Goal: Task Accomplishment & Management: Complete application form

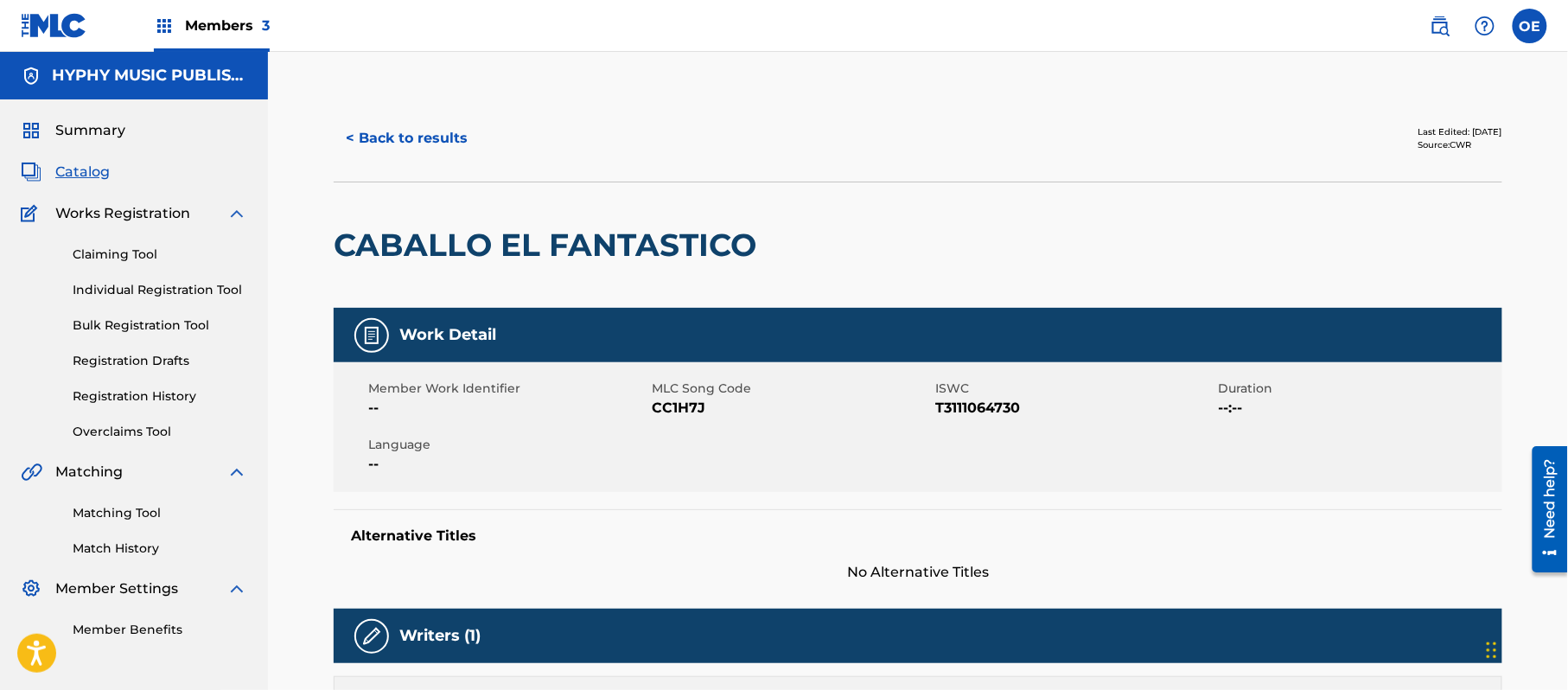
click at [429, 136] on button "< Back to results" at bounding box center [406, 138] width 146 height 43
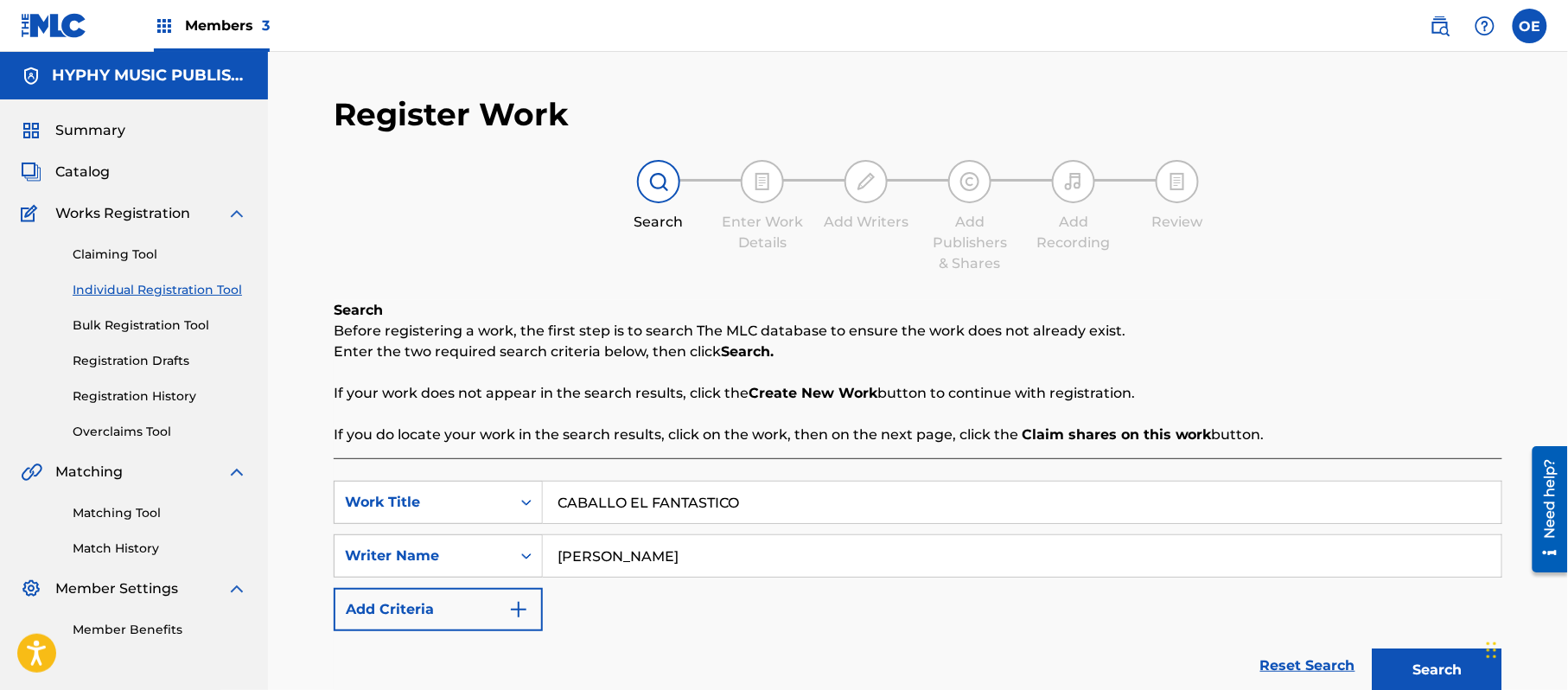
scroll to position [98, 0]
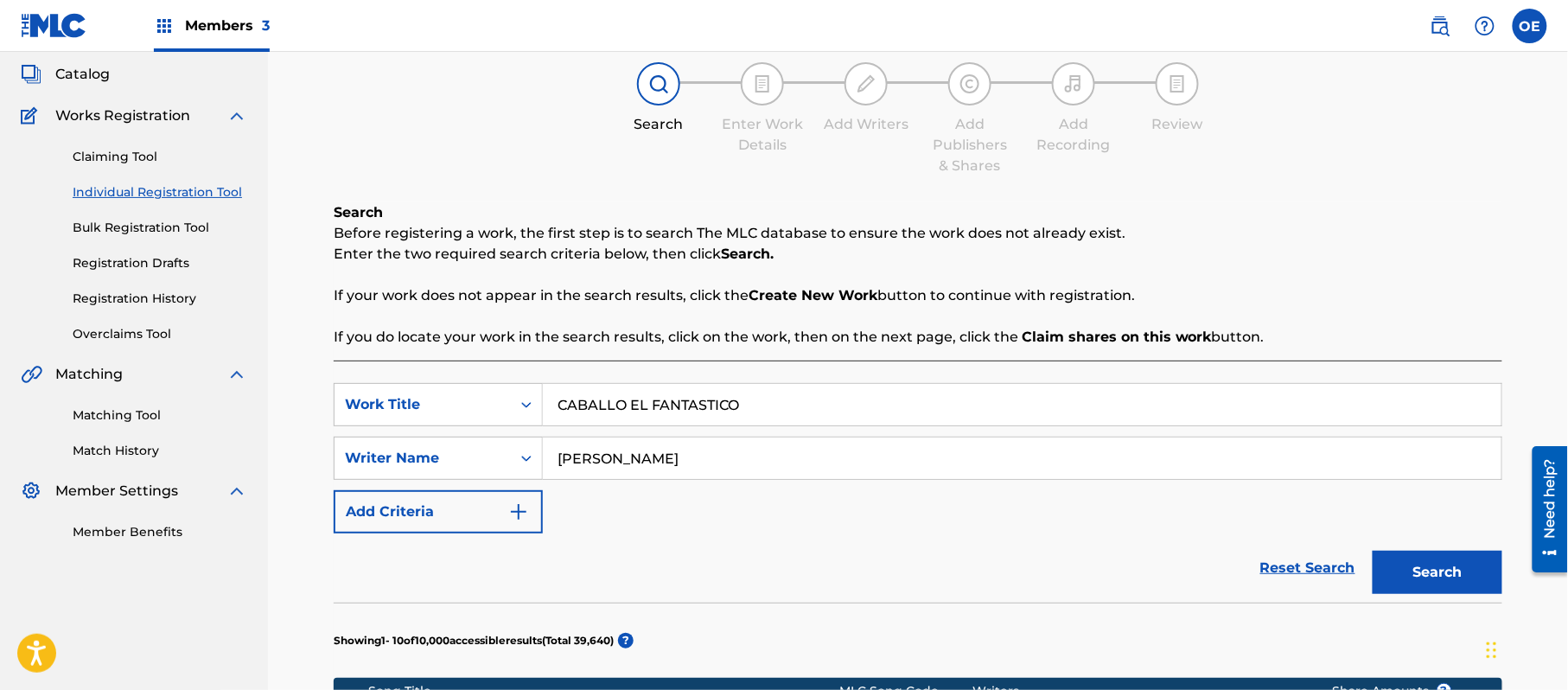
drag, startPoint x: 800, startPoint y: 402, endPoint x: 561, endPoint y: 400, distance: 239.0
click at [524, 406] on div "SearchWithCriteria6d47edd7-7bc8-4b89-a155-3ed0f7c070f6 Work Title CABALLO EL FA…" at bounding box center [918, 404] width 1169 height 43
paste input "YEGUA LA [PERSON_NAME] [PERSON_NAME]"
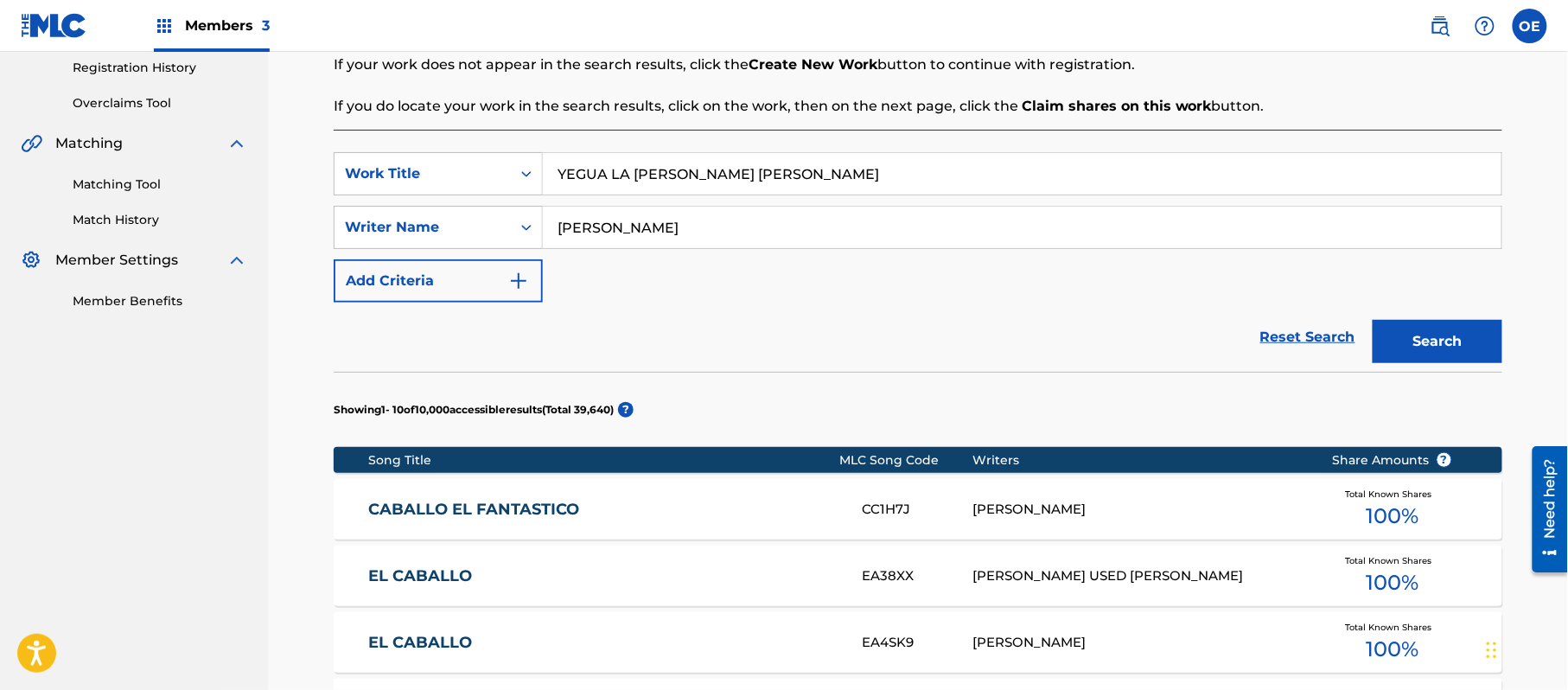
type input "YEGUA LA [PERSON_NAME] [PERSON_NAME]"
click at [1434, 359] on button "Search" at bounding box center [1437, 341] width 130 height 43
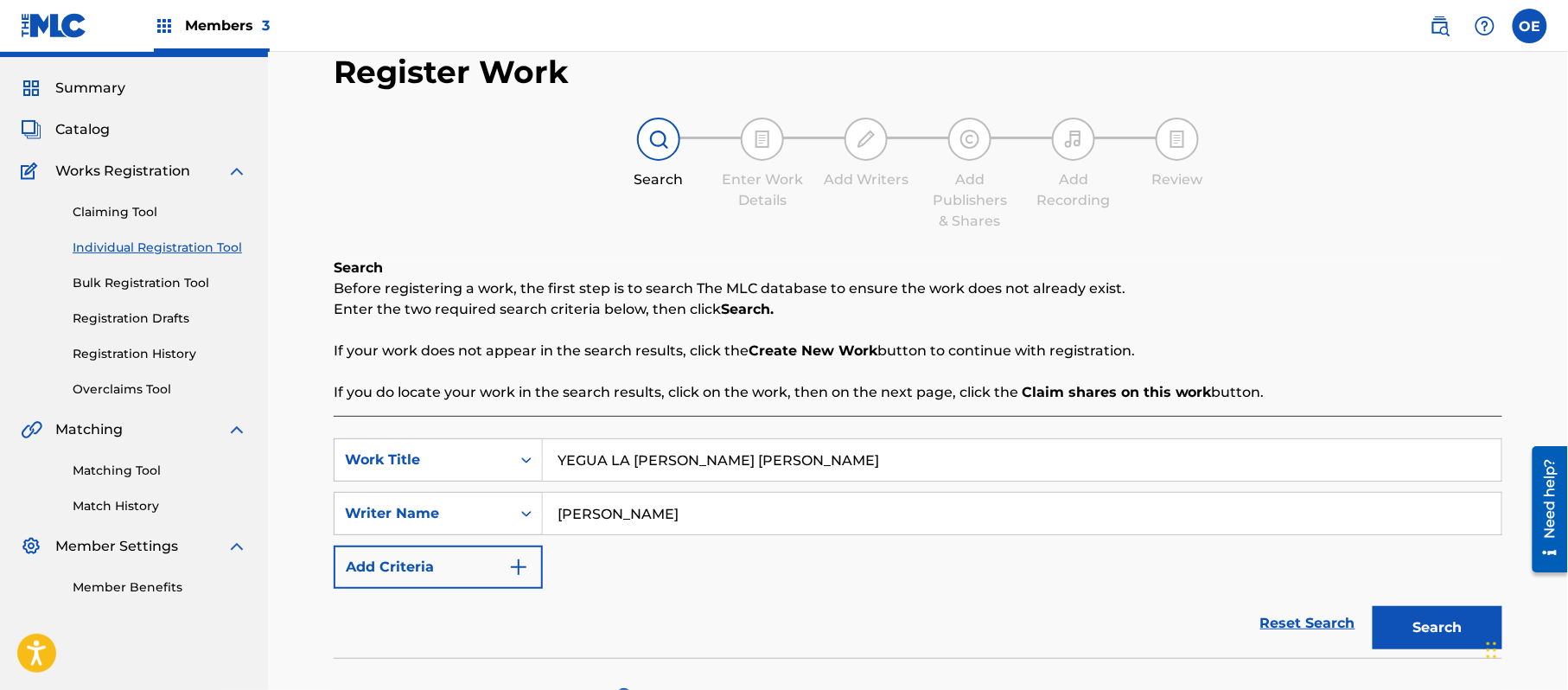
scroll to position [388, 0]
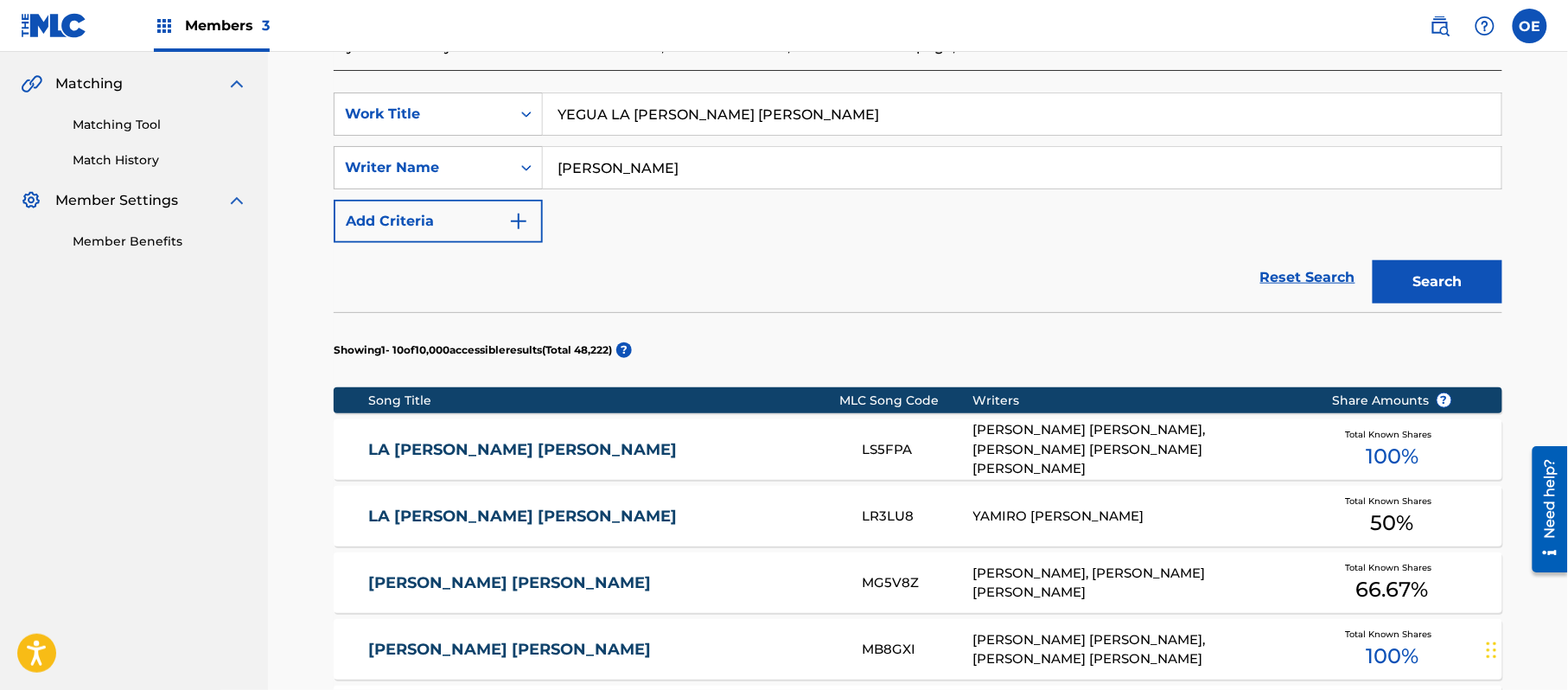
click at [1441, 261] on button "Search" at bounding box center [1437, 281] width 130 height 43
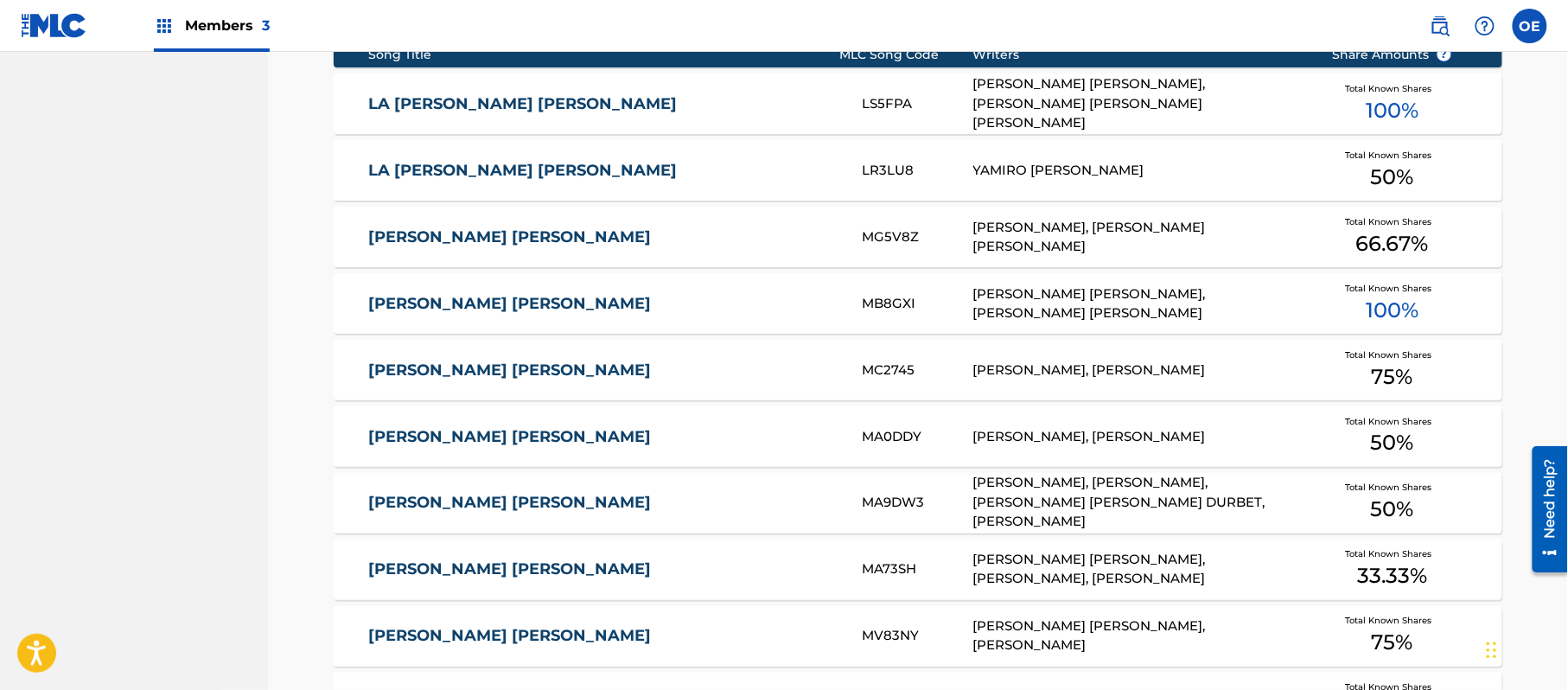
scroll to position [1079, 0]
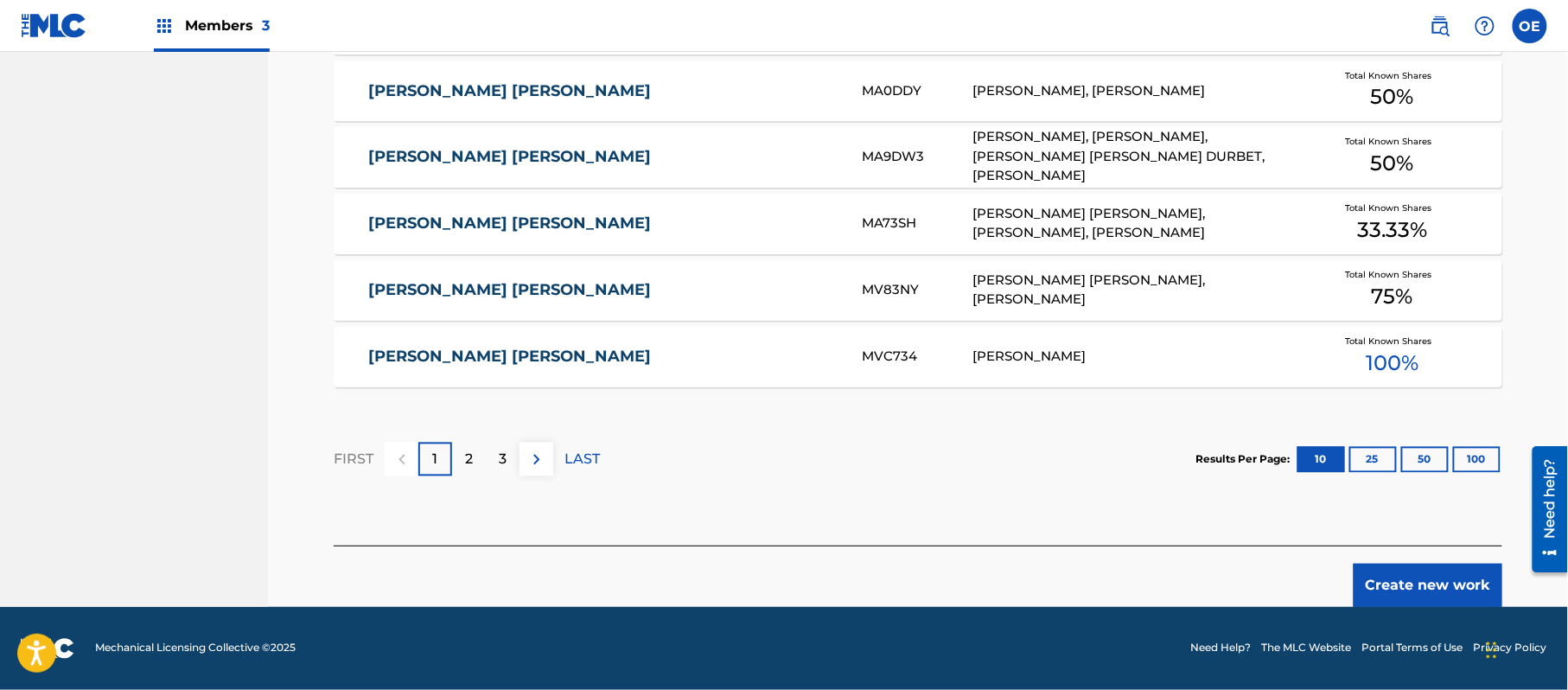
click at [1415, 578] on button "Create new work" at bounding box center [1428, 585] width 149 height 43
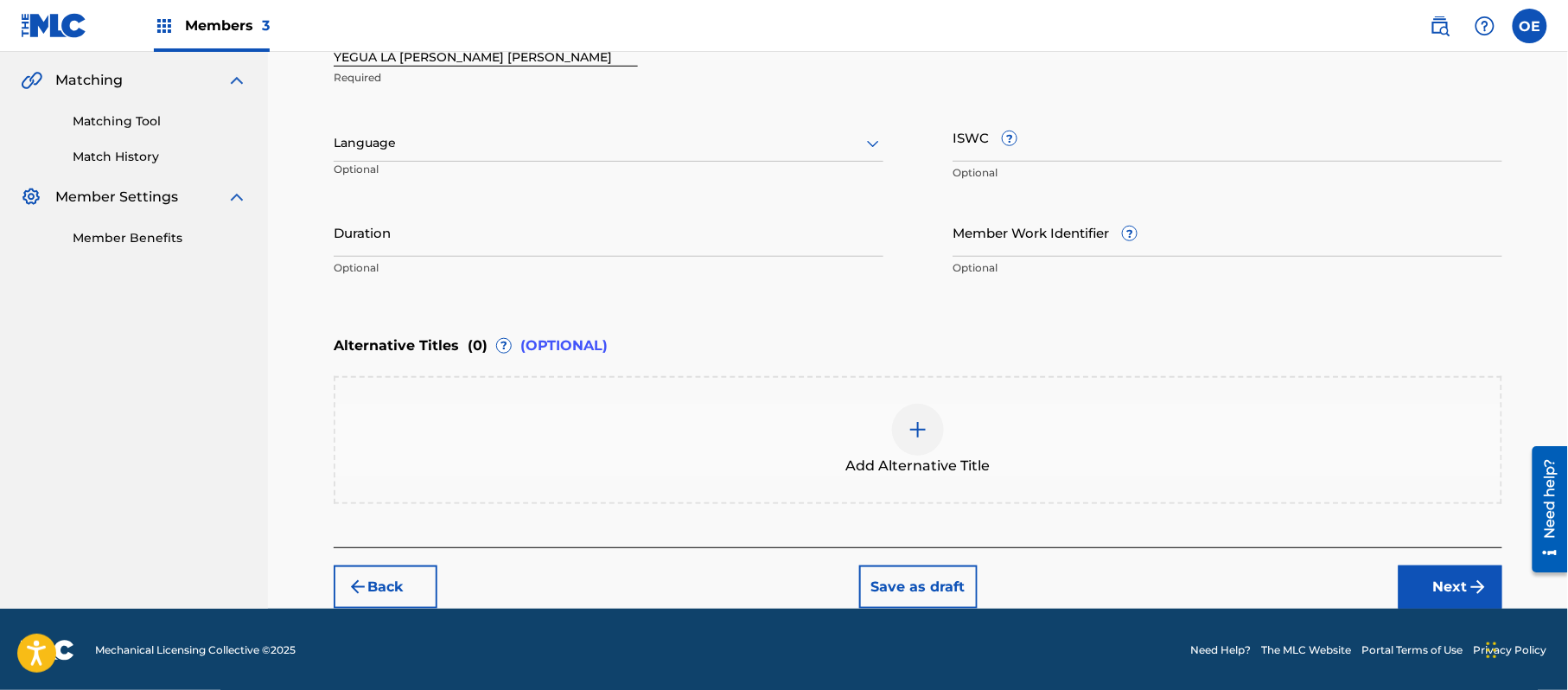
click at [497, 121] on div "Language Optional" at bounding box center [608, 151] width 550 height 78
click at [458, 166] on p "Optional" at bounding box center [417, 176] width 167 height 29
click at [455, 150] on div at bounding box center [608, 143] width 550 height 22
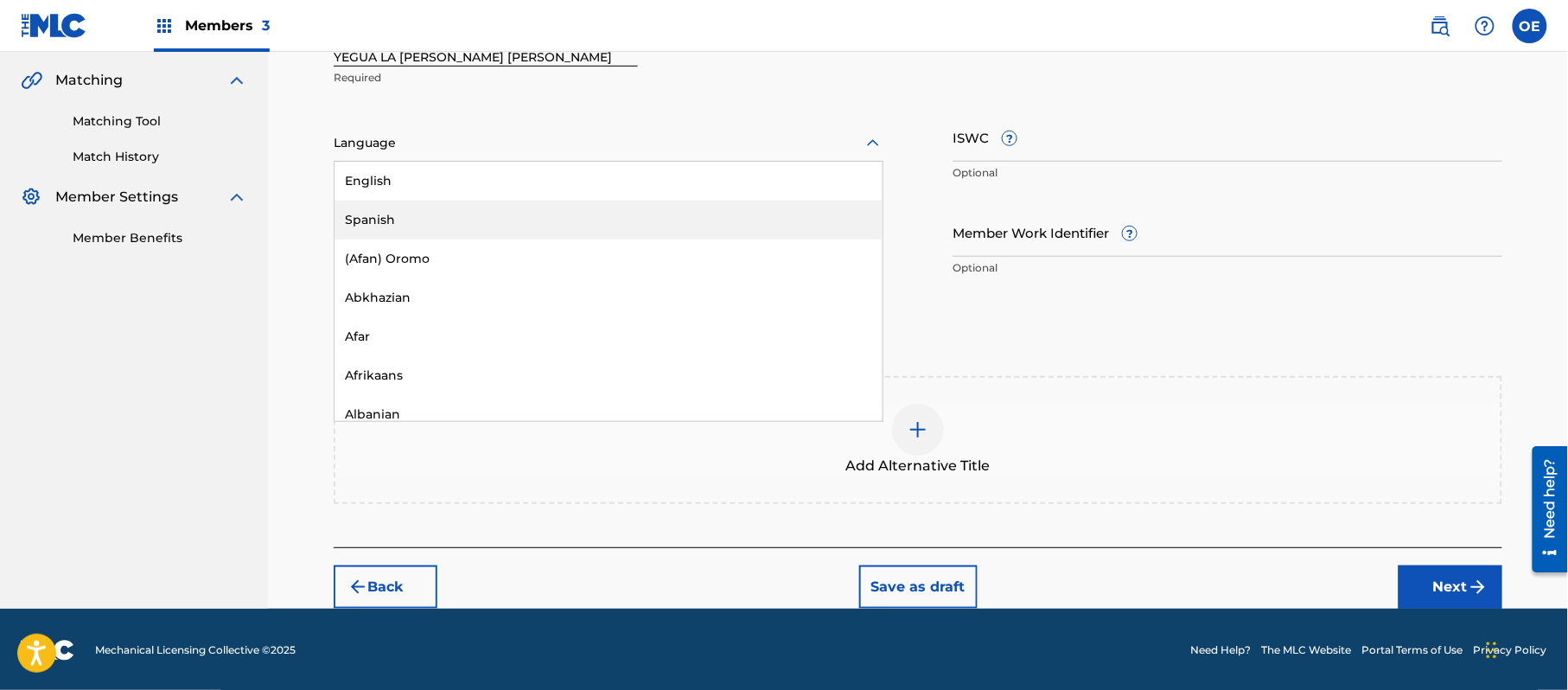
click at [468, 229] on div "Spanish" at bounding box center [608, 220] width 548 height 39
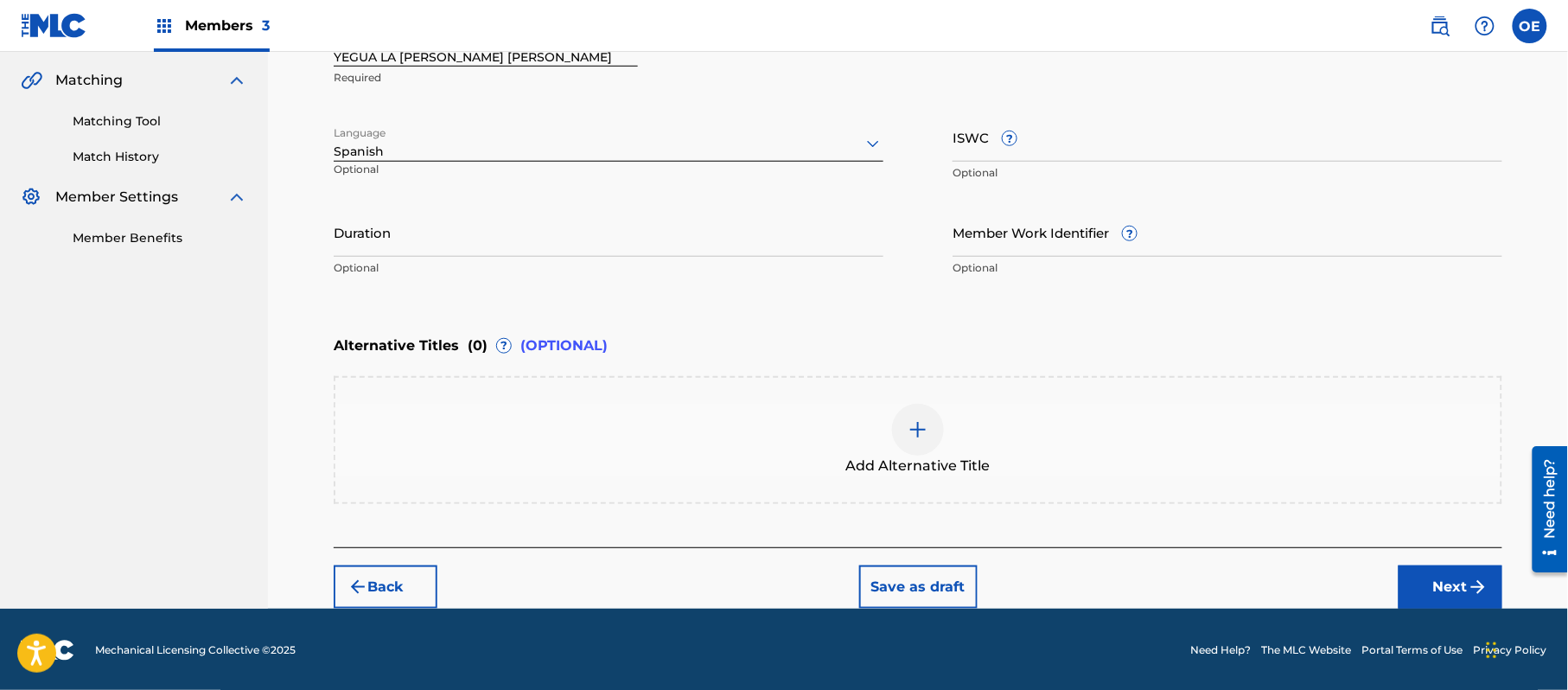
click at [1432, 589] on button "Next" at bounding box center [1451, 587] width 104 height 43
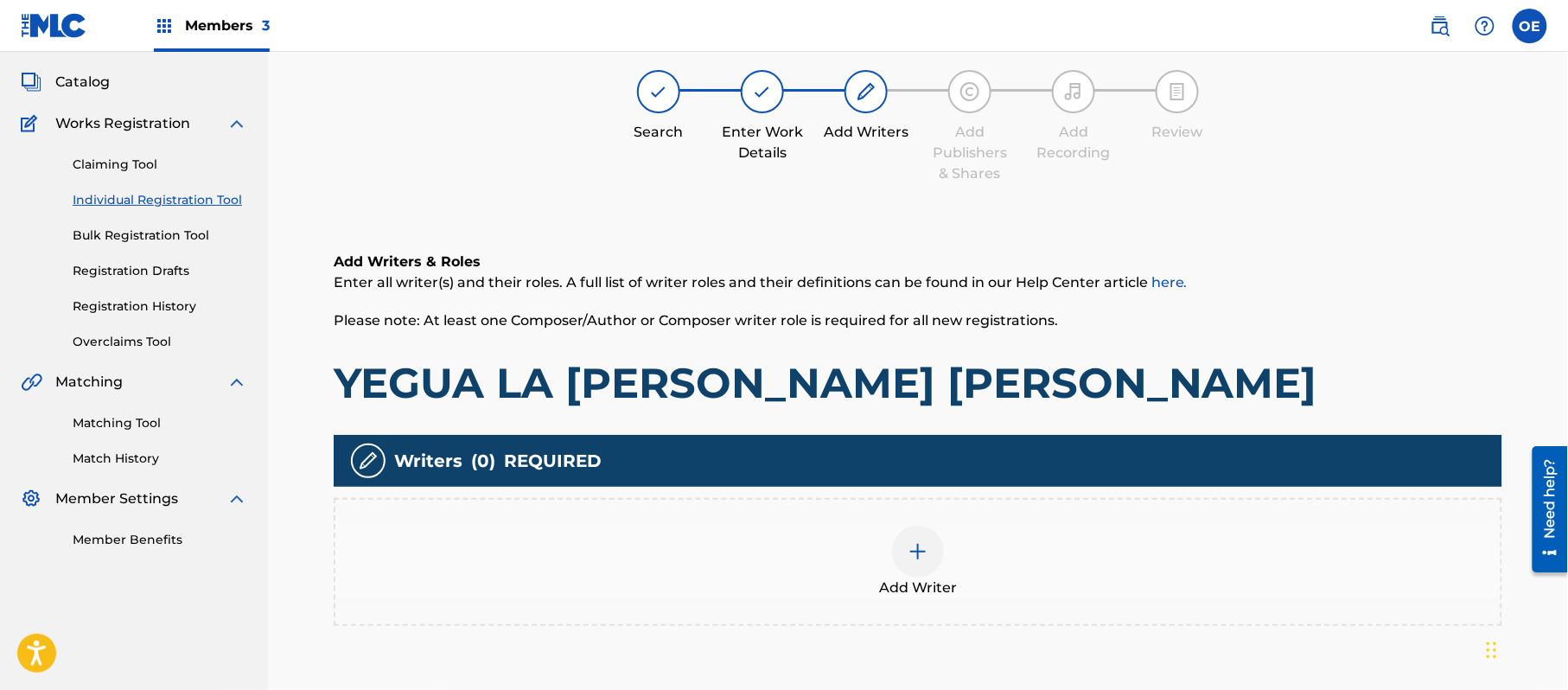
scroll to position [78, 0]
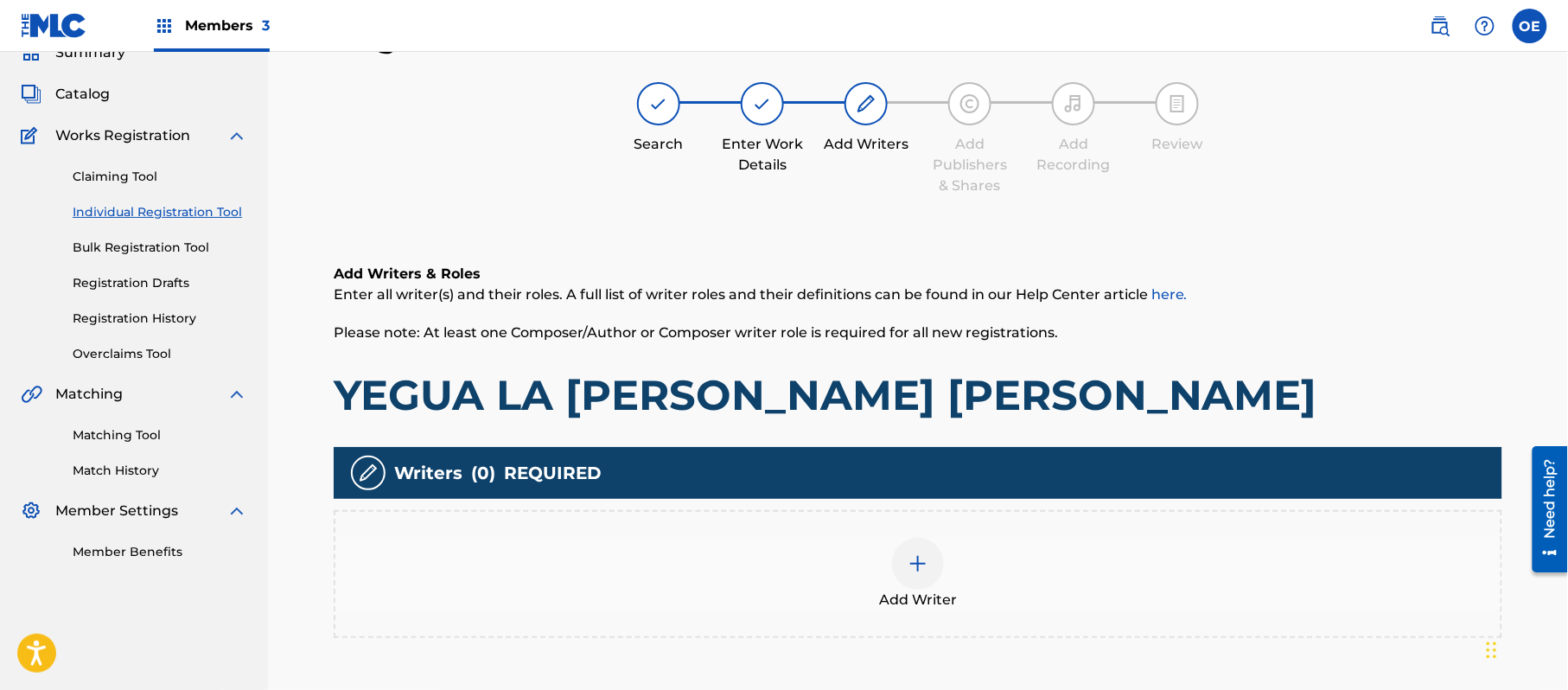
click at [876, 605] on div "Add Writer" at bounding box center [918, 574] width 1165 height 73
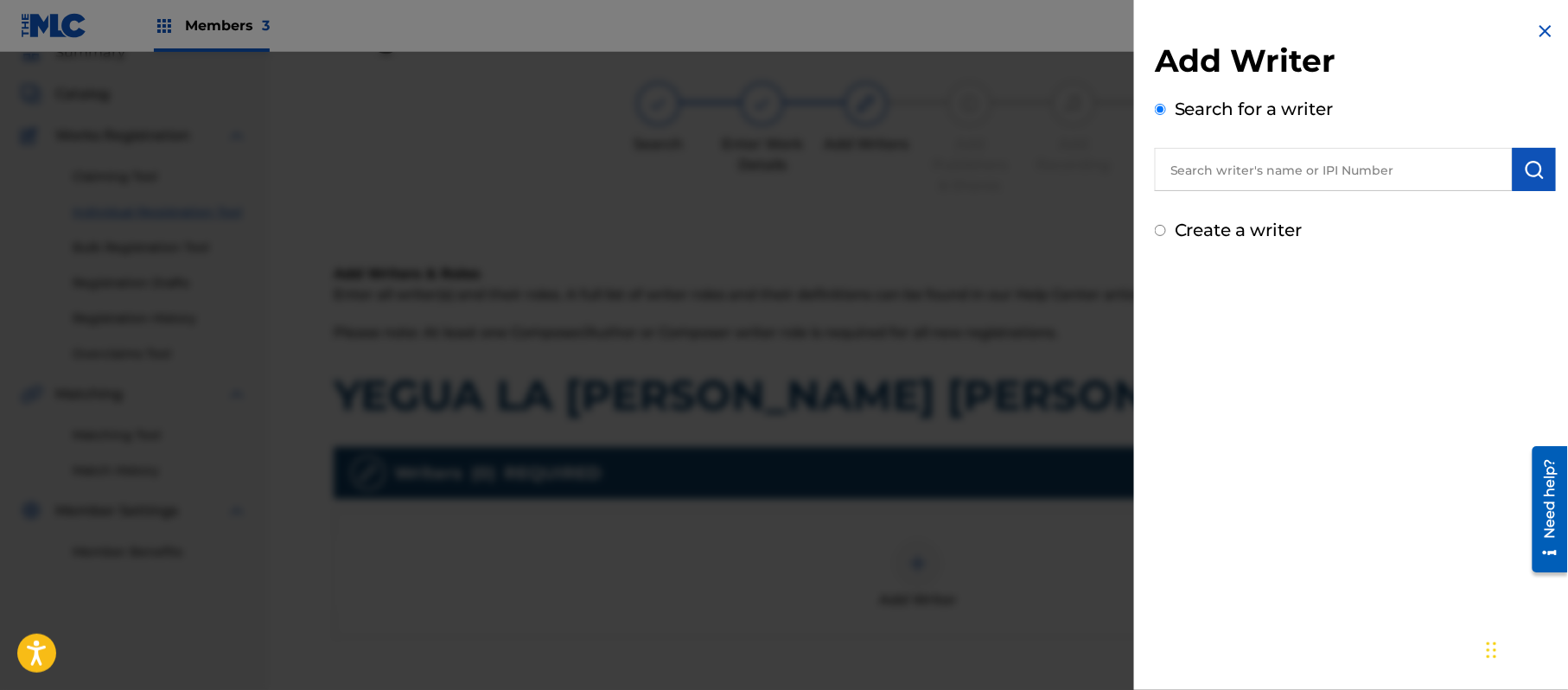
click at [1260, 233] on label "Create a writer" at bounding box center [1239, 229] width 128 height 21
radio input "true"
click at [1166, 233] on input "Create a writer" at bounding box center [1160, 230] width 12 height 12
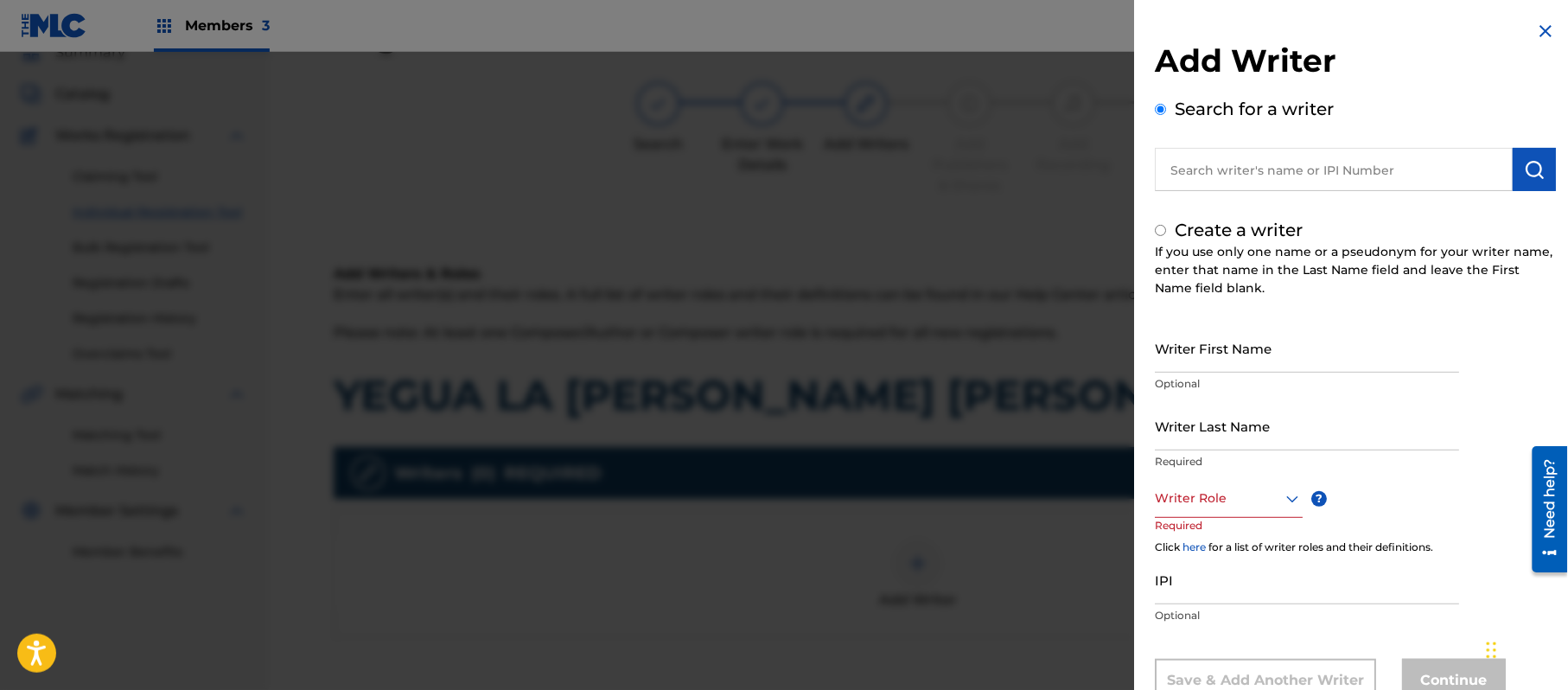
radio input "false"
radio input "true"
paste input "[PERSON_NAME]"
type input "[PERSON_NAME]"
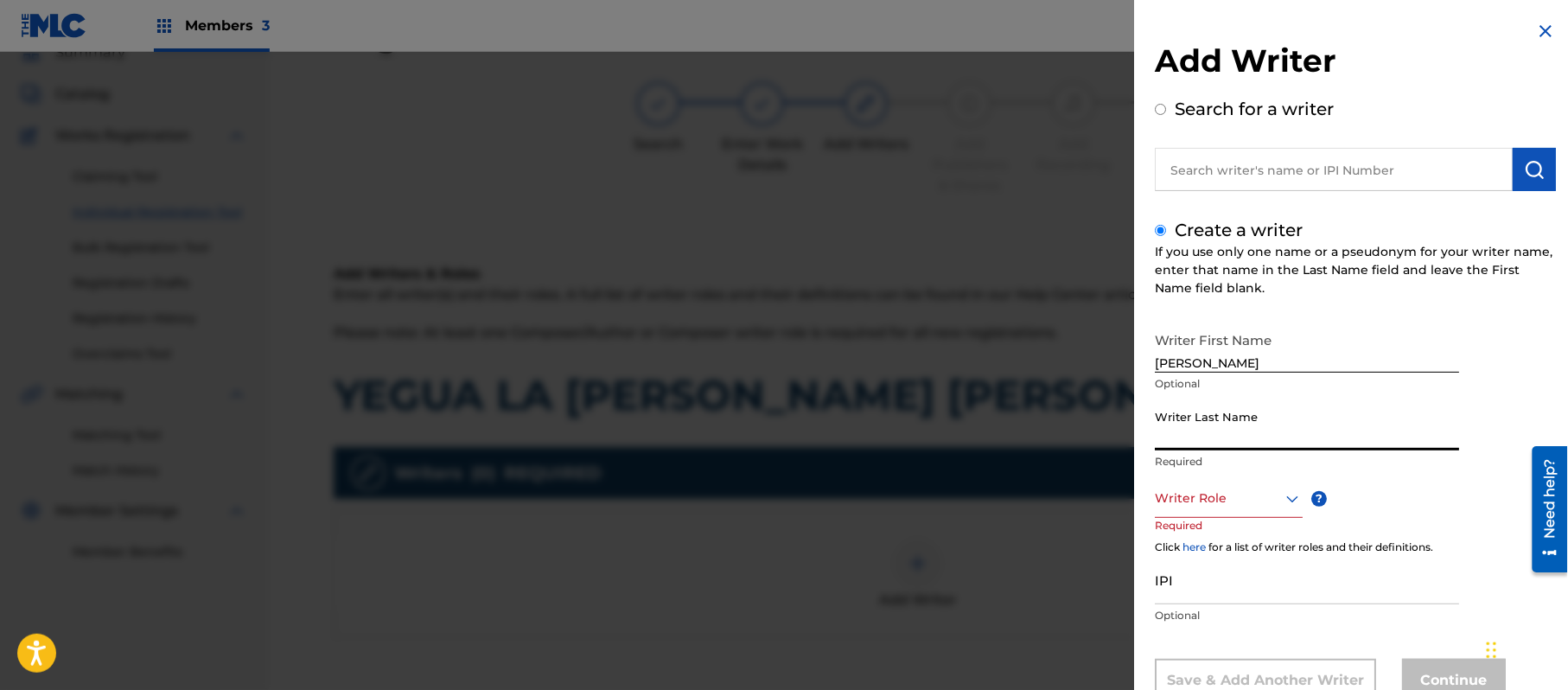
paste input "[PERSON_NAME]"
type input "[PERSON_NAME]"
drag, startPoint x: 1332, startPoint y: 375, endPoint x: 1231, endPoint y: 364, distance: 101.6
click at [1231, 364] on div "Writer First Name [PERSON_NAME] Optional" at bounding box center [1306, 362] width 304 height 78
drag, startPoint x: 1335, startPoint y: 353, endPoint x: 1221, endPoint y: 359, distance: 114.2
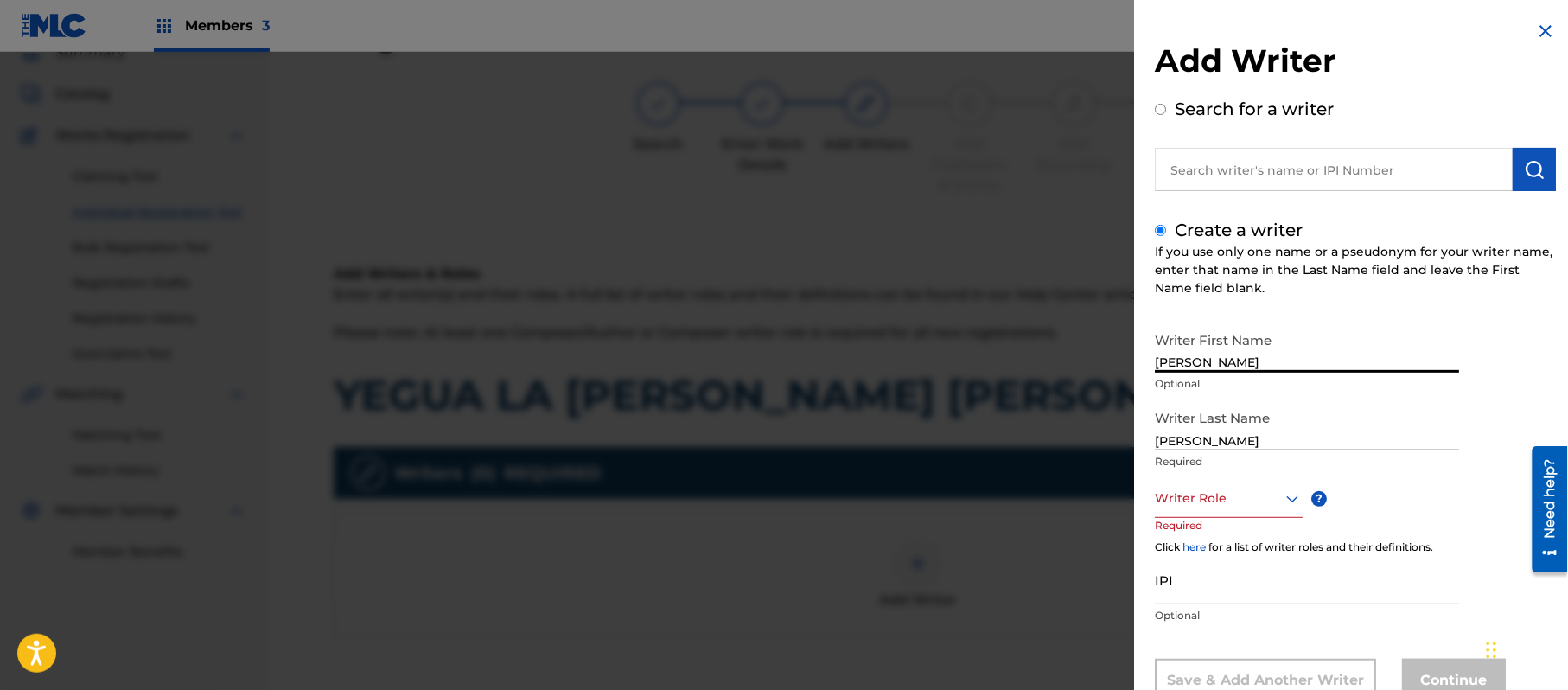
click at [1221, 359] on input "[PERSON_NAME]" at bounding box center [1306, 348] width 304 height 49
type input "[PERSON_NAME]"
drag, startPoint x: 1233, startPoint y: 436, endPoint x: 1024, endPoint y: 440, distance: 209.0
click at [1024, 440] on div "Add Writer Search for a writer Create a writer If you use only one name or a ps…" at bounding box center [784, 371] width 1568 height 638
type input "[PERSON_NAME]"
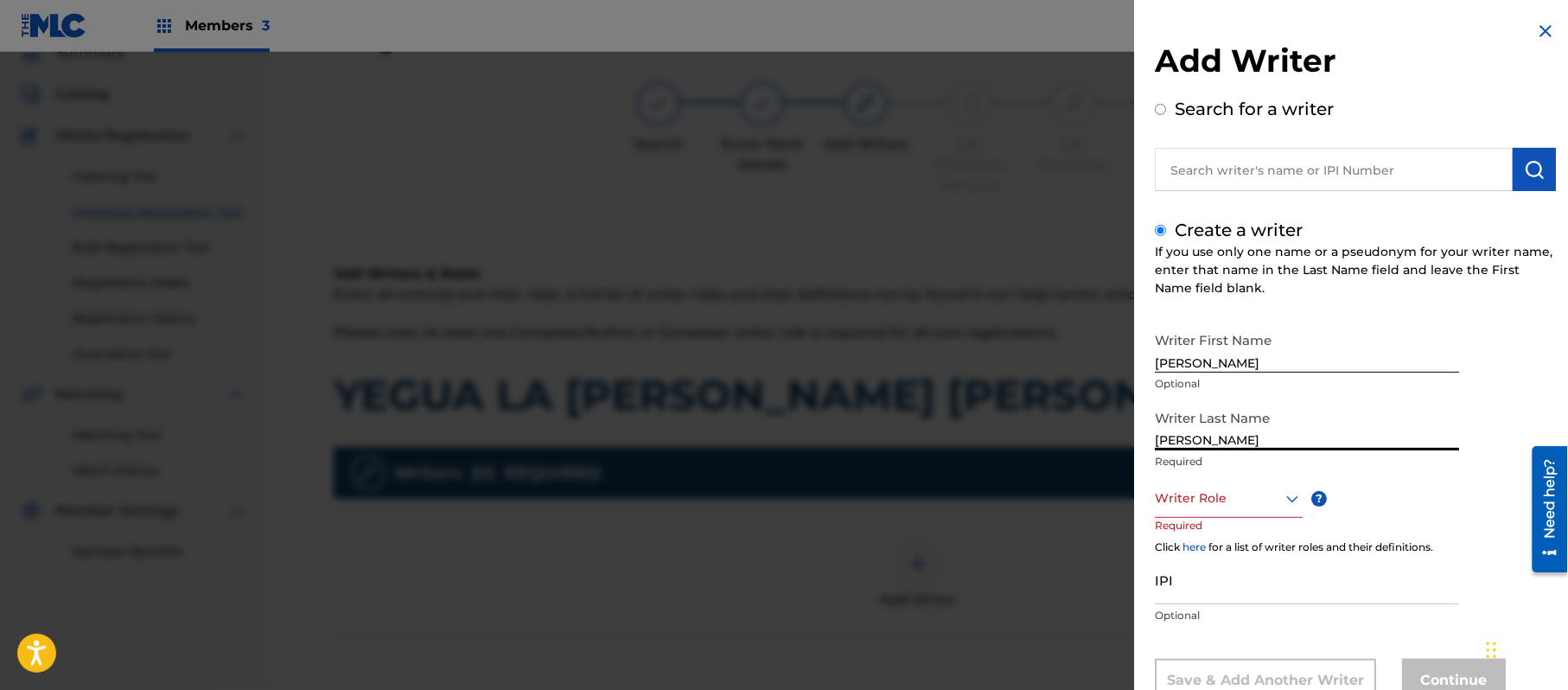
click at [1212, 496] on div "Writer Role" at bounding box center [1228, 497] width 148 height 39
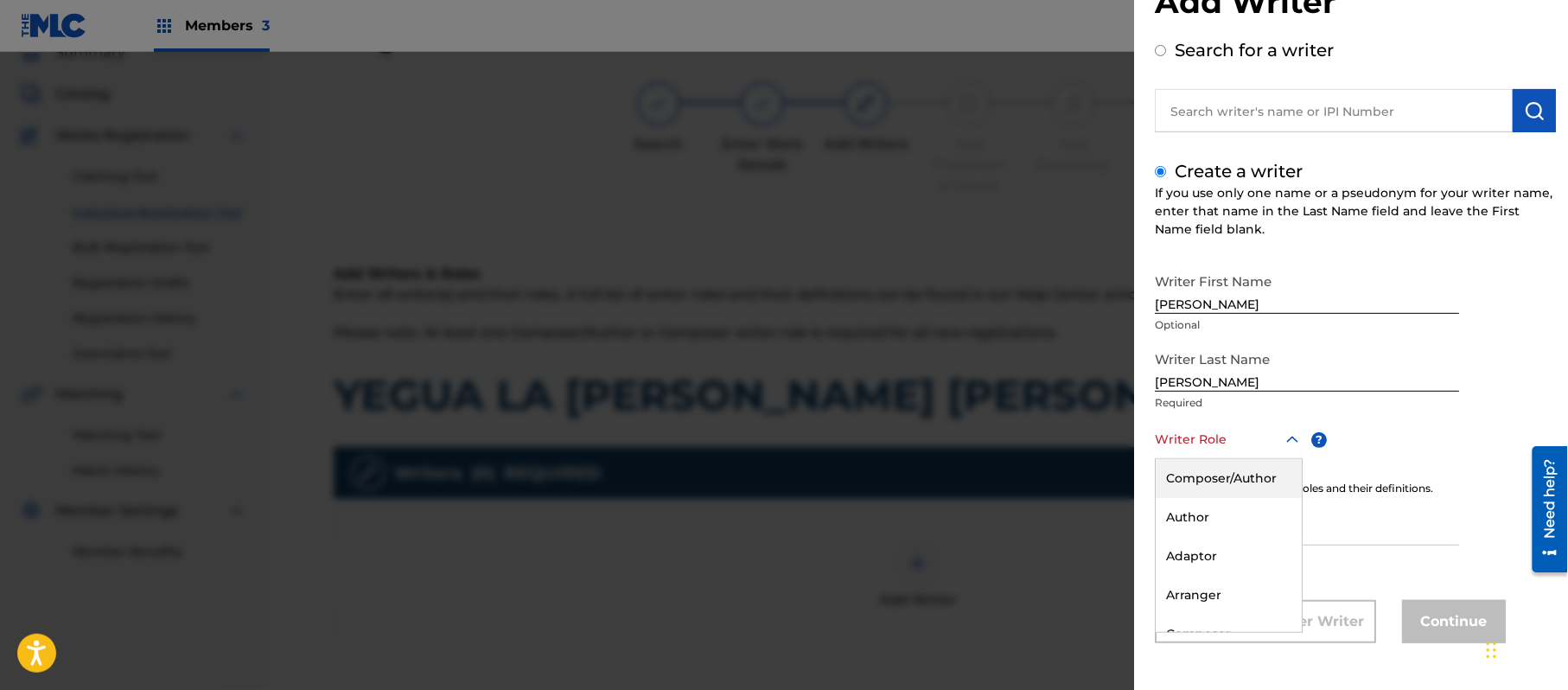
click at [1218, 495] on div "Composer/Author" at bounding box center [1228, 478] width 146 height 39
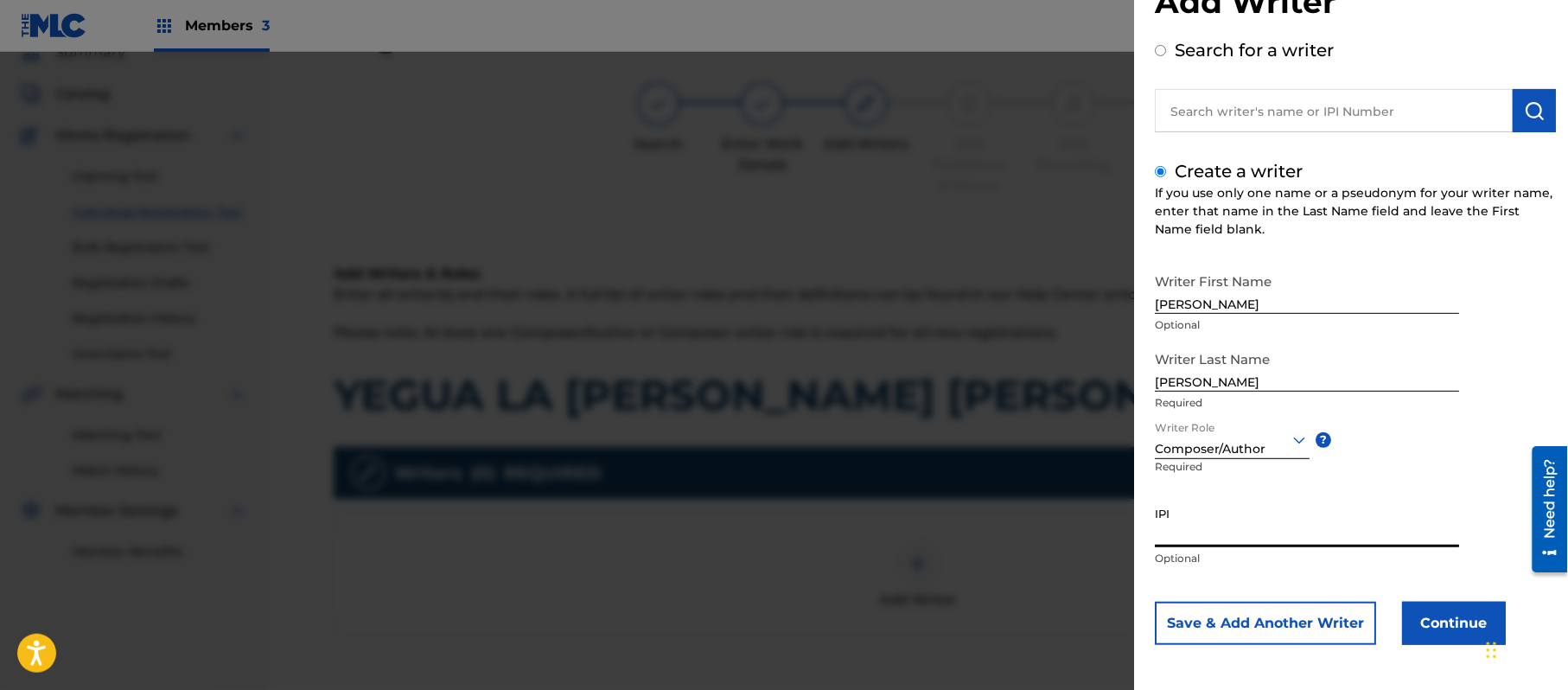
paste input "357223564"
type input "357223564"
click at [1419, 625] on button "Continue" at bounding box center [1454, 623] width 104 height 43
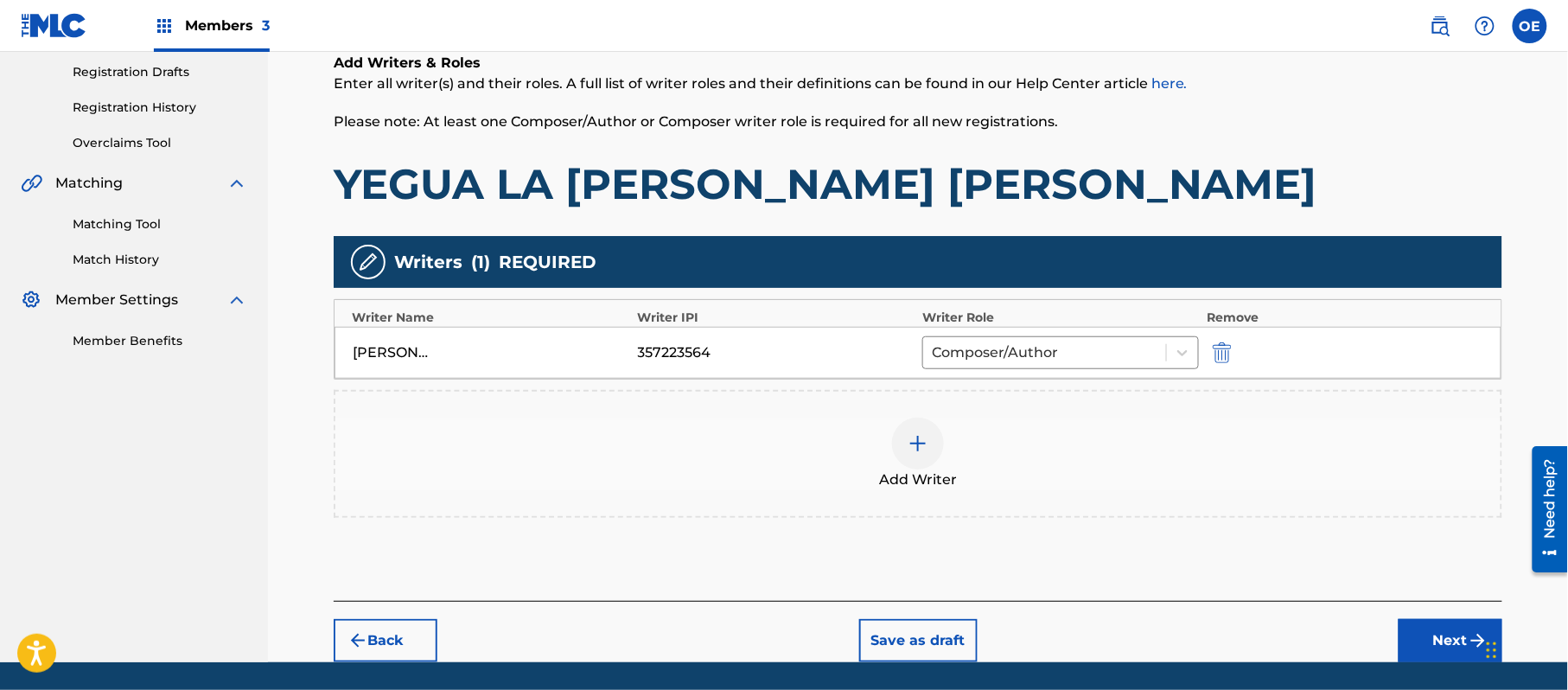
scroll to position [308, 0]
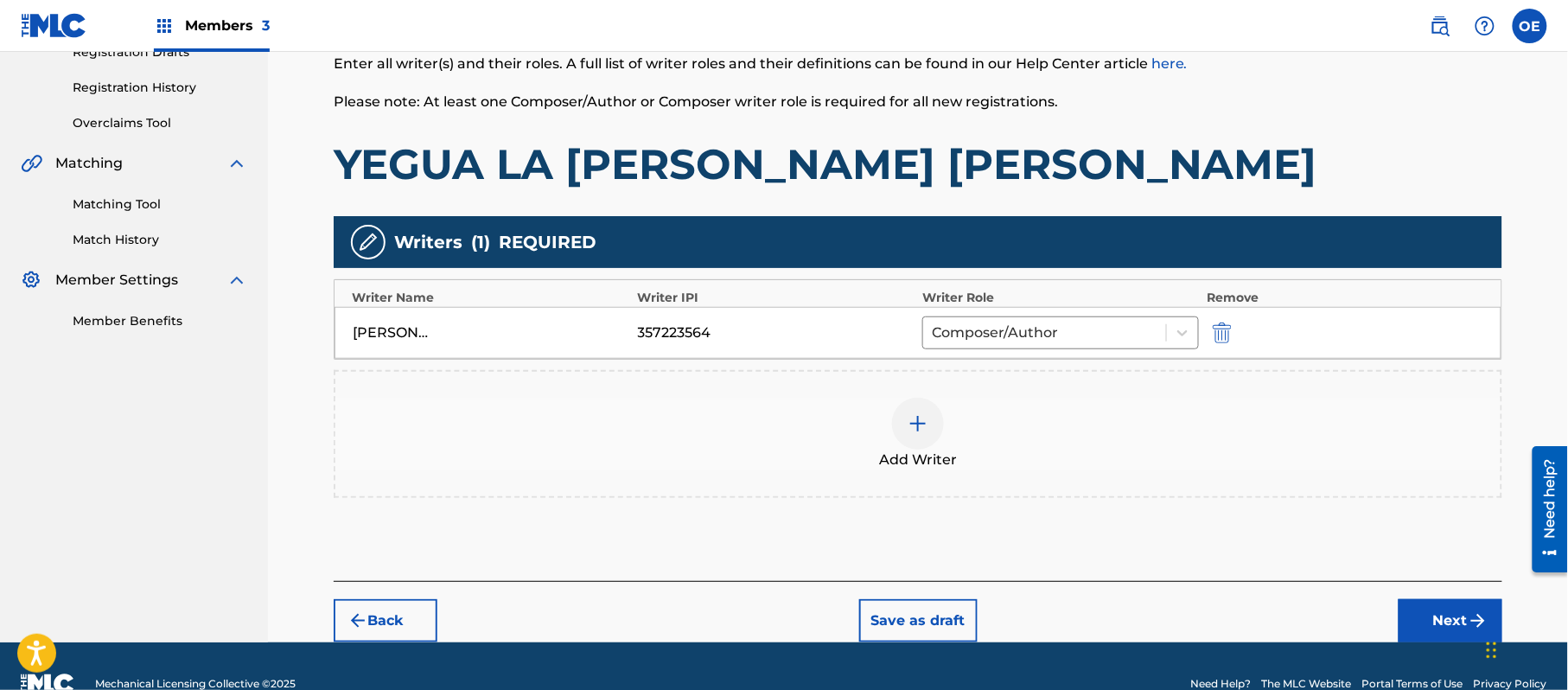
click at [1433, 608] on button "Next" at bounding box center [1451, 620] width 104 height 43
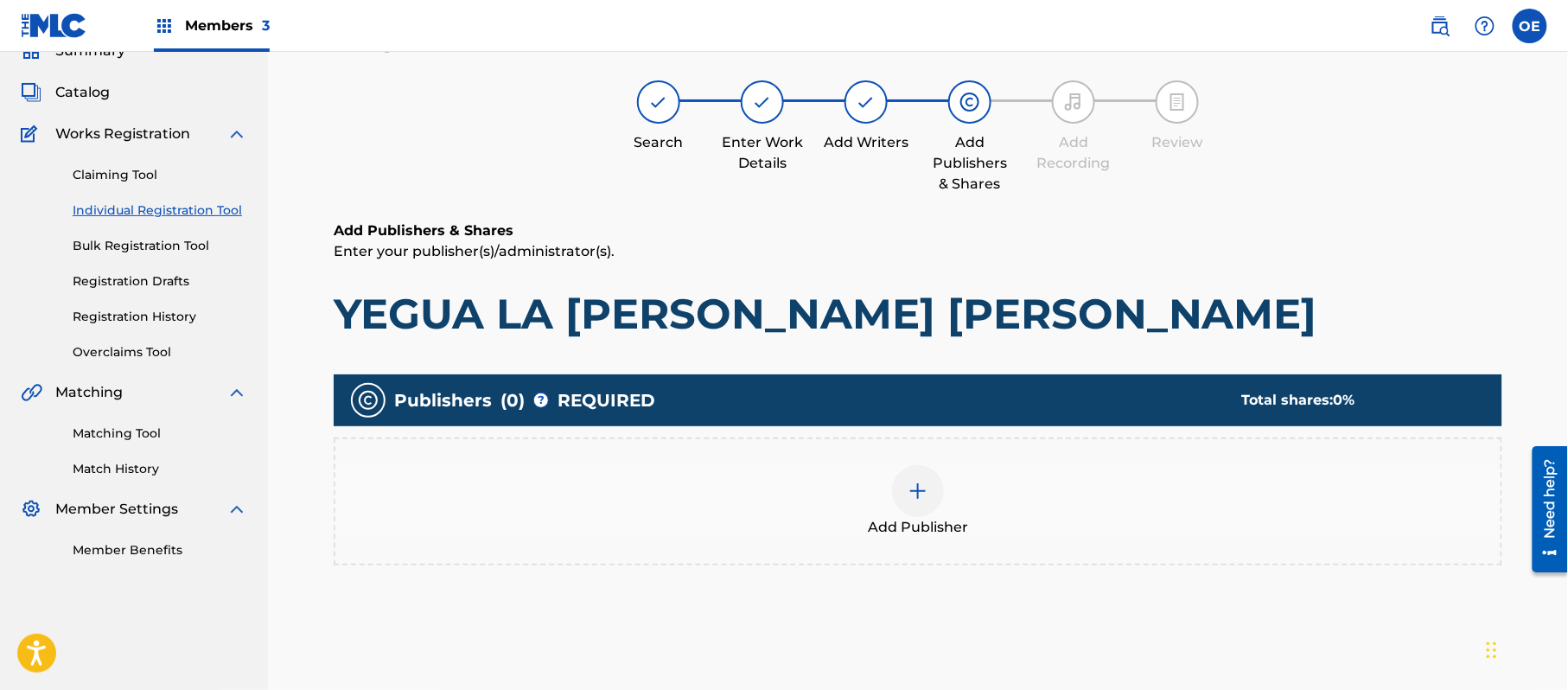
scroll to position [78, 0]
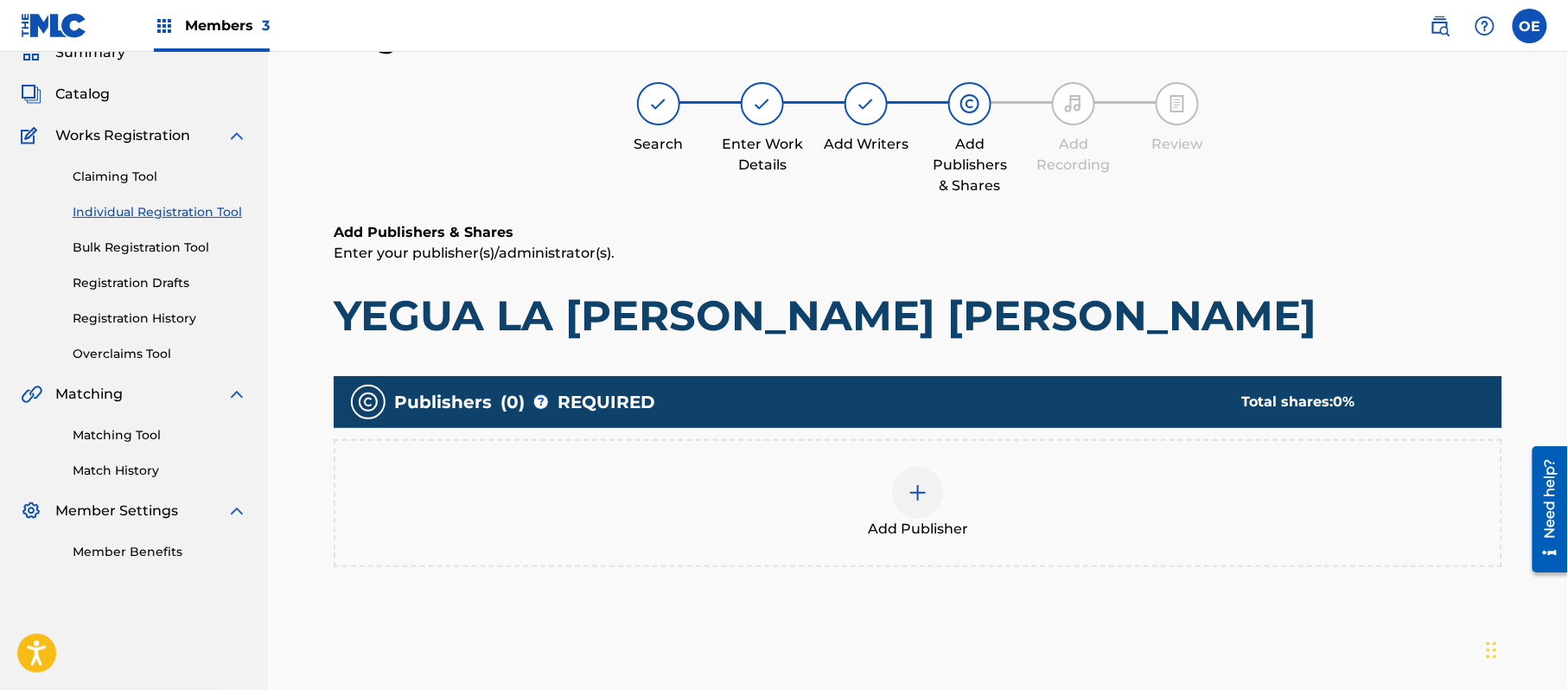
drag, startPoint x: 914, startPoint y: 529, endPoint x: 914, endPoint y: 515, distance: 14.0
click at [914, 515] on div "Add Publisher" at bounding box center [918, 503] width 1165 height 73
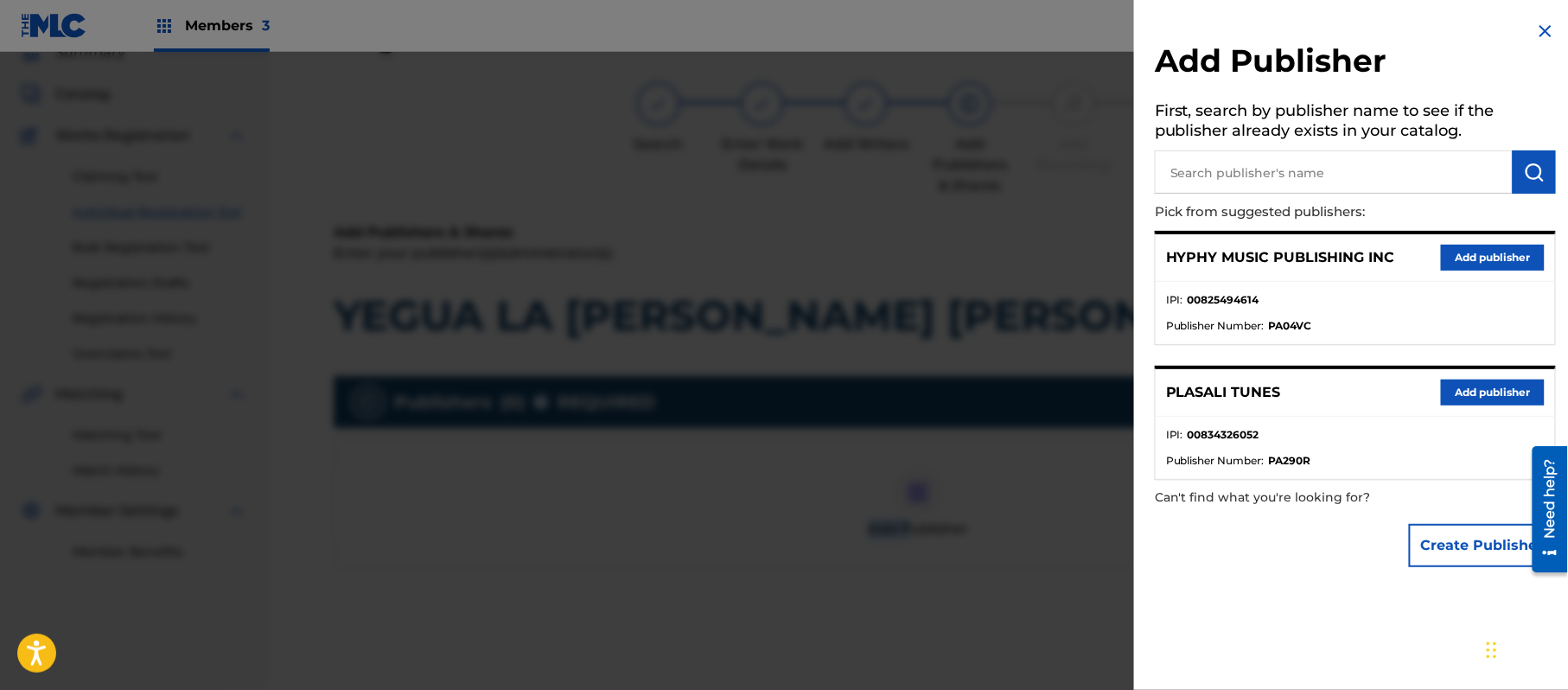
click at [1475, 253] on button "Add publisher" at bounding box center [1494, 257] width 104 height 26
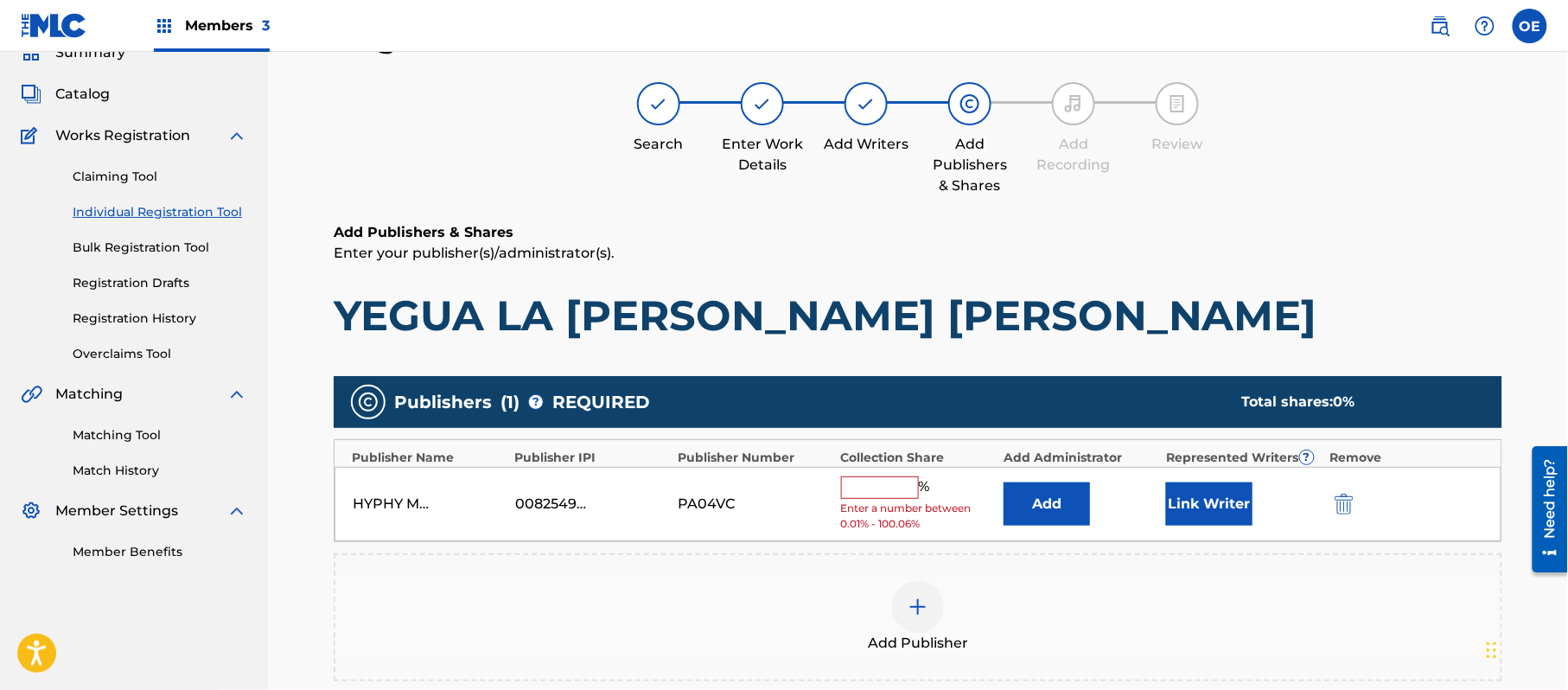
click at [862, 474] on div "HYPHY MUSIC PUBLISHING INC 00825494614 PA04VC % Enter a number between 0.01% - …" at bounding box center [918, 505] width 1167 height 75
drag, startPoint x: 871, startPoint y: 487, endPoint x: 879, endPoint y: 498, distance: 13.6
click at [871, 487] on input "text" at bounding box center [879, 487] width 78 height 22
type input "100"
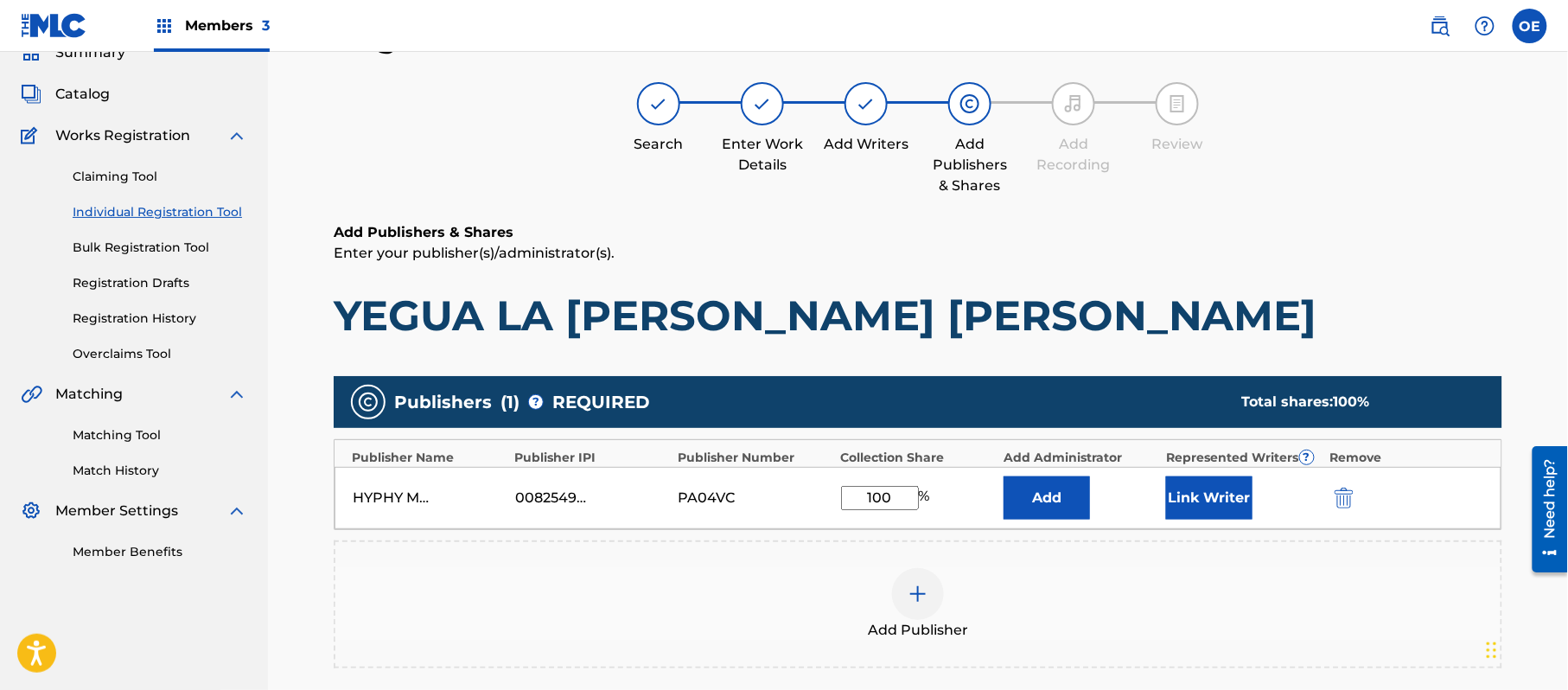
click at [1231, 512] on button "Link Writer" at bounding box center [1209, 497] width 86 height 43
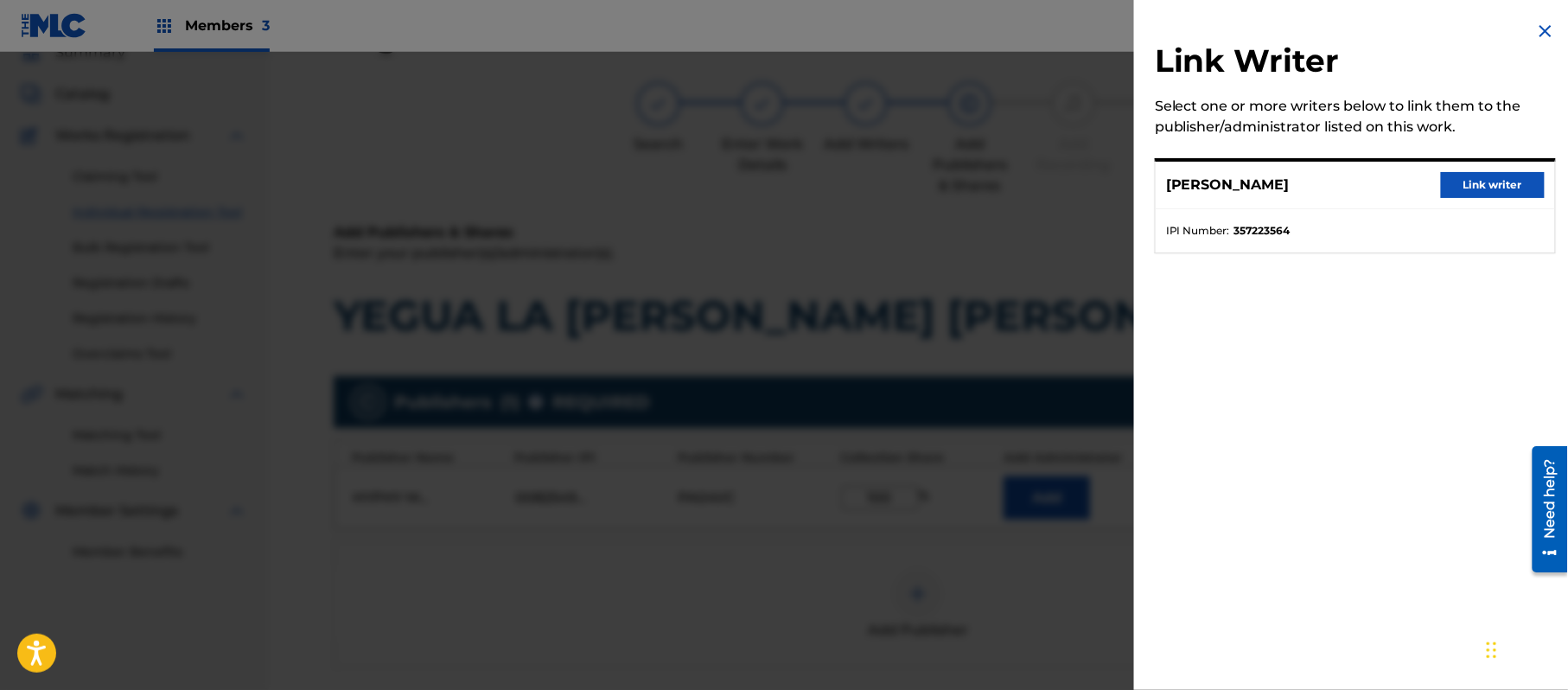
click at [1467, 190] on button "Link writer" at bounding box center [1494, 185] width 104 height 26
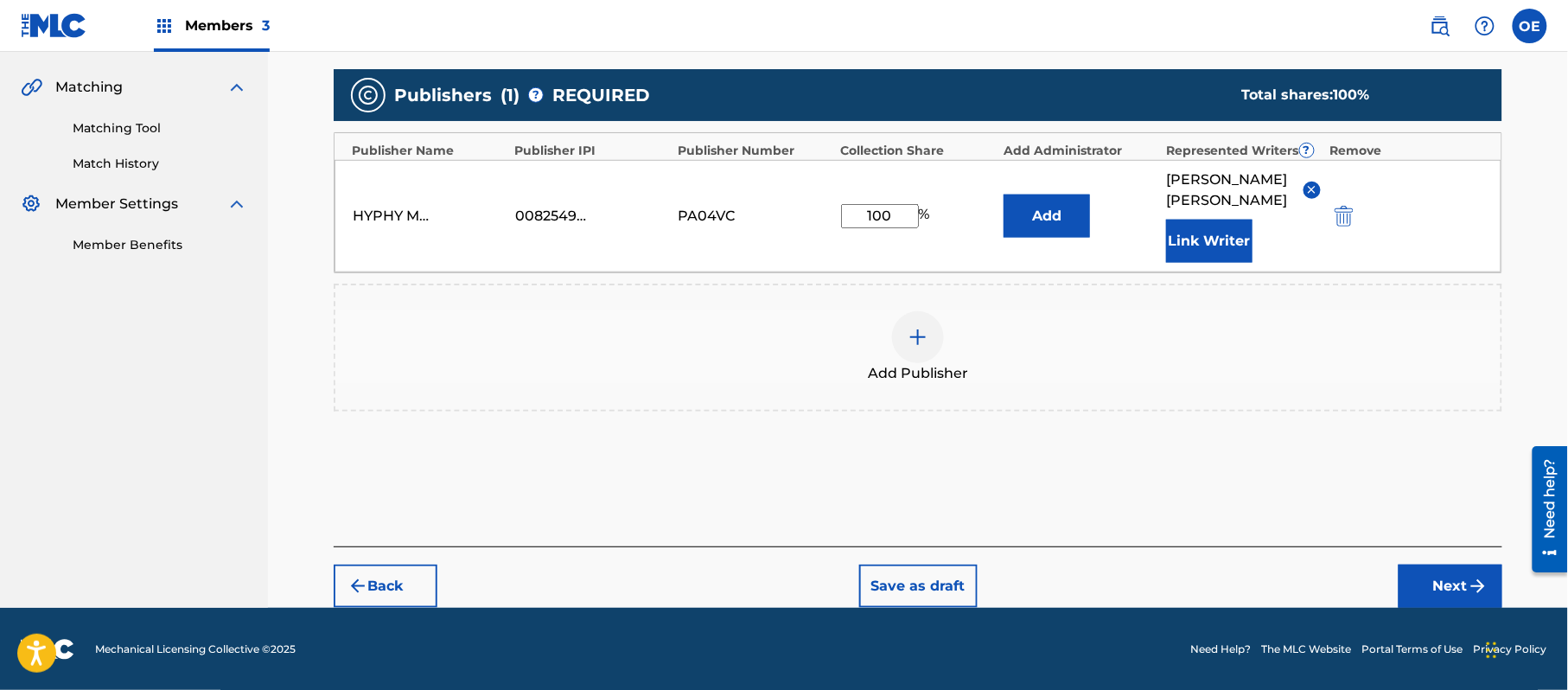
click at [1426, 599] on button "Next" at bounding box center [1451, 586] width 104 height 43
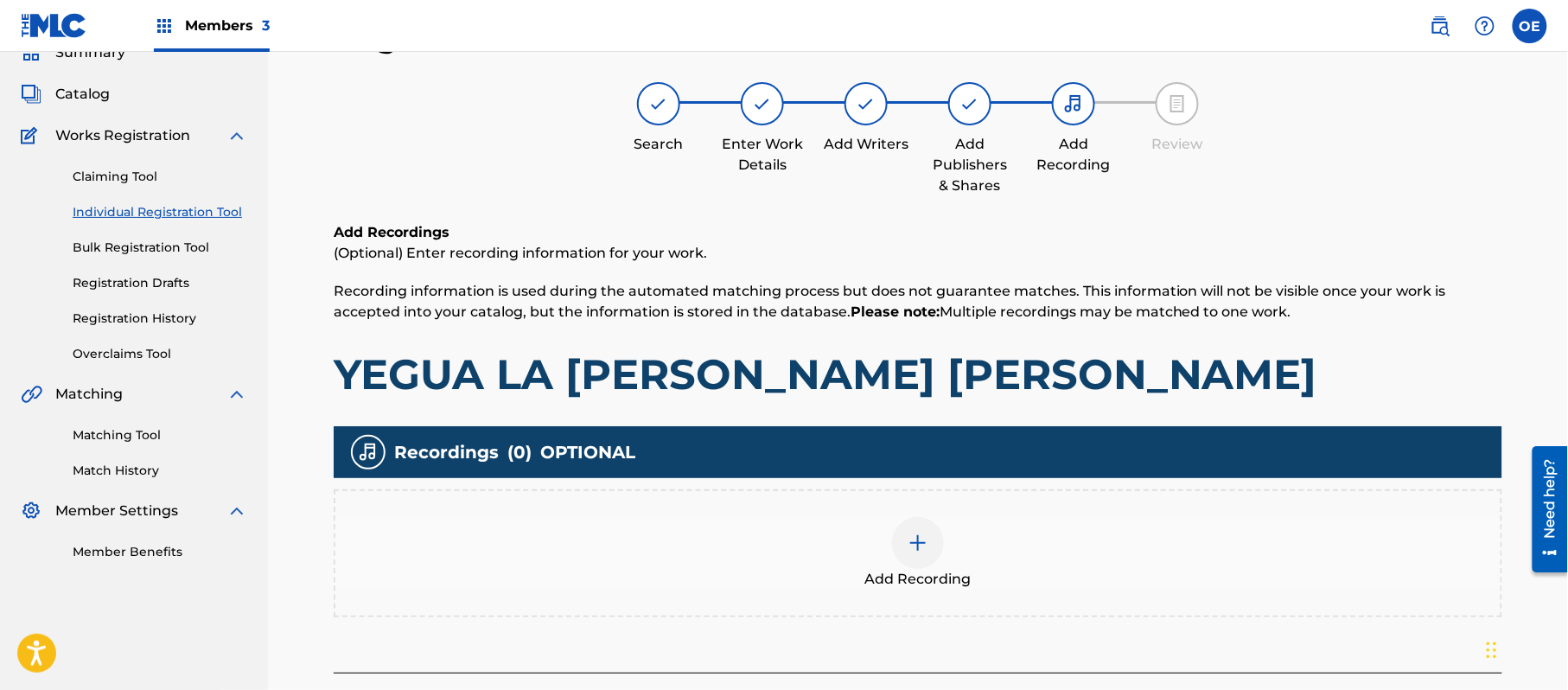
click at [821, 567] on div "Add Recording" at bounding box center [918, 553] width 1165 height 73
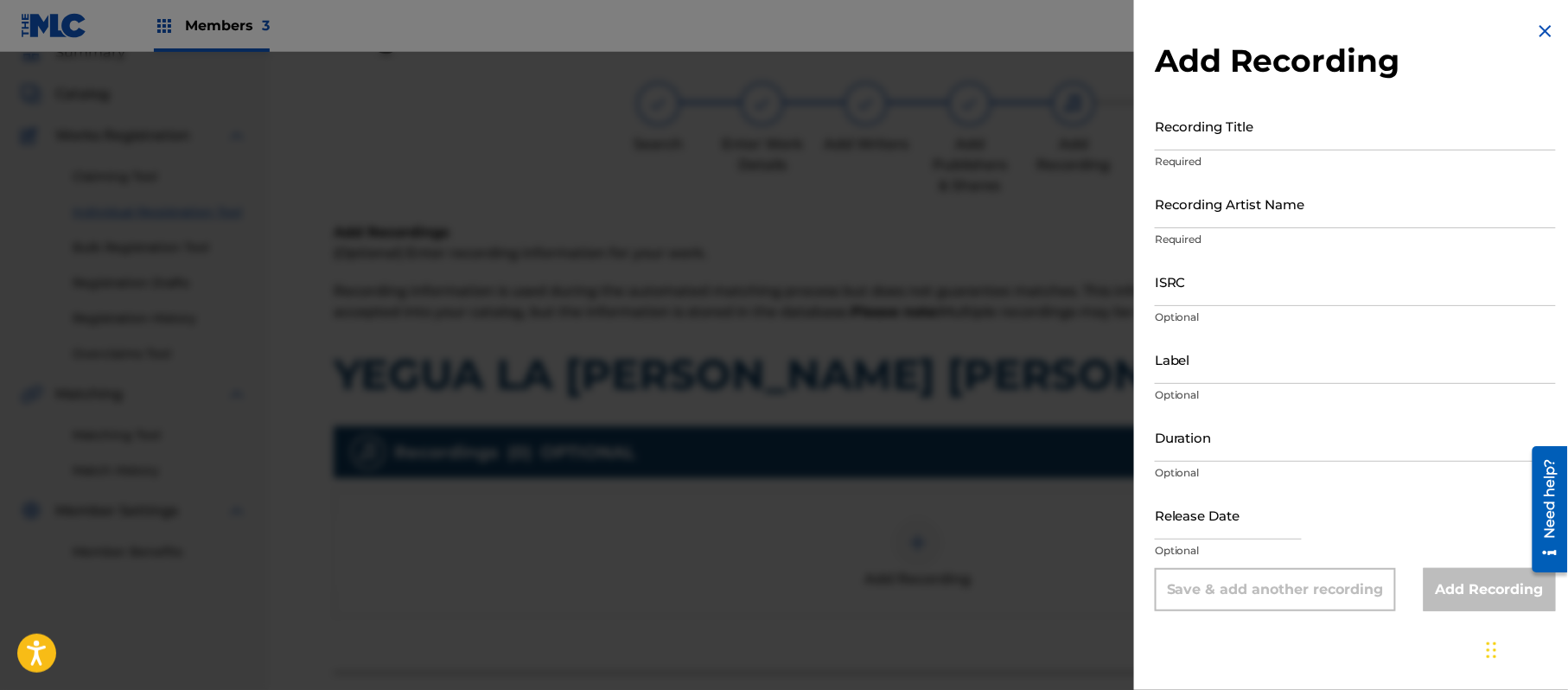
click at [1536, 37] on img at bounding box center [1546, 30] width 21 height 21
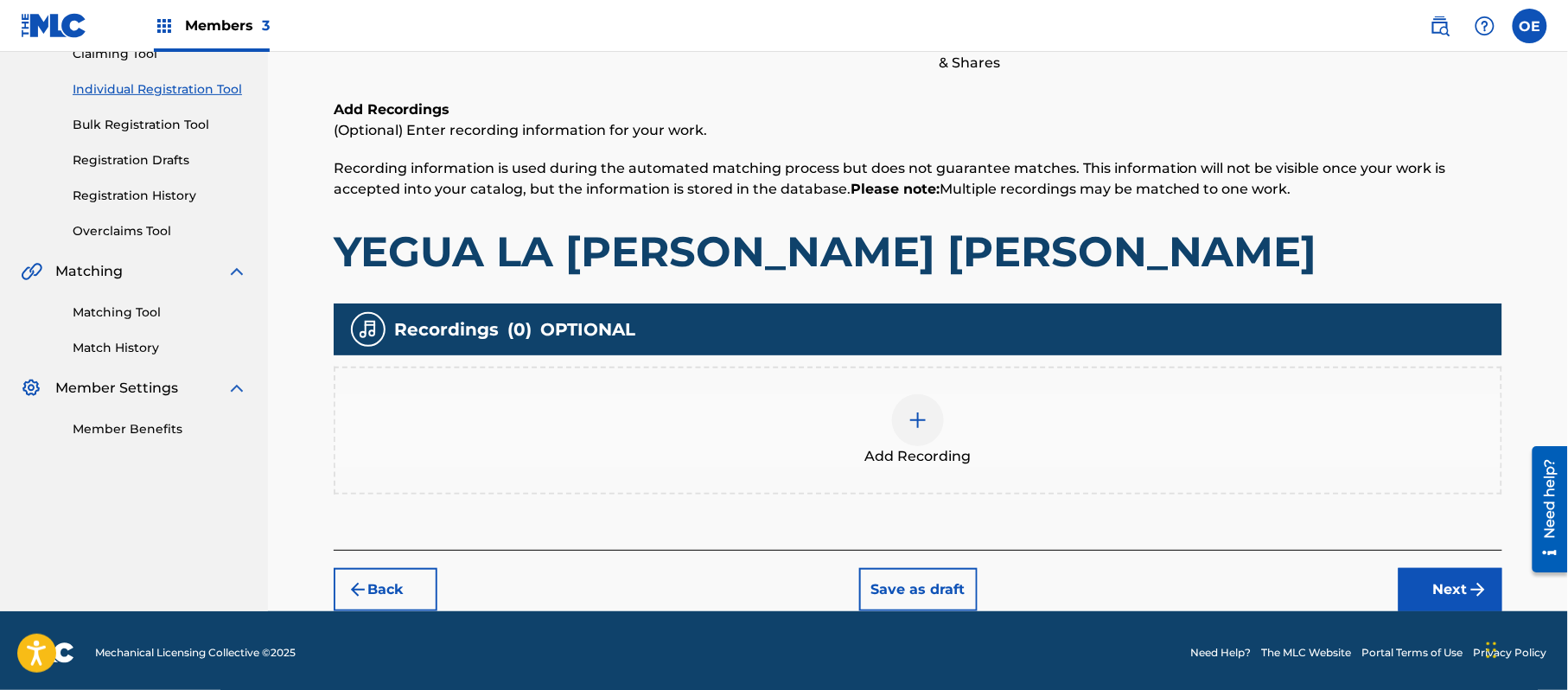
scroll to position [203, 0]
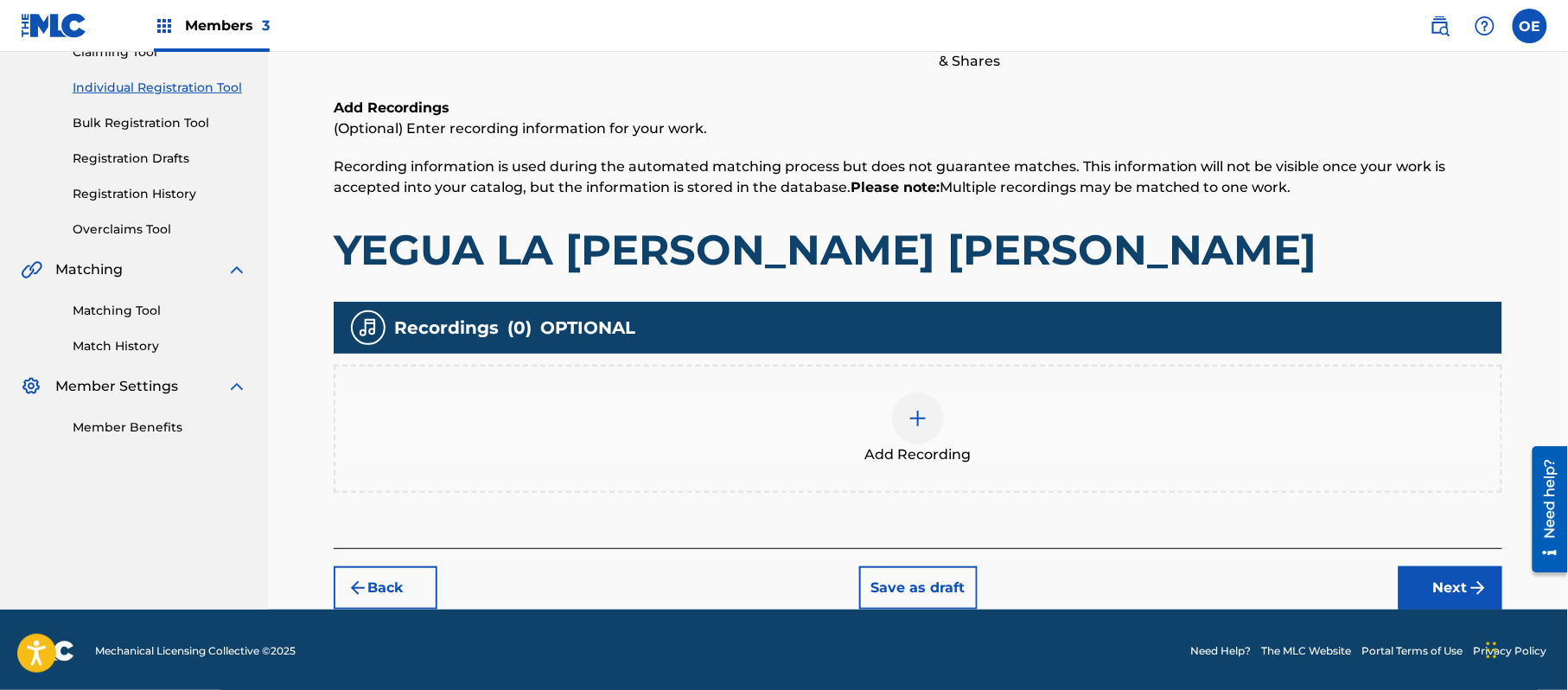
click at [1413, 561] on div "Back Save as draft Next" at bounding box center [918, 578] width 1169 height 61
click at [1411, 582] on button "Next" at bounding box center [1451, 588] width 104 height 43
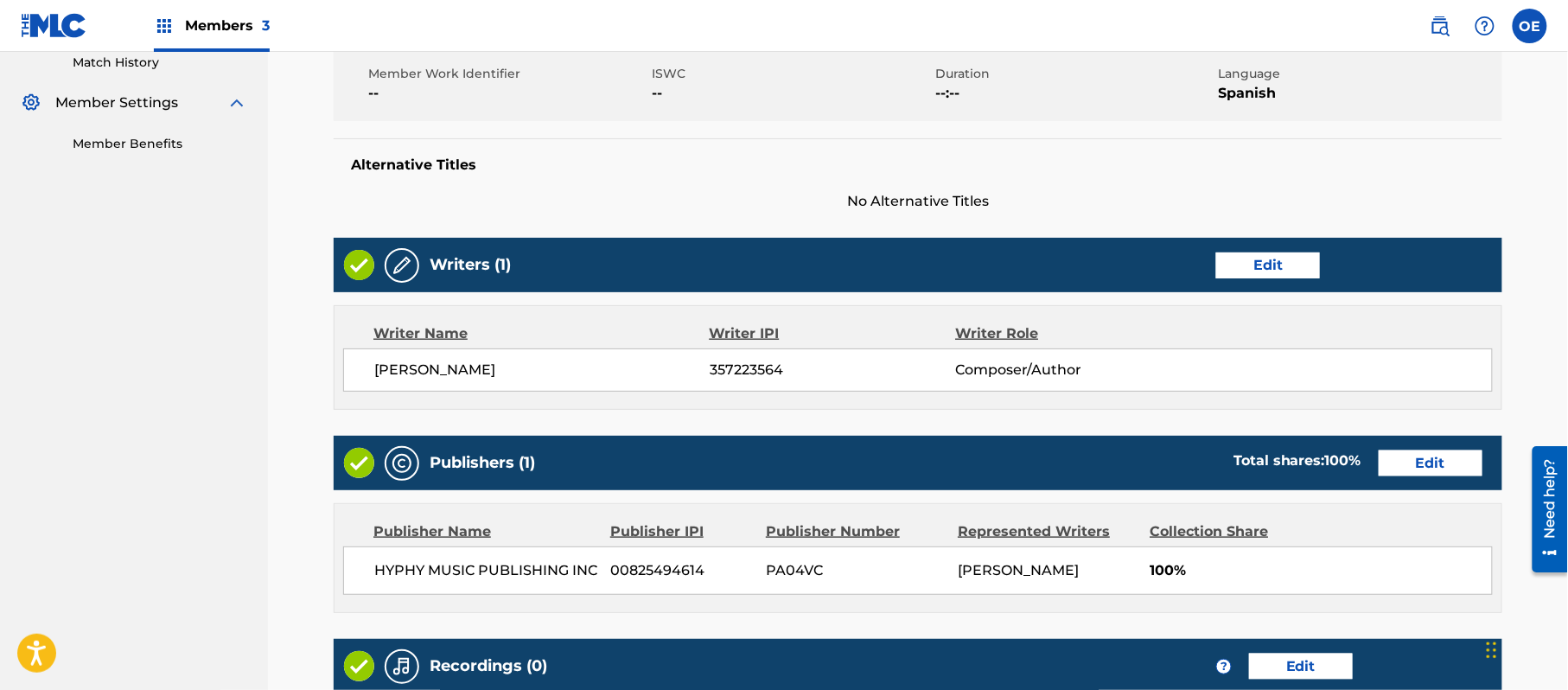
scroll to position [691, 0]
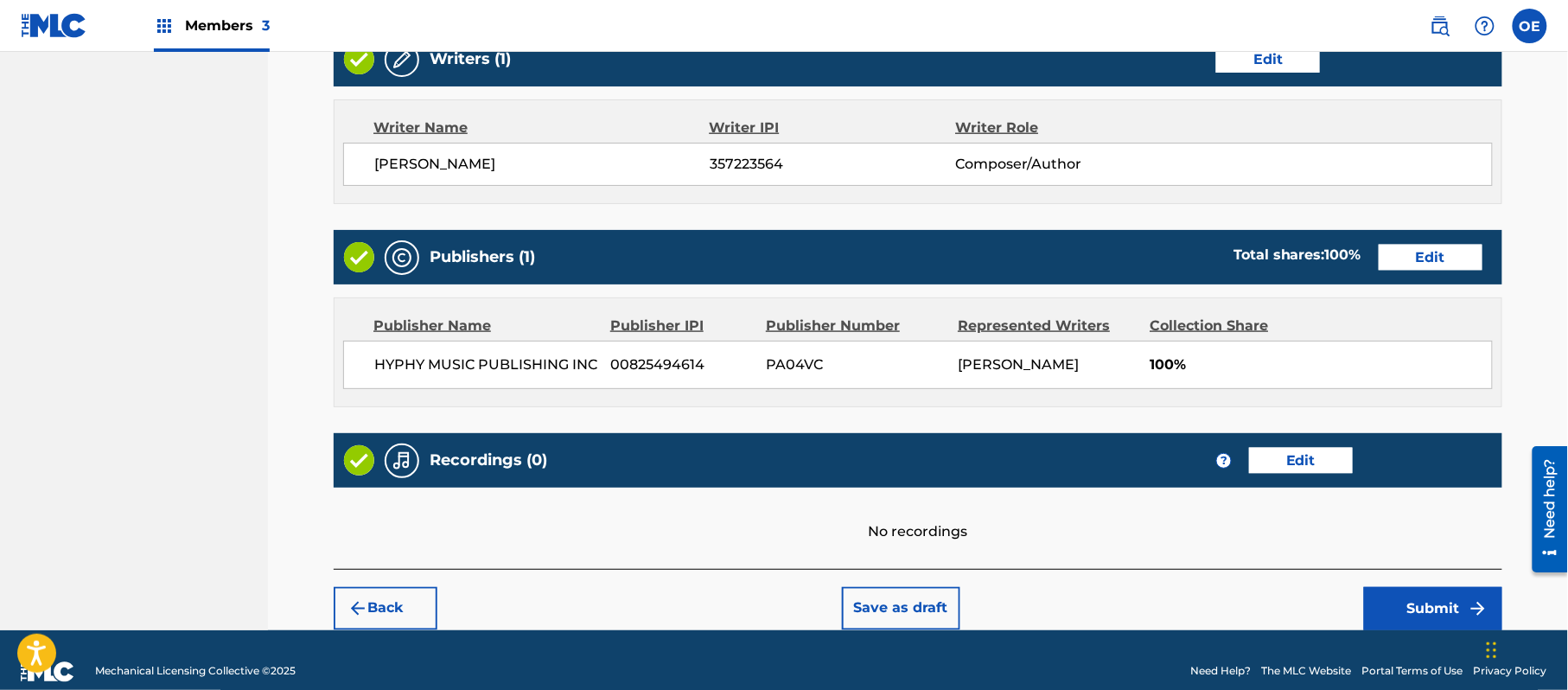
click at [1430, 591] on button "Submit" at bounding box center [1434, 608] width 138 height 43
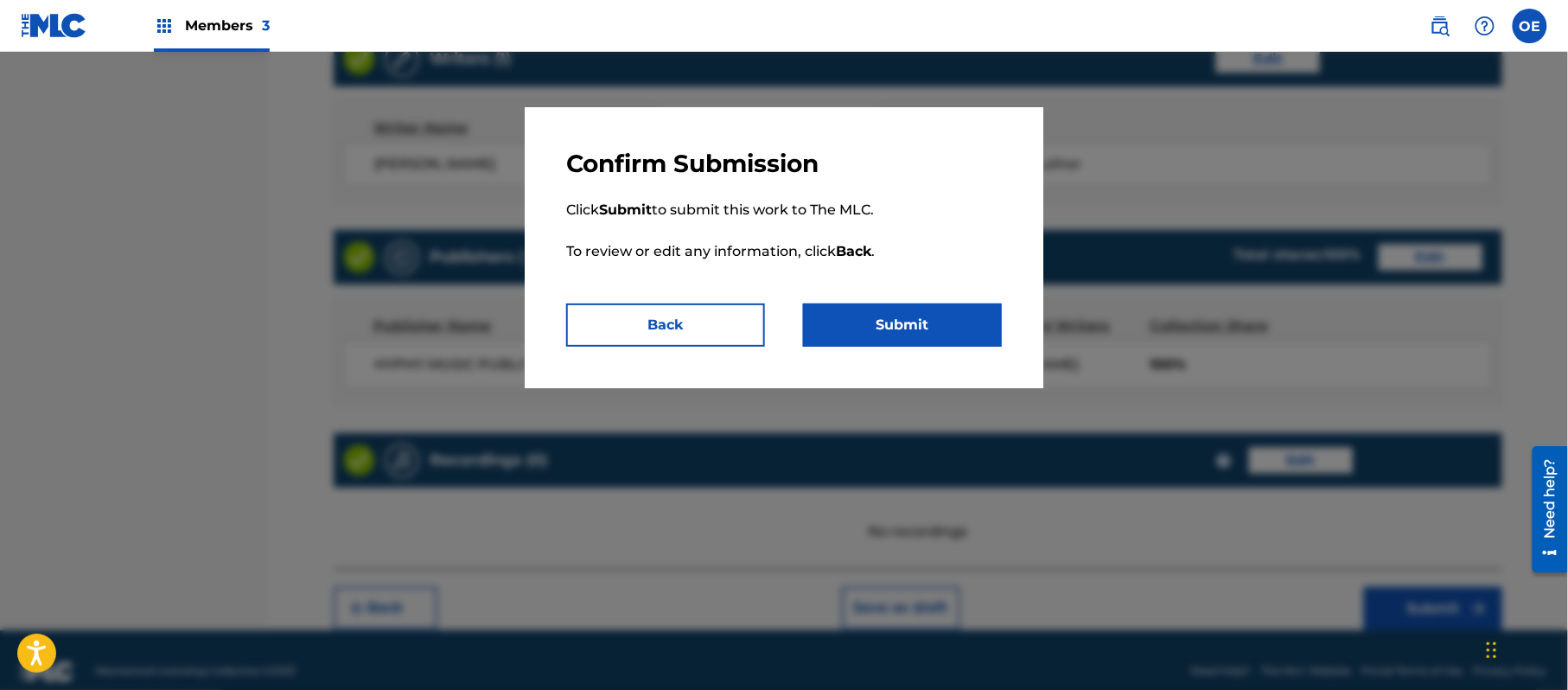
click at [896, 320] on button "Submit" at bounding box center [903, 324] width 199 height 43
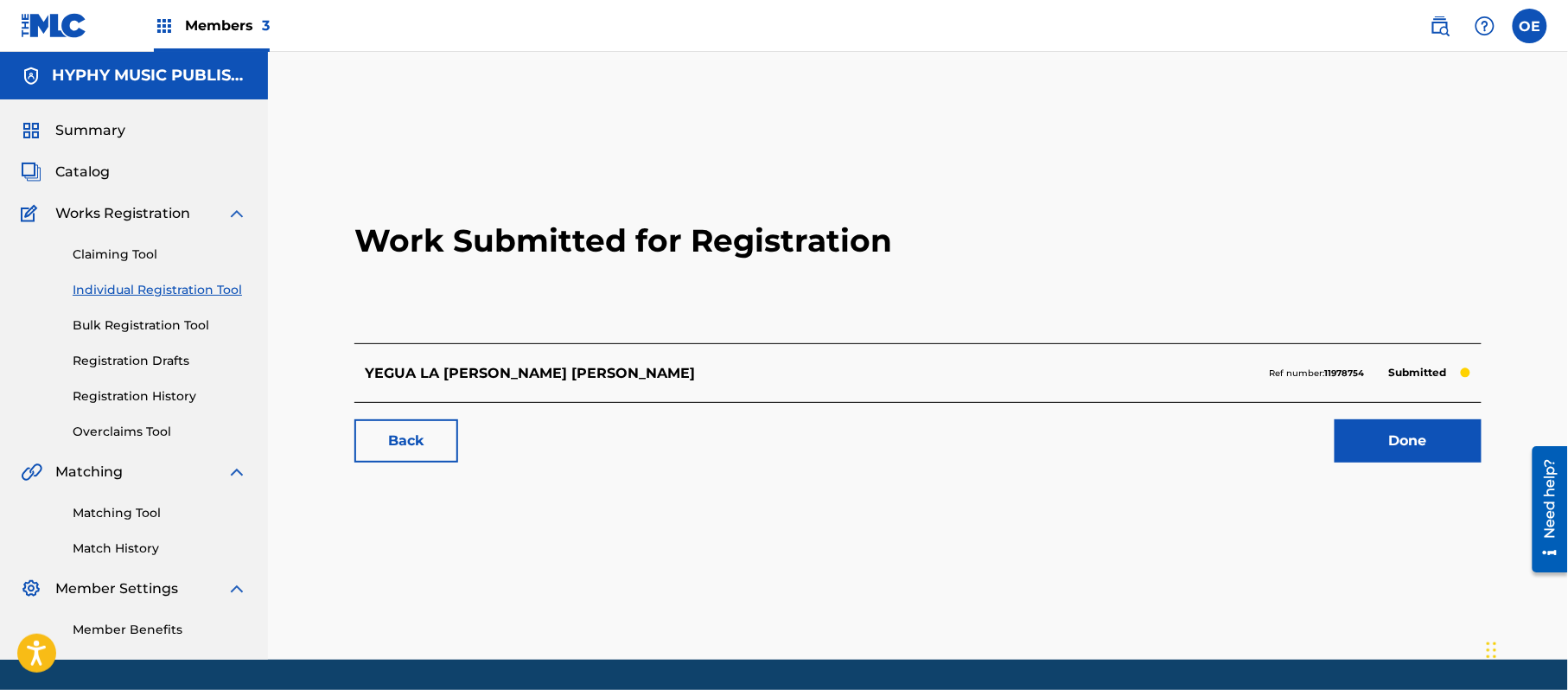
drag, startPoint x: 198, startPoint y: 294, endPoint x: 257, endPoint y: 343, distance: 76.7
click at [197, 294] on link "Individual Registration Tool" at bounding box center [160, 289] width 175 height 18
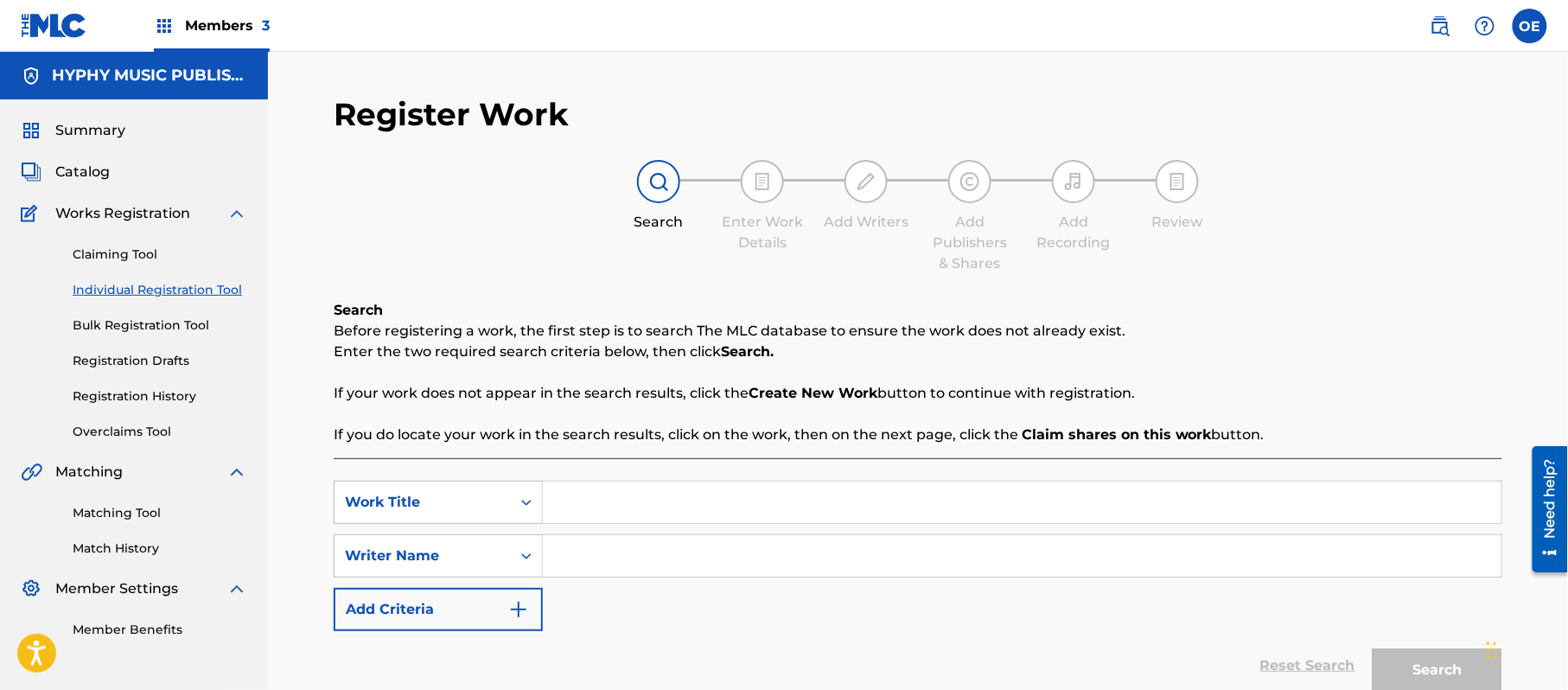
paste input "YEGUA LA PATRIOTA"
type input "YEGUA LA PATRIOTA"
paste input "[PERSON_NAME]"
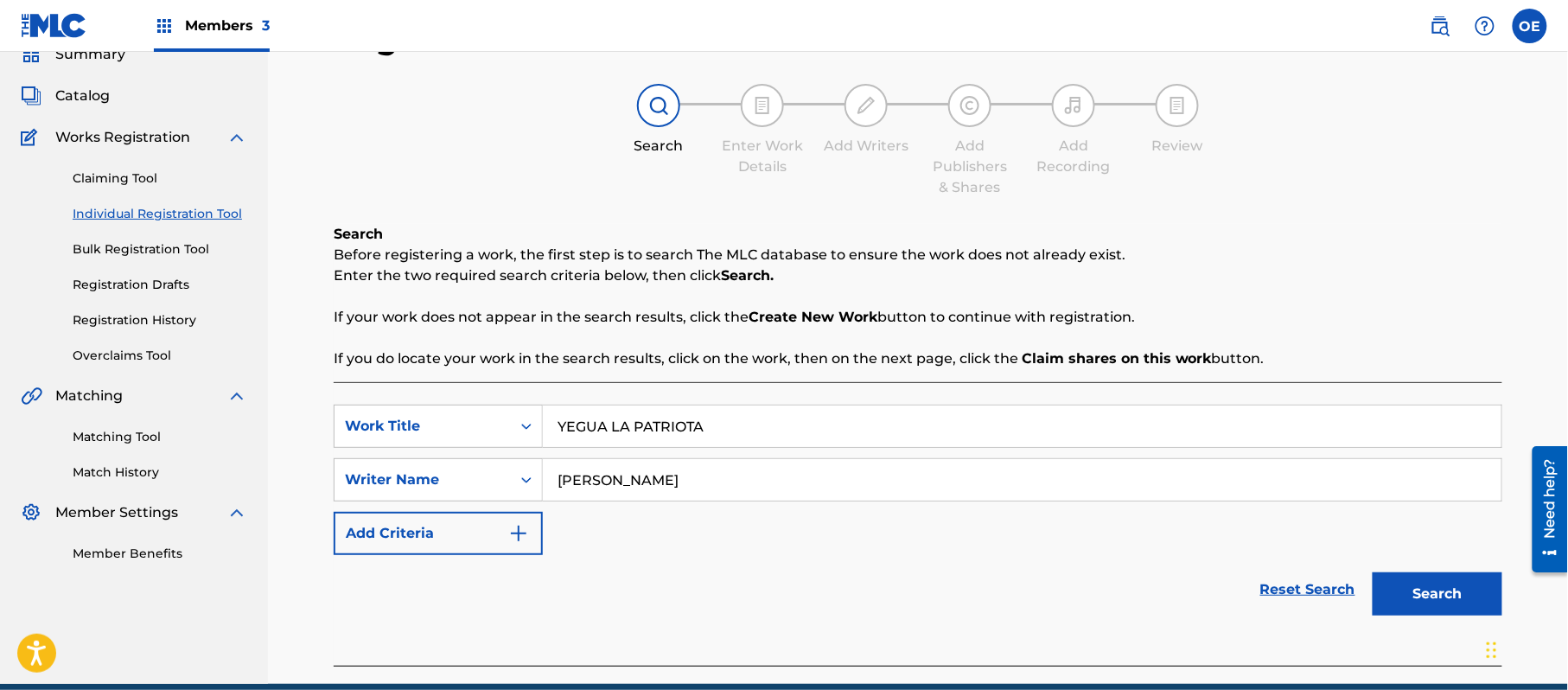
scroll to position [153, 0]
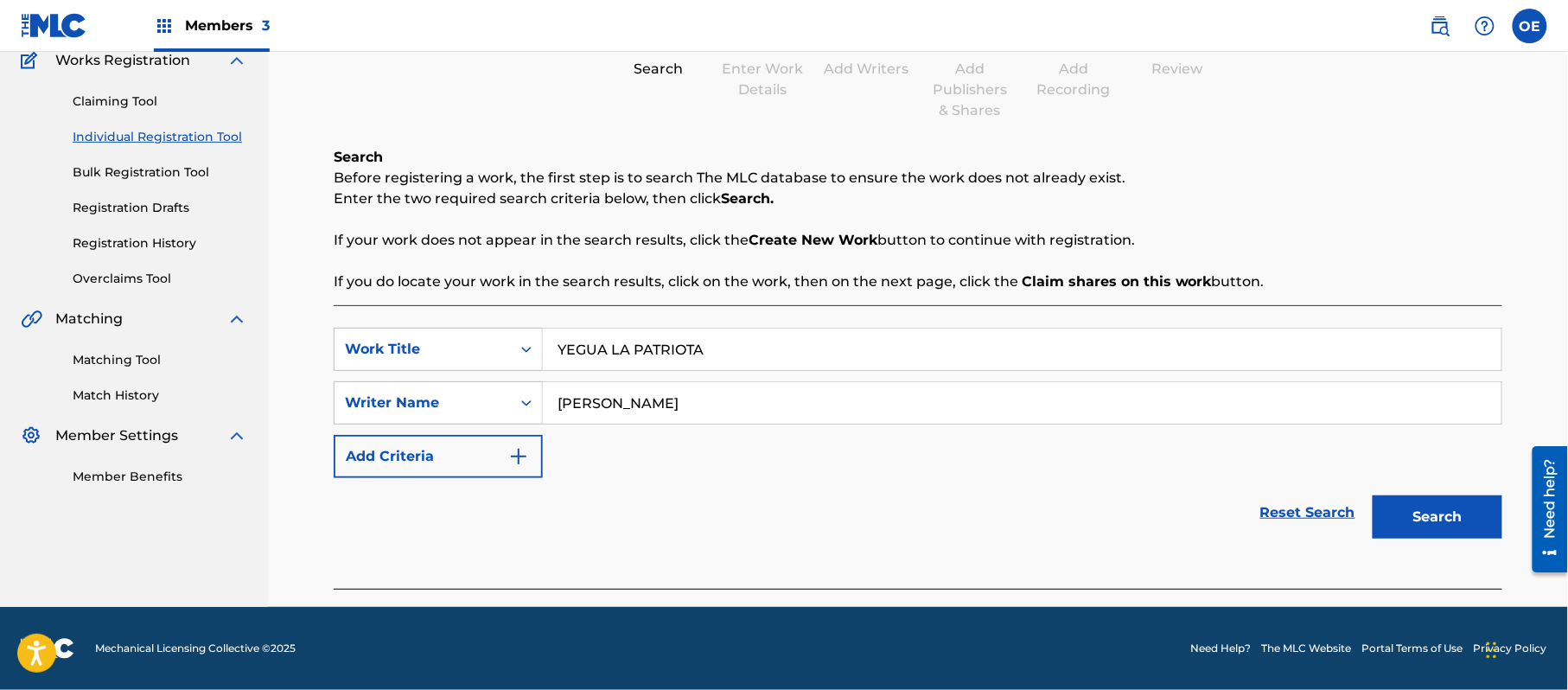
click at [1398, 505] on button "Search" at bounding box center [1437, 517] width 130 height 43
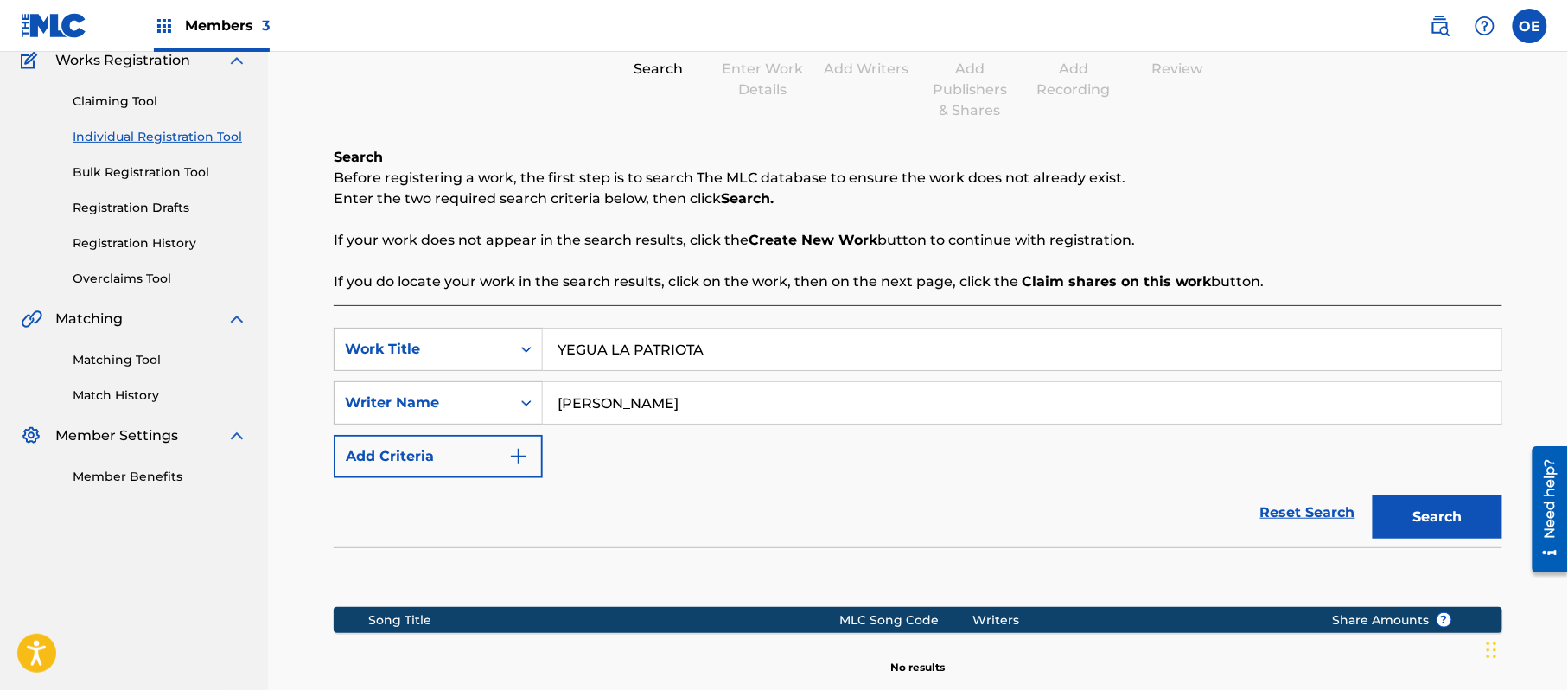
drag, startPoint x: 748, startPoint y: 401, endPoint x: 593, endPoint y: 405, distance: 155.1
click at [593, 405] on input "[PERSON_NAME]" at bounding box center [1022, 402] width 958 height 41
type input "[PERSON_NAME]"
click at [1373, 496] on button "Search" at bounding box center [1437, 517] width 130 height 43
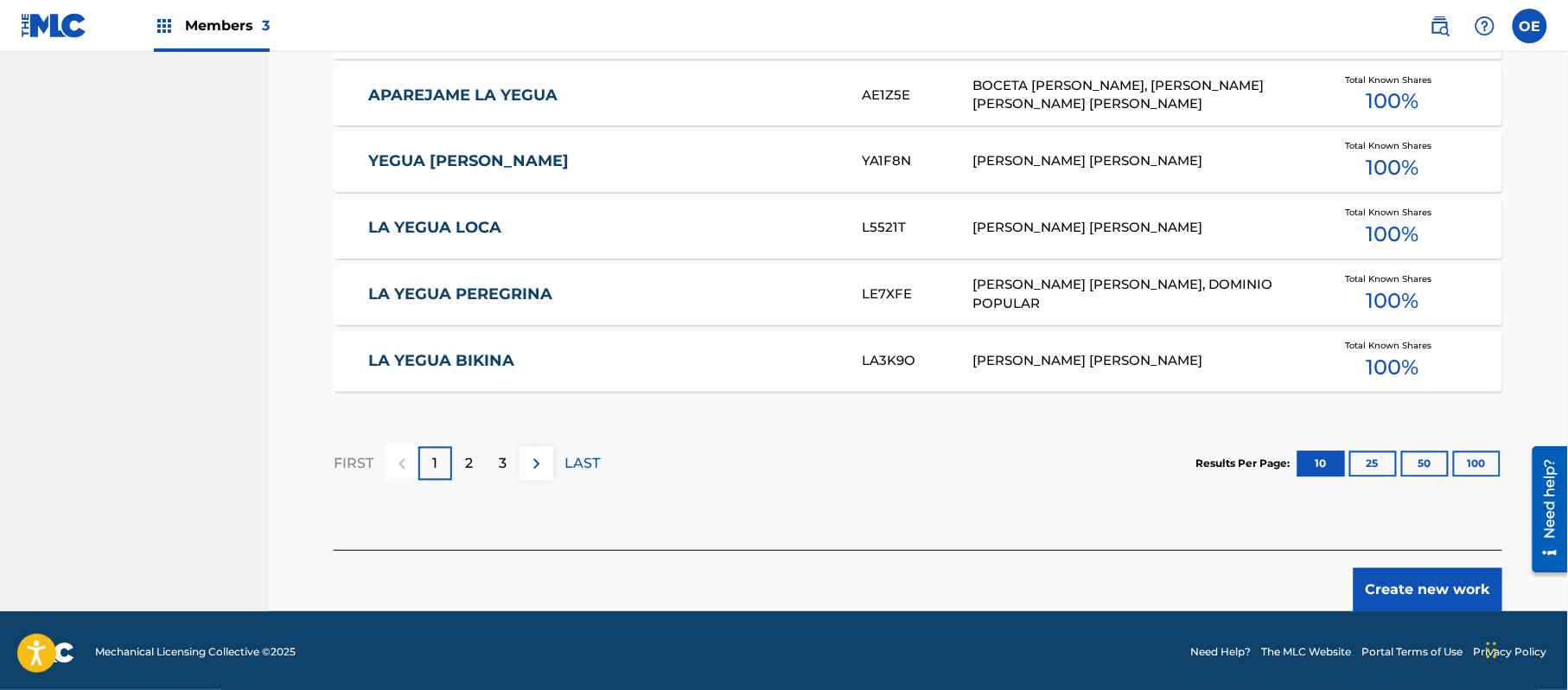
scroll to position [1079, 0]
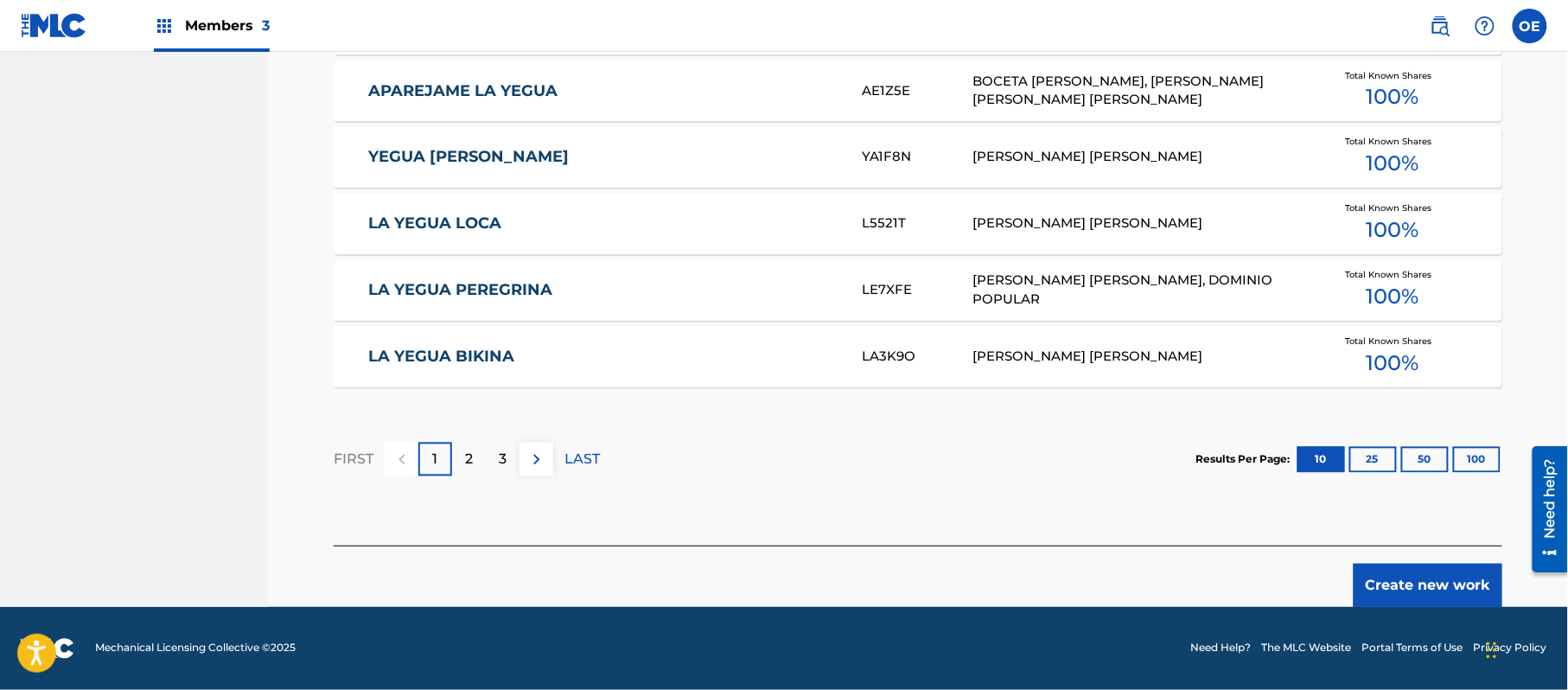
click at [1398, 571] on button "Create new work" at bounding box center [1428, 585] width 149 height 43
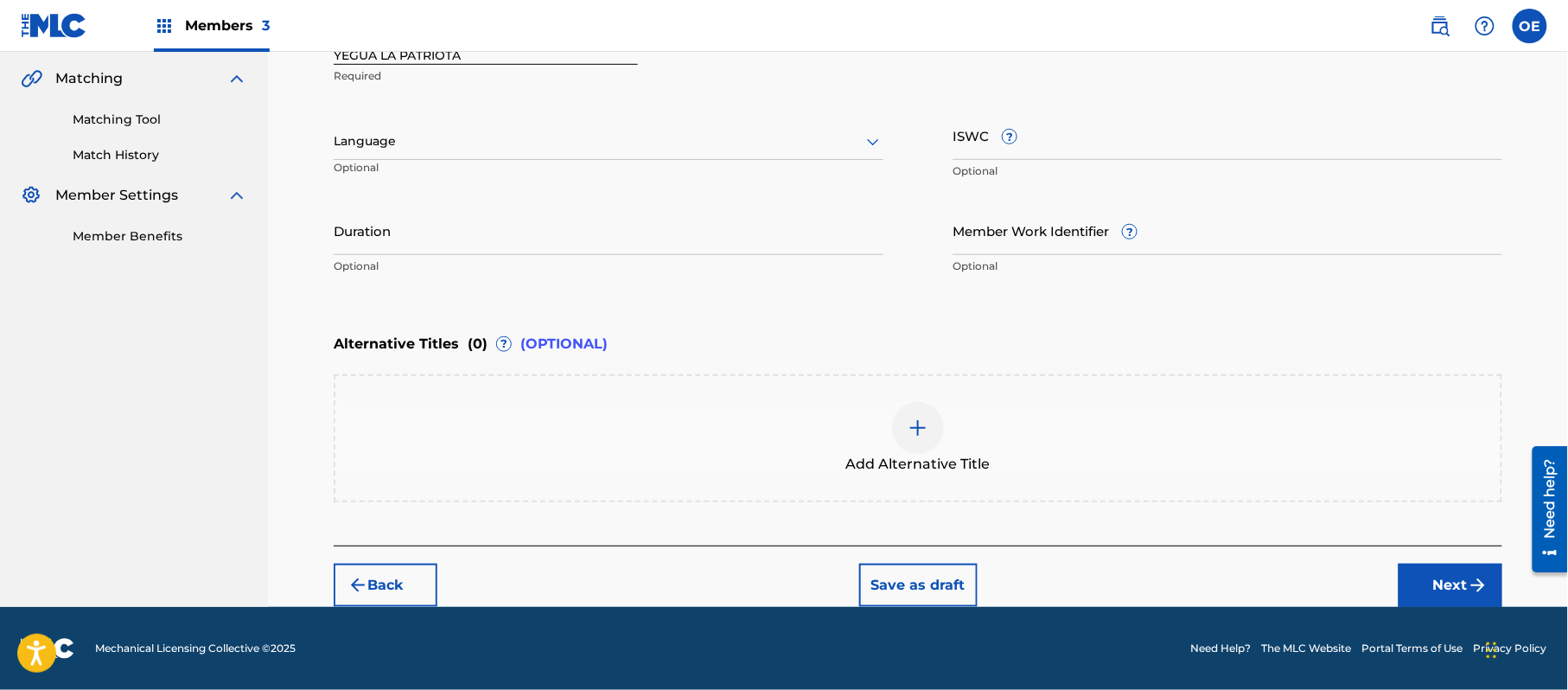
scroll to position [392, 0]
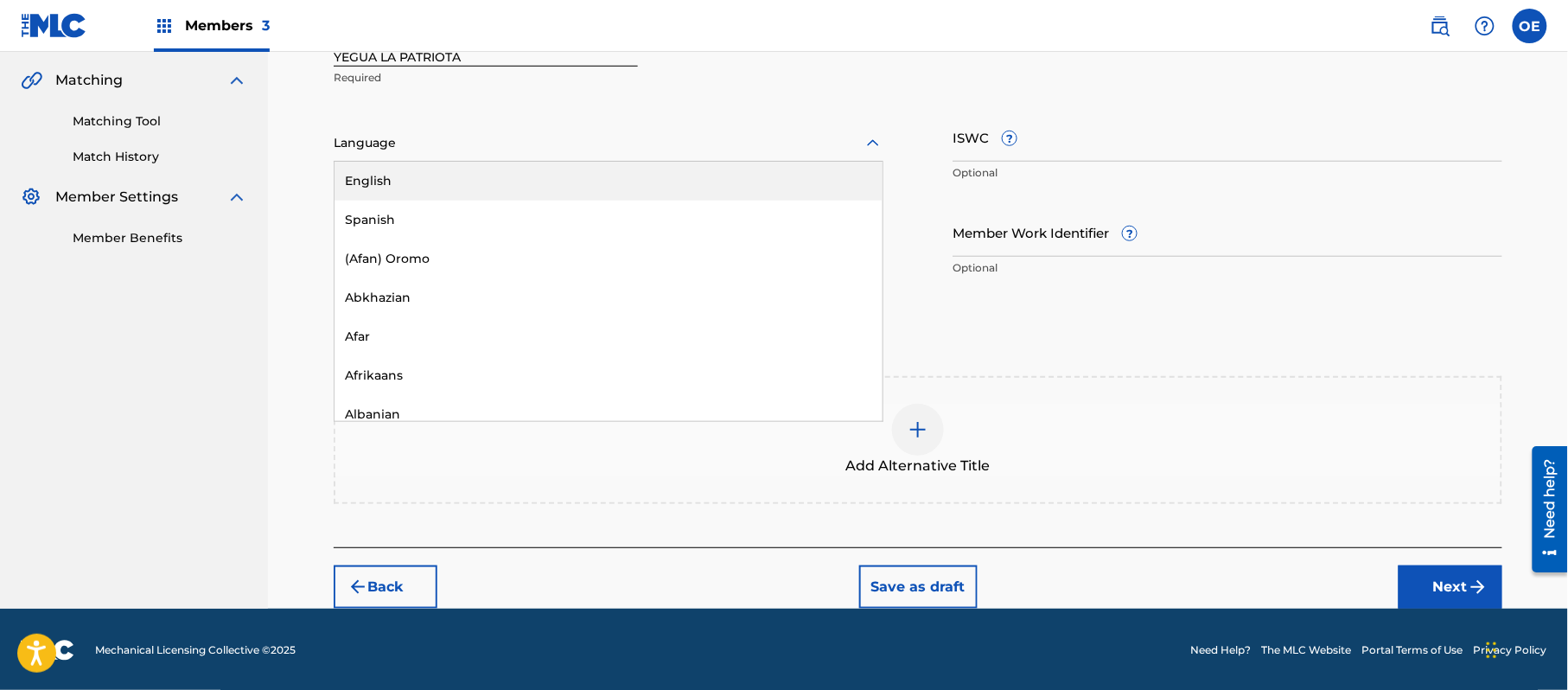
click at [429, 149] on div at bounding box center [608, 143] width 550 height 22
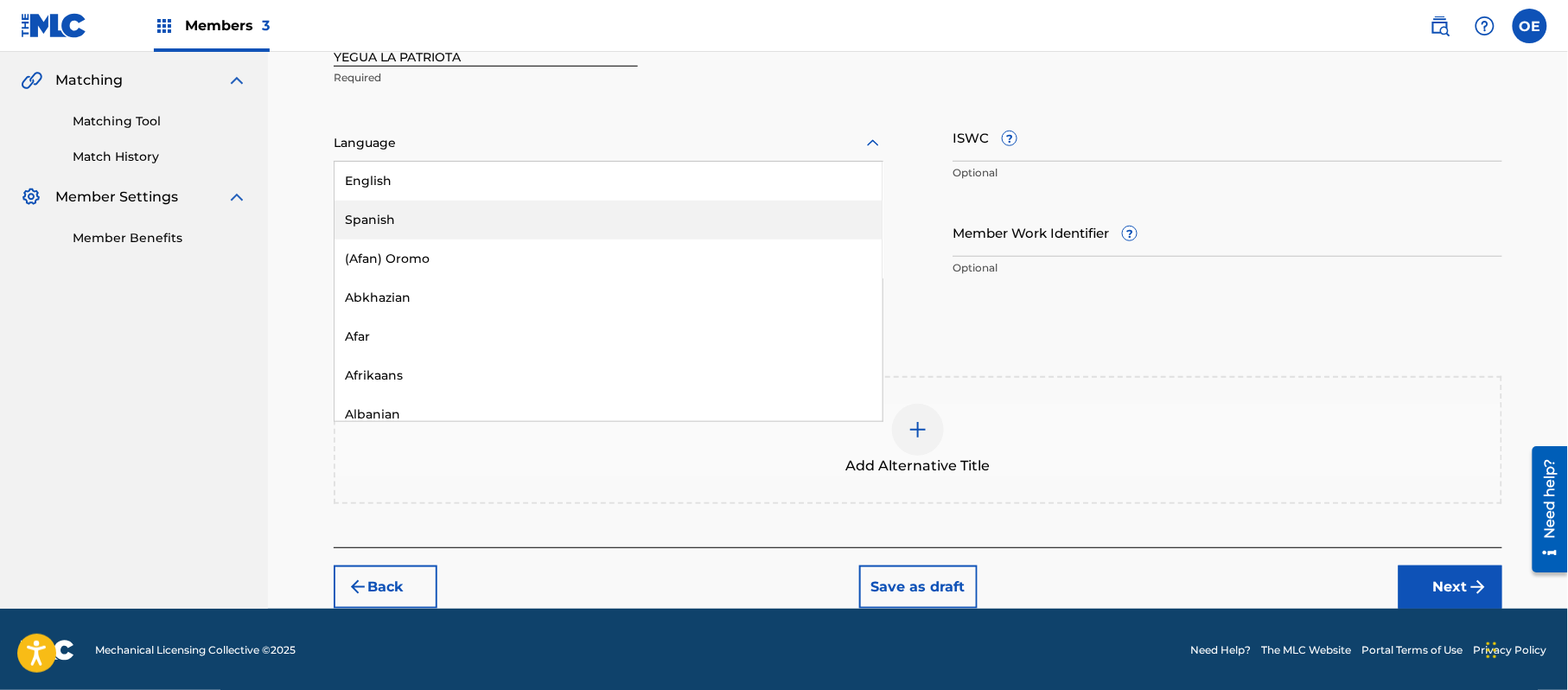
click at [420, 222] on div "Spanish" at bounding box center [608, 220] width 548 height 39
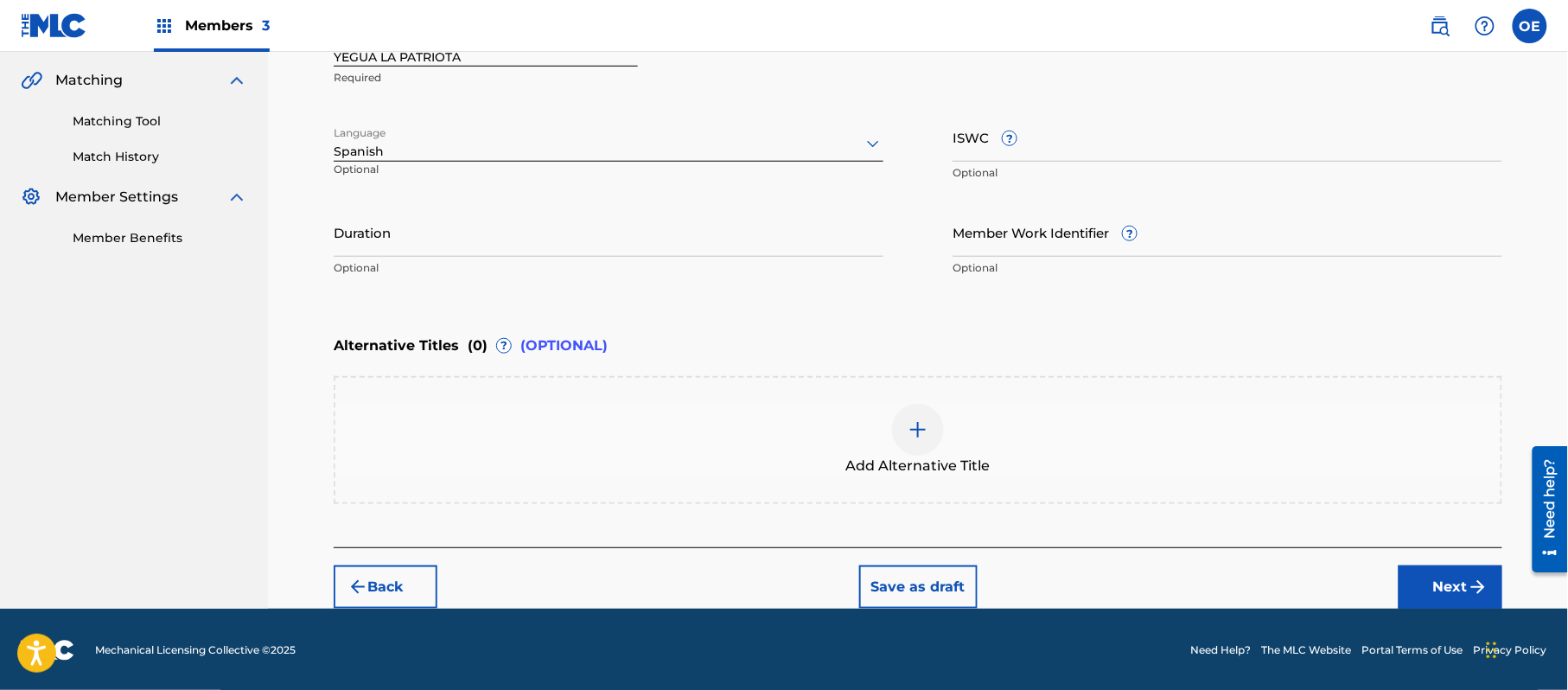
click at [1430, 572] on button "Next" at bounding box center [1451, 587] width 104 height 43
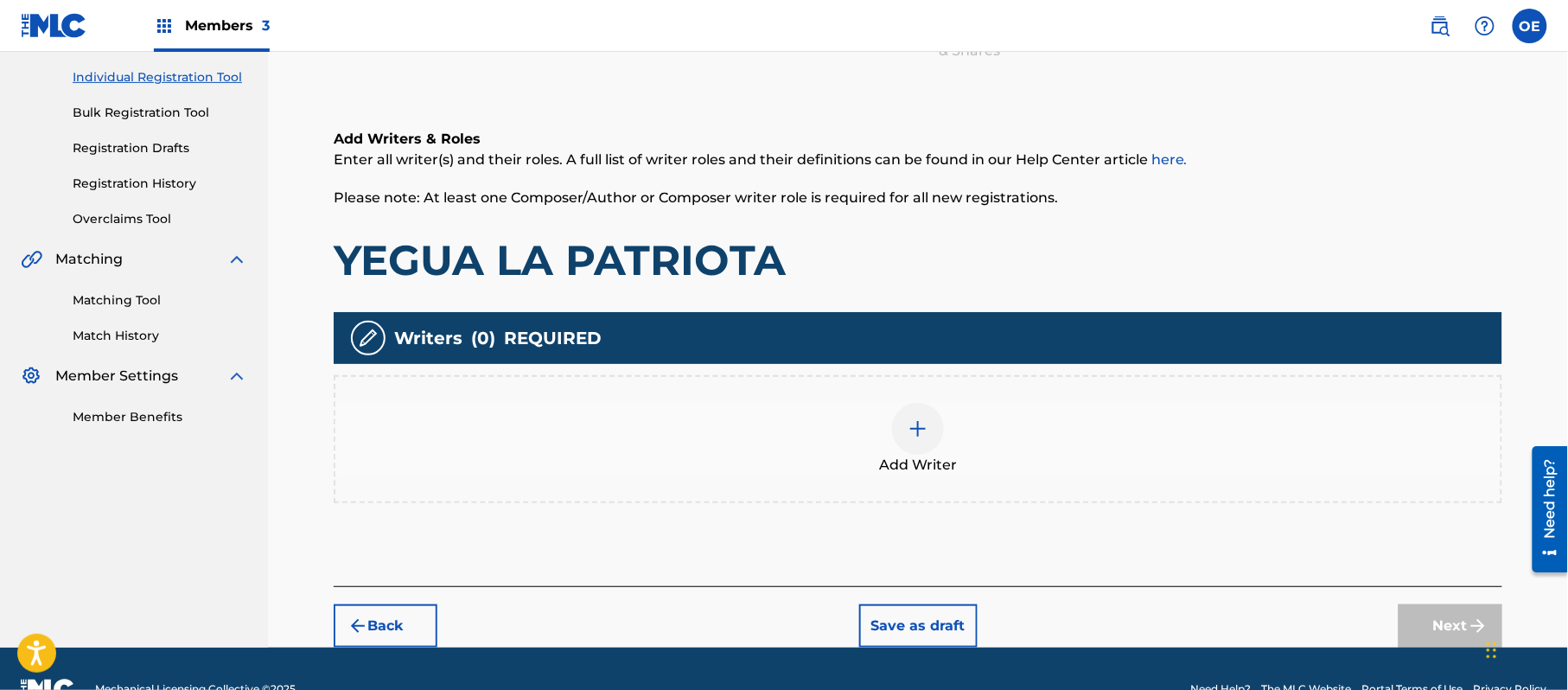
scroll to position [78, 0]
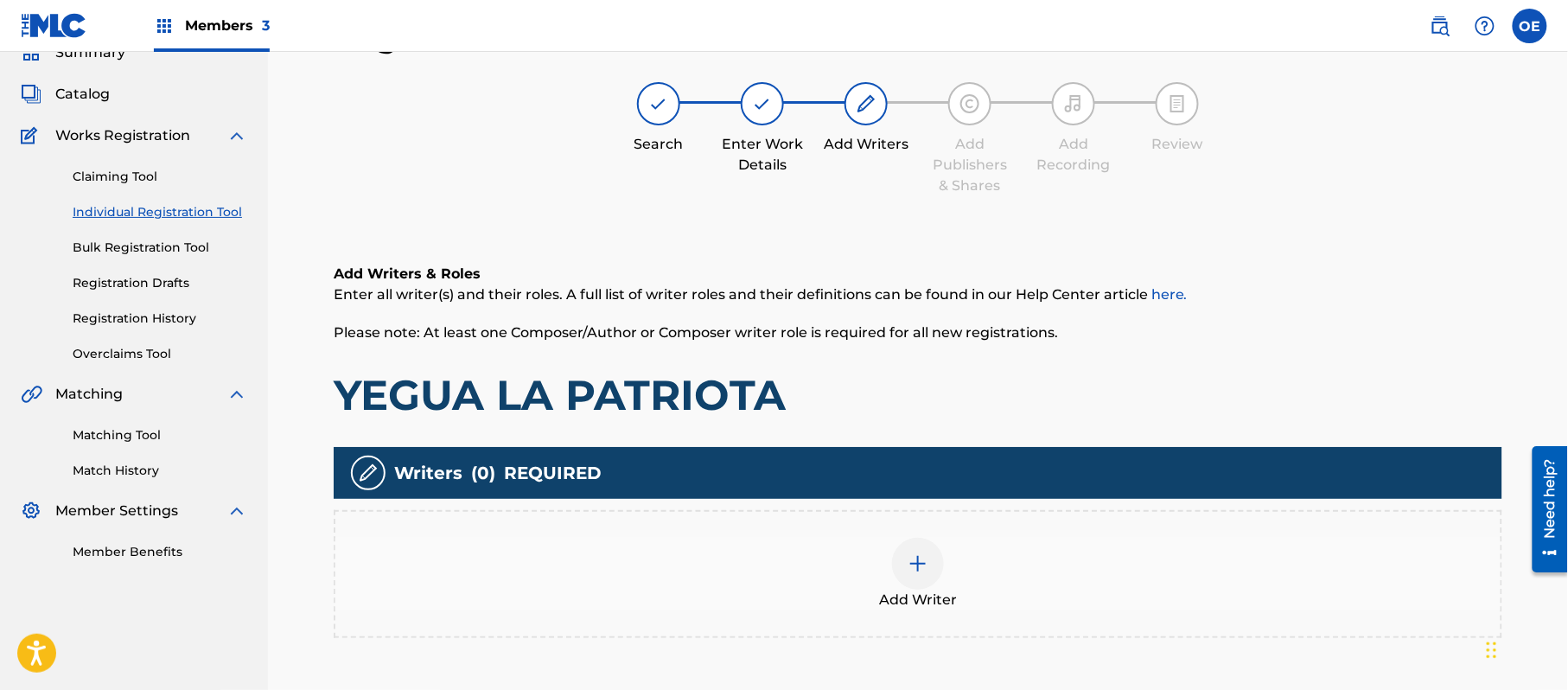
click at [856, 529] on div "Add Writer" at bounding box center [918, 574] width 1169 height 128
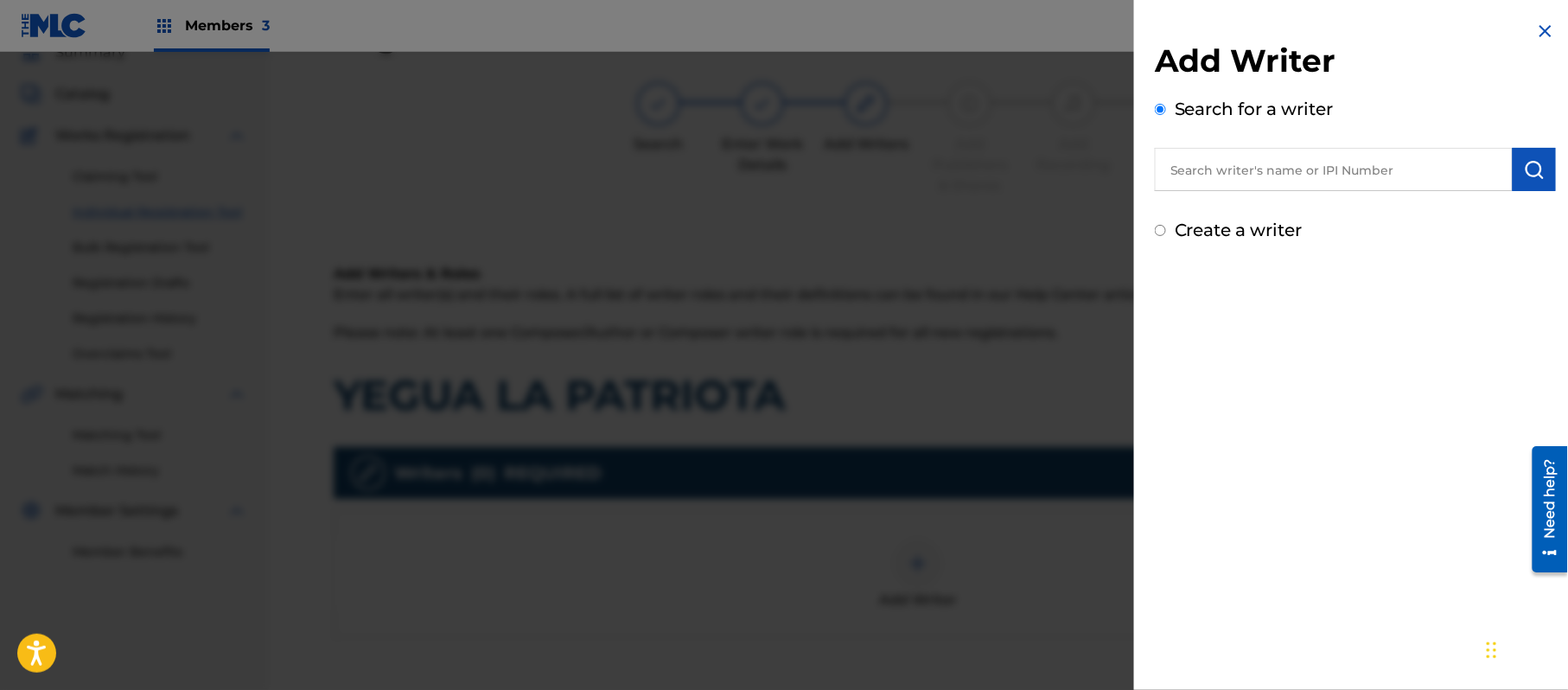
click at [1536, 31] on img at bounding box center [1546, 30] width 21 height 21
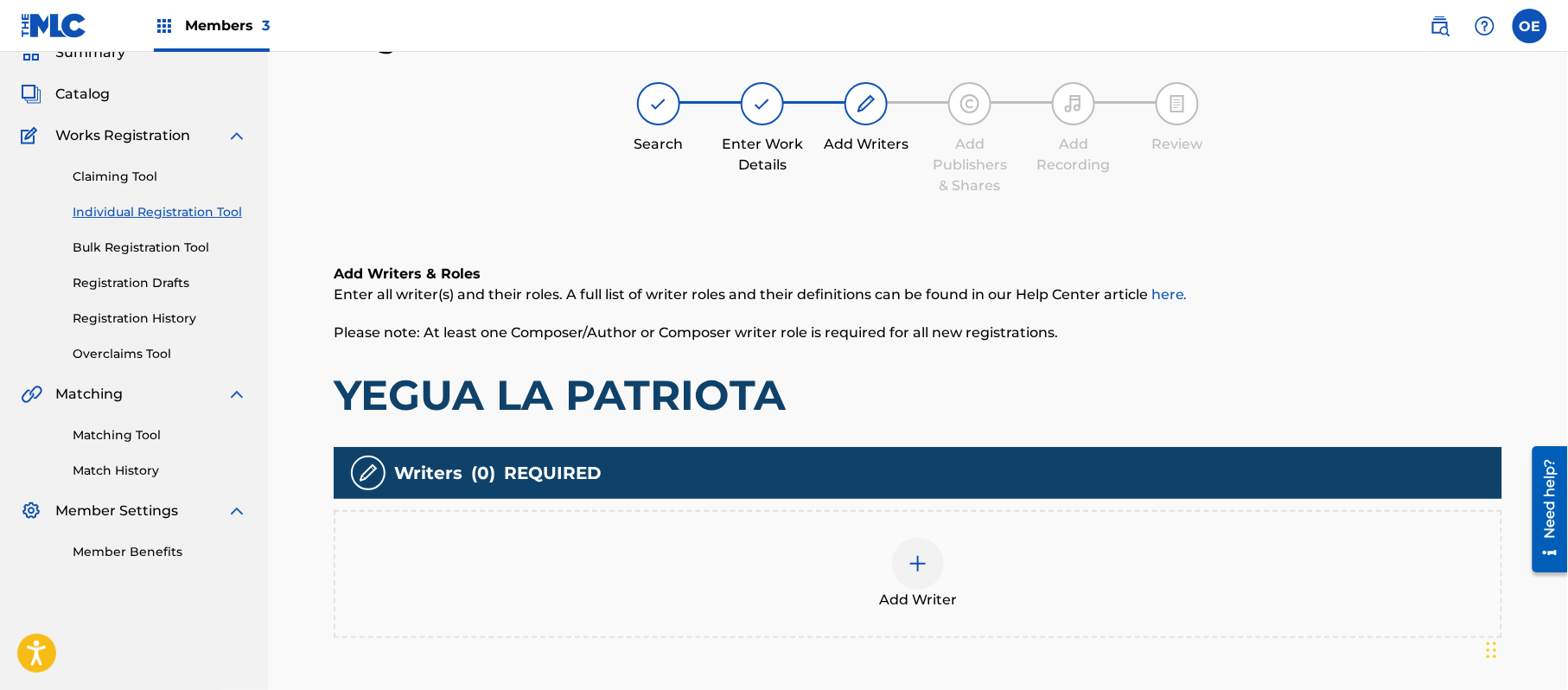
scroll to position [251, 0]
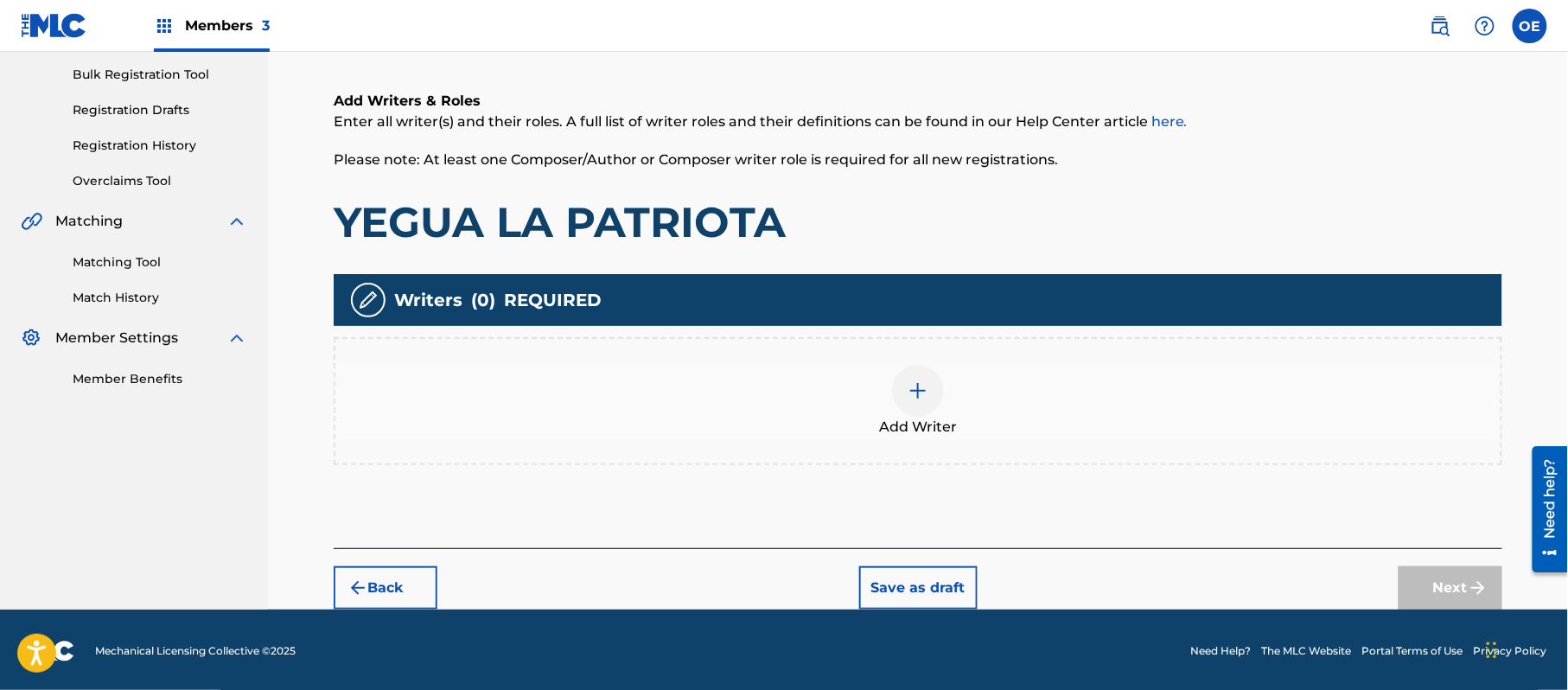
click at [425, 568] on button "Back" at bounding box center [386, 588] width 104 height 43
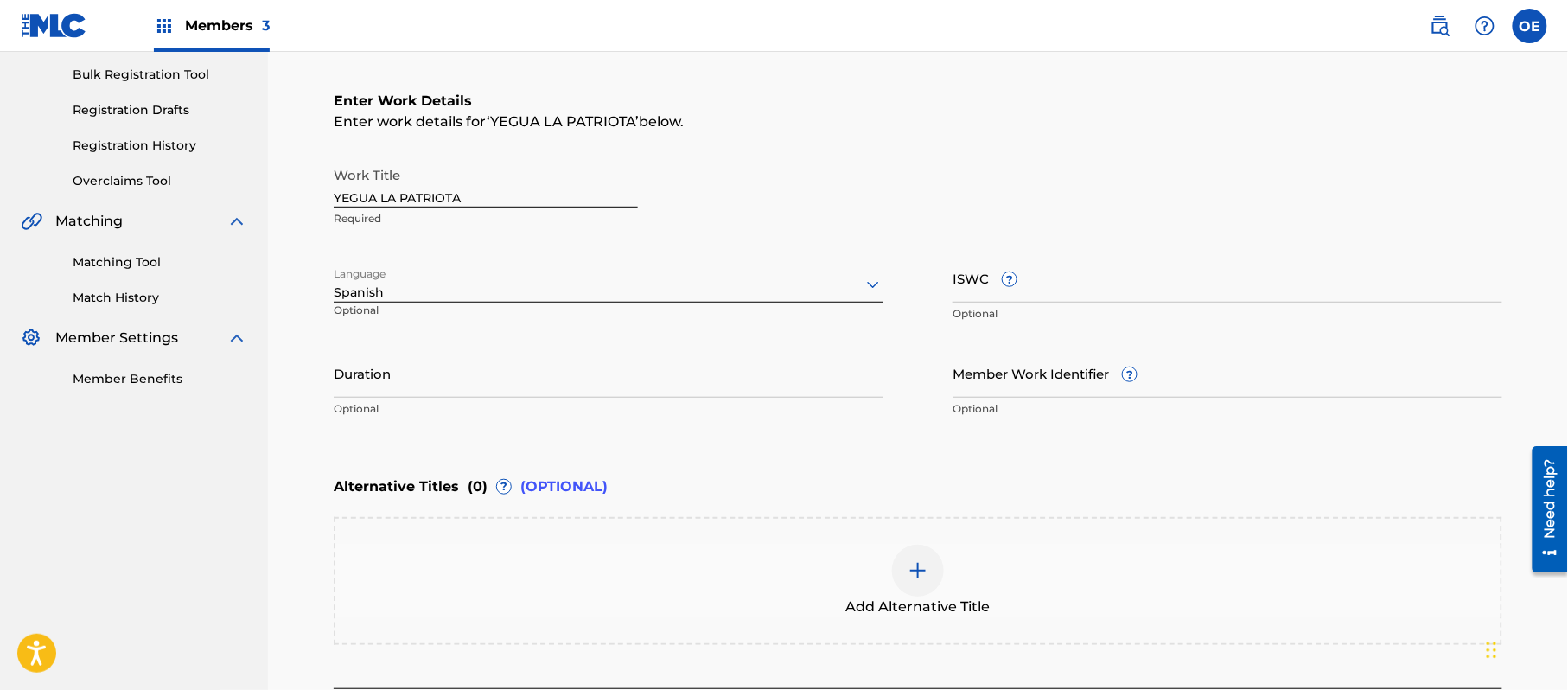
click at [732, 525] on div "Add Alternative Title" at bounding box center [918, 581] width 1169 height 128
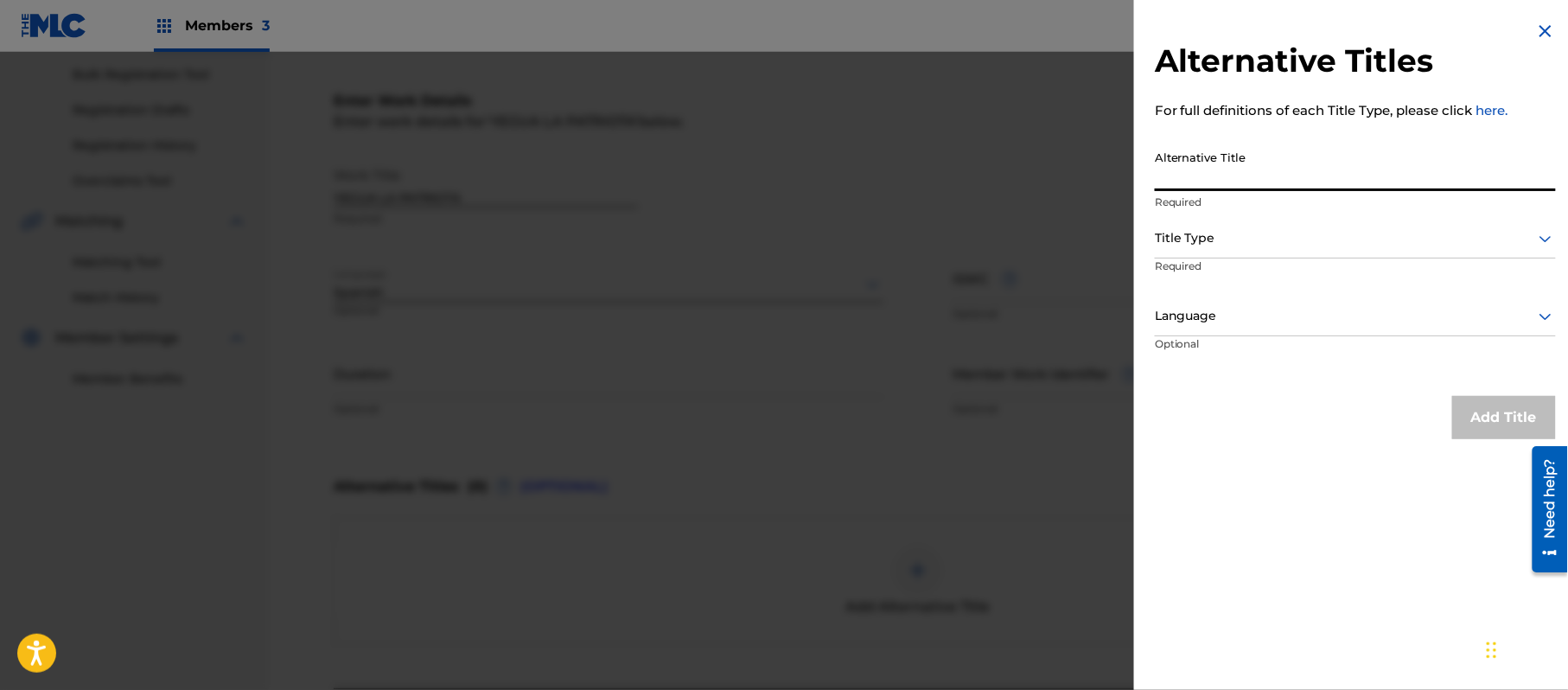
paste input "EL CORRIDO DE LA PATRIOTA"
type input "EL CORRIDO DE LA PATRIOTA"
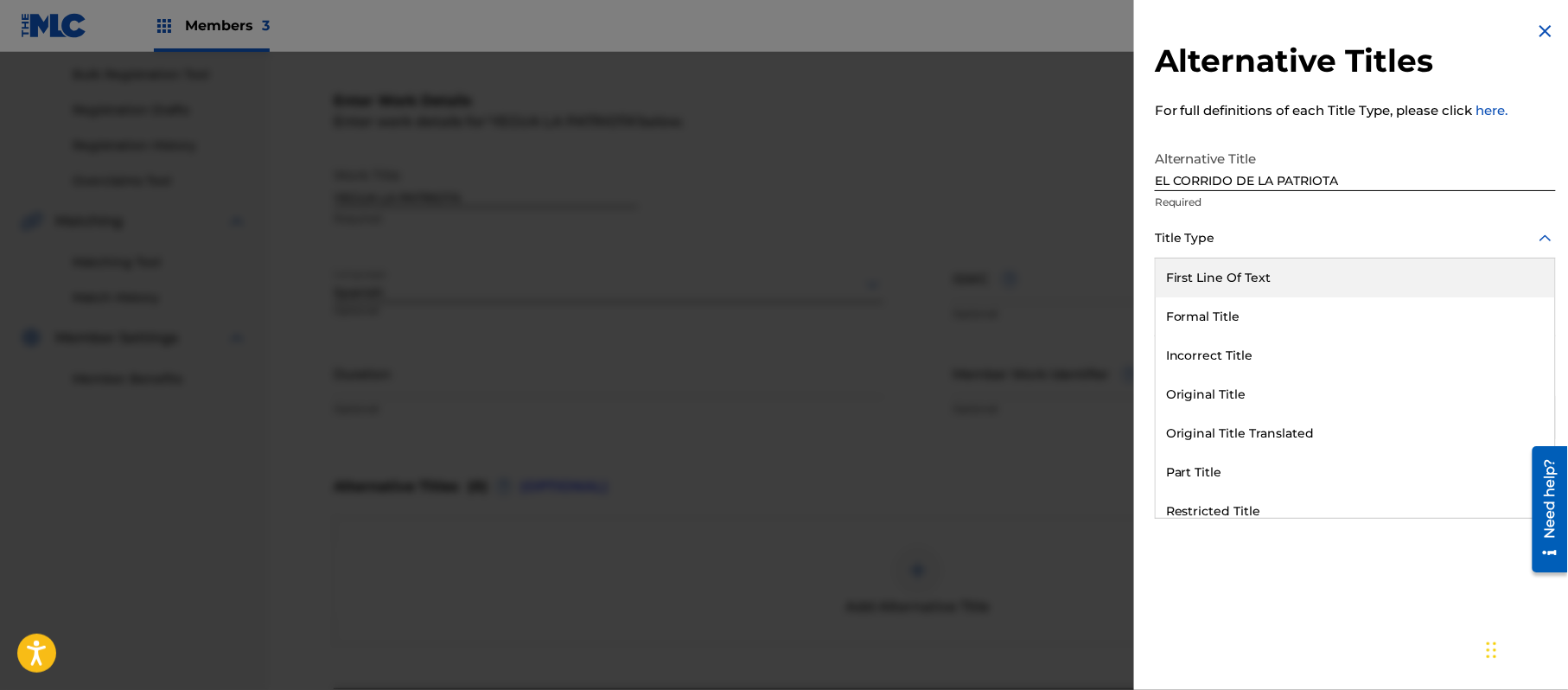
click at [1286, 240] on div at bounding box center [1355, 238] width 401 height 22
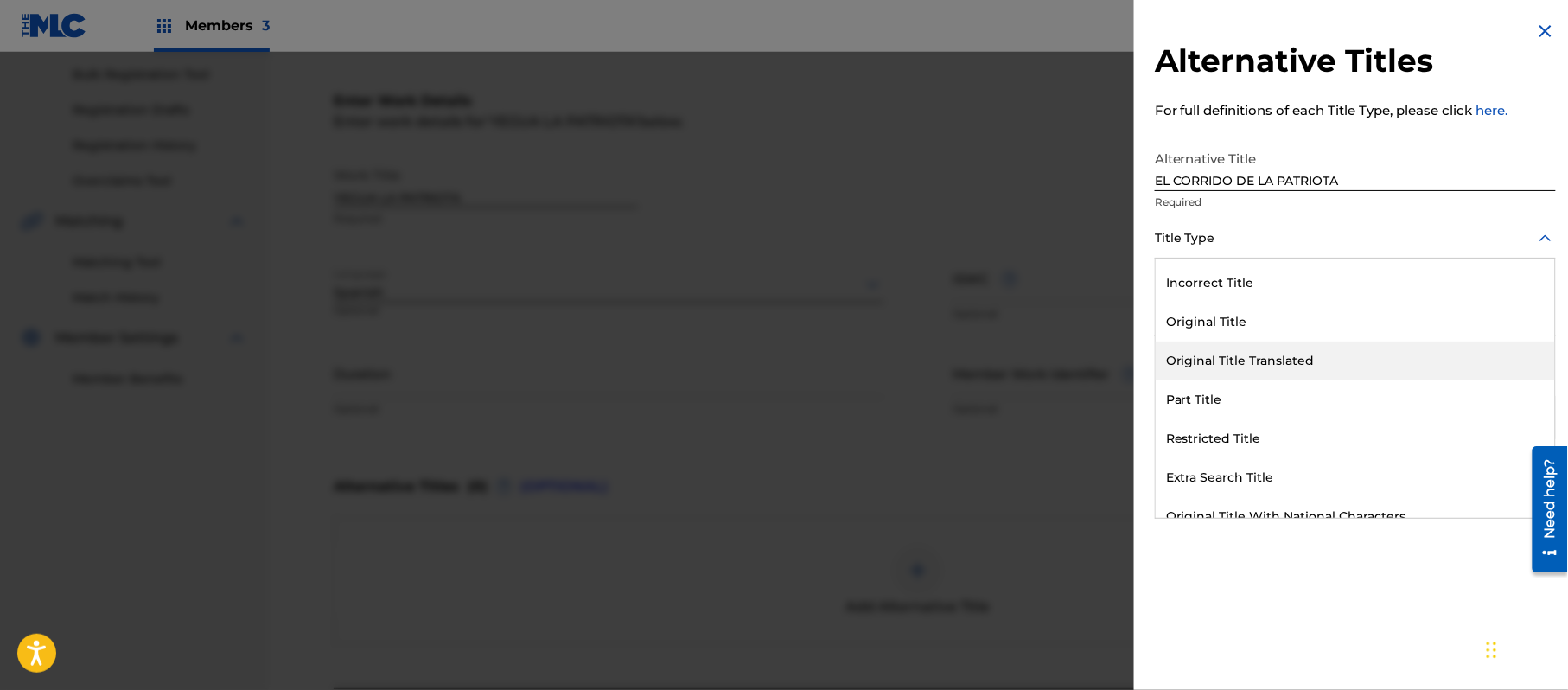
scroll to position [168, 0]
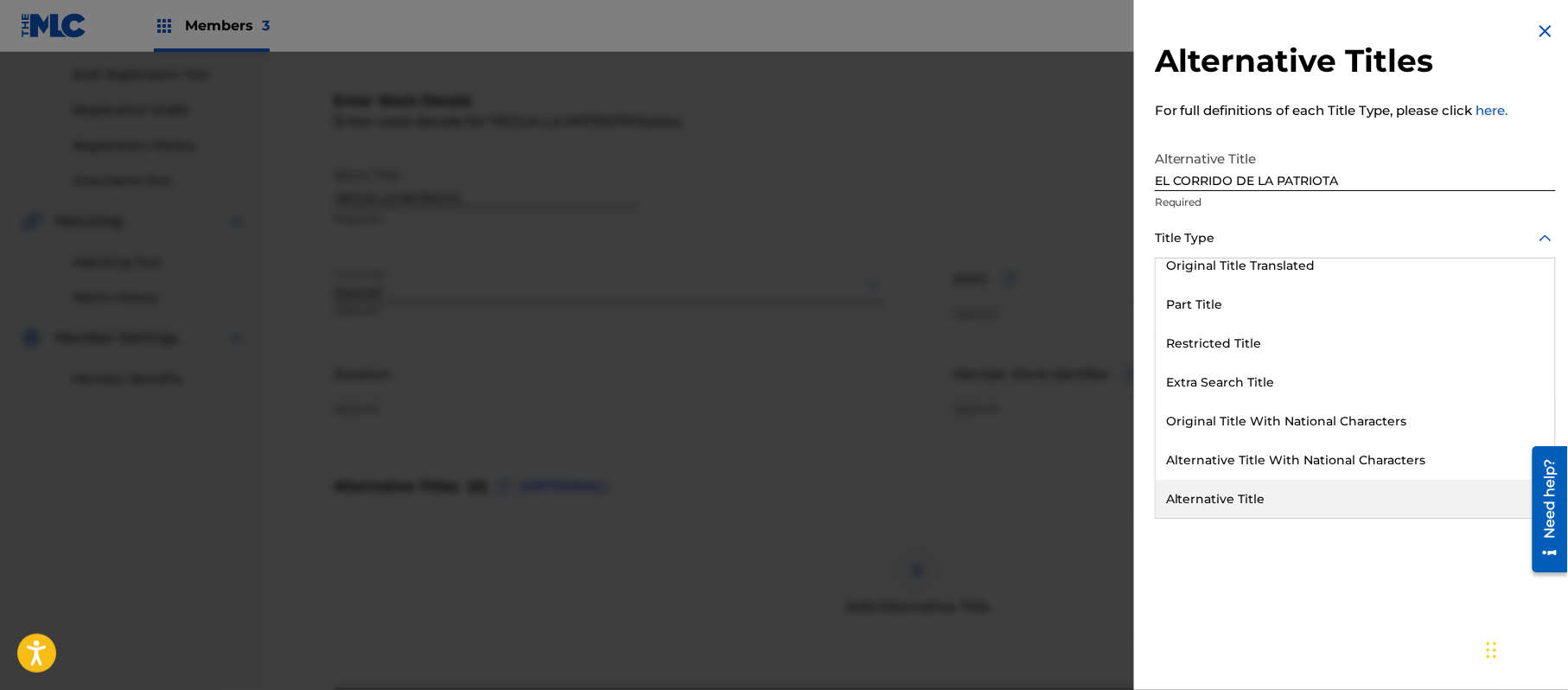
click at [1264, 479] on div "Alternative Title" at bounding box center [1356, 498] width 400 height 39
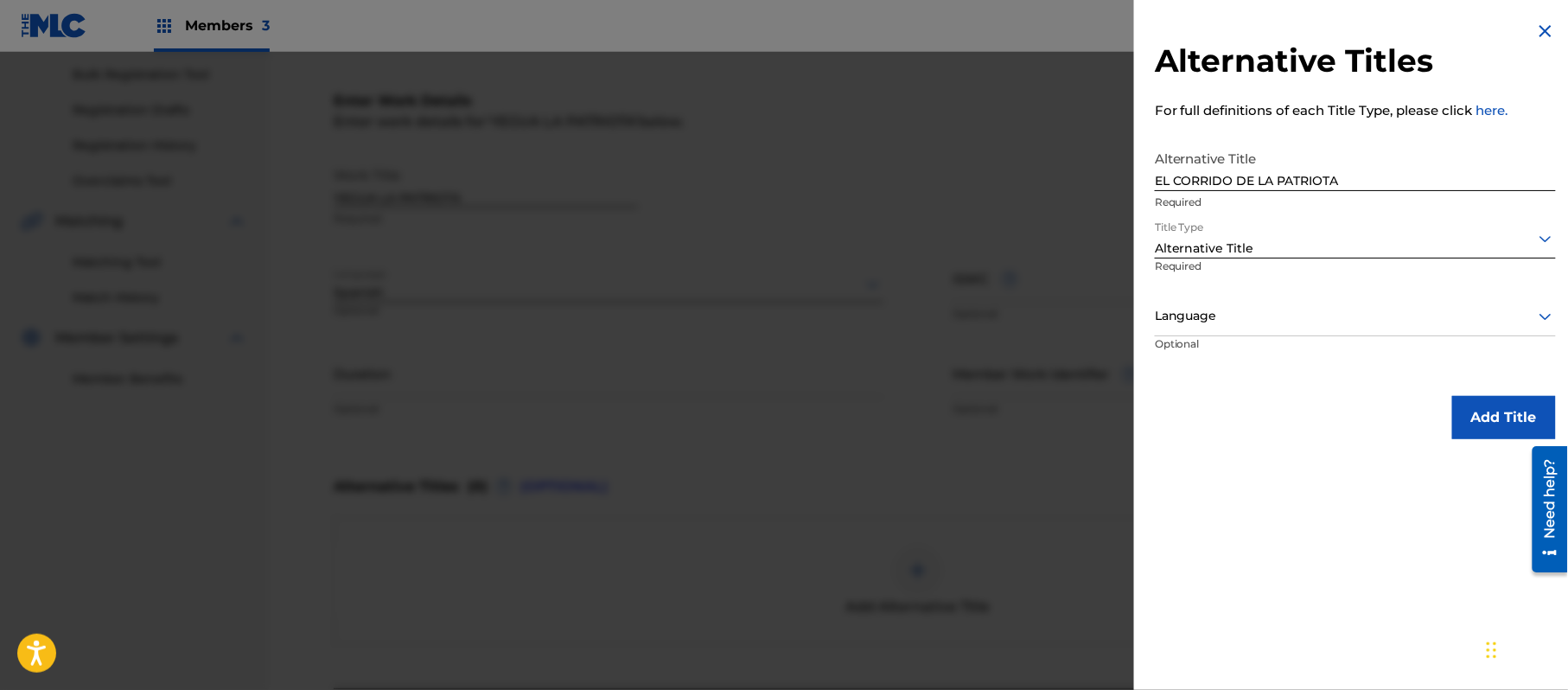
click at [1210, 299] on div "Language" at bounding box center [1355, 316] width 401 height 39
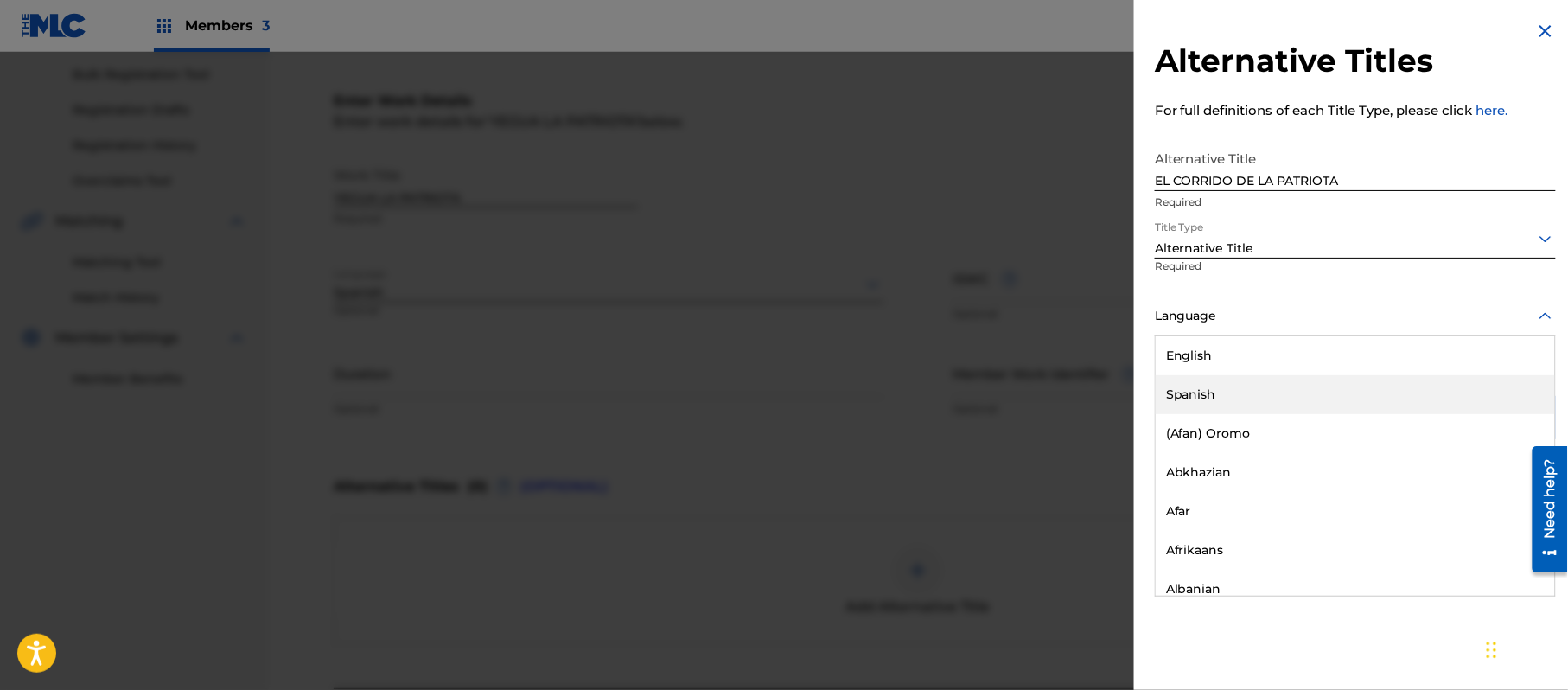
click at [1212, 404] on div "Spanish" at bounding box center [1356, 394] width 400 height 39
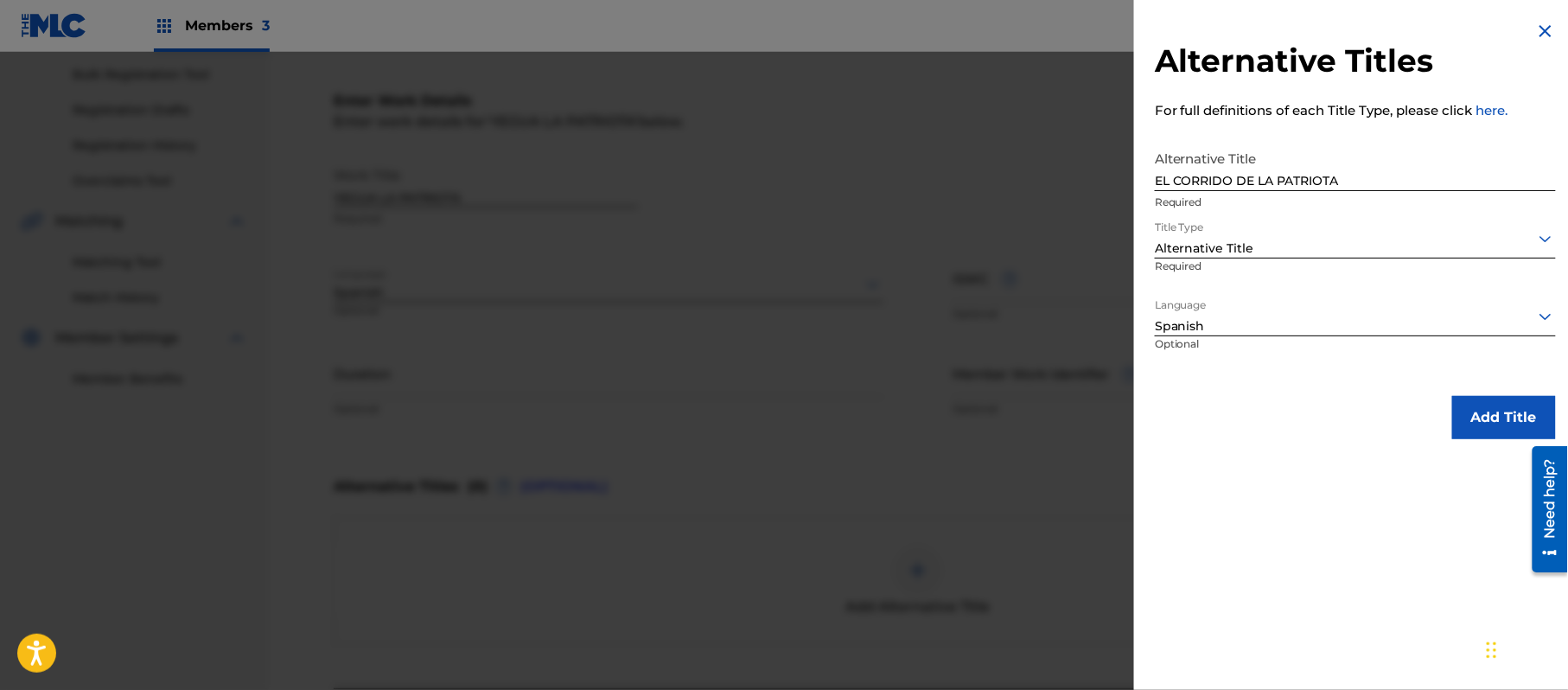
drag, startPoint x: 1534, startPoint y: 427, endPoint x: 1506, endPoint y: 422, distance: 28.4
click at [1532, 427] on button "Add Title" at bounding box center [1504, 418] width 104 height 43
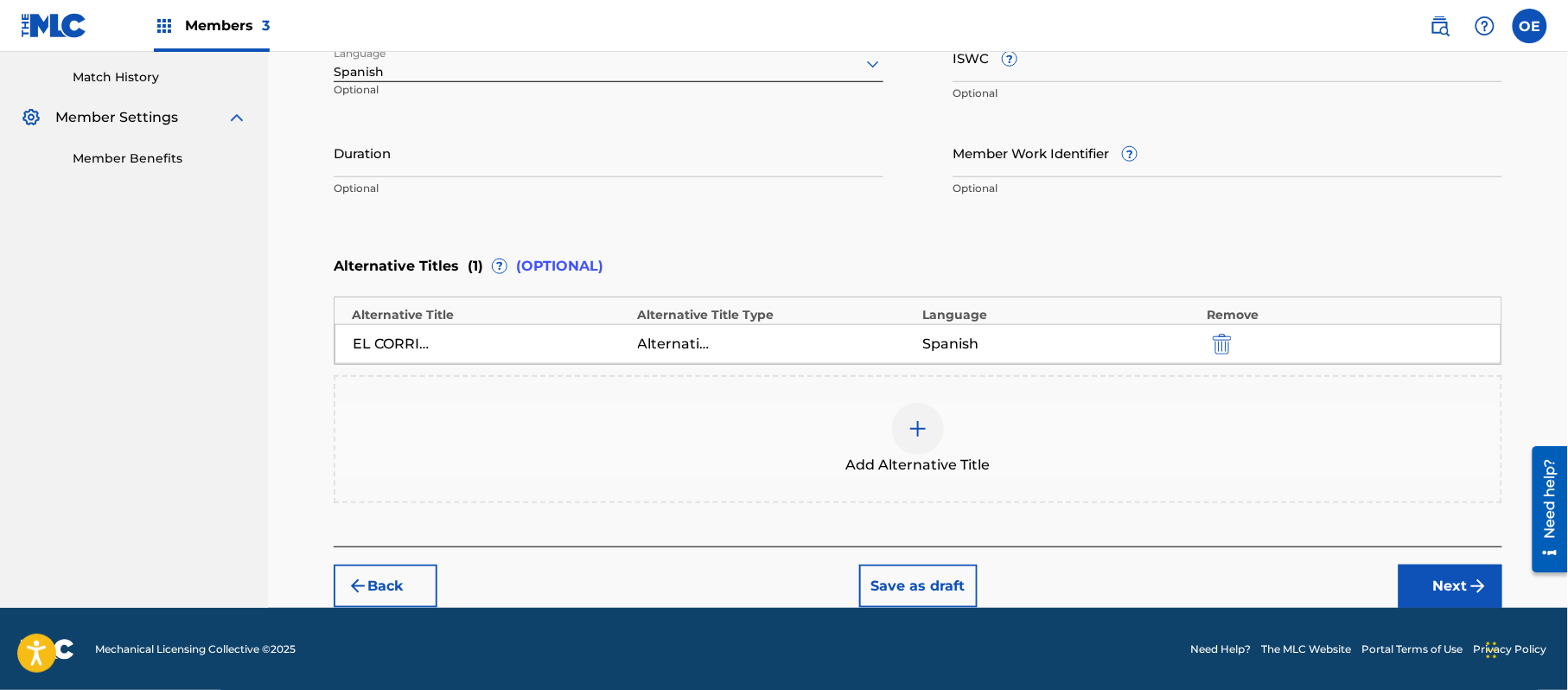
click at [1439, 570] on button "Next" at bounding box center [1451, 586] width 104 height 43
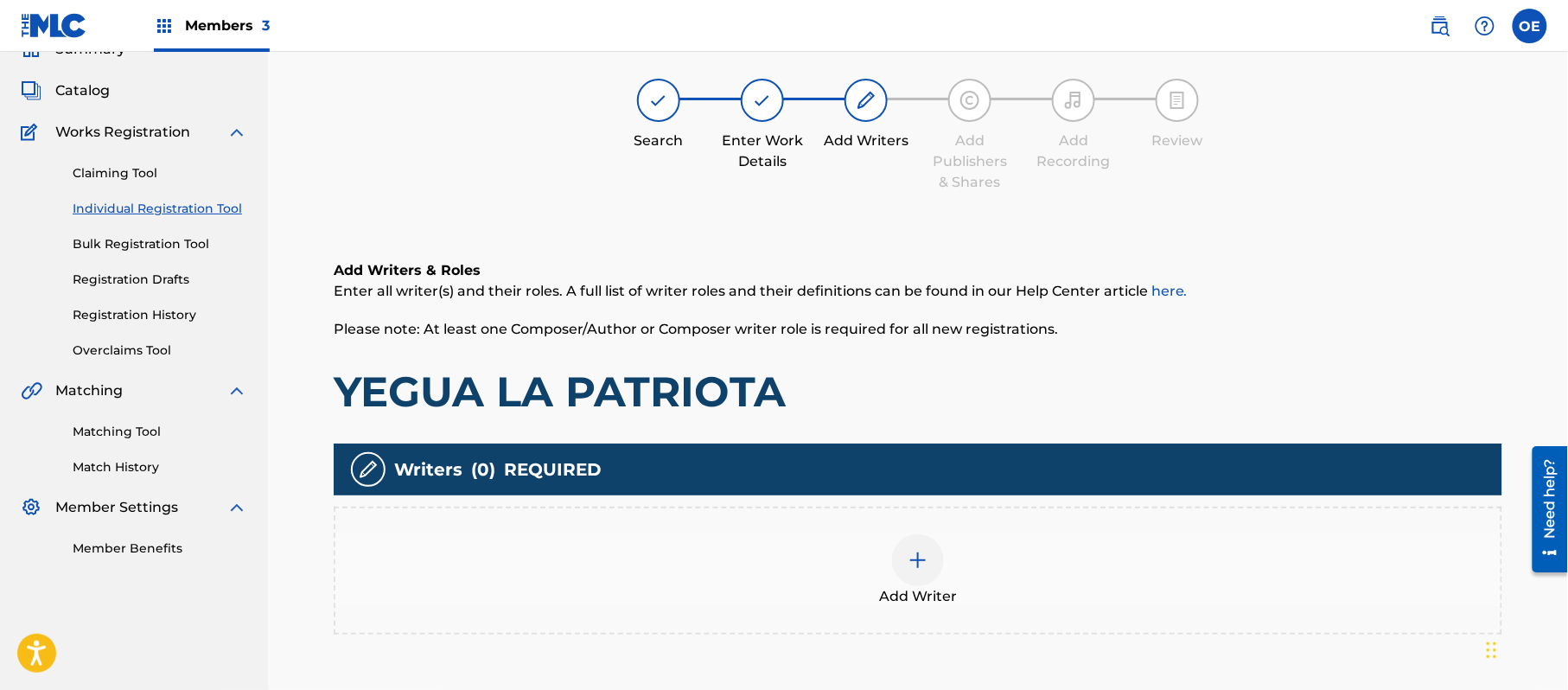
scroll to position [78, 0]
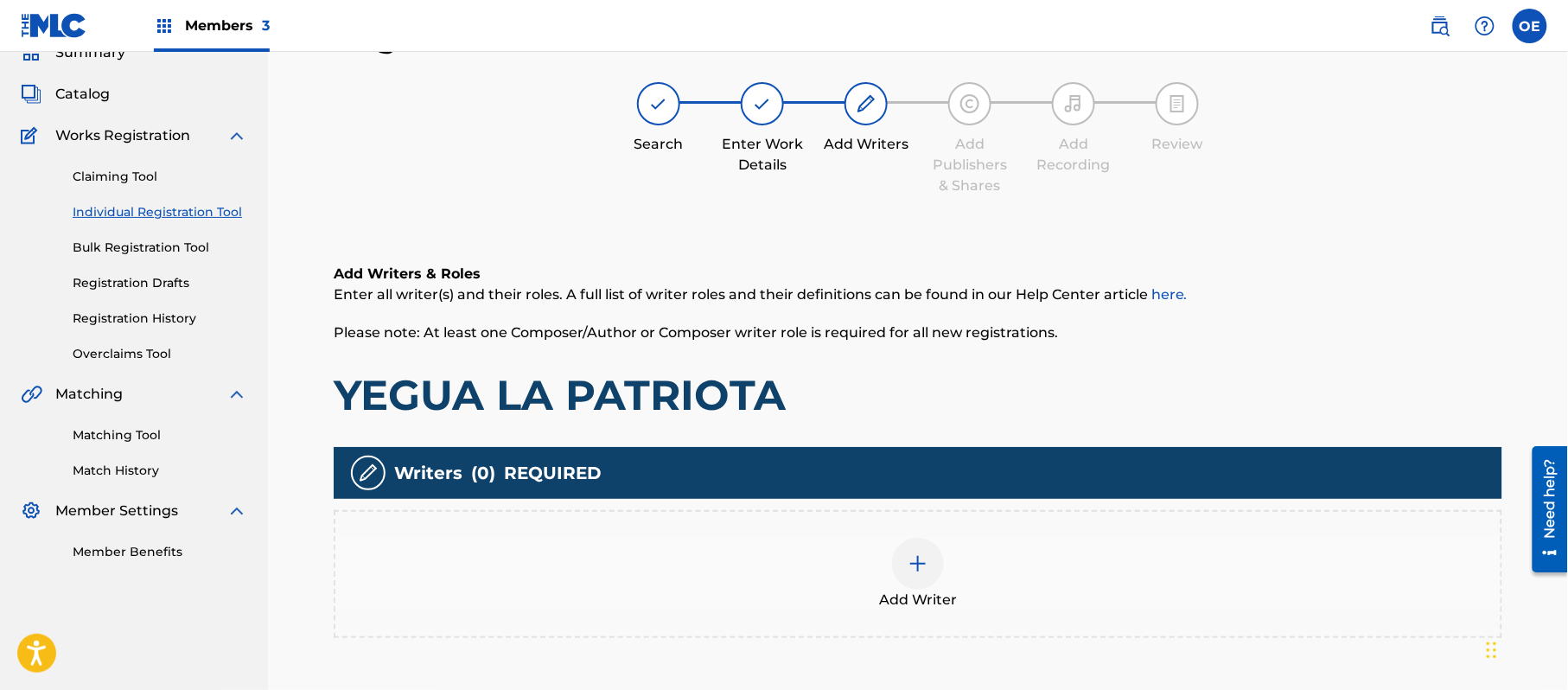
click at [973, 556] on div "Add Writer" at bounding box center [918, 574] width 1165 height 73
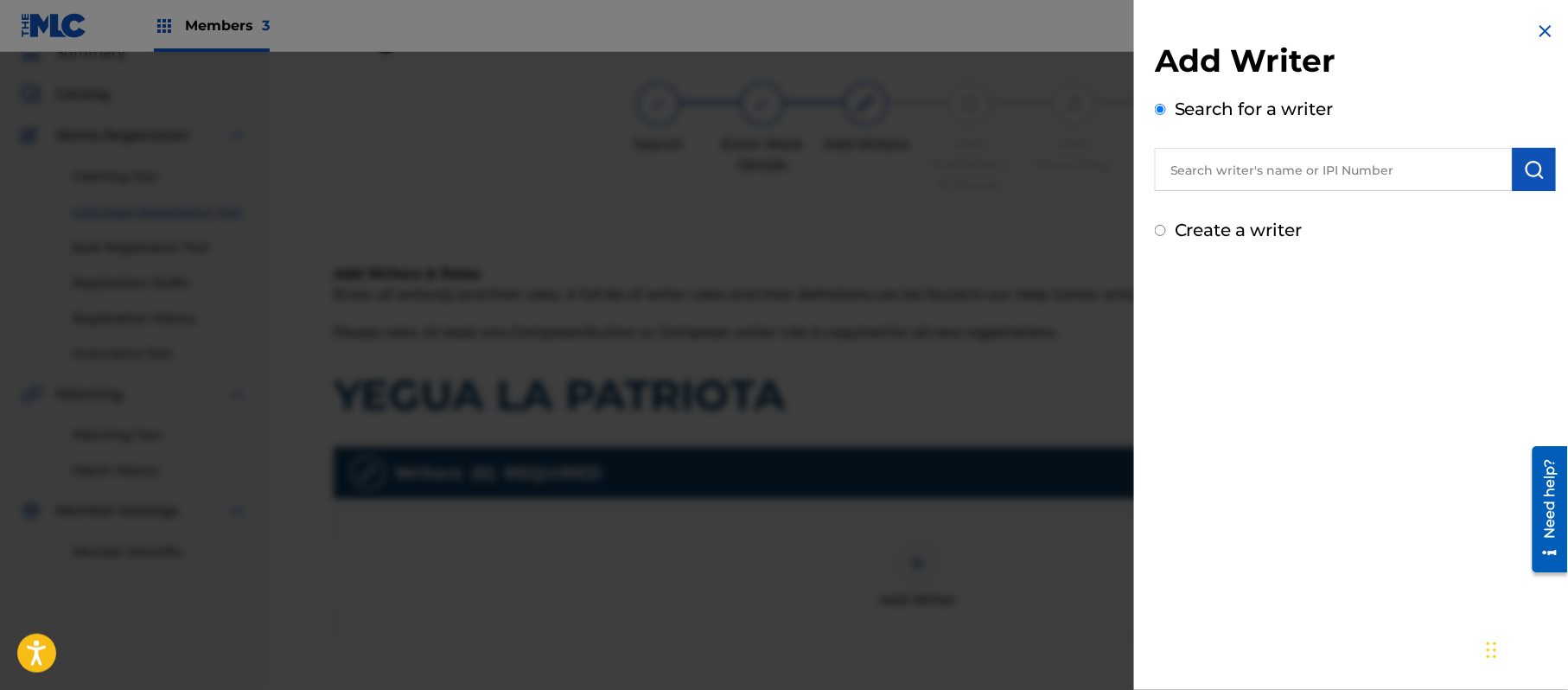
click at [1203, 227] on label "Create a writer" at bounding box center [1239, 229] width 128 height 21
radio input "true"
click at [1166, 227] on input "Create a writer" at bounding box center [1160, 230] width 12 height 12
radio input "false"
radio input "true"
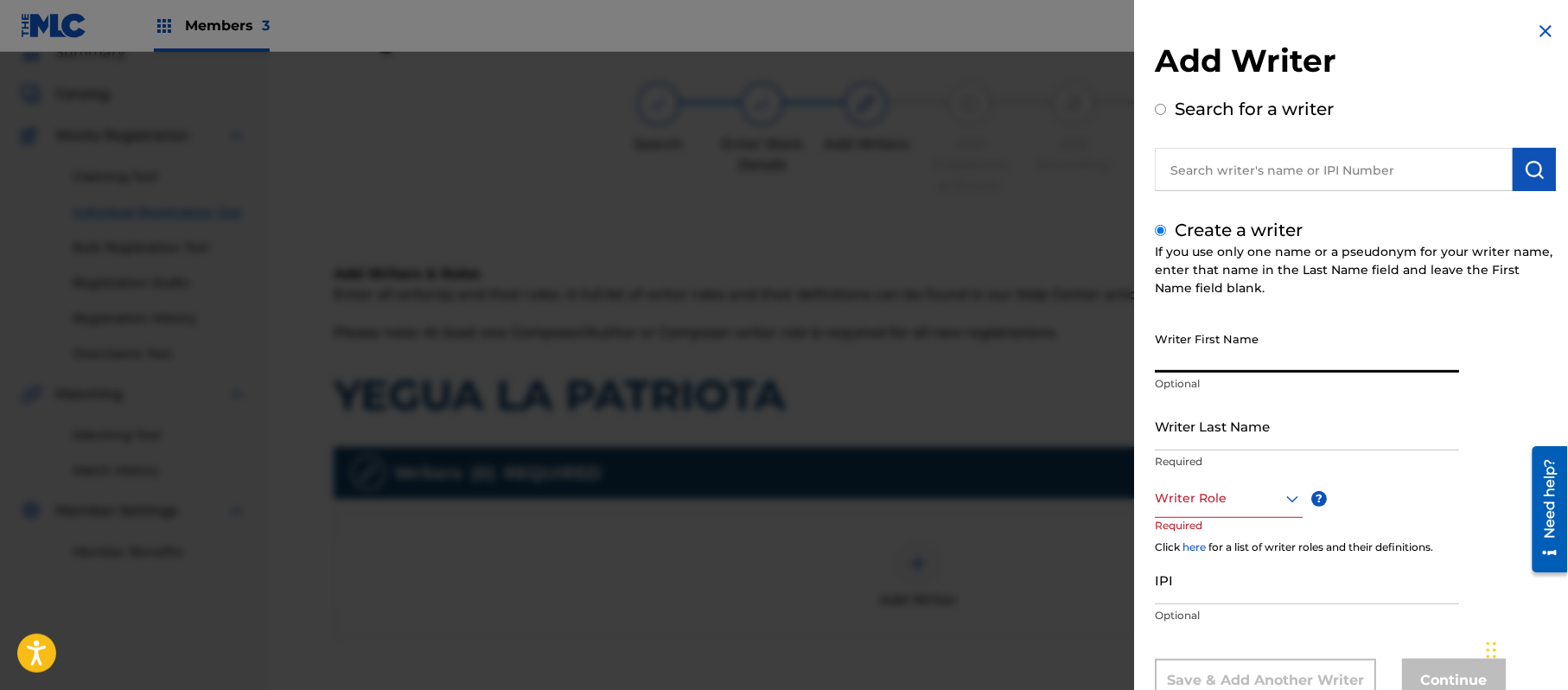
paste input "[PERSON_NAME]"
type input "[PERSON_NAME]"
paste input "[PERSON_NAME]"
type input "[PERSON_NAME]"
drag, startPoint x: 1305, startPoint y: 351, endPoint x: 1226, endPoint y: 375, distance: 82.6
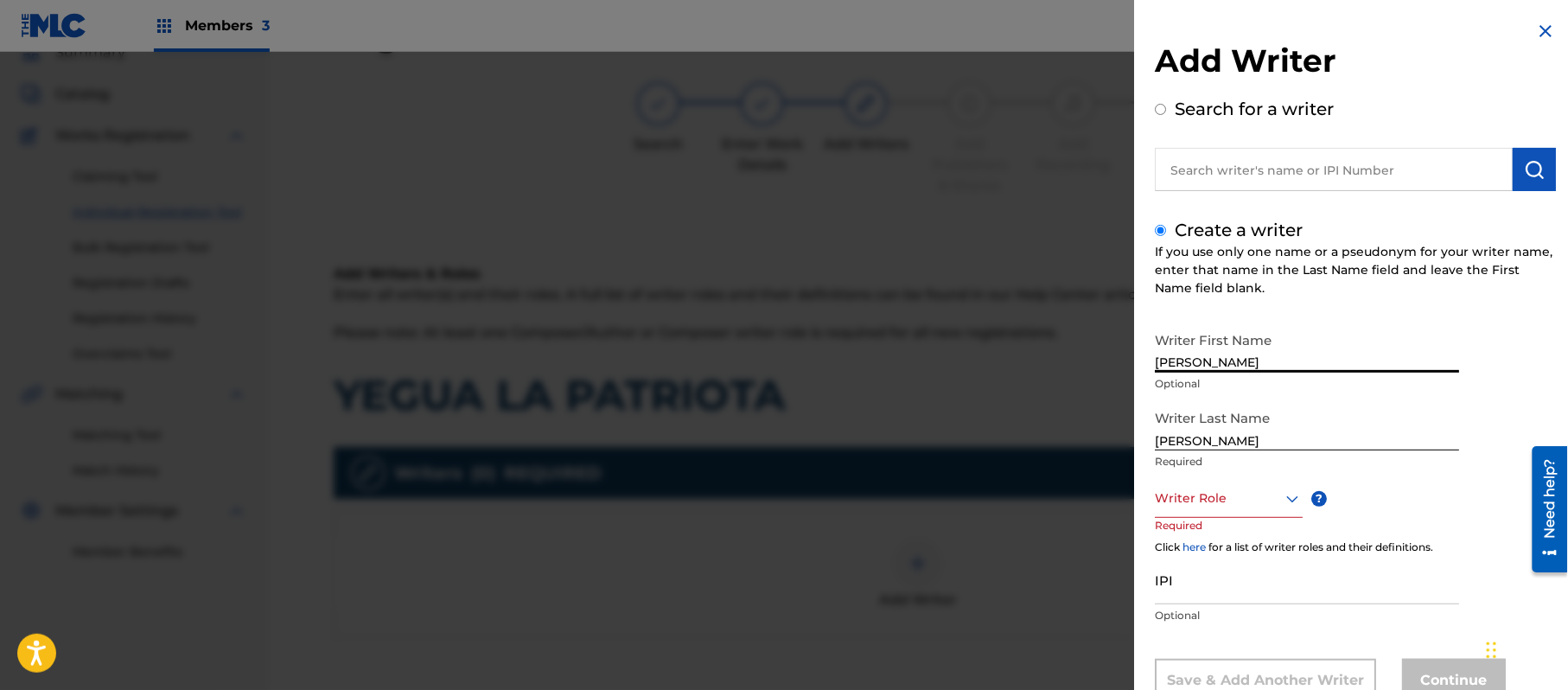
click at [1226, 375] on div "Writer First Name [PERSON_NAME] Optional" at bounding box center [1306, 362] width 304 height 78
type input "[PERSON_NAME]"
drag, startPoint x: 1232, startPoint y: 443, endPoint x: 968, endPoint y: 411, distance: 265.9
click at [1007, 444] on div "Add Writer Search for a writer Create a writer If you use only one name or a ps…" at bounding box center [784, 371] width 1568 height 638
type input "[PERSON_NAME]"
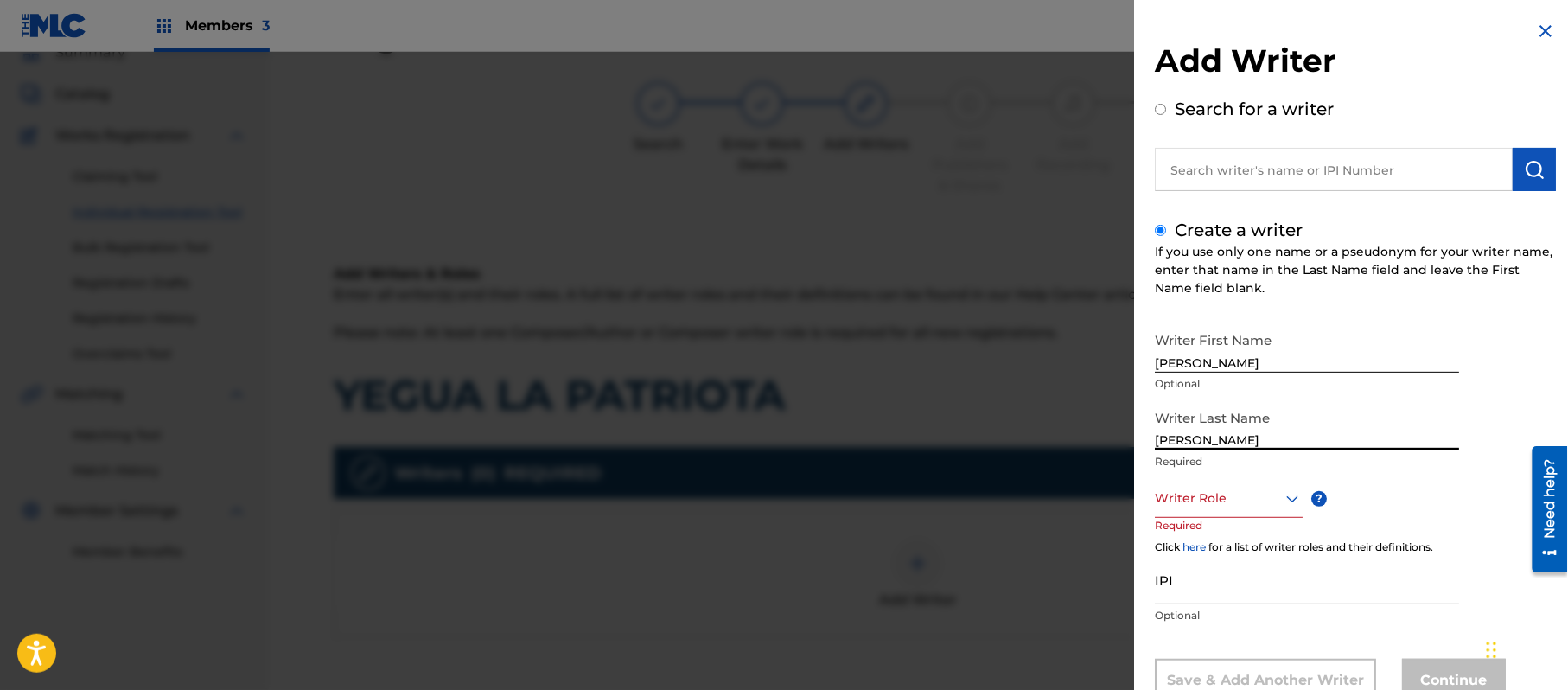
click at [1171, 513] on div "Writer Role" at bounding box center [1228, 497] width 148 height 39
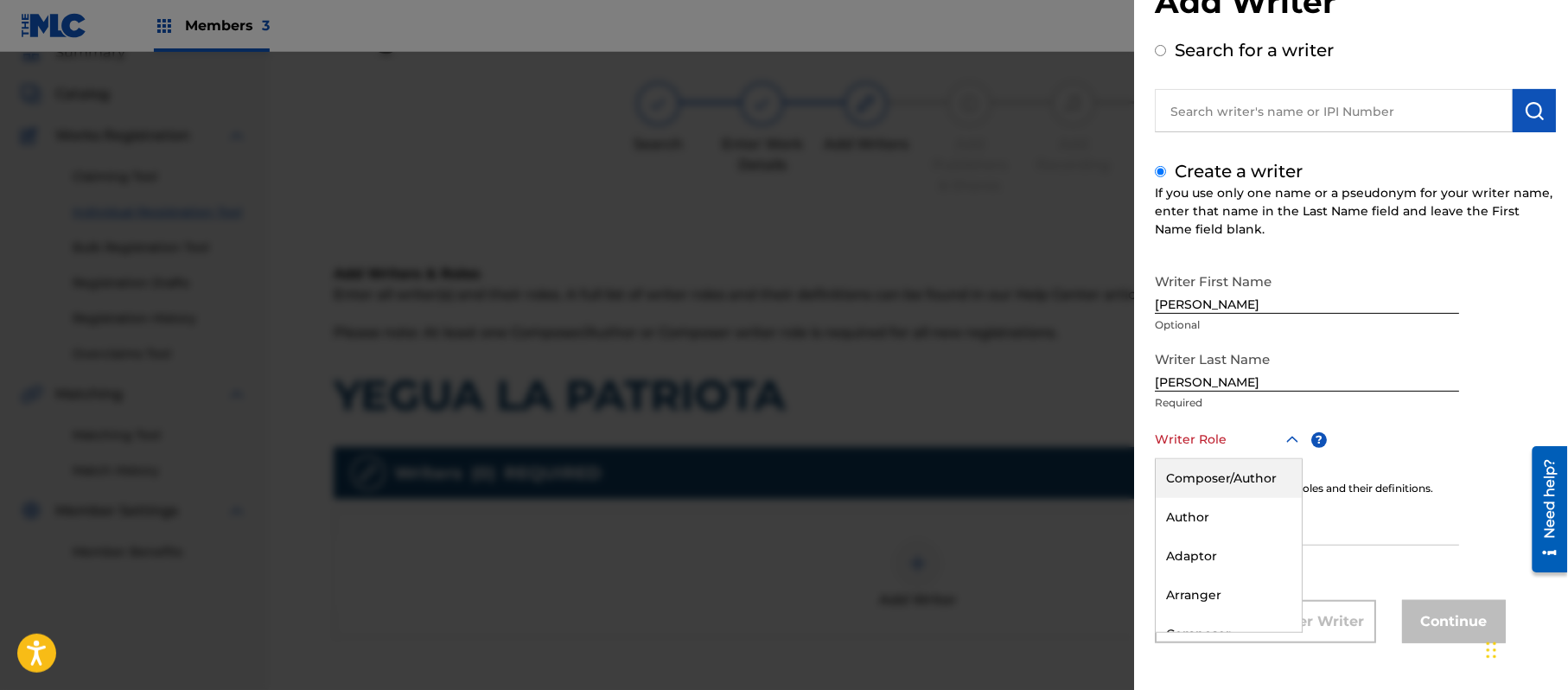
click at [1203, 471] on div "Composer/Author" at bounding box center [1228, 478] width 146 height 39
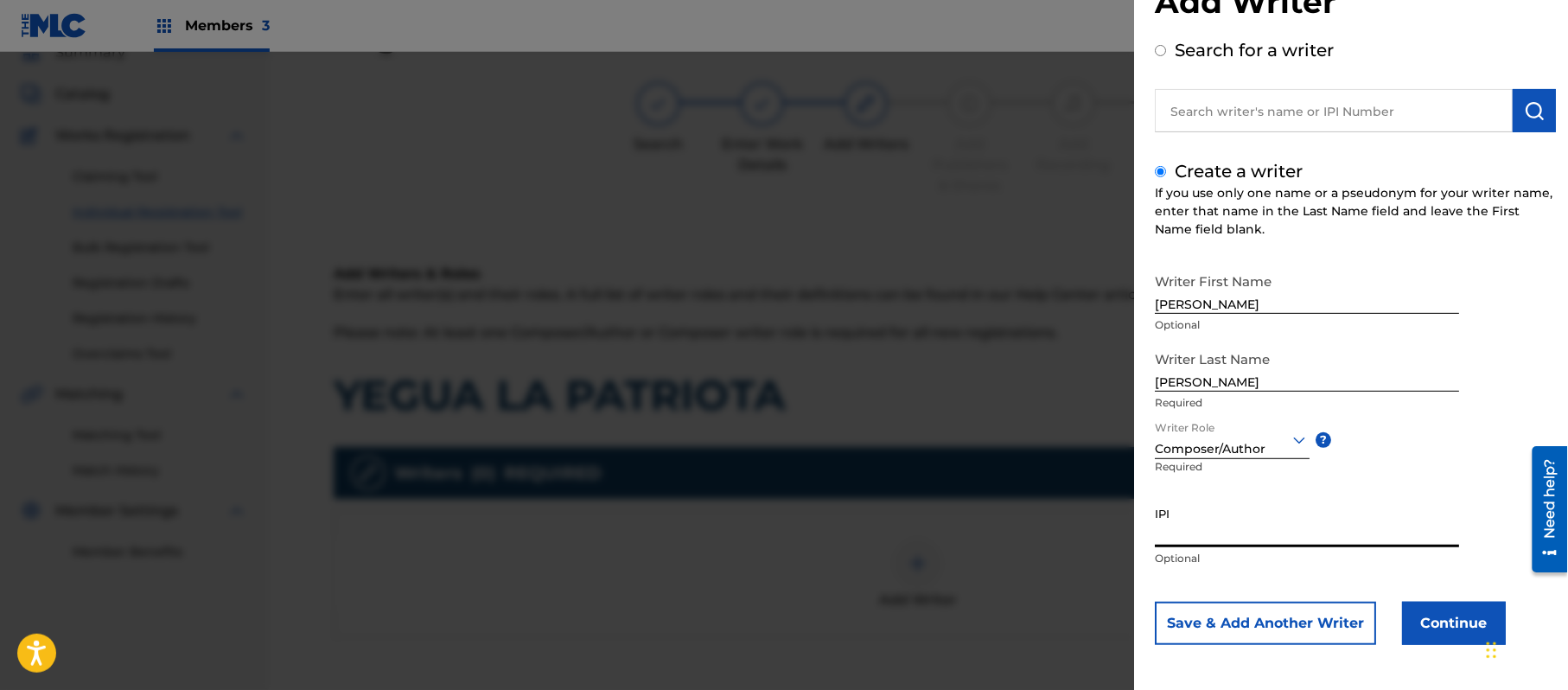
drag, startPoint x: 1246, startPoint y: 495, endPoint x: 1232, endPoint y: 520, distance: 28.7
paste input "357223564"
type input "357223564"
click at [1432, 613] on button "Continue" at bounding box center [1454, 623] width 104 height 43
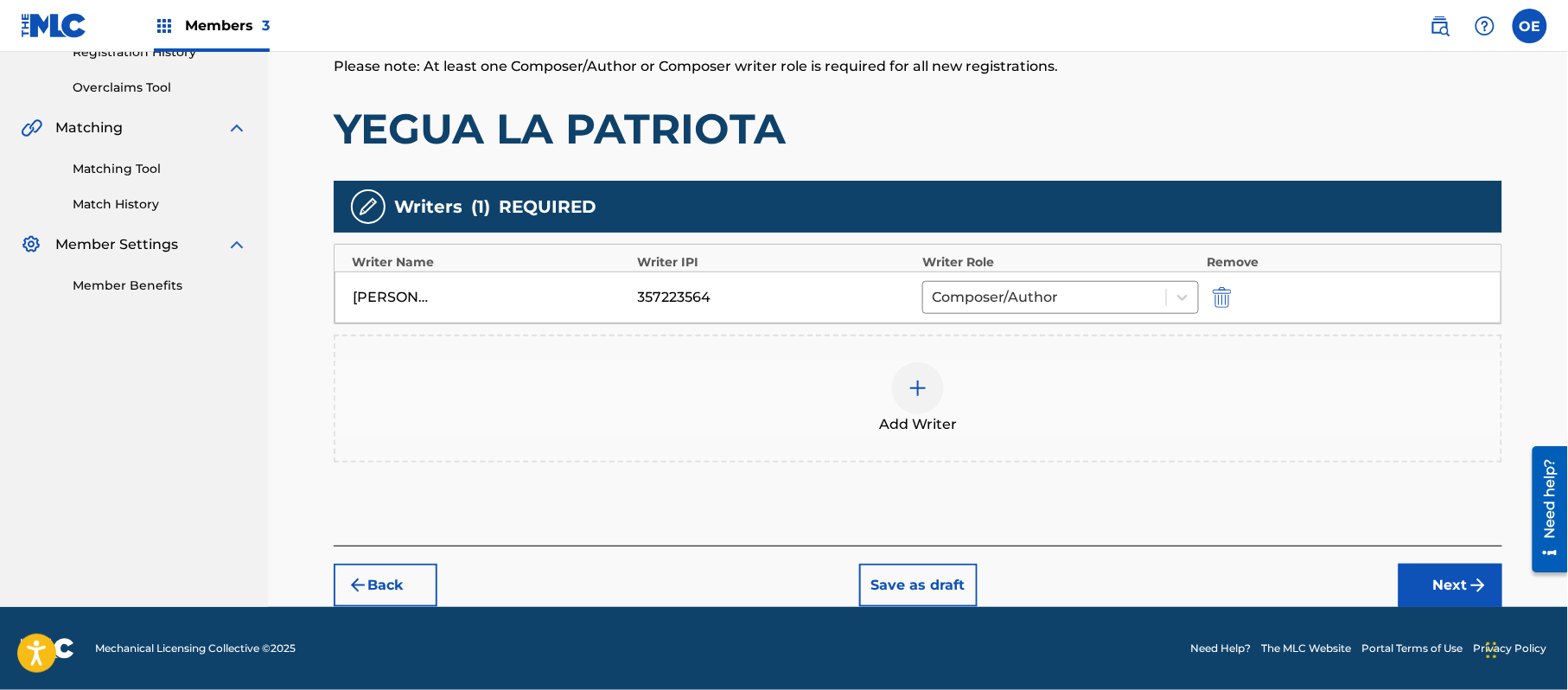
click at [1413, 569] on button "Next" at bounding box center [1451, 585] width 104 height 43
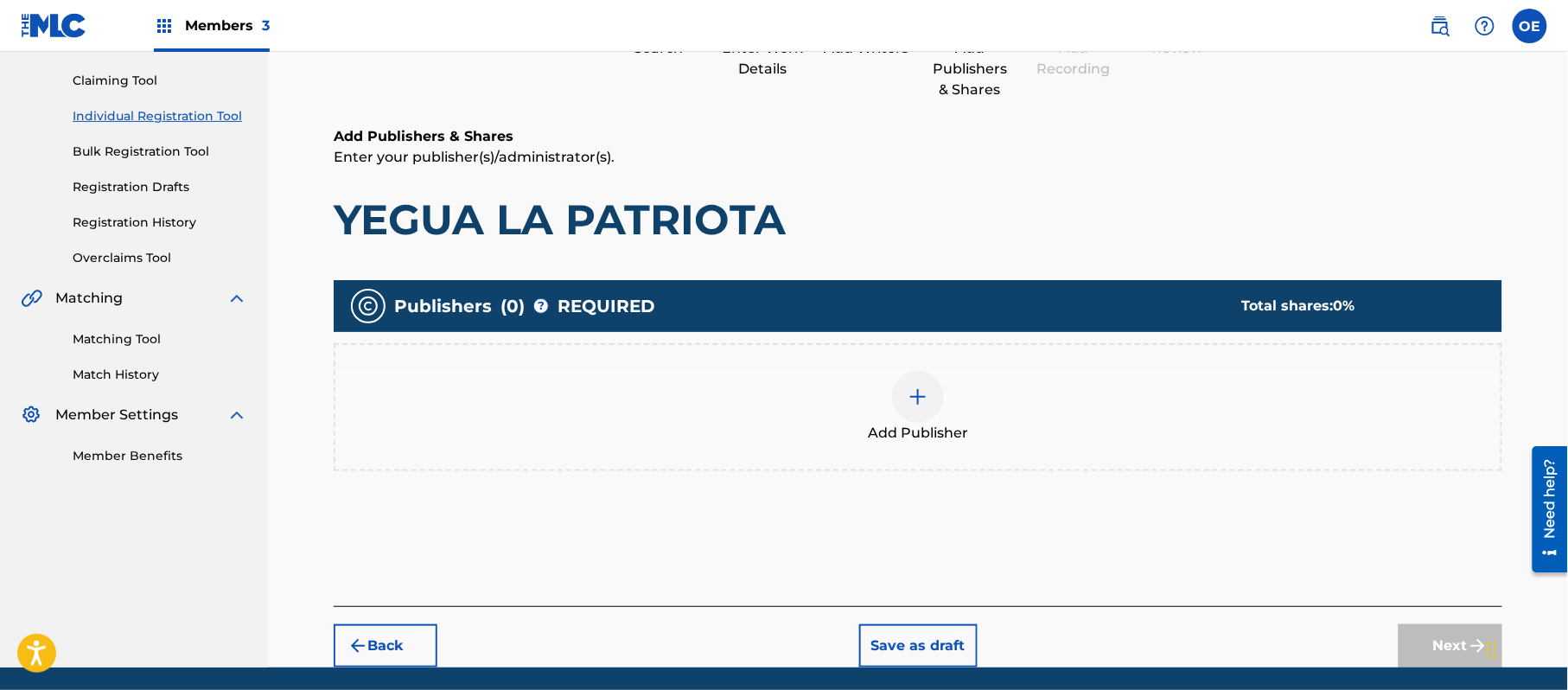
scroll to position [78, 0]
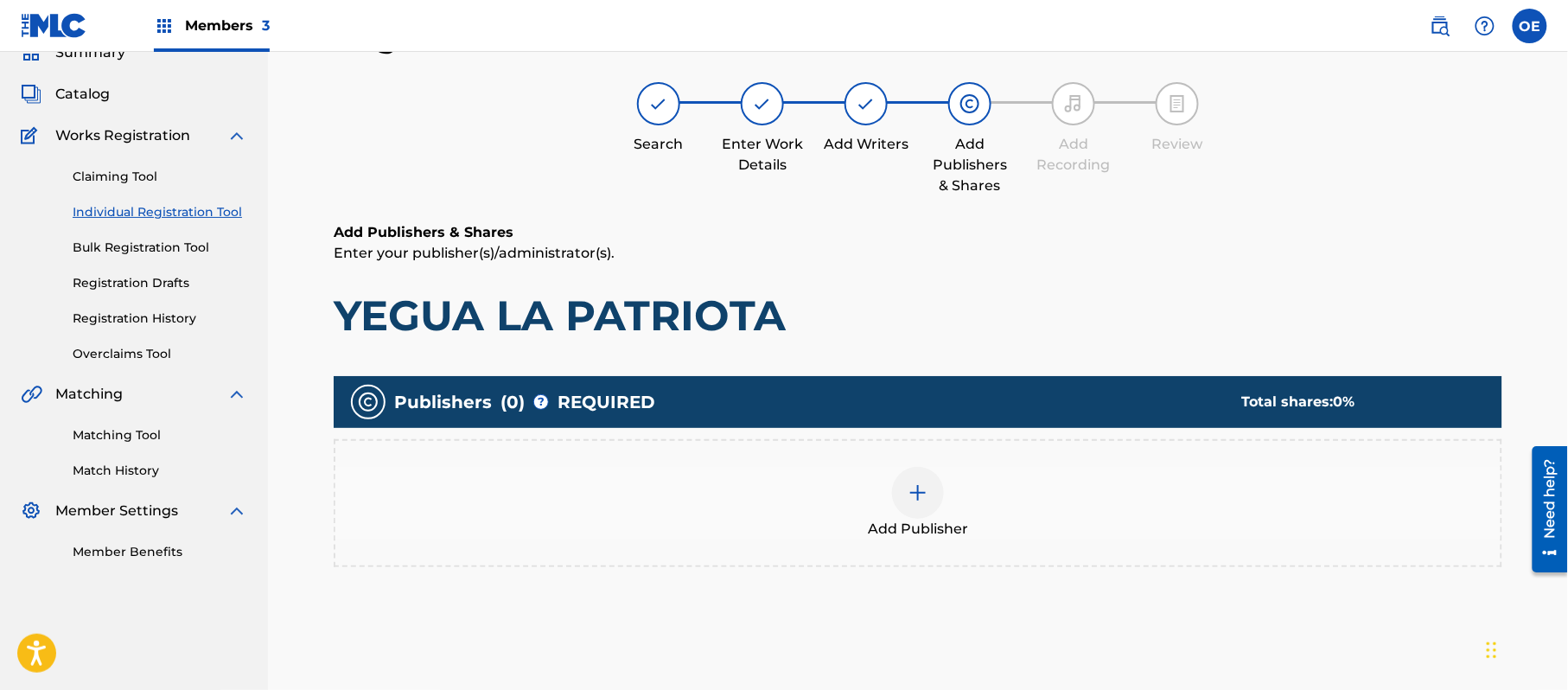
click at [928, 509] on div at bounding box center [918, 493] width 52 height 52
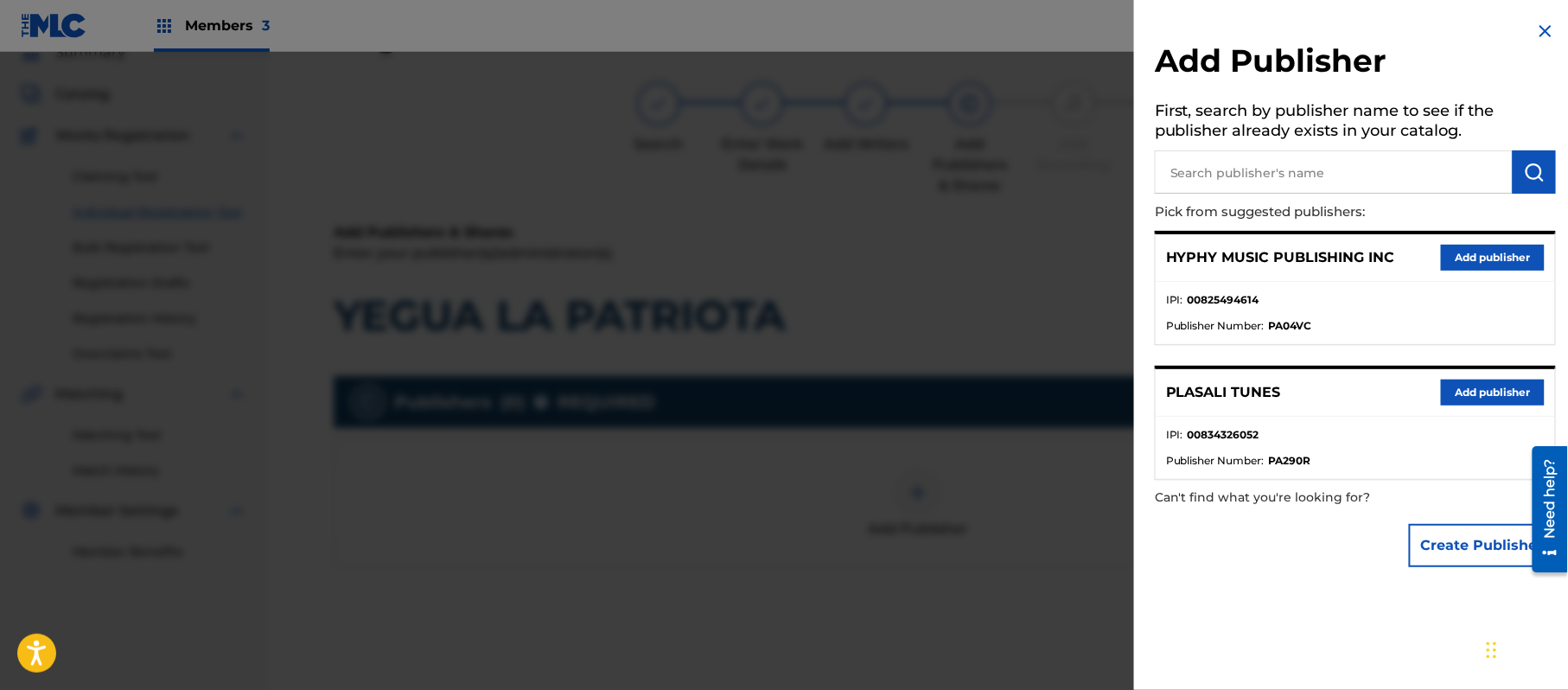
click at [1477, 245] on button "Add publisher" at bounding box center [1494, 257] width 104 height 26
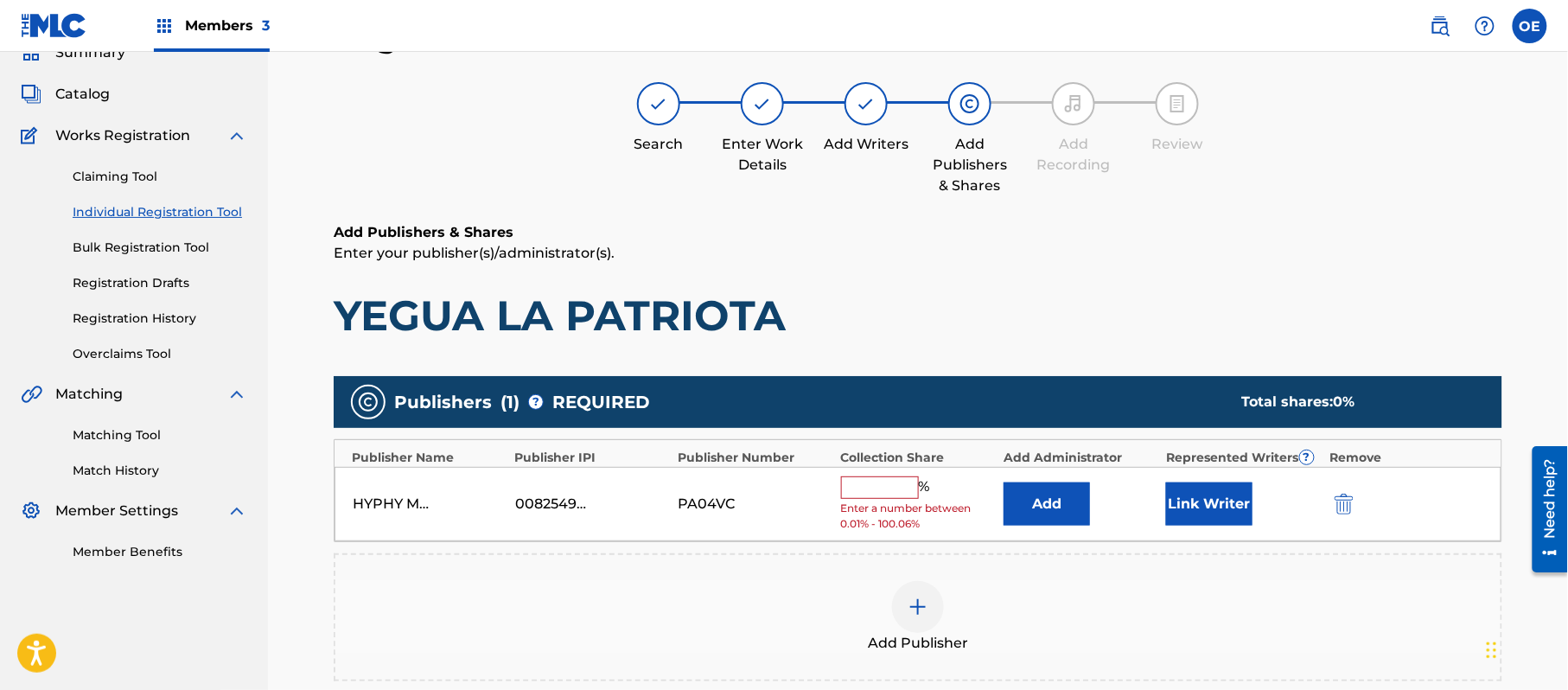
drag, startPoint x: 896, startPoint y: 472, endPoint x: 903, endPoint y: 485, distance: 14.8
click at [894, 473] on div "HYPHY MUSIC PUBLISHING INC 00825494614 PA04VC % Enter a number between 0.01% - …" at bounding box center [918, 505] width 1167 height 75
click at [911, 492] on input "text" at bounding box center [879, 487] width 78 height 22
type input "100"
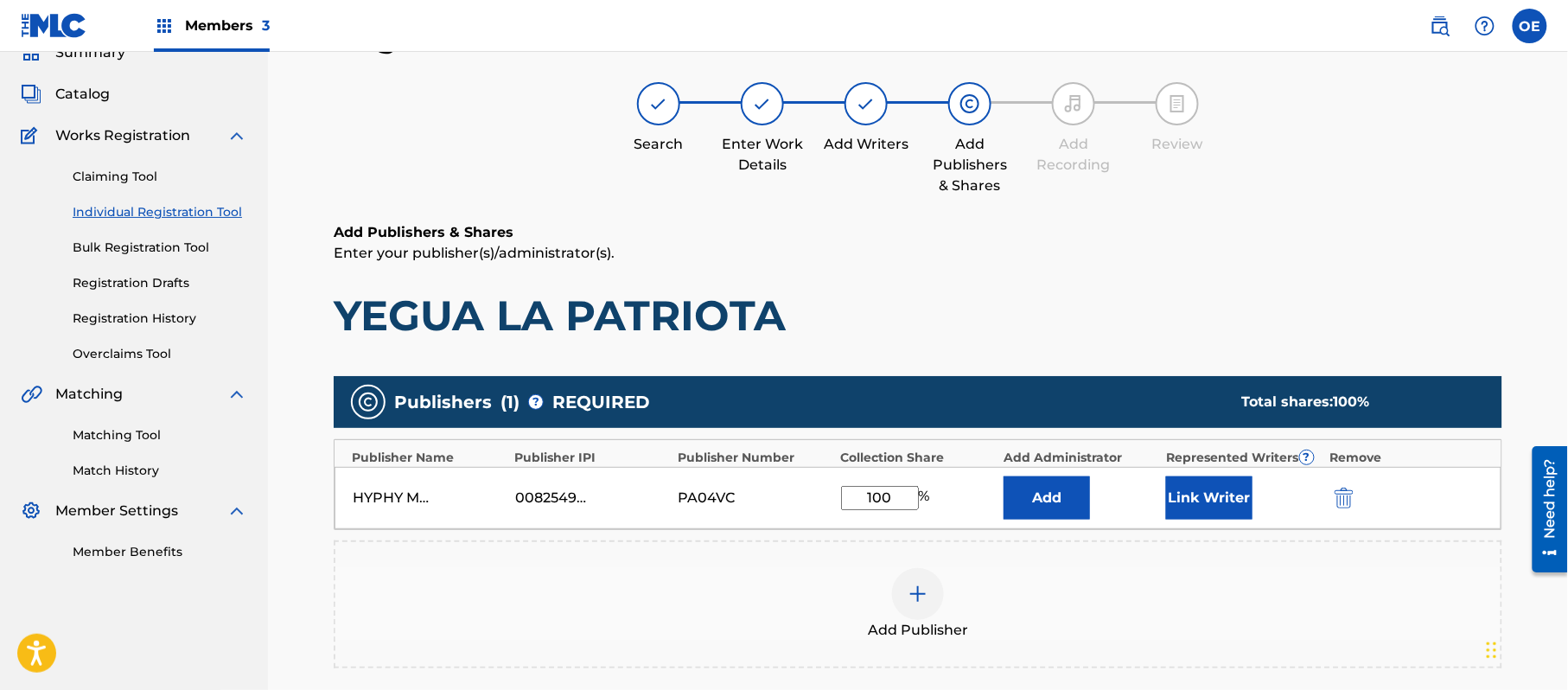
click at [1225, 499] on button "Link Writer" at bounding box center [1209, 497] width 86 height 43
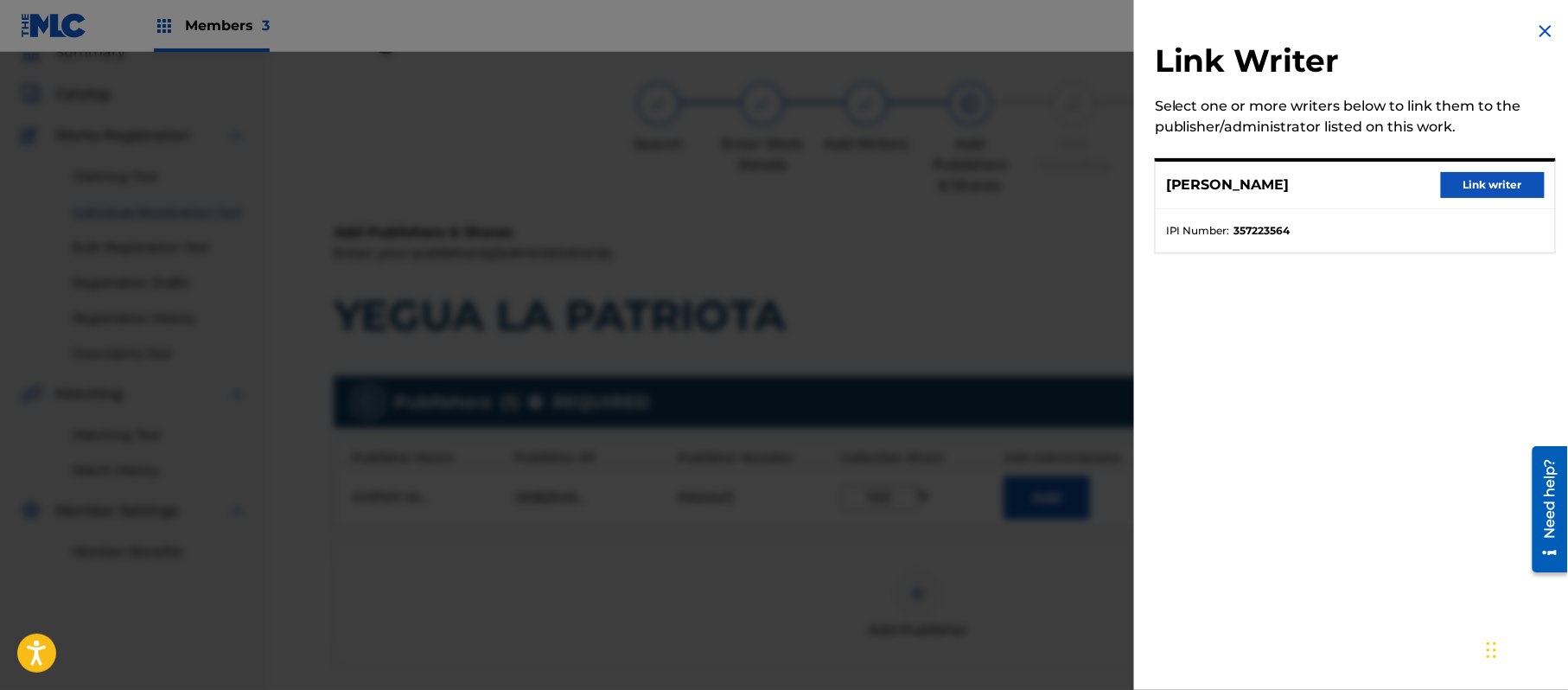
click at [1498, 180] on button "Link writer" at bounding box center [1494, 185] width 104 height 26
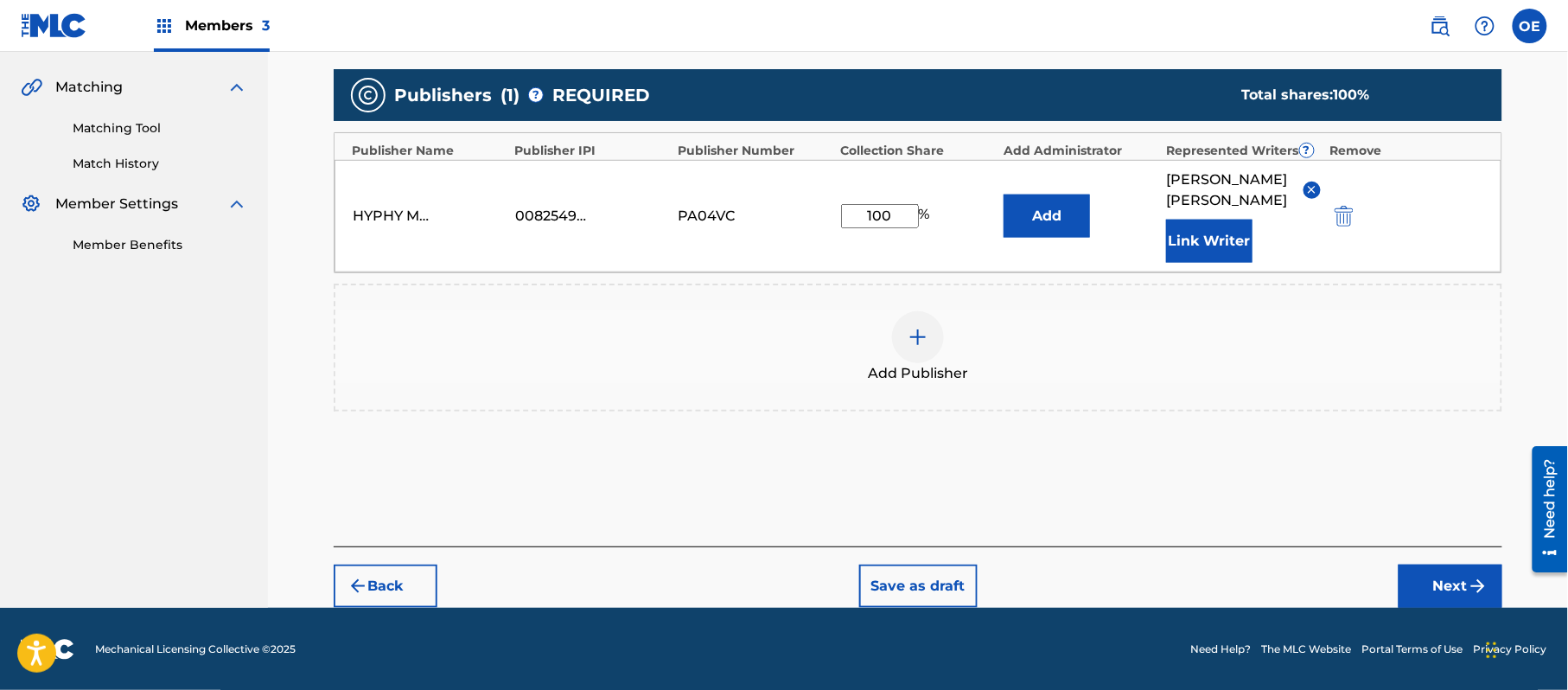
click at [1418, 571] on button "Next" at bounding box center [1451, 586] width 104 height 43
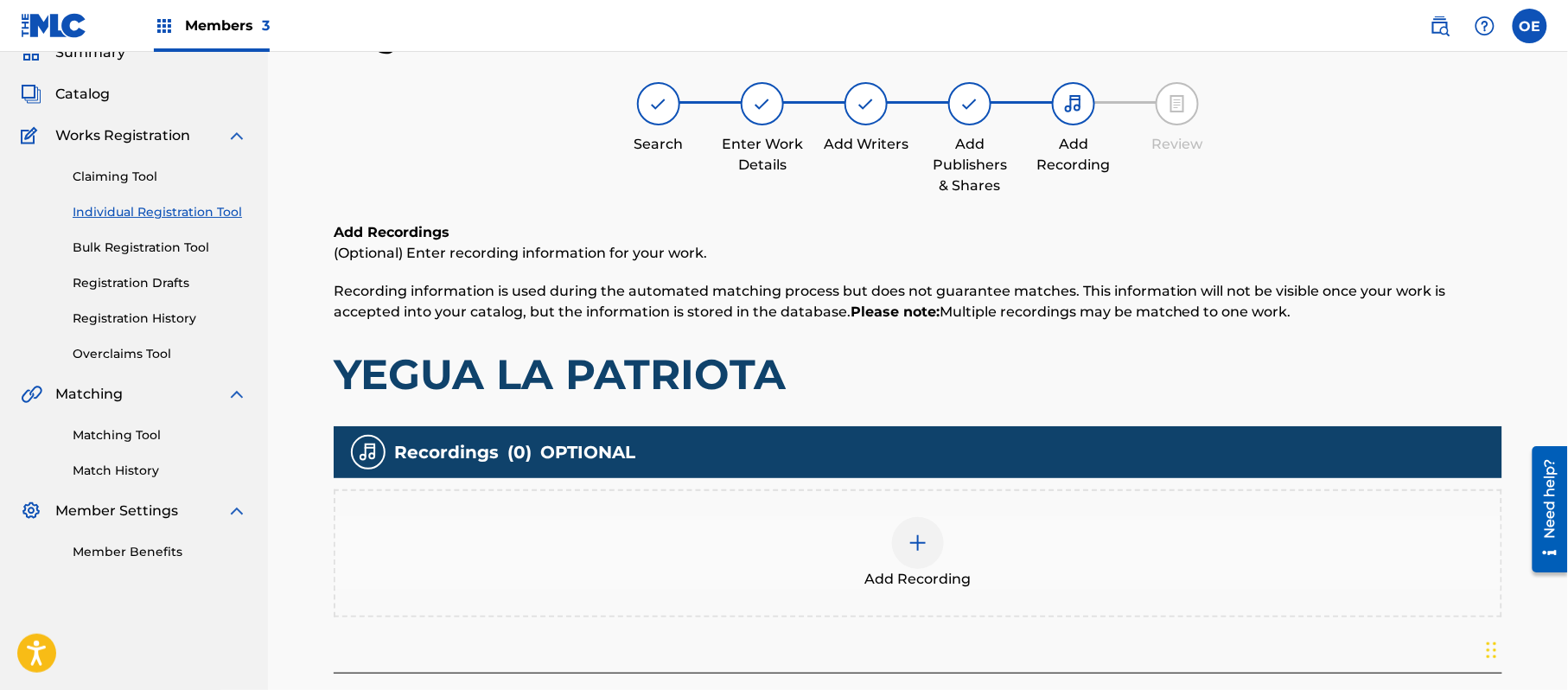
click at [924, 521] on div at bounding box center [918, 543] width 52 height 52
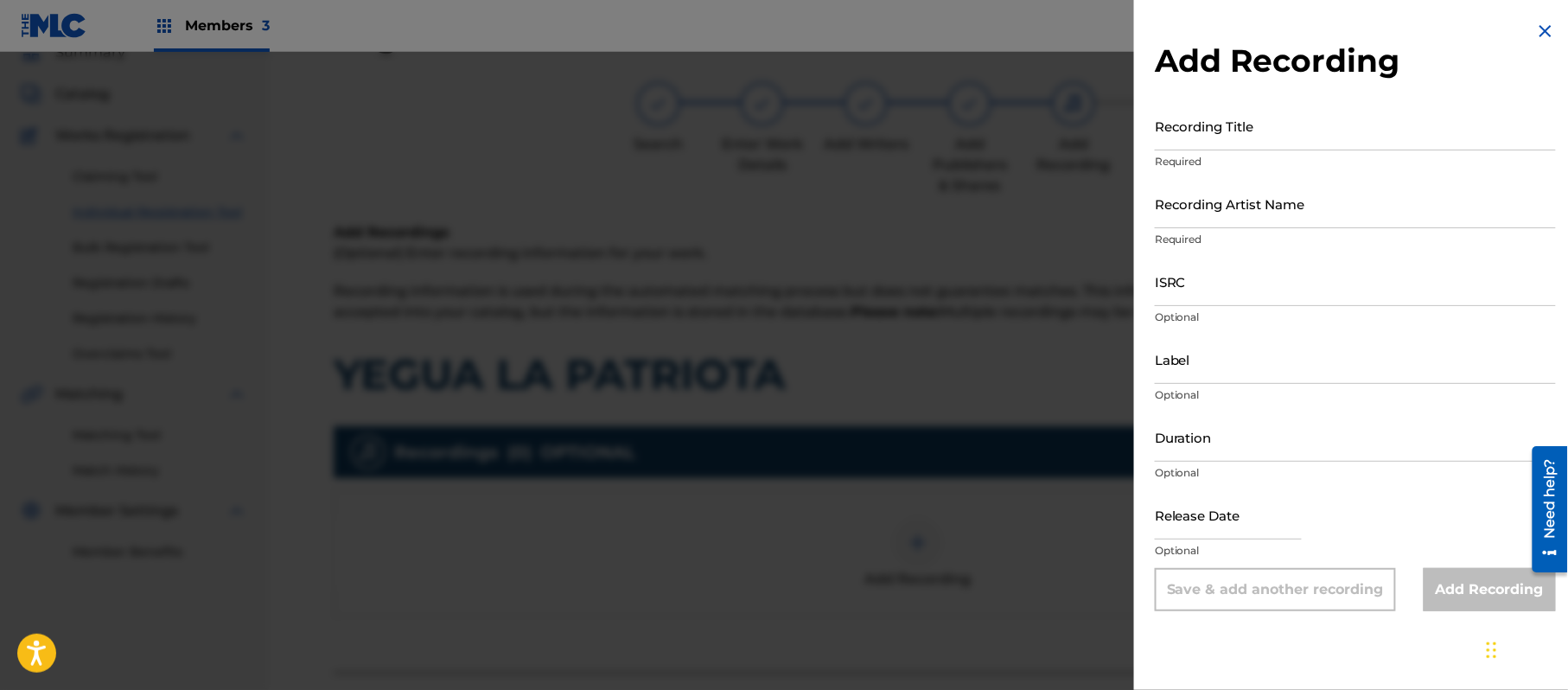
click at [1543, 35] on img at bounding box center [1546, 30] width 21 height 21
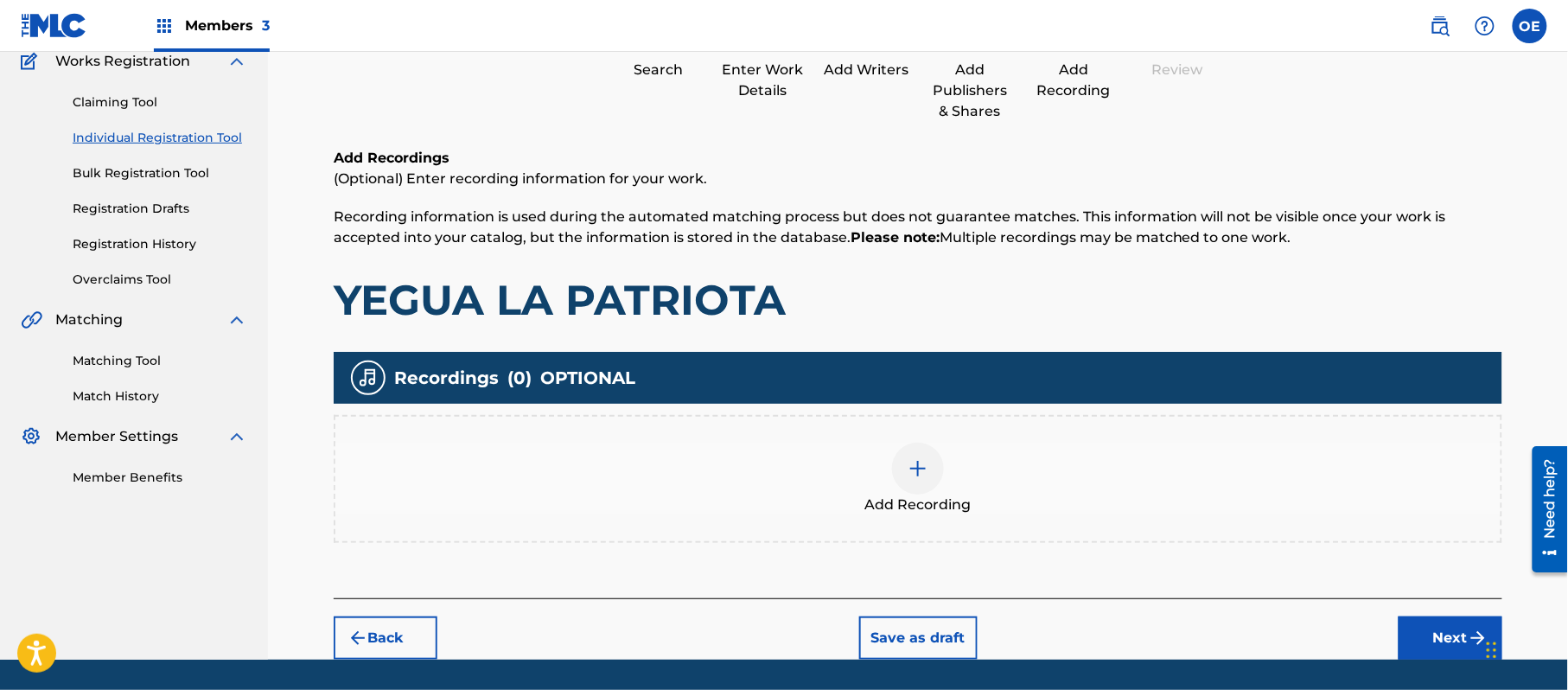
scroll to position [203, 0]
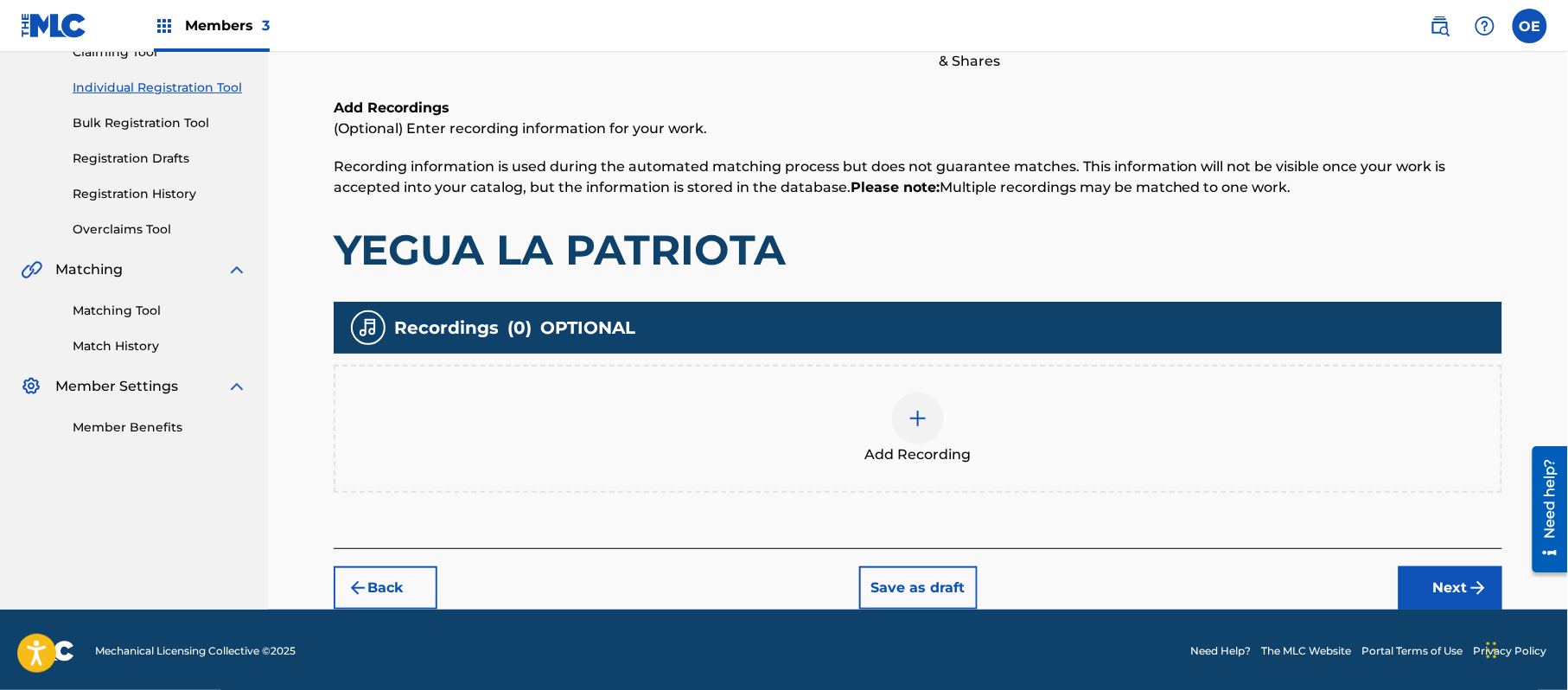
click at [931, 444] on span "Add Recording" at bounding box center [918, 454] width 107 height 21
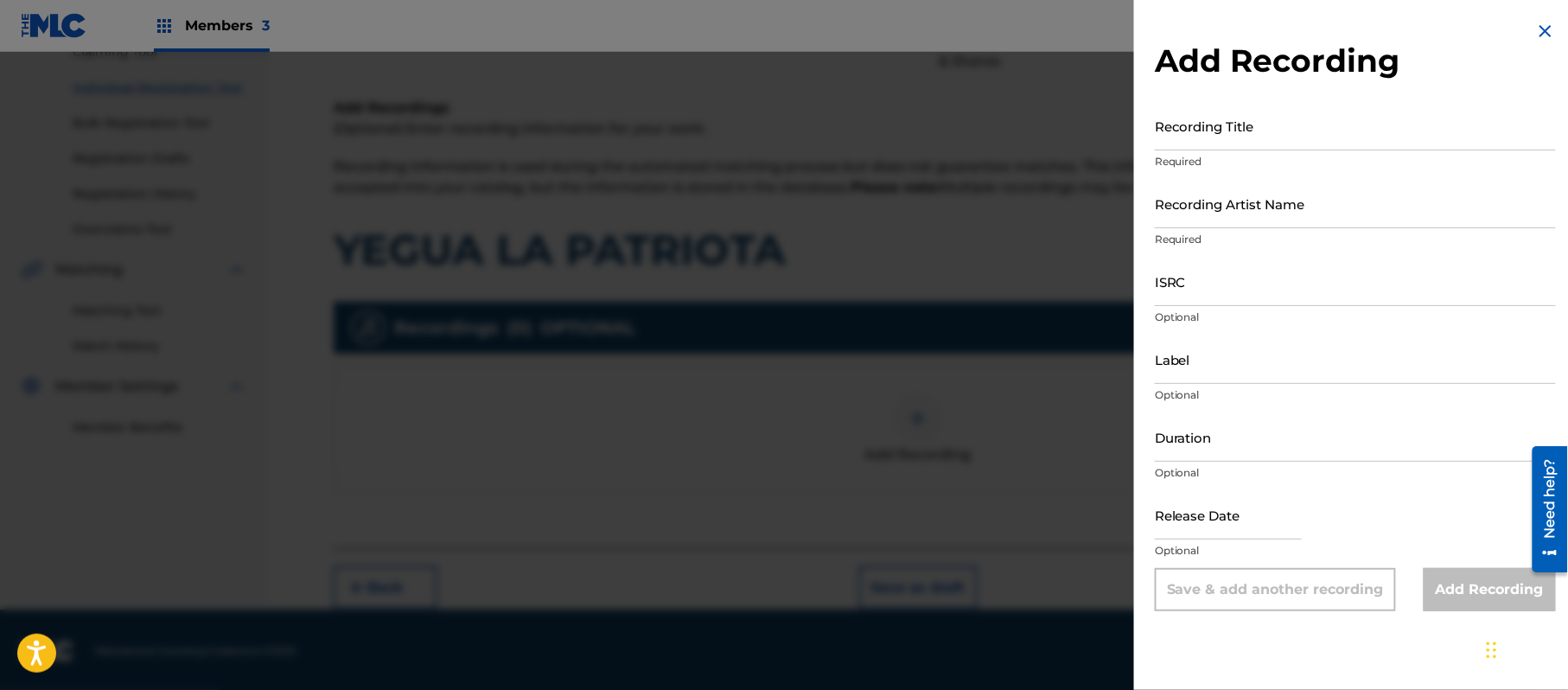
click at [1540, 26] on img at bounding box center [1546, 30] width 21 height 21
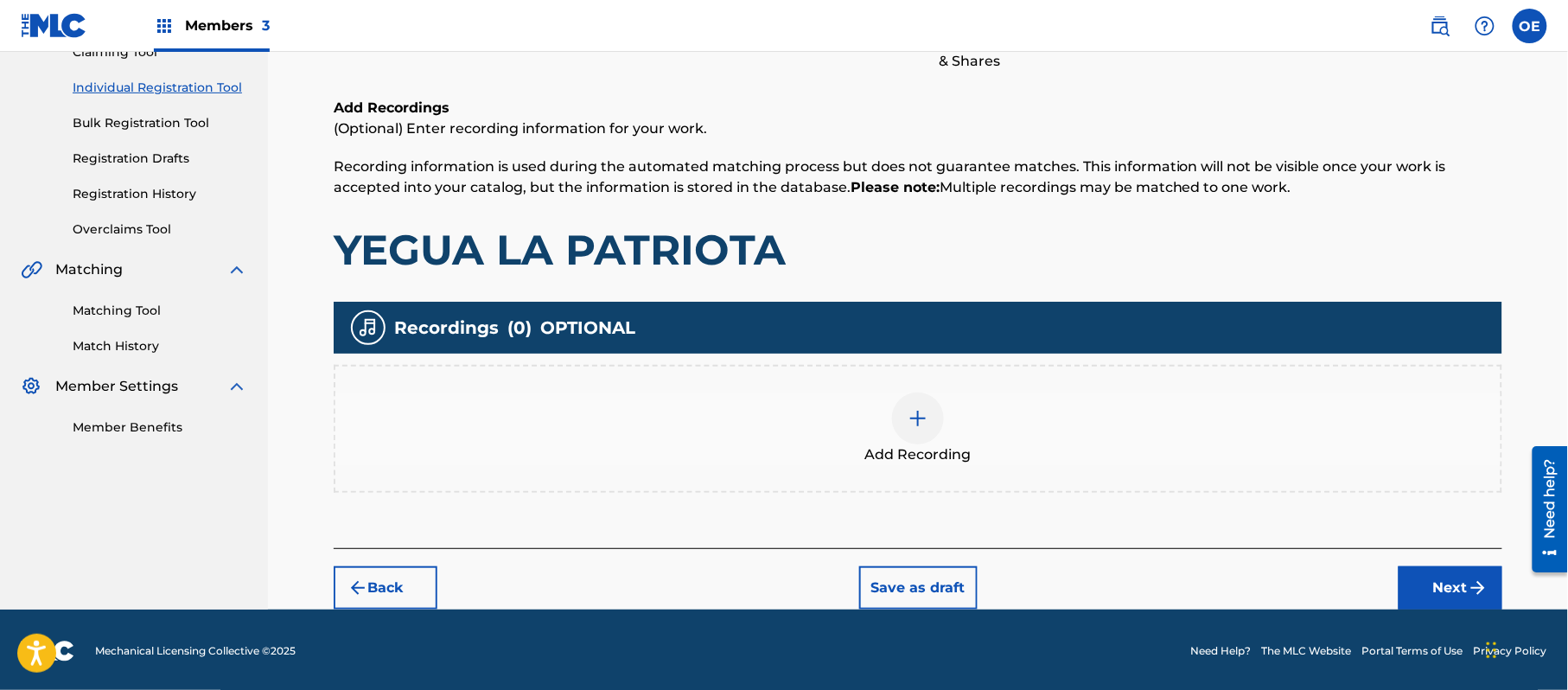
click at [1441, 567] on button "Next" at bounding box center [1451, 588] width 104 height 43
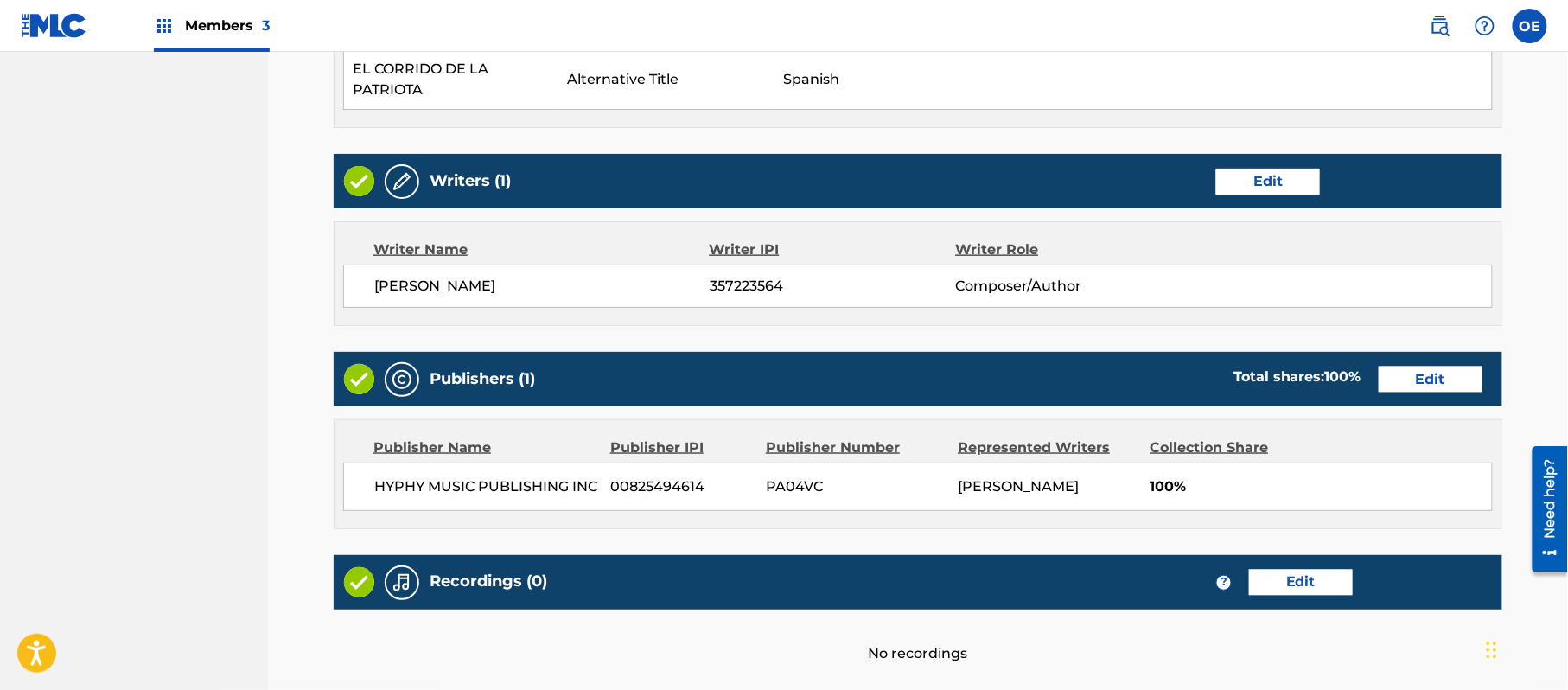
scroll to position [815, 0]
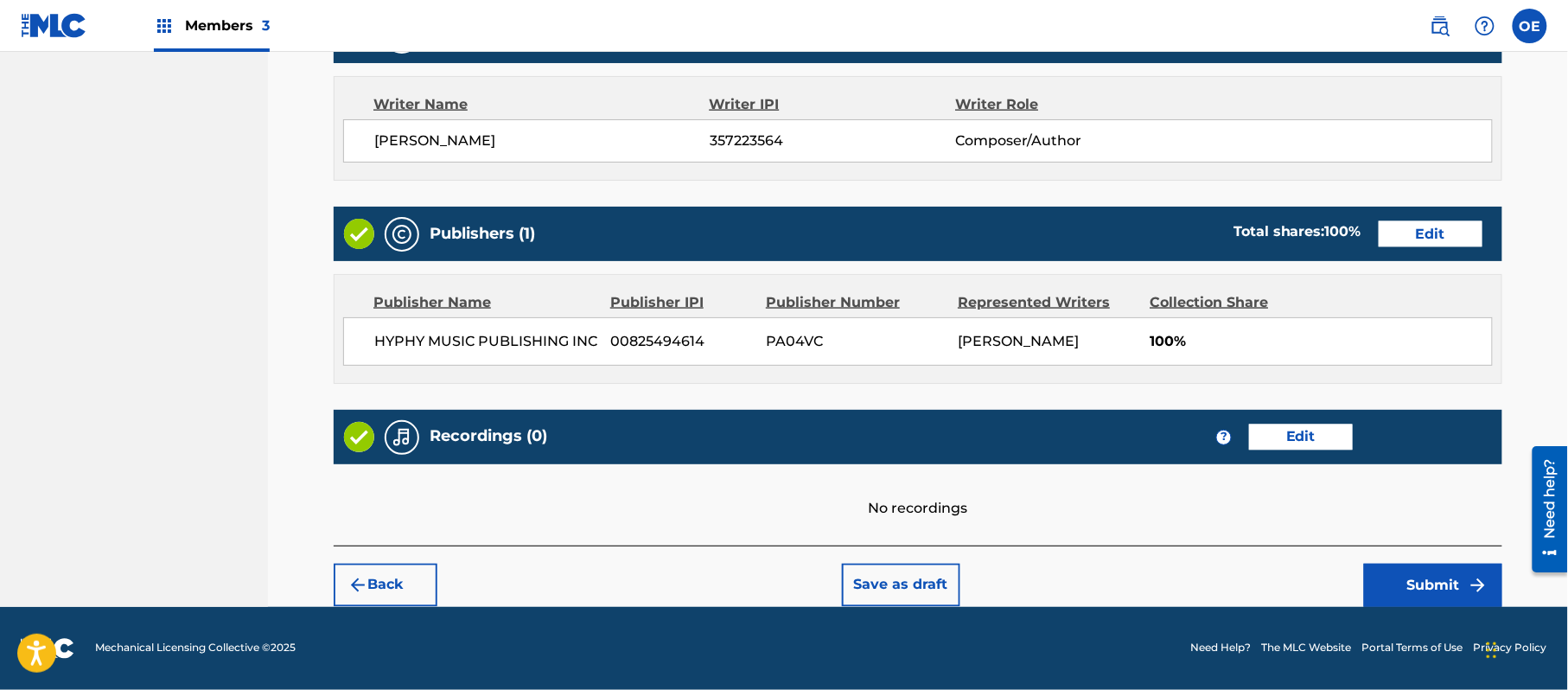
click at [1429, 582] on button "Submit" at bounding box center [1434, 585] width 138 height 43
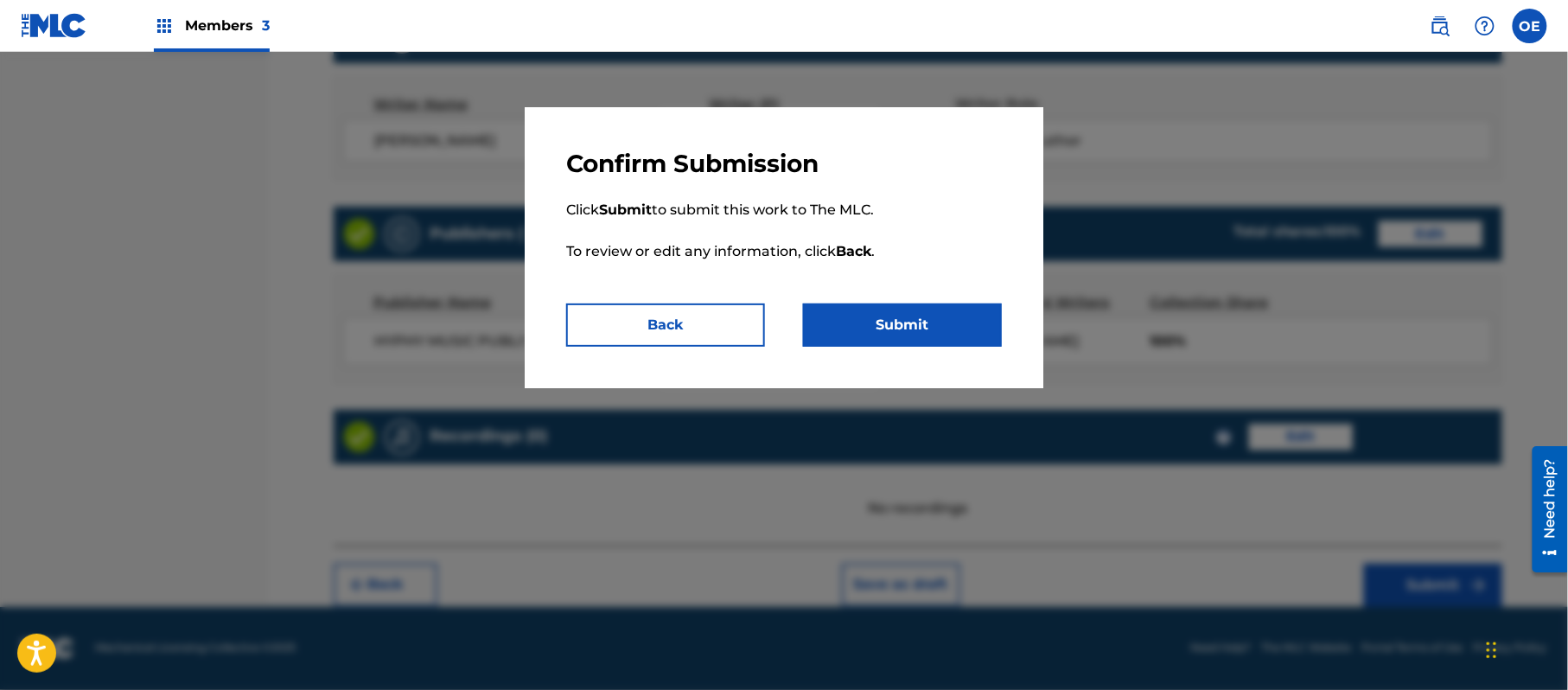
click at [949, 308] on button "Submit" at bounding box center [903, 324] width 199 height 43
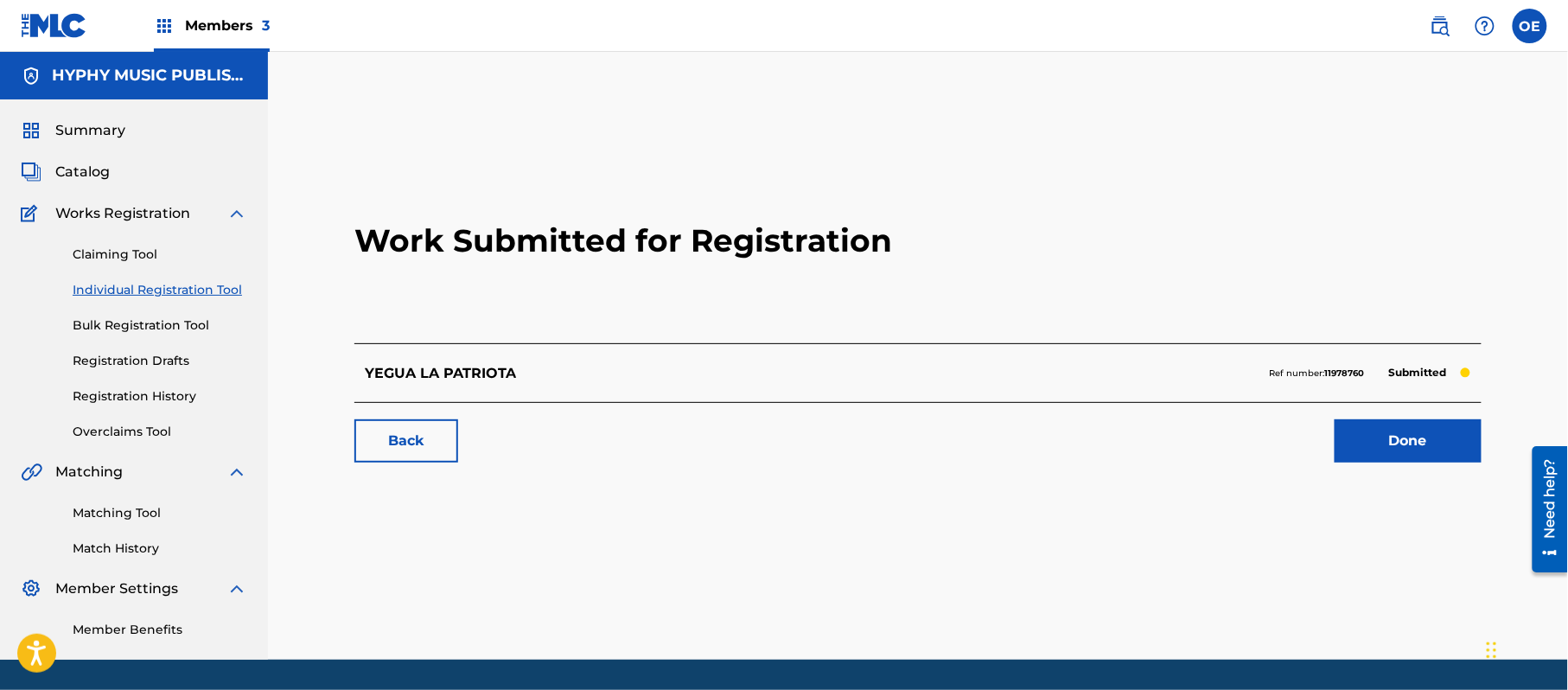
click at [164, 298] on link "Individual Registration Tool" at bounding box center [160, 289] width 175 height 18
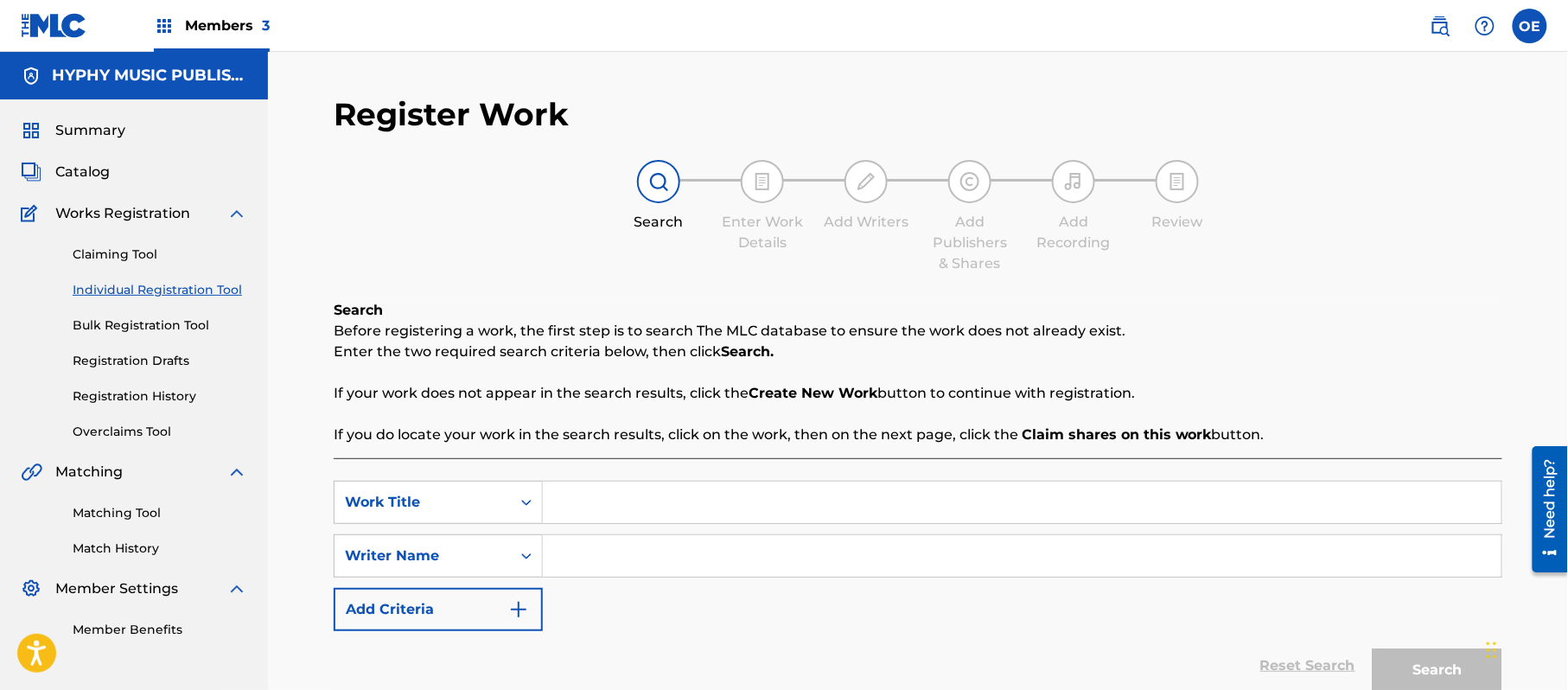
paste input "YEGUA [PERSON_NAME] DEL ALTO"
type input "YEGUA [PERSON_NAME] DEL ALTO"
paste input "[PERSON_NAME]"
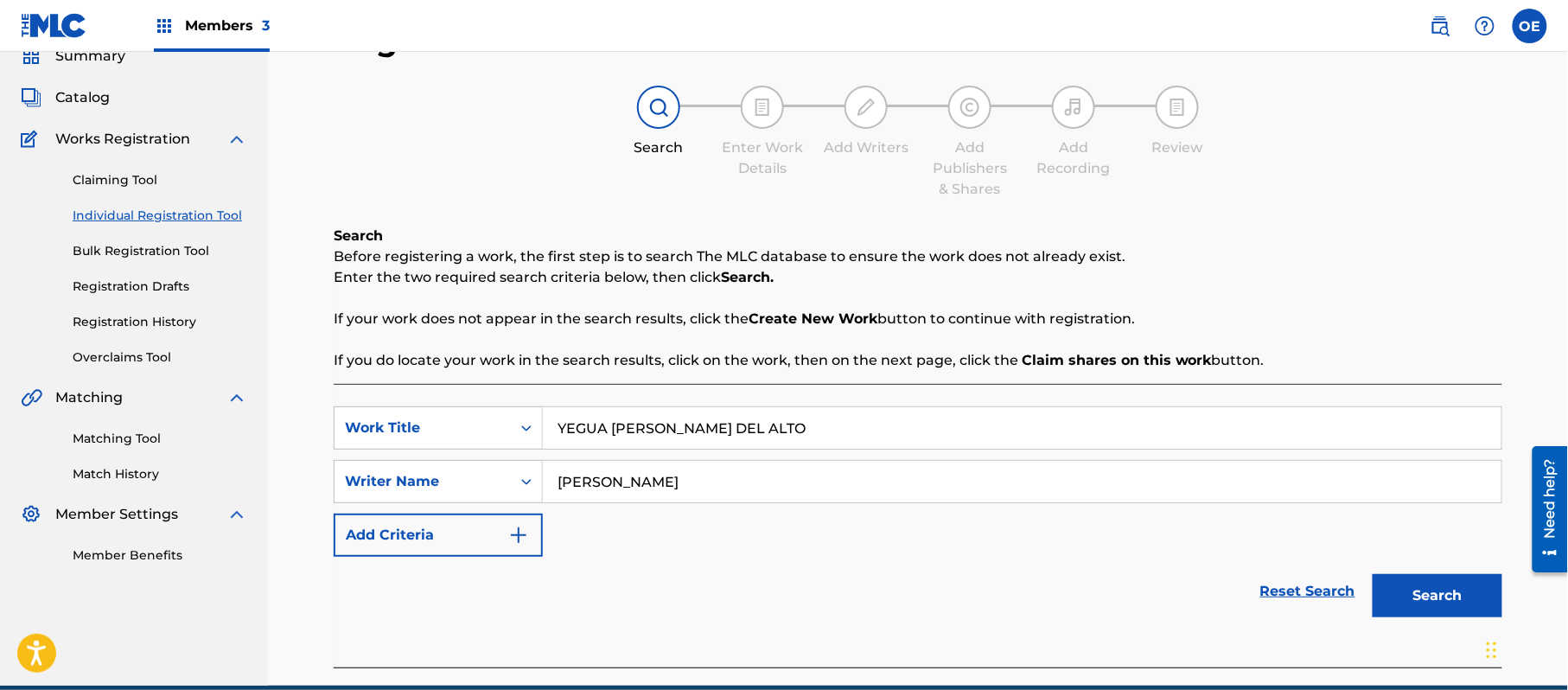
scroll to position [153, 0]
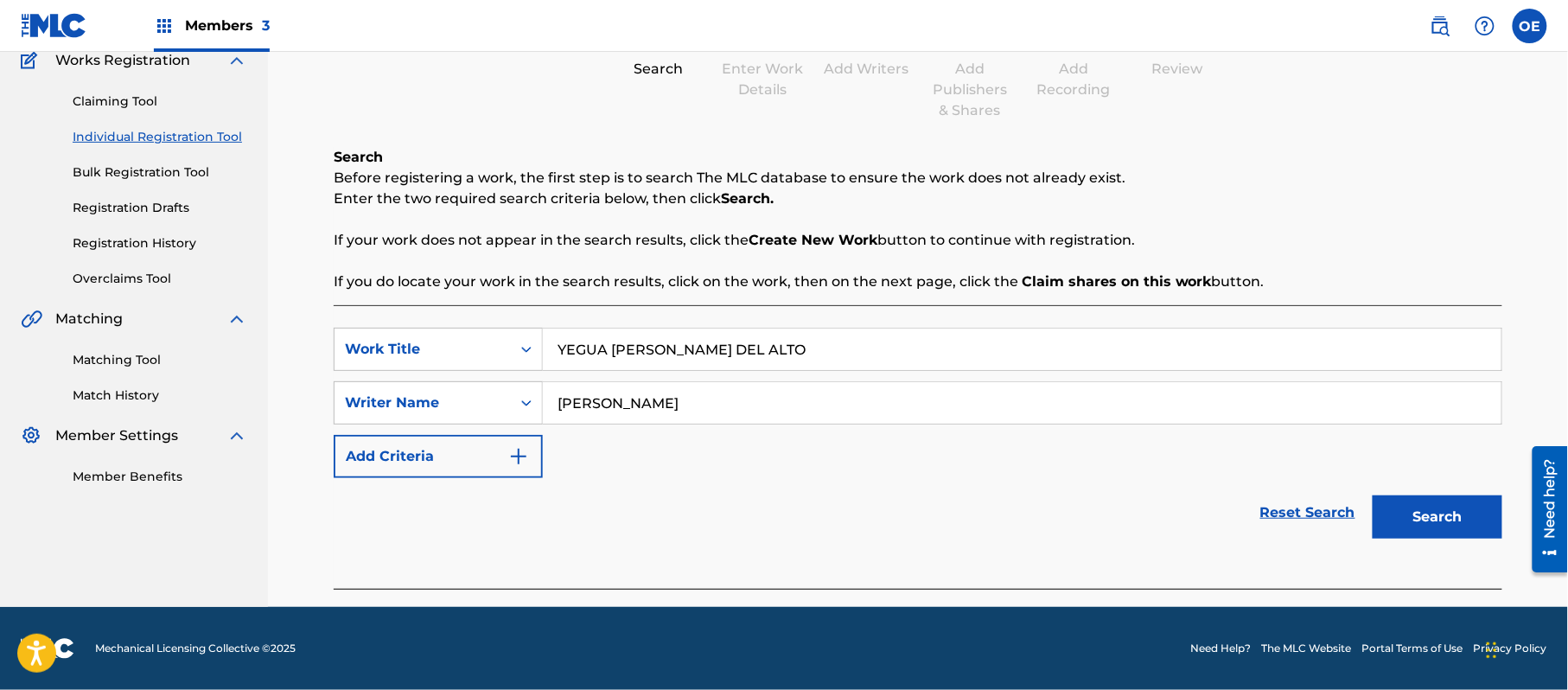
drag, startPoint x: 755, startPoint y: 387, endPoint x: 593, endPoint y: 406, distance: 163.1
click at [593, 406] on input "[PERSON_NAME]" at bounding box center [1022, 402] width 958 height 41
click at [1373, 496] on button "Search" at bounding box center [1437, 517] width 130 height 43
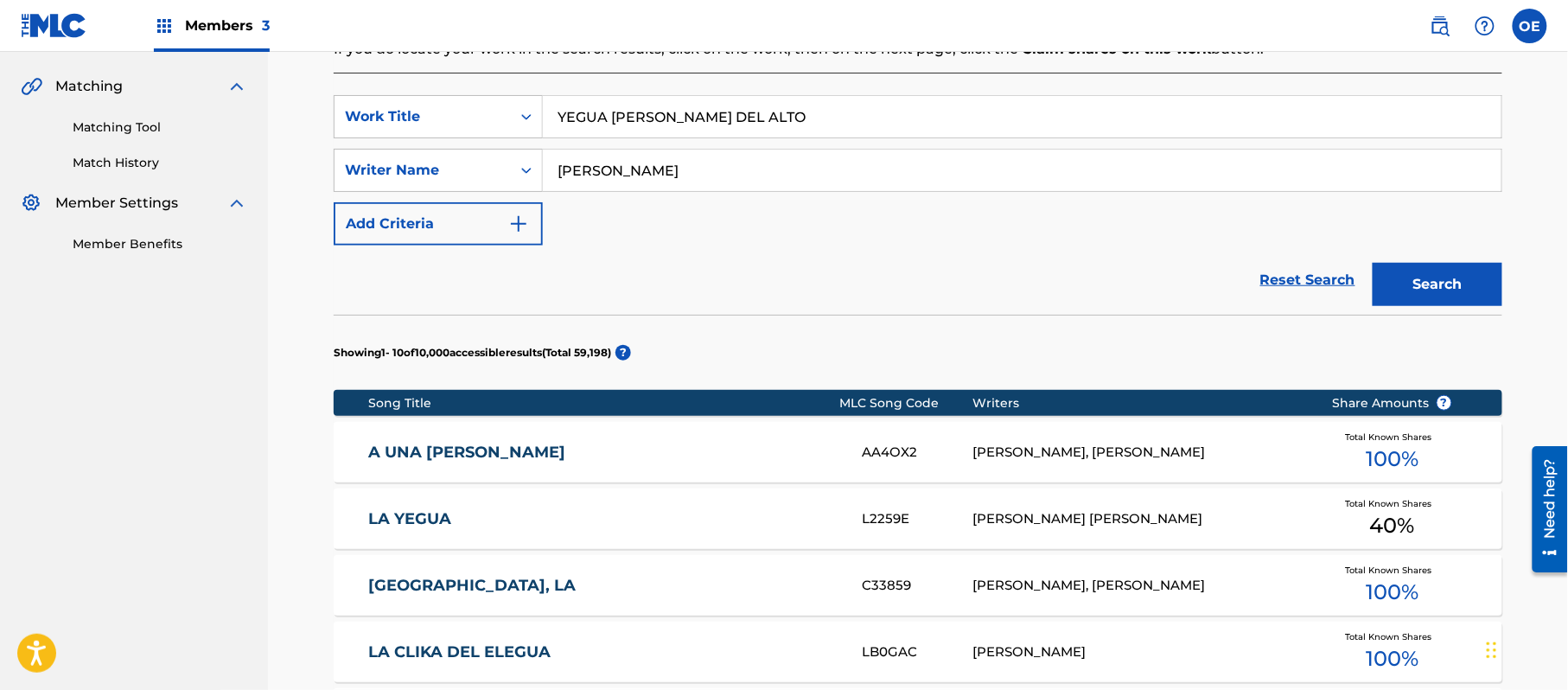
scroll to position [384, 0]
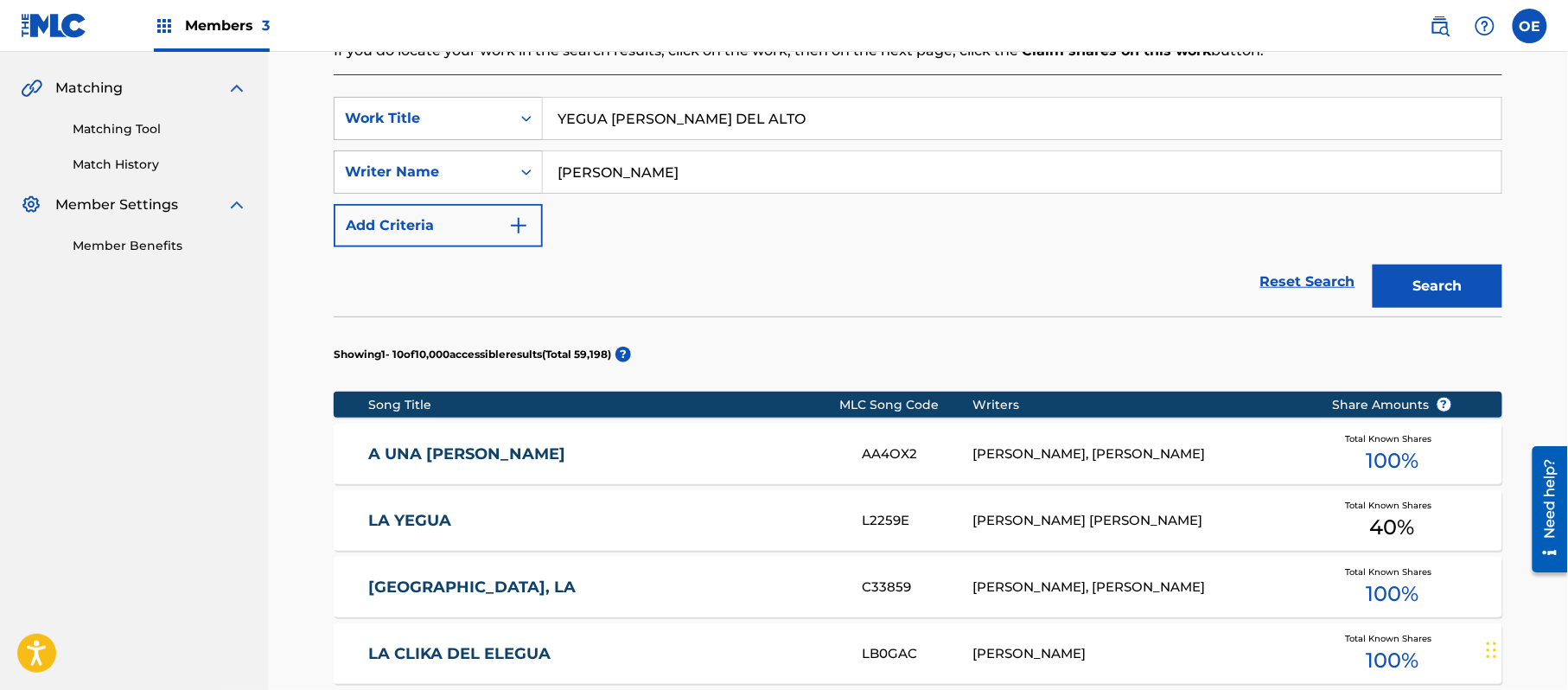
type input "[PERSON_NAME]"
click at [1373, 264] on button "Search" at bounding box center [1437, 286] width 130 height 43
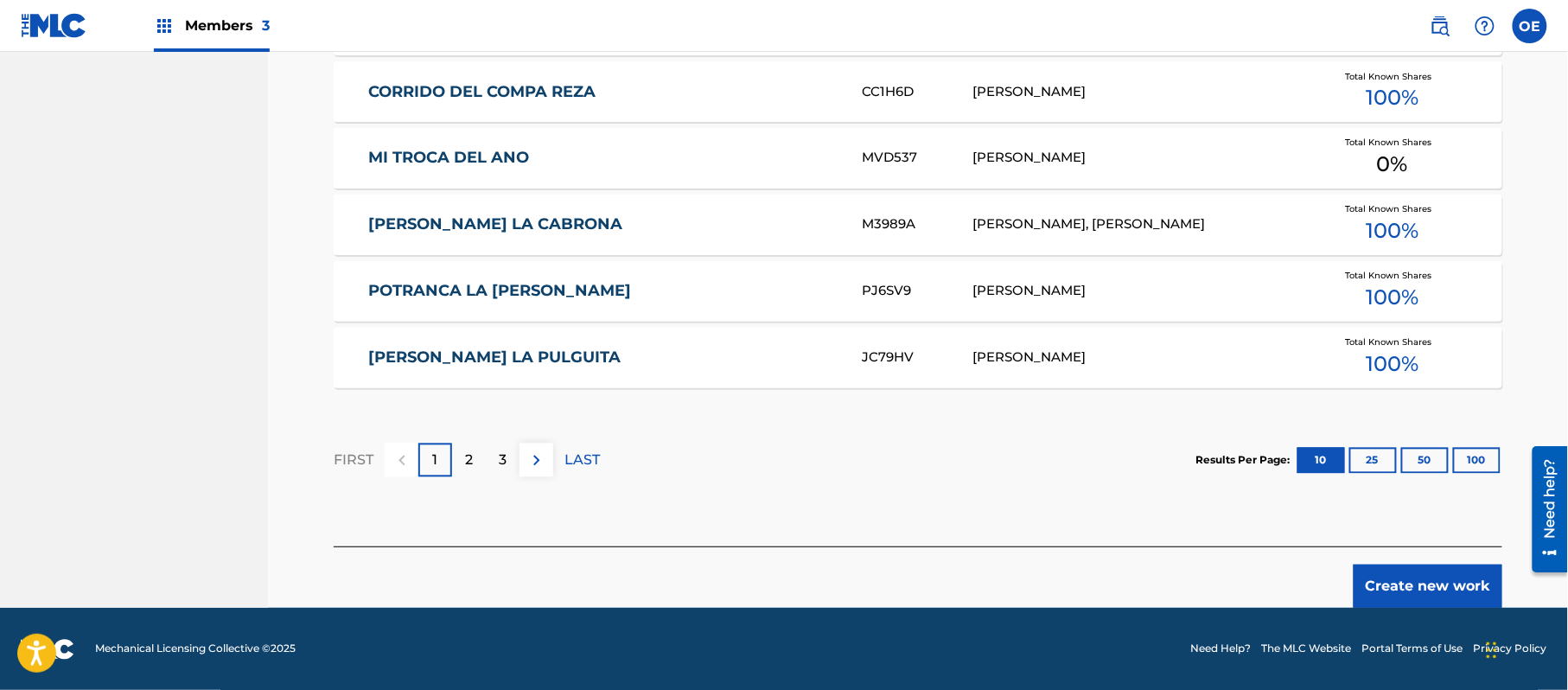
scroll to position [1079, 0]
click at [1412, 585] on button "Create new work" at bounding box center [1428, 585] width 149 height 43
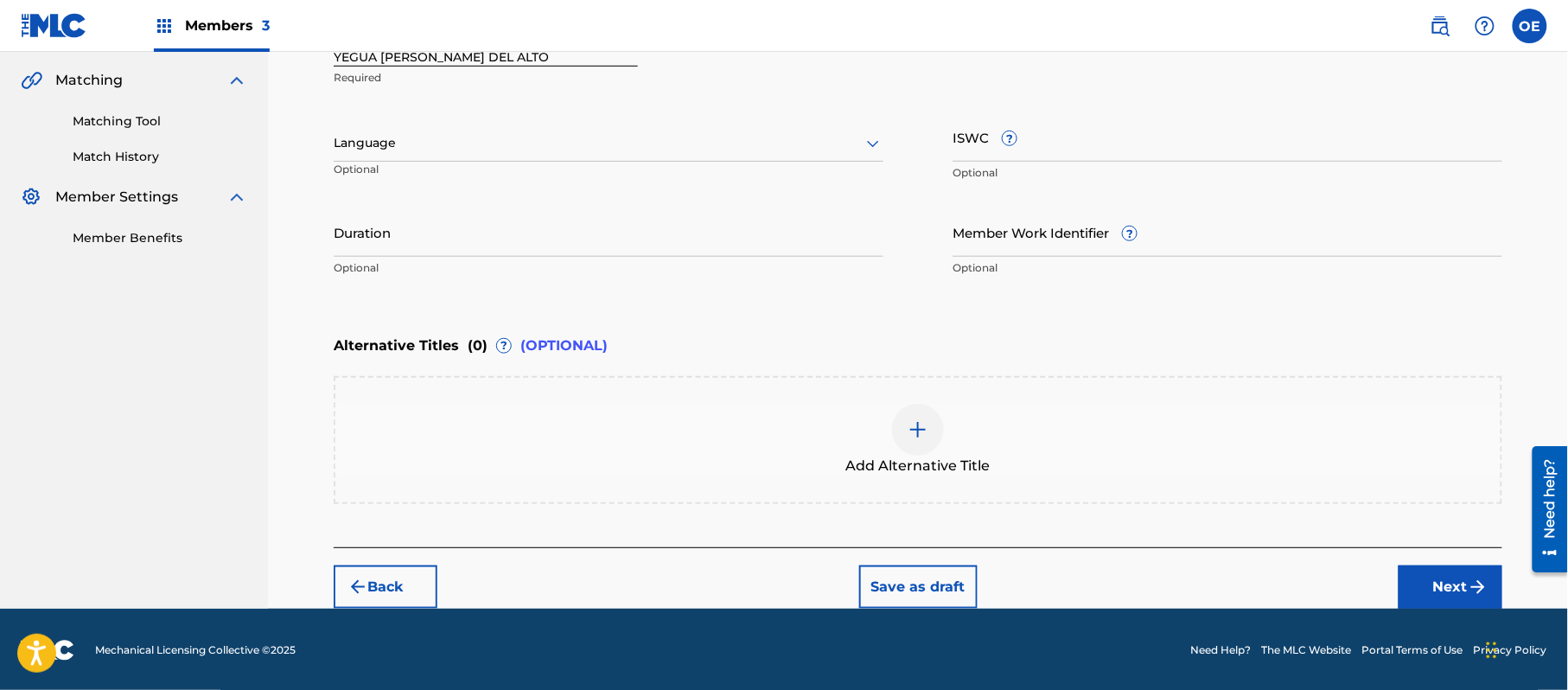
click at [424, 138] on div at bounding box center [608, 143] width 550 height 22
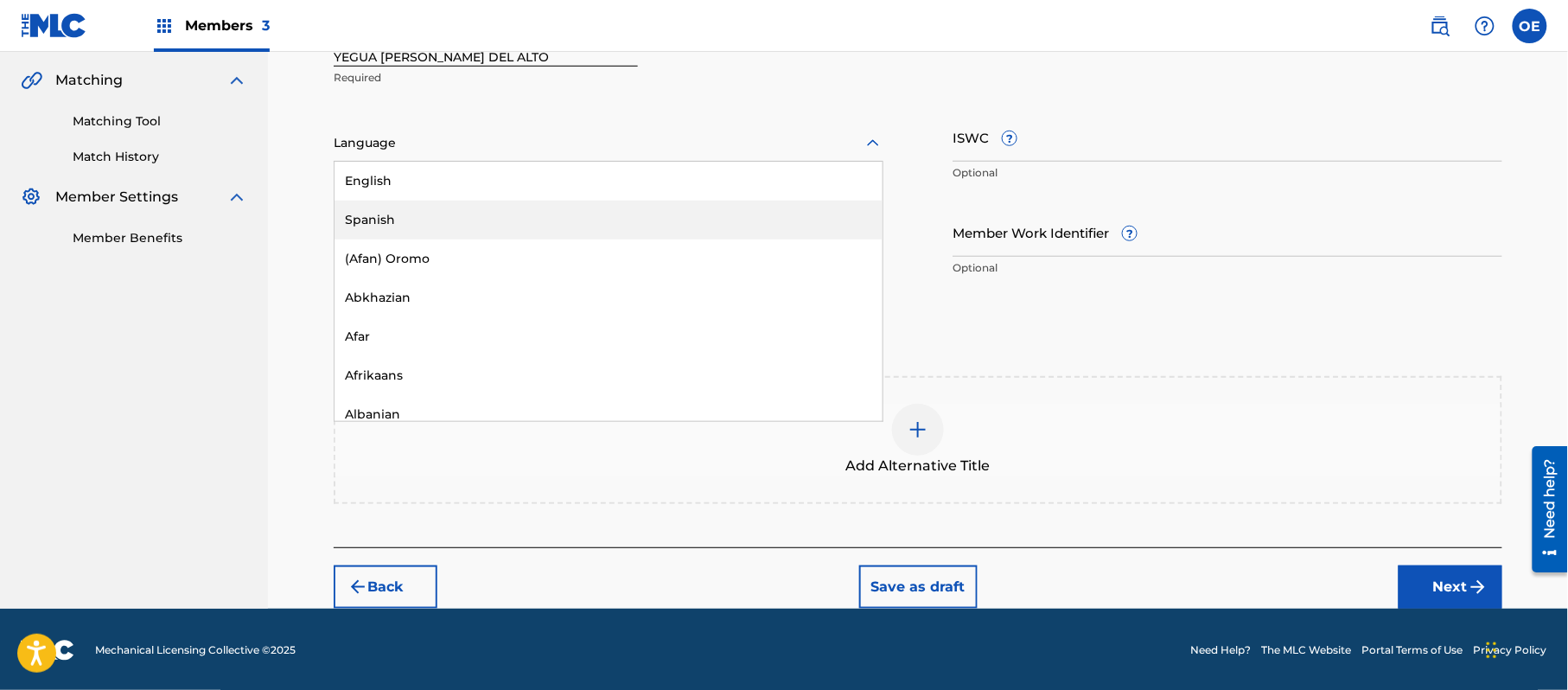
click at [429, 209] on div "Spanish" at bounding box center [608, 220] width 548 height 39
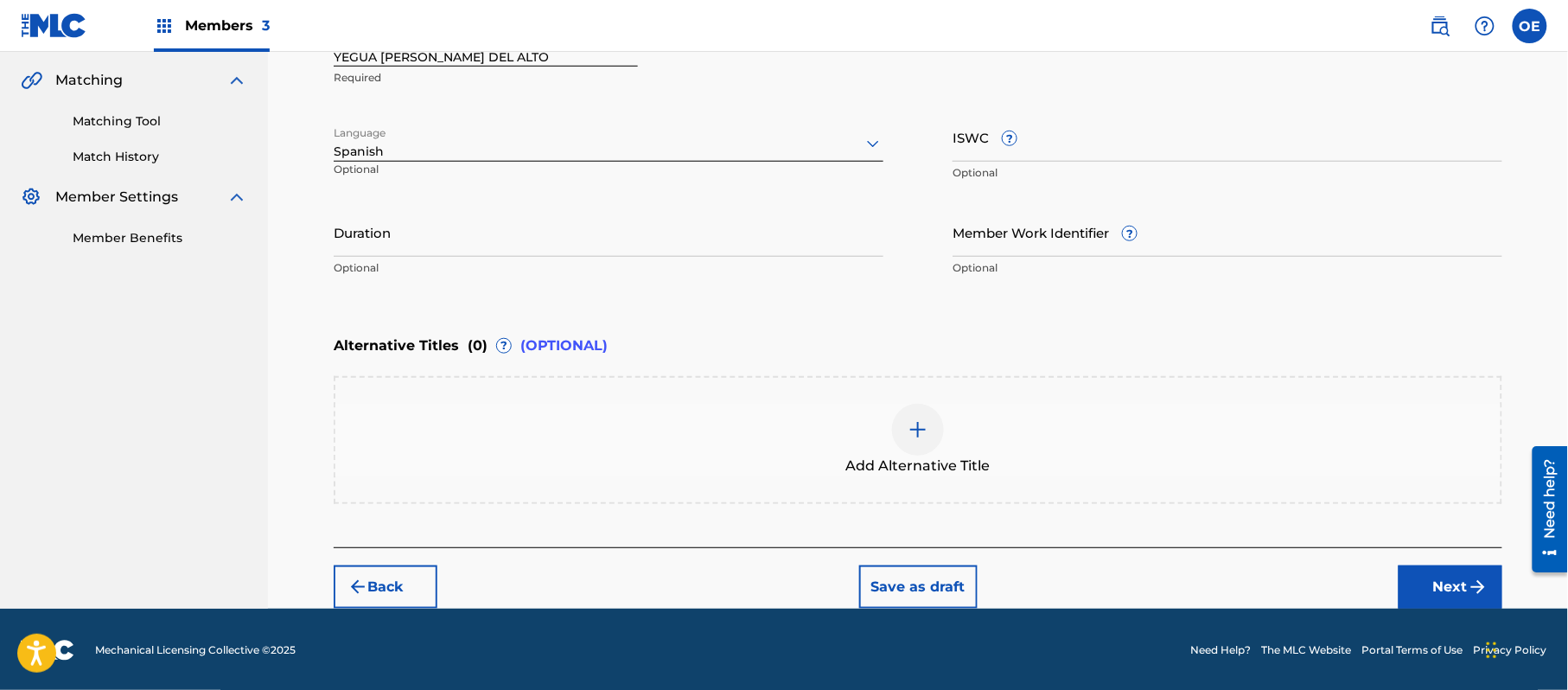
click at [578, 225] on input "Duration" at bounding box center [608, 231] width 550 height 49
type input "02:13"
click at [884, 436] on div "Add Alternative Title" at bounding box center [918, 439] width 1165 height 73
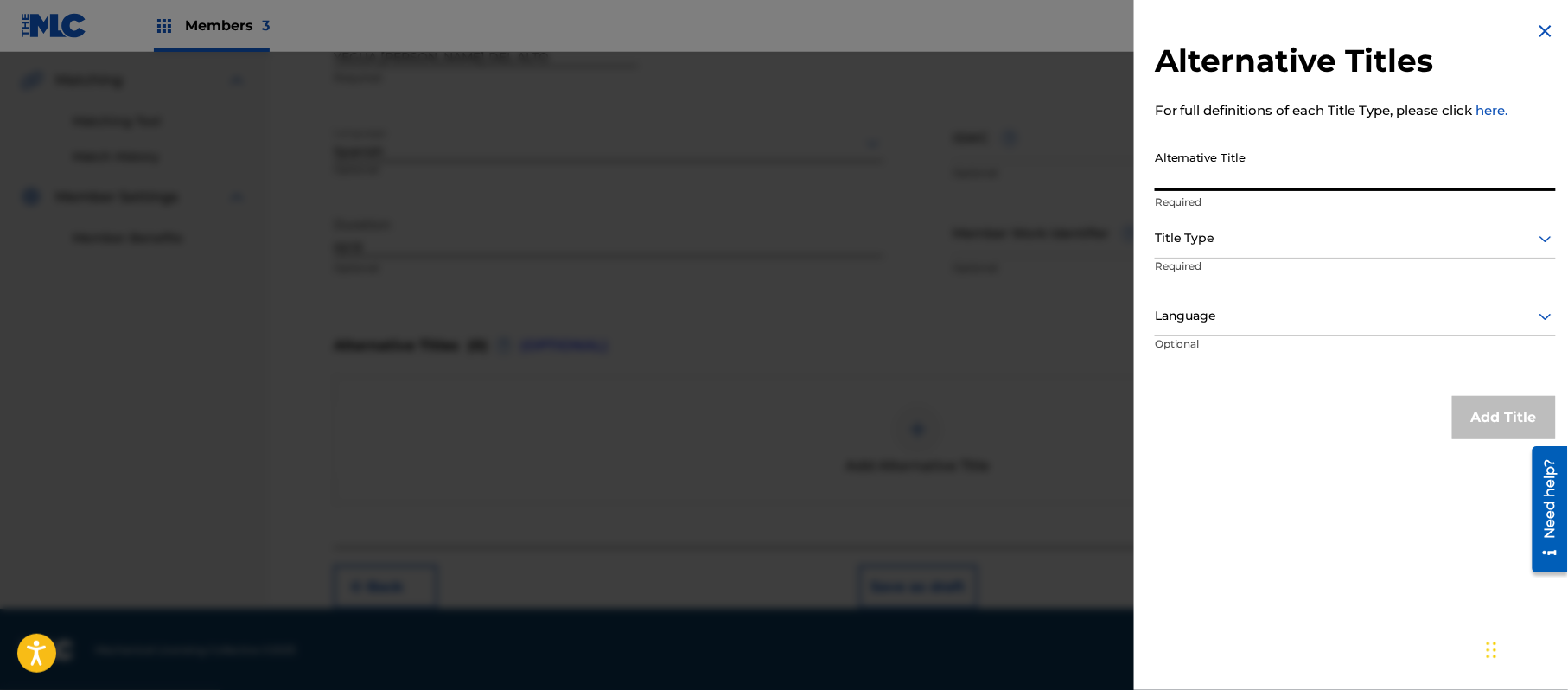
paste input "EL CORRIDO DE LA PATRIOTA"
type input "EL CORRIDO DE LA PATRIOTA"
click at [1246, 246] on div at bounding box center [1355, 238] width 401 height 22
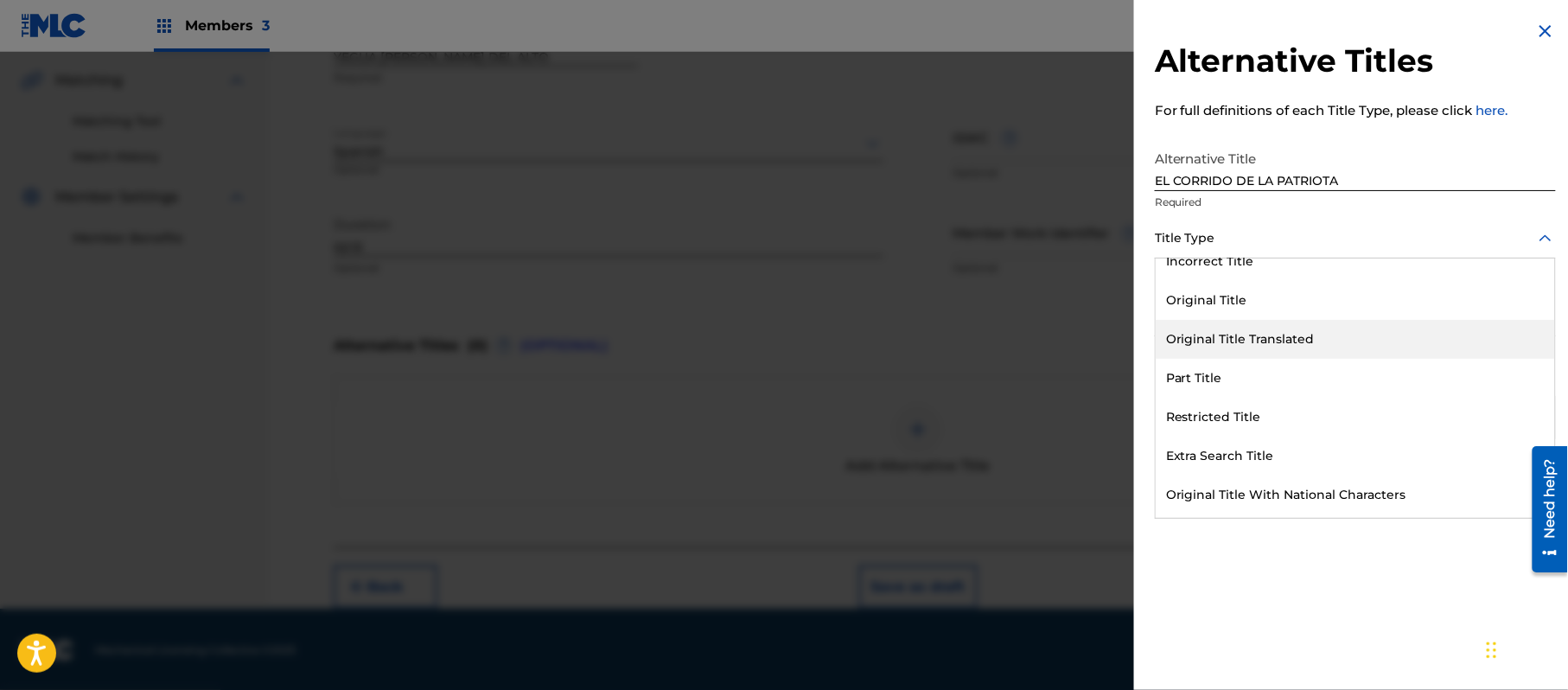
scroll to position [168, 0]
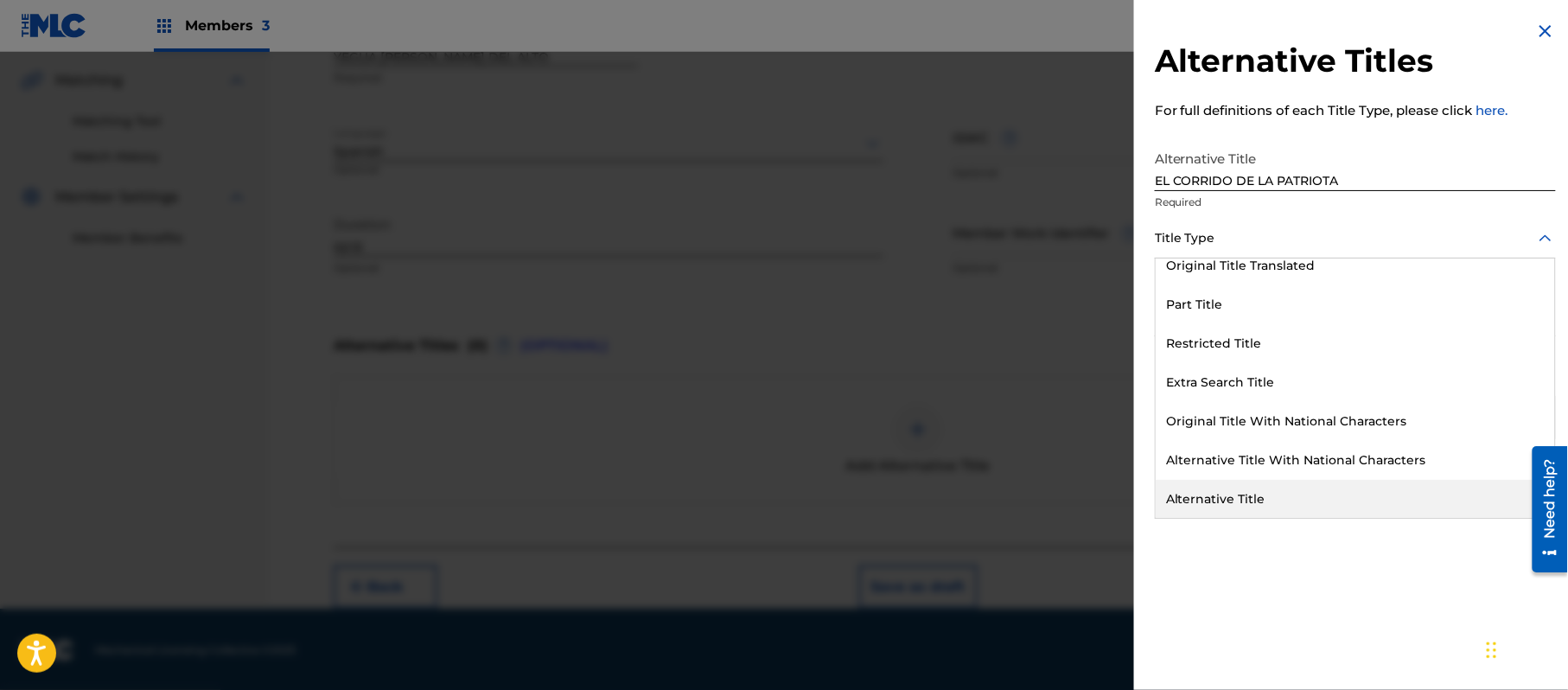
click at [1252, 495] on div "Alternative Title" at bounding box center [1356, 498] width 400 height 39
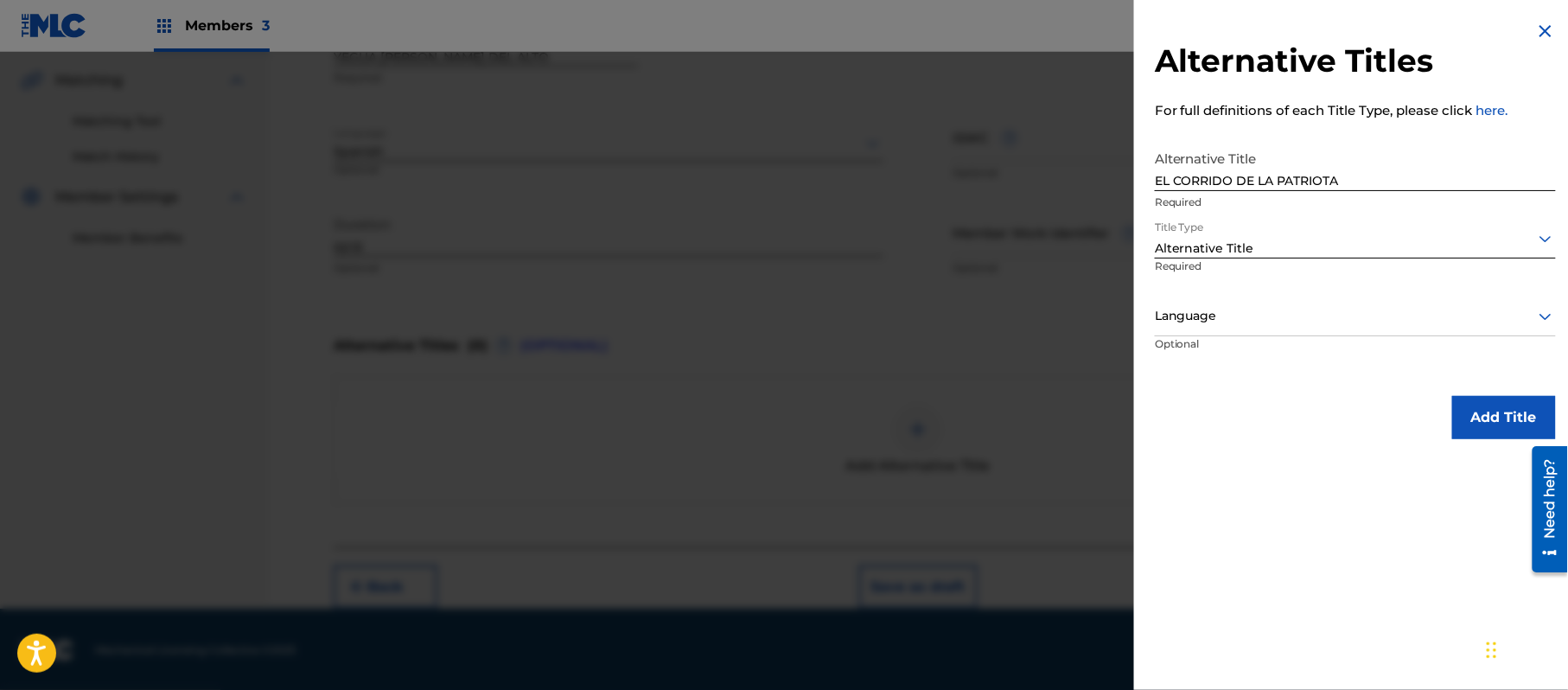
click at [1229, 319] on div at bounding box center [1355, 315] width 401 height 22
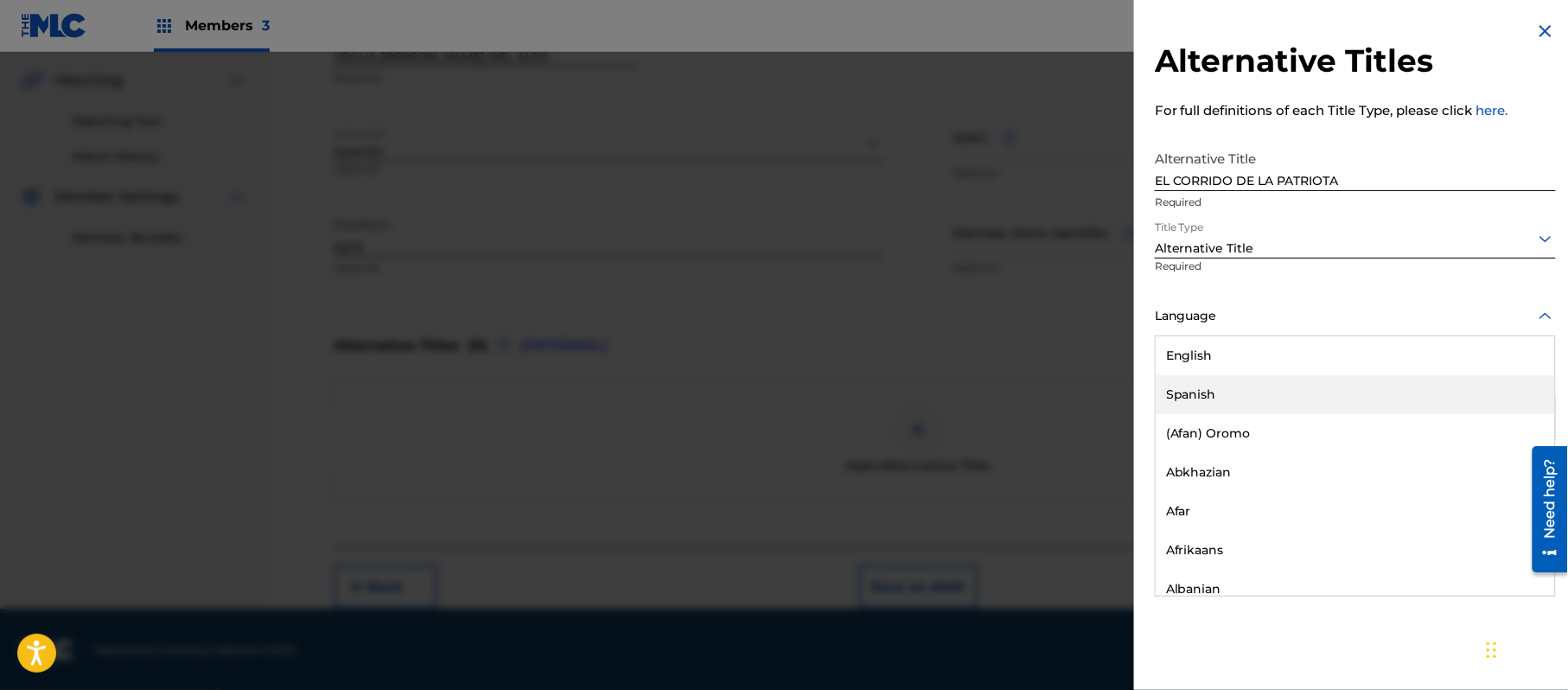
click at [1231, 399] on div "Spanish" at bounding box center [1356, 394] width 400 height 39
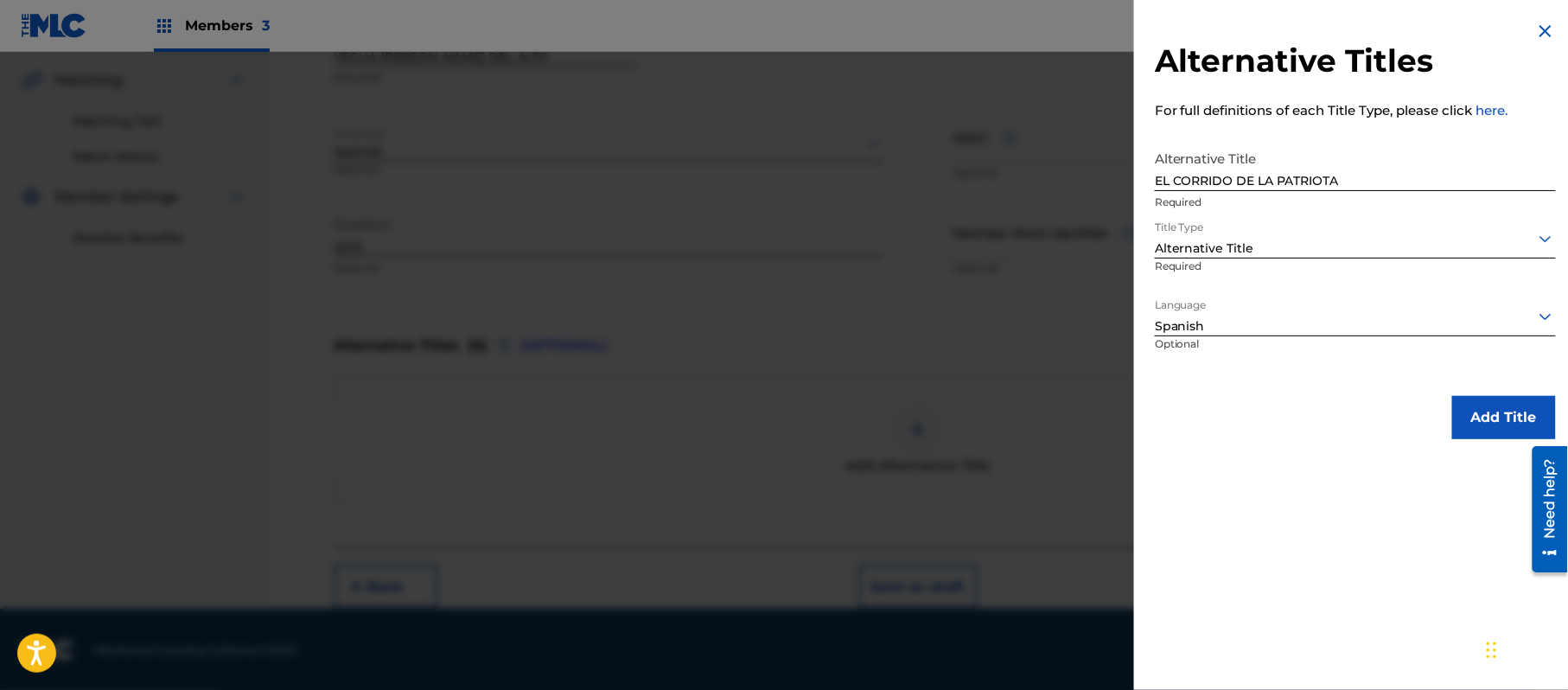
click at [1470, 401] on button "Add Title" at bounding box center [1504, 418] width 104 height 43
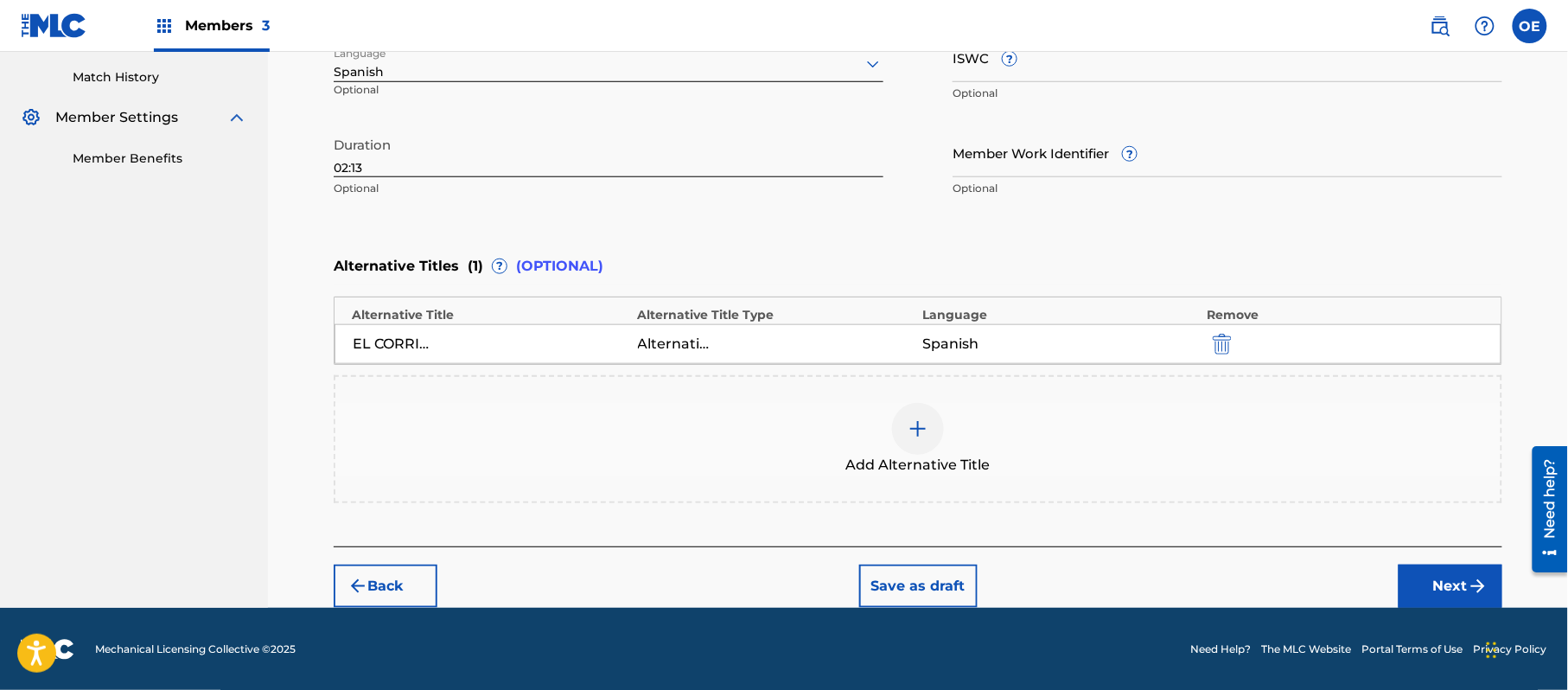
click at [1404, 574] on button "Next" at bounding box center [1451, 586] width 104 height 43
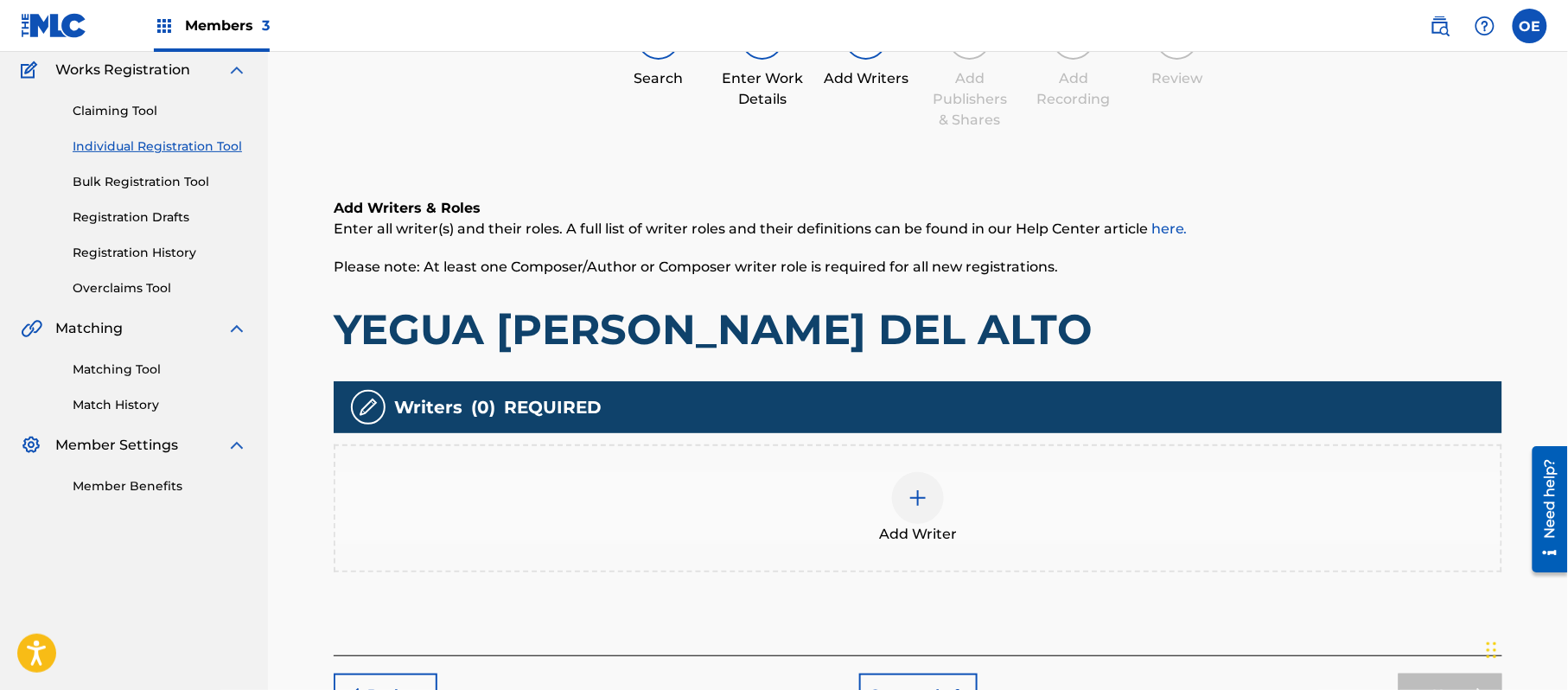
scroll to position [78, 0]
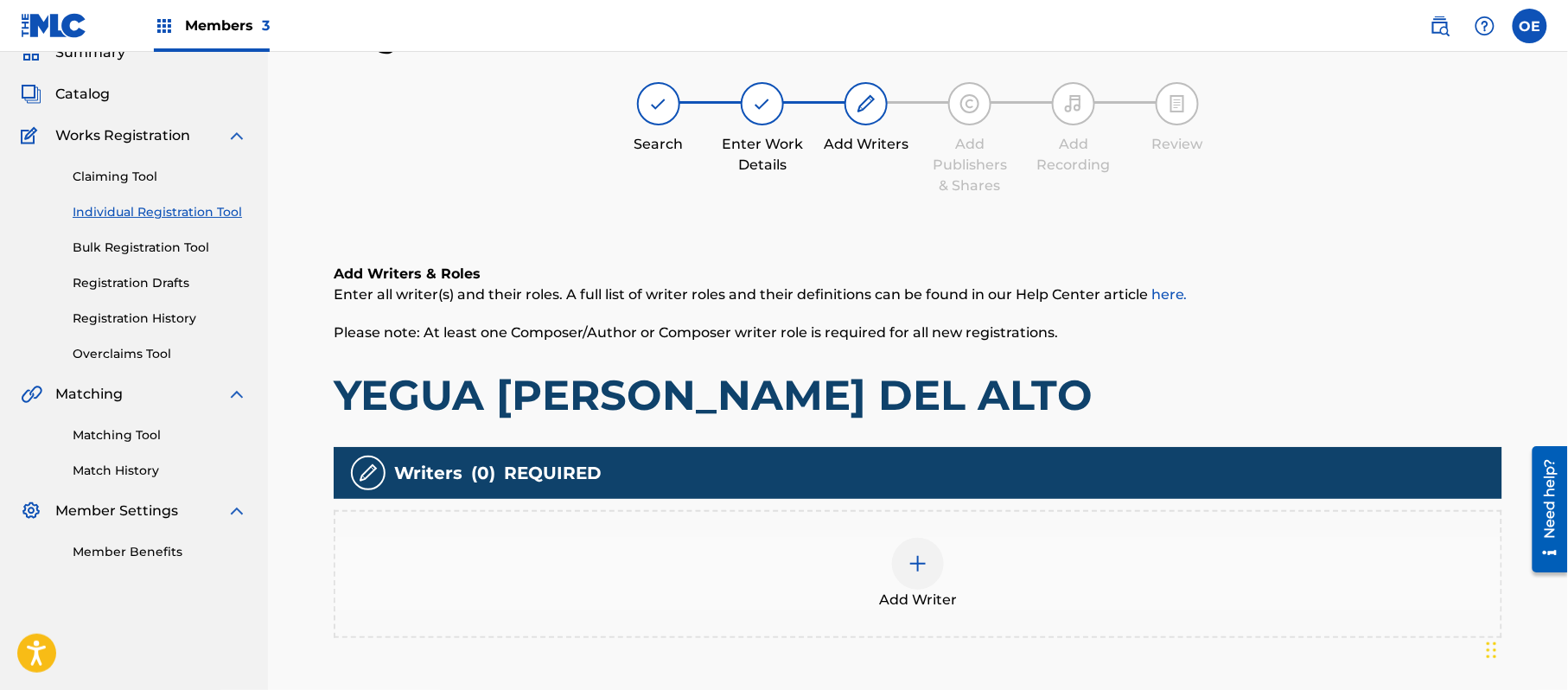
click at [996, 564] on div "Add Writer" at bounding box center [918, 574] width 1165 height 73
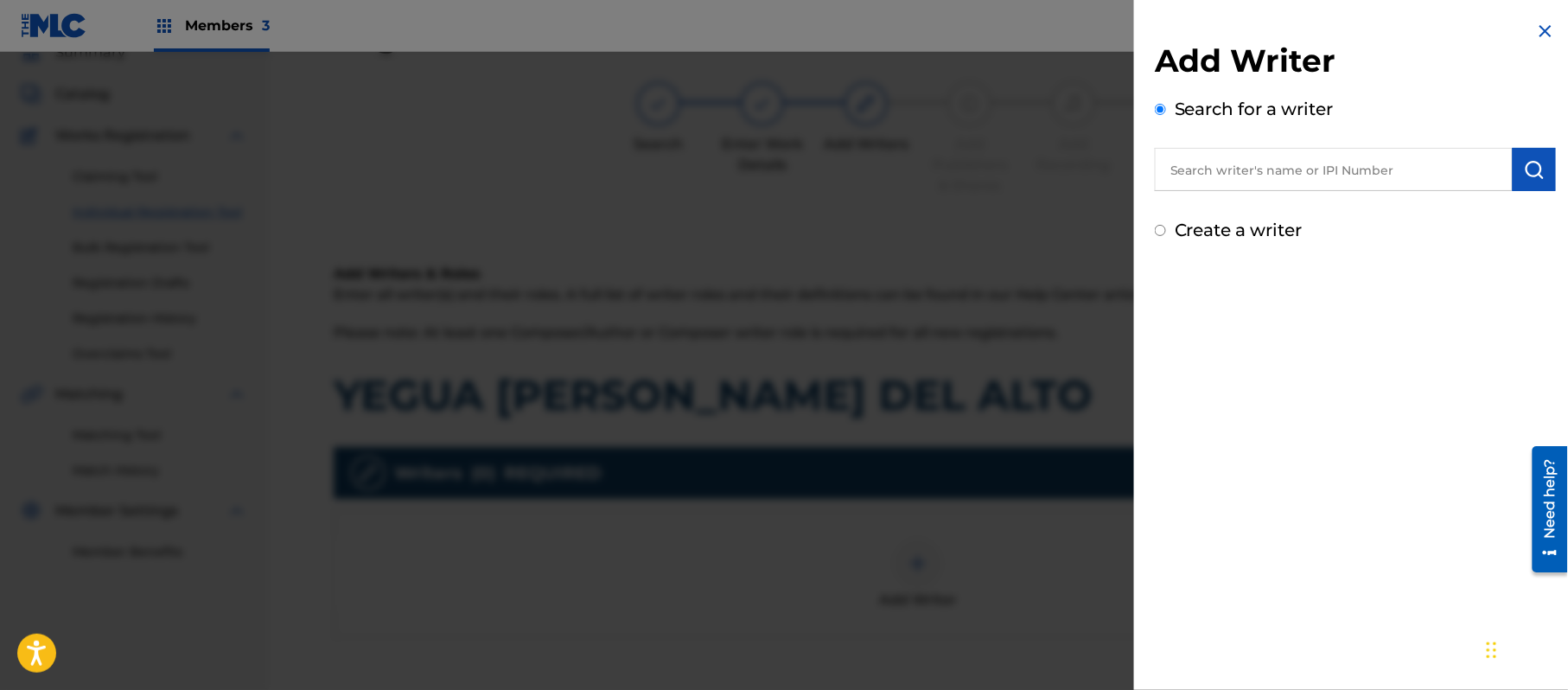
click at [1207, 221] on label "Create a writer" at bounding box center [1239, 229] width 128 height 21
radio input "true"
click at [1166, 225] on input "Create a writer" at bounding box center [1160, 230] width 12 height 12
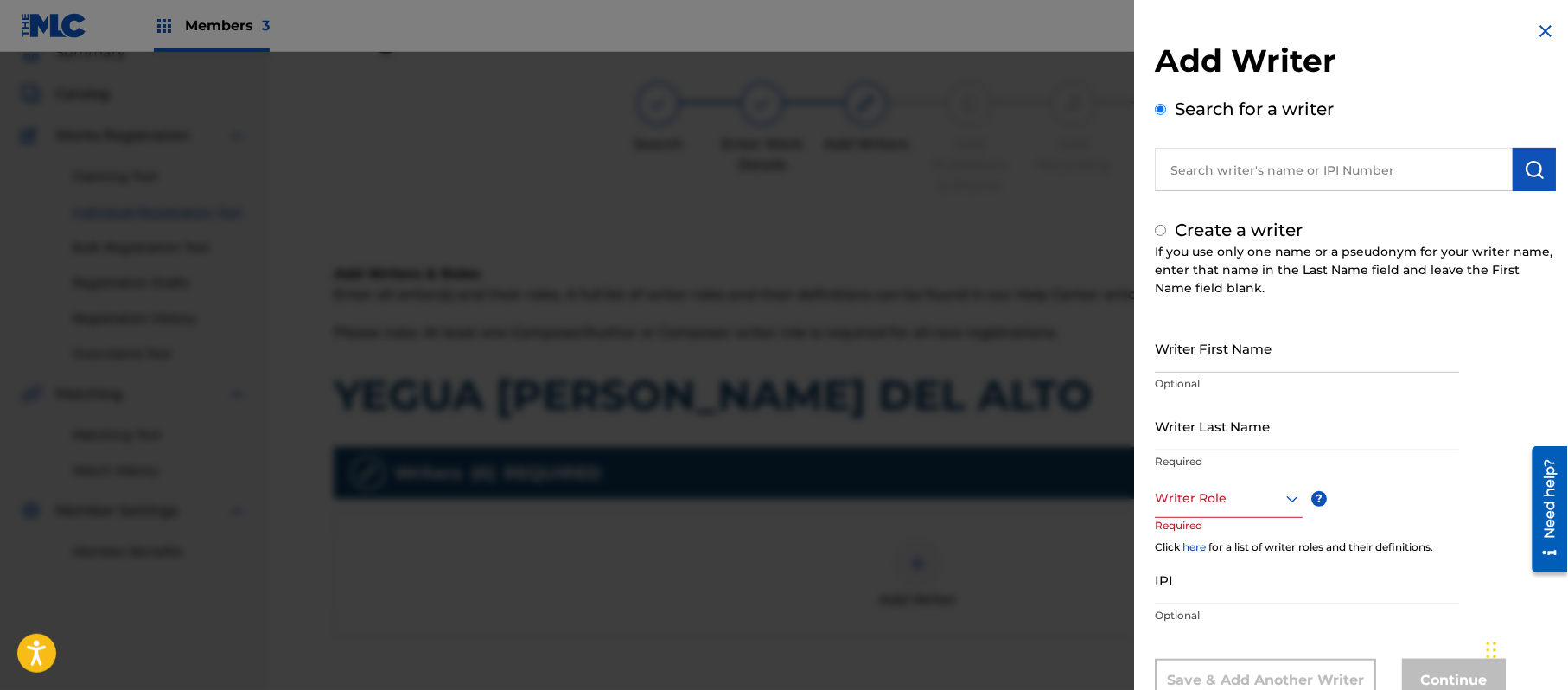
radio input "false"
radio input "true"
paste input "[PERSON_NAME]"
type input "[PERSON_NAME]"
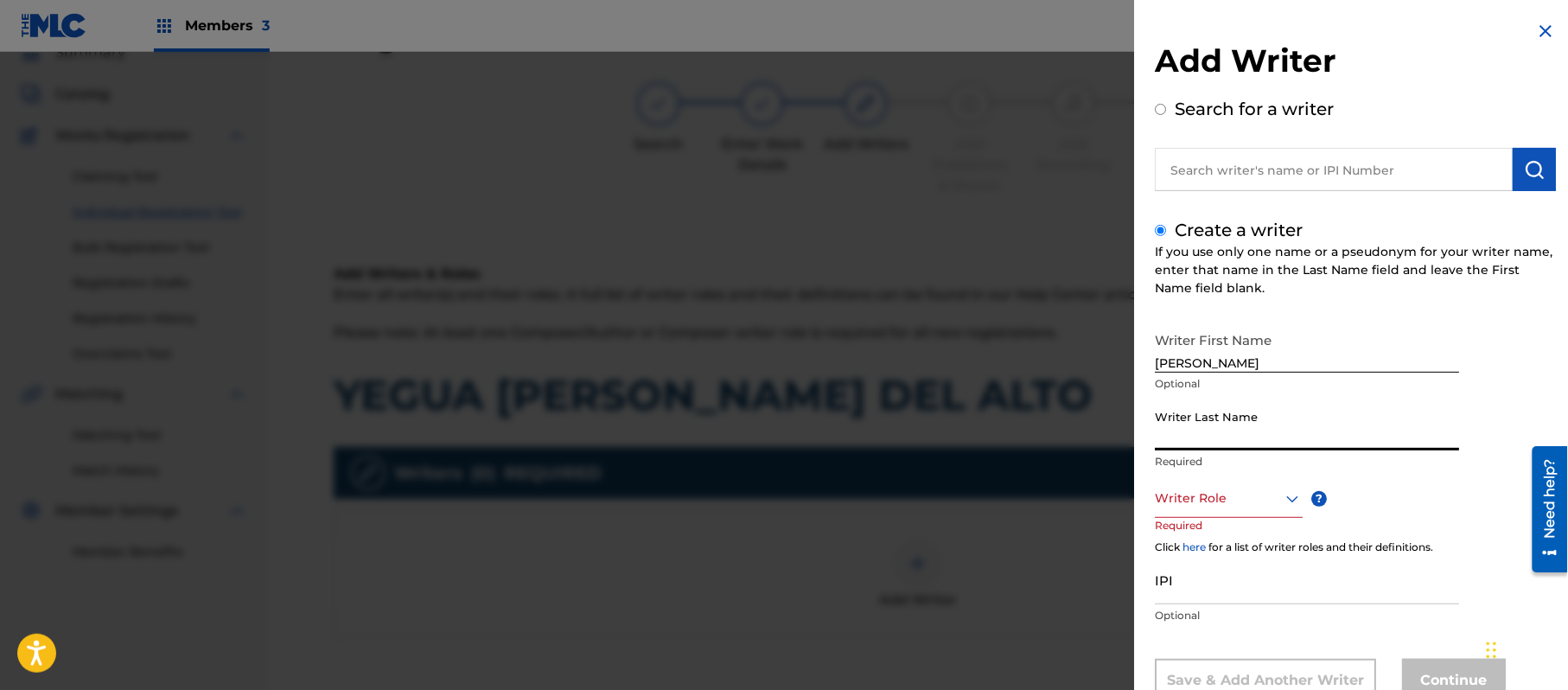
paste input "[PERSON_NAME]"
type input "[PERSON_NAME]"
drag, startPoint x: 1308, startPoint y: 364, endPoint x: 1225, endPoint y: 374, distance: 83.6
click at [1225, 374] on div "Writer First Name [PERSON_NAME] Optional" at bounding box center [1306, 362] width 304 height 78
type input "[PERSON_NAME]"
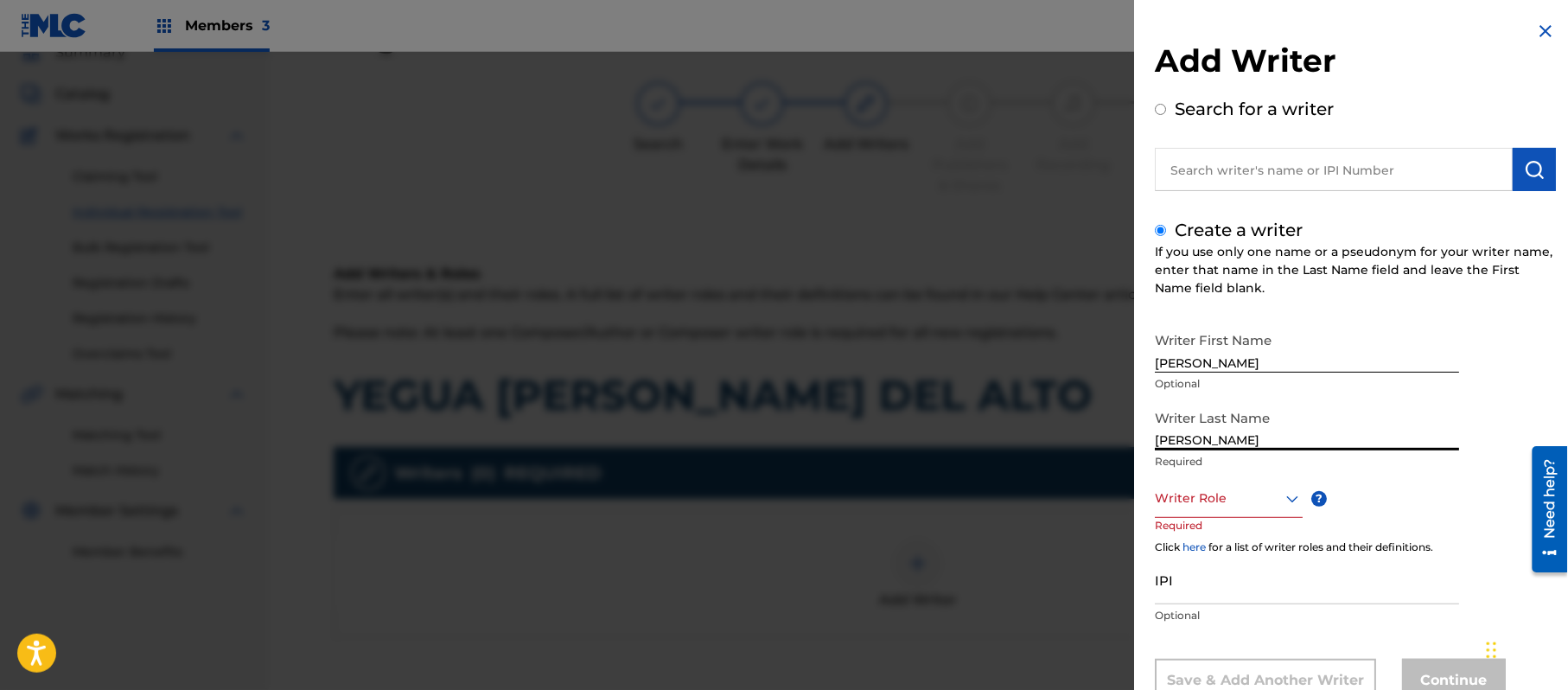
drag, startPoint x: 1227, startPoint y: 441, endPoint x: 1001, endPoint y: 439, distance: 226.0
click at [997, 440] on div "Add Writer Search for a writer Create a writer If you use only one name or a ps…" at bounding box center [784, 371] width 1568 height 638
type input "[PERSON_NAME]"
click at [1174, 496] on div "Writer Role" at bounding box center [1228, 497] width 148 height 39
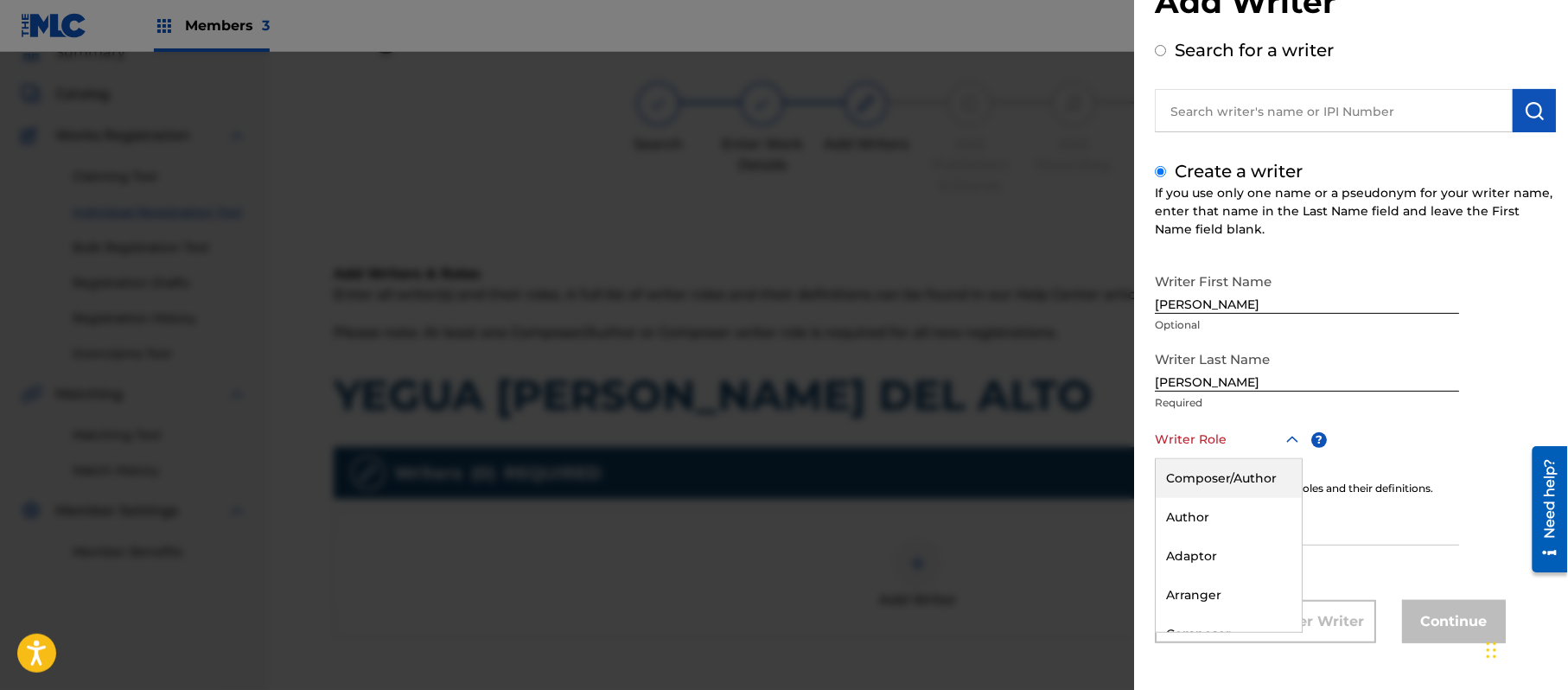
click at [1187, 487] on div "Composer/Author" at bounding box center [1228, 478] width 146 height 39
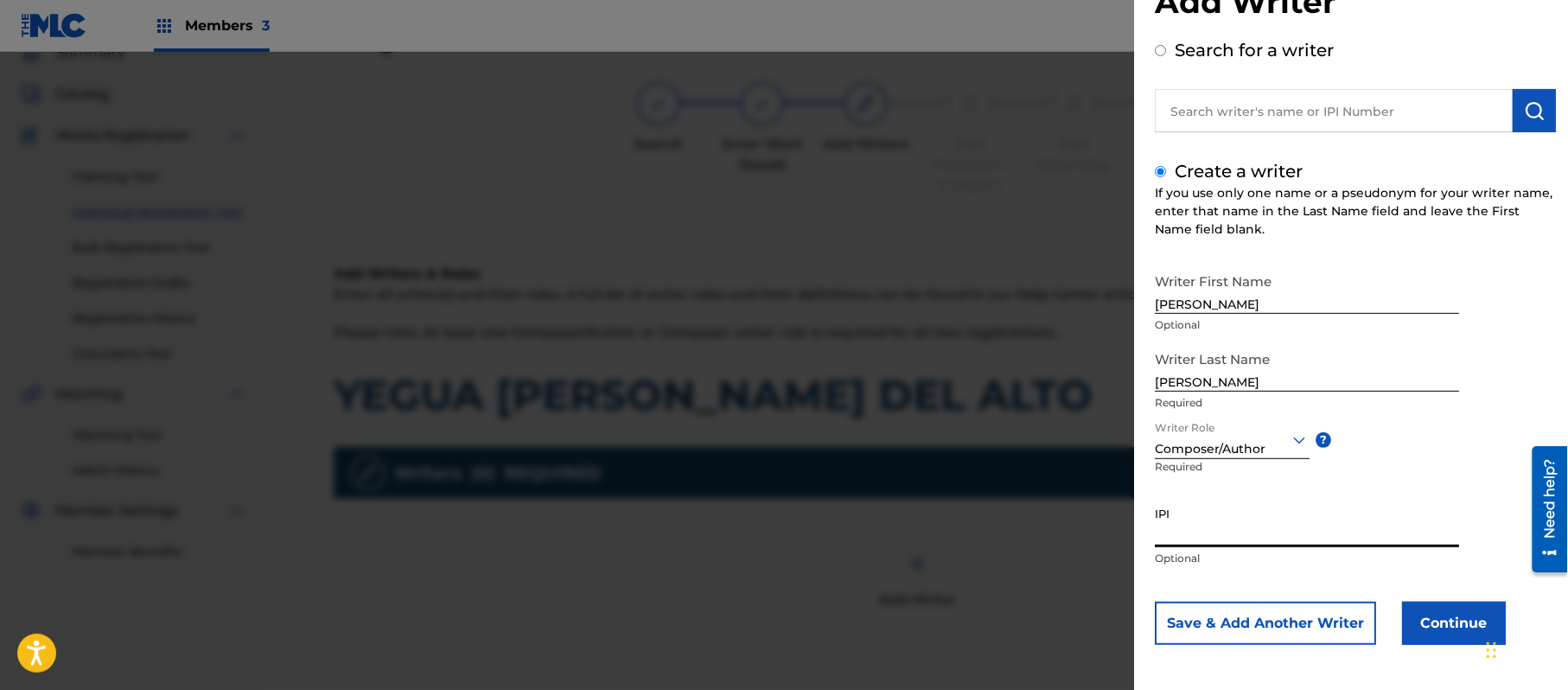
paste input "357223564"
type input "357223564"
click at [1415, 627] on button "Continue" at bounding box center [1454, 623] width 104 height 43
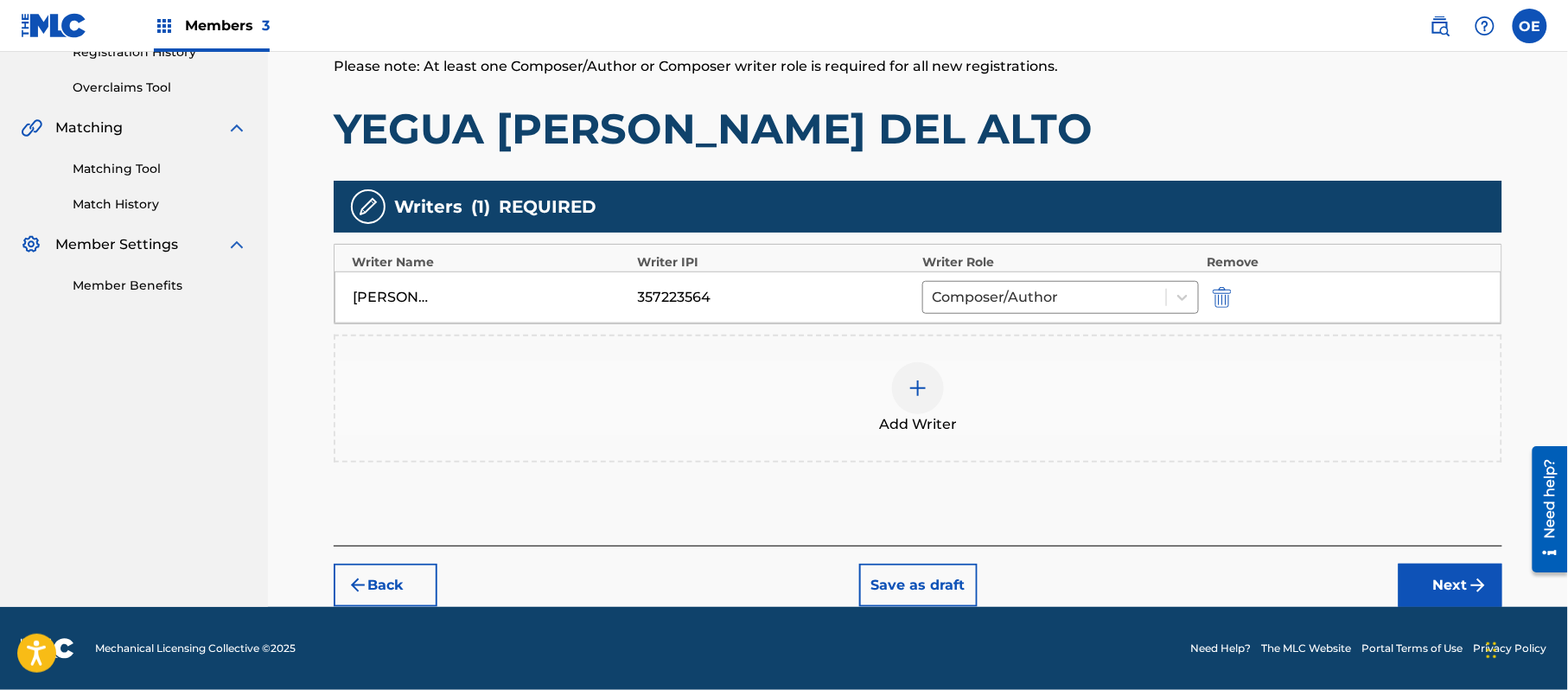
click at [1464, 579] on button "Next" at bounding box center [1451, 585] width 104 height 43
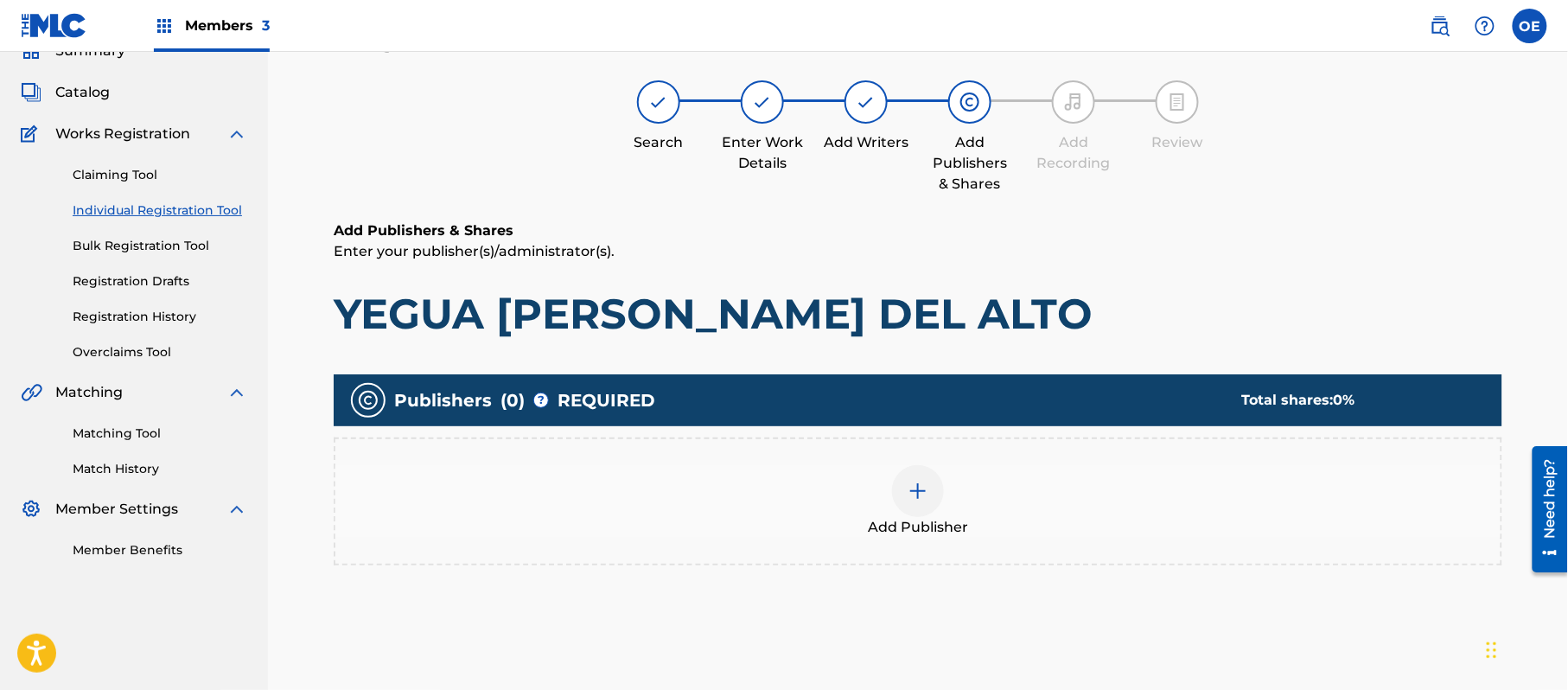
scroll to position [78, 0]
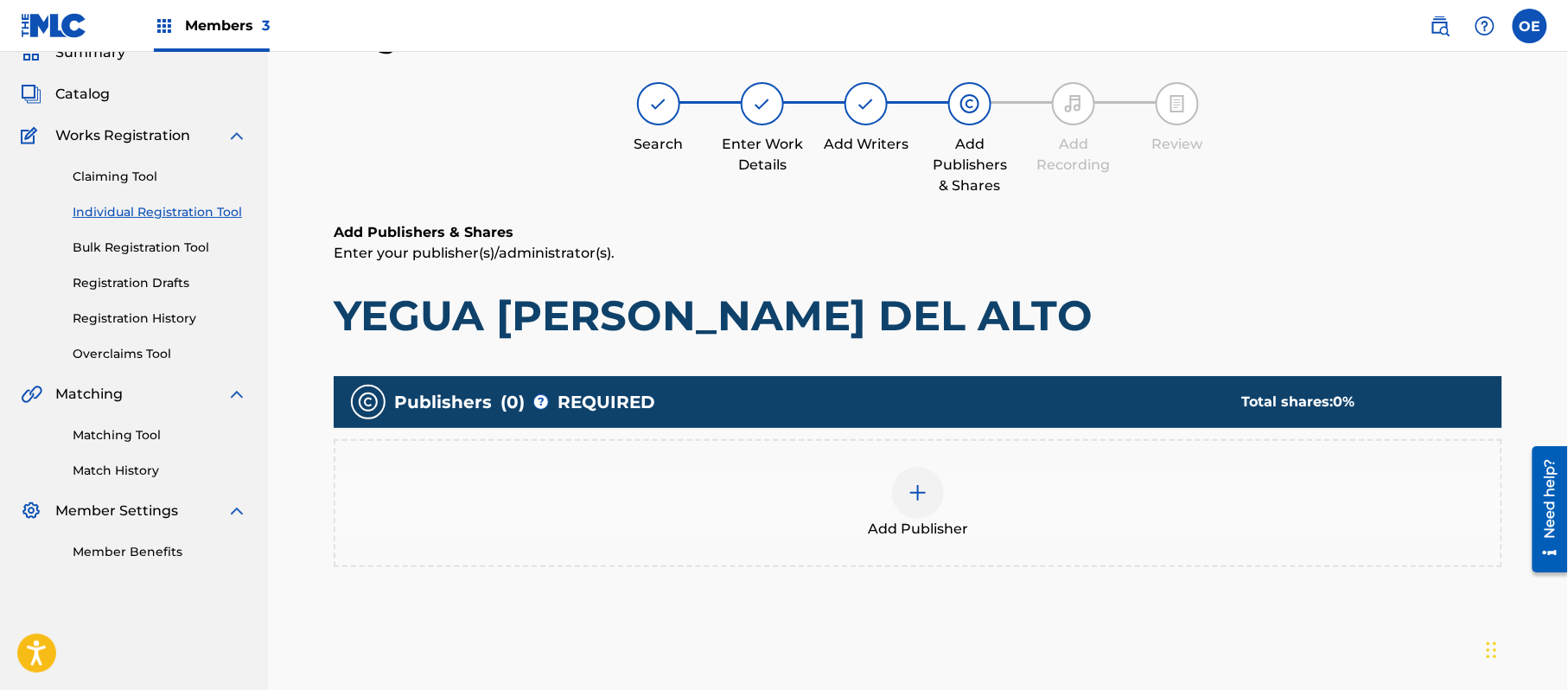
click at [961, 540] on div "Add Publisher" at bounding box center [918, 503] width 1169 height 128
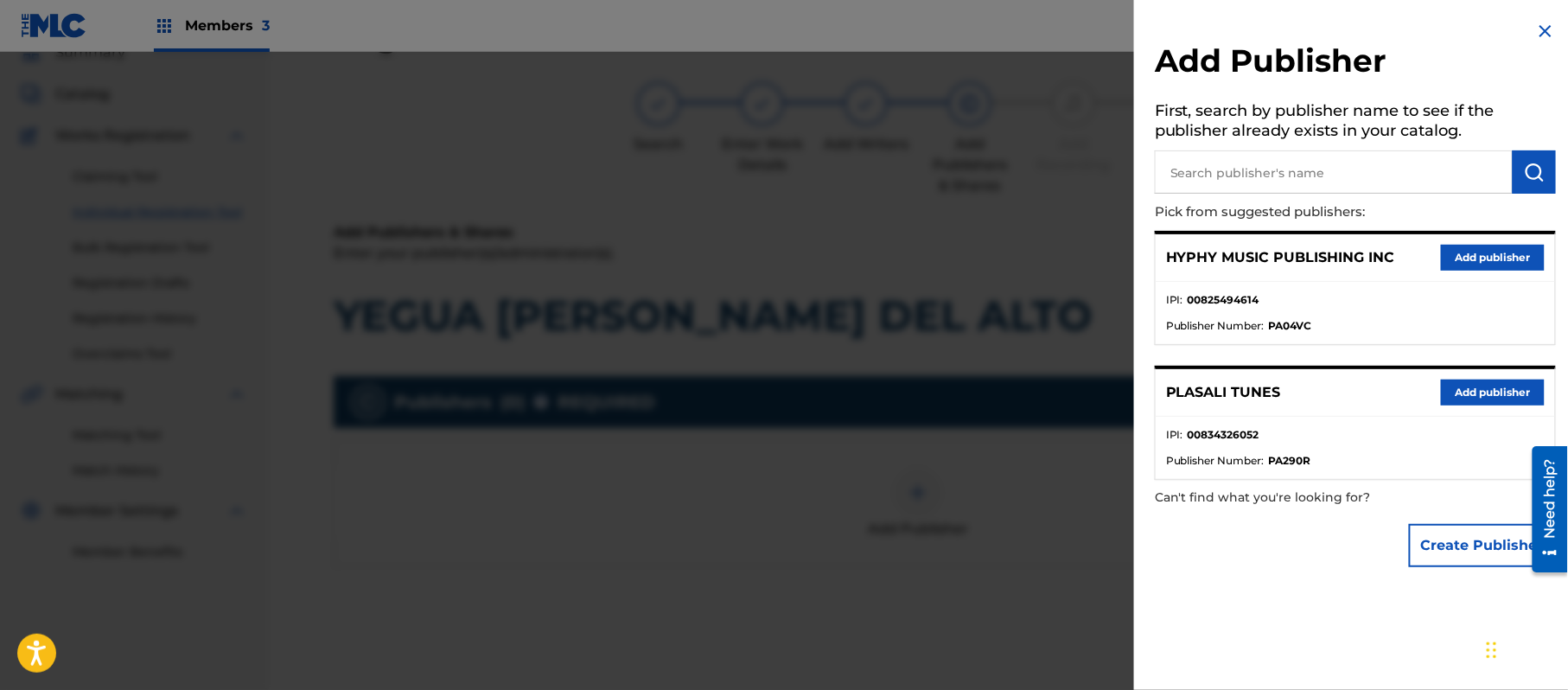
click at [1460, 260] on button "Add publisher" at bounding box center [1494, 257] width 104 height 26
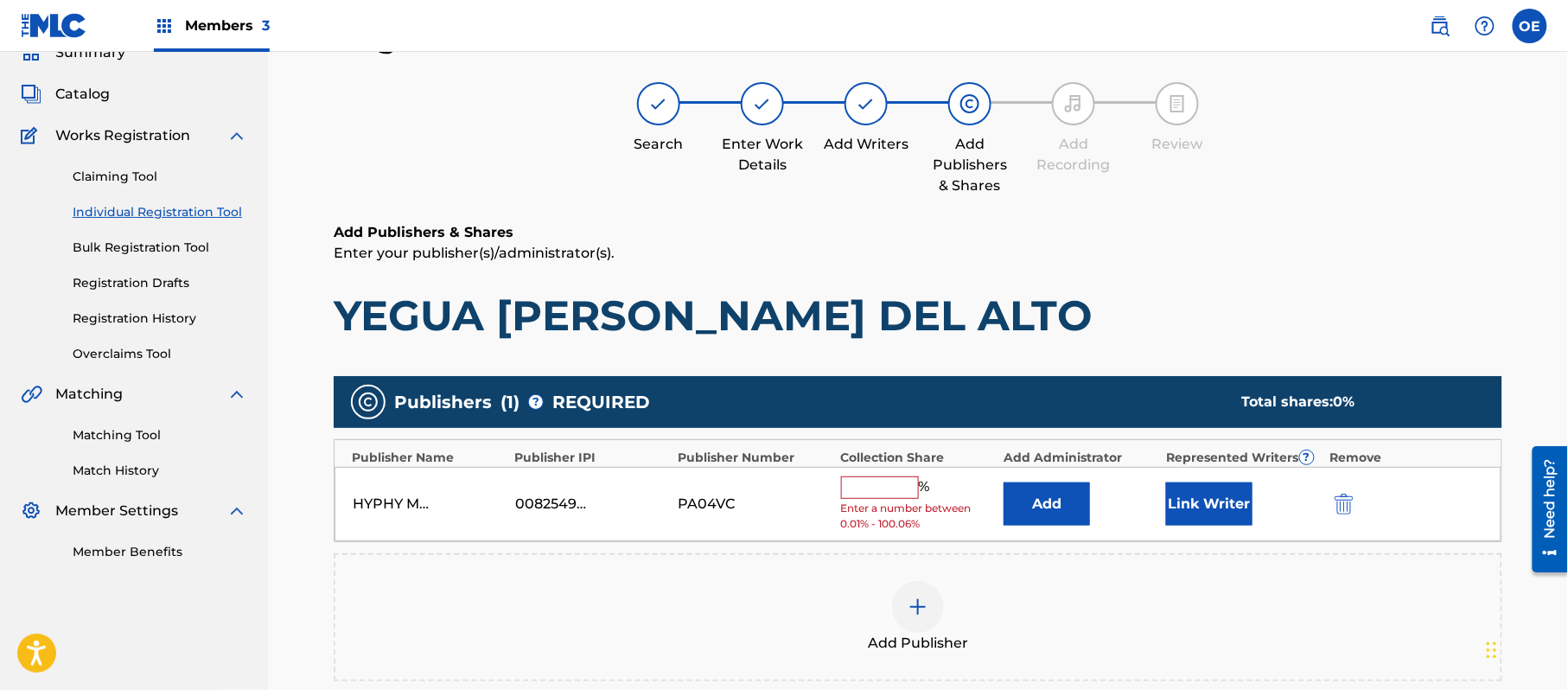
click at [887, 480] on input "text" at bounding box center [879, 487] width 78 height 22
type input "100"
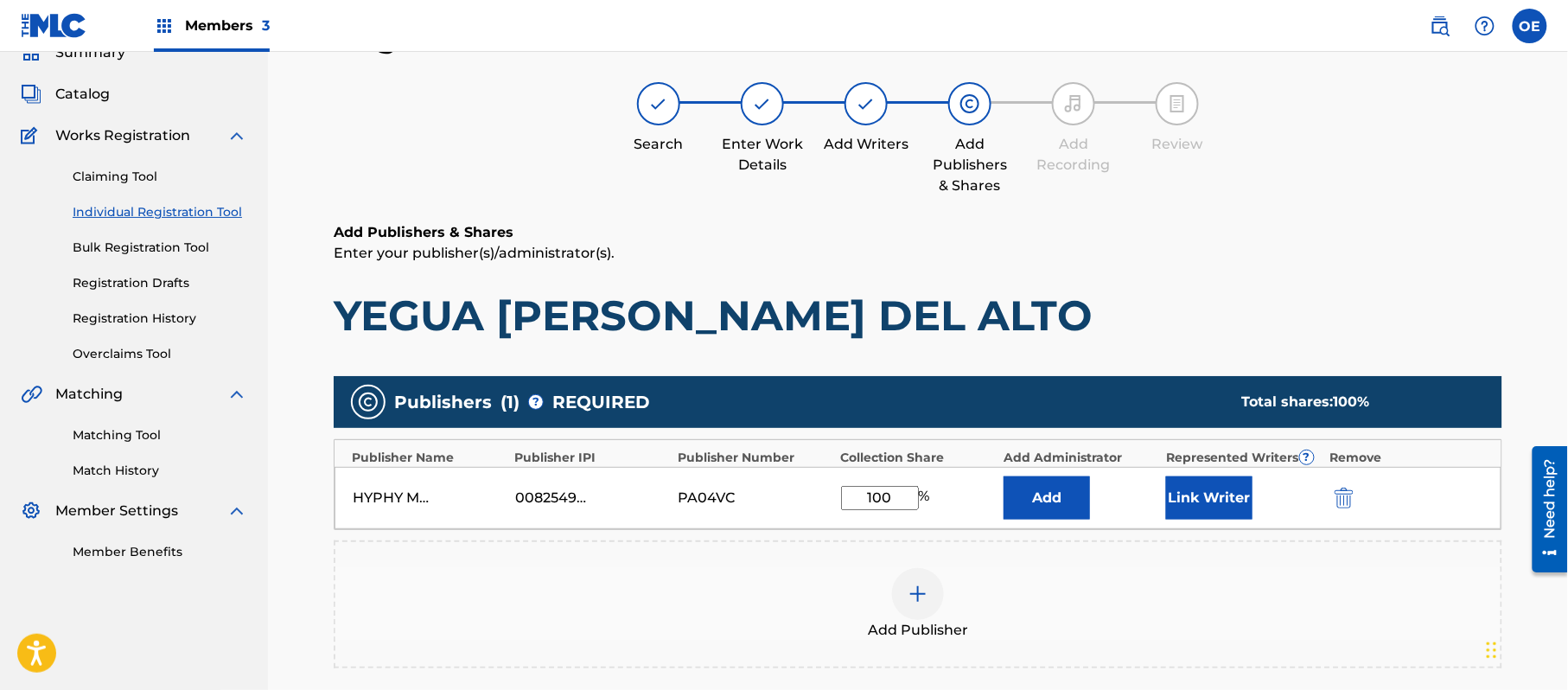
click at [1169, 492] on button "Link Writer" at bounding box center [1209, 497] width 86 height 43
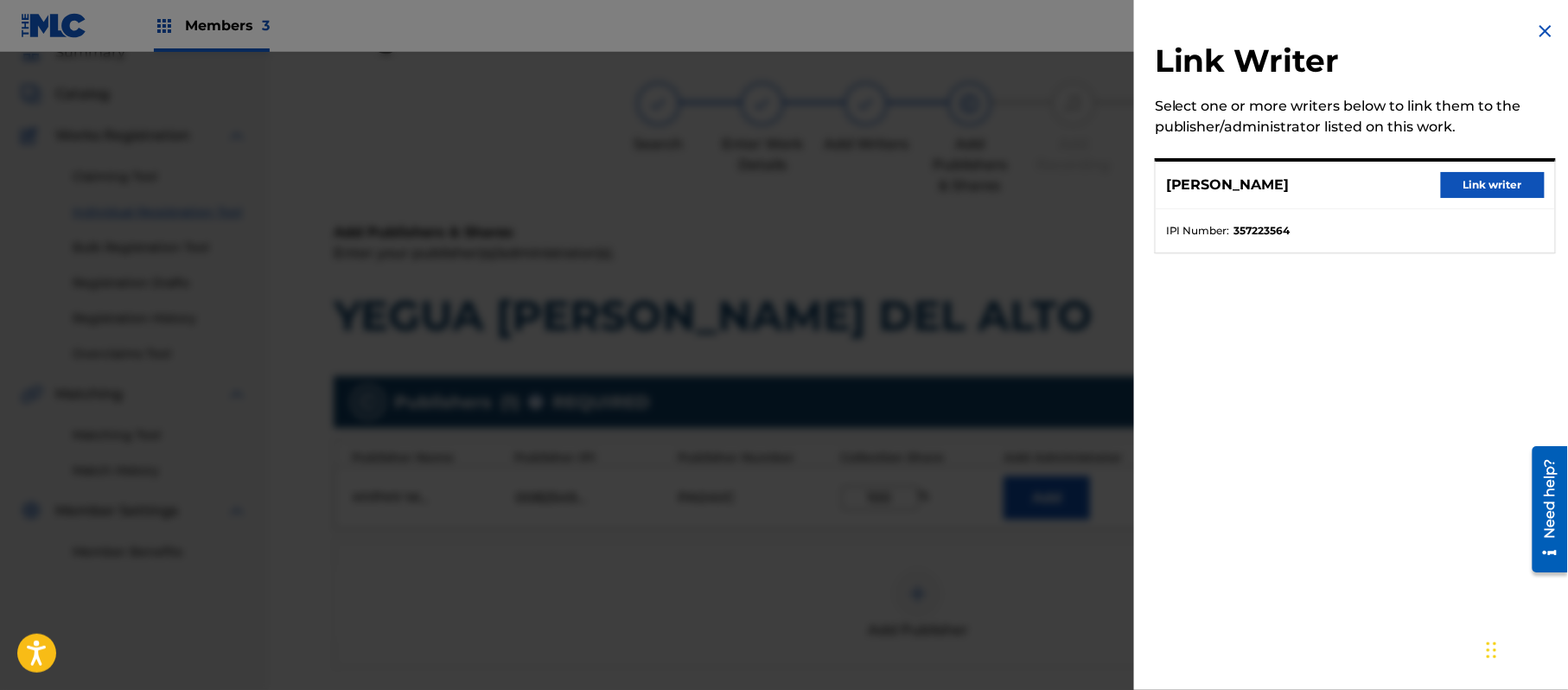
click at [1495, 172] on button "Link writer" at bounding box center [1494, 185] width 104 height 26
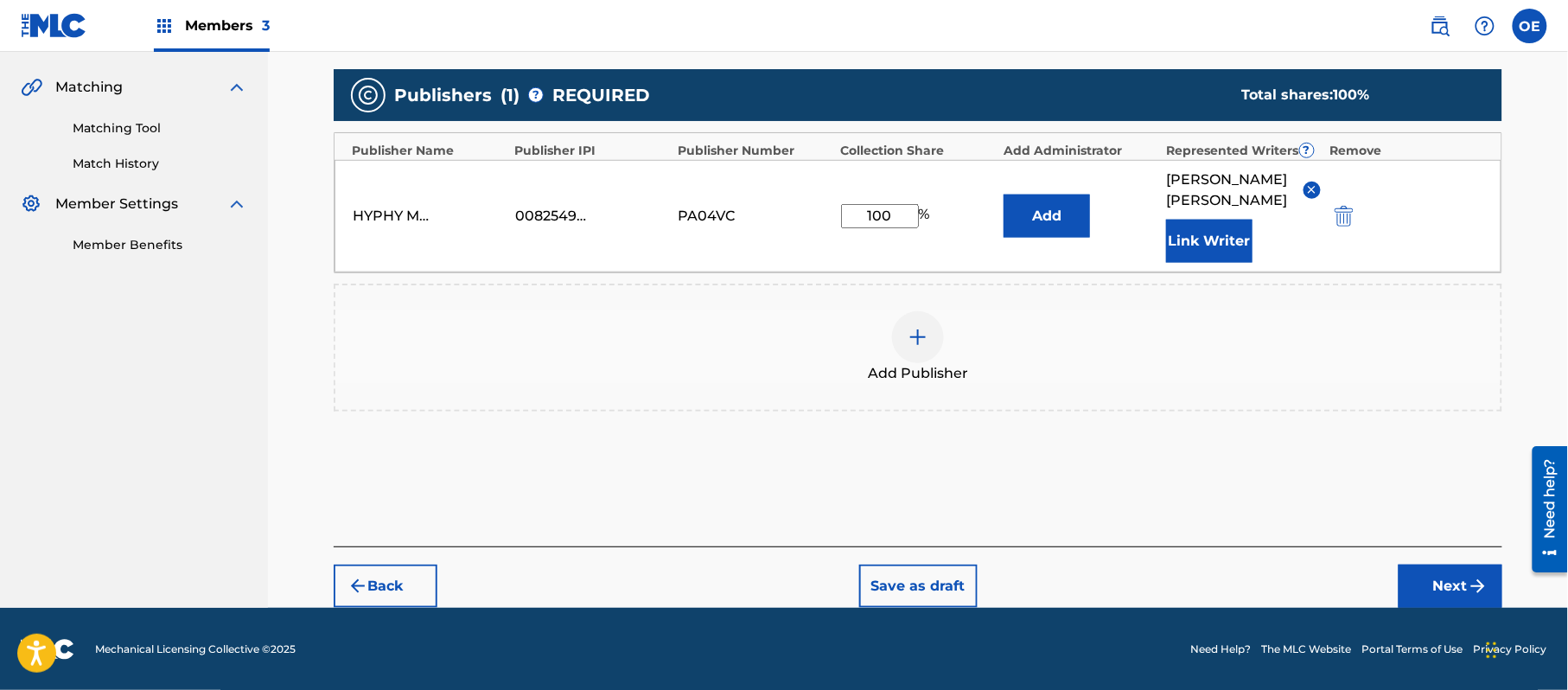
click at [1461, 578] on button "Next" at bounding box center [1451, 586] width 104 height 43
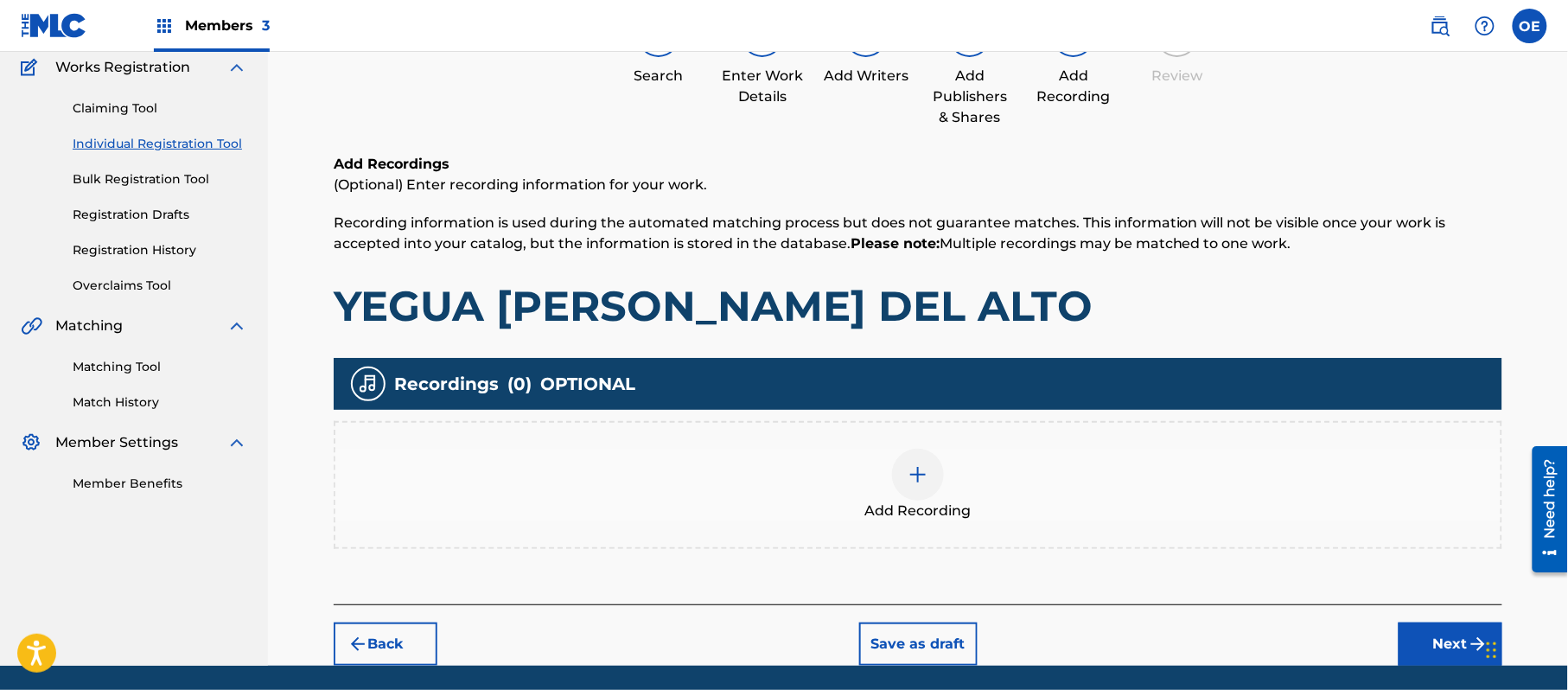
scroll to position [203, 0]
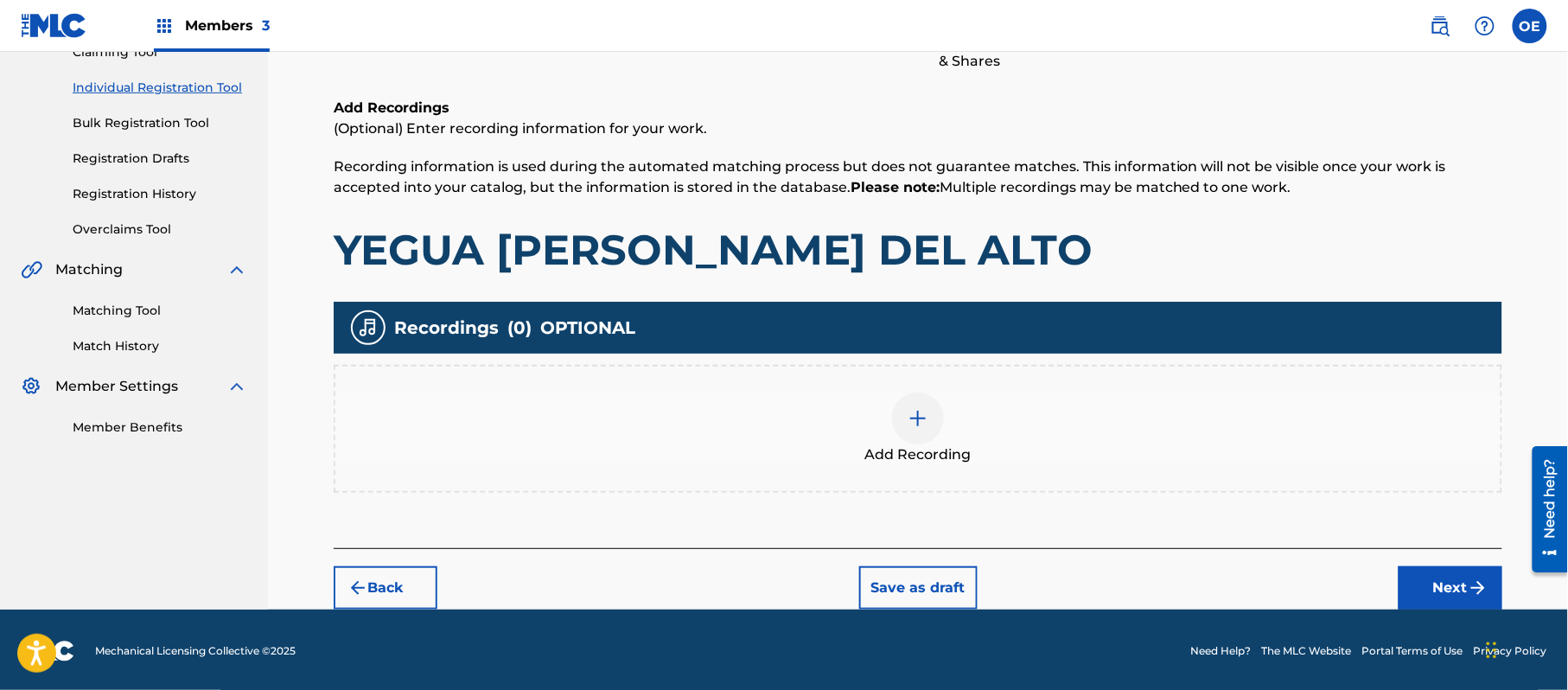
click at [892, 471] on div "Add Recording" at bounding box center [918, 428] width 1169 height 128
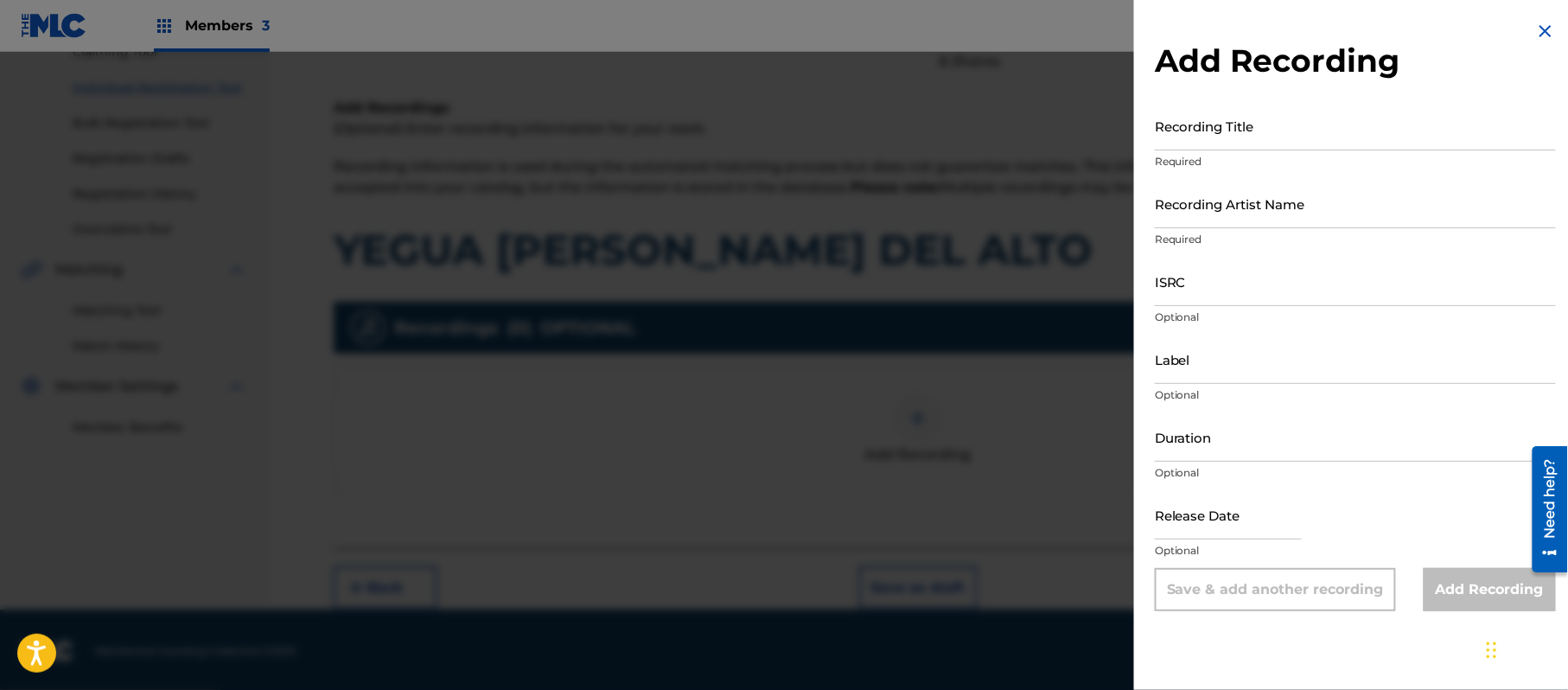
click at [1540, 36] on img at bounding box center [1546, 30] width 21 height 21
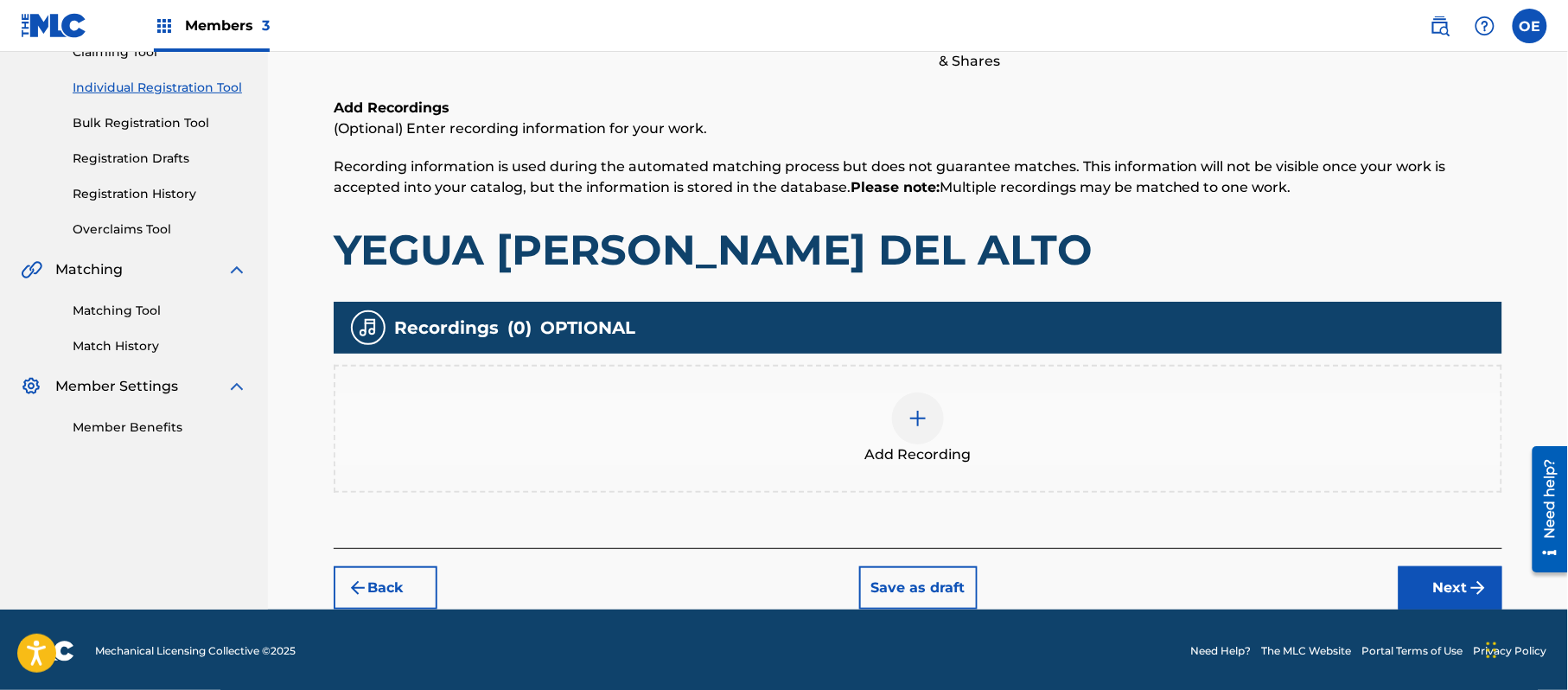
click at [879, 428] on div "Add Recording" at bounding box center [918, 428] width 1165 height 73
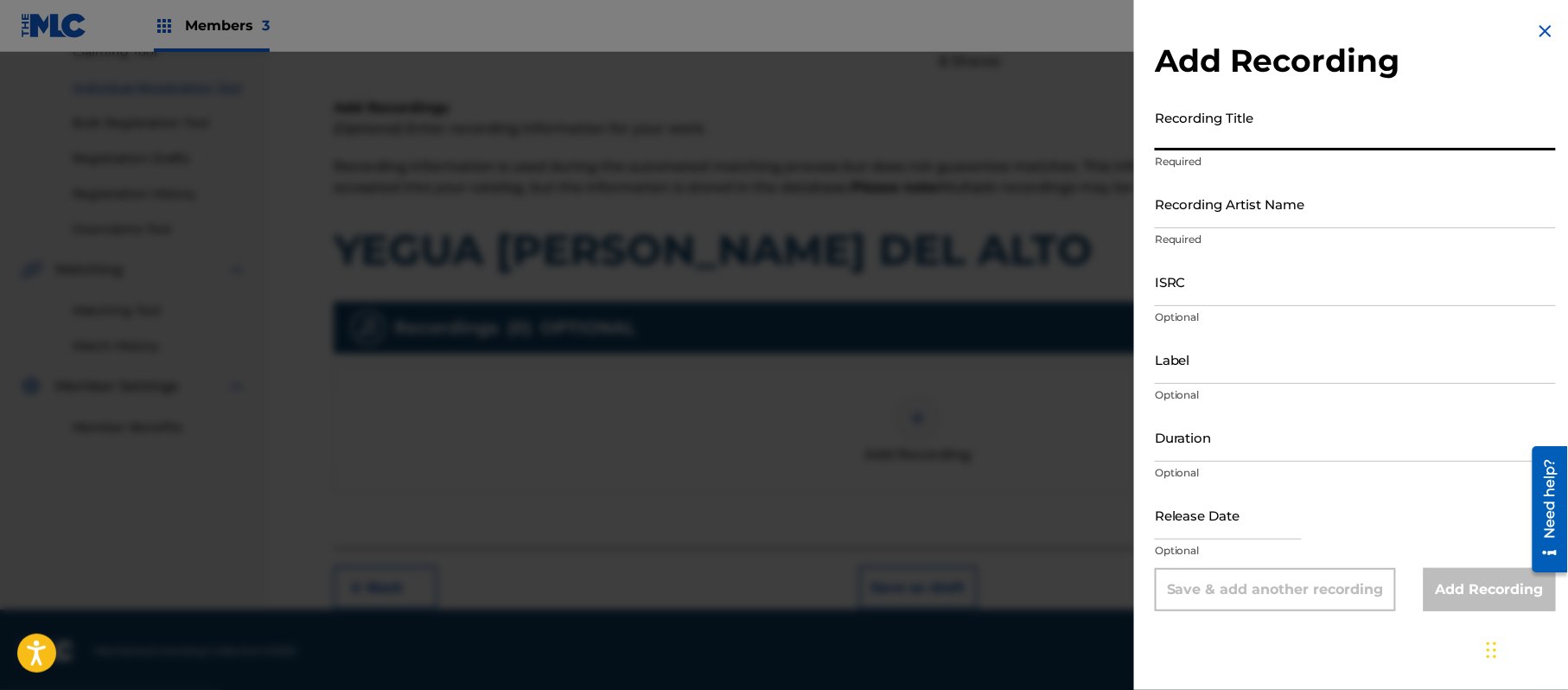
paste input "Potranca [PERSON_NAME] [GEOGRAPHIC_DATA]"
type input "Potranca [PERSON_NAME] [GEOGRAPHIC_DATA]"
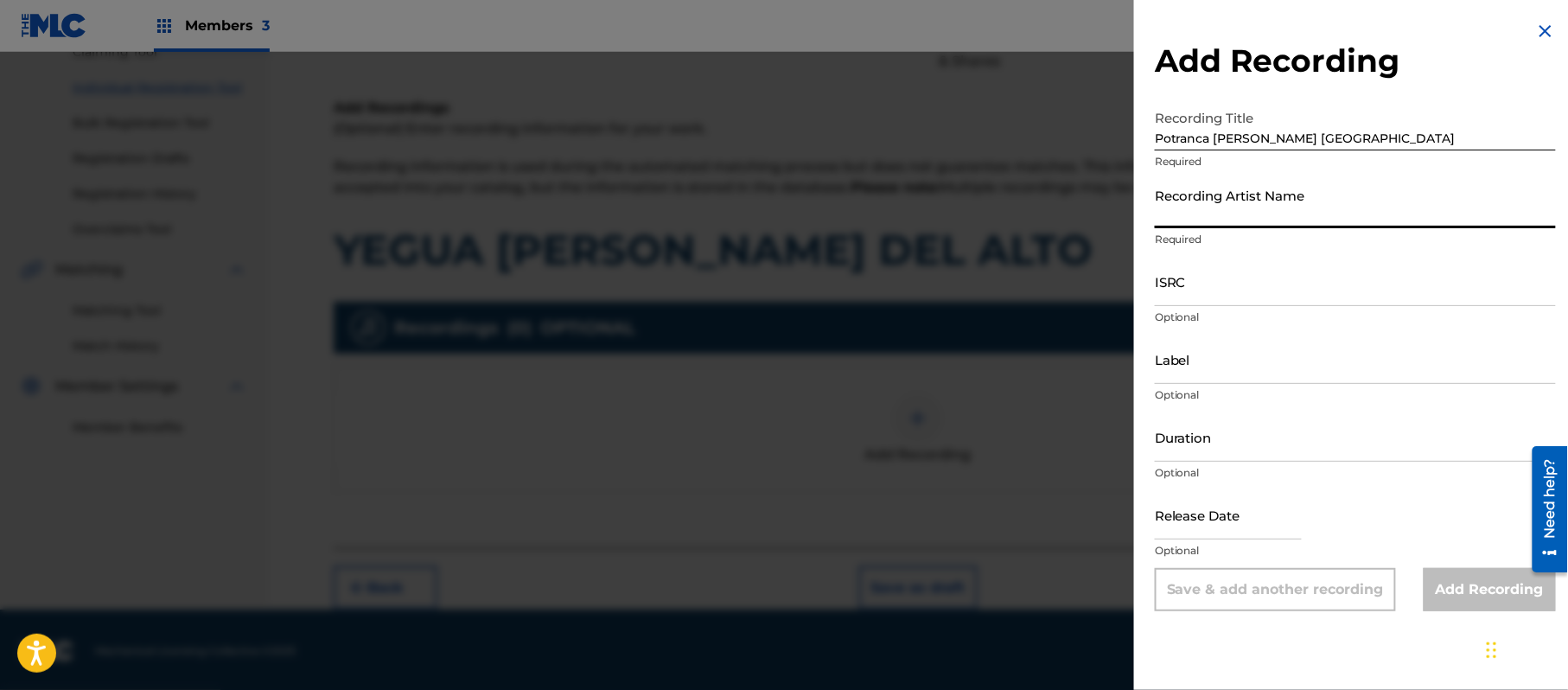
paste input "[PERSON_NAME] "El Guacho""
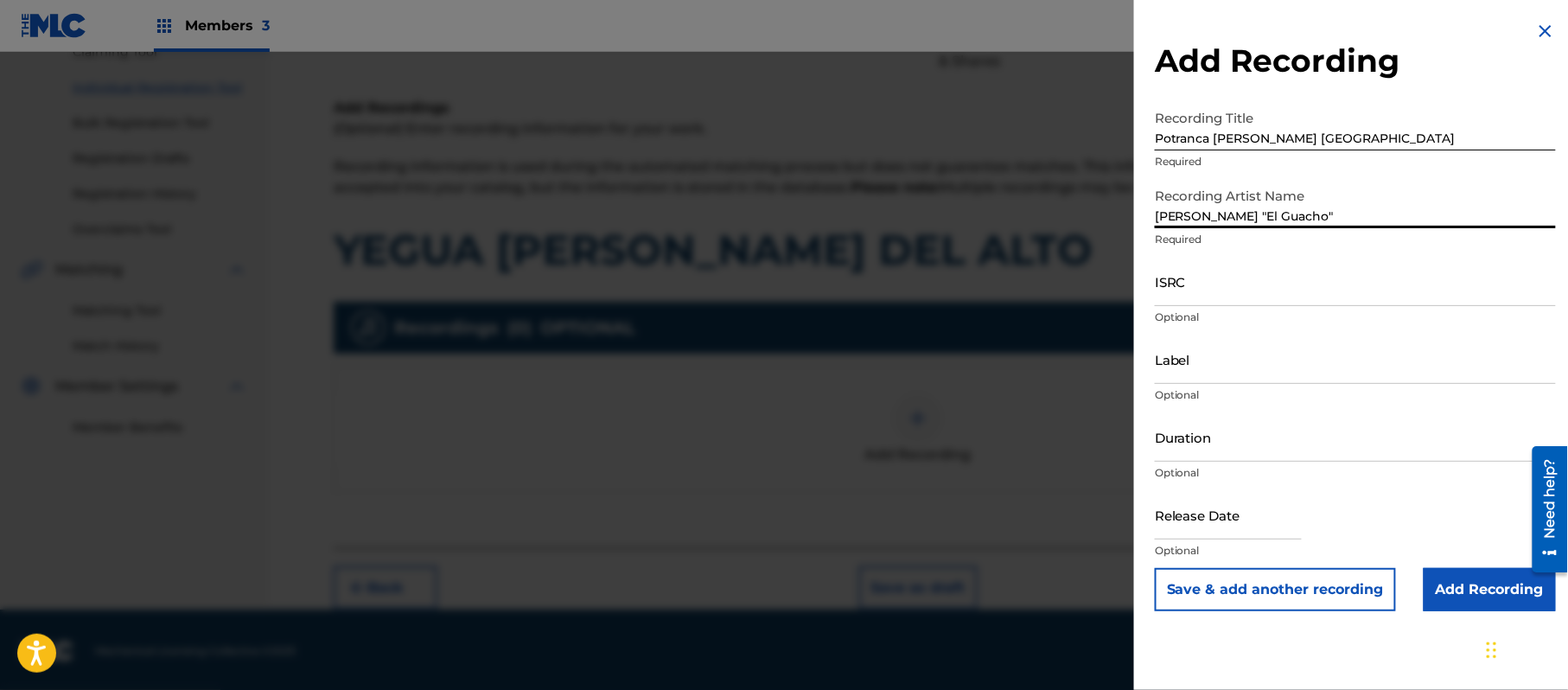
type input "[PERSON_NAME] "El Guacho""
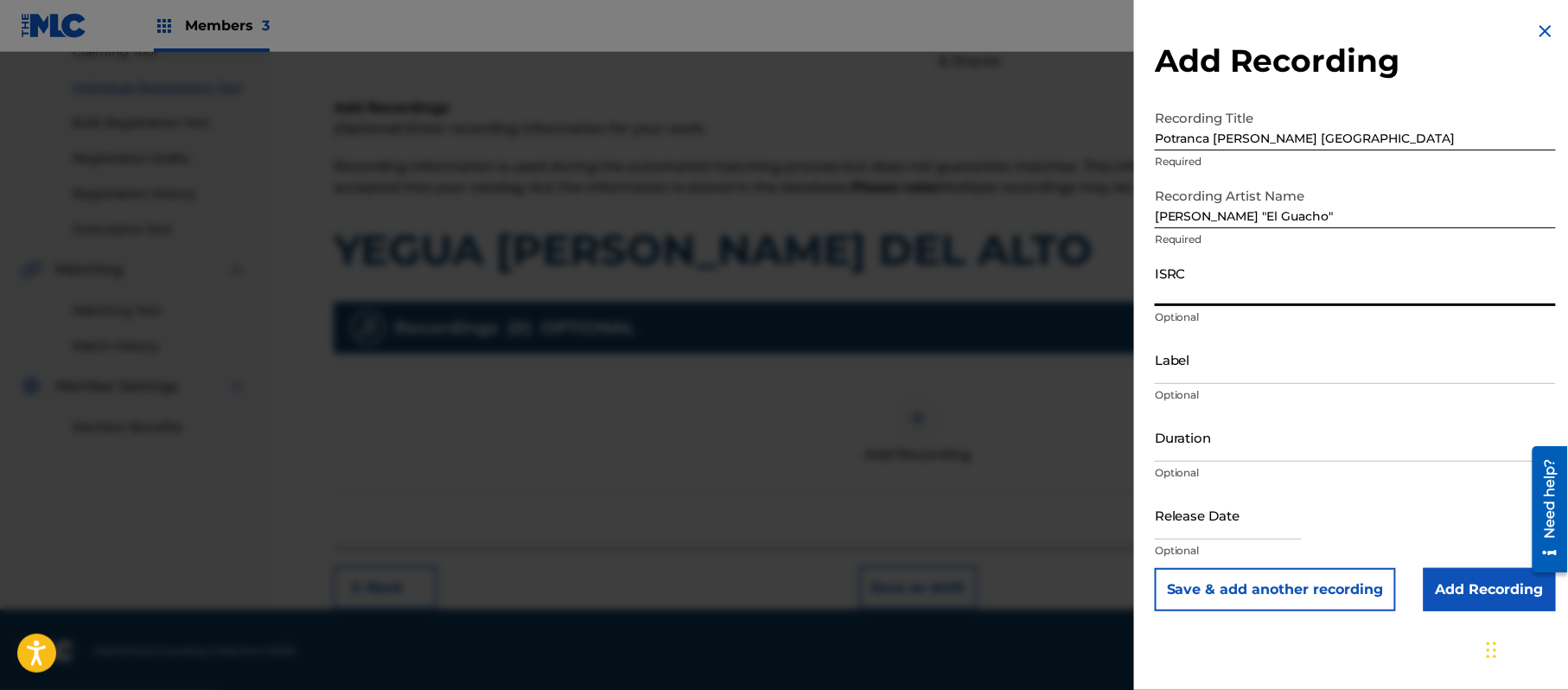
paste input "TCACP1603497"
type input "TCACP1603497"
paste input "[PERSON_NAME] El Guacho"
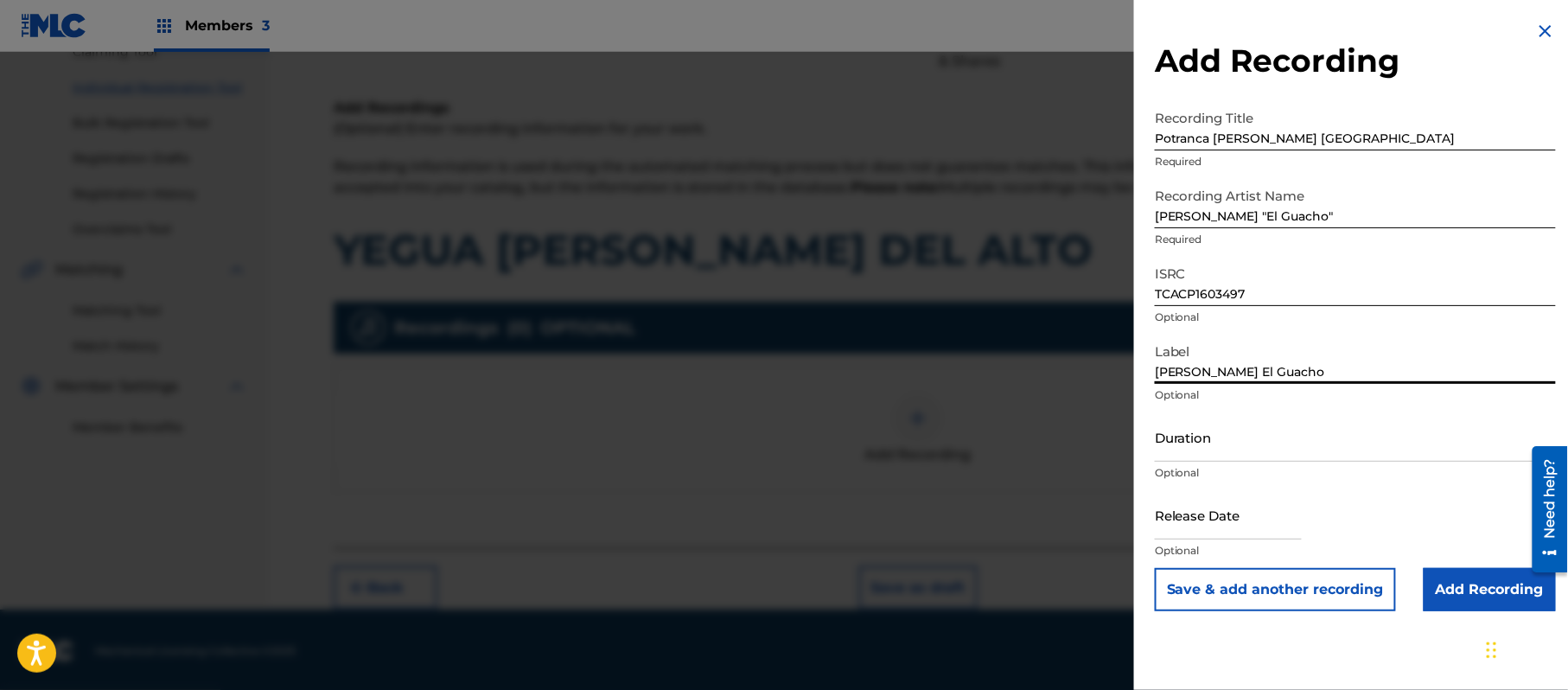
type input "[PERSON_NAME] El Guacho"
click at [1210, 429] on input "Duration" at bounding box center [1355, 436] width 401 height 49
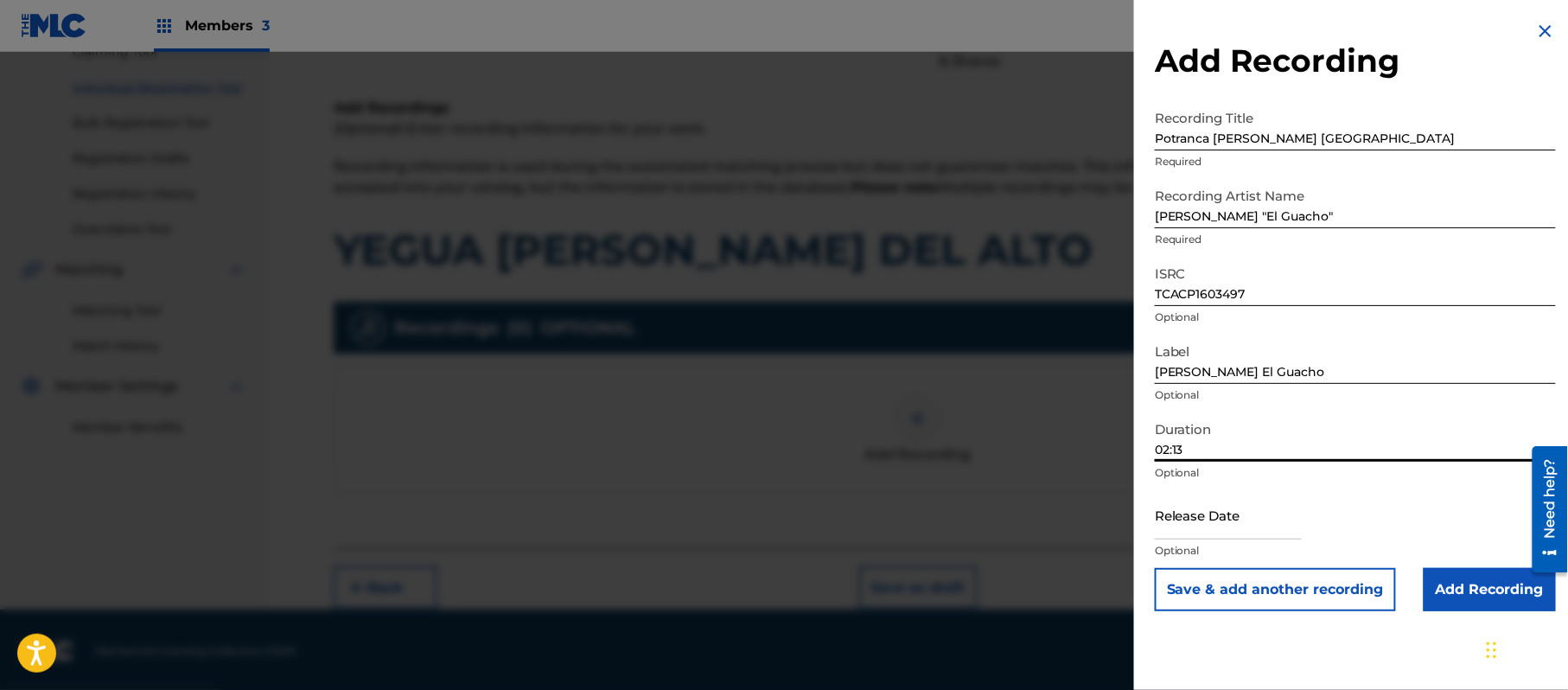
type input "02:13"
click at [1233, 536] on input "text" at bounding box center [1228, 514] width 147 height 49
select select "7"
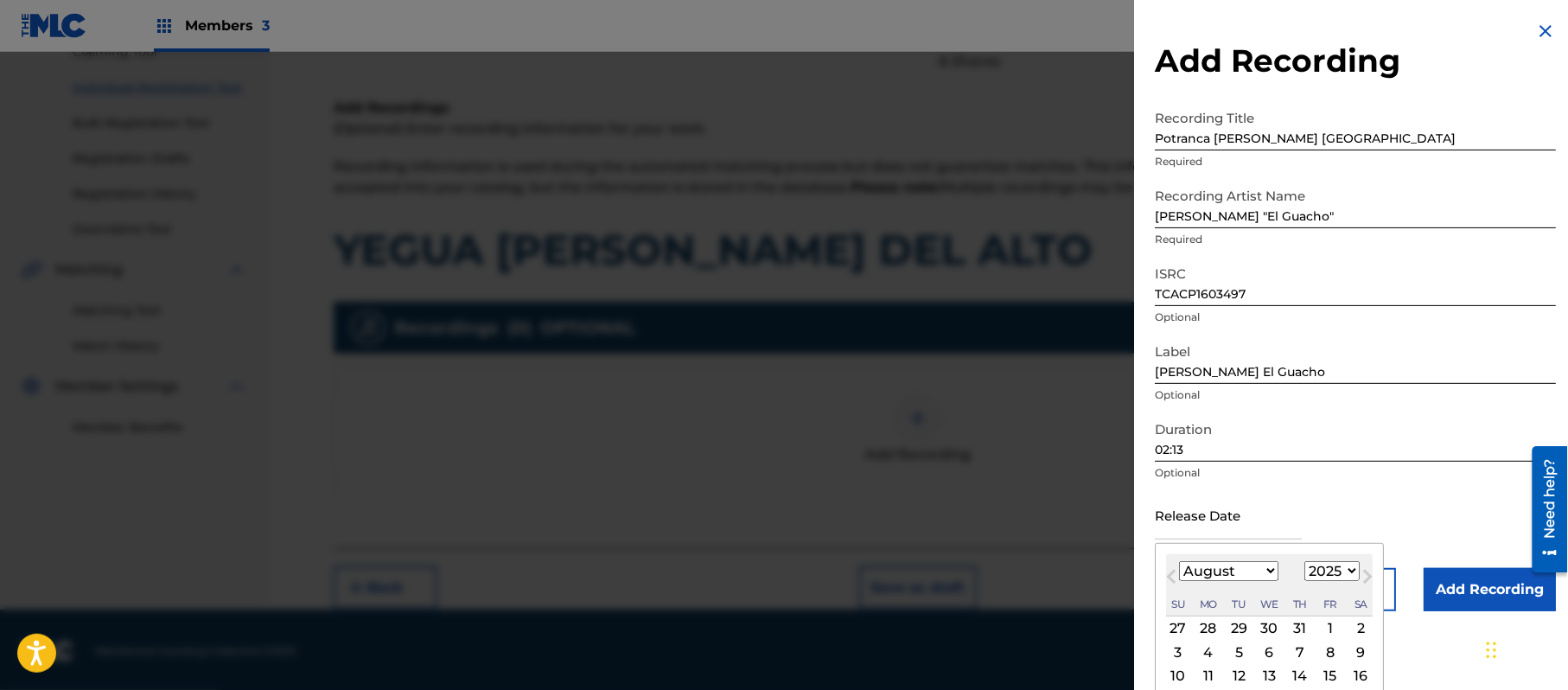
click at [1349, 581] on div "1899 1900 1901 1902 1903 1904 1905 1906 1907 1908 1909 1910 1911 1912 1913 1914…" at bounding box center [1332, 571] width 56 height 21
click at [1325, 591] on div "August [DATE] February March April May June July August September October Novem…" at bounding box center [1269, 584] width 206 height 62
click at [1325, 577] on select "1899 1900 1901 1902 1903 1904 1905 1906 1907 1908 1909 1910 1911 1912 1913 1914…" at bounding box center [1332, 571] width 56 height 20
select select "2013"
click at [1308, 561] on select "1899 1900 1901 1902 1903 1904 1905 1906 1907 1908 1909 1910 1911 1912 1913 1914…" at bounding box center [1332, 571] width 56 height 20
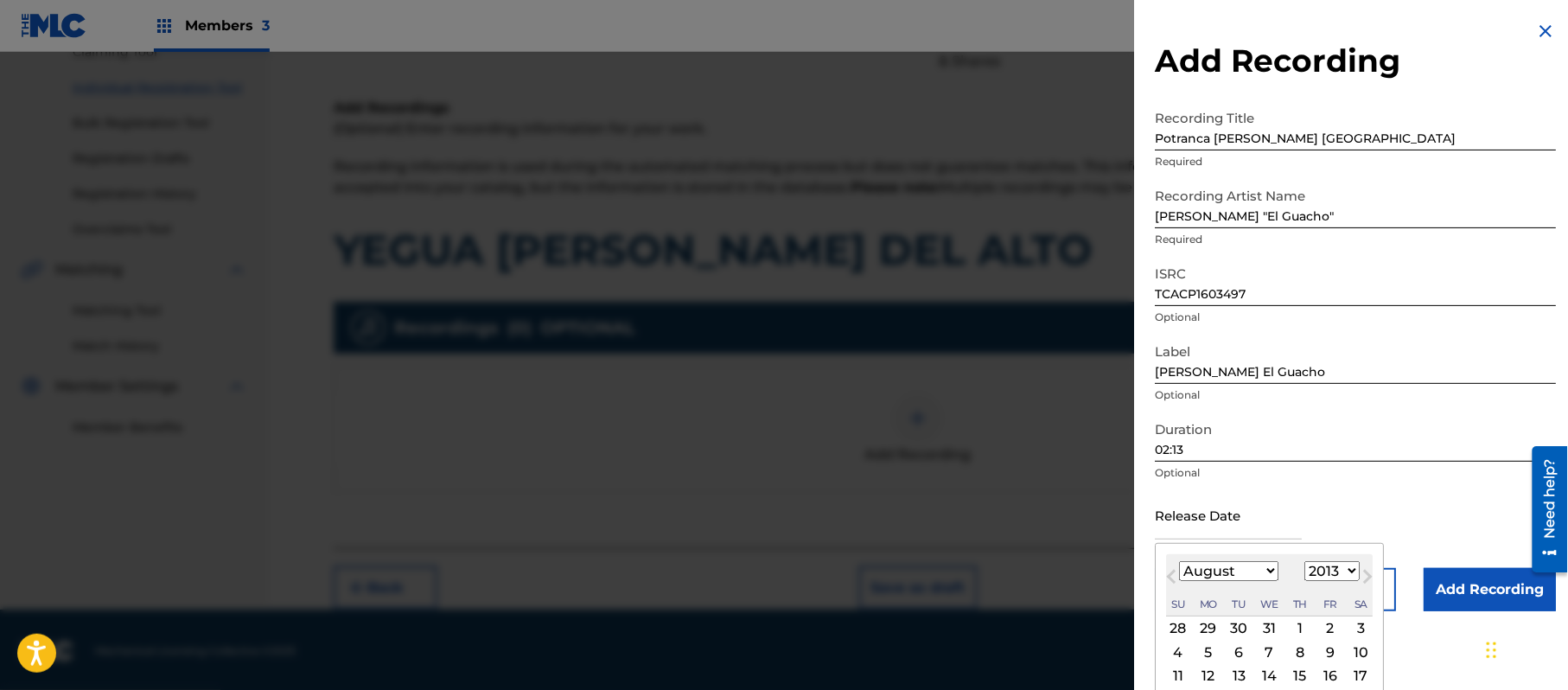
drag, startPoint x: 1221, startPoint y: 570, endPoint x: 1221, endPoint y: 561, distance: 9.0
click at [1221, 570] on select "January February March April May June July August September October November De…" at bounding box center [1228, 571] width 100 height 20
select select "5"
click at [1180, 561] on select "January February March April May June July August September October November De…" at bounding box center [1228, 571] width 100 height 20
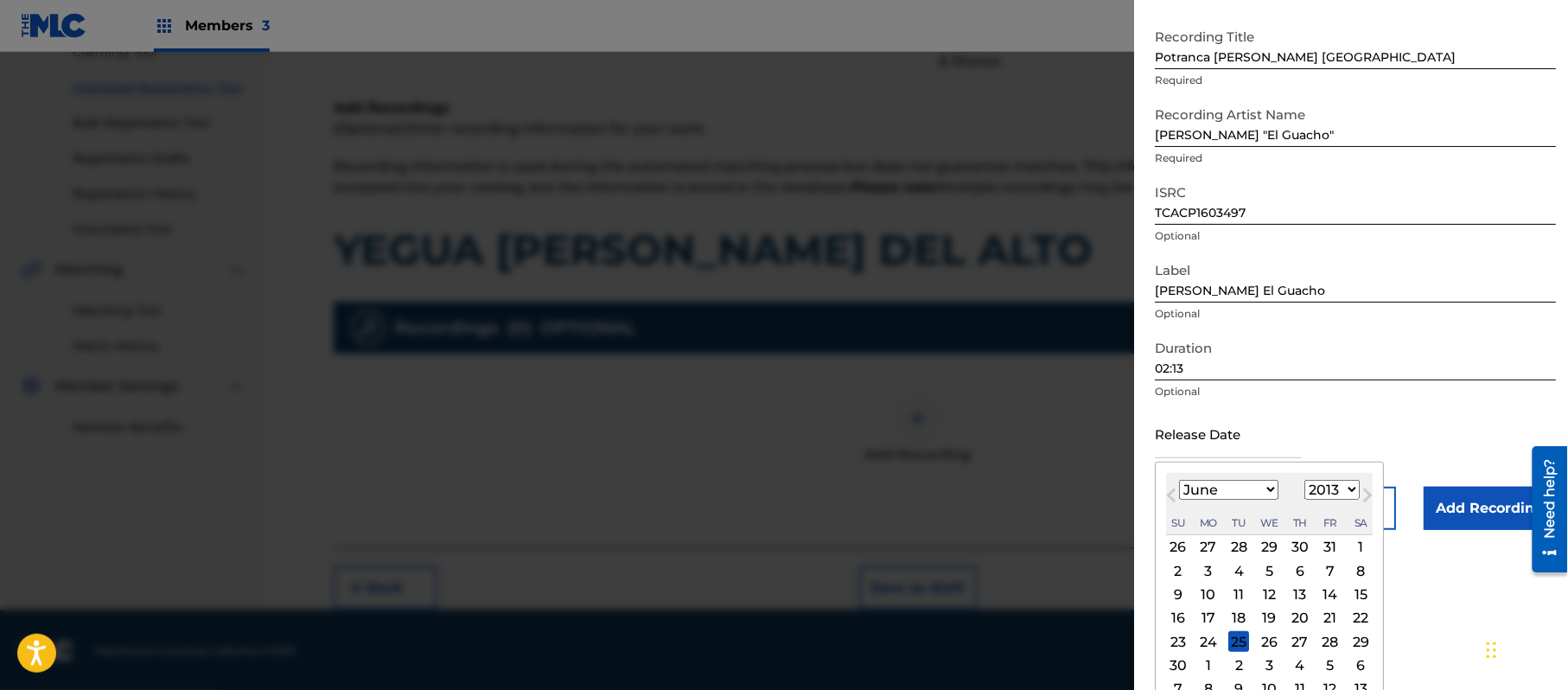
scroll to position [104, 0]
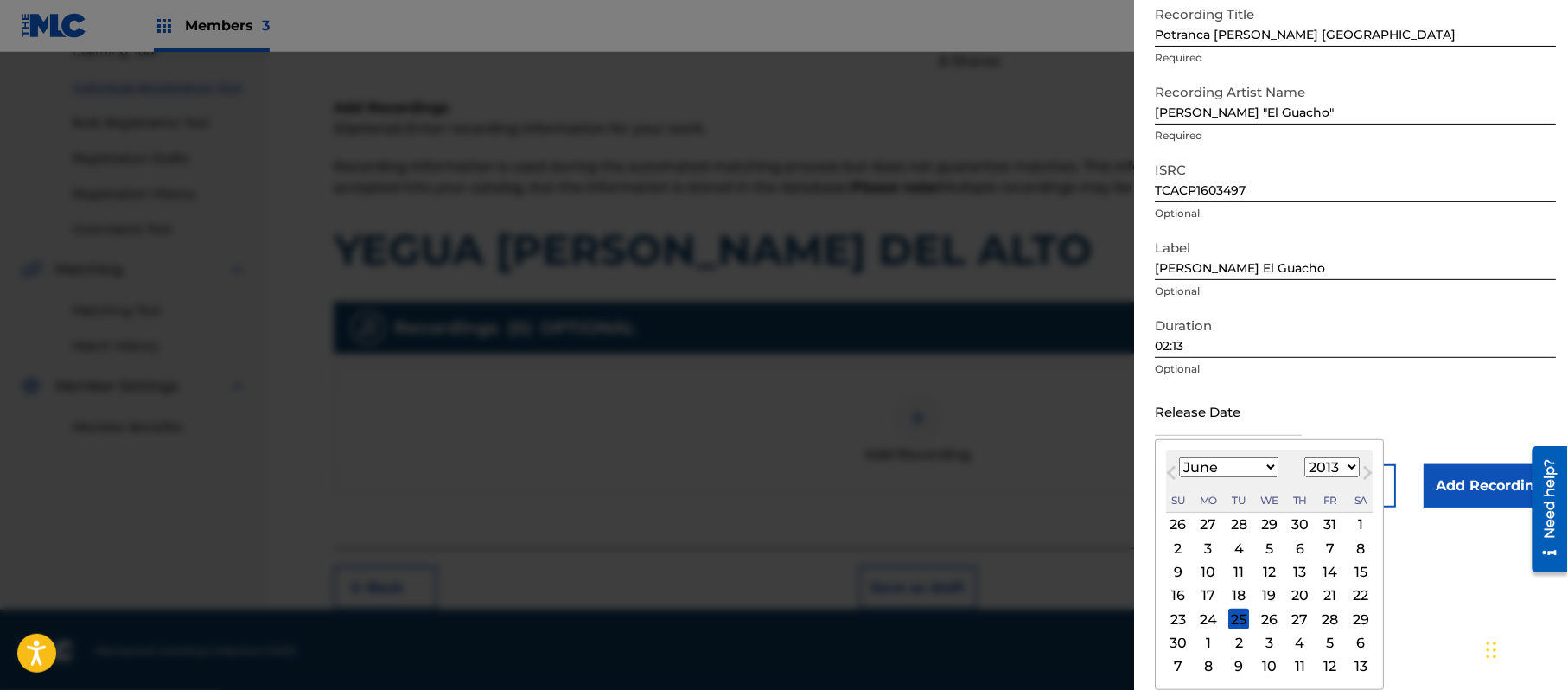
click at [1276, 620] on div "26" at bounding box center [1269, 618] width 21 height 21
type input "[DATE]"
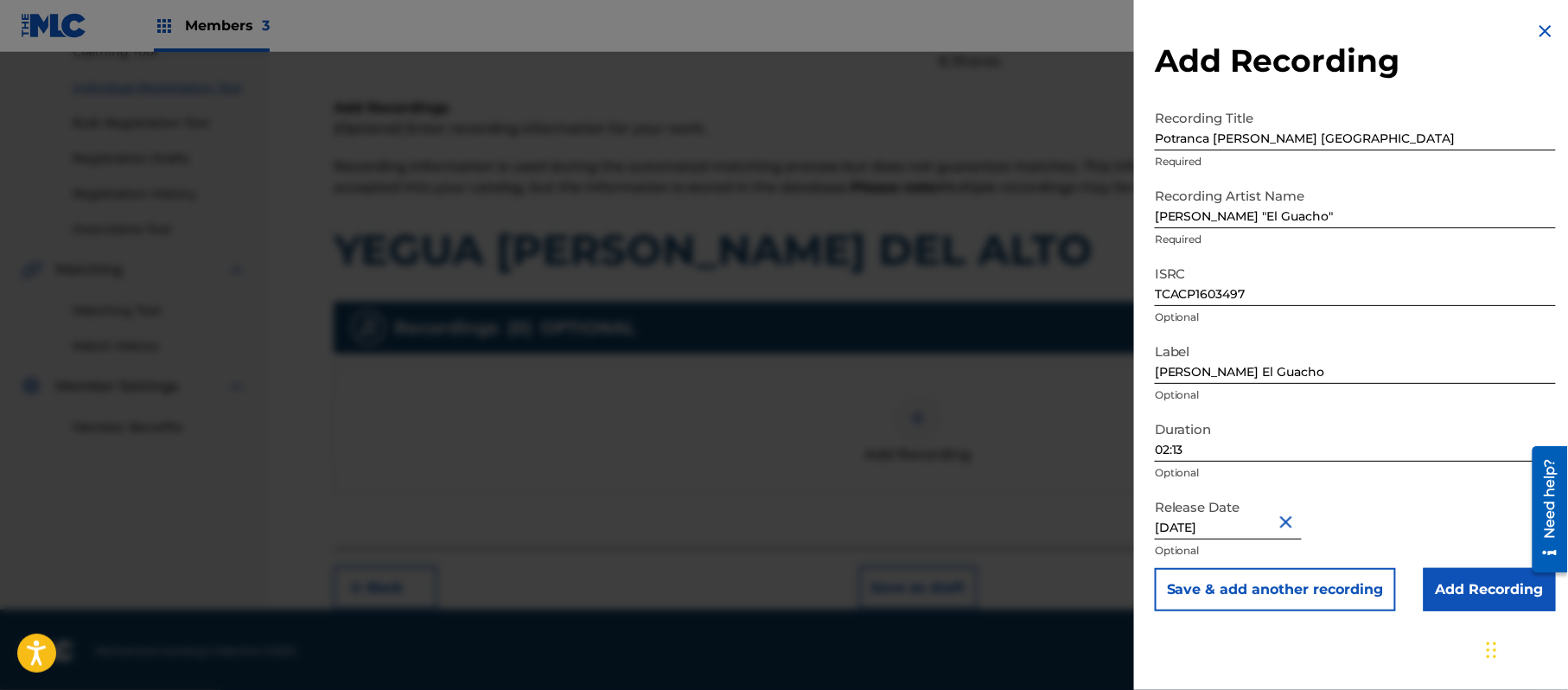
scroll to position [0, 0]
click at [1491, 588] on input "Add Recording" at bounding box center [1490, 590] width 133 height 43
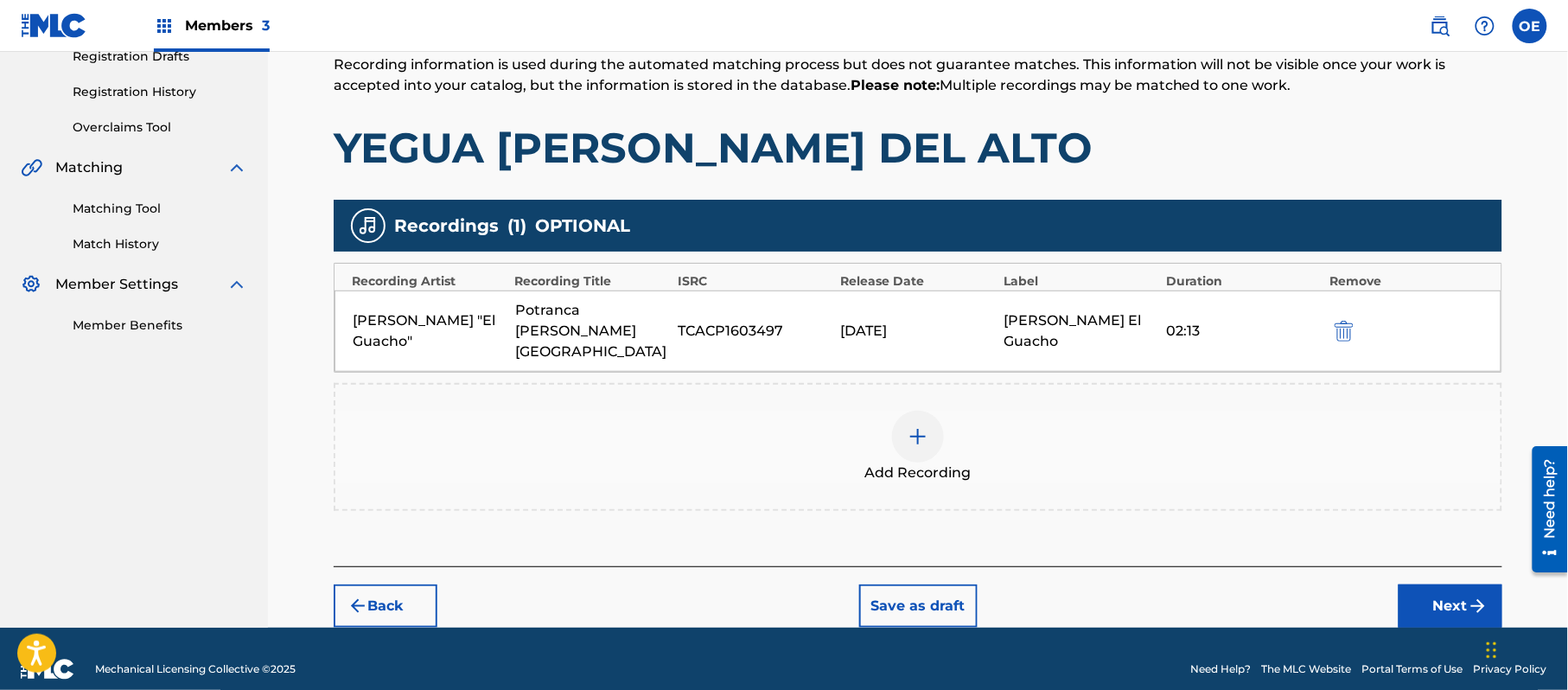
click at [1450, 584] on button "Next" at bounding box center [1451, 606] width 104 height 43
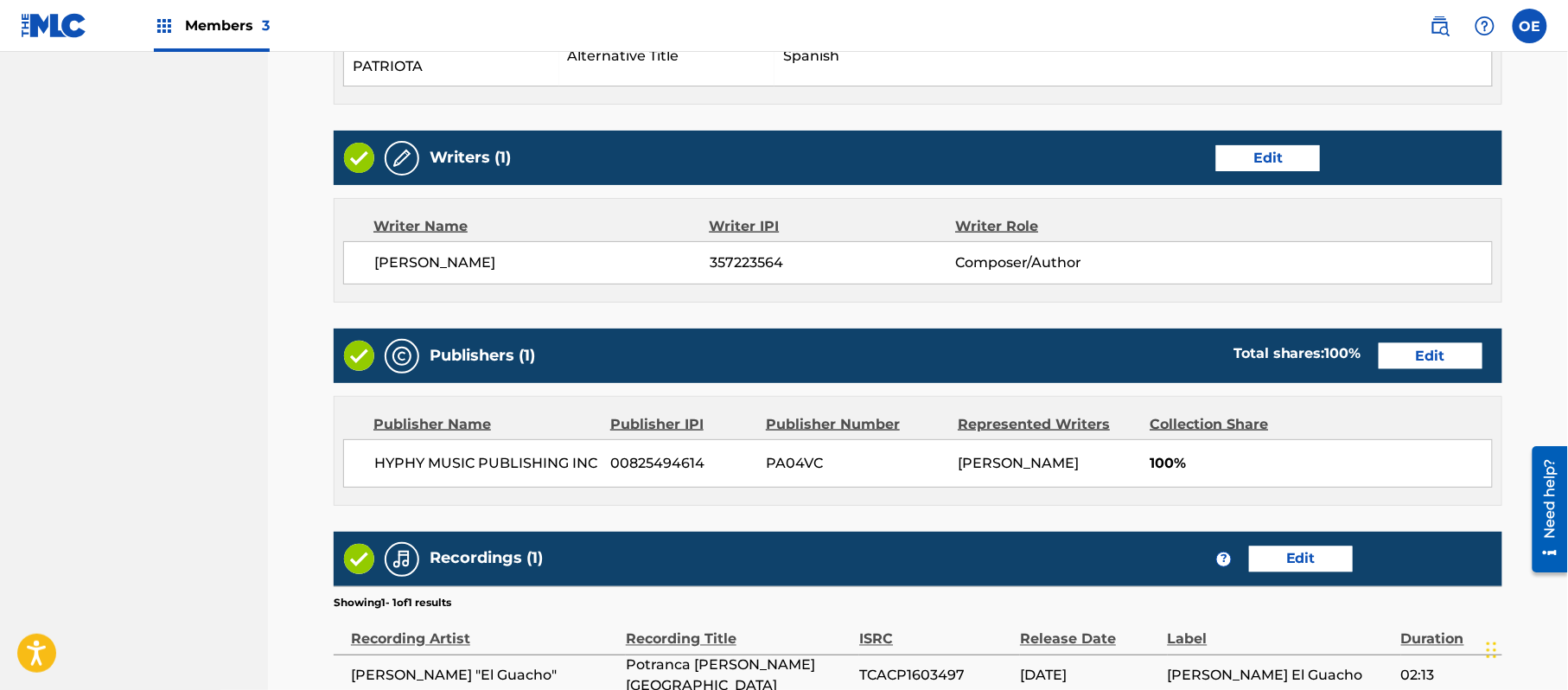
scroll to position [873, 0]
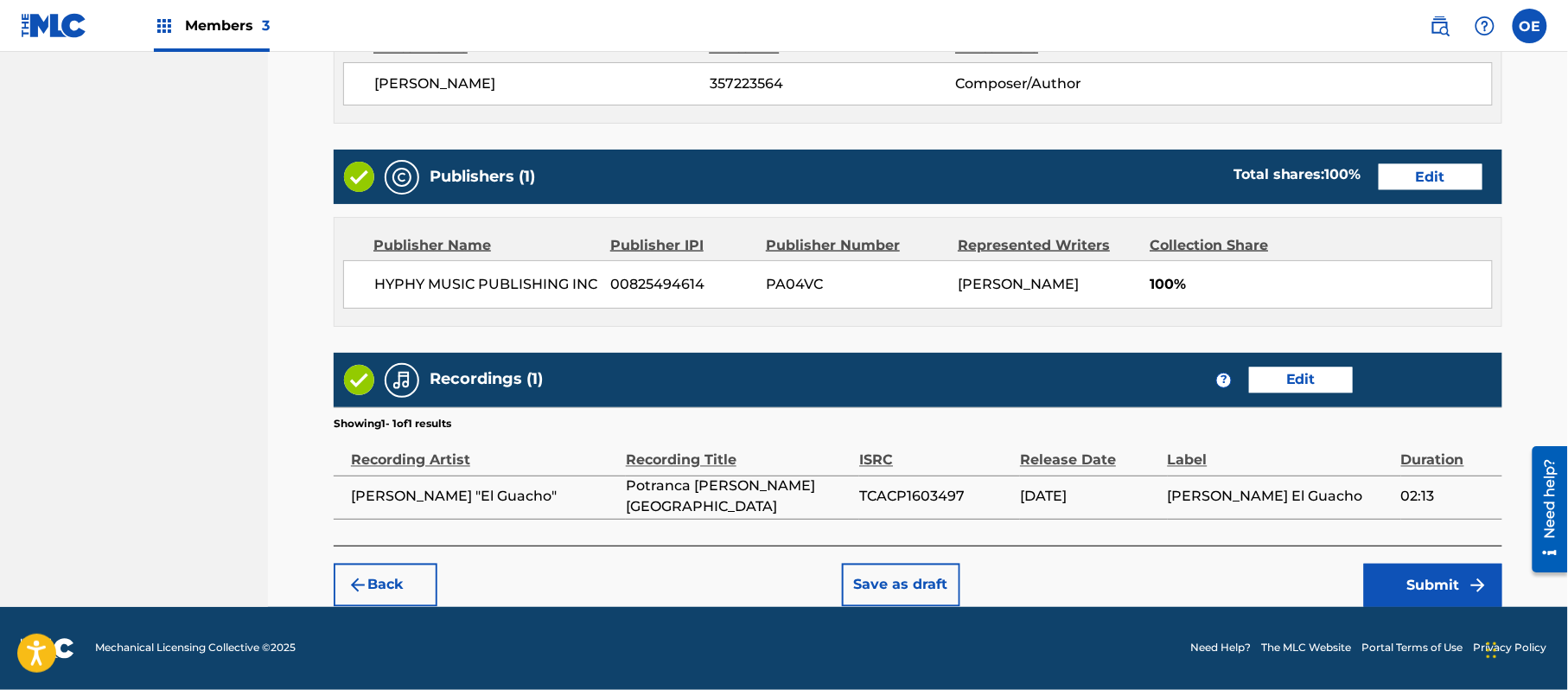
click at [1436, 585] on button "Submit" at bounding box center [1434, 585] width 138 height 43
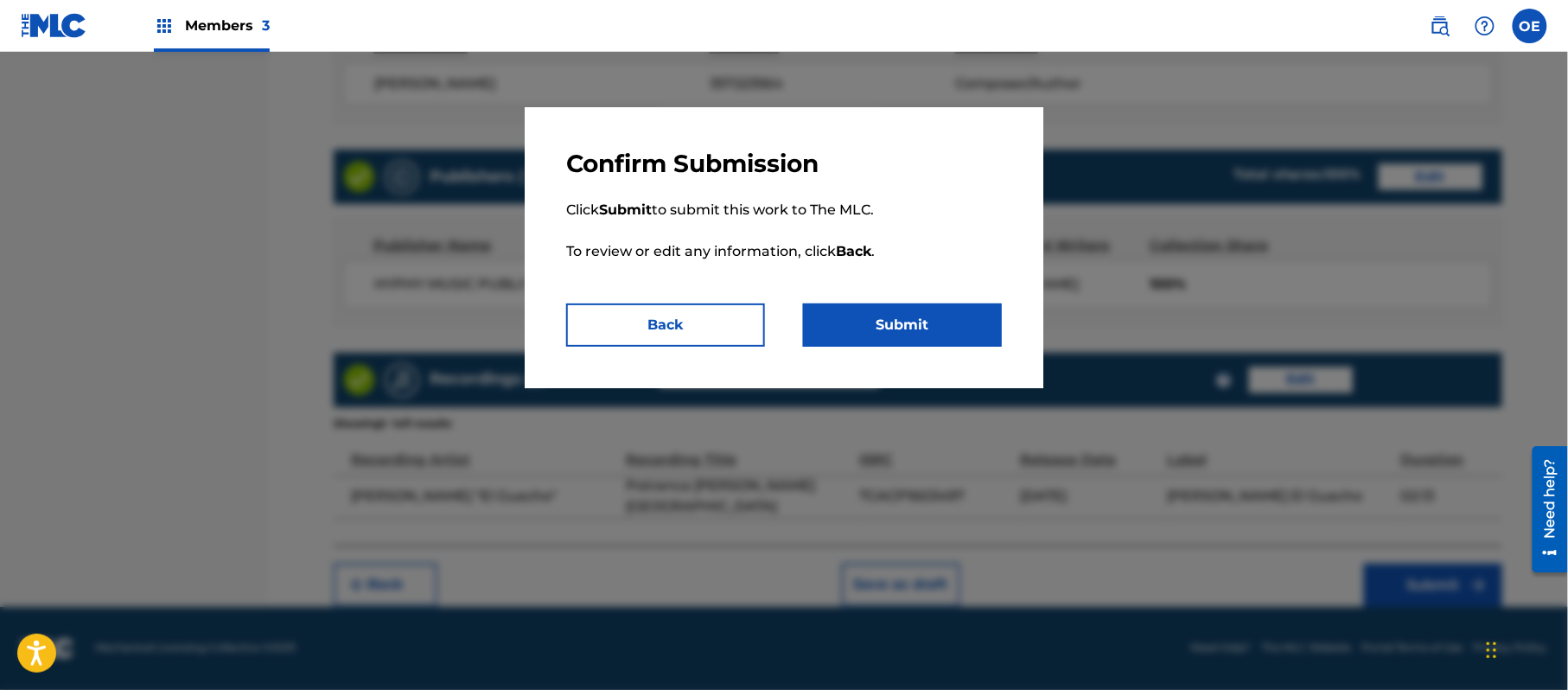
click at [961, 340] on button "Submit" at bounding box center [903, 324] width 199 height 43
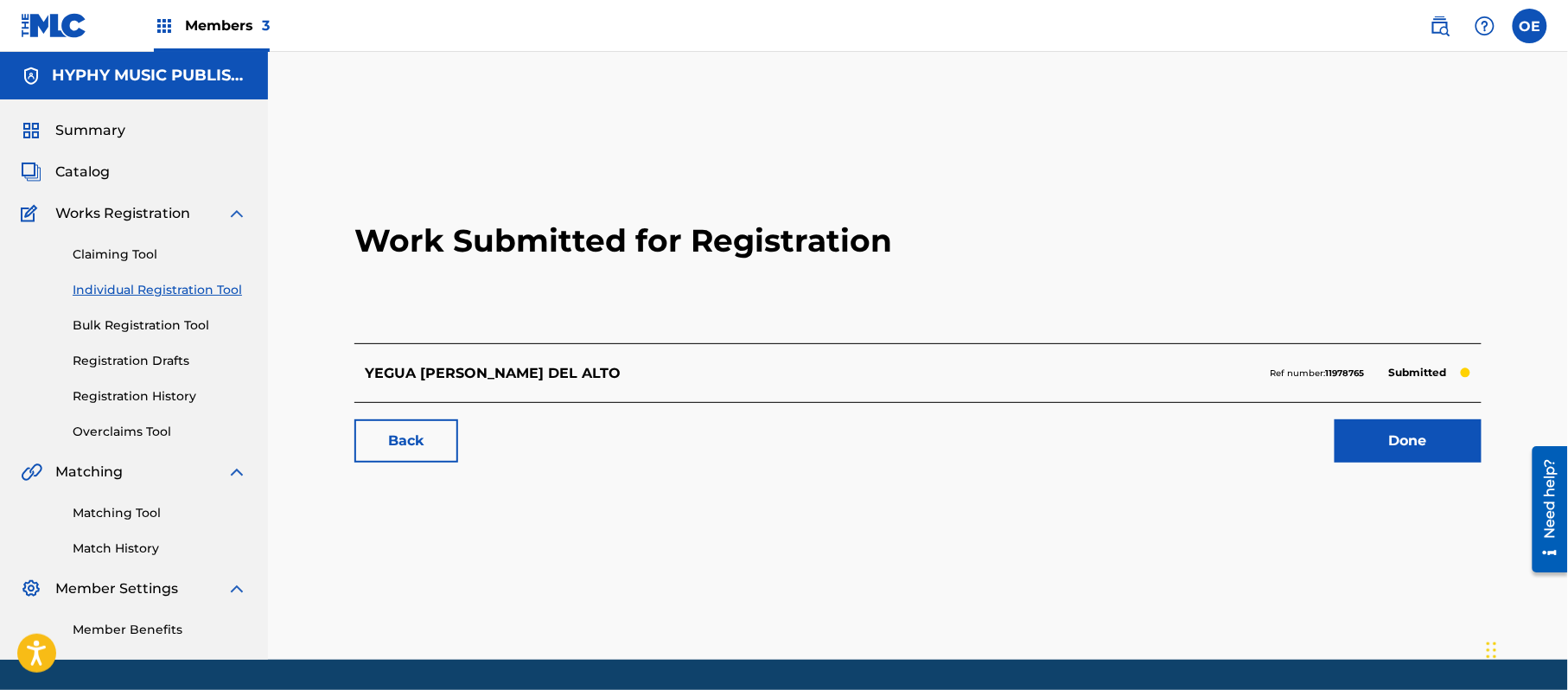
drag, startPoint x: 121, startPoint y: 285, endPoint x: 143, endPoint y: 295, distance: 24.2
click at [121, 285] on link "Individual Registration Tool" at bounding box center [160, 289] width 175 height 18
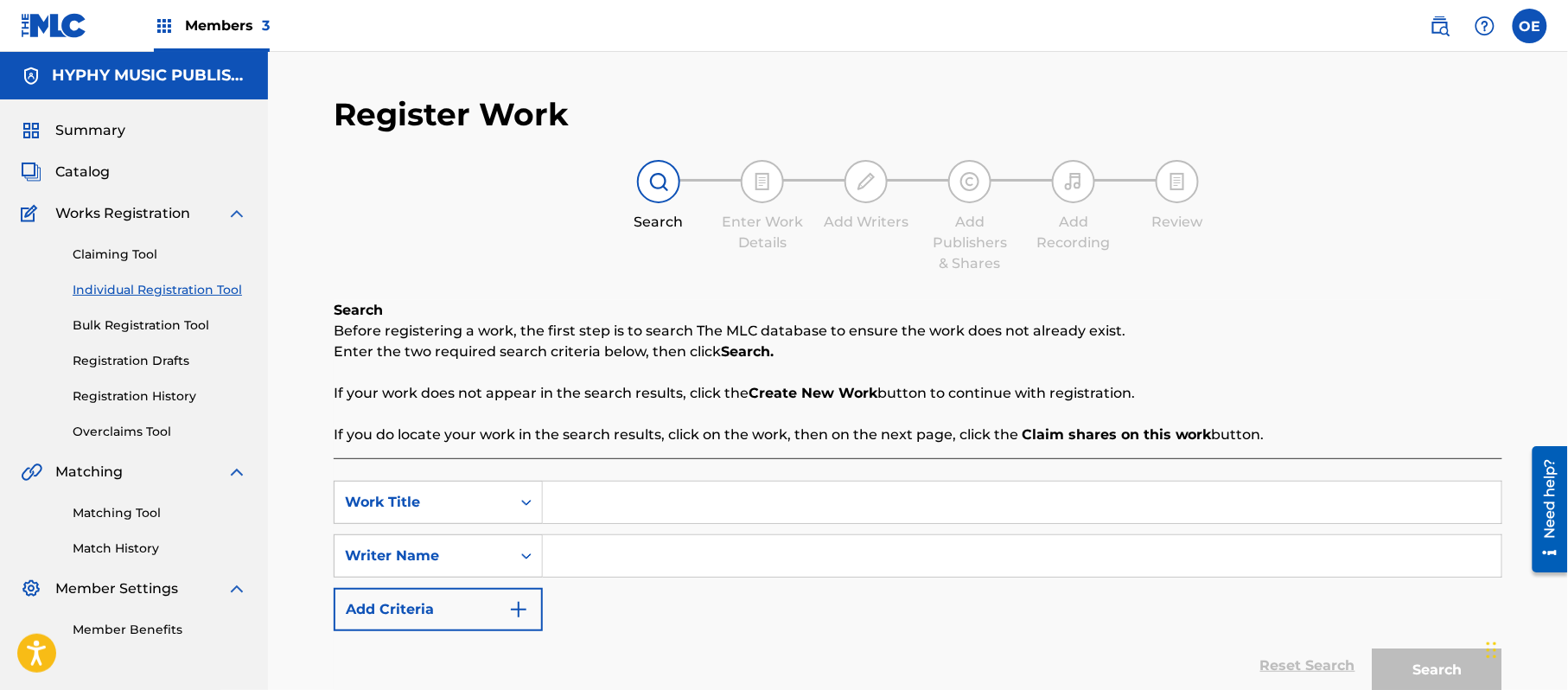
paste input "YEGUA LA SS CORVETTE"
type input "YEGUA LA SS CORVETTE"
paste input "[PERSON_NAME]"
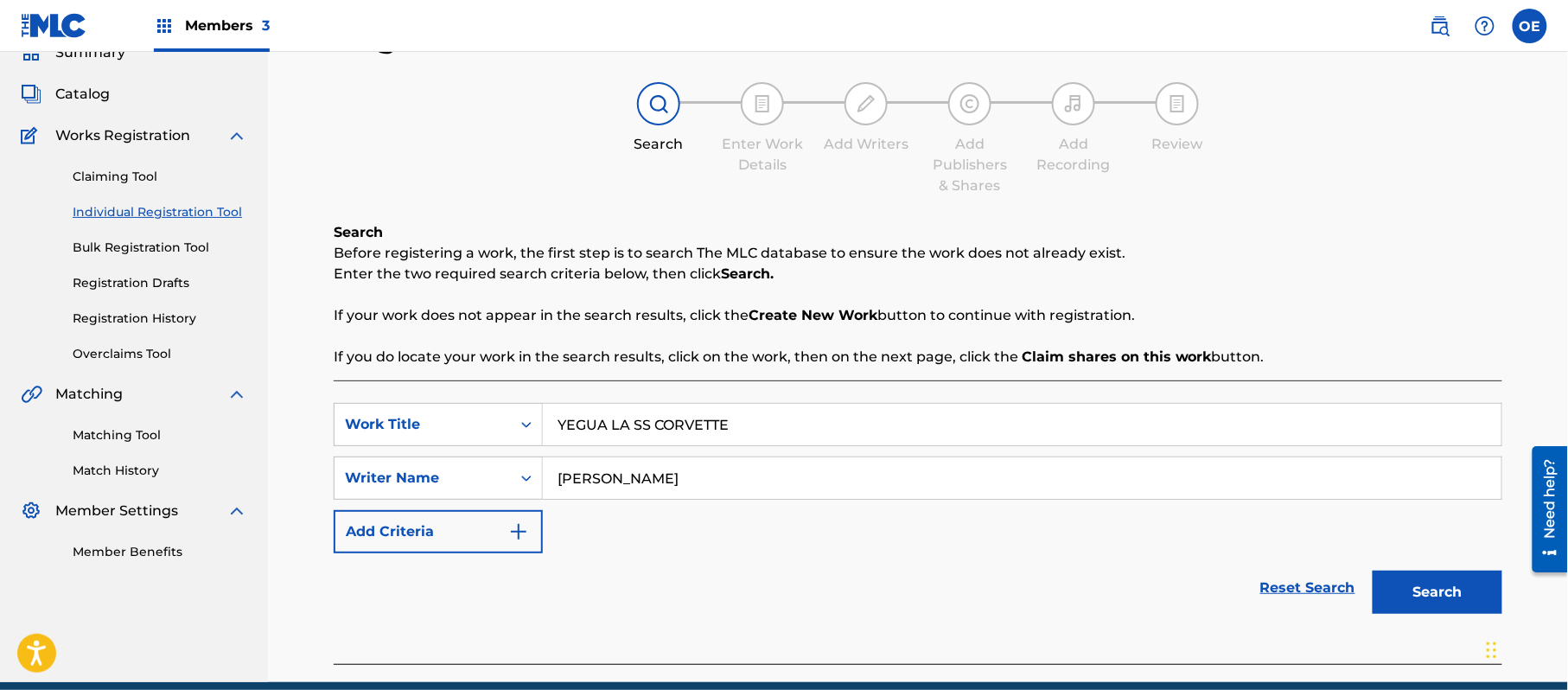
scroll to position [153, 0]
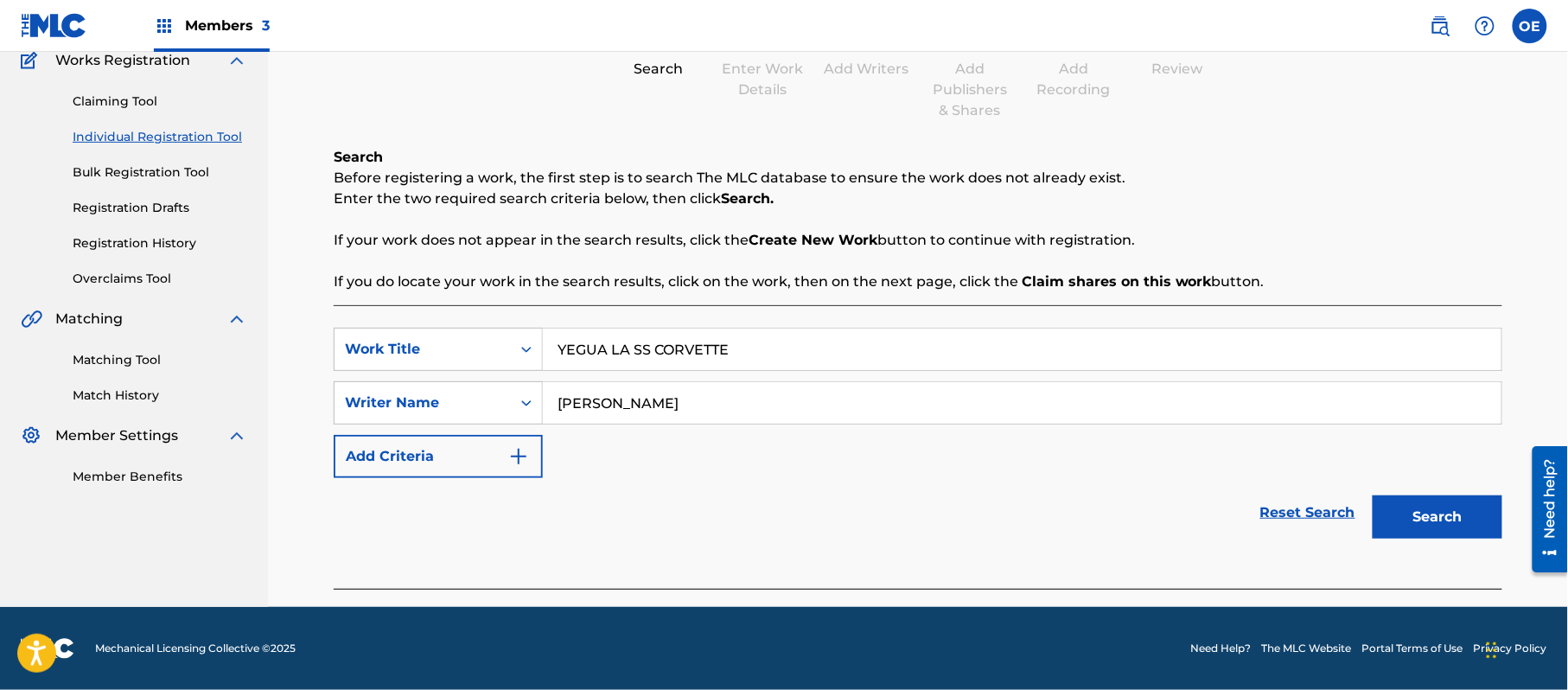
click at [1416, 496] on button "Search" at bounding box center [1437, 517] width 130 height 43
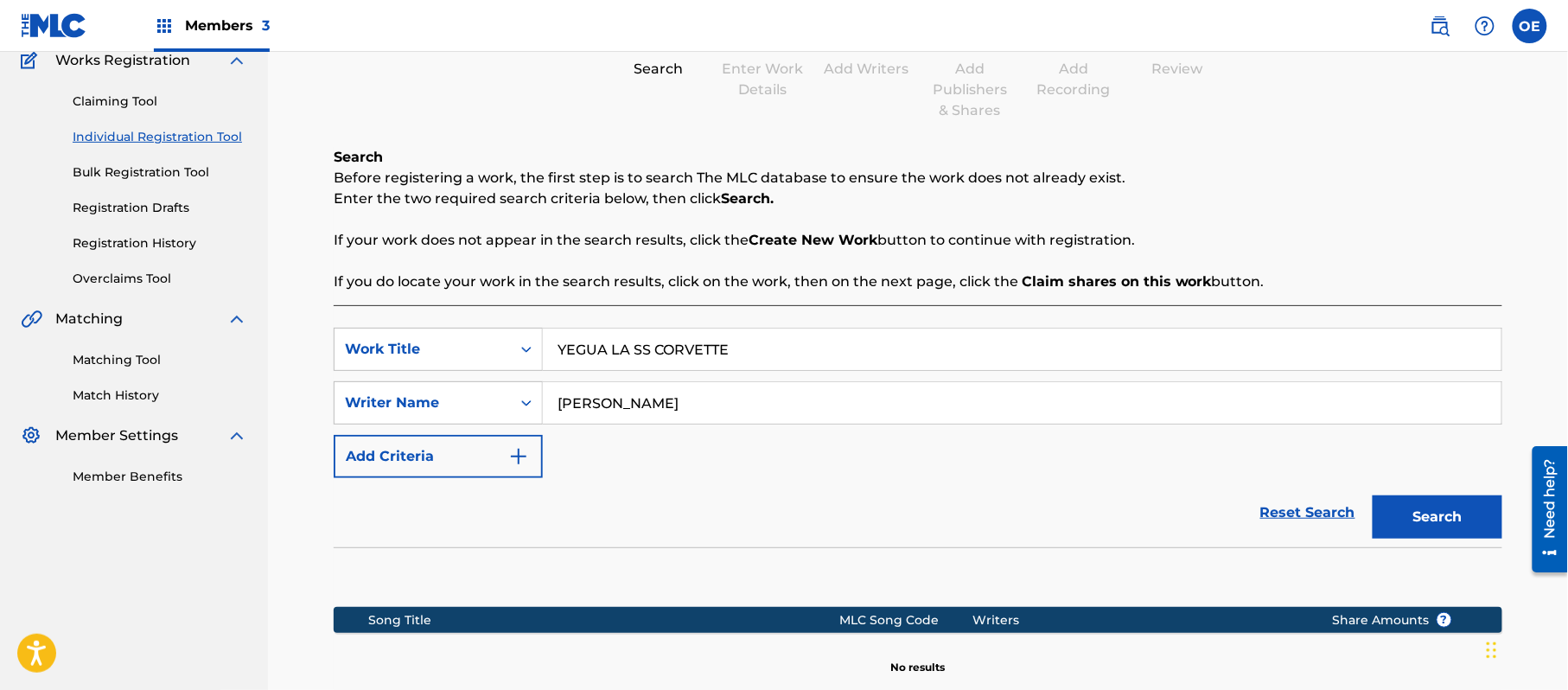
drag, startPoint x: 741, startPoint y: 399, endPoint x: 592, endPoint y: 410, distance: 149.4
click at [592, 410] on input "[PERSON_NAME]" at bounding box center [1022, 402] width 958 height 41
click at [1373, 496] on button "Search" at bounding box center [1437, 517] width 130 height 43
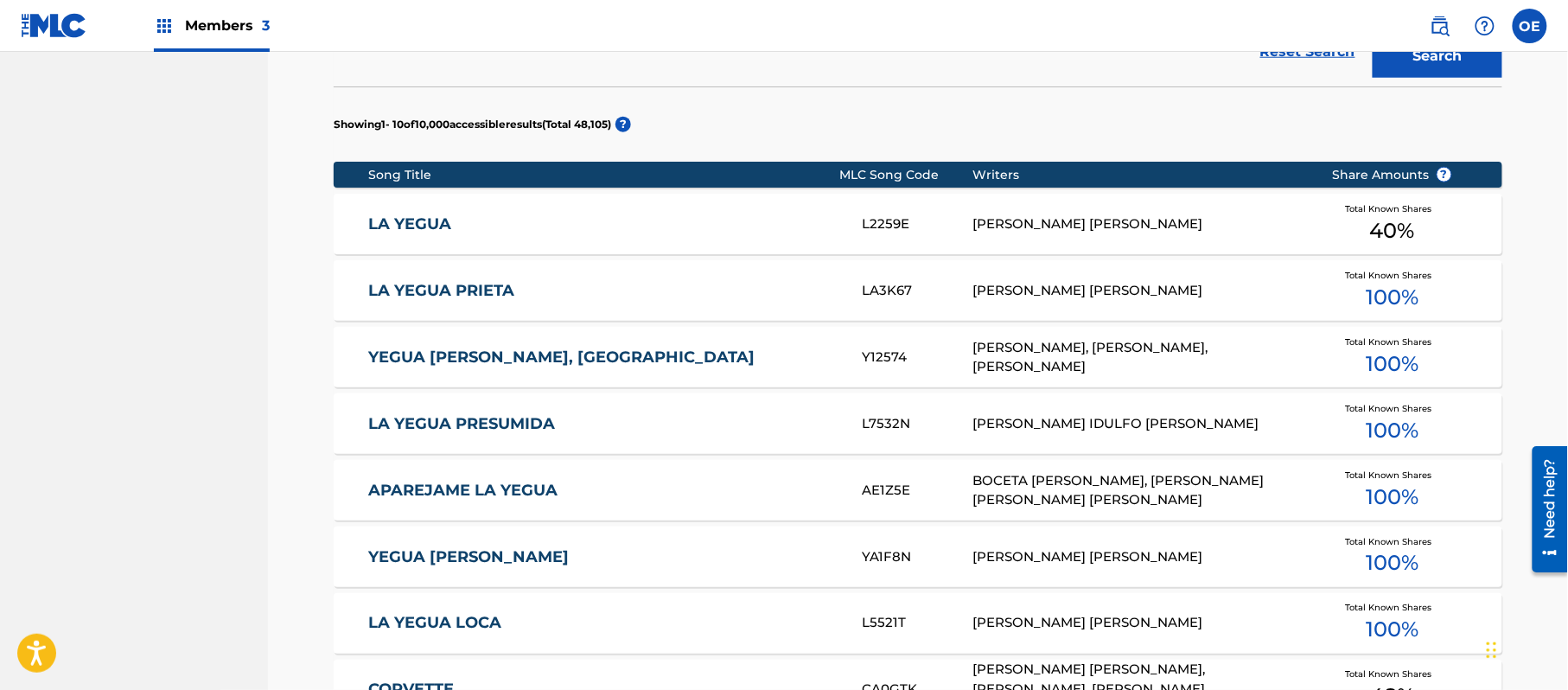
scroll to position [498, 0]
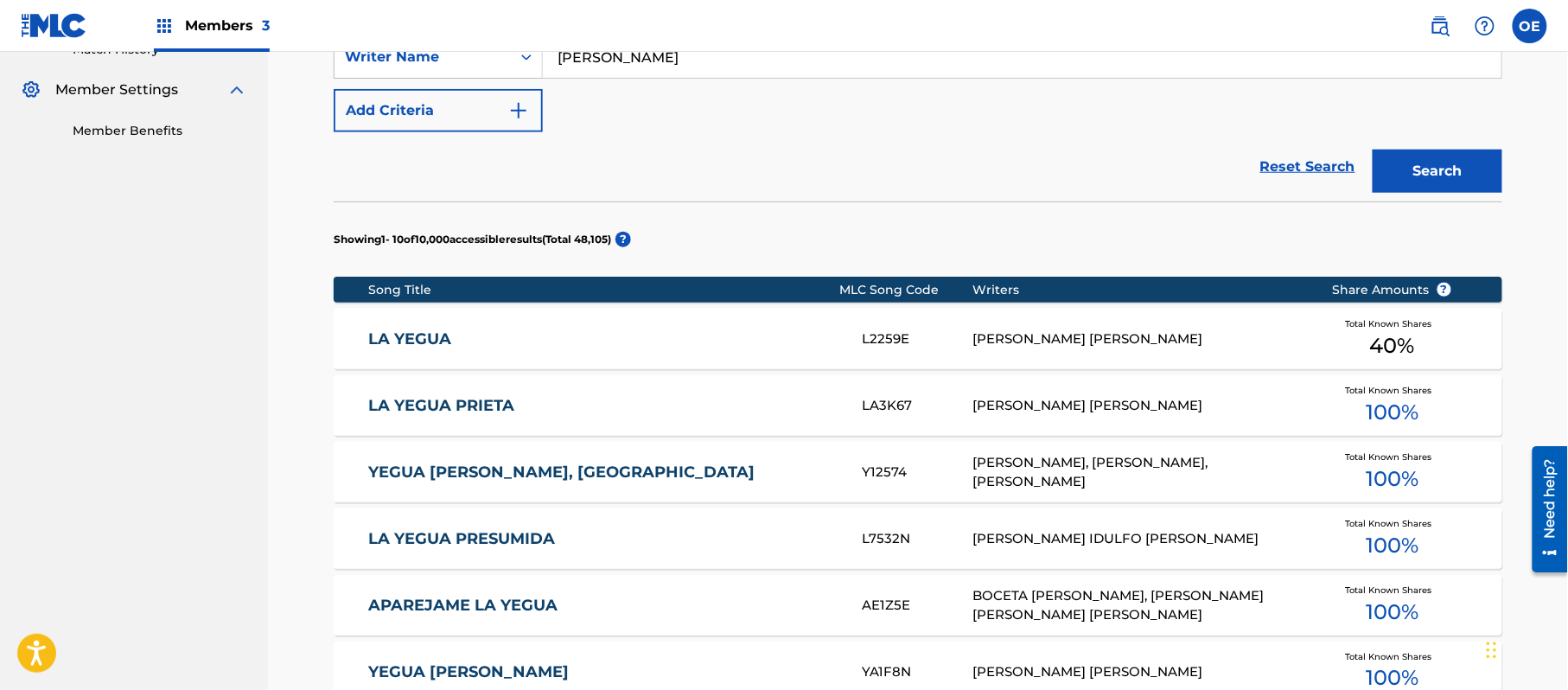
click at [707, 67] on input "[PERSON_NAME]" at bounding box center [1022, 57] width 958 height 41
click at [704, 56] on input "[PERSON_NAME]" at bounding box center [1022, 57] width 958 height 41
click at [1373, 150] on button "Search" at bounding box center [1437, 171] width 130 height 43
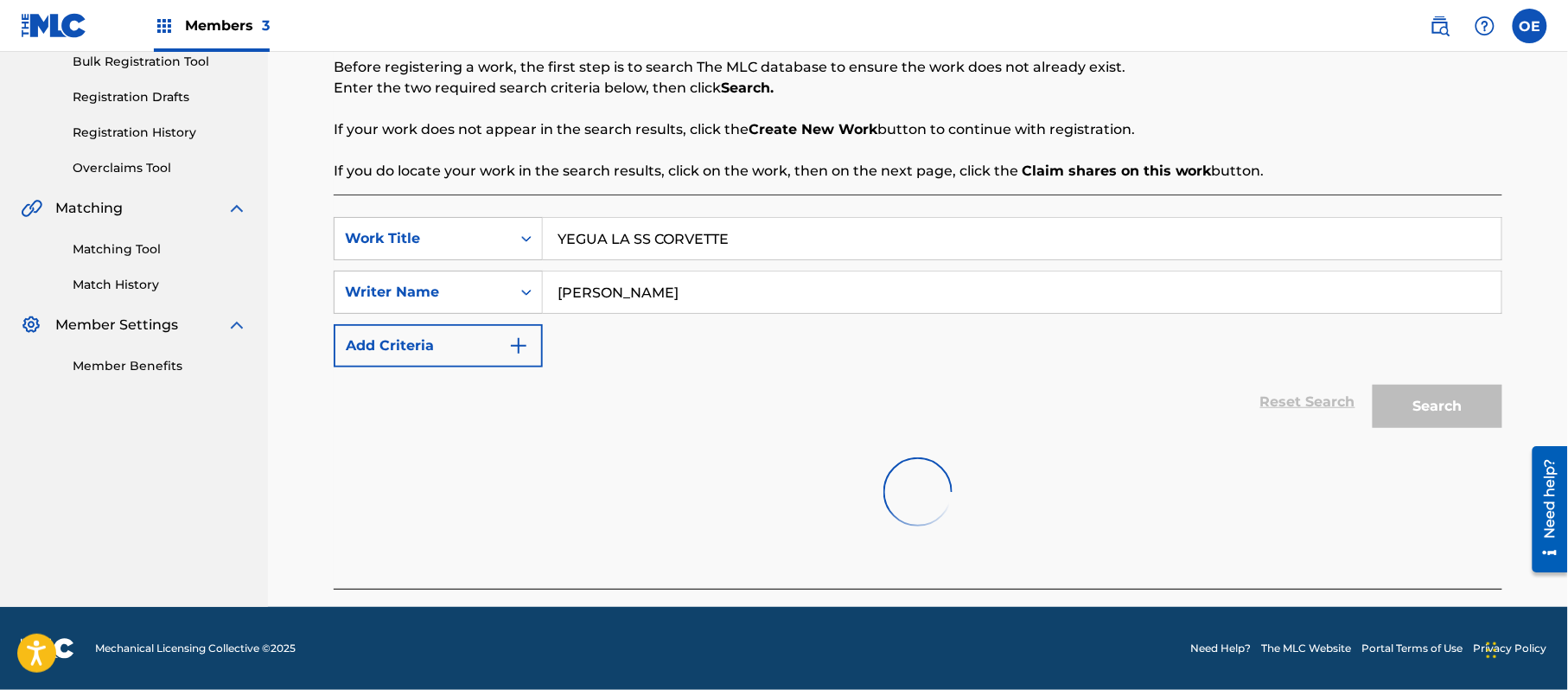
scroll to position [473, 0]
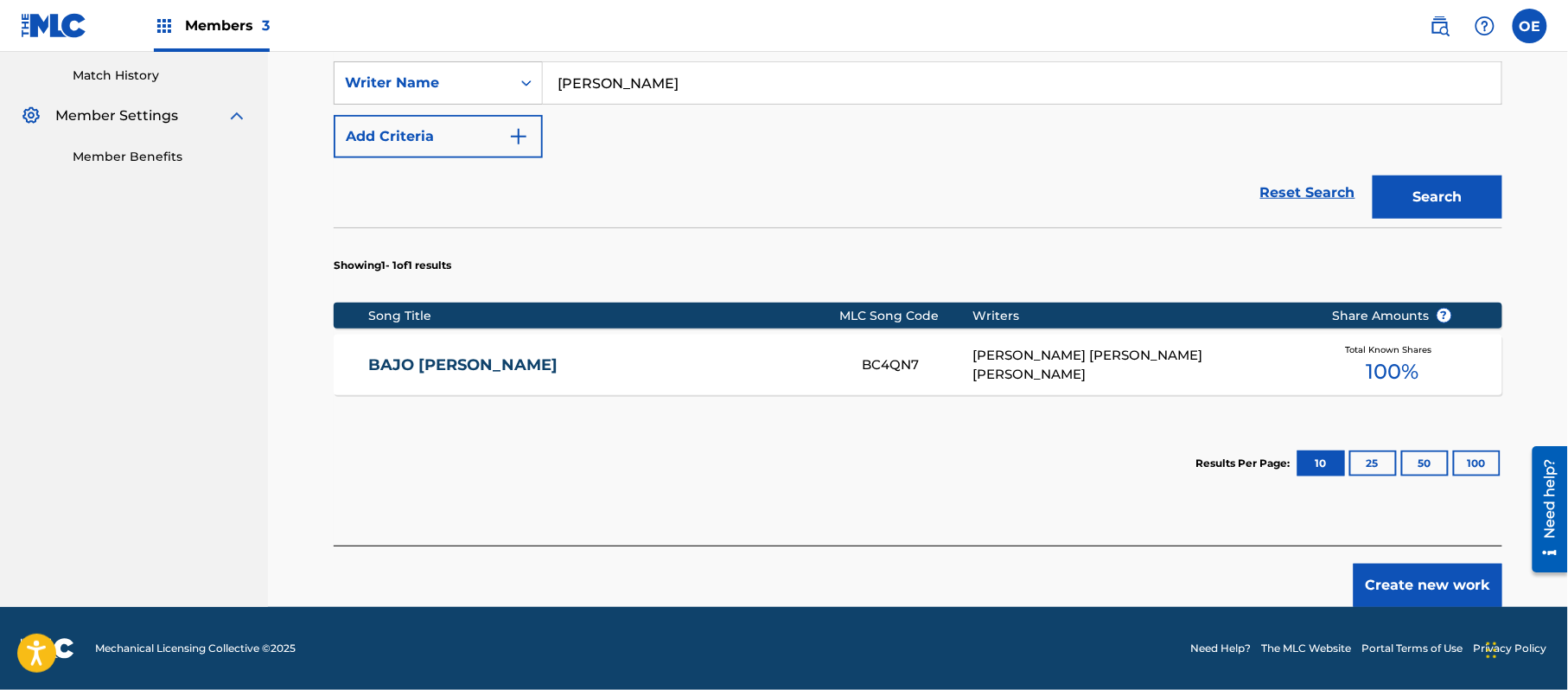
type input "[PERSON_NAME]"
click at [1373, 176] on button "Search" at bounding box center [1437, 197] width 130 height 43
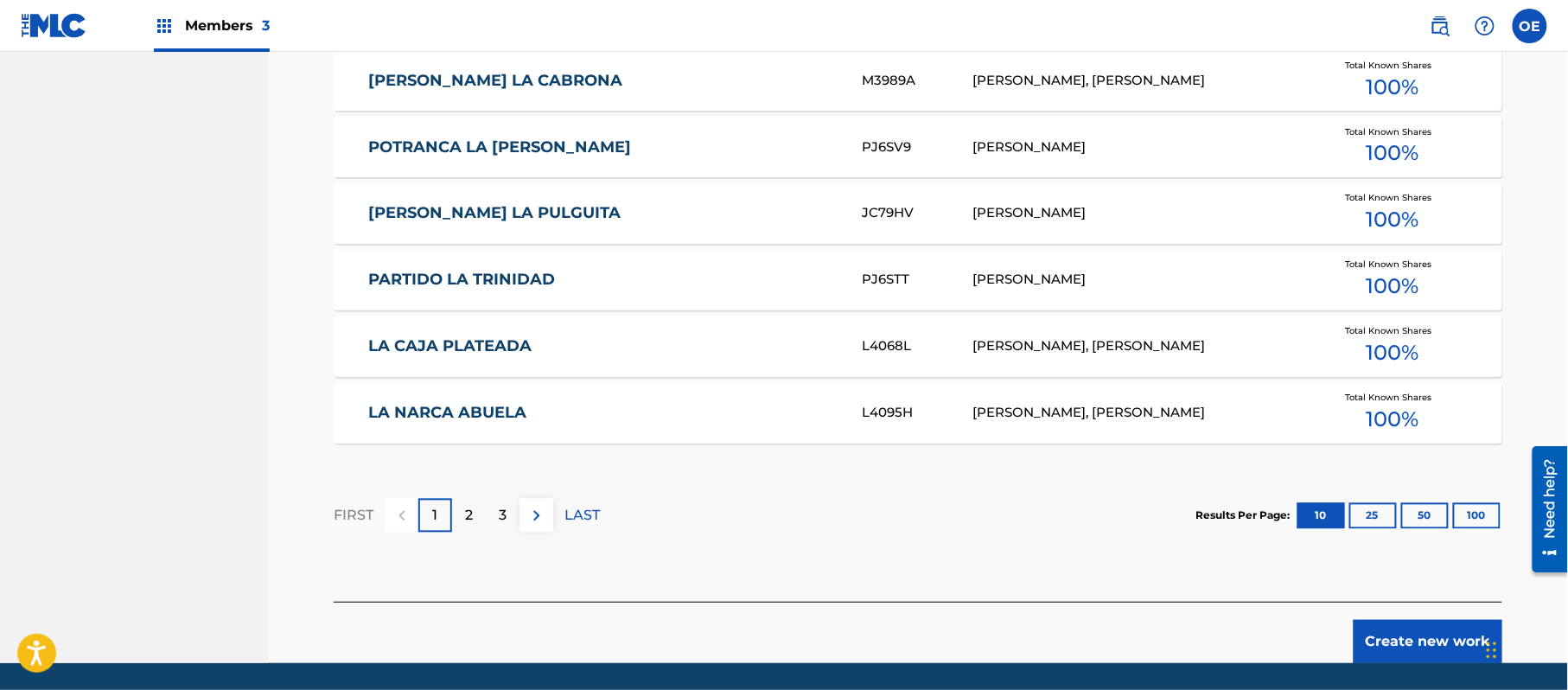
scroll to position [1079, 0]
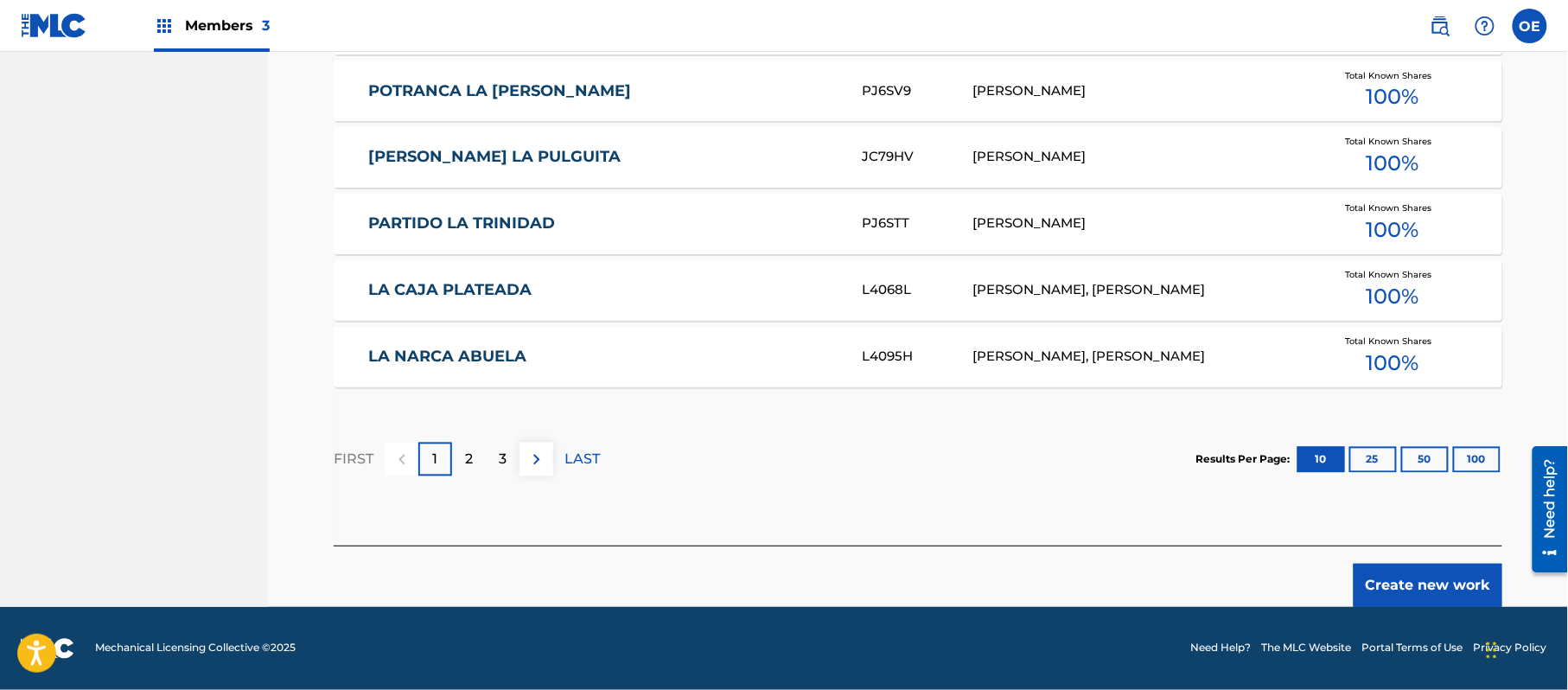
click at [1436, 574] on button "Create new work" at bounding box center [1428, 585] width 149 height 43
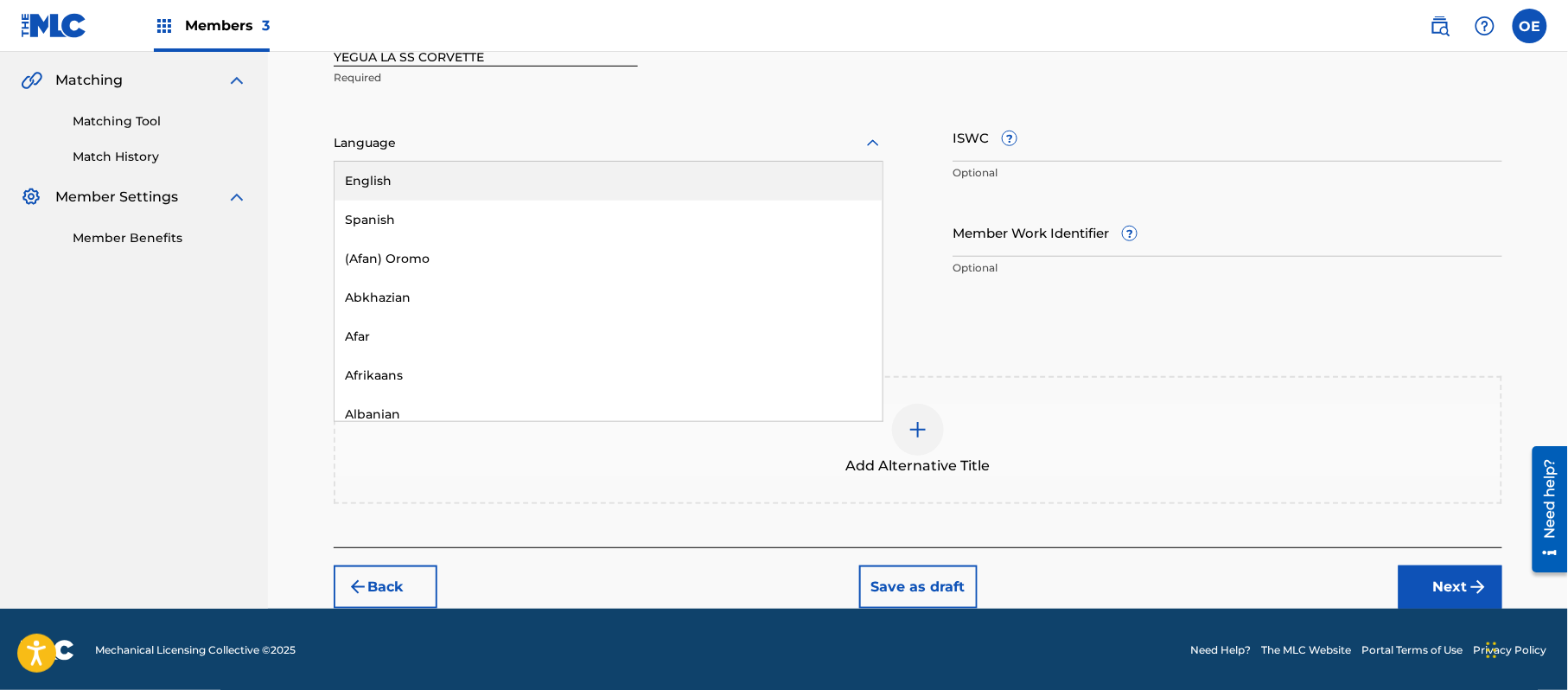
click at [339, 142] on div at bounding box center [608, 143] width 550 height 22
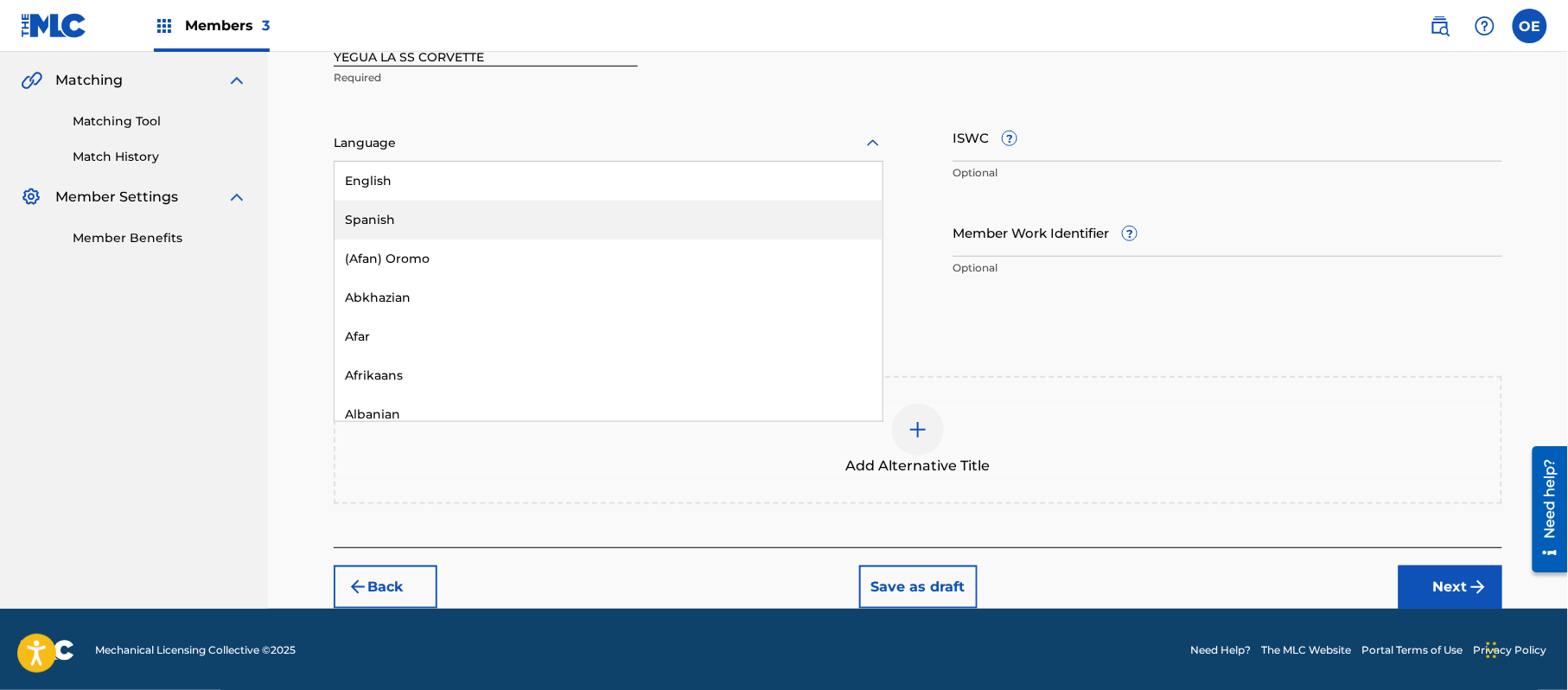
click at [409, 222] on div "Spanish" at bounding box center [608, 220] width 548 height 39
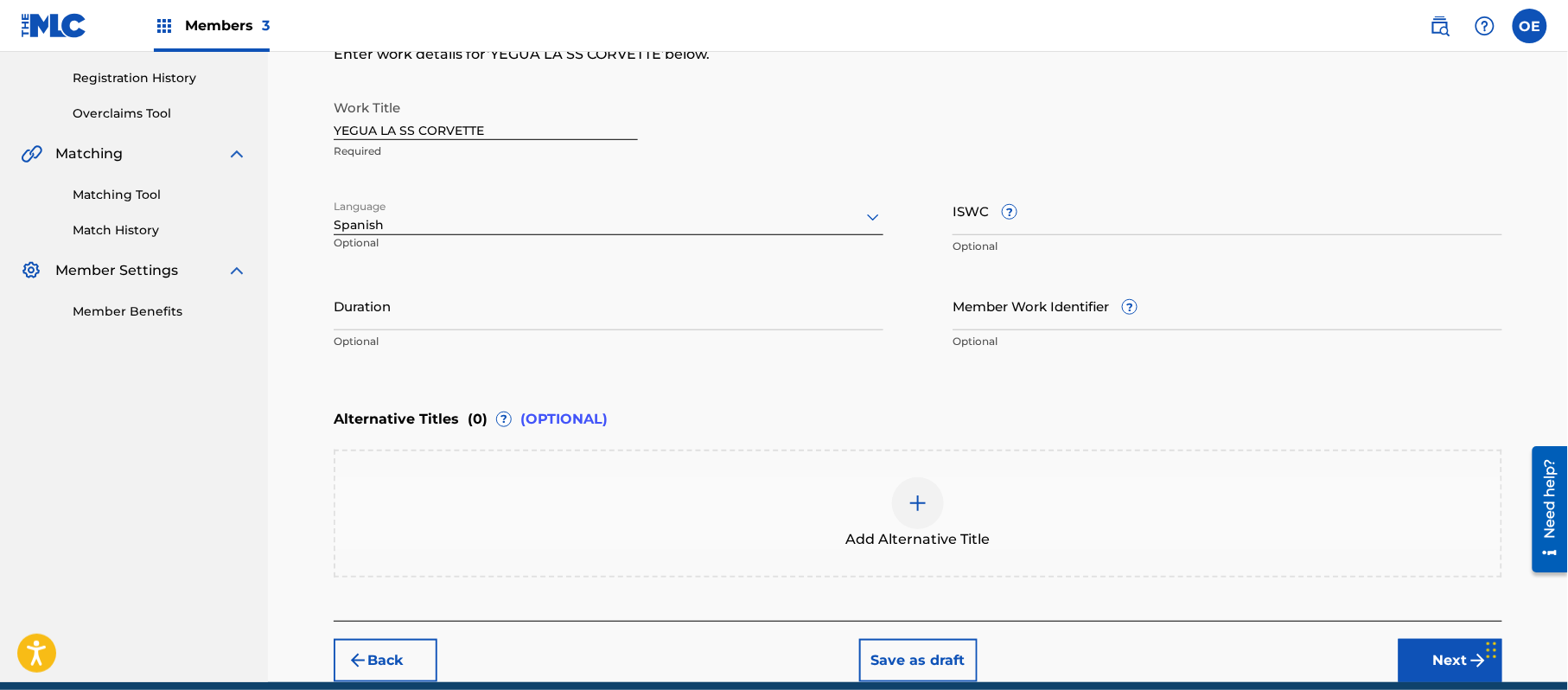
scroll to position [277, 0]
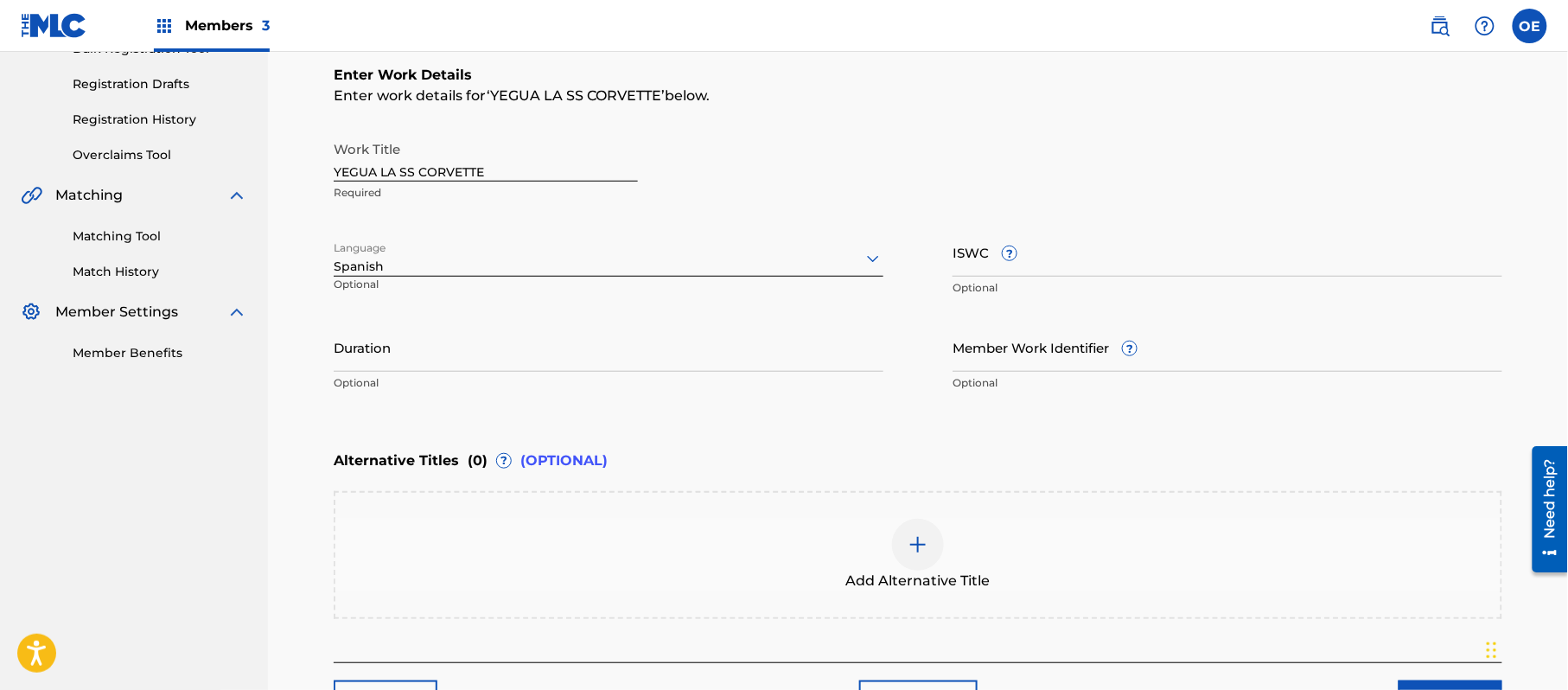
click at [567, 337] on input "Duration" at bounding box center [608, 347] width 550 height 49
type input "03:17"
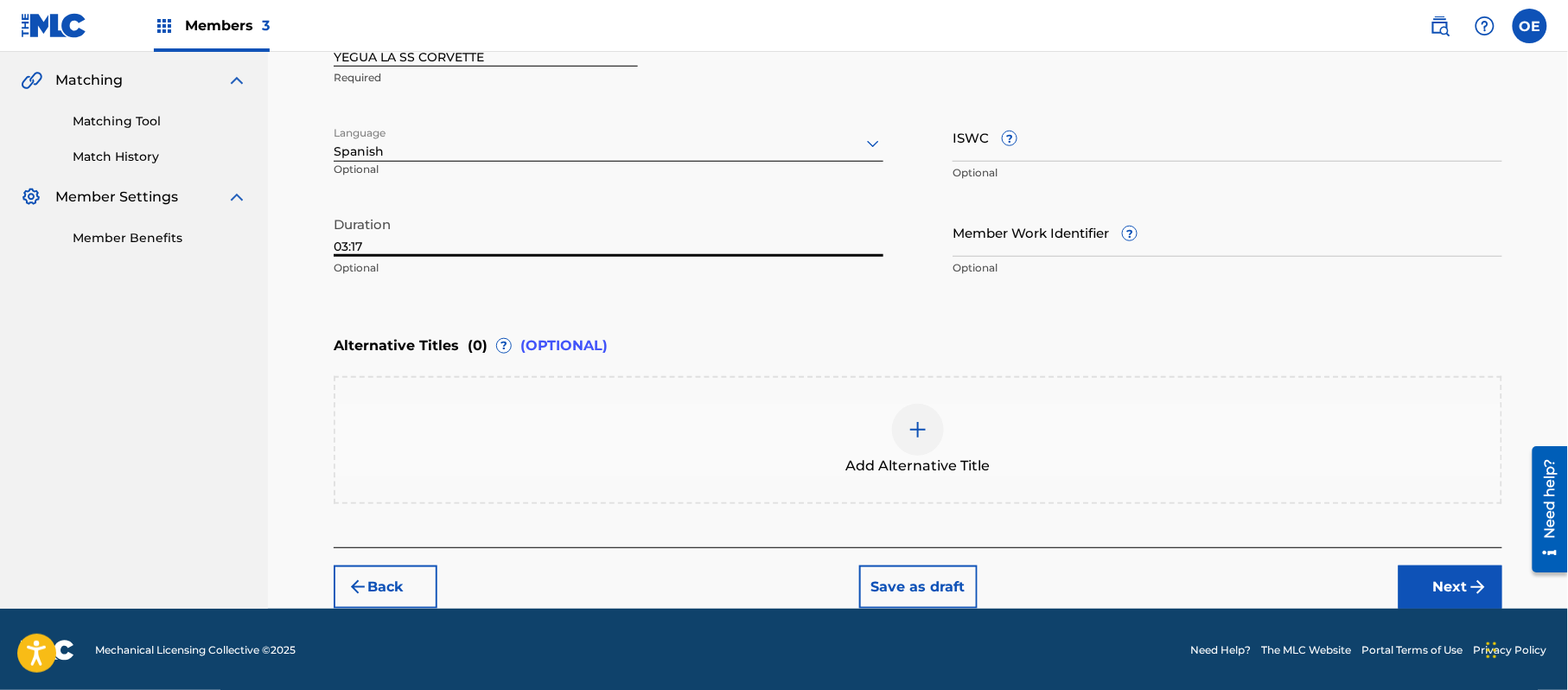
click at [1435, 582] on button "Next" at bounding box center [1451, 587] width 104 height 43
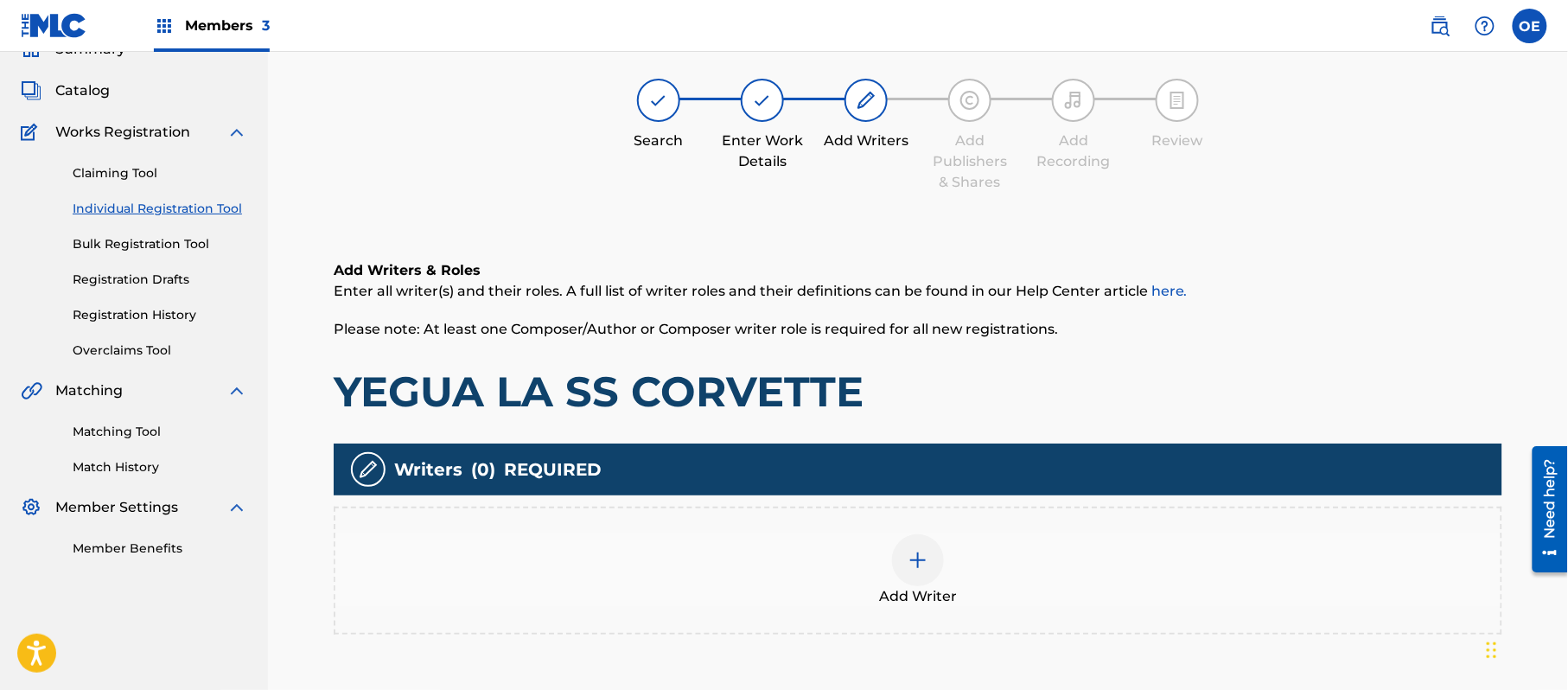
scroll to position [78, 0]
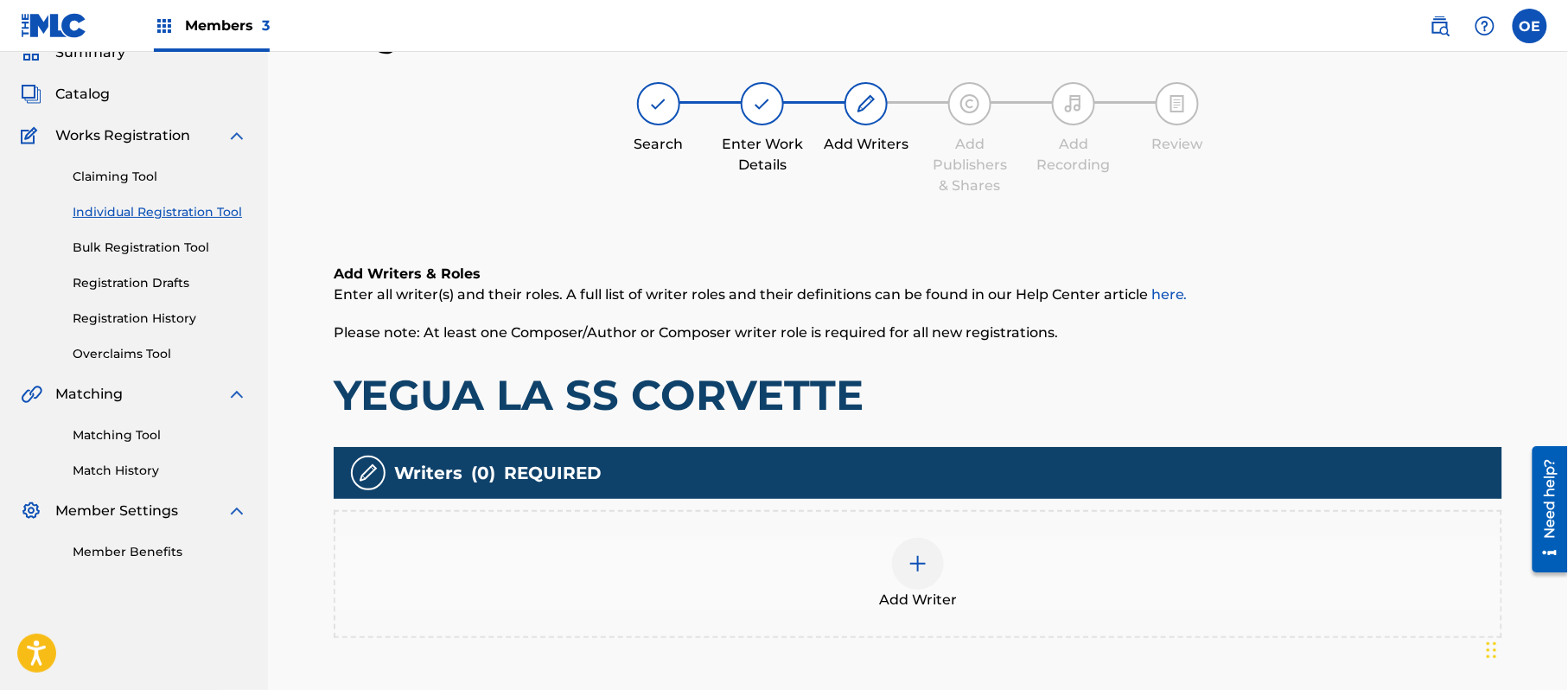
click at [866, 598] on div "Add Writer" at bounding box center [918, 574] width 1165 height 73
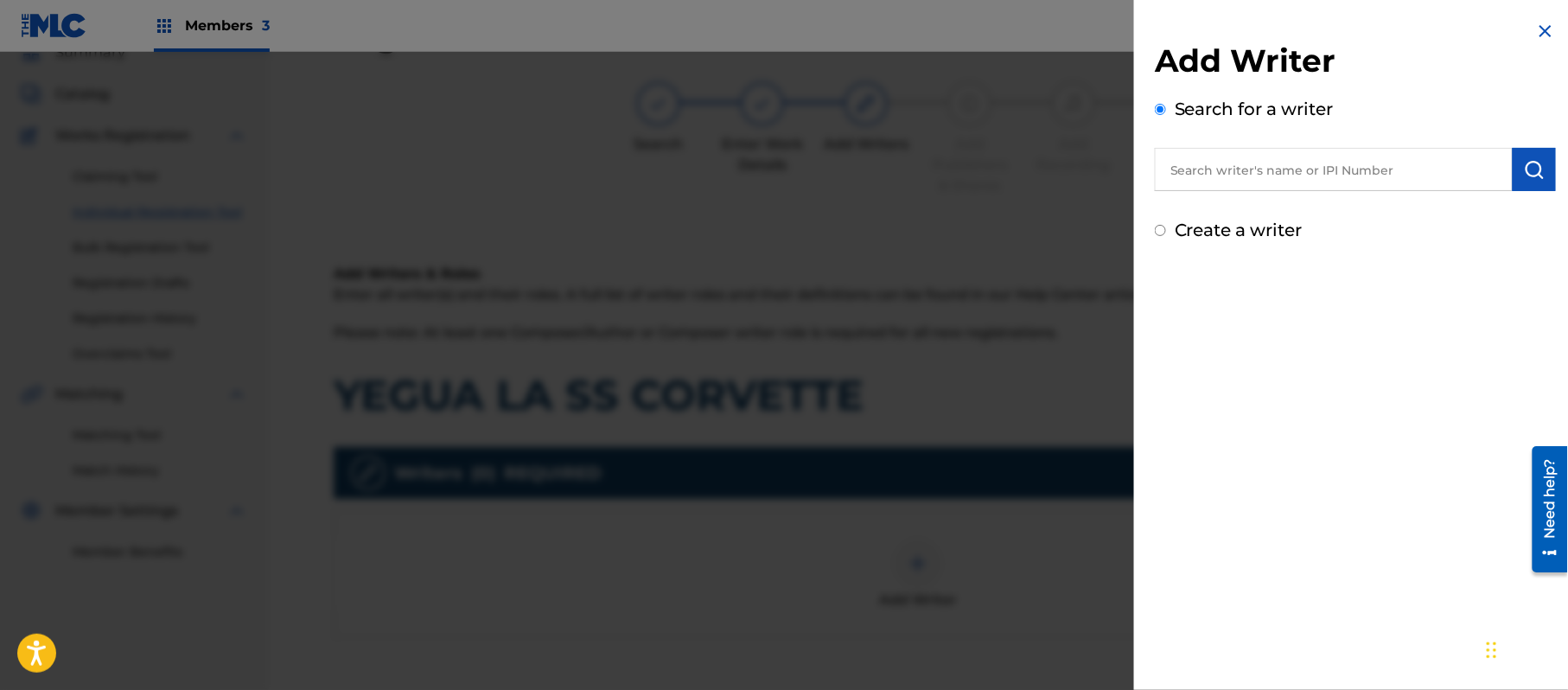
click at [1536, 28] on img at bounding box center [1546, 30] width 21 height 21
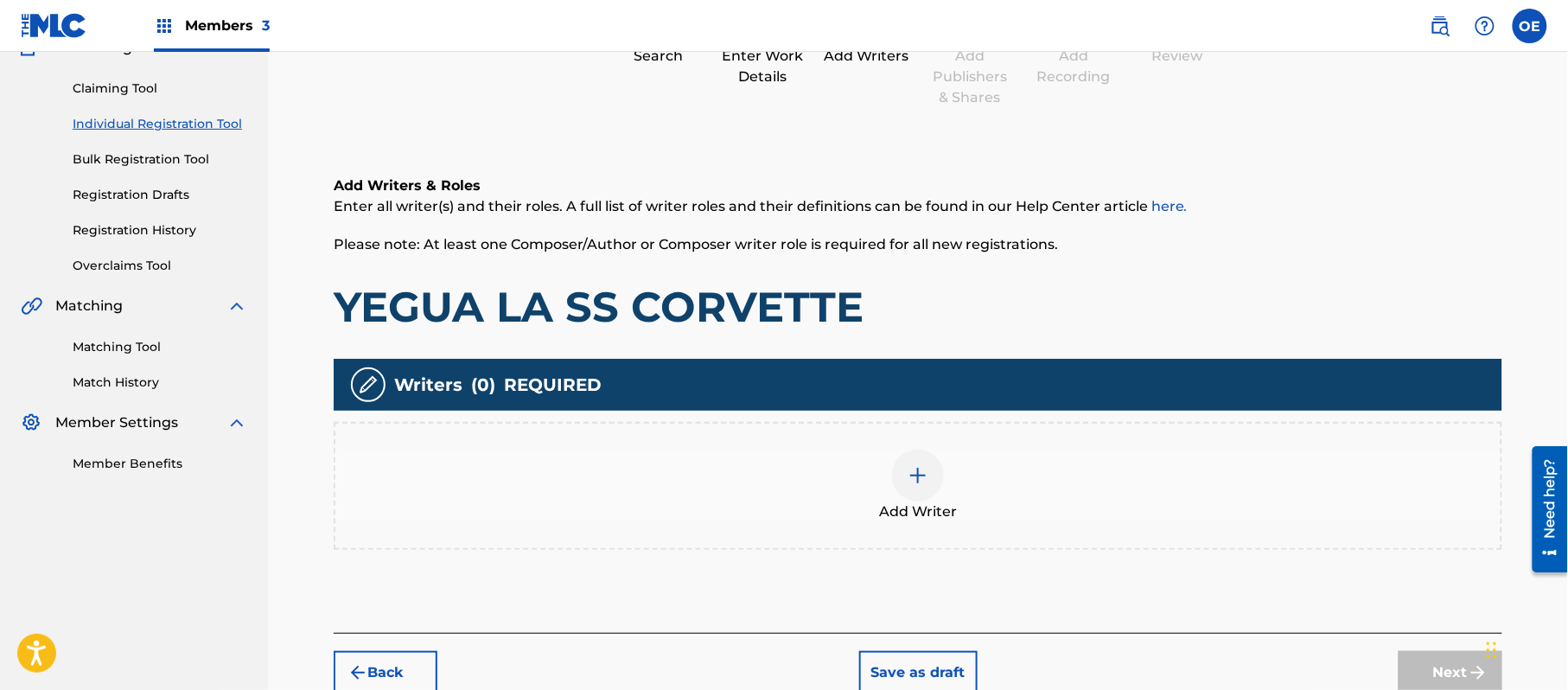
scroll to position [251, 0]
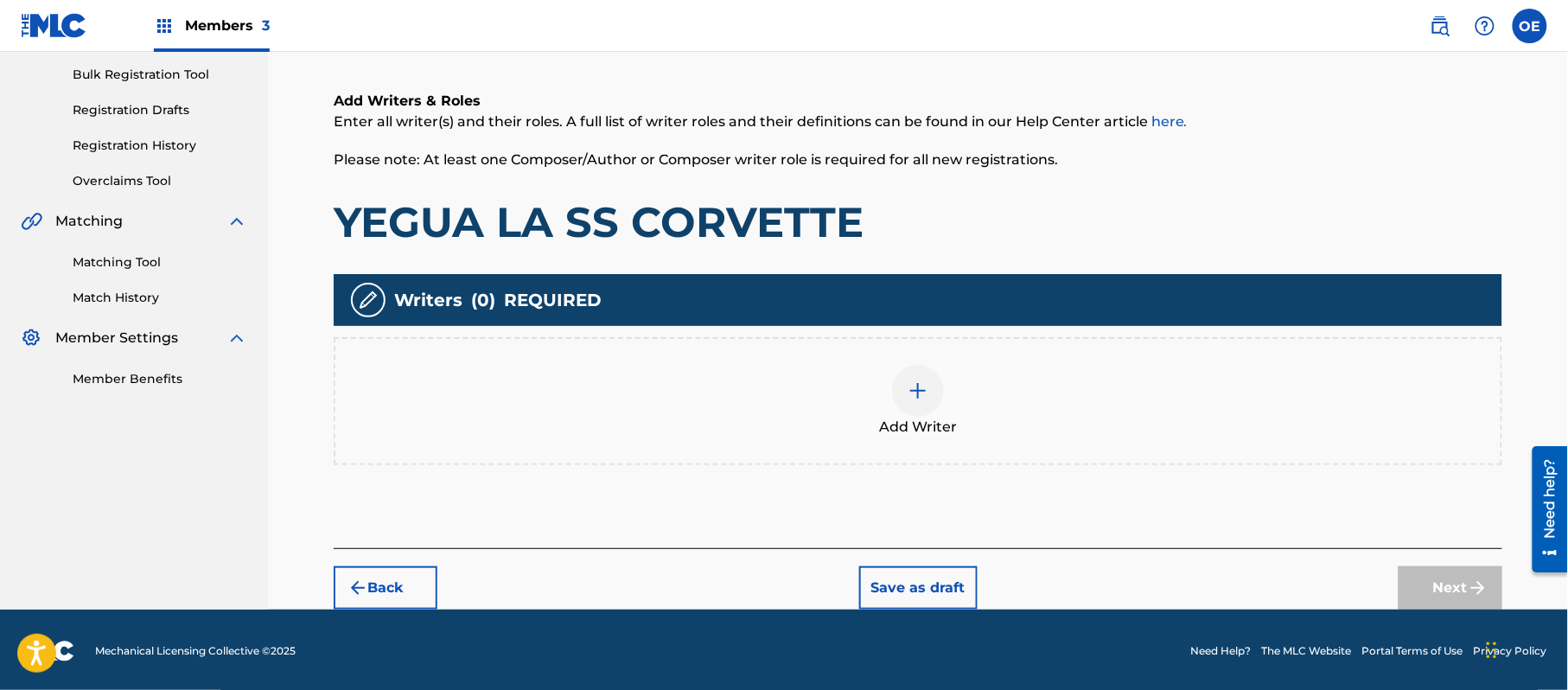
click at [377, 588] on button "Back" at bounding box center [386, 588] width 104 height 43
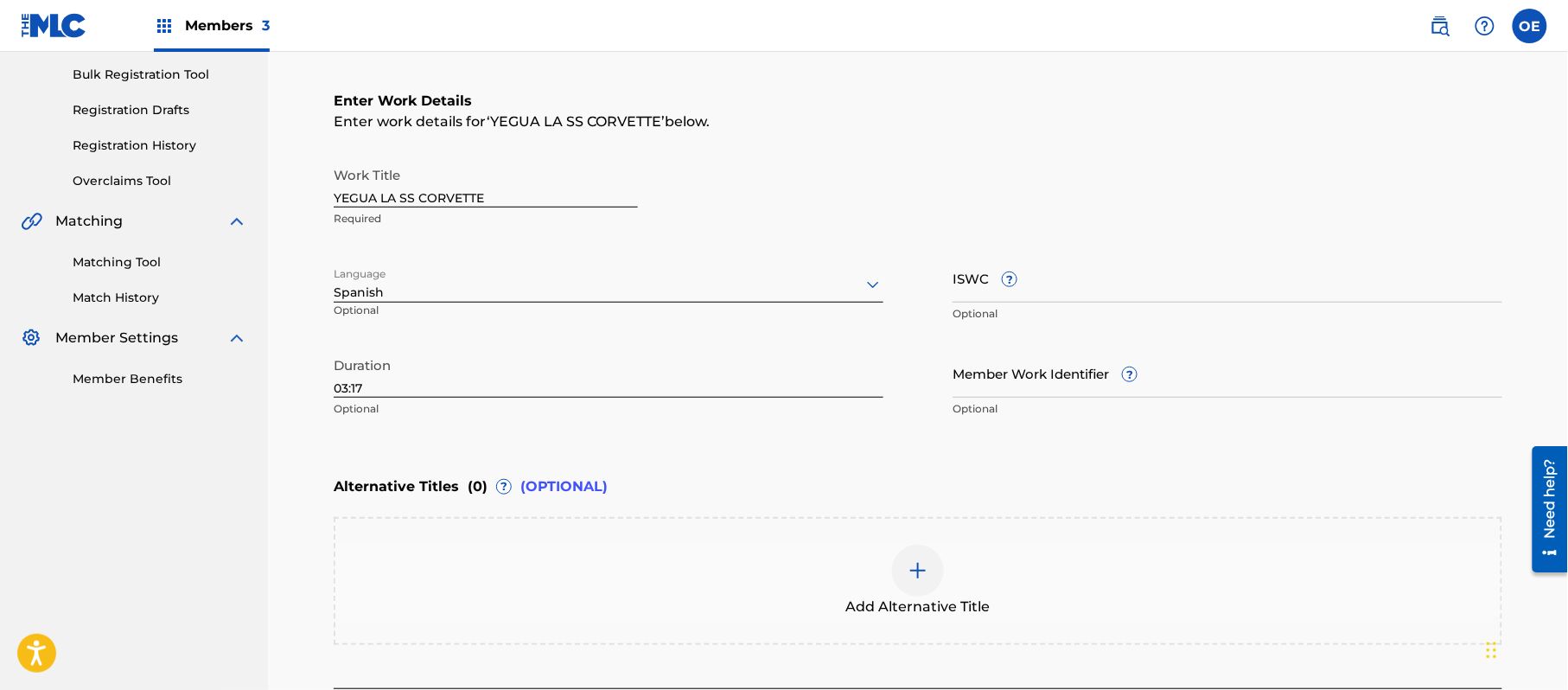
click at [680, 558] on div "Add Alternative Title" at bounding box center [918, 581] width 1165 height 73
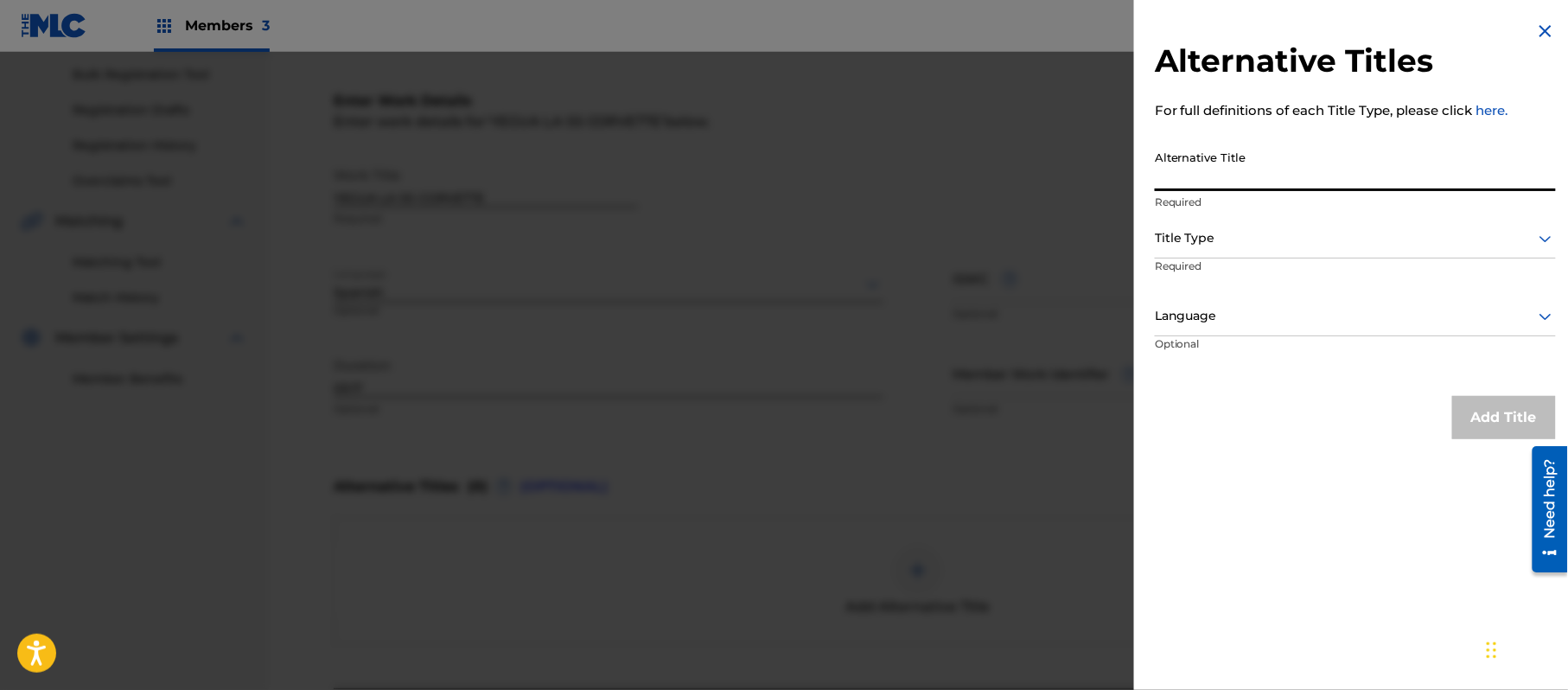
paste input "La SS Corvette"
type input "La SS Corvette"
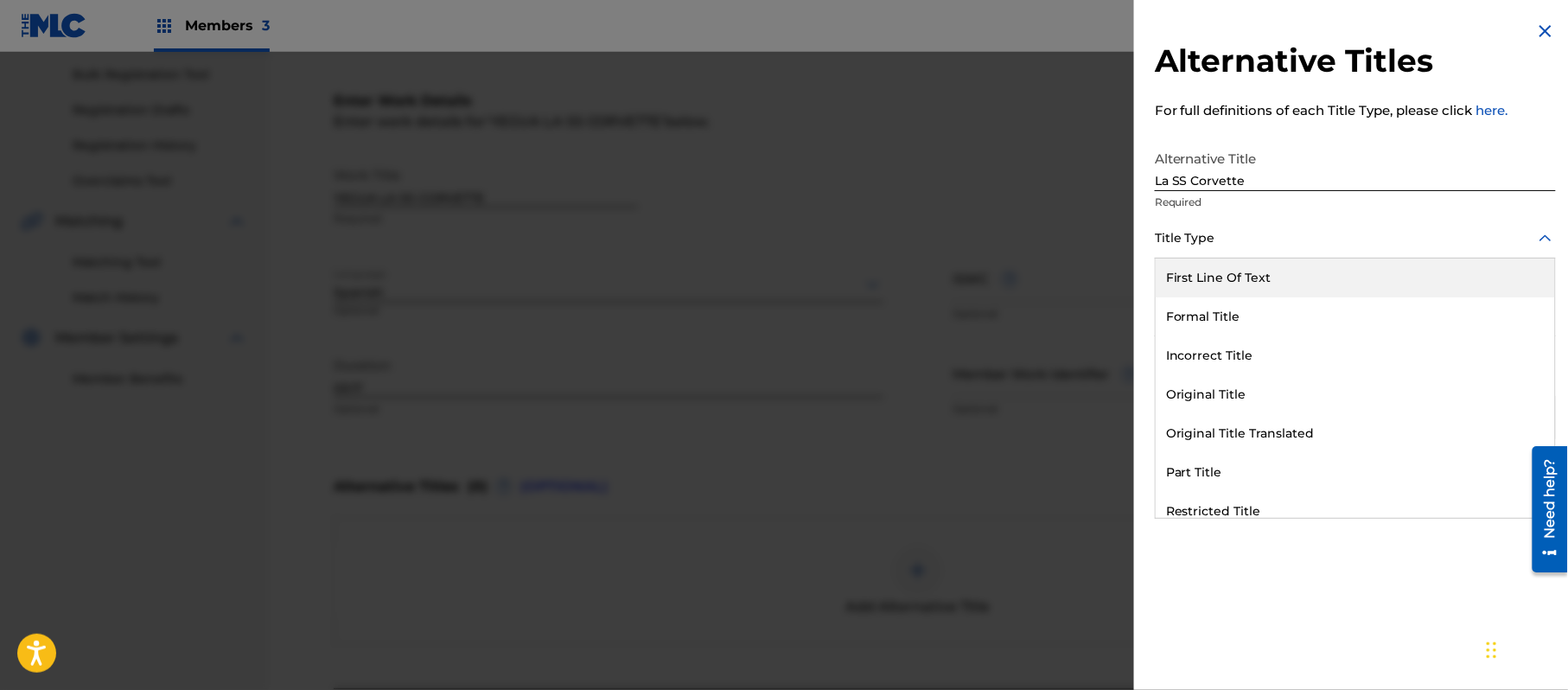
click at [1207, 250] on div "Title Type" at bounding box center [1355, 238] width 401 height 39
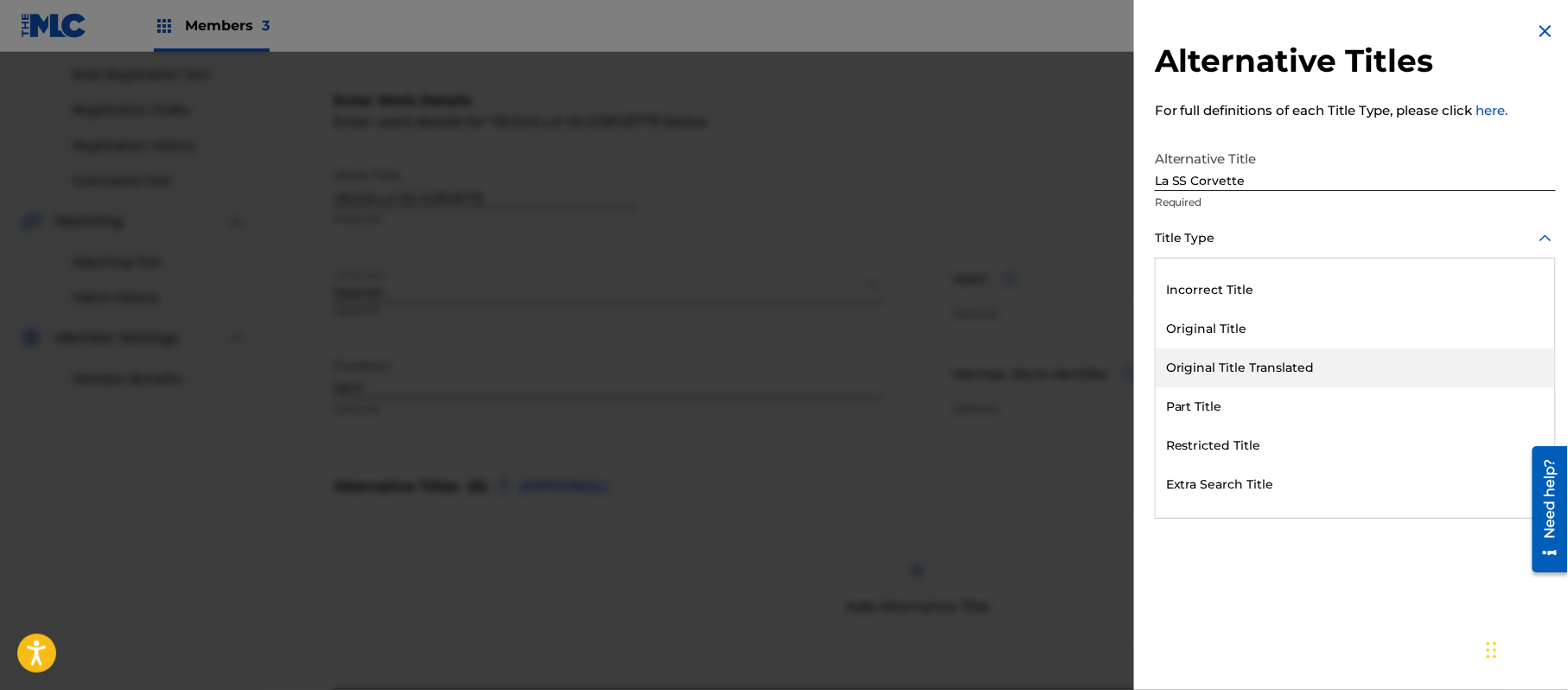
scroll to position [168, 0]
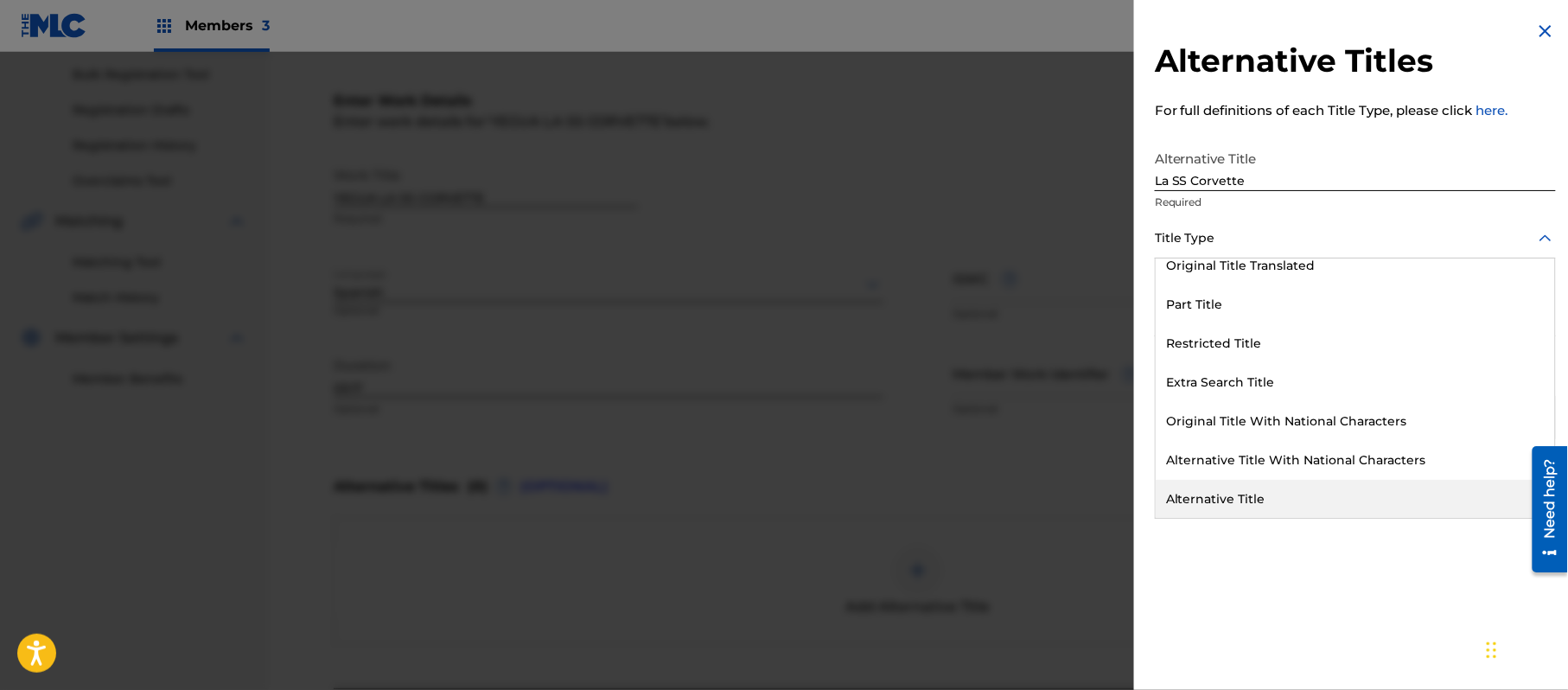
click at [1232, 487] on div "Alternative Title" at bounding box center [1356, 498] width 400 height 39
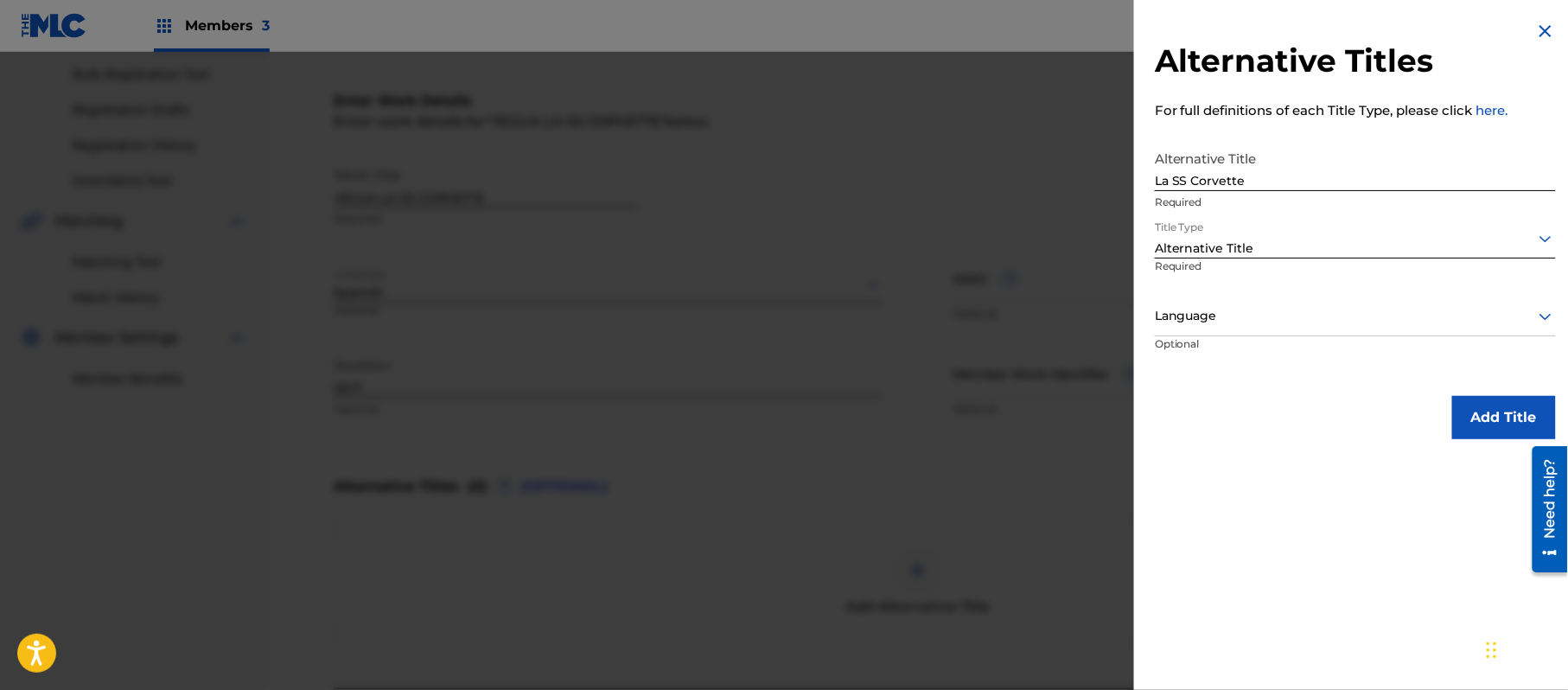
drag, startPoint x: 1226, startPoint y: 315, endPoint x: 1226, endPoint y: 328, distance: 13.0
click at [1226, 315] on div at bounding box center [1355, 315] width 401 height 22
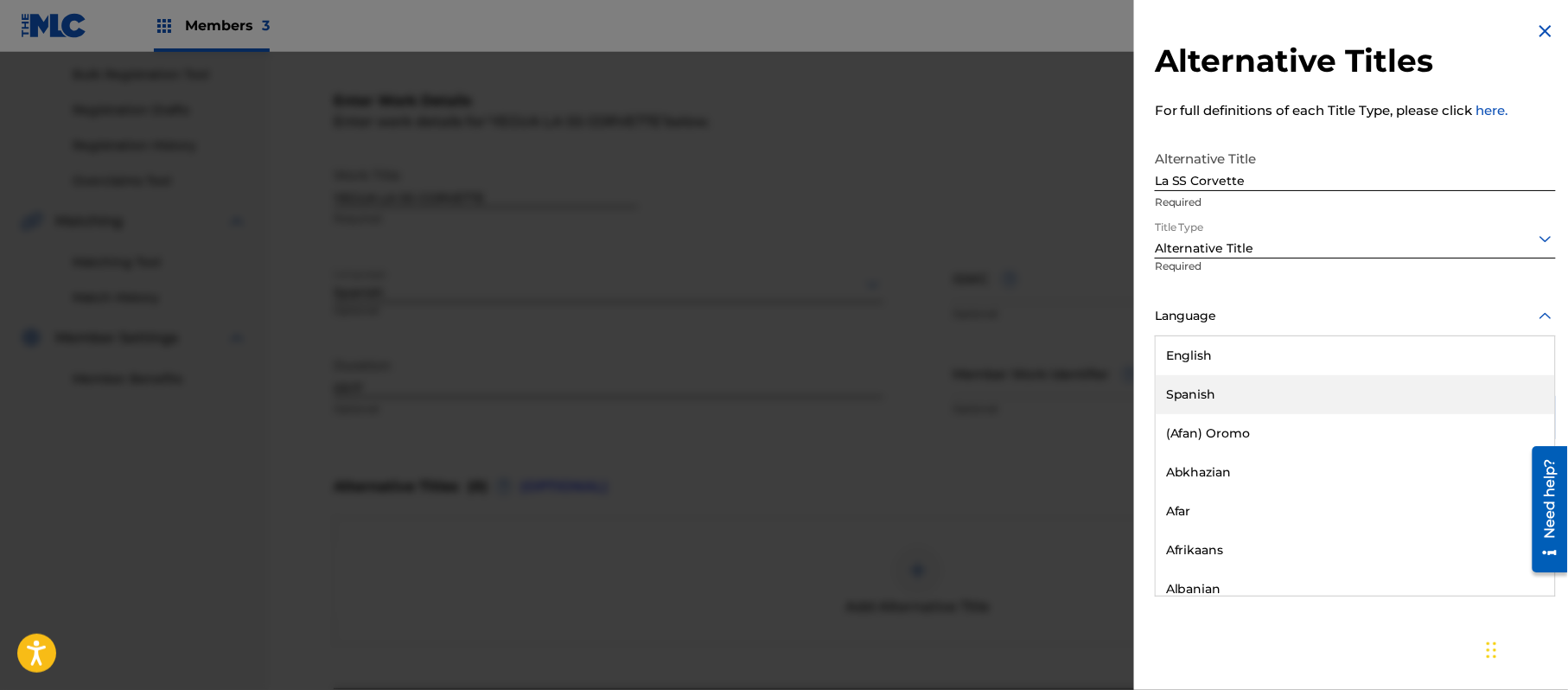
click at [1232, 392] on div "Spanish" at bounding box center [1356, 394] width 400 height 39
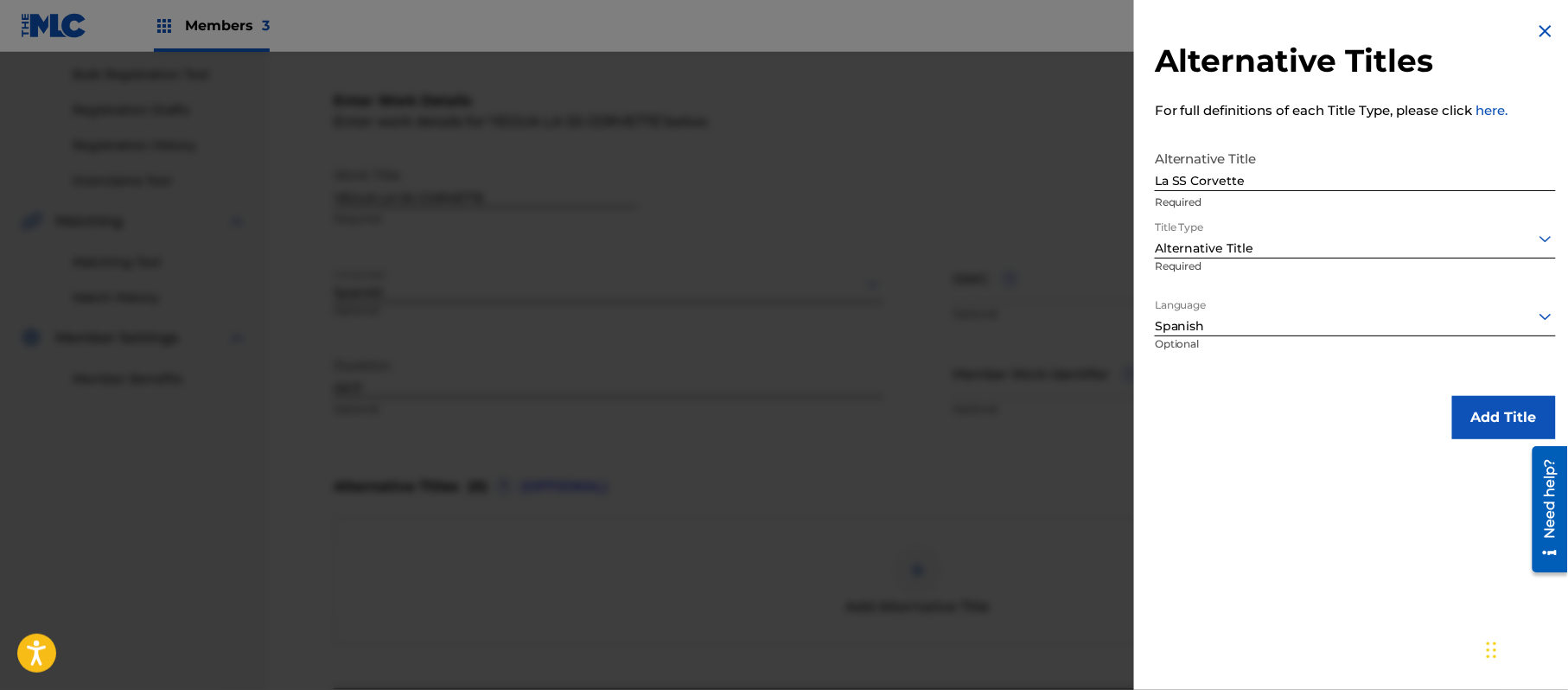
click at [1504, 406] on button "Add Title" at bounding box center [1504, 418] width 104 height 43
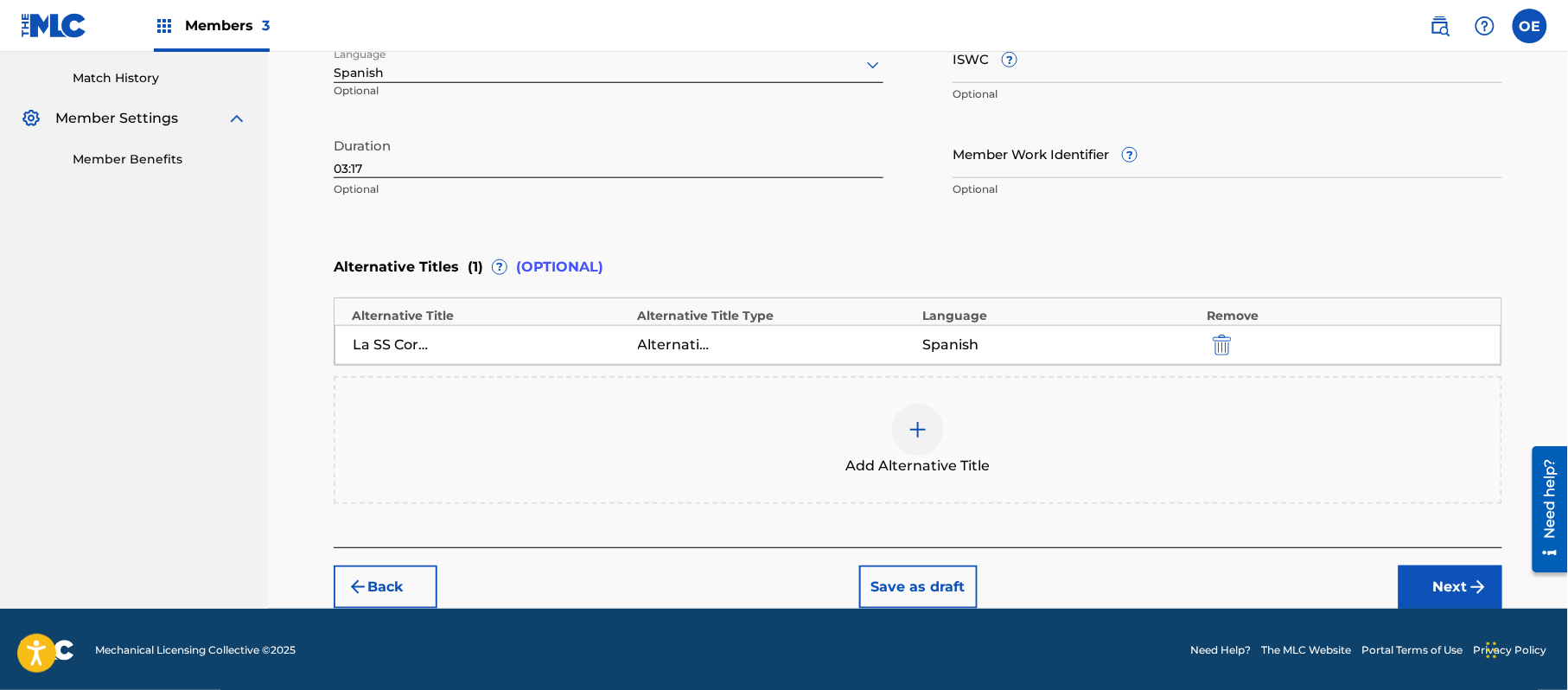
scroll to position [471, 0]
click at [883, 501] on div "Add Alternative Title" at bounding box center [918, 439] width 1169 height 128
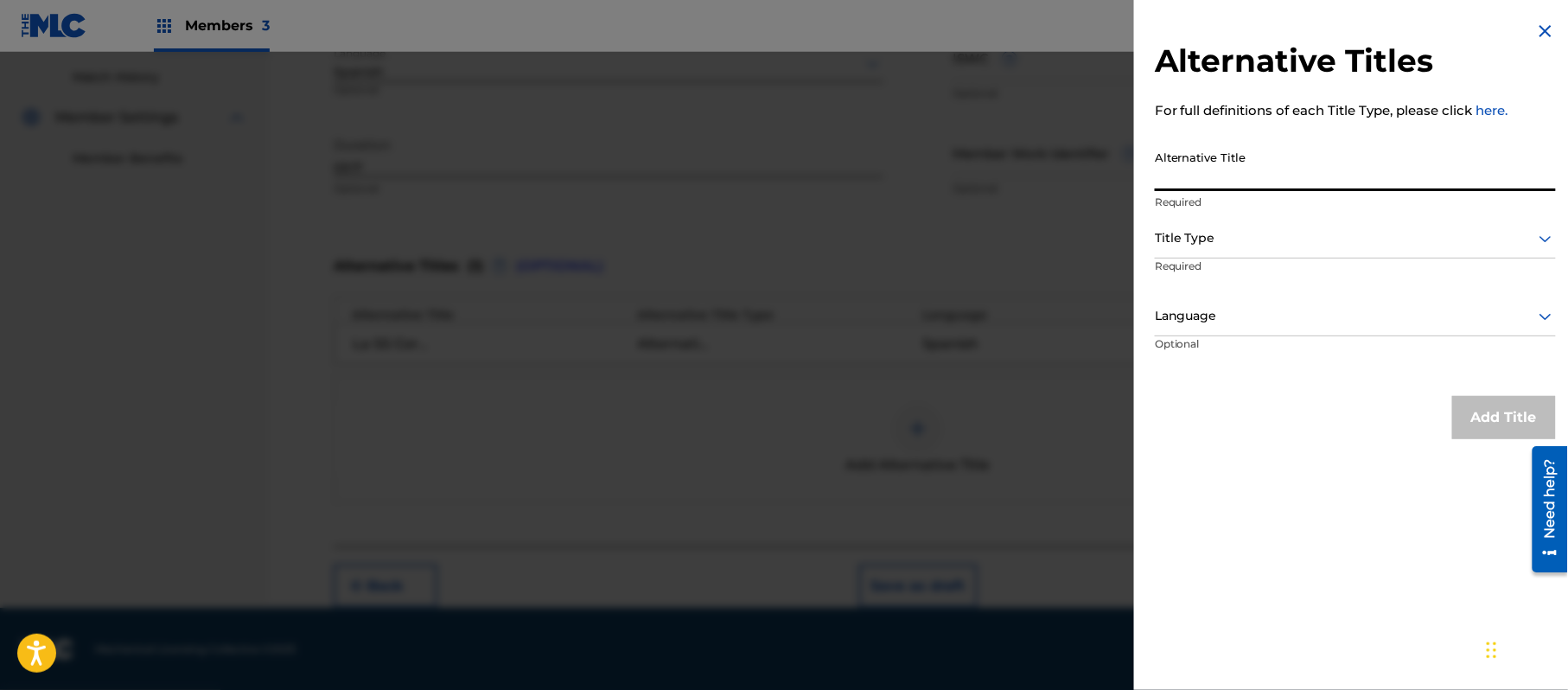
paste input "LA SS CORVETTE DE DAMIANCITO"
type input "LA SS CORVETTE DE DAMIANCITO"
click at [1243, 229] on div at bounding box center [1355, 238] width 401 height 22
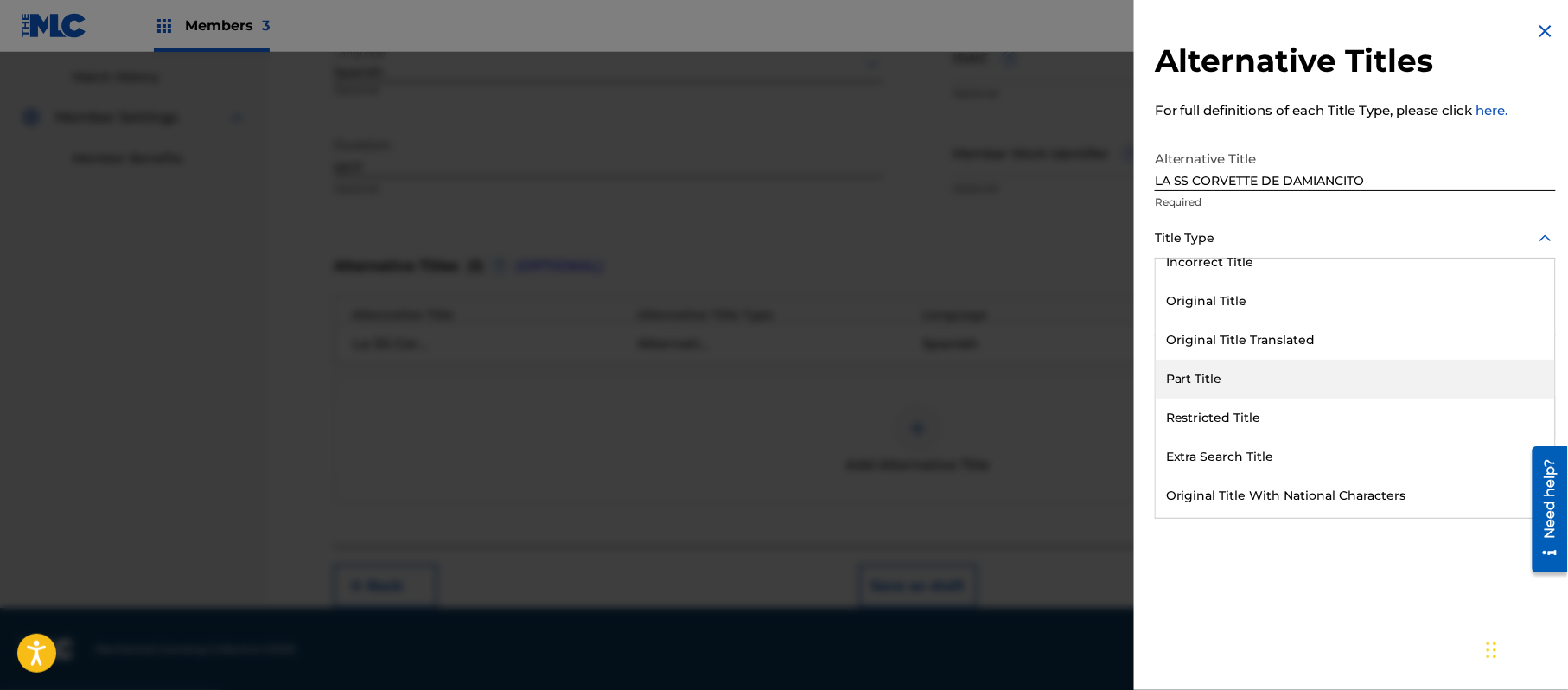
scroll to position [168, 0]
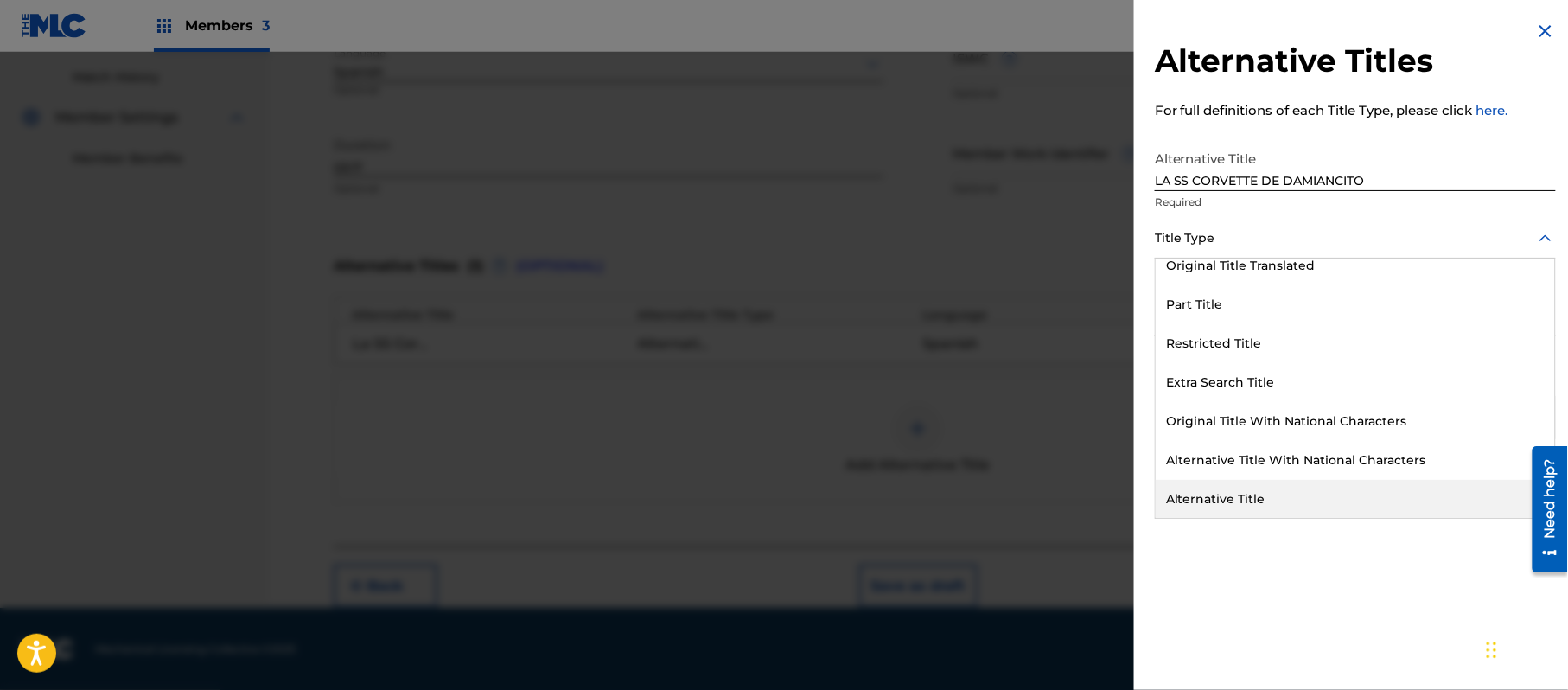
click at [1233, 488] on div "Alternative Title" at bounding box center [1356, 498] width 400 height 39
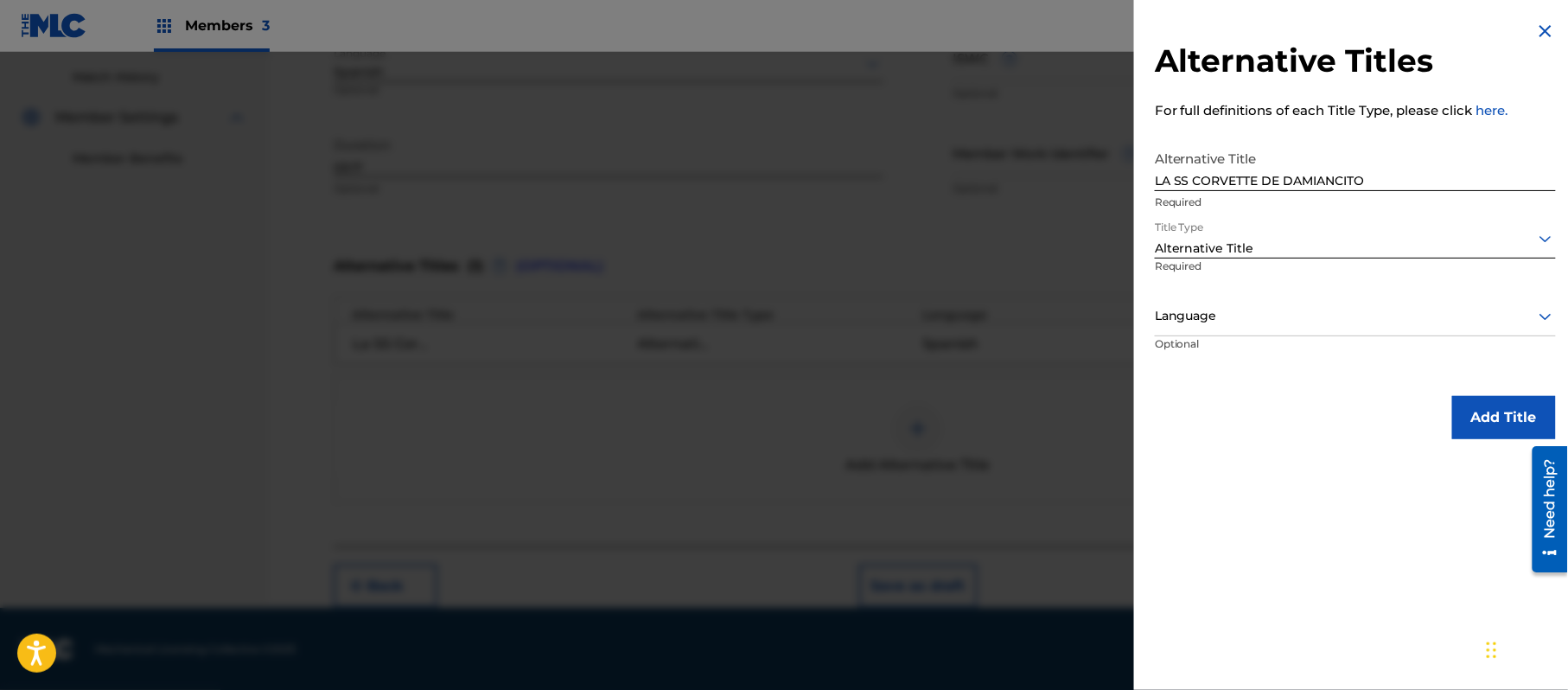
click at [1252, 311] on div at bounding box center [1355, 315] width 401 height 22
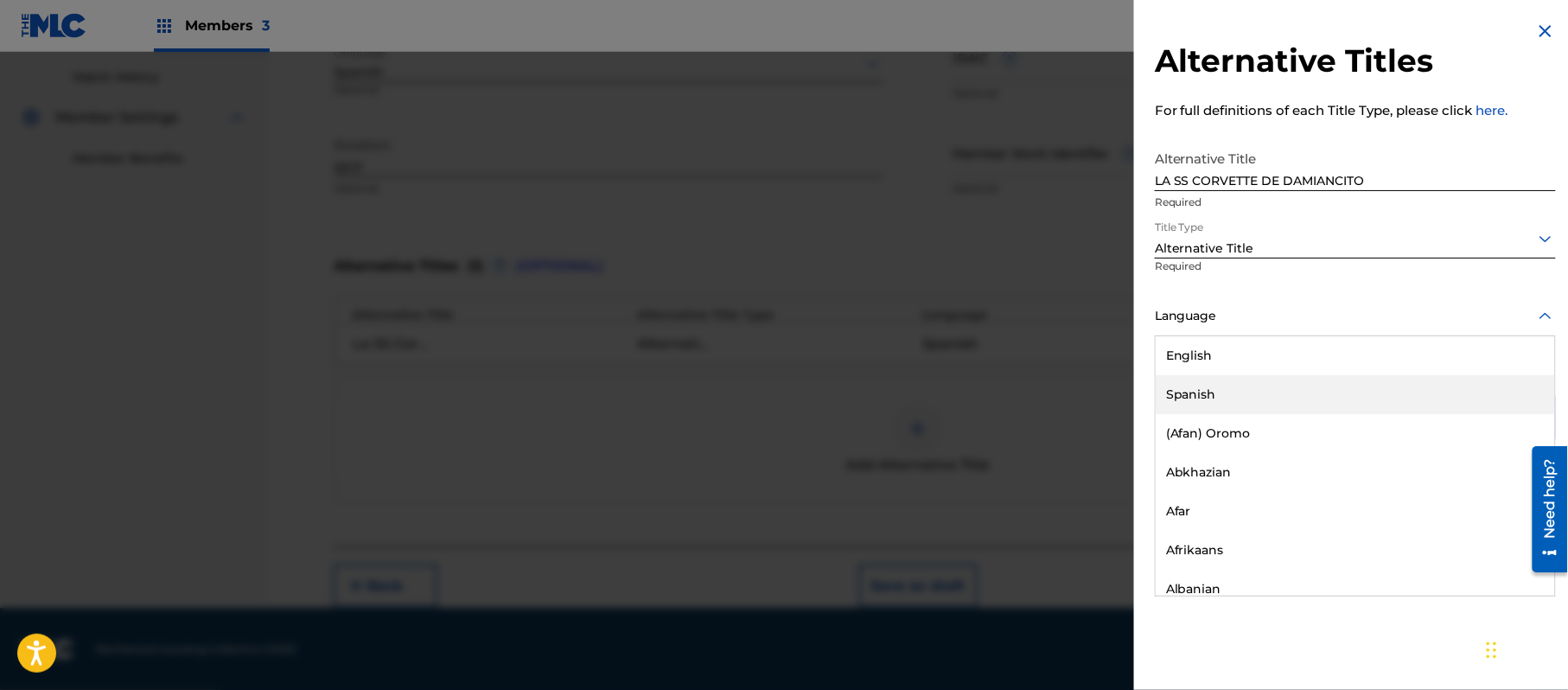
click at [1257, 389] on div "Spanish" at bounding box center [1356, 394] width 400 height 39
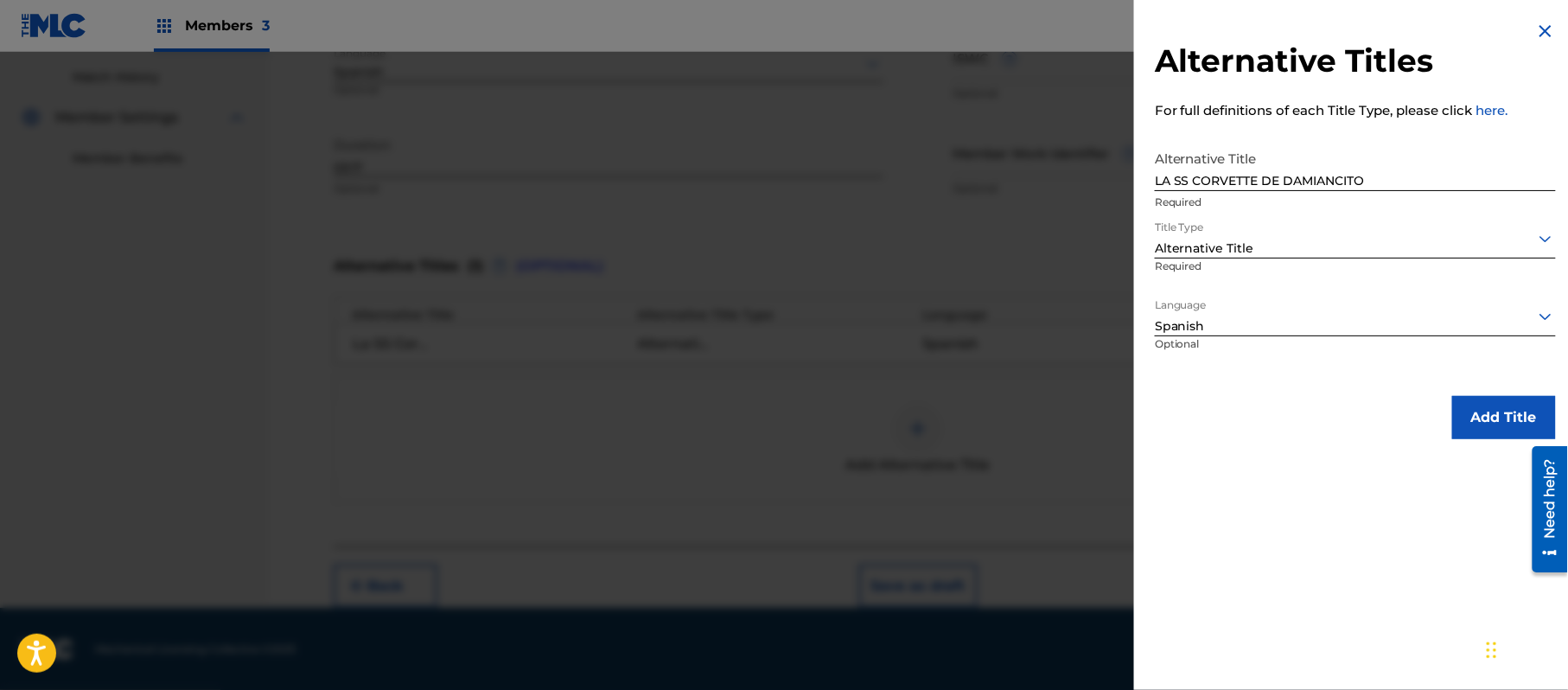
click at [1518, 427] on button "Add Title" at bounding box center [1504, 418] width 104 height 43
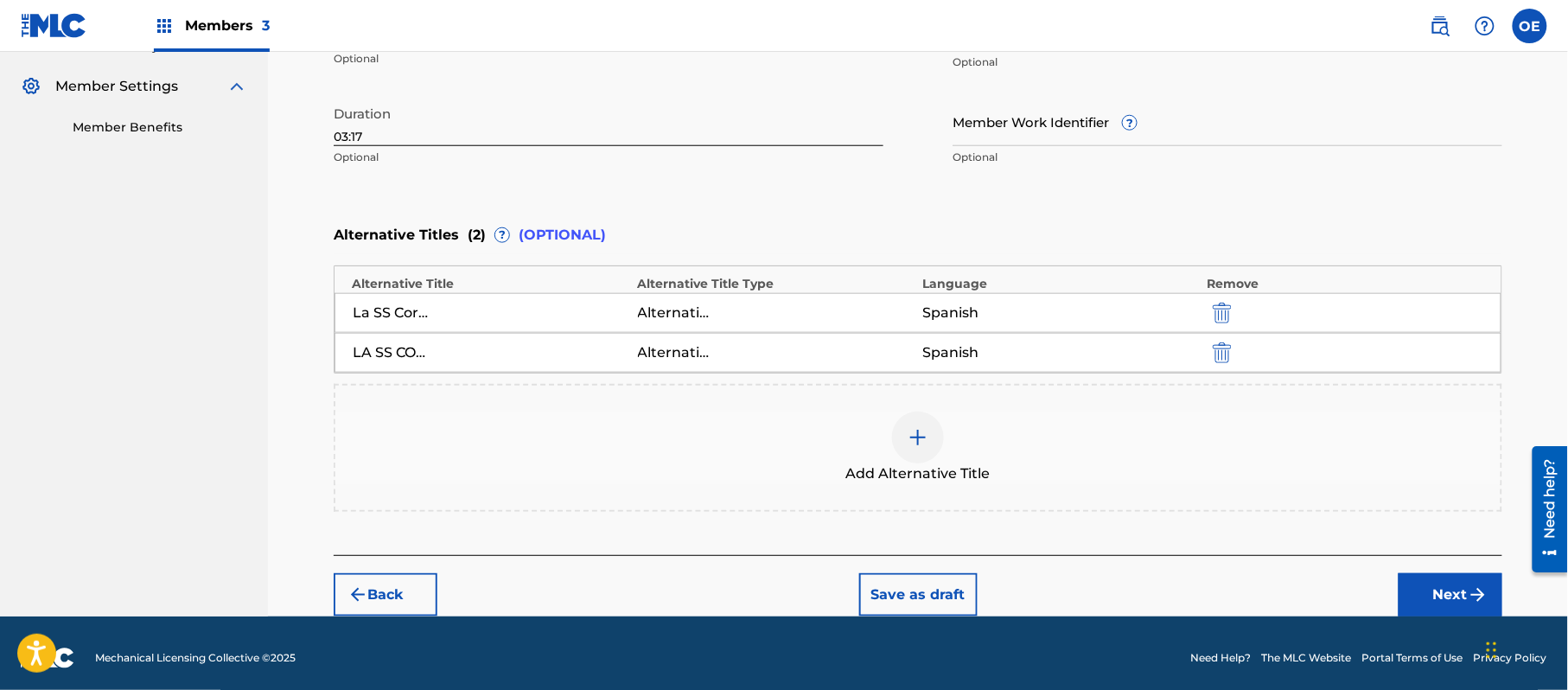
scroll to position [512, 0]
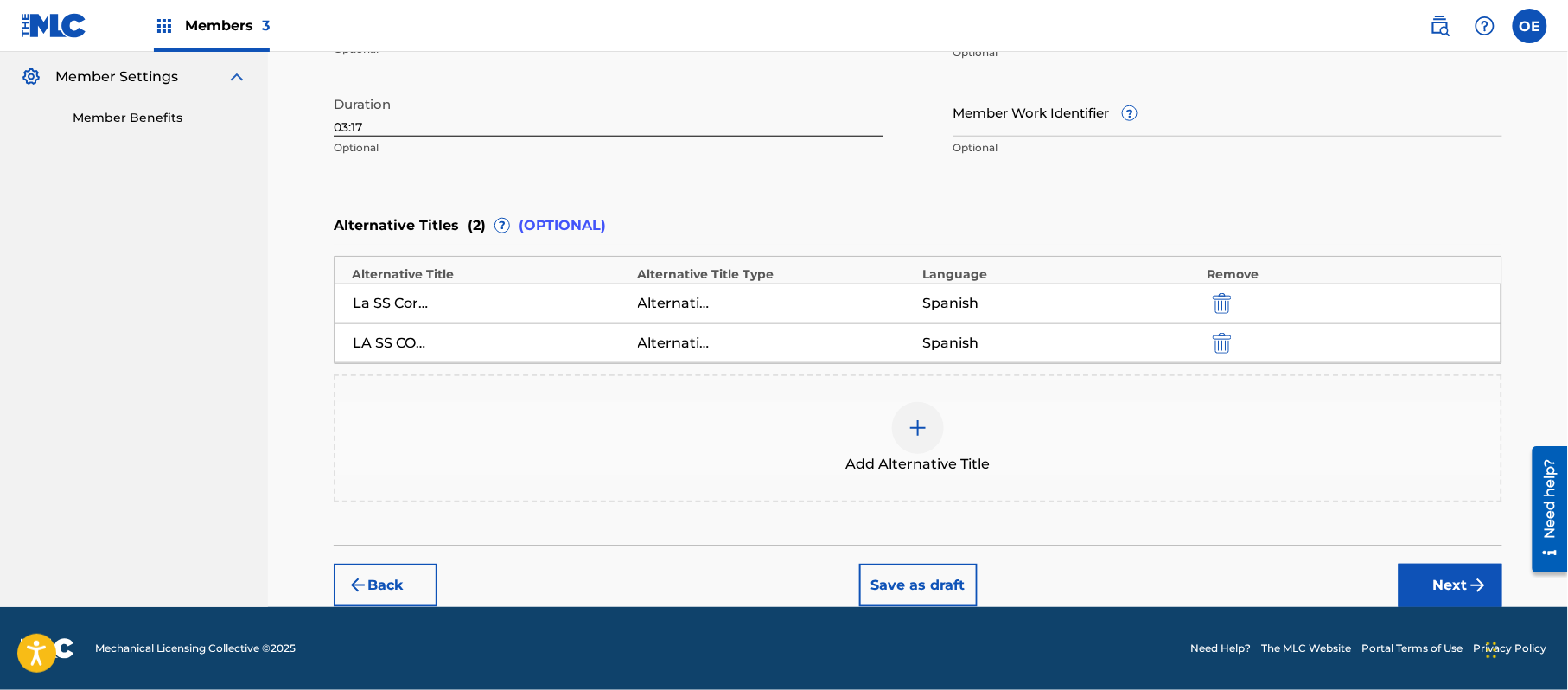
click at [1416, 603] on button "Next" at bounding box center [1451, 585] width 104 height 43
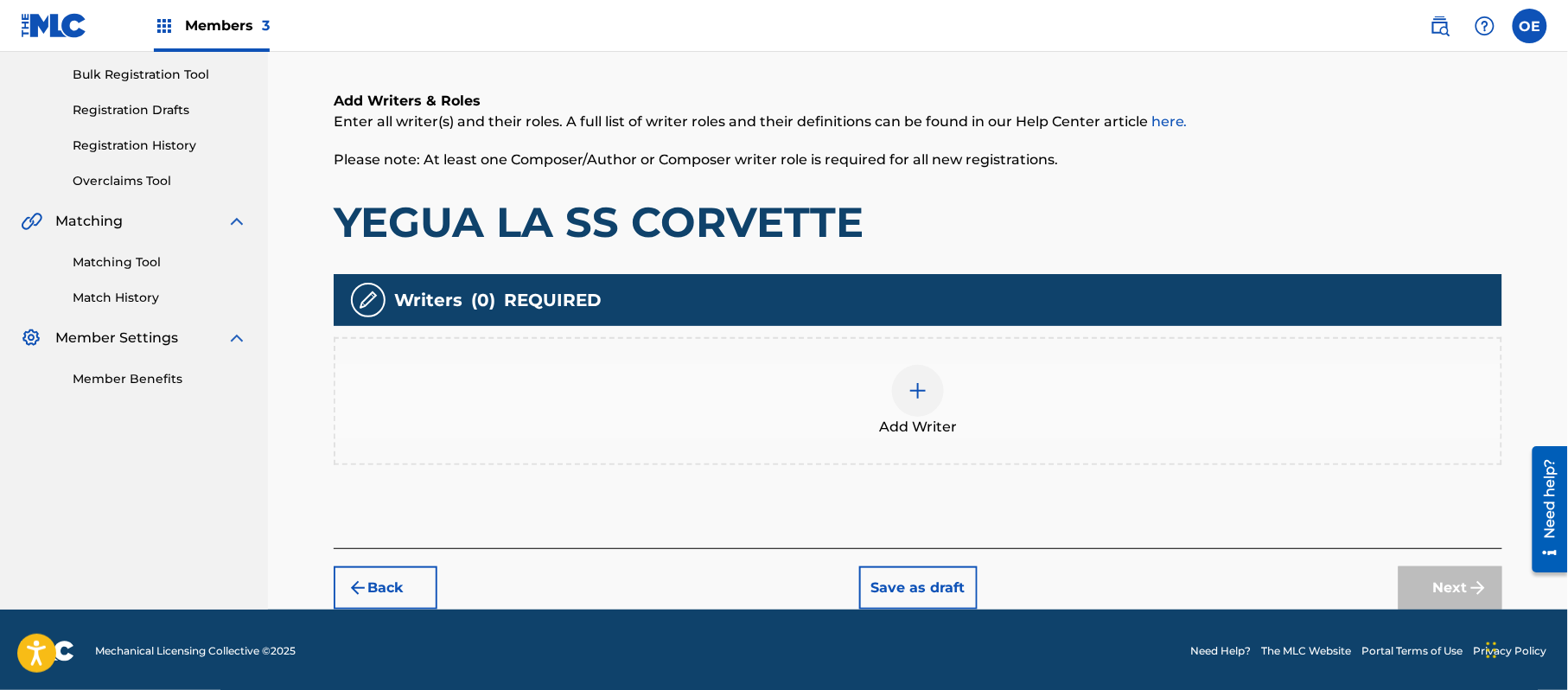
scroll to position [78, 0]
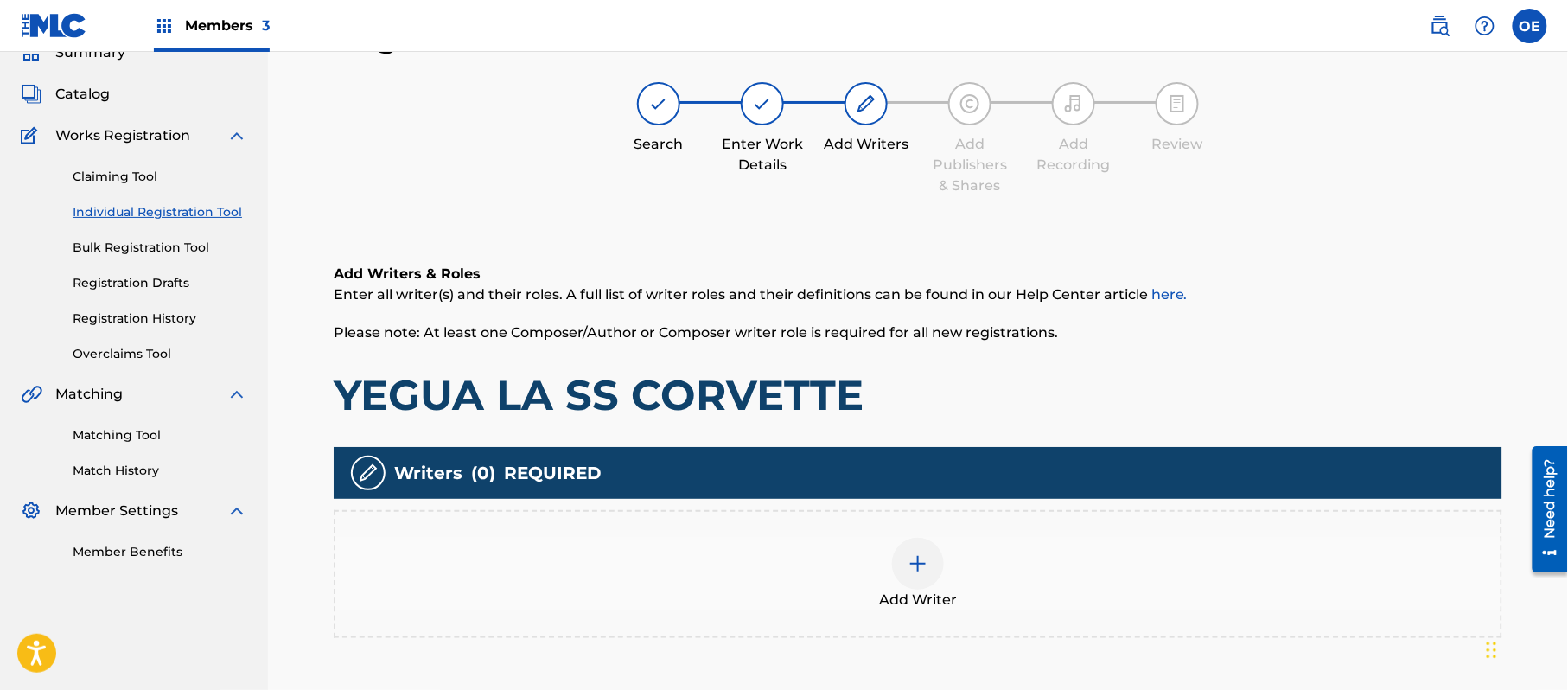
click at [914, 607] on span "Add Writer" at bounding box center [918, 599] width 78 height 21
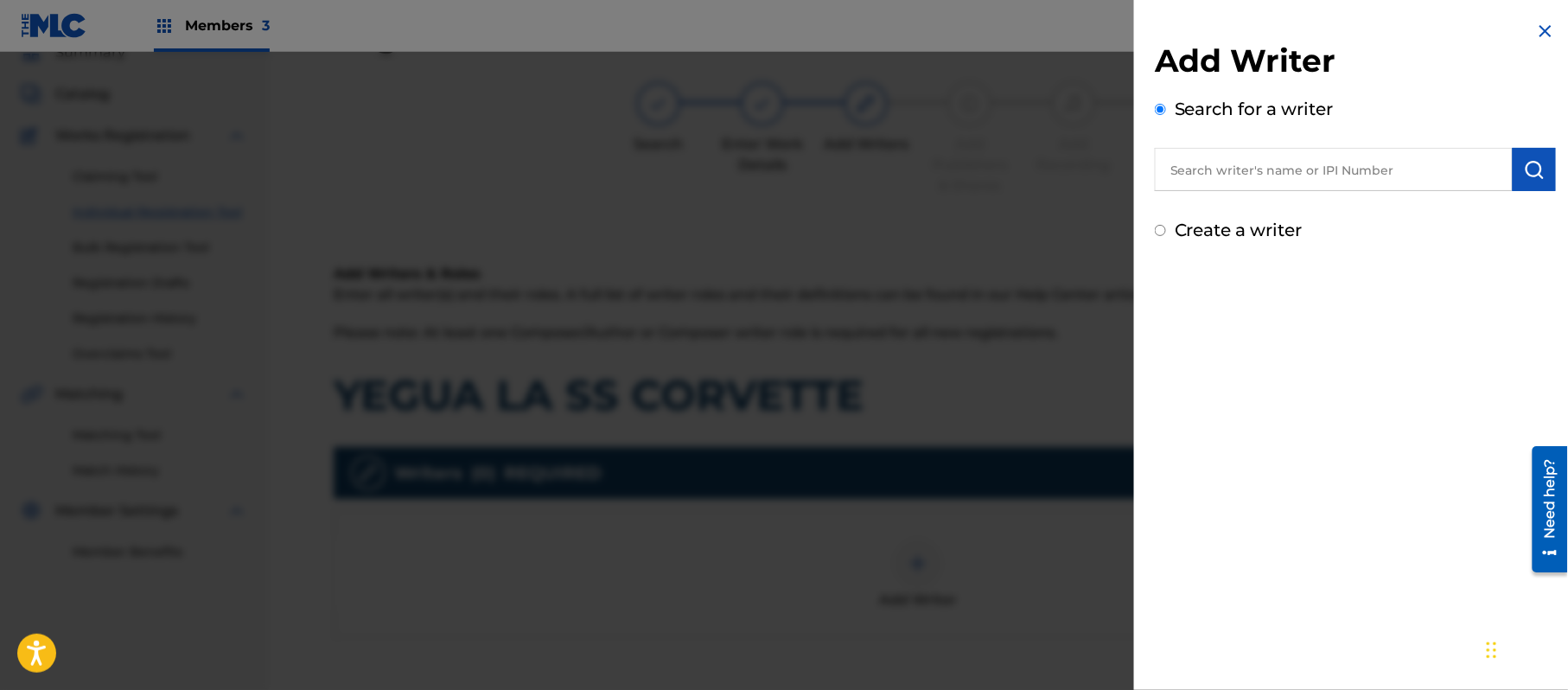
click at [1246, 223] on label "Create a writer" at bounding box center [1239, 229] width 128 height 21
radio input "true"
click at [1166, 225] on input "Create a writer" at bounding box center [1160, 230] width 12 height 12
radio input "false"
radio input "true"
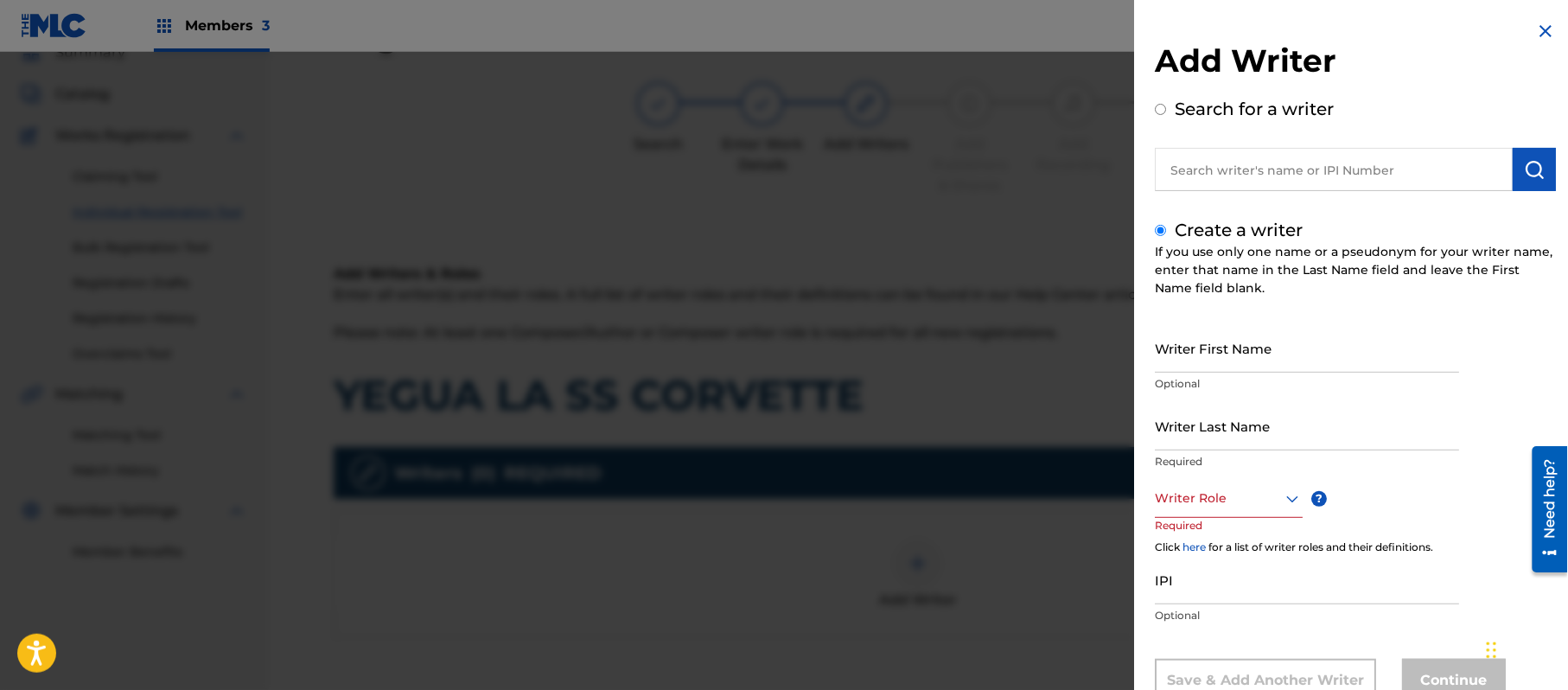
drag, startPoint x: 1212, startPoint y: 377, endPoint x: 1263, endPoint y: 354, distance: 55.9
paste input "[PERSON_NAME]"
type input "[PERSON_NAME]"
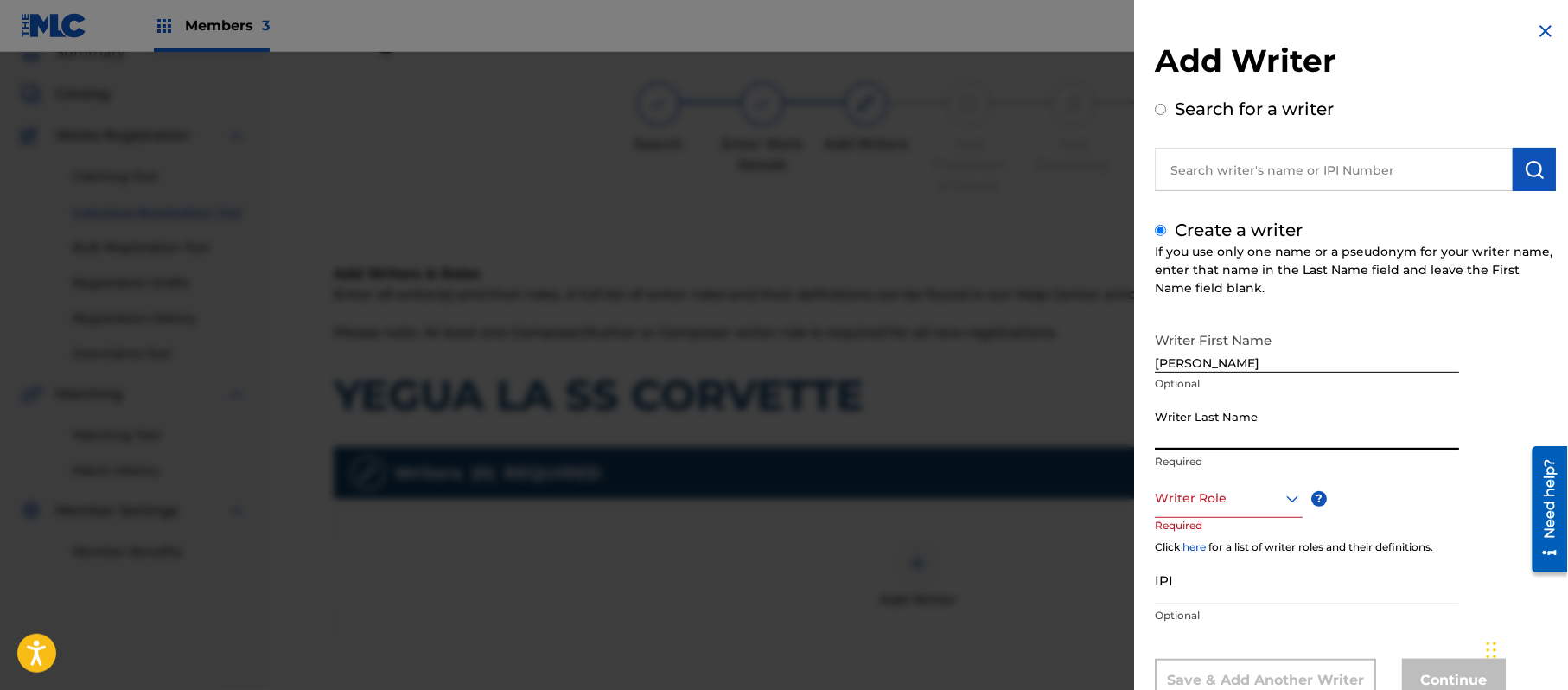
paste input "[PERSON_NAME]"
type input "[PERSON_NAME]"
drag, startPoint x: 1315, startPoint y: 363, endPoint x: 1226, endPoint y: 377, distance: 90.1
click at [1226, 377] on div "Writer First Name [PERSON_NAME] Optional" at bounding box center [1306, 362] width 304 height 78
type input "[PERSON_NAME]"
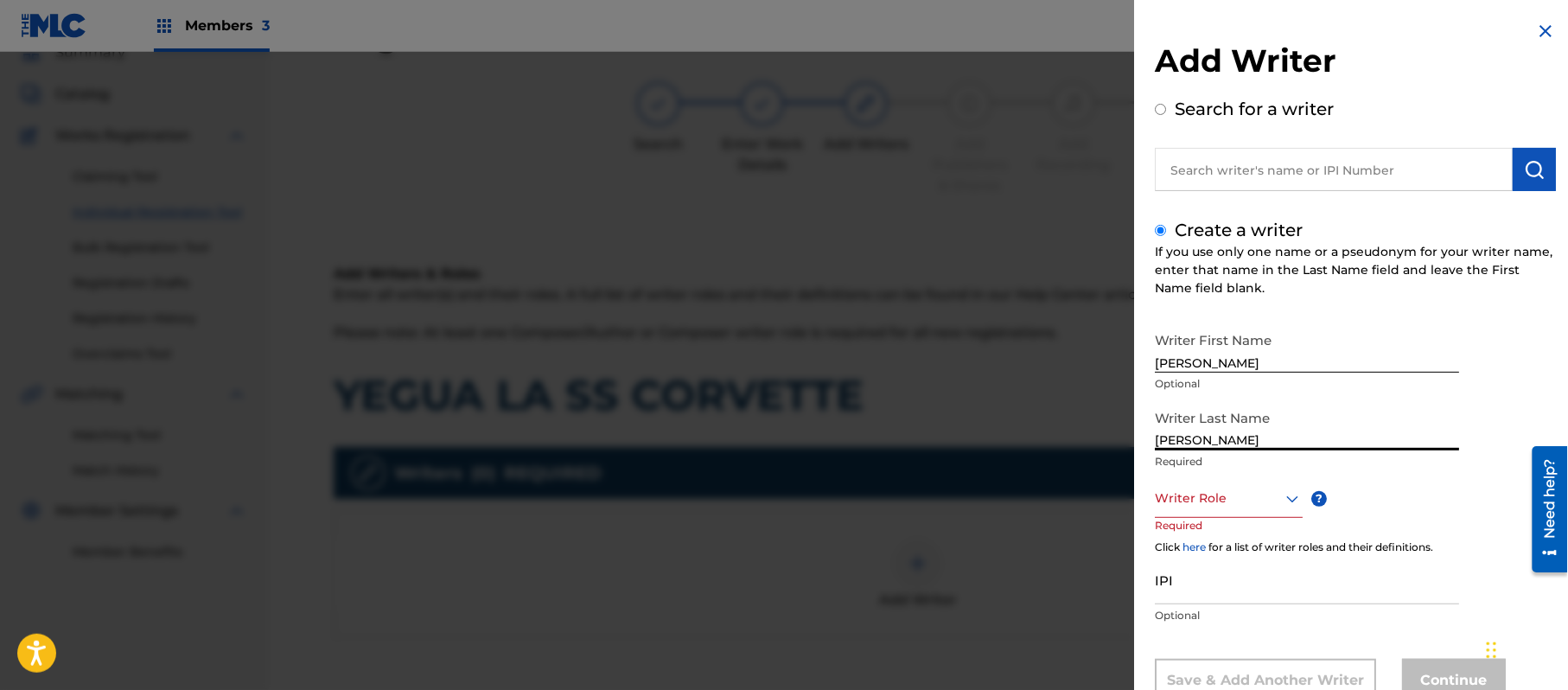
drag, startPoint x: 1231, startPoint y: 440, endPoint x: 1111, endPoint y: 449, distance: 120.3
click at [1112, 449] on div "Add Writer Search for a writer Create a writer If you use only one name or a ps…" at bounding box center [784, 371] width 1568 height 638
type input "[PERSON_NAME]"
click at [1184, 485] on div "8 results available. Use Up and Down to choose options, press Enter to select t…" at bounding box center [1228, 497] width 148 height 39
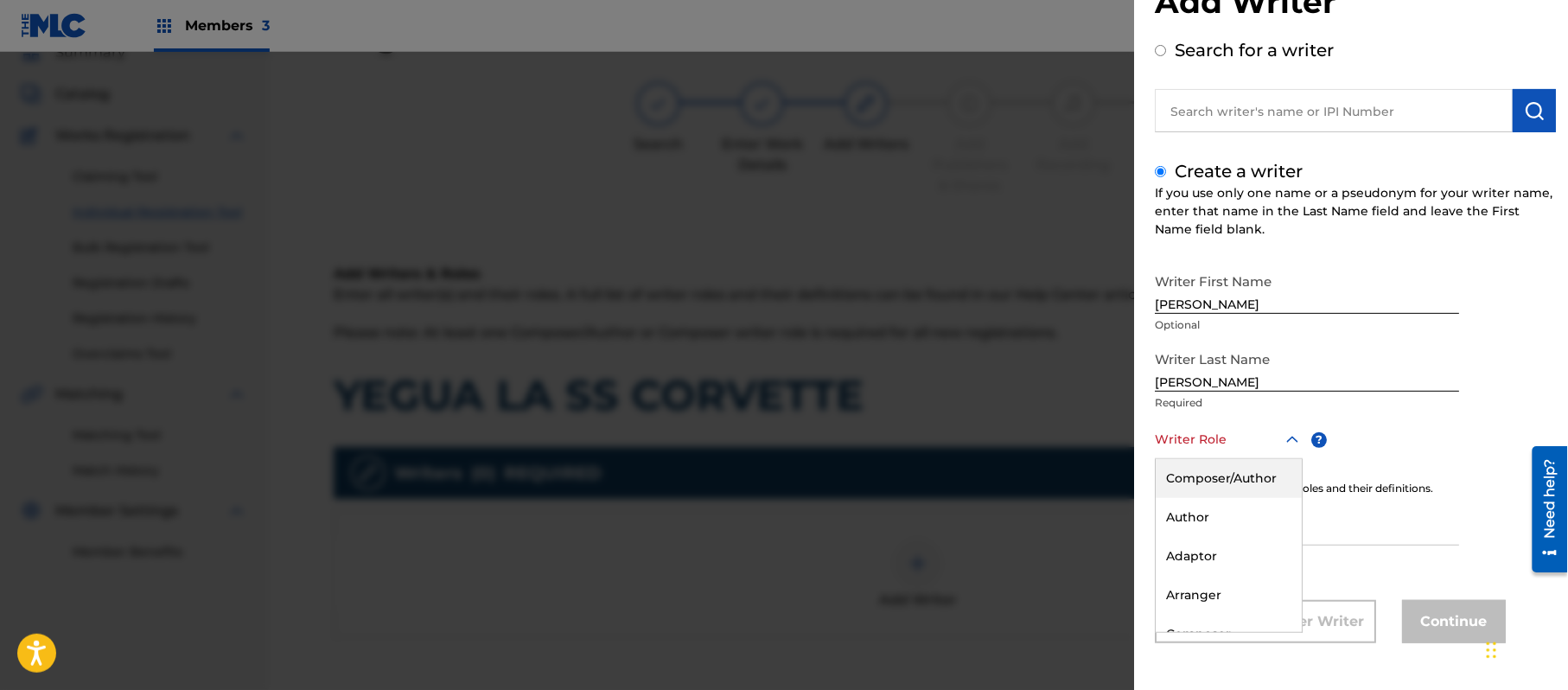
click at [1191, 484] on div "Composer/Author" at bounding box center [1228, 478] width 146 height 39
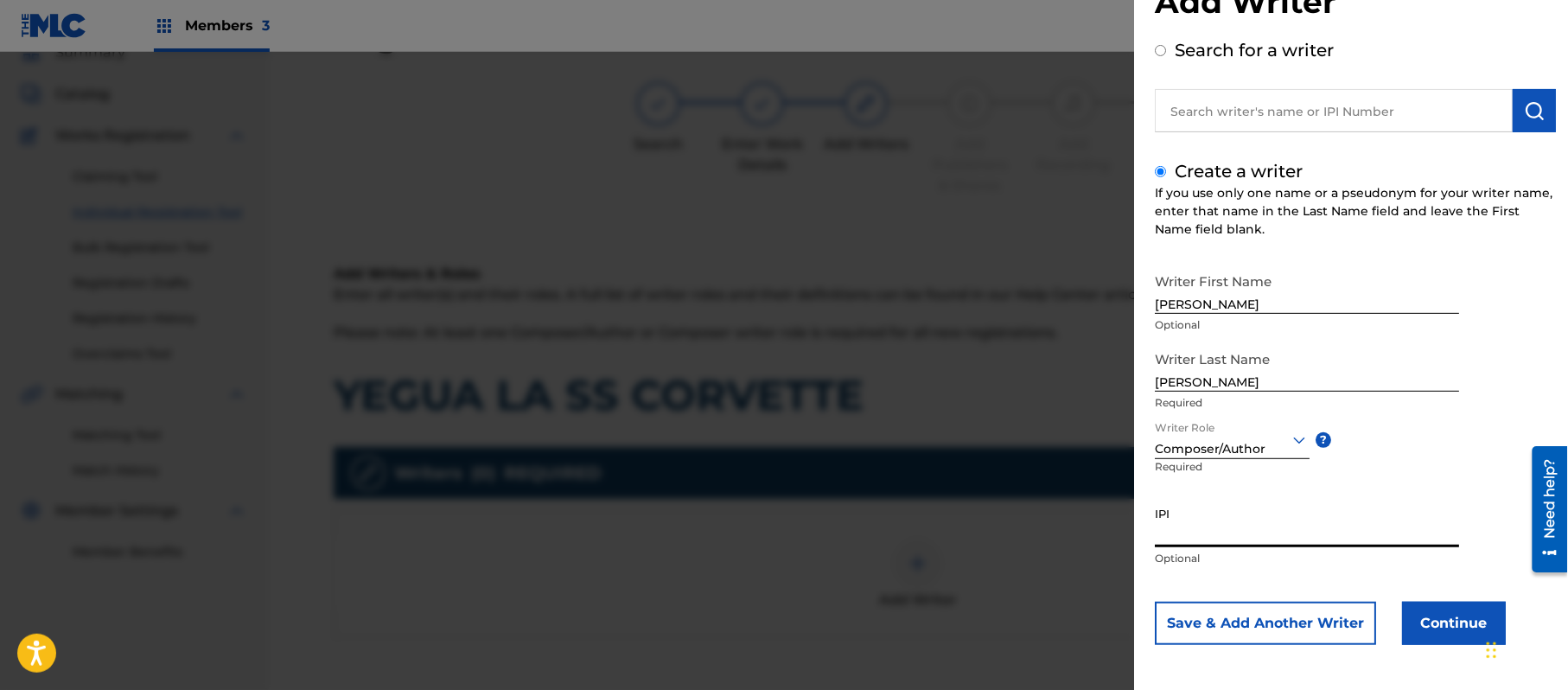
paste input "357223564"
type input "357223564"
click at [1443, 607] on button "Continue" at bounding box center [1454, 623] width 104 height 43
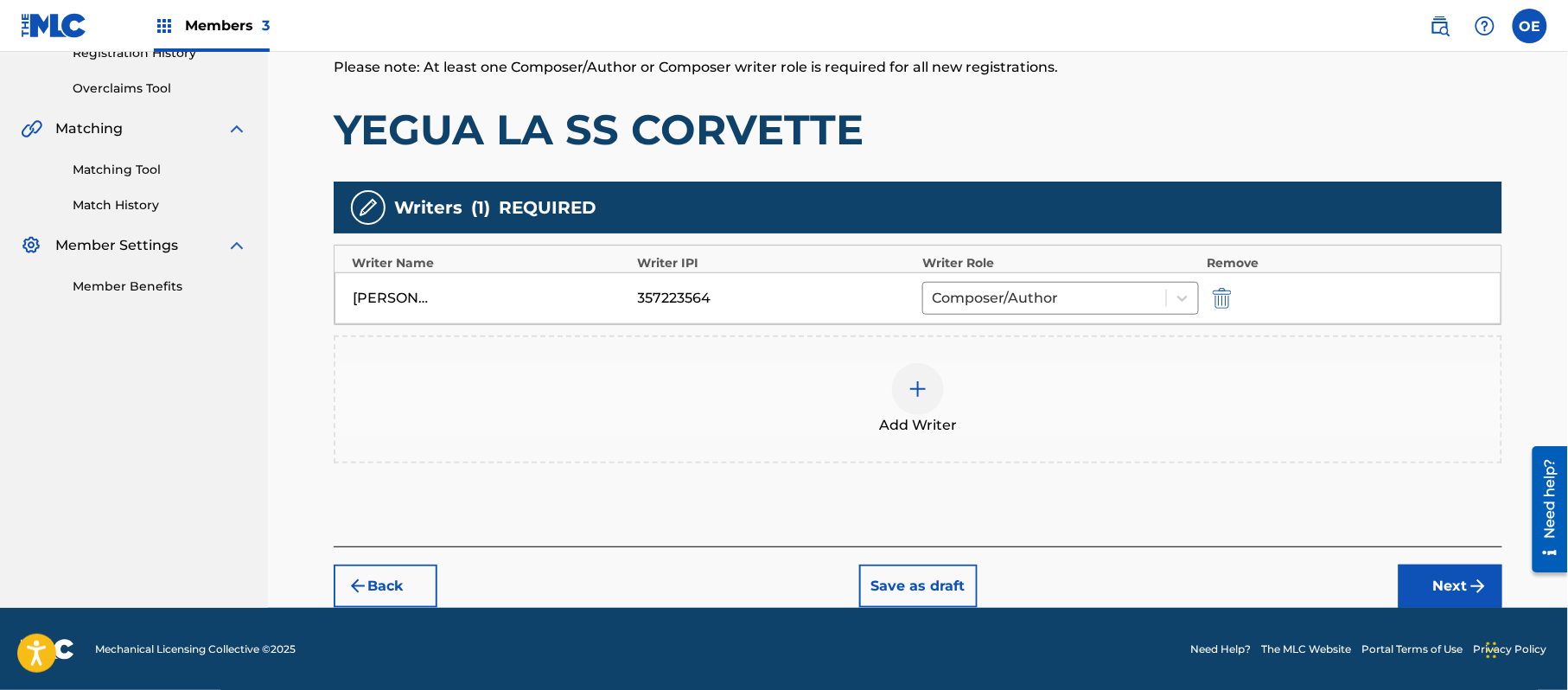
scroll to position [344, 0]
click at [1441, 577] on button "Next" at bounding box center [1451, 585] width 104 height 43
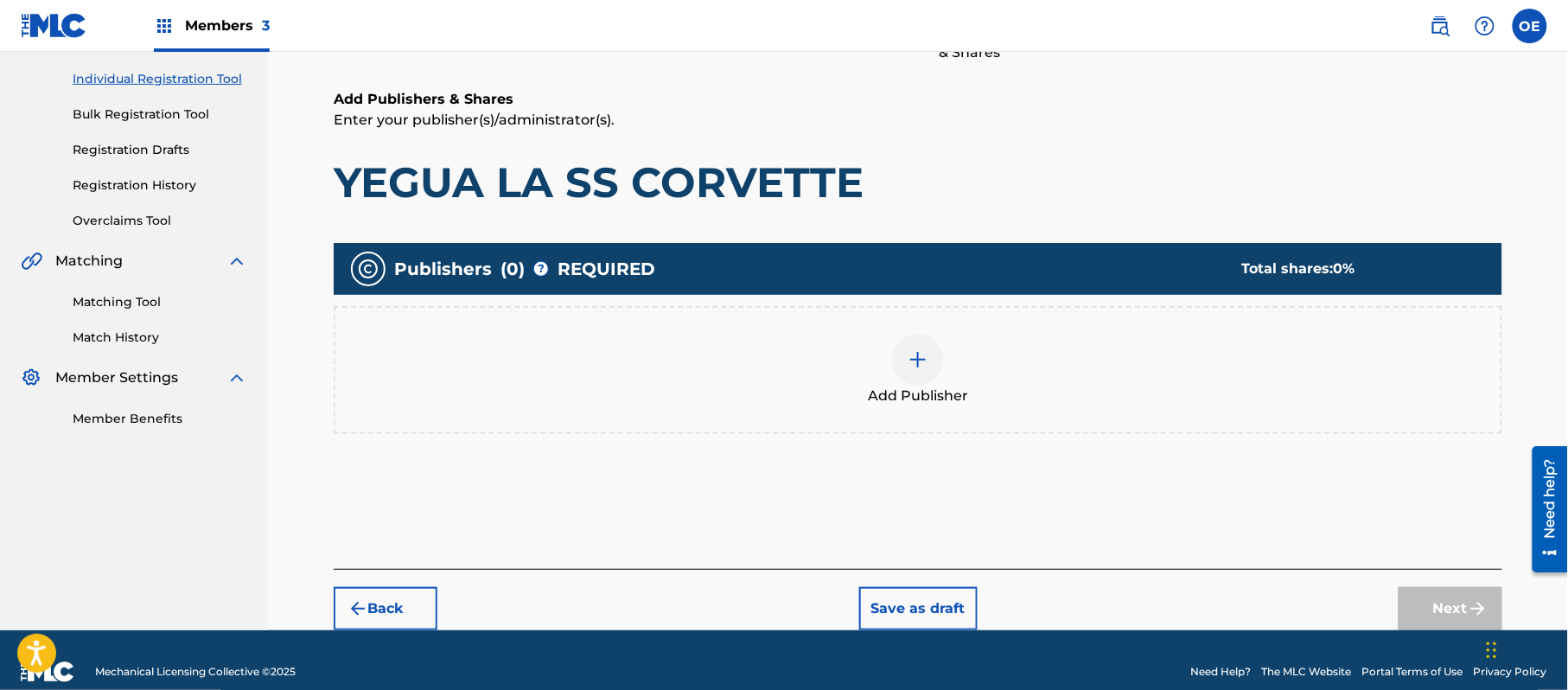
scroll to position [78, 0]
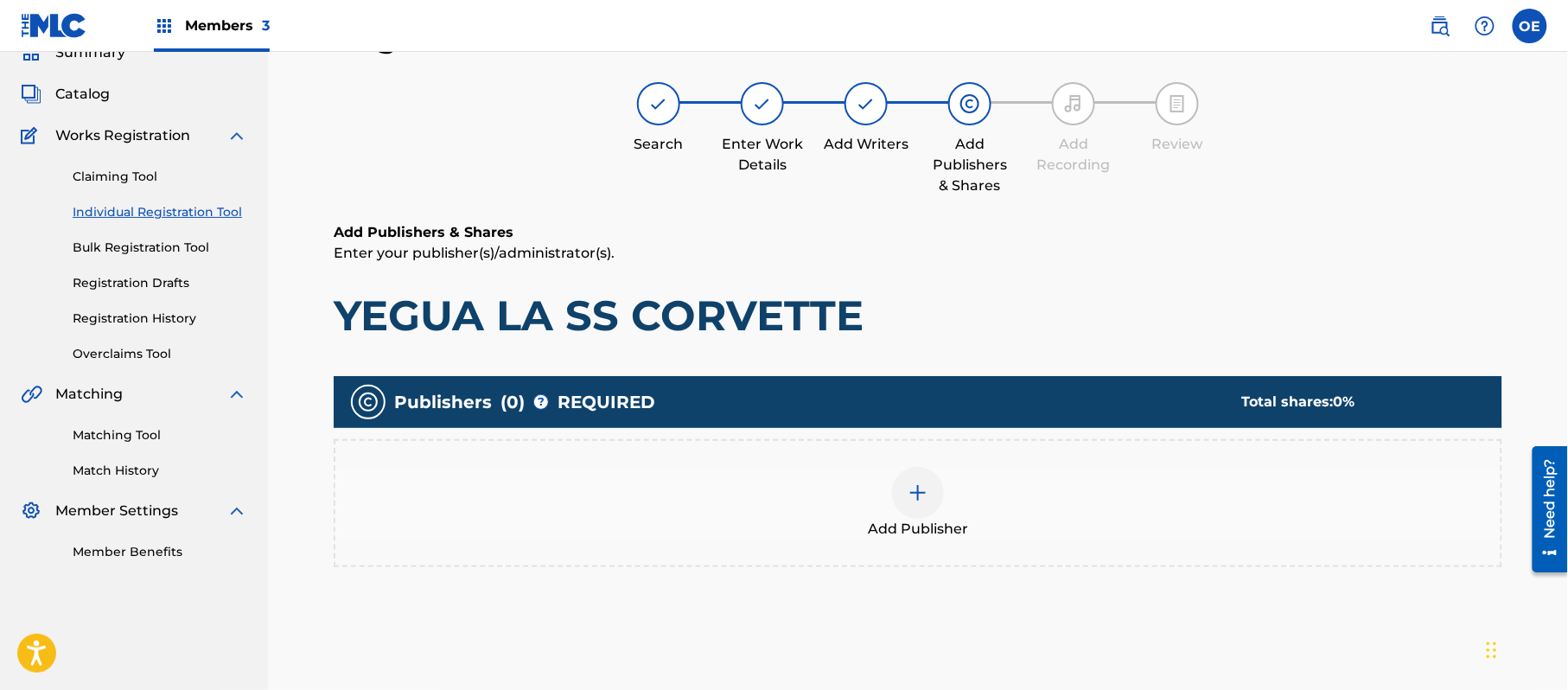
click at [889, 481] on div "Add Publisher" at bounding box center [918, 503] width 1165 height 73
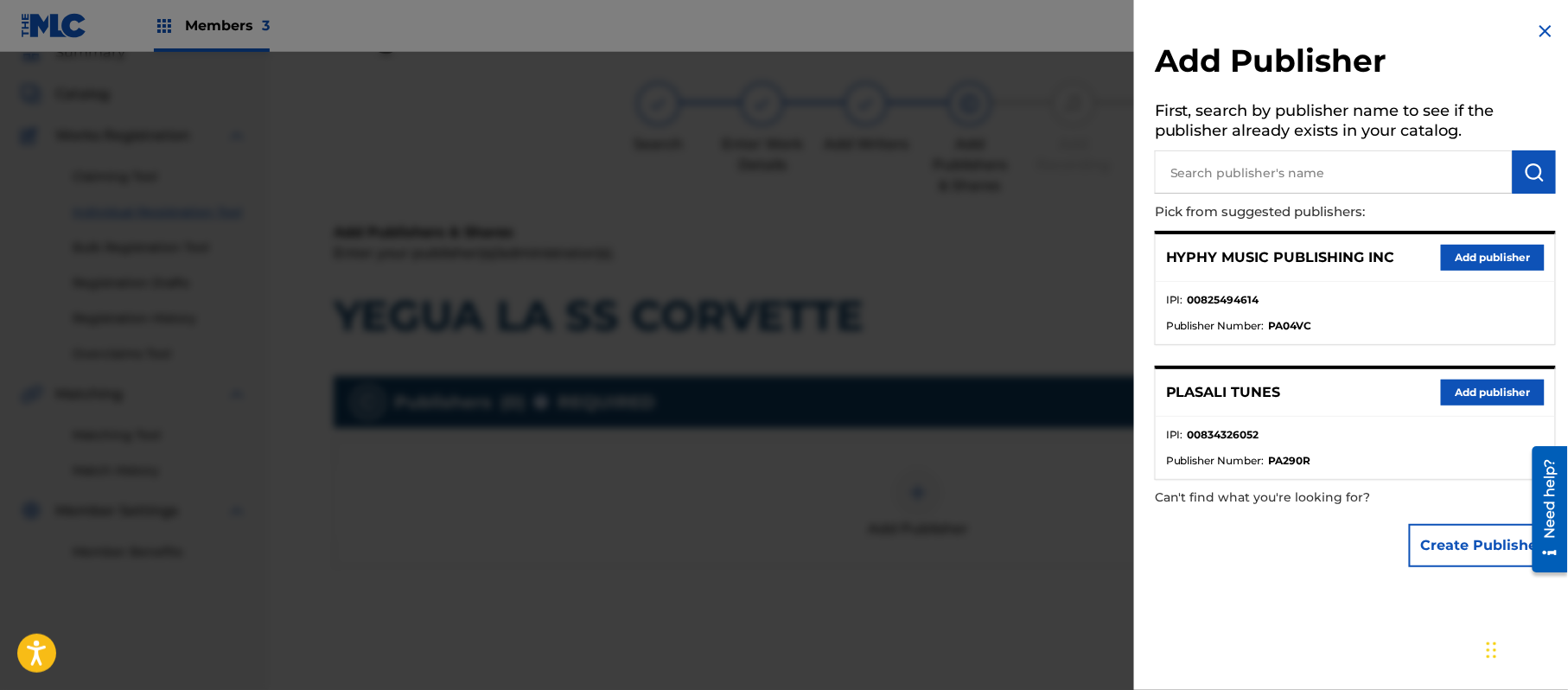
click at [1498, 246] on button "Add publisher" at bounding box center [1494, 257] width 104 height 26
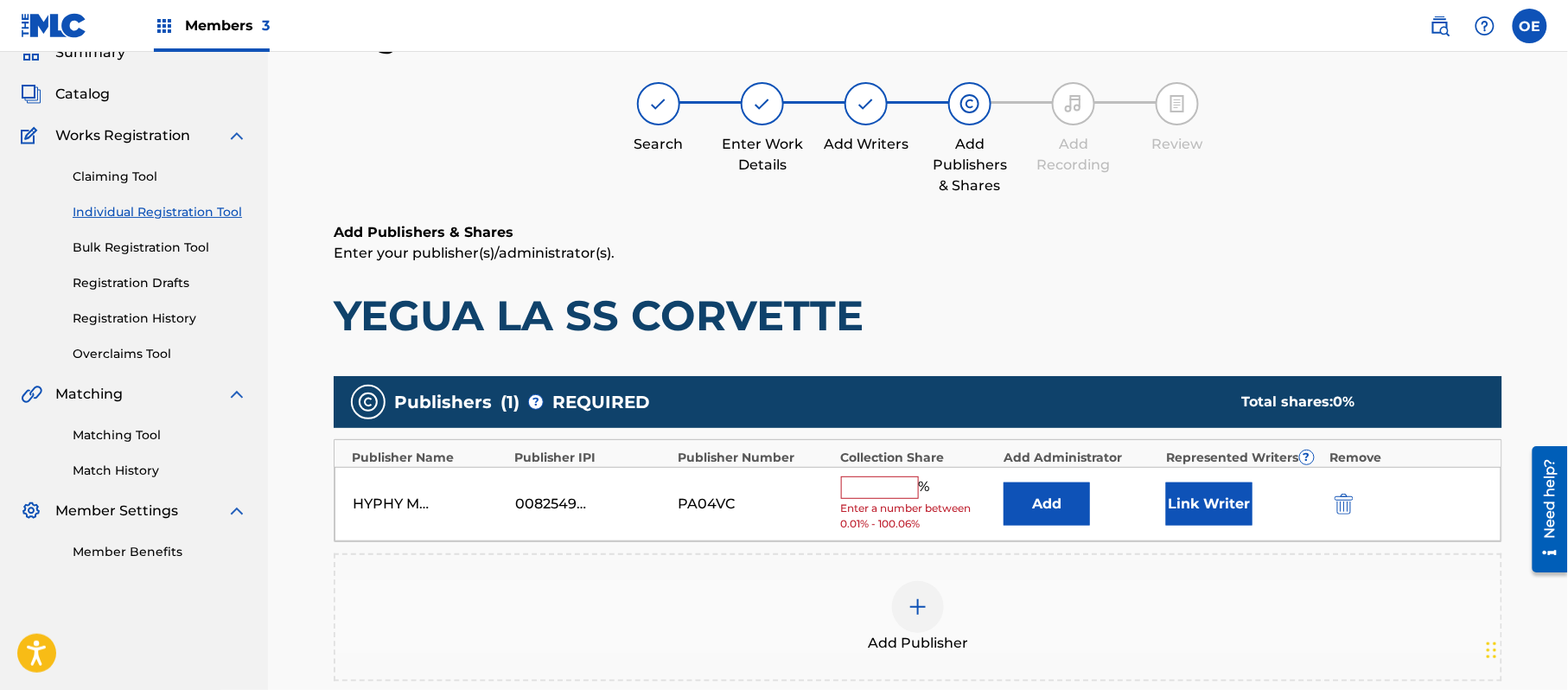
click at [877, 478] on input "text" at bounding box center [879, 487] width 78 height 22
type input "100"
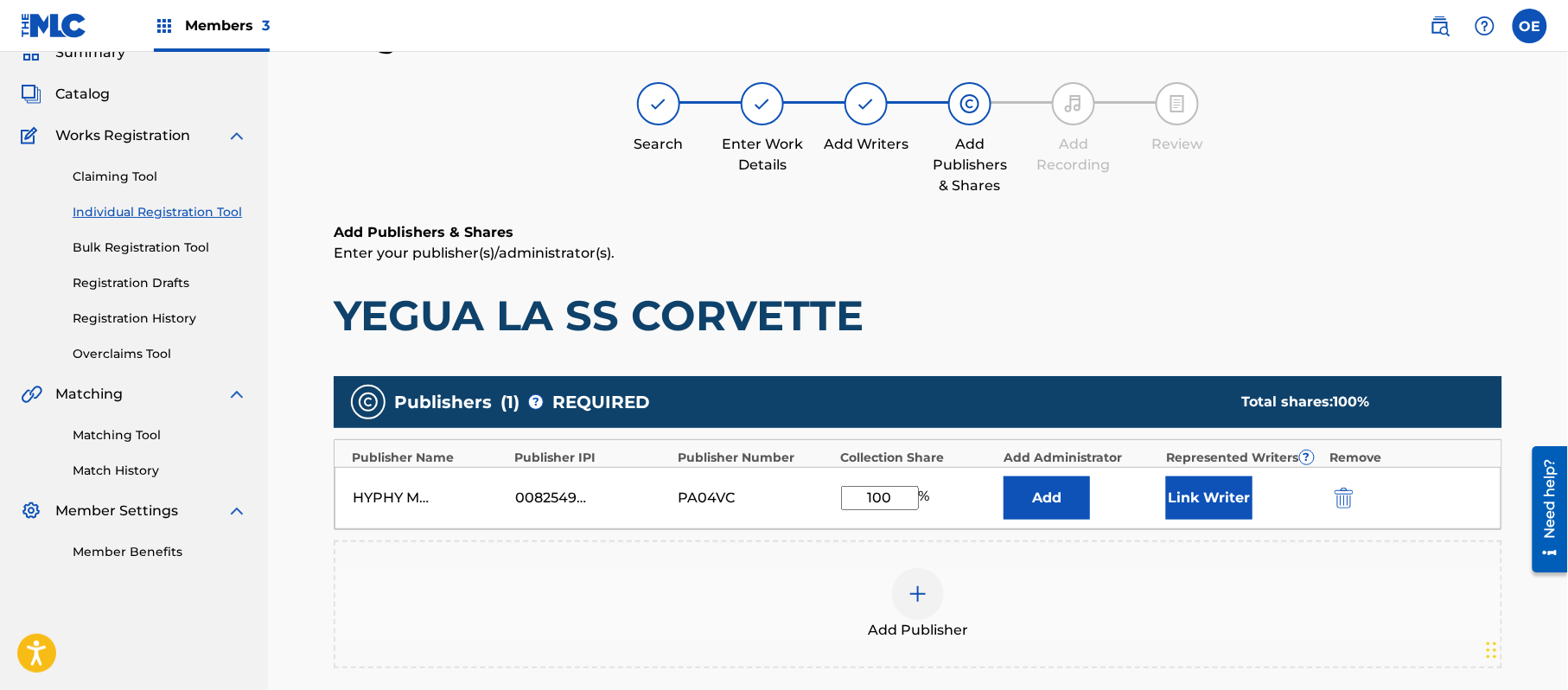
click at [1235, 505] on button "Link Writer" at bounding box center [1209, 497] width 86 height 43
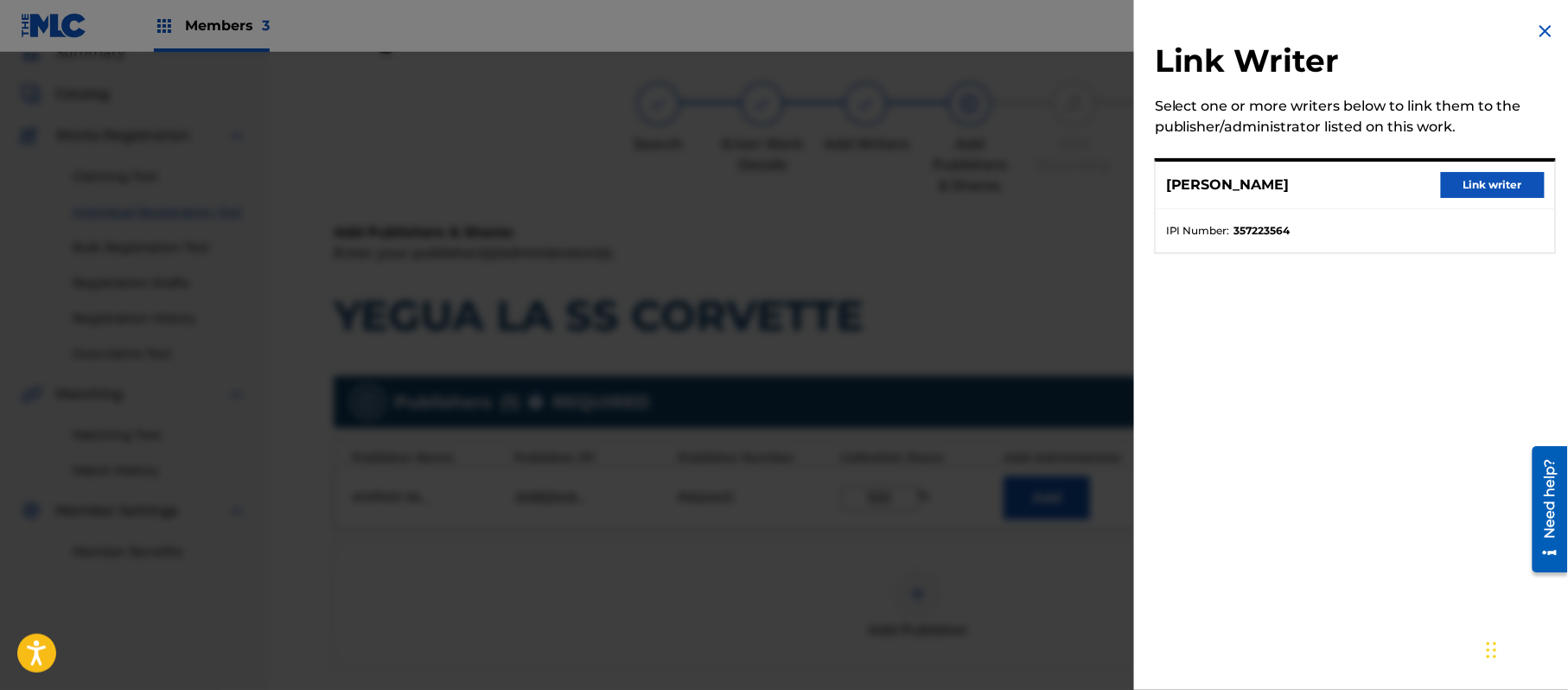
click at [1499, 194] on button "Link writer" at bounding box center [1494, 185] width 104 height 26
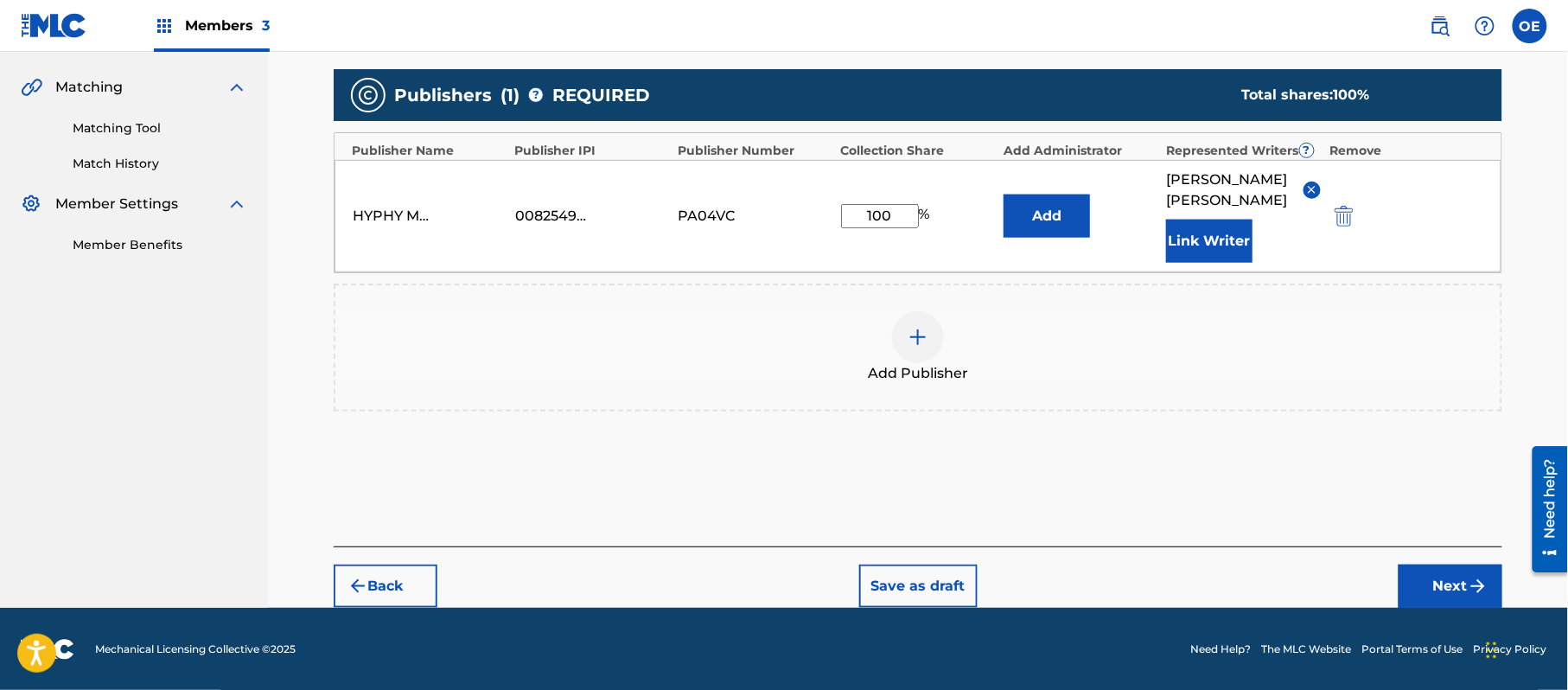
click at [1425, 572] on button "Next" at bounding box center [1451, 586] width 104 height 43
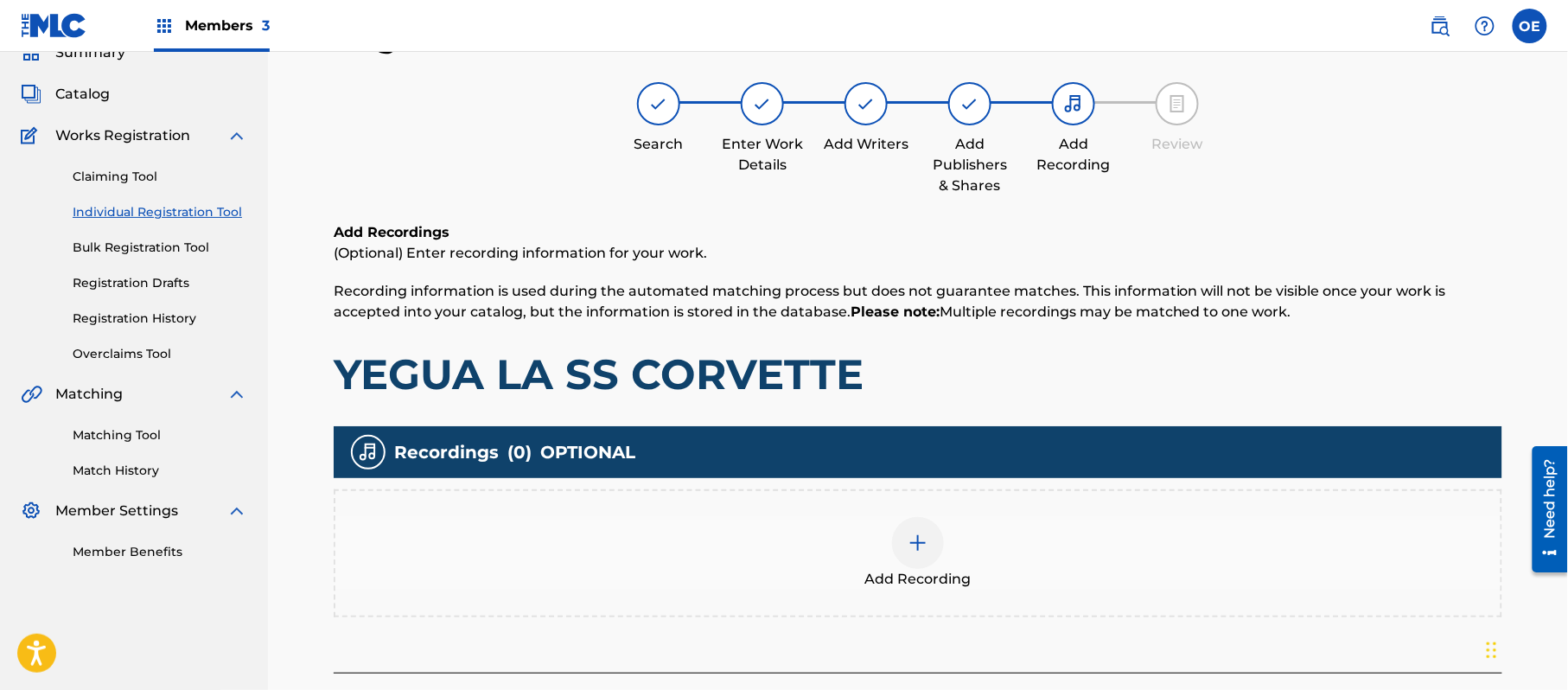
click at [911, 570] on span "Add Recording" at bounding box center [918, 579] width 107 height 21
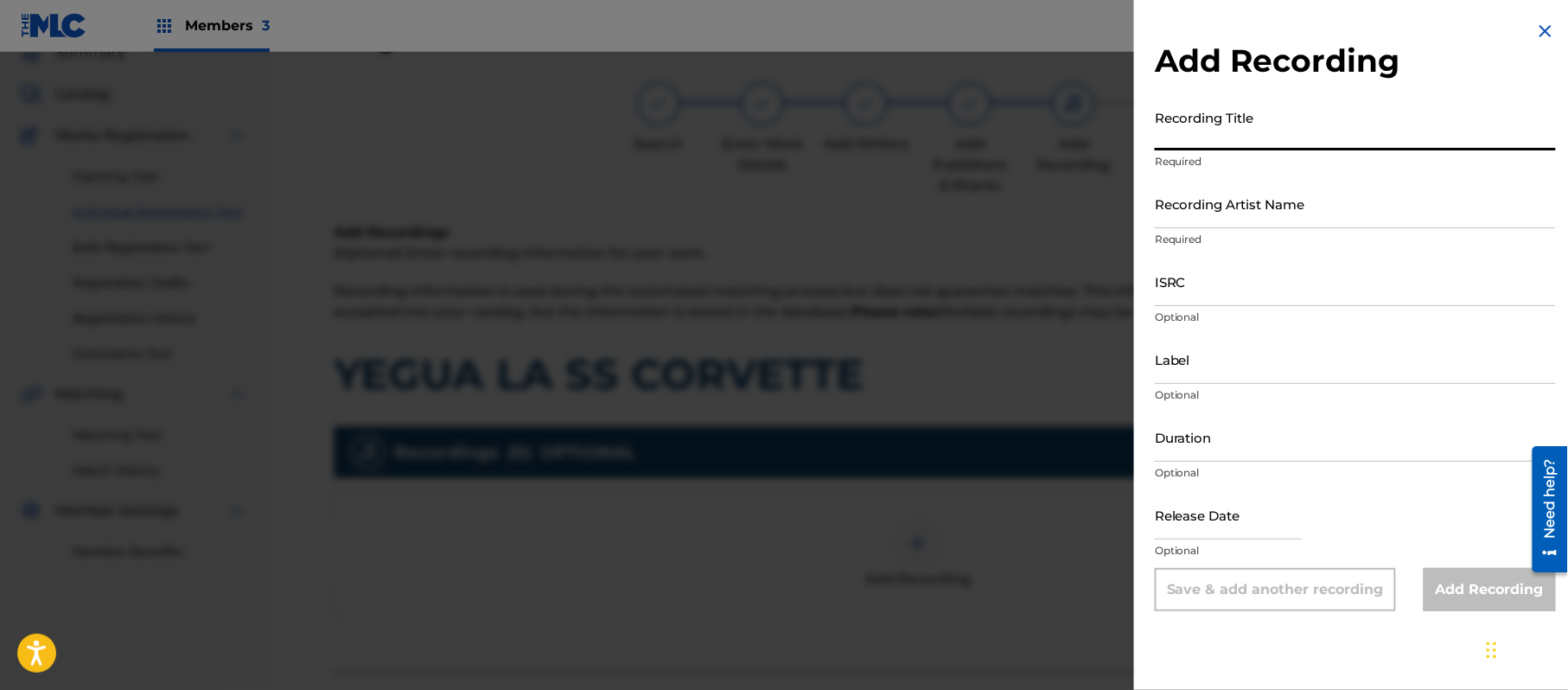
paste input "La SS Corvette"
type input "La SS Corvette"
drag, startPoint x: 1262, startPoint y: 202, endPoint x: 1255, endPoint y: 215, distance: 14.8
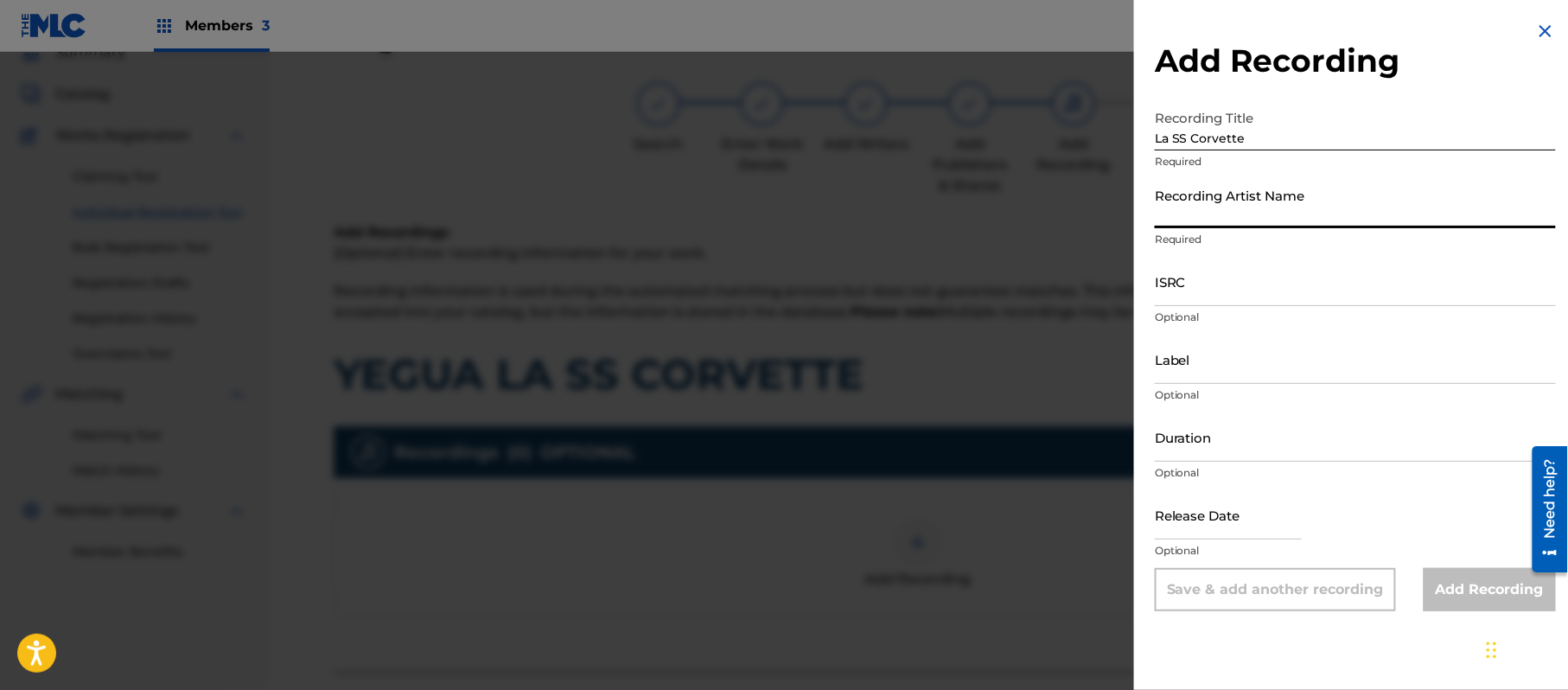
paste input "[PERSON_NAME] "El Guacho""
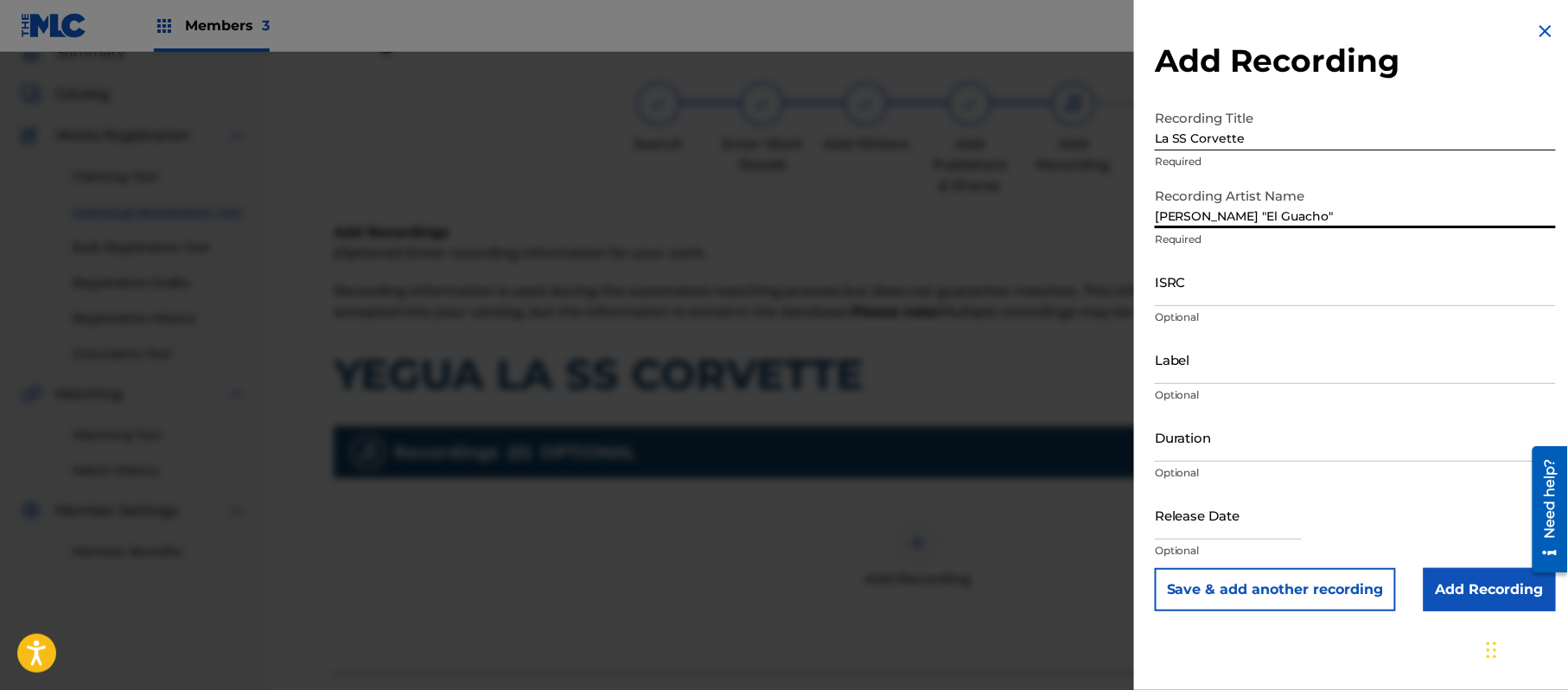
type input "[PERSON_NAME] "El Guacho""
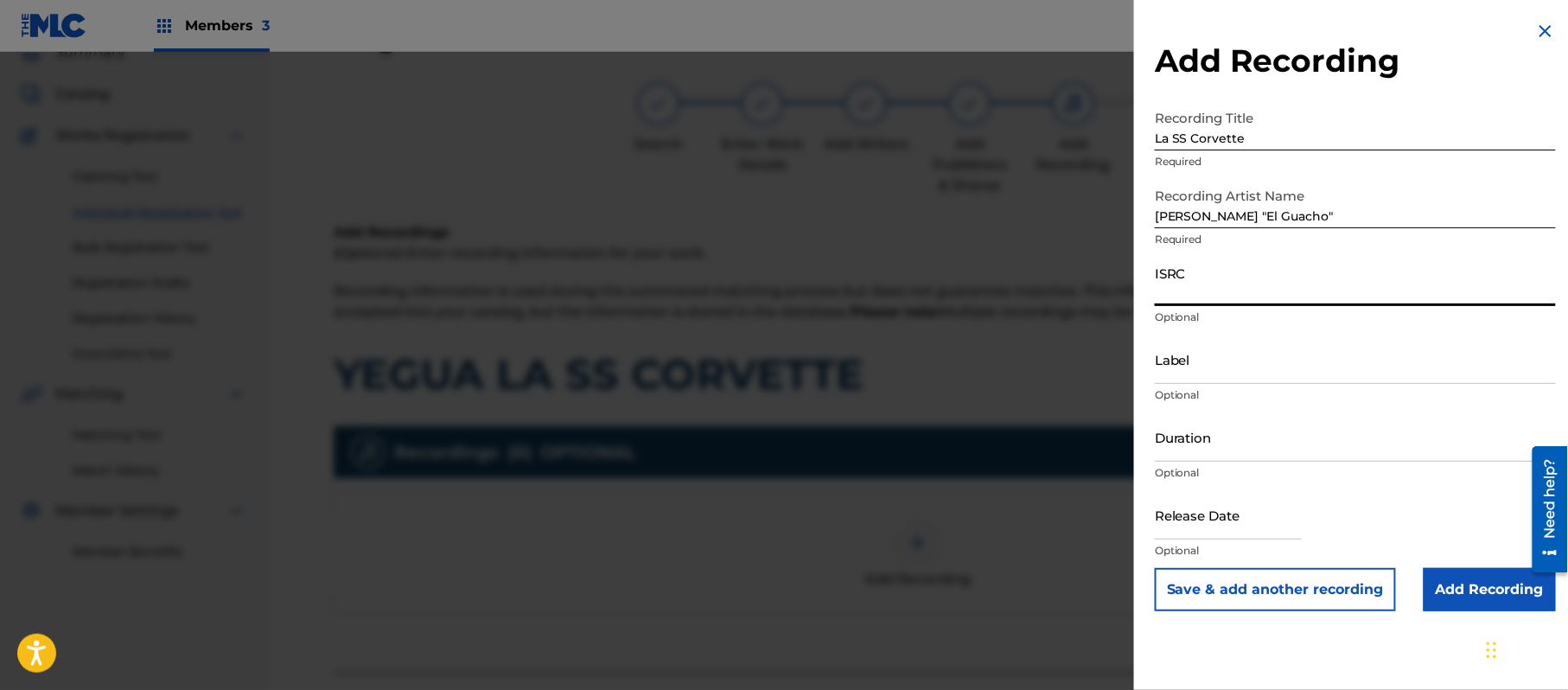
paste input "QZDQH2105672"
type input "QZDQH2105672"
paste input "[PERSON_NAME] El Guacho"
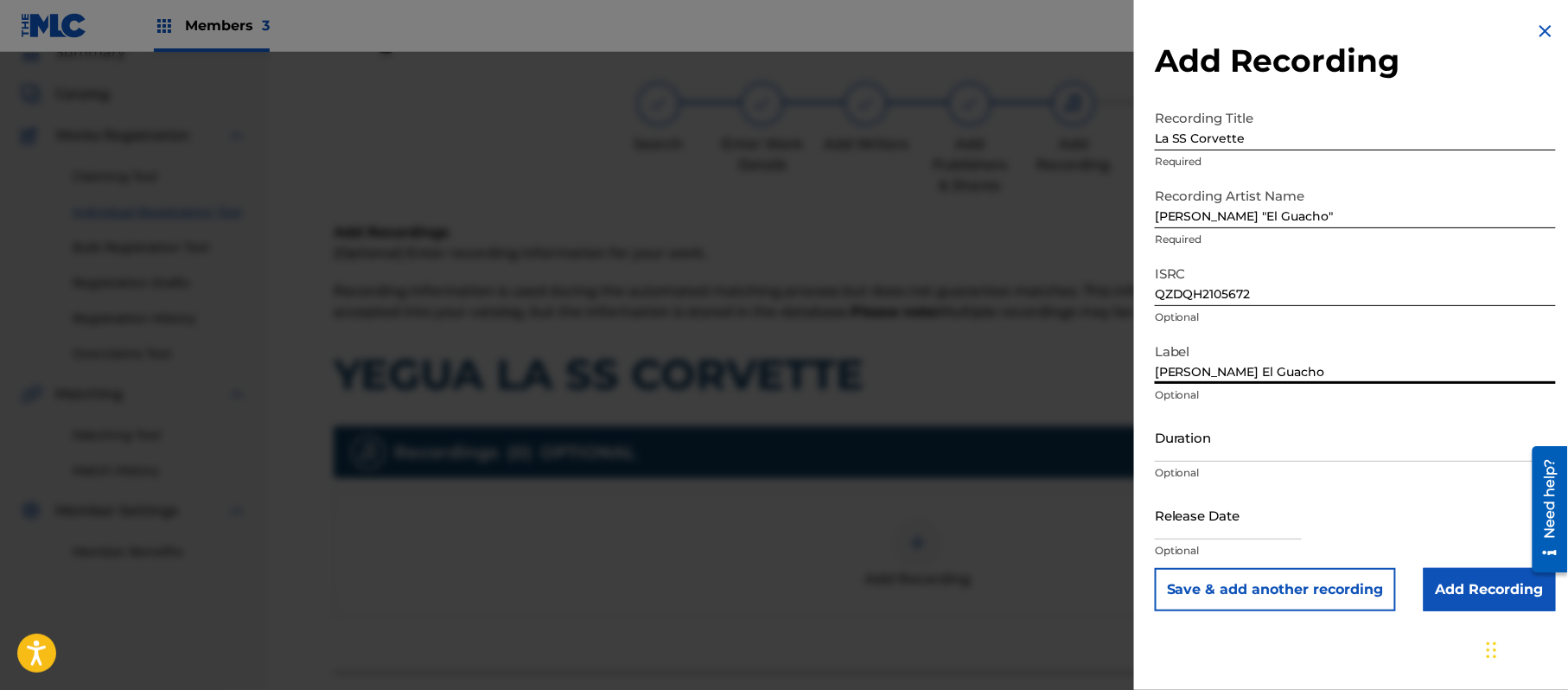
type input "[PERSON_NAME] El Guacho"
click at [1231, 444] on input "Duration" at bounding box center [1355, 436] width 401 height 49
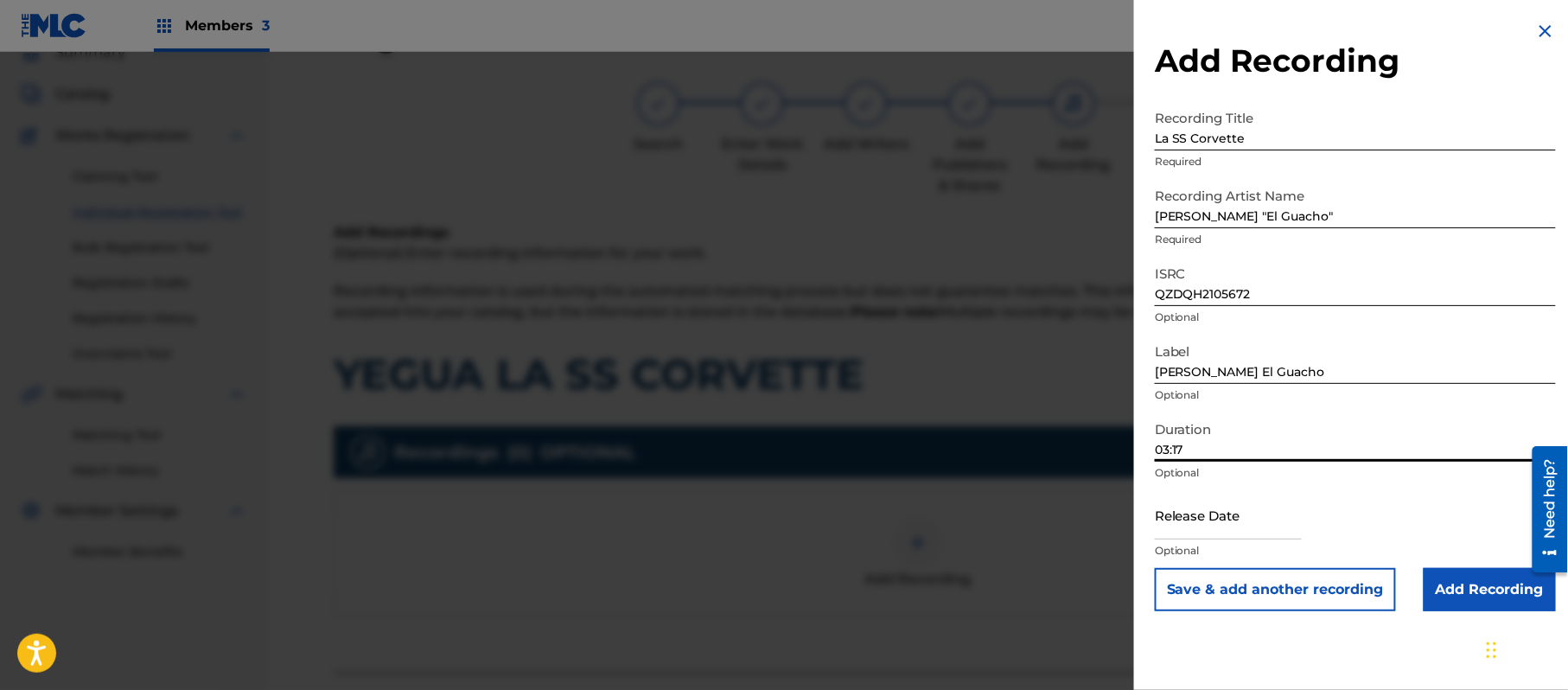
type input "03:17"
drag, startPoint x: 1186, startPoint y: 505, endPoint x: 1199, endPoint y: 512, distance: 14.8
click at [1186, 505] on input "text" at bounding box center [1228, 514] width 147 height 49
select select "7"
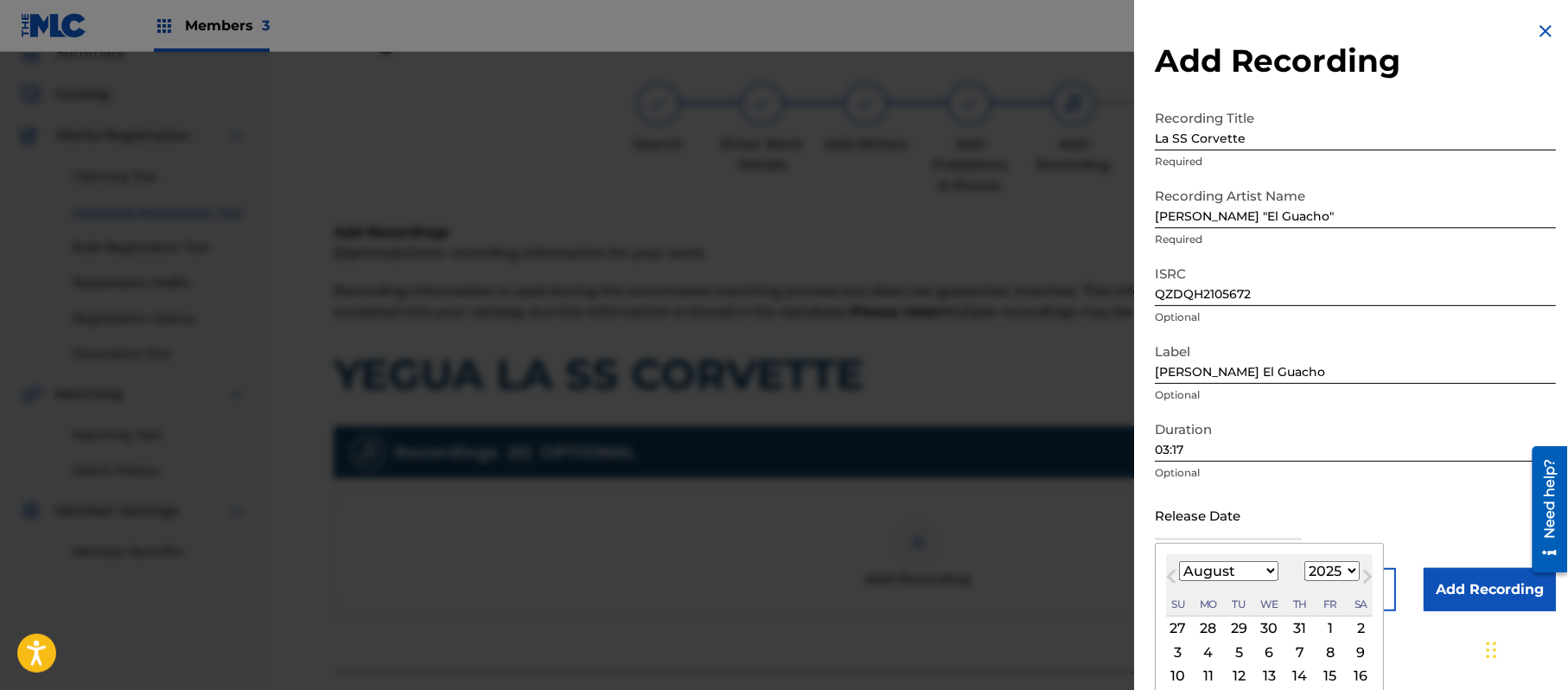
click at [1335, 570] on select "1899 1900 1901 1902 1903 1904 1905 1906 1907 1908 1909 1910 1911 1912 1913 1914…" at bounding box center [1332, 571] width 56 height 20
select select "2022"
click at [1308, 561] on select "1899 1900 1901 1902 1903 1904 1905 1906 1907 1908 1909 1910 1911 1912 1913 1914…" at bounding box center [1332, 571] width 56 height 20
click at [1236, 561] on div "August [DATE] February March April May June July August September October Novem…" at bounding box center [1269, 584] width 206 height 62
click at [1235, 565] on select "January February March April May June July August September October November De…" at bounding box center [1228, 571] width 100 height 20
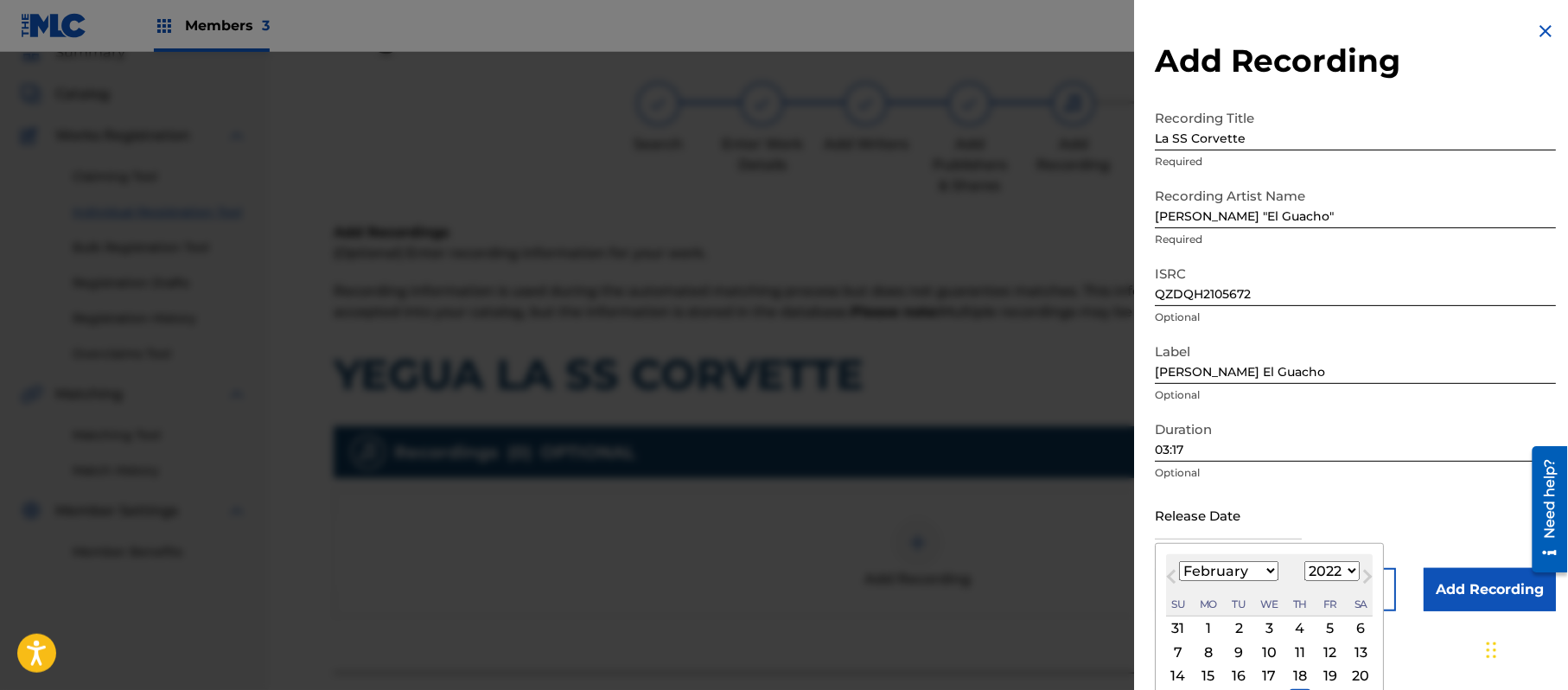
click at [1180, 561] on select "January February March April May June July August September October November De…" at bounding box center [1228, 571] width 100 height 20
drag, startPoint x: 1214, startPoint y: 570, endPoint x: 1170, endPoint y: 505, distance: 78.5
click at [1214, 570] on select "January February March April May June July August September October November De…" at bounding box center [1228, 571] width 100 height 20
select select "0"
click at [1180, 561] on select "January February March April May June July August September October November De…" at bounding box center [1228, 571] width 100 height 20
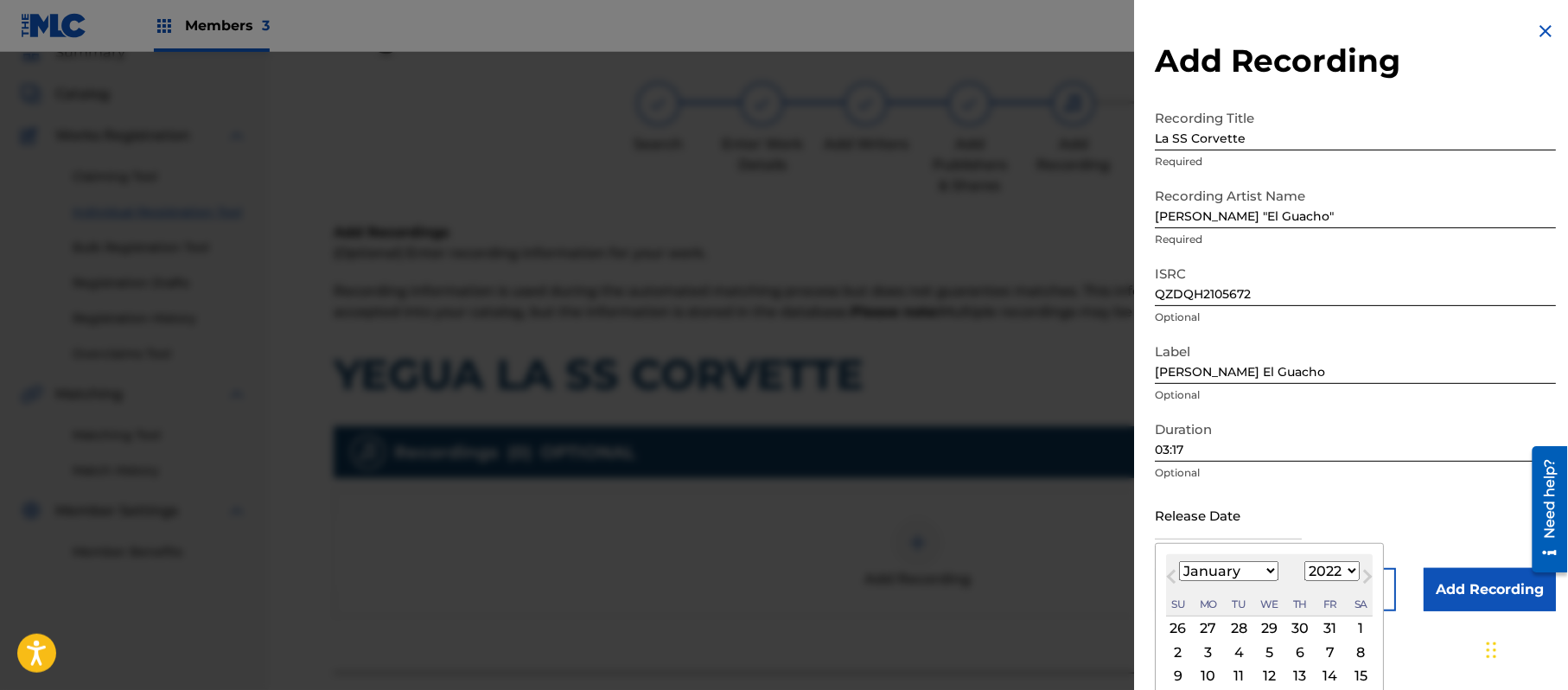
click at [1330, 675] on div "14" at bounding box center [1330, 676] width 21 height 21
type input "[DATE]"
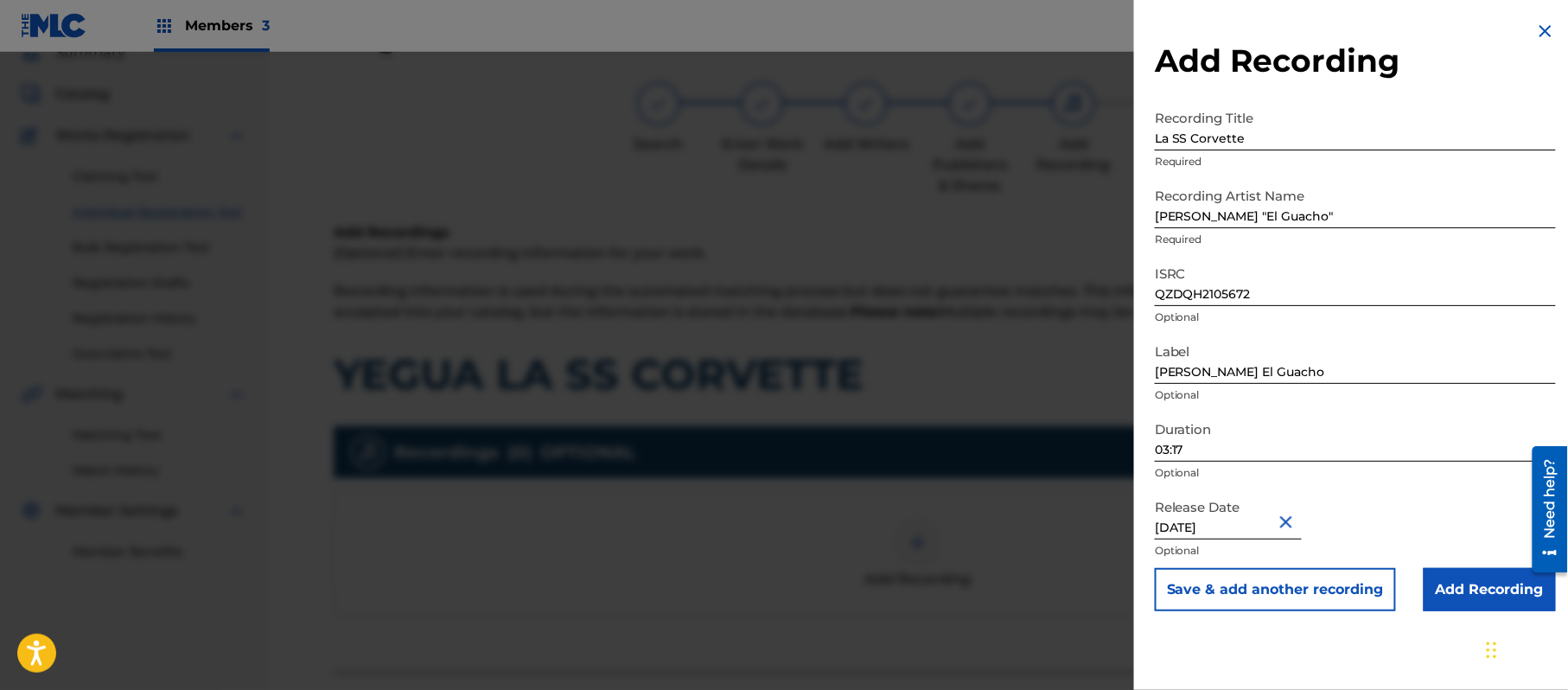
click at [1467, 599] on input "Add Recording" at bounding box center [1490, 590] width 133 height 43
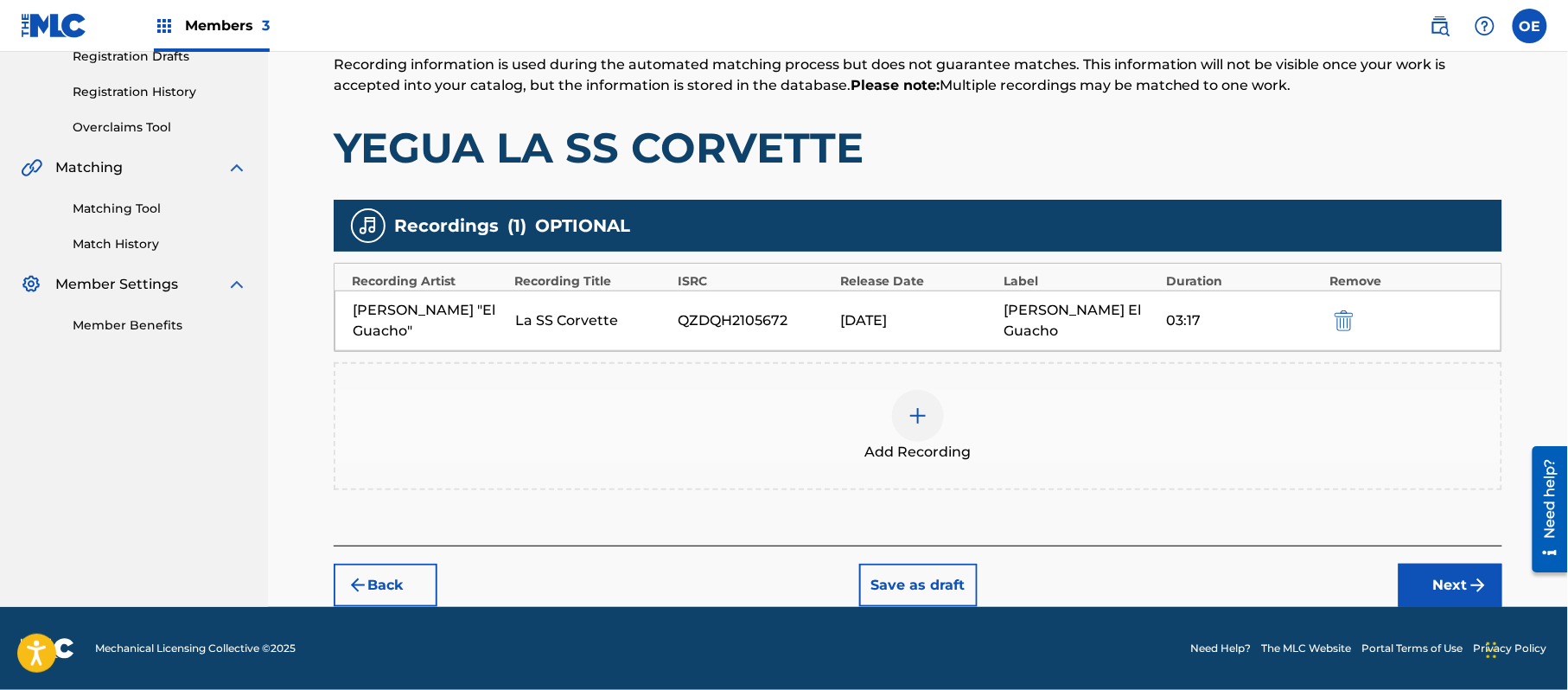
click at [1425, 582] on button "Next" at bounding box center [1451, 585] width 104 height 43
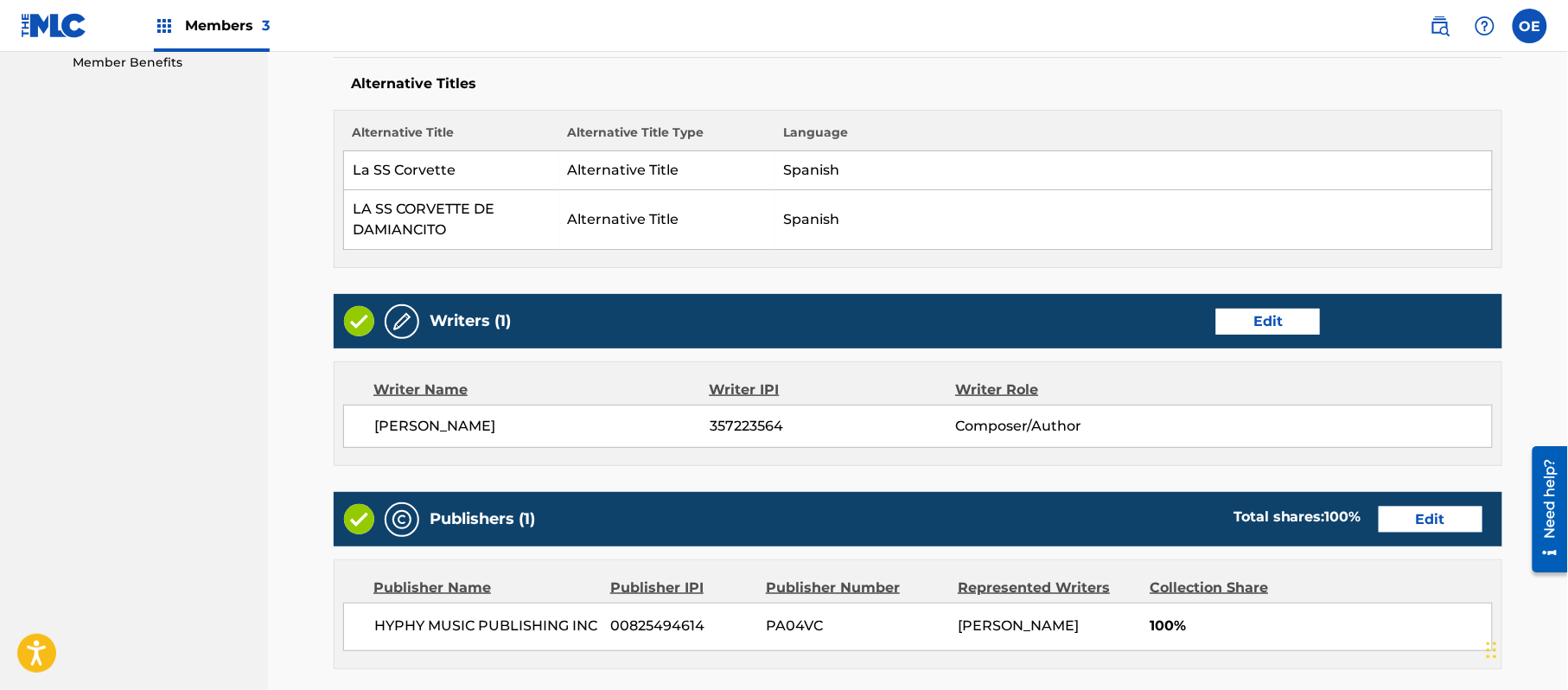
scroll to position [912, 0]
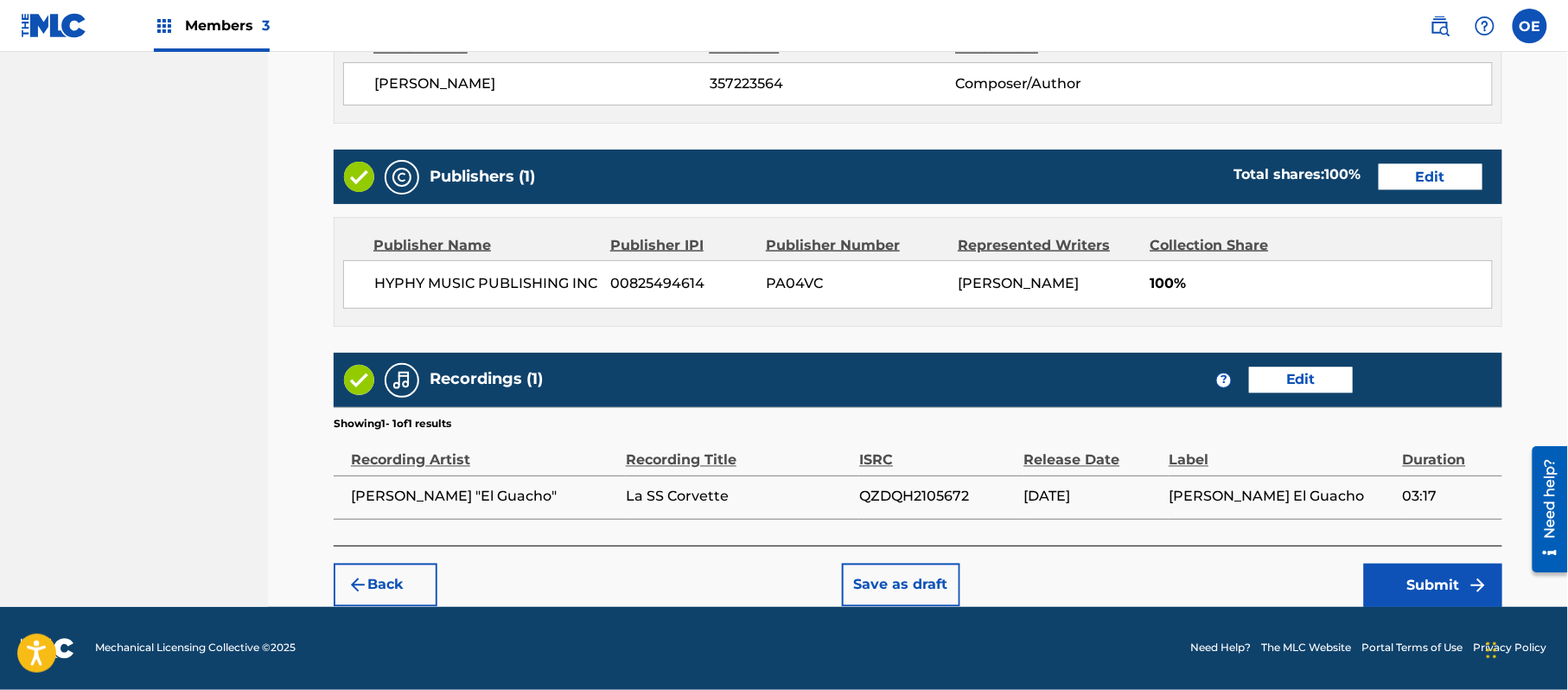
click at [1381, 560] on div "Back Save as draft Submit" at bounding box center [918, 576] width 1169 height 61
click at [1384, 568] on button "Submit" at bounding box center [1434, 585] width 138 height 43
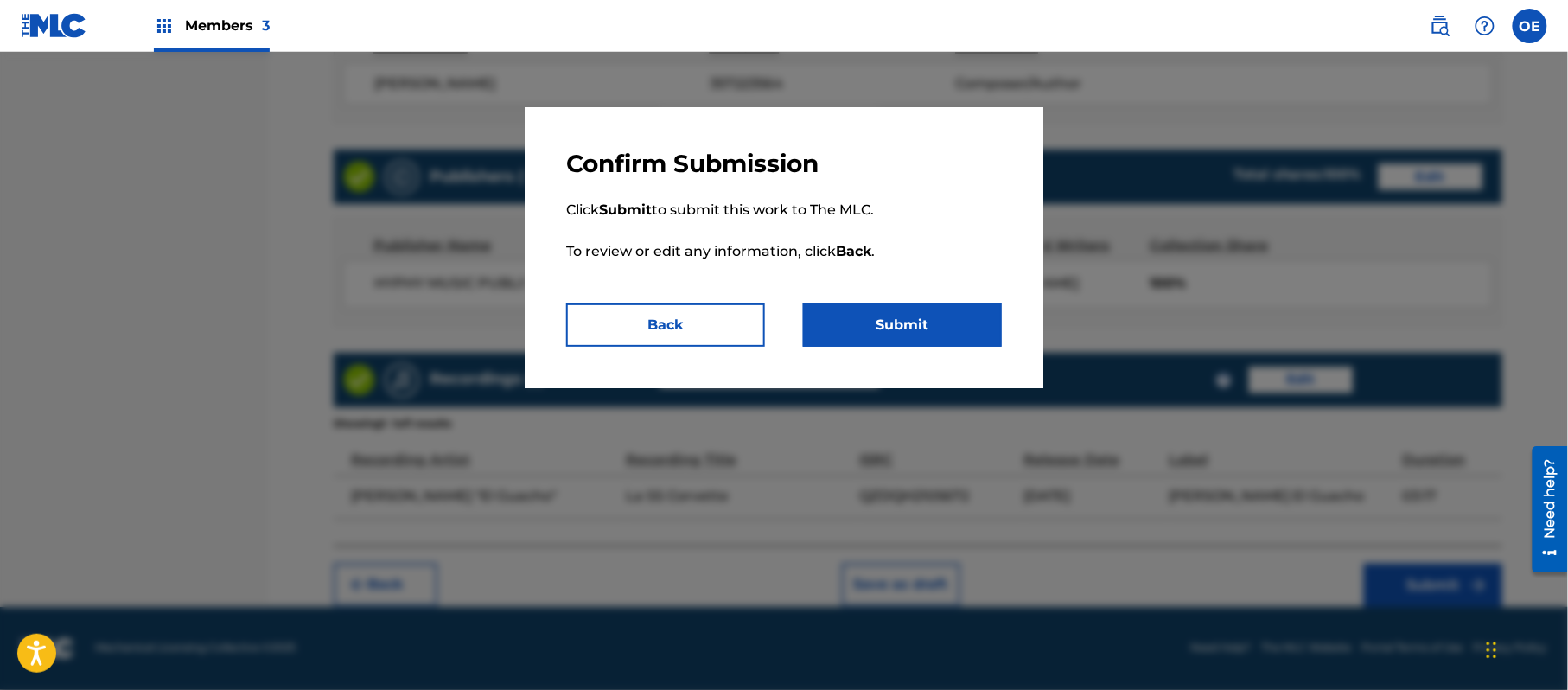
click at [962, 319] on button "Submit" at bounding box center [903, 324] width 199 height 43
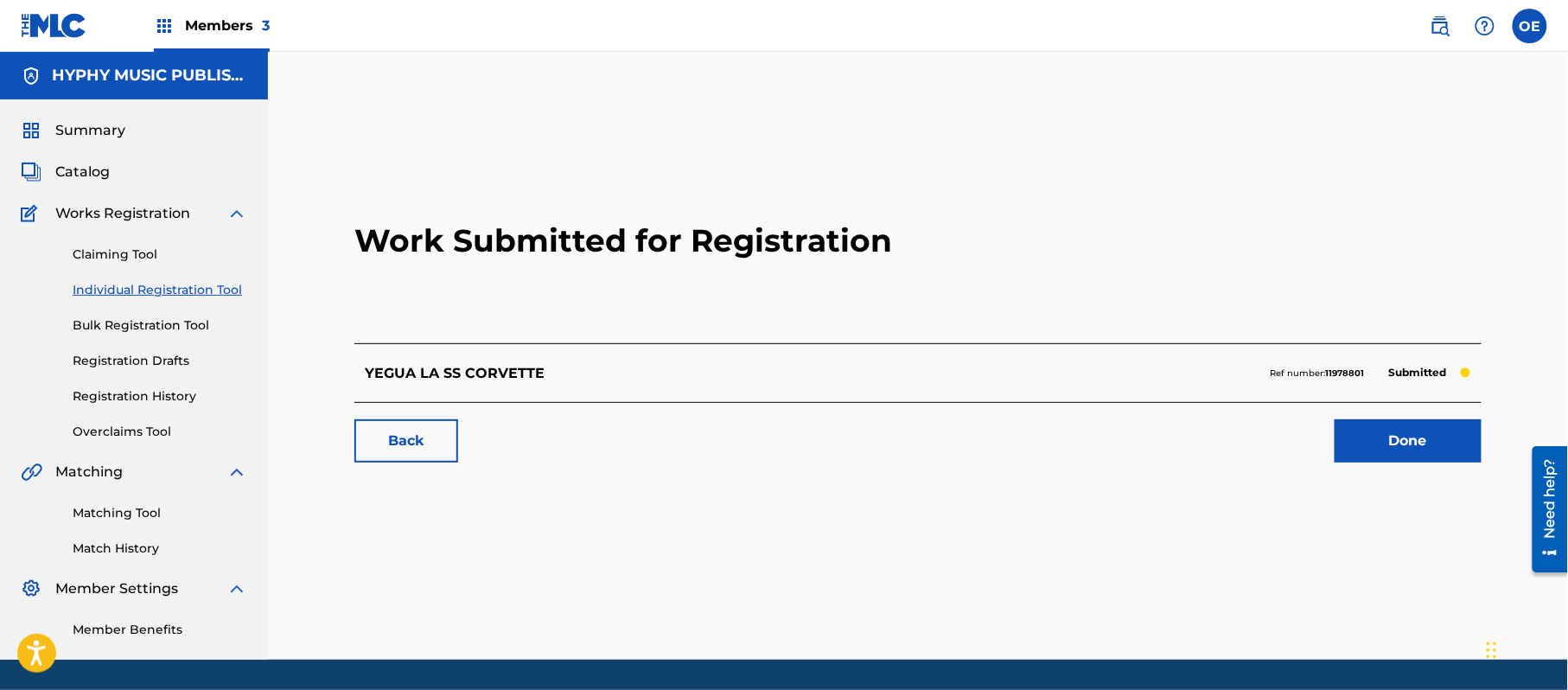
click at [205, 287] on link "Individual Registration Tool" at bounding box center [160, 289] width 175 height 18
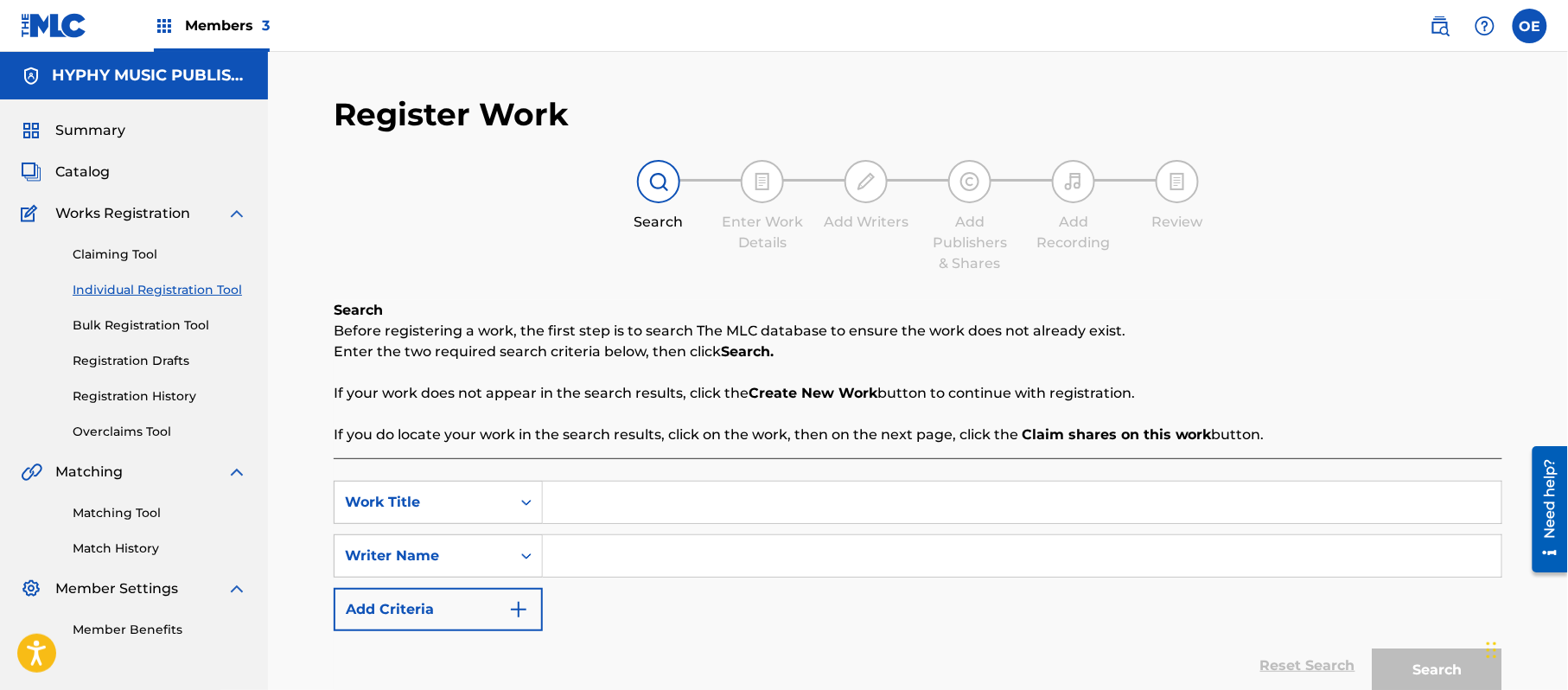
paste input "YO EL [PERSON_NAME] Y TU [PERSON_NAME]"
type input "YO EL [PERSON_NAME] Y TU [PERSON_NAME]"
drag, startPoint x: 569, startPoint y: 592, endPoint x: 602, endPoint y: 625, distance: 46.7
click at [596, 643] on div "Reset Search Search" at bounding box center [918, 665] width 1169 height 69
paste input "[PERSON_NAME]"
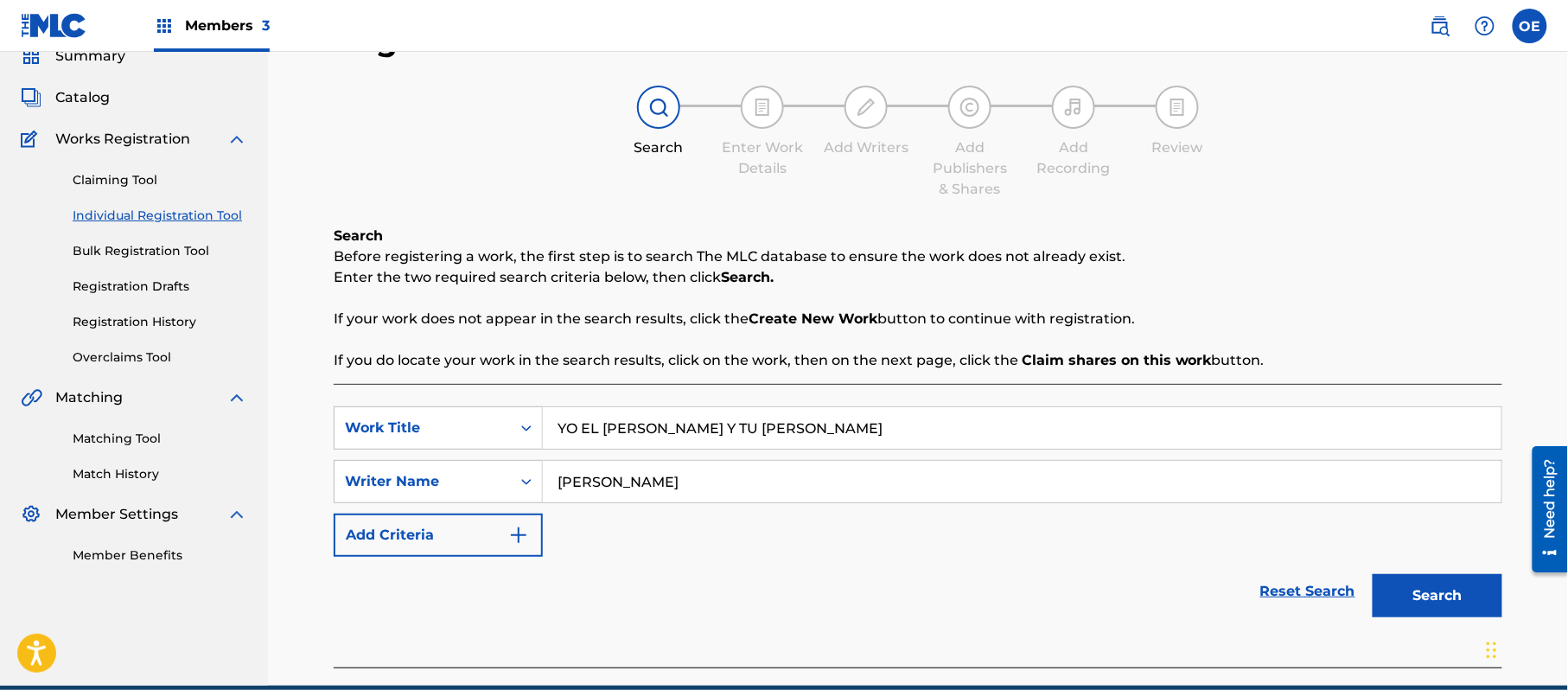
scroll to position [153, 0]
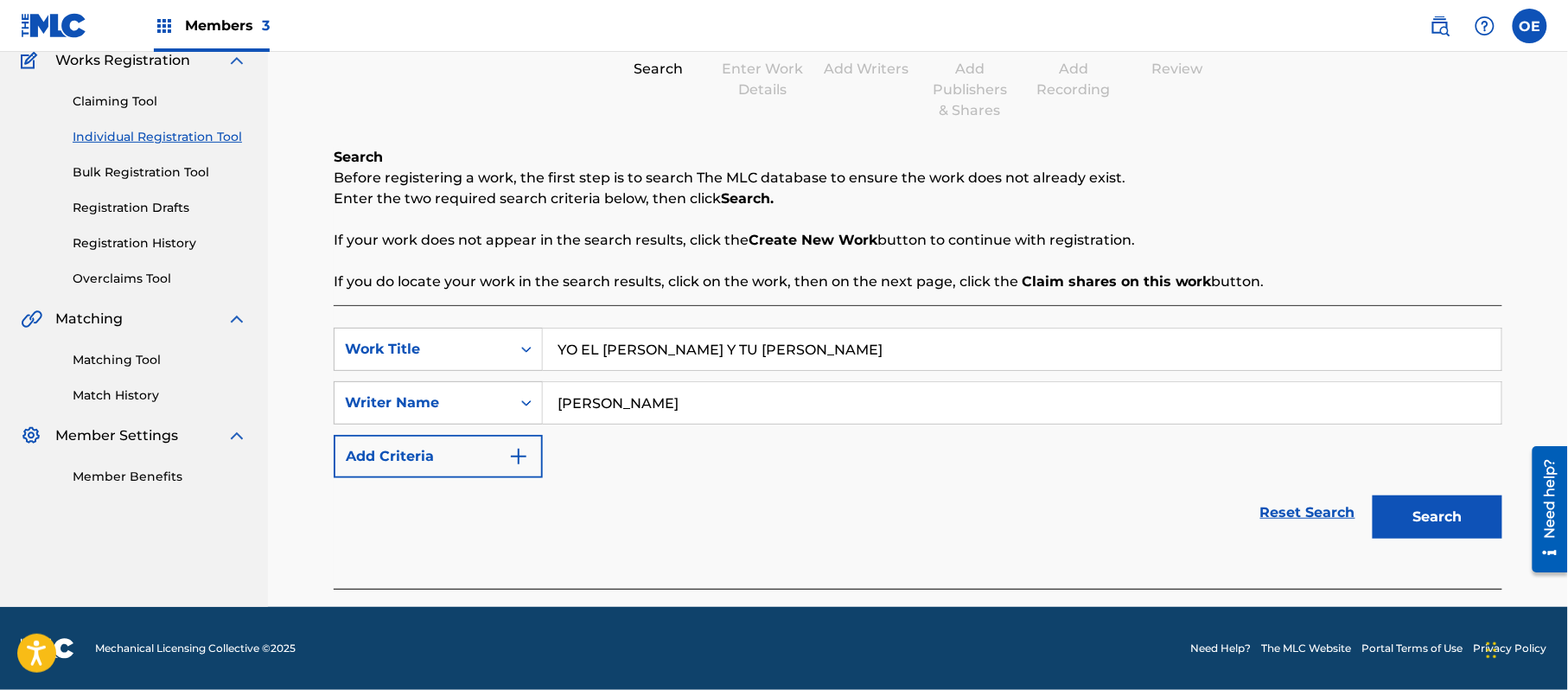
drag, startPoint x: 733, startPoint y: 400, endPoint x: 593, endPoint y: 405, distance: 140.1
click at [593, 405] on input "[PERSON_NAME]" at bounding box center [1022, 402] width 958 height 41
type input "[PERSON_NAME]"
click at [1373, 496] on button "Search" at bounding box center [1437, 517] width 130 height 43
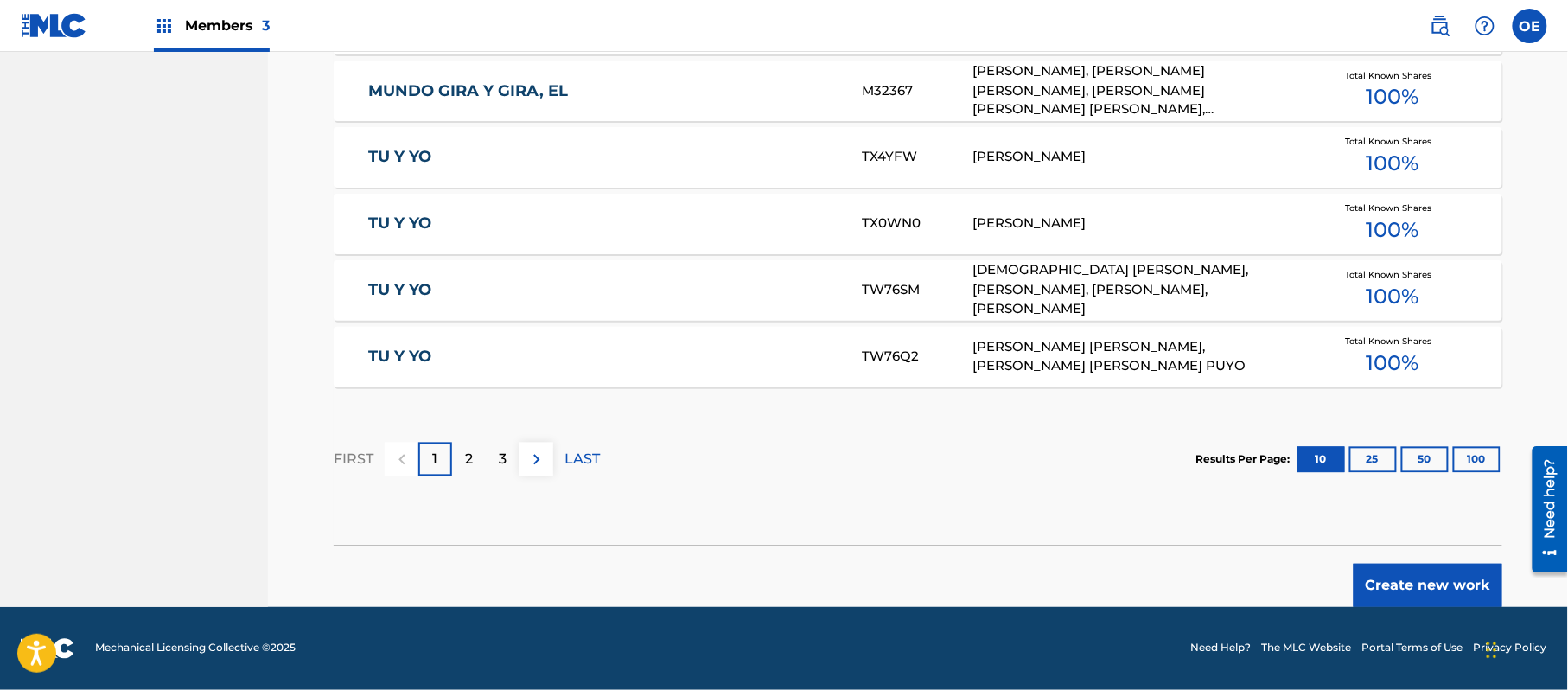
click at [1460, 582] on button "Create new work" at bounding box center [1428, 585] width 149 height 43
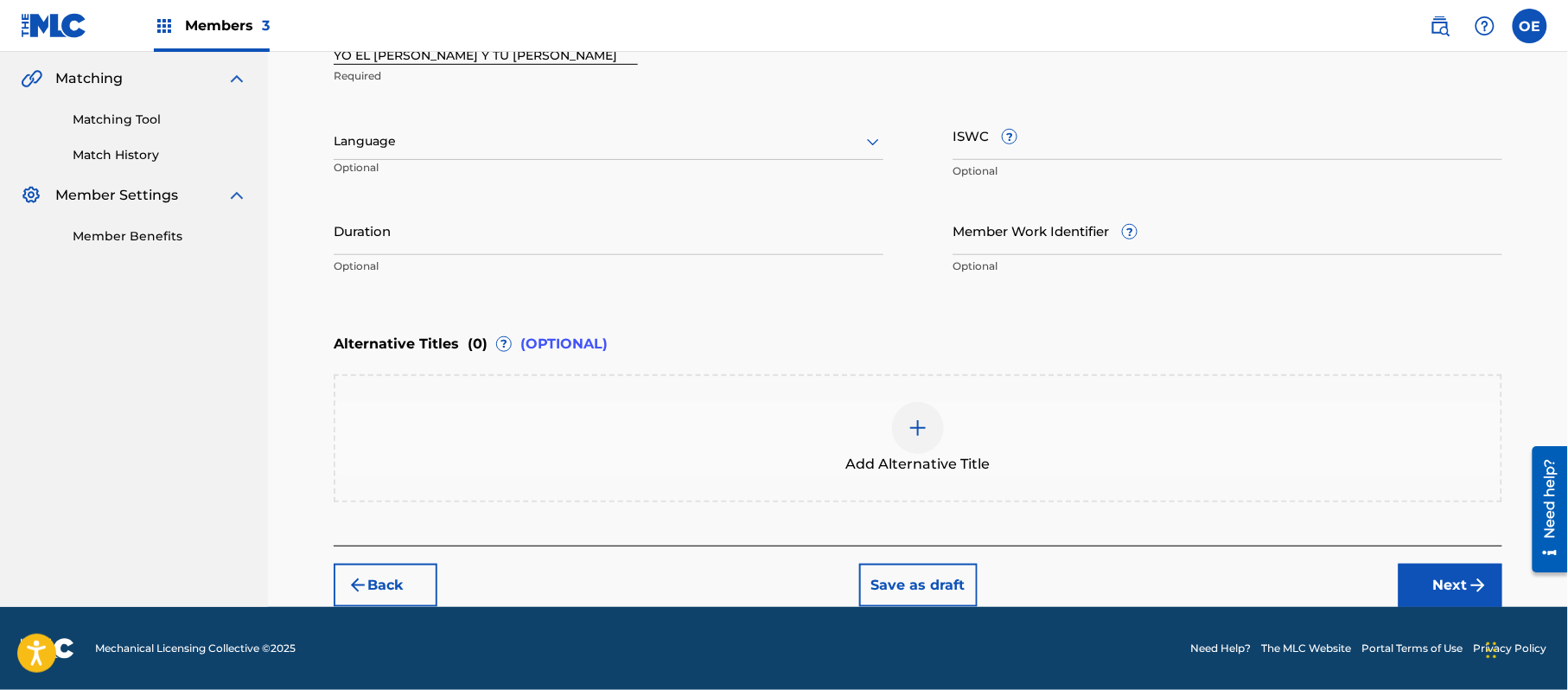
scroll to position [392, 0]
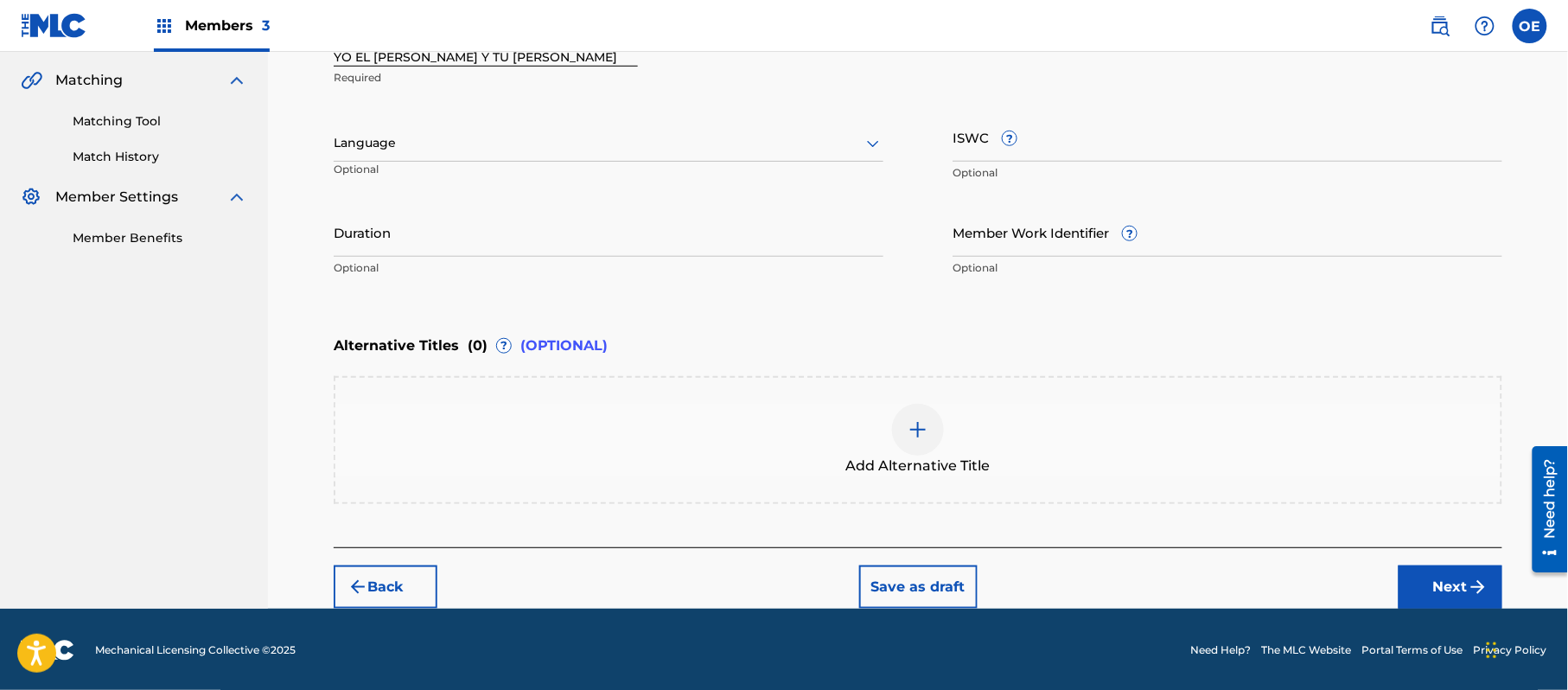
click at [471, 147] on div at bounding box center [608, 143] width 550 height 22
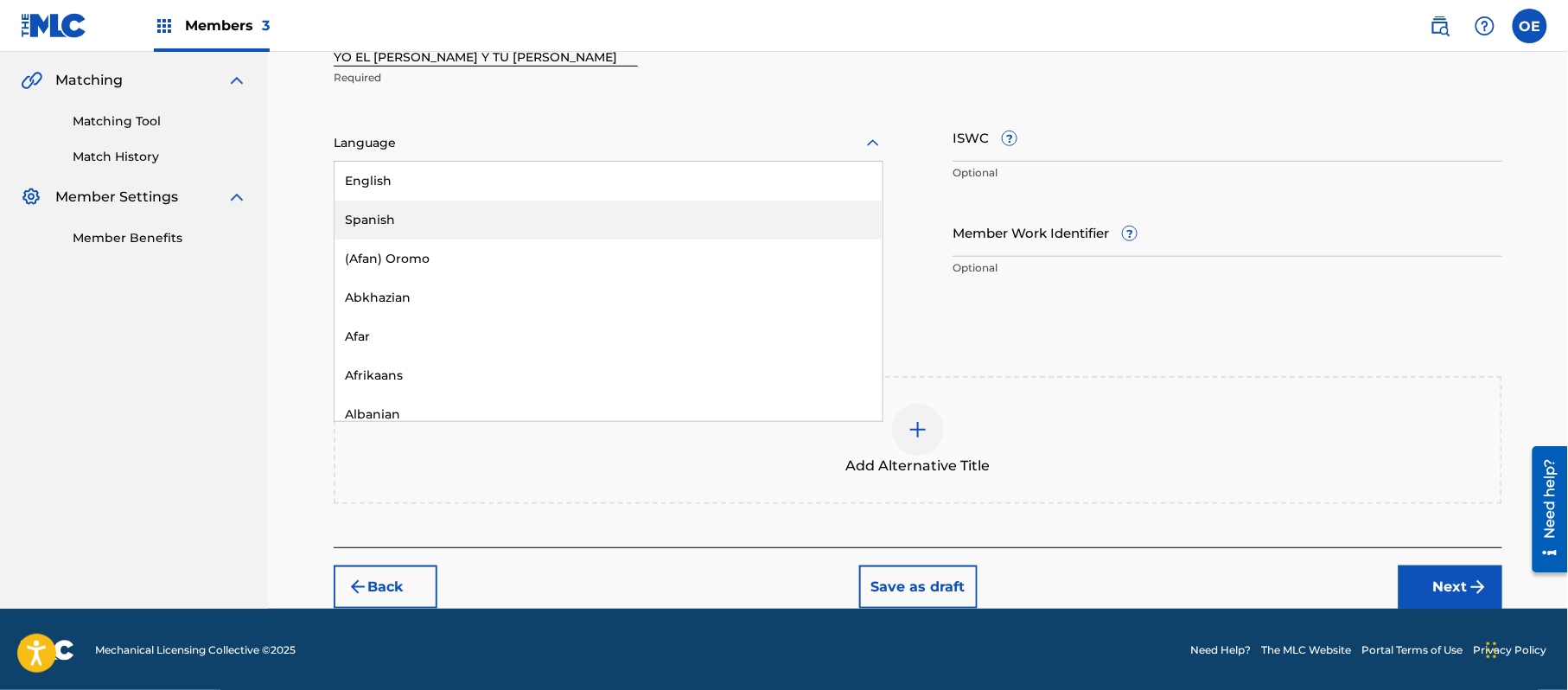
drag, startPoint x: 441, startPoint y: 205, endPoint x: 292, endPoint y: 188, distance: 150.0
click at [433, 205] on div "Spanish" at bounding box center [608, 220] width 548 height 39
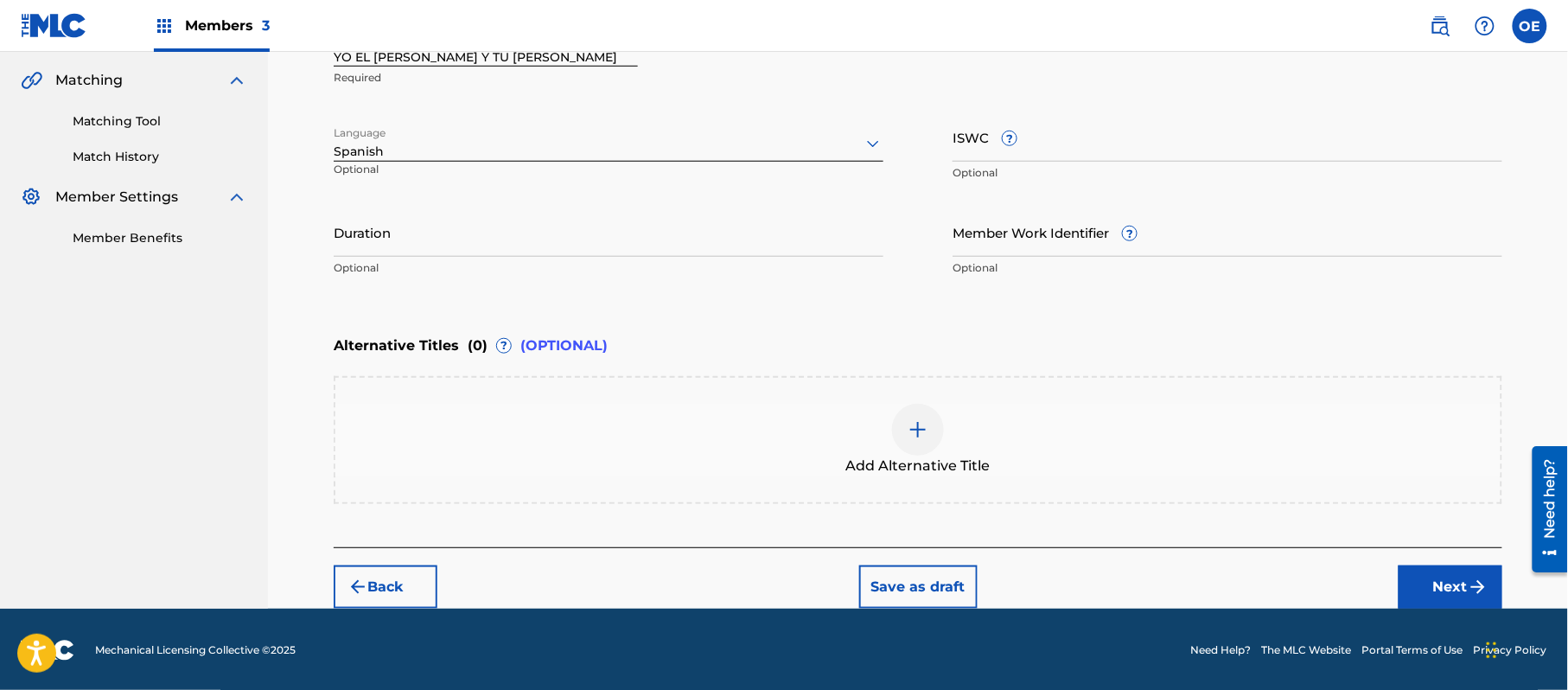
click at [1442, 581] on button "Next" at bounding box center [1451, 587] width 104 height 43
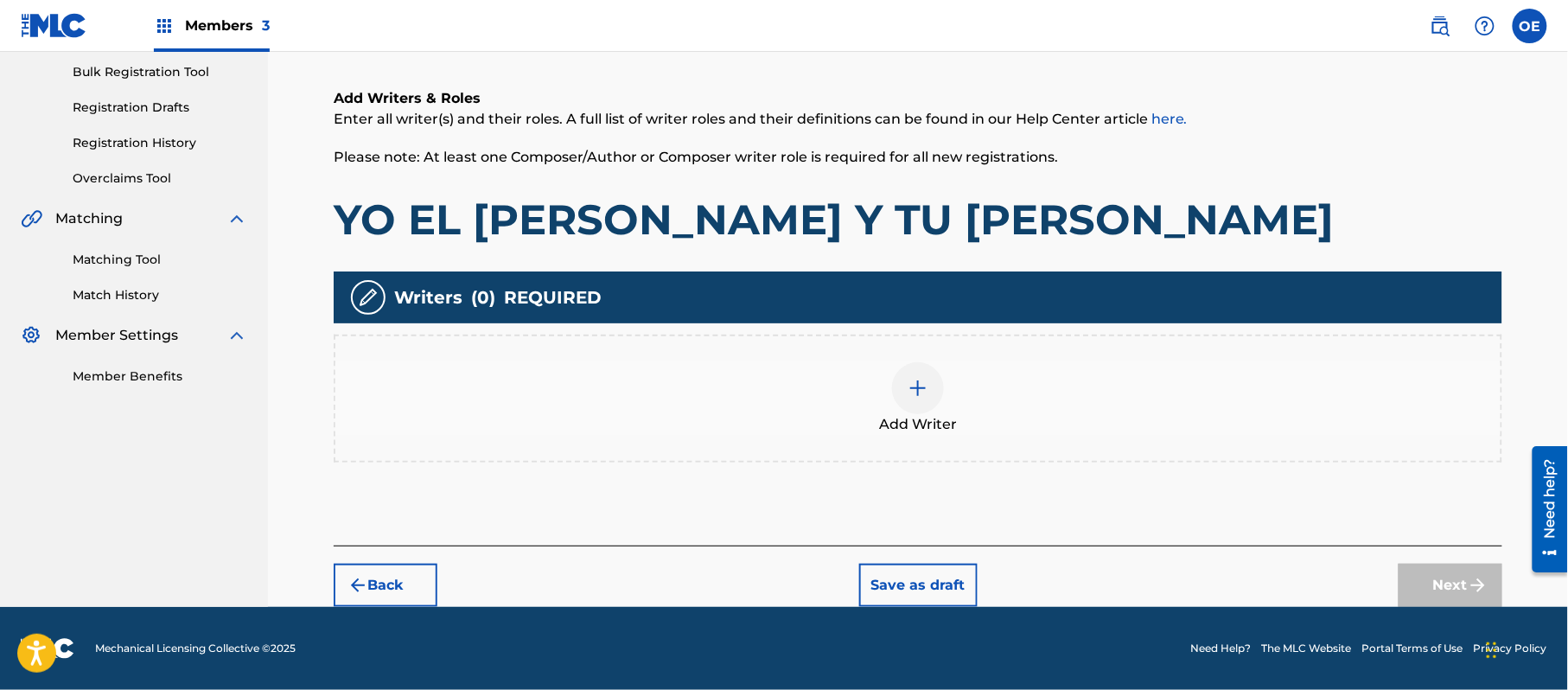
scroll to position [78, 0]
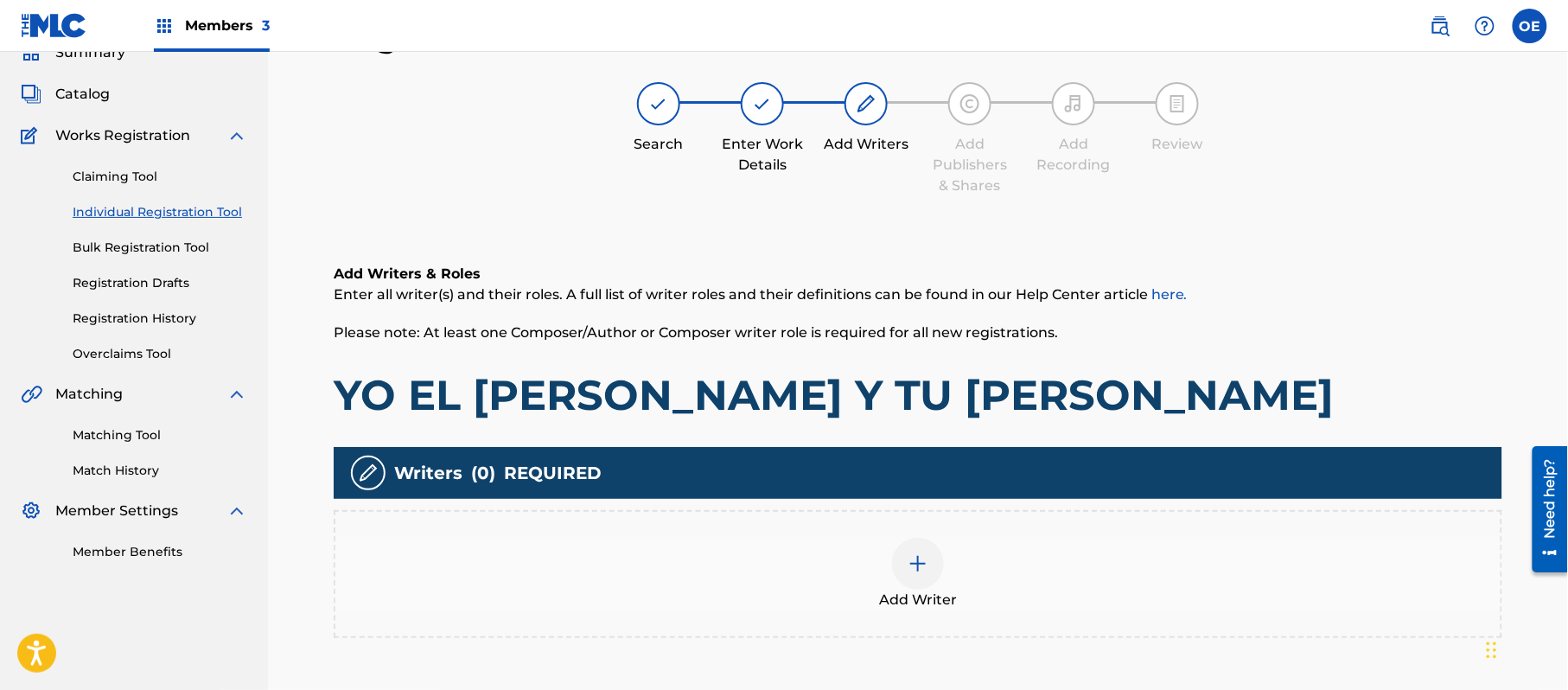
click at [1035, 562] on div "Add Writer" at bounding box center [918, 574] width 1165 height 73
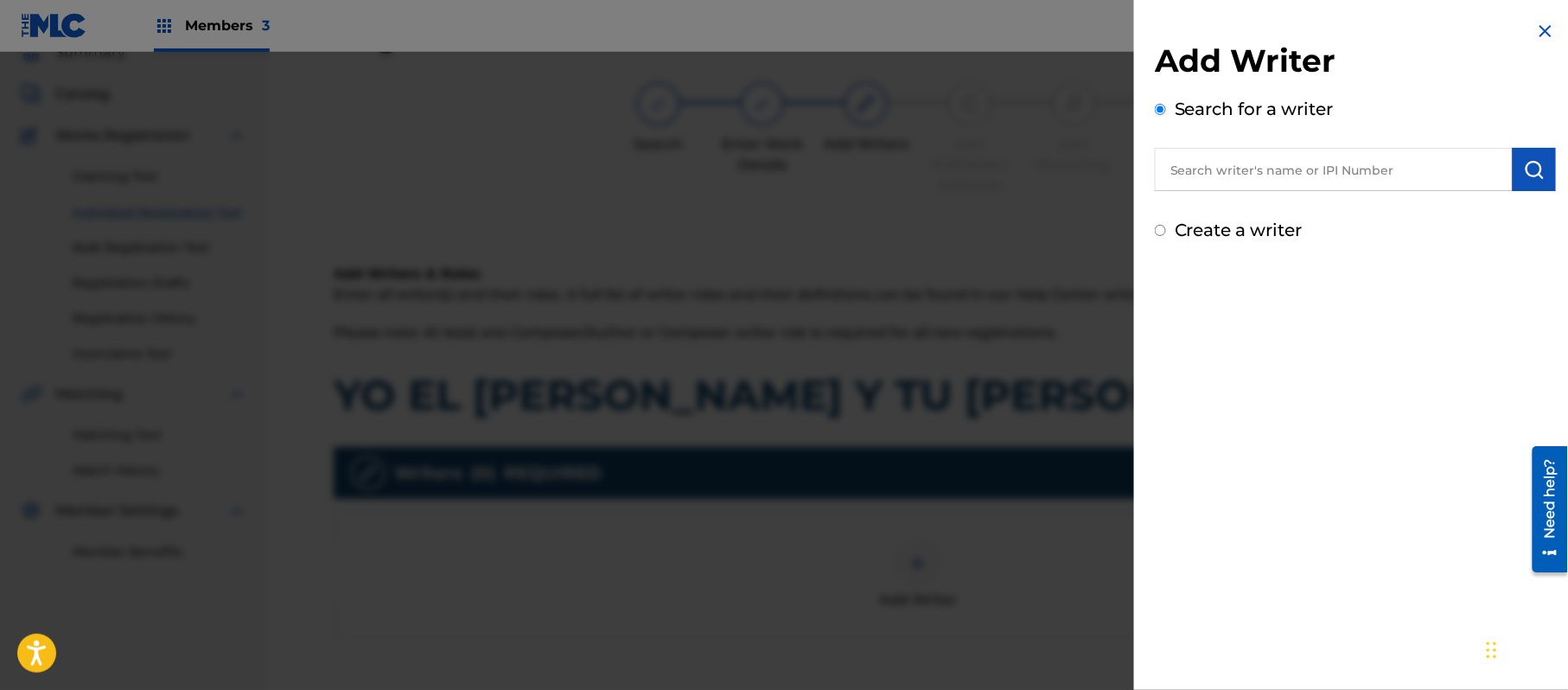
click at [1188, 229] on label "Create a writer" at bounding box center [1239, 229] width 128 height 21
radio input "true"
click at [1166, 229] on input "Create a writer" at bounding box center [1160, 230] width 12 height 12
radio input "false"
radio input "true"
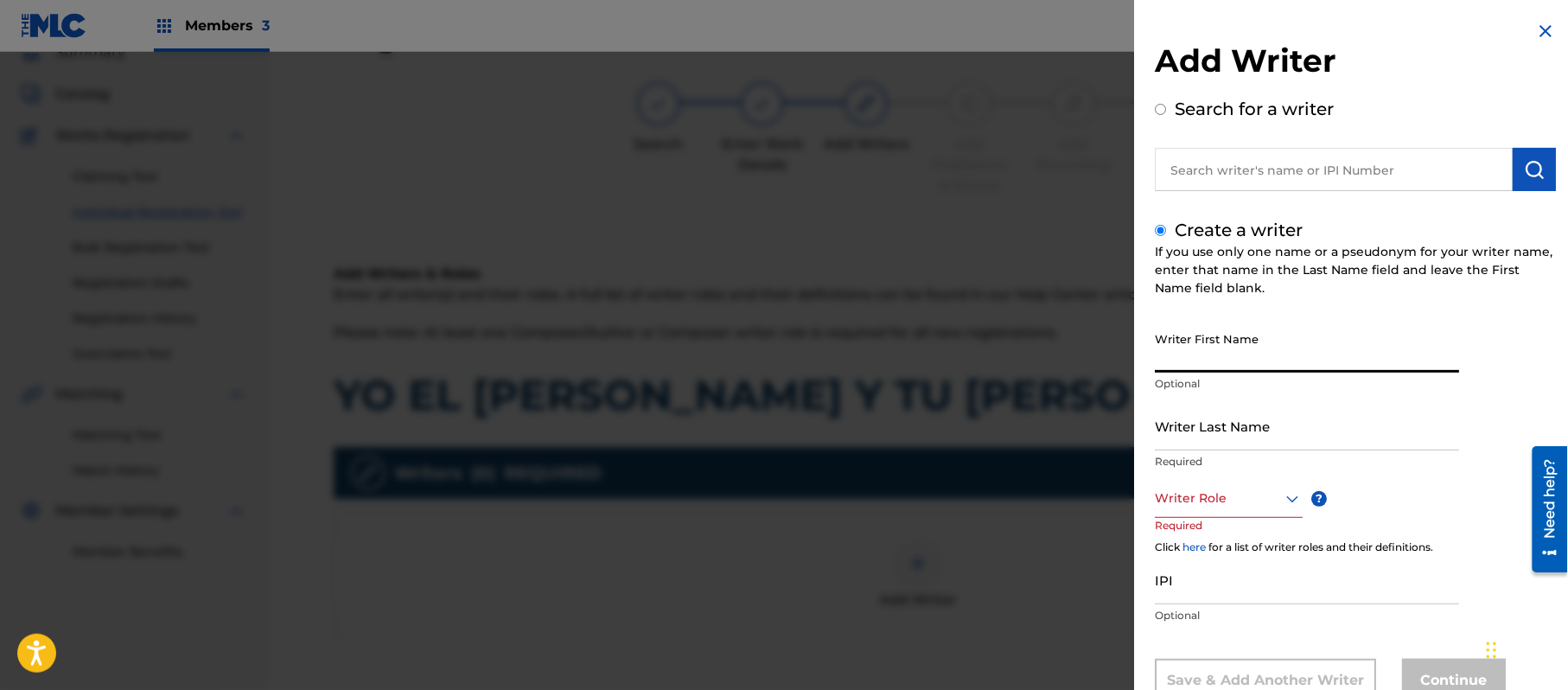
paste input "[PERSON_NAME]"
type input "[PERSON_NAME]"
paste input "[PERSON_NAME]"
type input "[PERSON_NAME]"
drag, startPoint x: 1339, startPoint y: 365, endPoint x: 1226, endPoint y: 367, distance: 113.0
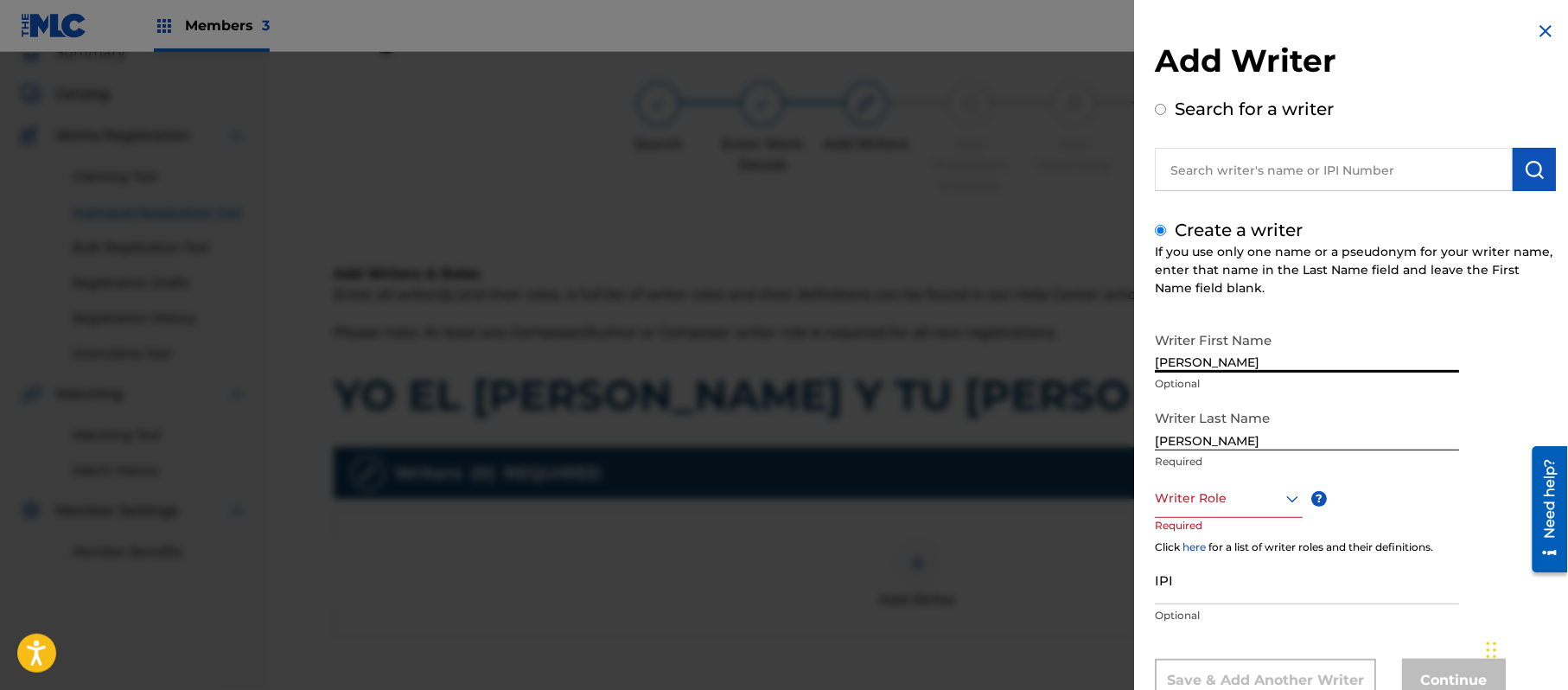
click at [1226, 367] on input "[PERSON_NAME]" at bounding box center [1306, 348] width 304 height 49
type input "[PERSON_NAME]"
drag, startPoint x: 1228, startPoint y: 434, endPoint x: 1084, endPoint y: 443, distance: 144.3
click at [1086, 444] on div "Add Writer Search for a writer Create a writer If you use only one name or a ps…" at bounding box center [784, 371] width 1568 height 638
type input "[PERSON_NAME]"
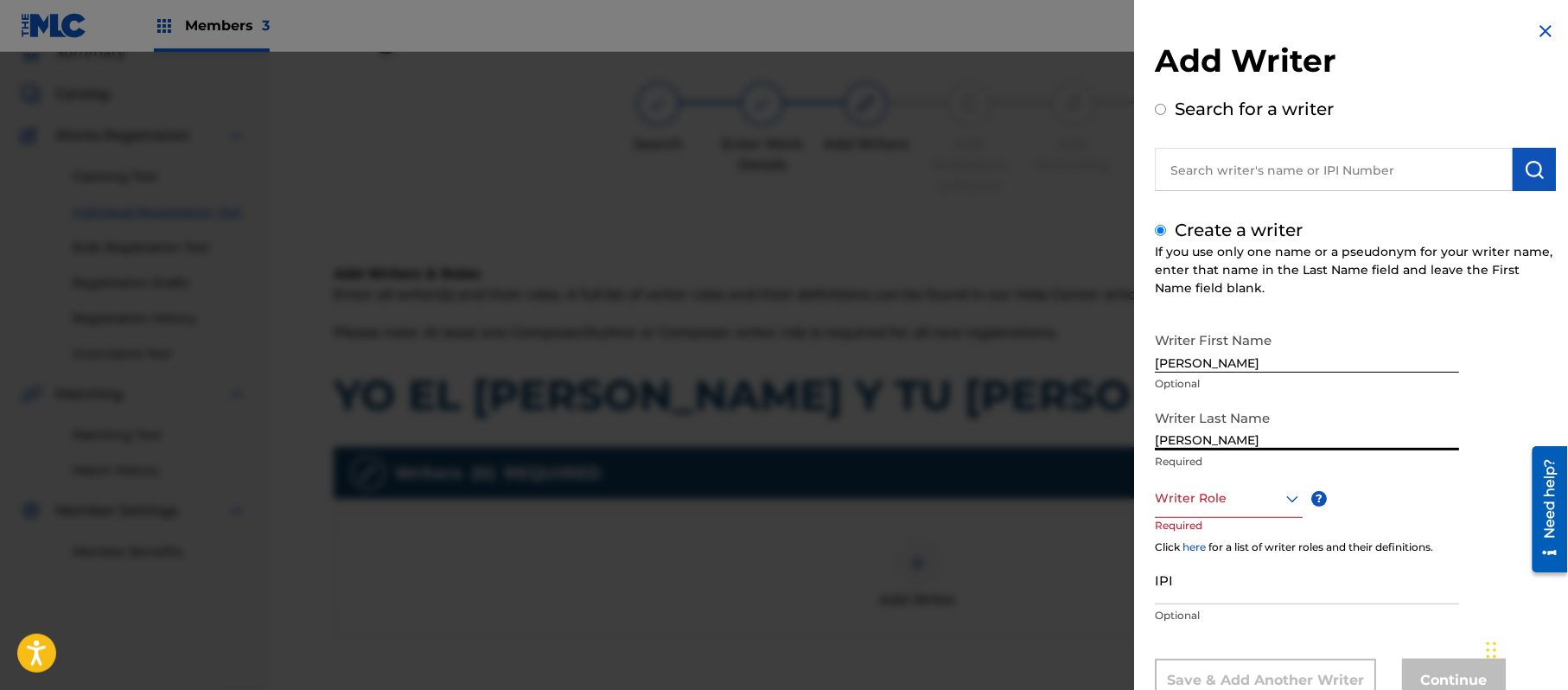
click at [1177, 486] on div "Writer Role" at bounding box center [1228, 497] width 148 height 39
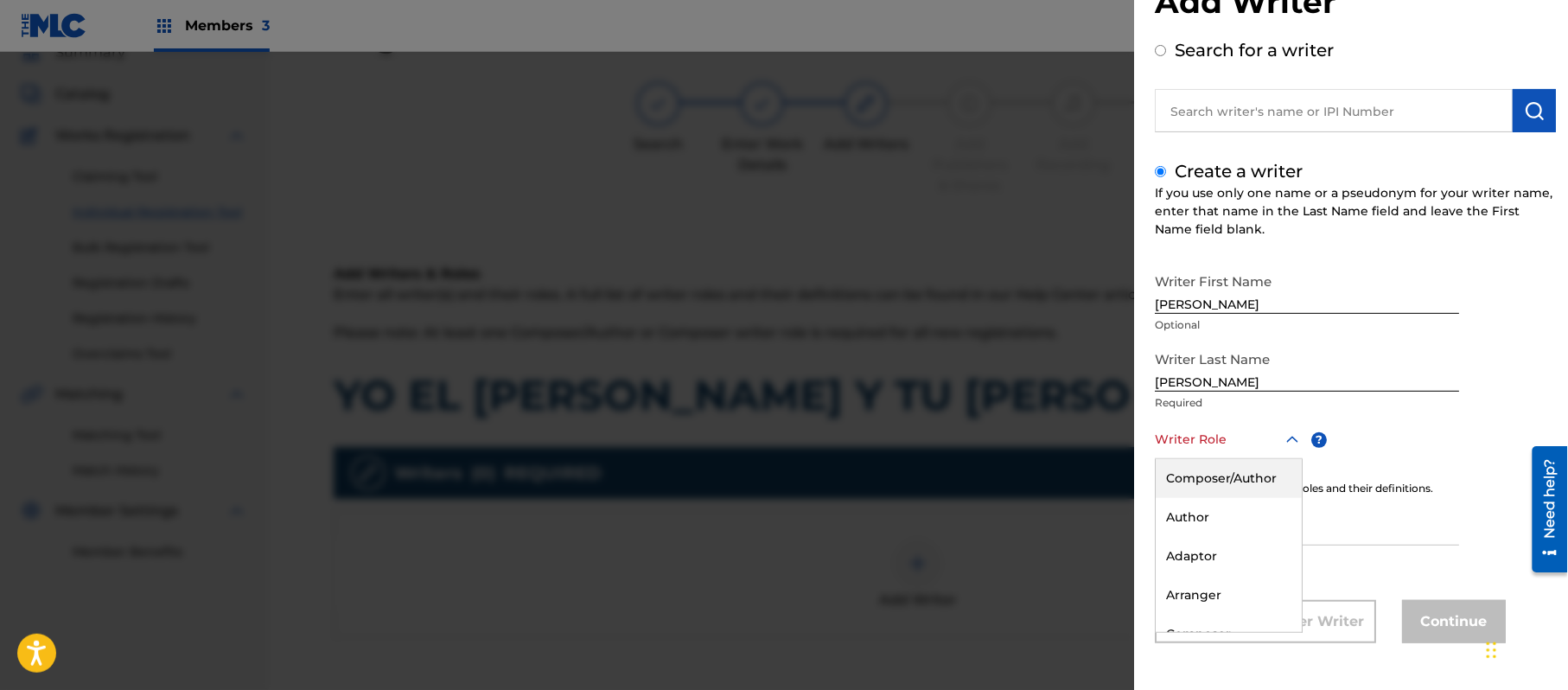
click at [1177, 486] on div "Composer/Author" at bounding box center [1228, 478] width 146 height 39
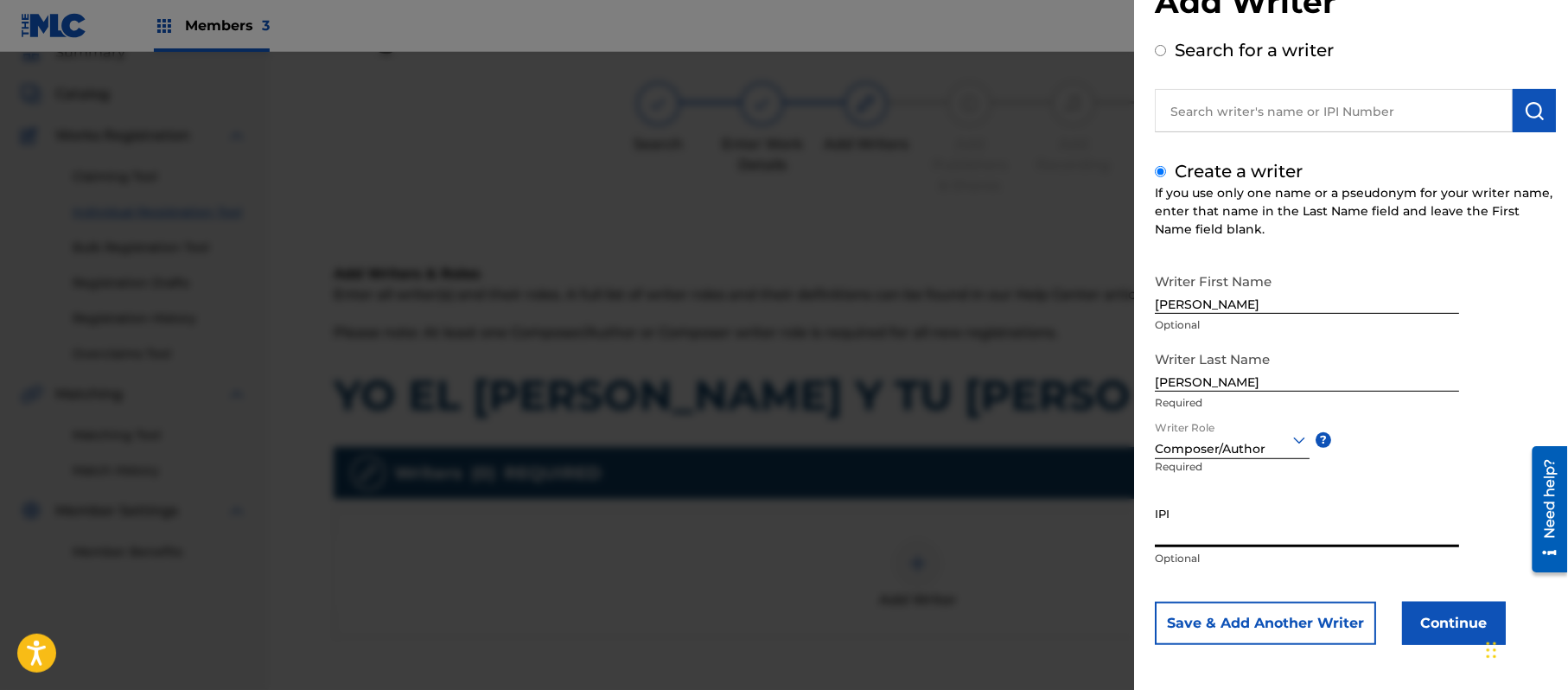
paste input "357223564"
type input "357223564"
click at [1406, 605] on button "Continue" at bounding box center [1454, 623] width 104 height 43
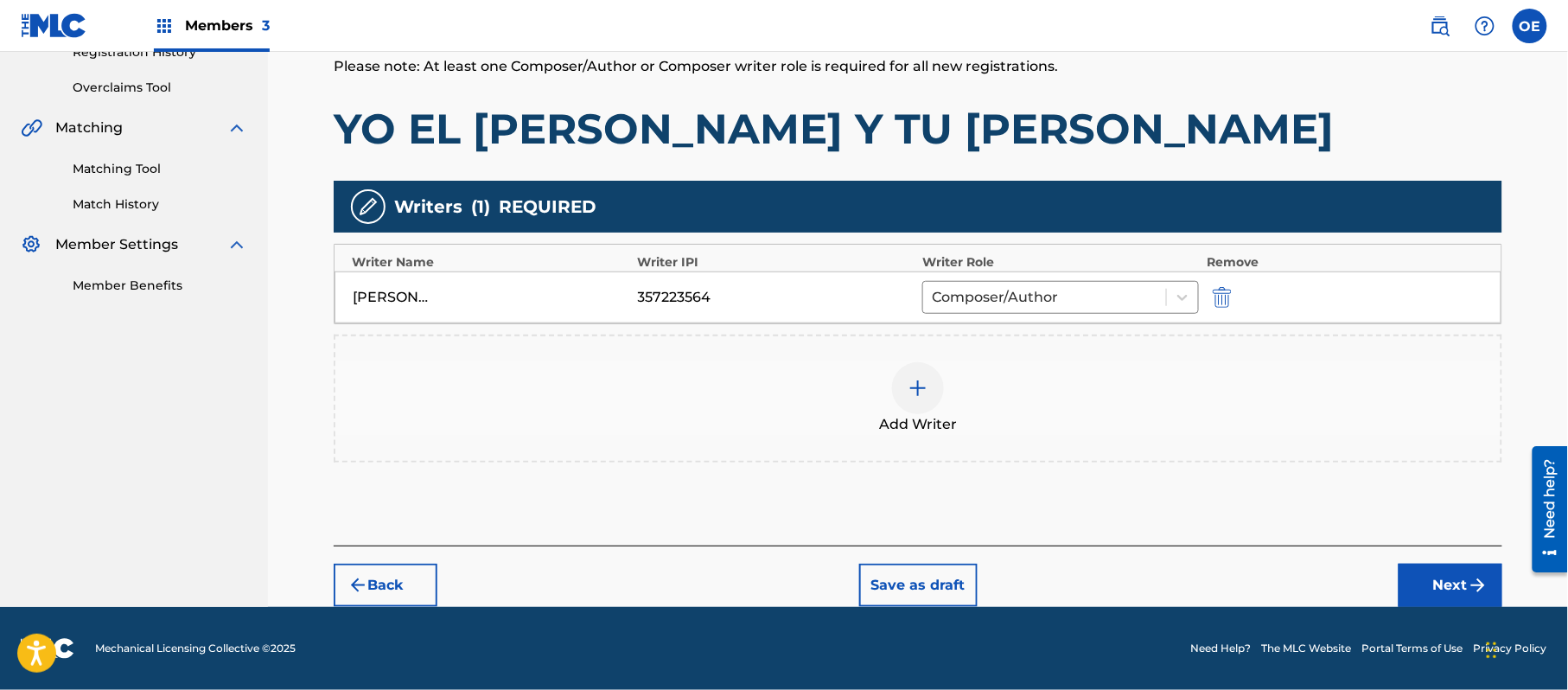
click at [1456, 601] on button "Next" at bounding box center [1451, 585] width 104 height 43
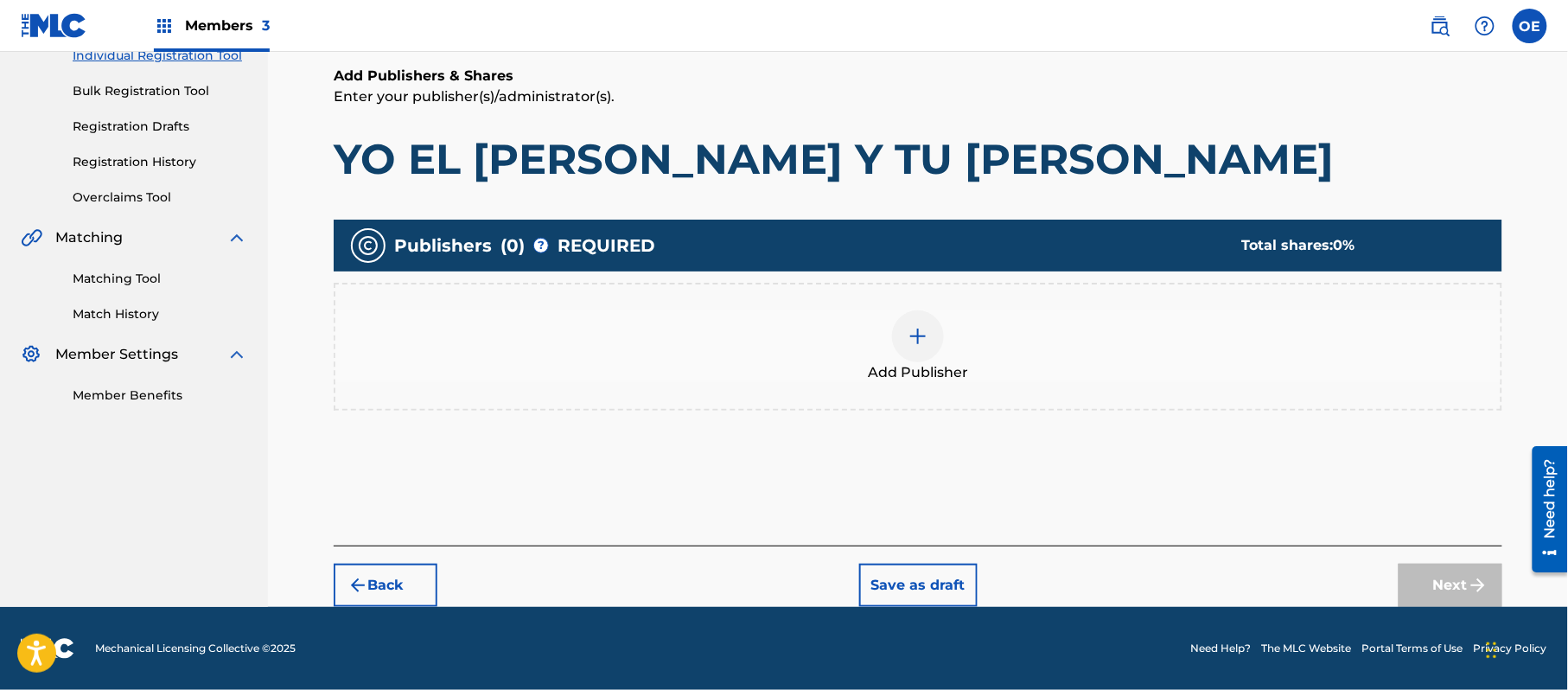
scroll to position [78, 0]
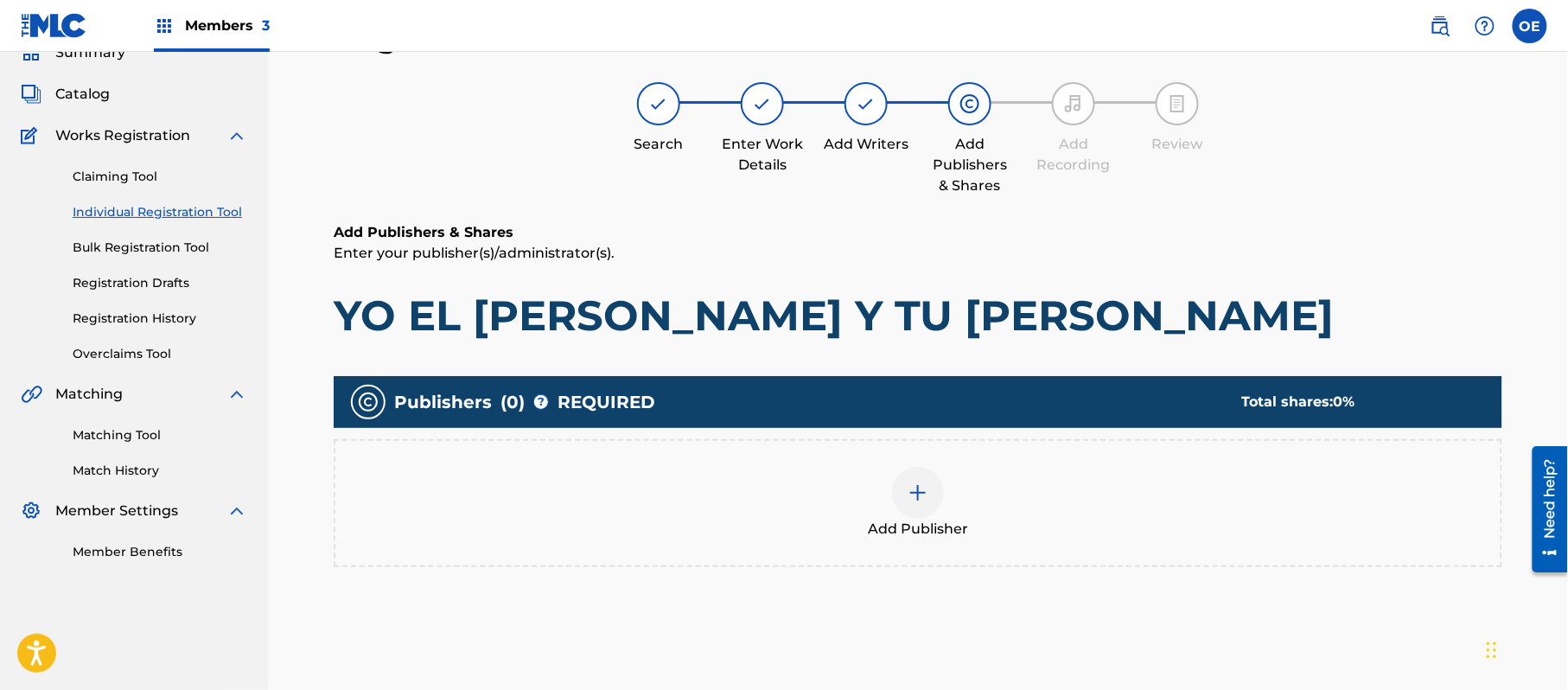
click at [931, 510] on div at bounding box center [918, 493] width 52 height 52
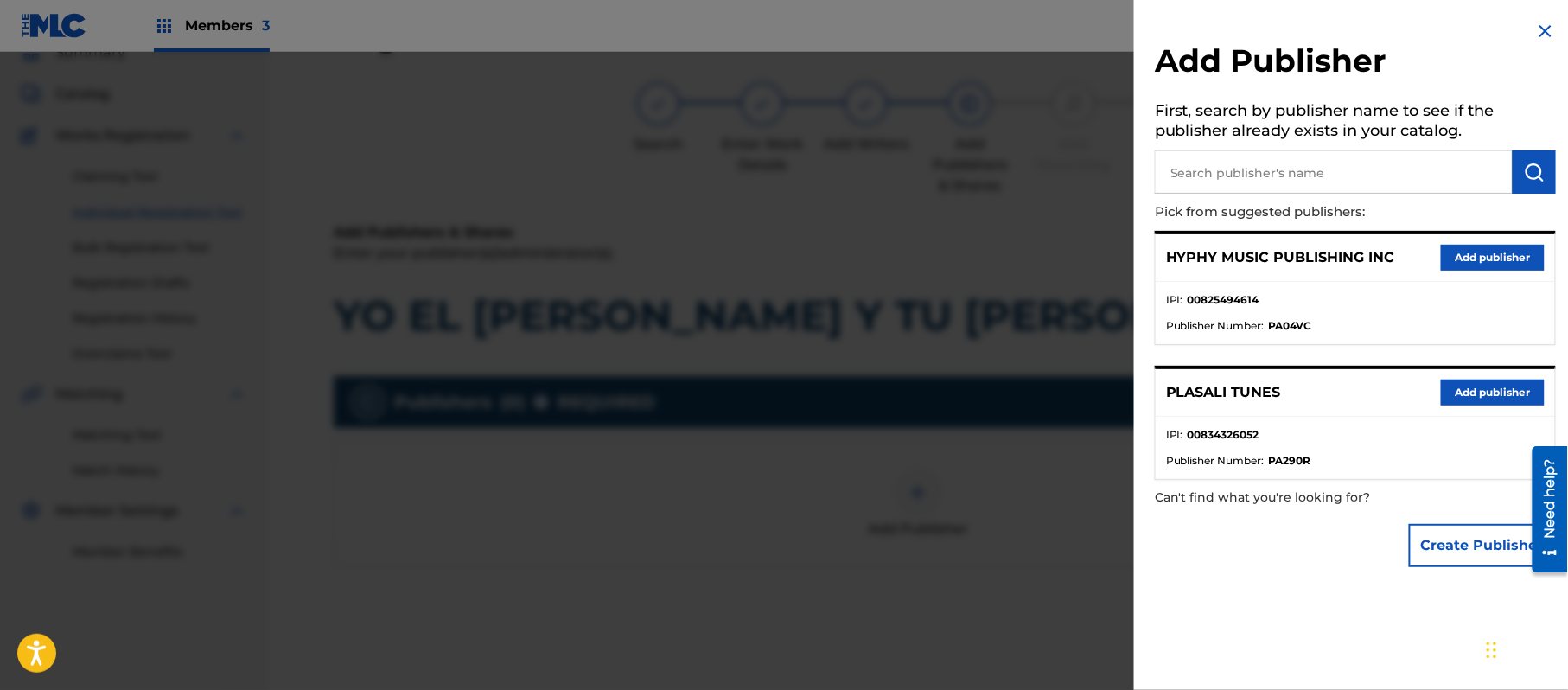
drag, startPoint x: 1486, startPoint y: 246, endPoint x: 1219, endPoint y: 376, distance: 297.0
click at [1485, 246] on button "Add publisher" at bounding box center [1494, 257] width 104 height 26
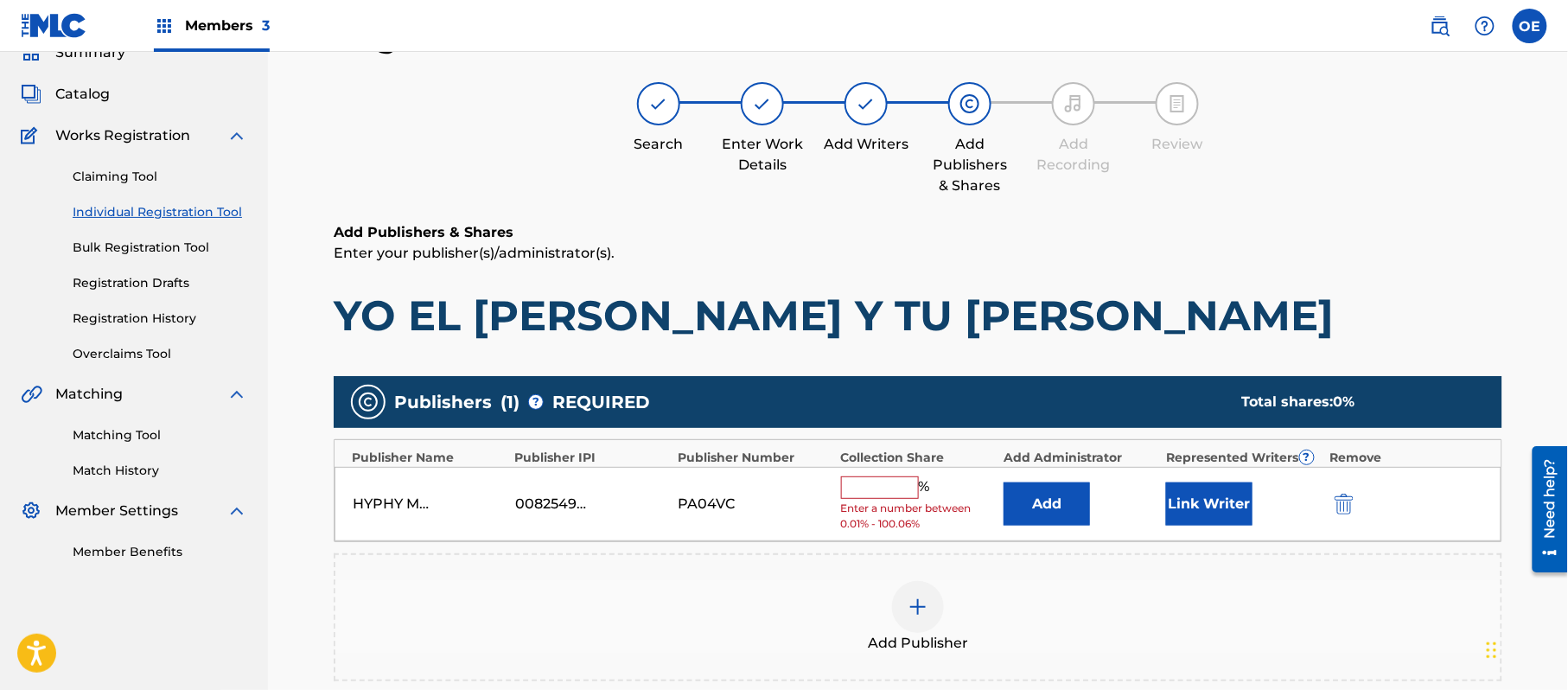
drag, startPoint x: 894, startPoint y: 485, endPoint x: 893, endPoint y: 498, distance: 13.0
click at [894, 485] on input "text" at bounding box center [879, 487] width 78 height 22
type input "100"
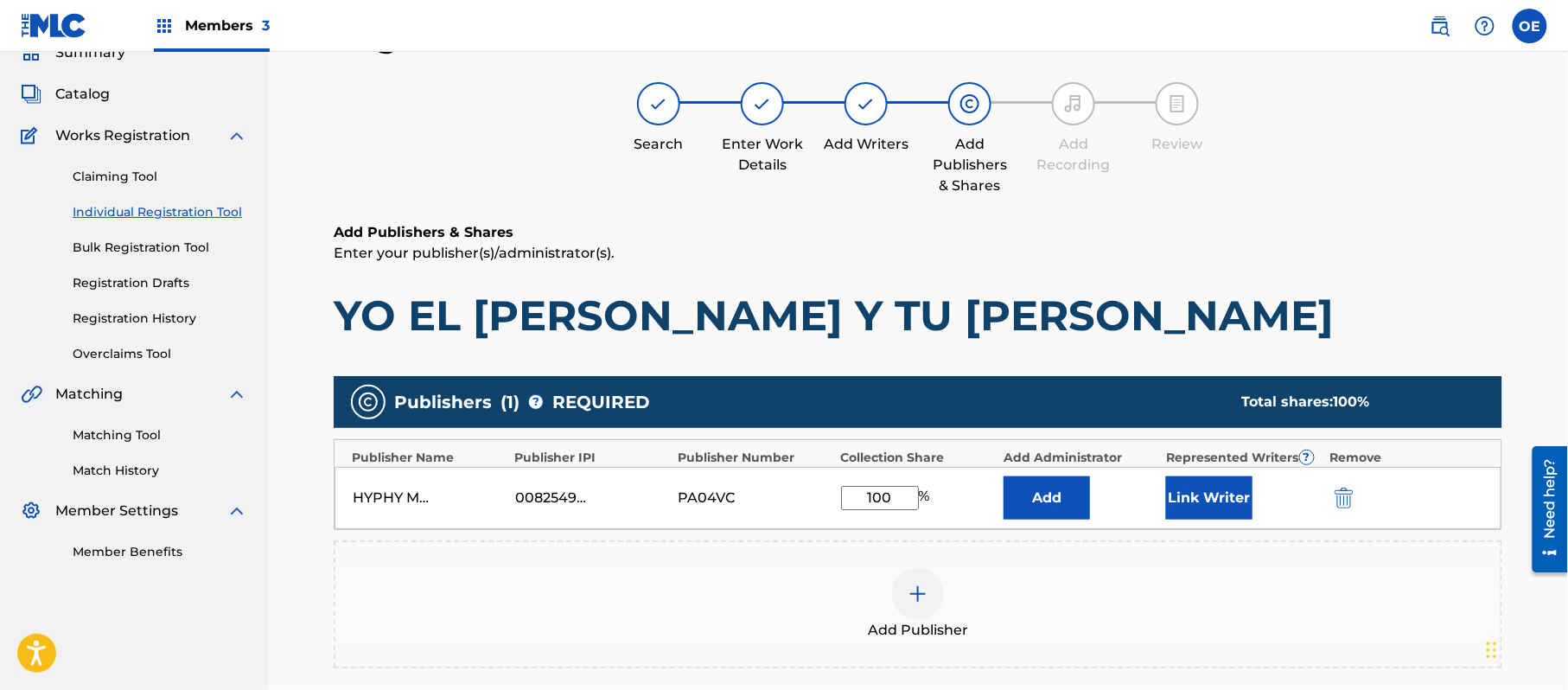
click at [1156, 508] on div "Add" at bounding box center [1081, 497] width 154 height 43
click at [1197, 505] on button "Link Writer" at bounding box center [1209, 497] width 86 height 43
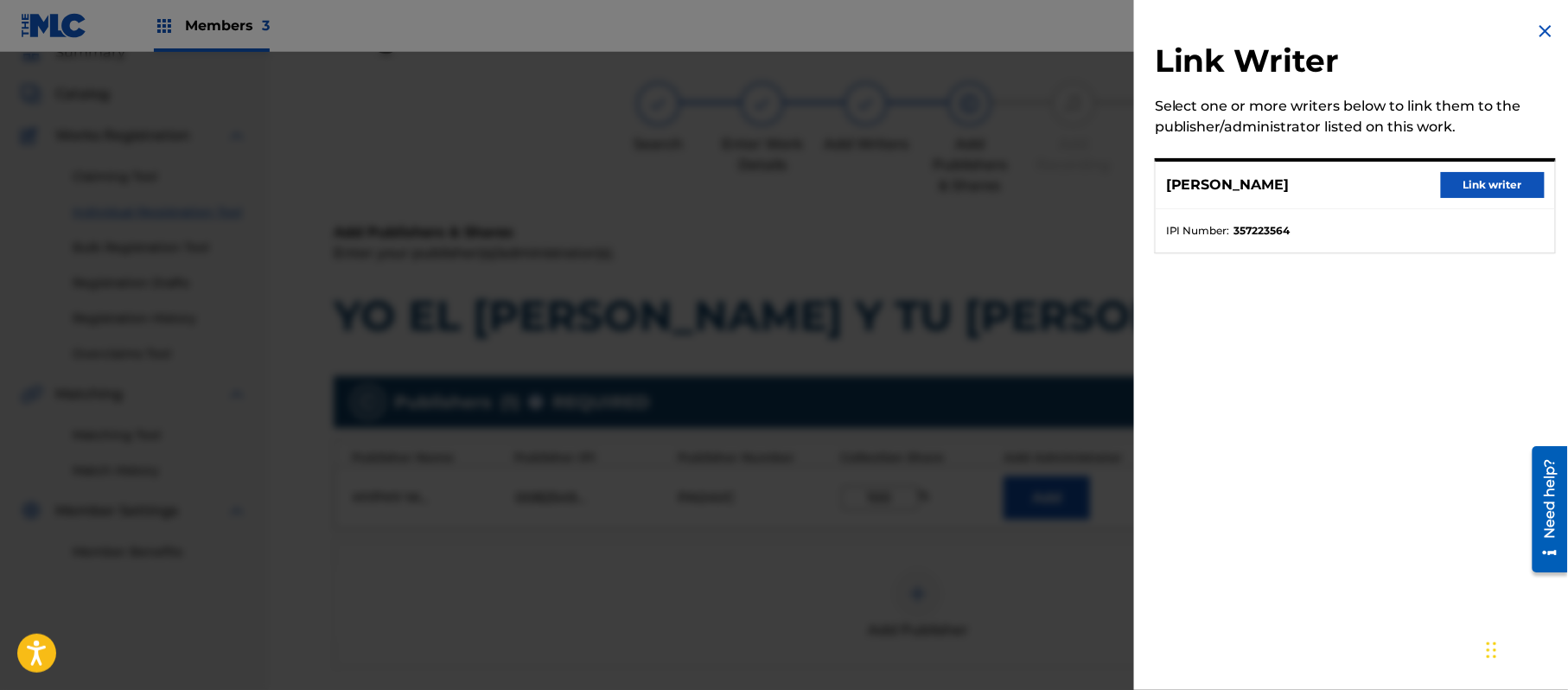
click at [1506, 181] on button "Link writer" at bounding box center [1494, 185] width 104 height 26
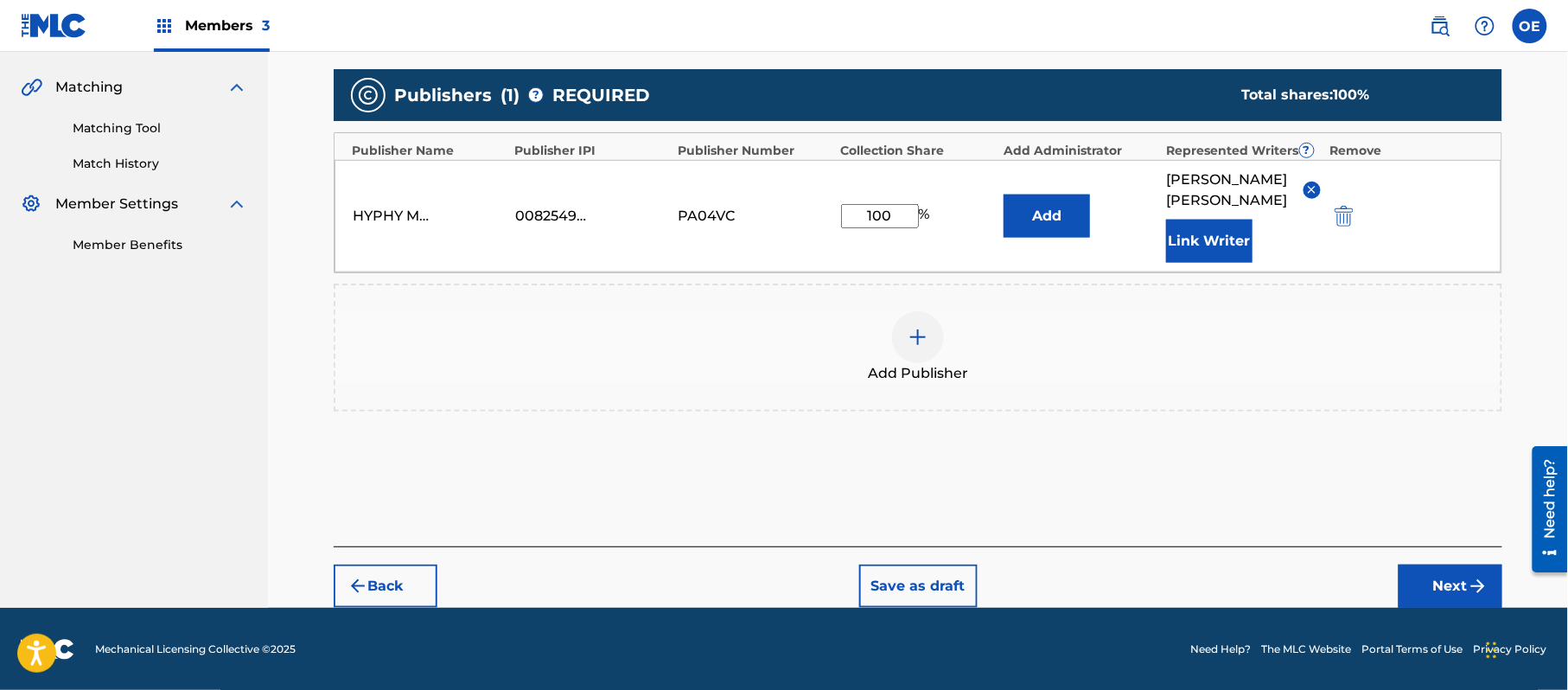
click at [1430, 588] on button "Next" at bounding box center [1451, 586] width 104 height 43
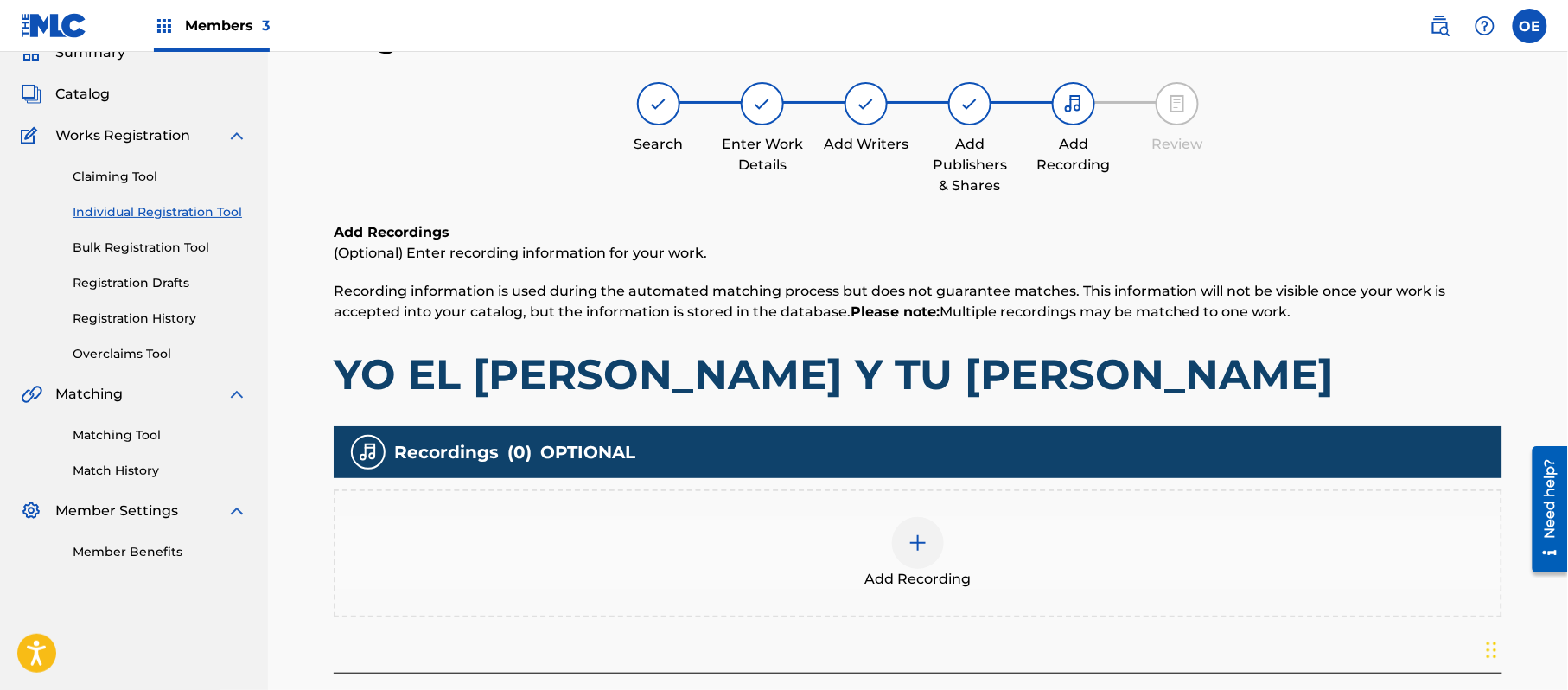
click at [892, 558] on div "Add Recording" at bounding box center [918, 553] width 1165 height 73
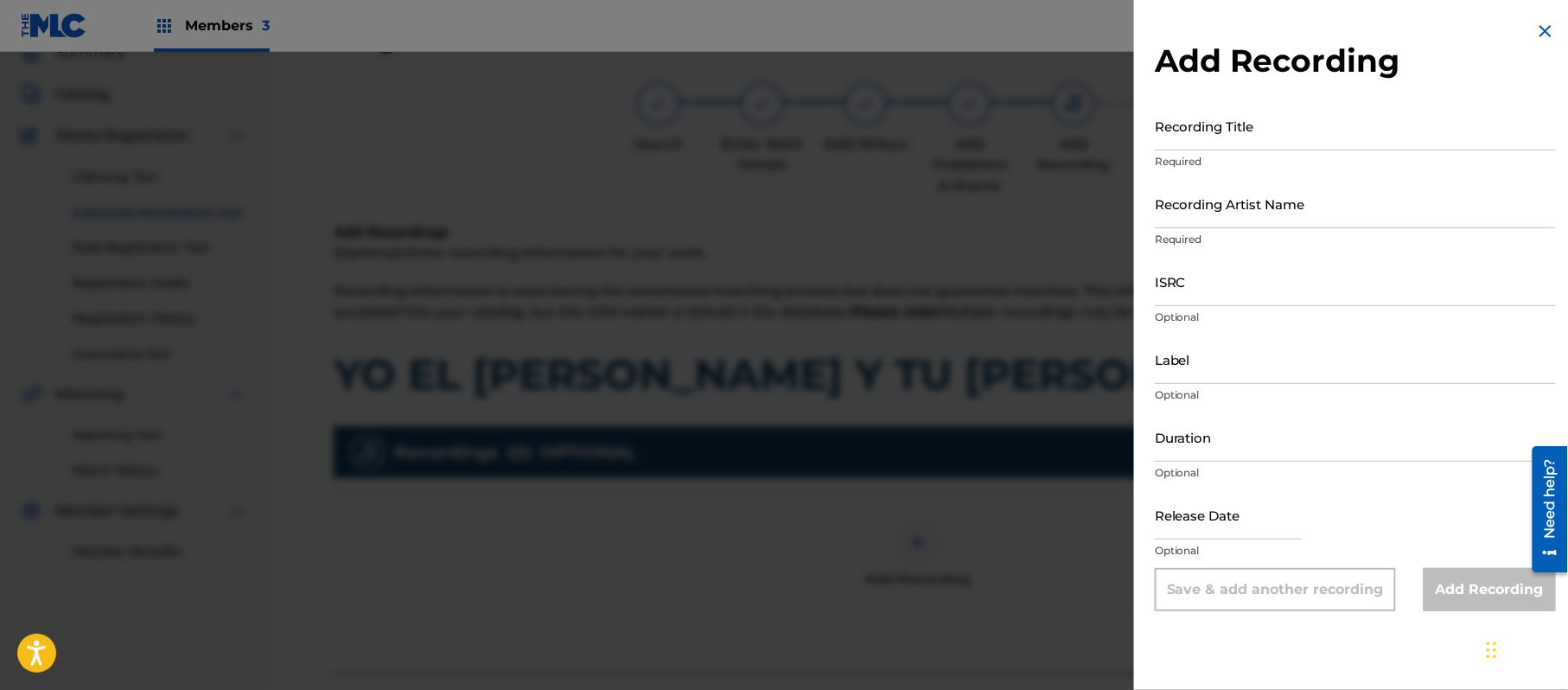
click at [1539, 35] on img at bounding box center [1546, 30] width 21 height 21
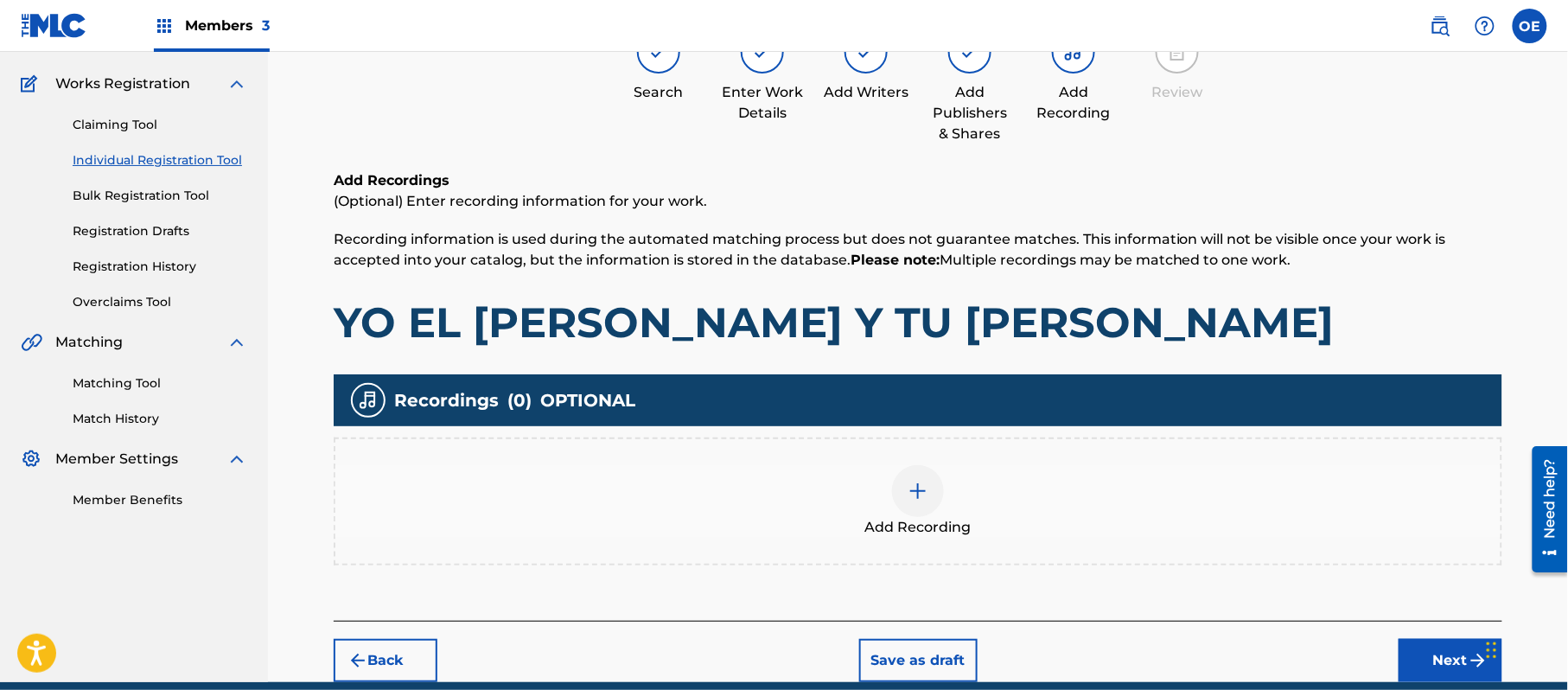
scroll to position [203, 0]
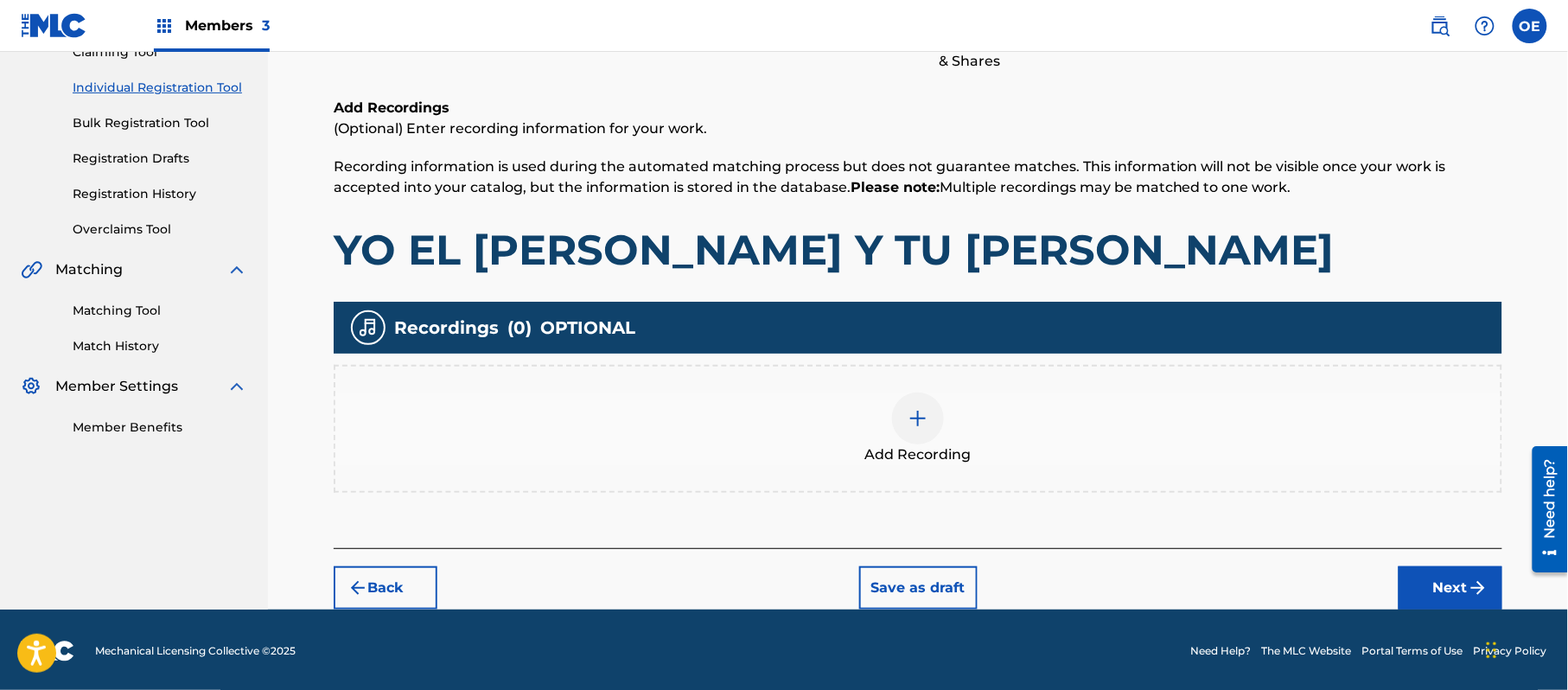
click at [1432, 570] on button "Next" at bounding box center [1451, 588] width 104 height 43
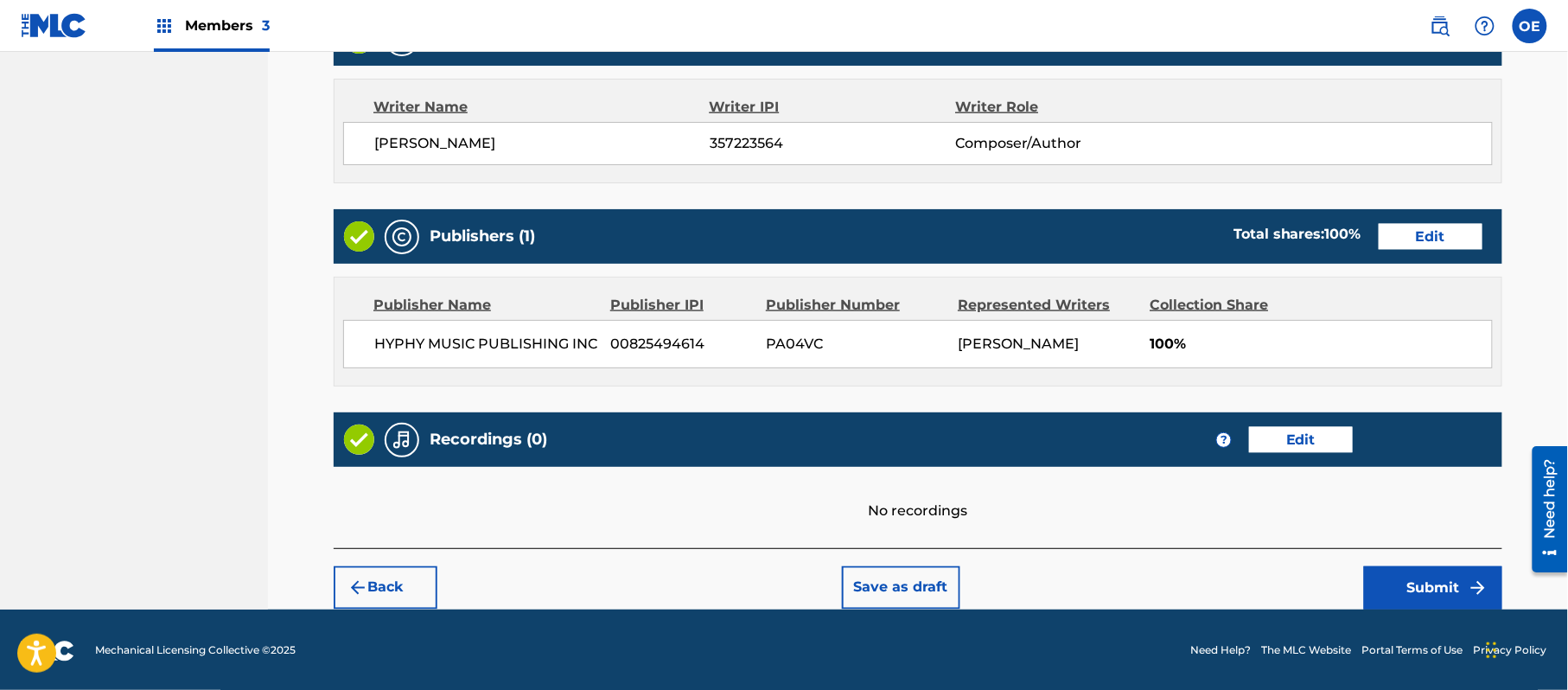
scroll to position [716, 0]
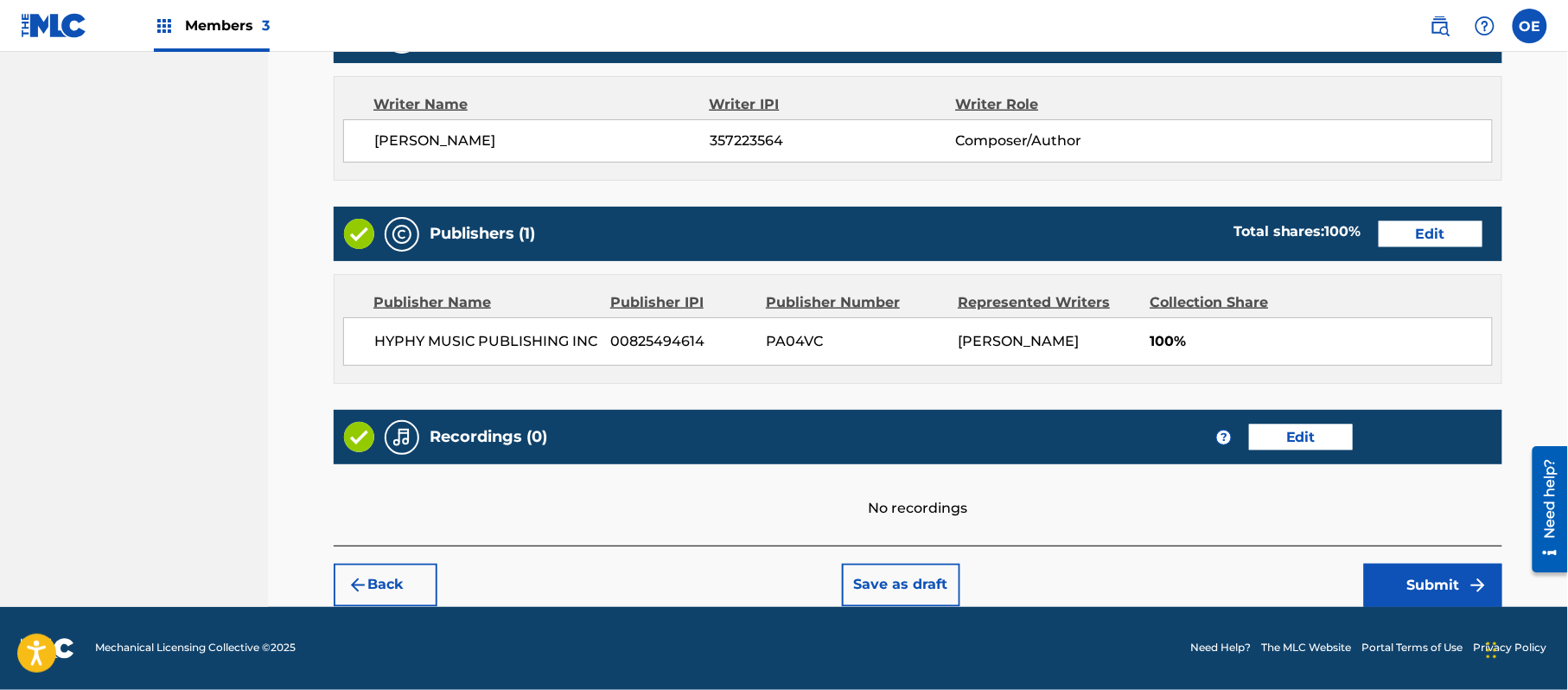
click at [1440, 565] on button "Submit" at bounding box center [1434, 585] width 138 height 43
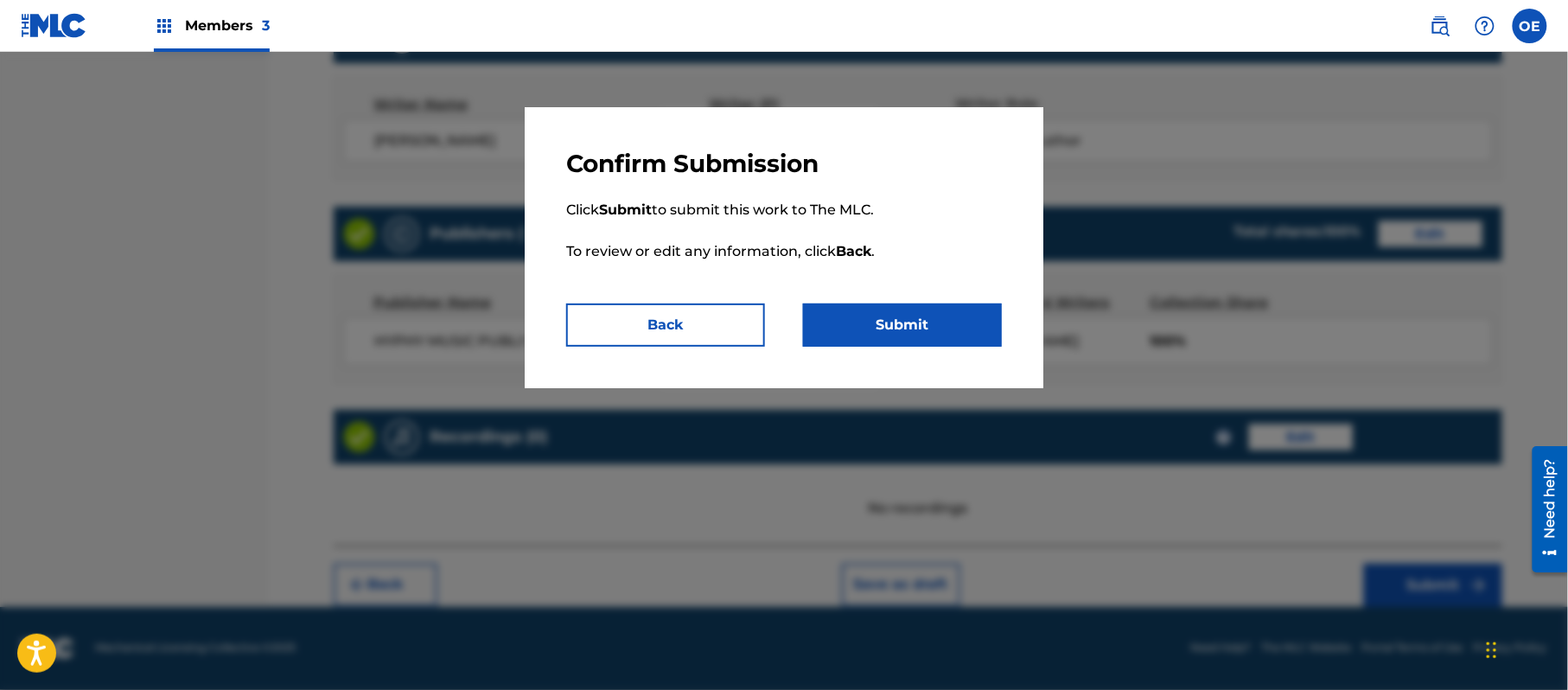
click at [913, 306] on button "Submit" at bounding box center [903, 324] width 199 height 43
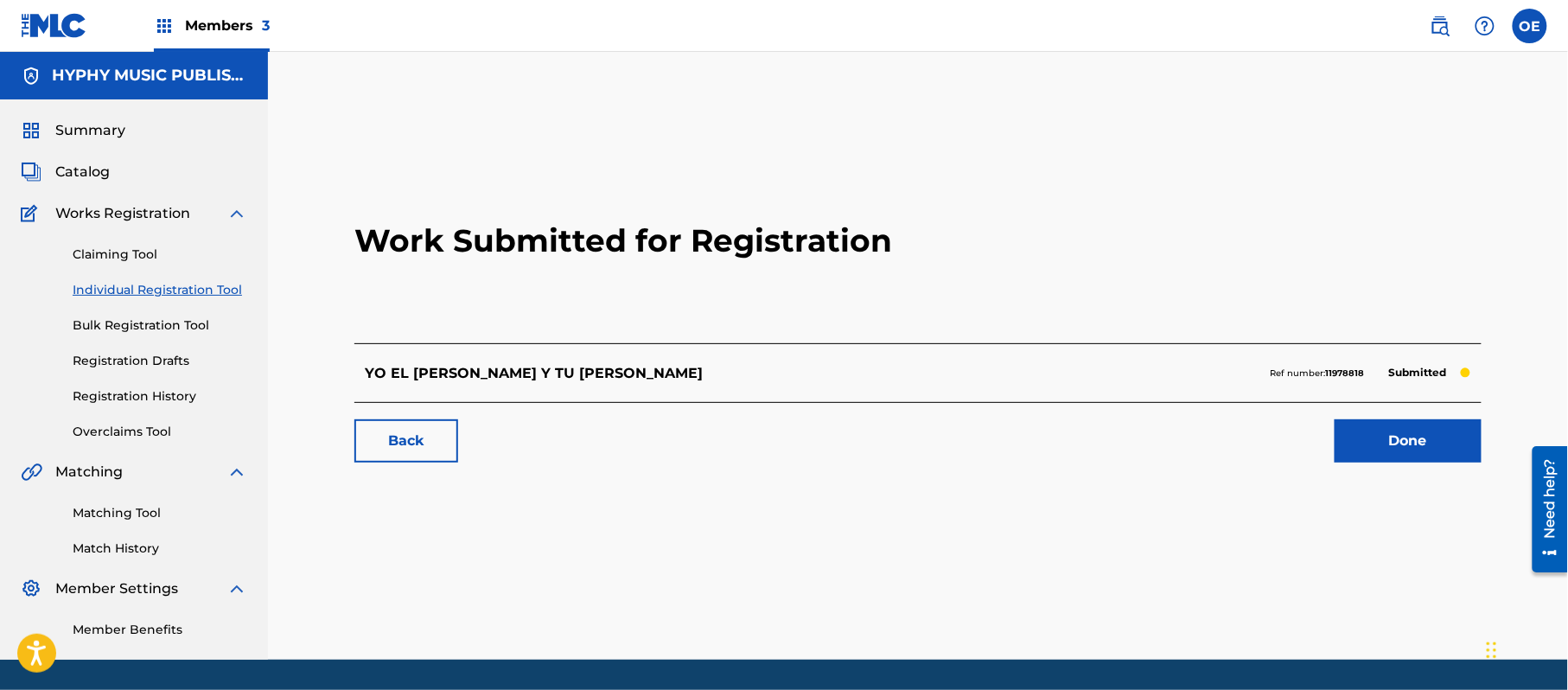
click at [211, 291] on link "Individual Registration Tool" at bounding box center [160, 289] width 175 height 18
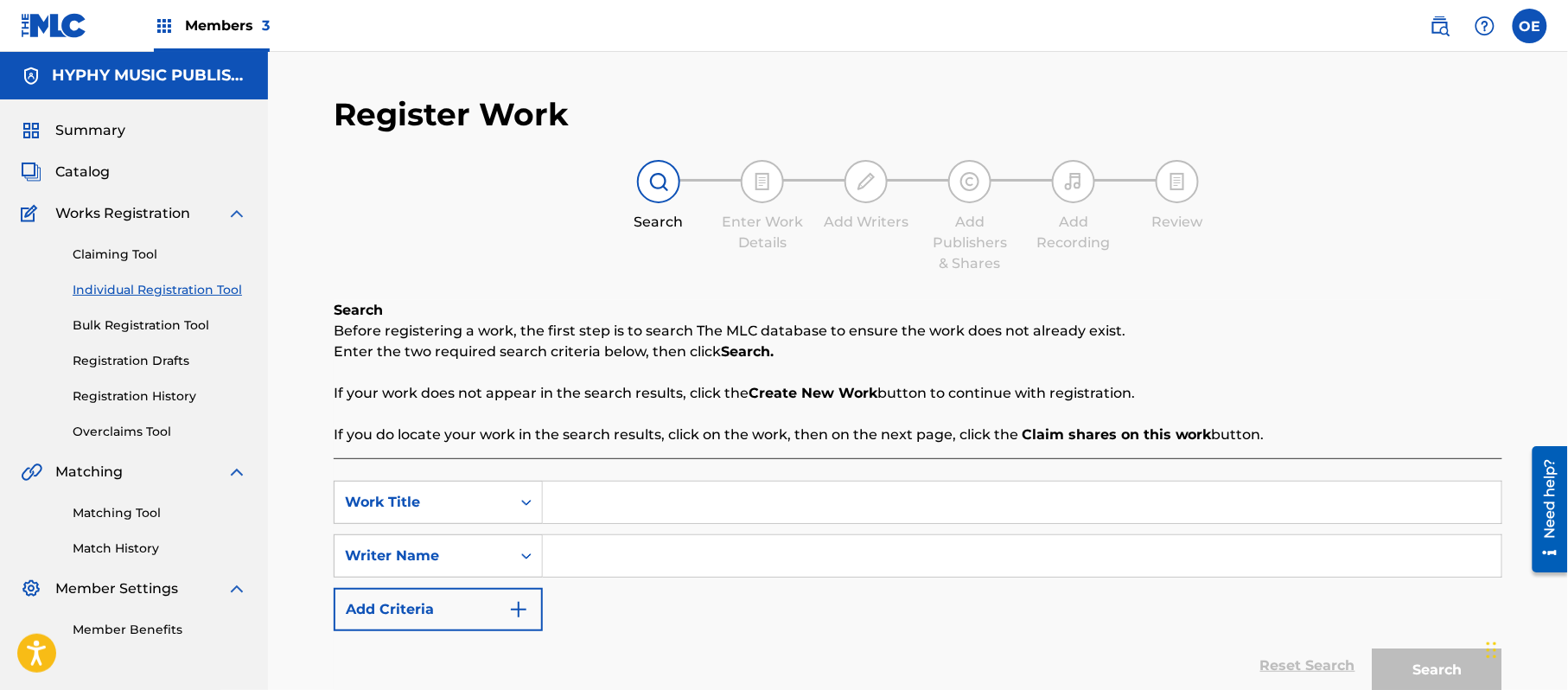
paste input "ZACATECAS ARDE EN [PERSON_NAME]"
type input "ZACATECAS ARDE EN [PERSON_NAME]"
paste input "[PERSON_NAME]"
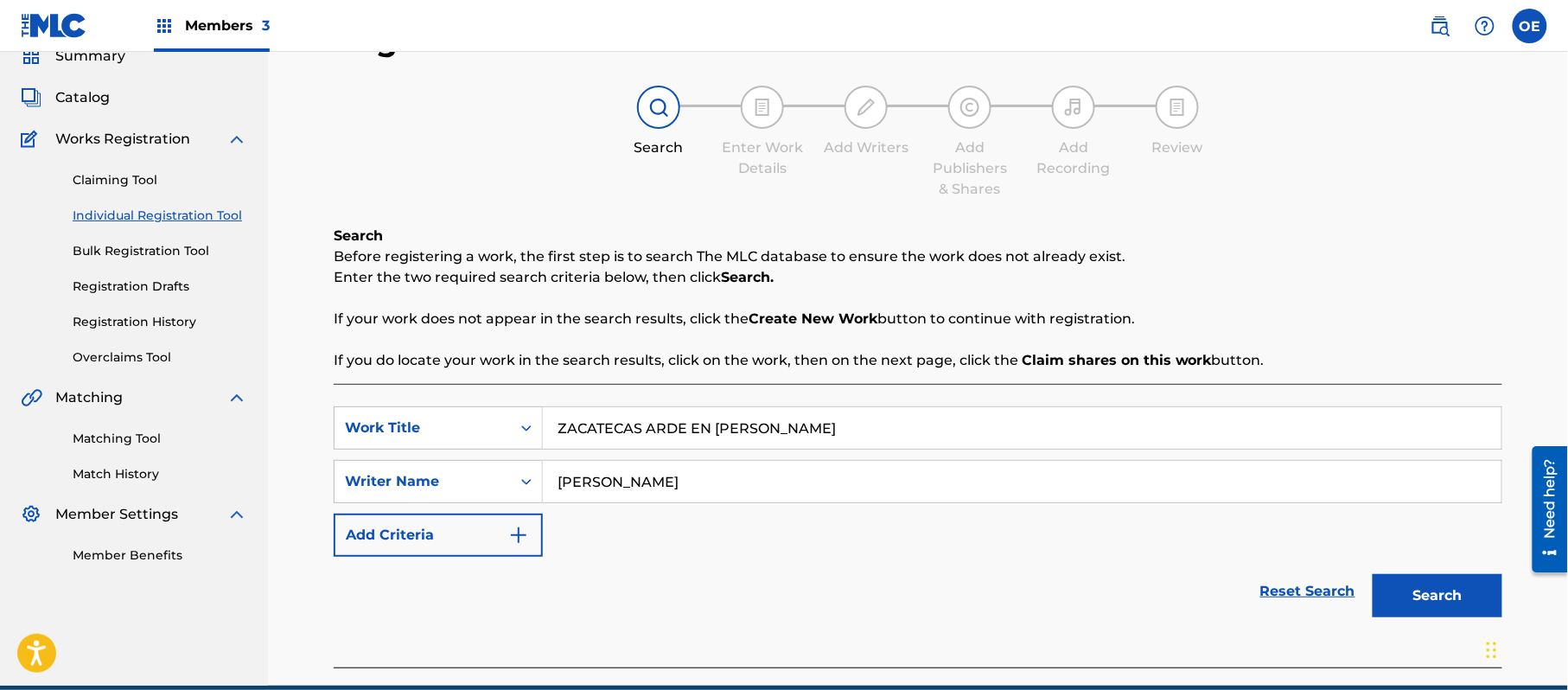
scroll to position [153, 0]
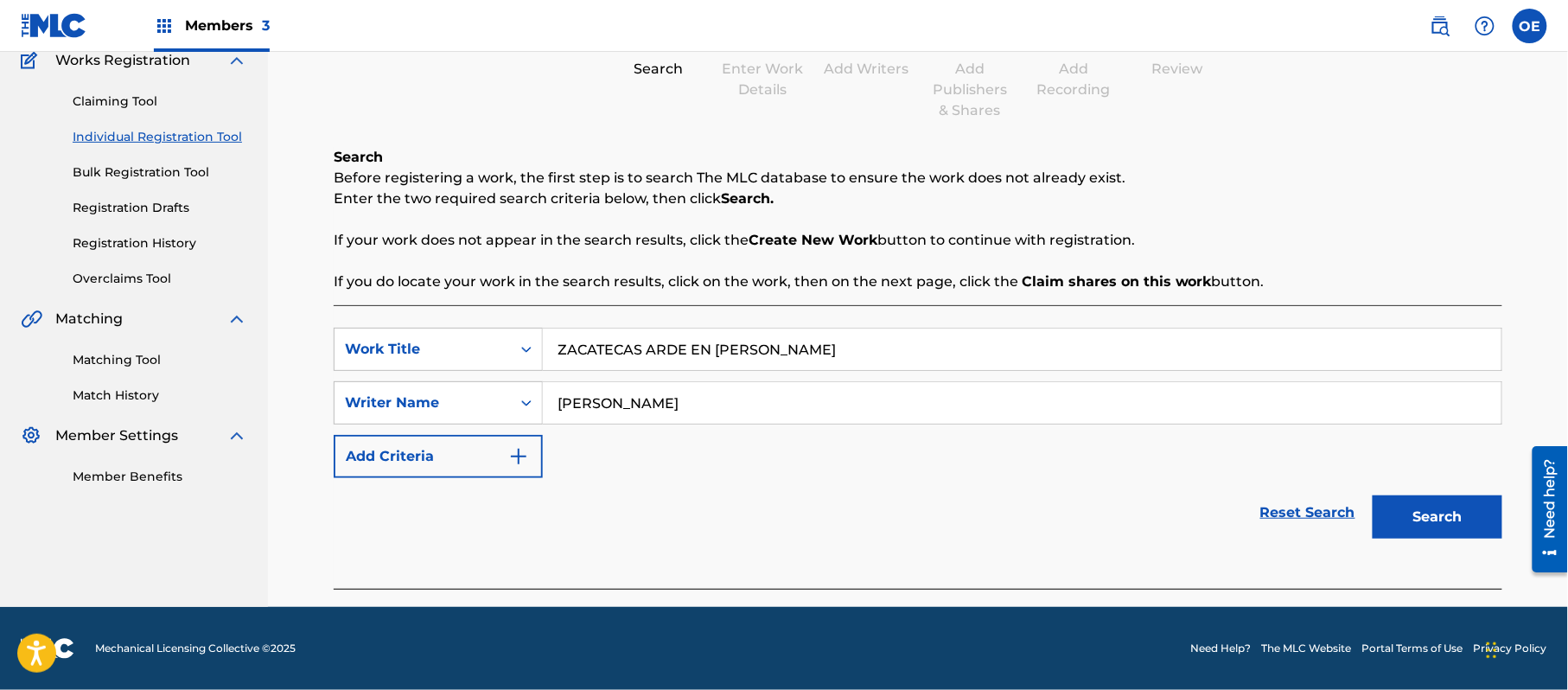
click at [1471, 522] on button "Search" at bounding box center [1437, 517] width 130 height 43
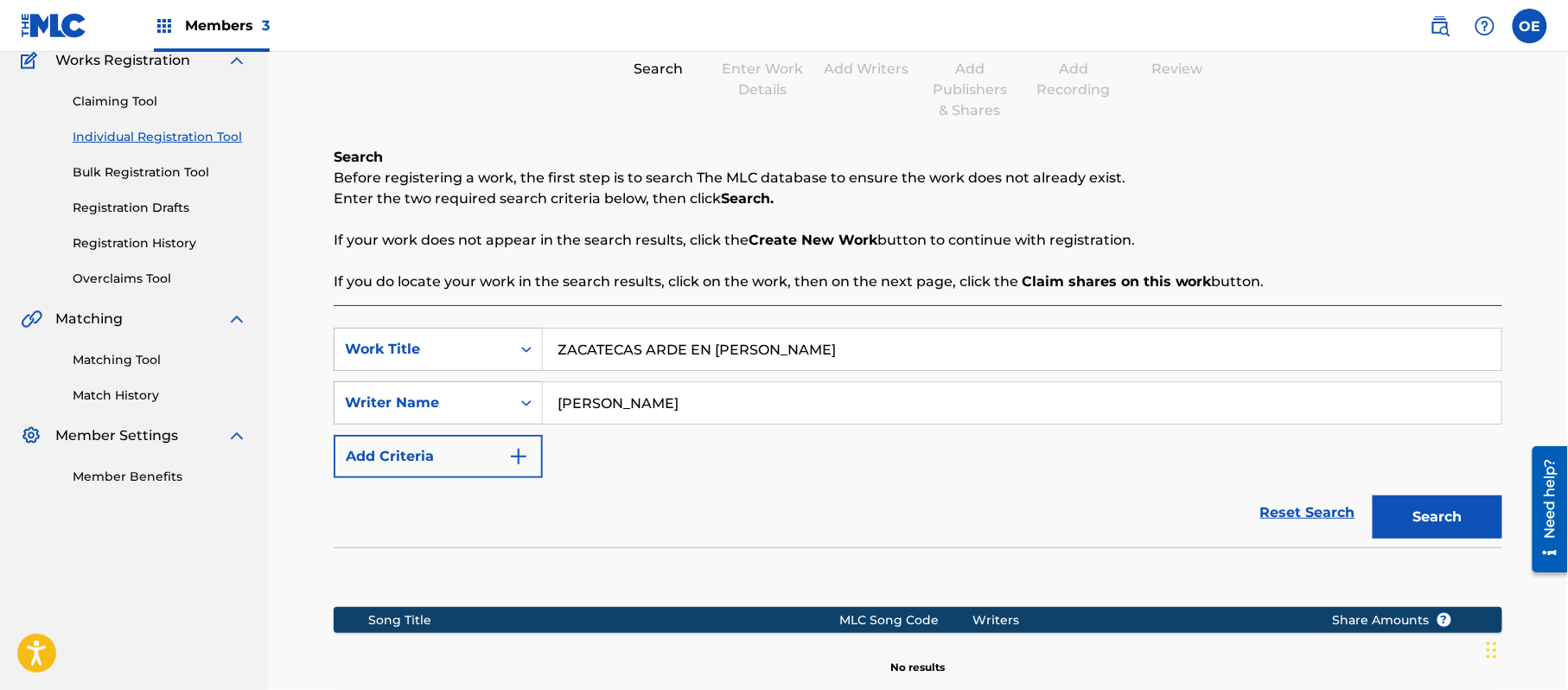
drag, startPoint x: 695, startPoint y: 412, endPoint x: 594, endPoint y: 428, distance: 102.3
click at [594, 428] on div "SearchWithCriteria6d47edd7-7bc8-4b89-a155-3ed0f7c070f6 Work Title ZACATECAS ARD…" at bounding box center [918, 402] width 1169 height 151
type input "[PERSON_NAME]"
click at [1373, 496] on button "Search" at bounding box center [1437, 517] width 130 height 43
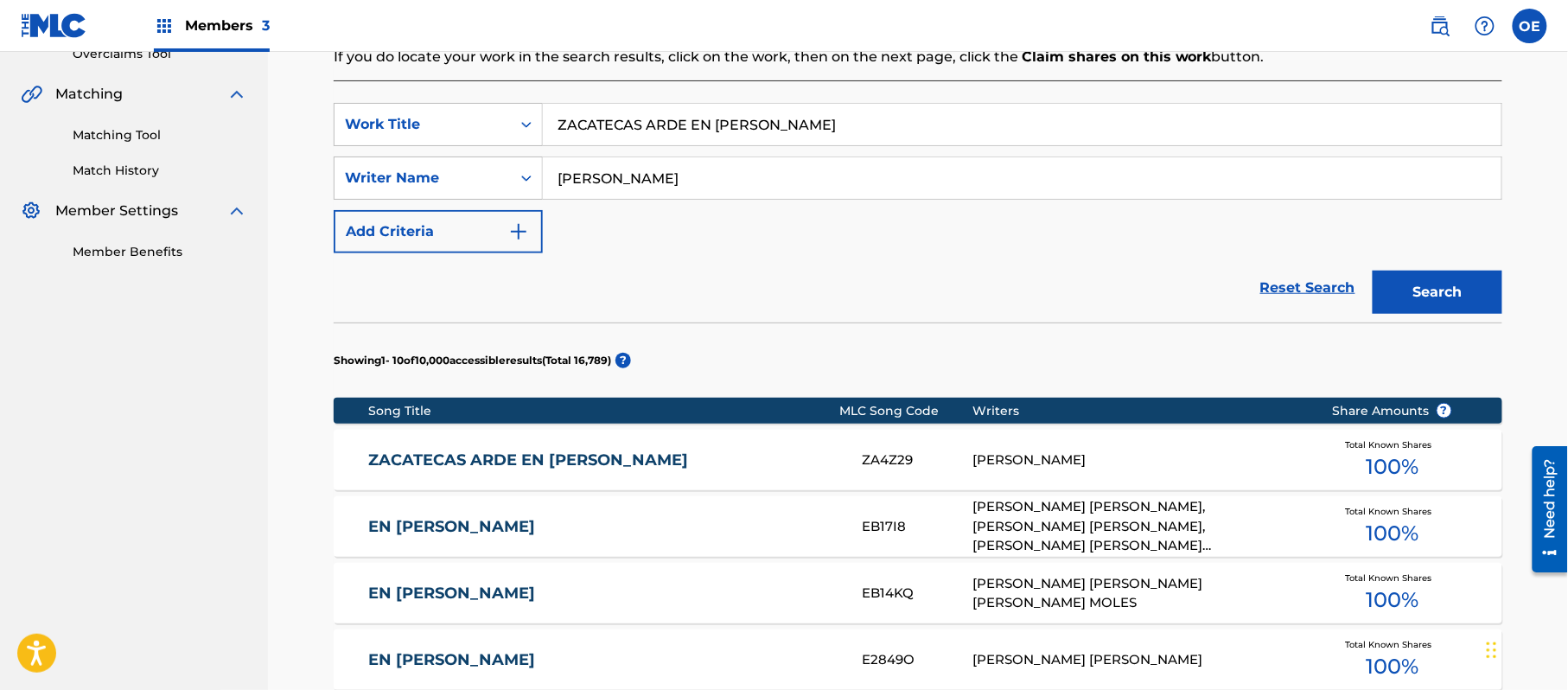
scroll to position [384, 0]
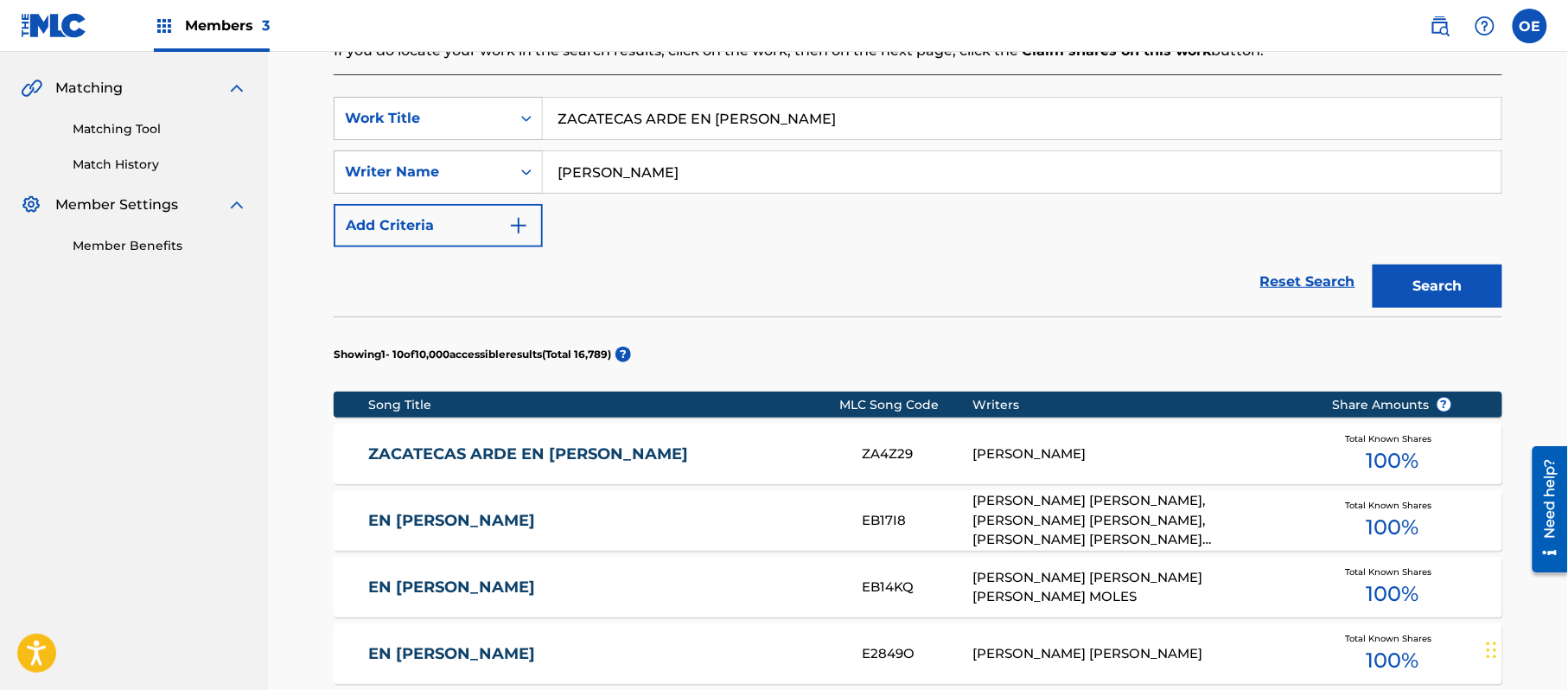
click at [643, 436] on div "ZACATECAS ARDE EN [PERSON_NAME] ZA4Z29 [PERSON_NAME] Total Known Shares 100 %" at bounding box center [918, 454] width 1169 height 61
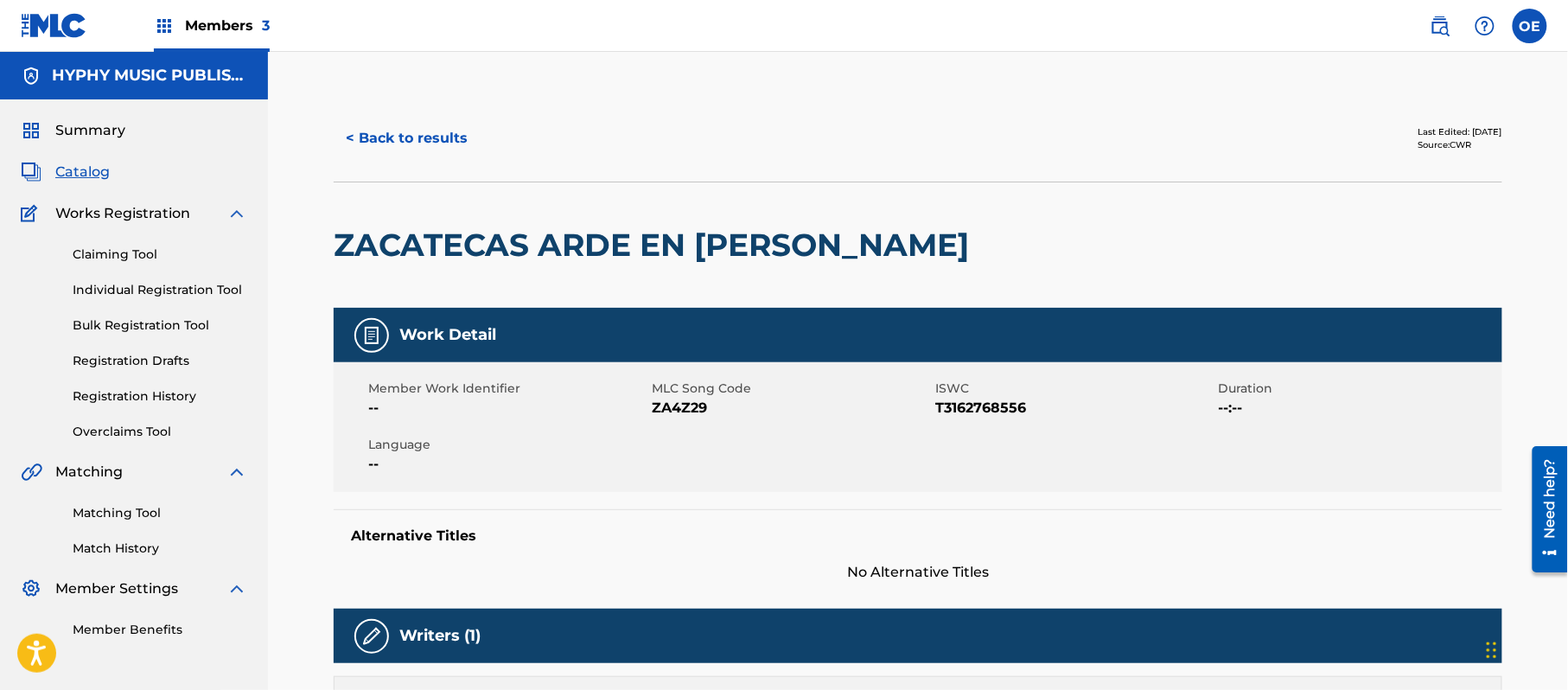
click at [420, 132] on button "< Back to results" at bounding box center [406, 138] width 146 height 43
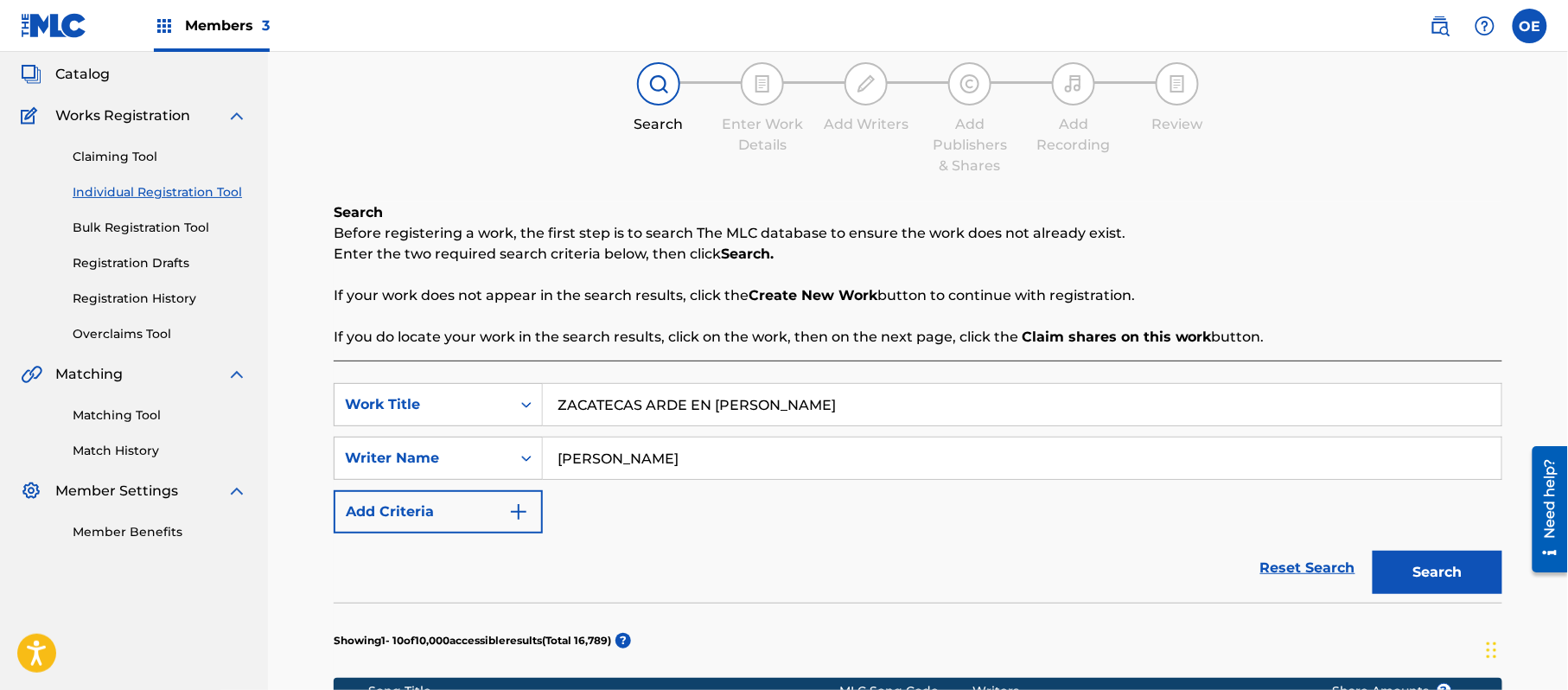
scroll to position [444, 0]
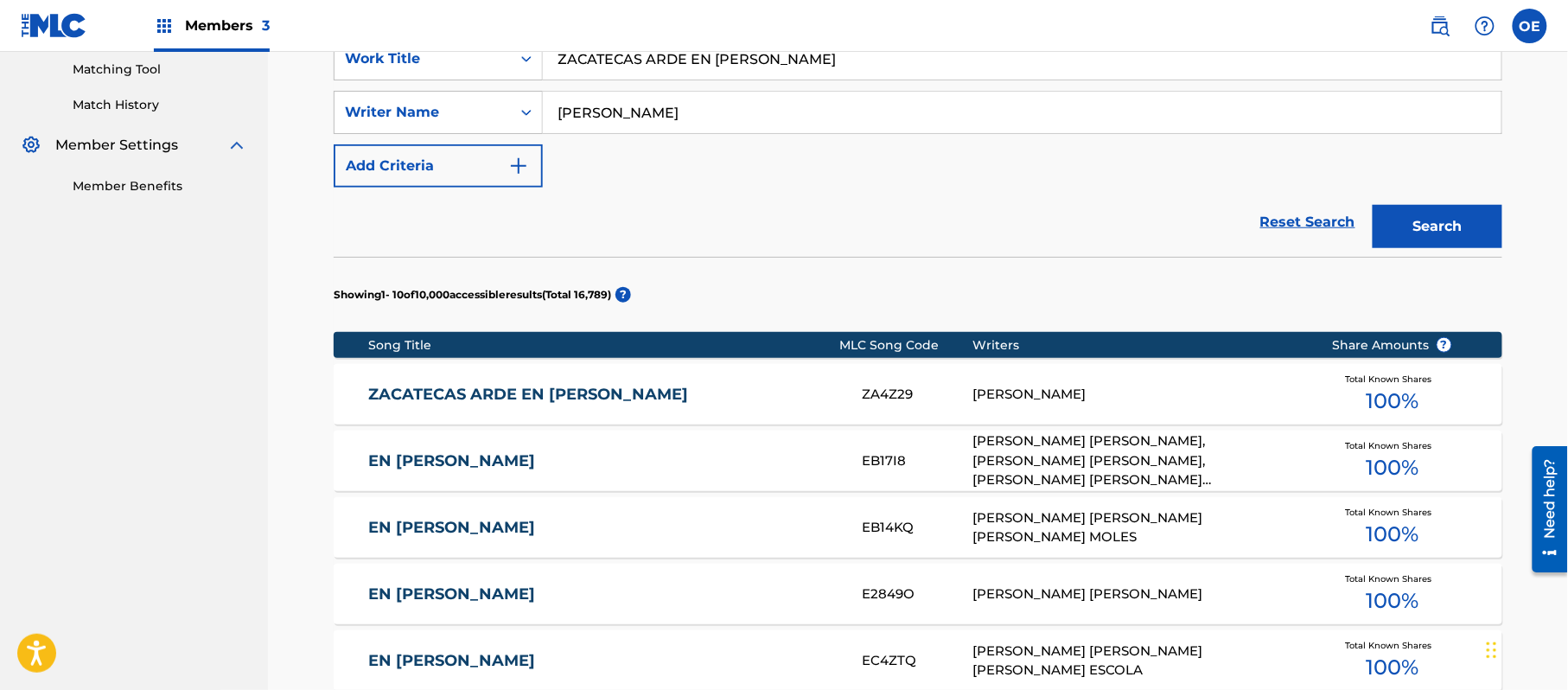
click at [426, 396] on link "ZACATECAS ARDE EN [PERSON_NAME]" at bounding box center [604, 394] width 471 height 20
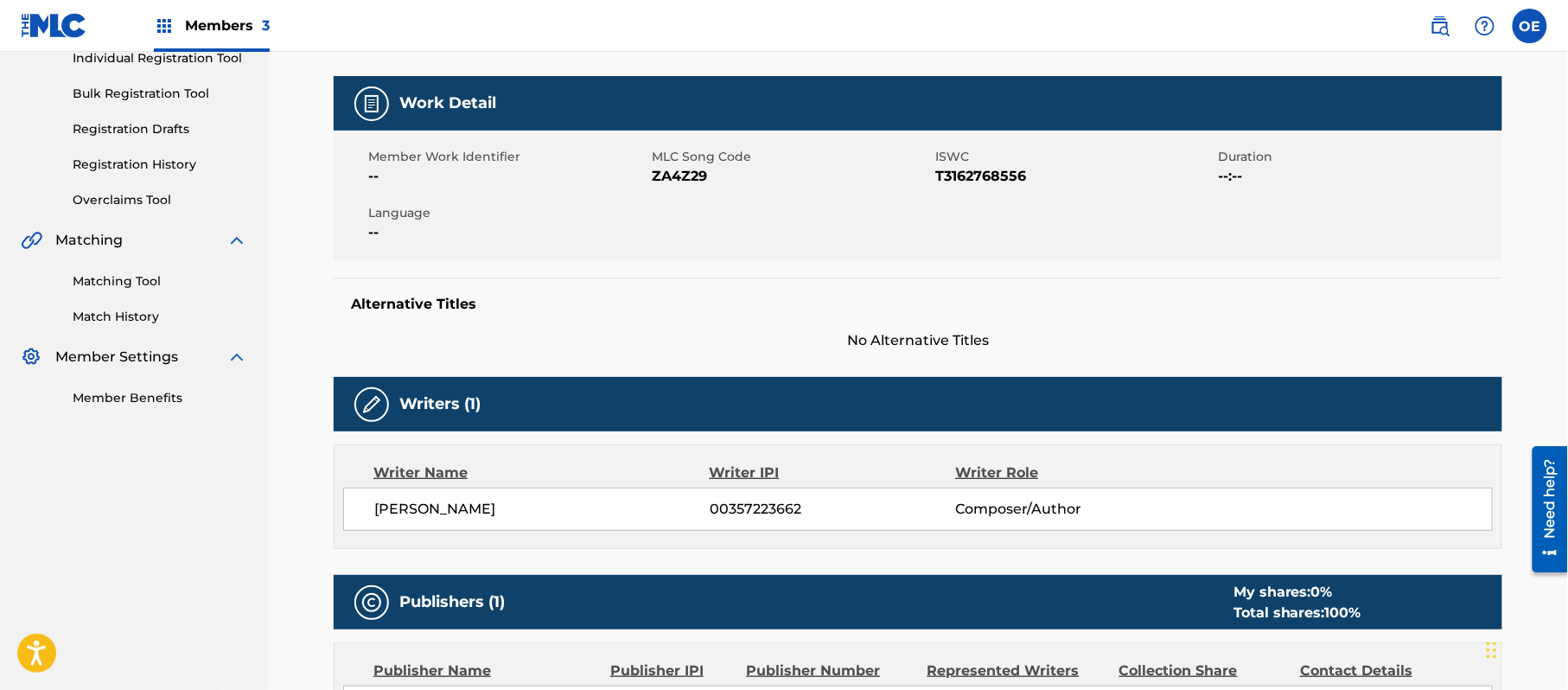
scroll to position [230, 0]
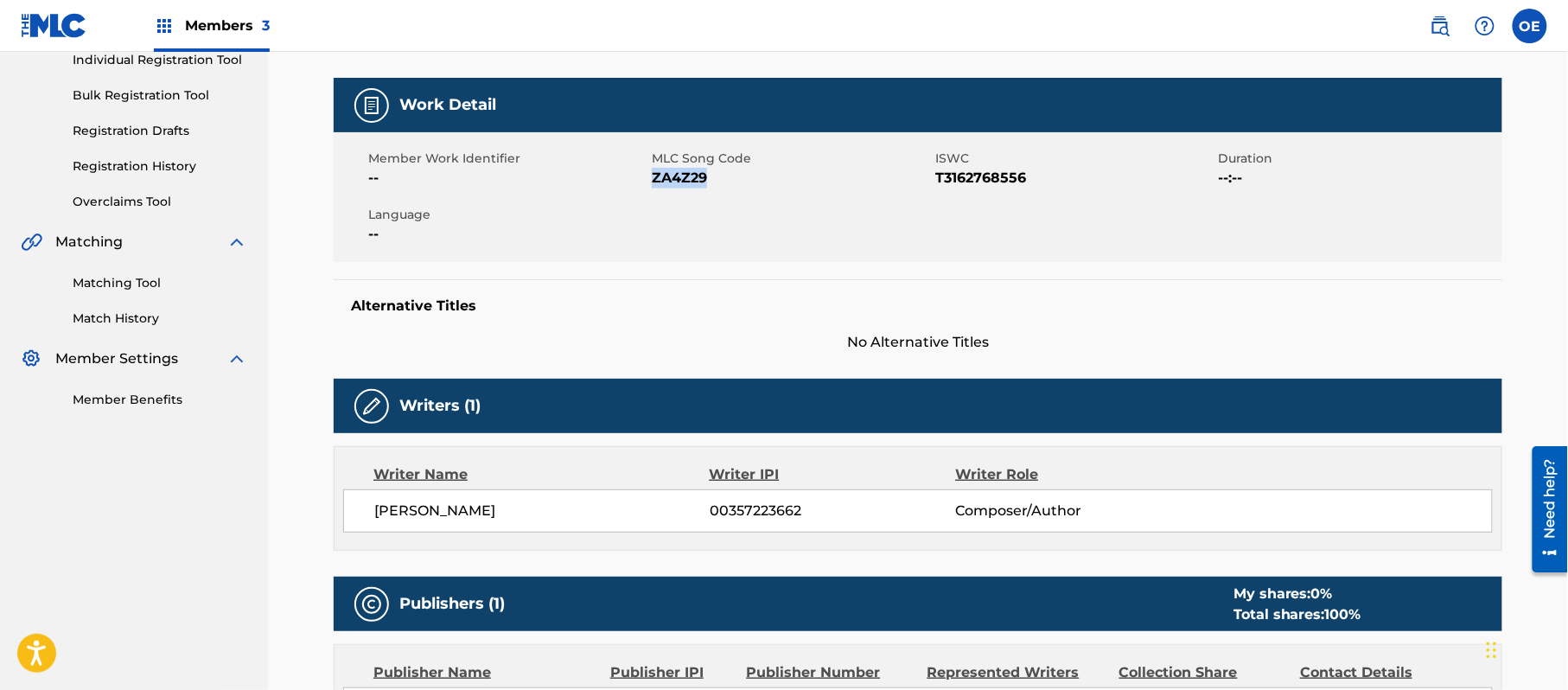
drag, startPoint x: 721, startPoint y: 183, endPoint x: 654, endPoint y: 177, distance: 67.3
click at [654, 177] on span "ZA4Z29" at bounding box center [791, 177] width 279 height 21
copy span "ZA4Z29"
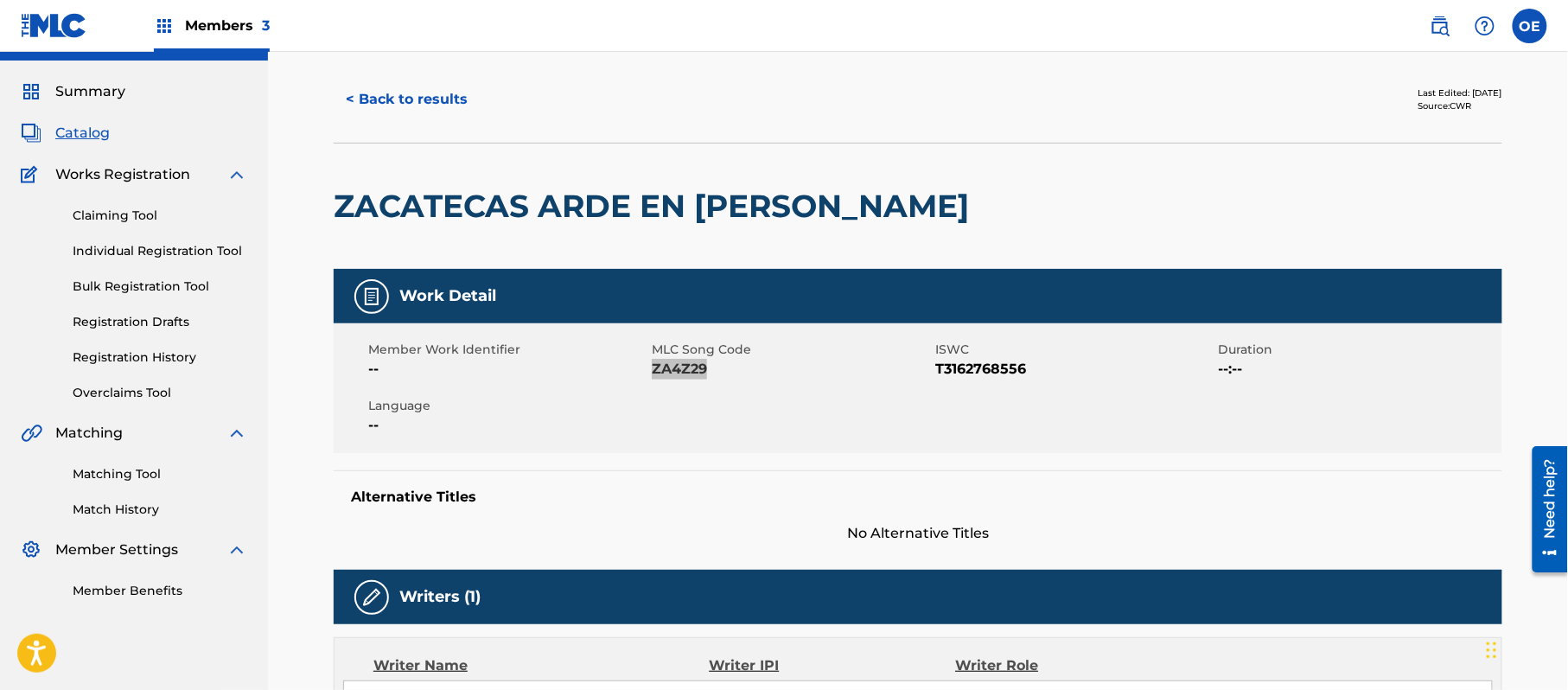
scroll to position [0, 0]
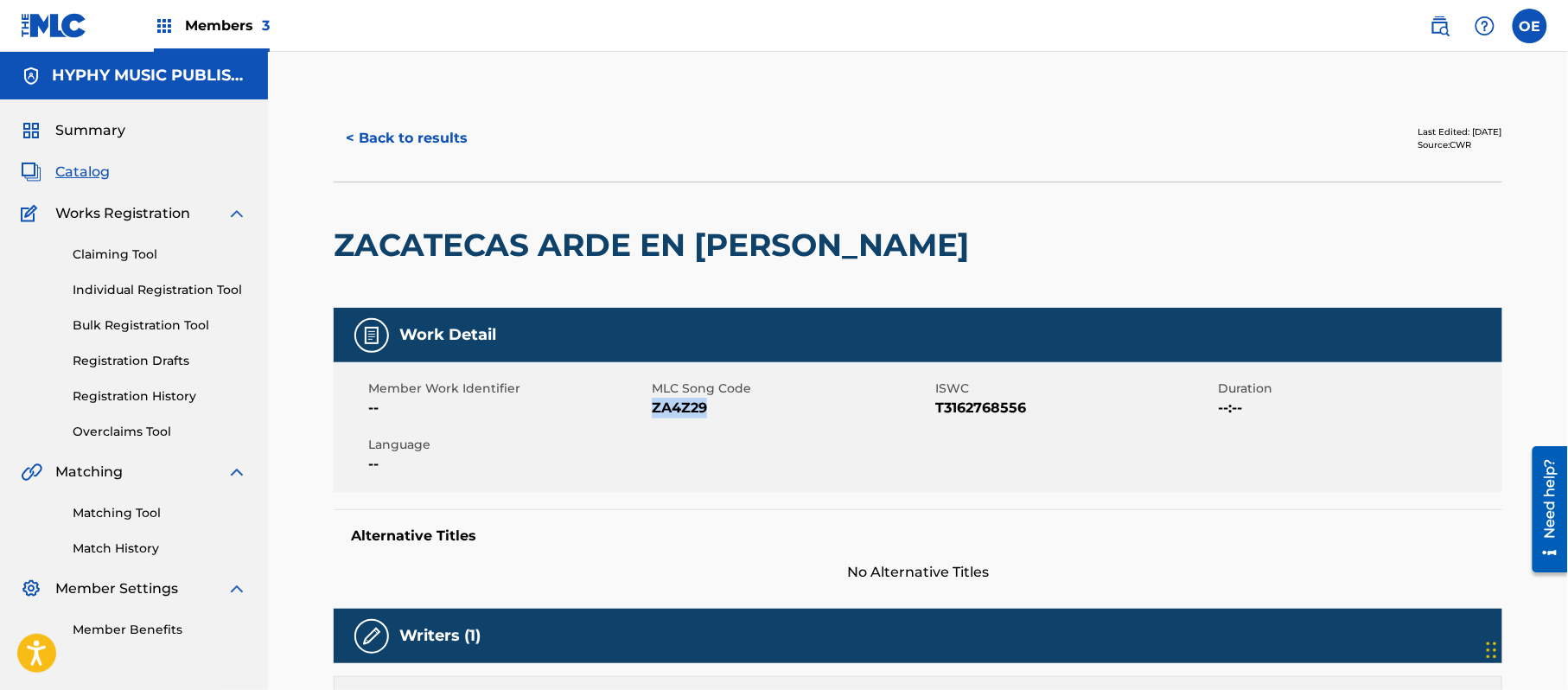
click at [381, 140] on button "< Back to results" at bounding box center [406, 138] width 146 height 43
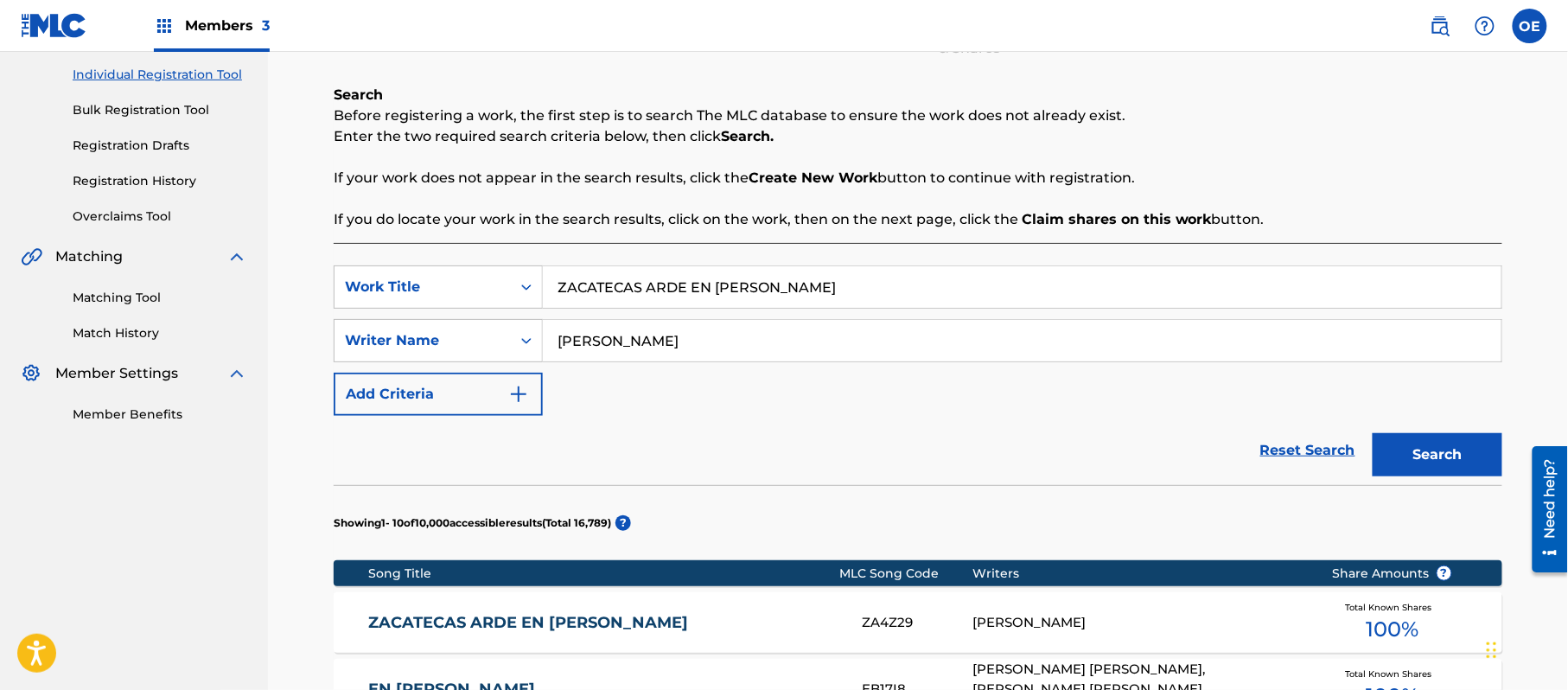
scroll to position [212, 0]
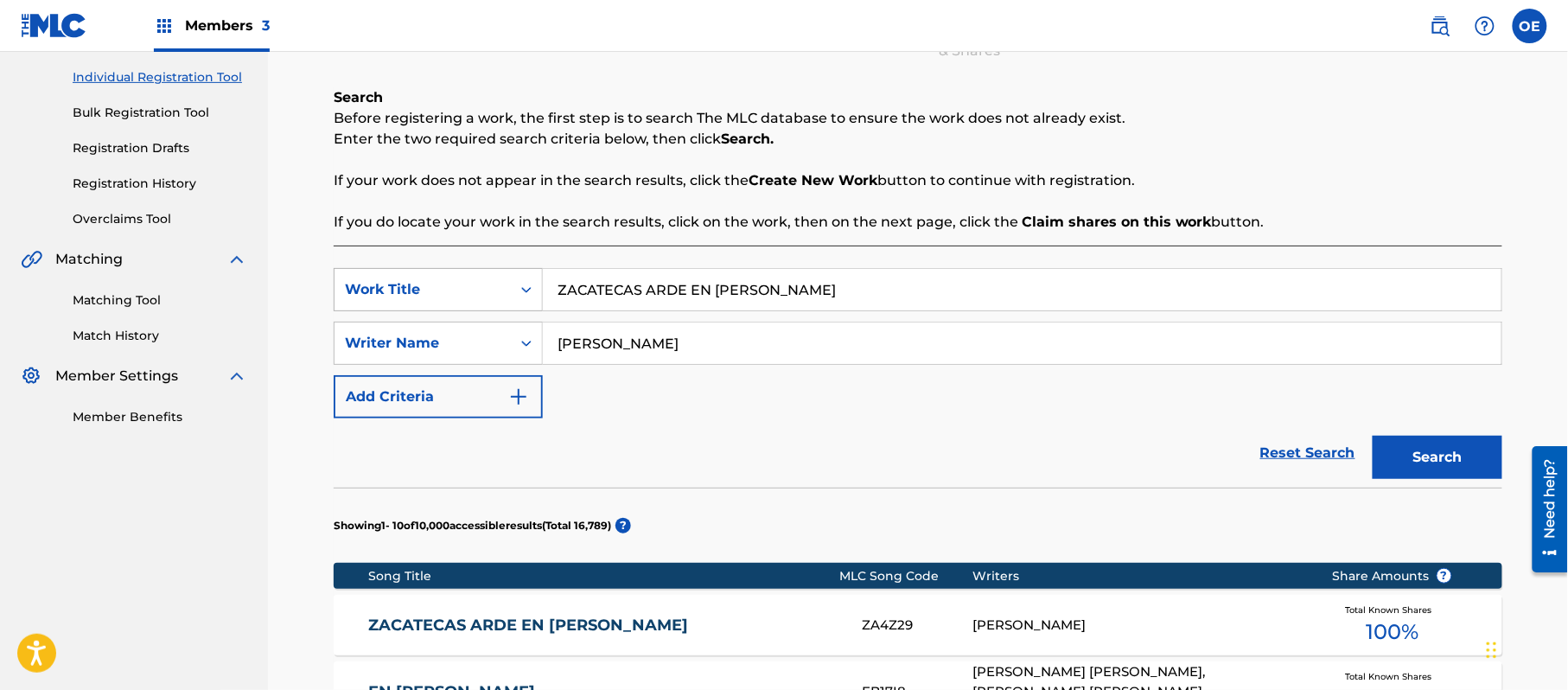
drag, startPoint x: 854, startPoint y: 292, endPoint x: 447, endPoint y: 290, distance: 407.0
click at [447, 292] on div "SearchWithCriteria6d47edd7-7bc8-4b89-a155-3ed0f7c070f6 Work Title ZACATECAS ARD…" at bounding box center [918, 289] width 1169 height 43
paste input "TIERRA DE NADIE"
type input "ZACATECAS TIERRA DE NADIE"
drag, startPoint x: 1460, startPoint y: 440, endPoint x: 1456, endPoint y: 427, distance: 13.6
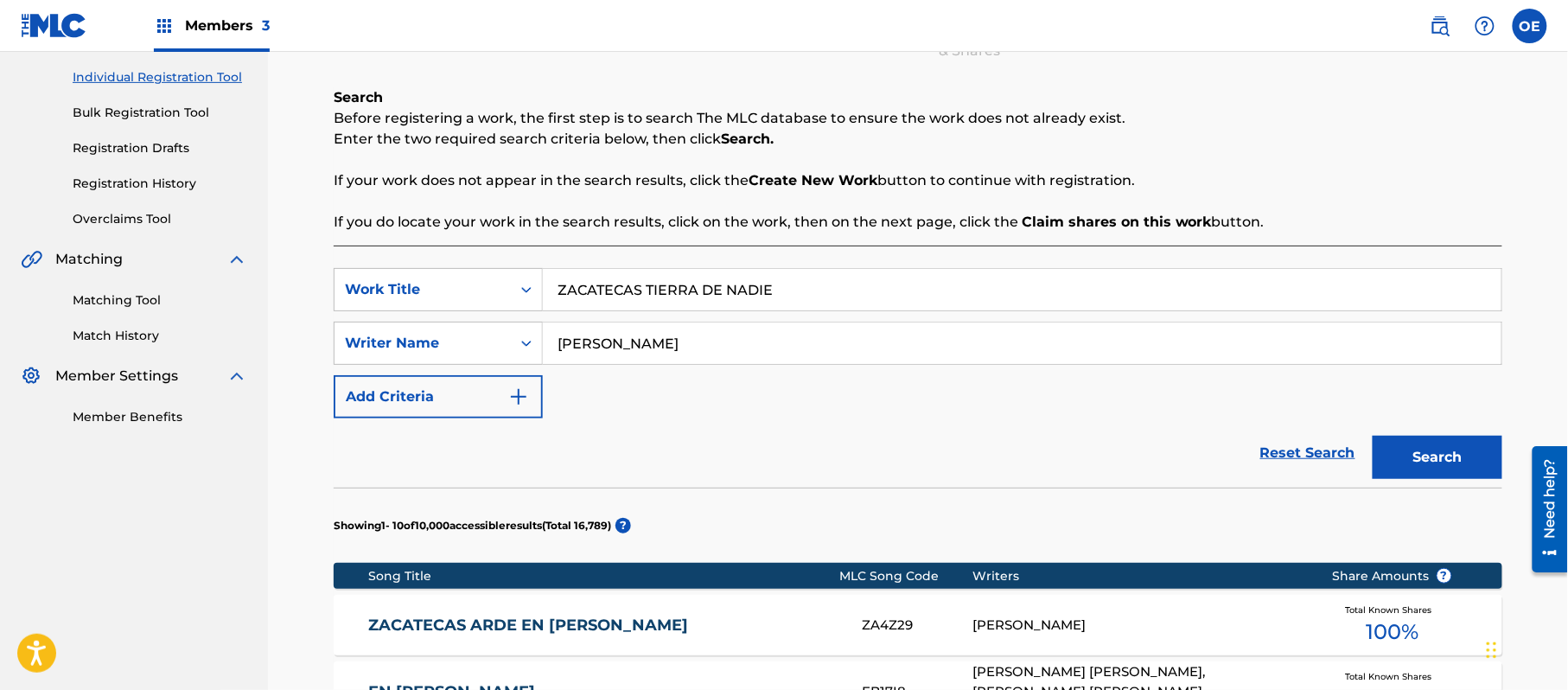
click at [1460, 439] on button "Search" at bounding box center [1437, 457] width 130 height 43
click at [758, 616] on link "ZACATECAS TIERRA DE NADIE" at bounding box center [604, 625] width 471 height 20
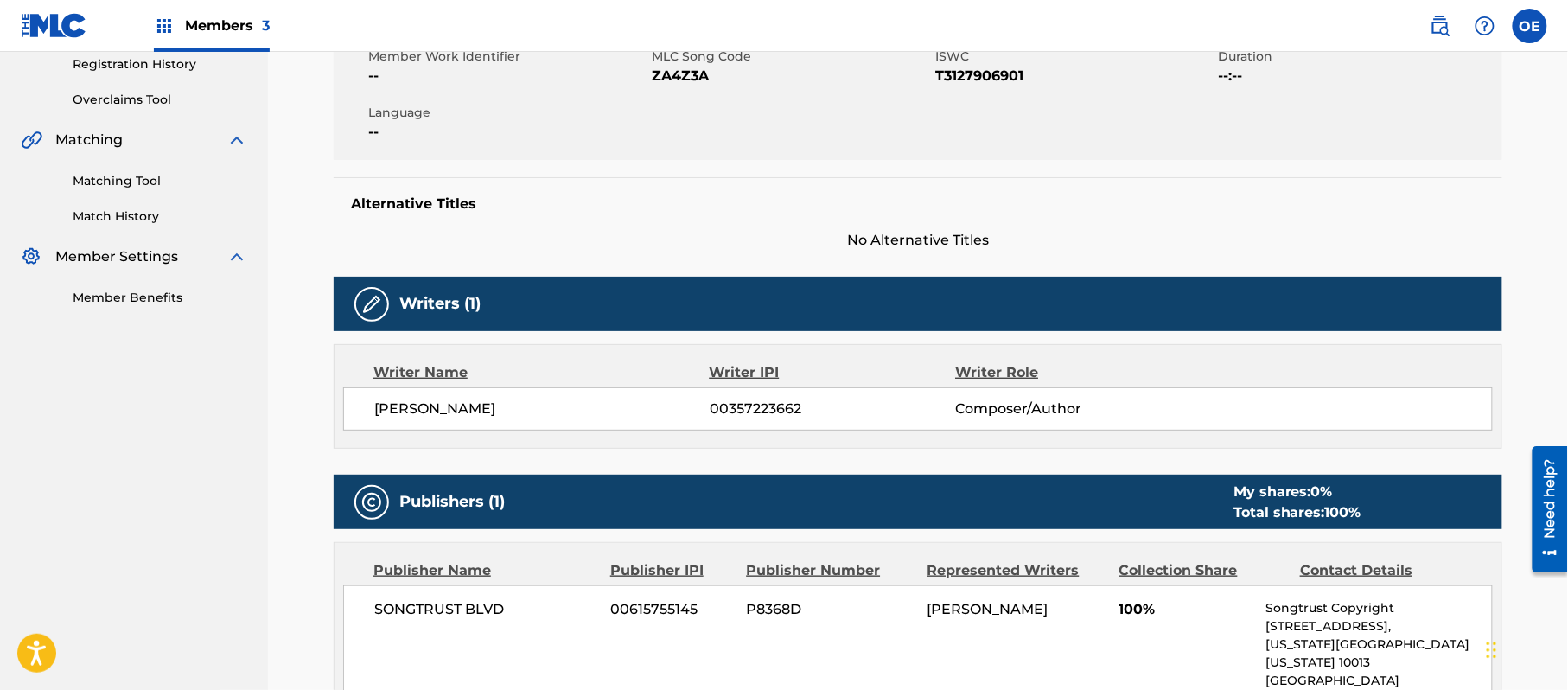
scroll to position [115, 0]
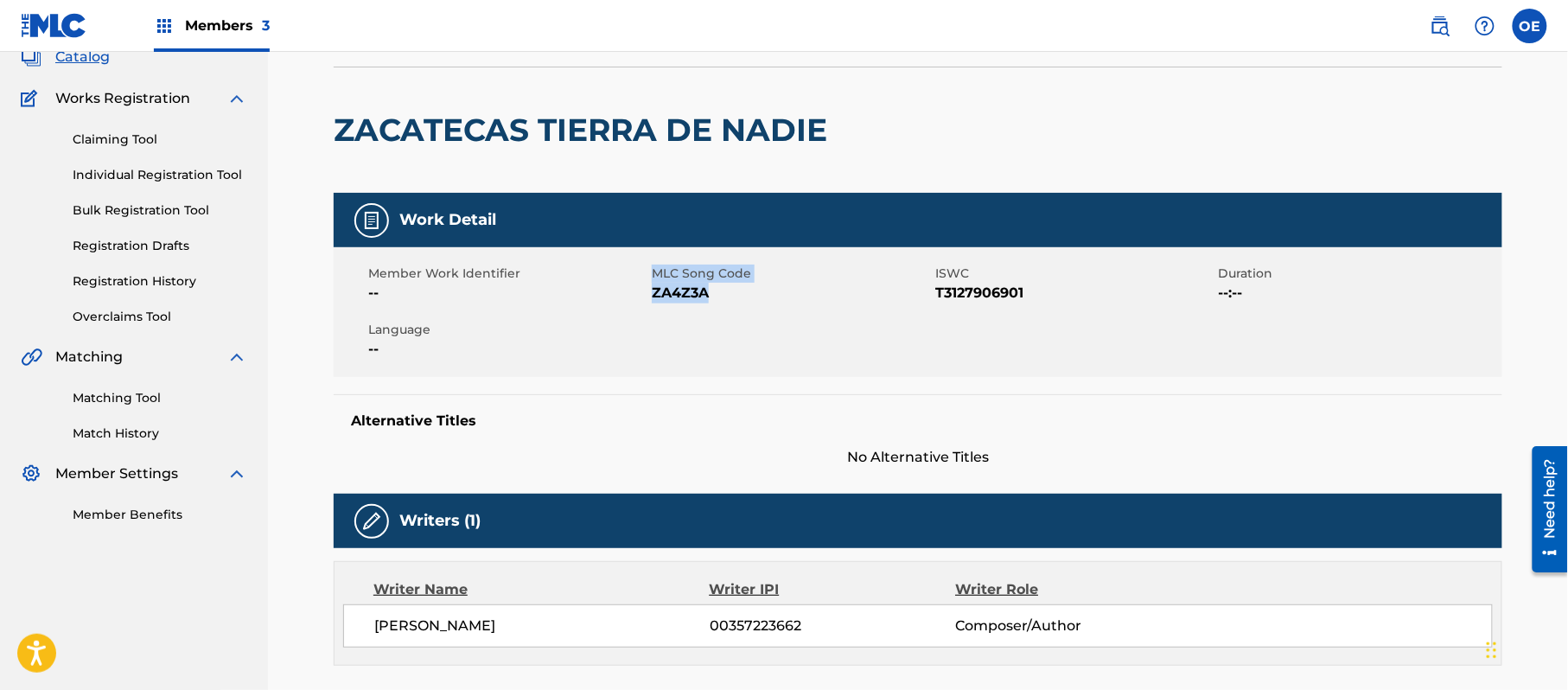
drag, startPoint x: 704, startPoint y: 287, endPoint x: 648, endPoint y: 301, distance: 57.7
click at [648, 301] on div "Member Work Identifier -- MLC Song Code ZA4Z3A ISWC T3127906901 Duration --:-- …" at bounding box center [918, 312] width 1169 height 130
click at [717, 296] on span "ZA4Z3A" at bounding box center [791, 292] width 279 height 21
click at [699, 295] on span "ZA4Z3A" at bounding box center [791, 292] width 279 height 21
drag, startPoint x: 706, startPoint y: 292, endPoint x: 651, endPoint y: 295, distance: 55.1
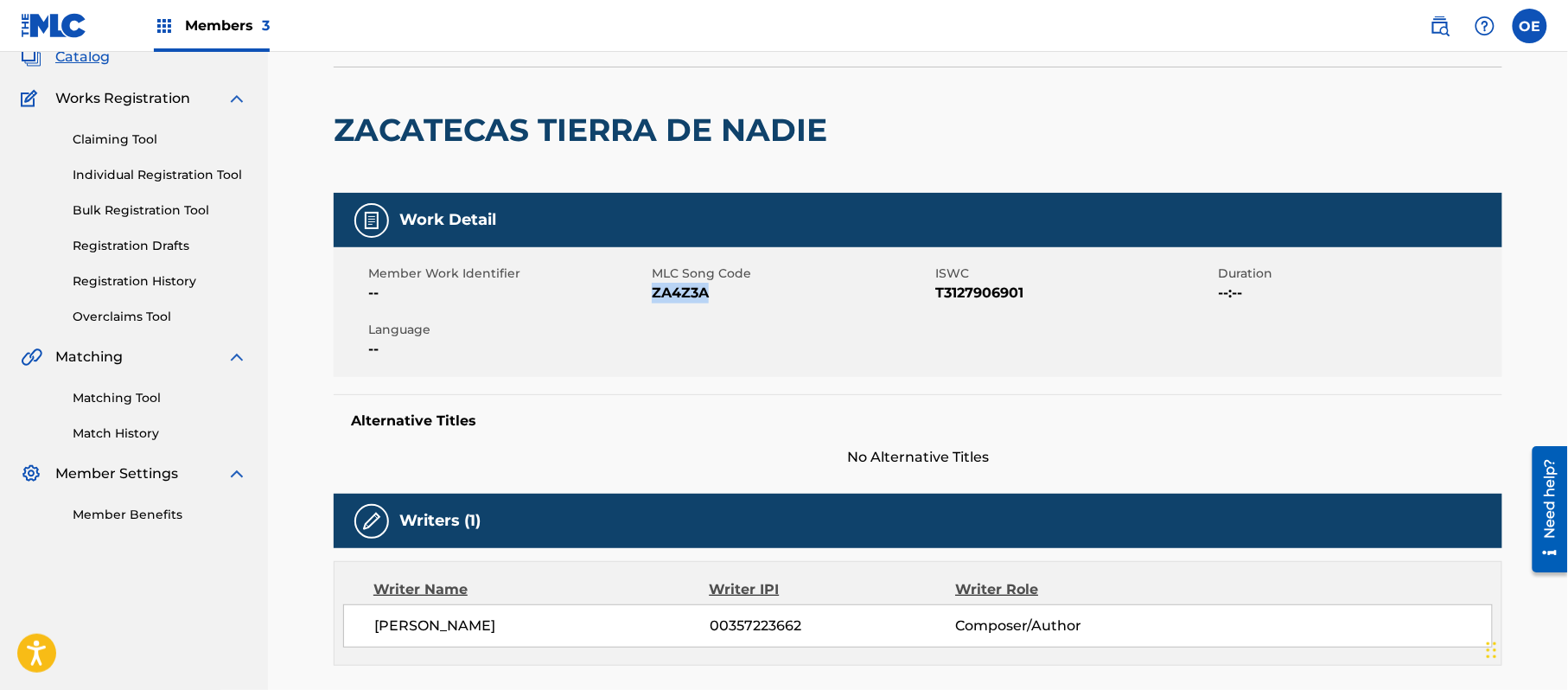
click at [652, 295] on span "ZA4Z3A" at bounding box center [791, 292] width 279 height 21
copy span "ZA4Z3A"
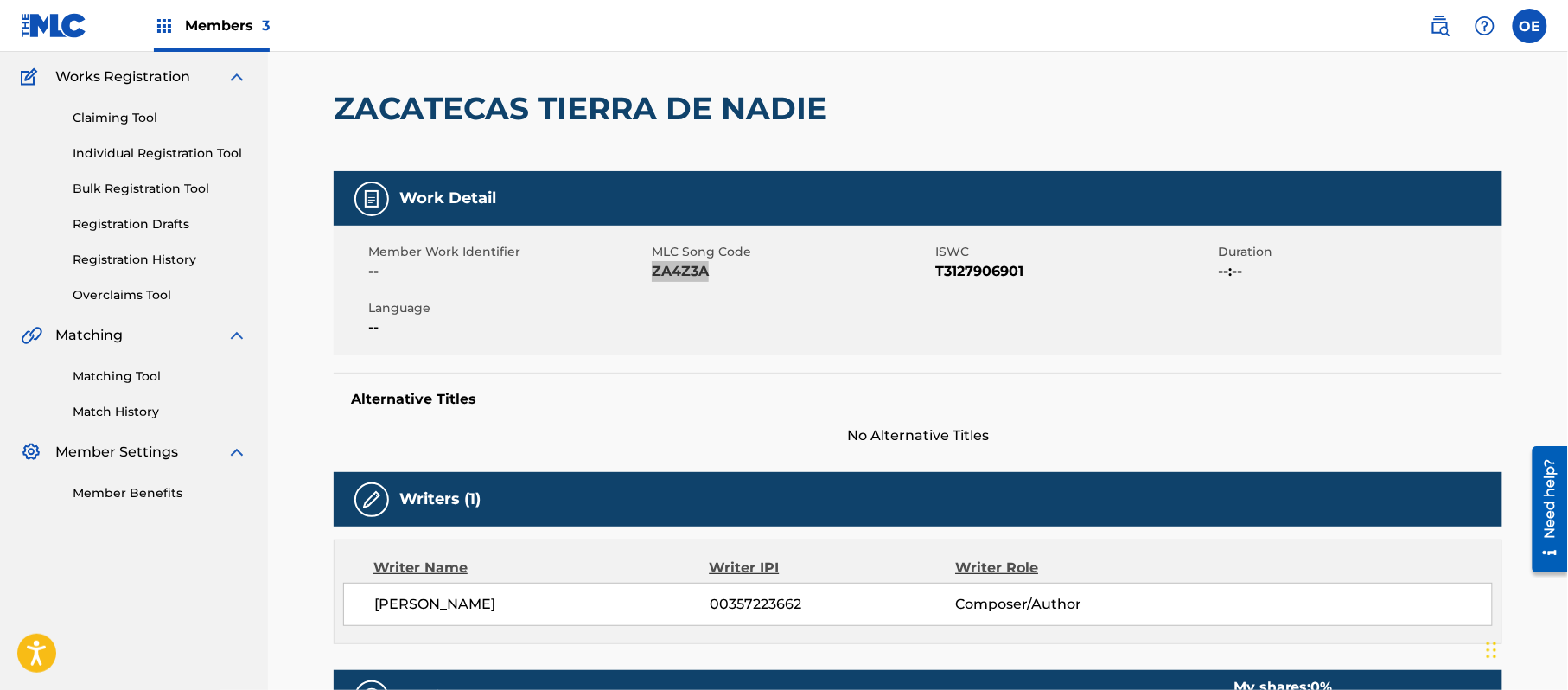
scroll to position [0, 0]
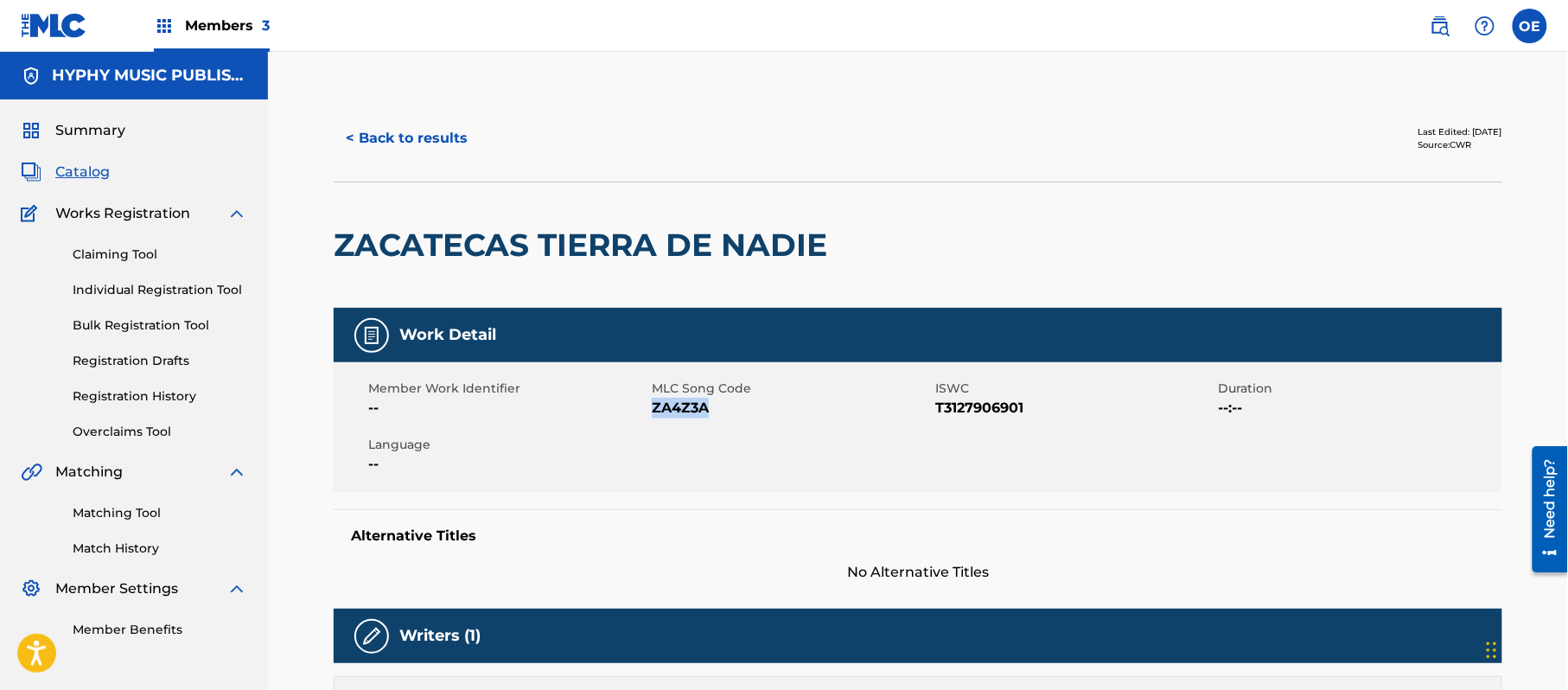
click at [409, 150] on button "< Back to results" at bounding box center [406, 138] width 146 height 43
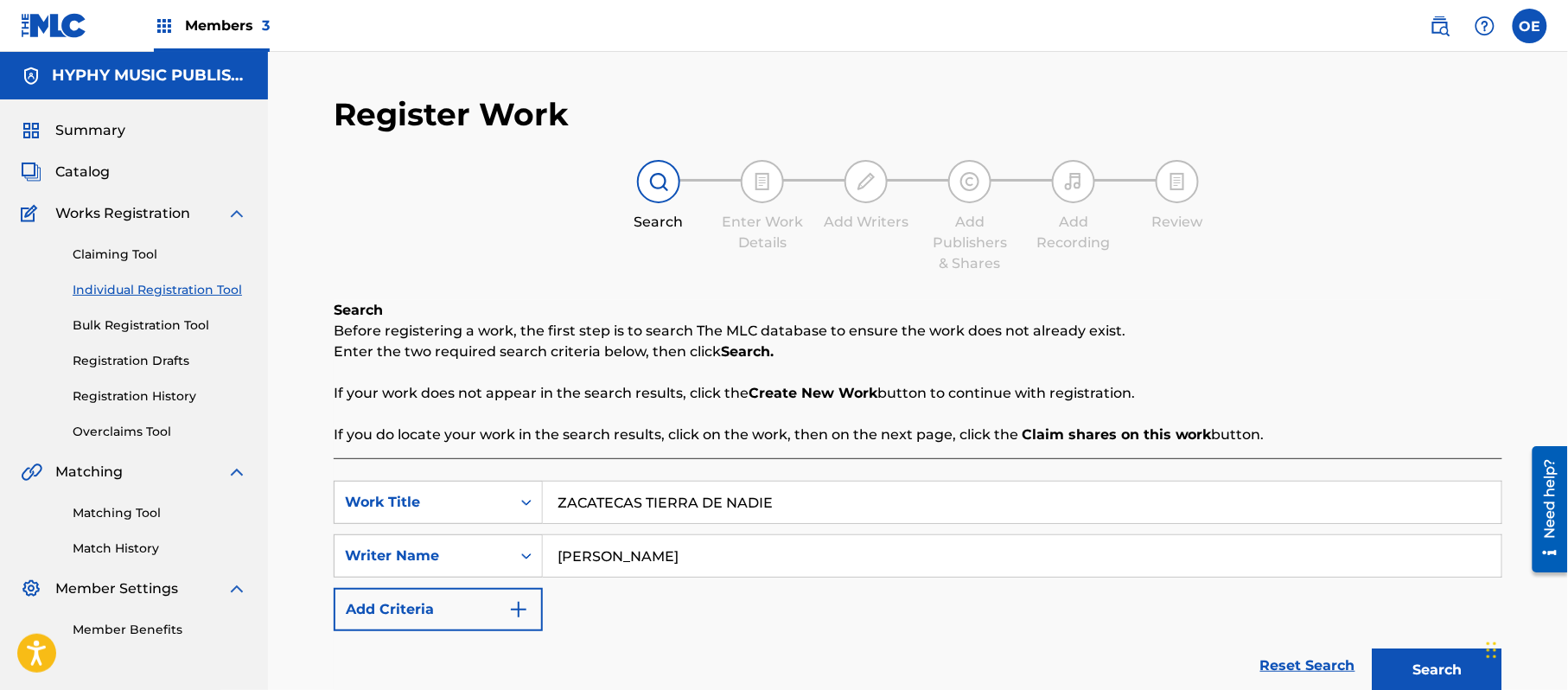
scroll to position [98, 0]
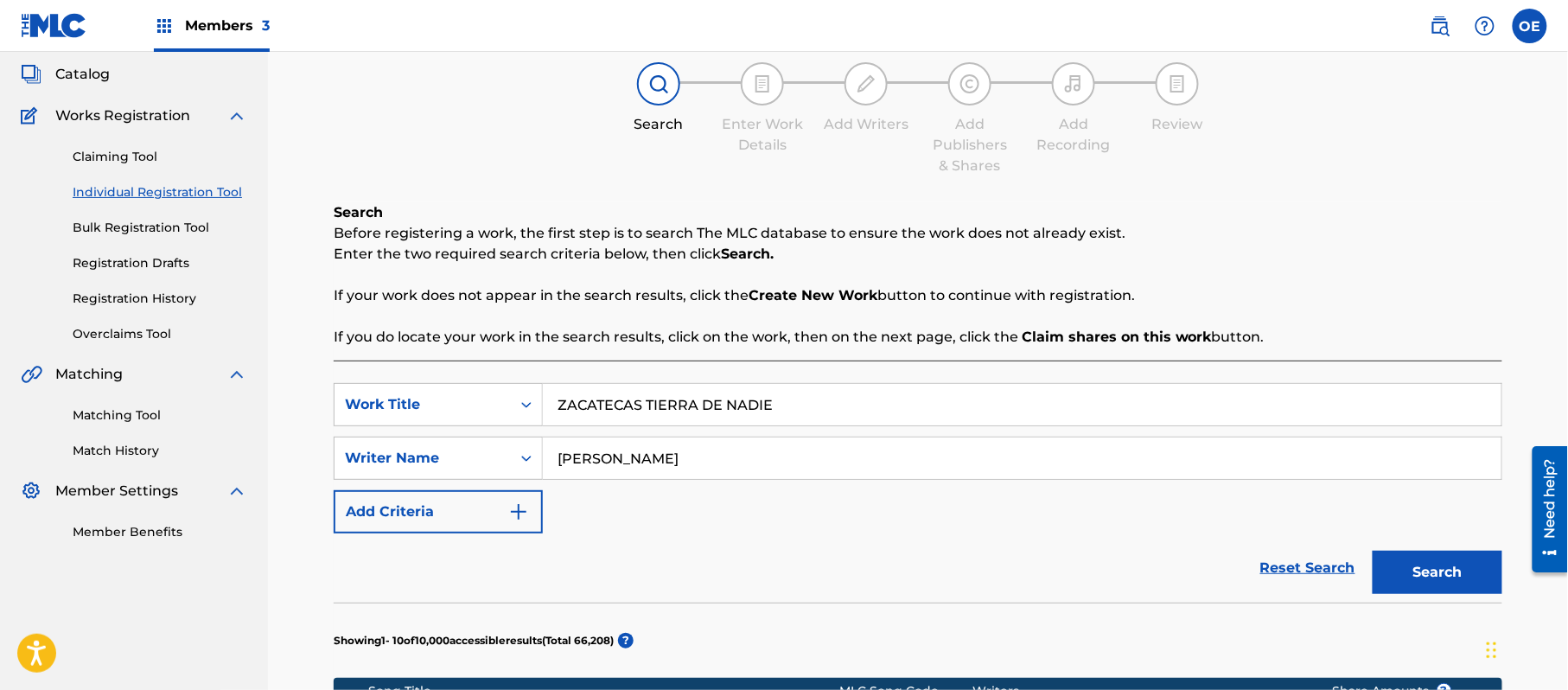
drag, startPoint x: 823, startPoint y: 400, endPoint x: 546, endPoint y: 401, distance: 277.0
click at [546, 401] on input "ZACATECAS TIERRA DE NADIE" at bounding box center [1022, 404] width 958 height 41
paste input "[PERSON_NAME] MY RECORD 2022 VS JM"
type input "[PERSON_NAME] MY RECORD 2022 VS JM"
click at [1423, 572] on button "Search" at bounding box center [1437, 572] width 130 height 43
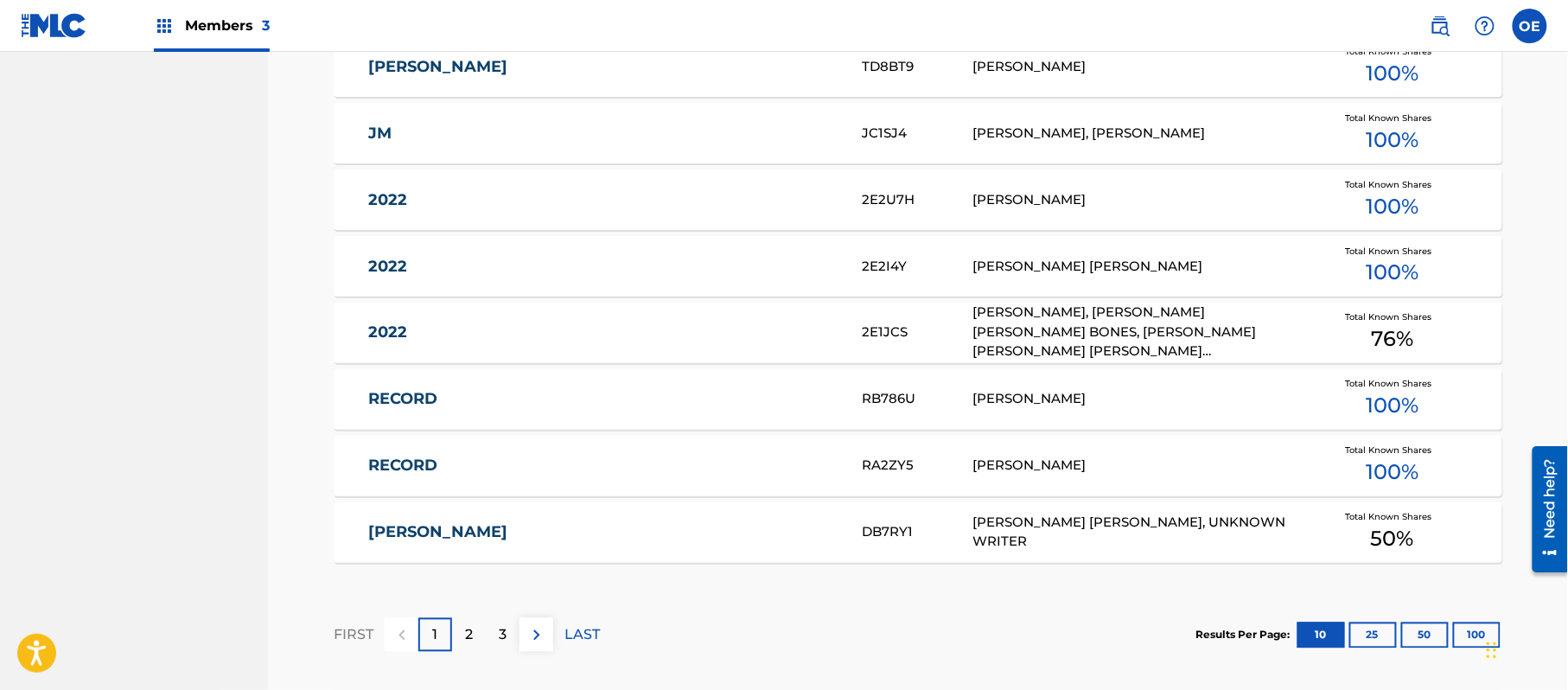
scroll to position [1079, 0]
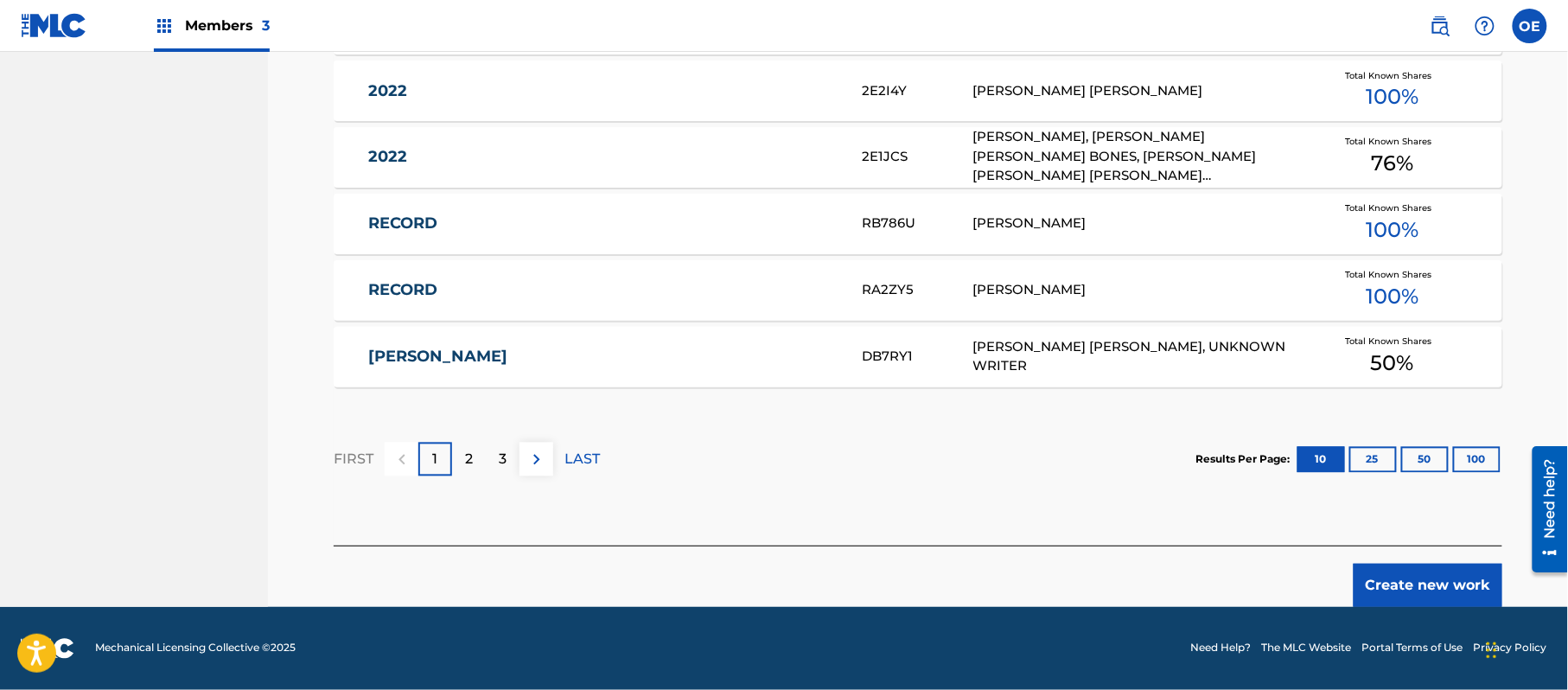
click at [1408, 569] on button "Create new work" at bounding box center [1428, 585] width 149 height 43
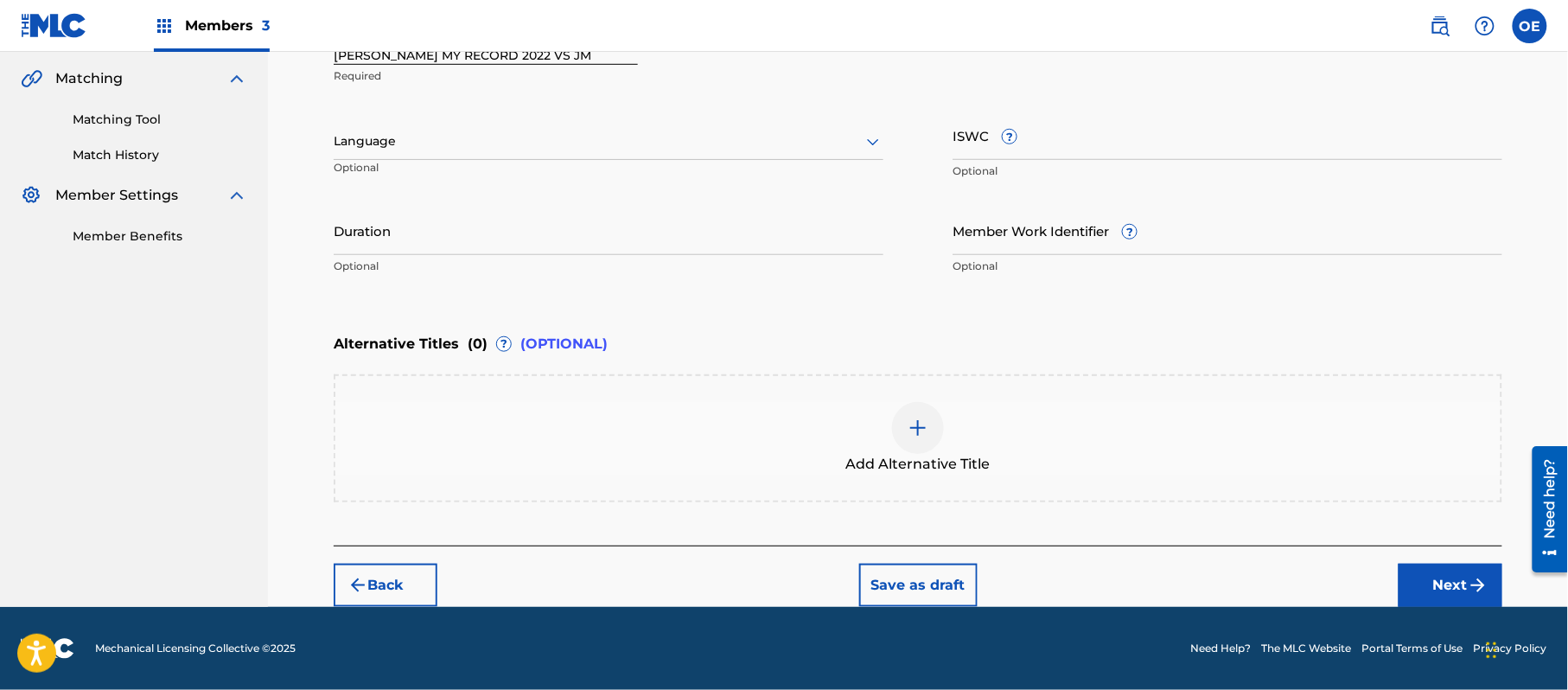
scroll to position [392, 0]
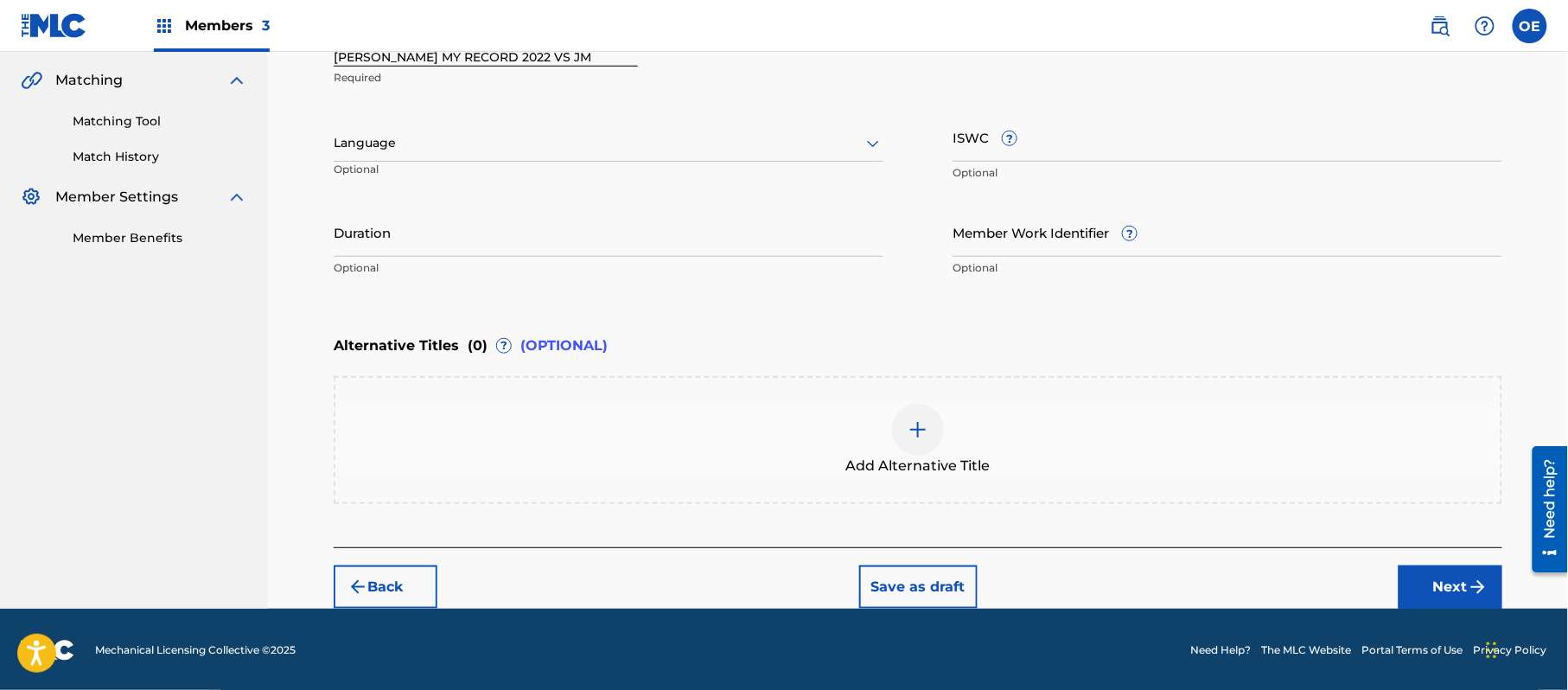
click at [551, 149] on div at bounding box center [608, 143] width 550 height 22
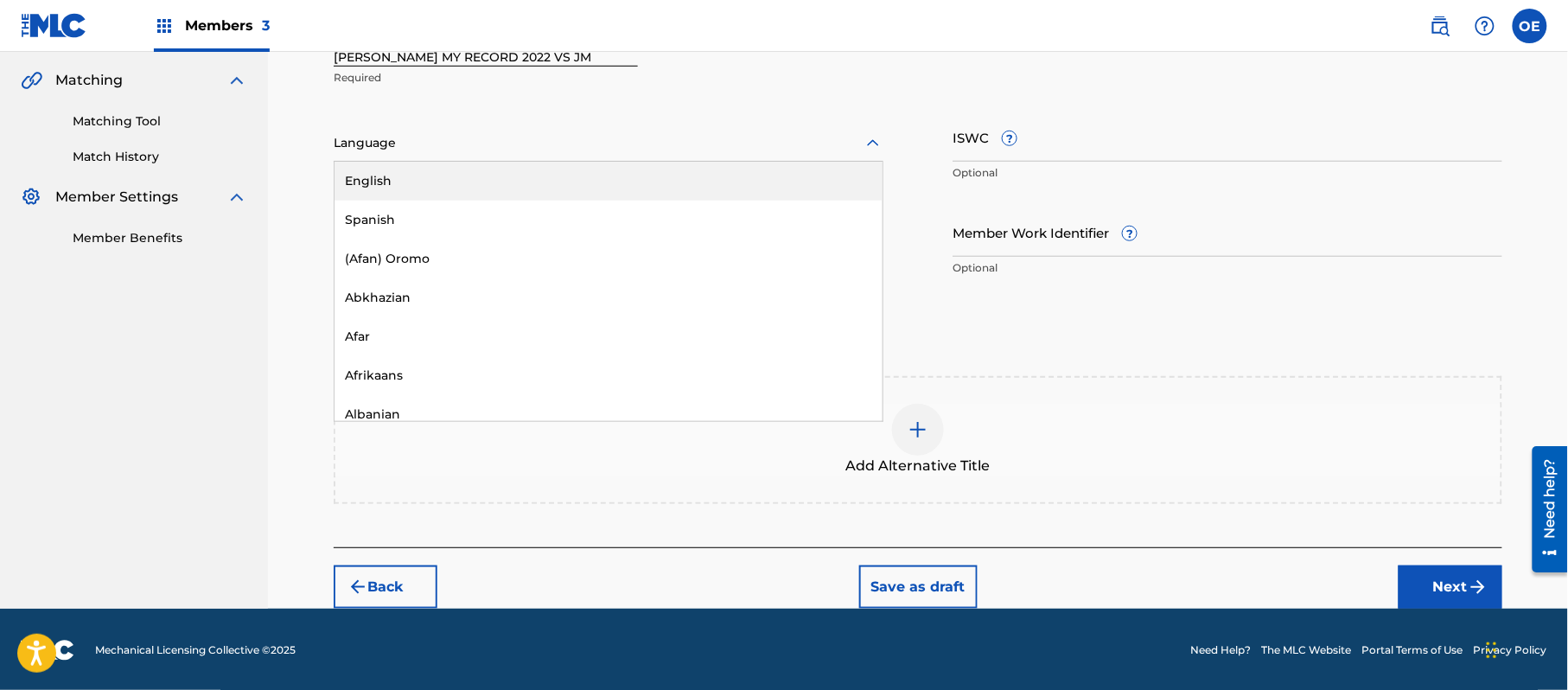
click at [469, 197] on div "English" at bounding box center [608, 180] width 548 height 39
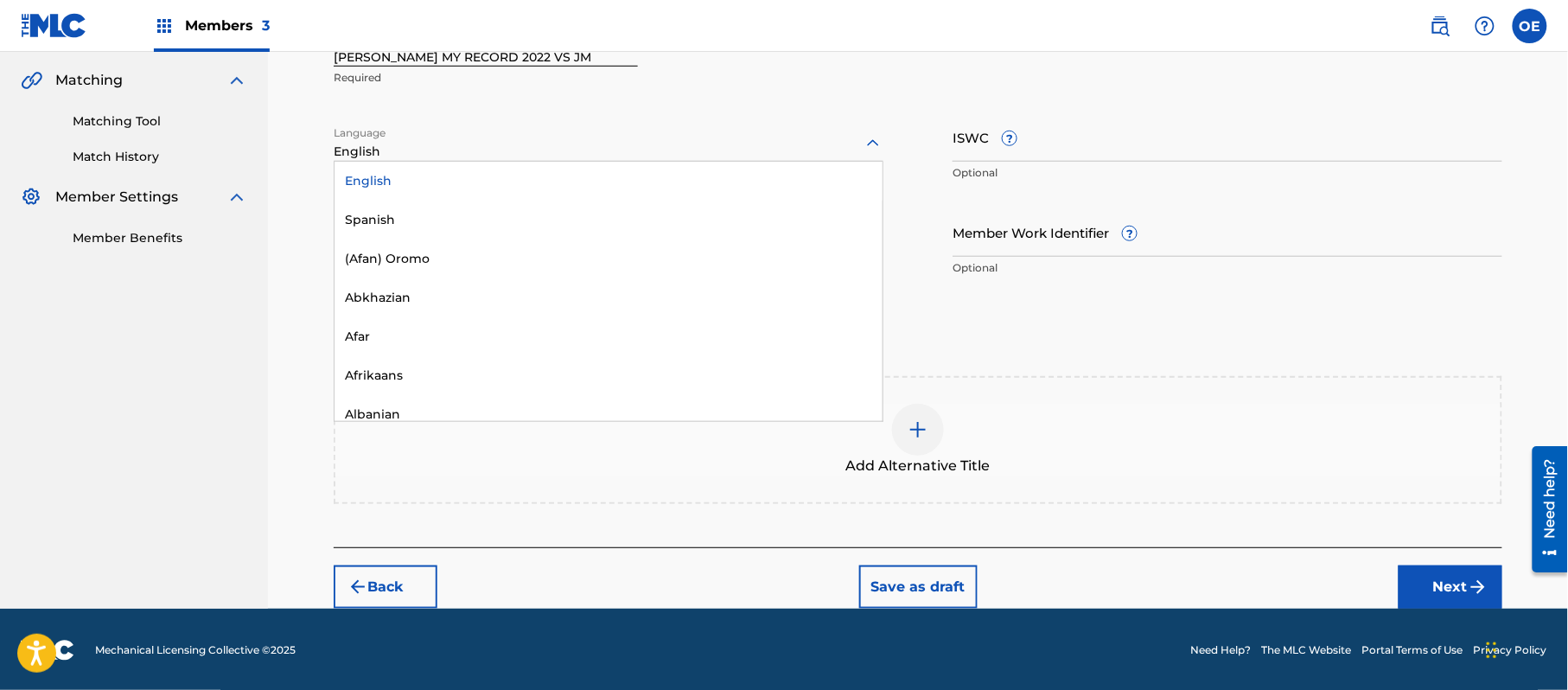
click at [491, 156] on div "English" at bounding box center [608, 151] width 550 height 18
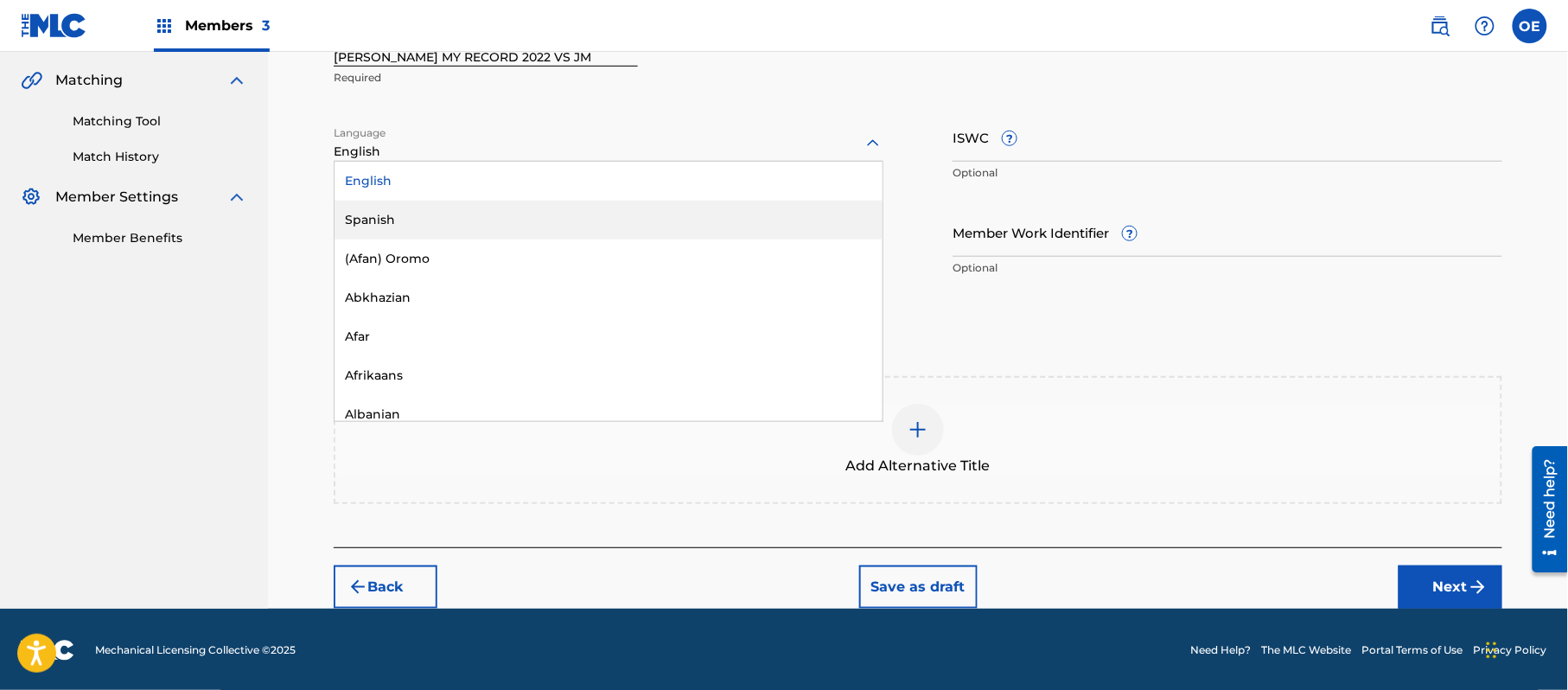
click at [471, 206] on div "Spanish" at bounding box center [608, 220] width 548 height 39
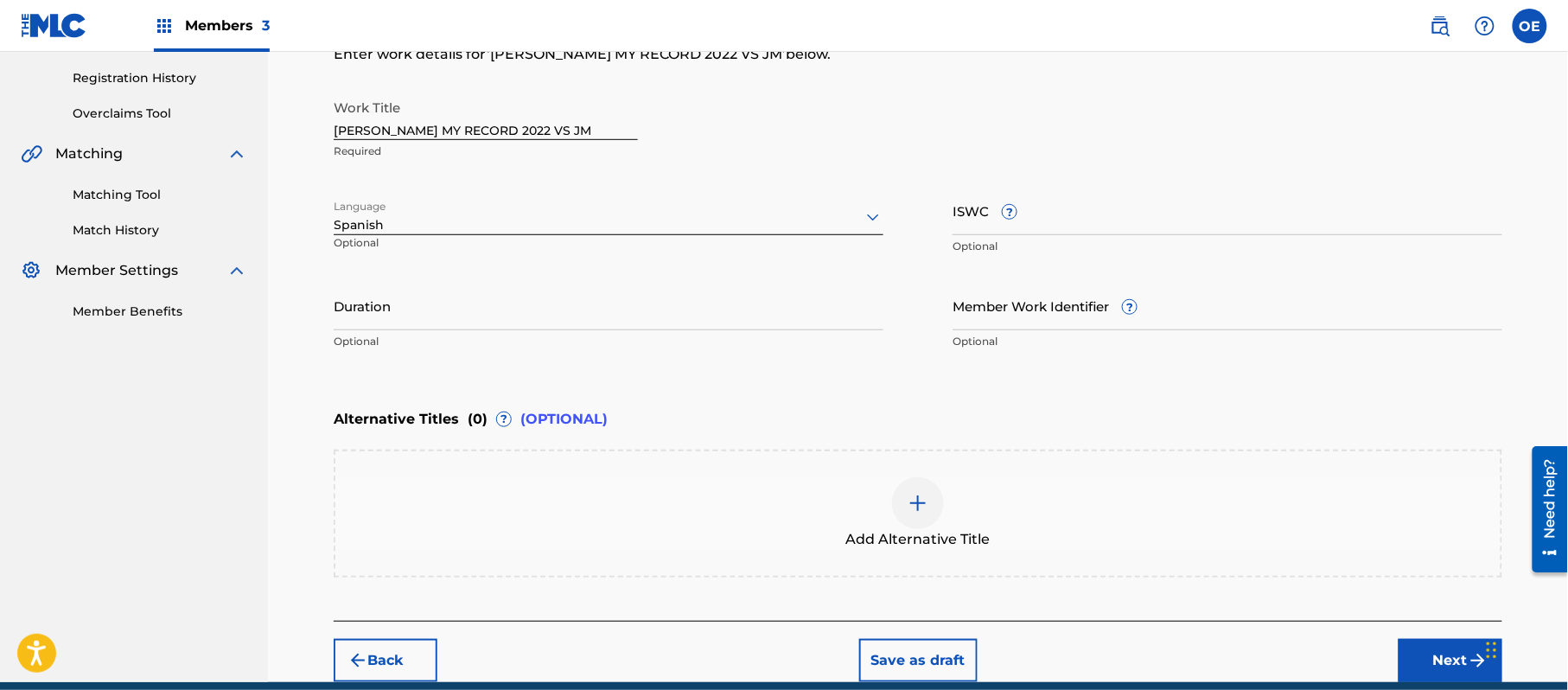
scroll to position [277, 0]
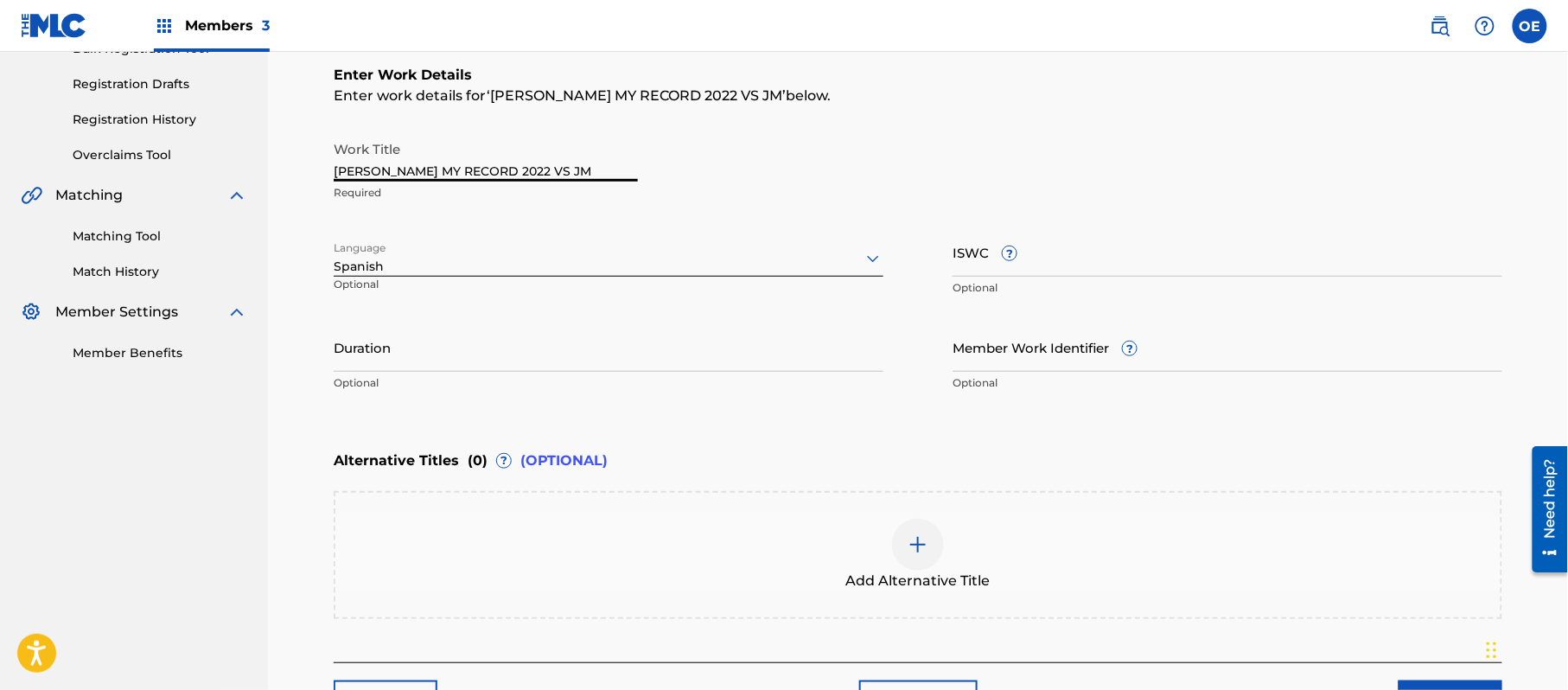
click at [509, 168] on input "[PERSON_NAME] MY RECORD 2022 VS JM" at bounding box center [485, 157] width 304 height 49
click at [800, 545] on div "Add Alternative Title" at bounding box center [918, 555] width 1165 height 73
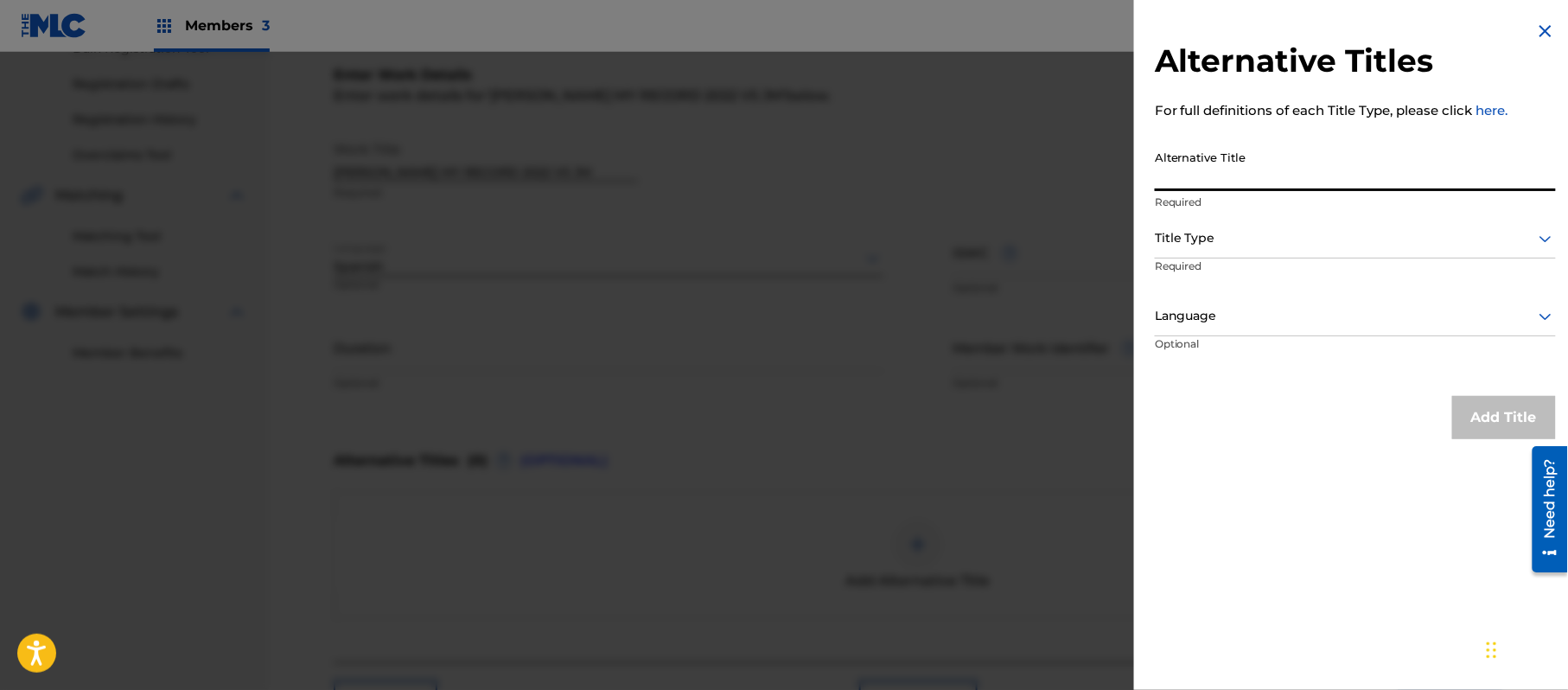
paste input "[PERSON_NAME] MY RECORDS VS EL JM"
type input "[PERSON_NAME] MY RECORDS VS EL JM"
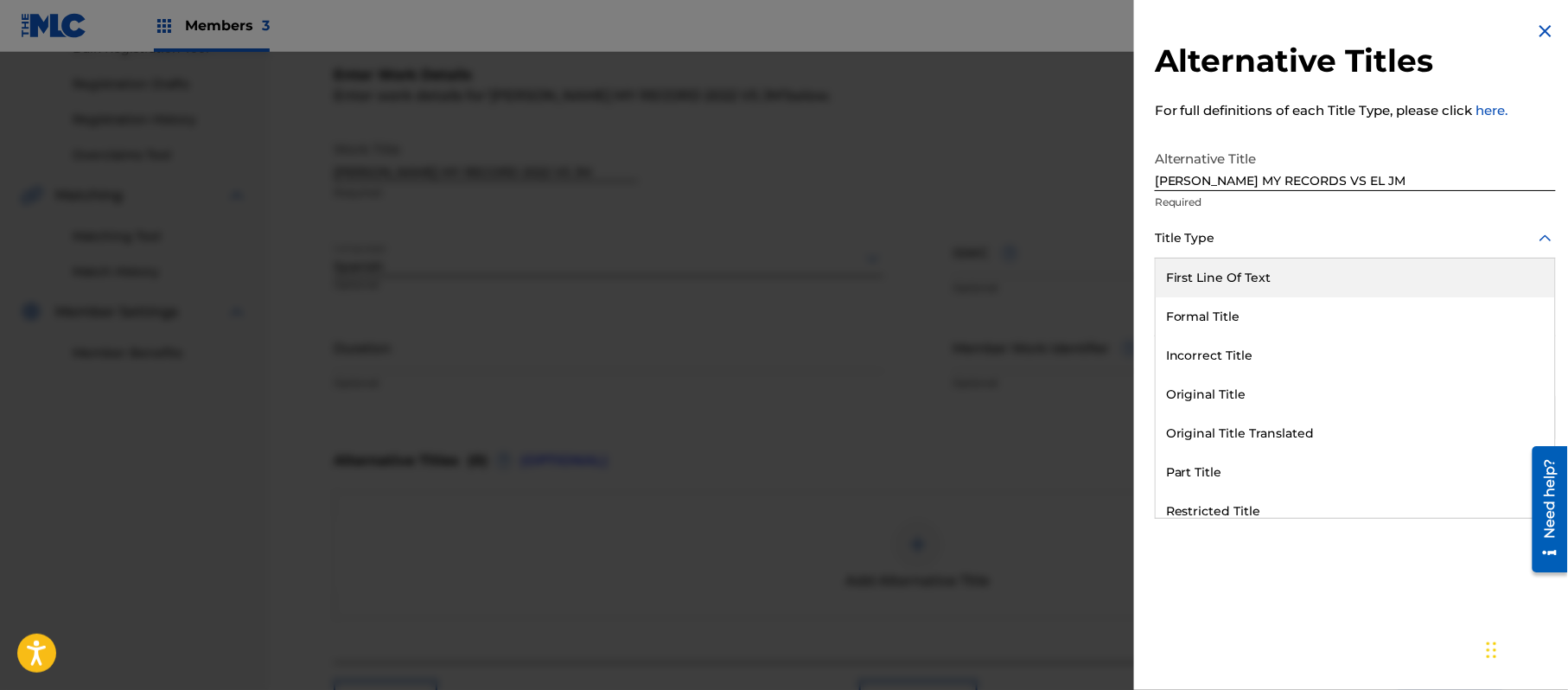
click at [1233, 238] on div at bounding box center [1355, 238] width 401 height 22
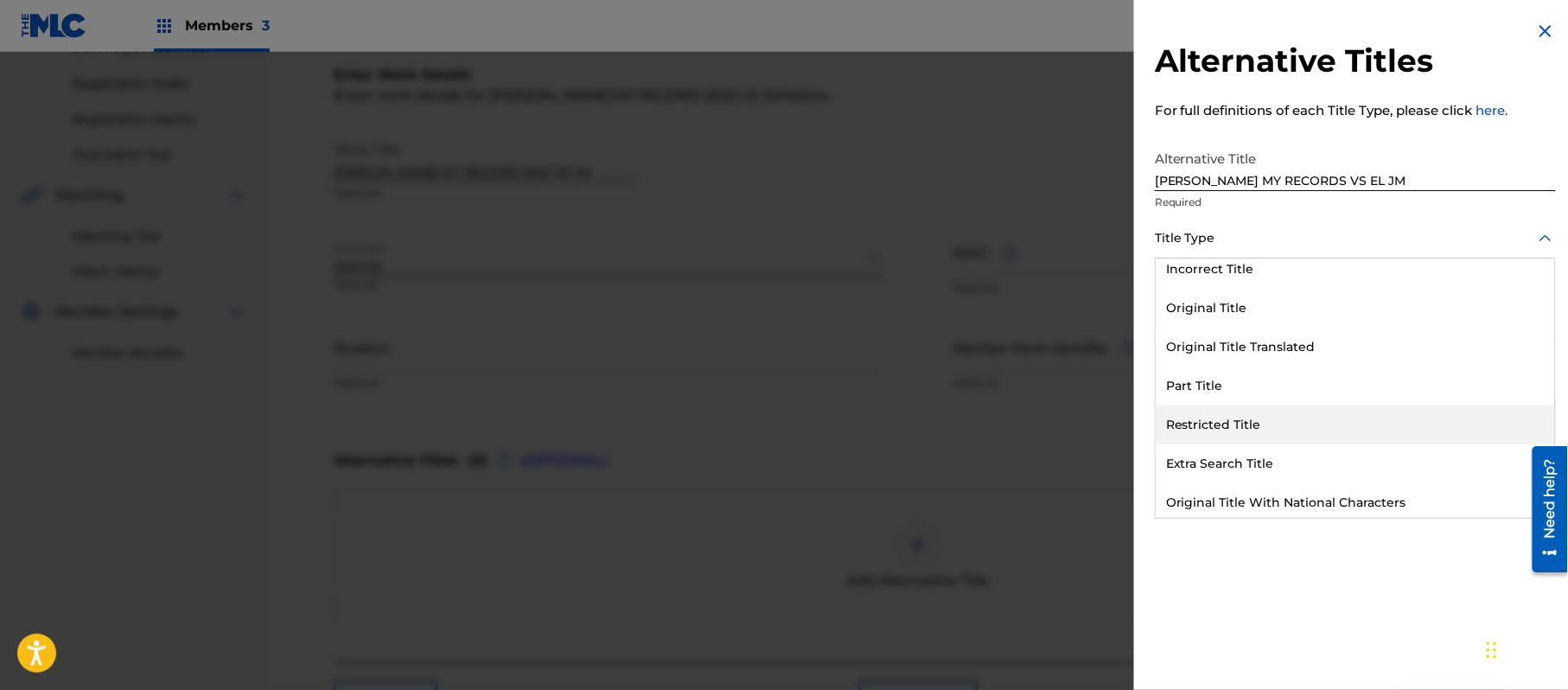
scroll to position [168, 0]
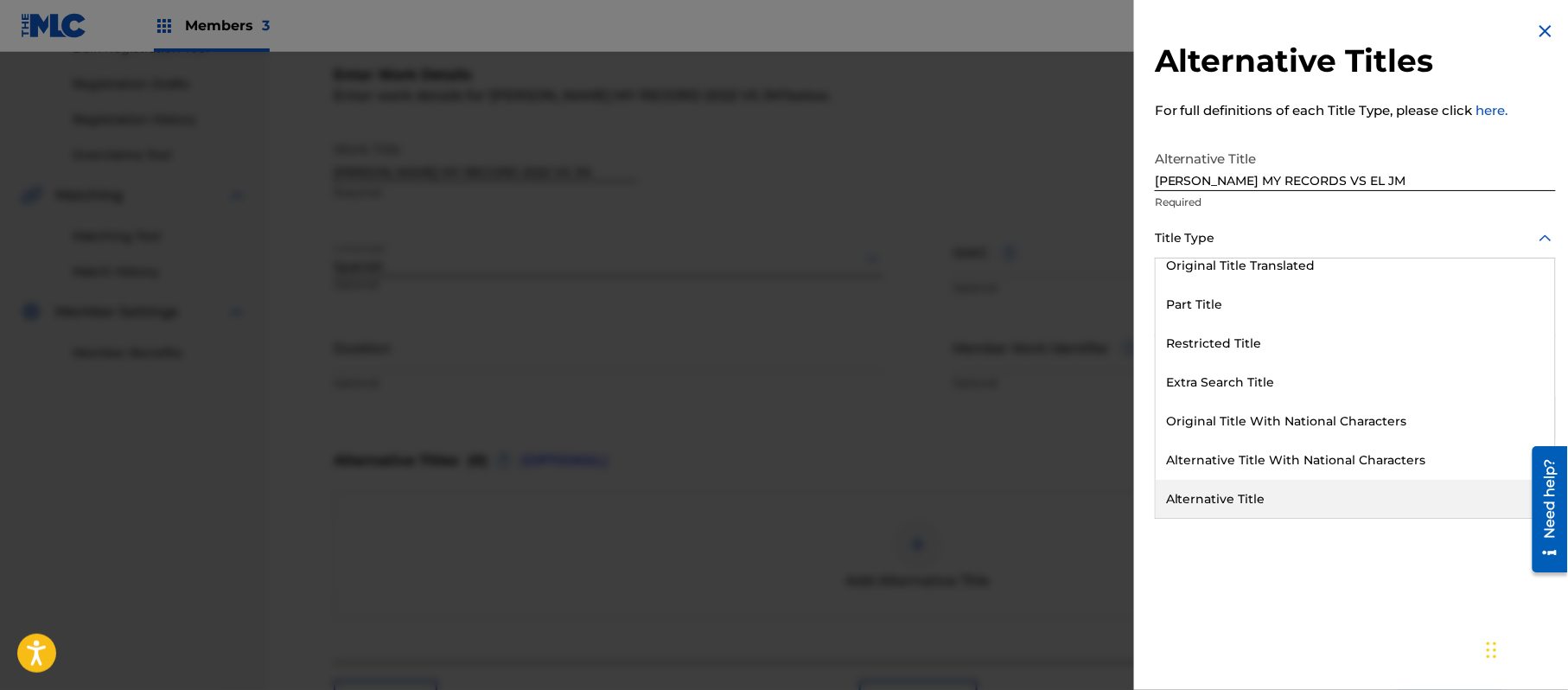
click at [1255, 491] on div "Alternative Title" at bounding box center [1356, 498] width 400 height 39
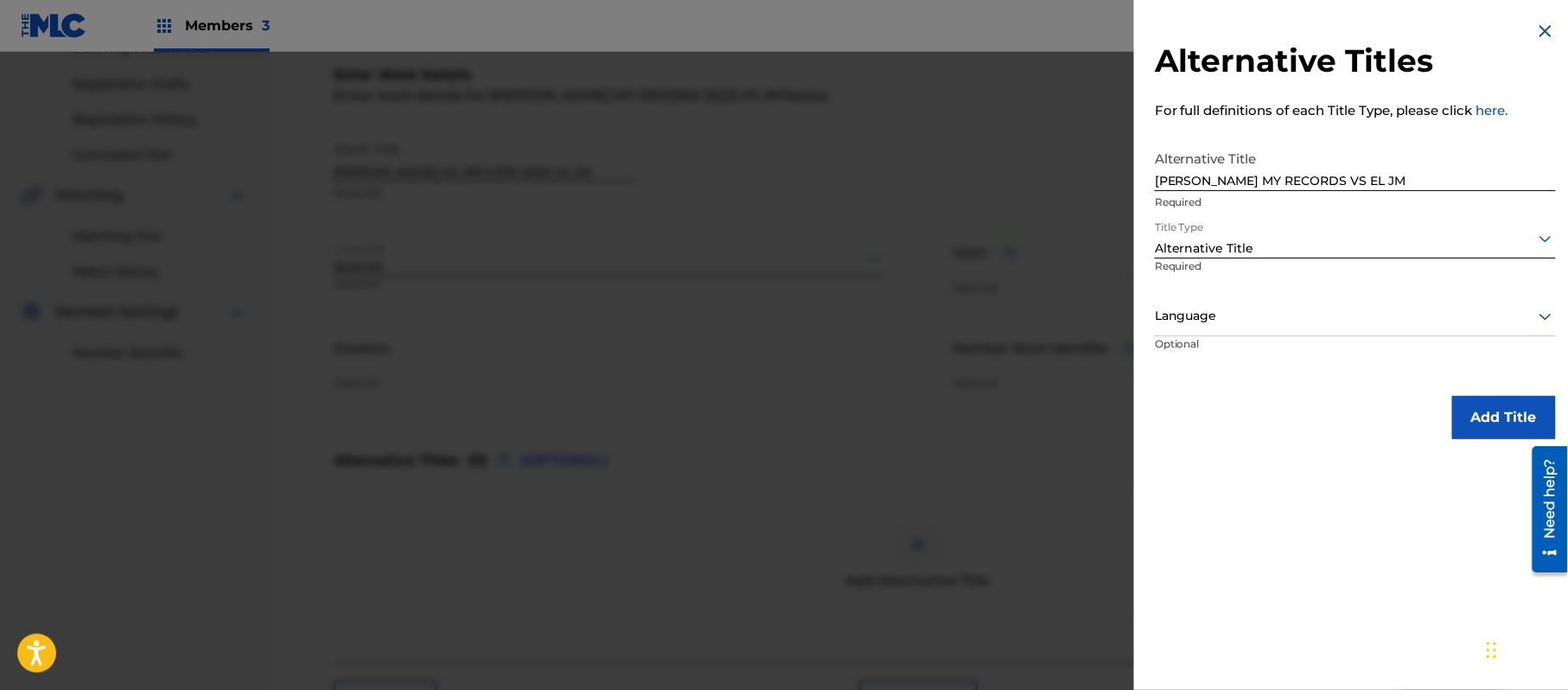
click at [1222, 308] on div at bounding box center [1355, 315] width 401 height 22
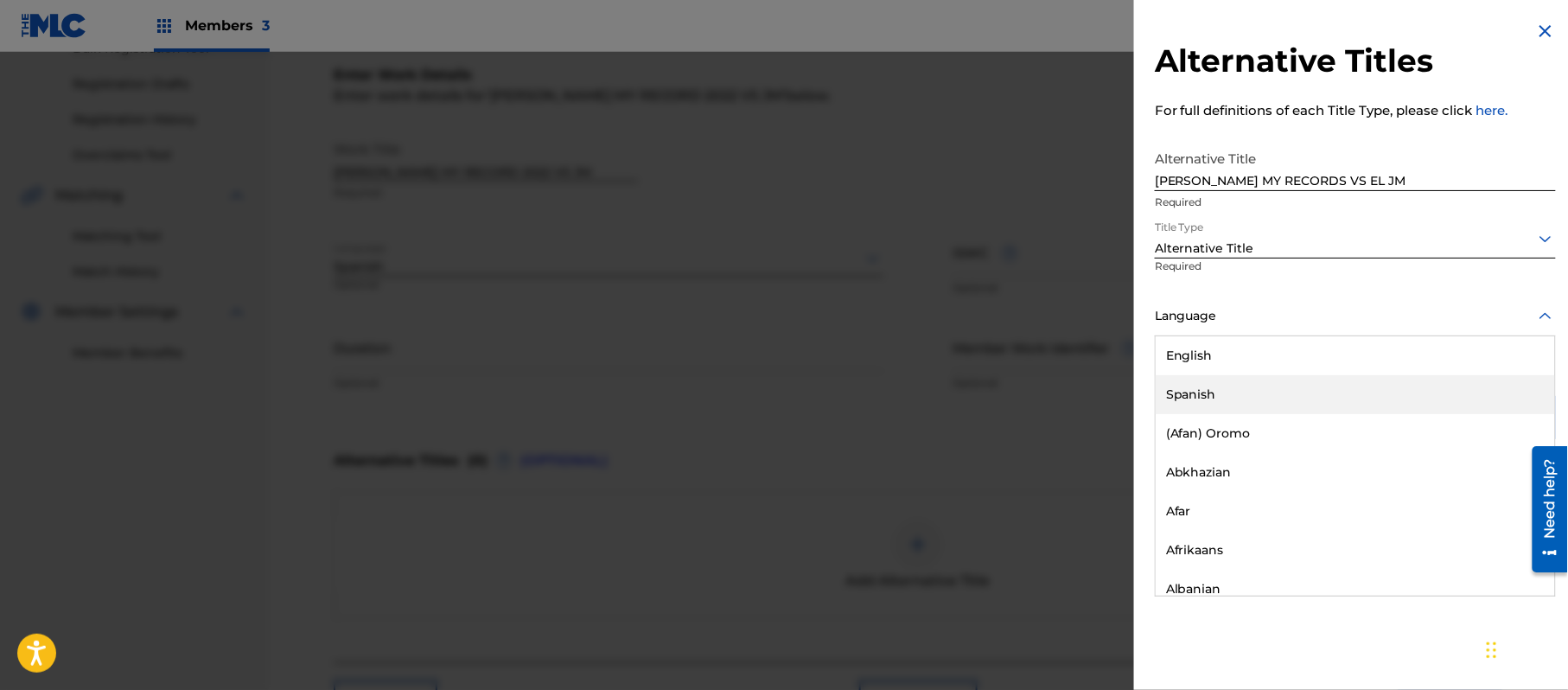
click at [1225, 382] on div "Spanish" at bounding box center [1356, 394] width 400 height 39
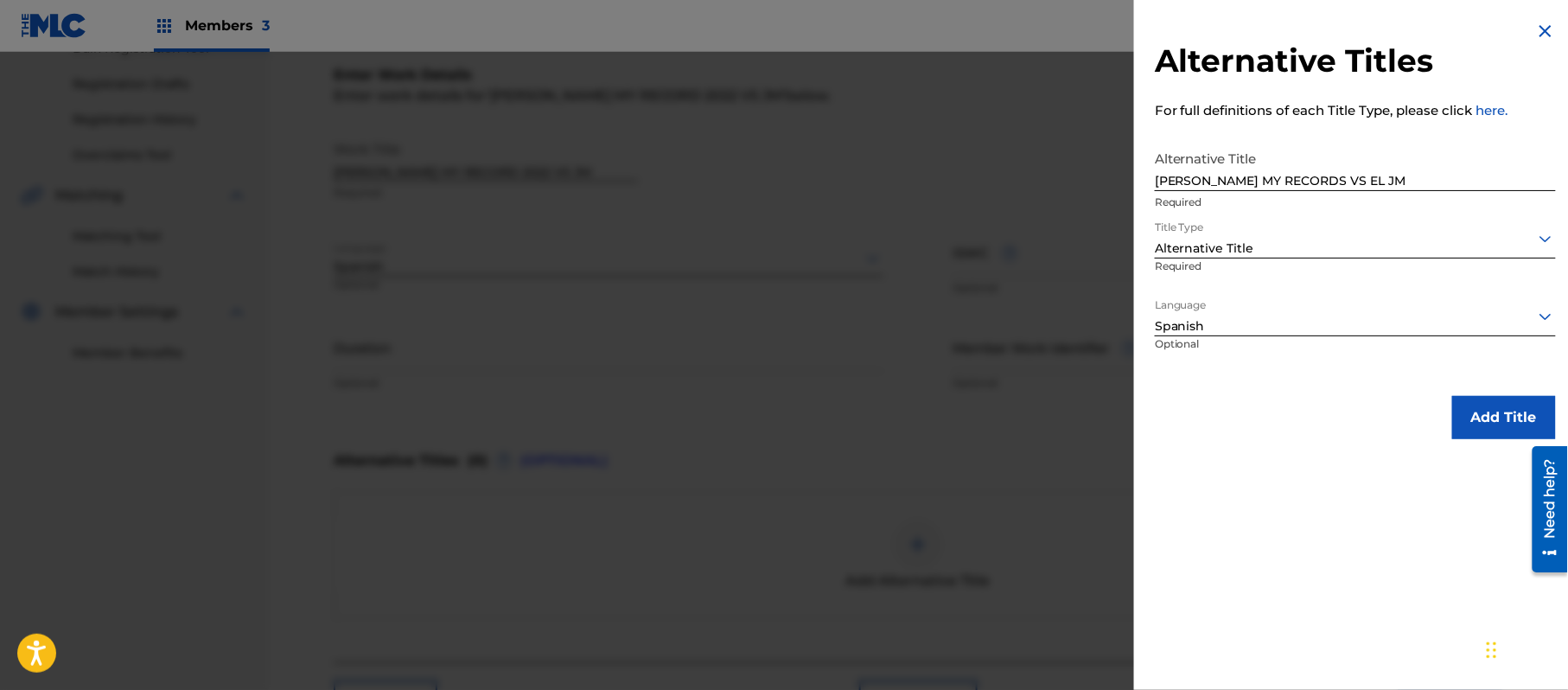
click at [1518, 415] on button "Add Title" at bounding box center [1504, 418] width 104 height 43
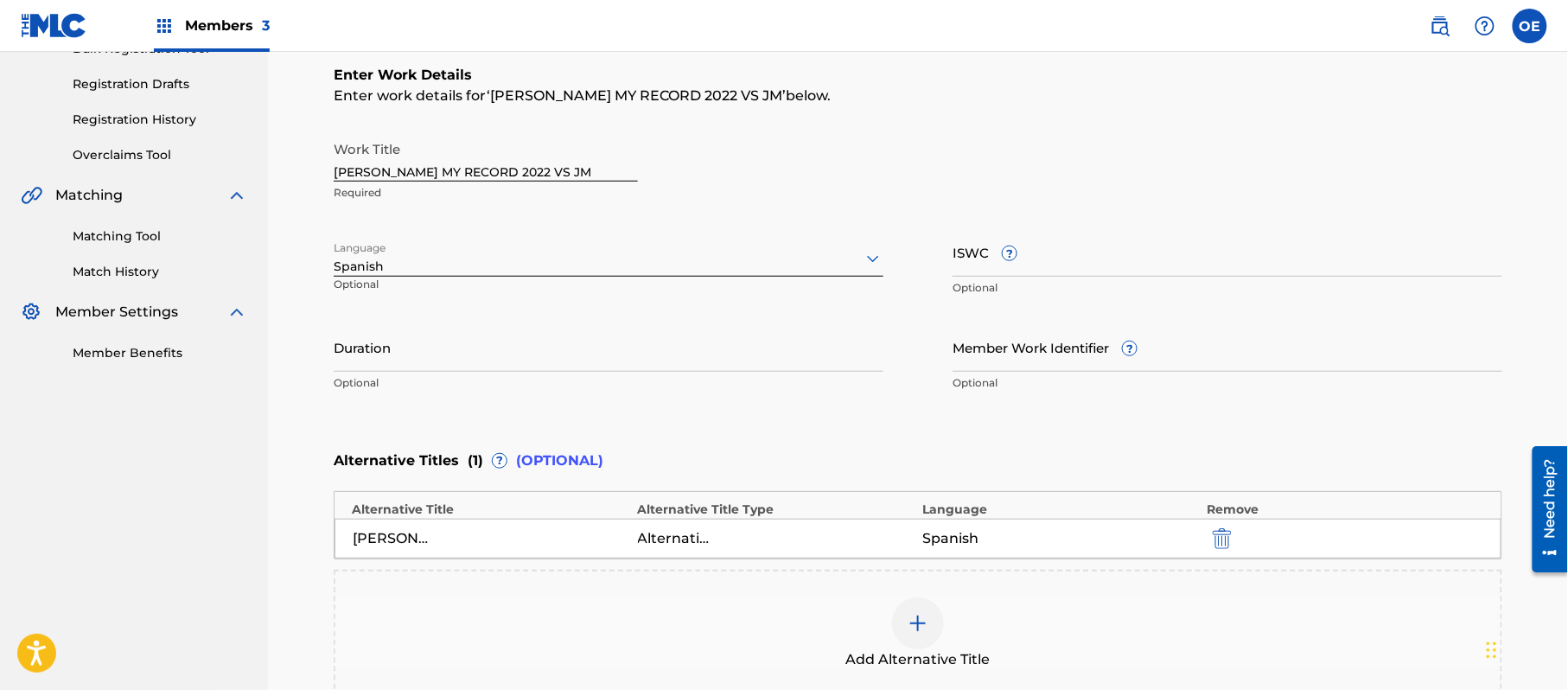
click at [481, 346] on input "Duration" at bounding box center [608, 347] width 550 height 49
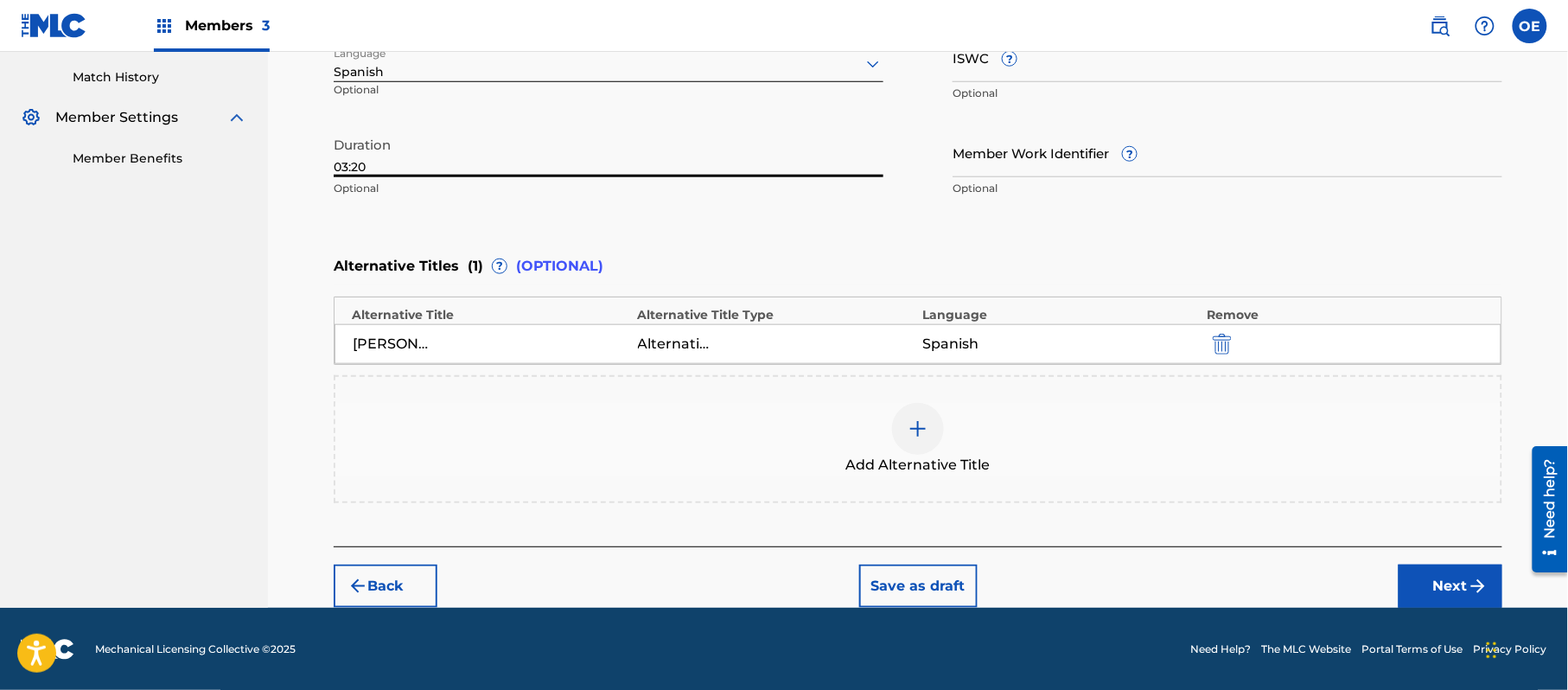
type input "03:20"
click at [1408, 565] on button "Next" at bounding box center [1451, 586] width 104 height 43
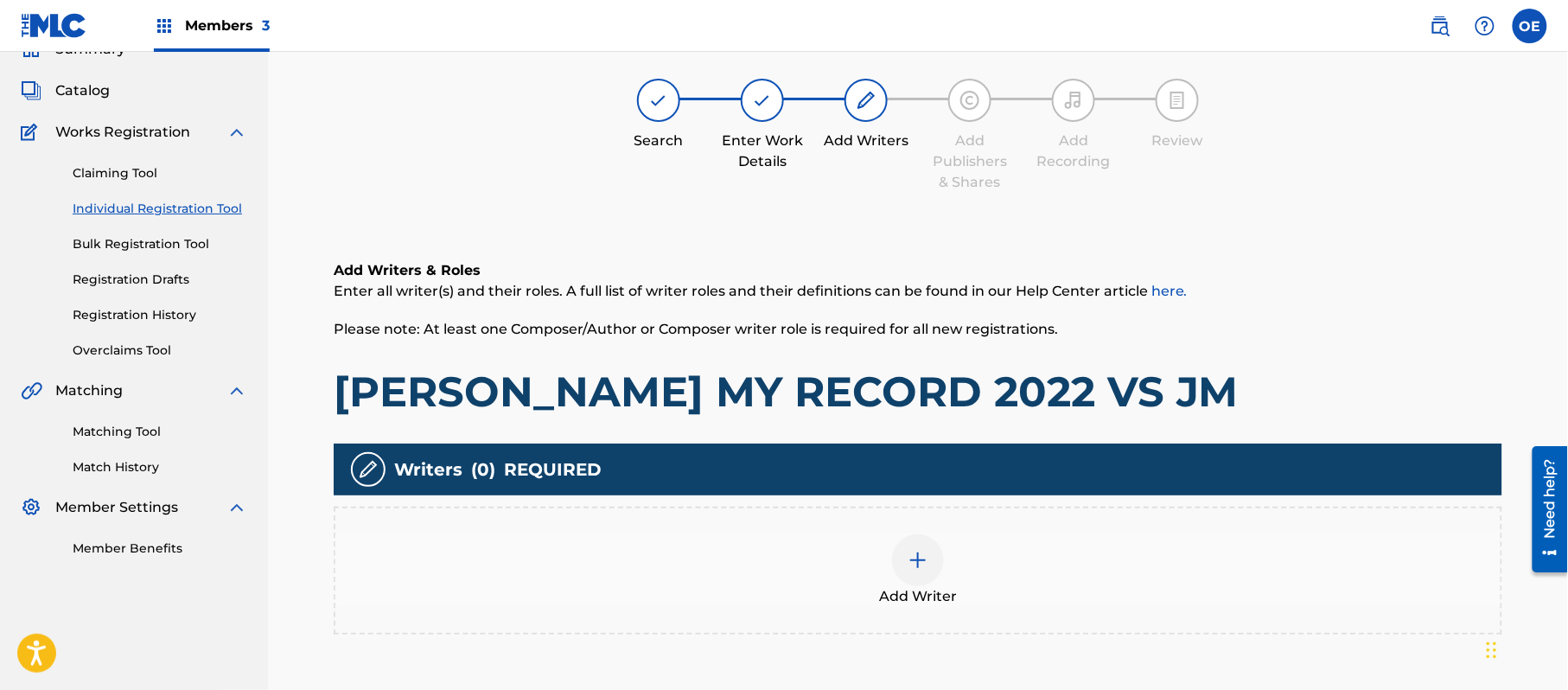
scroll to position [78, 0]
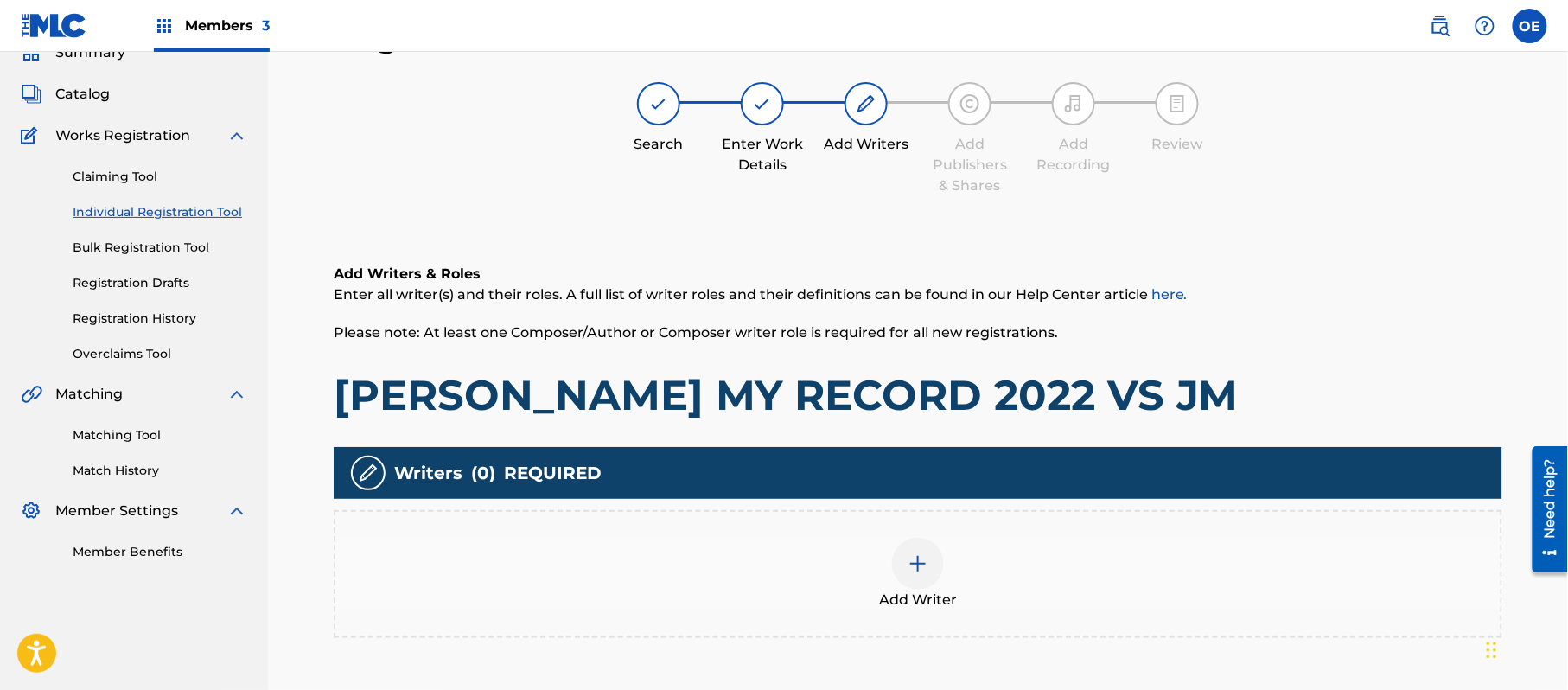
click at [762, 521] on div "Add Writer" at bounding box center [918, 574] width 1169 height 128
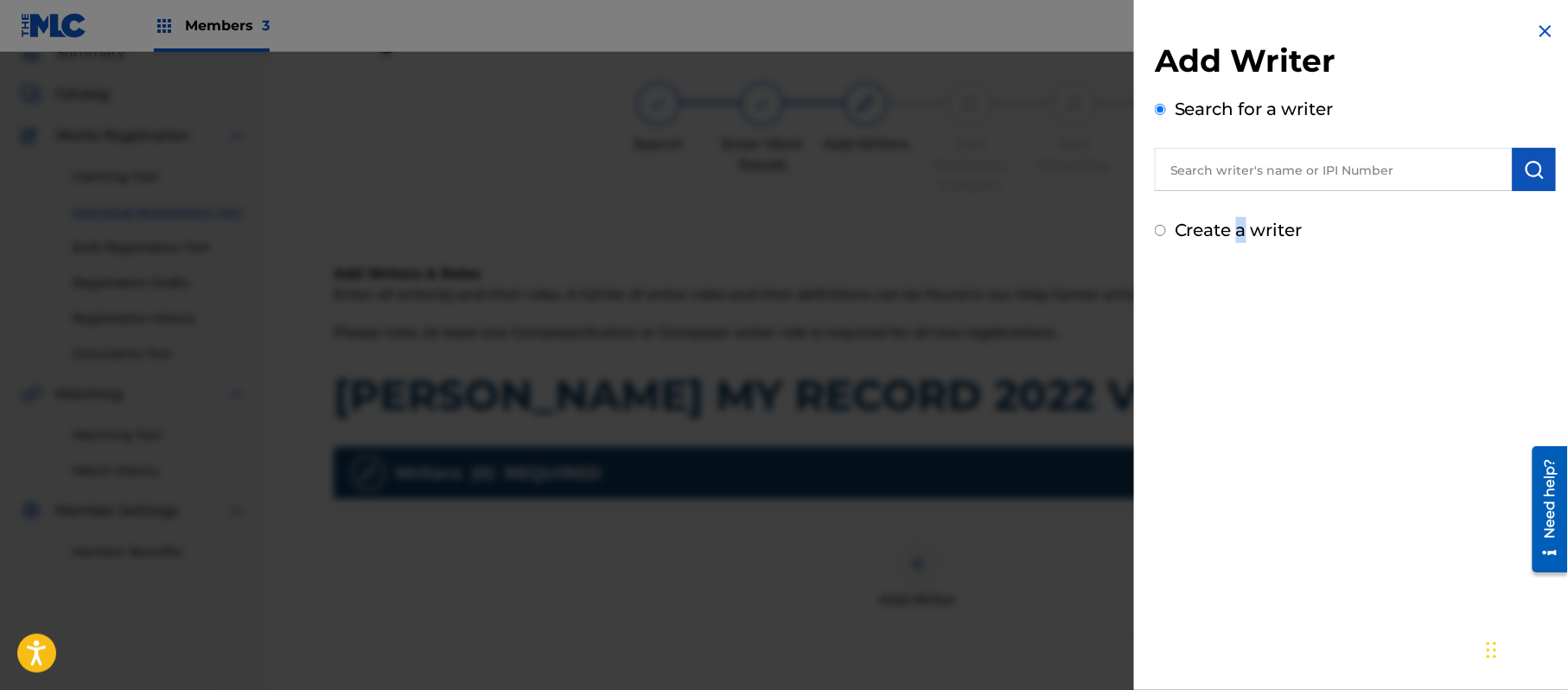
drag, startPoint x: 1247, startPoint y: 219, endPoint x: 1239, endPoint y: 230, distance: 13.6
click at [1239, 230] on label "Create a writer" at bounding box center [1239, 229] width 128 height 21
radio input "true"
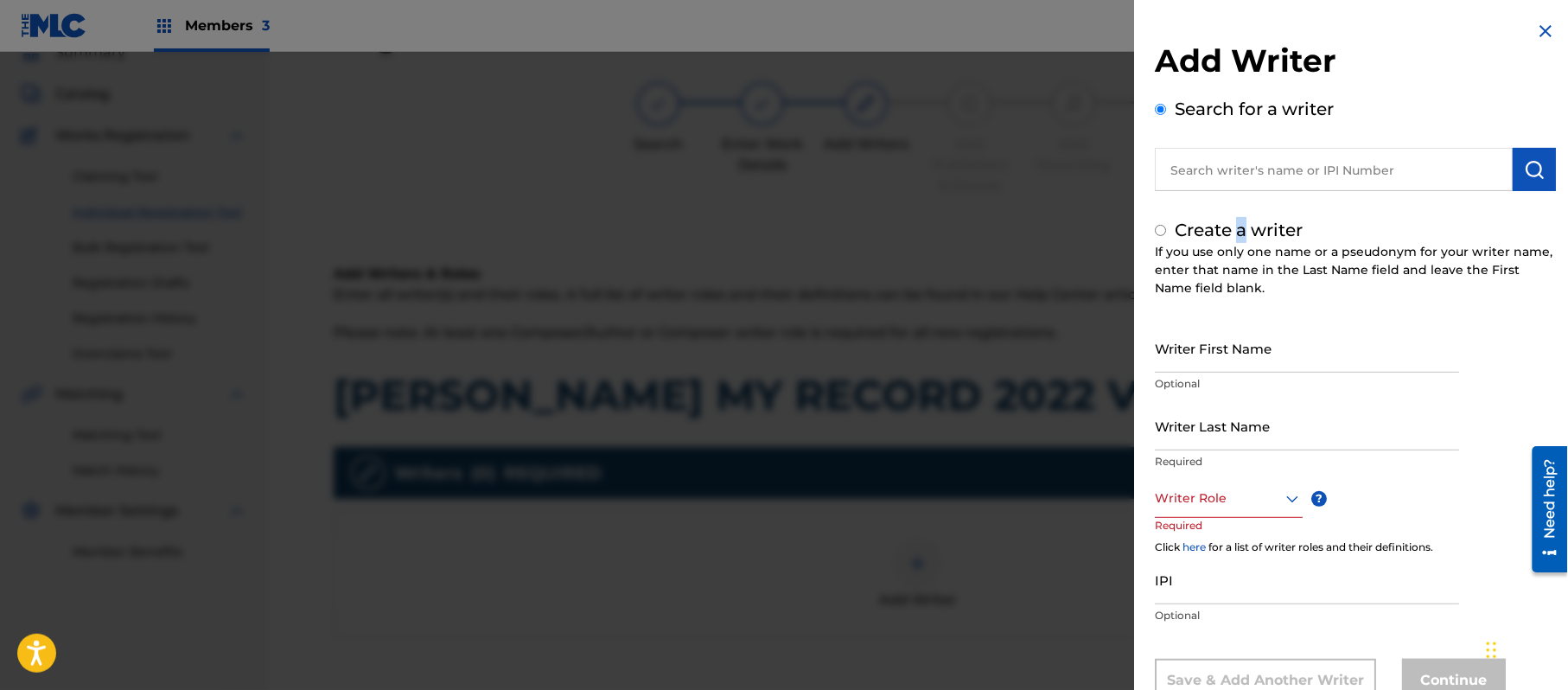
radio input "false"
radio input "true"
paste input "[PERSON_NAME]"
type input "[PERSON_NAME]"
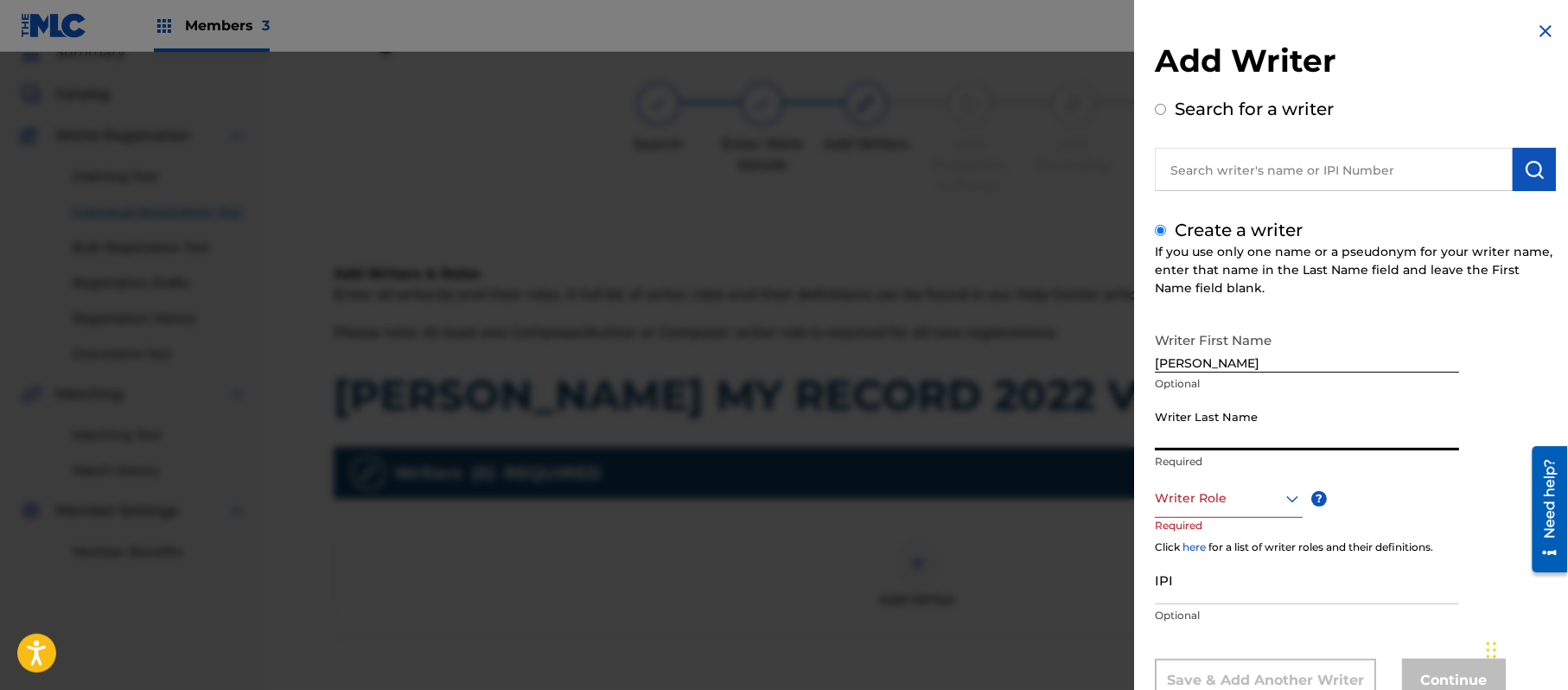
paste input "[PERSON_NAME]"
type input "[PERSON_NAME]"
drag, startPoint x: 1297, startPoint y: 359, endPoint x: 1225, endPoint y: 371, distance: 73.0
click at [1225, 371] on input "[PERSON_NAME]" at bounding box center [1306, 348] width 304 height 49
type input "[PERSON_NAME]"
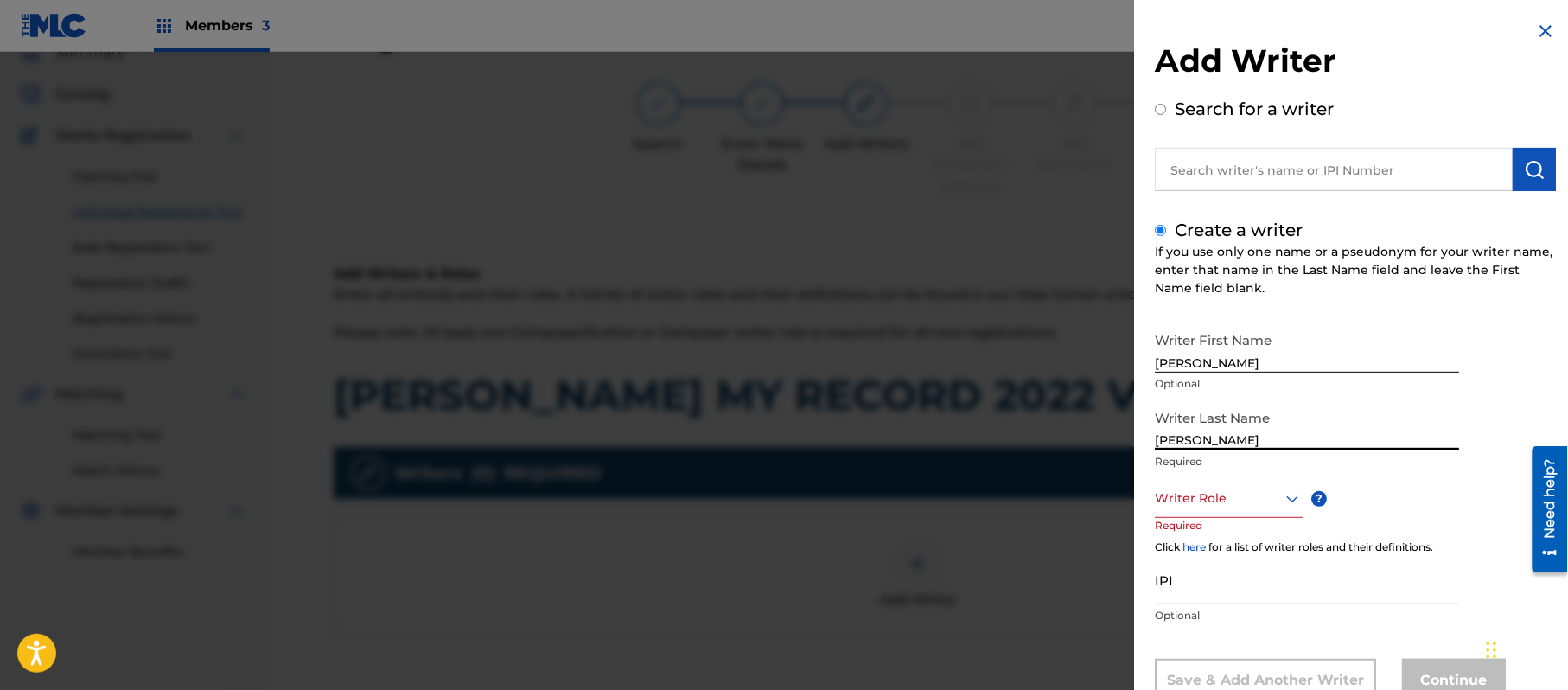
drag, startPoint x: 1227, startPoint y: 441, endPoint x: 1091, endPoint y: 443, distance: 136.0
click at [1098, 443] on div "Add Writer Search for a writer Create a writer If you use only one name or a ps…" at bounding box center [784, 371] width 1568 height 638
type input "[PERSON_NAME]"
click at [1232, 496] on div "Writer Role" at bounding box center [1228, 497] width 148 height 39
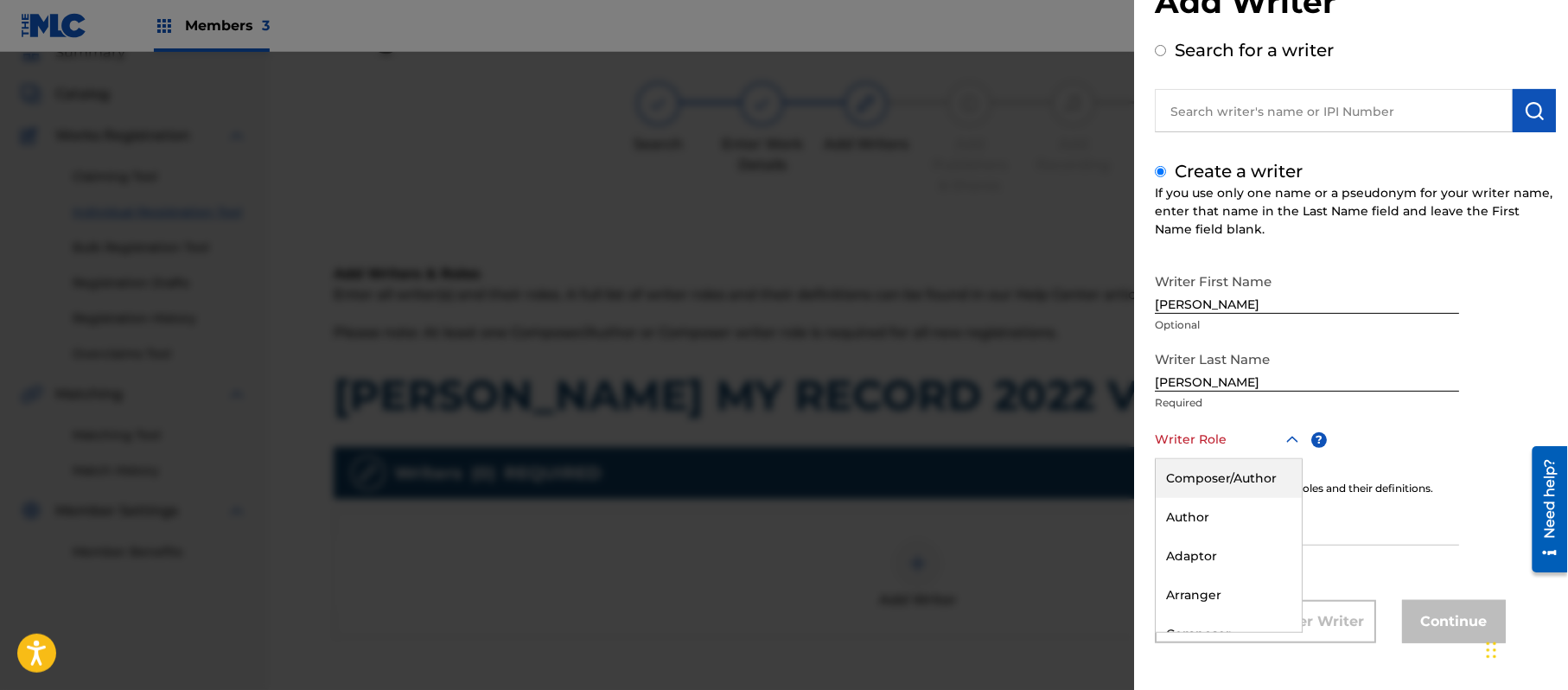
click at [1238, 470] on div "Composer/Author" at bounding box center [1228, 478] width 146 height 39
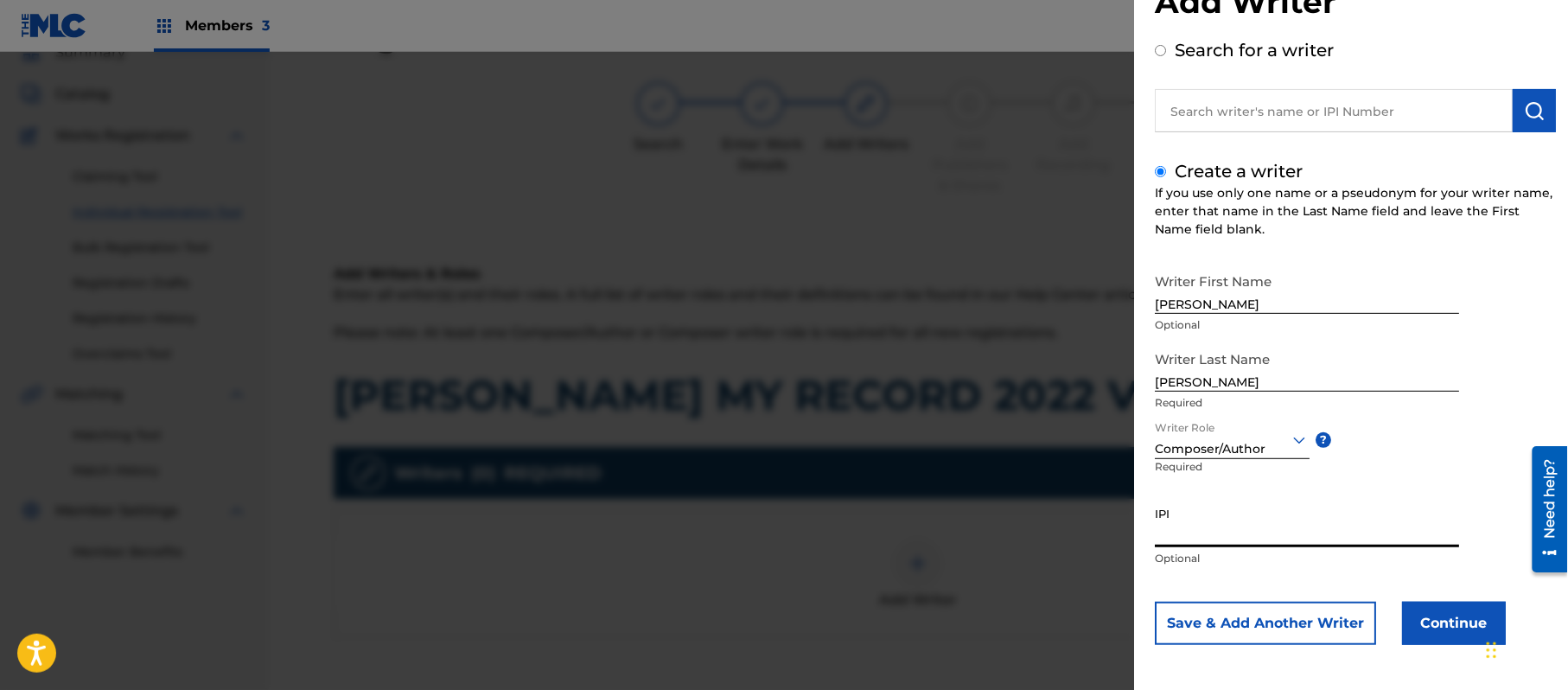
paste input "357223564"
type input "357223564"
click at [1456, 634] on button "Continue" at bounding box center [1454, 623] width 104 height 43
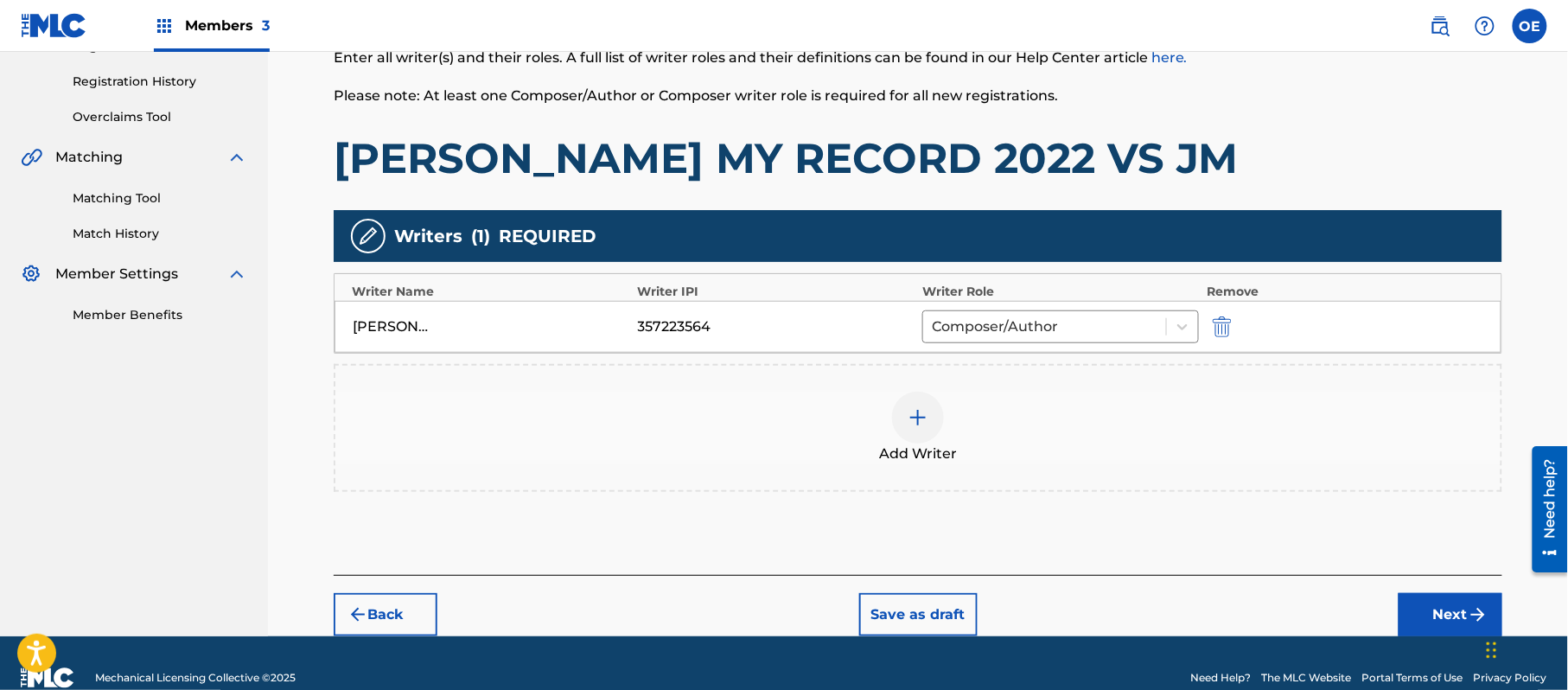
scroll to position [344, 0]
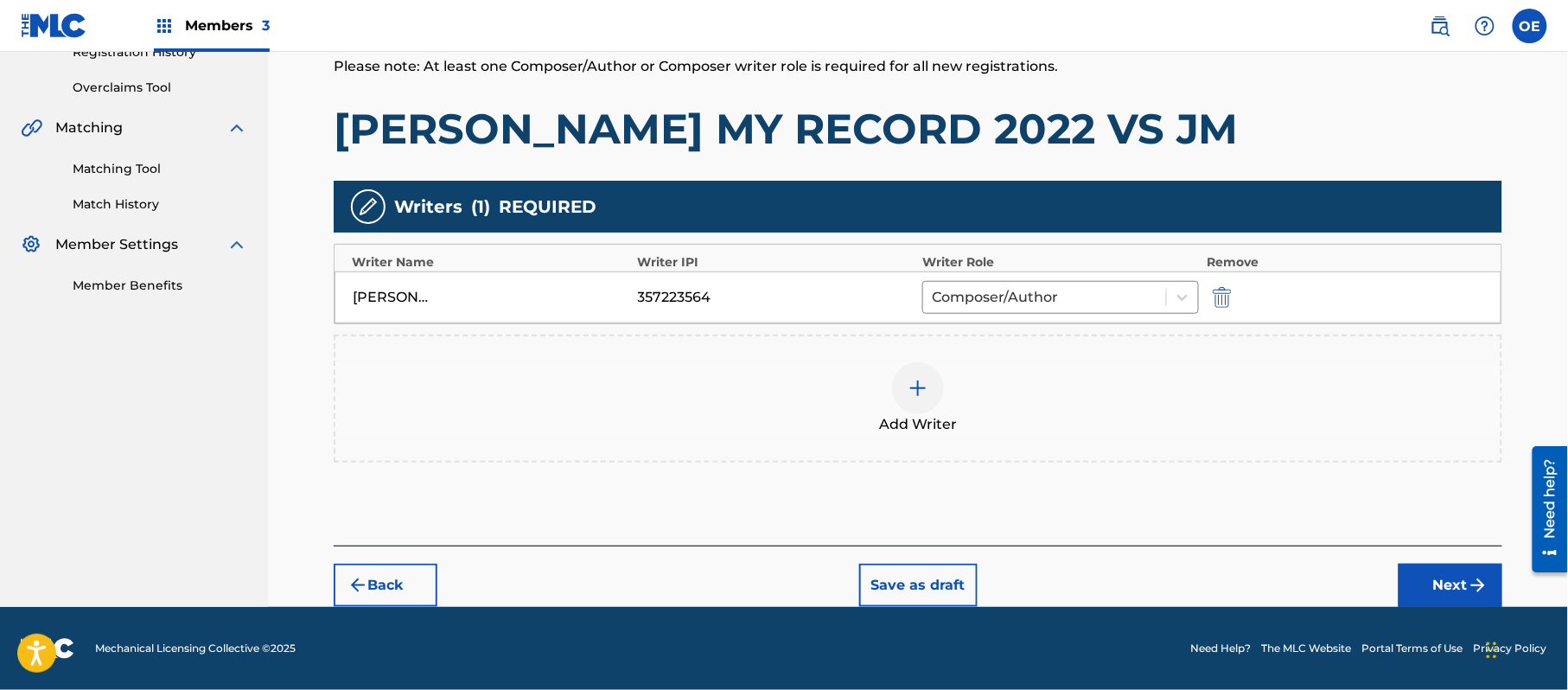
click at [1454, 581] on button "Next" at bounding box center [1451, 585] width 104 height 43
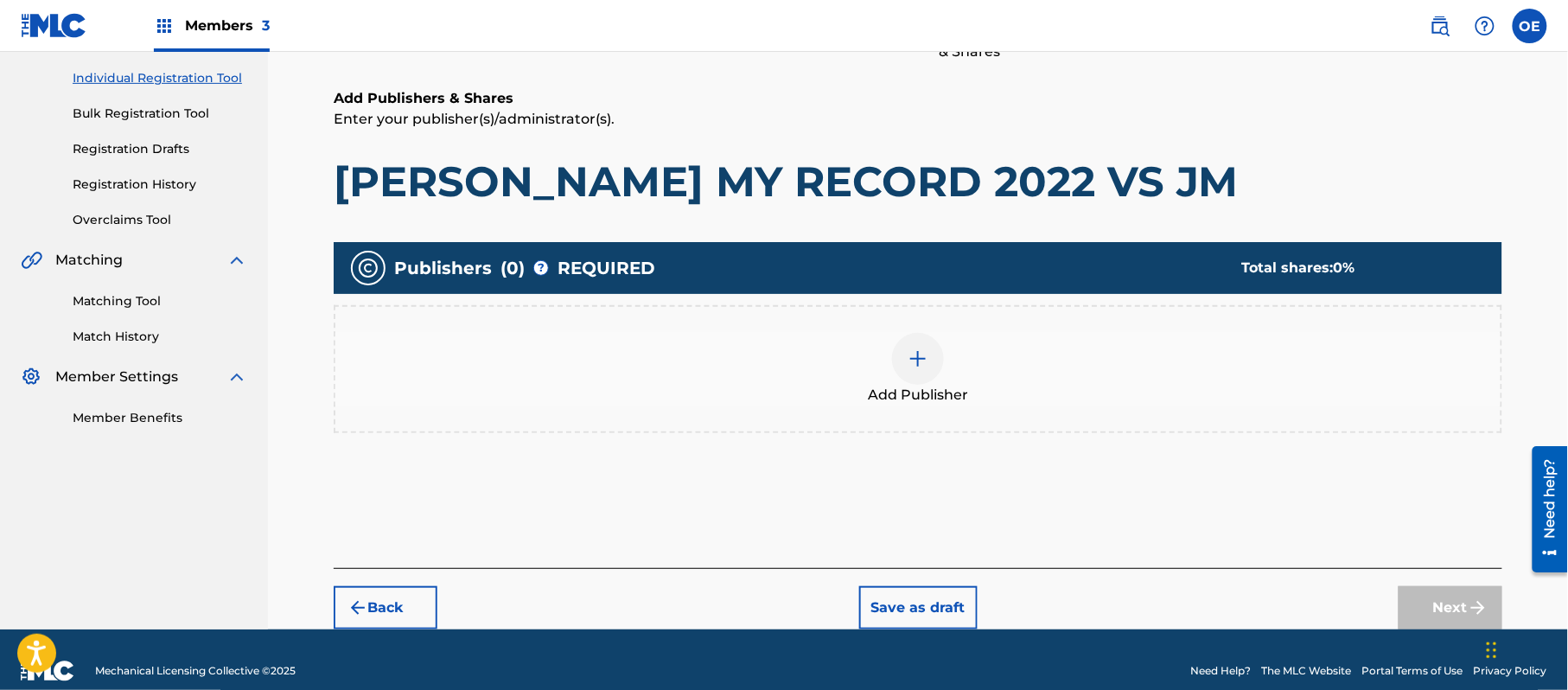
scroll to position [78, 0]
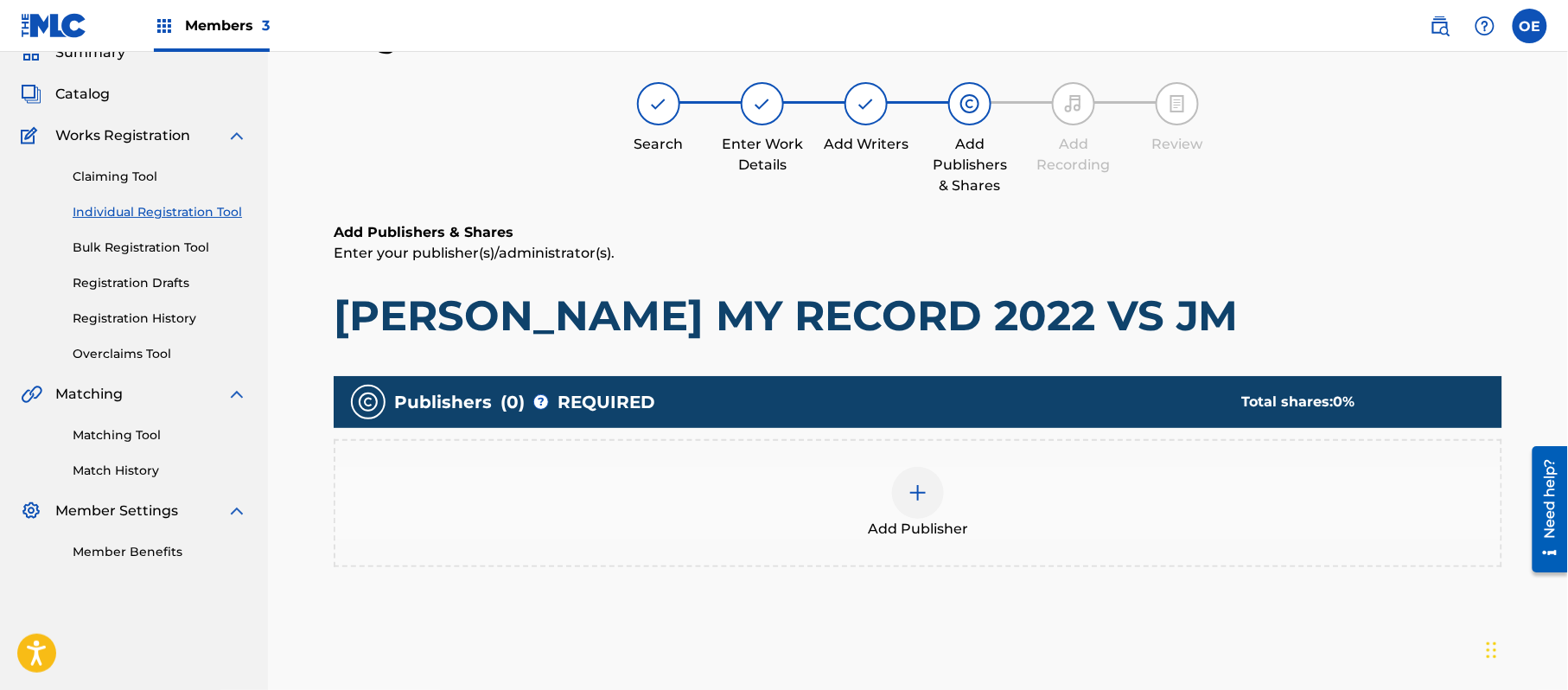
click at [962, 533] on span "Add Publisher" at bounding box center [918, 529] width 100 height 21
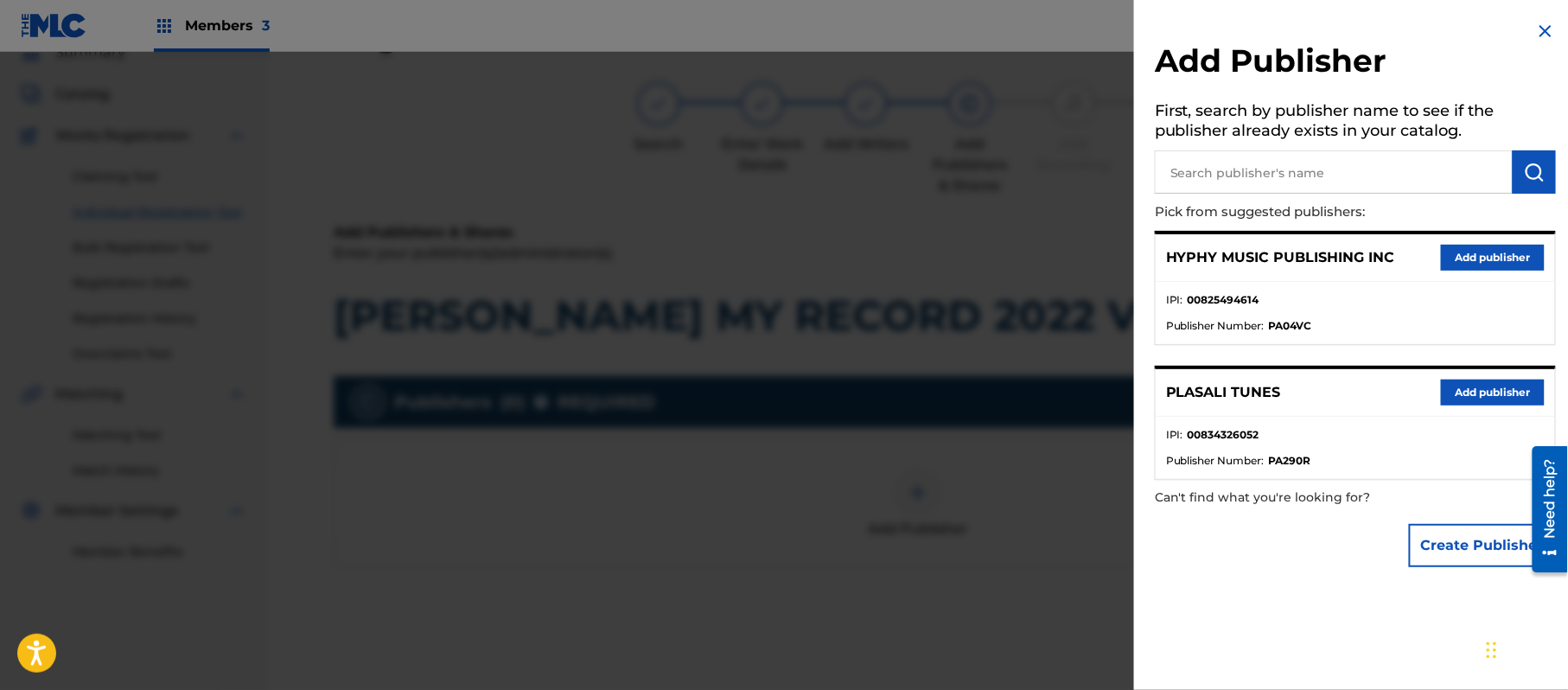
click at [1467, 255] on button "Add publisher" at bounding box center [1494, 257] width 104 height 26
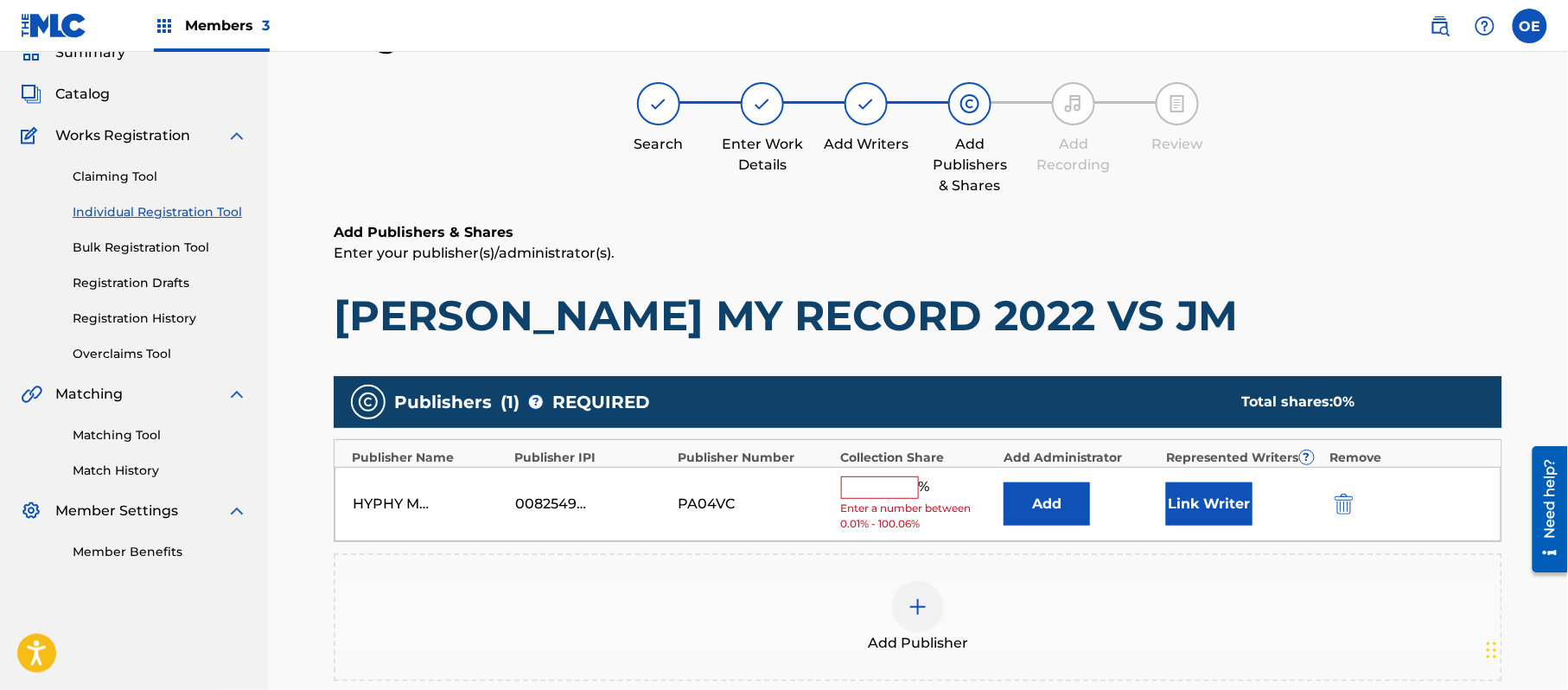
drag, startPoint x: 883, startPoint y: 487, endPoint x: 890, endPoint y: 492, distance: 8.6
click at [883, 487] on input "text" at bounding box center [879, 487] width 78 height 22
type input "100"
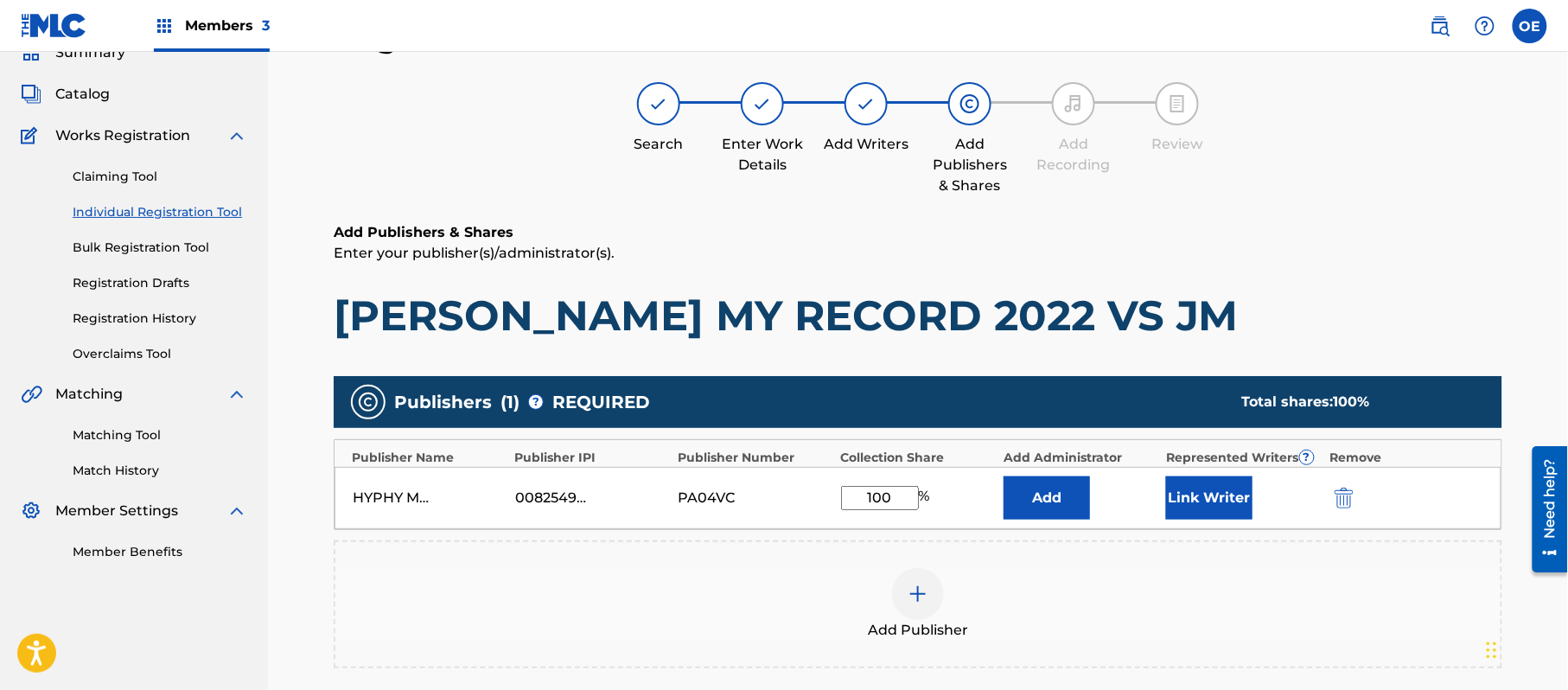
click at [1193, 486] on button "Link Writer" at bounding box center [1209, 497] width 86 height 43
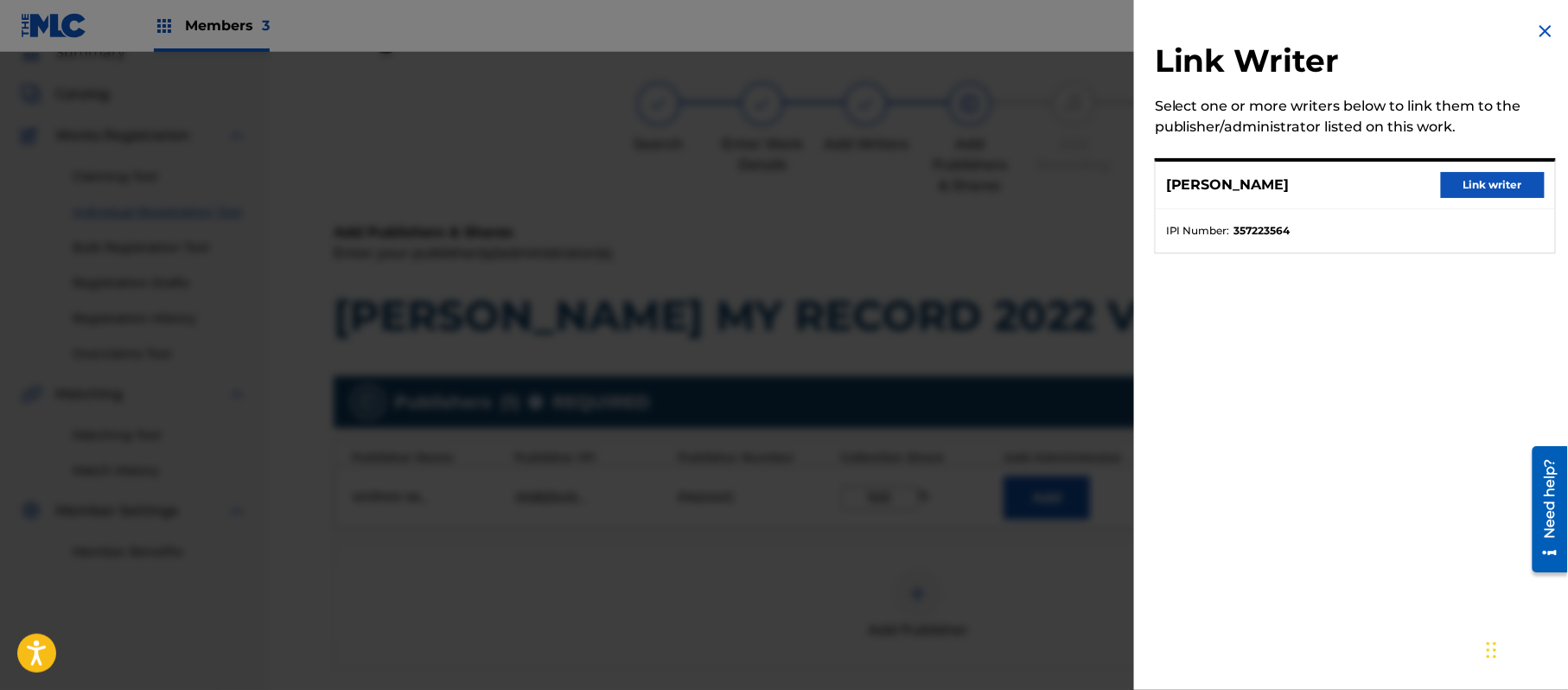
click at [1491, 185] on button "Link writer" at bounding box center [1494, 185] width 104 height 26
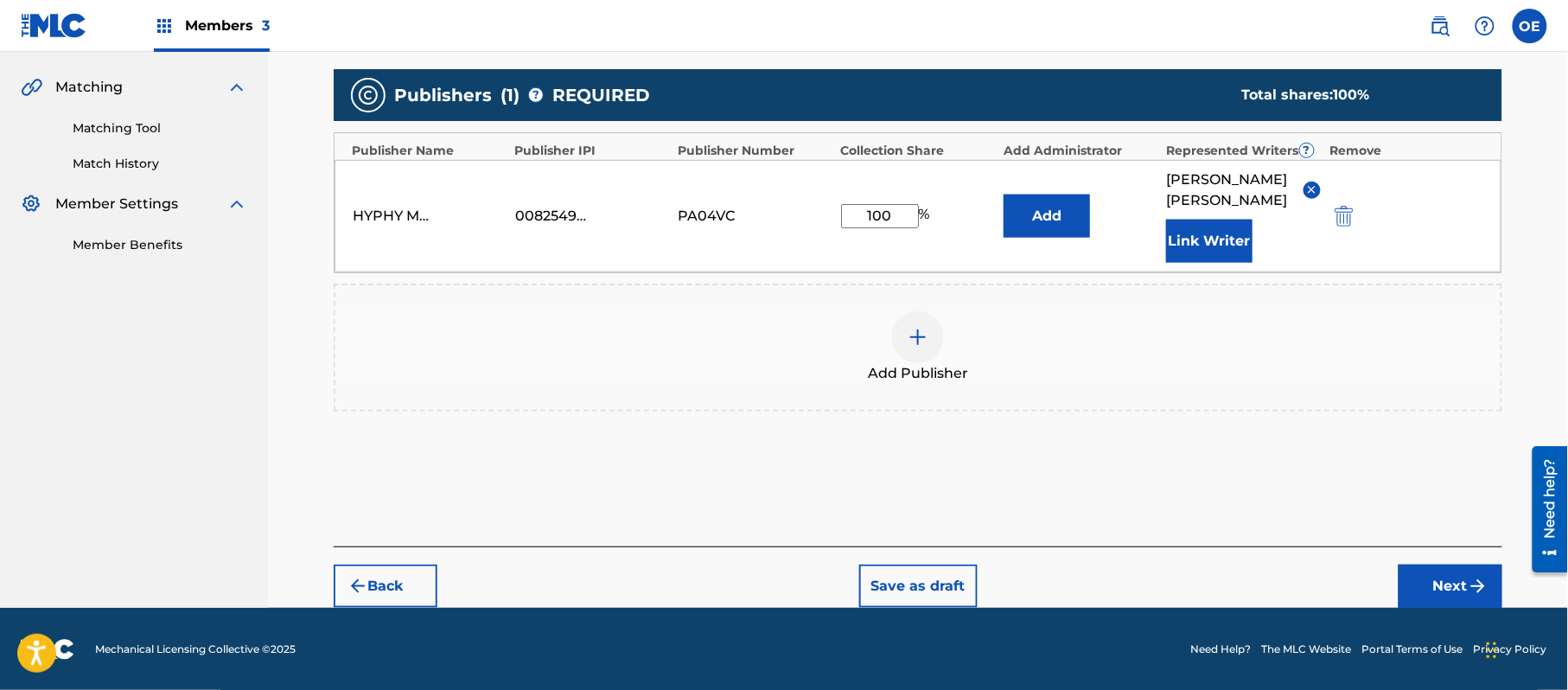
click at [1457, 582] on button "Next" at bounding box center [1451, 586] width 104 height 43
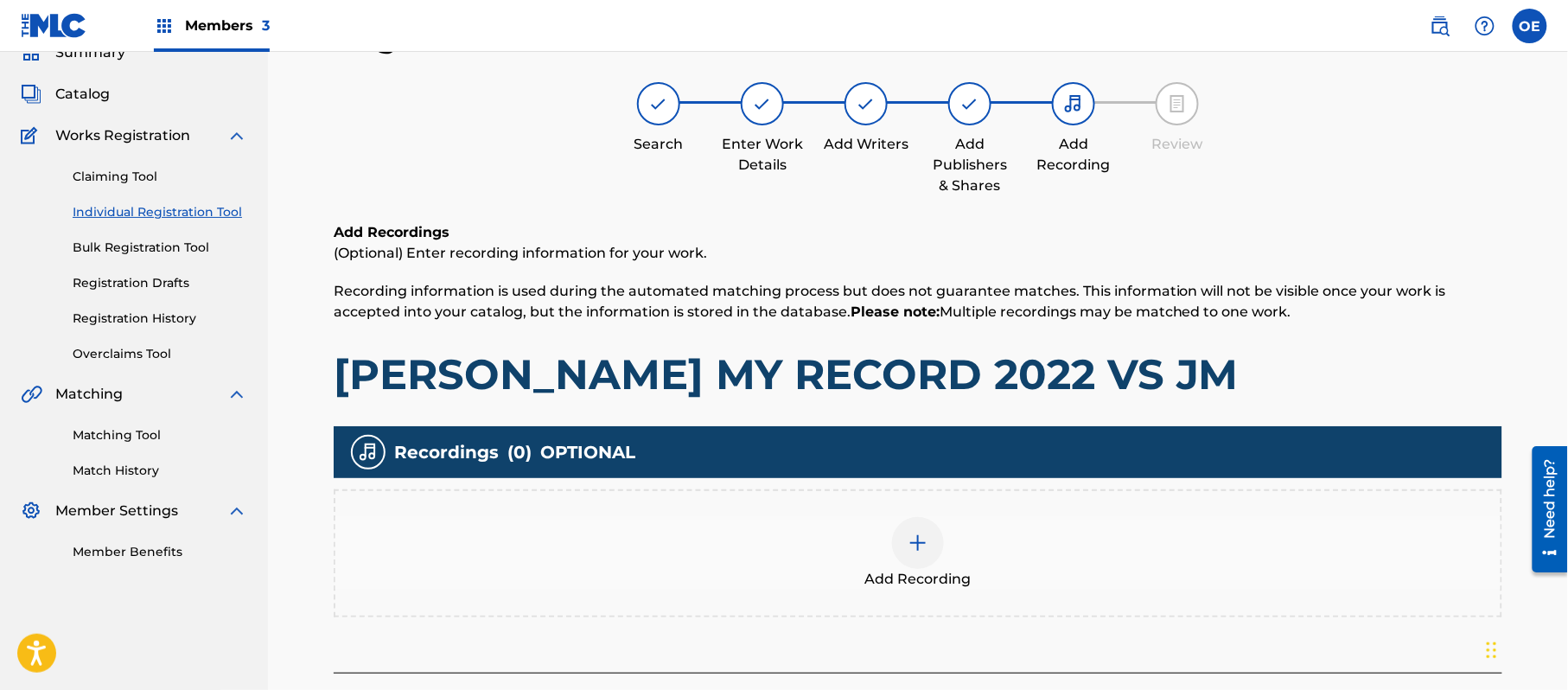
click at [923, 540] on img at bounding box center [918, 542] width 21 height 21
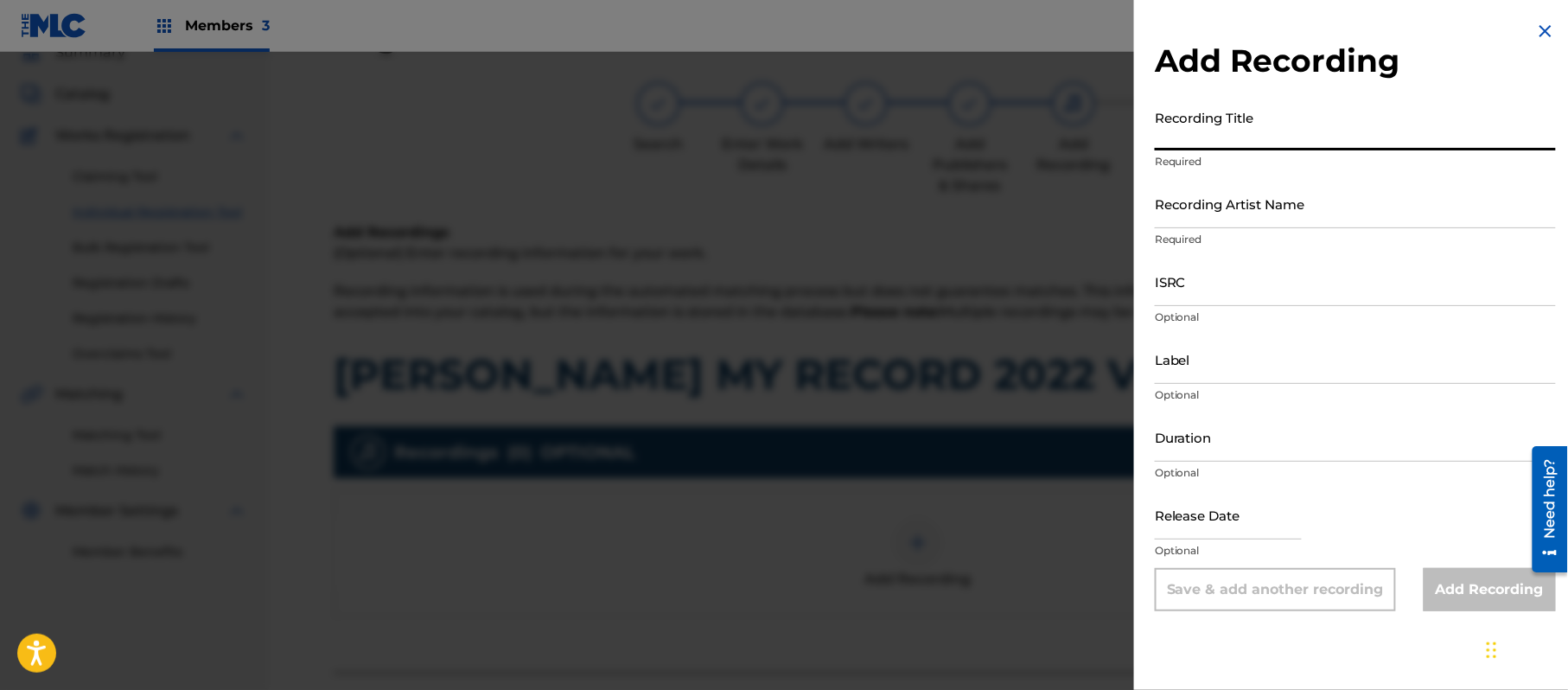
paste input "[PERSON_NAME] My Records Vs el JM"
type input "[PERSON_NAME] My Records Vs el JM"
drag, startPoint x: 1359, startPoint y: 140, endPoint x: 1017, endPoint y: 136, distance: 342.0
click at [1017, 136] on div "Add Recording Recording Title [PERSON_NAME] My Records Vs el JM Required Record…" at bounding box center [784, 371] width 1568 height 638
paste input "[PERSON_NAME] My Records Vs el JM"
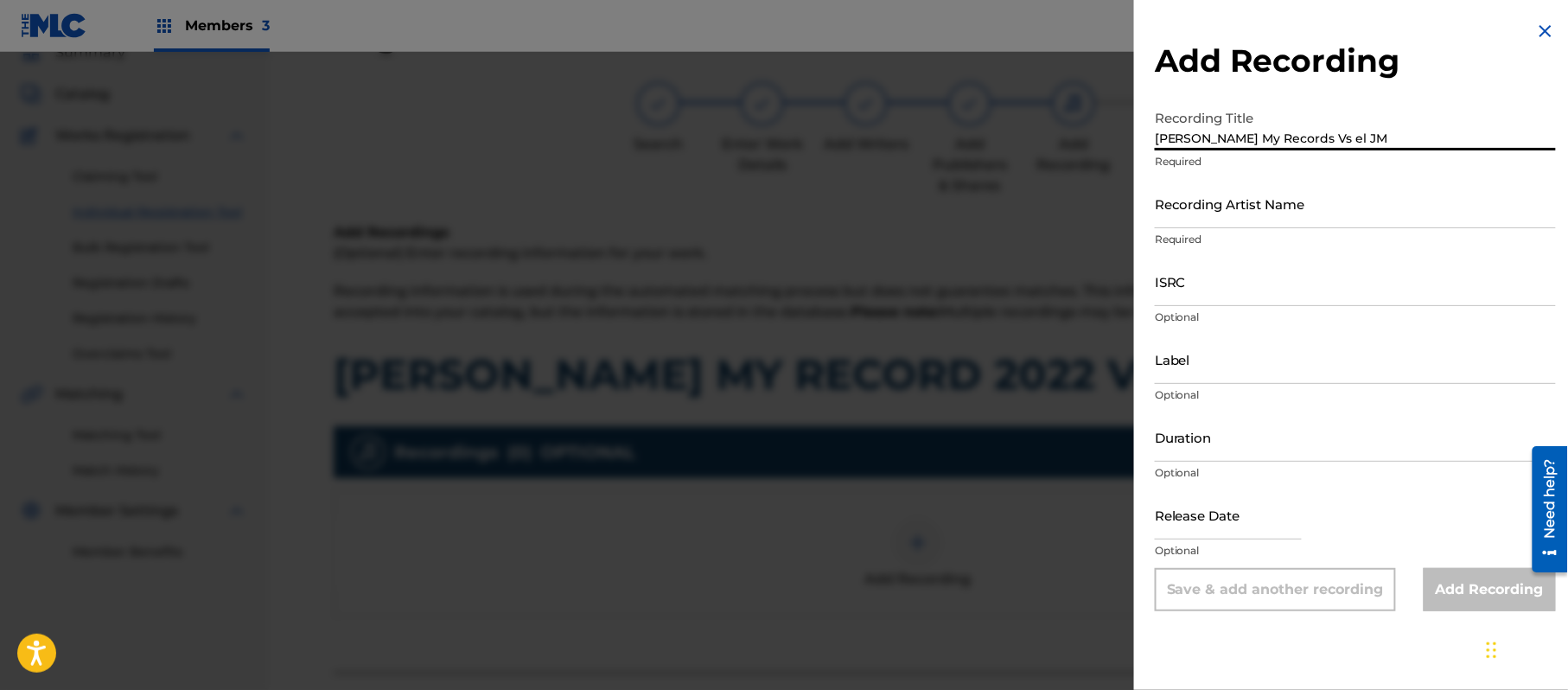
type input "[PERSON_NAME] My Records Vs el JM"
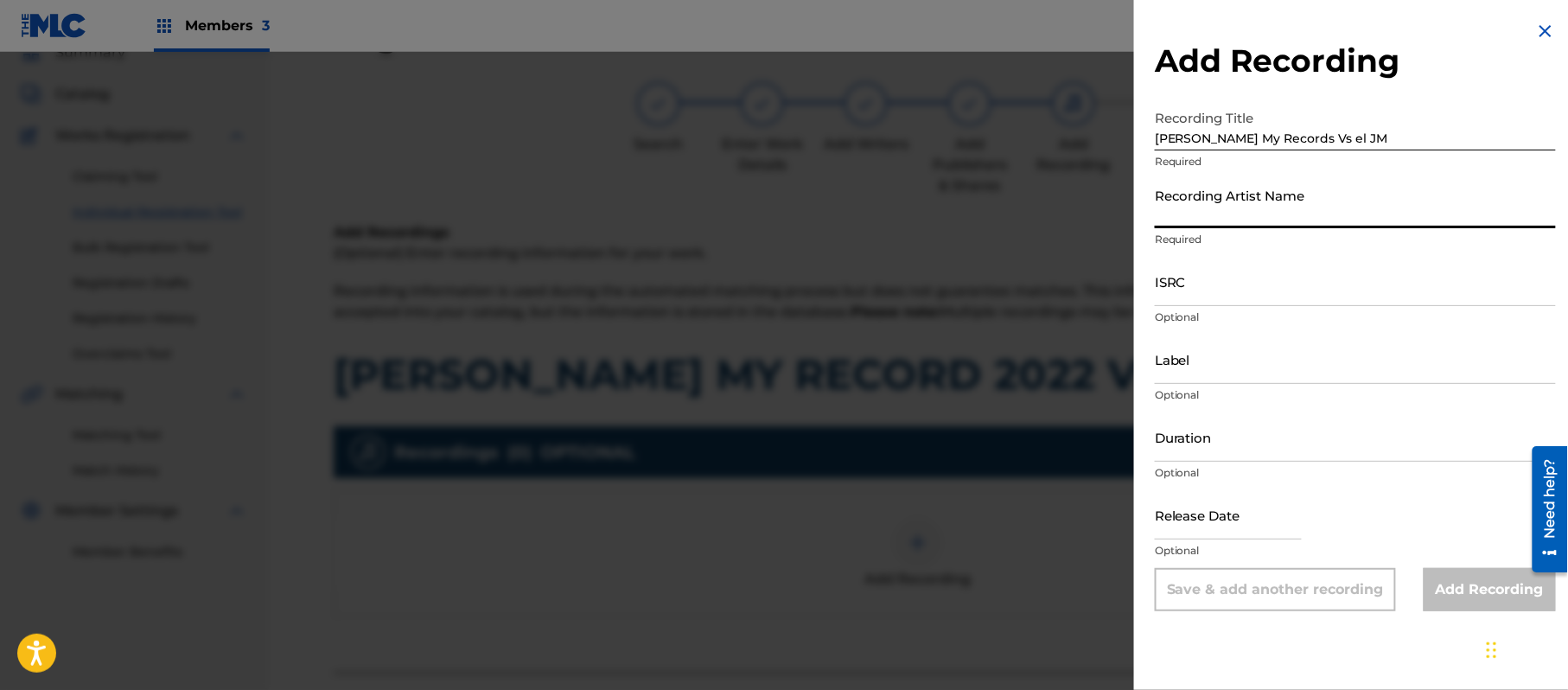
paste input "[PERSON_NAME] "El Guacho""
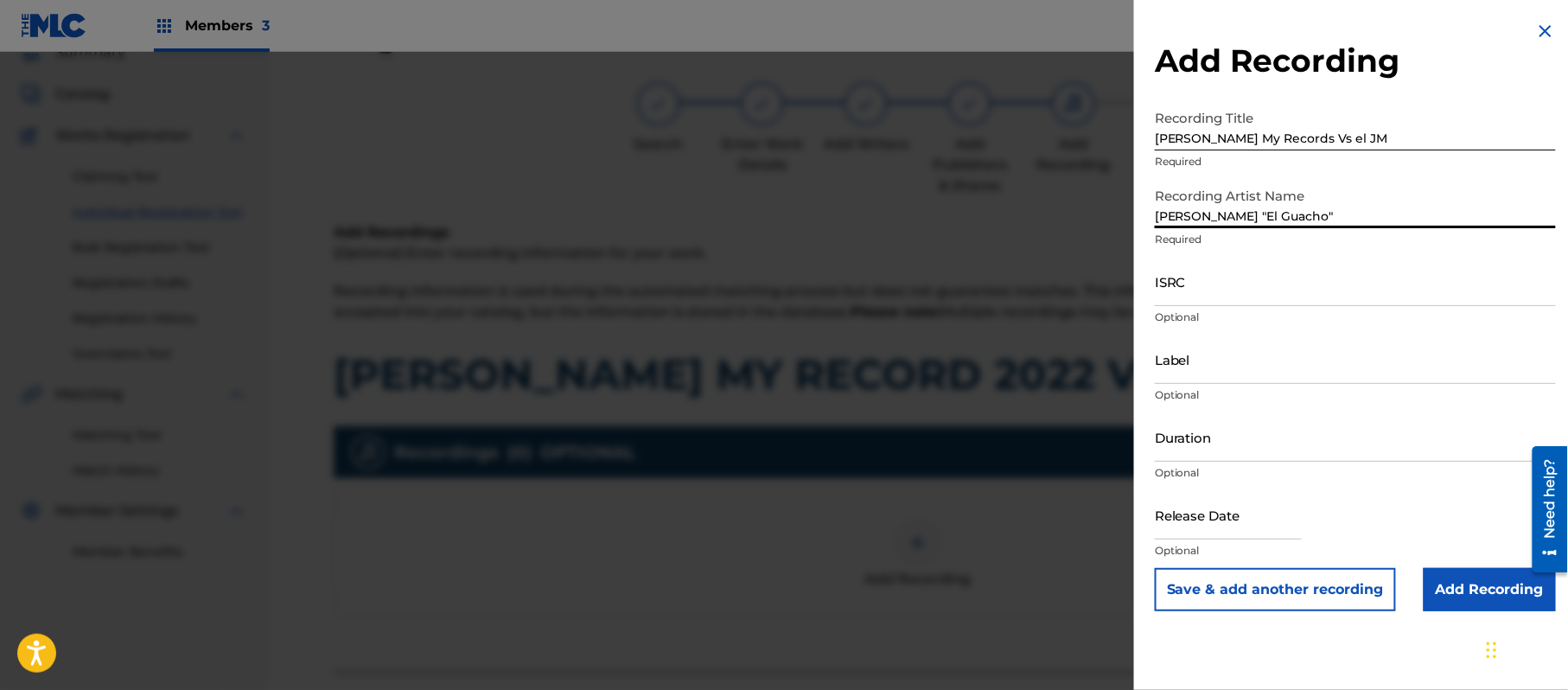
type input "[PERSON_NAME] "El Guacho""
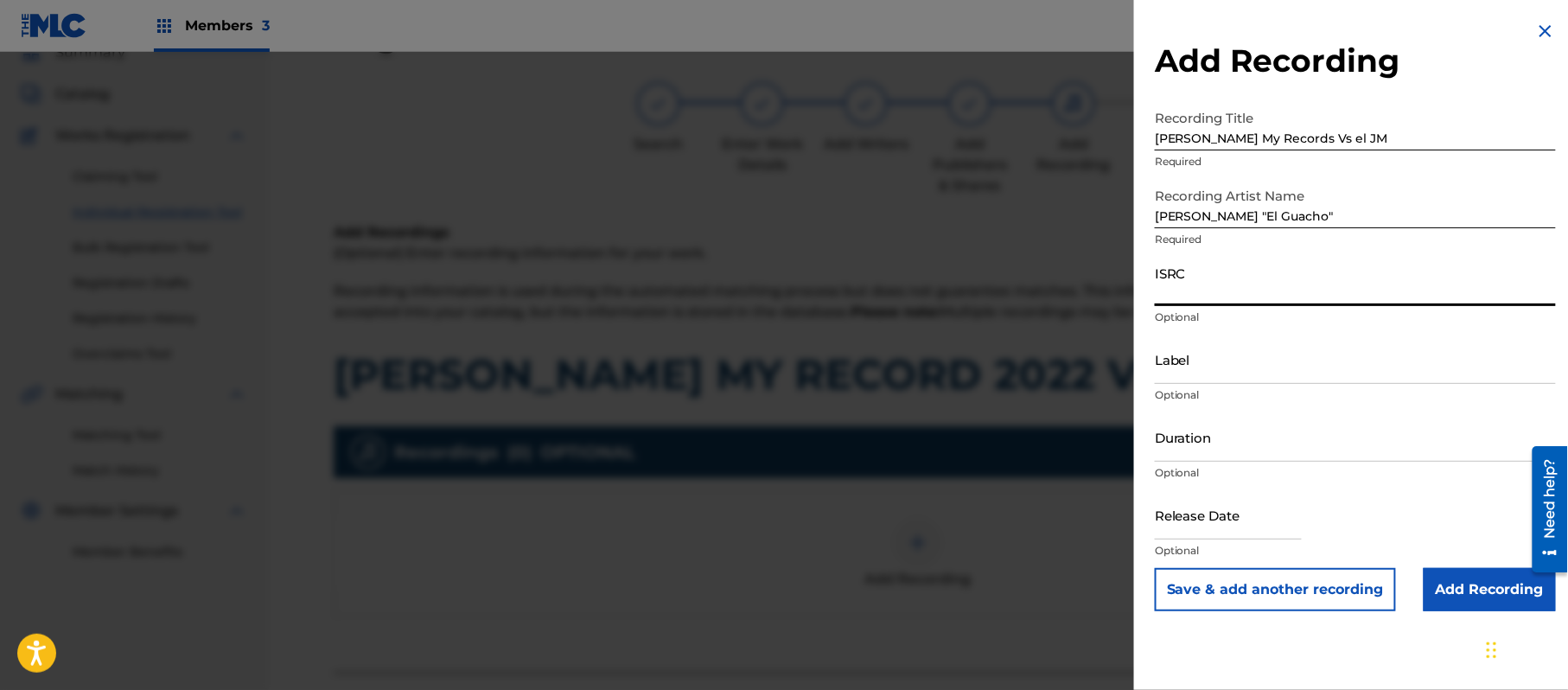
paste input "QZDQH2202583"
type input "QZDQH2202583"
paste input "[PERSON_NAME] El Guacho"
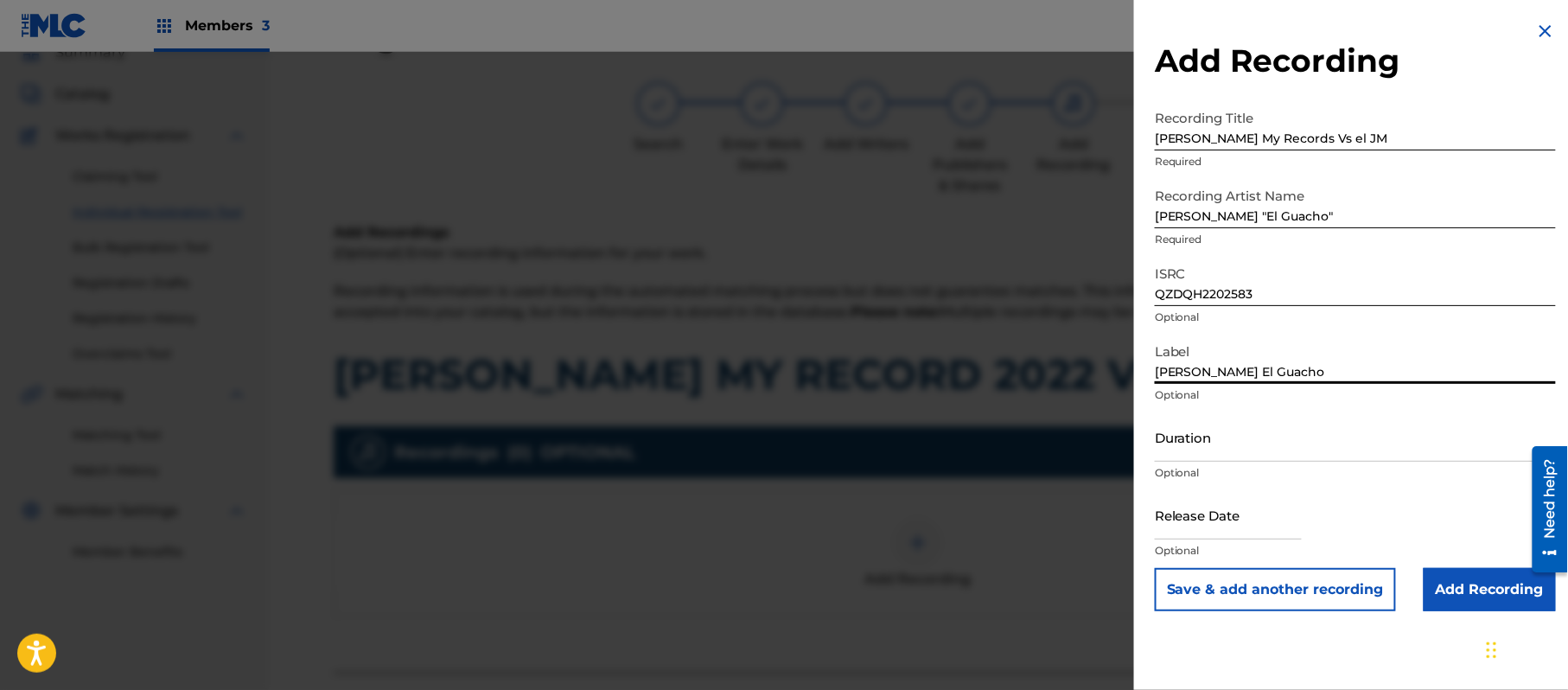
type input "[PERSON_NAME] El Guacho"
click at [1198, 426] on input "Duration" at bounding box center [1355, 436] width 401 height 49
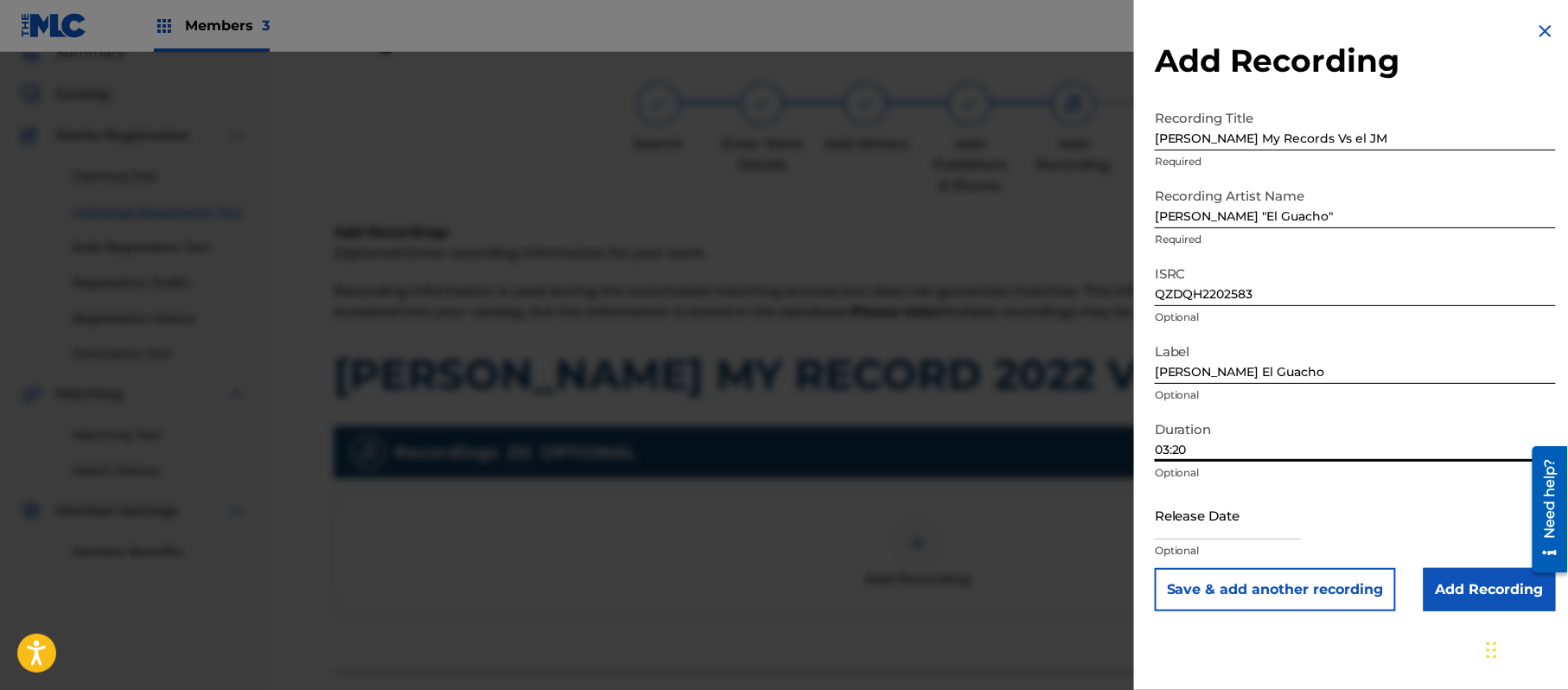
type input "03:20"
drag, startPoint x: 1228, startPoint y: 516, endPoint x: 1243, endPoint y: 519, distance: 15.3
click at [1228, 516] on input "text" at bounding box center [1228, 514] width 147 height 49
select select "7"
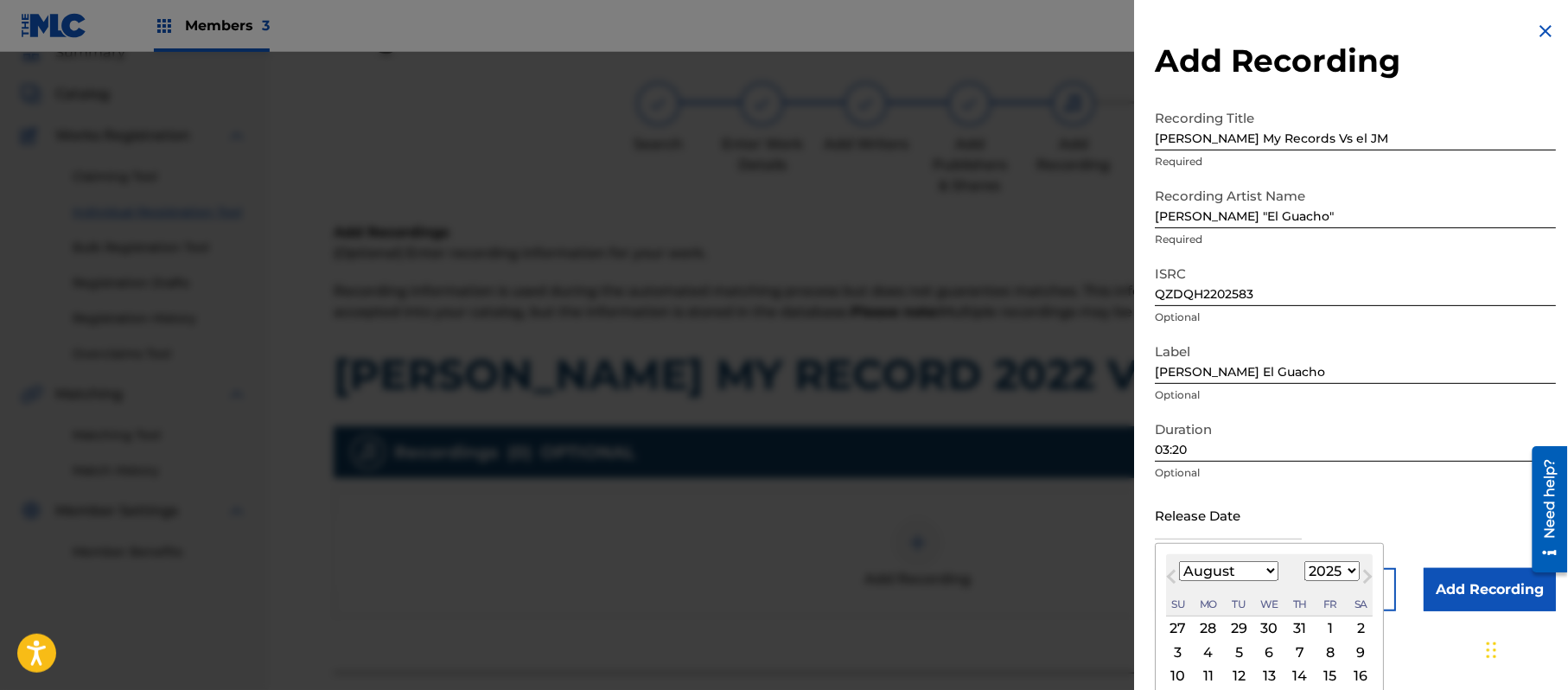
click at [1343, 564] on select "1899 1900 1901 1902 1903 1904 1905 1906 1907 1908 1909 1910 1911 1912 1913 1914…" at bounding box center [1332, 571] width 56 height 20
select select "2022"
click at [1308, 561] on select "1899 1900 1901 1902 1903 1904 1905 1906 1907 1908 1909 1910 1911 1912 1913 1914…" at bounding box center [1332, 571] width 56 height 20
click at [1225, 565] on select "January February March April May June July August September October November De…" at bounding box center [1228, 571] width 100 height 20
select select "5"
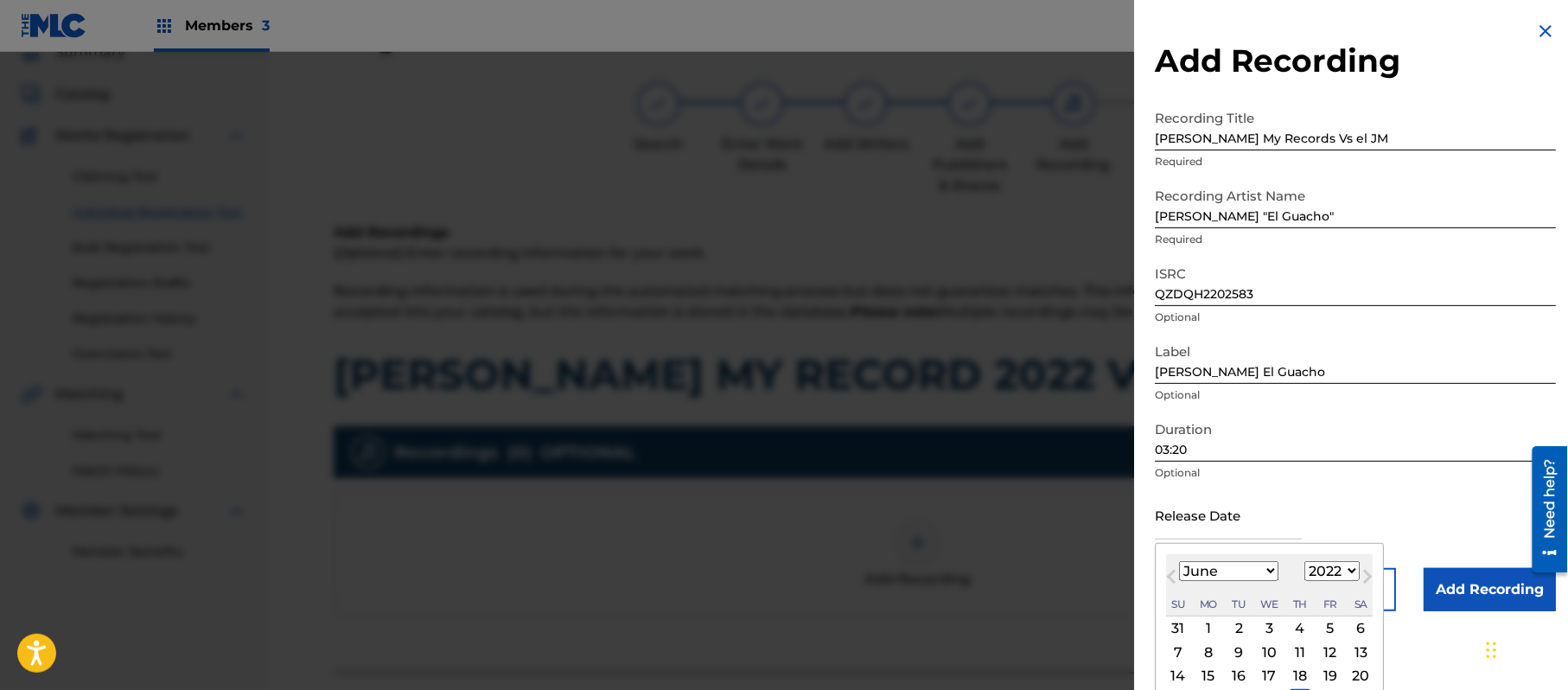
click at [1180, 561] on select "January February March April May June July August September October November De…" at bounding box center [1228, 571] width 100 height 20
click at [1322, 677] on div "12 13 14 15 16 17 18" at bounding box center [1269, 676] width 206 height 23
click at [1337, 675] on div "17" at bounding box center [1330, 676] width 21 height 21
type input "[DATE]"
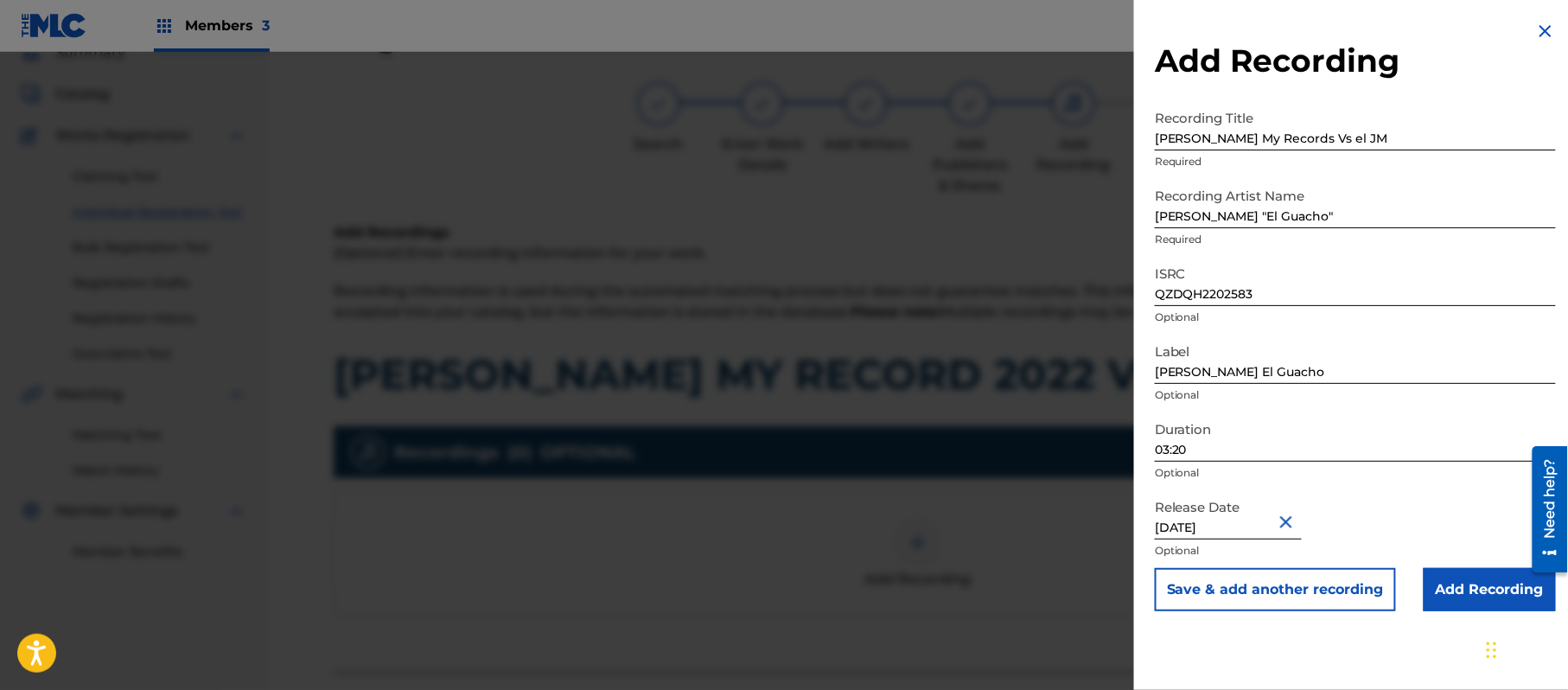
click at [1453, 601] on input "Add Recording" at bounding box center [1490, 590] width 133 height 43
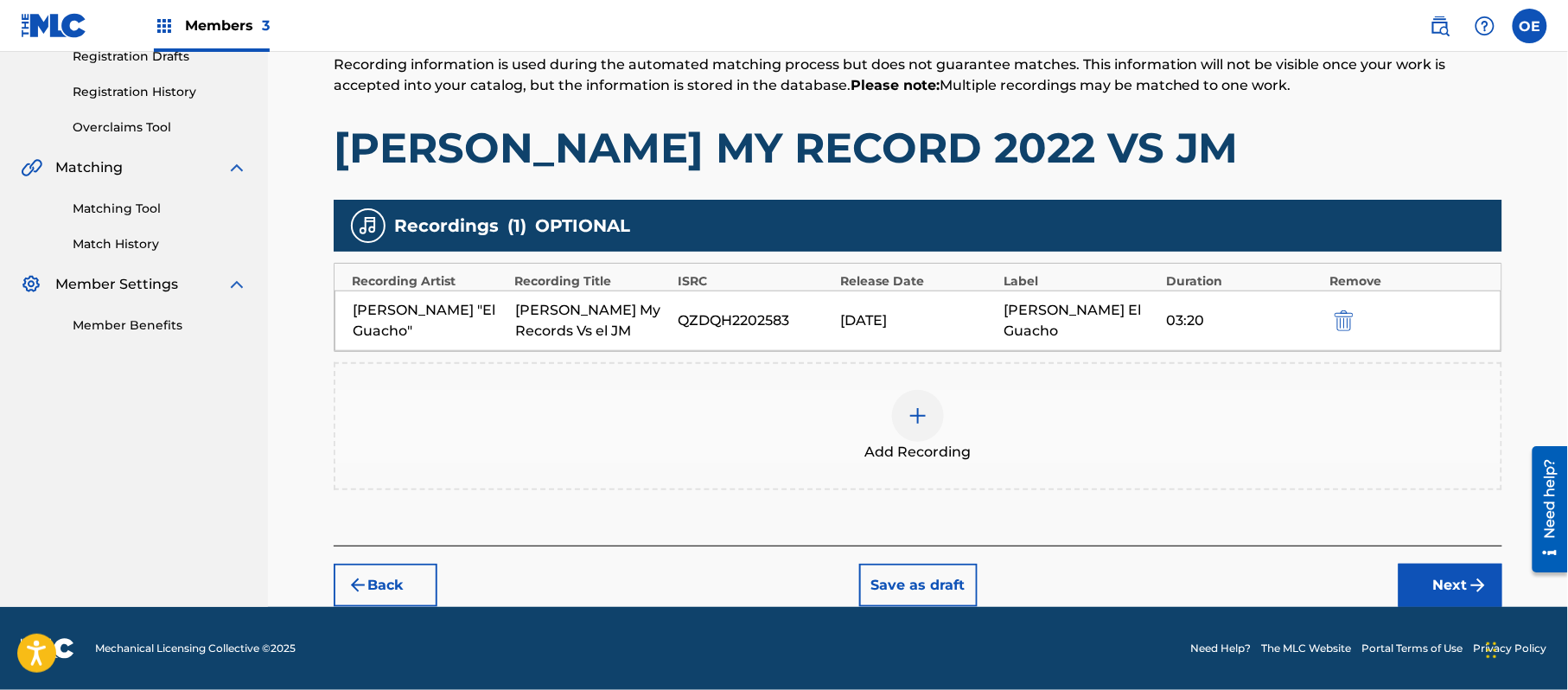
click at [1470, 579] on img "submit" at bounding box center [1477, 584] width 21 height 21
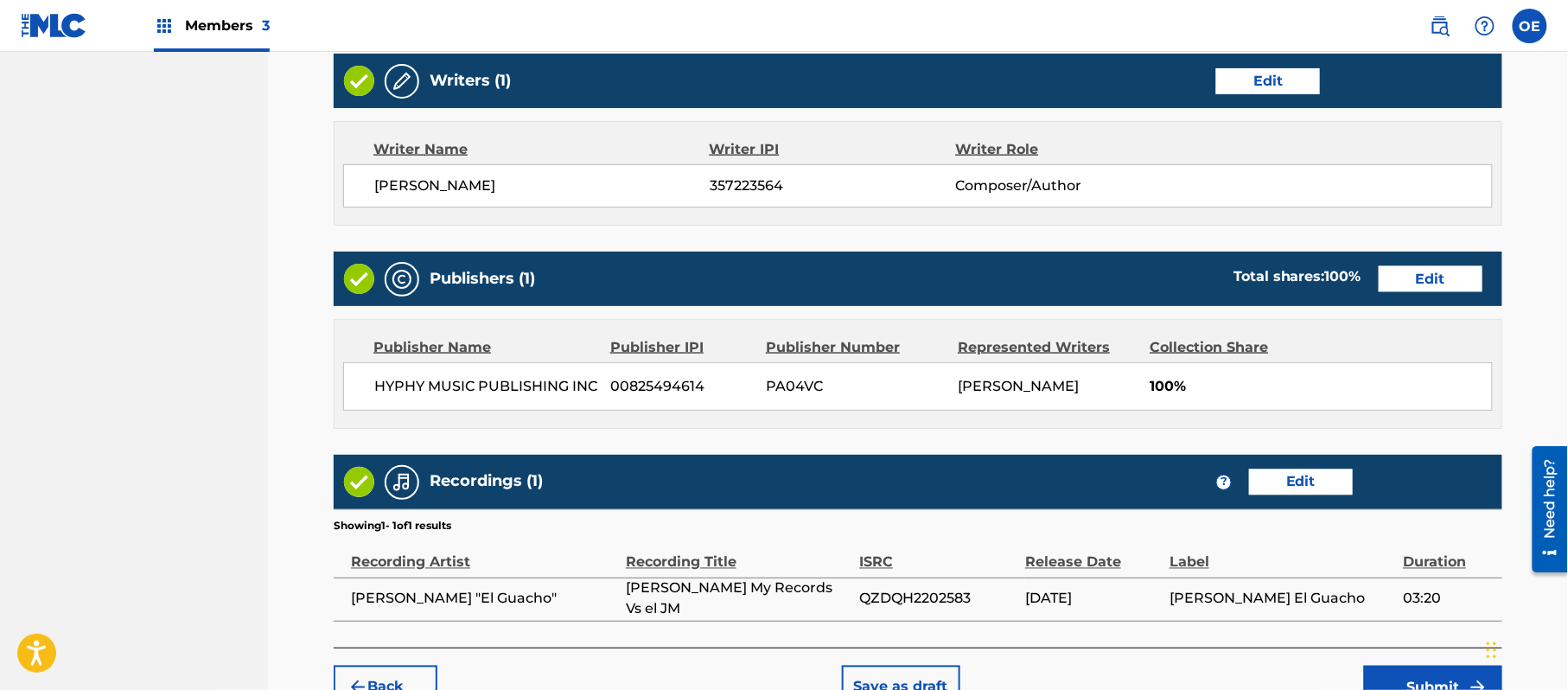
scroll to position [873, 0]
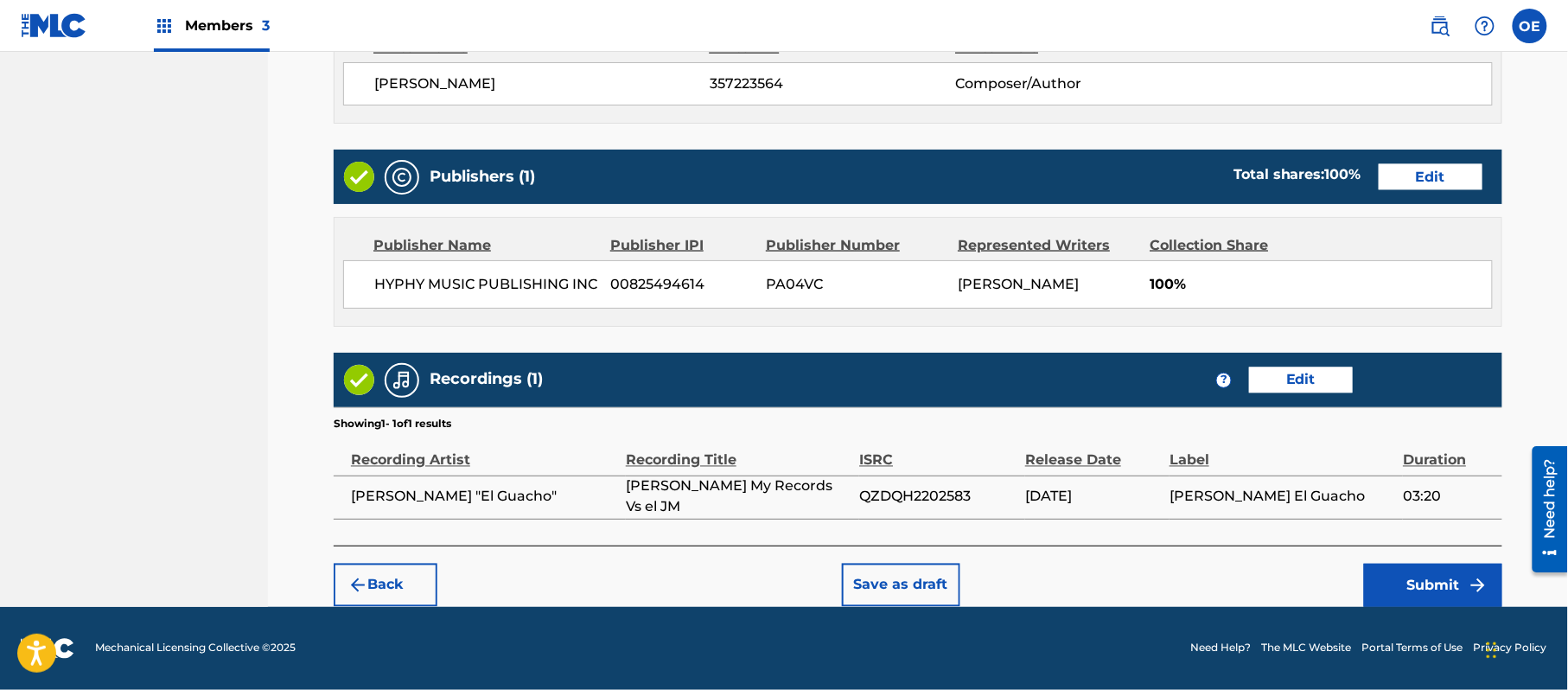
click at [1426, 574] on button "Submit" at bounding box center [1434, 585] width 138 height 43
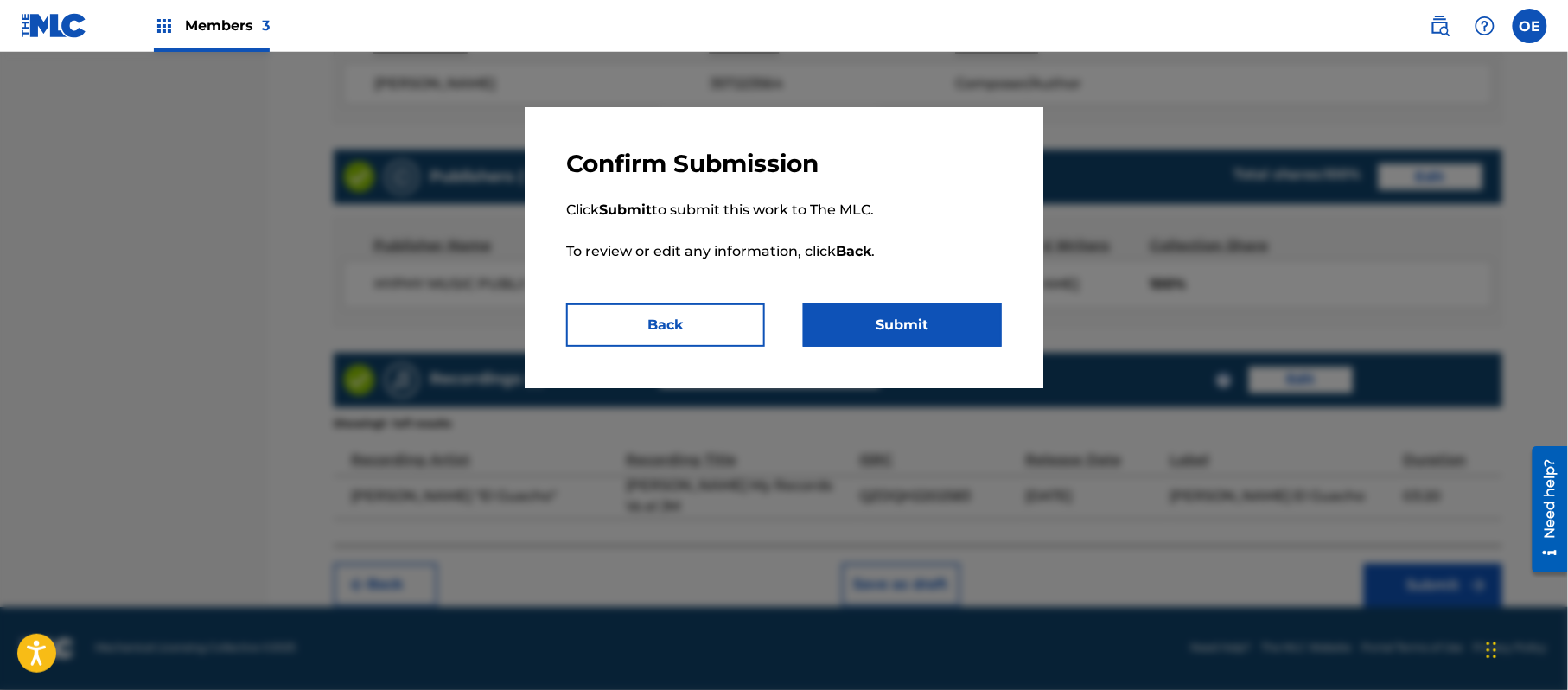
click at [900, 319] on button "Submit" at bounding box center [903, 324] width 199 height 43
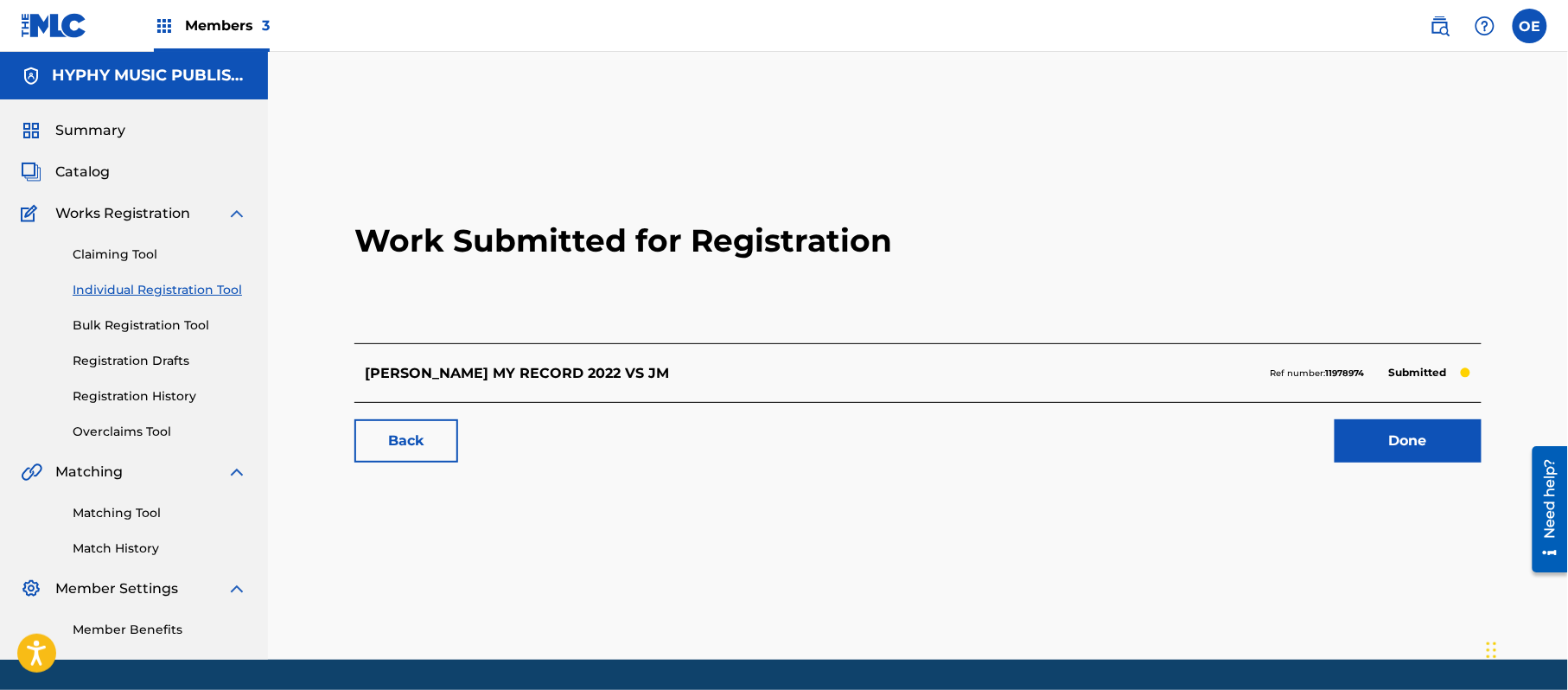
click at [136, 281] on link "Individual Registration Tool" at bounding box center [160, 289] width 175 height 18
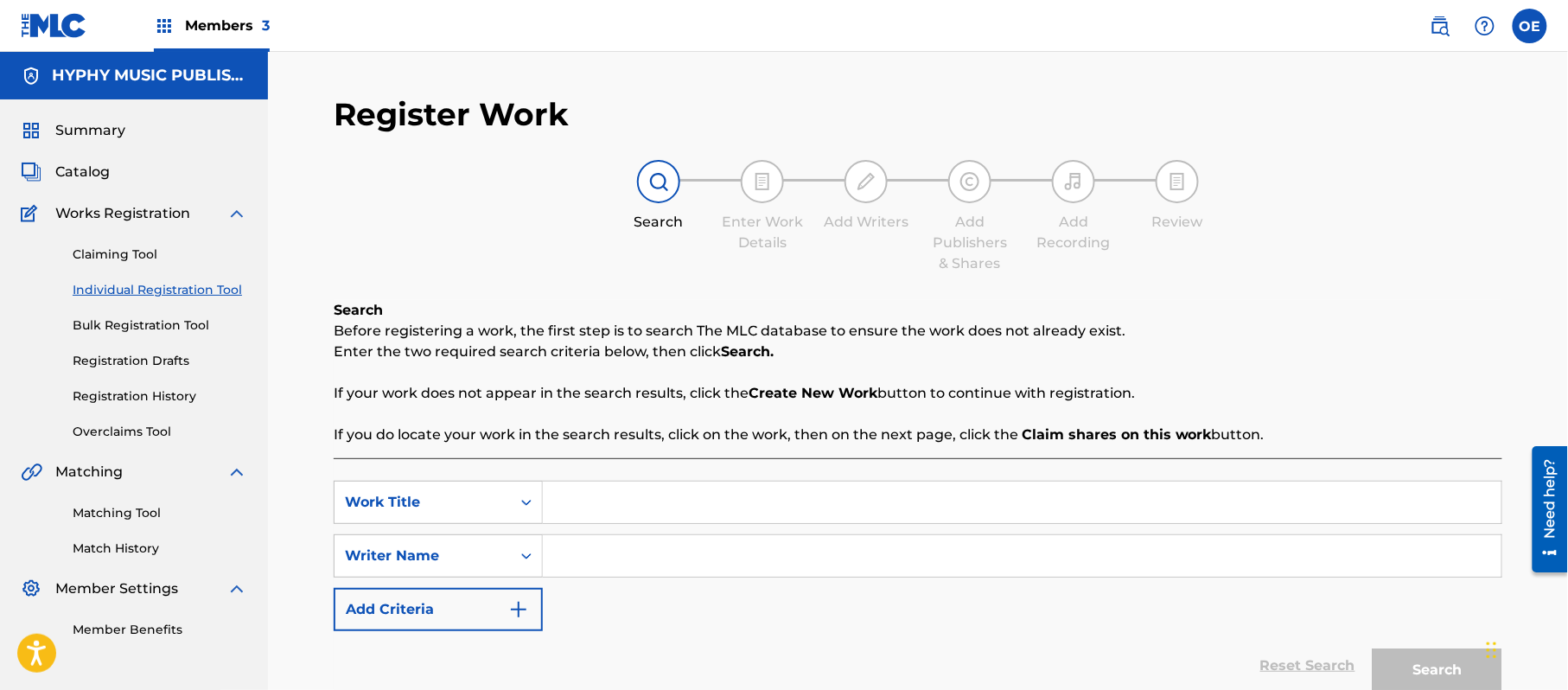
paste input "YO TAMBIEN FUI [GEOGRAPHIC_DATA]"
type input "YO TAMBIEN FUI [GEOGRAPHIC_DATA]"
paste input "[PERSON_NAME]"
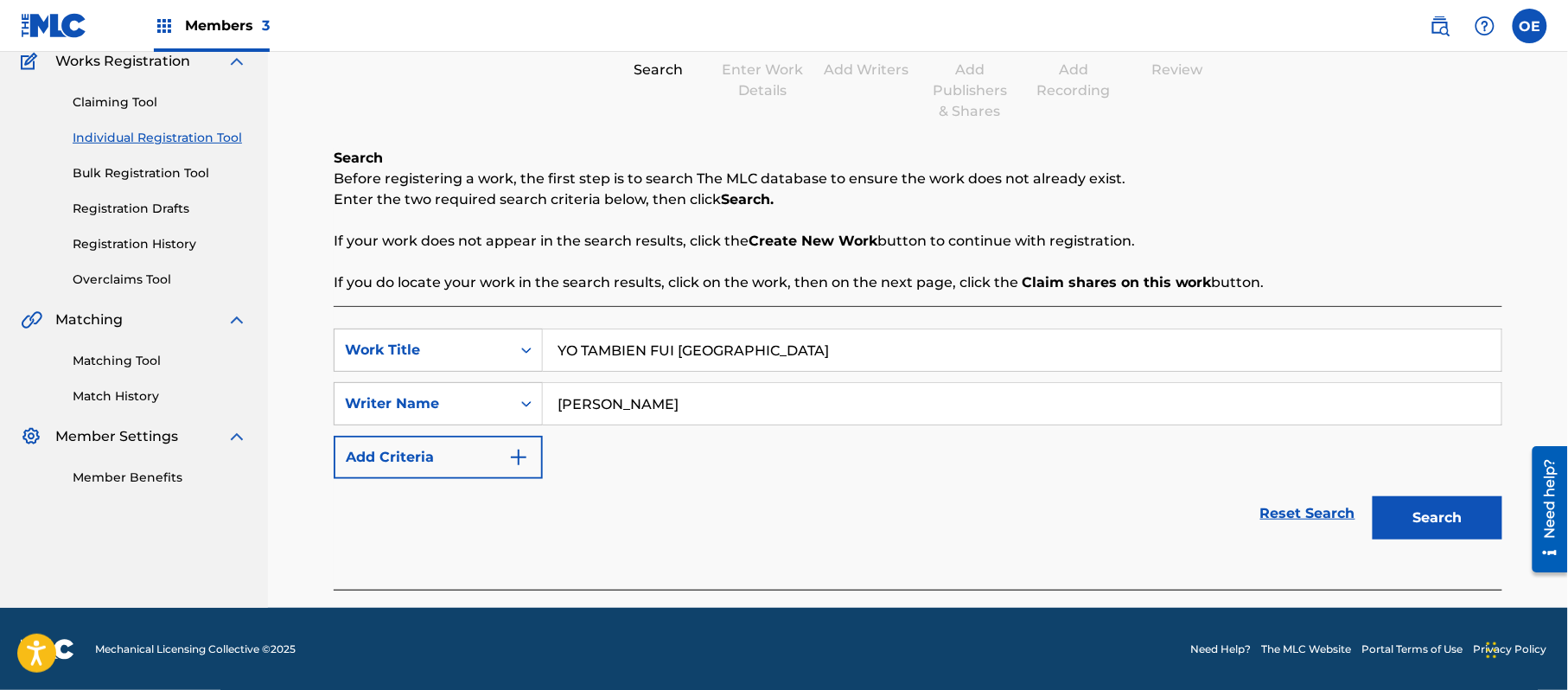
scroll to position [153, 0]
drag, startPoint x: 758, startPoint y: 380, endPoint x: 623, endPoint y: 396, distance: 135.9
click at [623, 396] on div "[PERSON_NAME]" at bounding box center [1023, 402] width 959 height 43
drag, startPoint x: 766, startPoint y: 409, endPoint x: 593, endPoint y: 417, distance: 173.2
click at [593, 417] on input "[PERSON_NAME]" at bounding box center [1022, 402] width 958 height 41
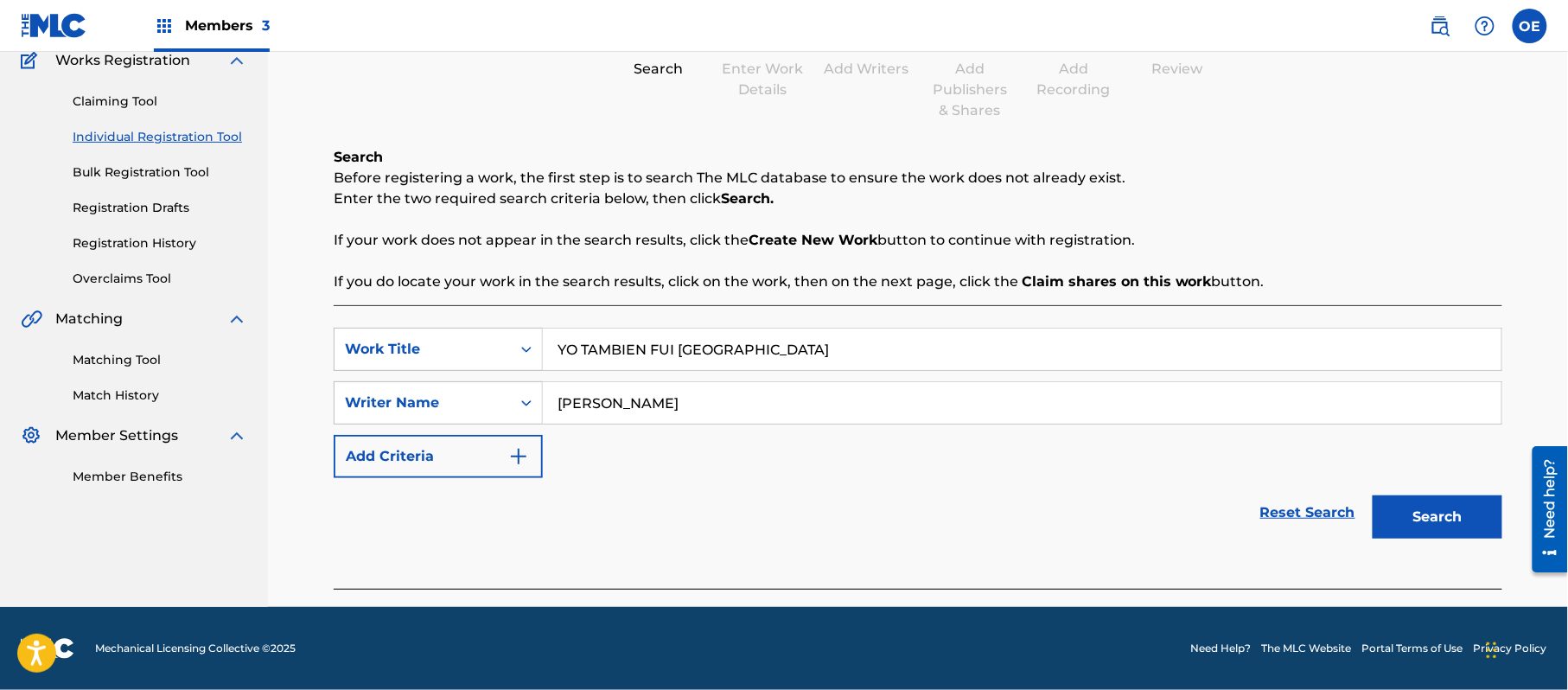
type input "[PERSON_NAME]"
click at [1373, 496] on button "Search" at bounding box center [1437, 517] width 130 height 43
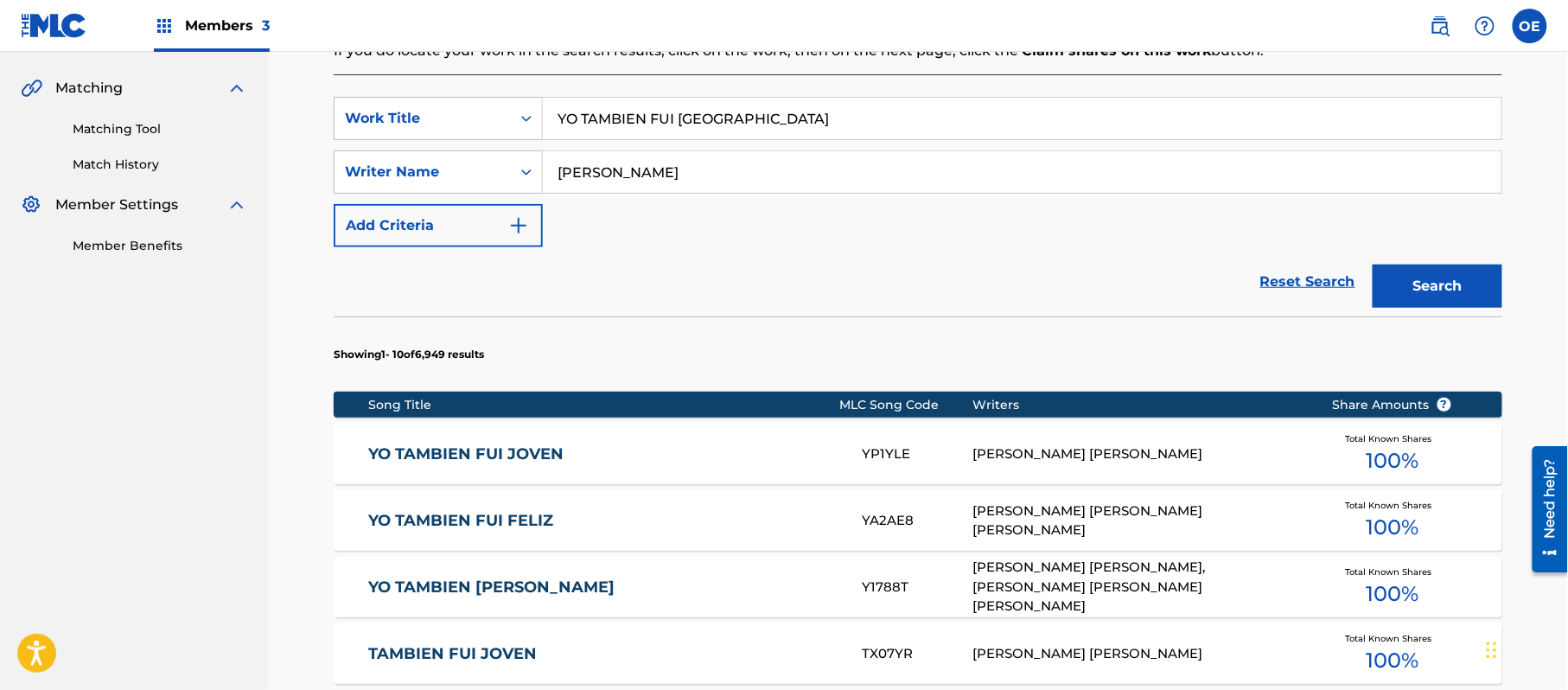
scroll to position [268, 0]
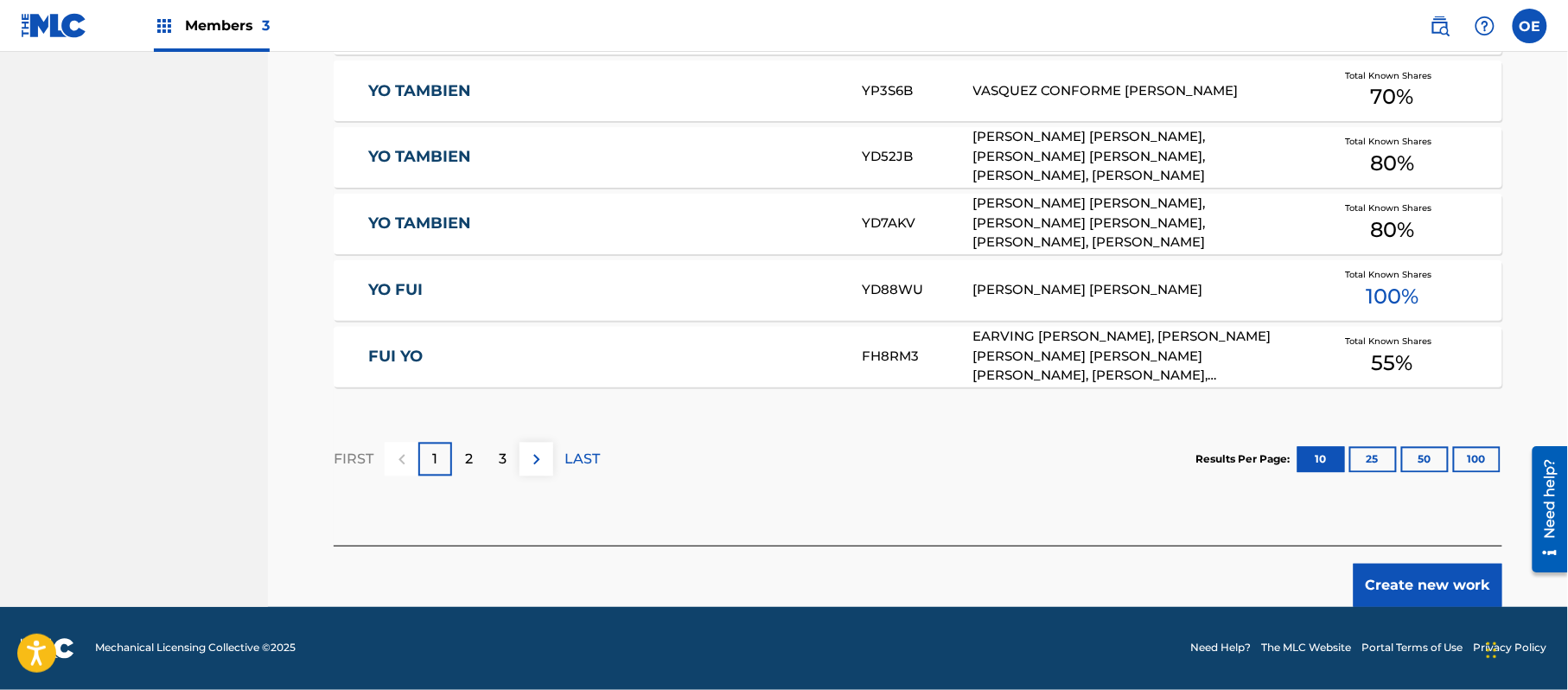
drag, startPoint x: 1432, startPoint y: 606, endPoint x: 1413, endPoint y: 606, distance: 19.0
click at [1432, 606] on button "Create new work" at bounding box center [1428, 585] width 149 height 43
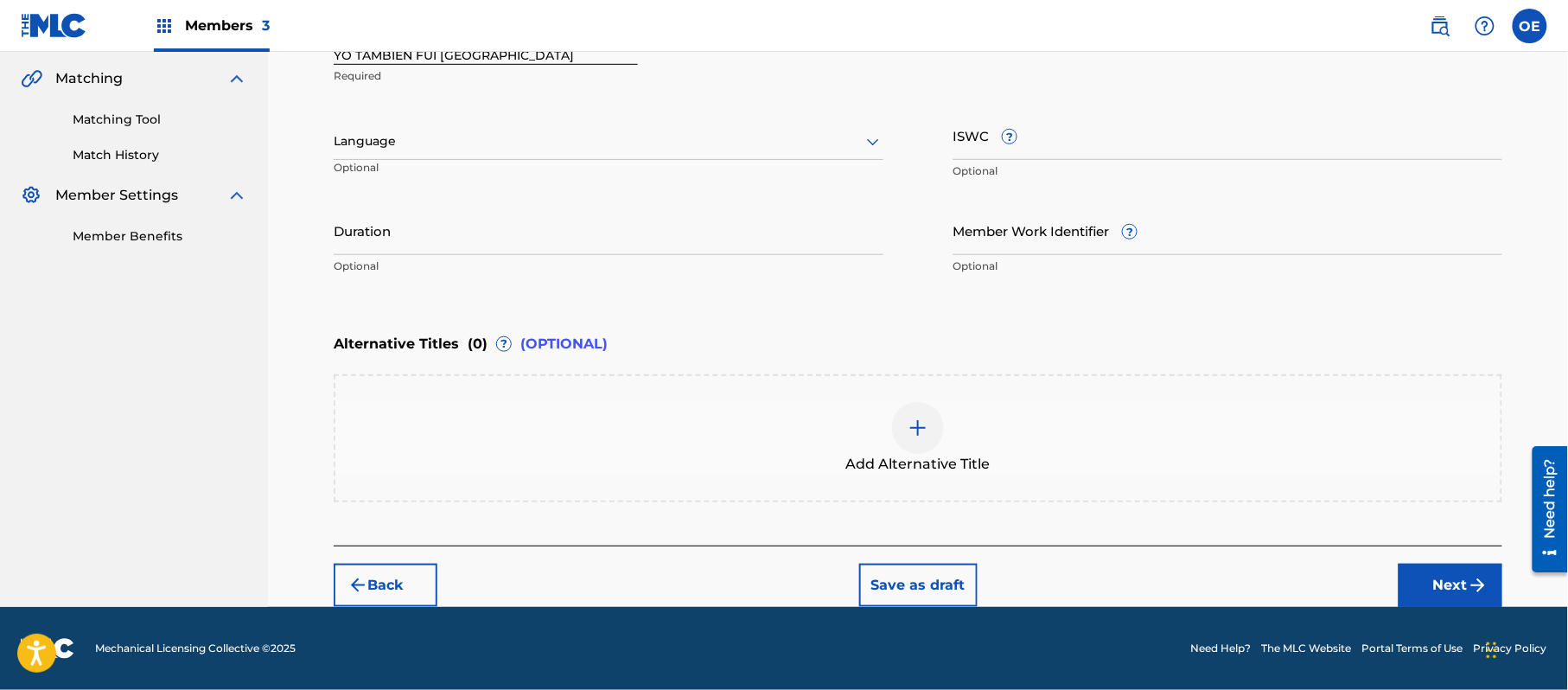
scroll to position [392, 0]
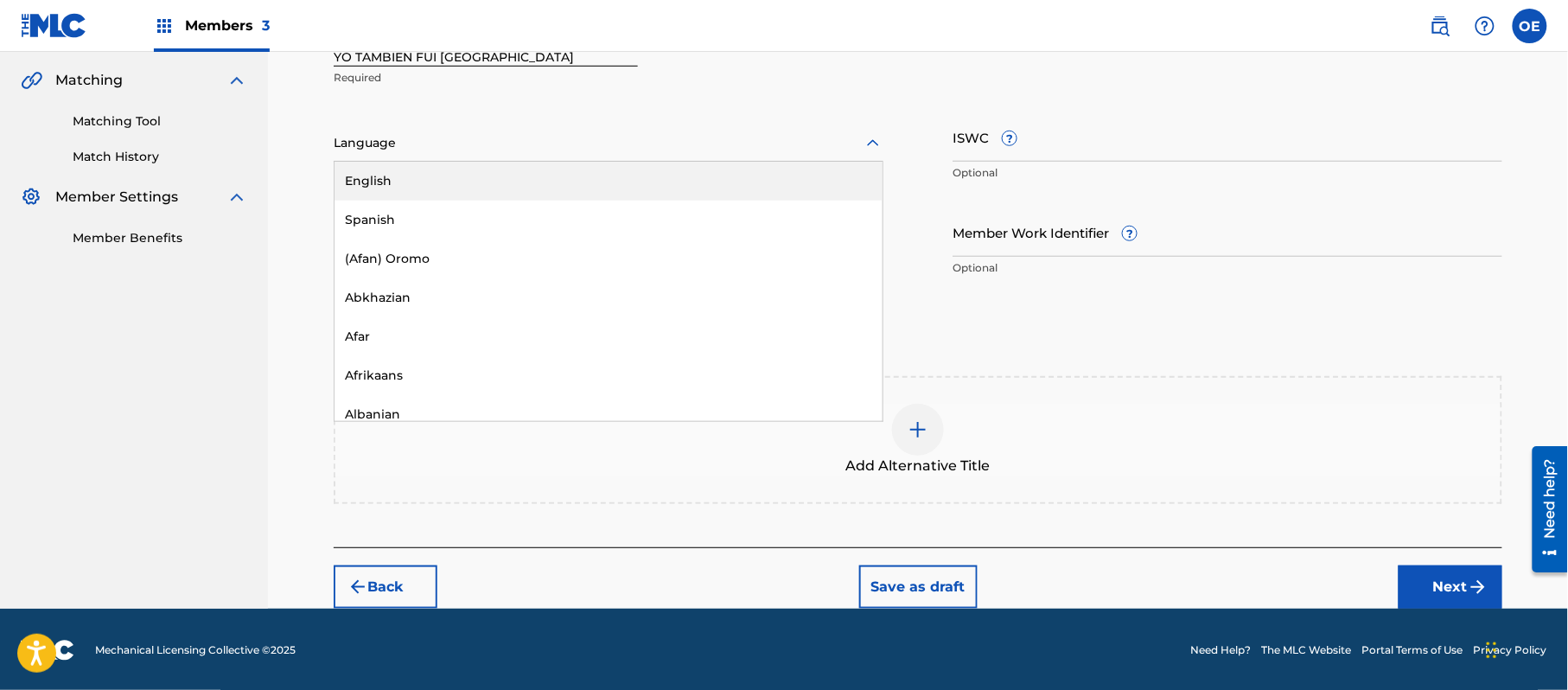
click at [420, 156] on div "Language" at bounding box center [608, 143] width 550 height 37
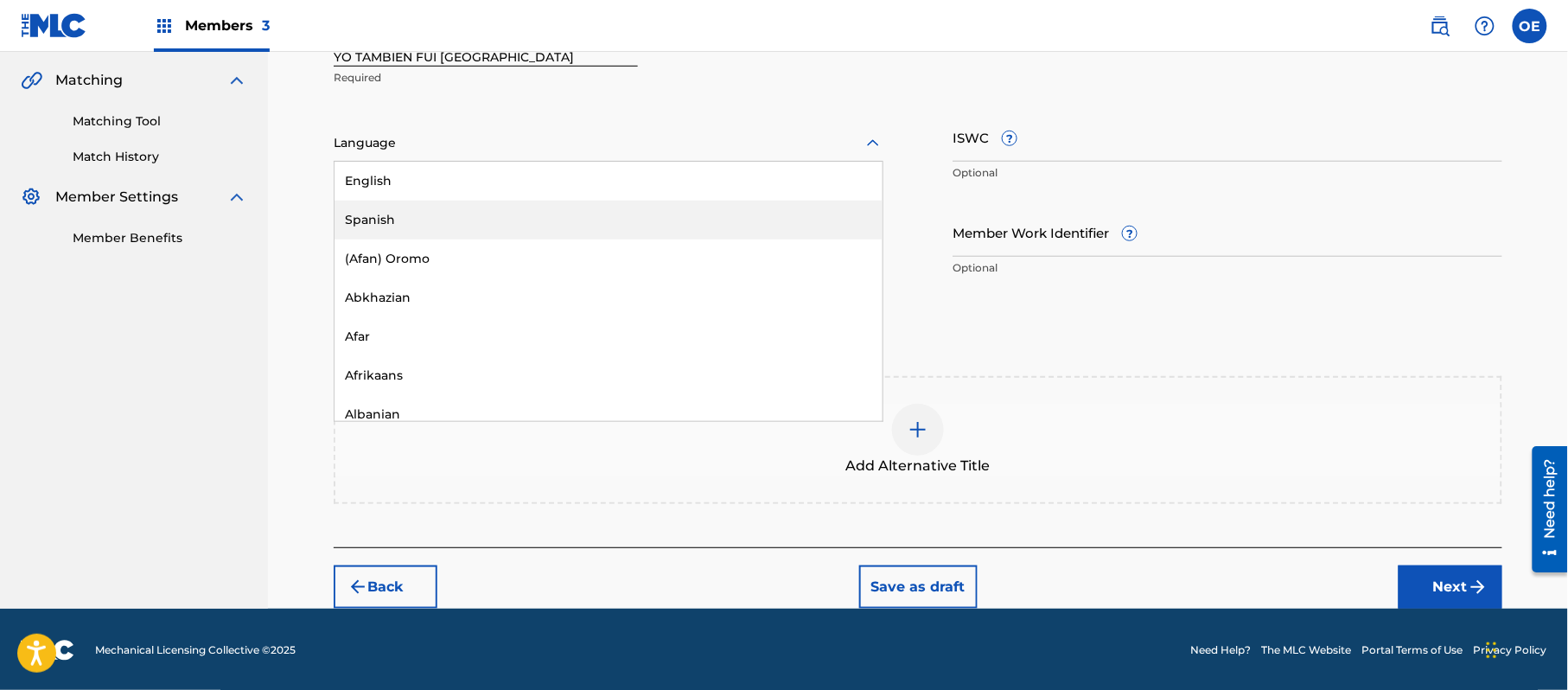
click at [417, 215] on div "Spanish" at bounding box center [608, 220] width 548 height 39
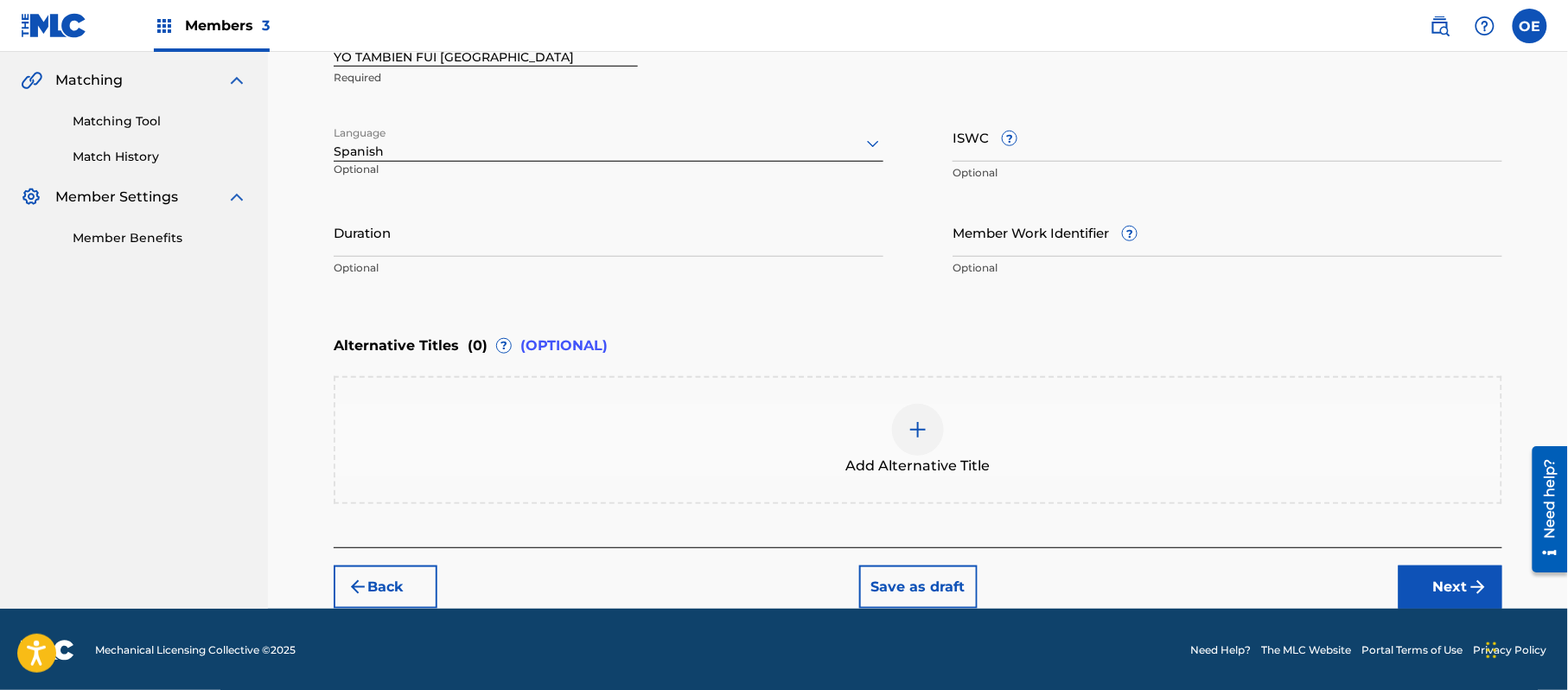
click at [1429, 568] on button "Next" at bounding box center [1451, 587] width 104 height 43
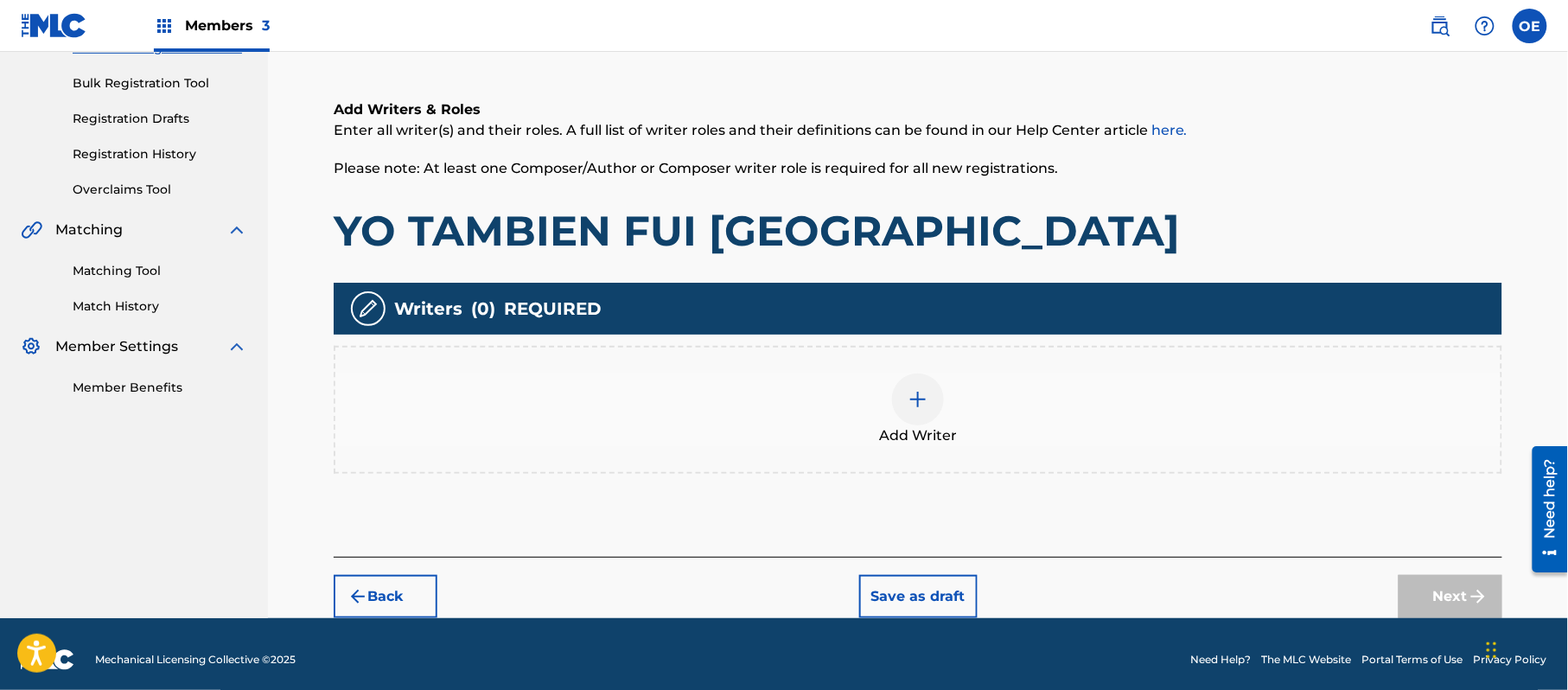
scroll to position [78, 0]
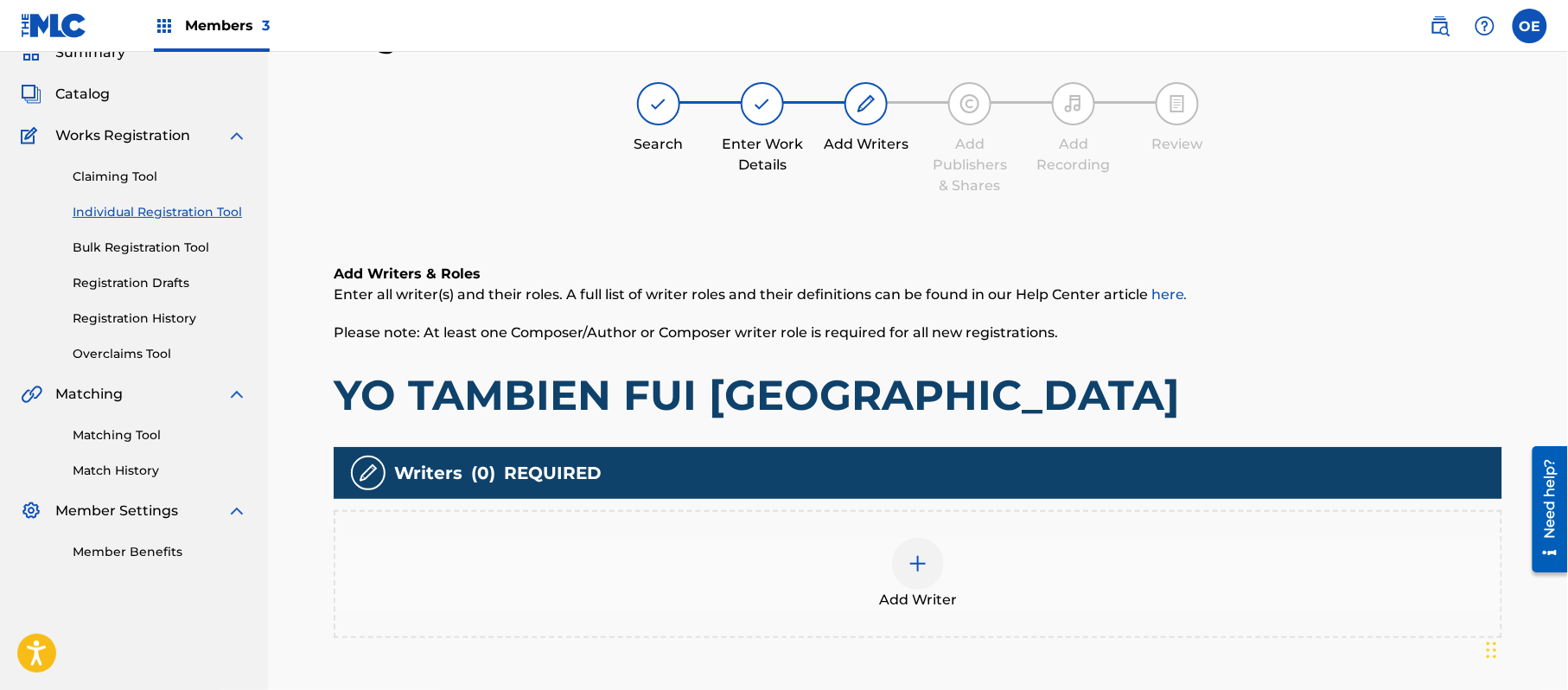
click at [957, 578] on div "Add Writer" at bounding box center [918, 574] width 1165 height 73
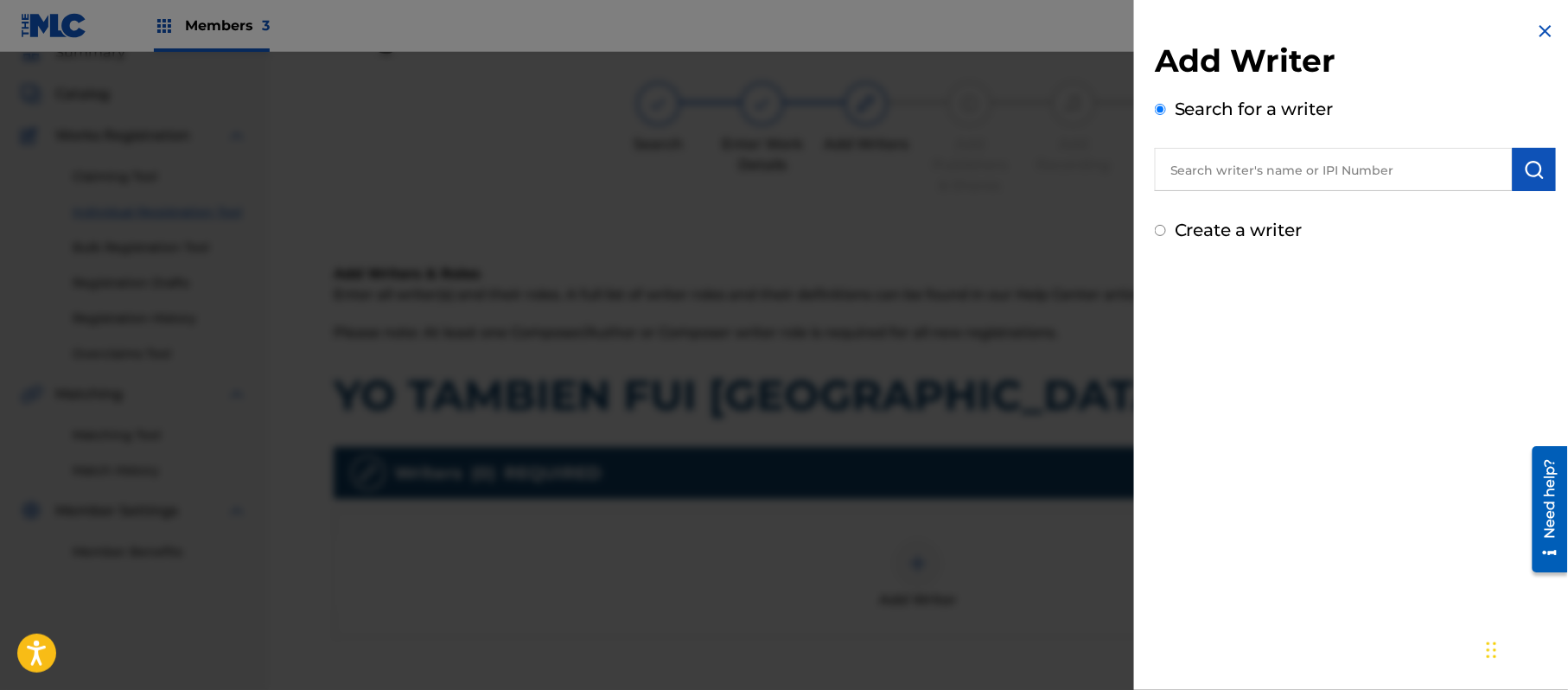
click at [1211, 229] on label "Create a writer" at bounding box center [1239, 229] width 128 height 21
radio input "true"
click at [1166, 229] on input "Create a writer" at bounding box center [1160, 230] width 12 height 12
radio input "false"
radio input "true"
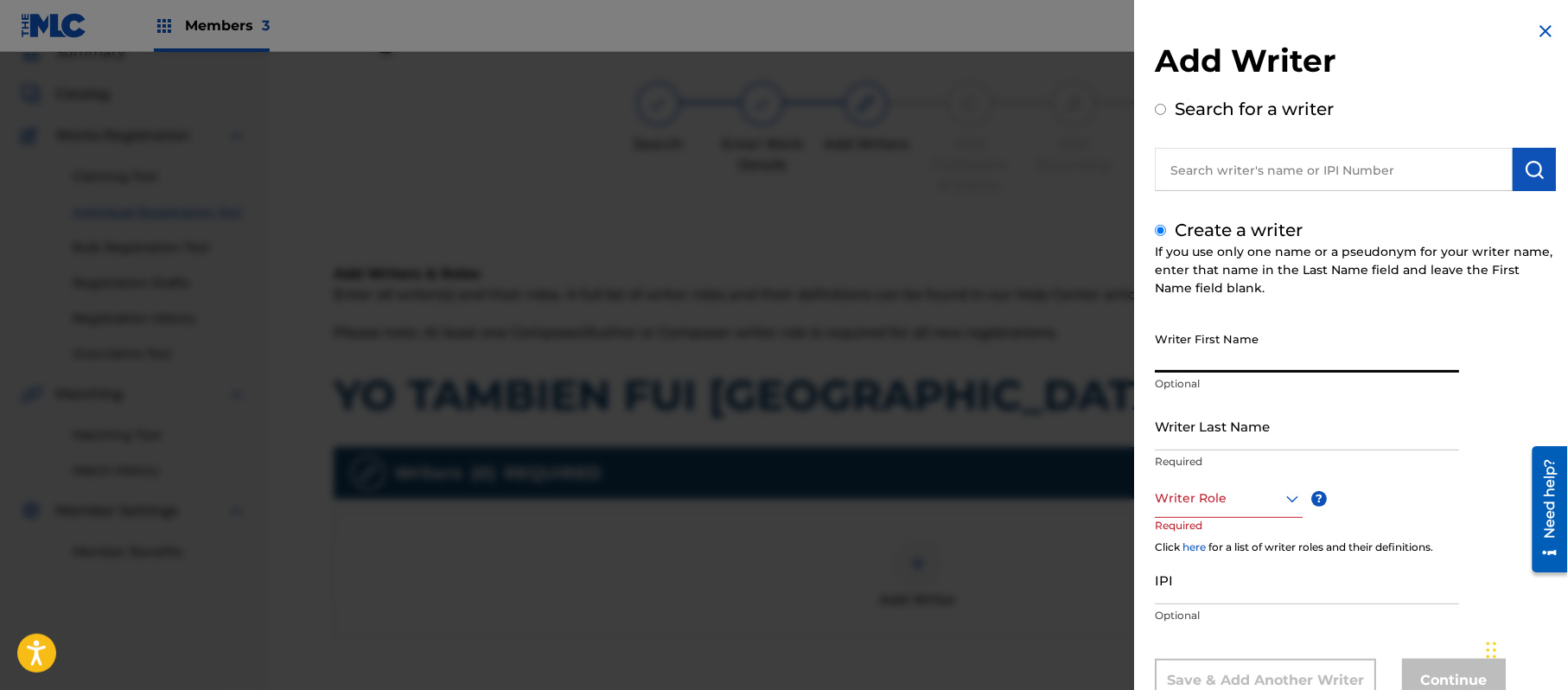
paste input "[PERSON_NAME]"
type input "[PERSON_NAME]"
paste input "[PERSON_NAME]"
type input "[PERSON_NAME]"
drag, startPoint x: 1297, startPoint y: 352, endPoint x: 1223, endPoint y: 384, distance: 80.6
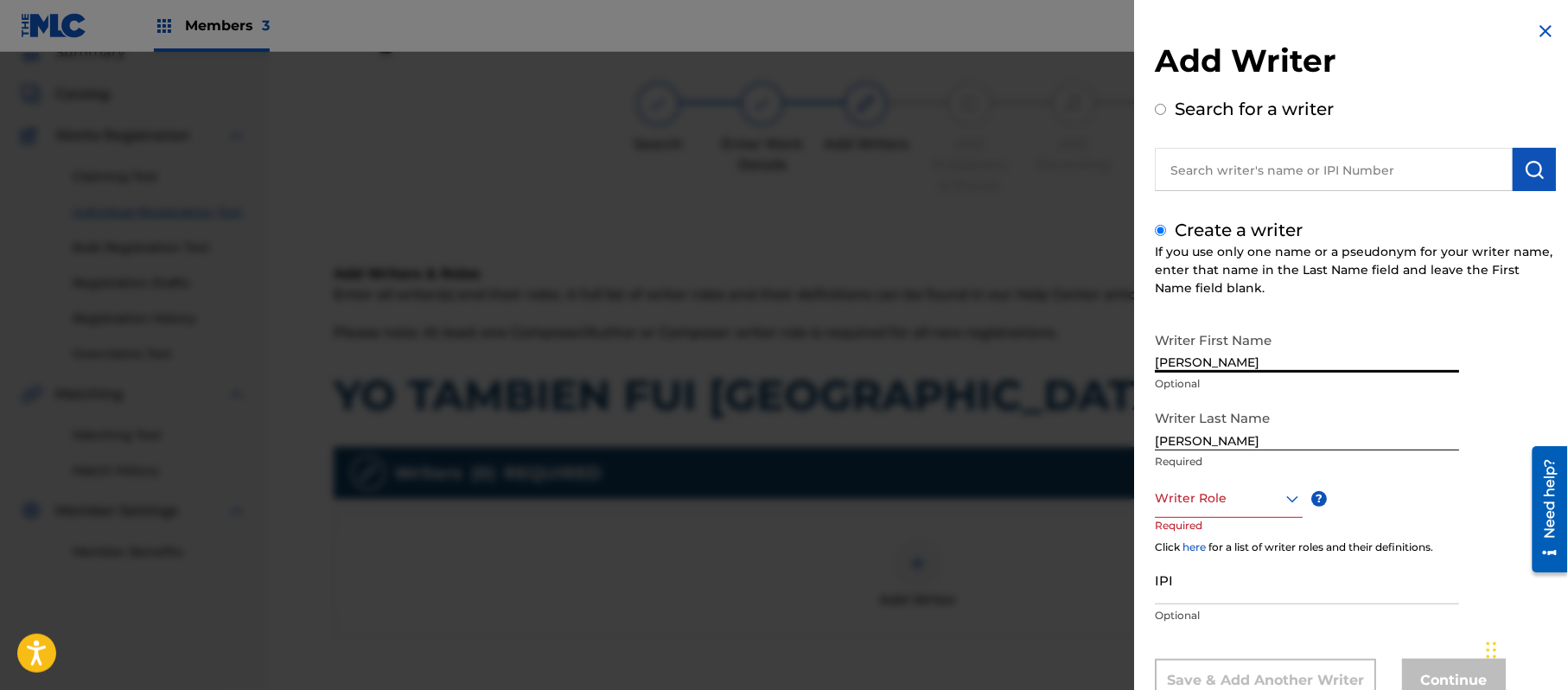
click at [1223, 384] on div "Writer First Name [PERSON_NAME] Optional" at bounding box center [1306, 362] width 304 height 78
type input "[PERSON_NAME]"
drag, startPoint x: 1232, startPoint y: 444, endPoint x: 1069, endPoint y: 453, distance: 163.2
click at [1073, 453] on div "Add Writer Search for a writer Create a writer If you use only one name or a ps…" at bounding box center [784, 371] width 1568 height 638
type input "[PERSON_NAME]"
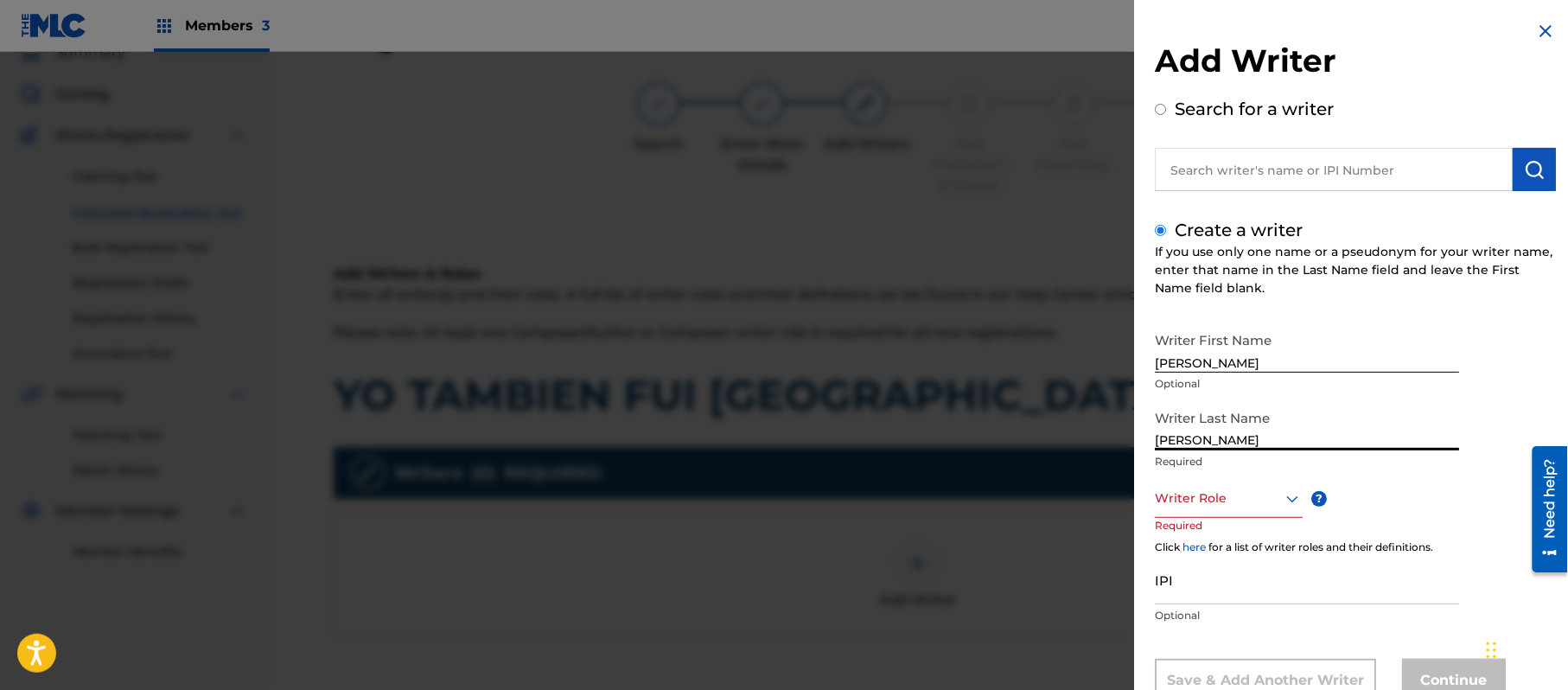
click at [1180, 485] on div "Writer Role" at bounding box center [1228, 497] width 148 height 39
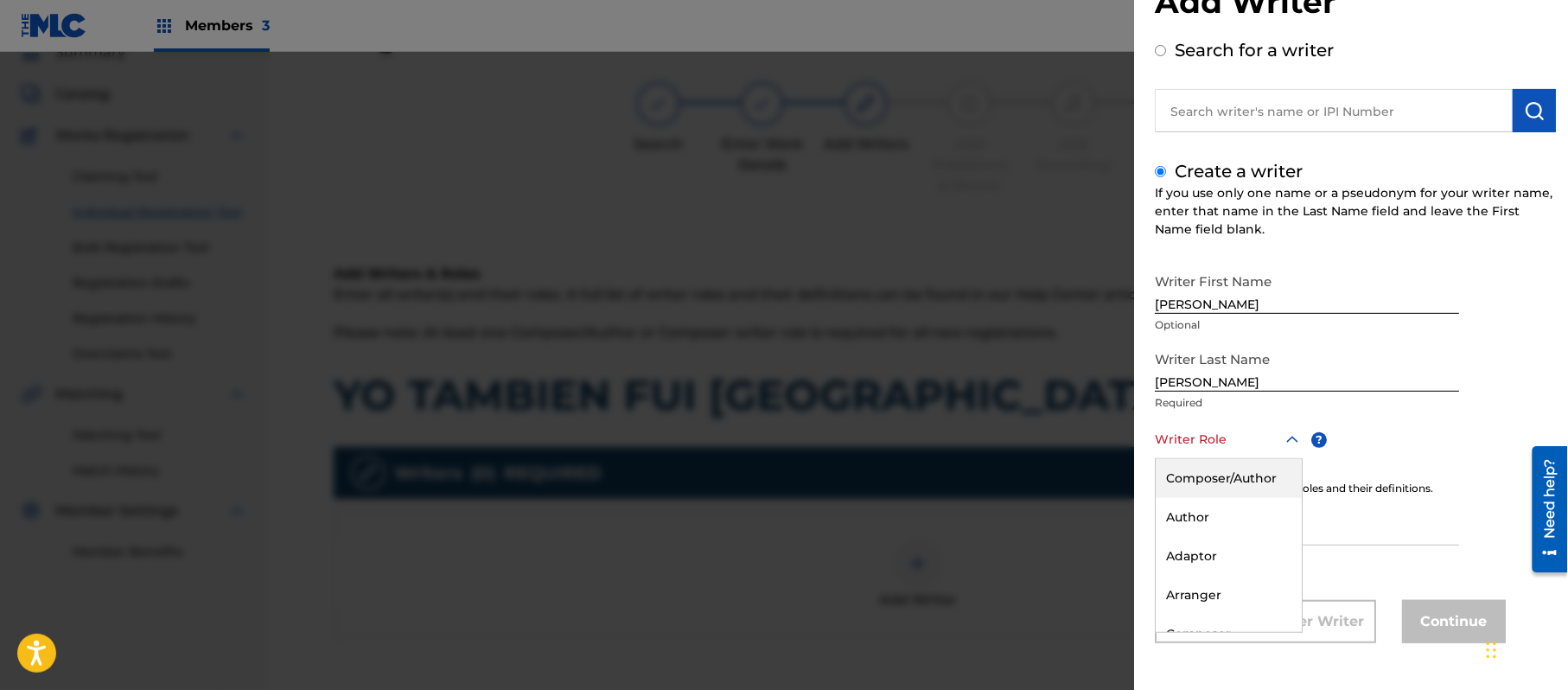
click at [1180, 485] on div "Composer/Author" at bounding box center [1228, 478] width 146 height 39
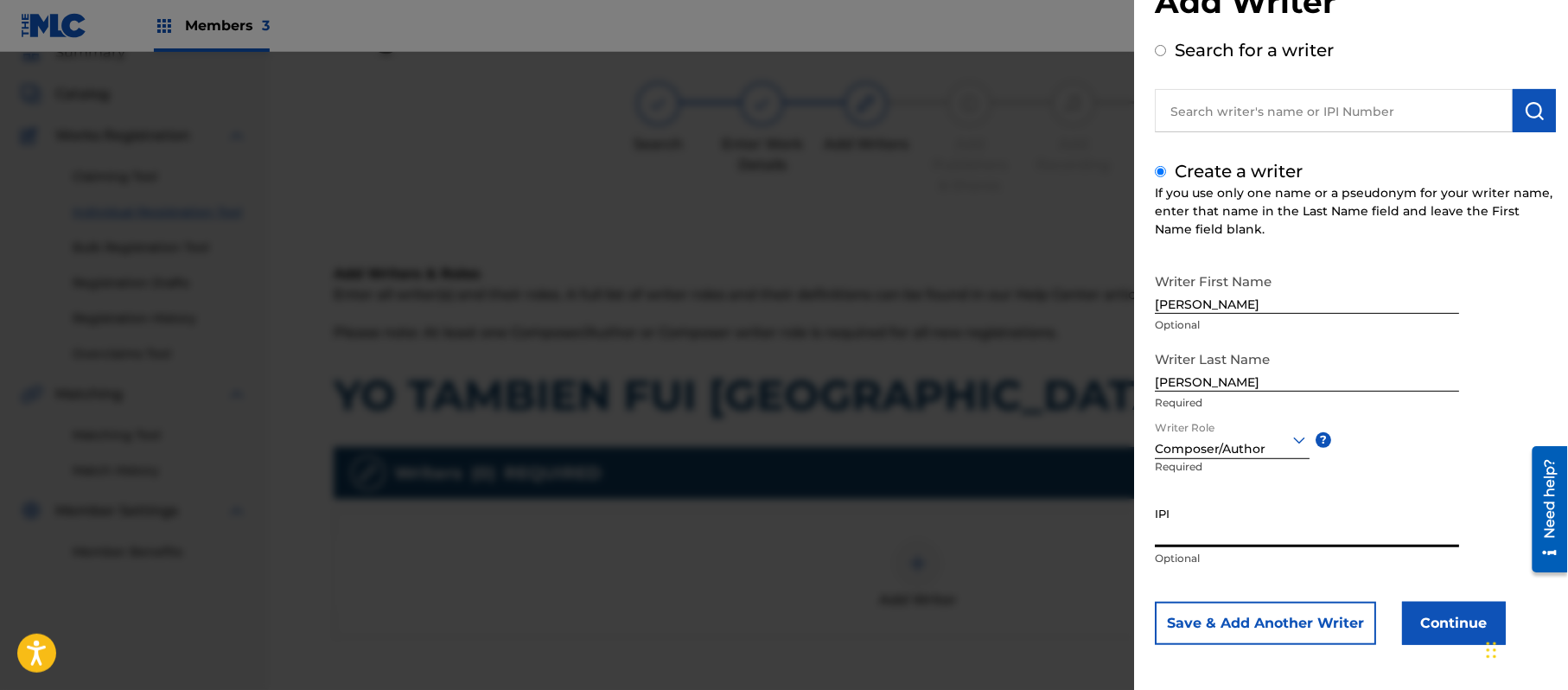
paste input "357223564"
type input "357223564"
click at [1463, 620] on button "Continue" at bounding box center [1454, 623] width 104 height 43
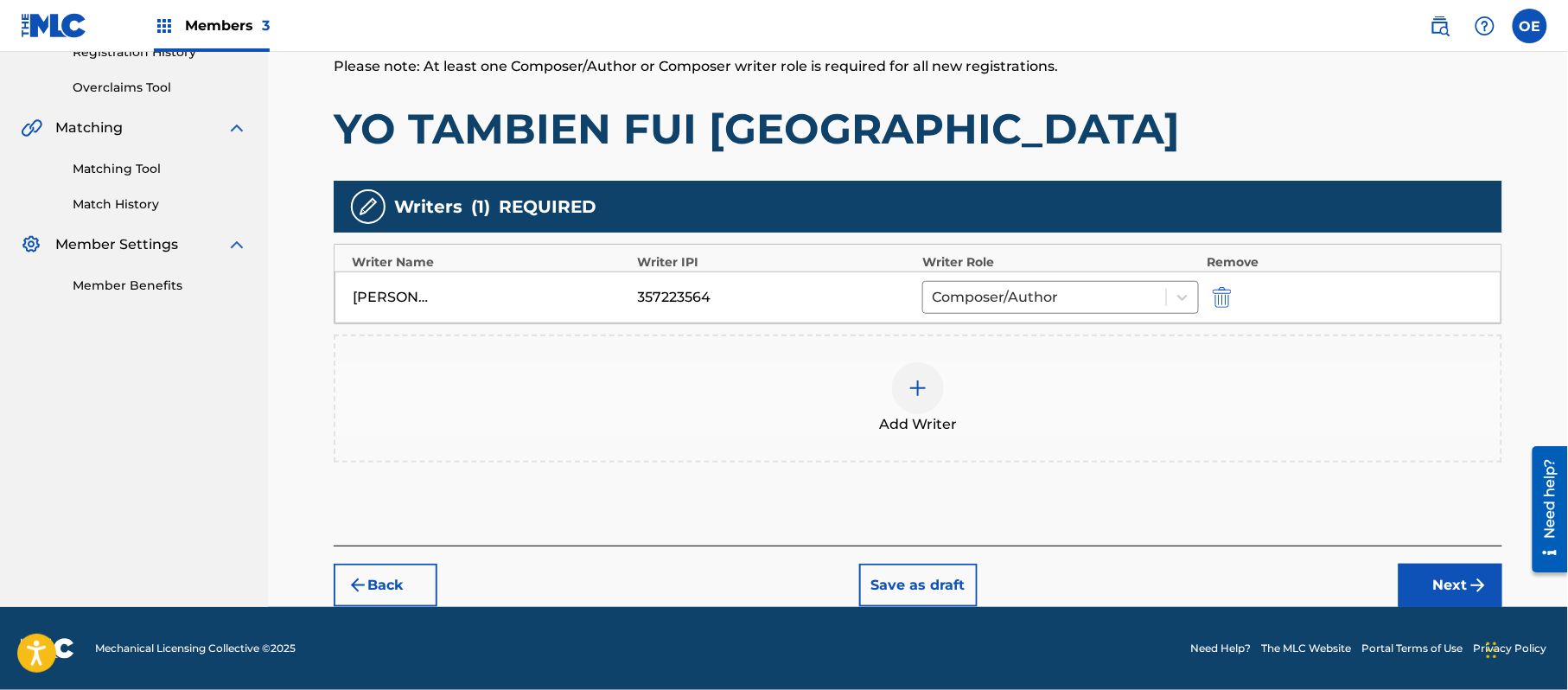
click at [1449, 596] on button "Next" at bounding box center [1451, 585] width 104 height 43
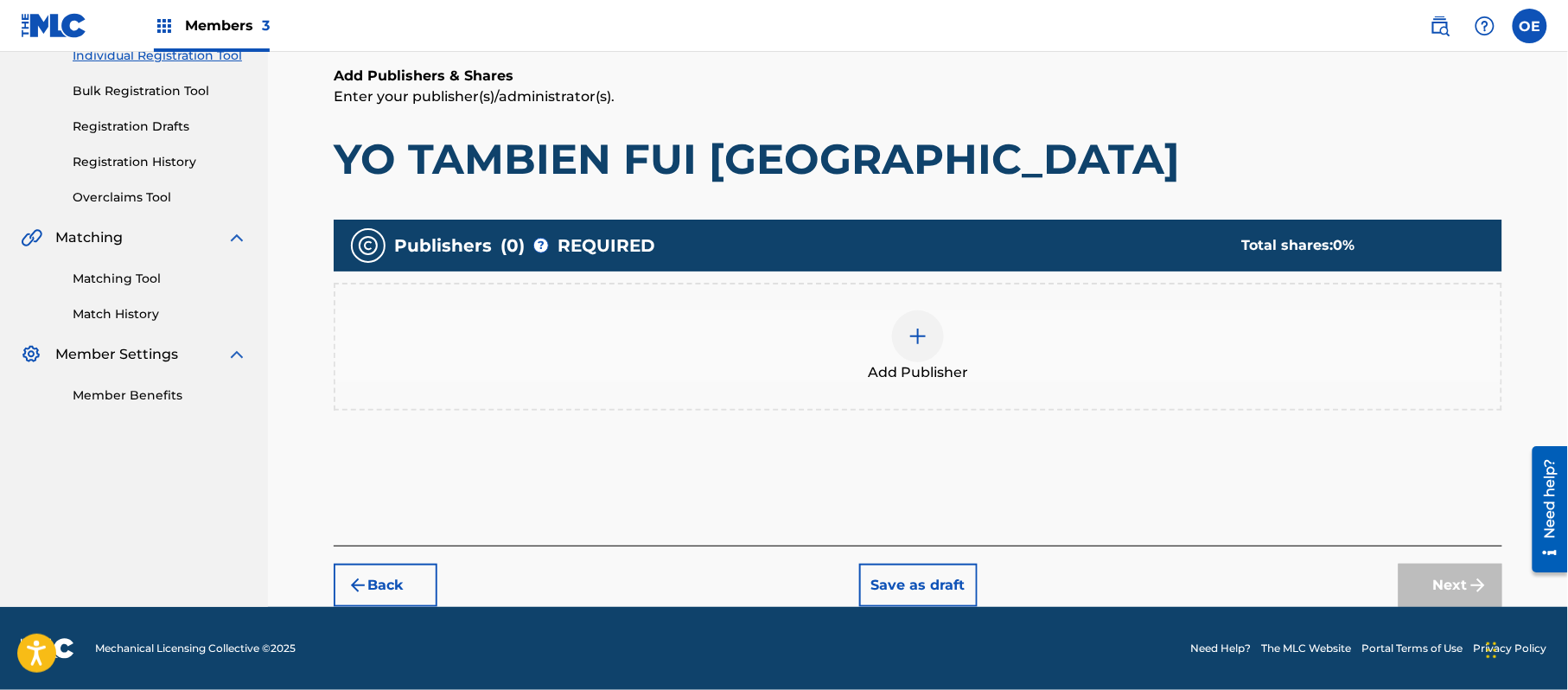
scroll to position [78, 0]
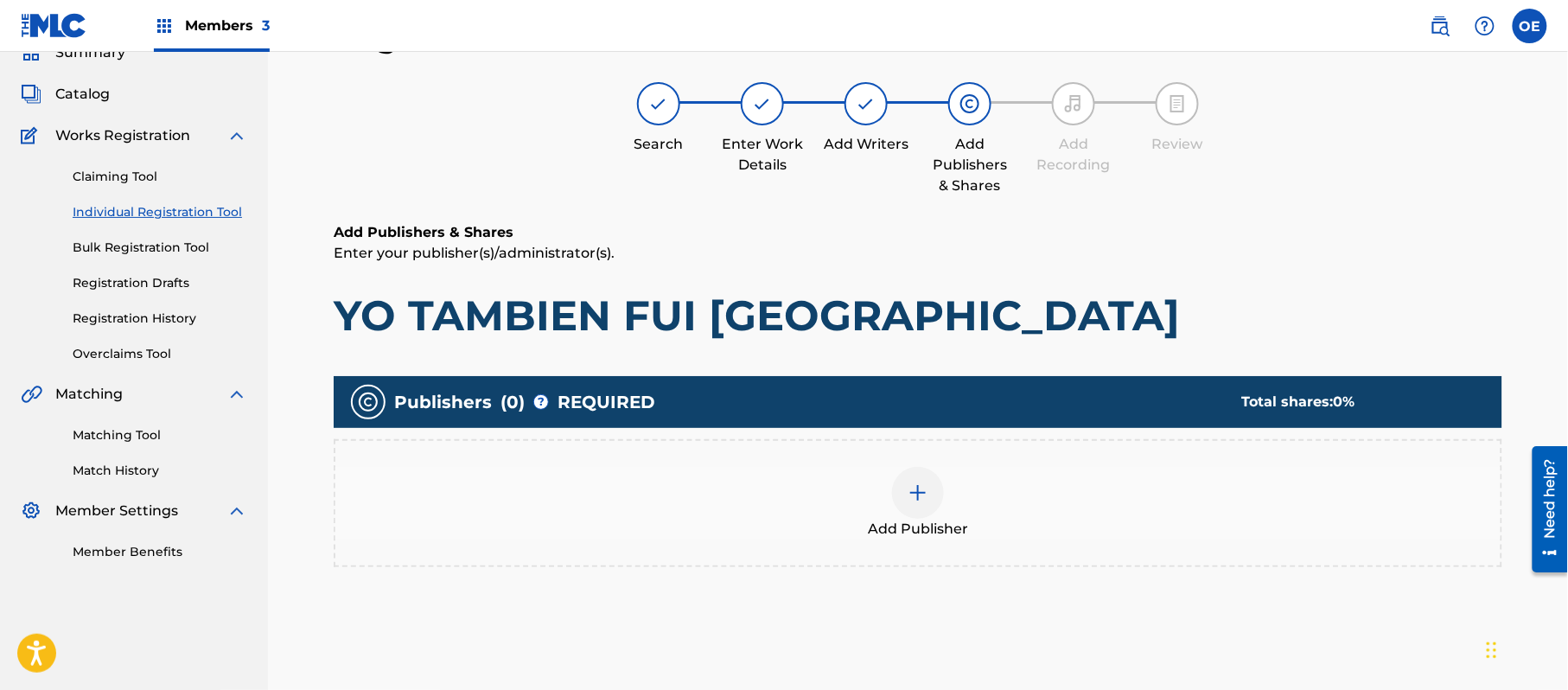
click at [1037, 522] on div "Add Publisher" at bounding box center [918, 503] width 1165 height 73
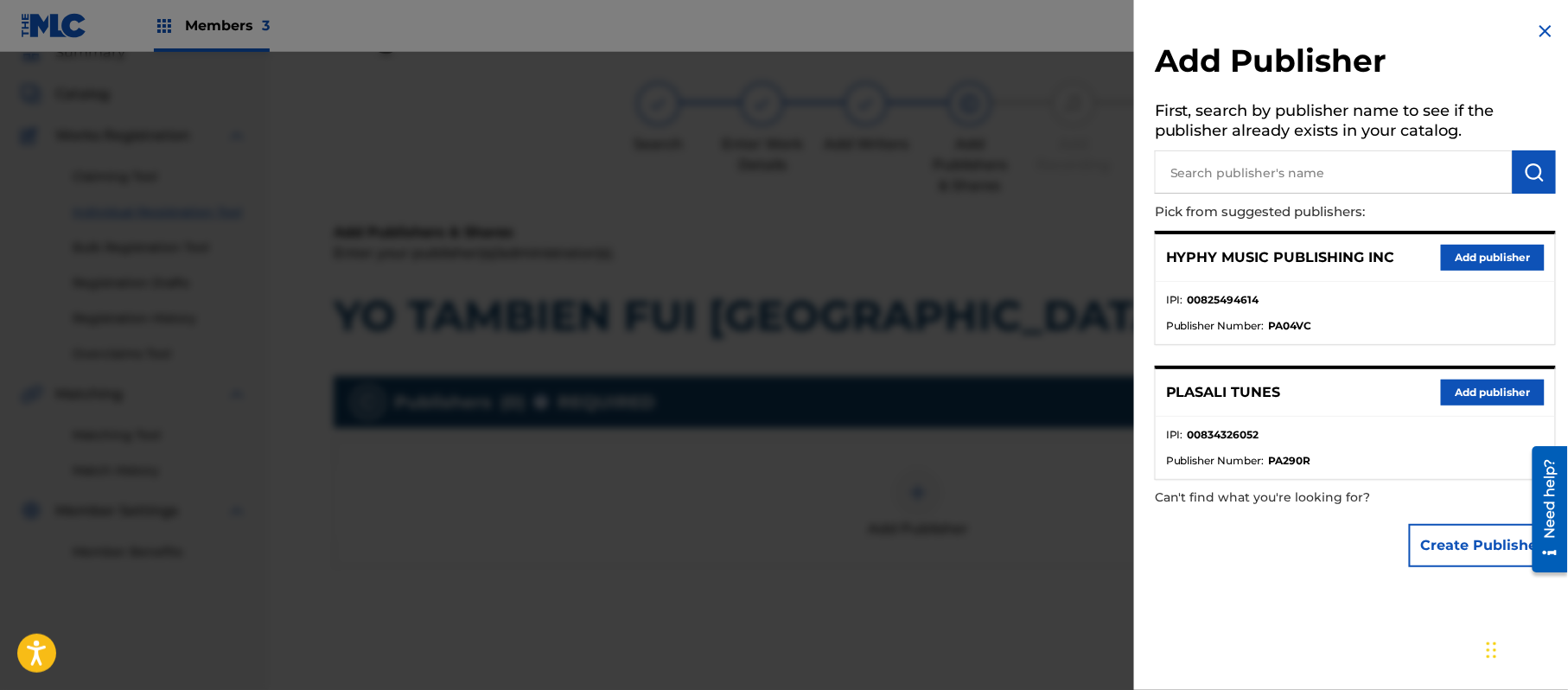
click at [1467, 263] on button "Add publisher" at bounding box center [1494, 257] width 104 height 26
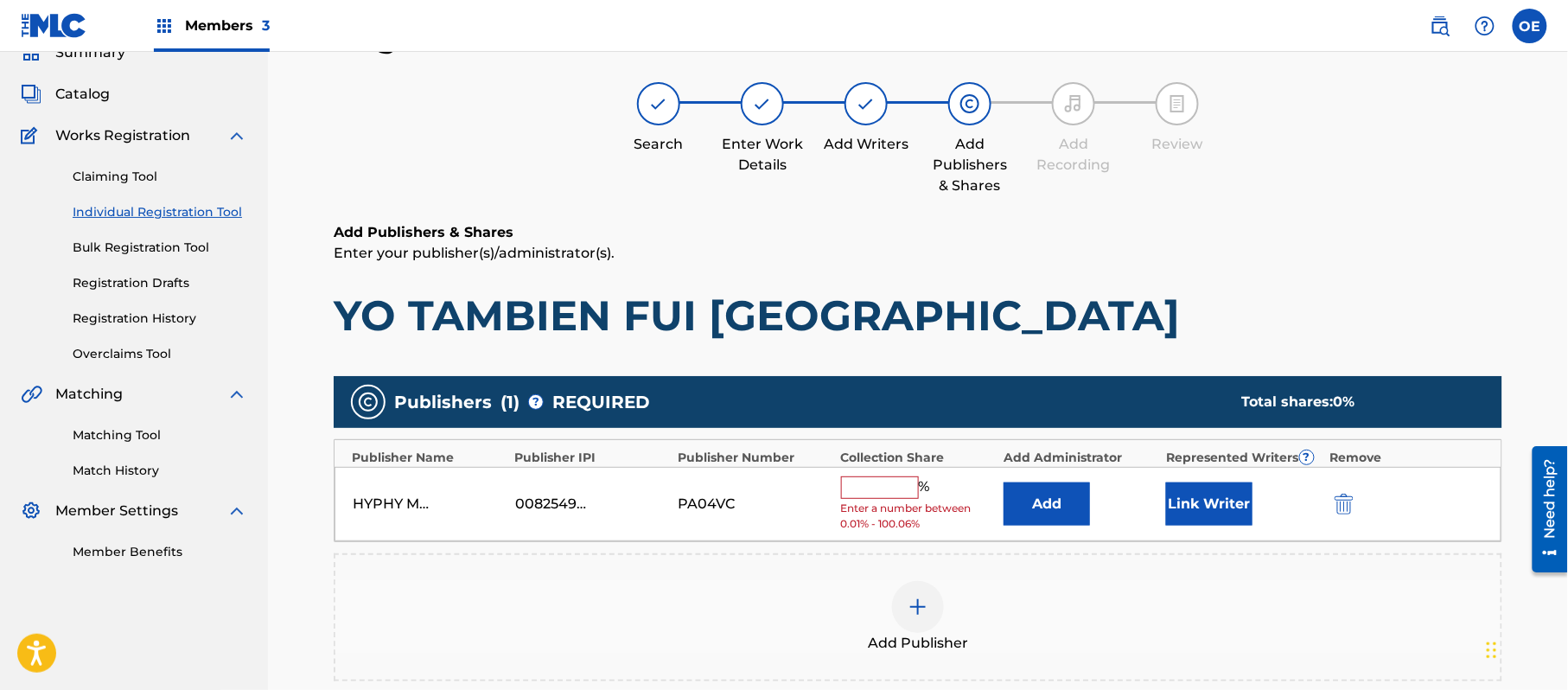
click at [866, 501] on span "Enter a number between 0.01% - 100.06%" at bounding box center [918, 515] width 154 height 31
click at [886, 496] on input "text" at bounding box center [879, 487] width 78 height 22
type input "100"
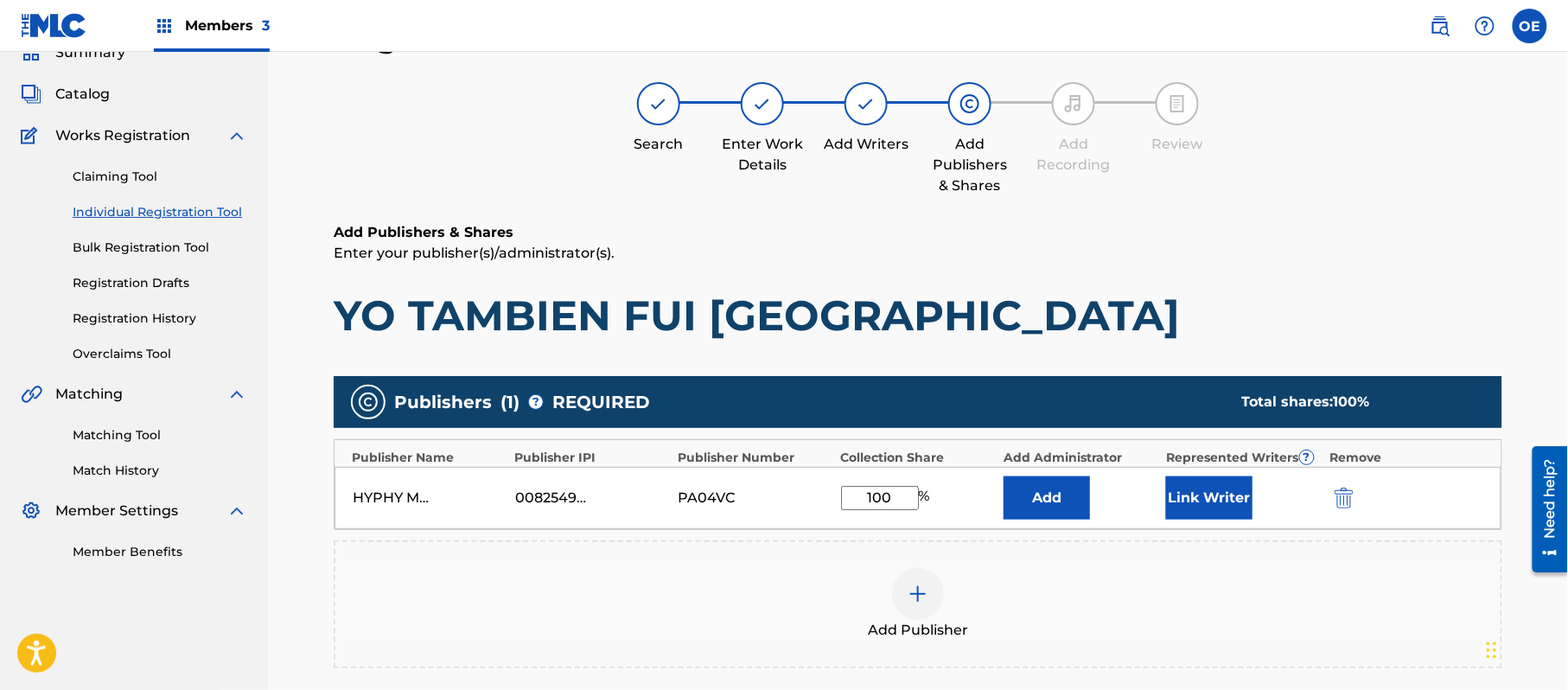
click at [1210, 495] on button "Link Writer" at bounding box center [1209, 497] width 86 height 43
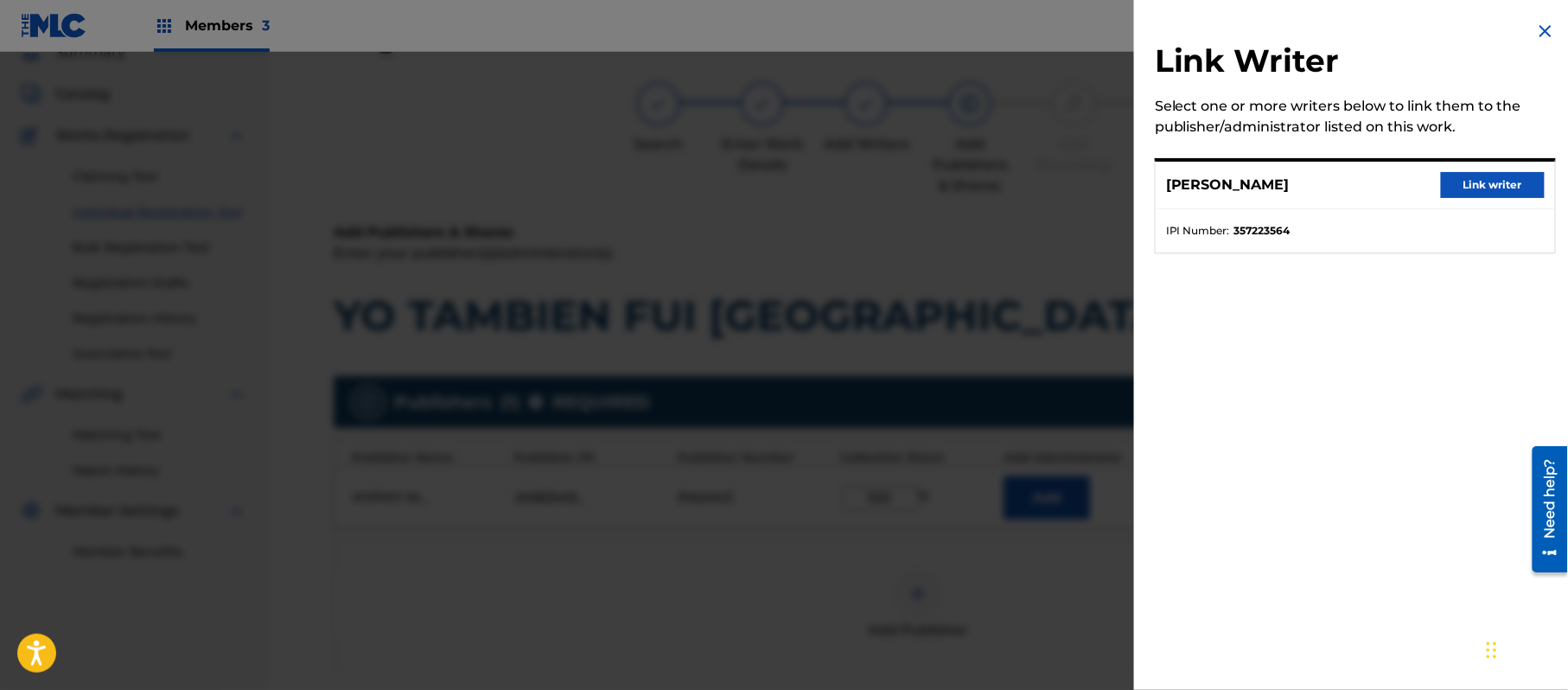
click at [1504, 184] on button "Link writer" at bounding box center [1494, 185] width 104 height 26
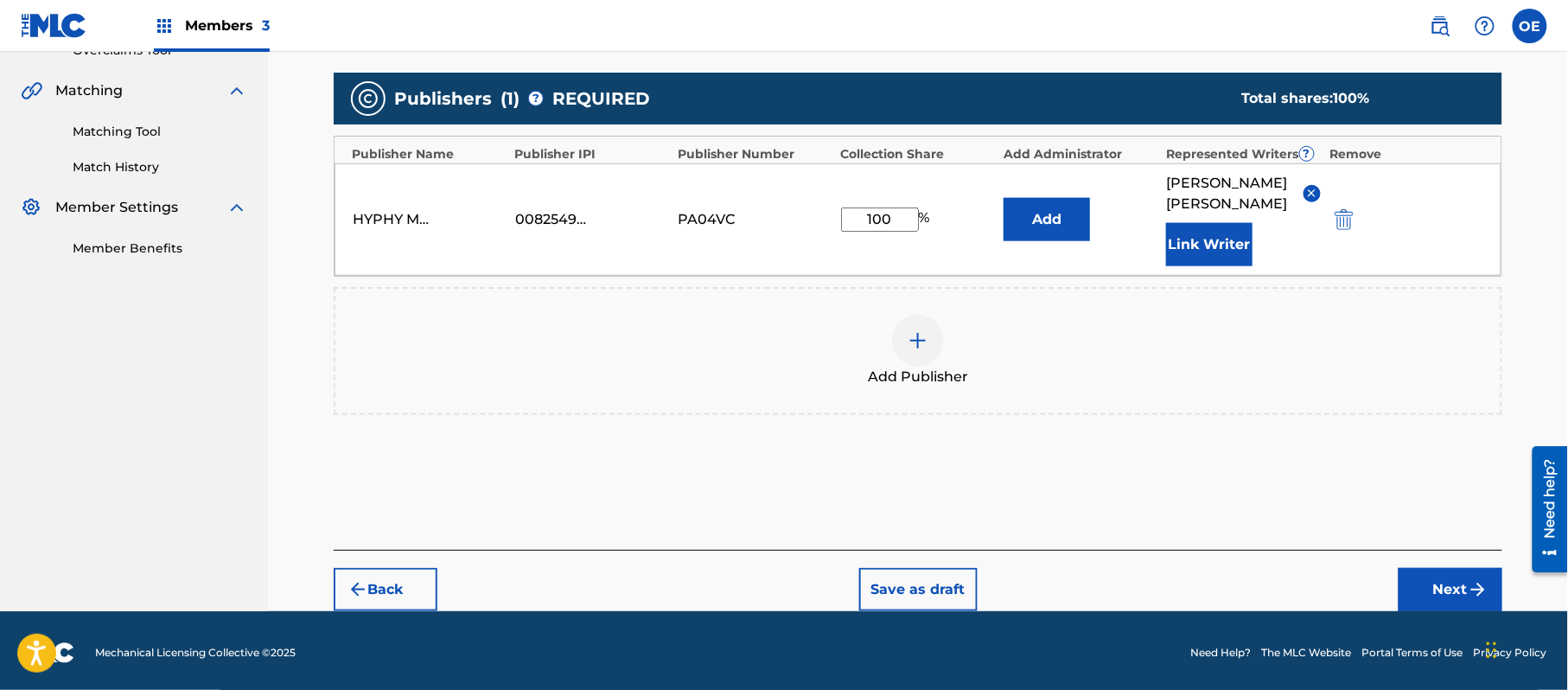
scroll to position [384, 0]
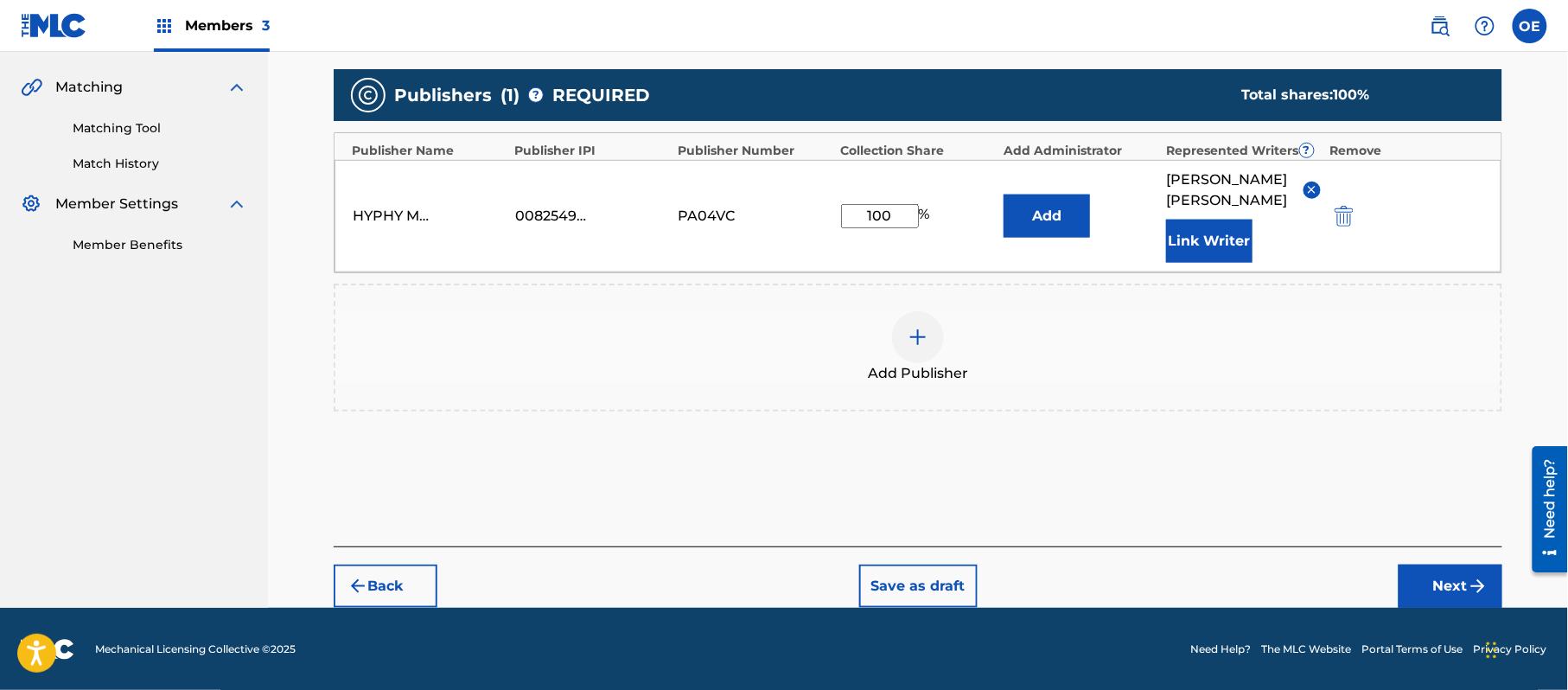
click at [1439, 599] on button "Next" at bounding box center [1451, 586] width 104 height 43
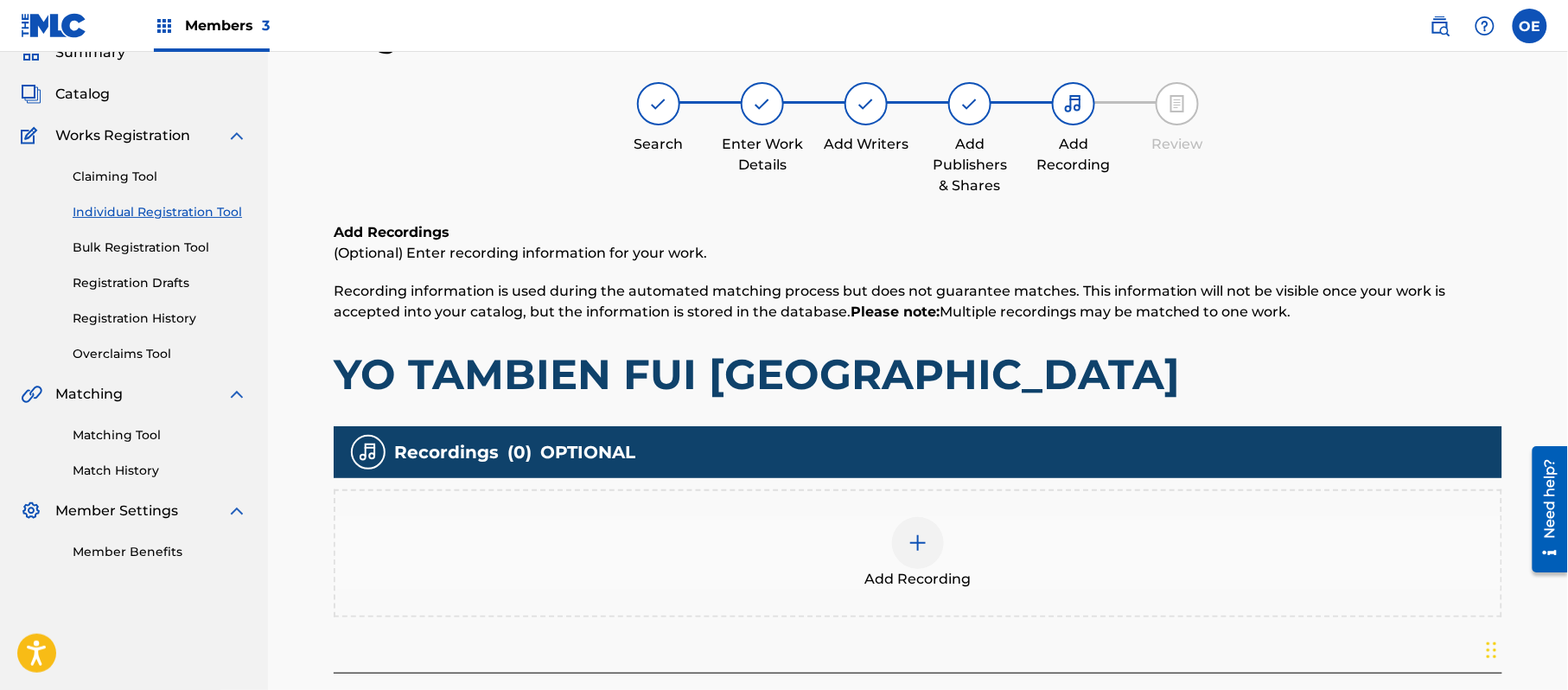
click at [1020, 614] on div "Add Recording" at bounding box center [918, 553] width 1169 height 128
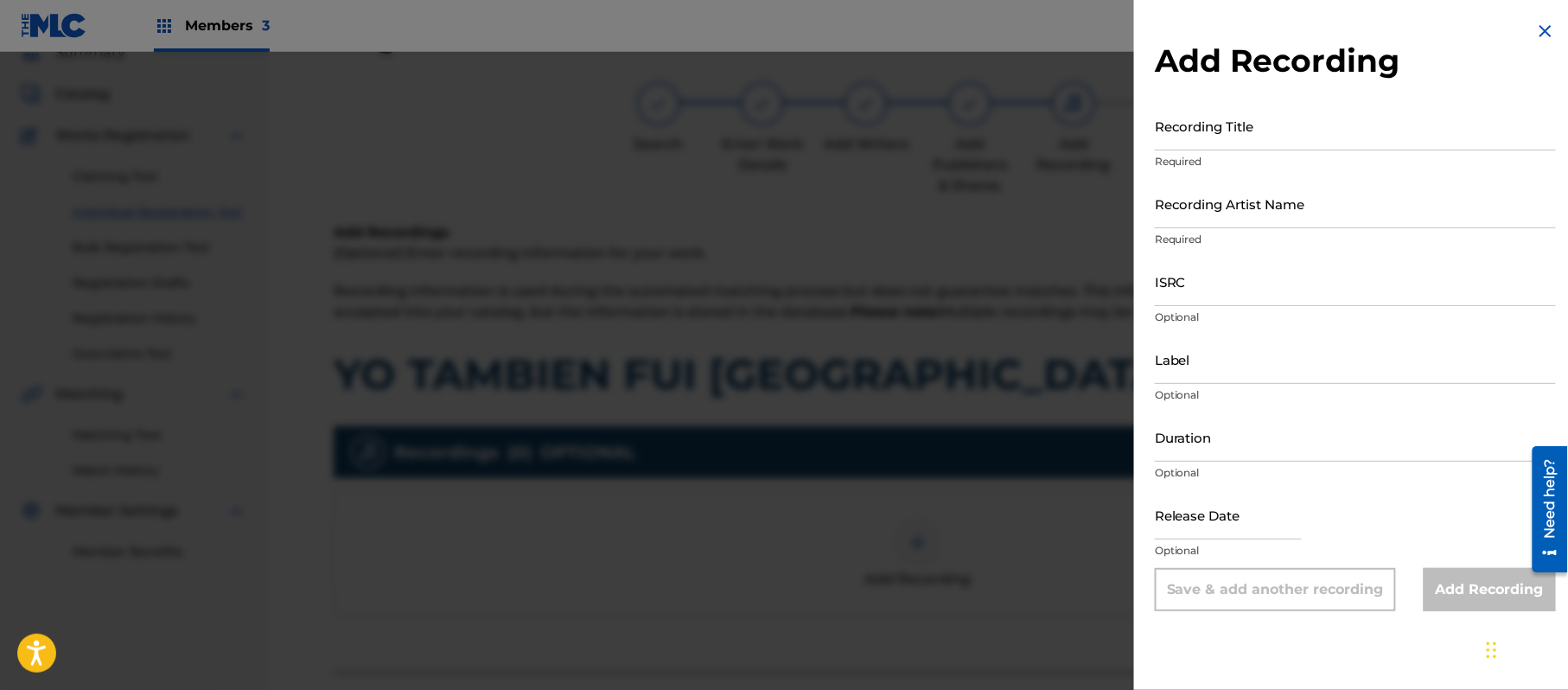
drag, startPoint x: 1529, startPoint y: 30, endPoint x: 1543, endPoint y: 29, distance: 14.0
click at [1542, 29] on div "Add Recording Recording Title Required Recording Artist Name Required ISRC Opti…" at bounding box center [1356, 345] width 443 height 690
click at [1543, 29] on img at bounding box center [1546, 30] width 21 height 21
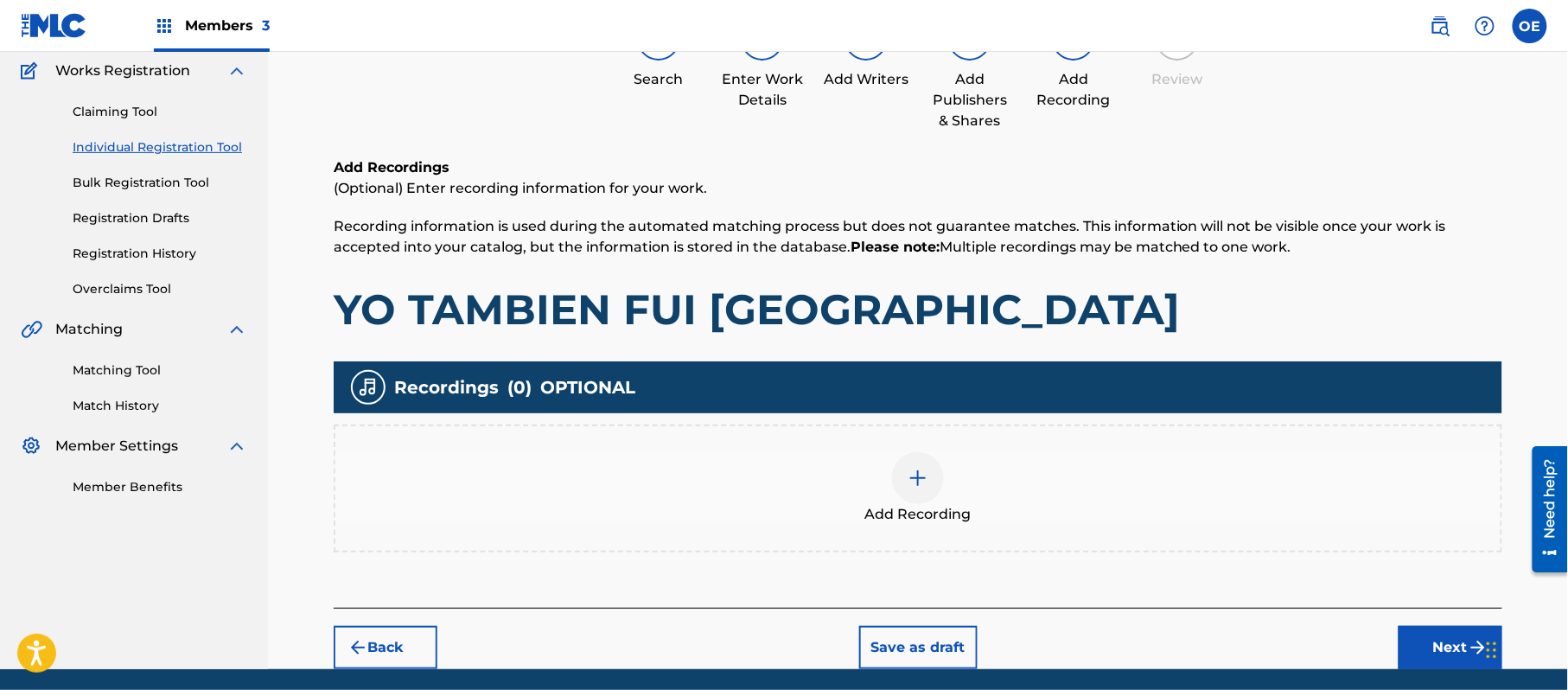
scroll to position [203, 0]
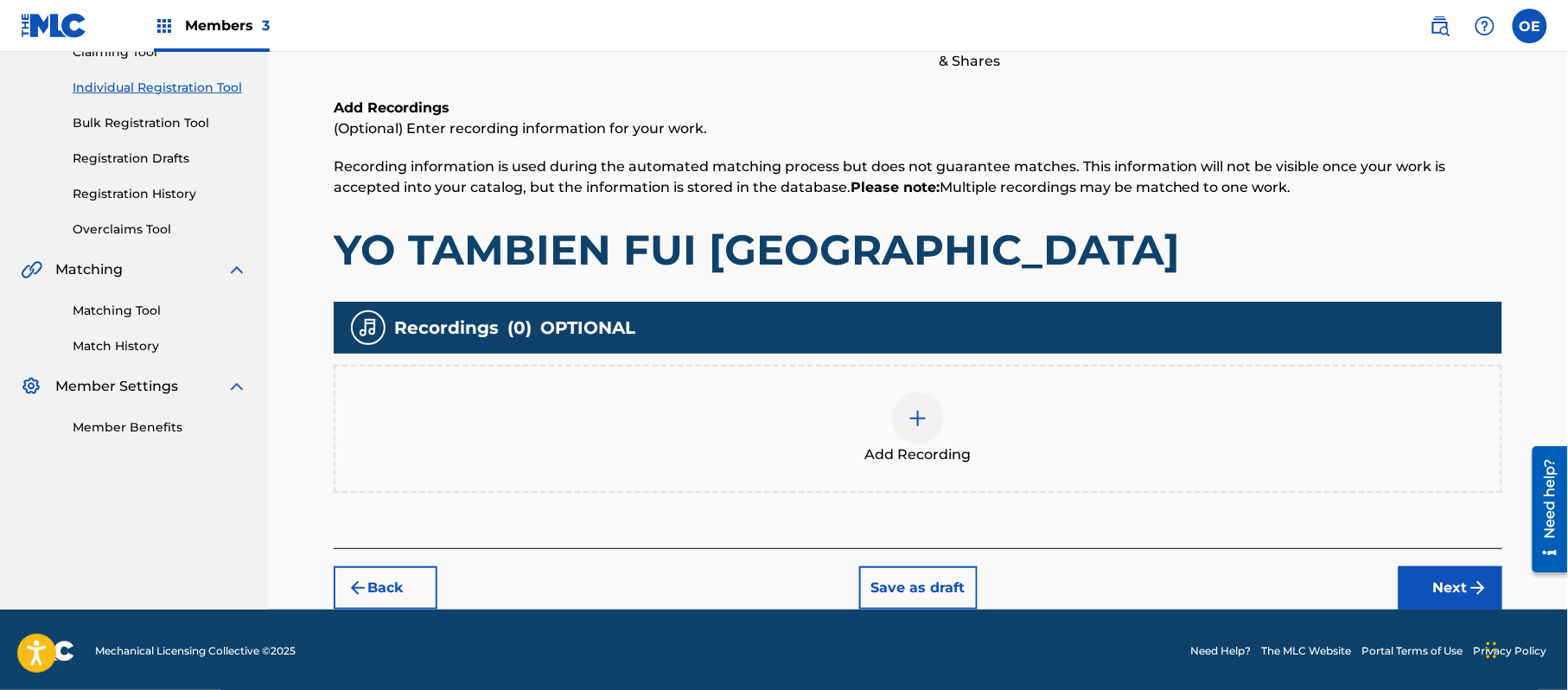
click at [1435, 560] on div "Back Save as draft Next" at bounding box center [918, 578] width 1169 height 61
click at [1433, 568] on button "Next" at bounding box center [1451, 588] width 104 height 43
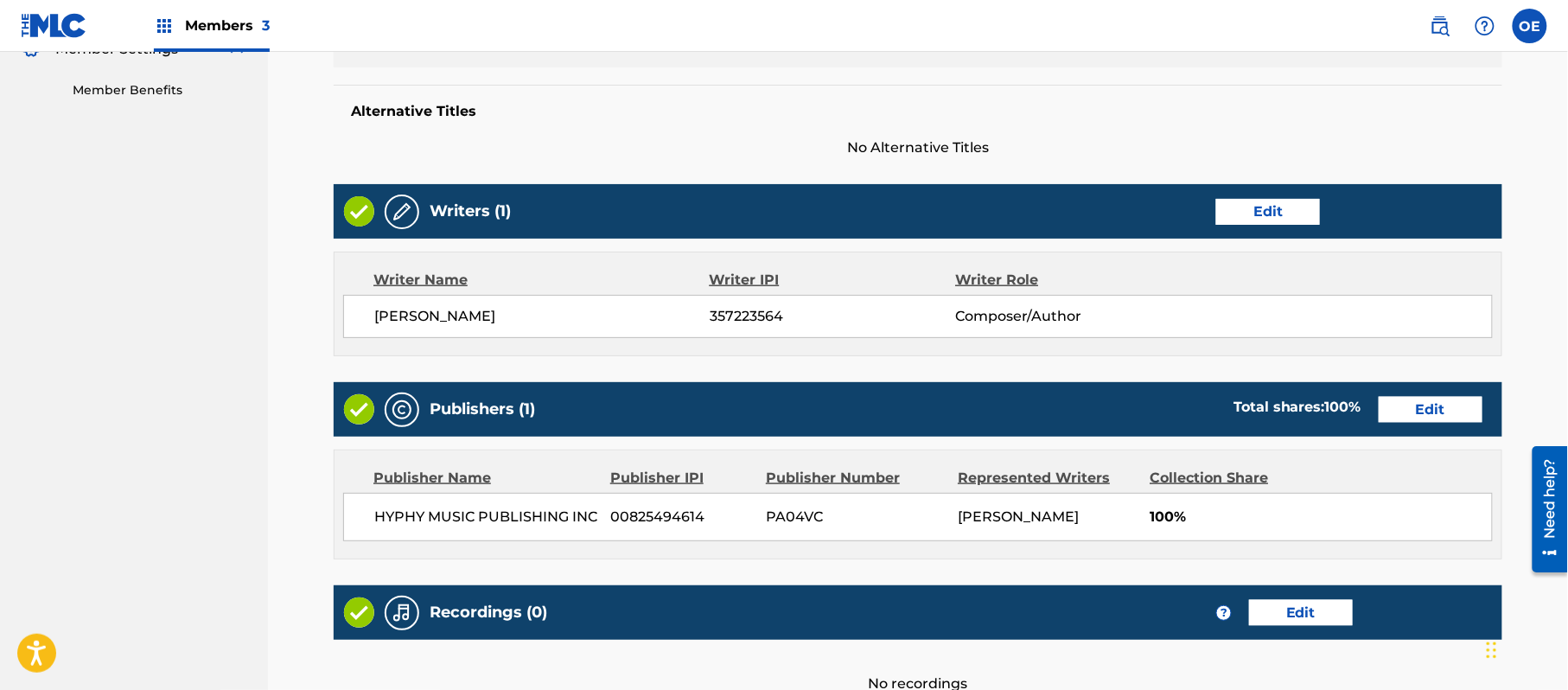
scroll to position [716, 0]
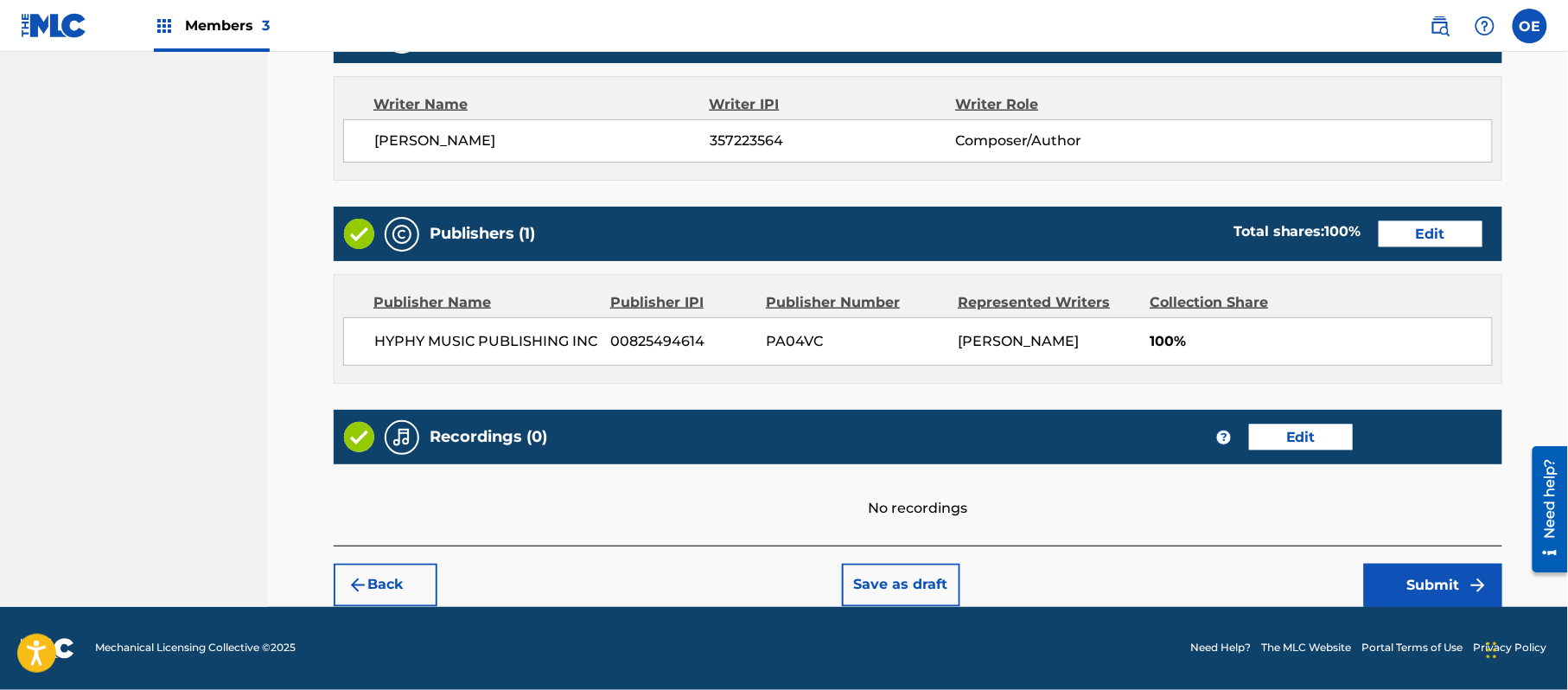
click at [1474, 578] on img "submit" at bounding box center [1477, 584] width 21 height 21
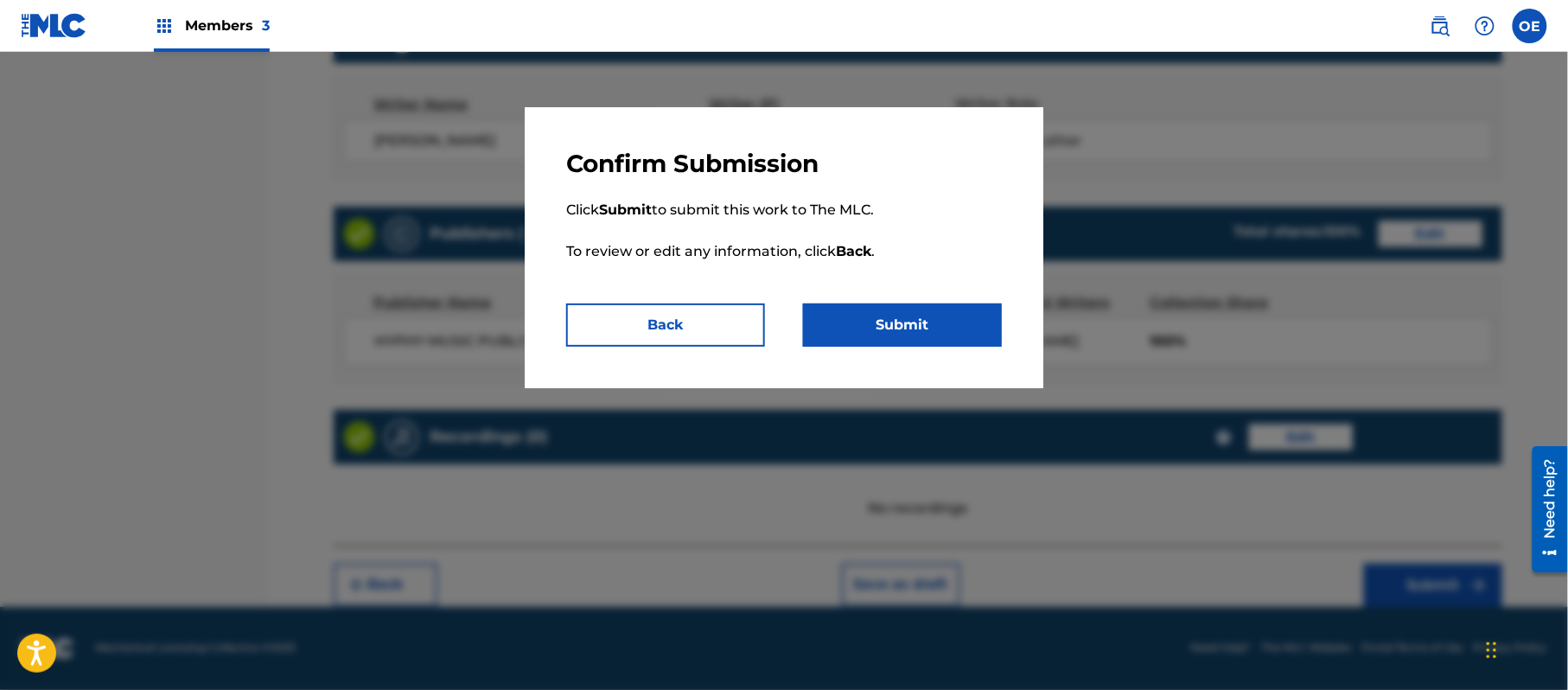
click at [979, 336] on button "Submit" at bounding box center [903, 324] width 199 height 43
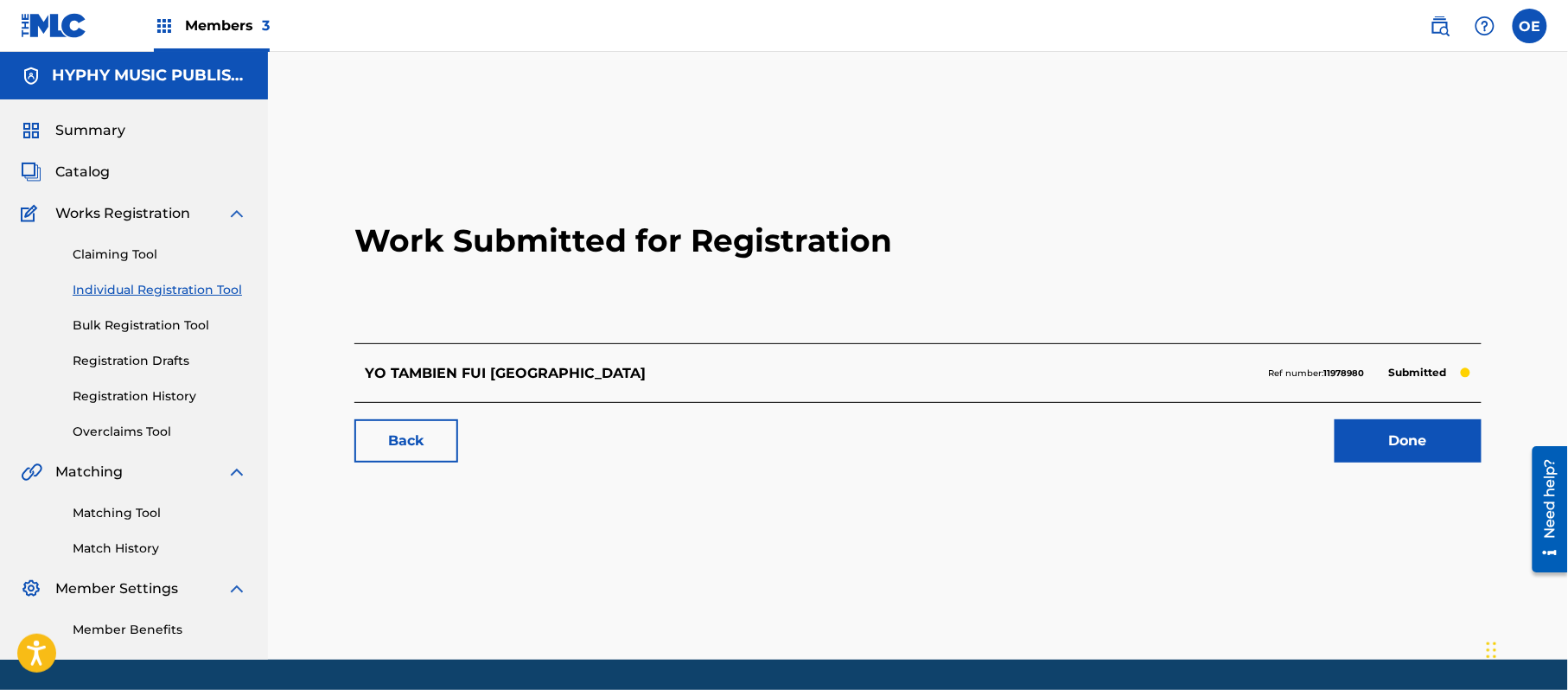
click at [211, 289] on link "Individual Registration Tool" at bounding box center [160, 289] width 175 height 18
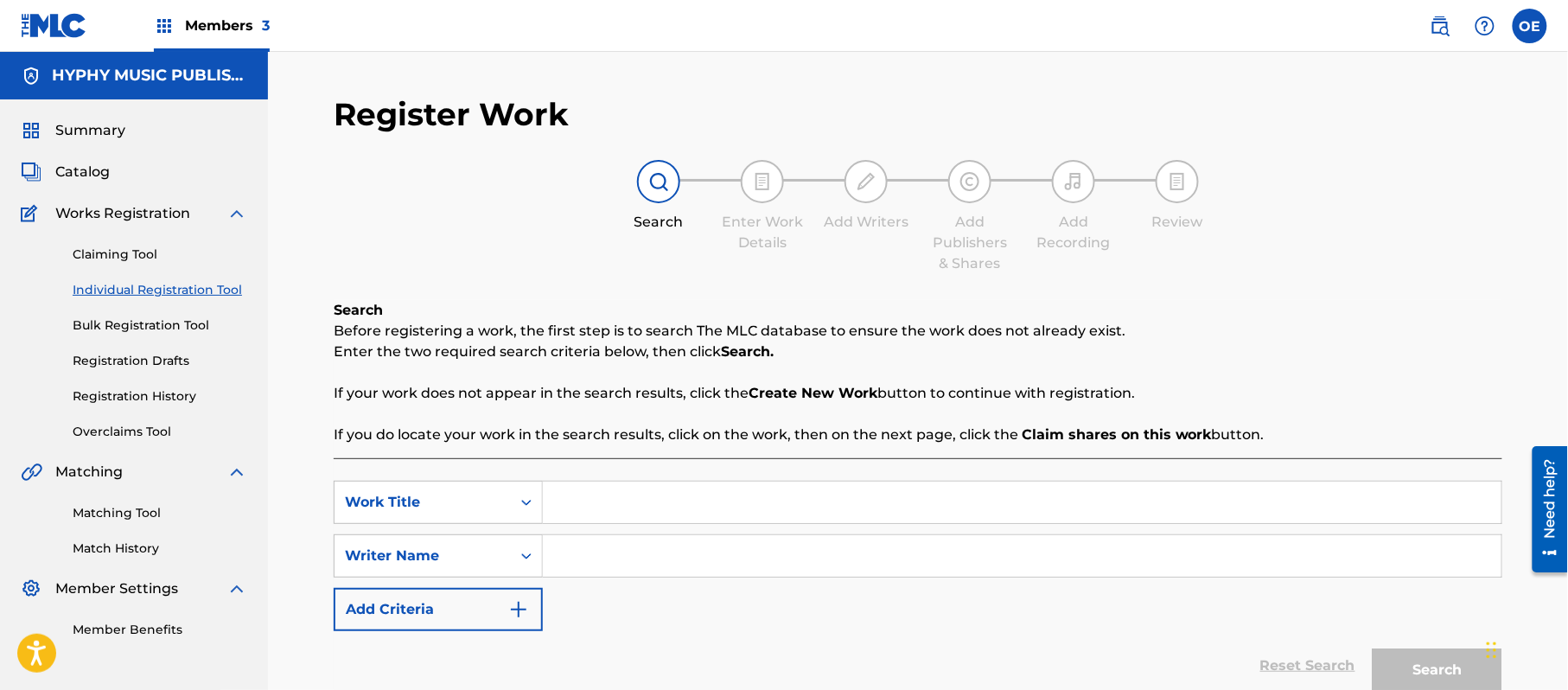
paste input "EL PAPICHULO"
type input "EL PAPICHULO"
paste input "[PERSON_NAME]"
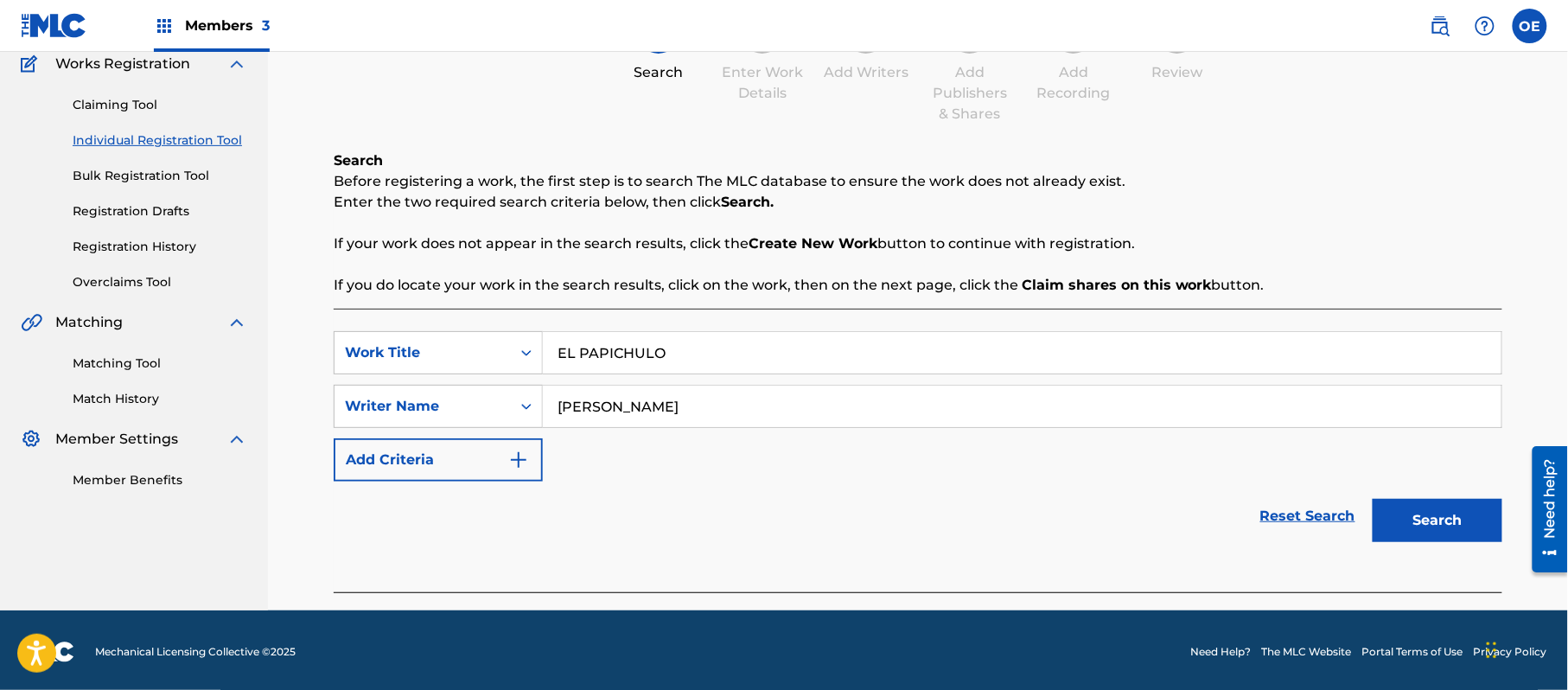
scroll to position [153, 0]
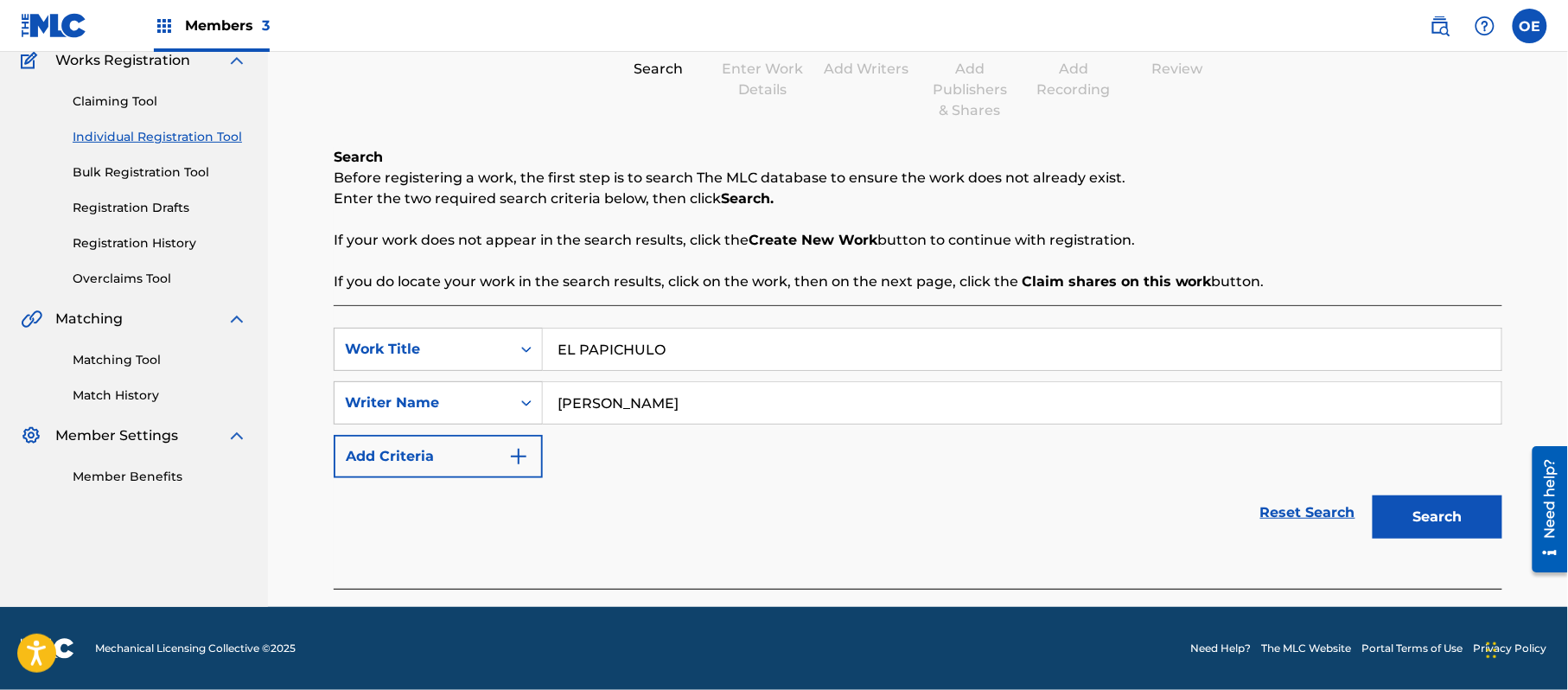
drag, startPoint x: 1416, startPoint y: 512, endPoint x: 671, endPoint y: 443, distance: 748.2
click at [1401, 515] on button "Search" at bounding box center [1437, 517] width 130 height 43
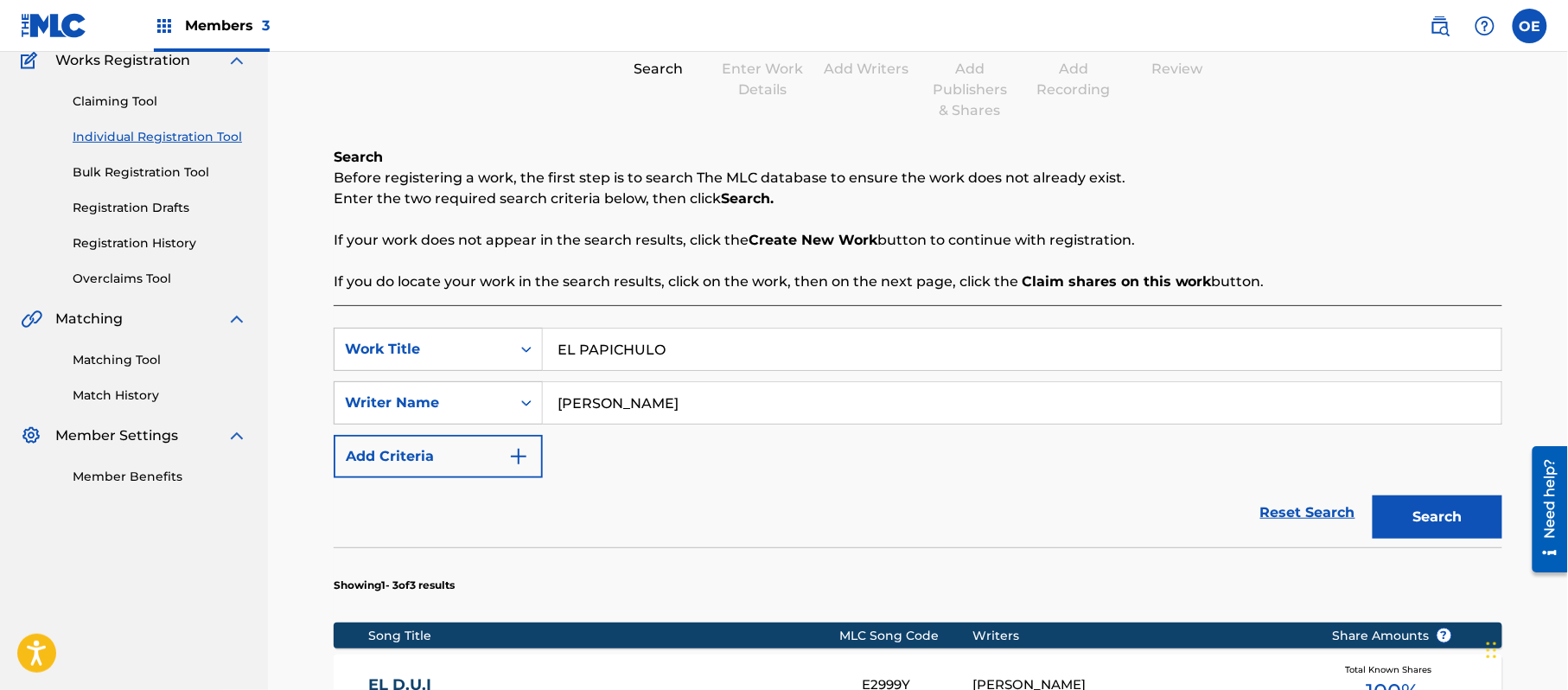
drag, startPoint x: 680, startPoint y: 412, endPoint x: 596, endPoint y: 422, distance: 84.6
click at [596, 422] on input "[PERSON_NAME]" at bounding box center [1022, 402] width 958 height 41
type input "[PERSON_NAME]"
click at [1373, 496] on button "Search" at bounding box center [1437, 517] width 130 height 43
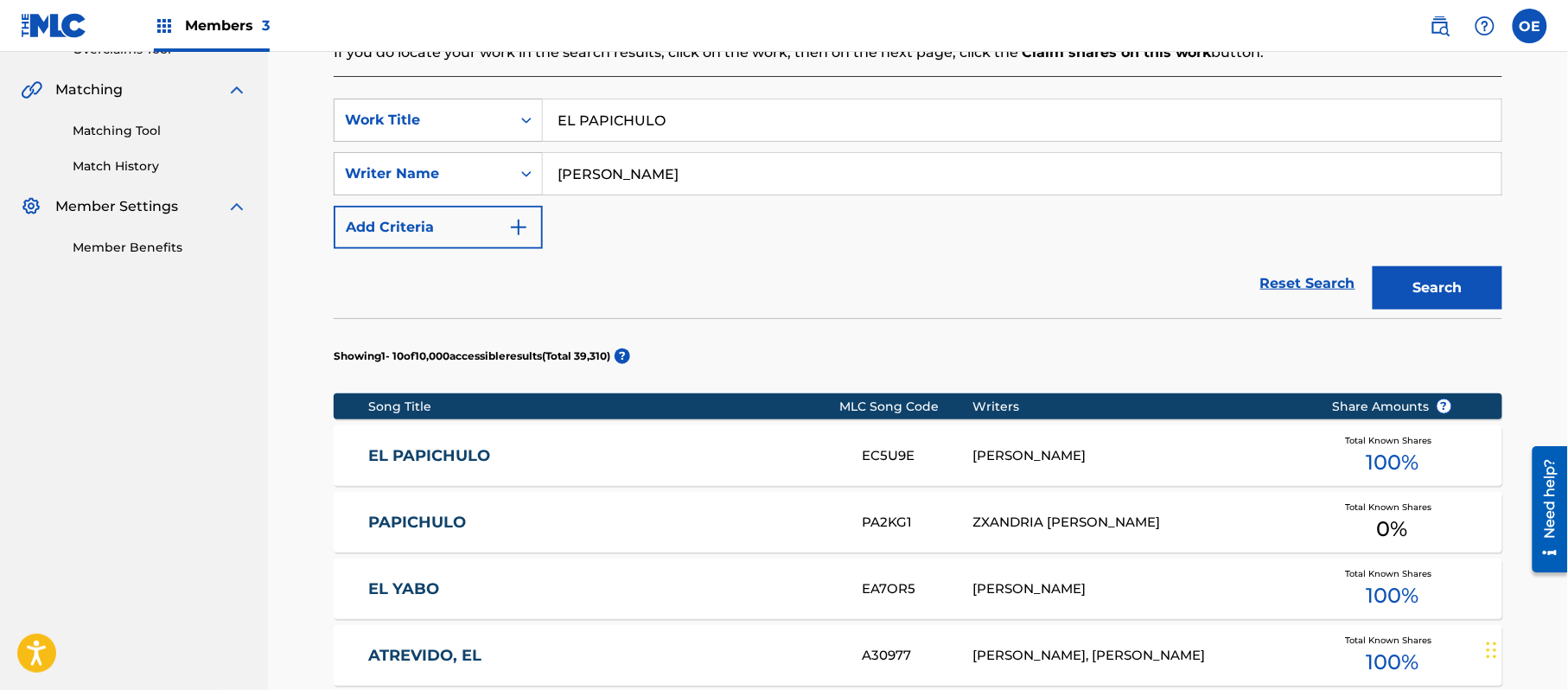
scroll to position [384, 0]
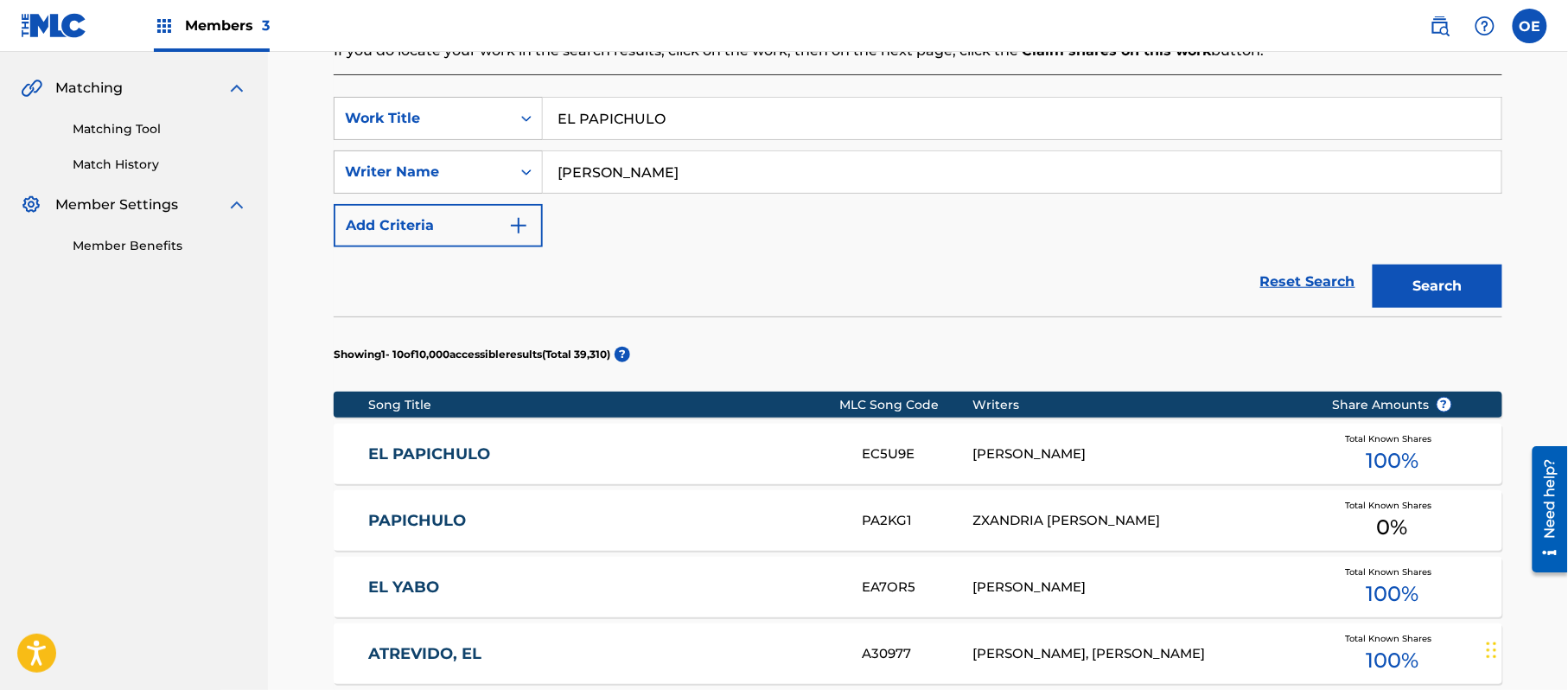
click at [595, 491] on div "PAPICHULO PA2KG1 ZXANDRIA [PERSON_NAME] Total Known Shares 0 %" at bounding box center [918, 521] width 1169 height 61
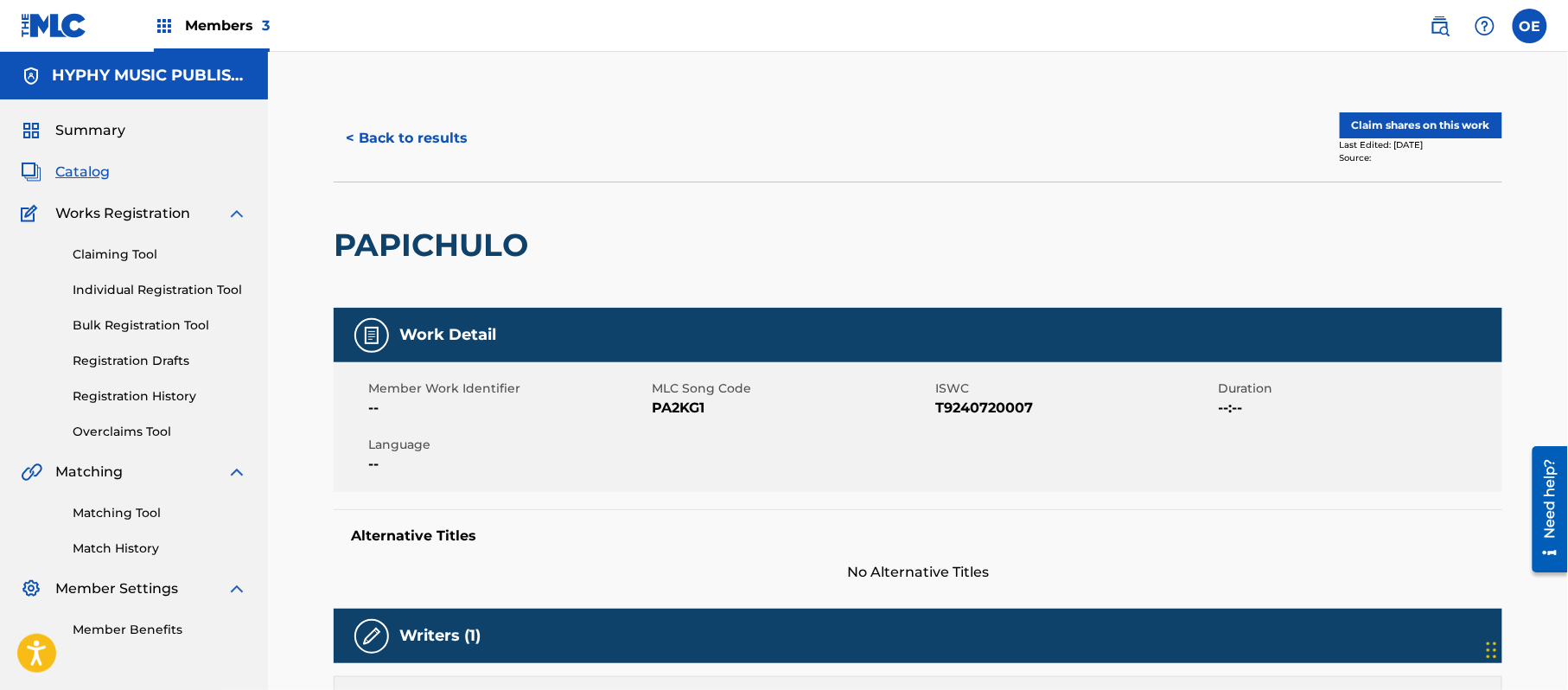
click at [400, 139] on button "< Back to results" at bounding box center [406, 138] width 146 height 43
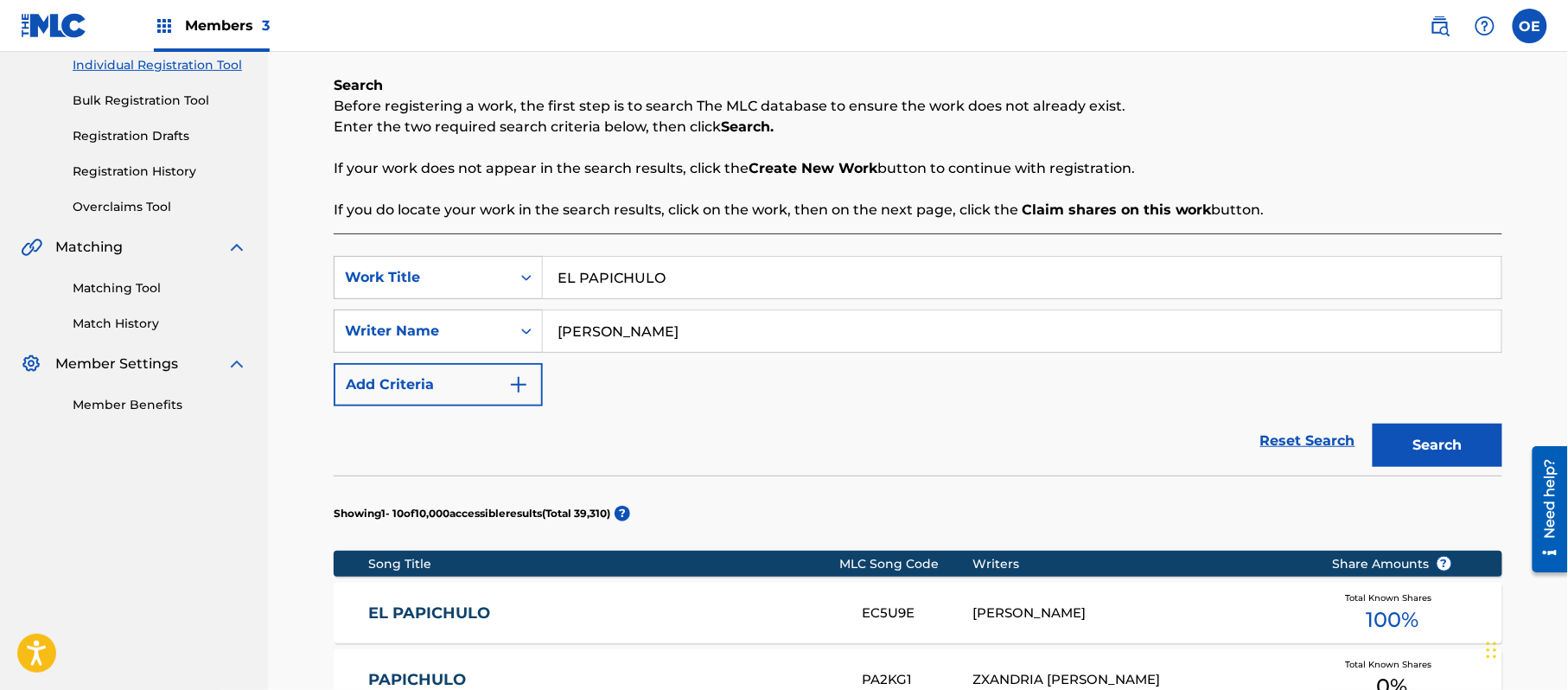
scroll to position [444, 0]
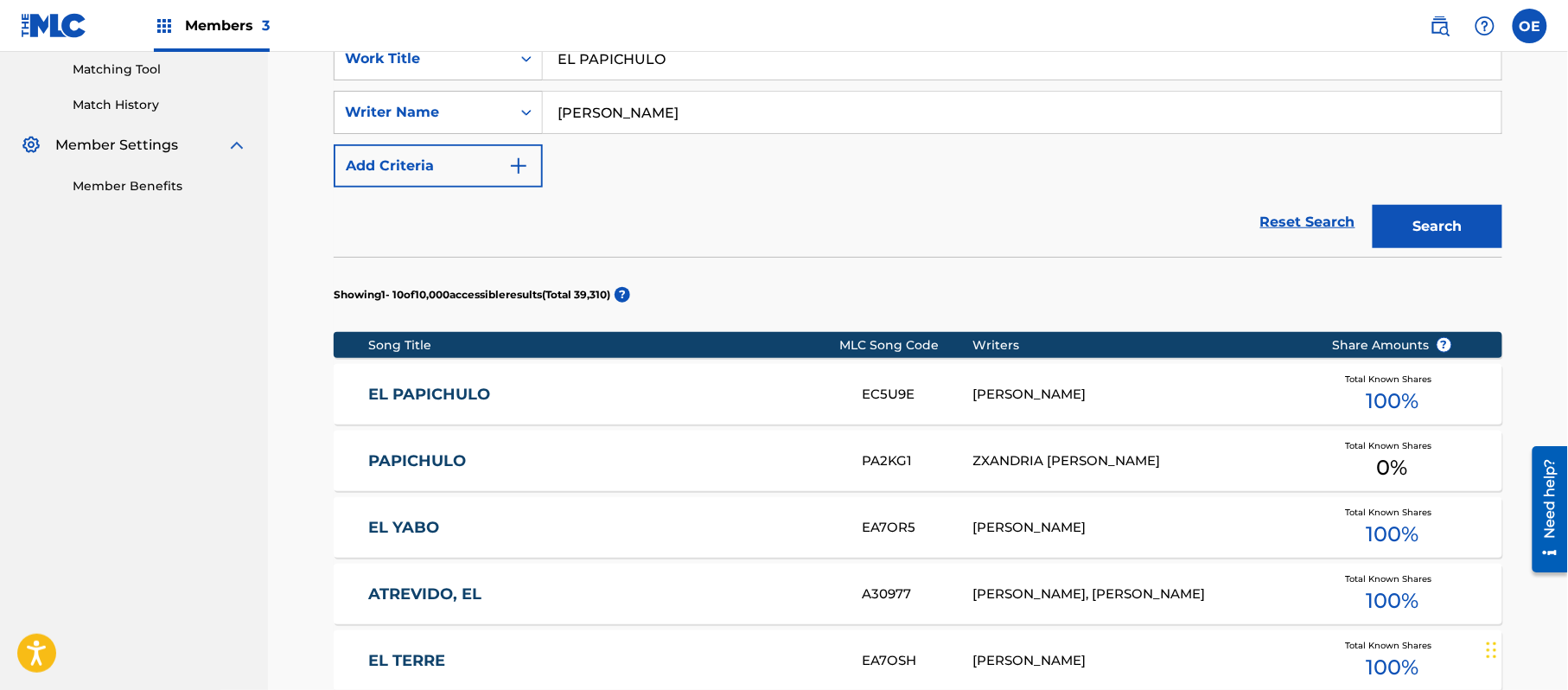
click at [474, 408] on div "EL PAPICHULO EC5U9E [PERSON_NAME] Total Known Shares 100 %" at bounding box center [918, 394] width 1169 height 61
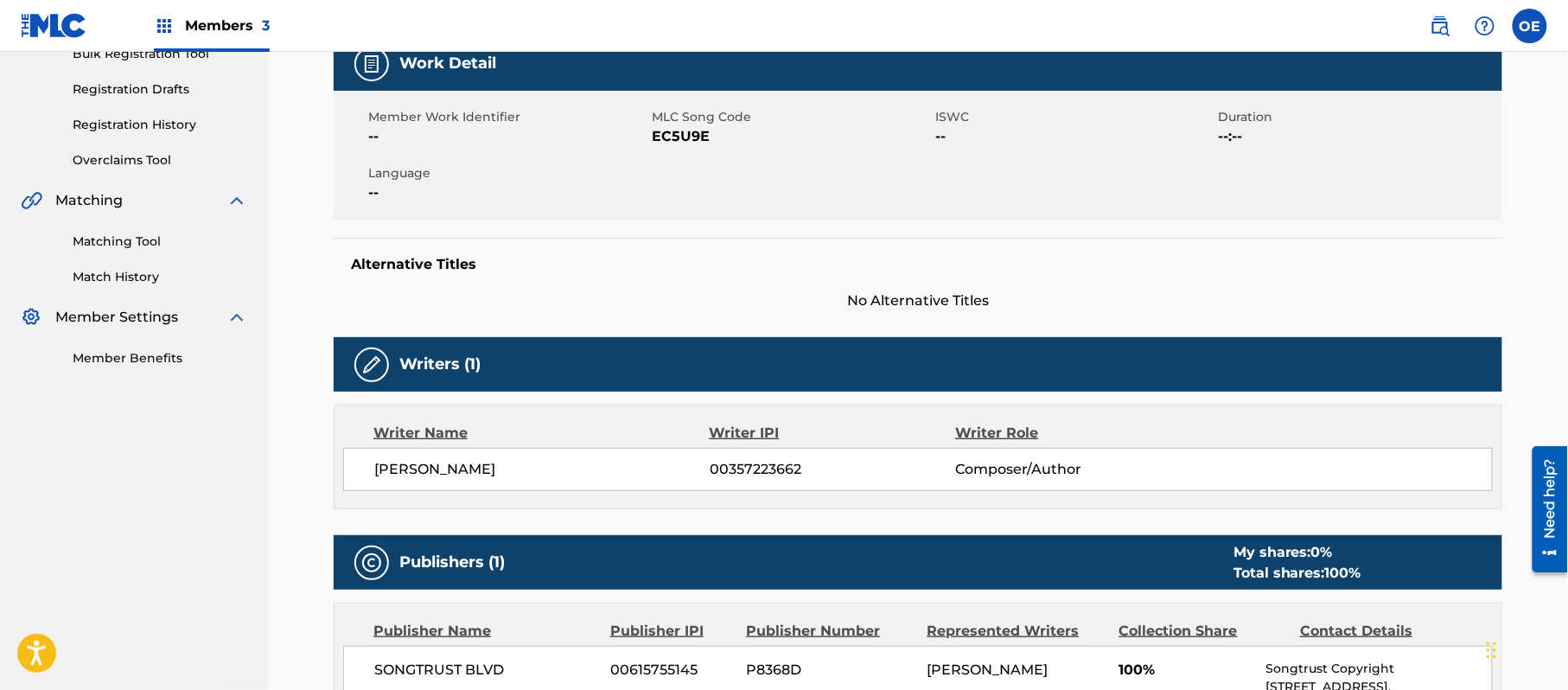
scroll to position [230, 0]
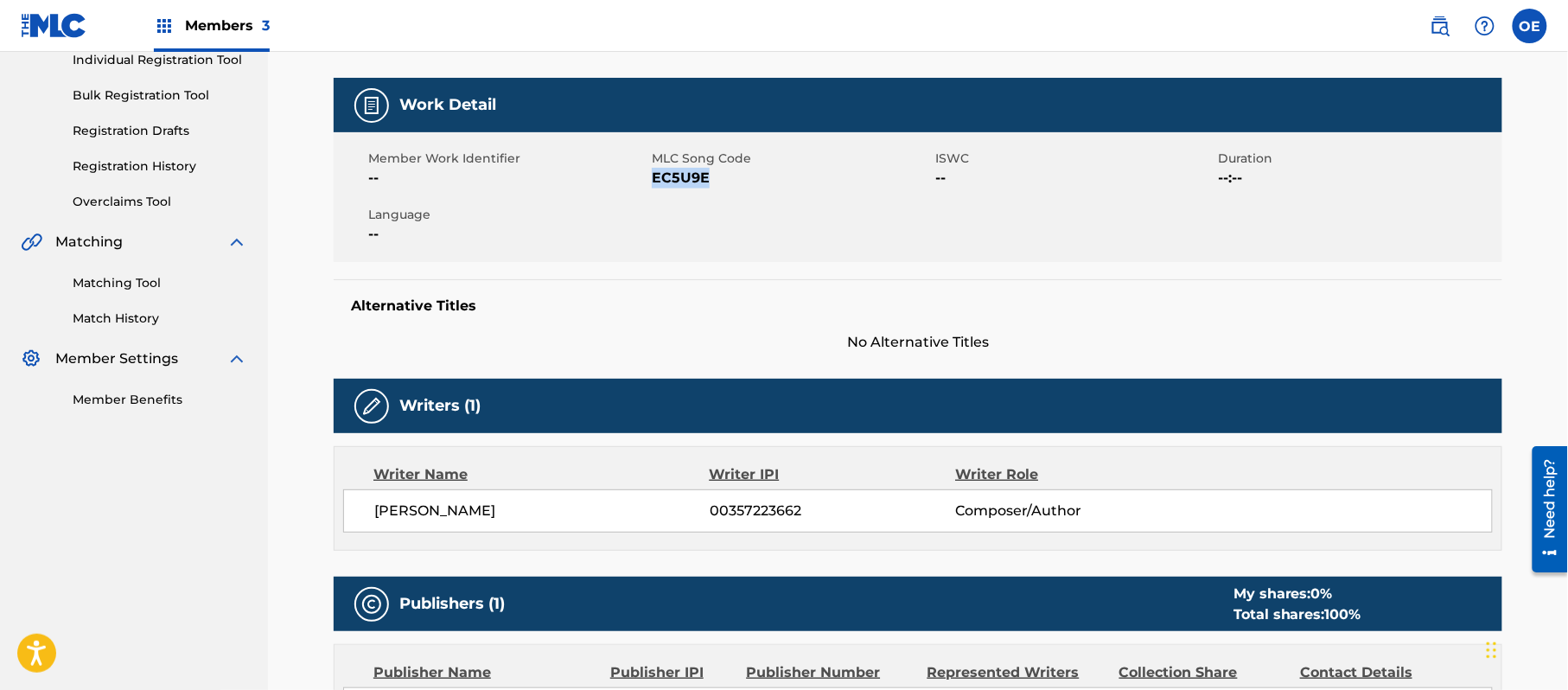
drag, startPoint x: 643, startPoint y: 186, endPoint x: 655, endPoint y: 181, distance: 13.0
click at [655, 181] on span "EC5U9E" at bounding box center [791, 177] width 279 height 21
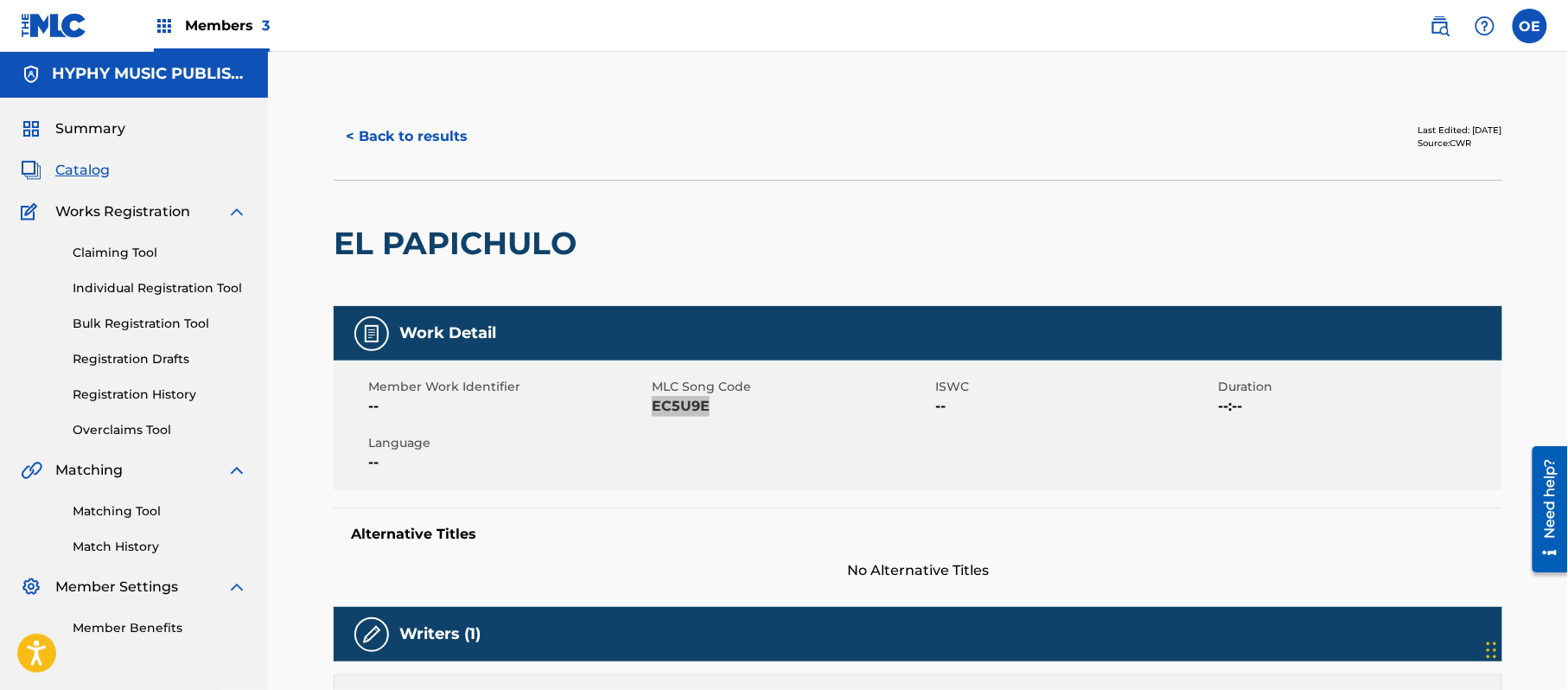
scroll to position [0, 0]
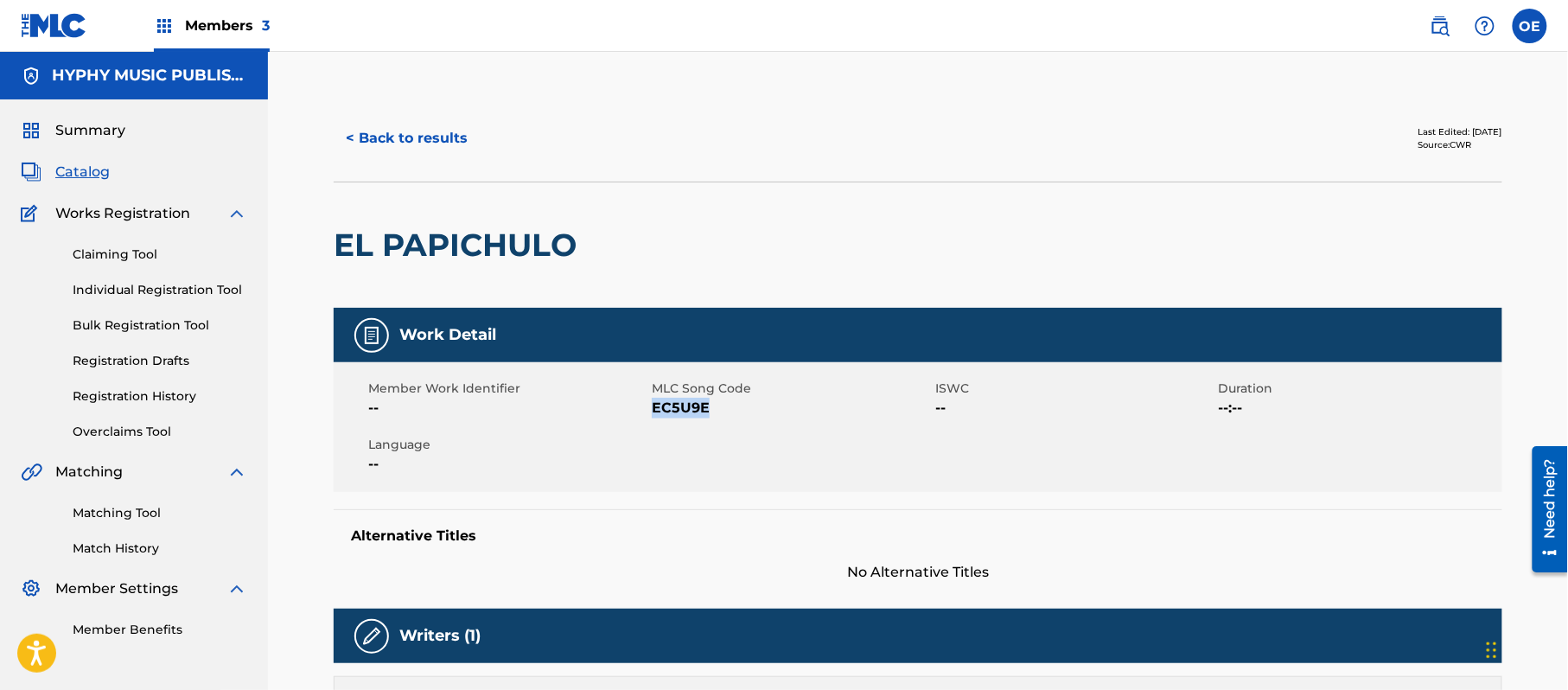
click at [430, 152] on button "< Back to results" at bounding box center [406, 138] width 146 height 43
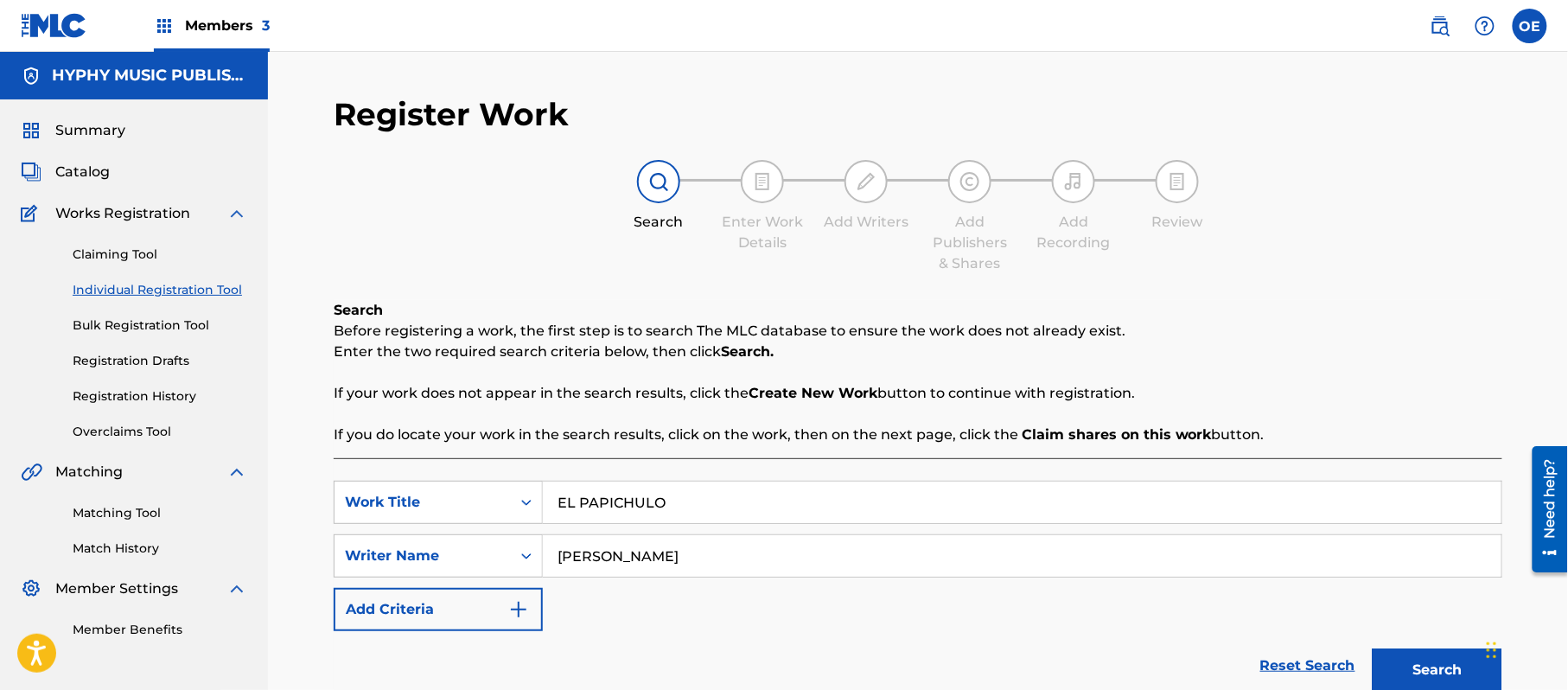
scroll to position [98, 0]
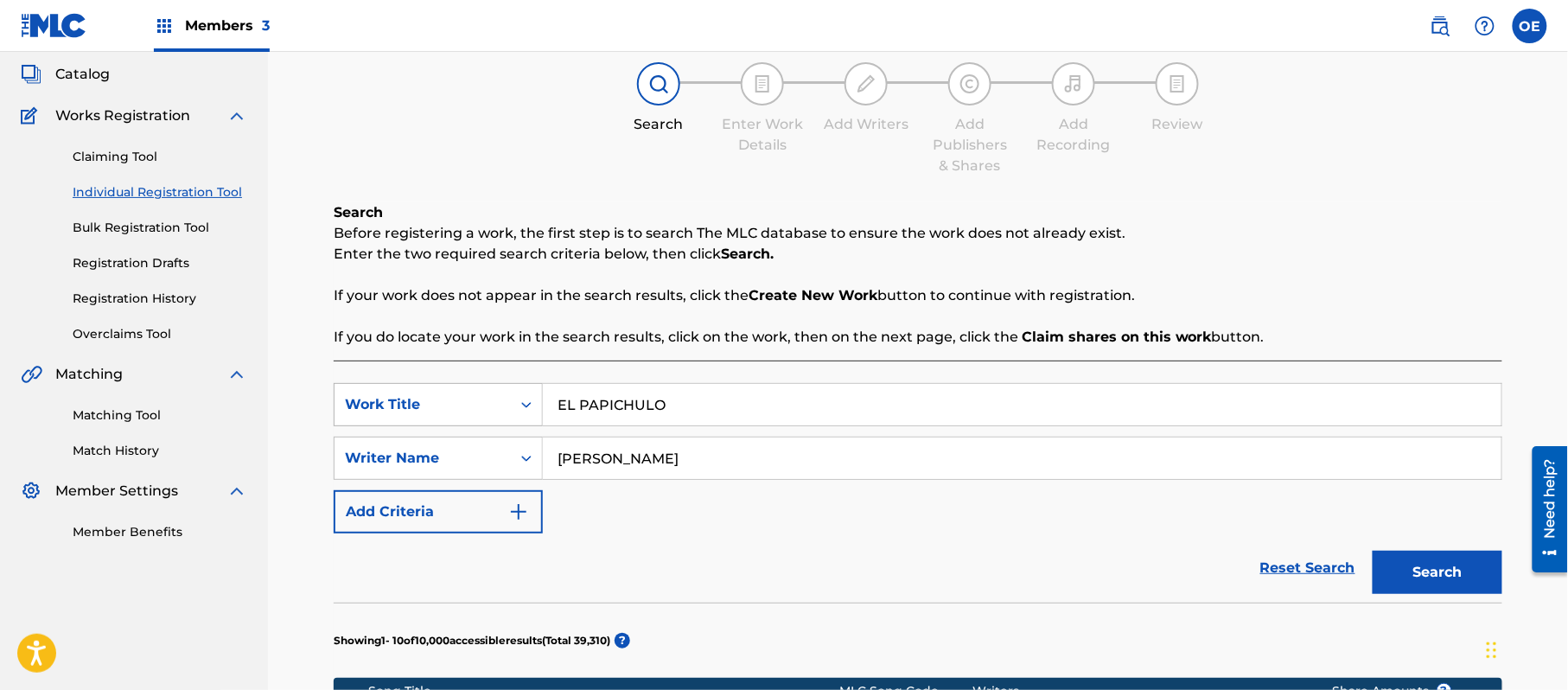
drag, startPoint x: 706, startPoint y: 398, endPoint x: 517, endPoint y: 411, distance: 189.4
click at [517, 411] on div "SearchWithCriteria6d47edd7-7bc8-4b89-a155-3ed0f7c070f6 Work Title EL PAPICHULO" at bounding box center [918, 404] width 1169 height 43
paste input "ONCE Y DOCE"
type input "ONCE Y DOCE"
click at [1449, 579] on button "Search" at bounding box center [1437, 572] width 130 height 43
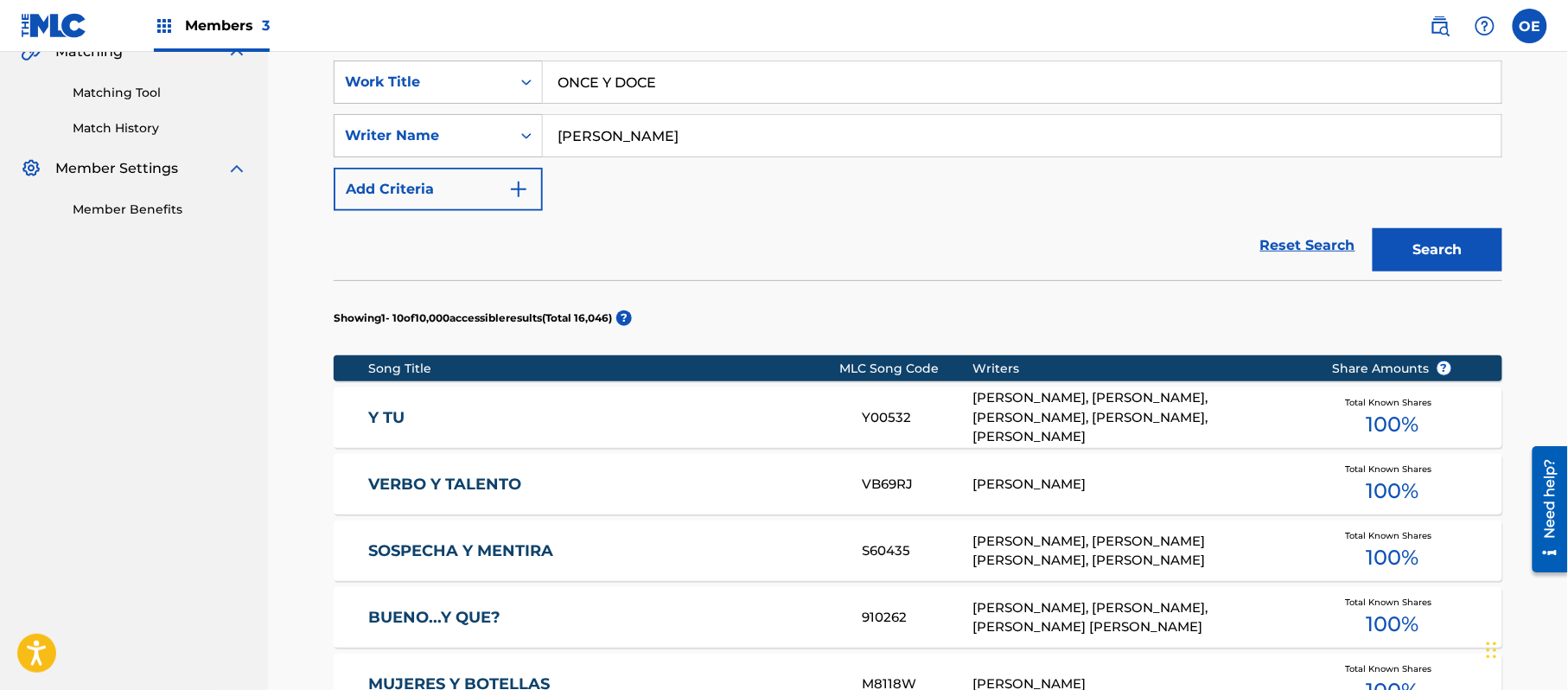
scroll to position [444, 0]
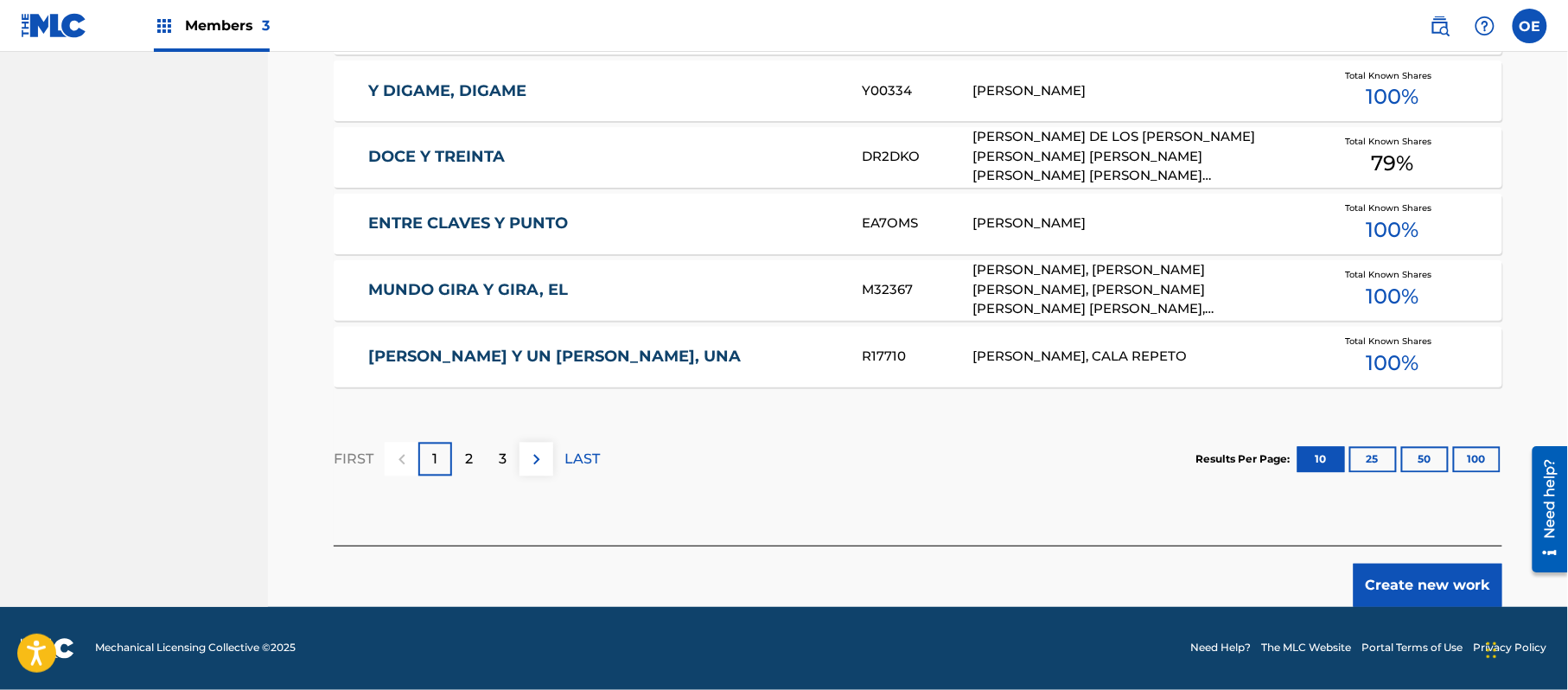
click at [1425, 579] on button "Create new work" at bounding box center [1428, 585] width 149 height 43
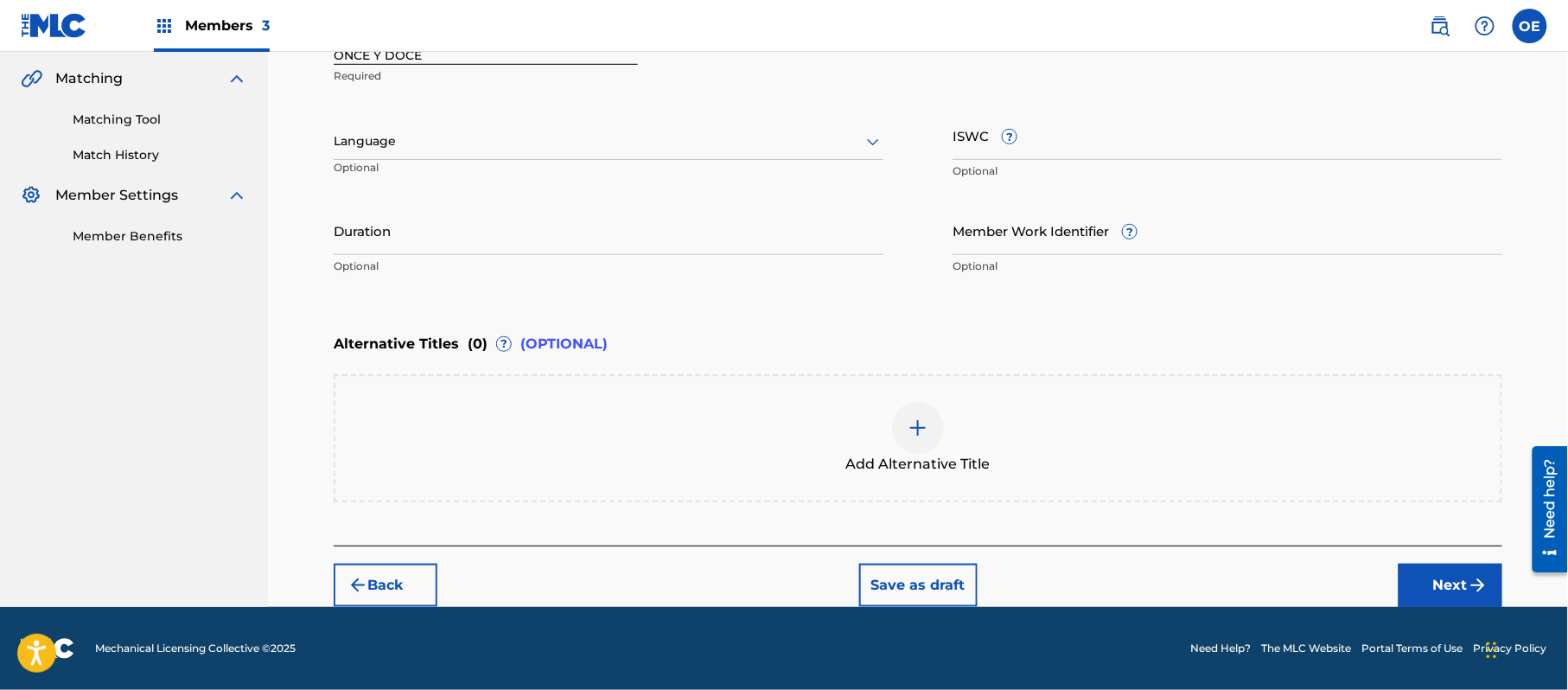
scroll to position [392, 0]
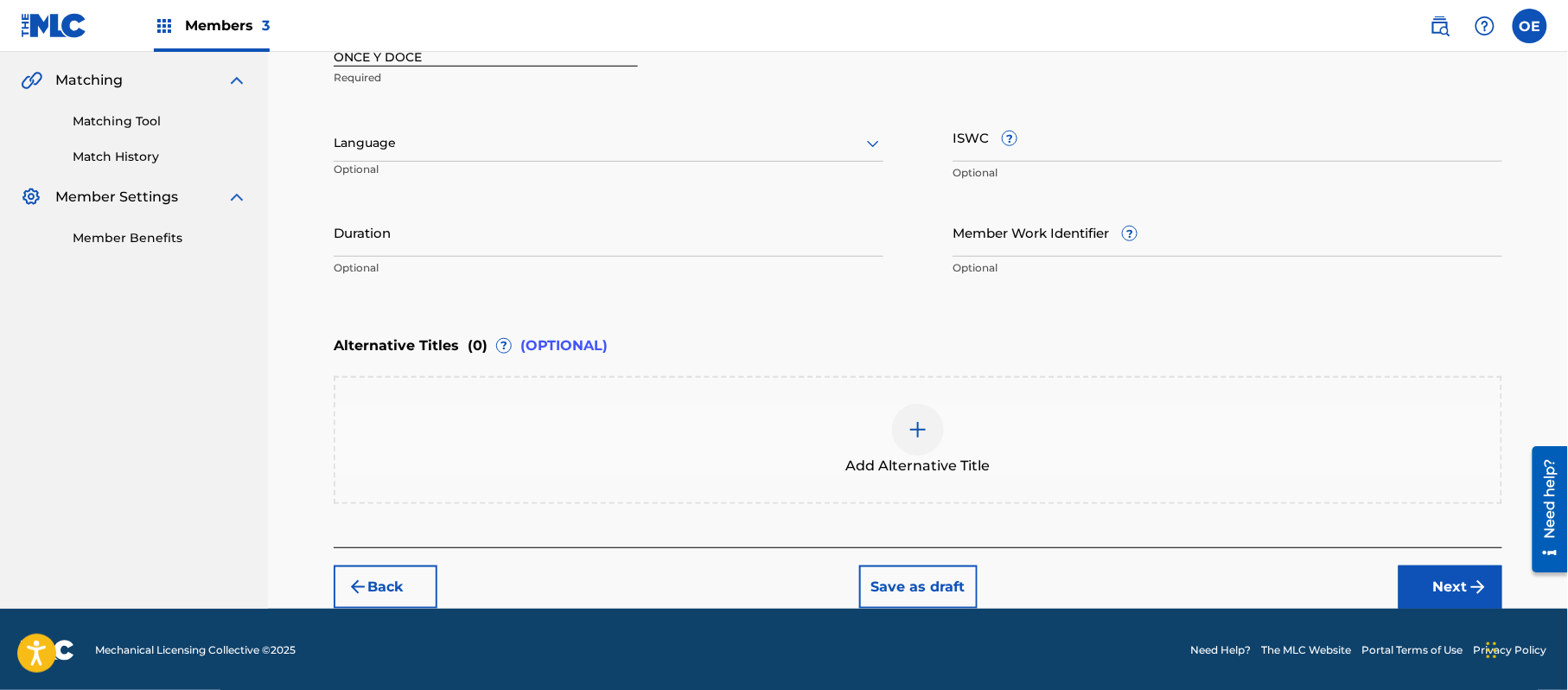
click at [394, 143] on div at bounding box center [608, 143] width 550 height 22
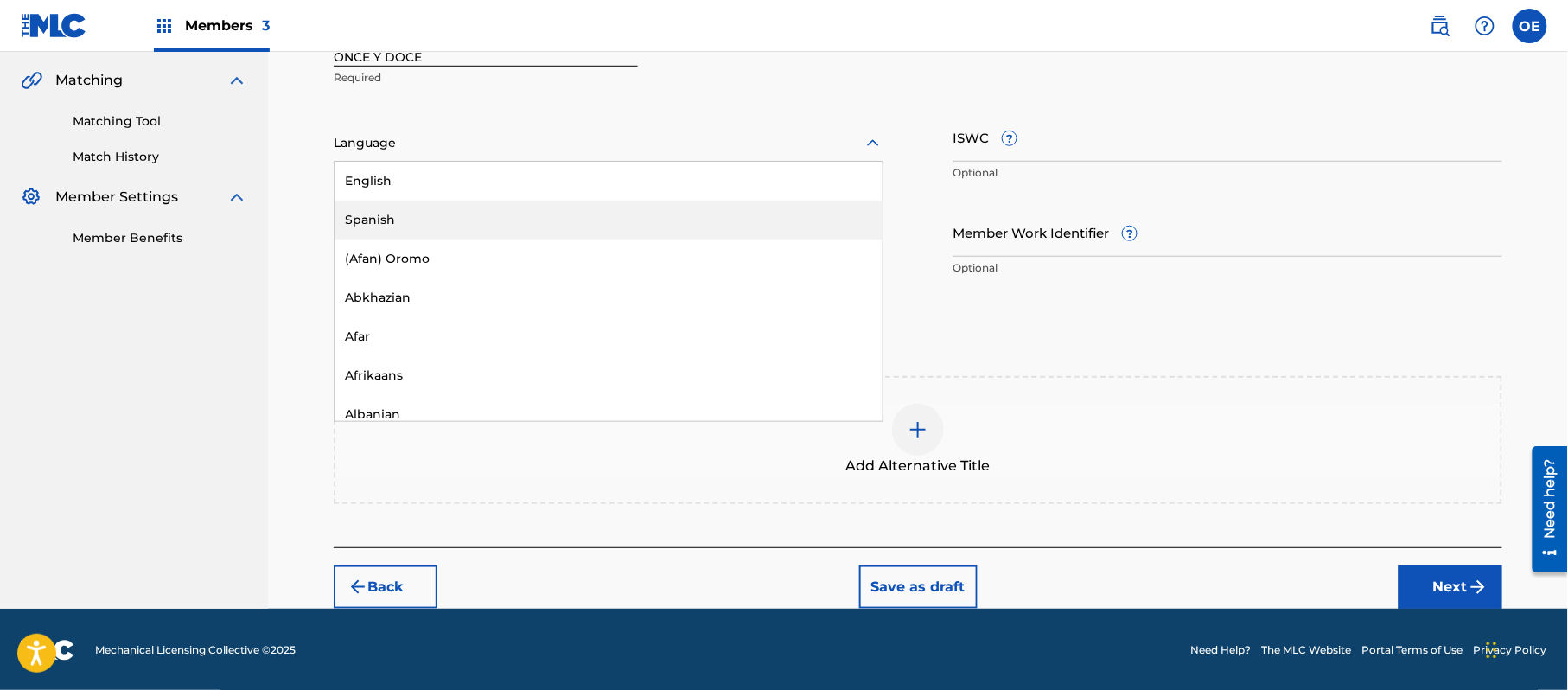
click at [425, 211] on div "Spanish" at bounding box center [608, 220] width 548 height 39
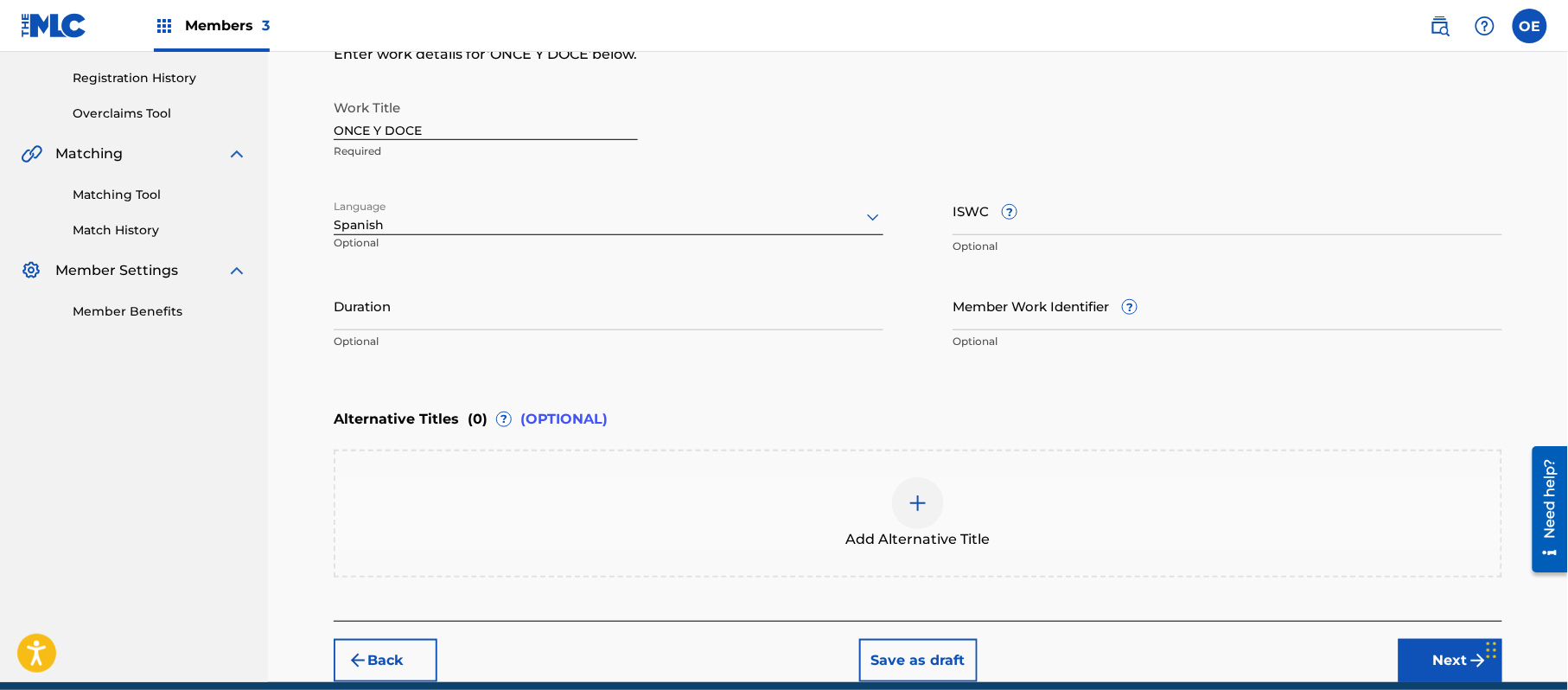
scroll to position [277, 0]
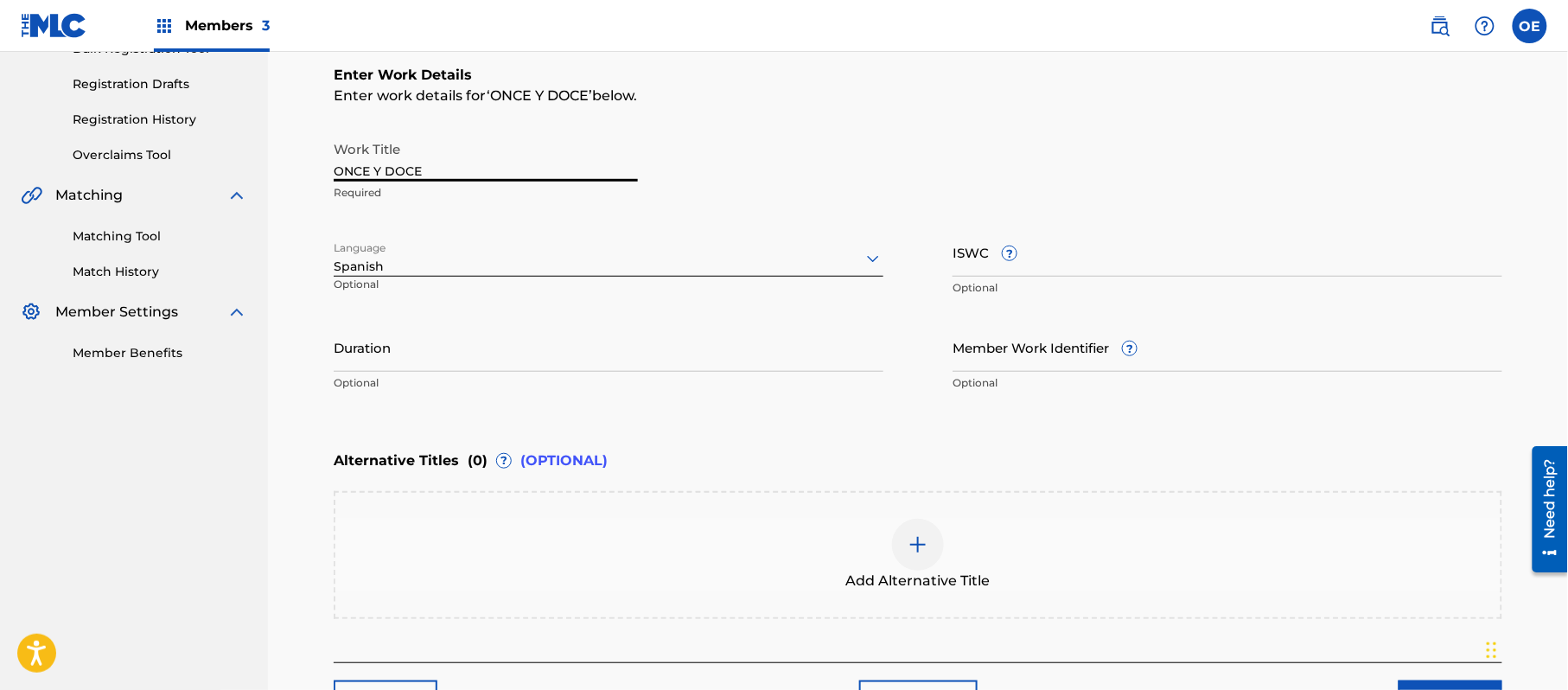
click at [376, 175] on input "ONCE Y DOCE" at bounding box center [485, 157] width 304 height 49
type input "ONCE TO DOCE"
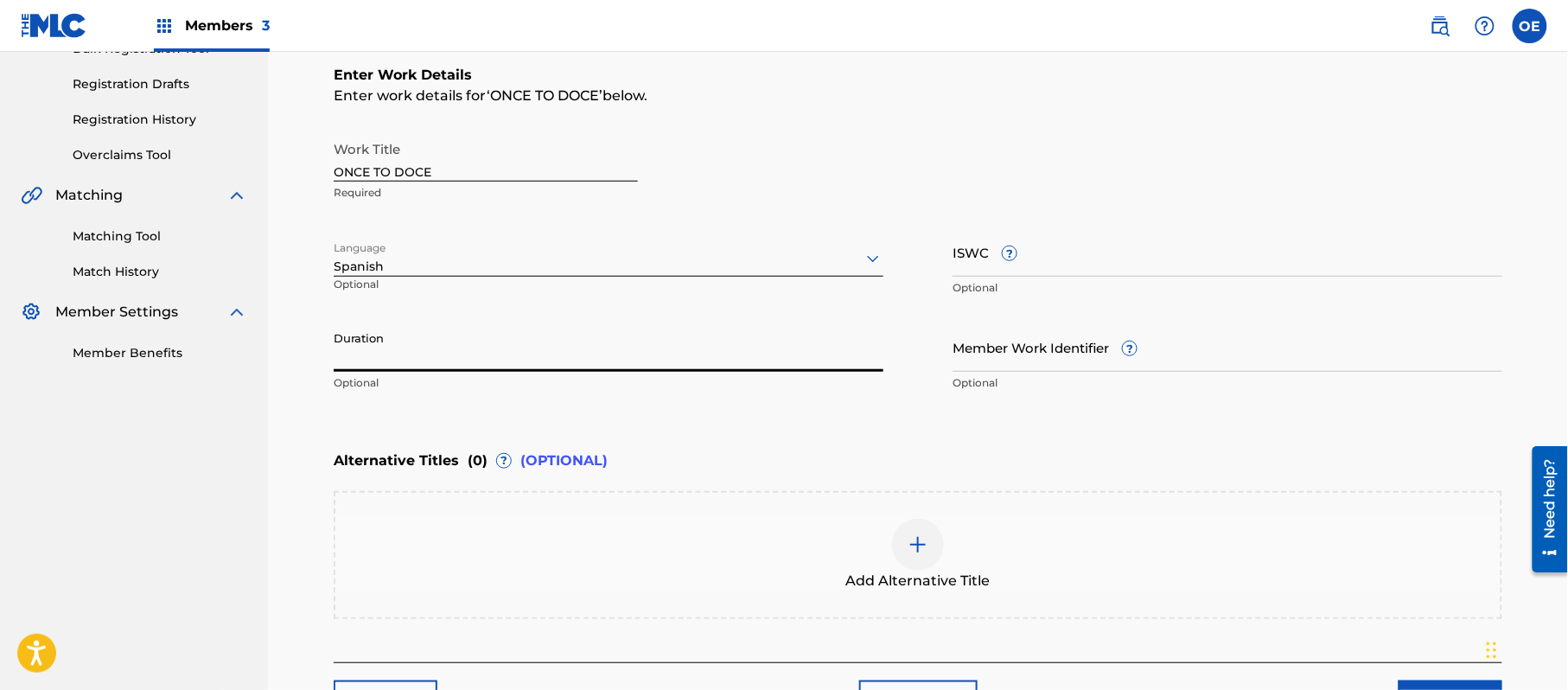
click at [495, 359] on input "Duration" at bounding box center [608, 347] width 550 height 49
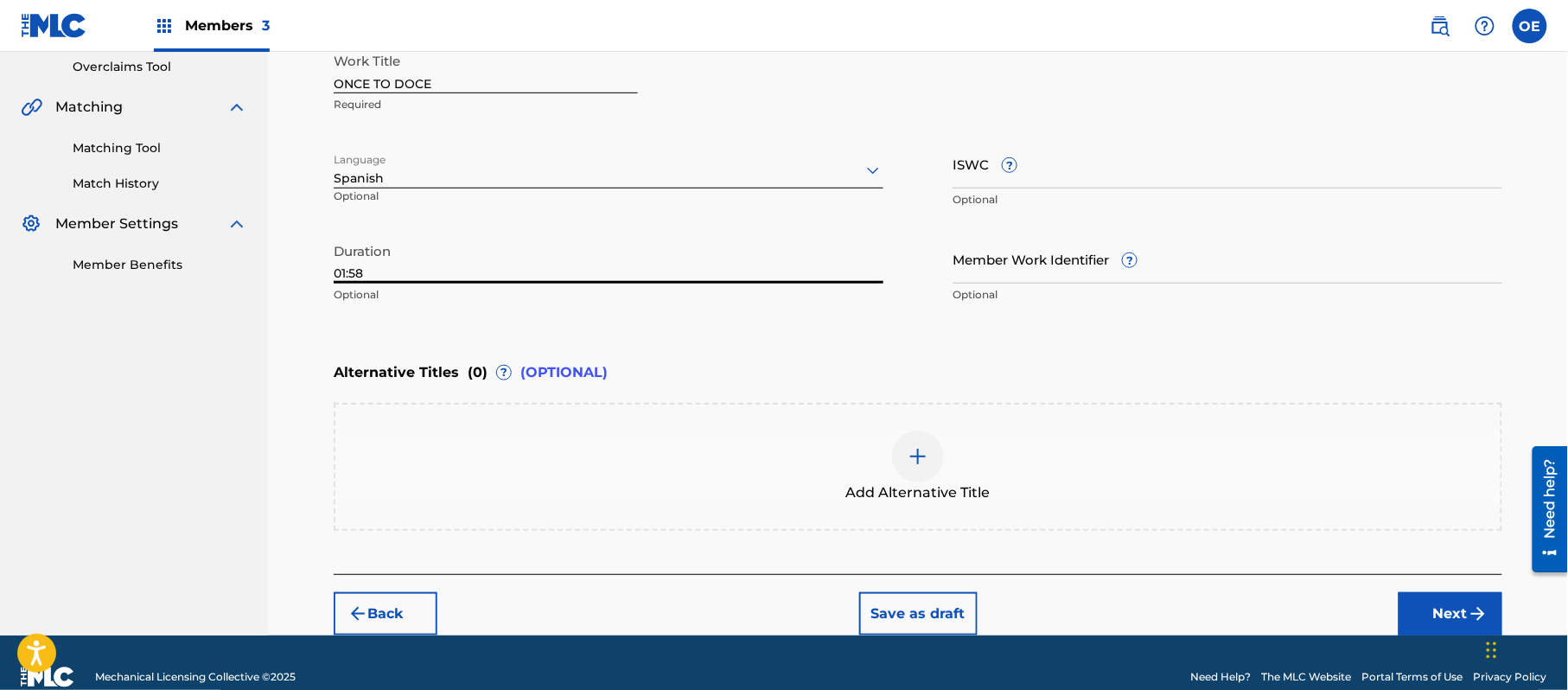
scroll to position [392, 0]
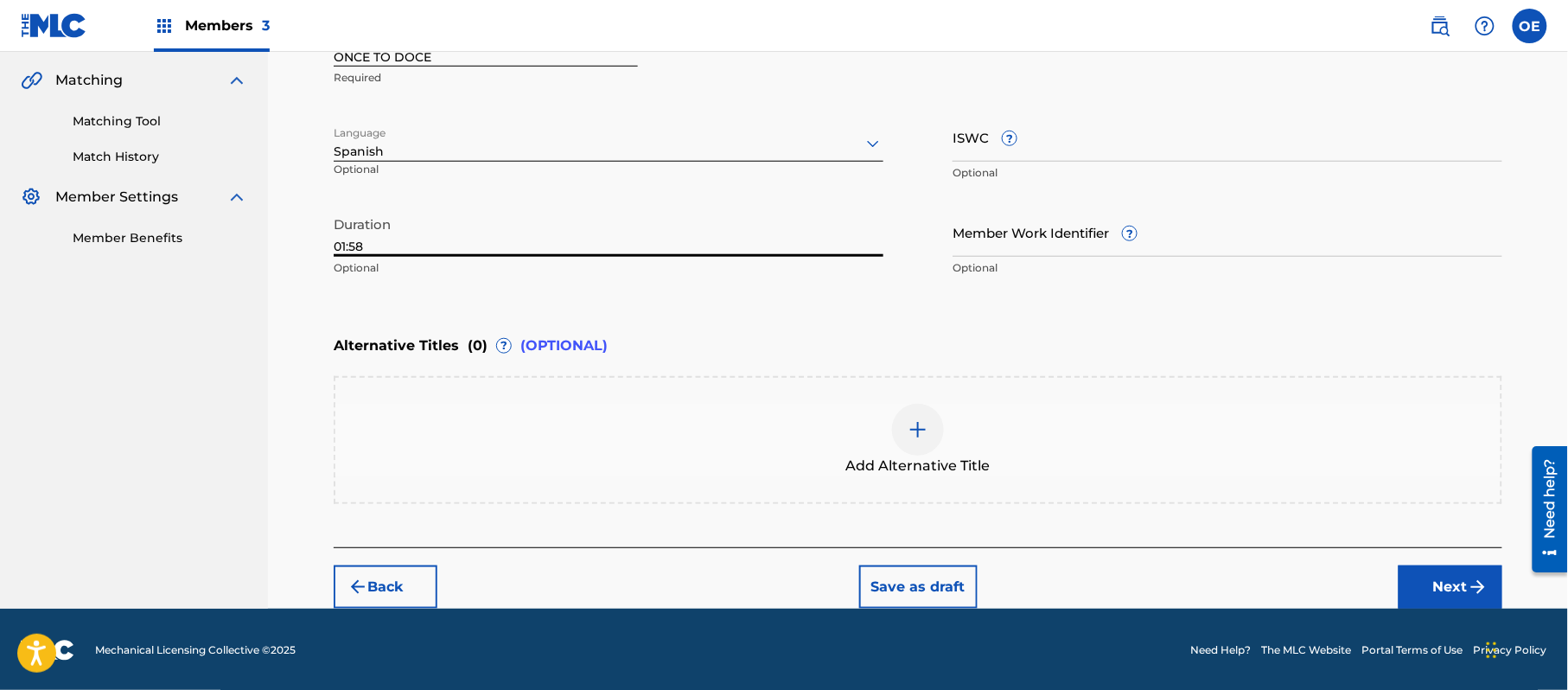
type input "01:58"
click at [858, 420] on div "Add Alternative Title" at bounding box center [918, 439] width 1165 height 73
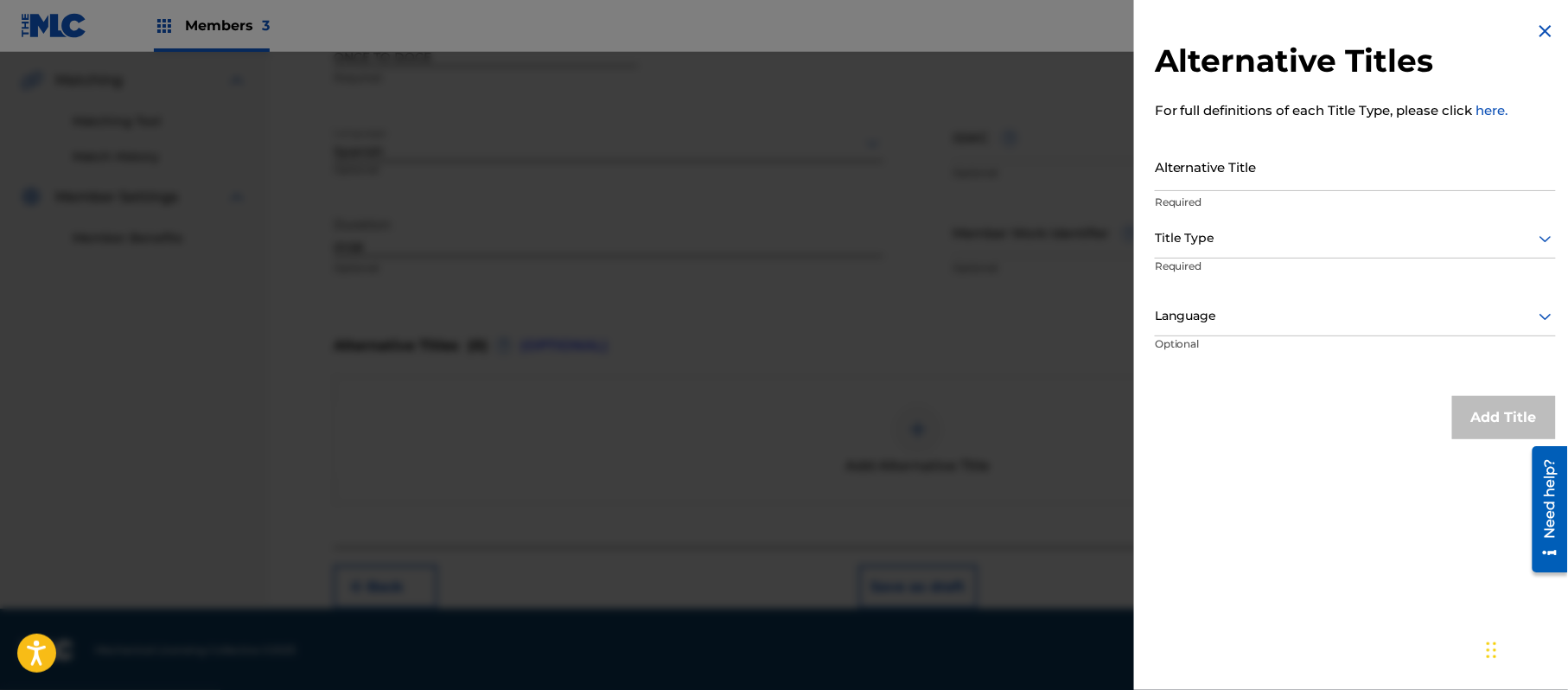
click at [1543, 30] on img at bounding box center [1546, 30] width 21 height 21
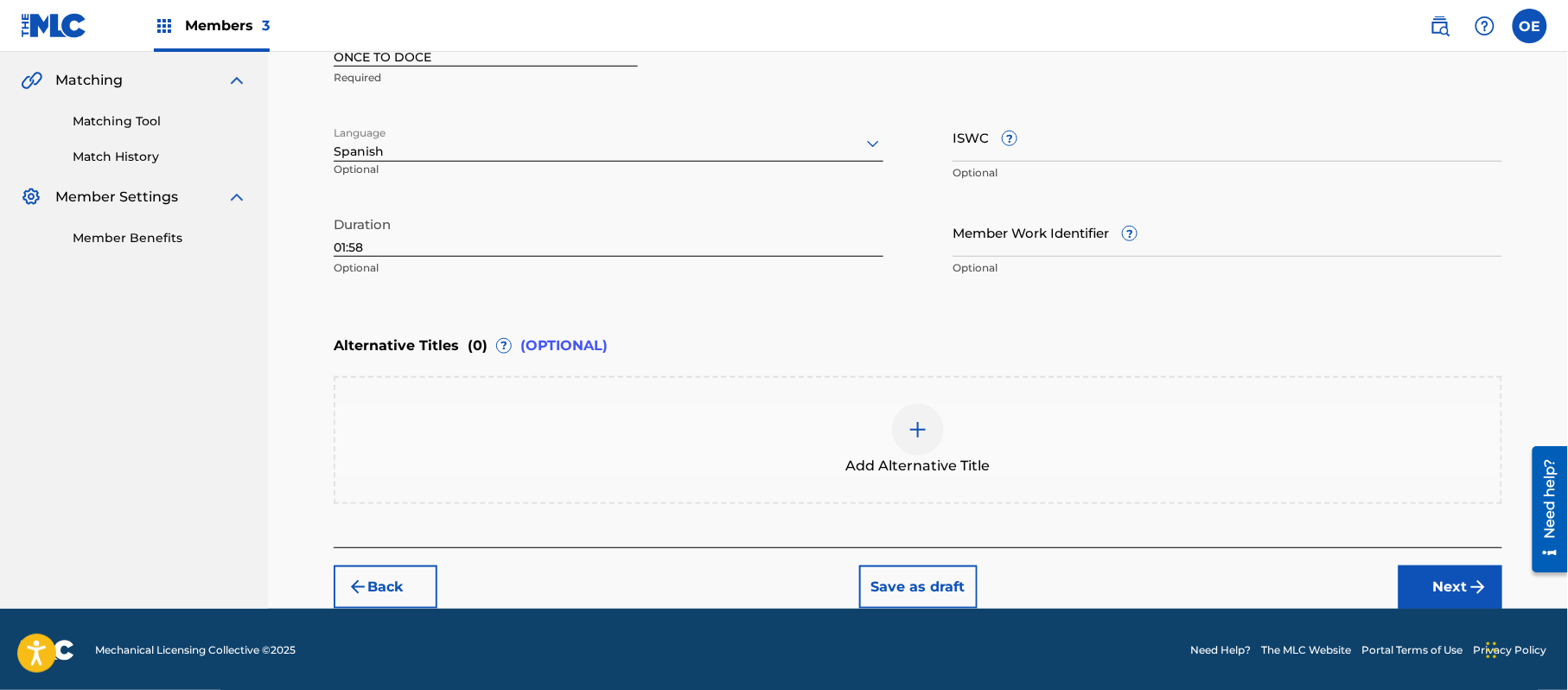
click at [1437, 556] on div "Back Save as draft Next" at bounding box center [918, 577] width 1169 height 61
click at [1439, 568] on button "Next" at bounding box center [1451, 587] width 104 height 43
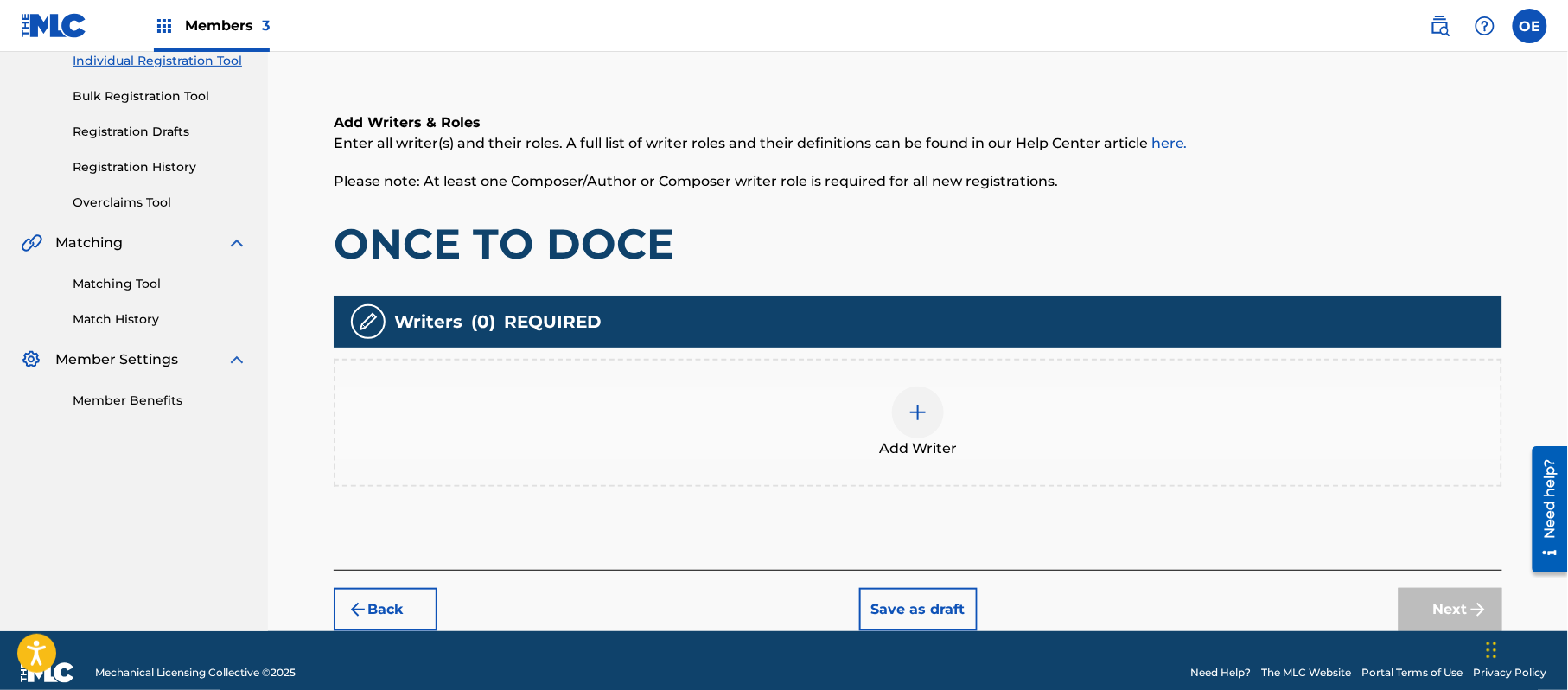
scroll to position [78, 0]
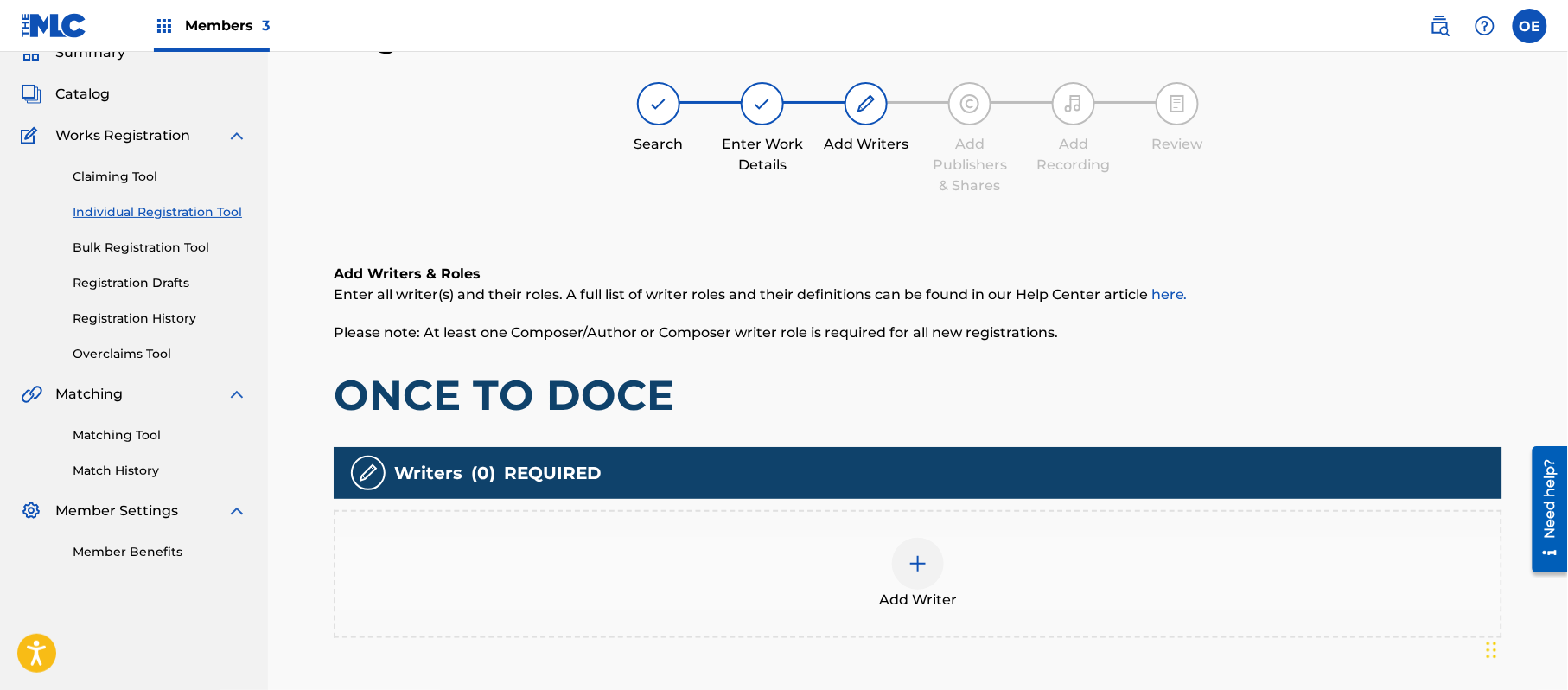
click at [983, 592] on div "Add Writer" at bounding box center [918, 574] width 1165 height 73
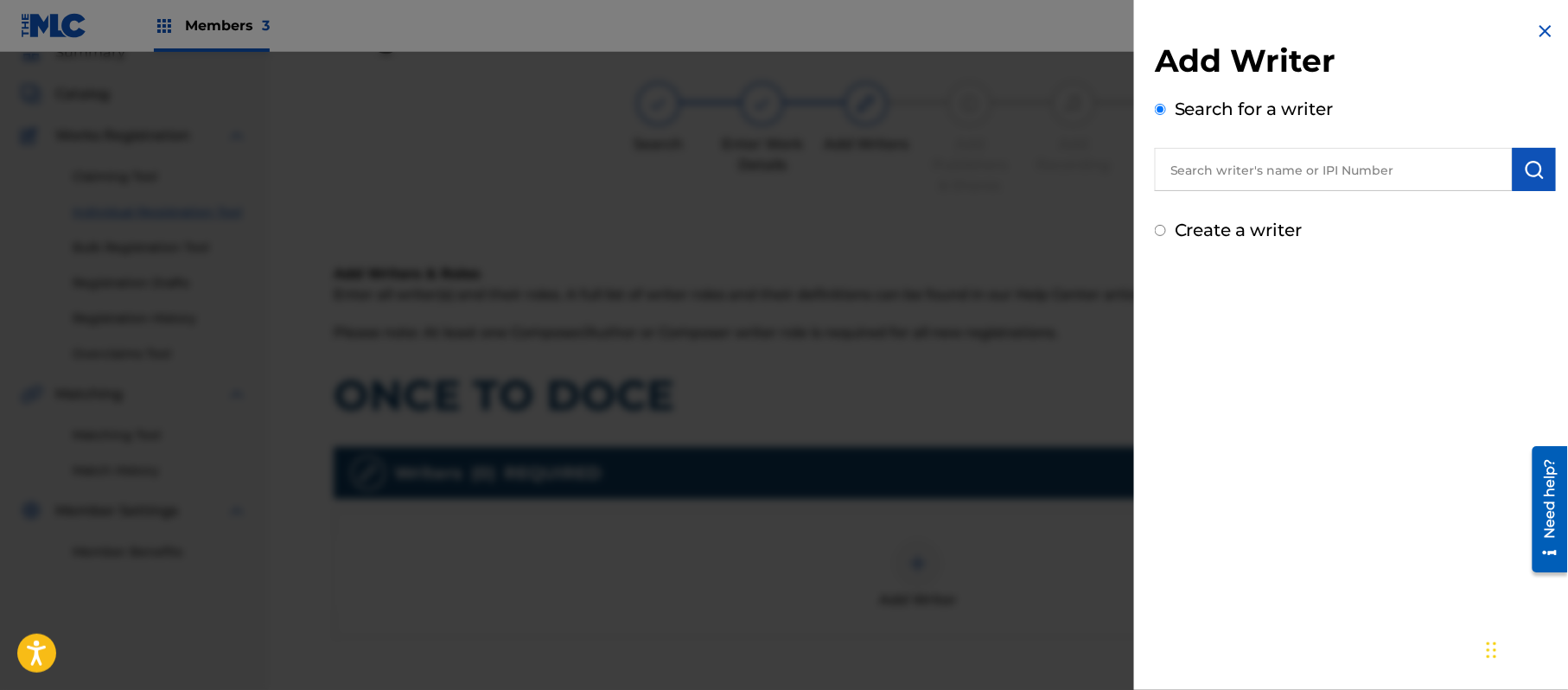
click at [1273, 231] on label "Create a writer" at bounding box center [1239, 229] width 128 height 21
radio input "true"
click at [1166, 231] on input "Create a writer" at bounding box center [1160, 230] width 12 height 12
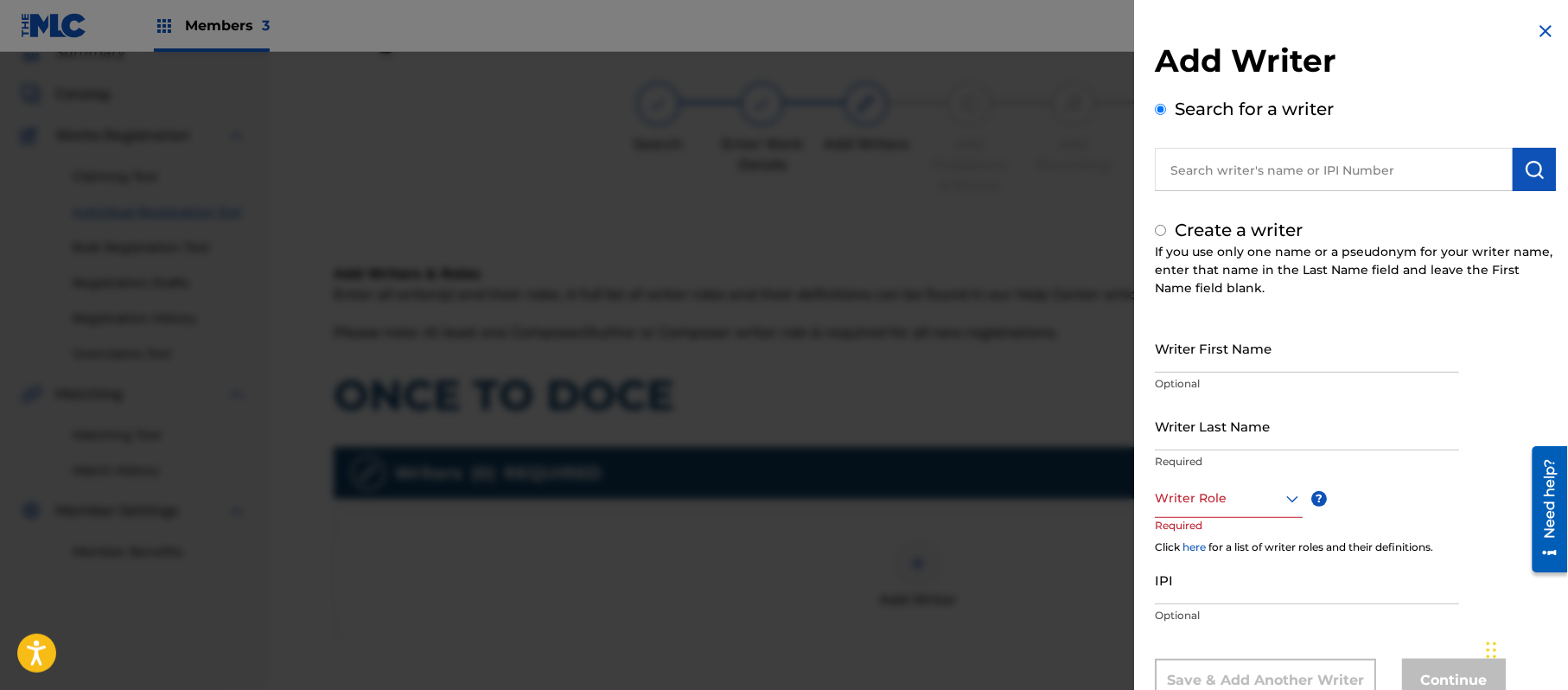
radio input "false"
radio input "true"
drag, startPoint x: 1325, startPoint y: 374, endPoint x: 1368, endPoint y: 341, distance: 54.2
paste input "[PERSON_NAME]"
type input "[PERSON_NAME]"
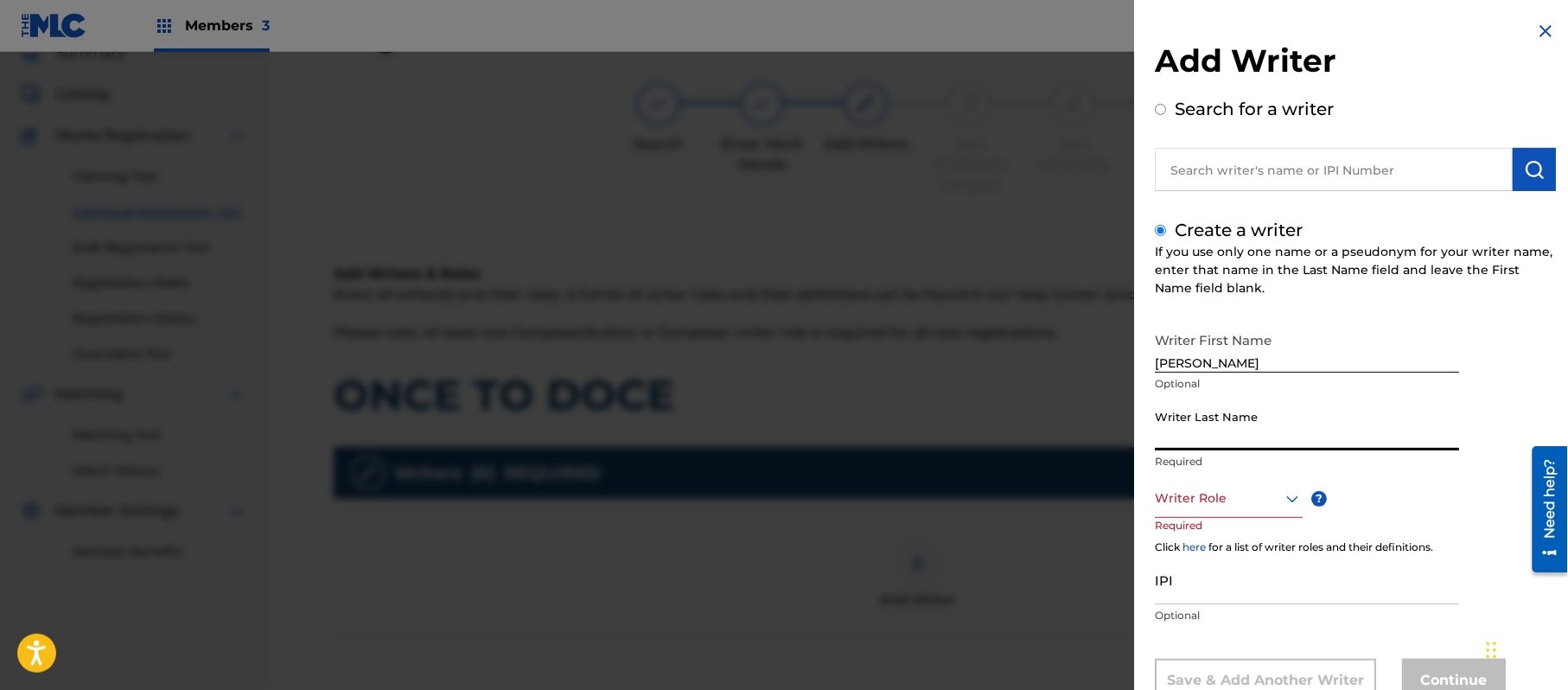
paste input "[PERSON_NAME]"
type input "[PERSON_NAME]"
drag, startPoint x: 1321, startPoint y: 367, endPoint x: 1223, endPoint y: 385, distance: 99.6
click at [1223, 385] on div "Writer First Name [PERSON_NAME] Optional" at bounding box center [1306, 362] width 304 height 78
type input "[PERSON_NAME]"
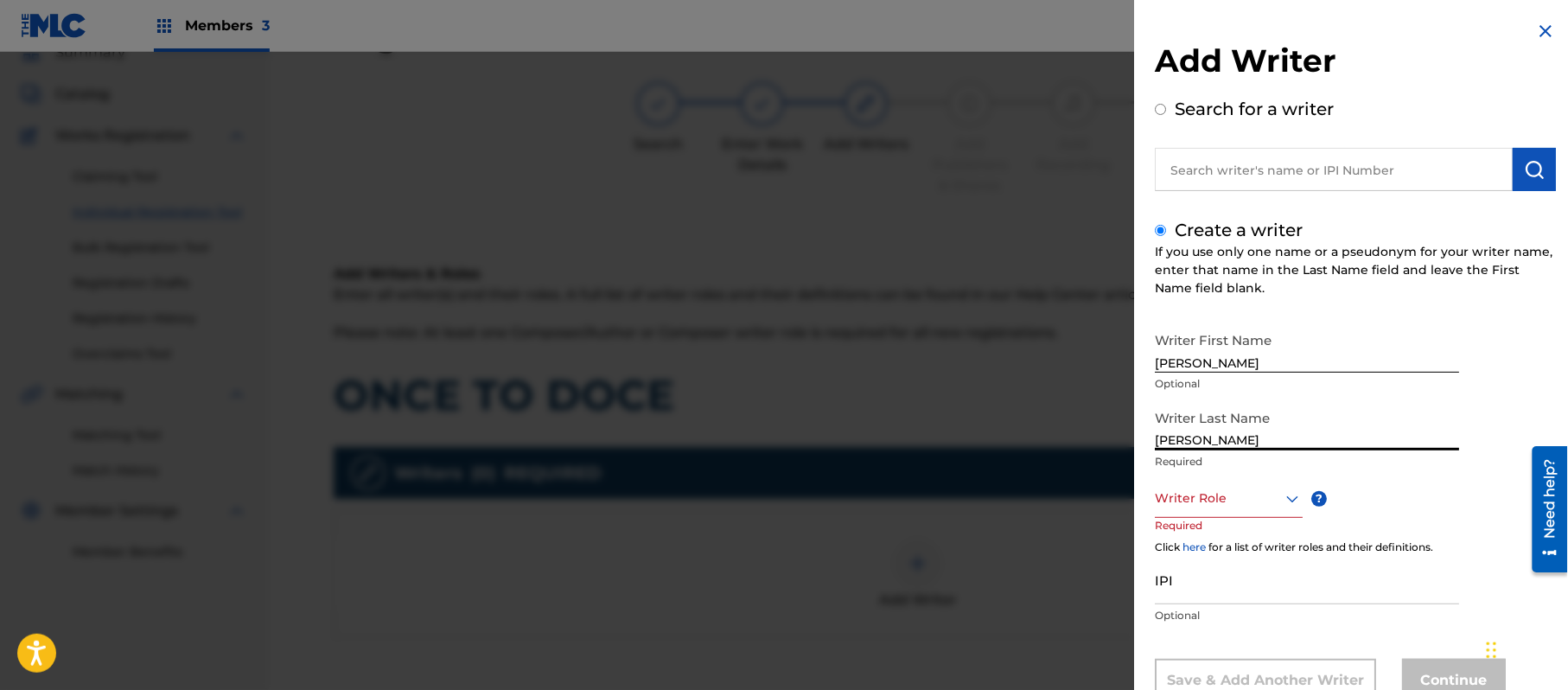
drag, startPoint x: 1227, startPoint y: 440, endPoint x: 739, endPoint y: 436, distance: 488.0
click at [775, 446] on div "Add Writer Search for a writer Create a writer If you use only one name or a ps…" at bounding box center [784, 371] width 1568 height 638
type input "[PERSON_NAME]"
click at [1228, 489] on div "Writer Role" at bounding box center [1228, 497] width 148 height 39
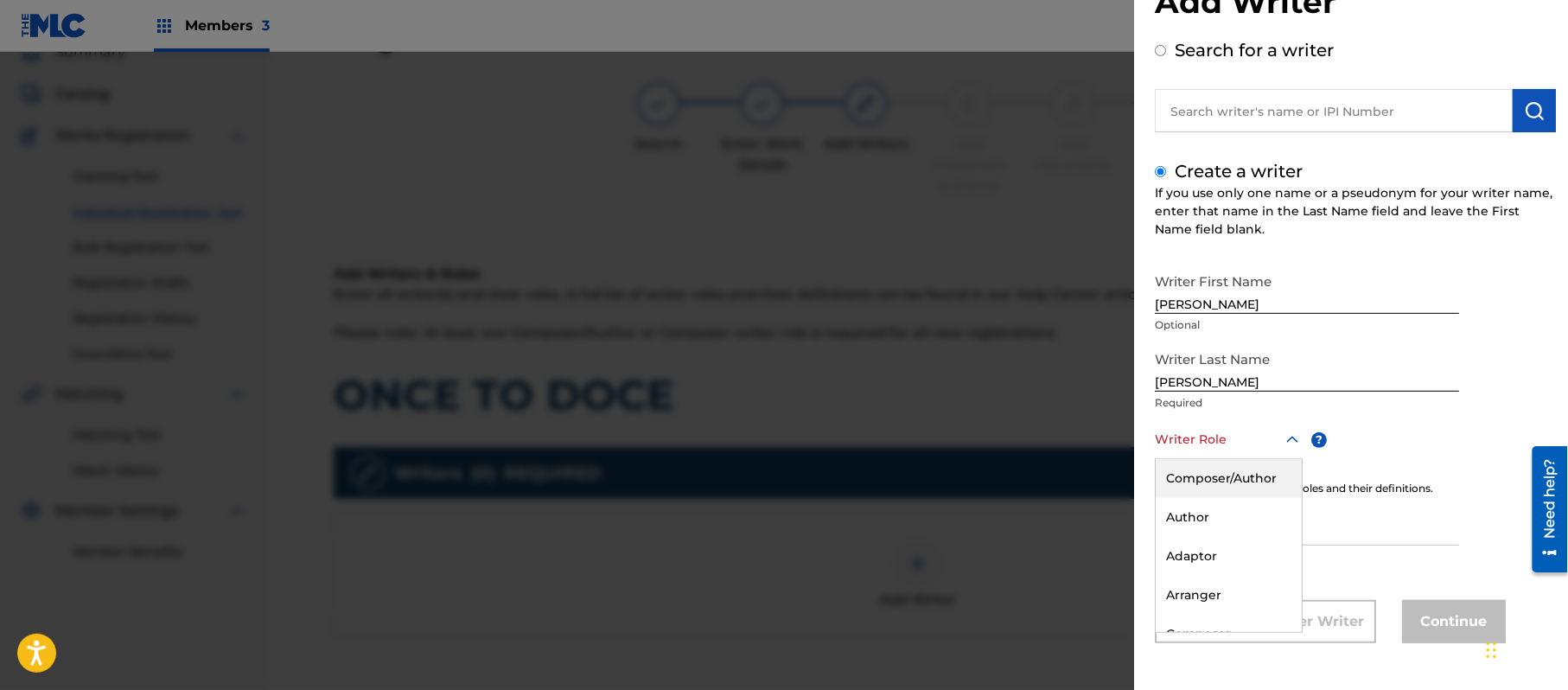
click at [1222, 489] on div "Composer/Author" at bounding box center [1228, 478] width 146 height 39
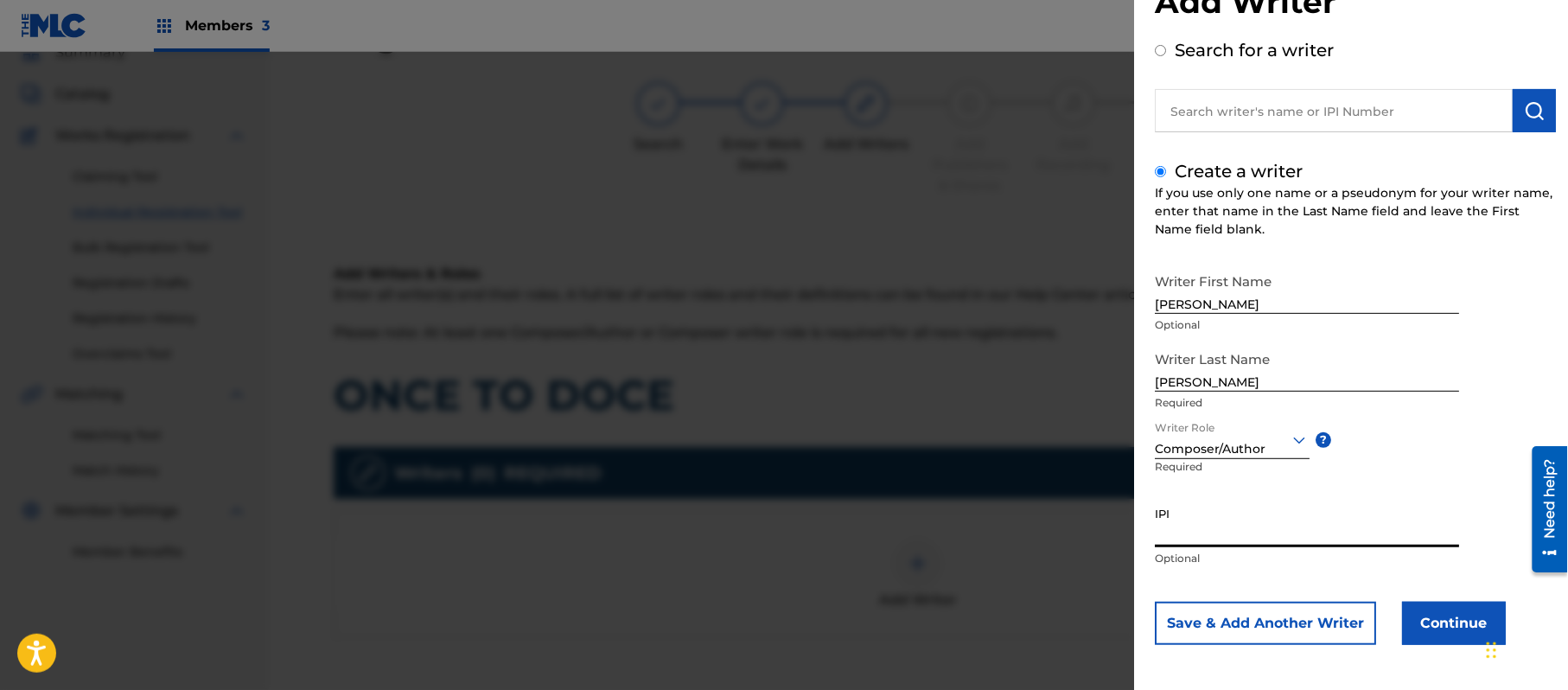
paste input "357223564"
type input "357223564"
click at [1445, 641] on button "Continue" at bounding box center [1454, 623] width 104 height 43
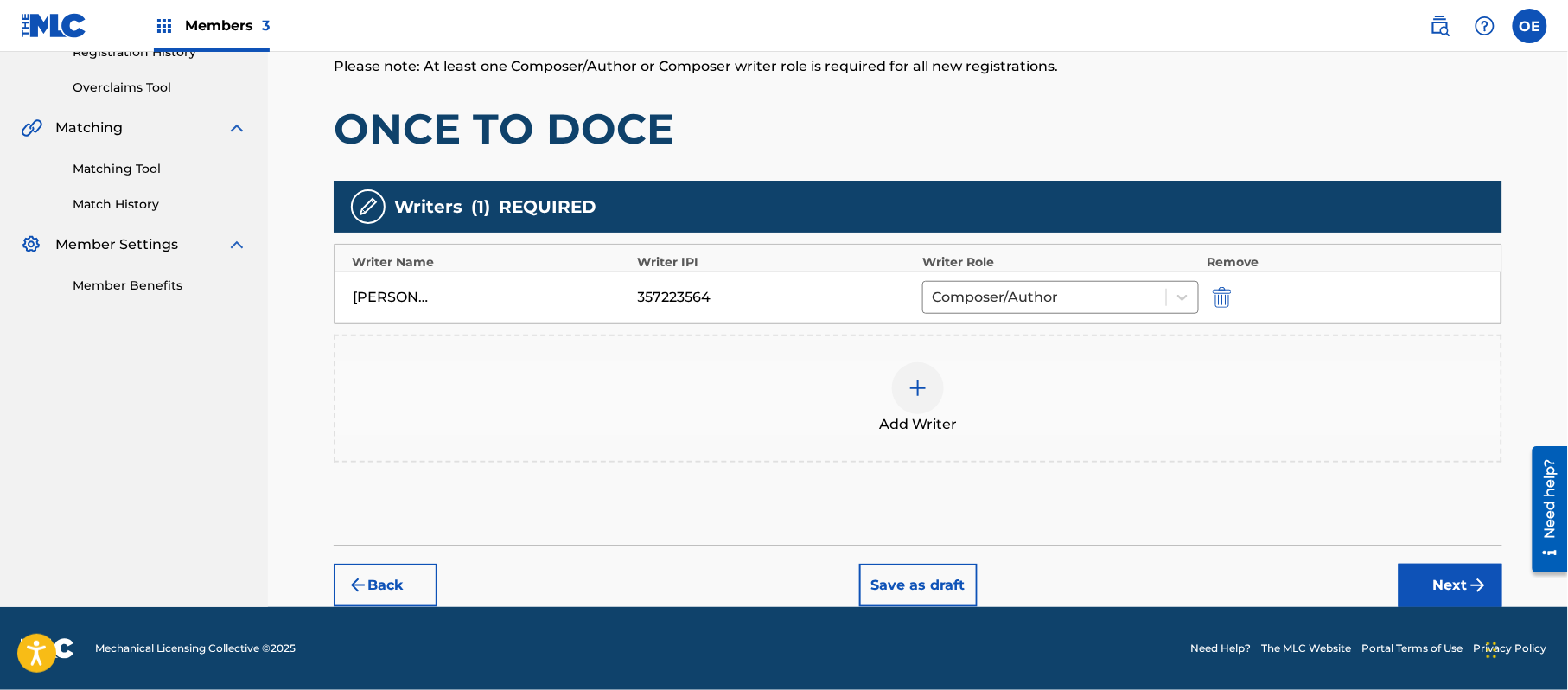
click at [1439, 568] on button "Next" at bounding box center [1451, 585] width 104 height 43
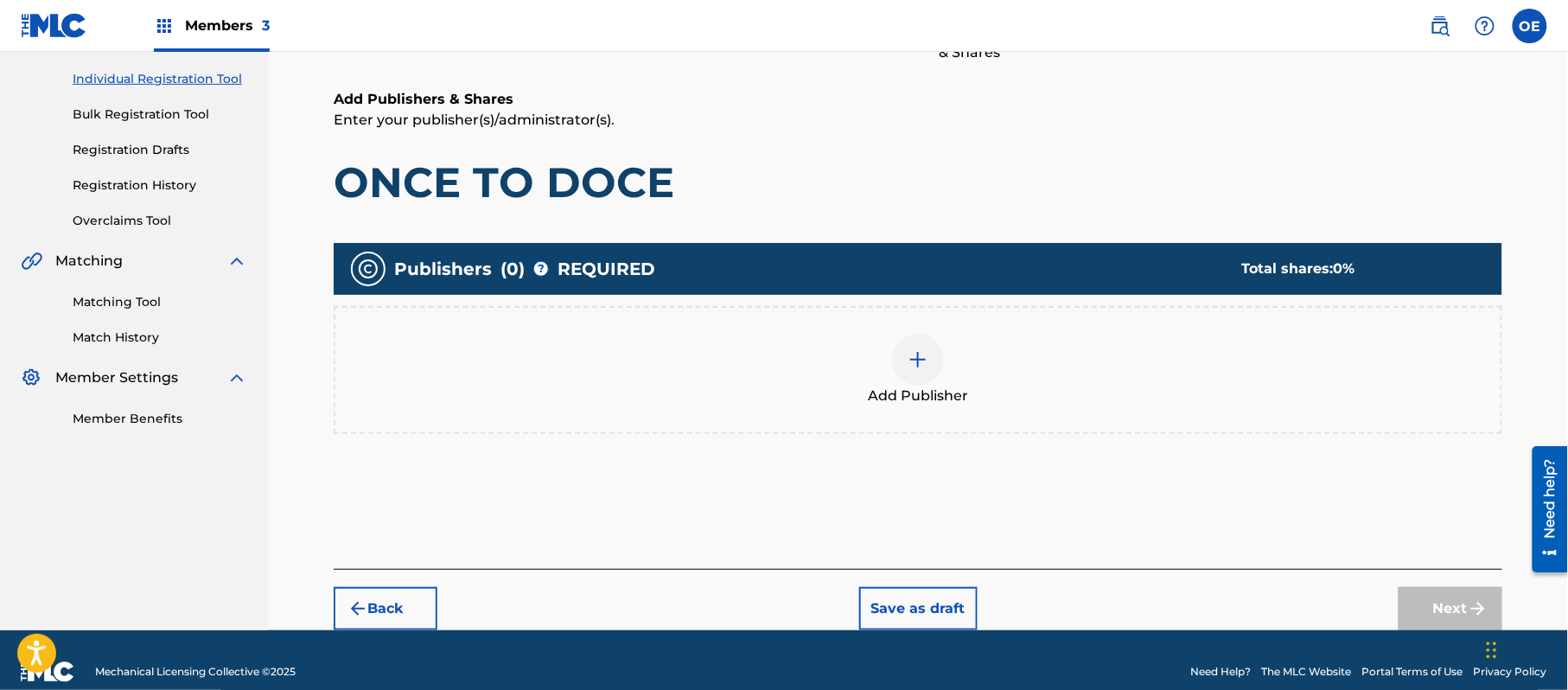
scroll to position [78, 0]
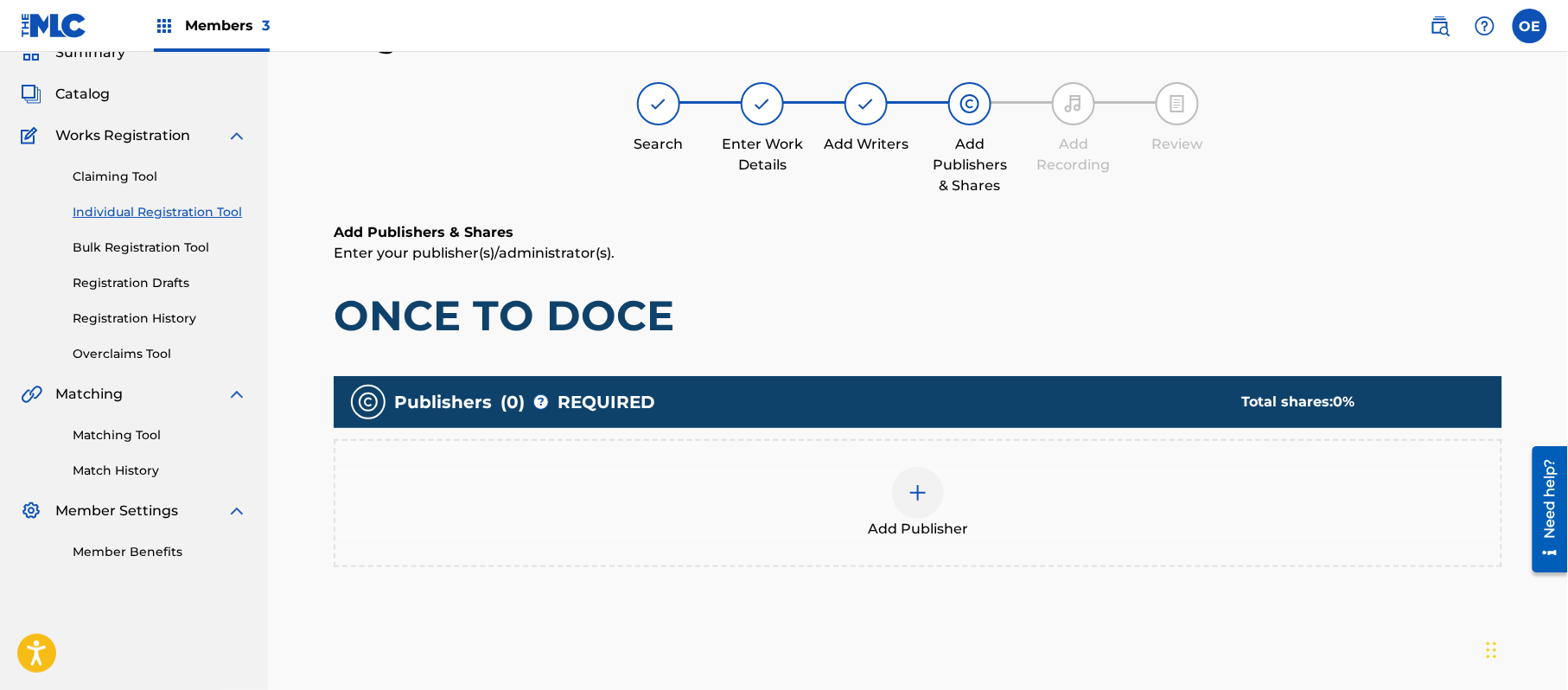
click at [868, 520] on span "Add Publisher" at bounding box center [918, 529] width 100 height 21
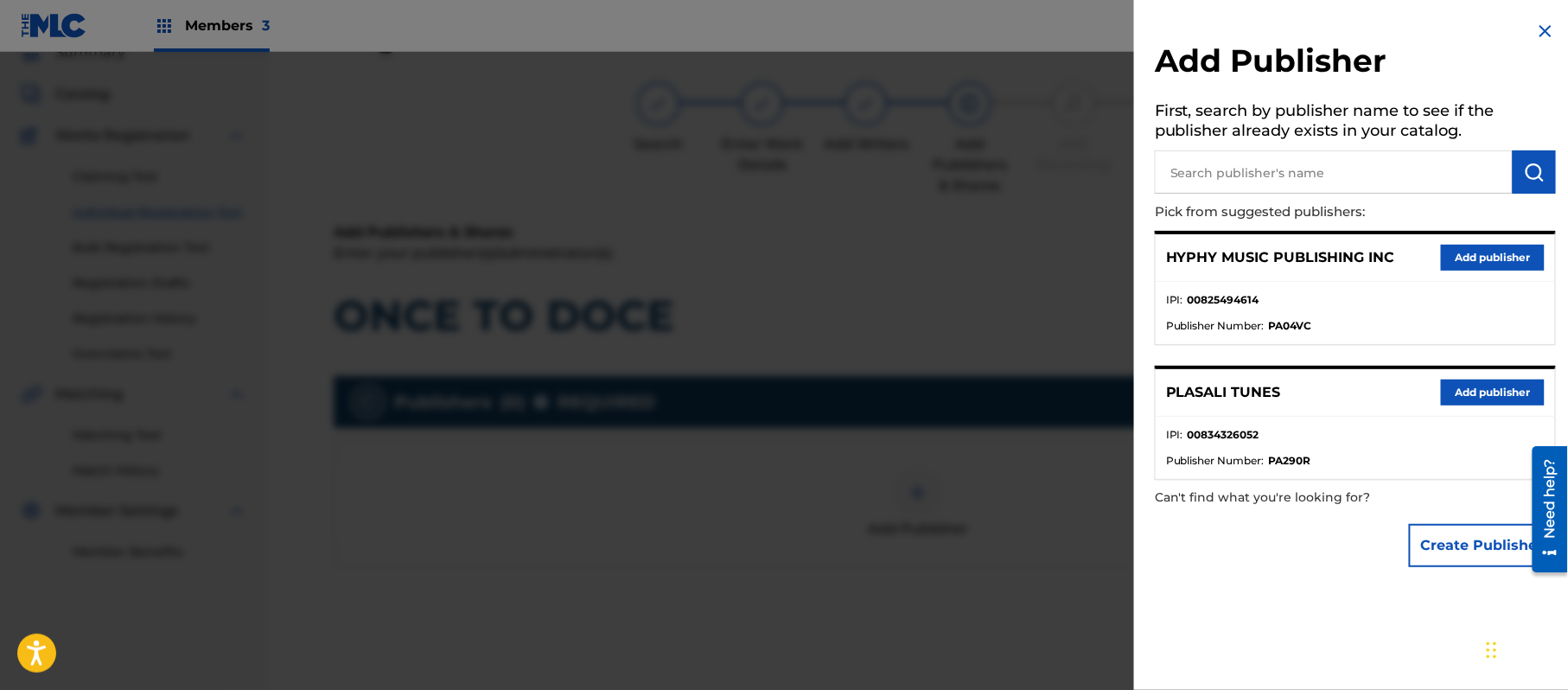
drag, startPoint x: 1475, startPoint y: 256, endPoint x: 1451, endPoint y: 264, distance: 25.3
click at [1475, 259] on button "Add publisher" at bounding box center [1494, 257] width 104 height 26
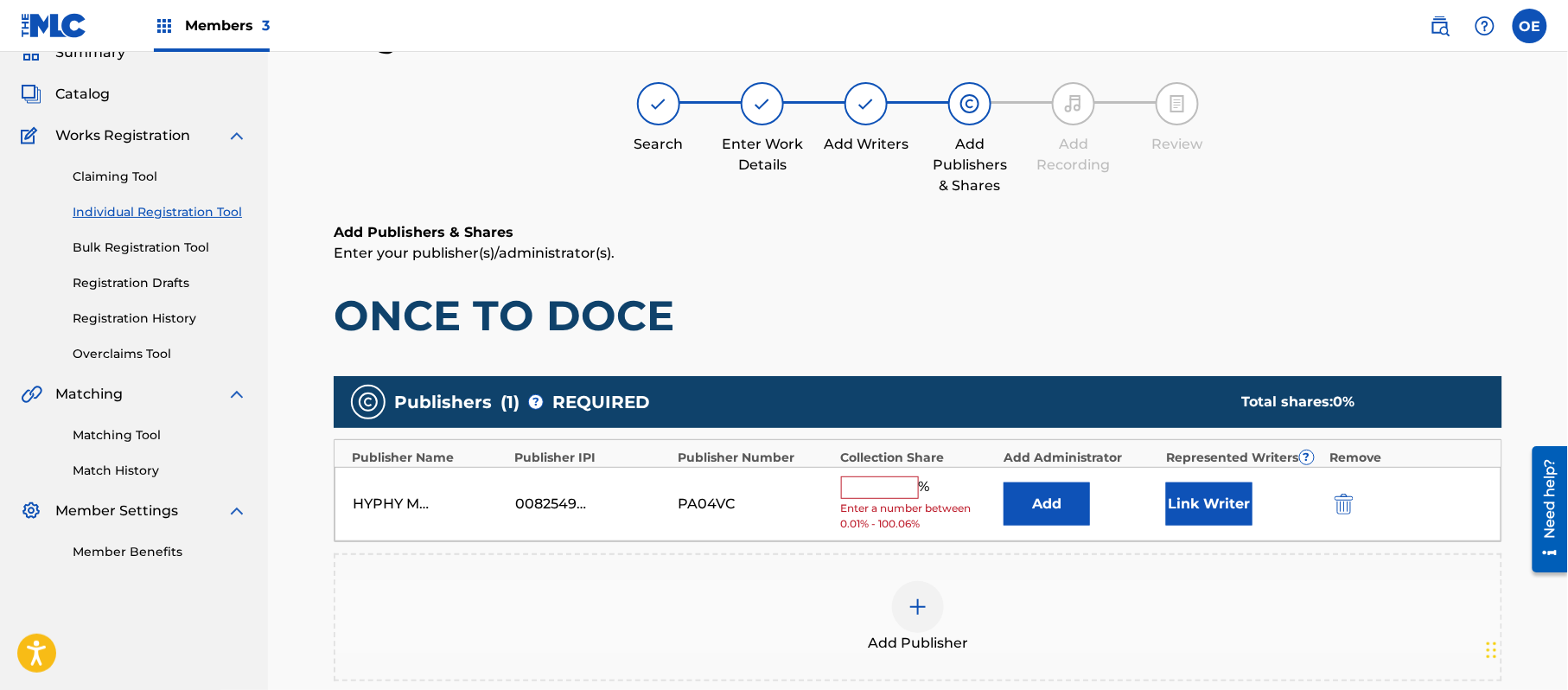
click at [889, 495] on input "text" at bounding box center [879, 487] width 78 height 22
type input "100"
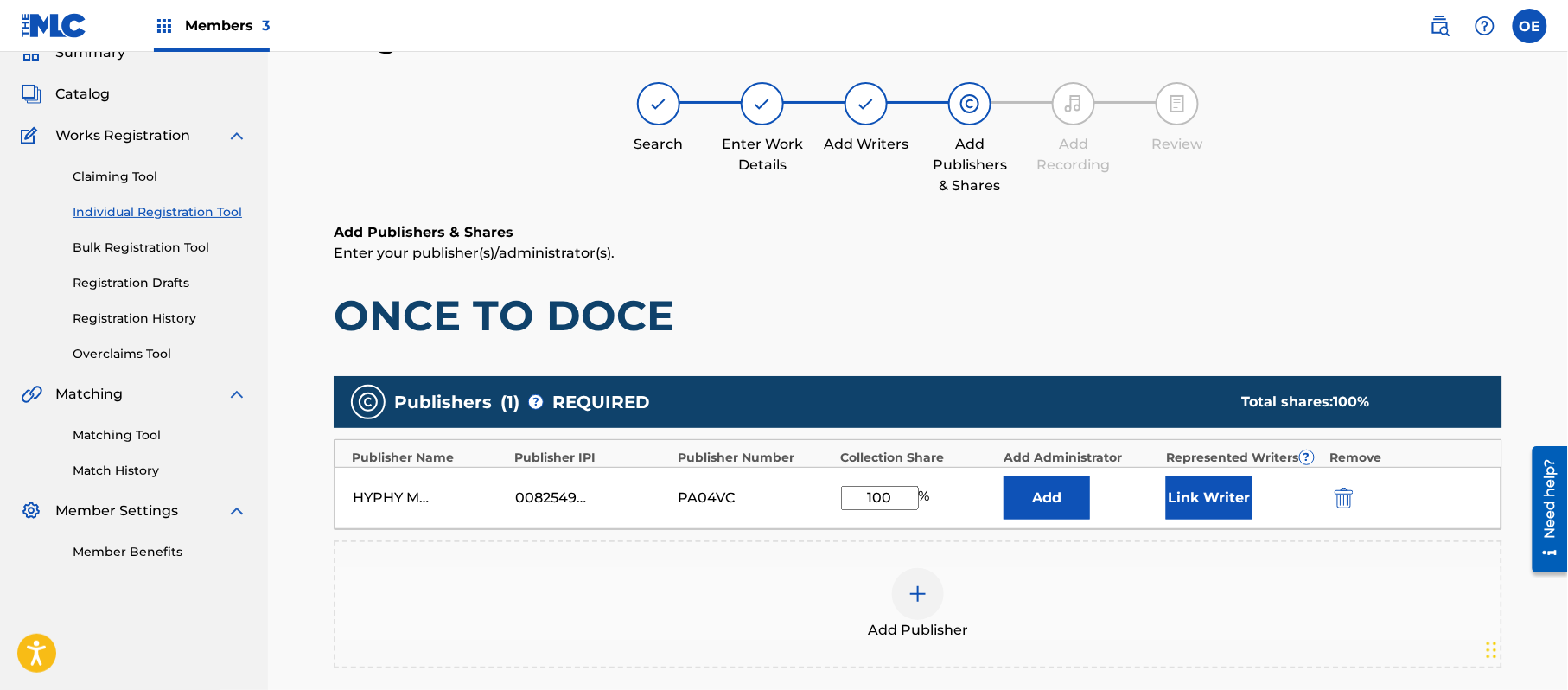
click at [1200, 495] on button "Link Writer" at bounding box center [1209, 497] width 86 height 43
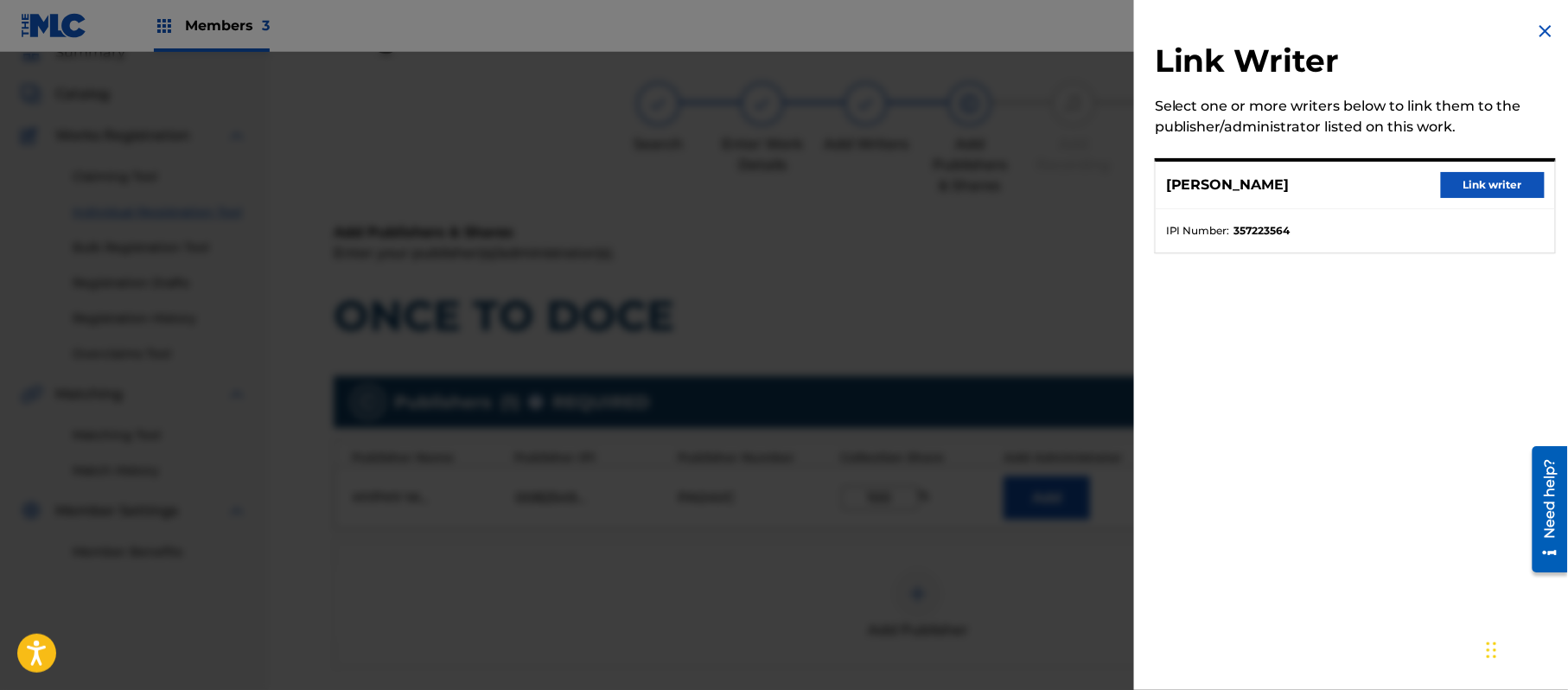
click at [1485, 188] on button "Link writer" at bounding box center [1494, 185] width 104 height 26
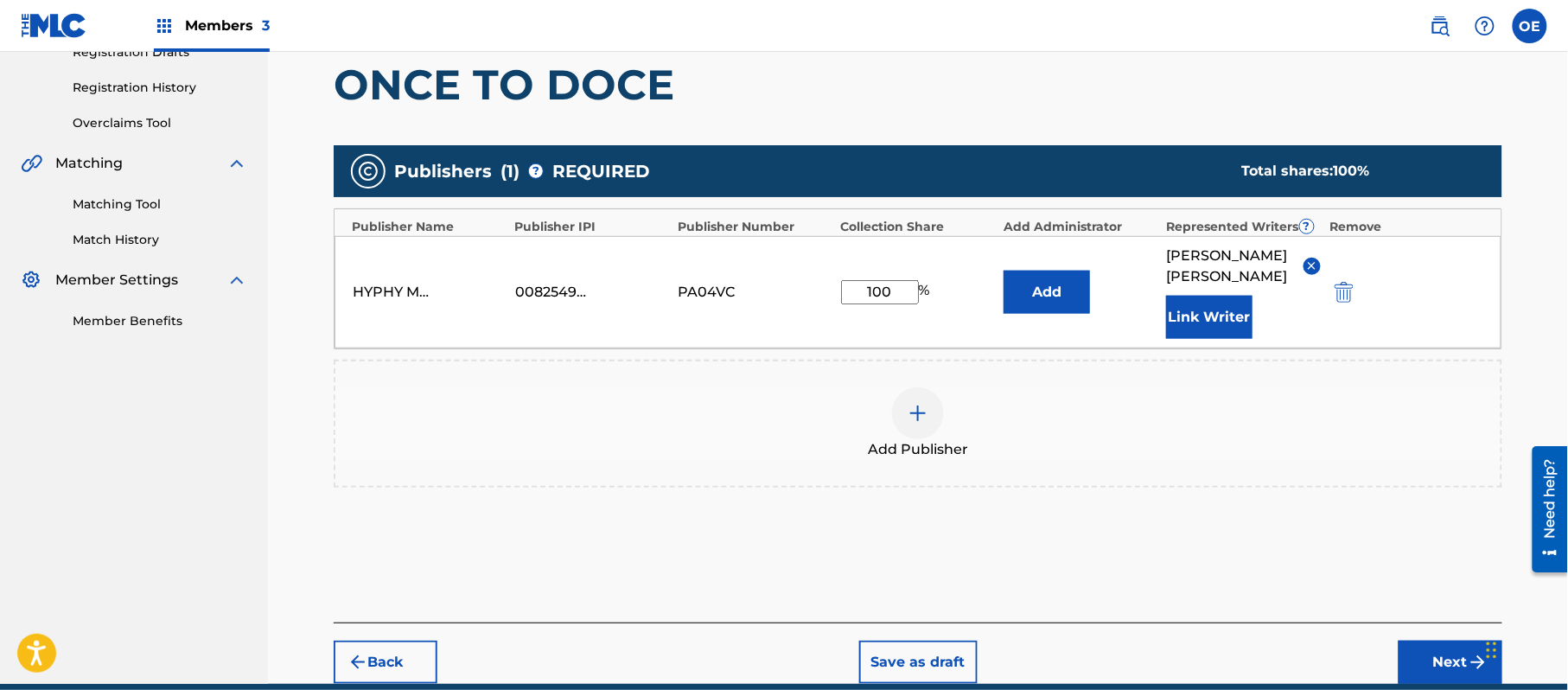
click at [1439, 650] on button "Next" at bounding box center [1451, 662] width 104 height 43
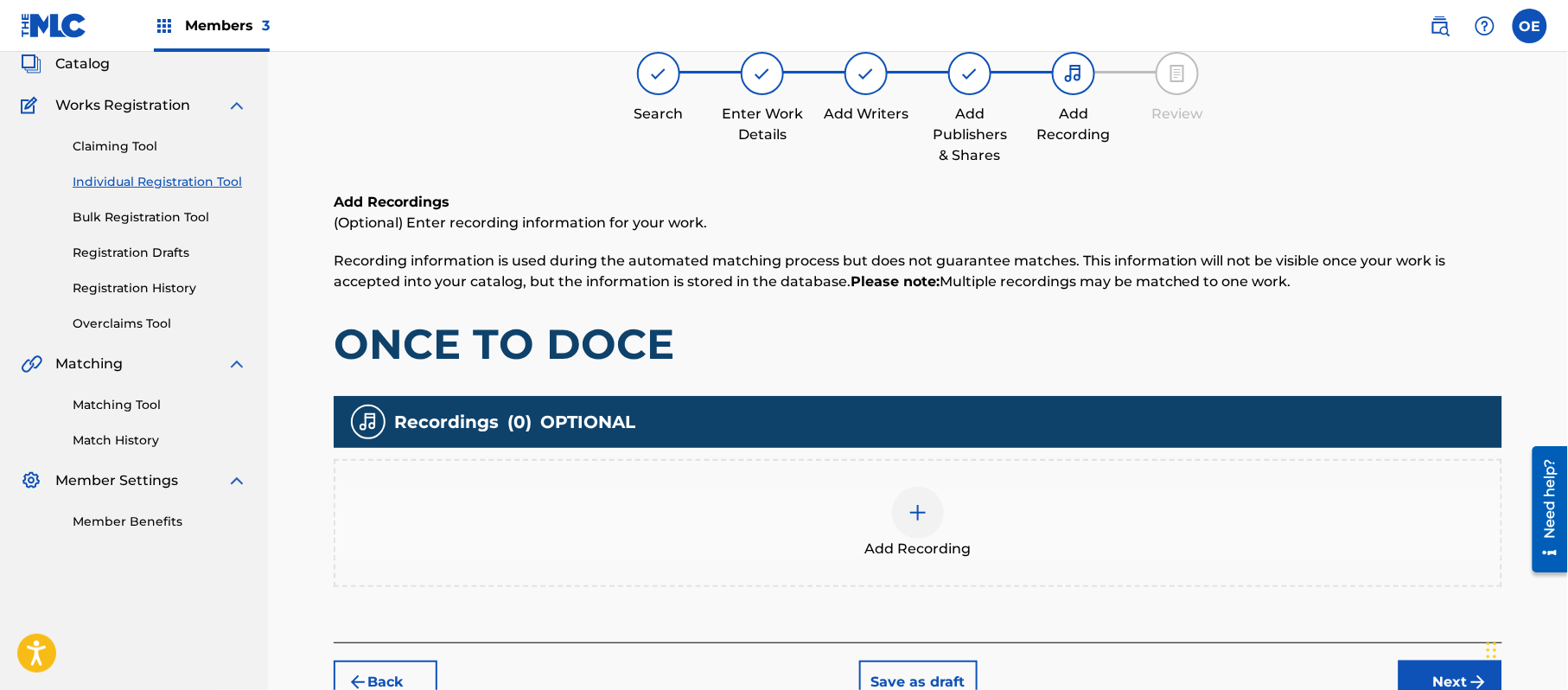
scroll to position [194, 0]
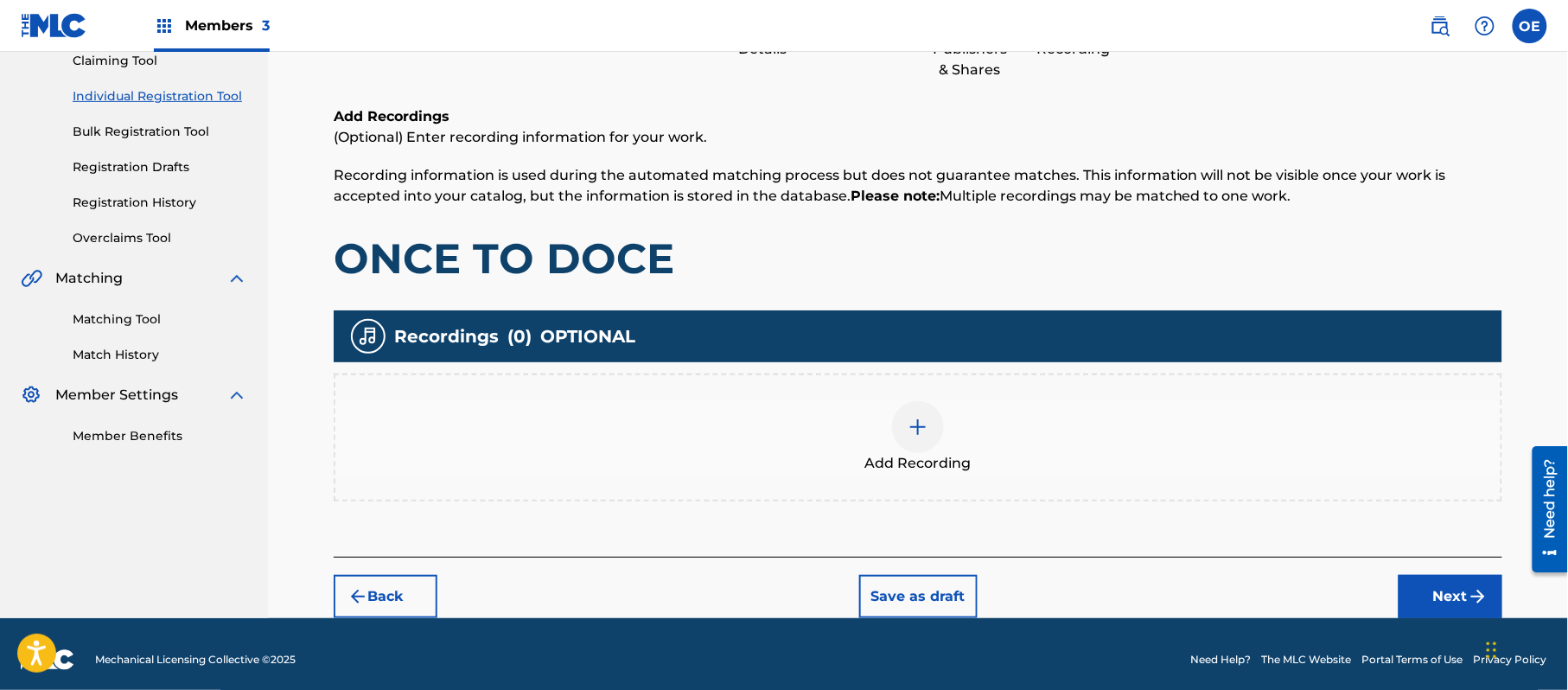
click at [917, 417] on img at bounding box center [918, 427] width 21 height 21
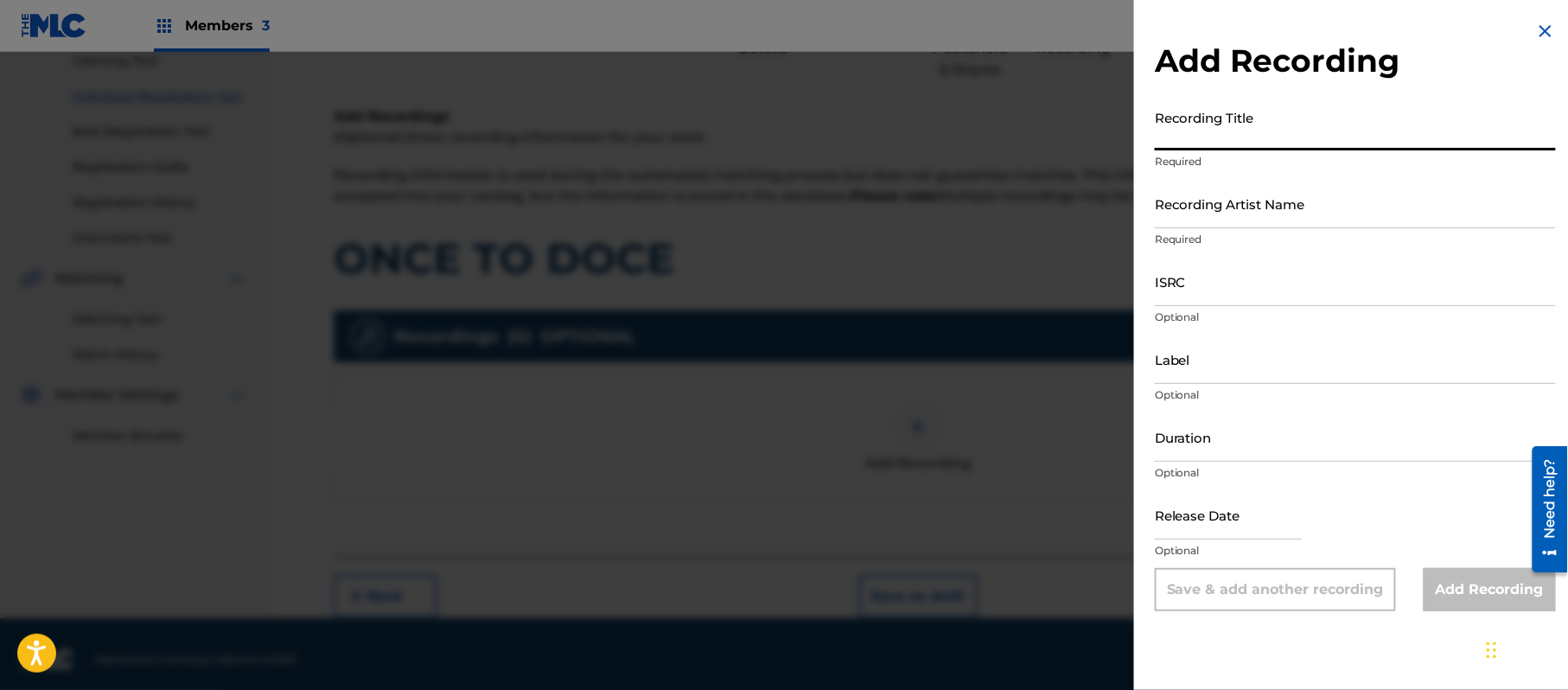
drag, startPoint x: 1253, startPoint y: 160, endPoint x: 1257, endPoint y: 126, distance: 34.2
paste input "Once To Doce"
type input "Once To Doce"
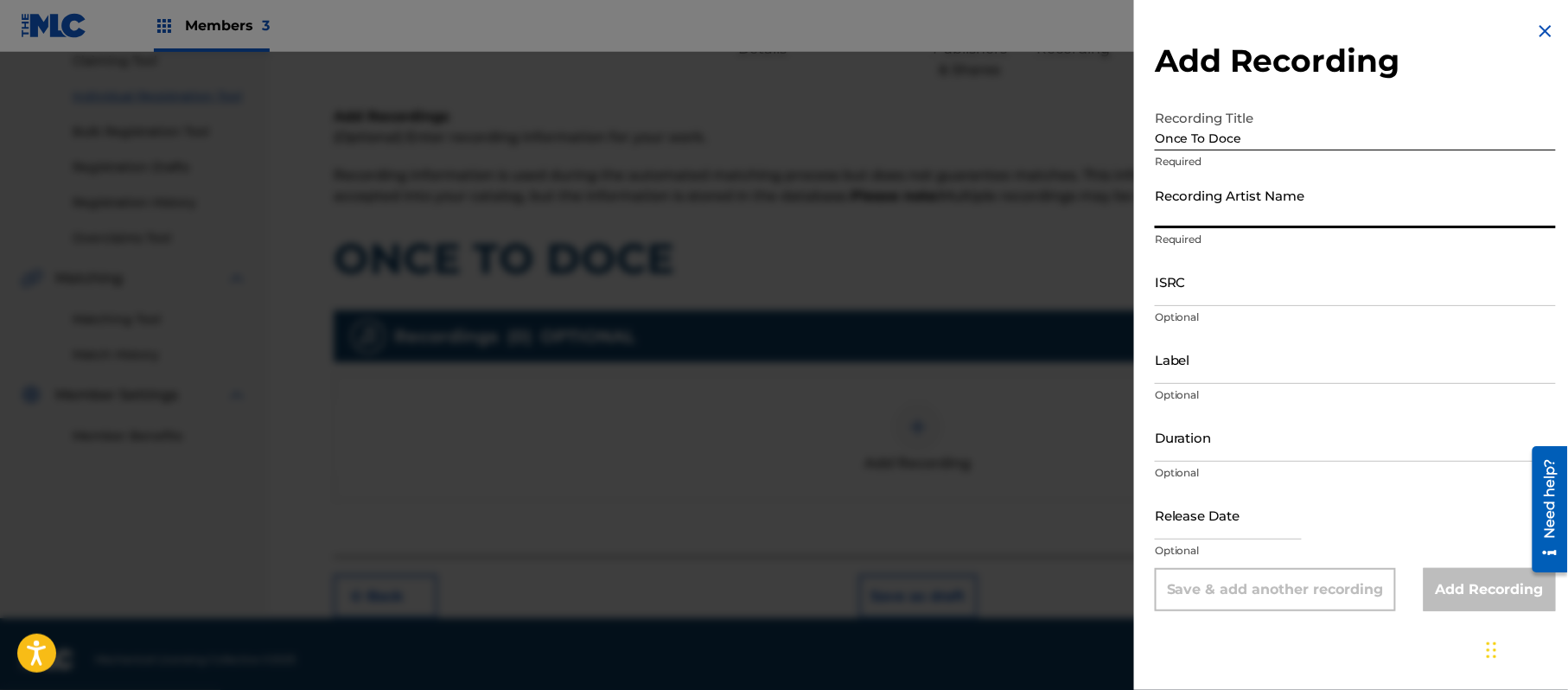
paste input "[PERSON_NAME] "El Guacho""
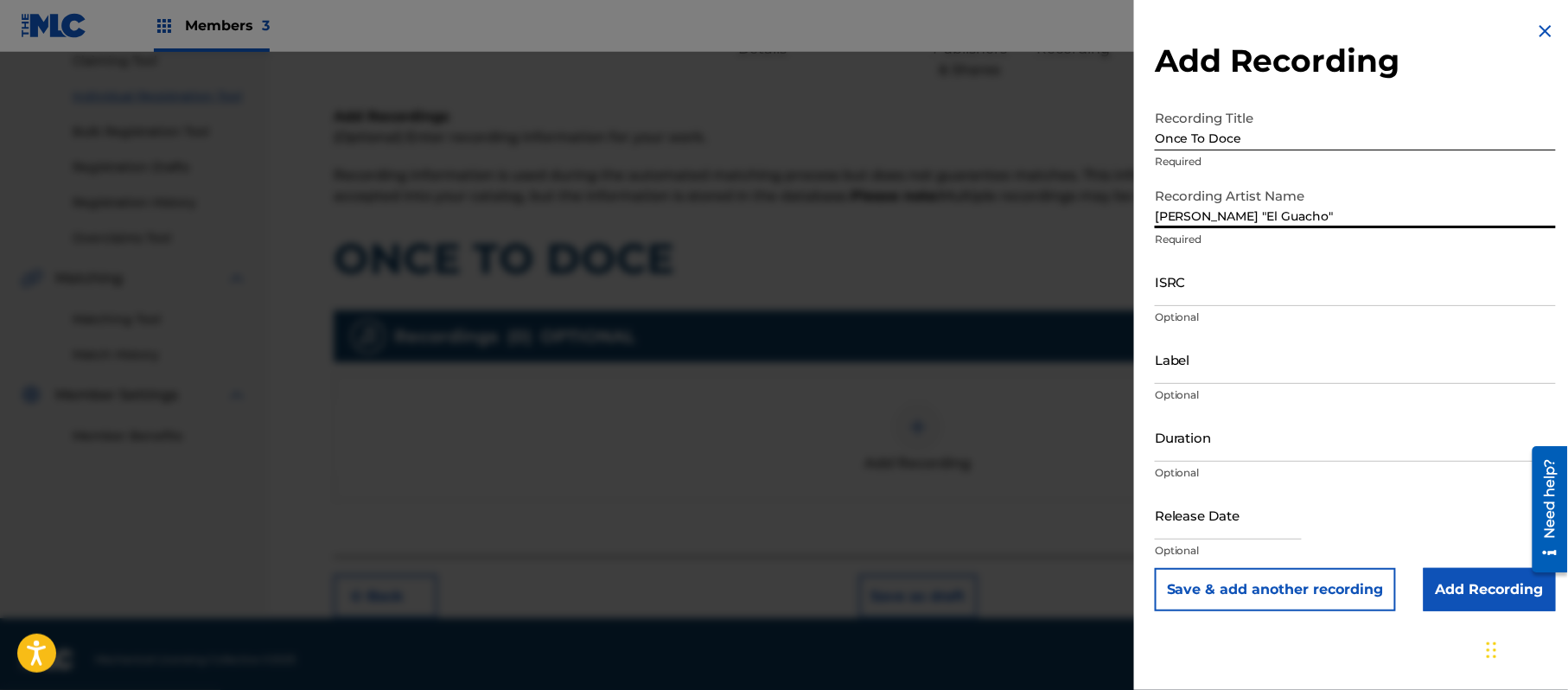
type input "[PERSON_NAME] "El Guacho""
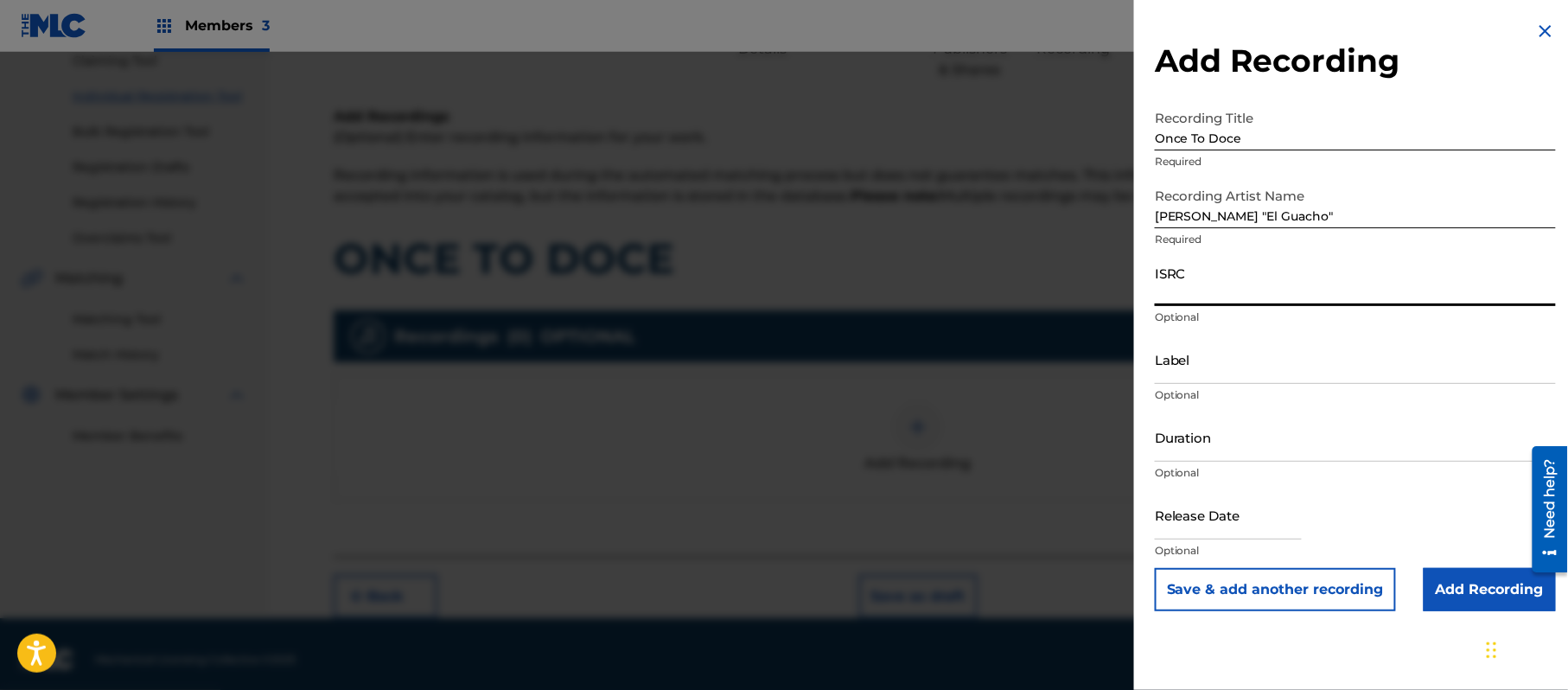
paste input "QM4TW1910930"
type input "QM4TW1910930"
paste input "Machin Entertainment Inc."
type input "Machin Entertainment Inc."
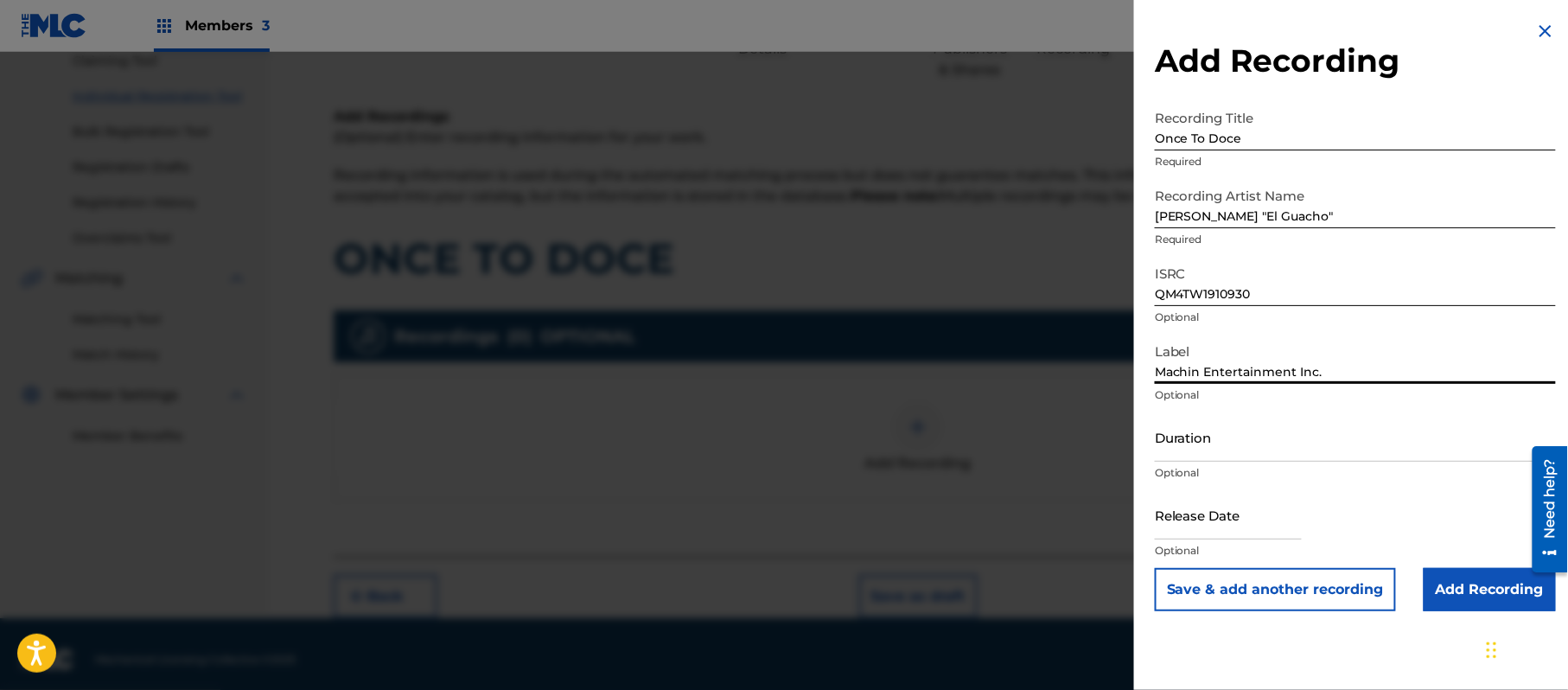
drag, startPoint x: 1377, startPoint y: 364, endPoint x: 834, endPoint y: 381, distance: 543.3
click at [840, 382] on div "Add Recording Recording Title Once To Doce Required Recording Artist Name [PERS…" at bounding box center [784, 371] width 1568 height 638
paste input "Machin Entertainment Inc."
type input "Machin Entertainment Inc."
click at [1280, 415] on input "Duration" at bounding box center [1355, 436] width 401 height 49
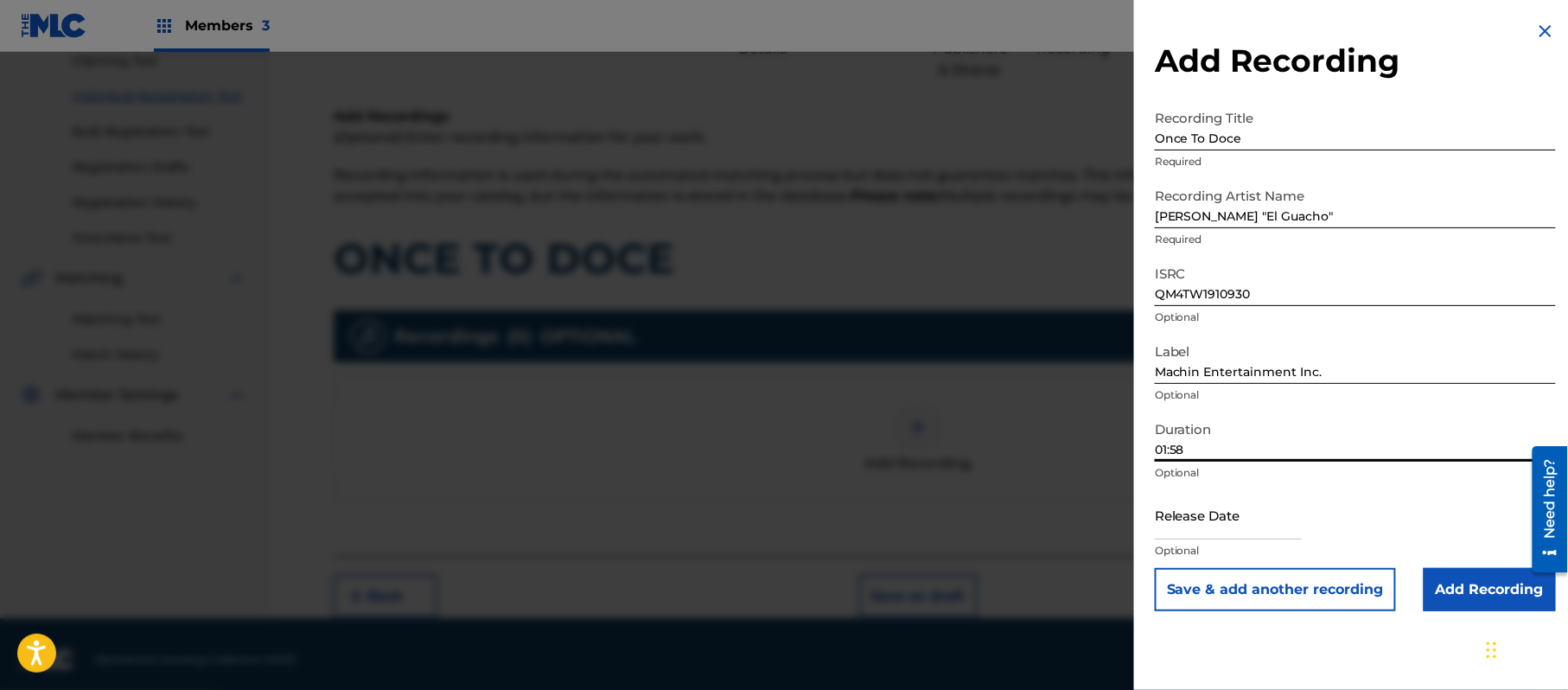
type input "01:58"
drag, startPoint x: 1171, startPoint y: 532, endPoint x: 1207, endPoint y: 530, distance: 36.1
click at [1171, 532] on input "text" at bounding box center [1228, 514] width 147 height 49
select select "7"
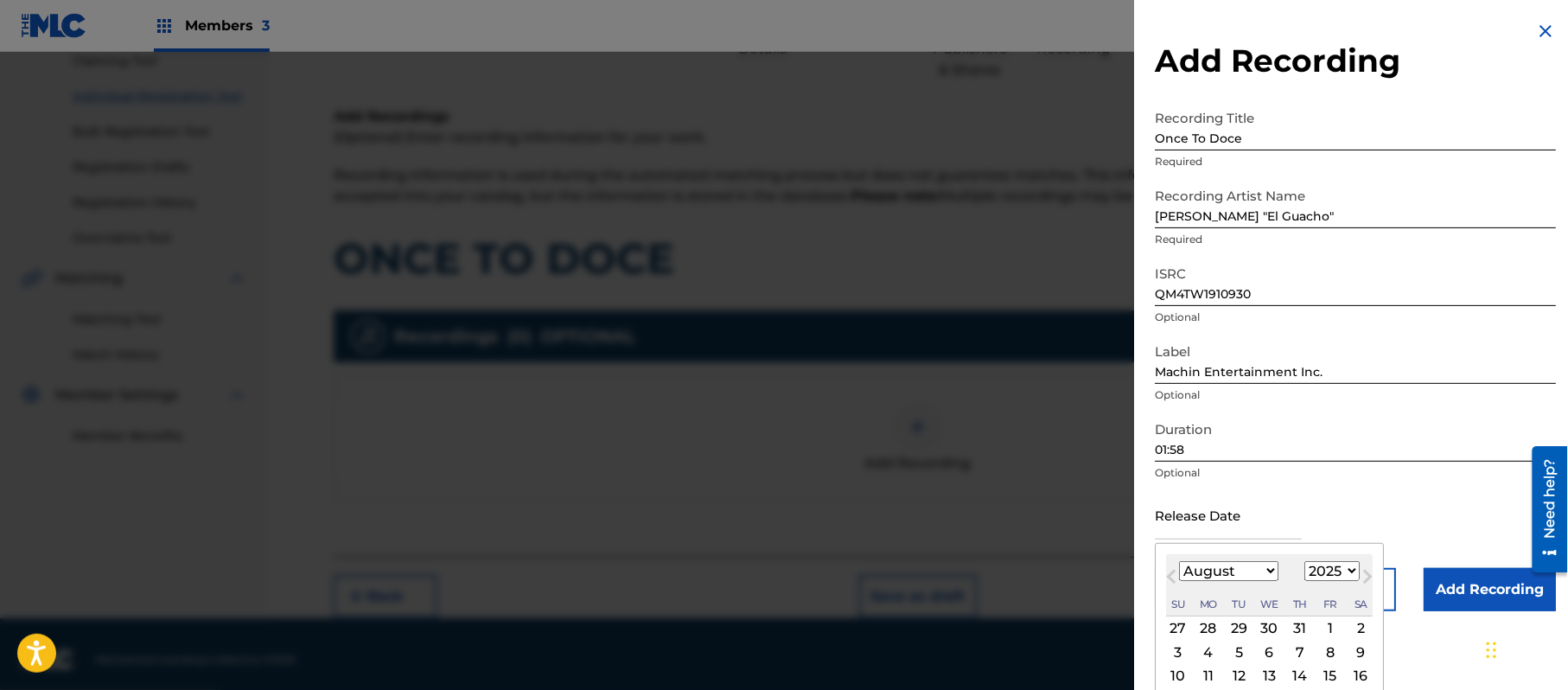
click at [1325, 562] on select "1899 1900 1901 1902 1903 1904 1905 1906 1907 1908 1909 1910 1911 1912 1913 1914…" at bounding box center [1332, 571] width 56 height 20
select select "2010"
click at [1308, 561] on select "1899 1900 1901 1902 1903 1904 1905 1906 1907 1908 1909 1910 1911 1912 1913 1914…" at bounding box center [1332, 571] width 56 height 20
click at [1210, 569] on select "January February March April May June July August September October November De…" at bounding box center [1228, 571] width 100 height 20
select select "11"
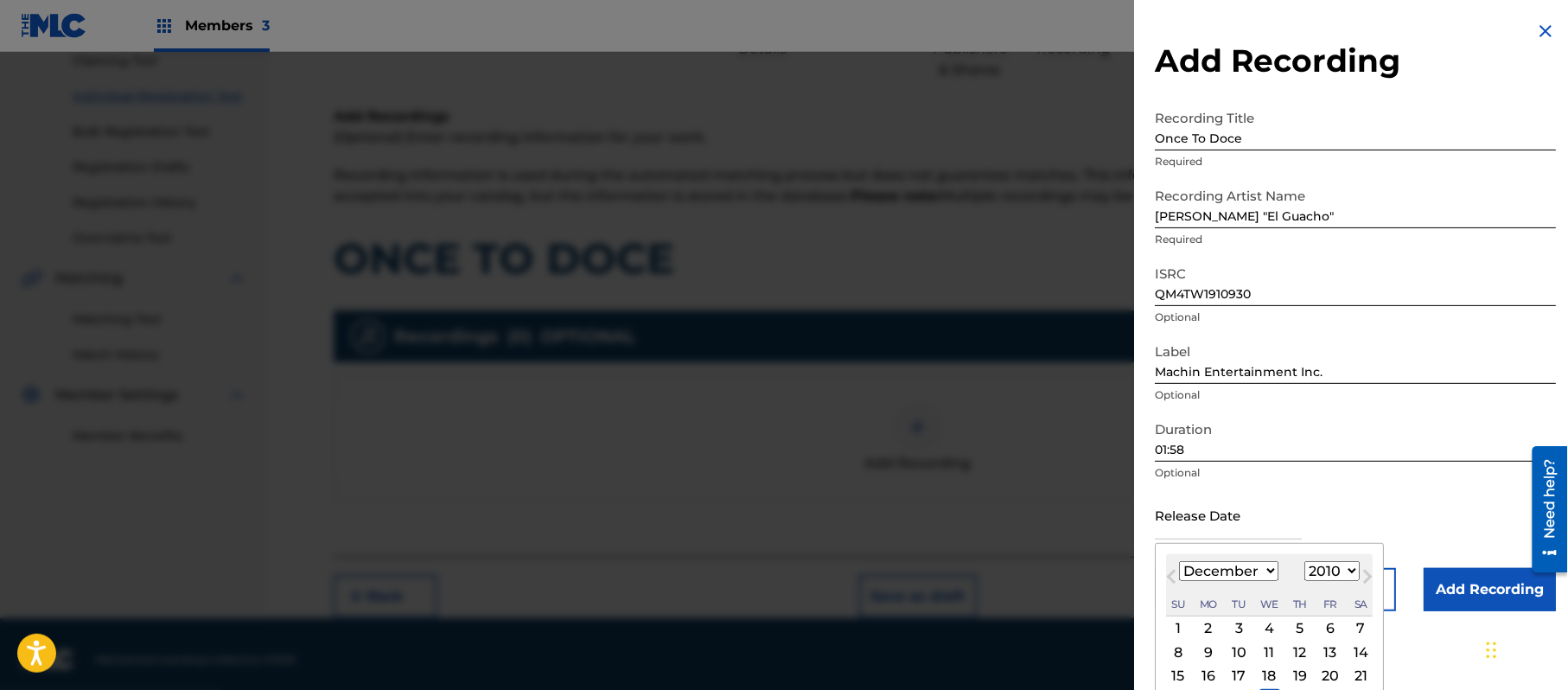
click at [1180, 561] on select "January February March April May June July August September October November De…" at bounding box center [1228, 571] width 100 height 20
click at [1326, 623] on div "3" at bounding box center [1330, 628] width 21 height 21
type input "[DATE]"
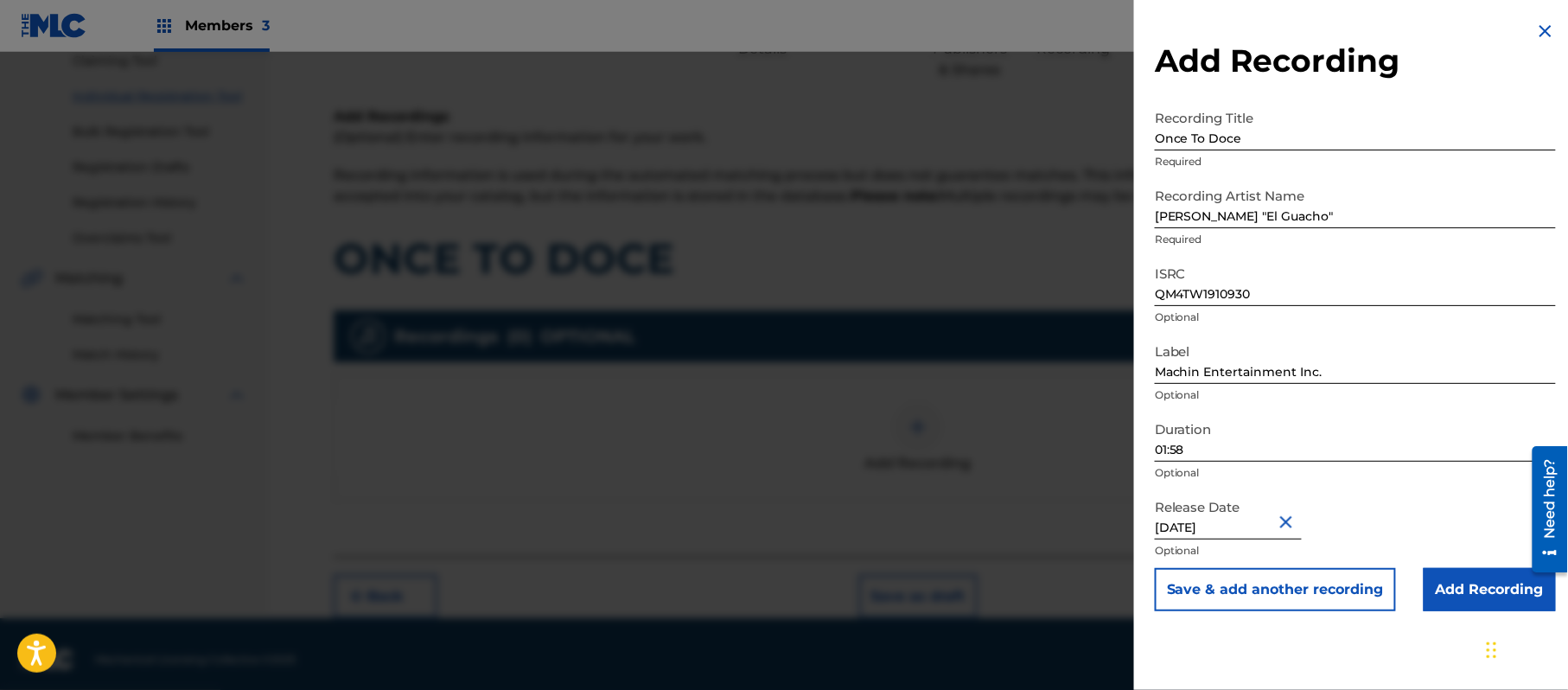
click at [1440, 590] on input "Add Recording" at bounding box center [1490, 590] width 133 height 43
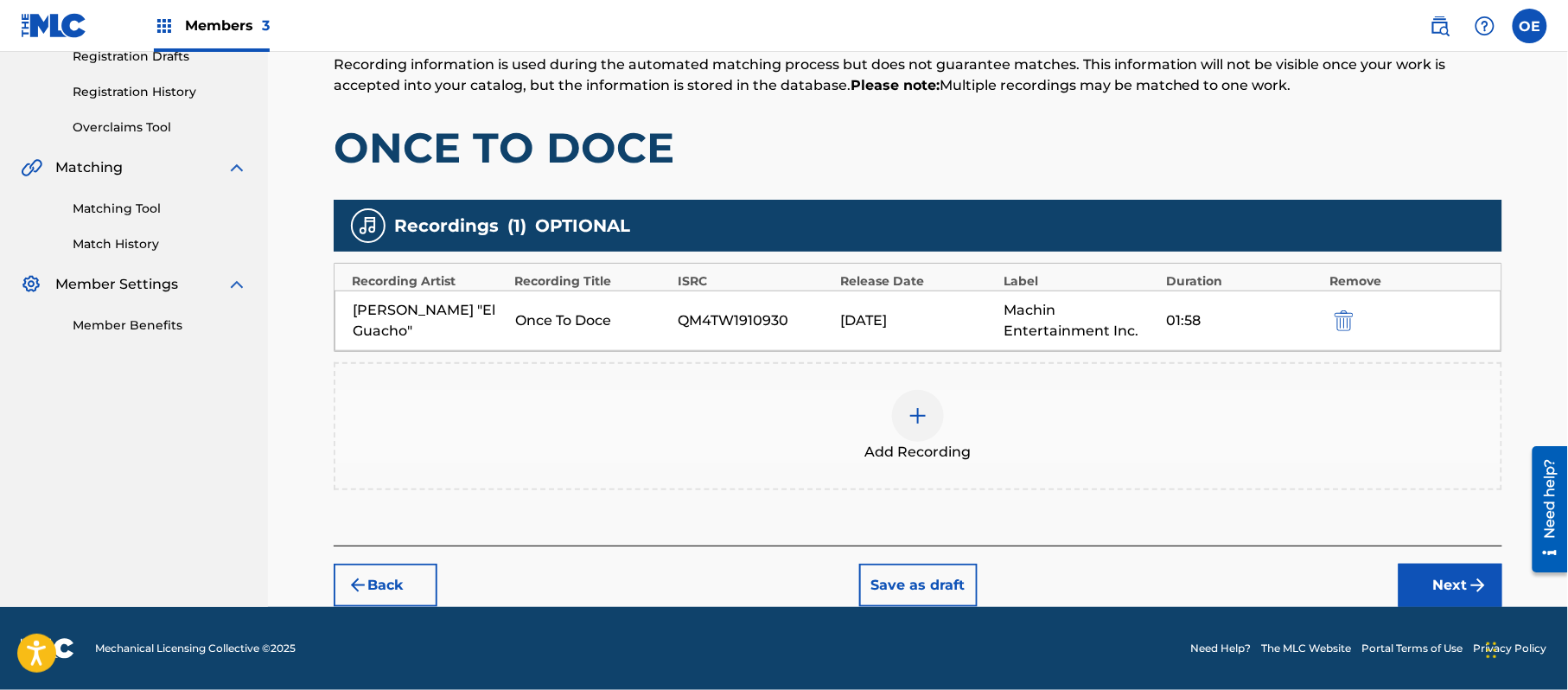
click at [1460, 577] on button "Next" at bounding box center [1451, 585] width 104 height 43
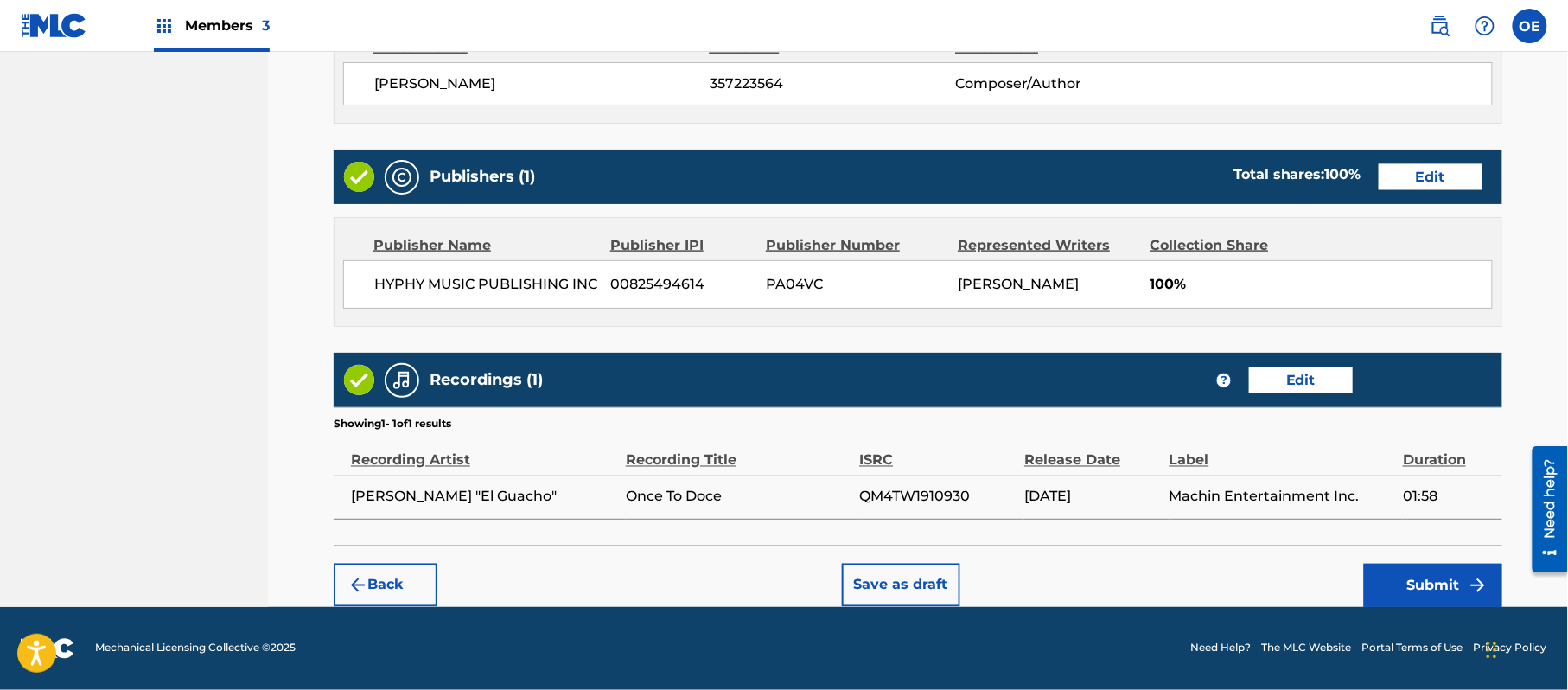
scroll to position [772, 0]
click at [1430, 590] on button "Submit" at bounding box center [1434, 585] width 138 height 43
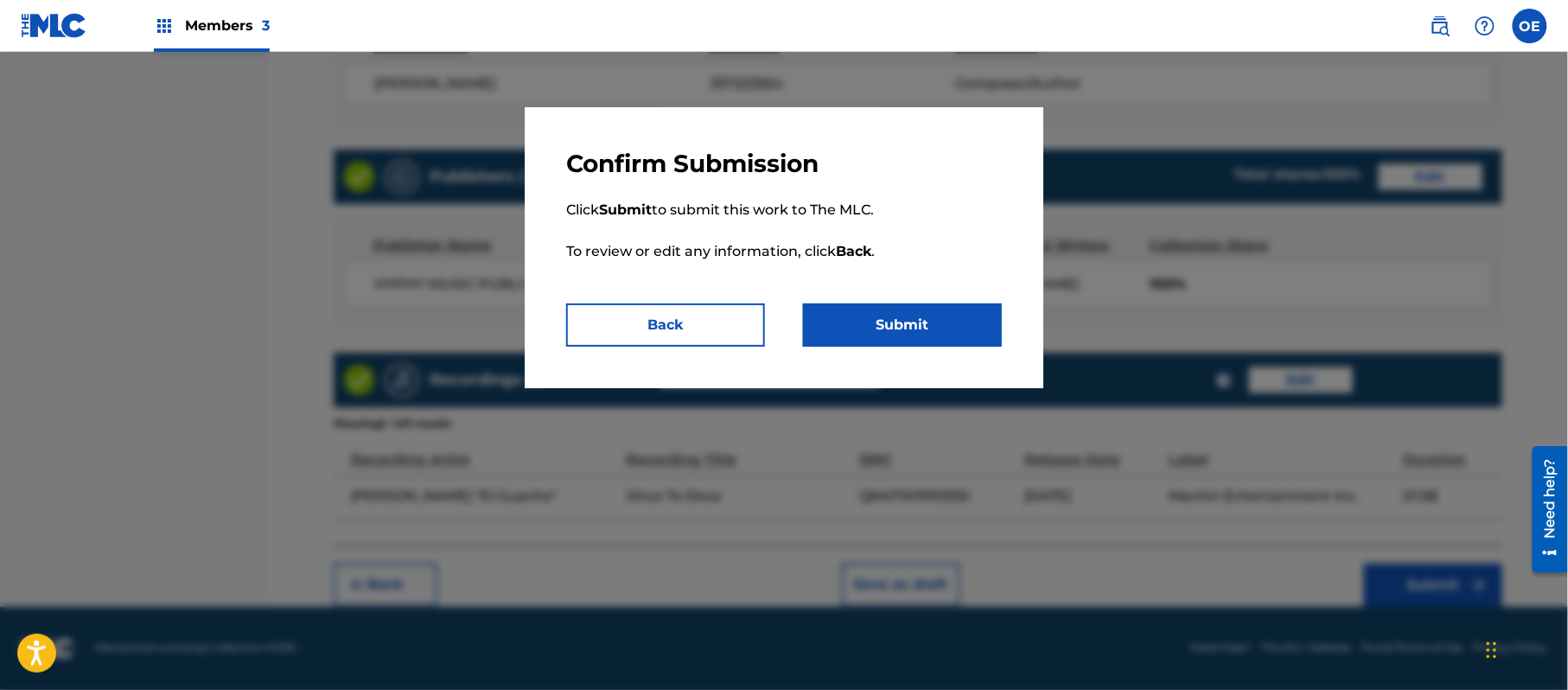
click at [937, 326] on button "Submit" at bounding box center [903, 324] width 199 height 43
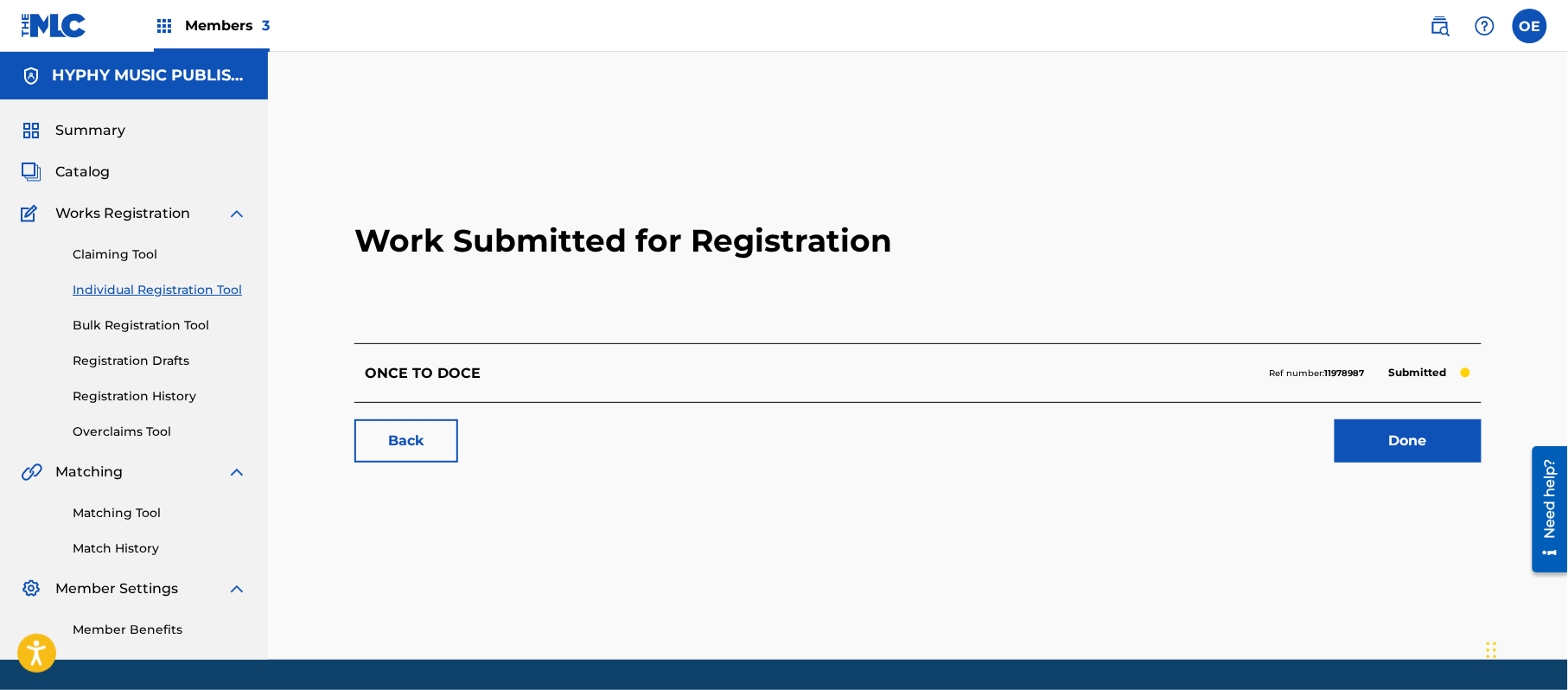
click at [167, 287] on link "Individual Registration Tool" at bounding box center [160, 289] width 175 height 18
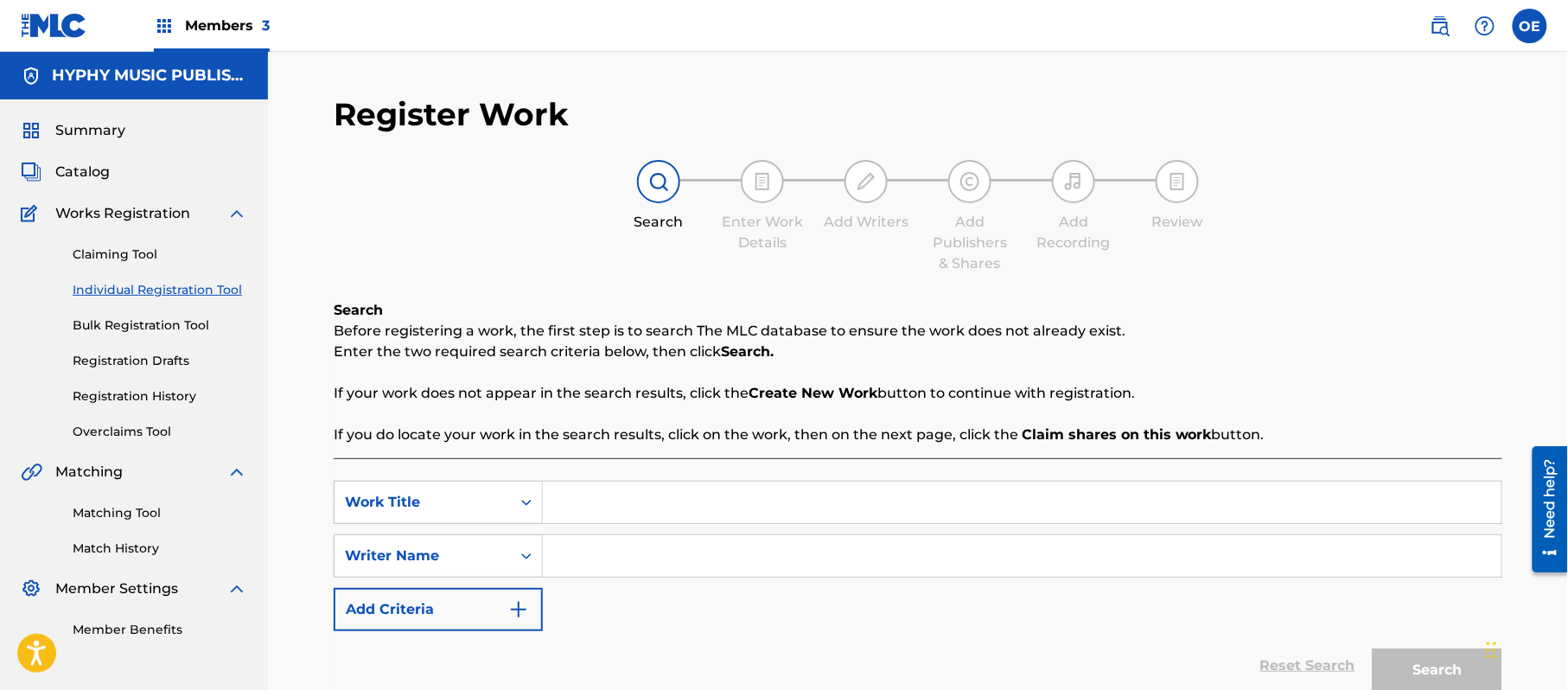
paste input "PARA TI MUNEQUITA"
type input "PARA TI MUNEQUITA"
paste input "[PERSON_NAME]"
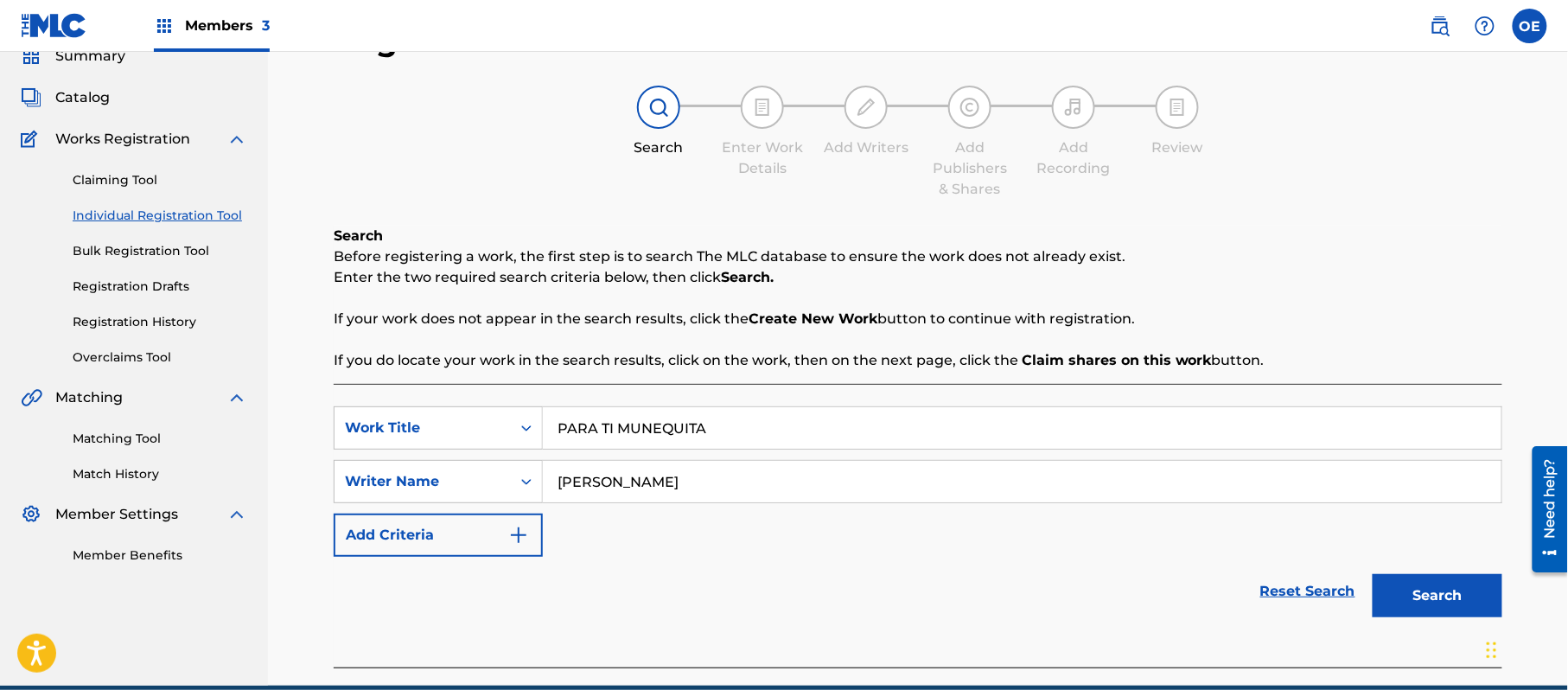
scroll to position [153, 0]
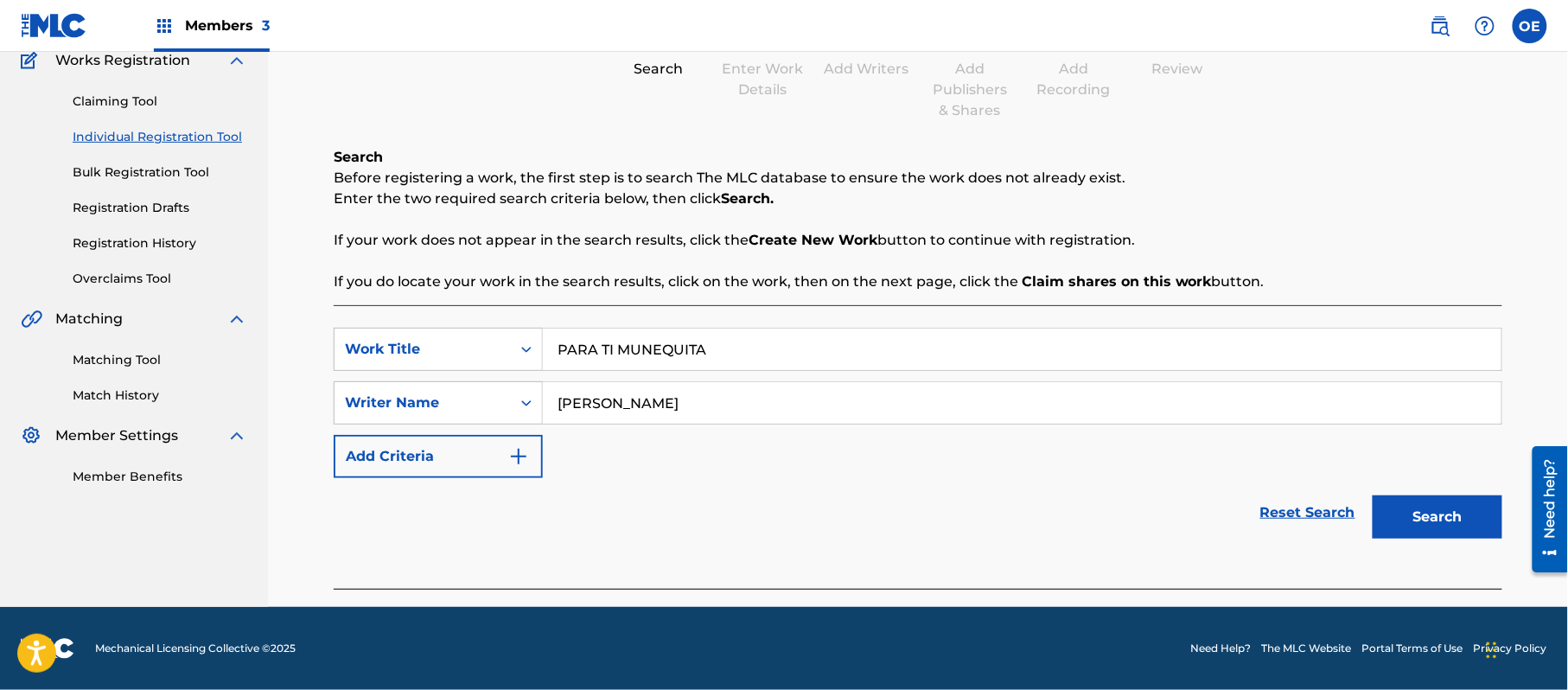
click at [1409, 510] on button "Search" at bounding box center [1437, 517] width 130 height 43
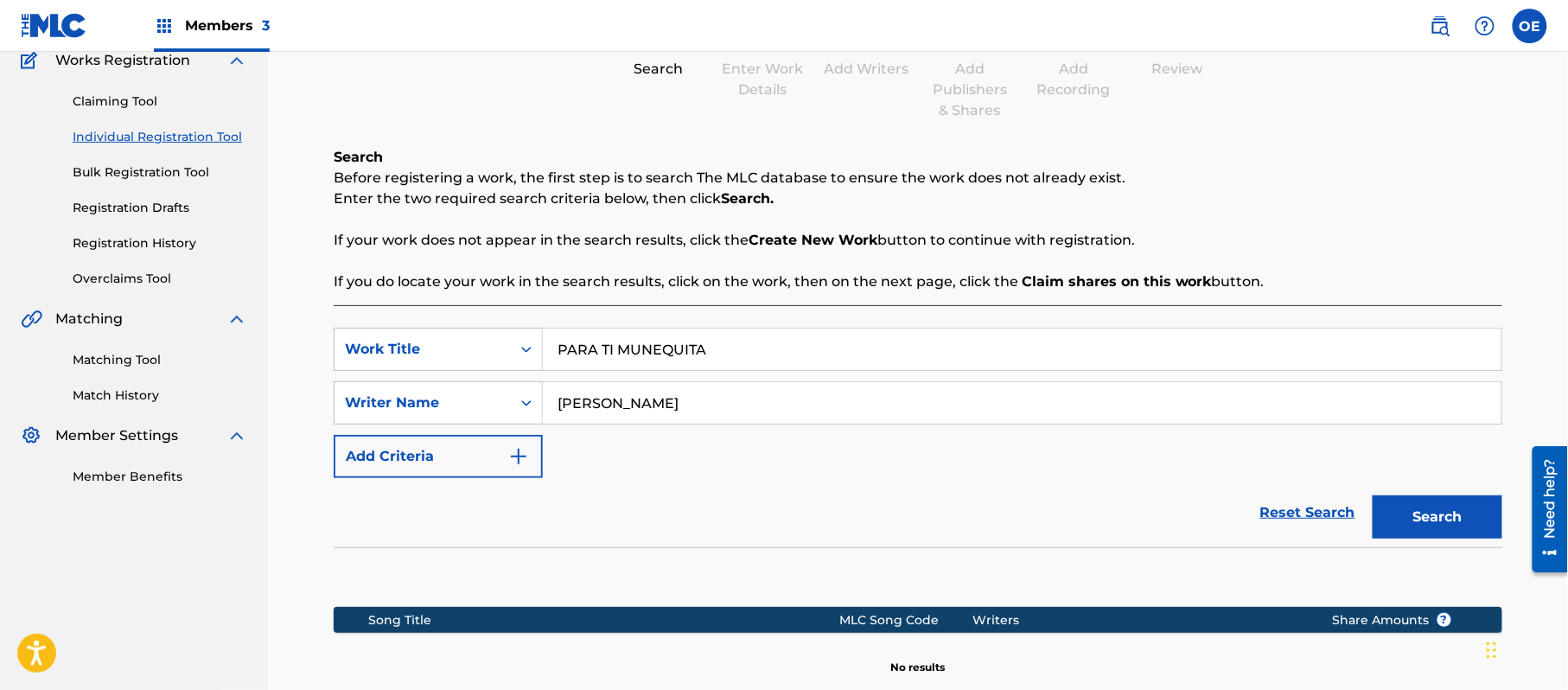
drag, startPoint x: 727, startPoint y: 392, endPoint x: 594, endPoint y: 412, distance: 134.5
click at [594, 412] on input "[PERSON_NAME]" at bounding box center [1022, 402] width 958 height 41
type input "[PERSON_NAME]"
click at [1373, 496] on button "Search" at bounding box center [1437, 517] width 130 height 43
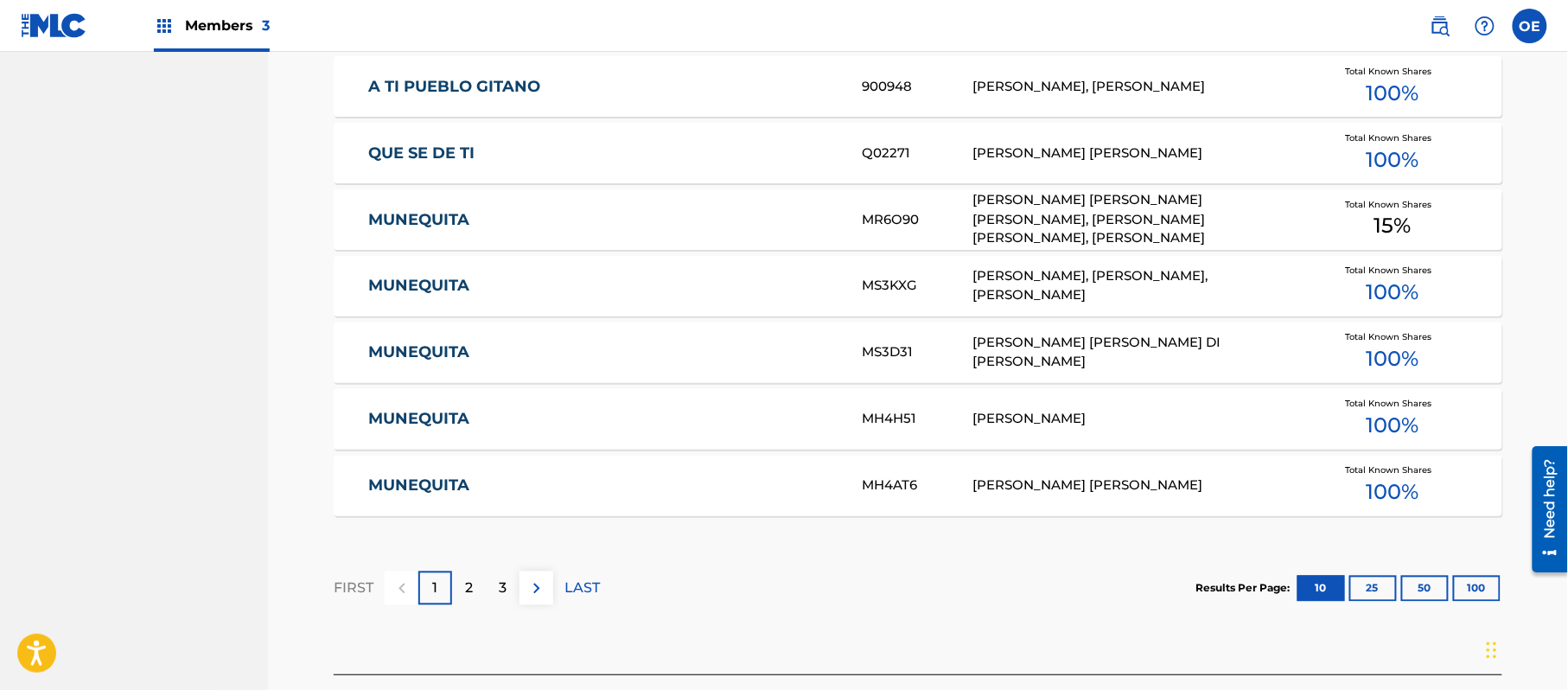
scroll to position [1079, 0]
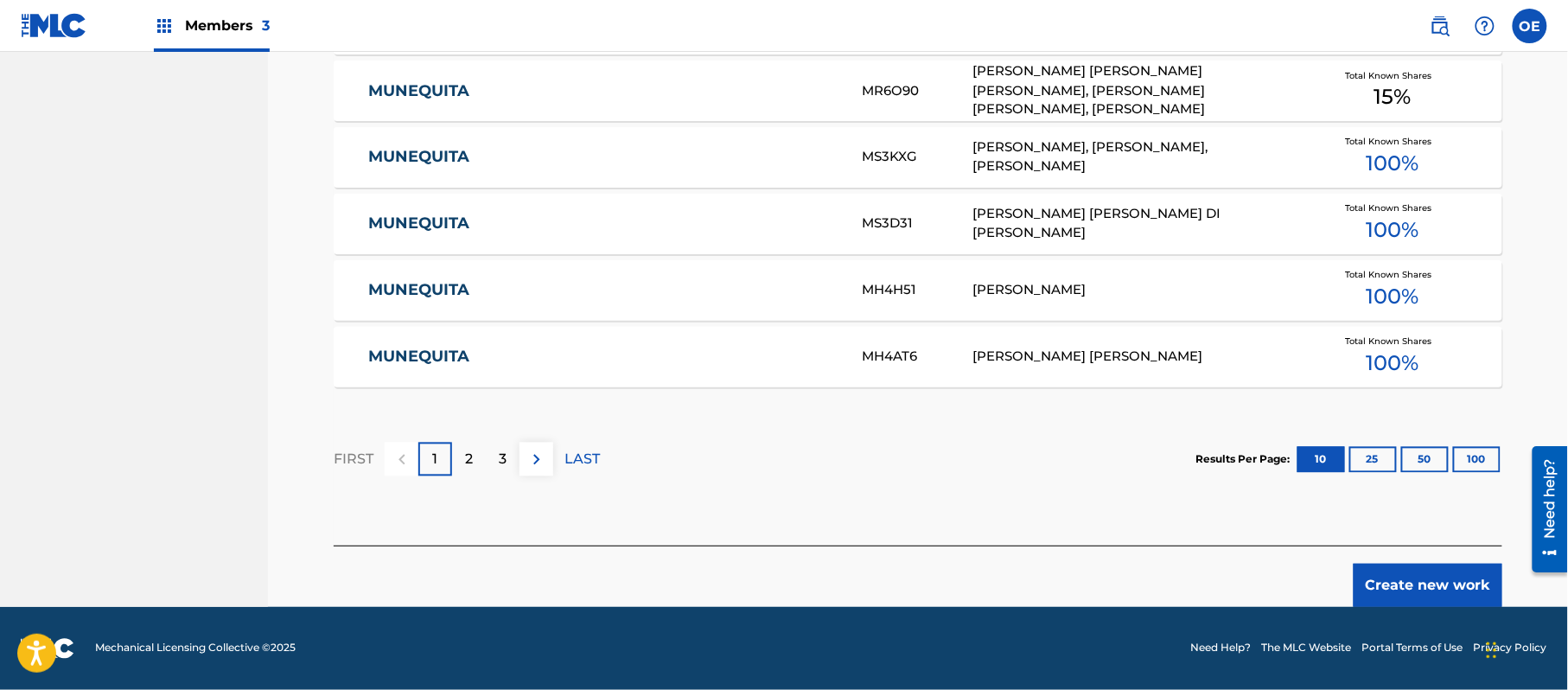
click at [1436, 556] on div "Create new work" at bounding box center [918, 576] width 1169 height 61
click at [1432, 569] on button "Create new work" at bounding box center [1428, 585] width 149 height 43
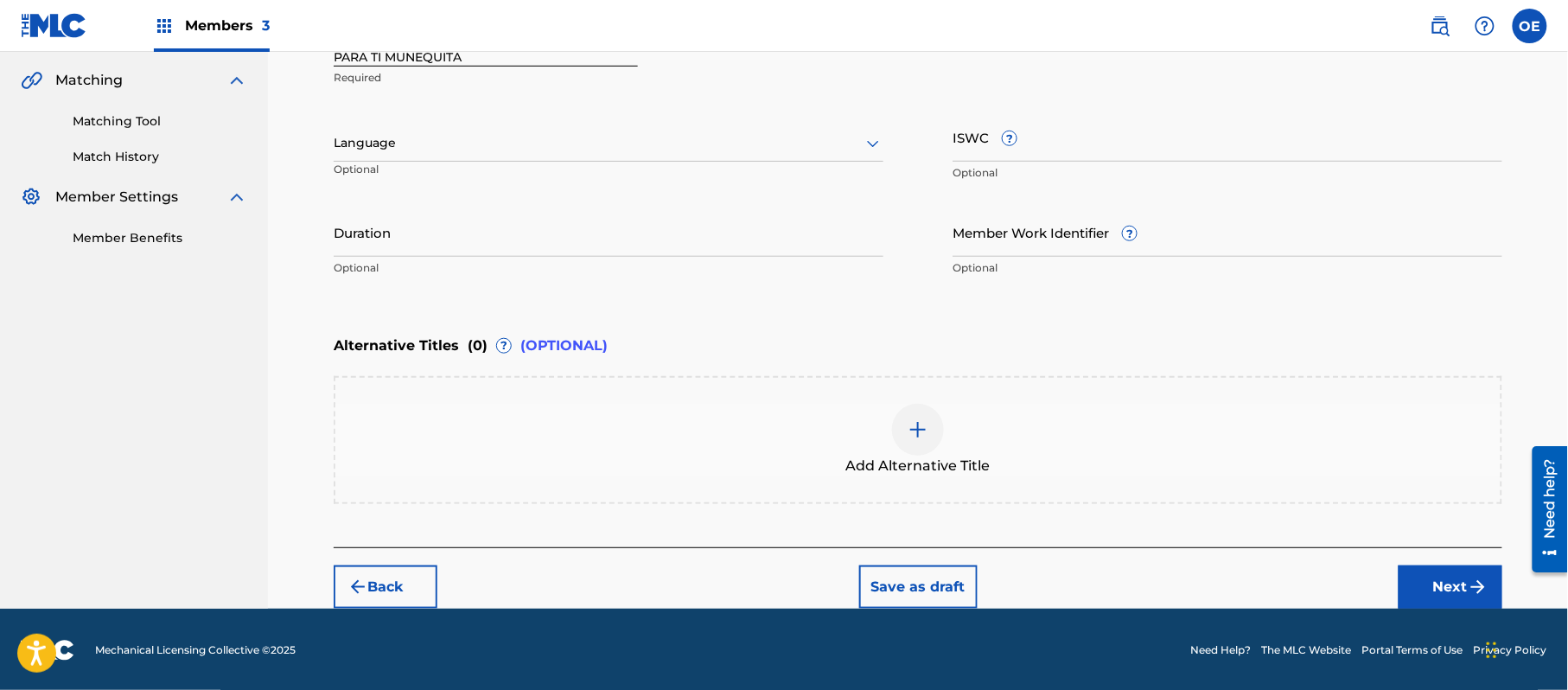
click at [388, 153] on div at bounding box center [608, 143] width 550 height 22
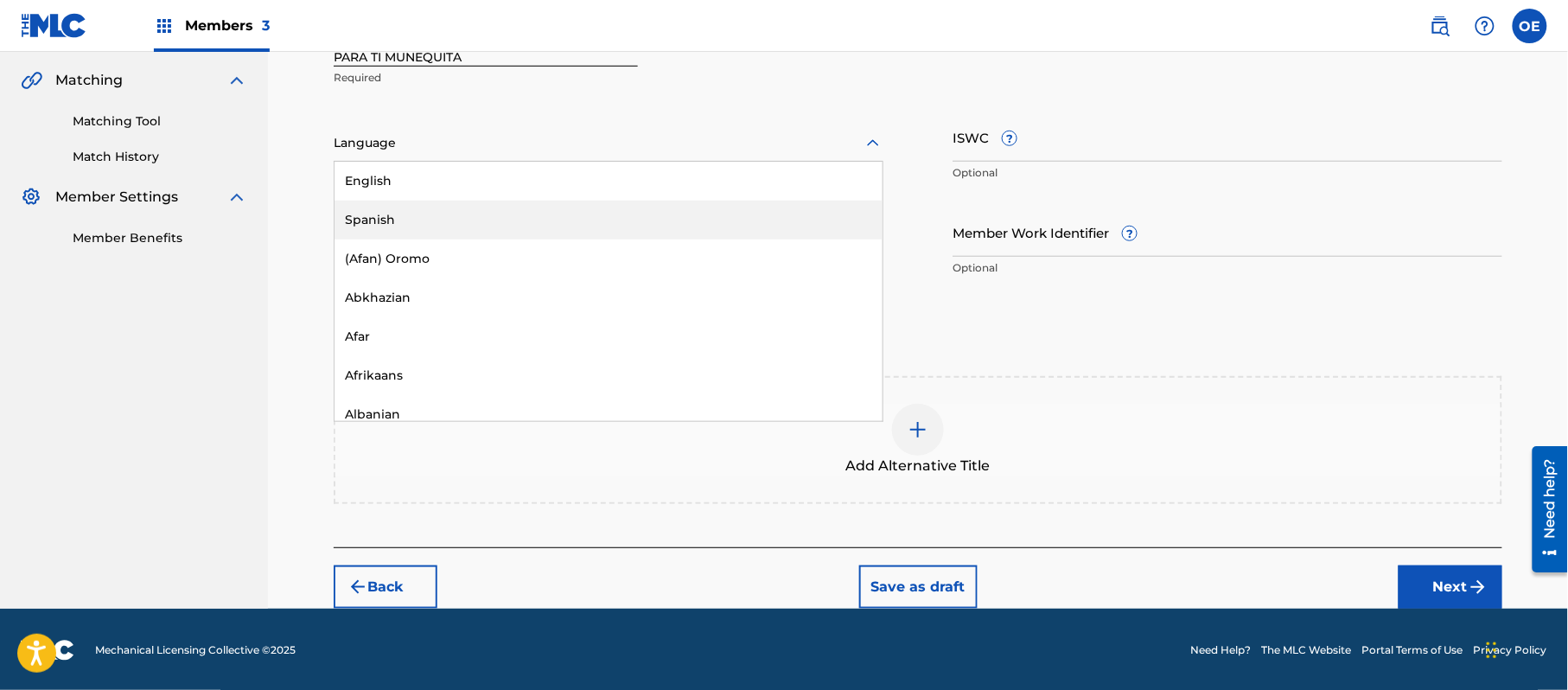
click at [426, 235] on div "Spanish" at bounding box center [608, 220] width 548 height 39
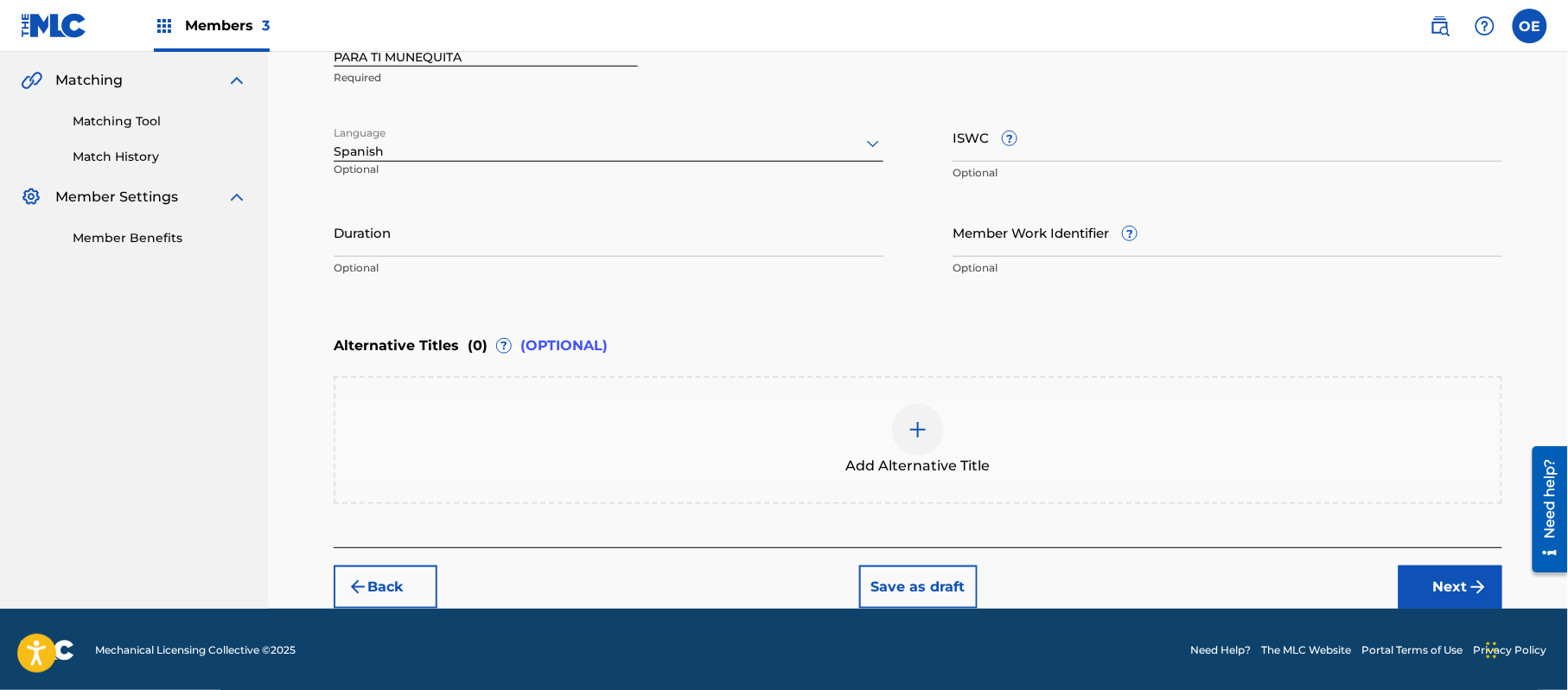
click at [1494, 578] on button "Next" at bounding box center [1451, 587] width 104 height 43
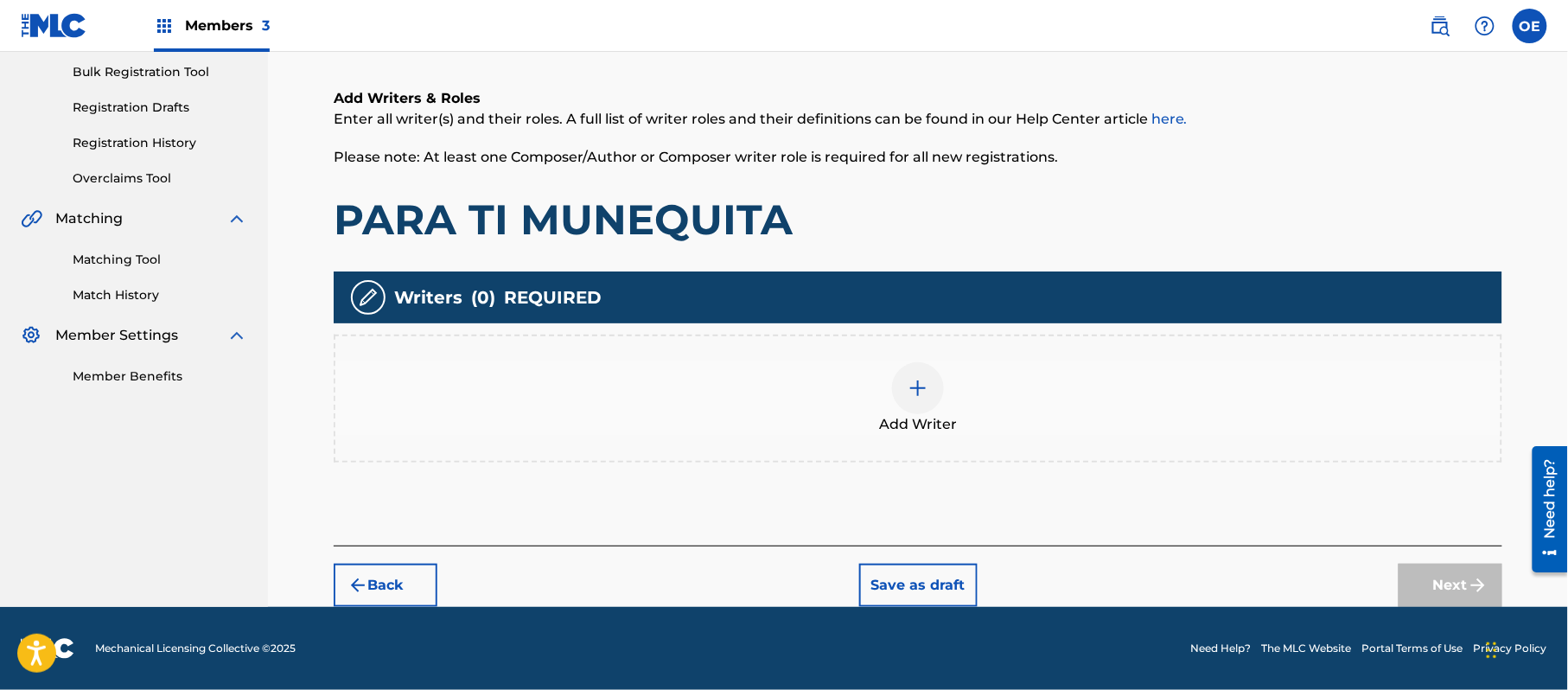
scroll to position [78, 0]
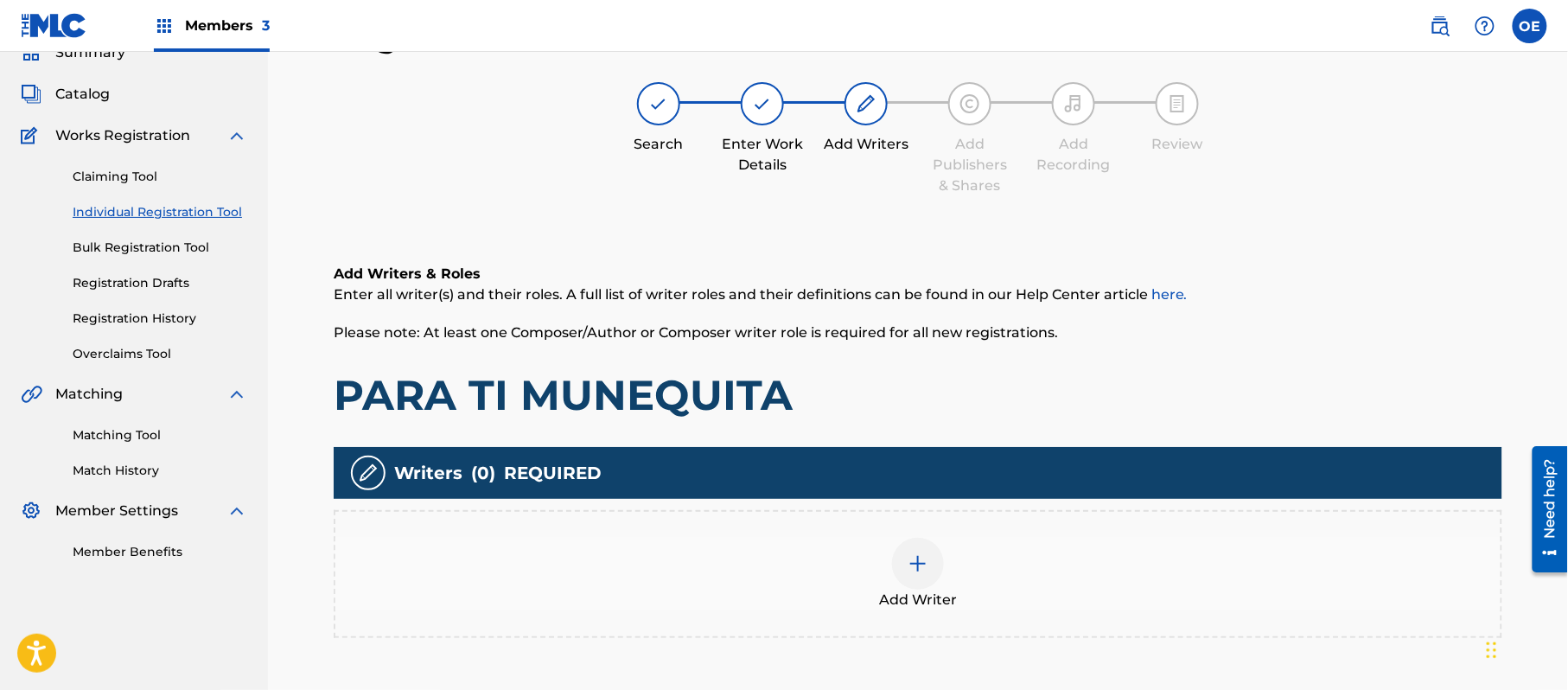
click at [851, 541] on div "Add Writer" at bounding box center [918, 574] width 1165 height 73
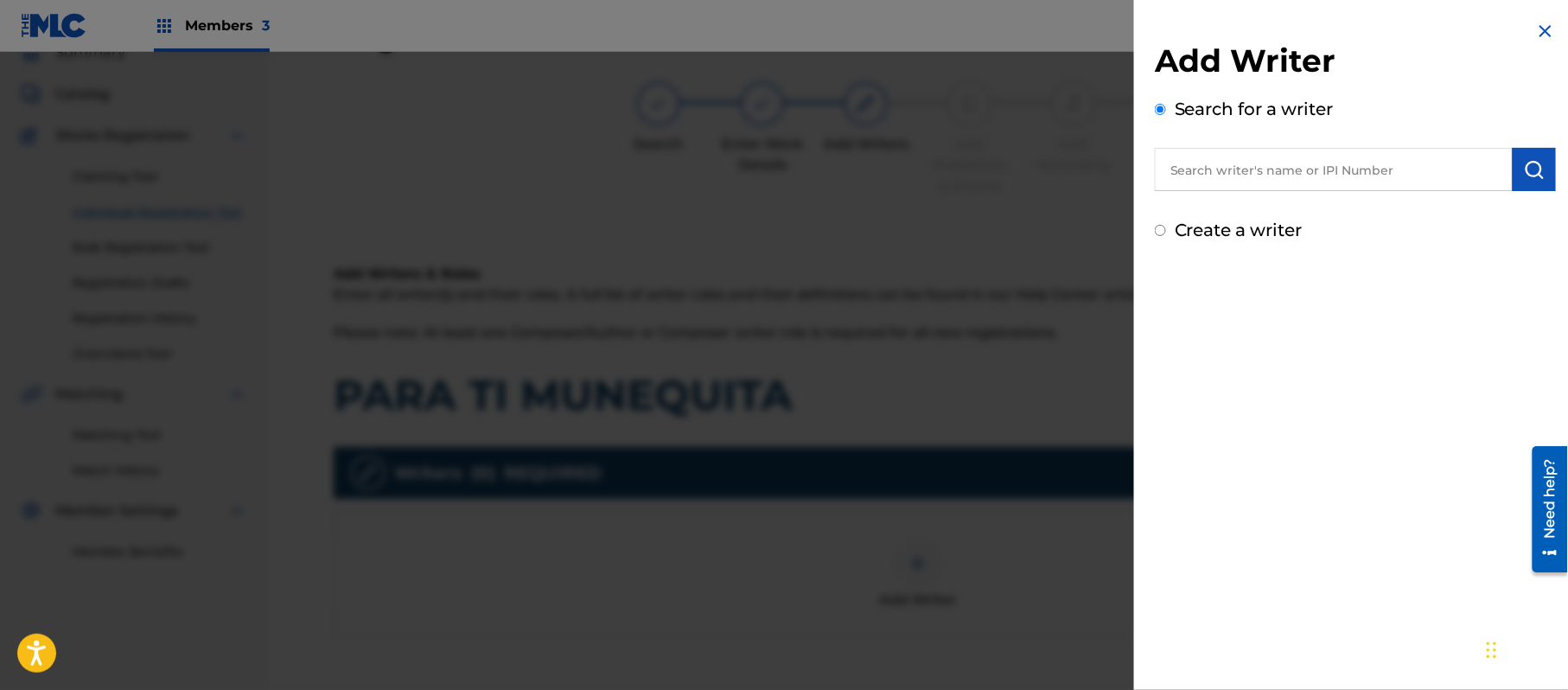
click at [1221, 233] on label "Create a writer" at bounding box center [1239, 229] width 128 height 21
radio input "true"
click at [1166, 233] on input "Create a writer" at bounding box center [1160, 230] width 12 height 12
radio input "false"
radio input "true"
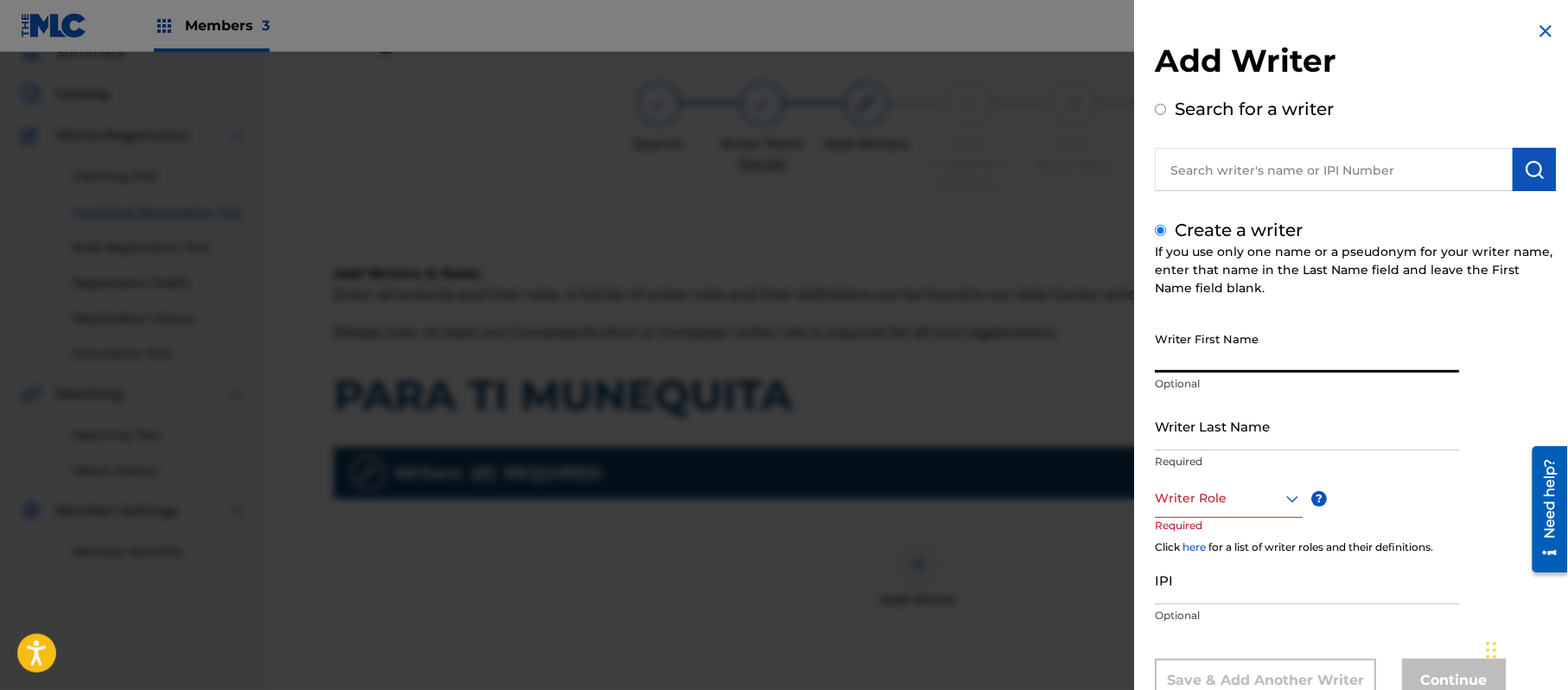
paste input "[PERSON_NAME]"
type input "[PERSON_NAME]"
paste input "[PERSON_NAME]"
type input "[PERSON_NAME]"
drag, startPoint x: 1312, startPoint y: 344, endPoint x: 1225, endPoint y: 368, distance: 90.2
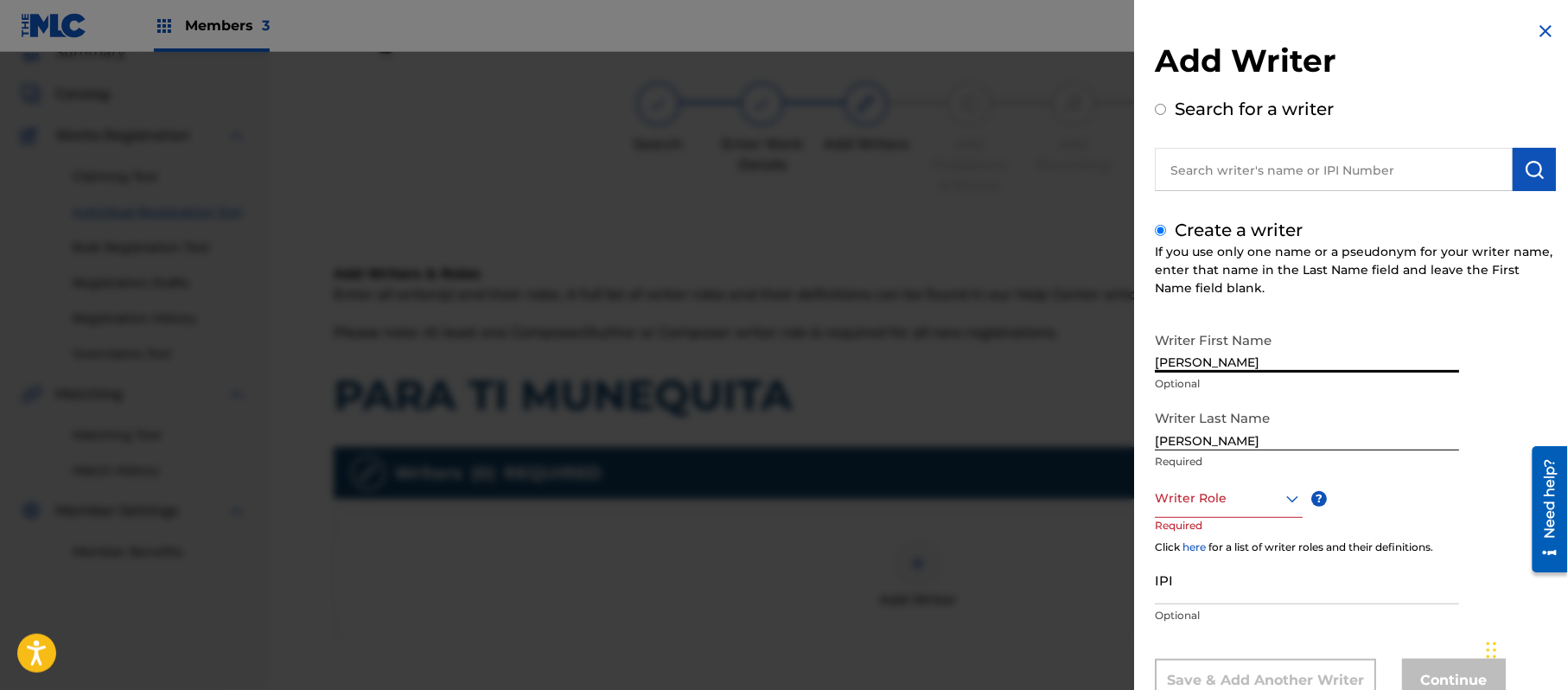
click at [1225, 368] on input "[PERSON_NAME]" at bounding box center [1306, 348] width 304 height 49
type input "[PERSON_NAME]"
drag, startPoint x: 1233, startPoint y: 434, endPoint x: 1045, endPoint y: 440, distance: 188.1
click at [1062, 444] on div "Add Writer Search for a writer Create a writer If you use only one name or a ps…" at bounding box center [784, 371] width 1568 height 638
type input "[PERSON_NAME]"
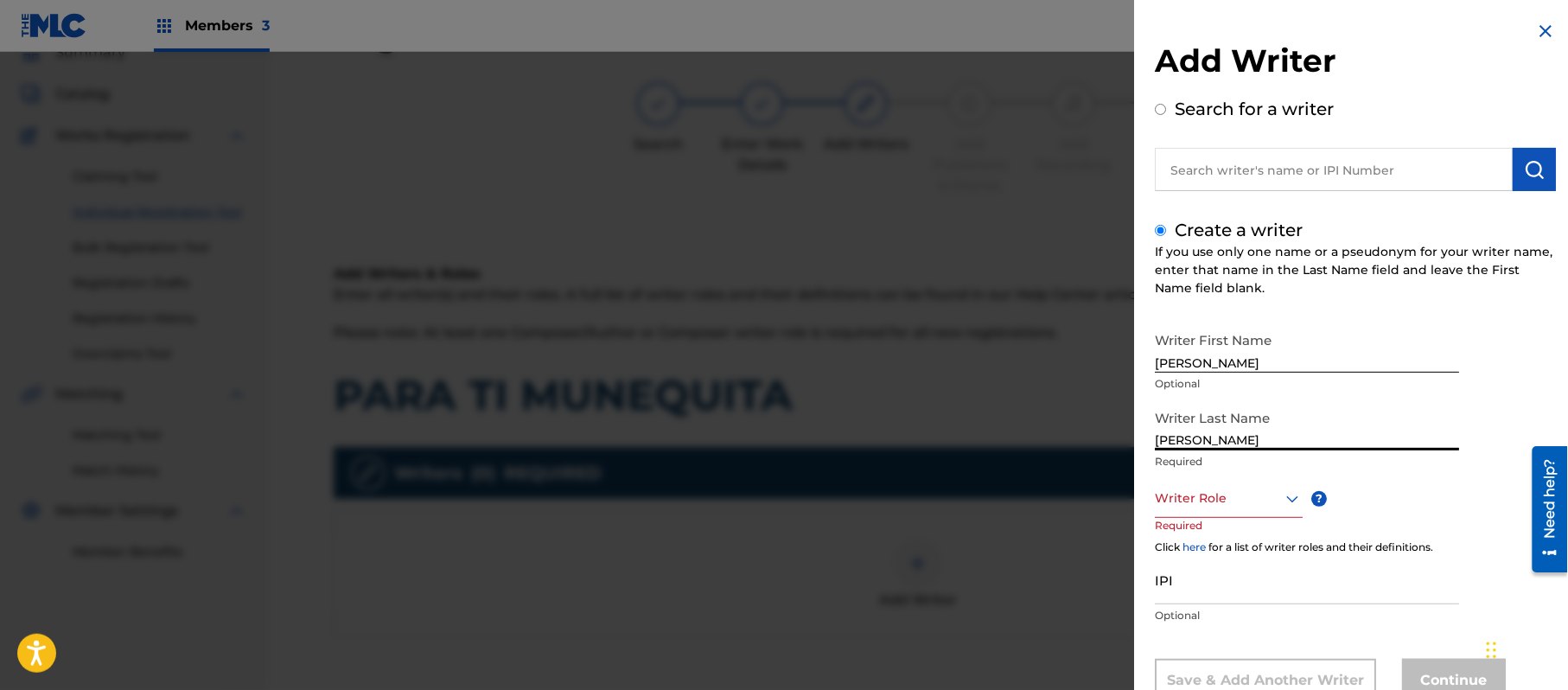
click at [1225, 496] on div "Writer Role" at bounding box center [1228, 497] width 148 height 39
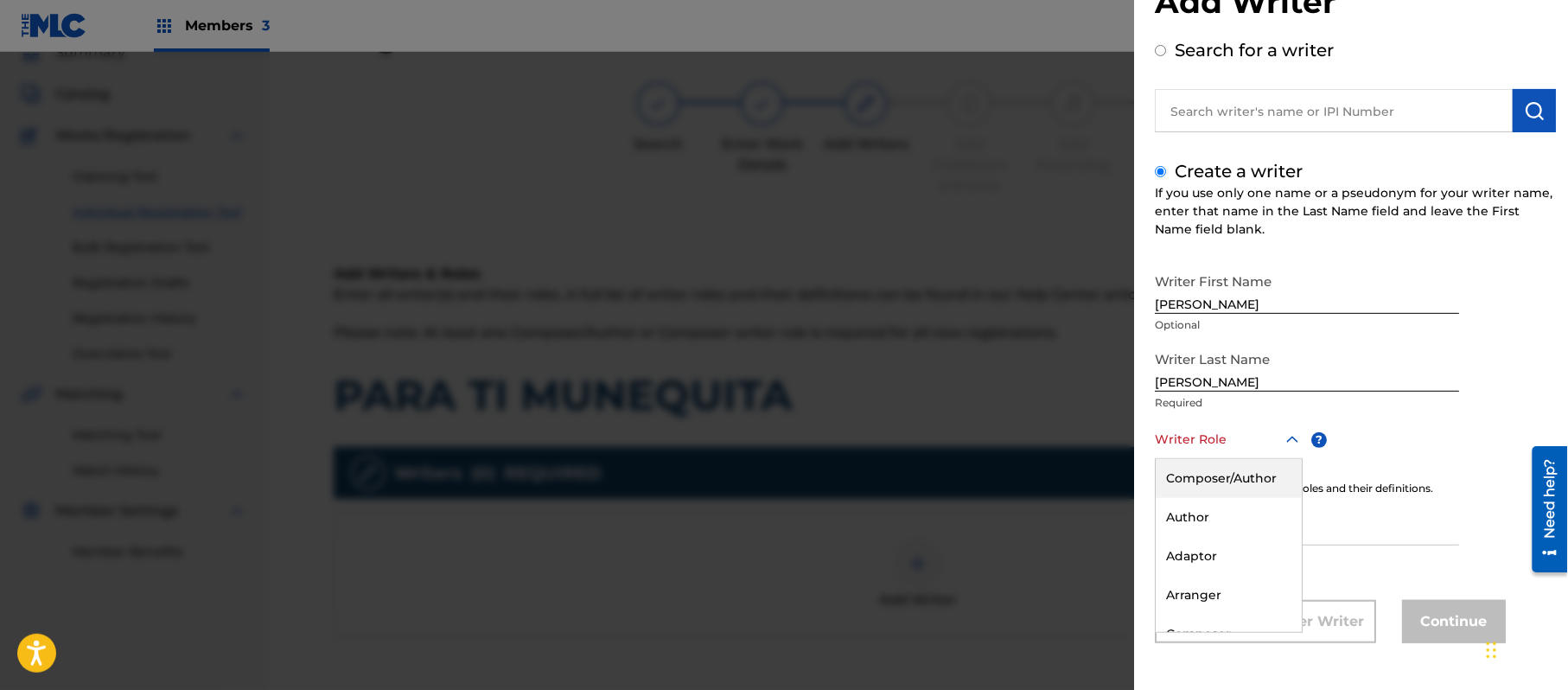
click at [1225, 496] on div "Composer/Author" at bounding box center [1228, 478] width 146 height 39
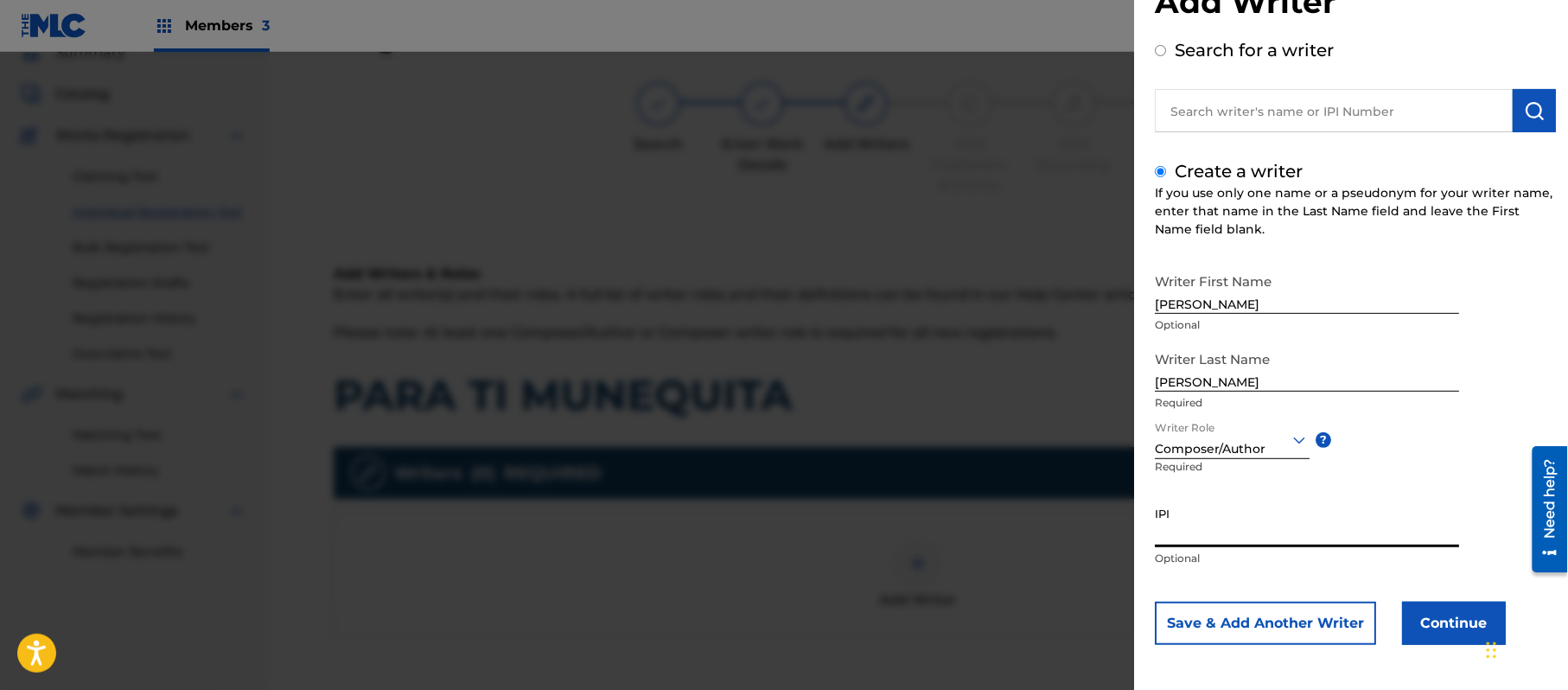
paste input "357223564"
type input "357223564"
click at [1452, 612] on button "Continue" at bounding box center [1454, 623] width 104 height 43
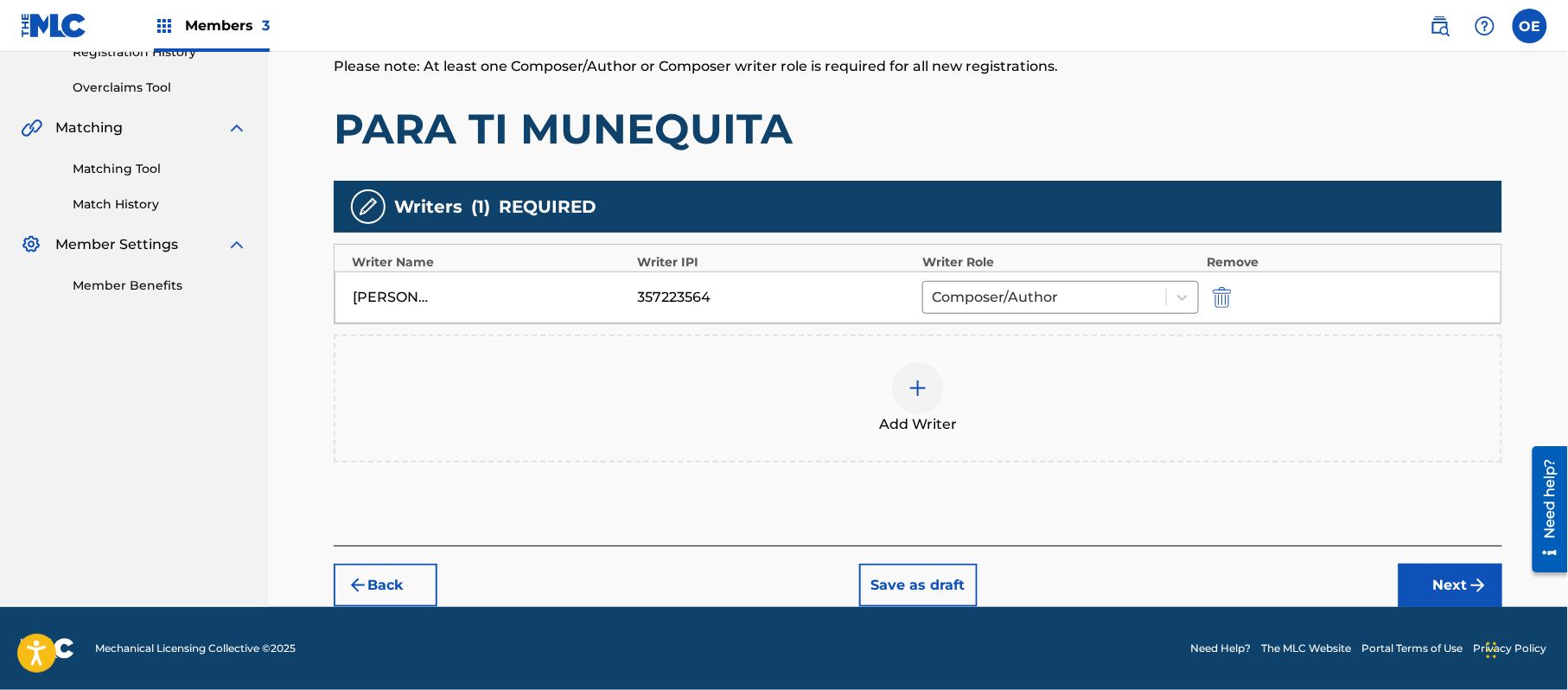
click at [1470, 574] on img "submit" at bounding box center [1477, 584] width 21 height 21
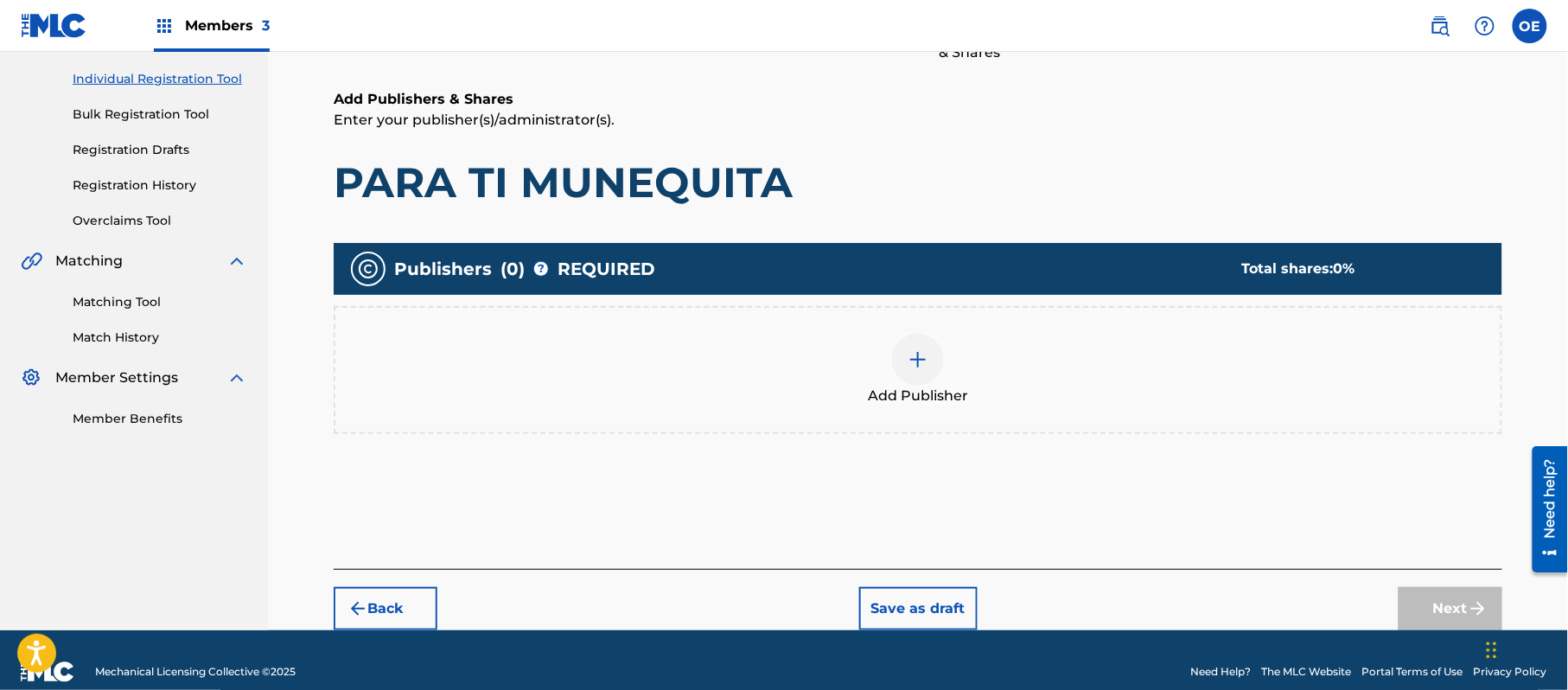
scroll to position [78, 0]
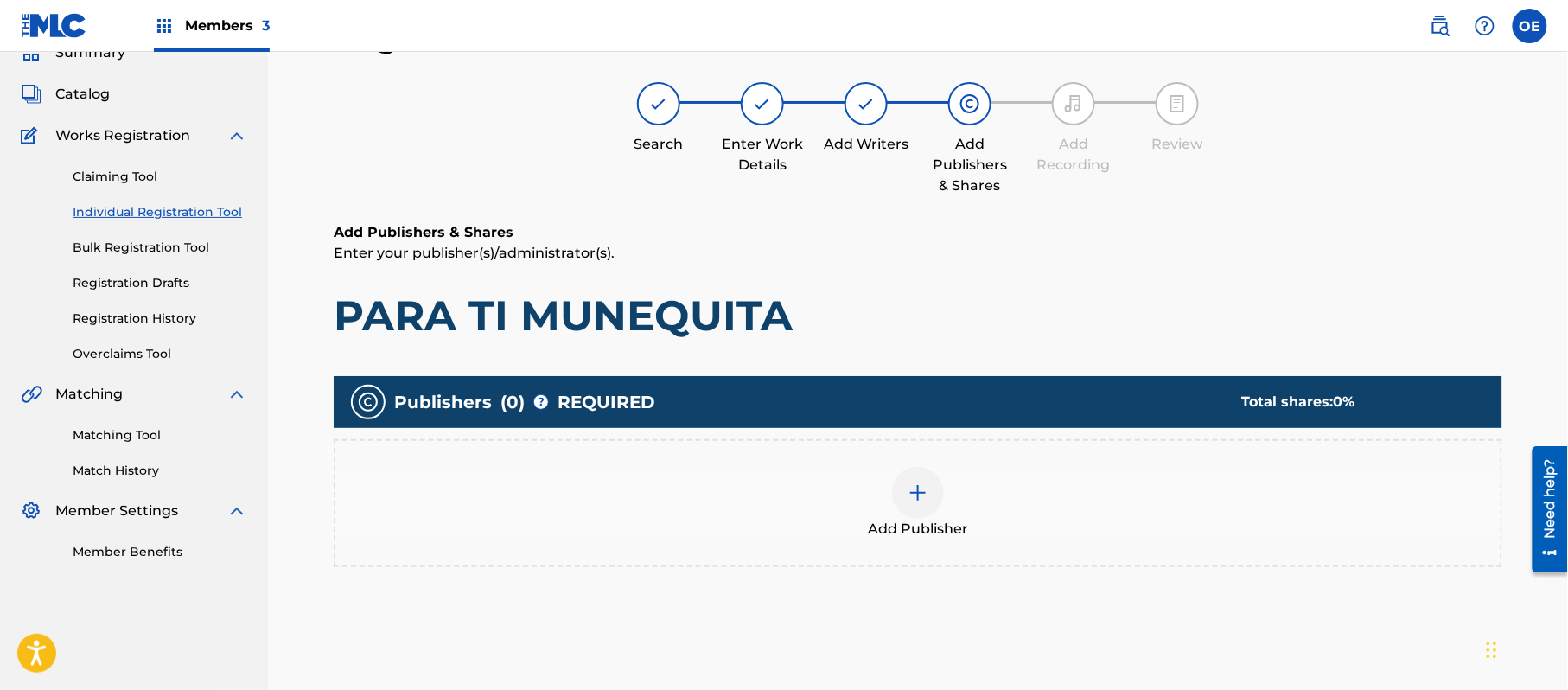
click at [861, 499] on div "Add Publisher" at bounding box center [918, 503] width 1165 height 73
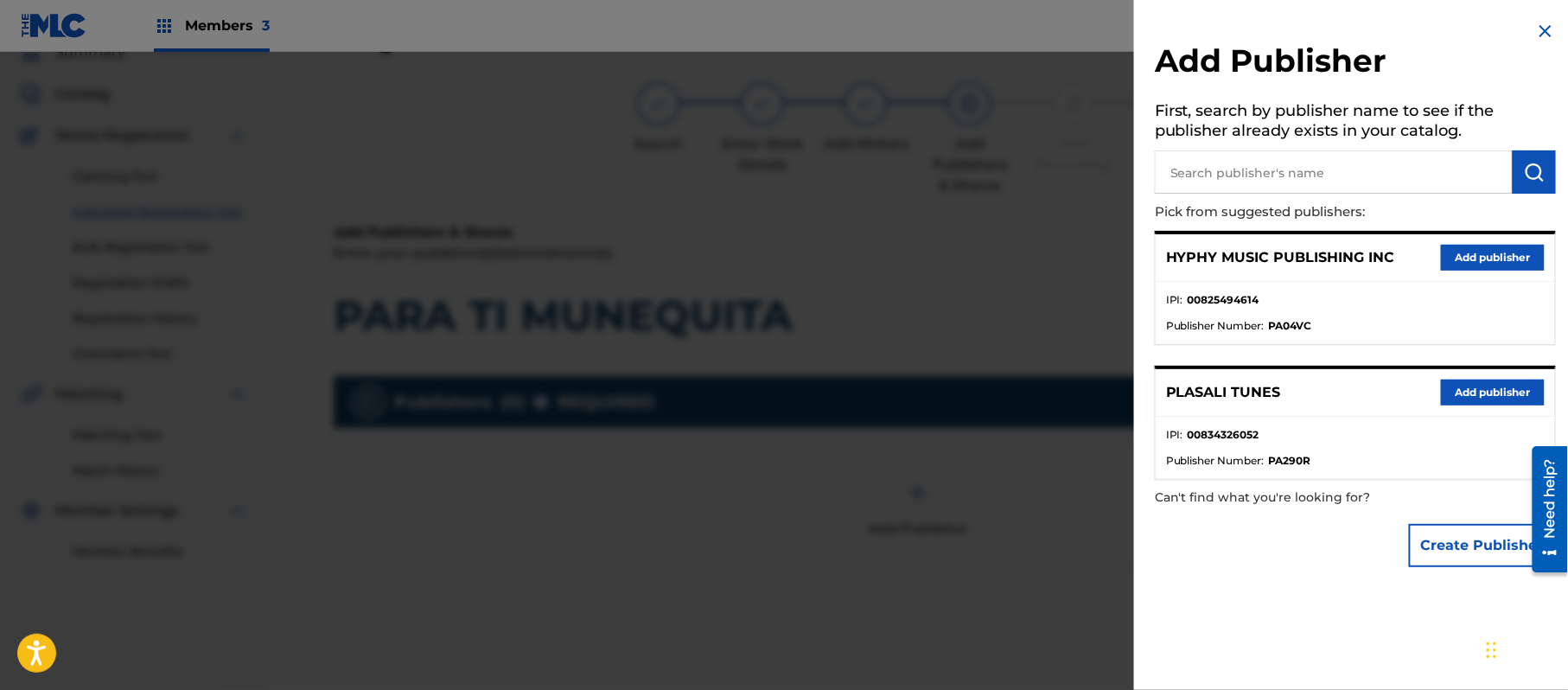
click at [1485, 257] on button "Add publisher" at bounding box center [1494, 257] width 104 height 26
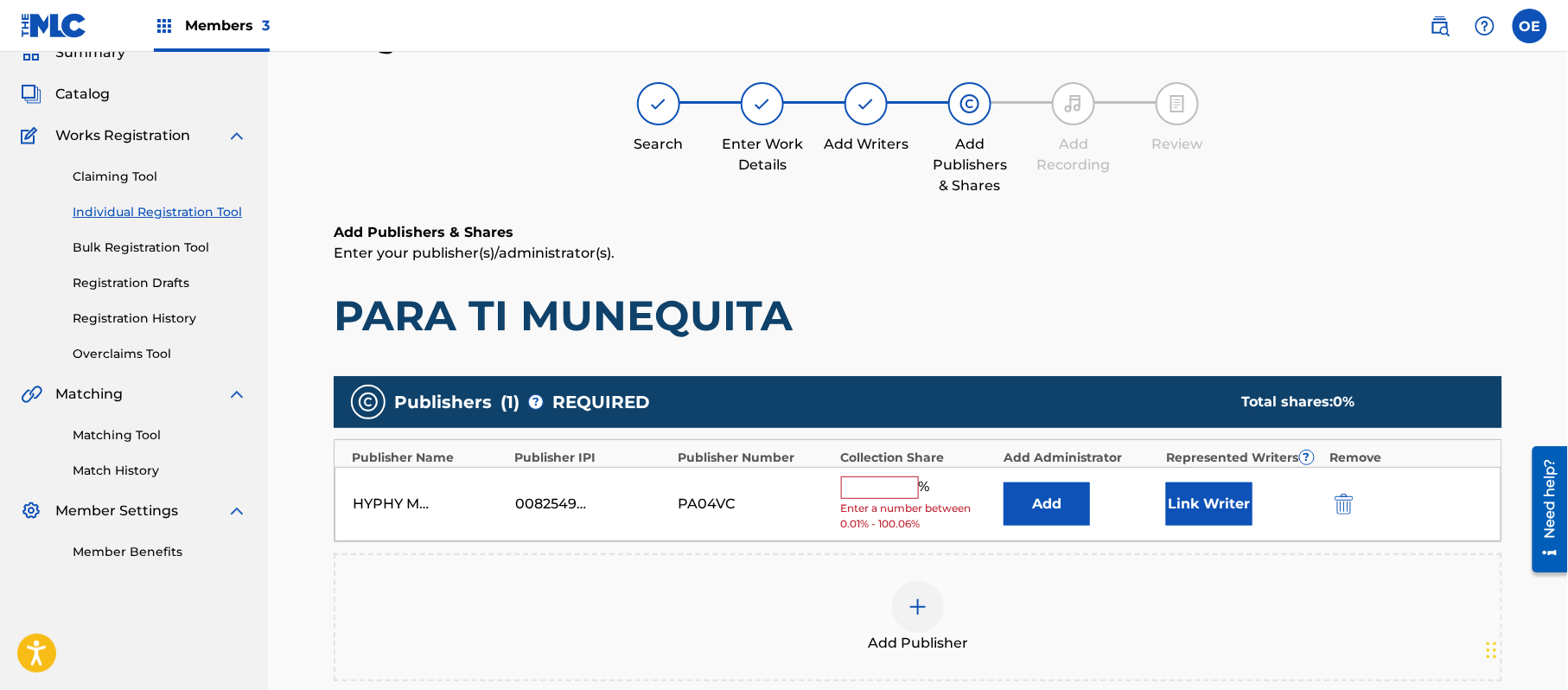
drag, startPoint x: 855, startPoint y: 481, endPoint x: 860, endPoint y: 491, distance: 11.2
click at [855, 481] on input "text" at bounding box center [879, 487] width 78 height 22
type input "100"
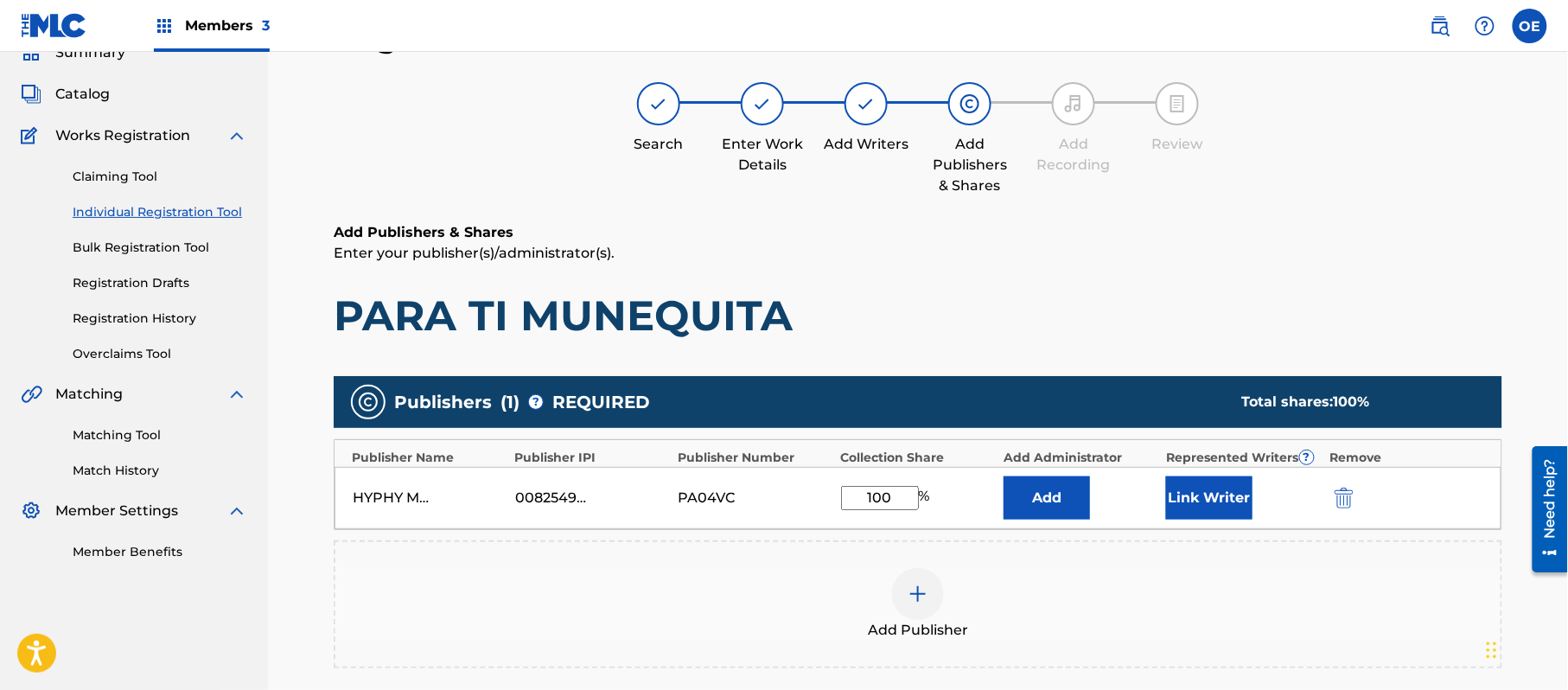
click at [1198, 491] on button "Link Writer" at bounding box center [1209, 497] width 86 height 43
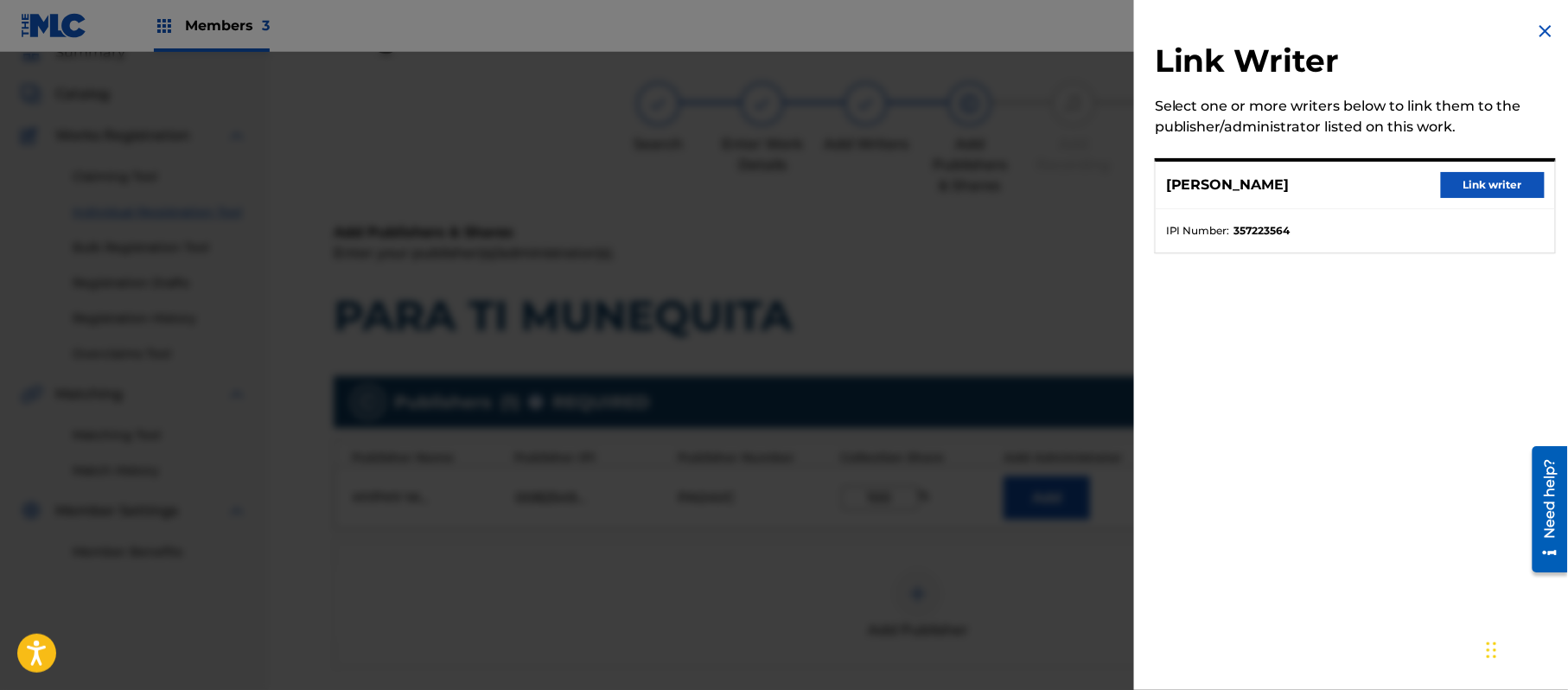
click at [1447, 186] on button "Link writer" at bounding box center [1494, 185] width 104 height 26
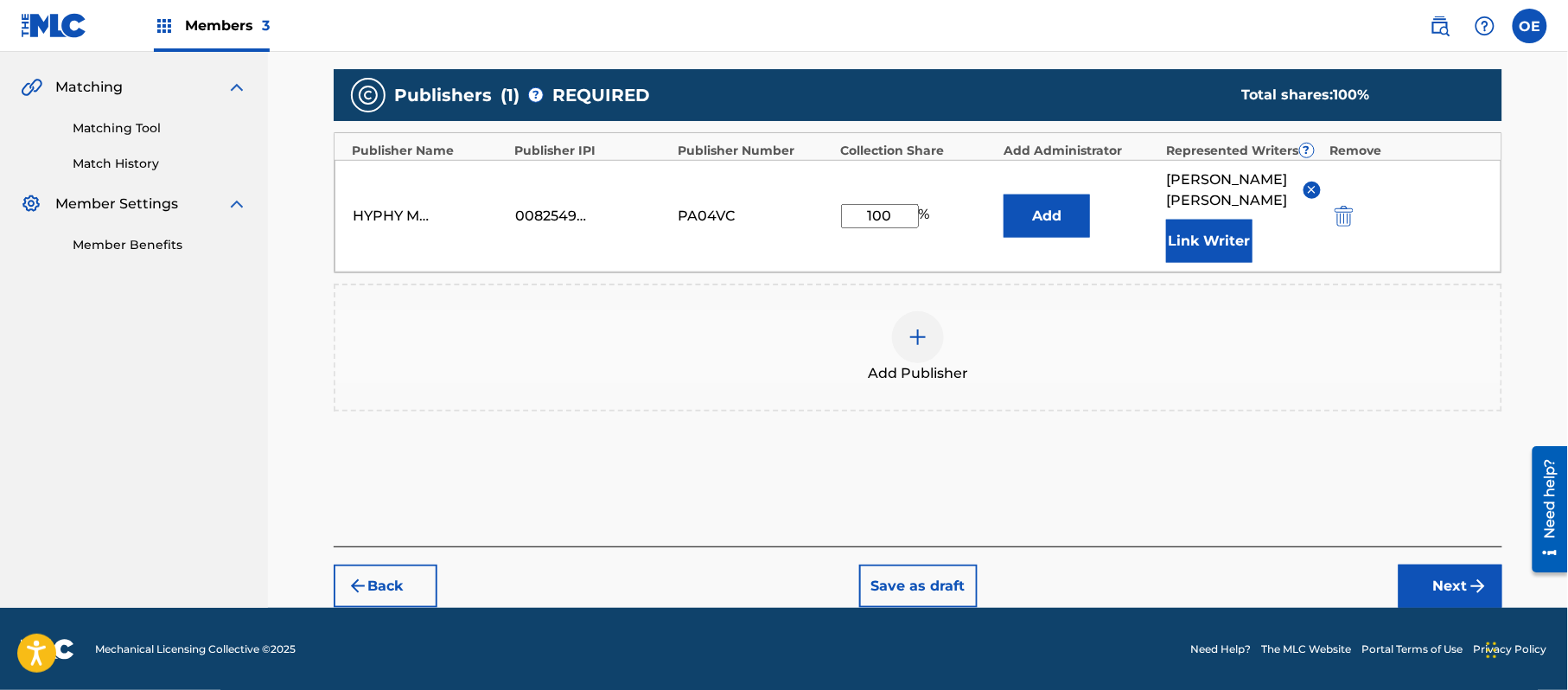
click at [1453, 585] on button "Next" at bounding box center [1451, 586] width 104 height 43
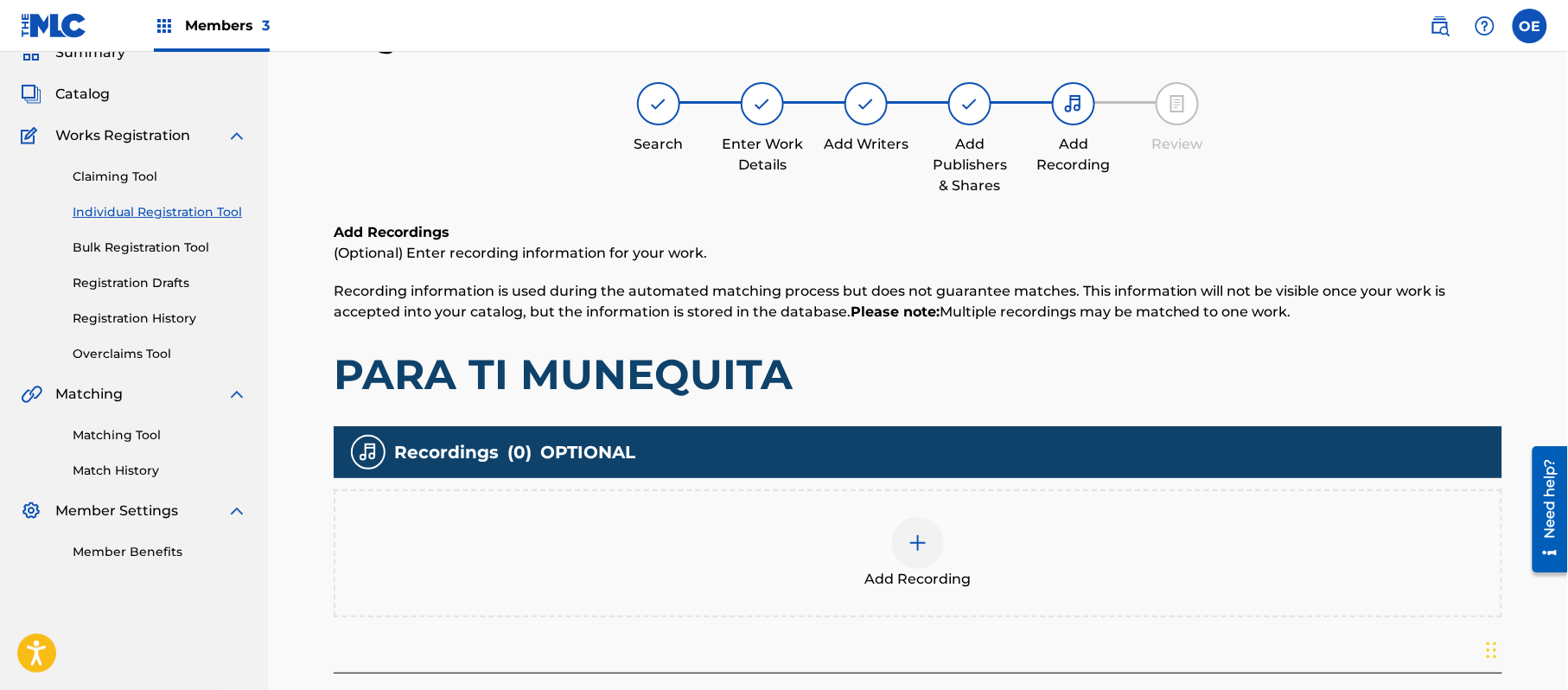
click at [868, 550] on div "Add Recording" at bounding box center [918, 553] width 1165 height 73
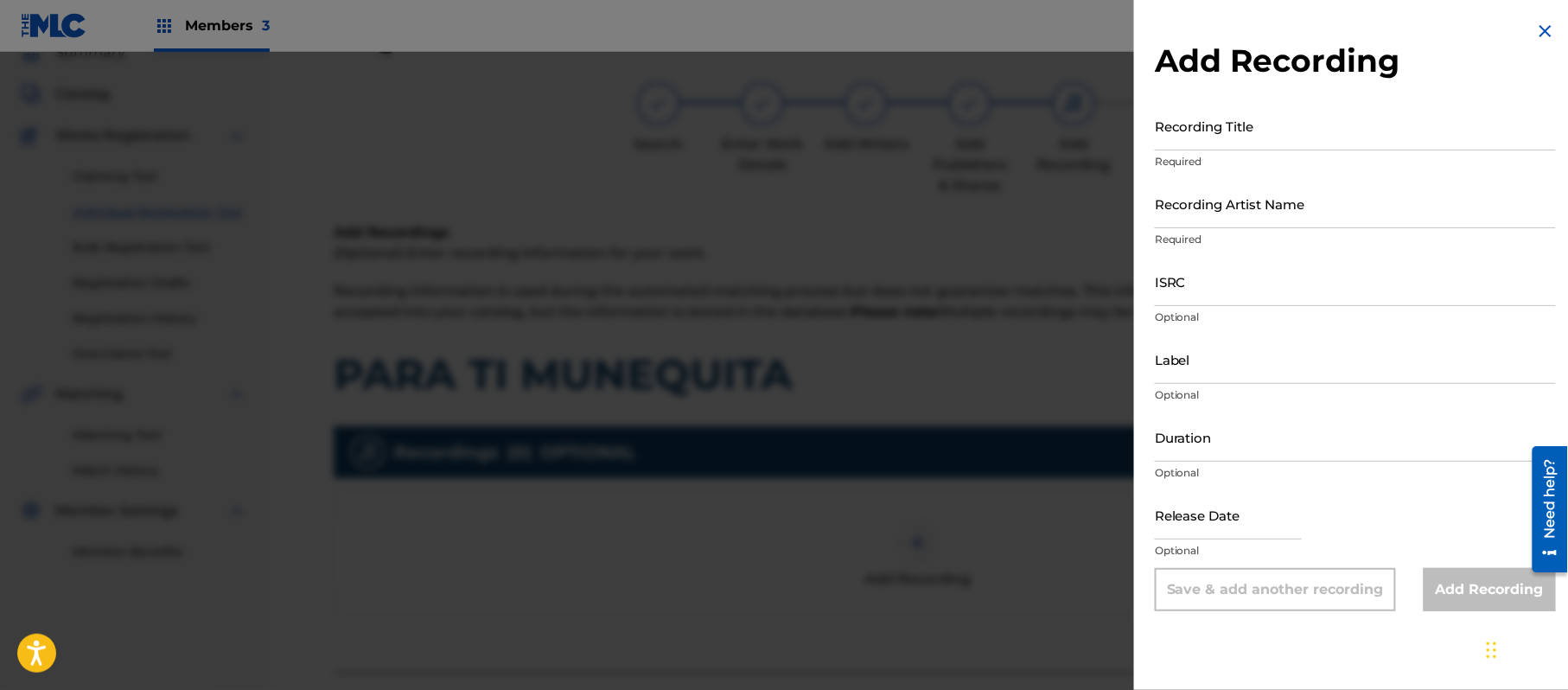
click at [1550, 39] on img at bounding box center [1546, 30] width 21 height 21
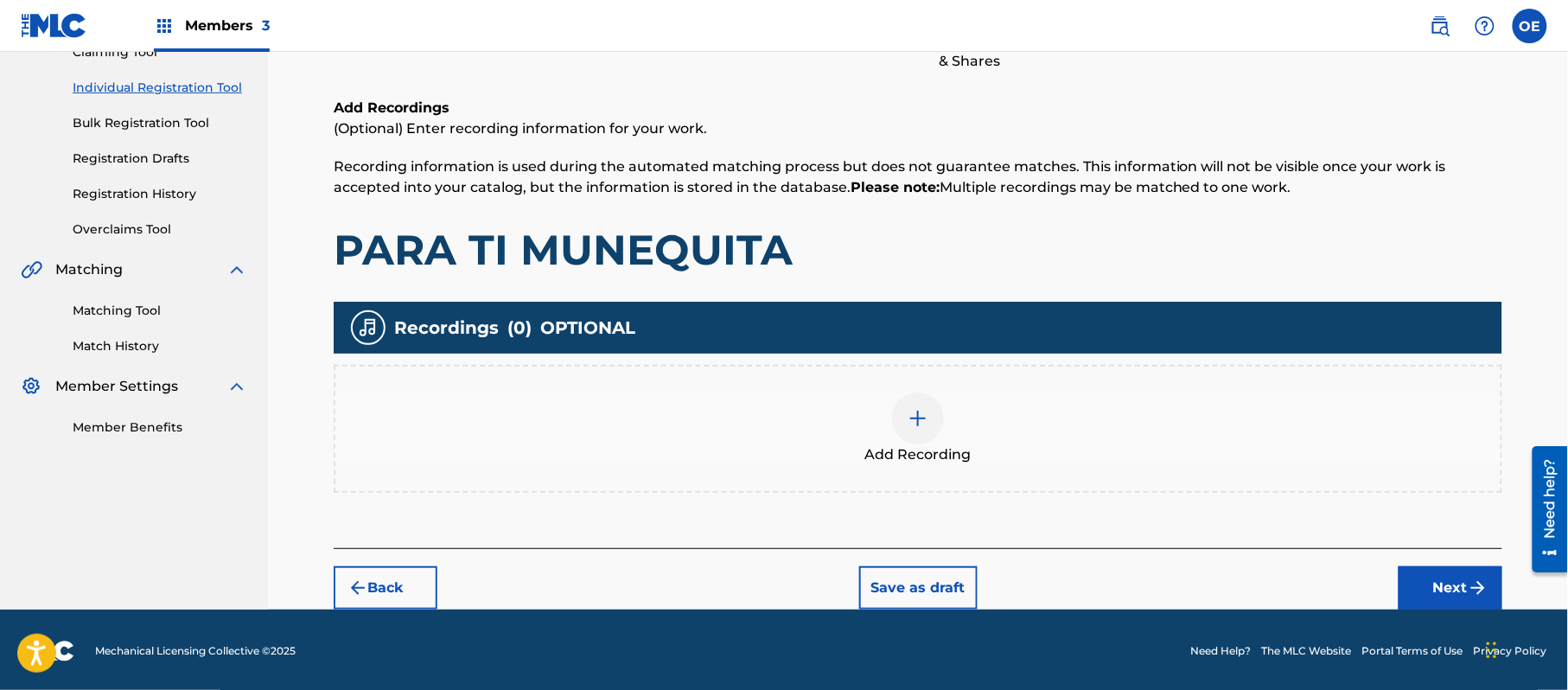
click at [1451, 588] on button "Next" at bounding box center [1451, 588] width 104 height 43
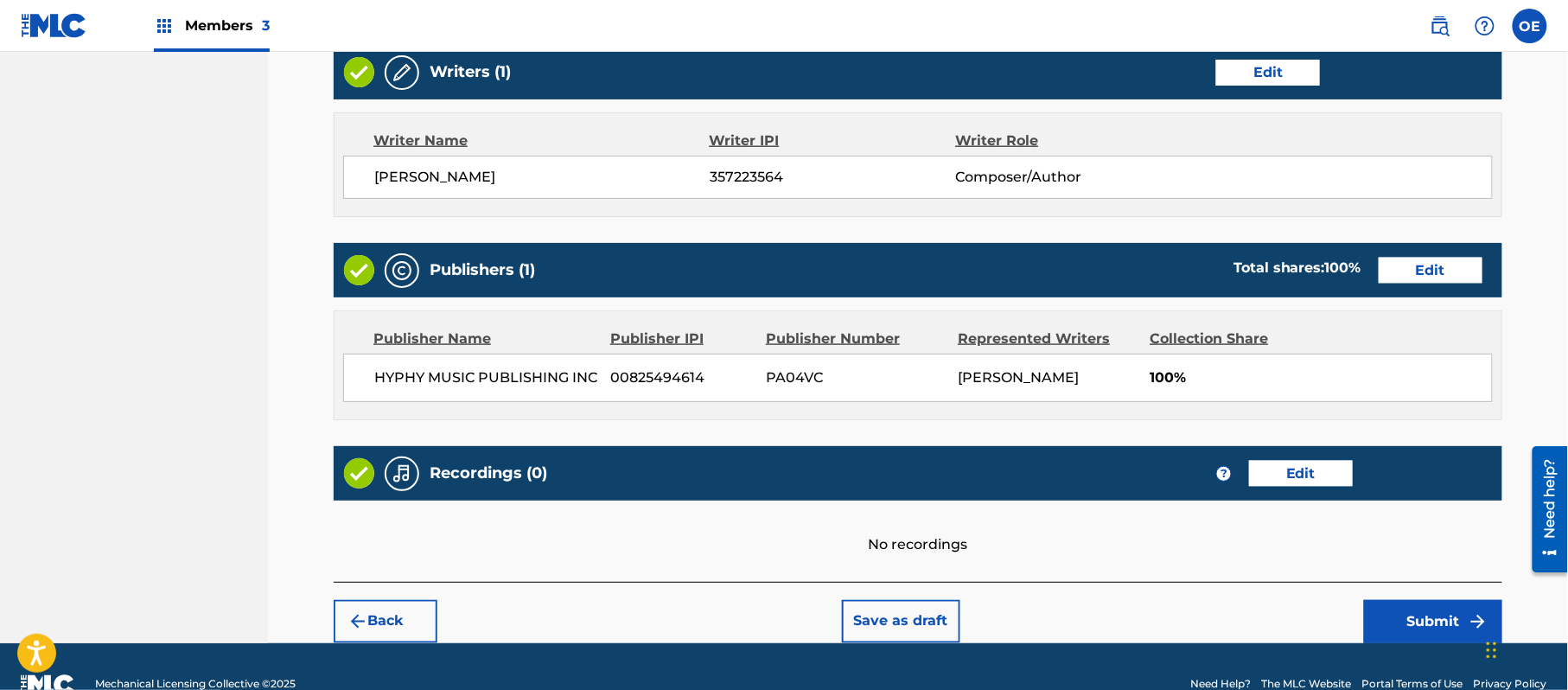
scroll to position [716, 0]
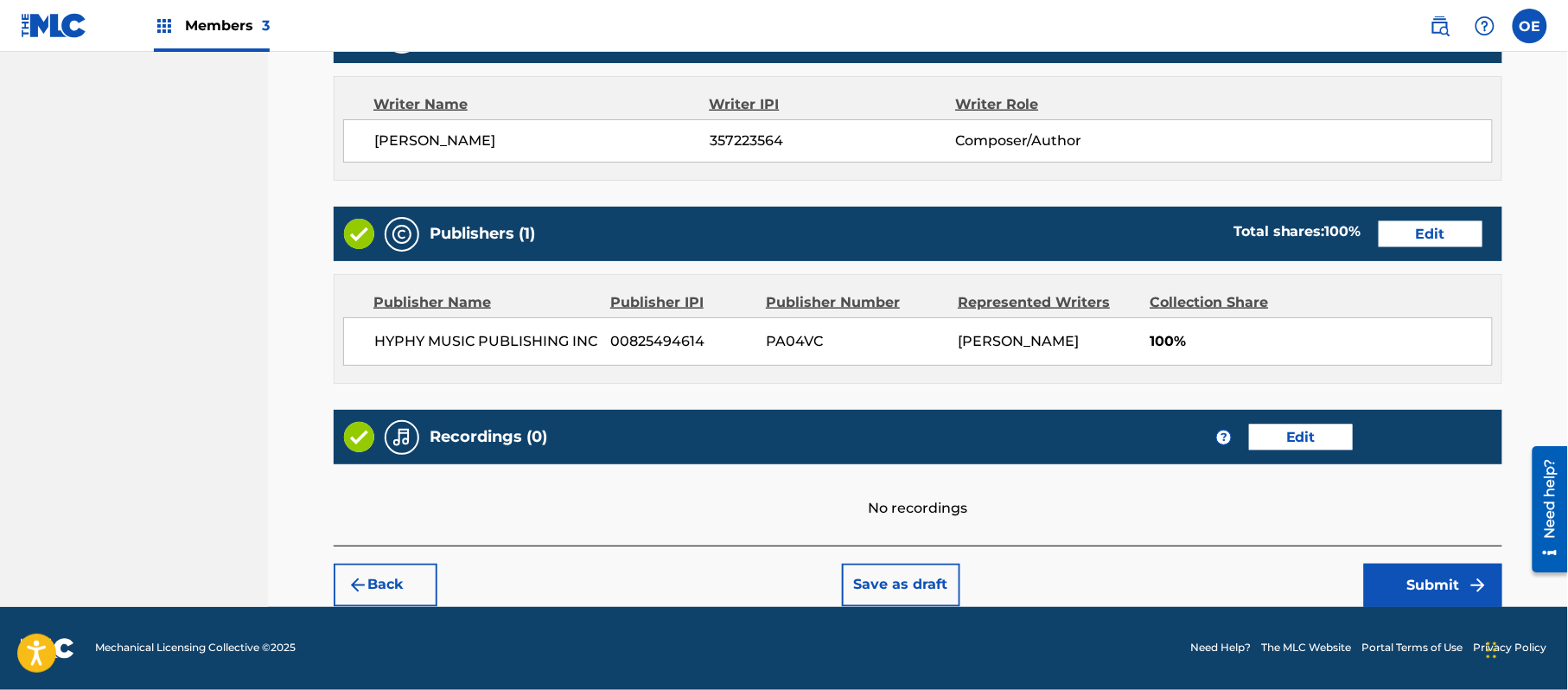
click at [1436, 572] on button "Submit" at bounding box center [1434, 585] width 138 height 43
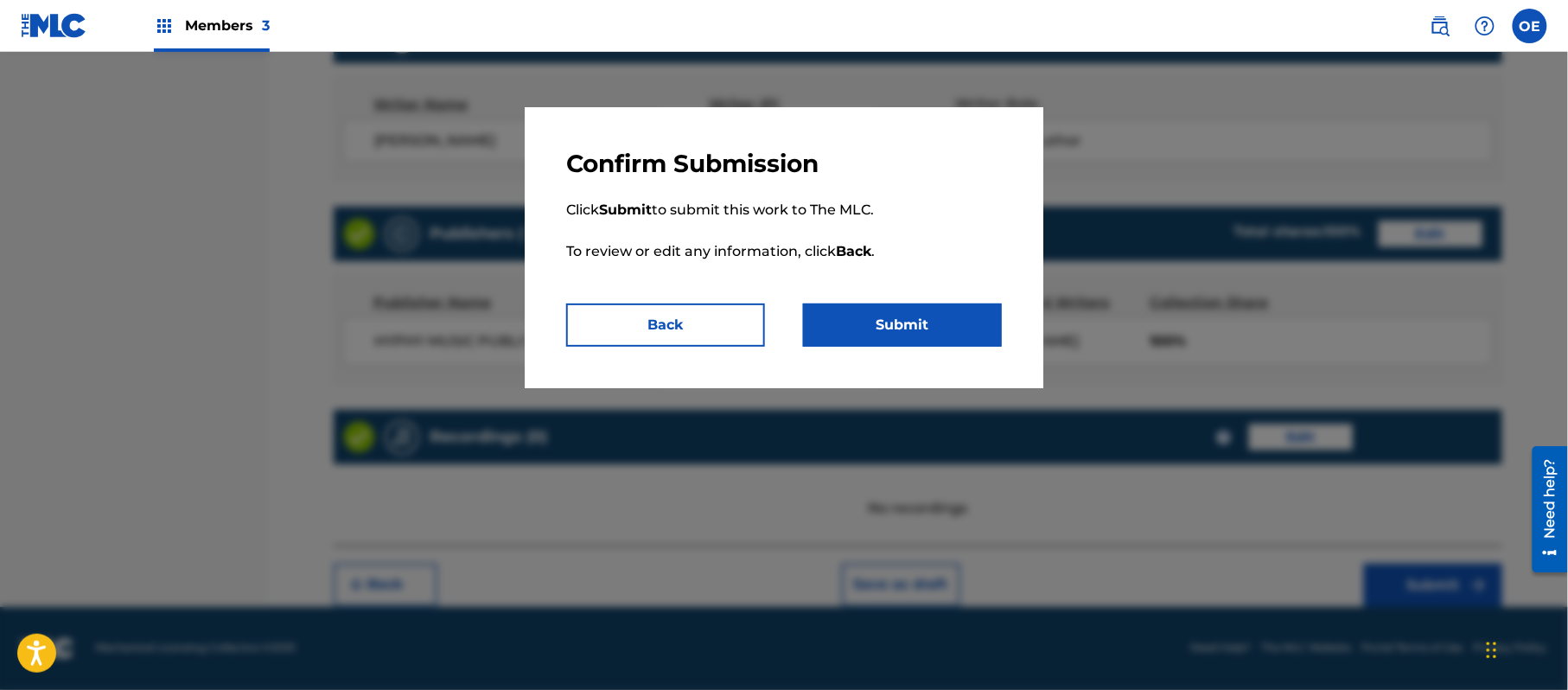
click at [858, 318] on button "Submit" at bounding box center [903, 324] width 199 height 43
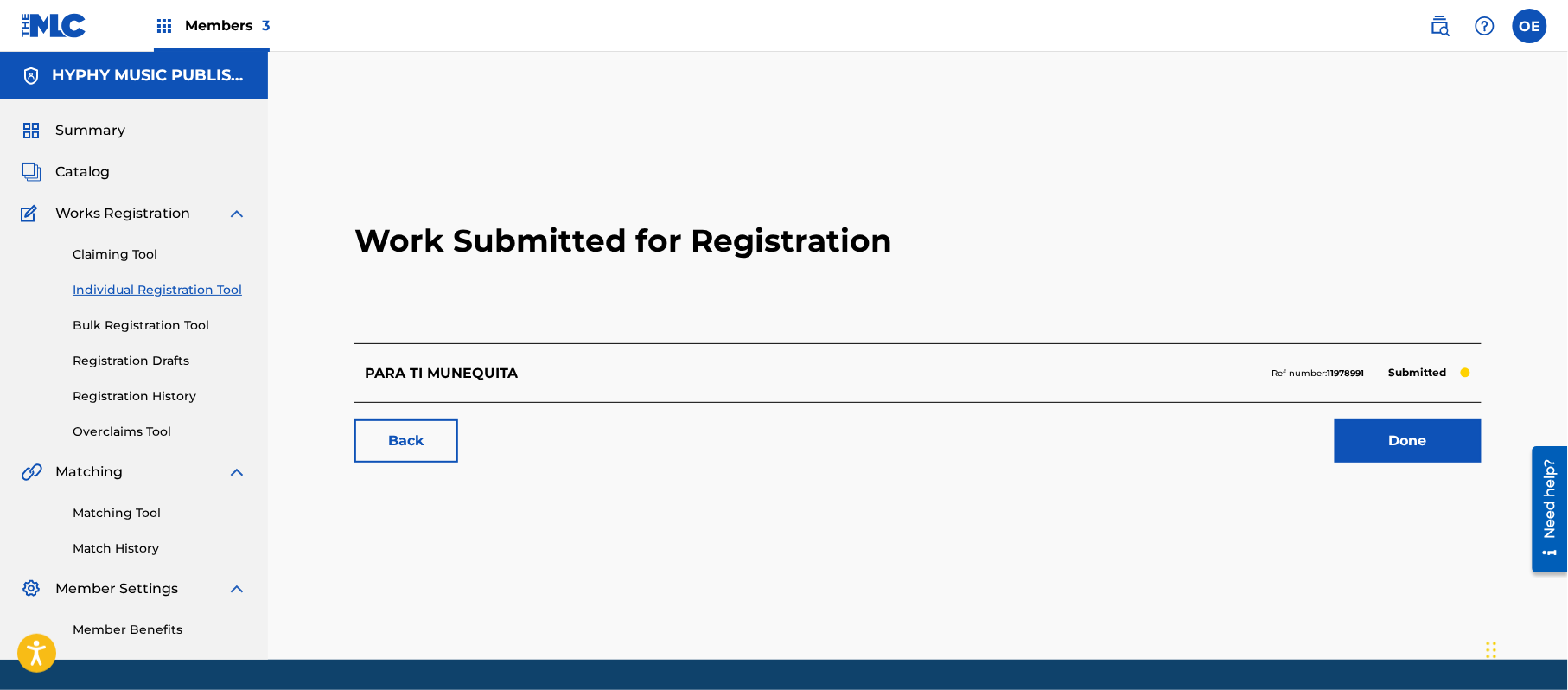
click at [195, 303] on div "Claiming Tool Individual Registration Tool Bulk Registration Tool Registration …" at bounding box center [134, 332] width 227 height 217
click at [199, 292] on link "Individual Registration Tool" at bounding box center [160, 289] width 175 height 18
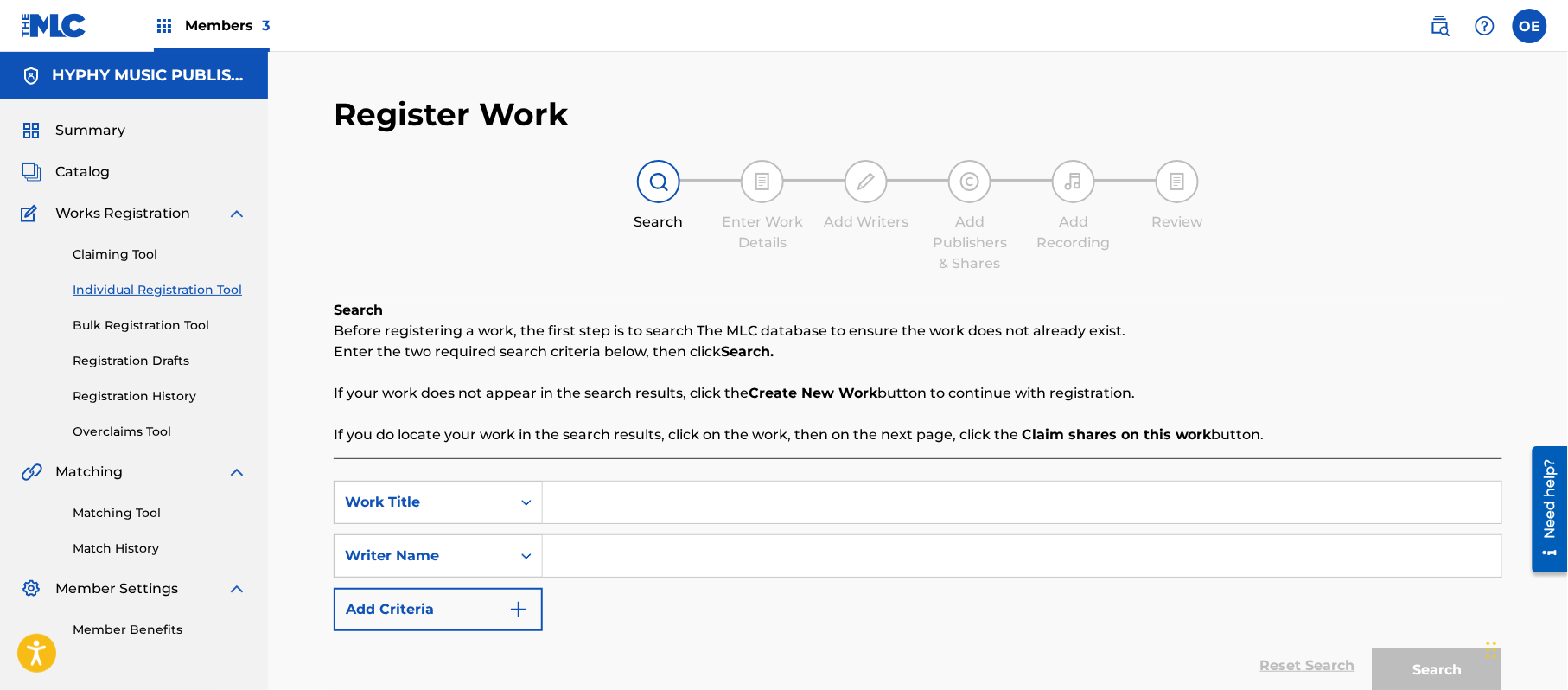
drag, startPoint x: 603, startPoint y: 480, endPoint x: 602, endPoint y: 499, distance: 19.0
paste input "RATAS DE BARRA"
type input "RATAS DE BARRA"
paste input "[PERSON_NAME]"
drag, startPoint x: 754, startPoint y: 565, endPoint x: 594, endPoint y: 579, distance: 160.6
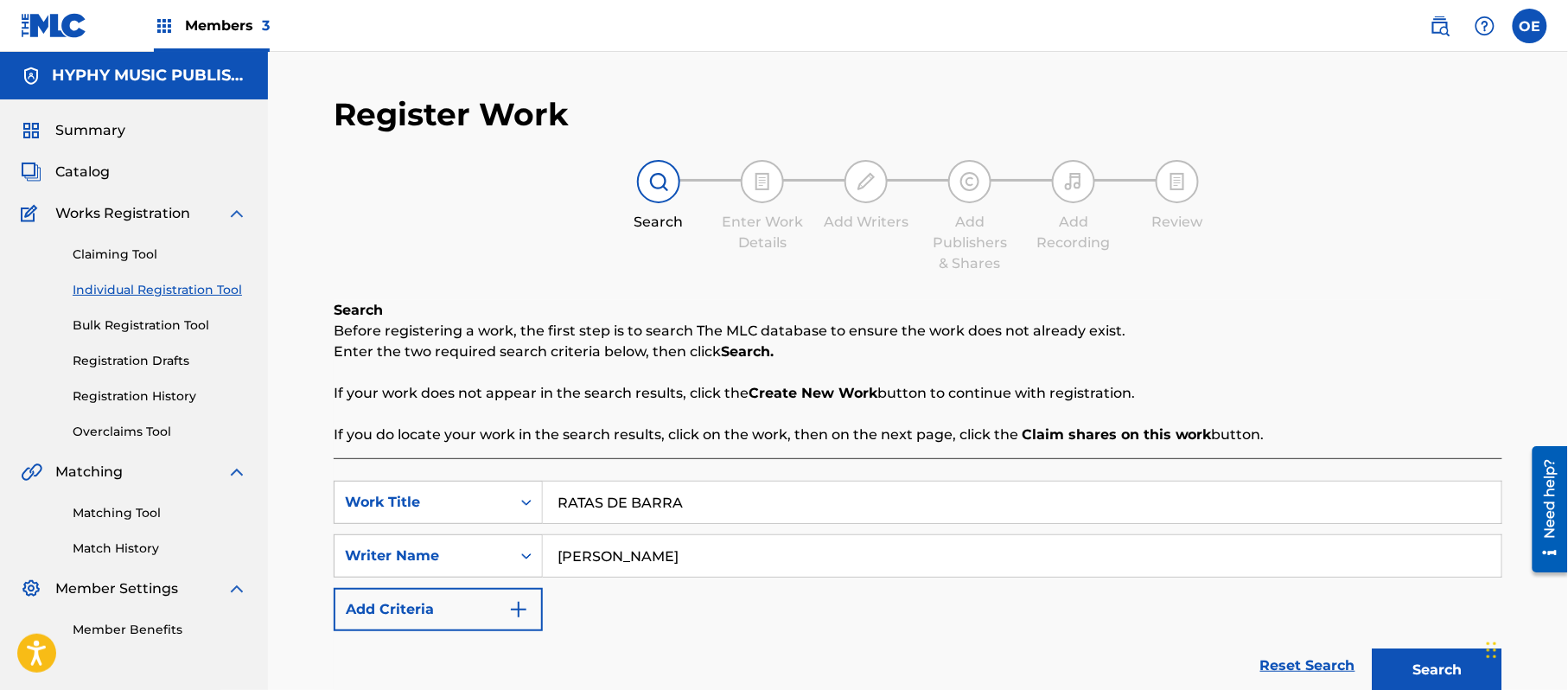
click at [594, 579] on div "SearchWithCriteria6d47edd7-7bc8-4b89-a155-3ed0f7c070f6 Work Title RATAS DE BARR…" at bounding box center [918, 556] width 1169 height 151
type input "[PERSON_NAME]"
click at [1373, 648] on button "Search" at bounding box center [1437, 669] width 130 height 43
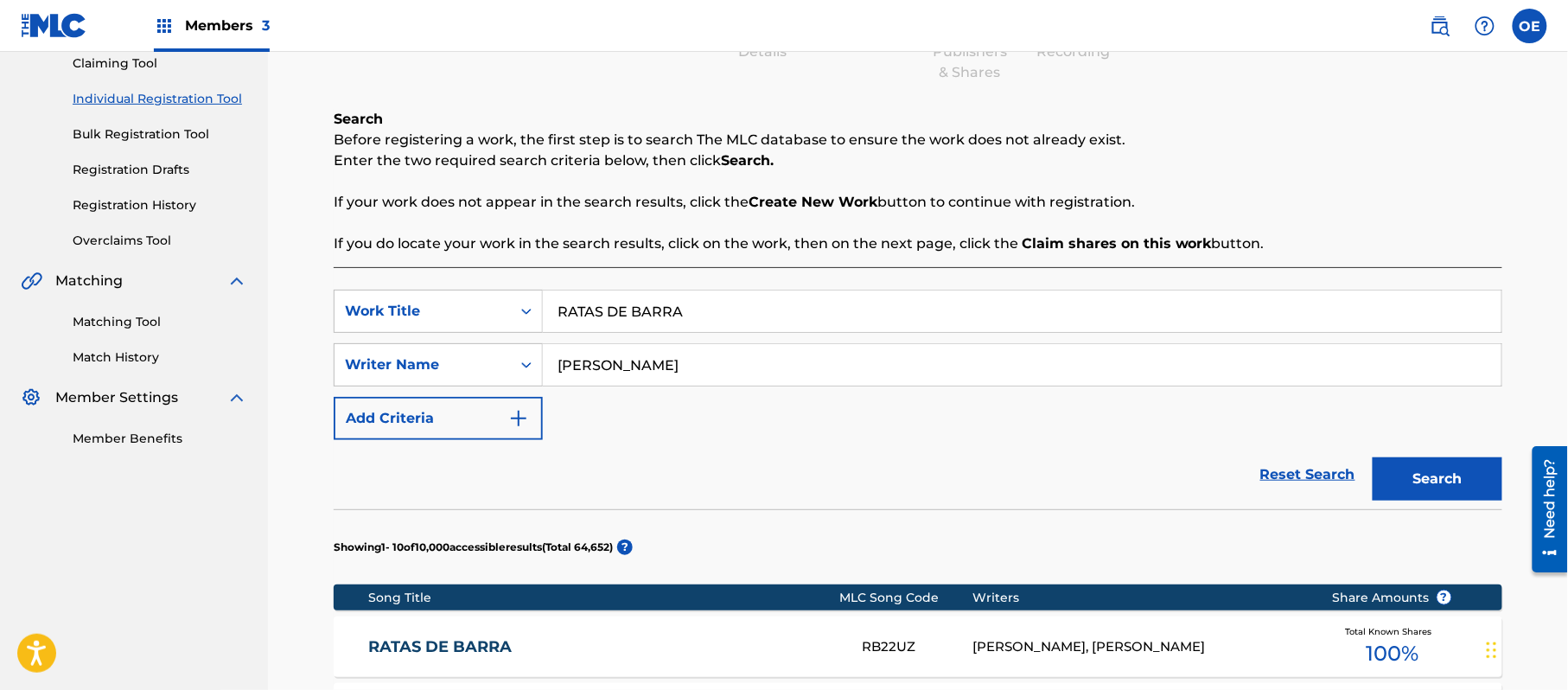
scroll to position [263, 0]
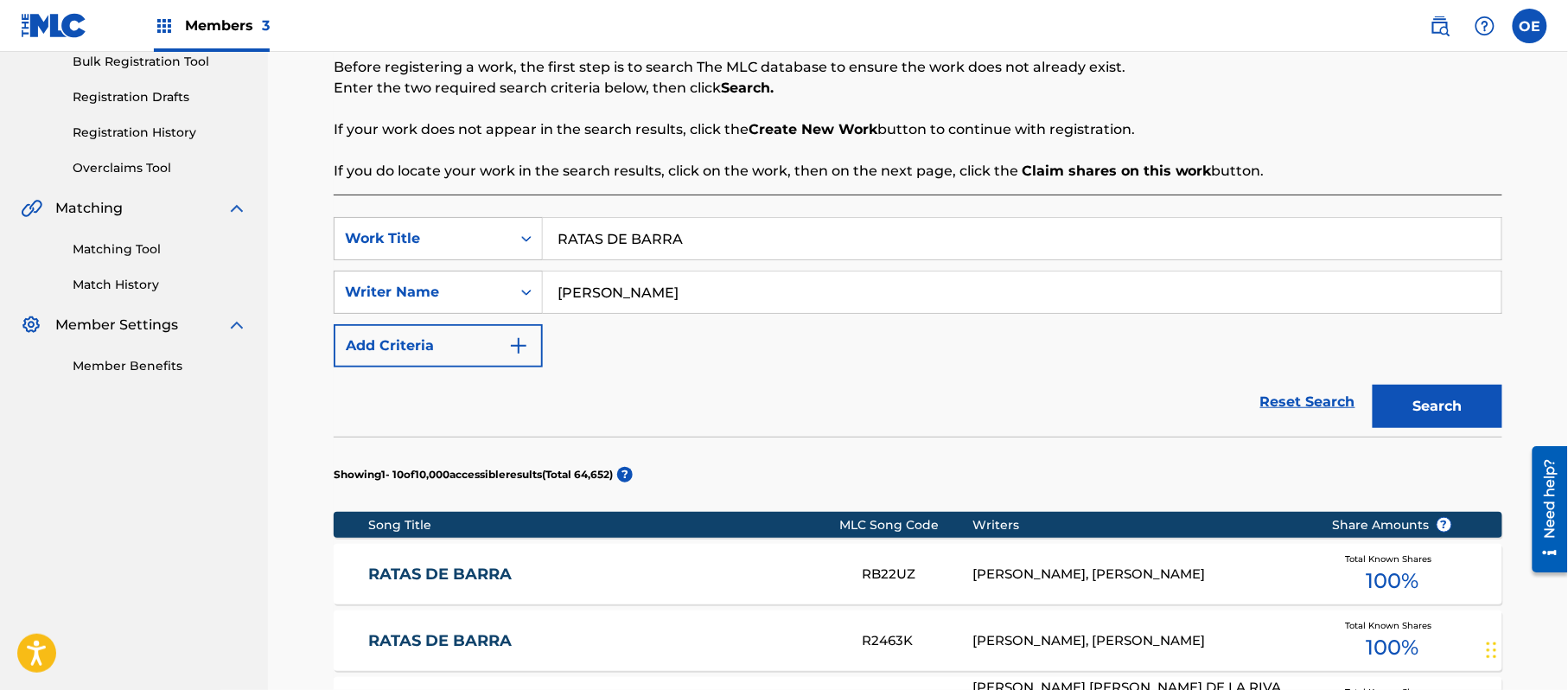
click at [637, 565] on link "RATAS DE BARRA" at bounding box center [604, 574] width 471 height 20
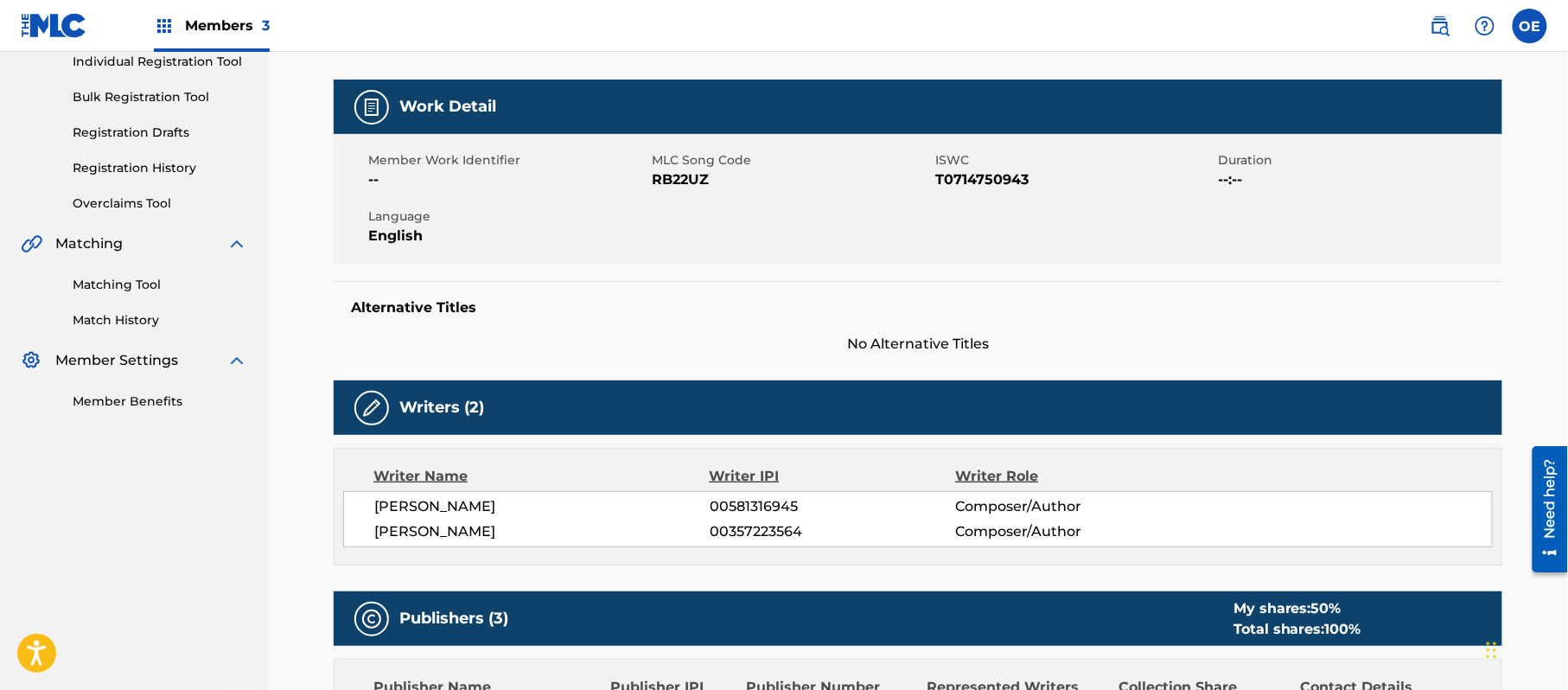
scroll to position [230, 0]
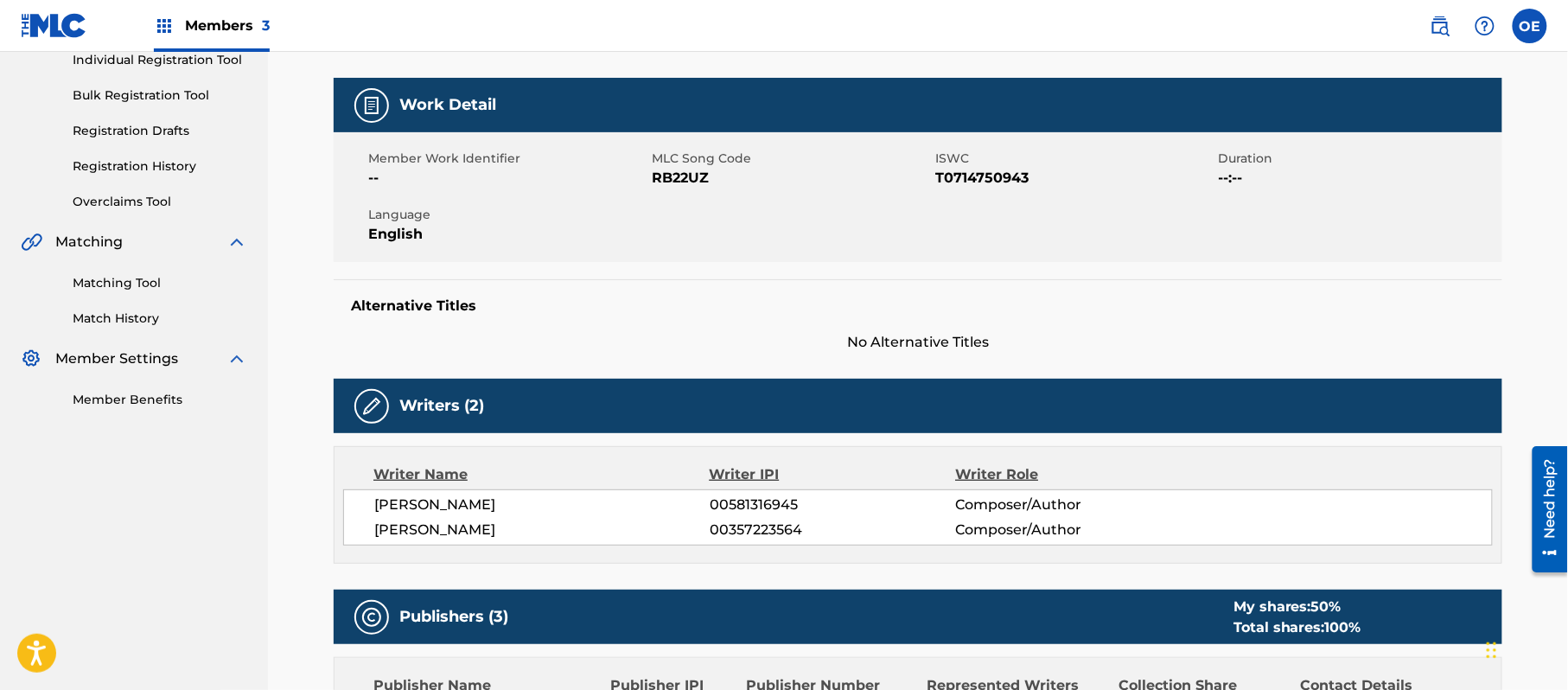
drag, startPoint x: 530, startPoint y: 512, endPoint x: 126, endPoint y: 402, distance: 418.7
click at [394, 520] on div "[PERSON_NAME] 00581316945 Composer/Author [PERSON_NAME] 00357223564 Composer/Au…" at bounding box center [918, 517] width 1150 height 56
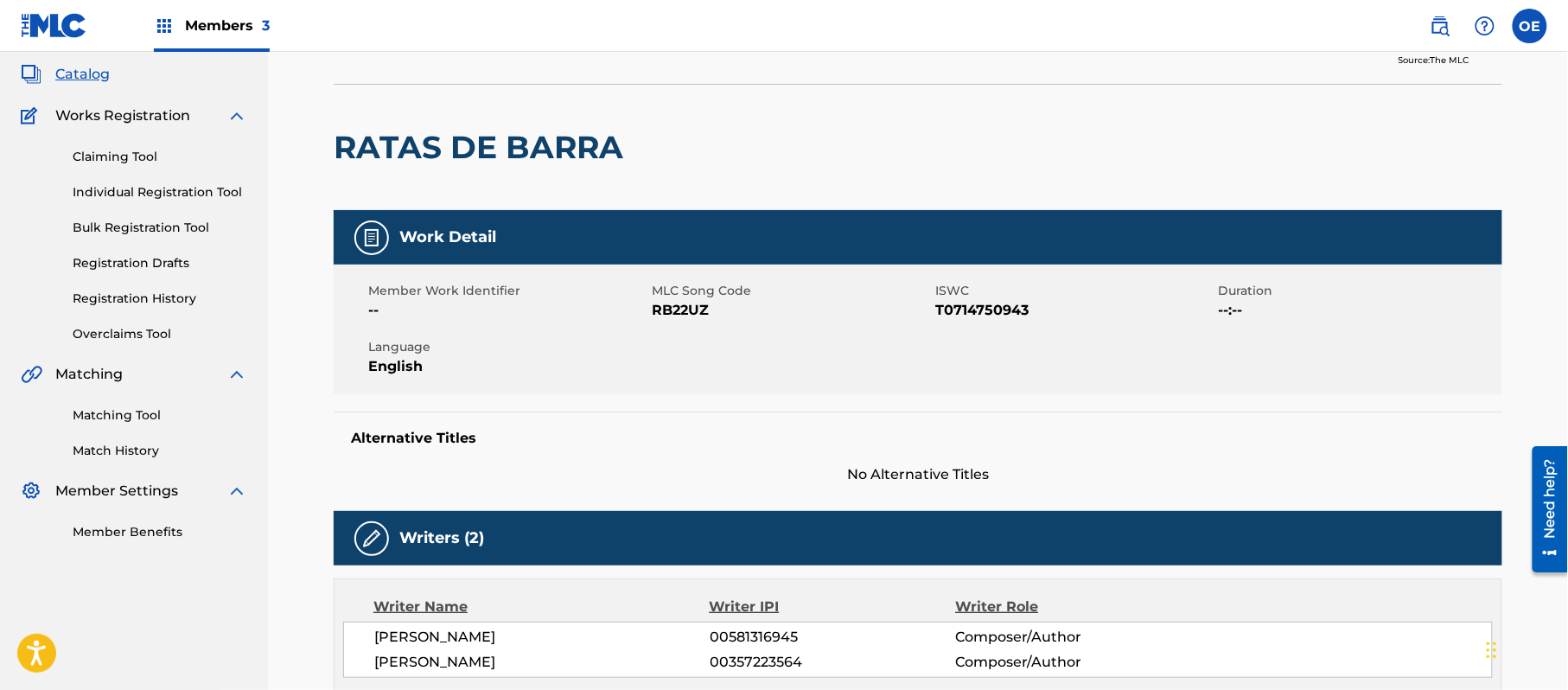
scroll to position [0, 0]
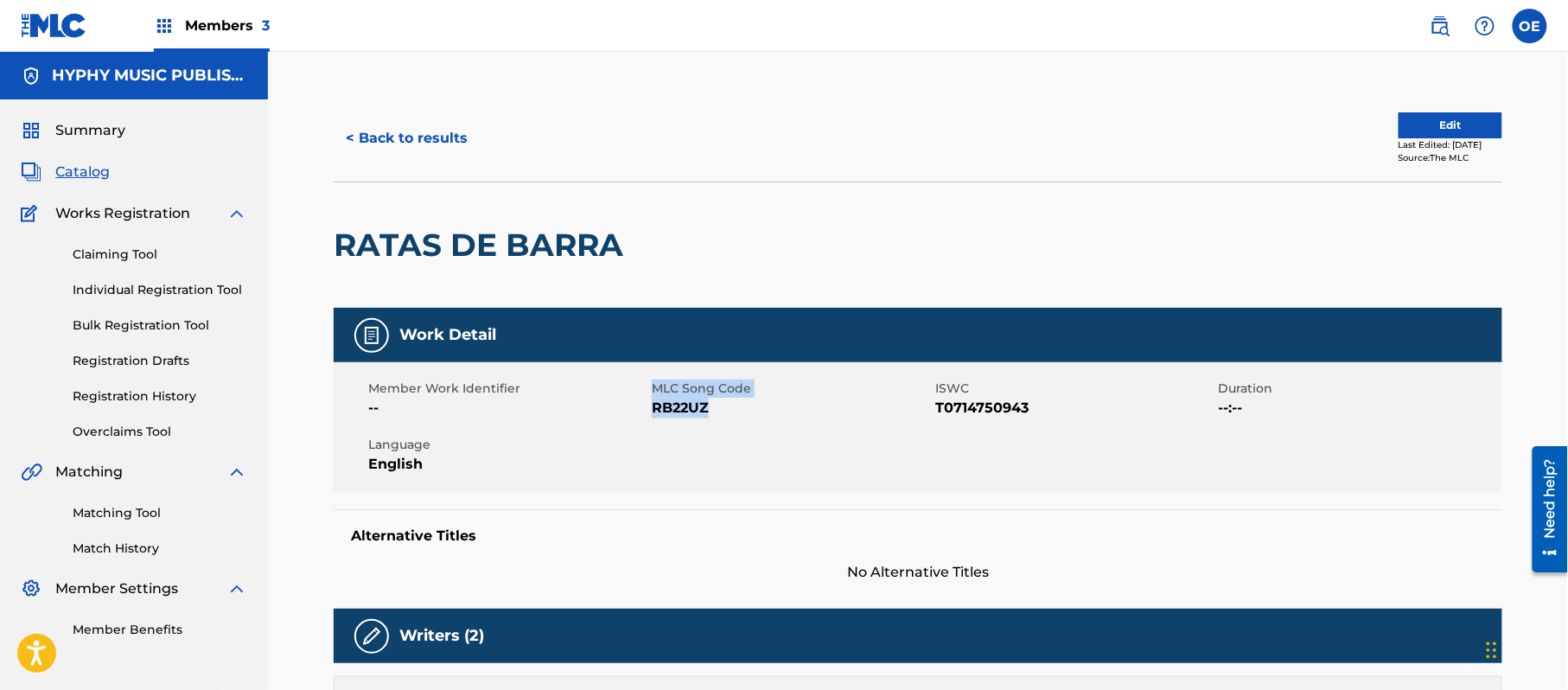
drag, startPoint x: 732, startPoint y: 408, endPoint x: 648, endPoint y: 415, distance: 84.3
click at [648, 415] on div "Member Work Identifier -- MLC Song Code RB22UZ ISWC T0714750943 Duration --:-- …" at bounding box center [918, 427] width 1169 height 130
click at [707, 415] on span "RB22UZ" at bounding box center [791, 408] width 279 height 21
drag, startPoint x: 715, startPoint y: 412, endPoint x: 652, endPoint y: 413, distance: 63.0
click at [652, 413] on span "RB22UZ" at bounding box center [791, 408] width 279 height 21
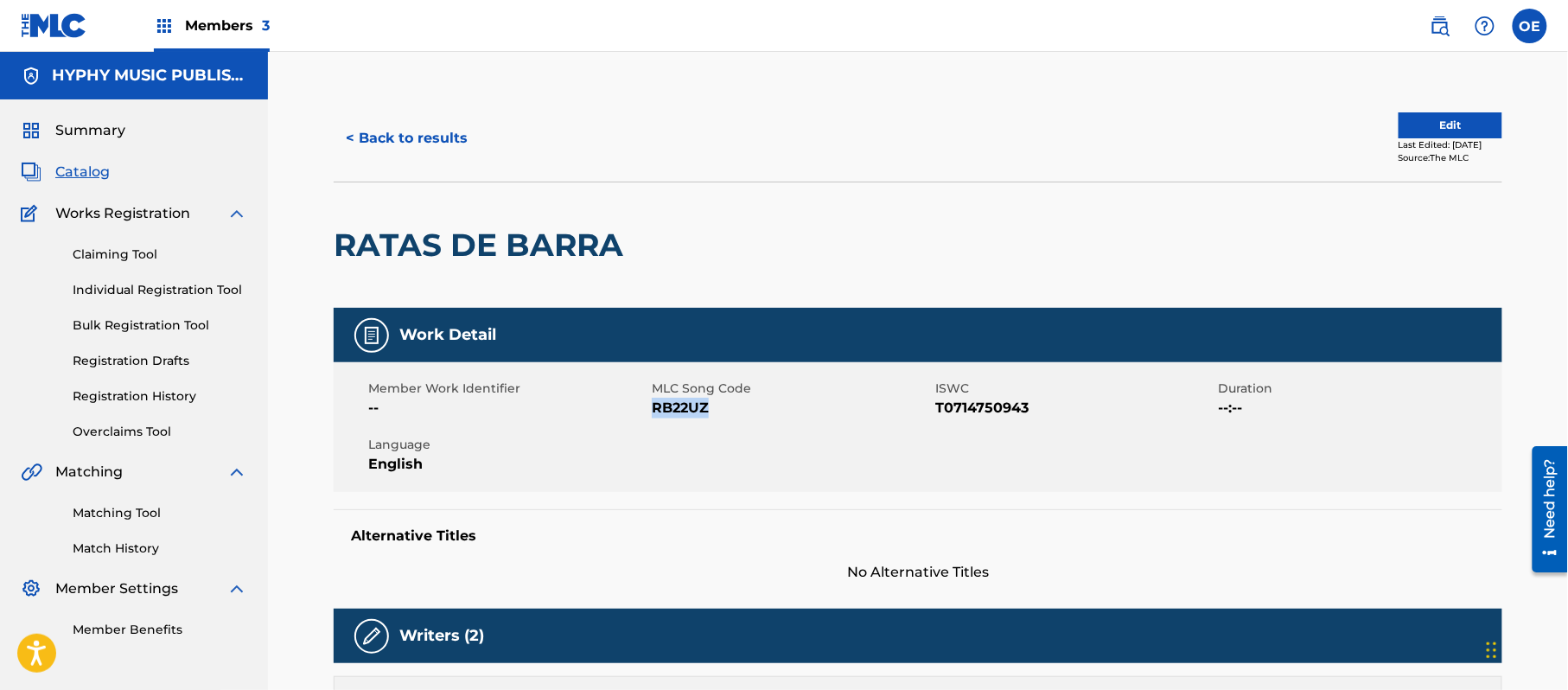
copy span "RB22UZ"
click at [429, 145] on button "< Back to results" at bounding box center [406, 138] width 146 height 43
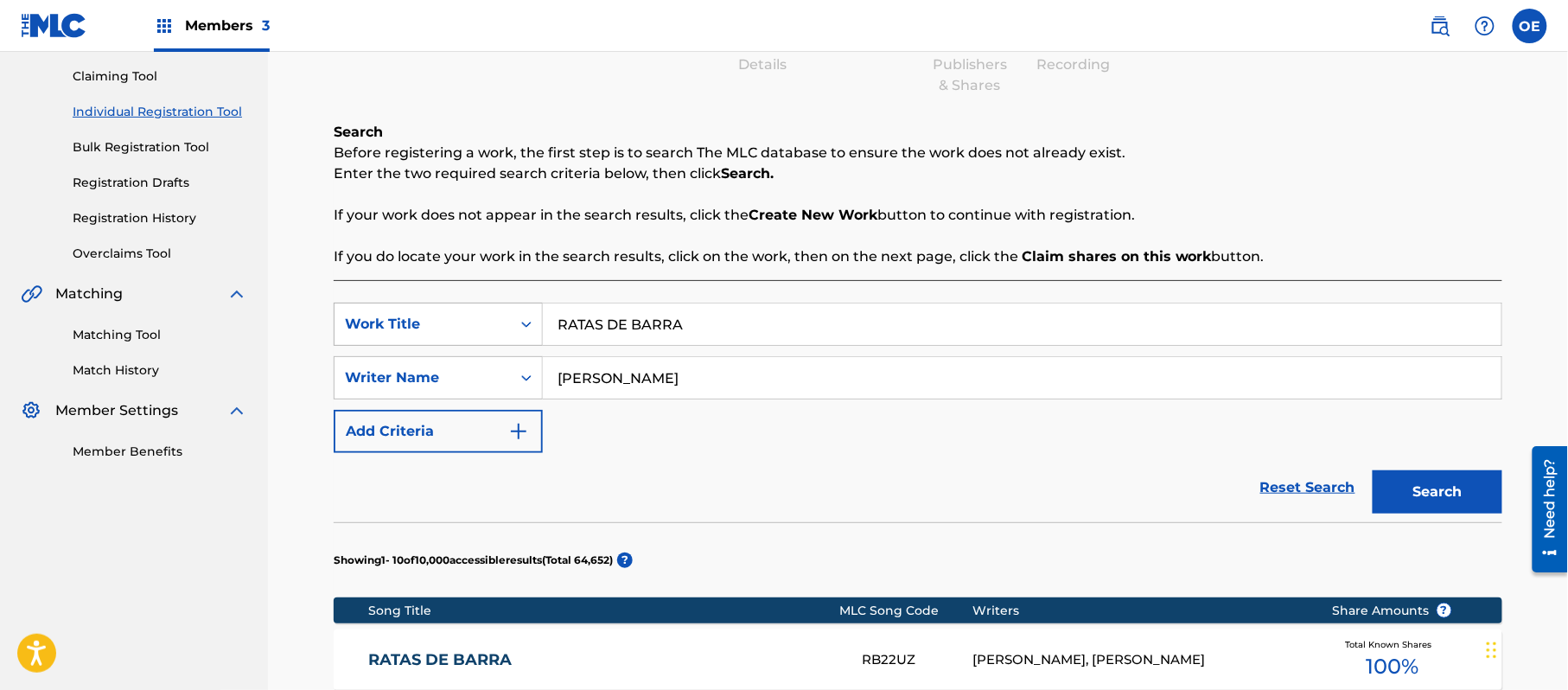
scroll to position [212, 0]
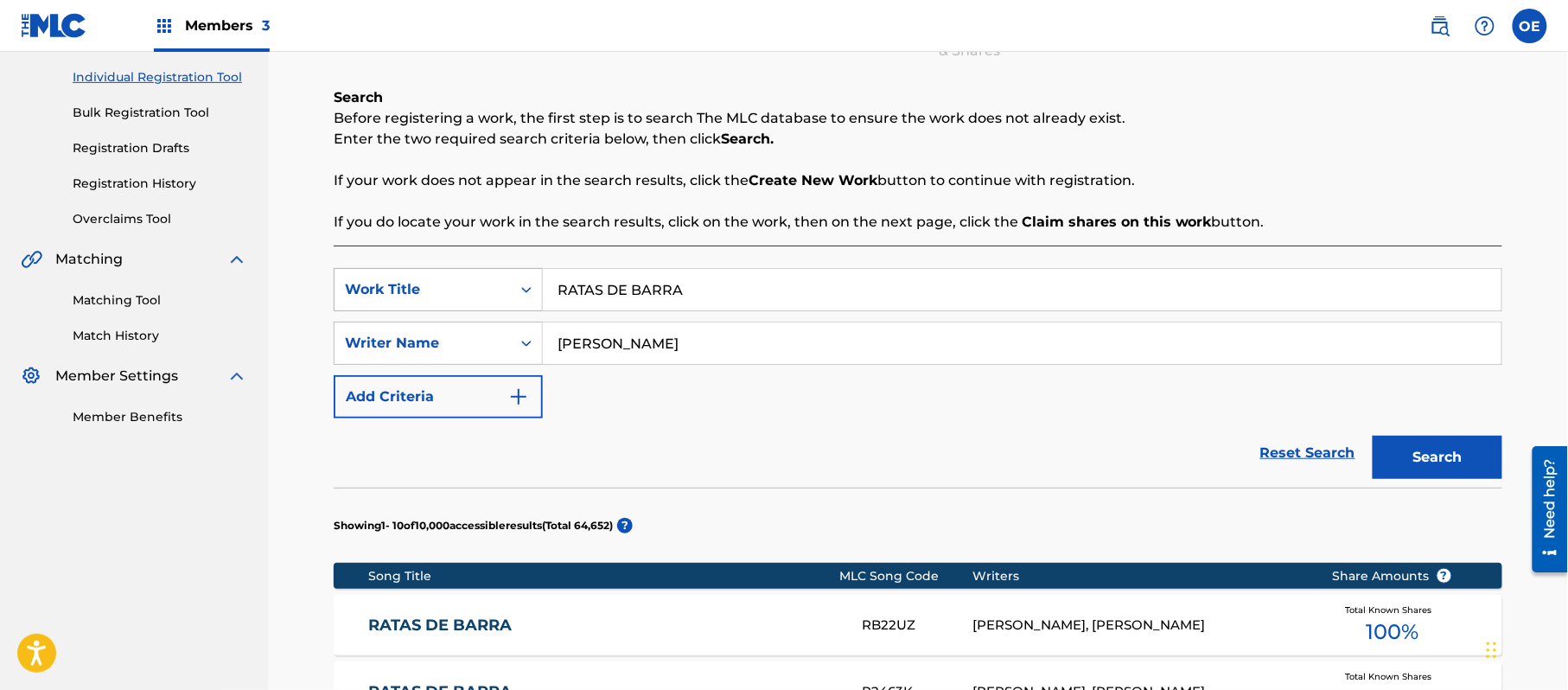
drag, startPoint x: 793, startPoint y: 283, endPoint x: 401, endPoint y: 278, distance: 392.0
click at [401, 279] on div "SearchWithCriteria6d47edd7-7bc8-4b89-a155-3ed0f7c070f6 Work Title RATAS DE BARRA" at bounding box center [918, 289] width 1169 height 43
paste input "UEDA DE PRENZ"
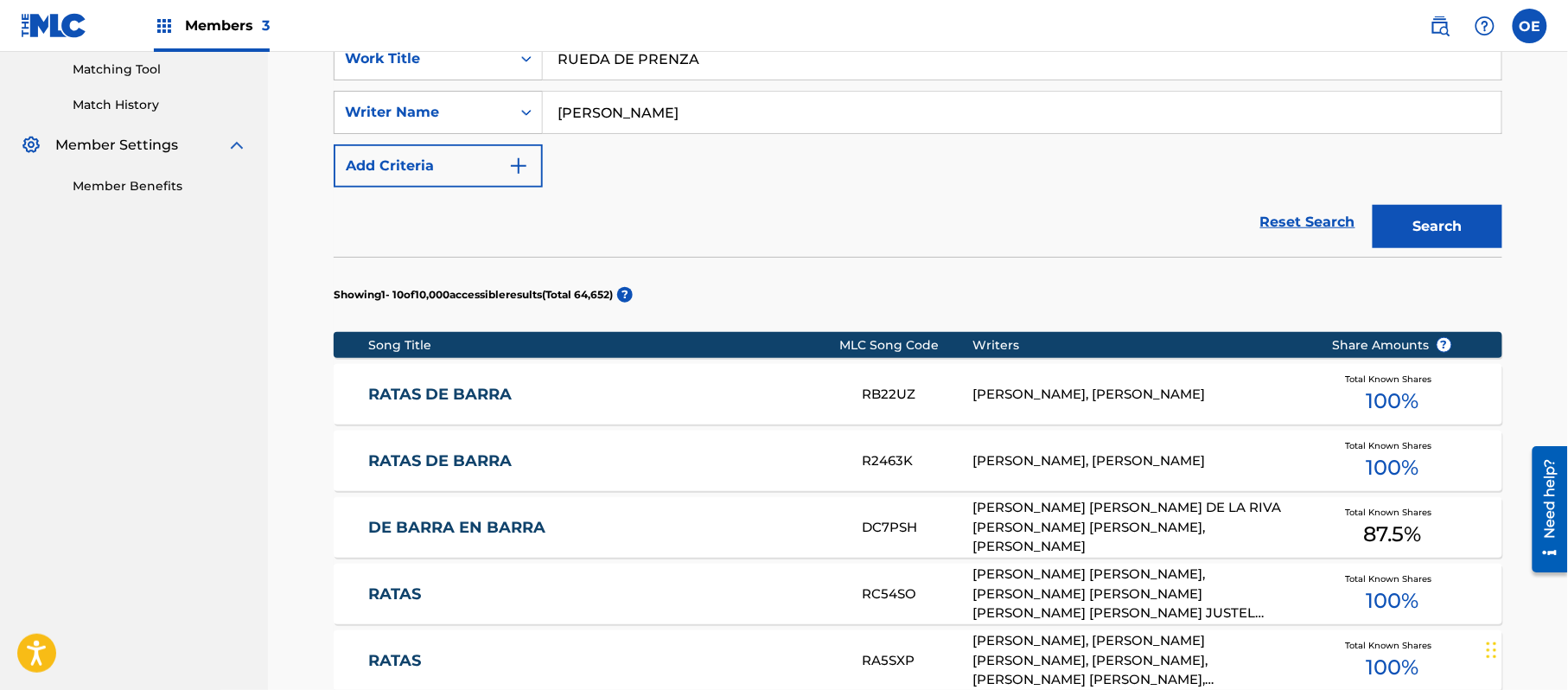
click at [1406, 230] on button "Search" at bounding box center [1437, 227] width 130 height 43
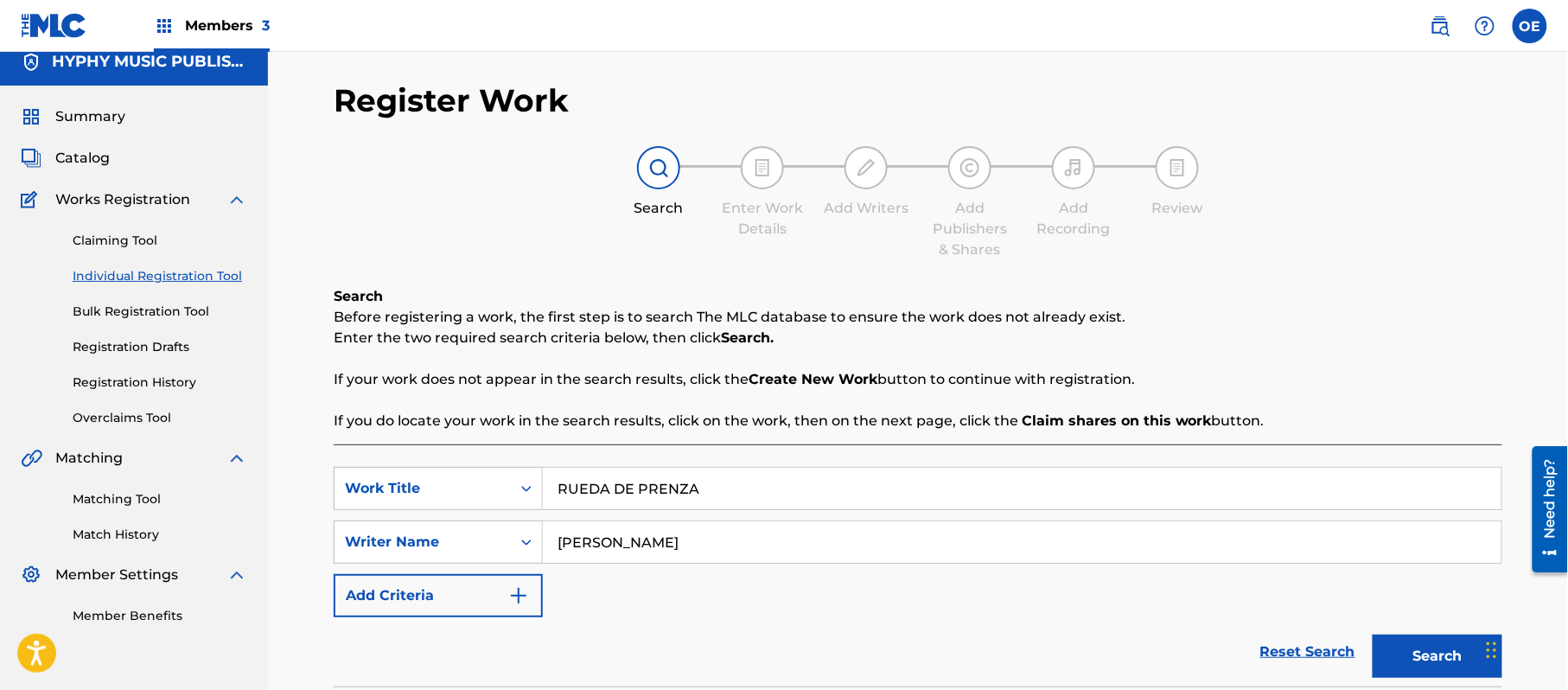
scroll to position [0, 0]
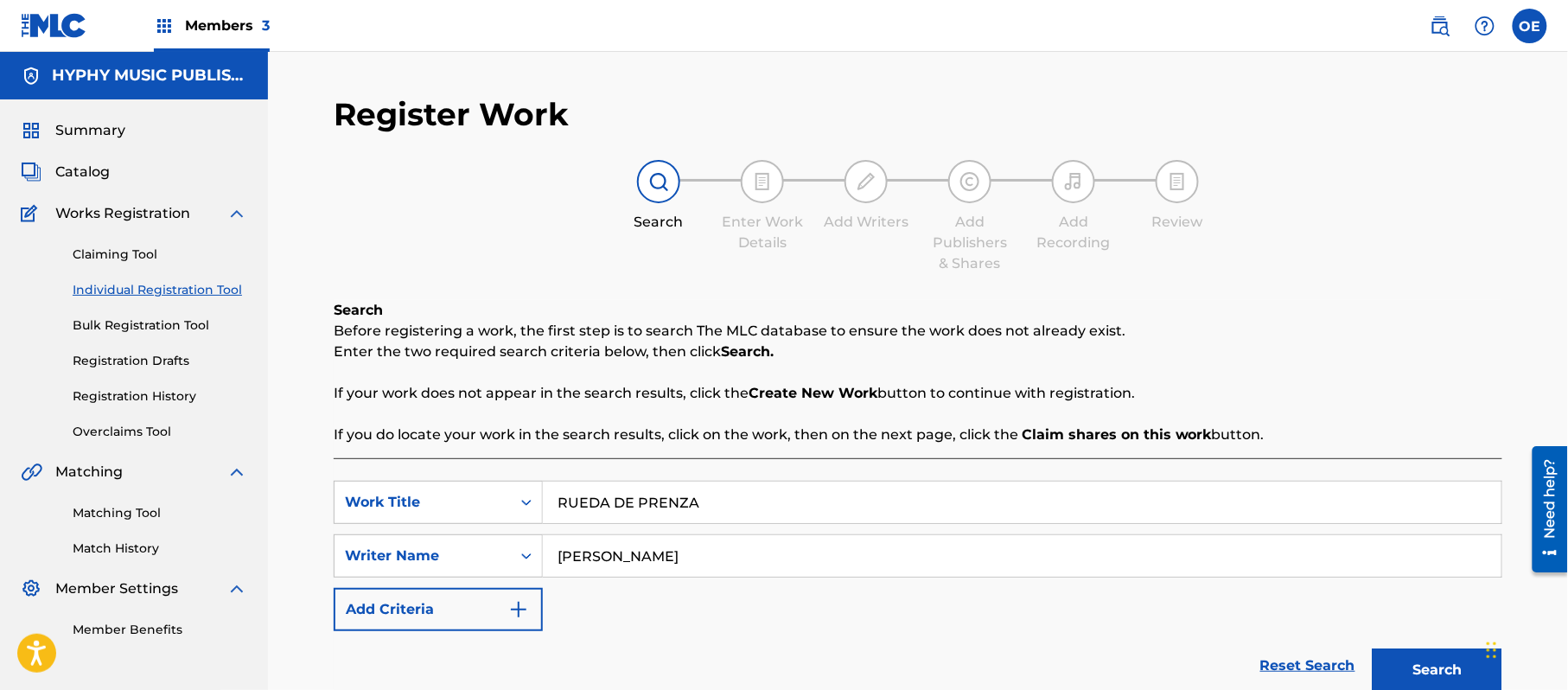
click at [678, 505] on input "RUEDA DE PRENZA" at bounding box center [1022, 502] width 958 height 41
click at [687, 509] on input "RUEDA DE PRENZA" at bounding box center [1022, 502] width 958 height 41
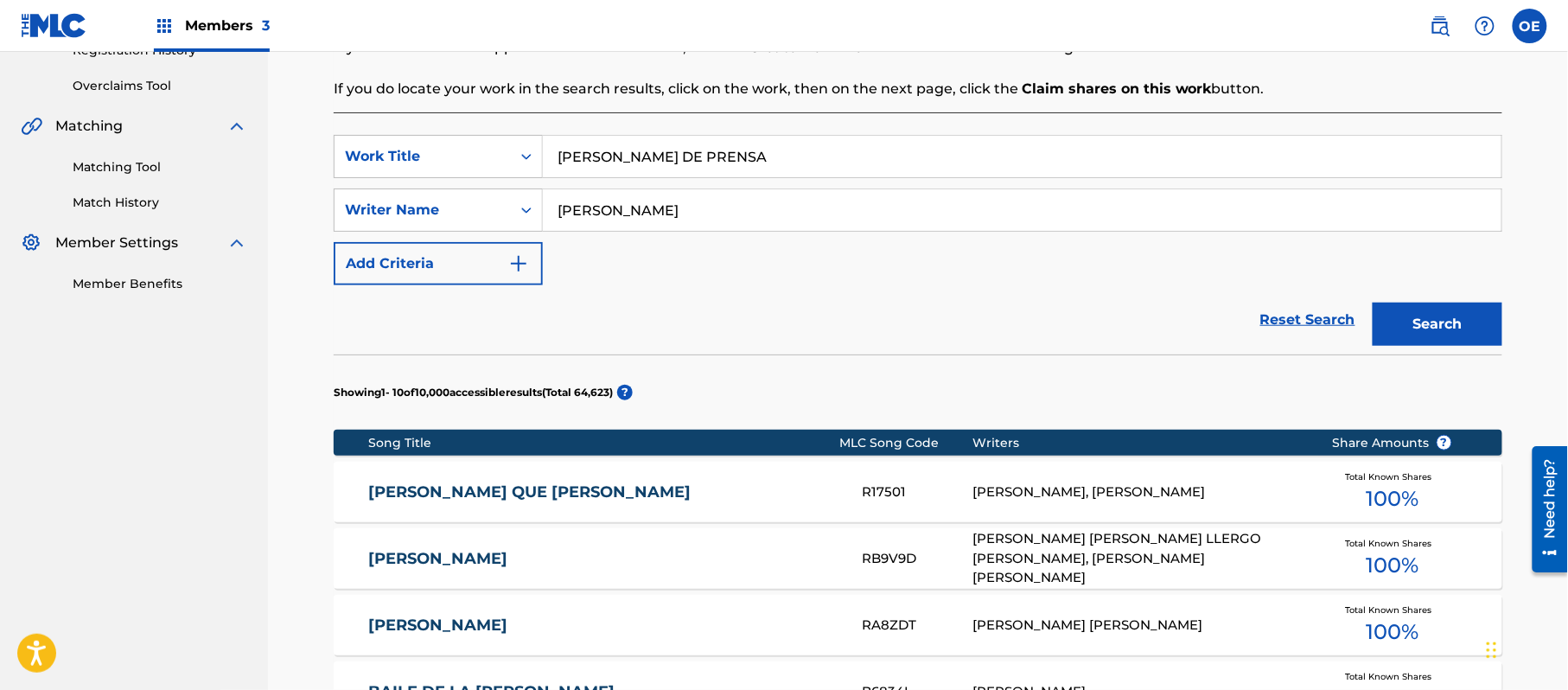
type input "[PERSON_NAME] DE PRENSA"
click at [1430, 342] on button "Search" at bounding box center [1437, 324] width 130 height 43
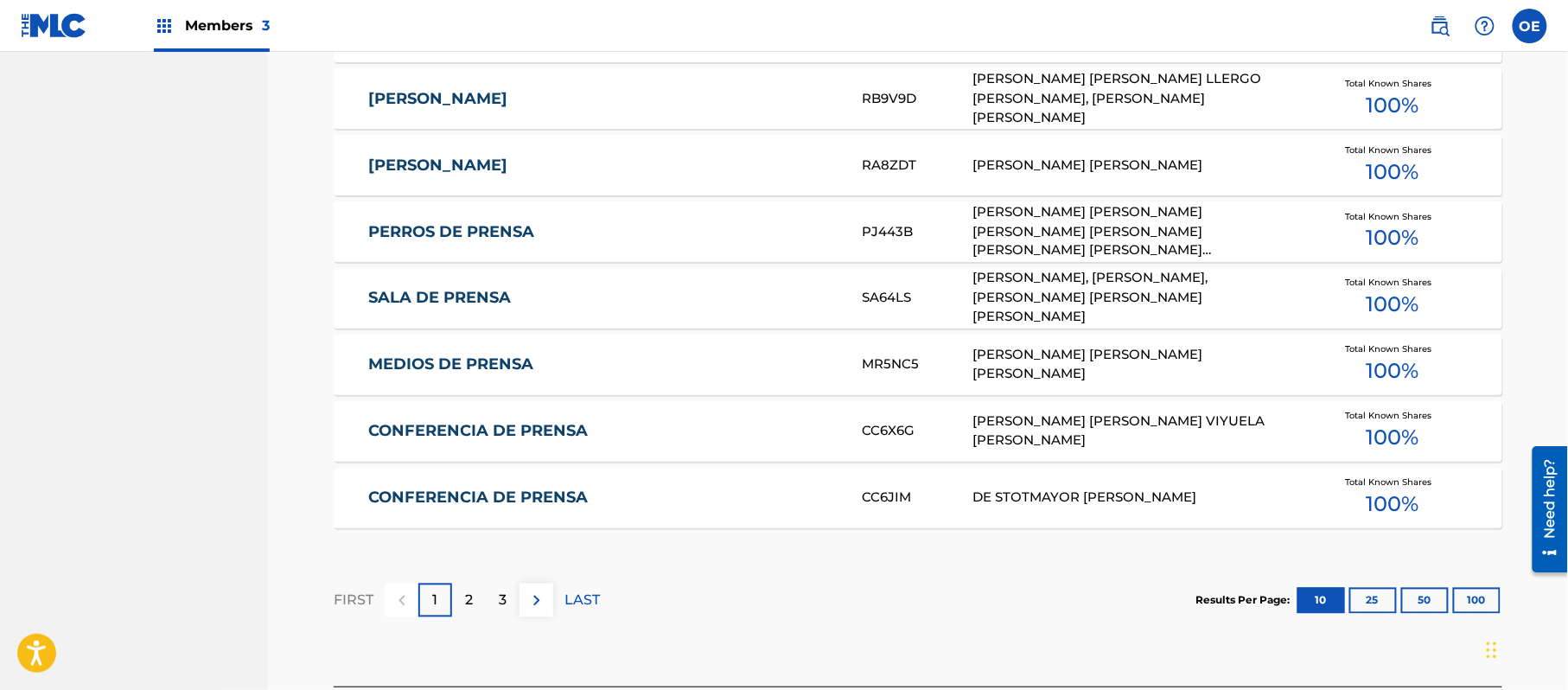
scroll to position [1037, 0]
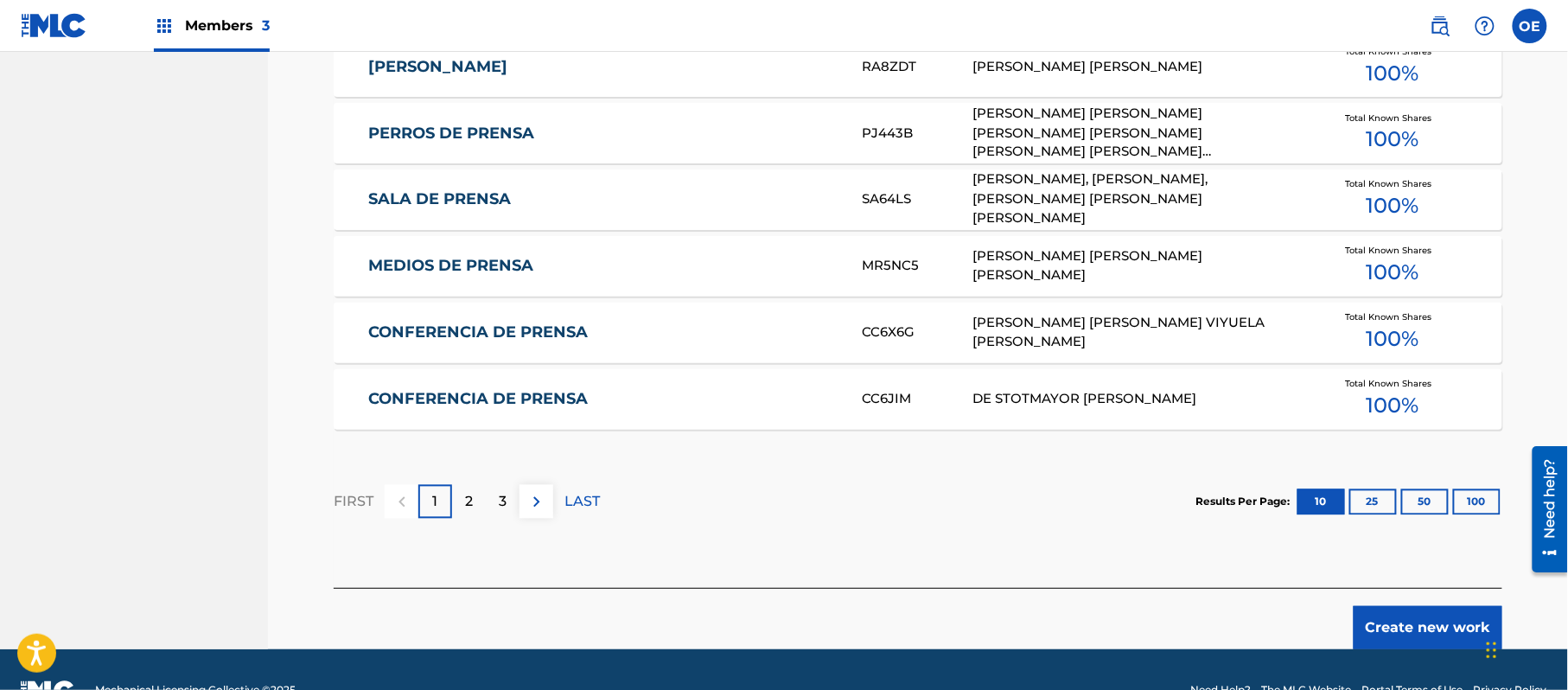
drag, startPoint x: 1408, startPoint y: 619, endPoint x: 1395, endPoint y: 617, distance: 13.2
click at [1408, 619] on button "Create new work" at bounding box center [1428, 627] width 149 height 43
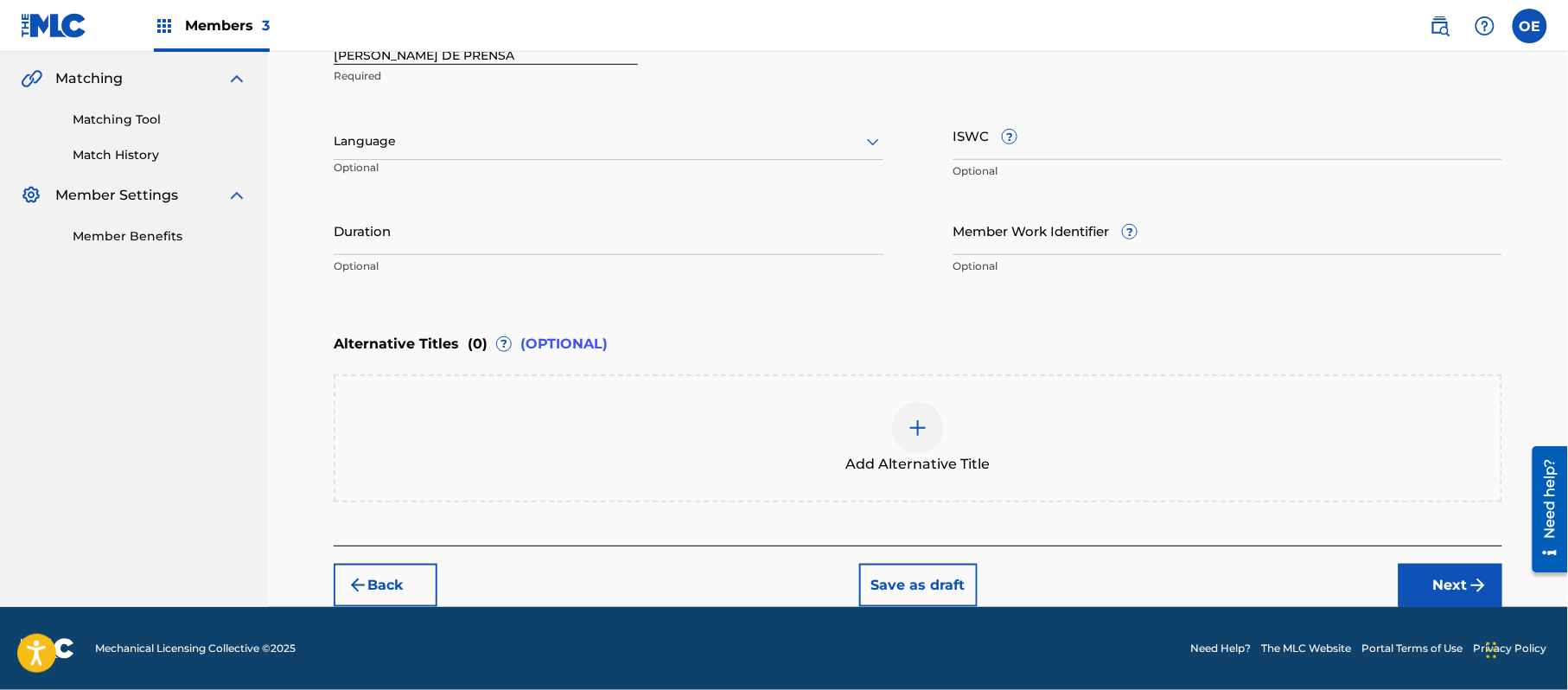
scroll to position [392, 0]
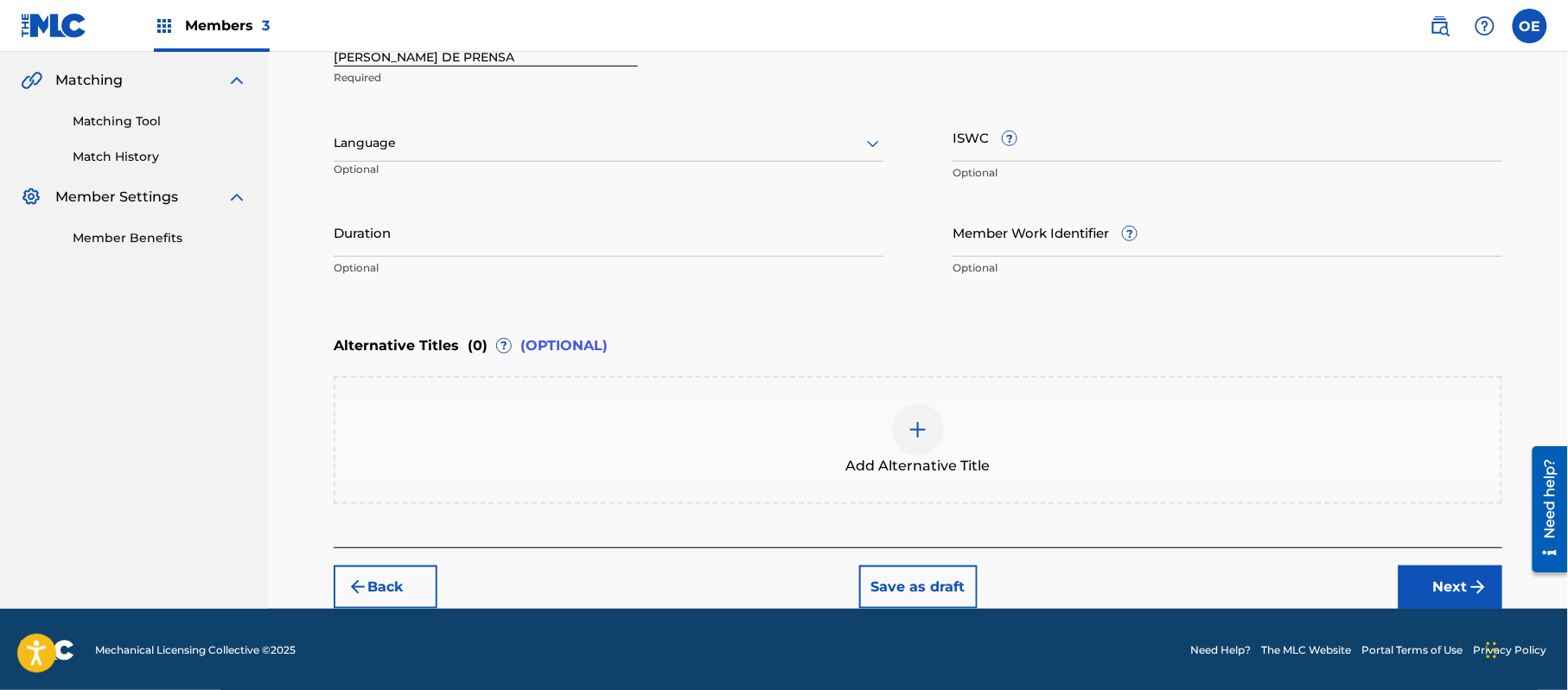
click at [461, 167] on p "Optional" at bounding box center [417, 176] width 167 height 29
click at [461, 158] on div "Language" at bounding box center [608, 143] width 550 height 37
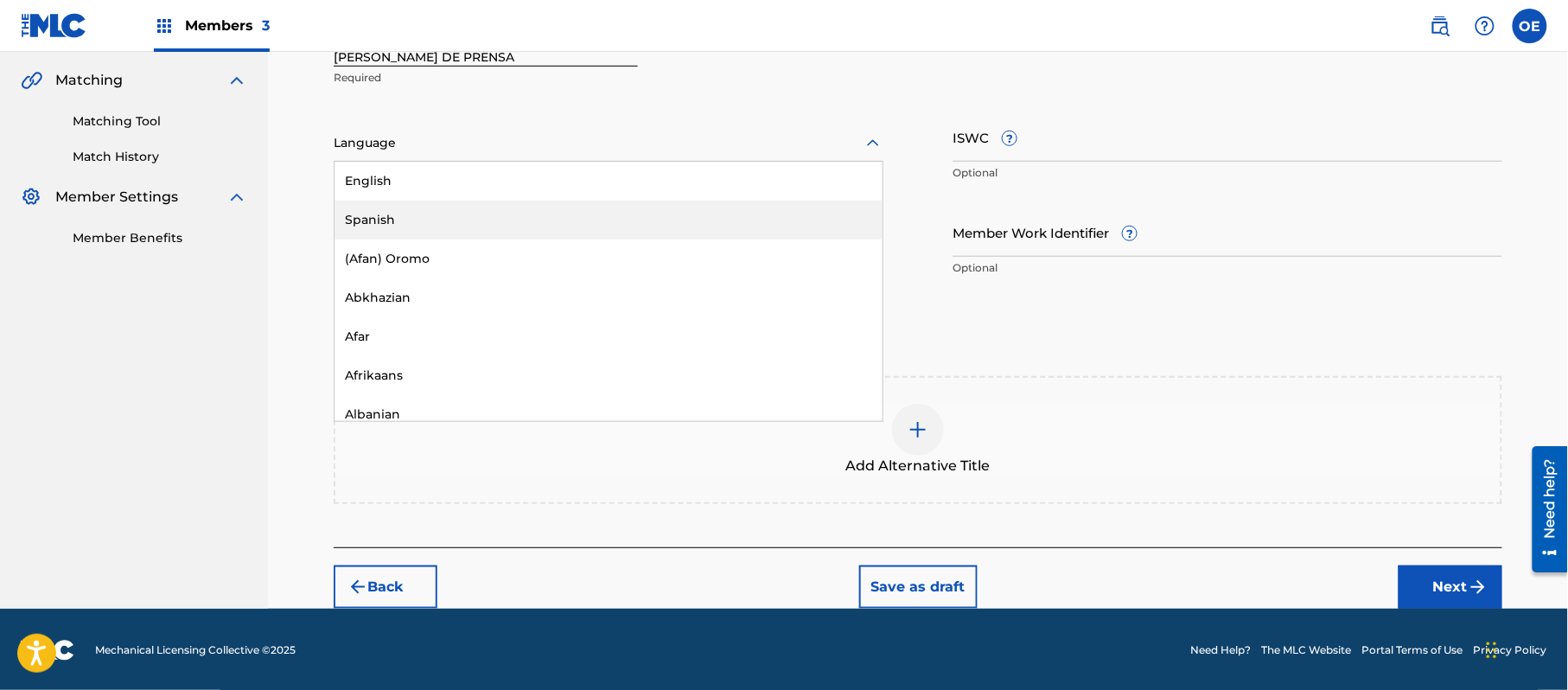
click at [453, 206] on div "Spanish" at bounding box center [608, 220] width 548 height 39
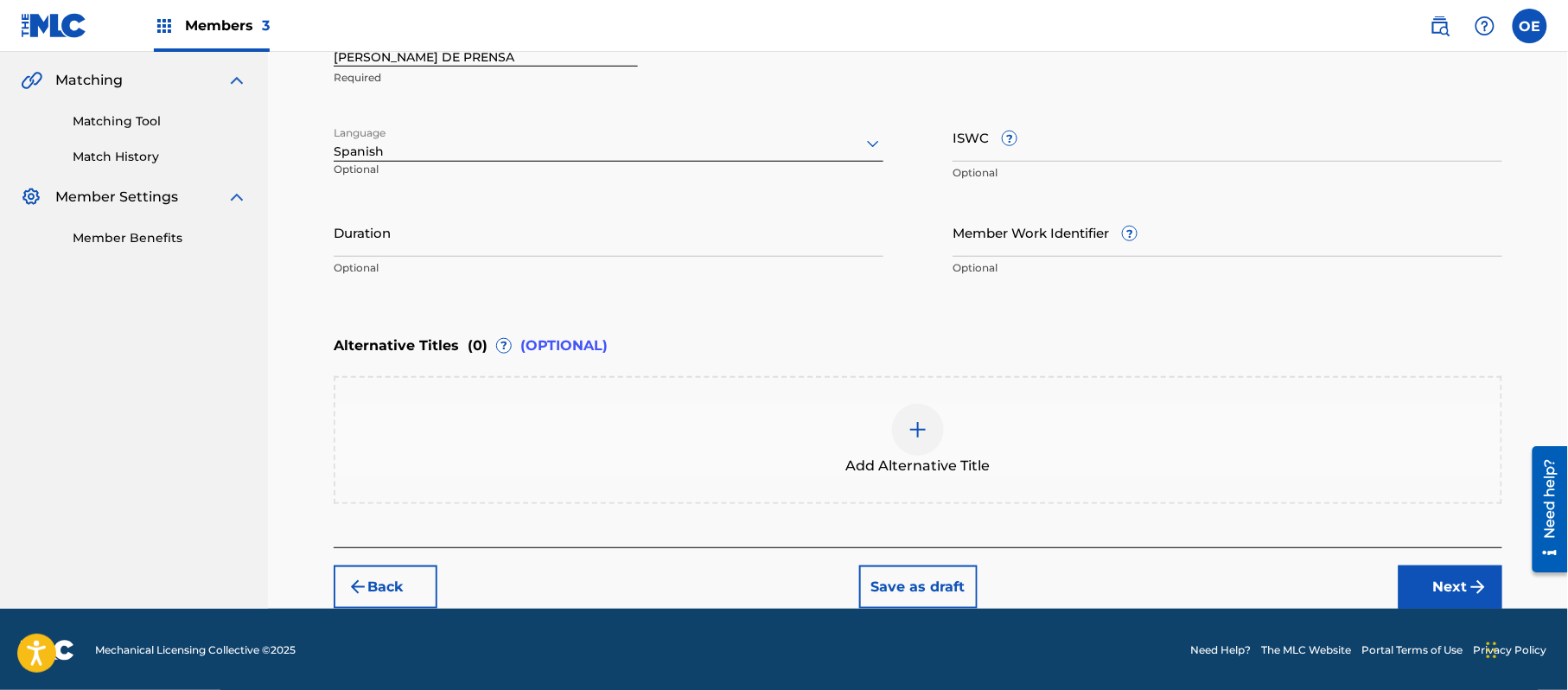
click at [566, 232] on input "Duration" at bounding box center [608, 231] width 550 height 49
type input "02:41"
click at [1447, 578] on button "Next" at bounding box center [1451, 587] width 104 height 43
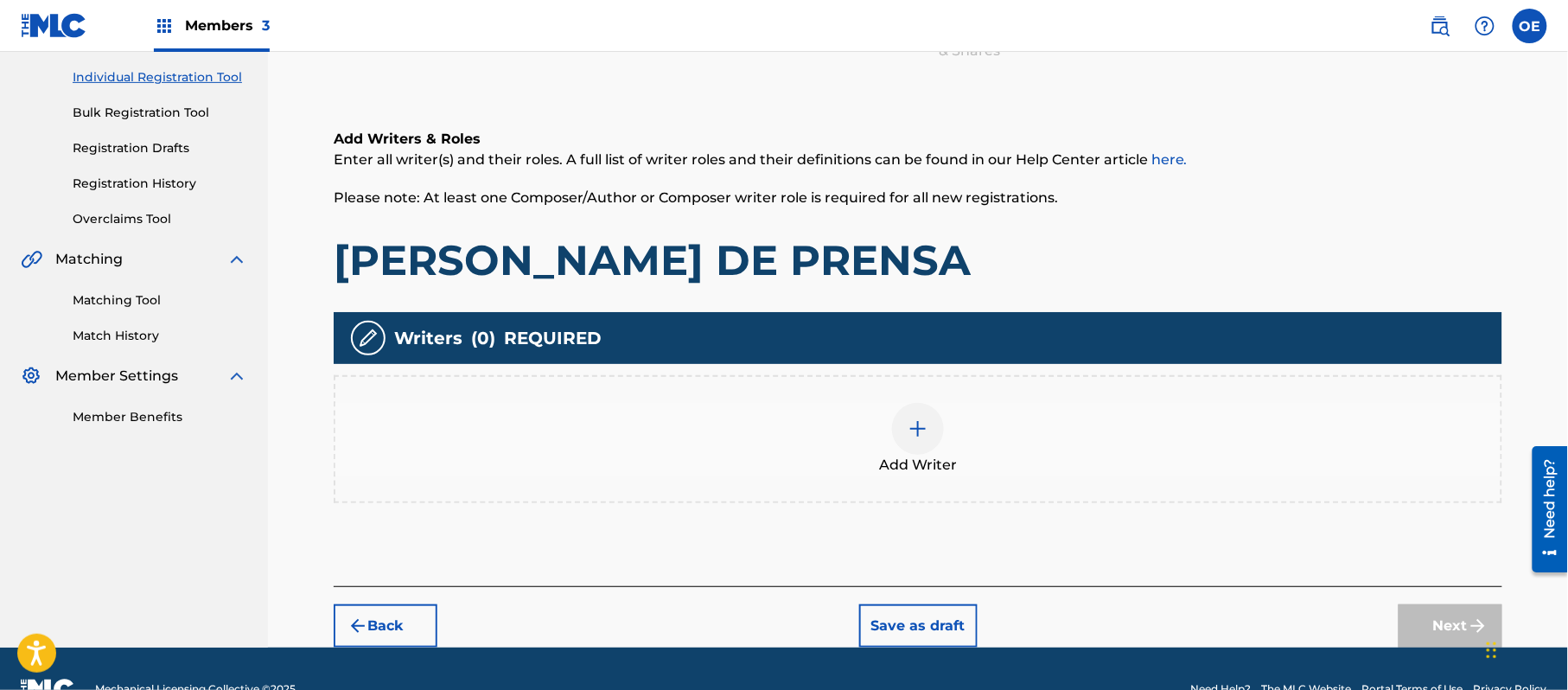
scroll to position [78, 0]
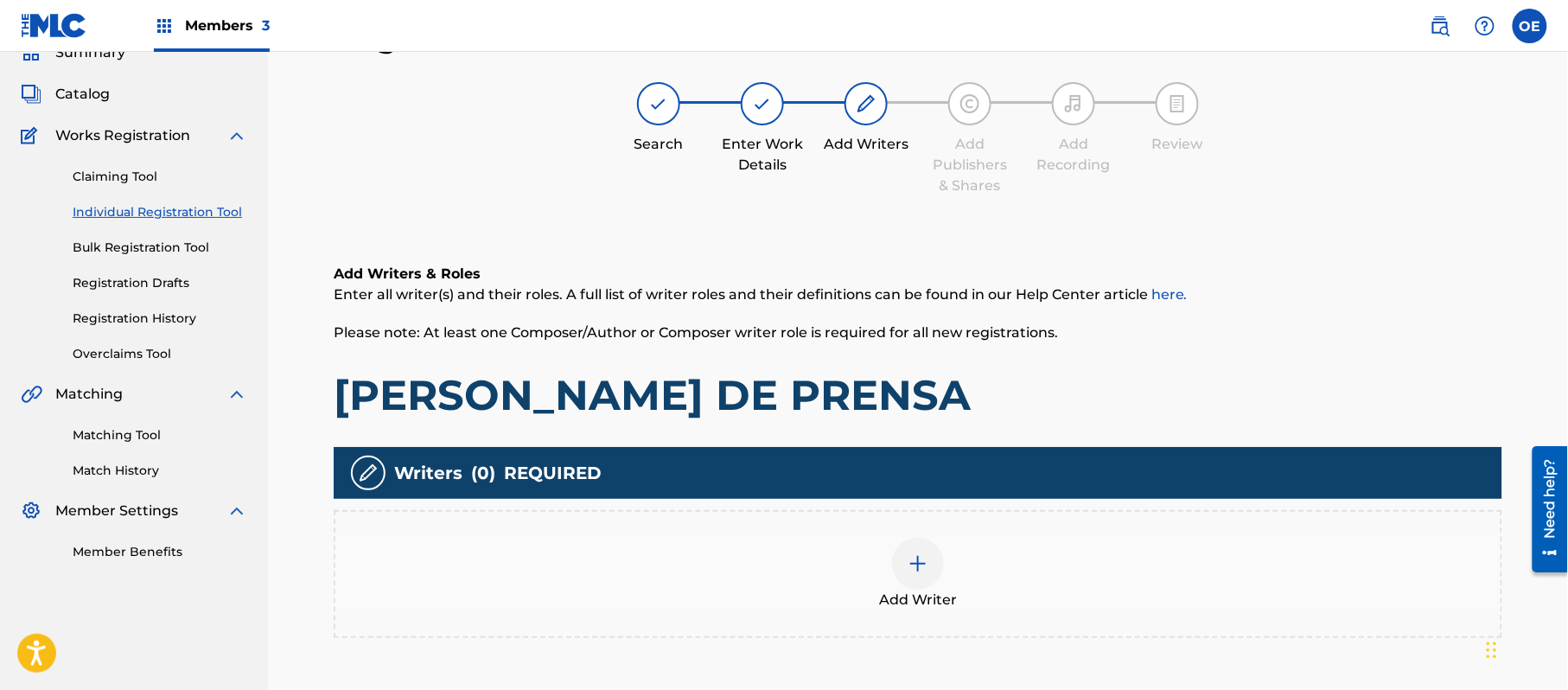
click at [917, 522] on div "Add Writer" at bounding box center [918, 574] width 1169 height 128
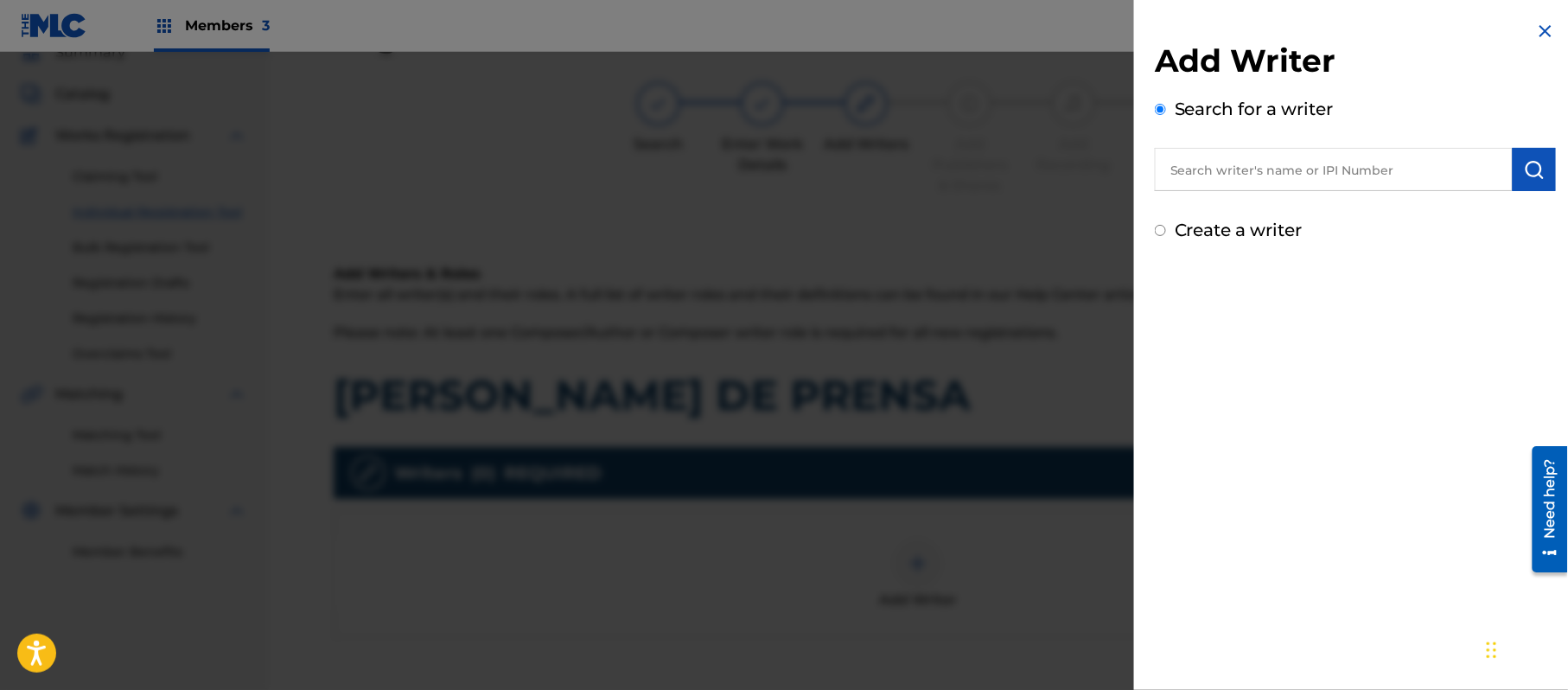
click at [1208, 225] on label "Create a writer" at bounding box center [1239, 229] width 128 height 21
radio input "true"
click at [1166, 225] on input "Create a writer" at bounding box center [1160, 230] width 12 height 12
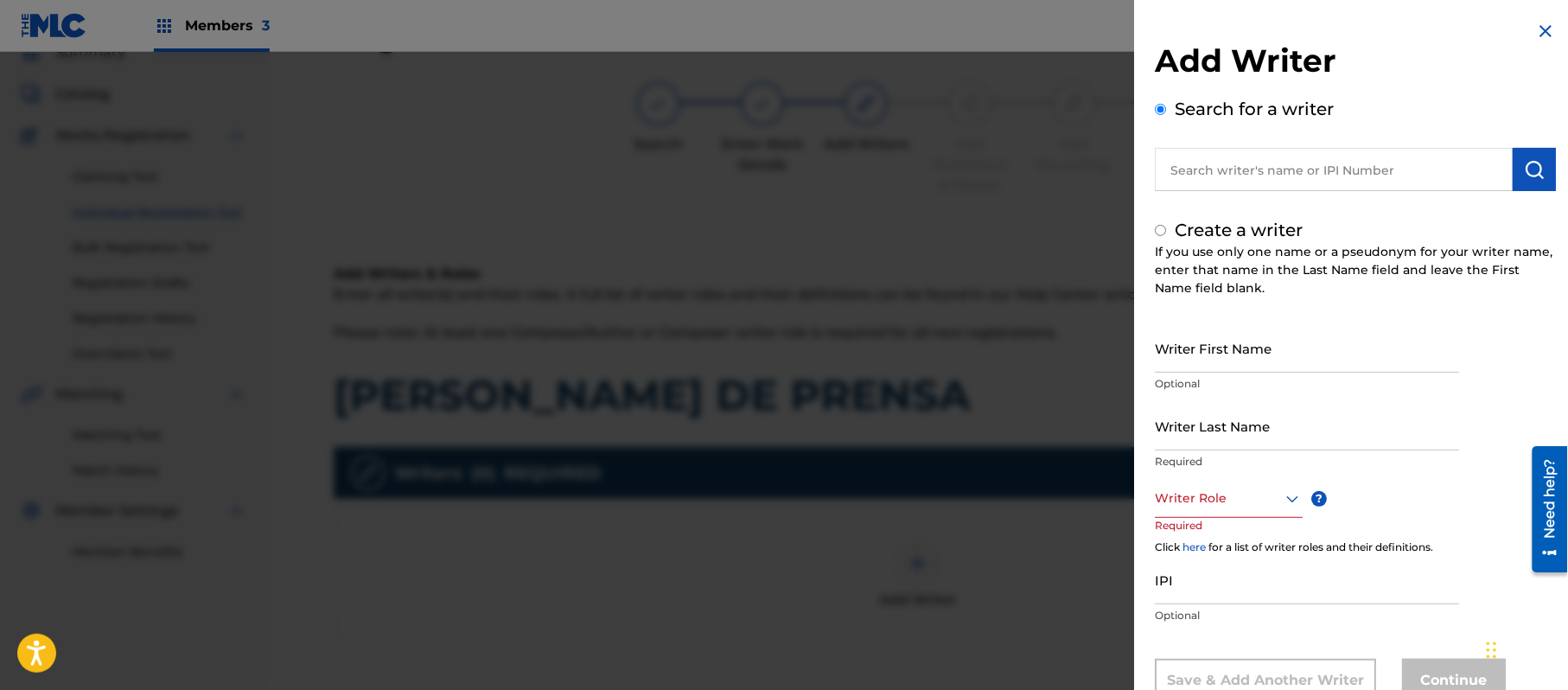
radio input "false"
radio input "true"
paste input "[PERSON_NAME]"
type input "[PERSON_NAME]"
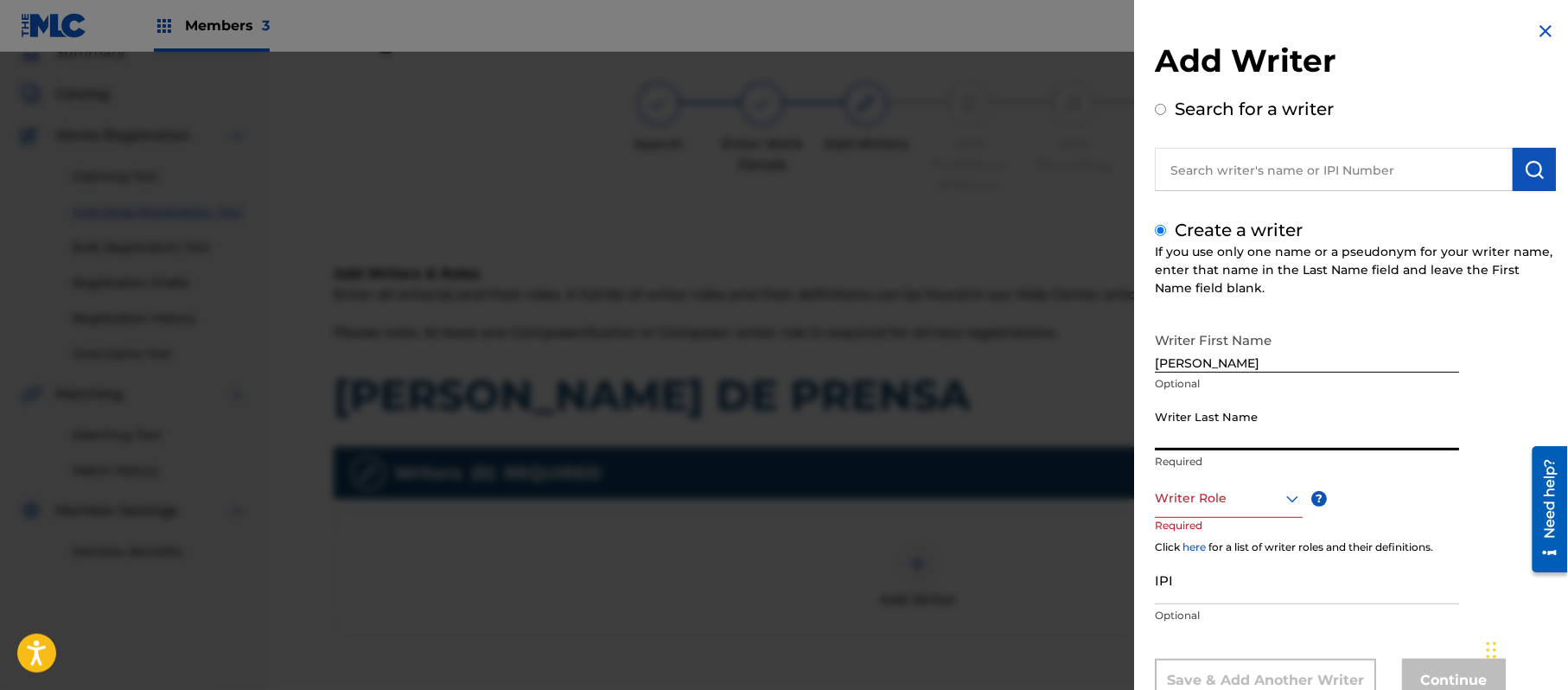
paste input "[PERSON_NAME]"
type input "[PERSON_NAME]"
drag, startPoint x: 1128, startPoint y: 142, endPoint x: 1157, endPoint y: 178, distance: 46.2
click at [1128, 143] on div at bounding box center [784, 397] width 1568 height 690
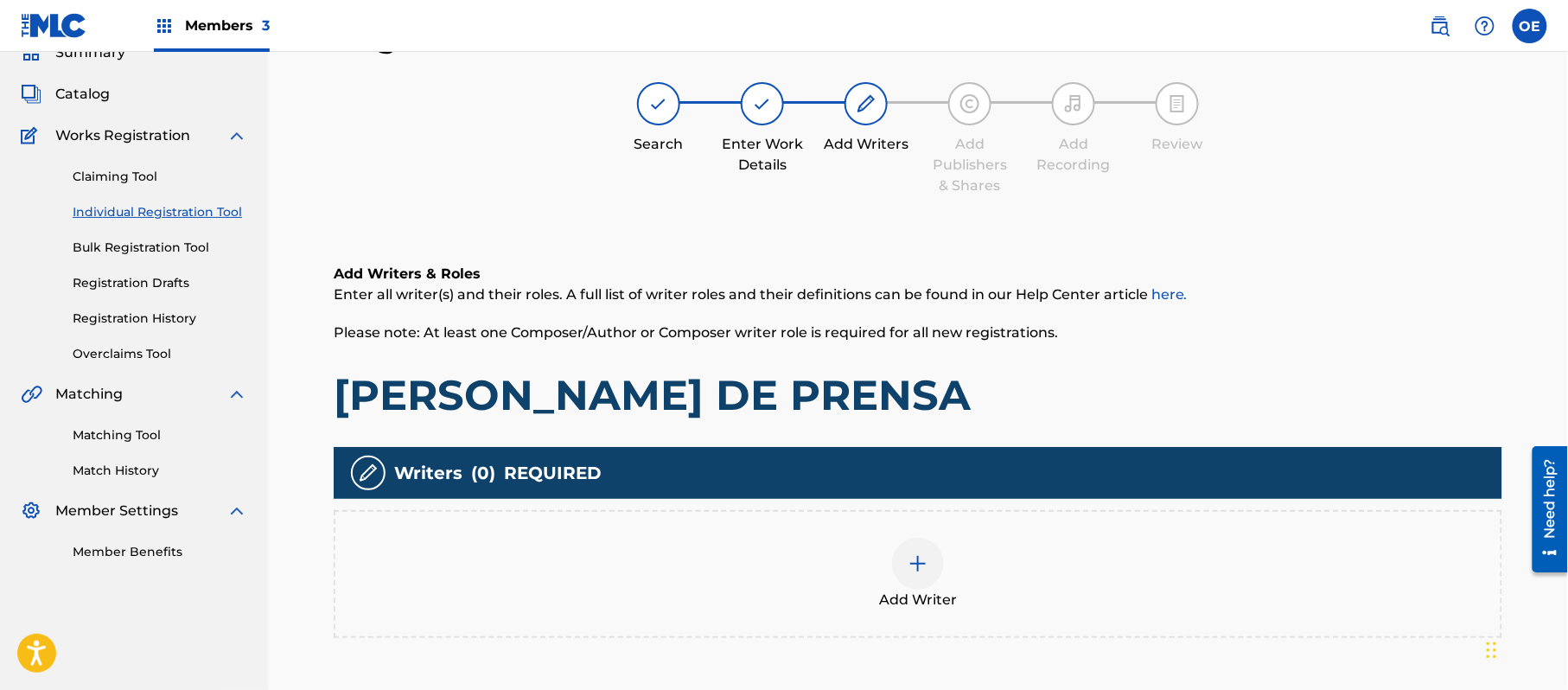
click at [811, 543] on div "Add Writer" at bounding box center [918, 574] width 1165 height 73
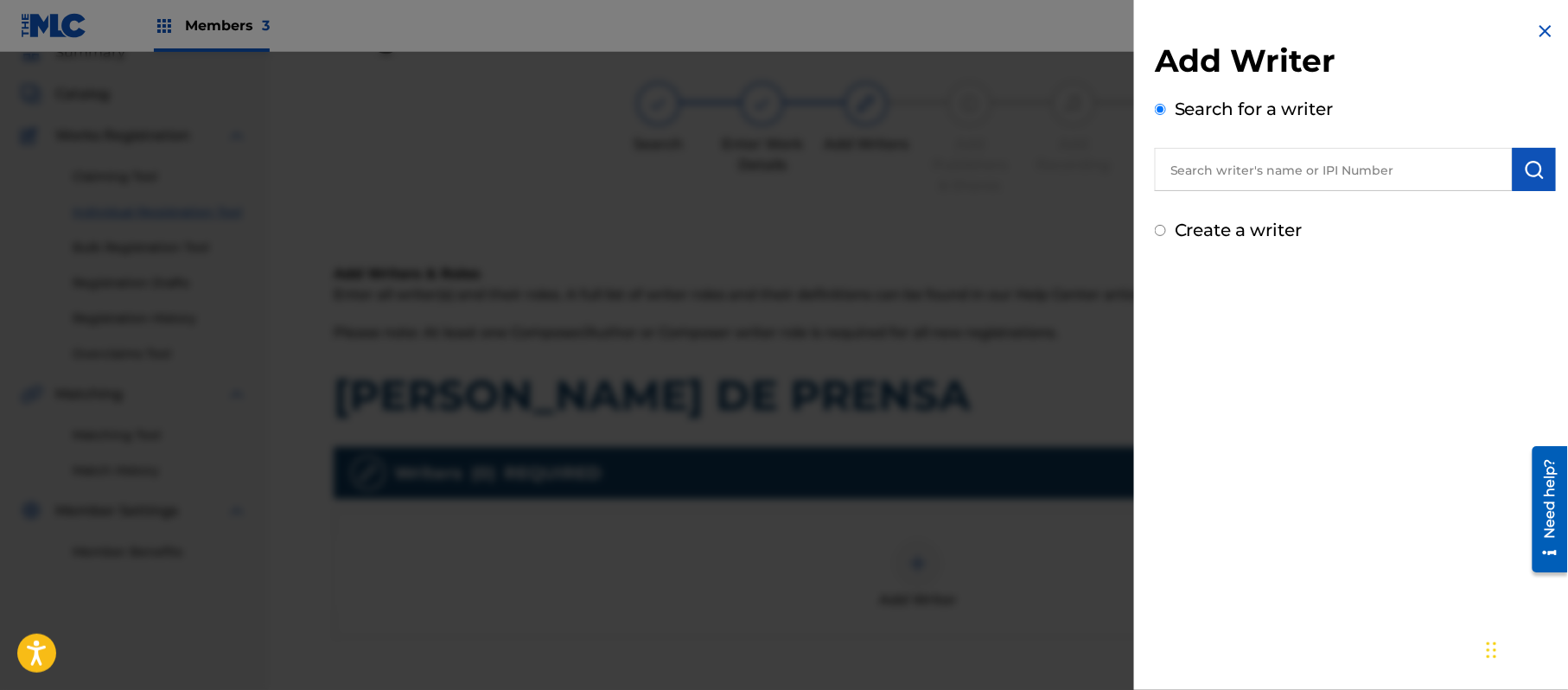
click at [1278, 225] on label "Create a writer" at bounding box center [1239, 229] width 128 height 21
radio input "true"
click at [1166, 225] on input "Create a writer" at bounding box center [1160, 230] width 12 height 12
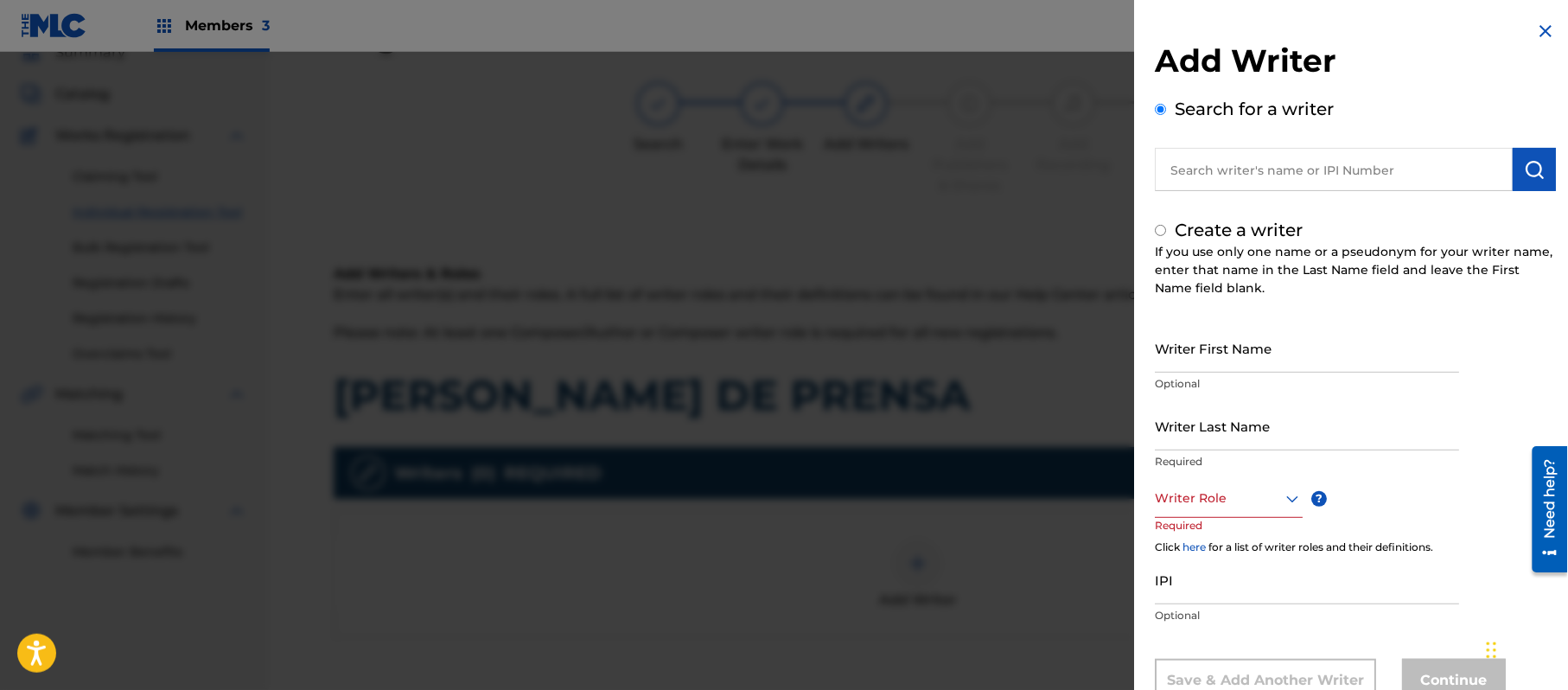
radio input "false"
radio input "true"
paste input "[PERSON_NAME]"
type input "[PERSON_NAME]"
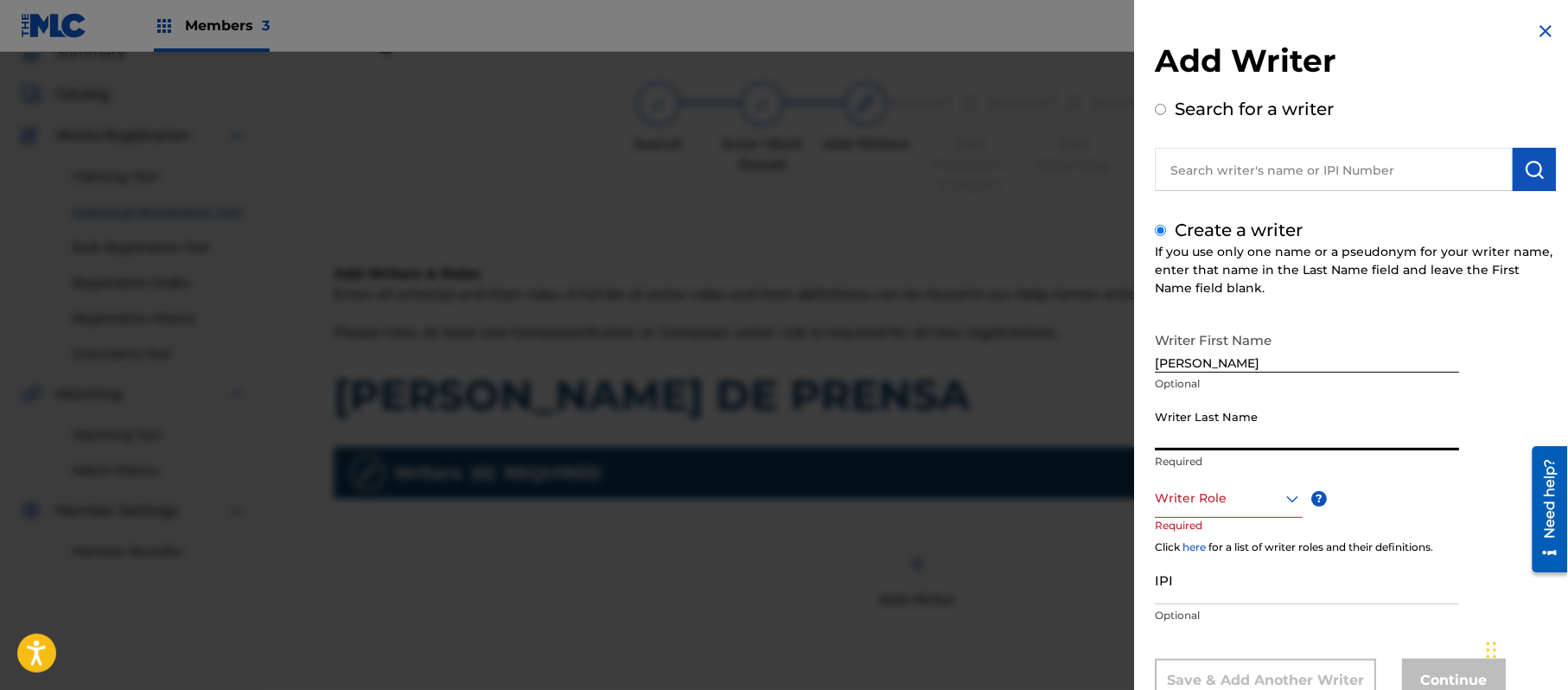
paste input "[PERSON_NAME]"
type input "[PERSON_NAME]"
drag, startPoint x: 1304, startPoint y: 351, endPoint x: 1225, endPoint y: 375, distance: 82.6
click at [1225, 375] on div "Writer First Name [PERSON_NAME] Optional" at bounding box center [1306, 362] width 304 height 78
type input "[PERSON_NAME]"
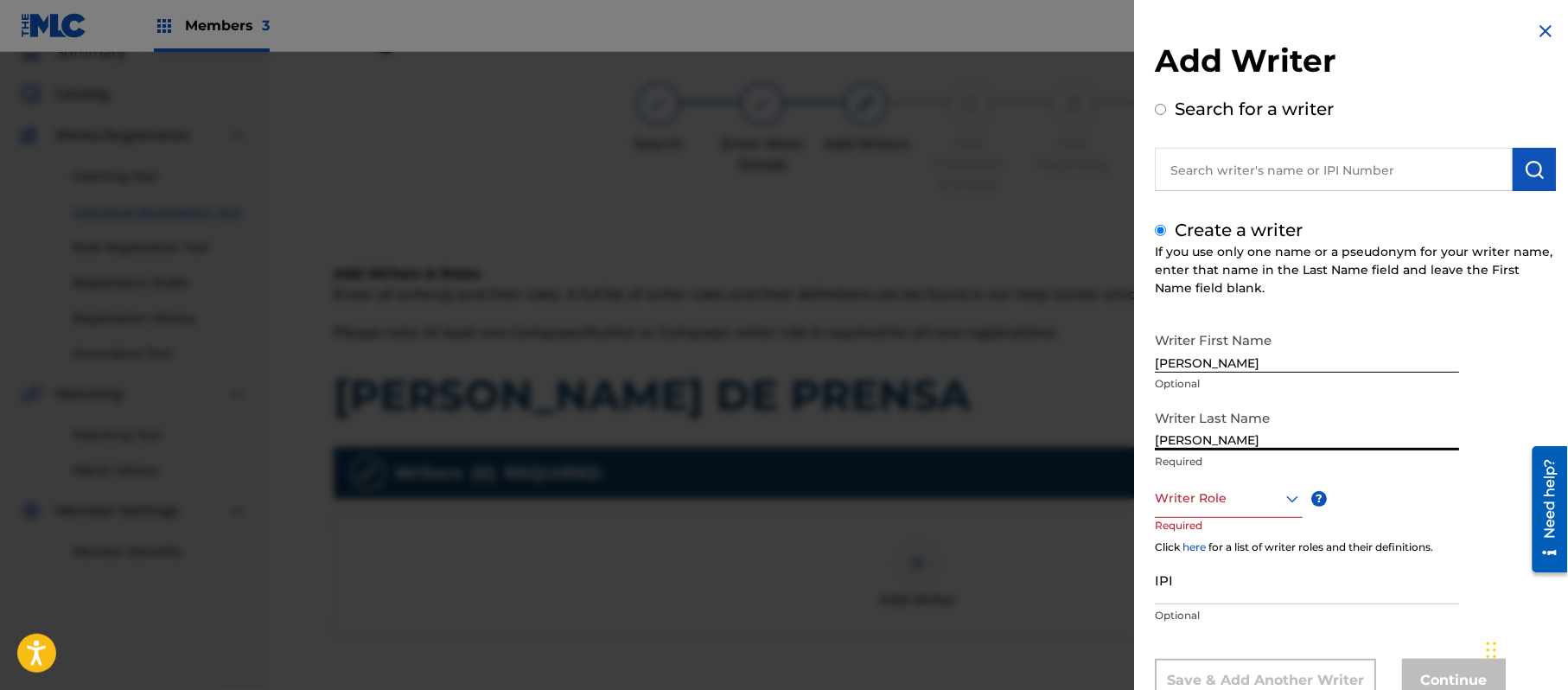
drag, startPoint x: 1233, startPoint y: 429, endPoint x: 1059, endPoint y: 411, distance: 174.9
click at [1061, 411] on div "Add Writer Search for a writer Create a writer If you use only one name or a ps…" at bounding box center [784, 371] width 1568 height 638
type input "[PERSON_NAME]"
click at [1179, 477] on div "Writer Last Name [PERSON_NAME] Required" at bounding box center [1306, 439] width 304 height 78
click at [1179, 481] on div "Writer Role" at bounding box center [1228, 497] width 148 height 39
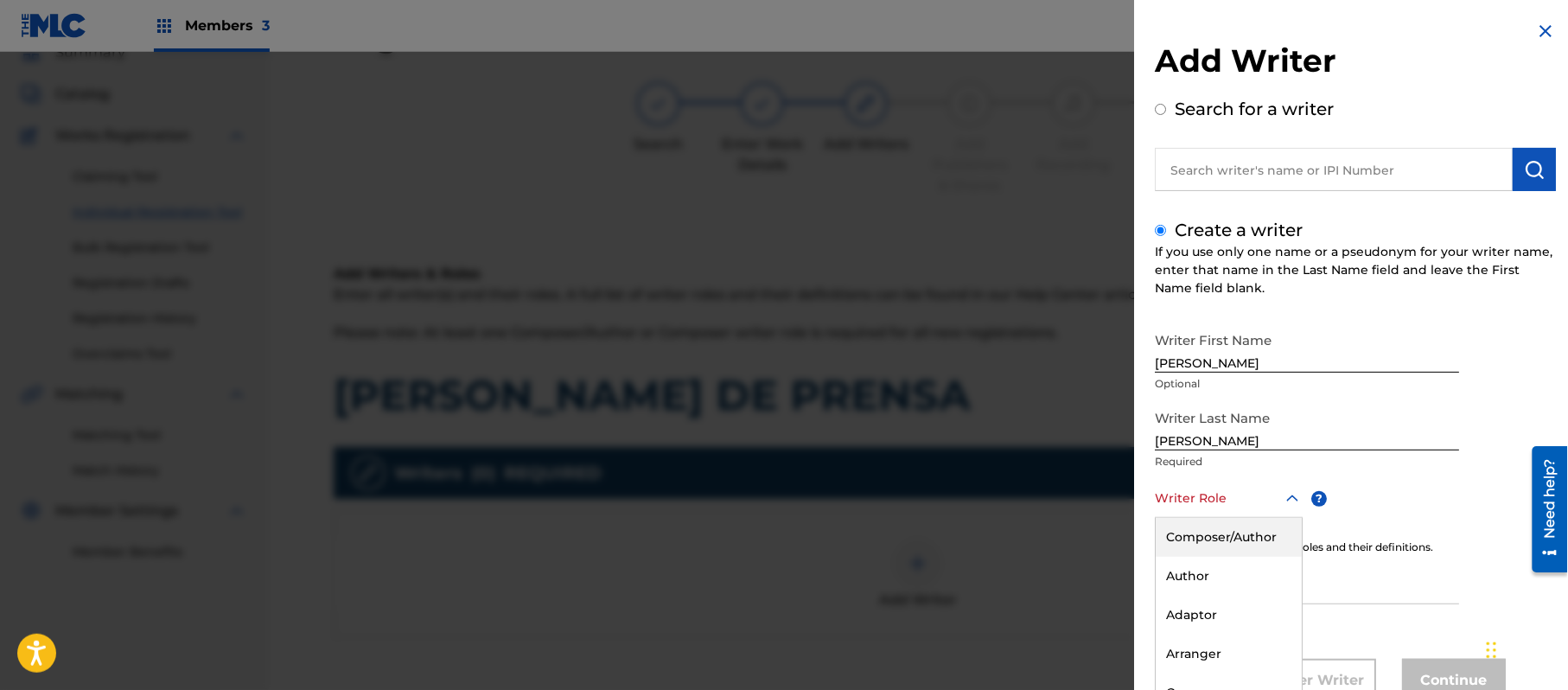
scroll to position [59, 0]
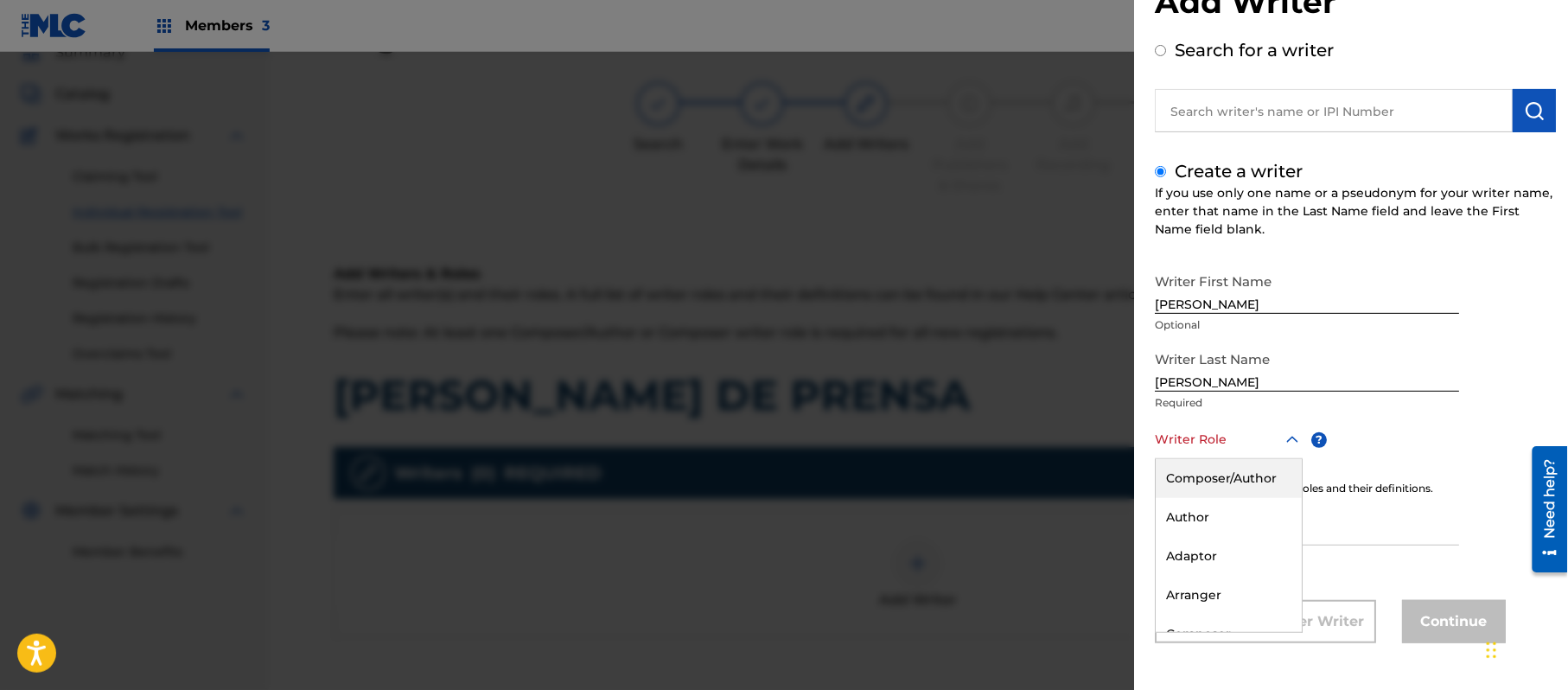
click at [1181, 482] on div "Composer/Author" at bounding box center [1228, 478] width 146 height 39
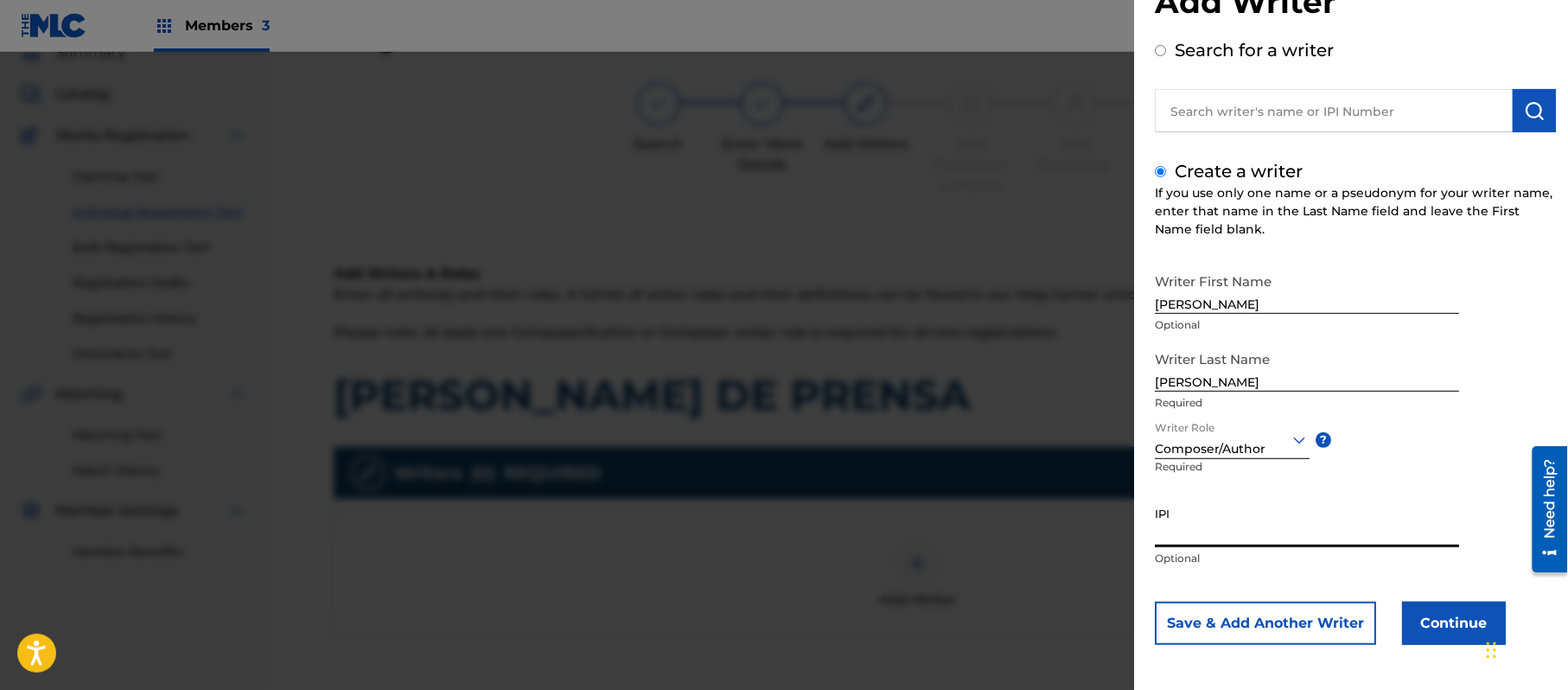
paste input "357223564"
type input "357223564"
click at [1446, 625] on button "Continue" at bounding box center [1454, 623] width 104 height 43
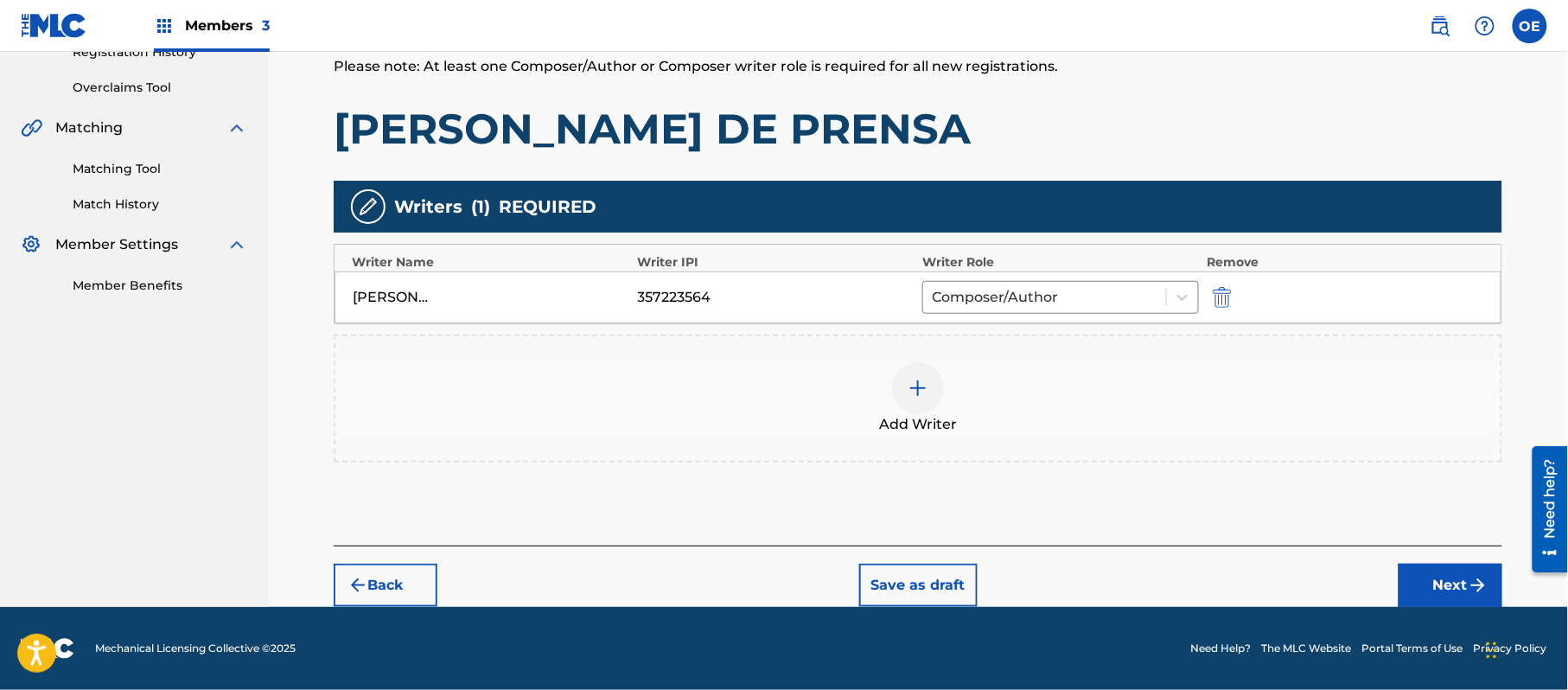
click at [1442, 585] on button "Next" at bounding box center [1451, 585] width 104 height 43
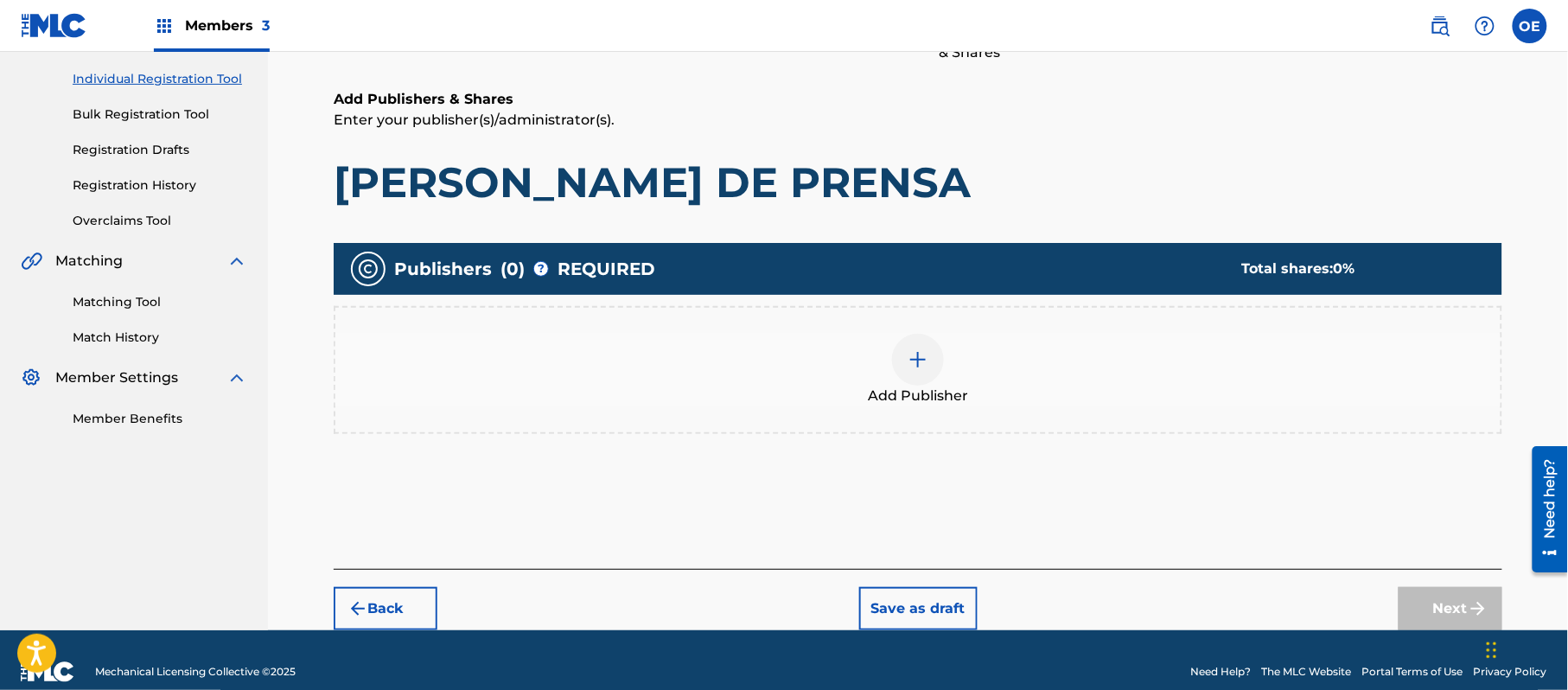
scroll to position [78, 0]
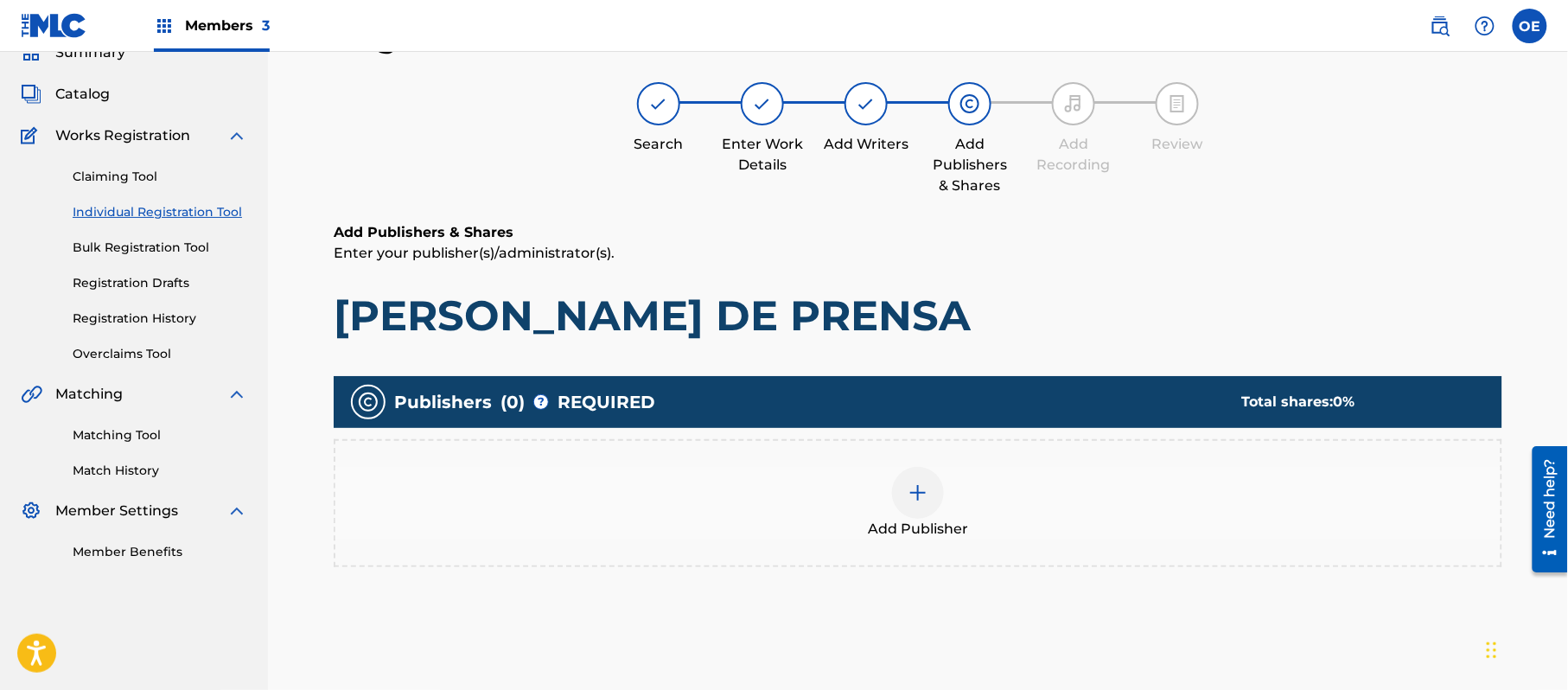
click at [886, 491] on div "Add Publisher" at bounding box center [918, 503] width 1165 height 73
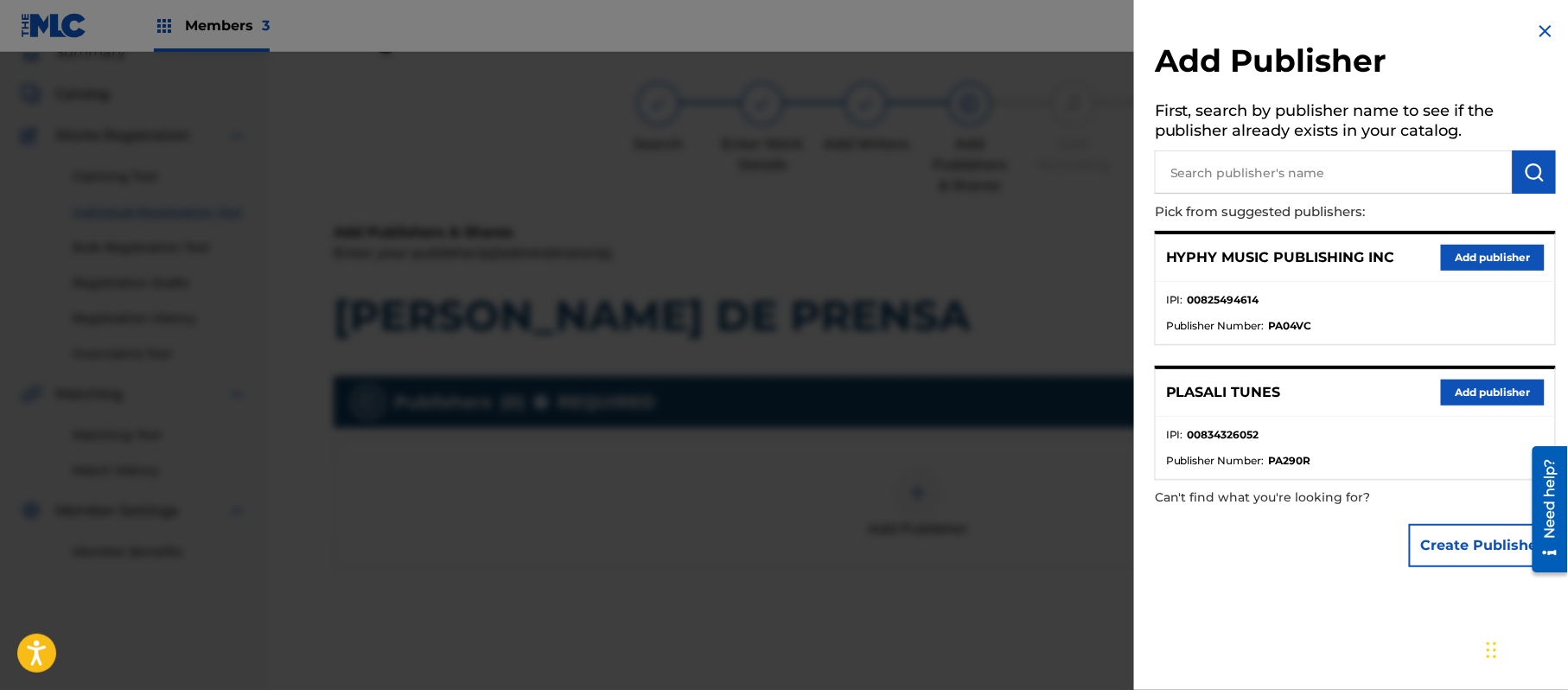
drag, startPoint x: 1460, startPoint y: 250, endPoint x: 1364, endPoint y: 303, distance: 109.7
click at [1460, 254] on button "Add publisher" at bounding box center [1494, 257] width 104 height 26
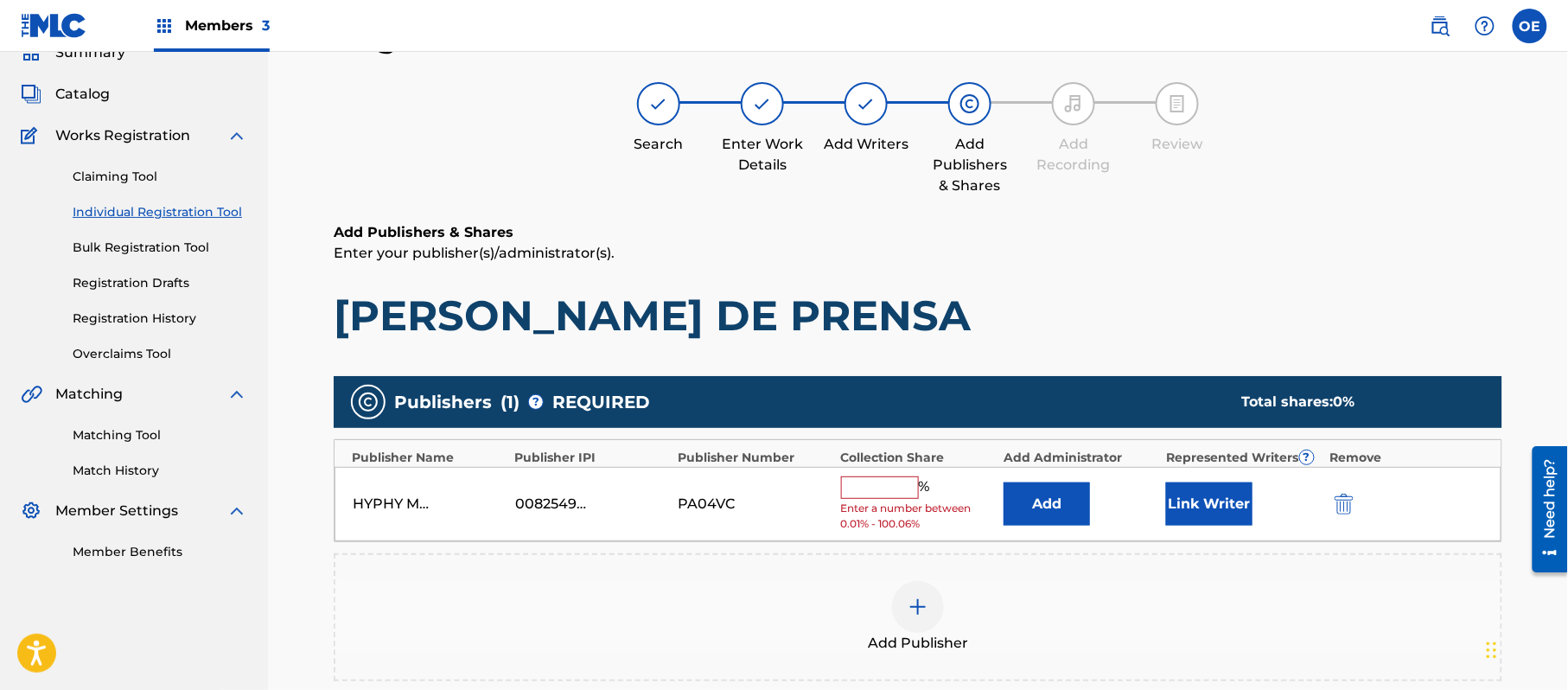
click at [841, 498] on div "% Enter a number between 0.01% - 100.06%" at bounding box center [918, 504] width 154 height 56
click at [901, 491] on input "text" at bounding box center [879, 487] width 78 height 22
type input "100"
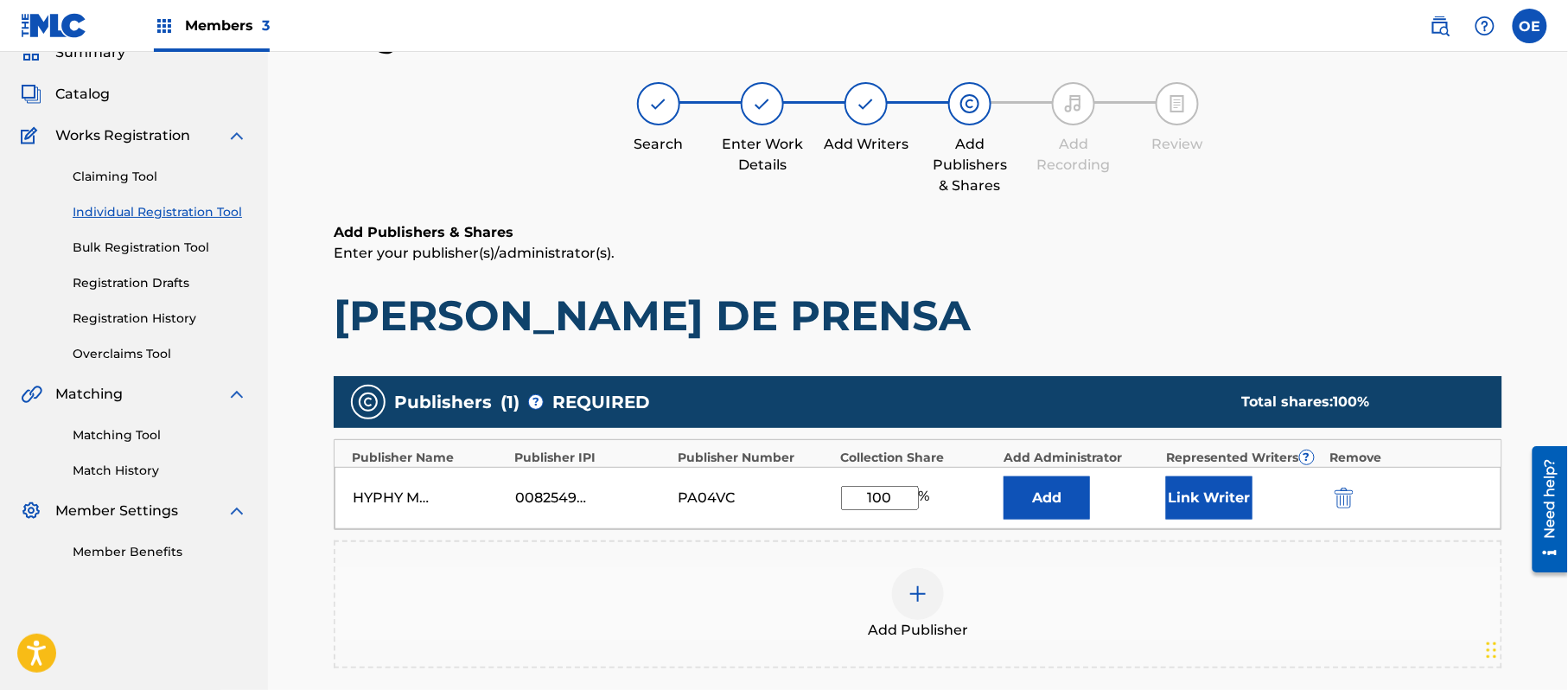
click at [1216, 499] on button "Link Writer" at bounding box center [1209, 497] width 86 height 43
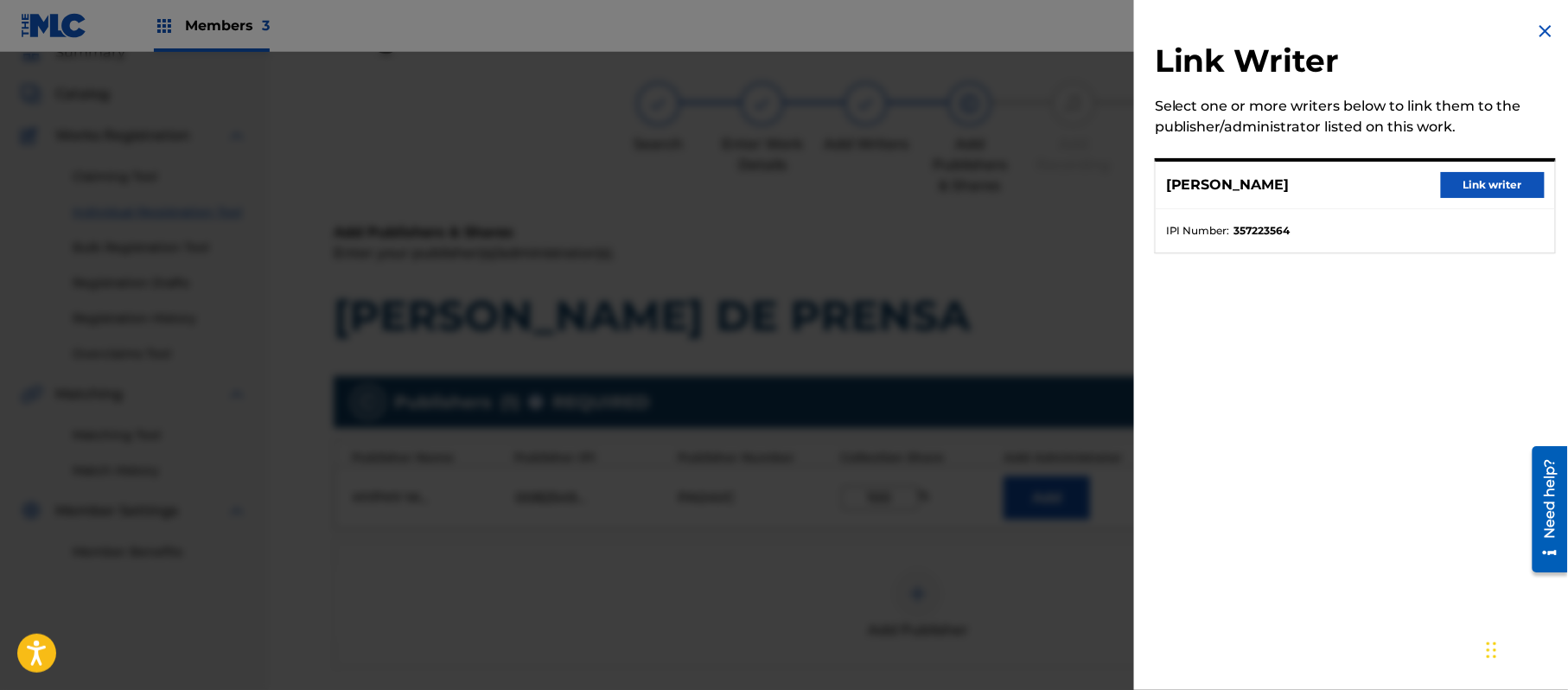
click at [1482, 175] on button "Link writer" at bounding box center [1494, 185] width 104 height 26
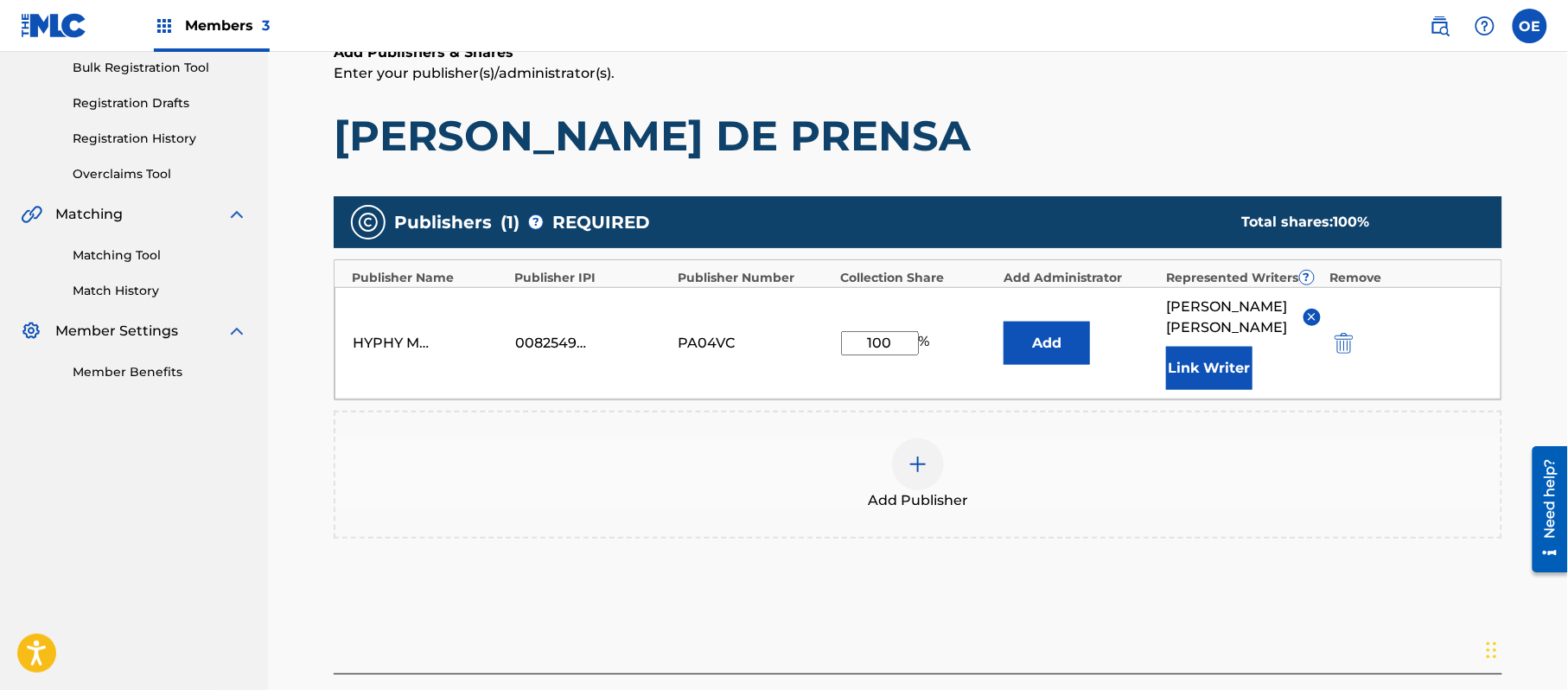
scroll to position [384, 0]
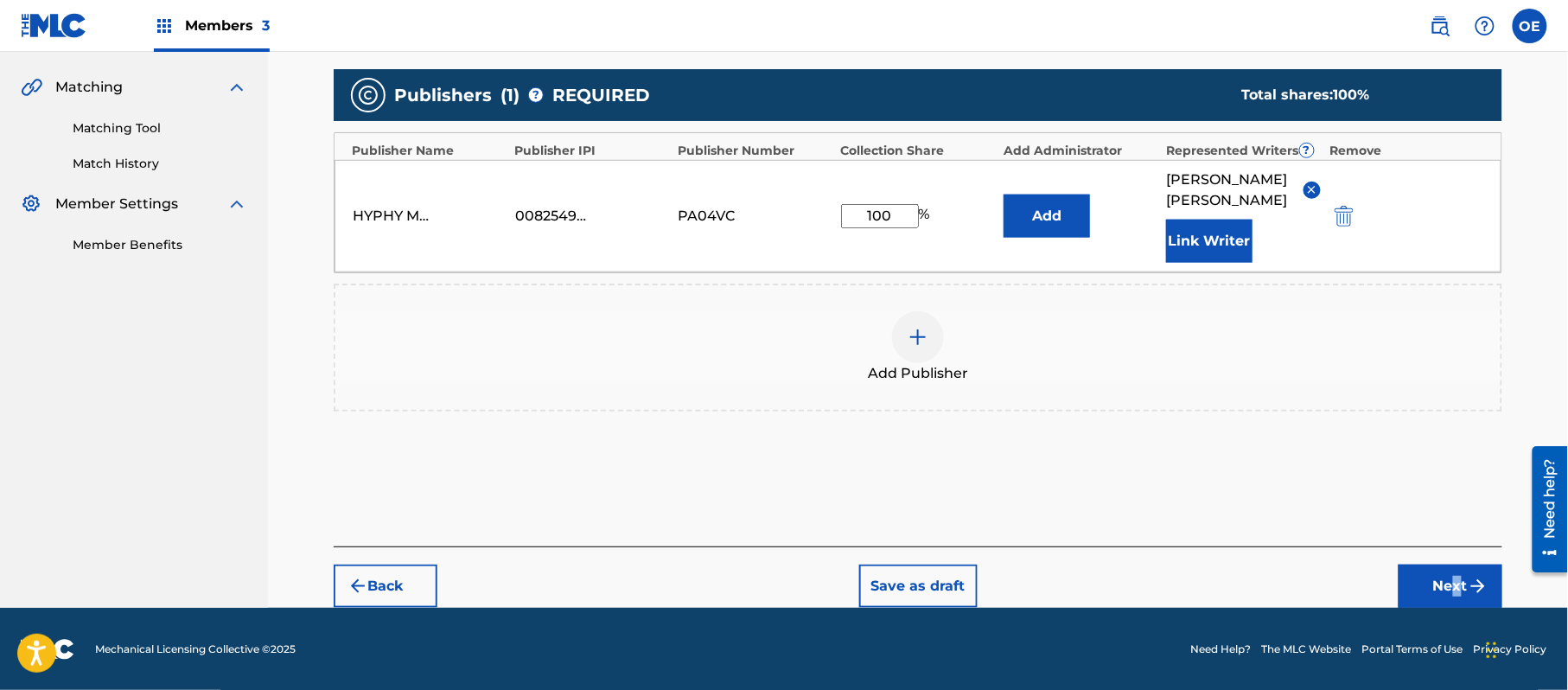
drag, startPoint x: 1457, startPoint y: 548, endPoint x: 1461, endPoint y: 582, distance: 34.2
click at [1460, 572] on div "Back Save as draft Next" at bounding box center [918, 576] width 1169 height 61
click at [1461, 584] on button "Next" at bounding box center [1451, 586] width 104 height 43
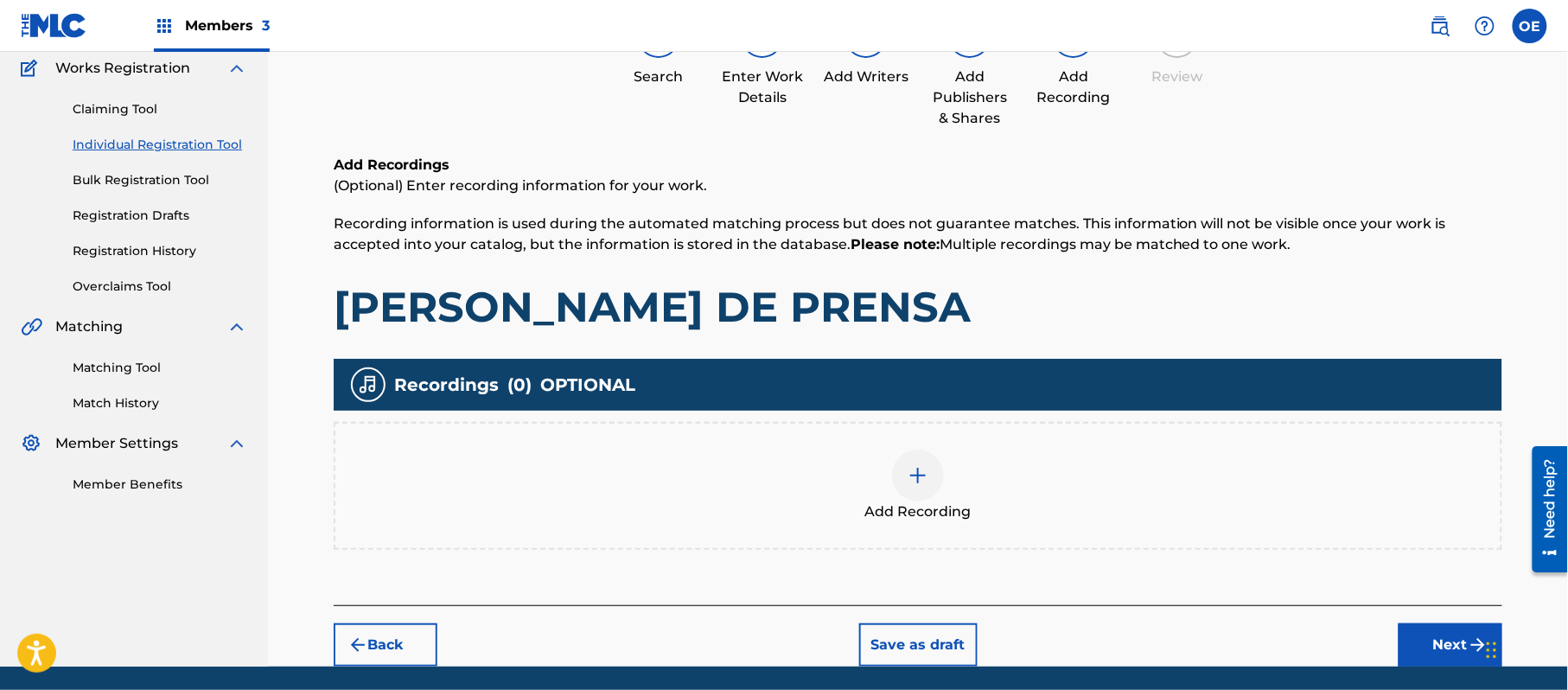
scroll to position [203, 0]
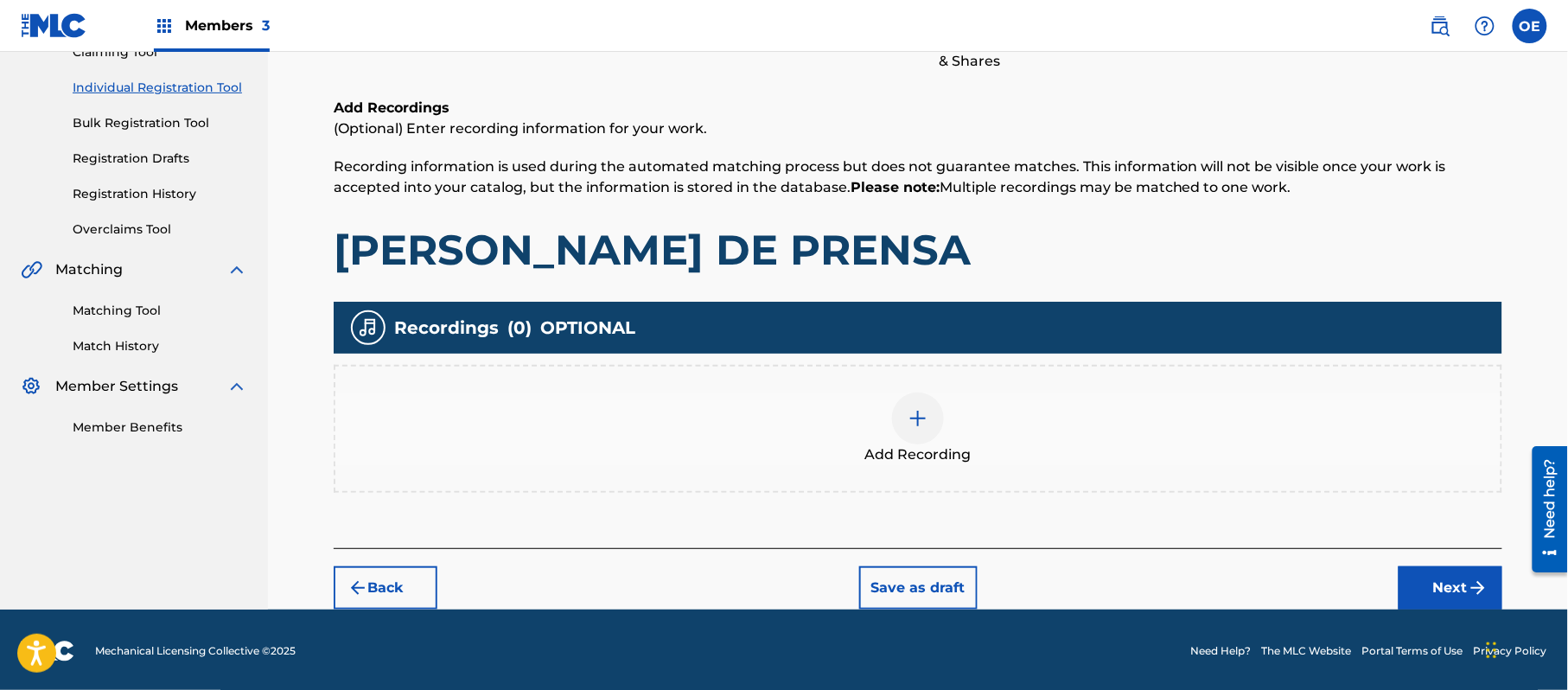
click at [888, 446] on span "Add Recording" at bounding box center [918, 454] width 107 height 21
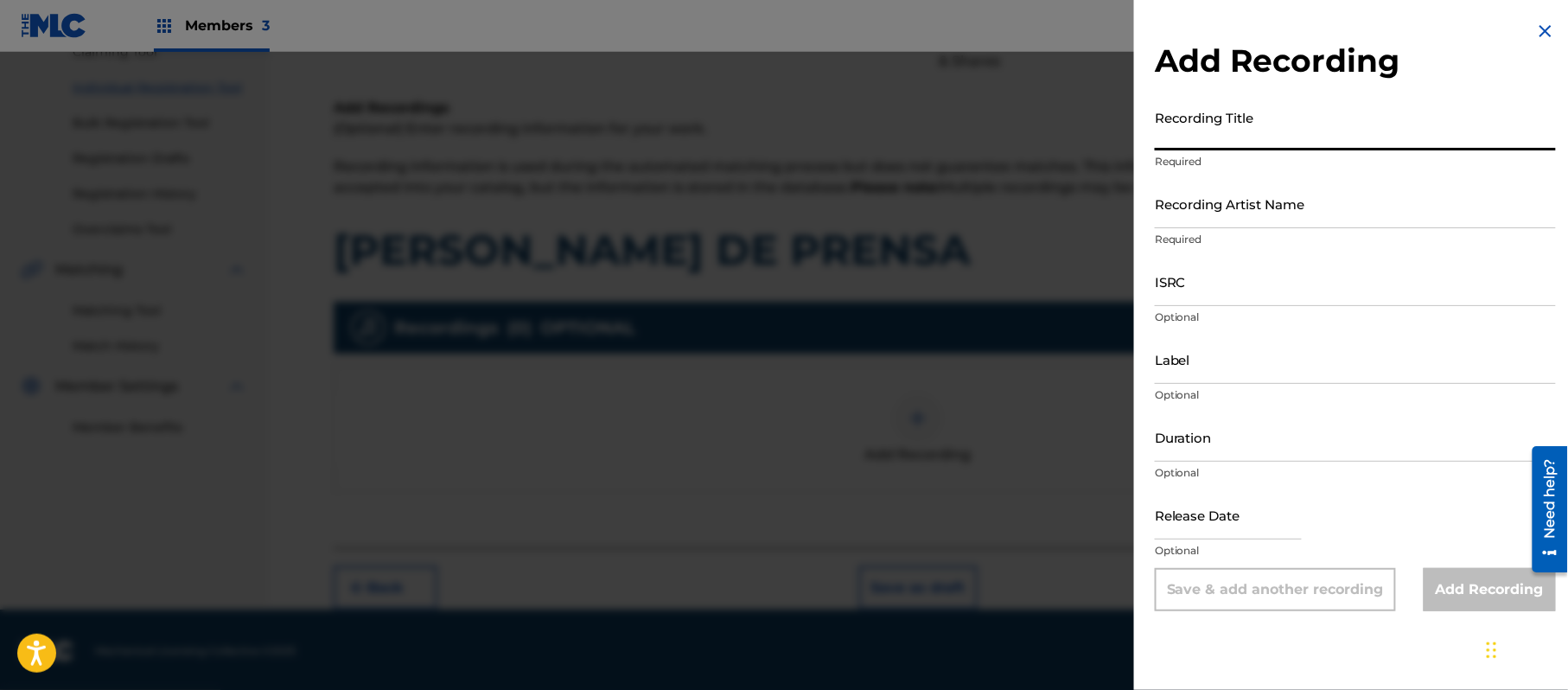
paste input "[PERSON_NAME] de Prensa"
type input "[PERSON_NAME] de Prensa"
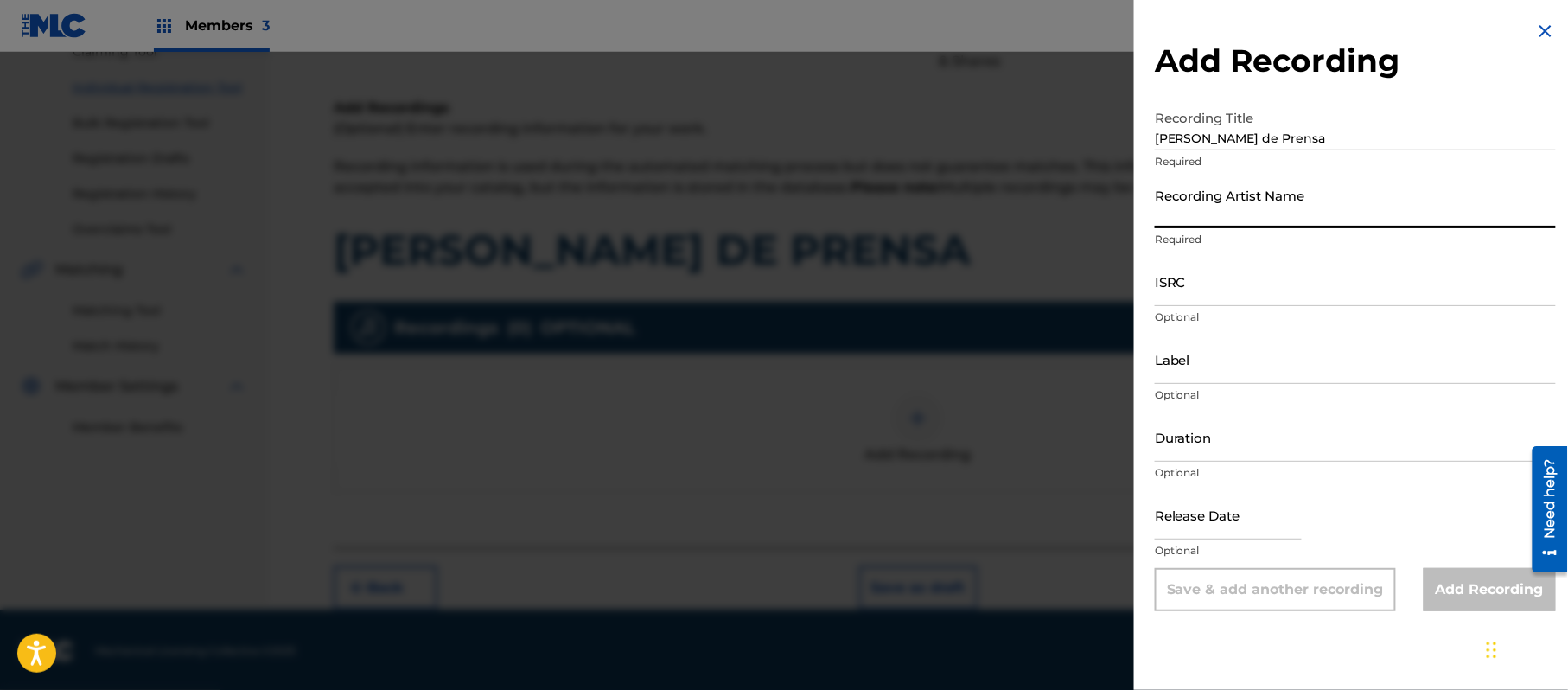
drag, startPoint x: 1249, startPoint y: 211, endPoint x: 1262, endPoint y: 65, distance: 146.6
click at [1304, 91] on div "Add Recording Recording Title [PERSON_NAME] de Prensa Required Recording Artist…" at bounding box center [1356, 315] width 443 height 632
paste input "[PERSON_NAME] "El Guacho""
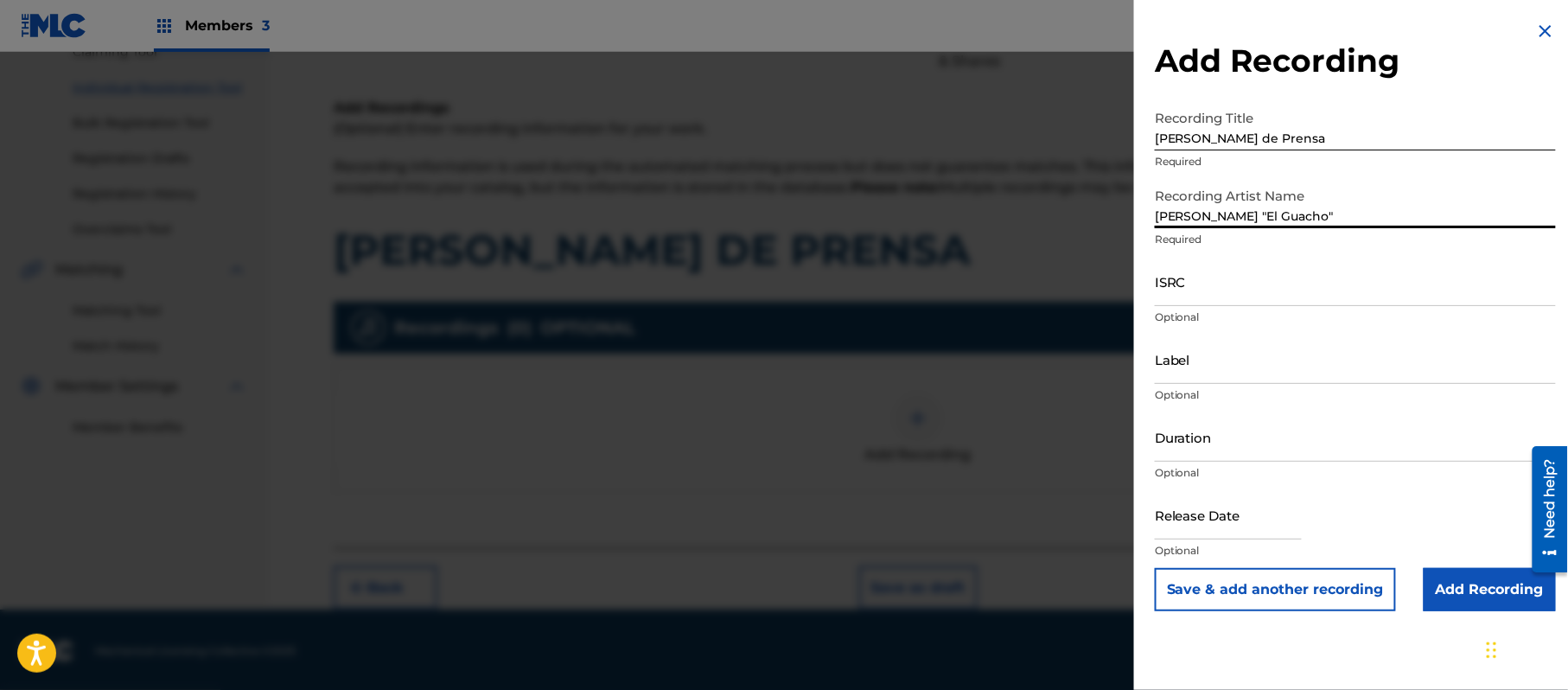
type input "[PERSON_NAME] "El Guacho""
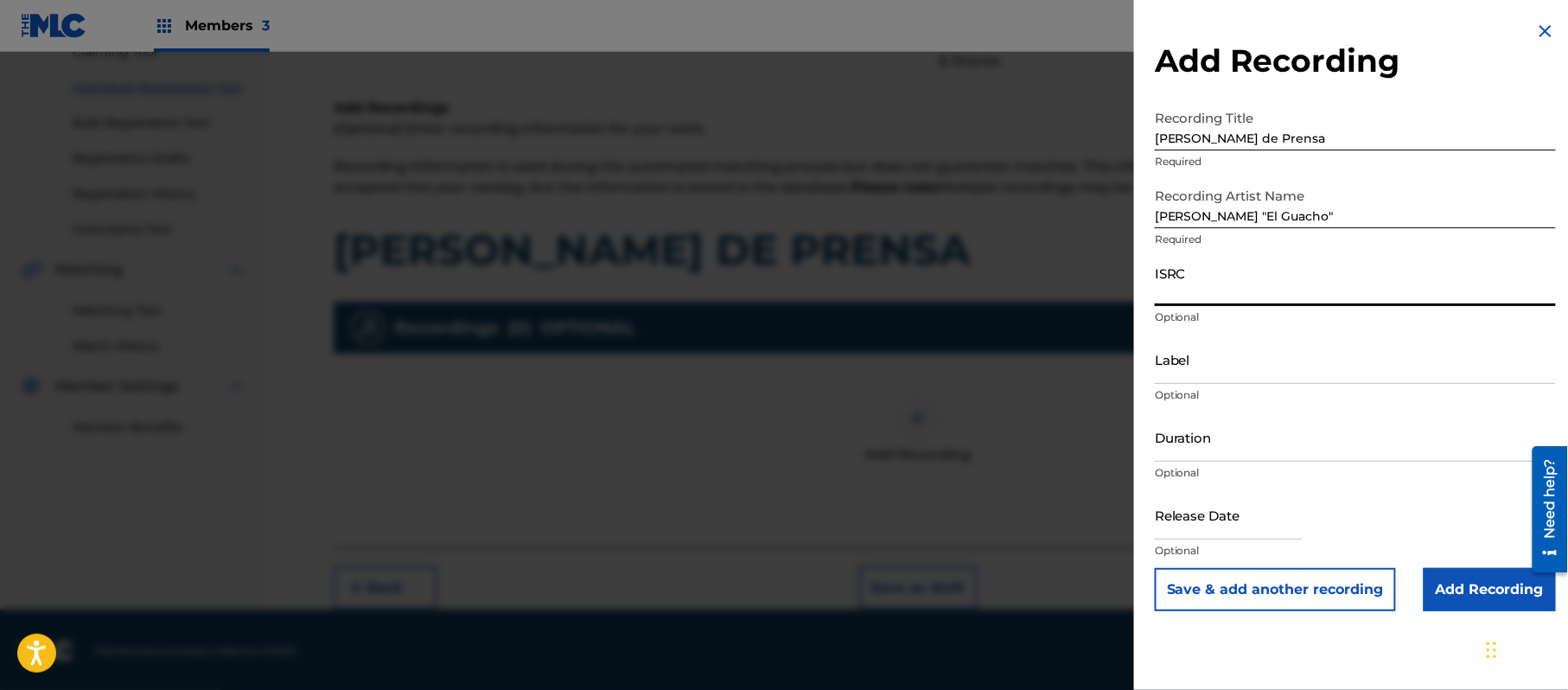
paste input "QM4TW1910927"
type input "QM4TW1910927"
paste input "Machin Entertainment Inc."
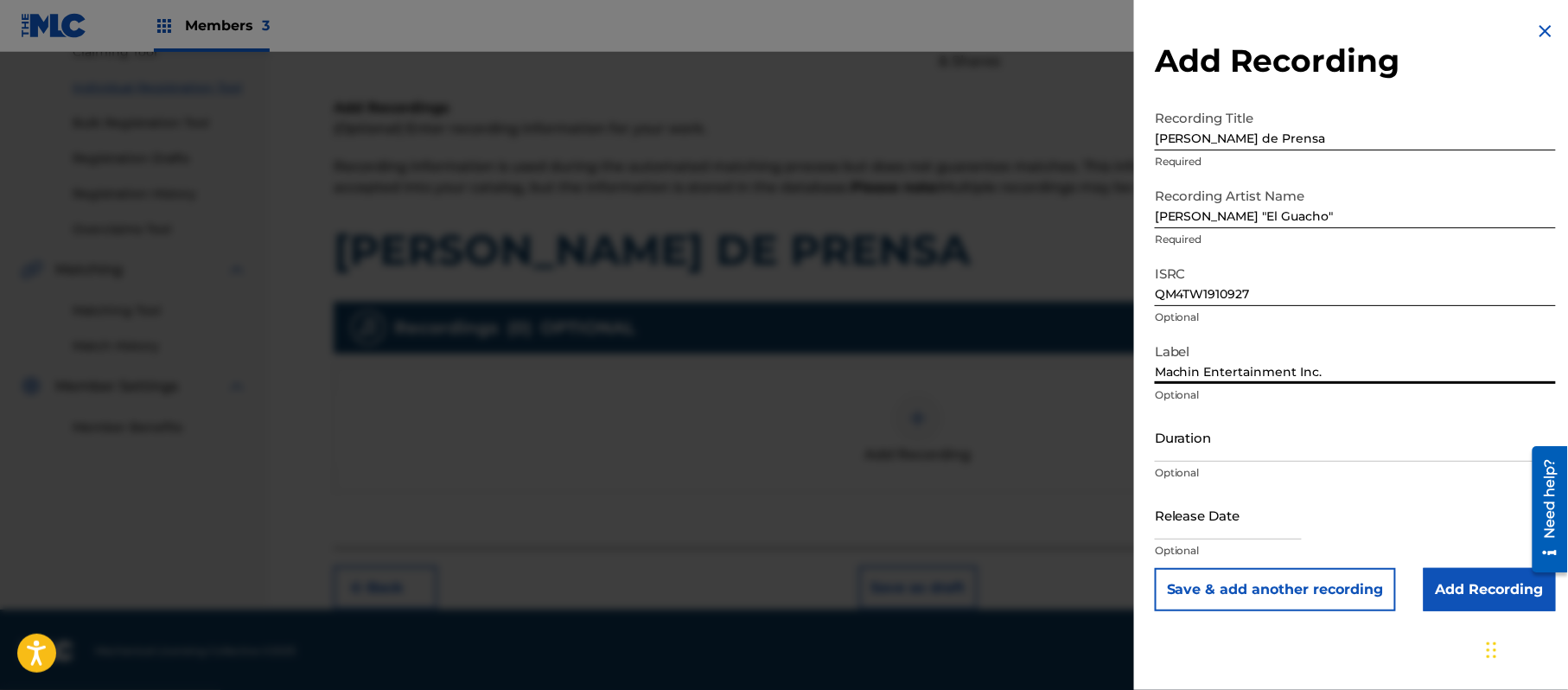
type input "Machin Entertainment Inc."
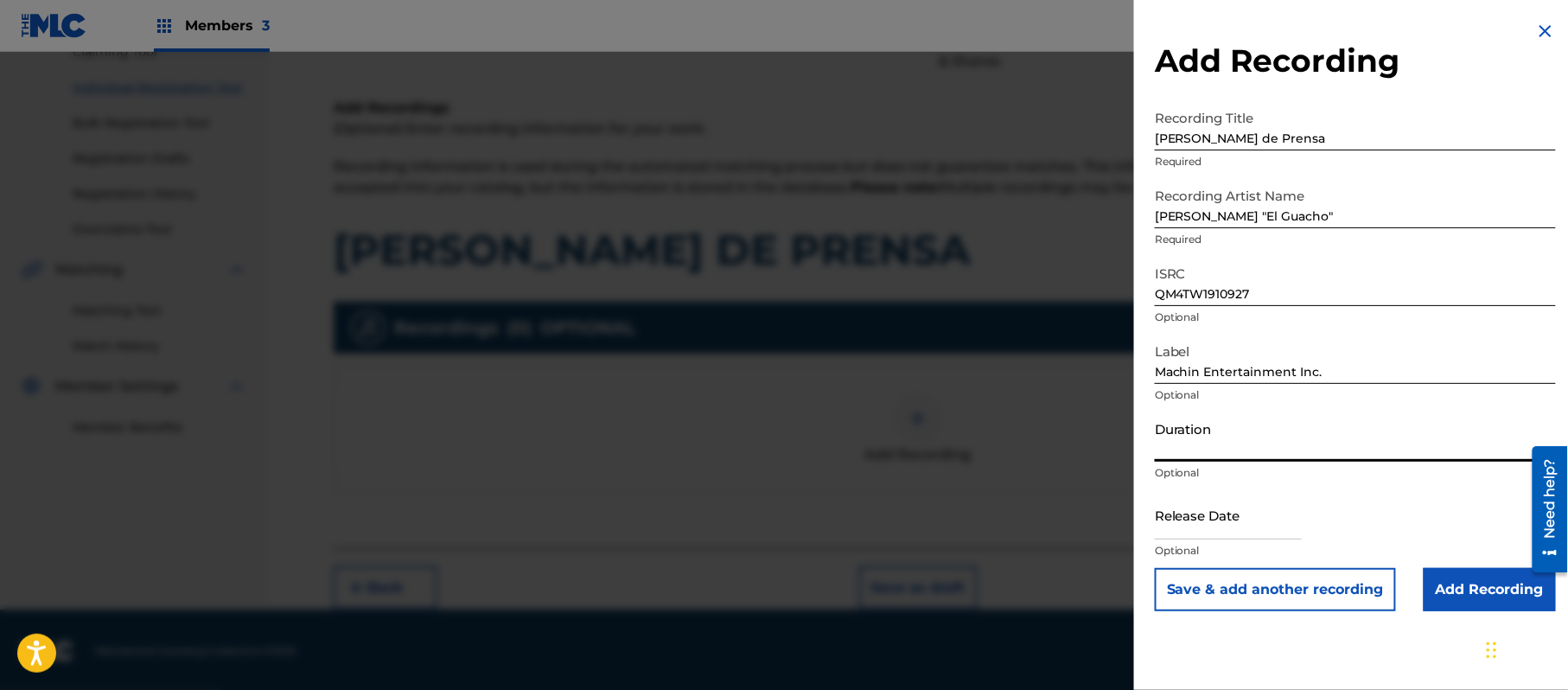
click at [1267, 454] on input "Duration" at bounding box center [1355, 436] width 401 height 49
type input "02:41"
click at [1207, 532] on input "text" at bounding box center [1228, 514] width 147 height 49
select select "7"
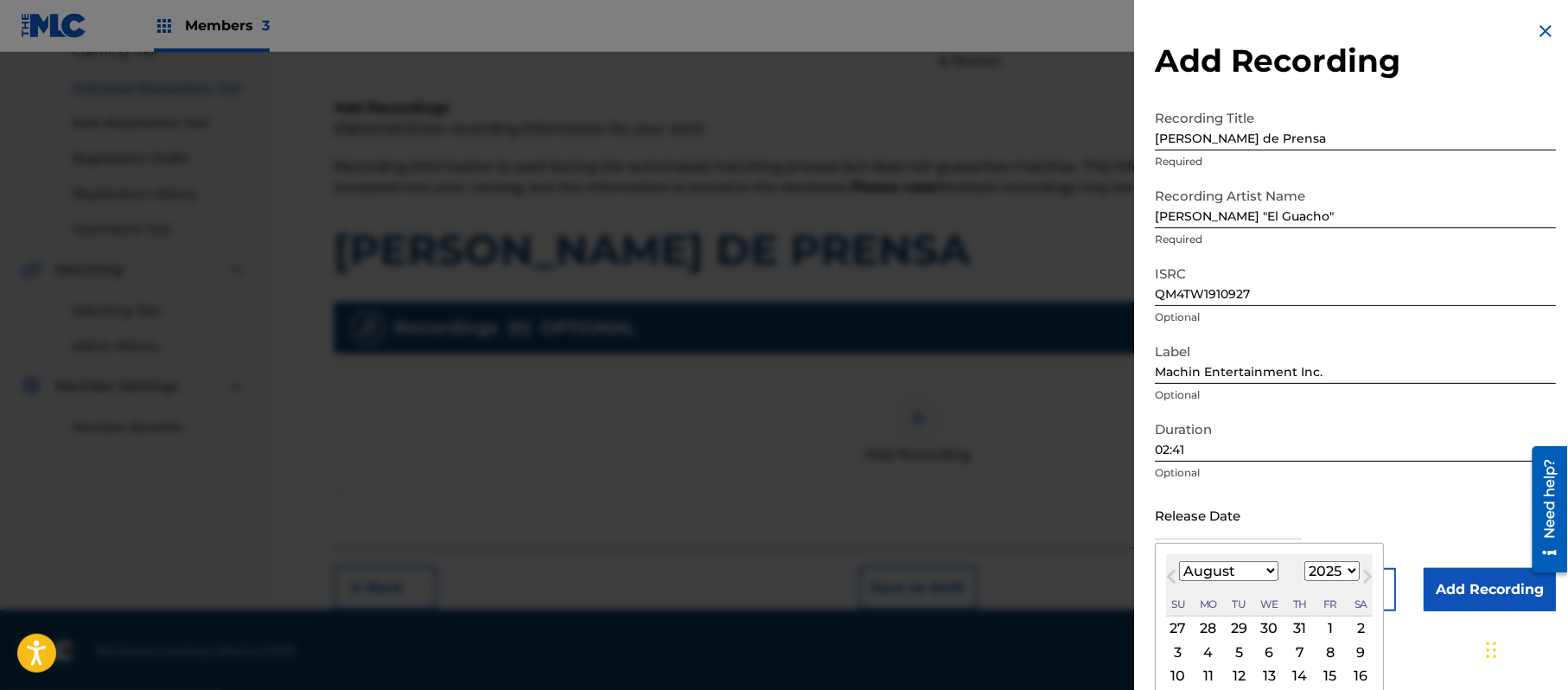
click at [1341, 594] on div "Fr" at bounding box center [1330, 604] width 21 height 21
drag, startPoint x: 1346, startPoint y: 574, endPoint x: 1344, endPoint y: 565, distance: 9.2
click at [1346, 574] on select "1899 1900 1901 1902 1903 1904 1905 1906 1907 1908 1909 1910 1911 1912 1913 1914…" at bounding box center [1332, 571] width 56 height 20
select select "2010"
click at [1308, 561] on select "1899 1900 1901 1902 1903 1904 1905 1906 1907 1908 1909 1910 1911 1912 1913 1914…" at bounding box center [1332, 571] width 56 height 20
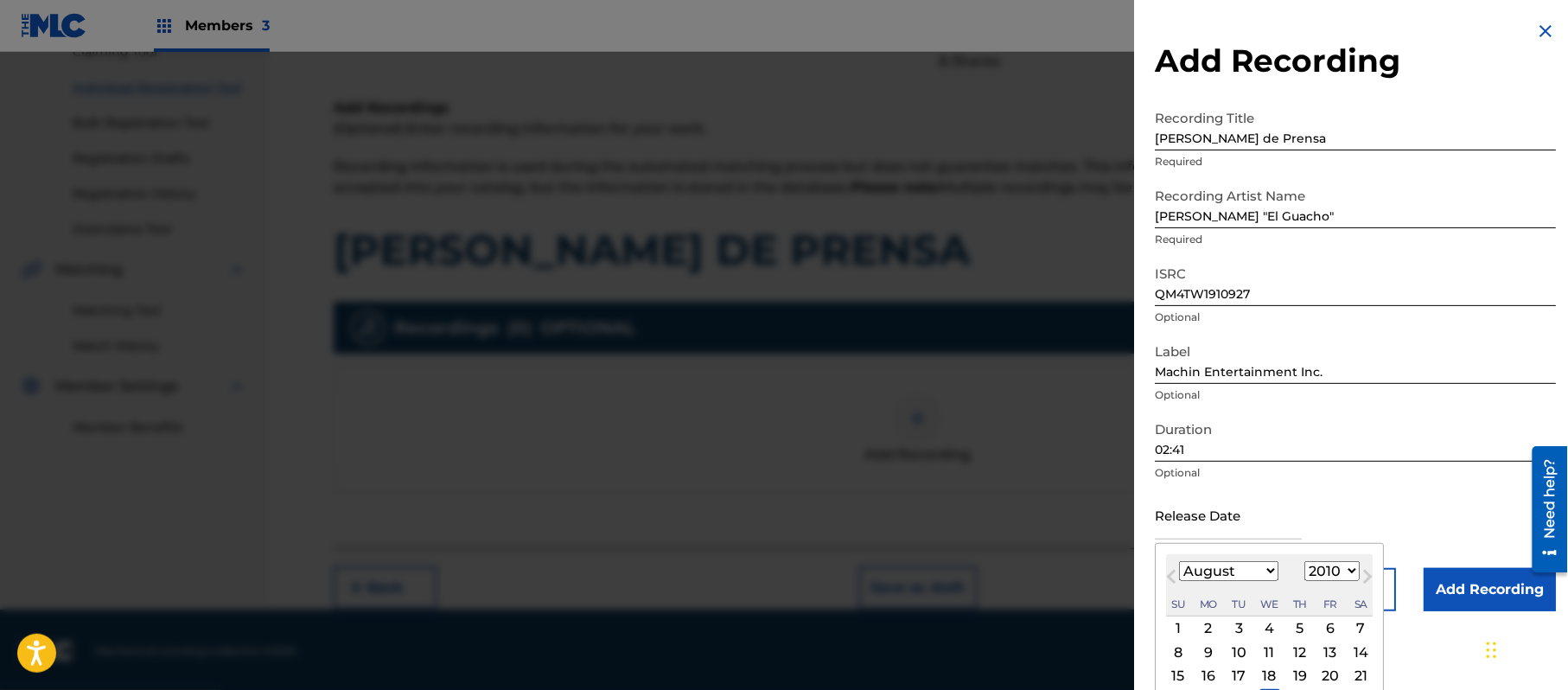
click at [1239, 572] on select "January February March April May June July August September October November De…" at bounding box center [1228, 571] width 100 height 20
select select "11"
click at [1180, 561] on select "January February March April May June July August September October November De…" at bounding box center [1228, 571] width 100 height 20
click at [1330, 624] on div "3" at bounding box center [1330, 628] width 21 height 21
type input "[DATE]"
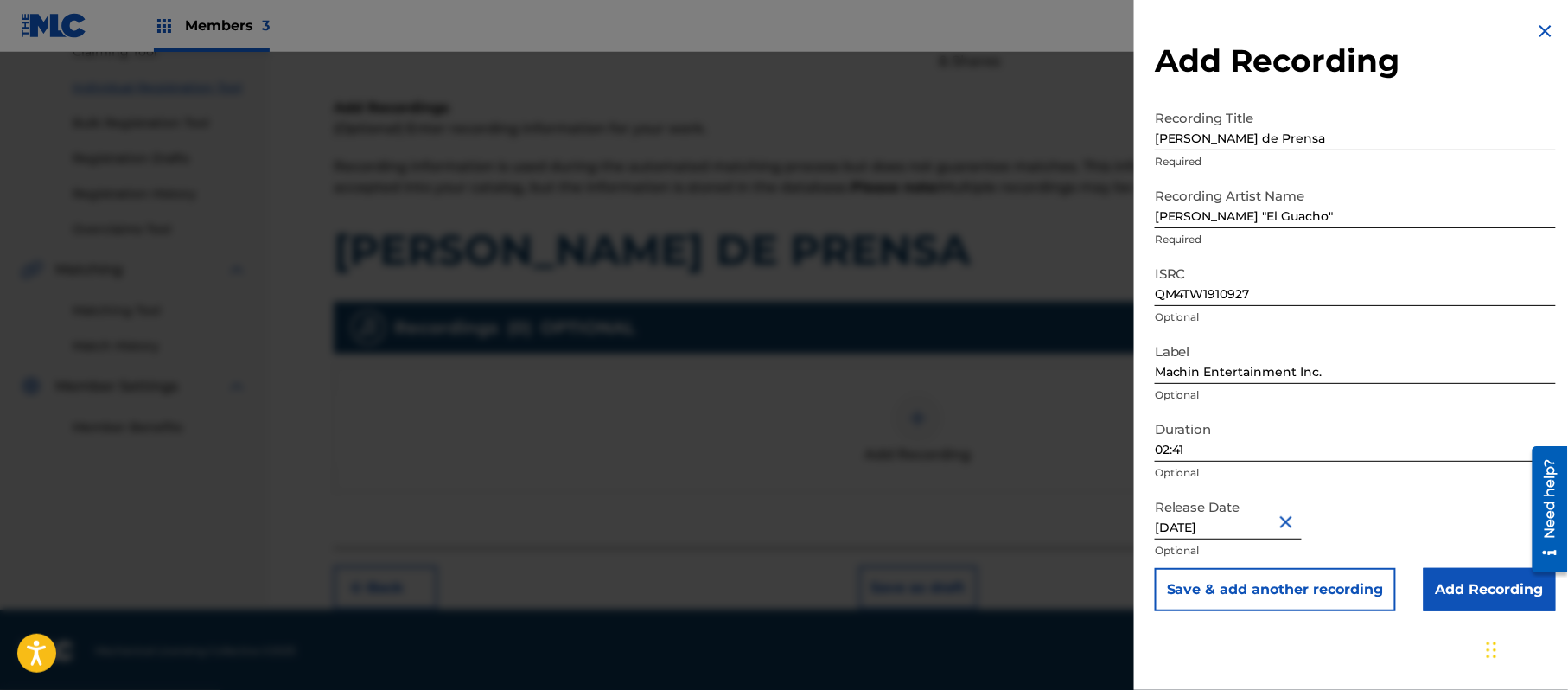
click at [1460, 606] on input "Add Recording" at bounding box center [1490, 590] width 133 height 43
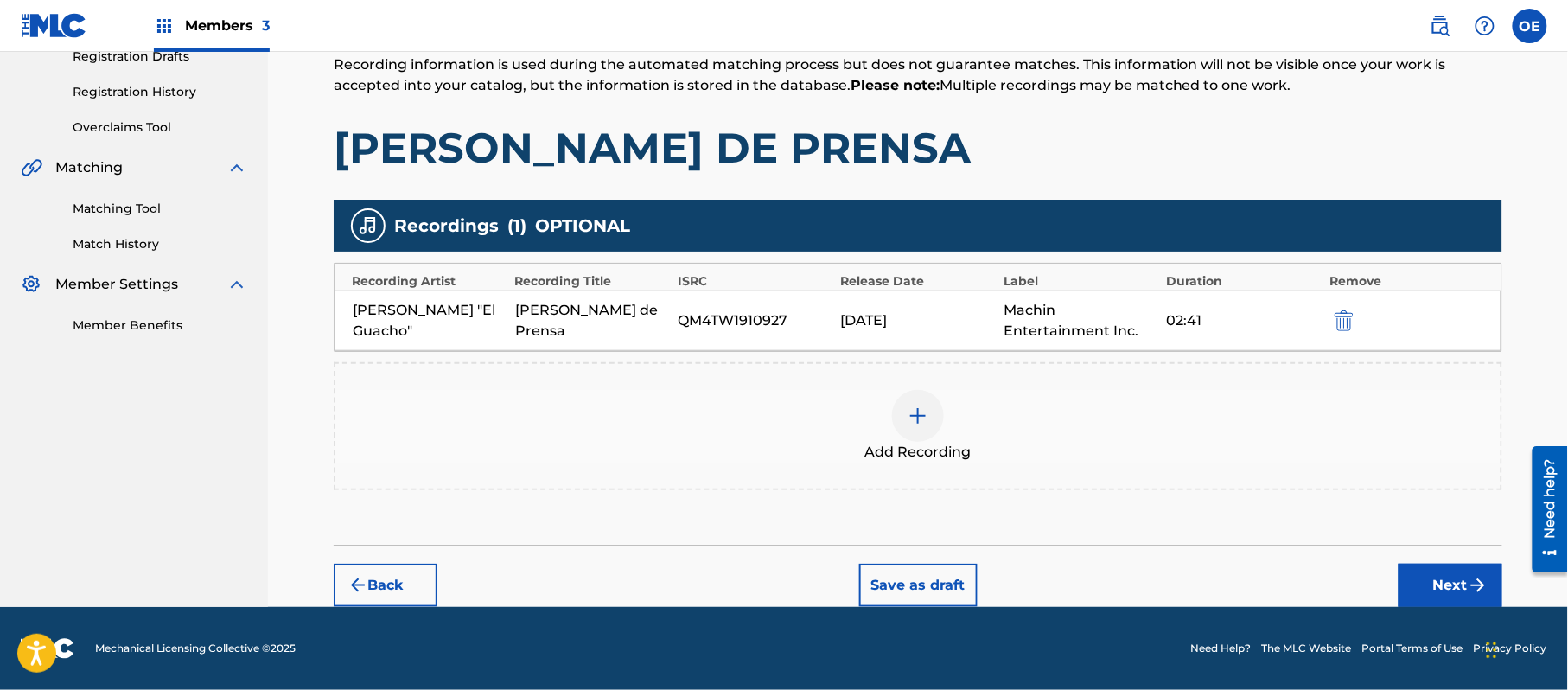
click at [1440, 588] on button "Next" at bounding box center [1451, 585] width 104 height 43
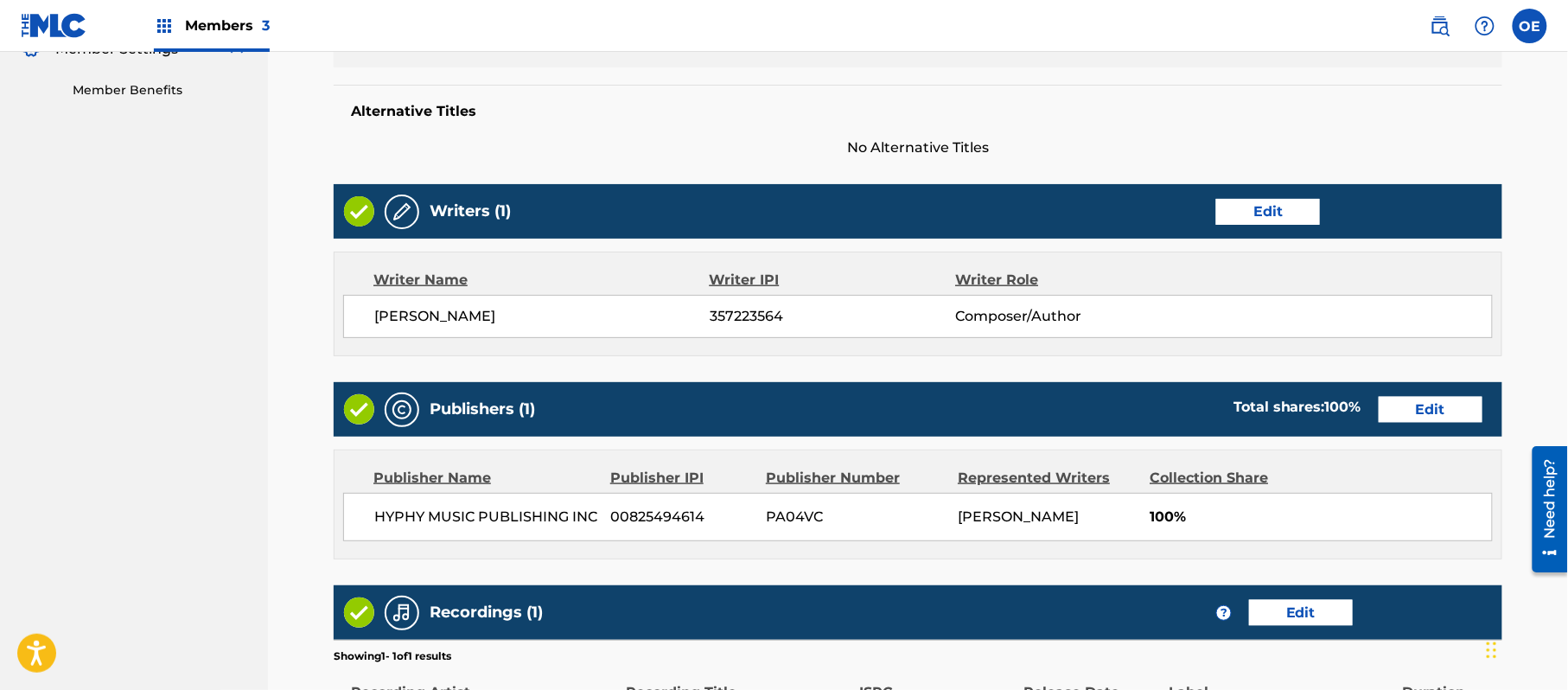
scroll to position [772, 0]
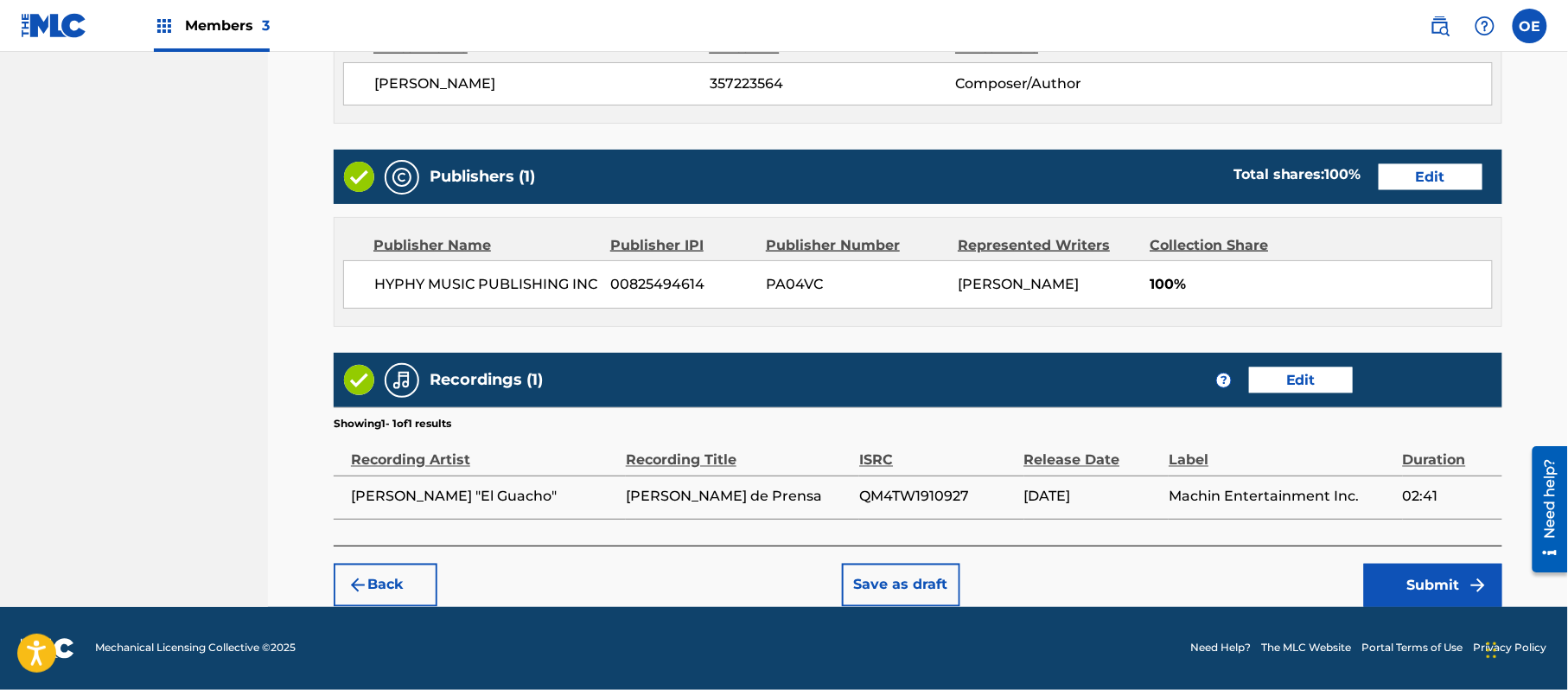
click at [1460, 582] on button "Submit" at bounding box center [1434, 585] width 138 height 43
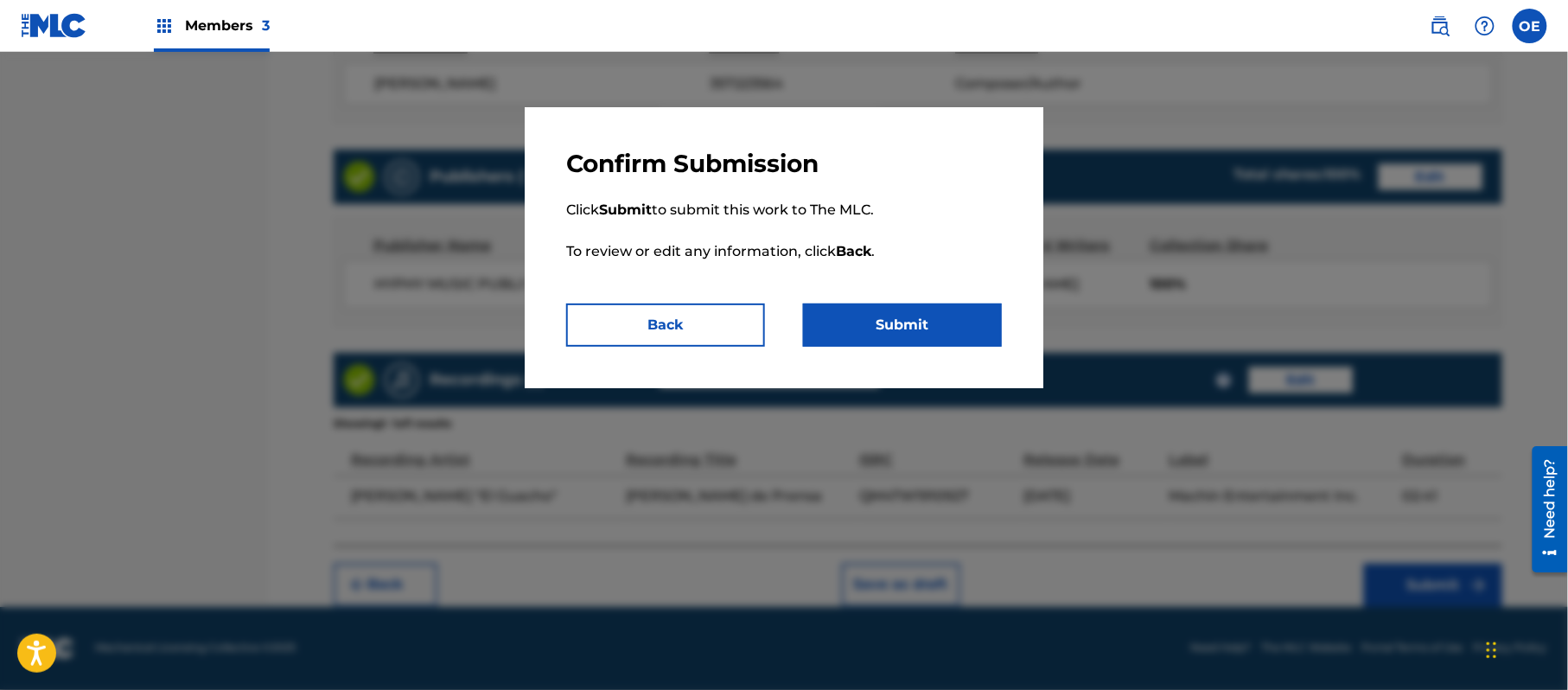
click at [873, 322] on button "Submit" at bounding box center [903, 324] width 199 height 43
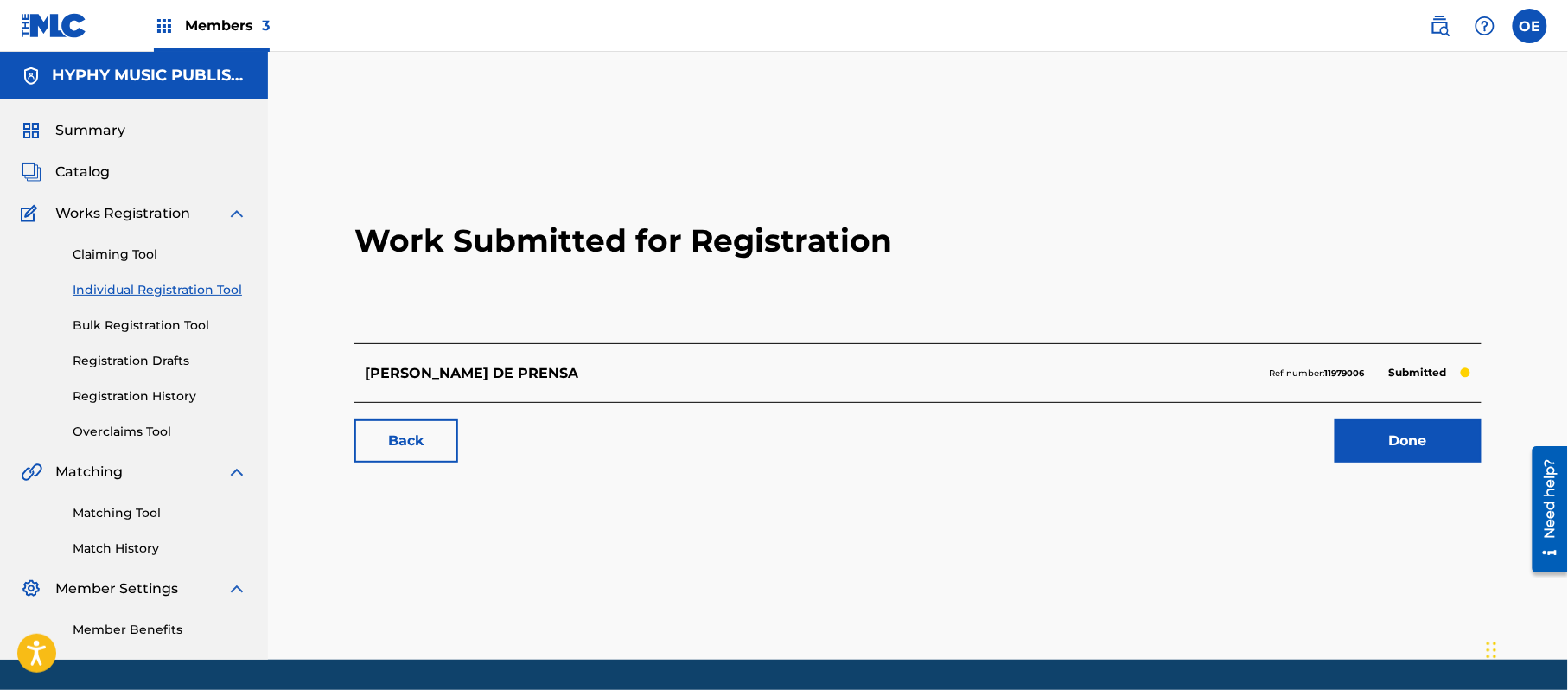
click at [163, 295] on link "Individual Registration Tool" at bounding box center [160, 289] width 175 height 18
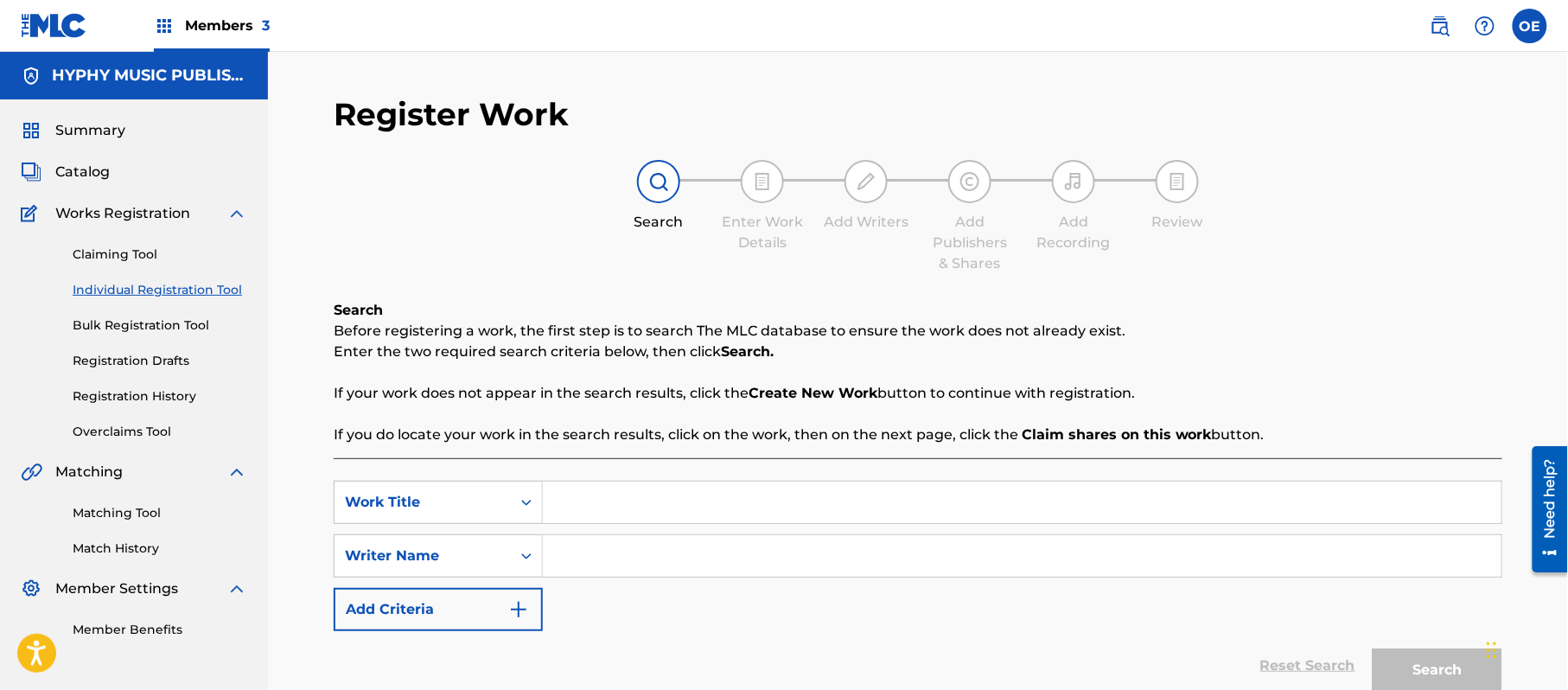
paste input "Como Perro Salvaje"
type input "Como Perro Salvaje"
paste input "[PERSON_NAME]"
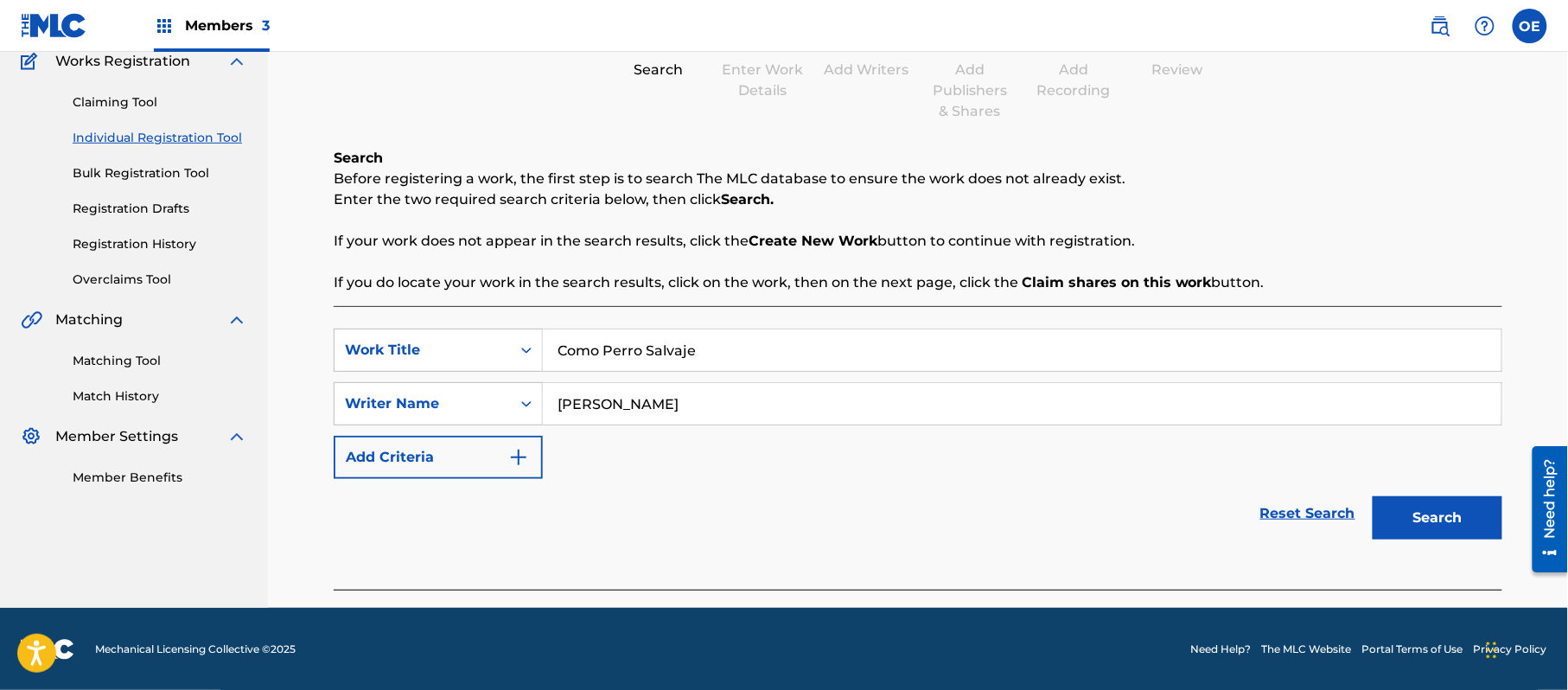
scroll to position [153, 0]
click at [1418, 523] on button "Search" at bounding box center [1437, 517] width 130 height 43
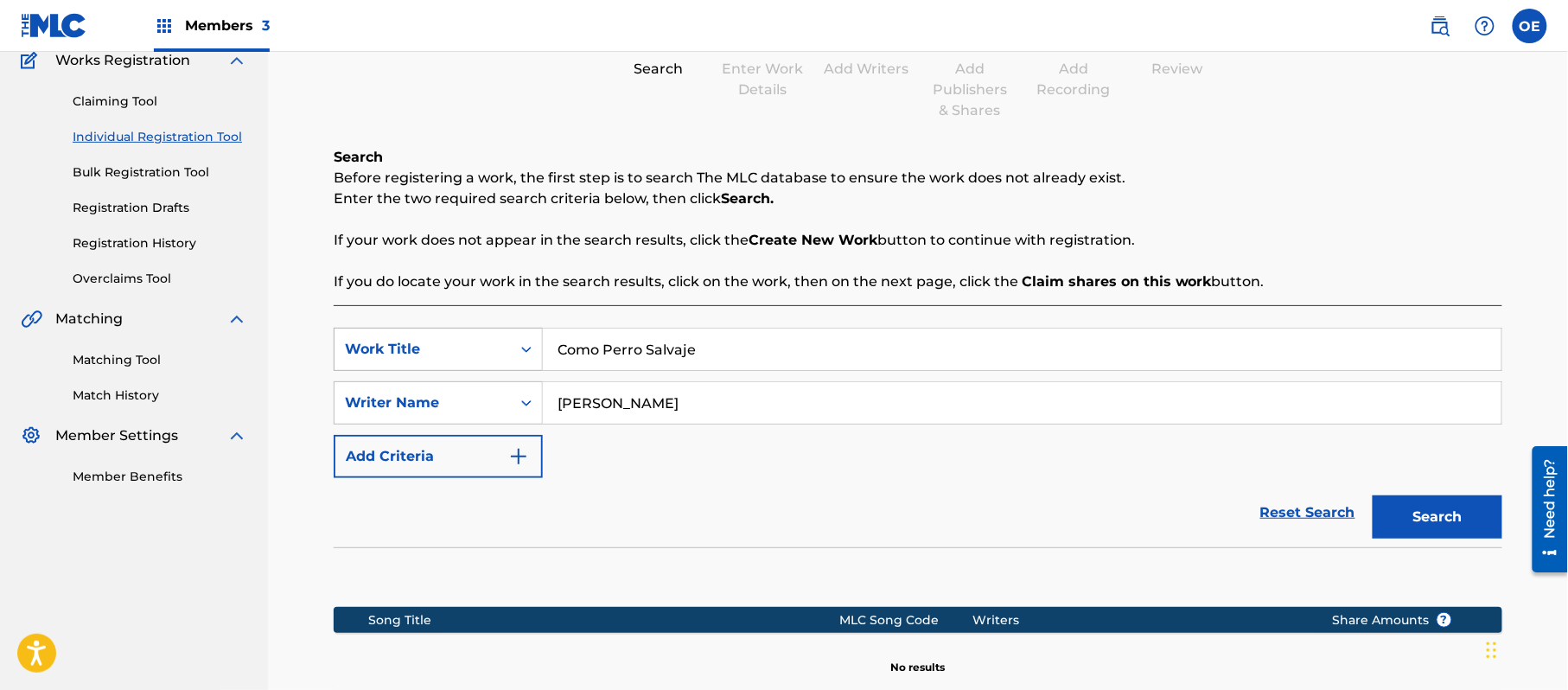
drag, startPoint x: 706, startPoint y: 351, endPoint x: 386, endPoint y: 356, distance: 320.0
click at [415, 358] on div "SearchWithCriteria6d47edd7-7bc8-4b89-a155-3ed0f7c070f6 Work Title Como Perro Sa…" at bounding box center [918, 349] width 1169 height 43
drag, startPoint x: 732, startPoint y: 406, endPoint x: 594, endPoint y: 423, distance: 139.0
click at [594, 423] on input "[PERSON_NAME]" at bounding box center [1022, 402] width 958 height 41
type input "[PERSON_NAME]"
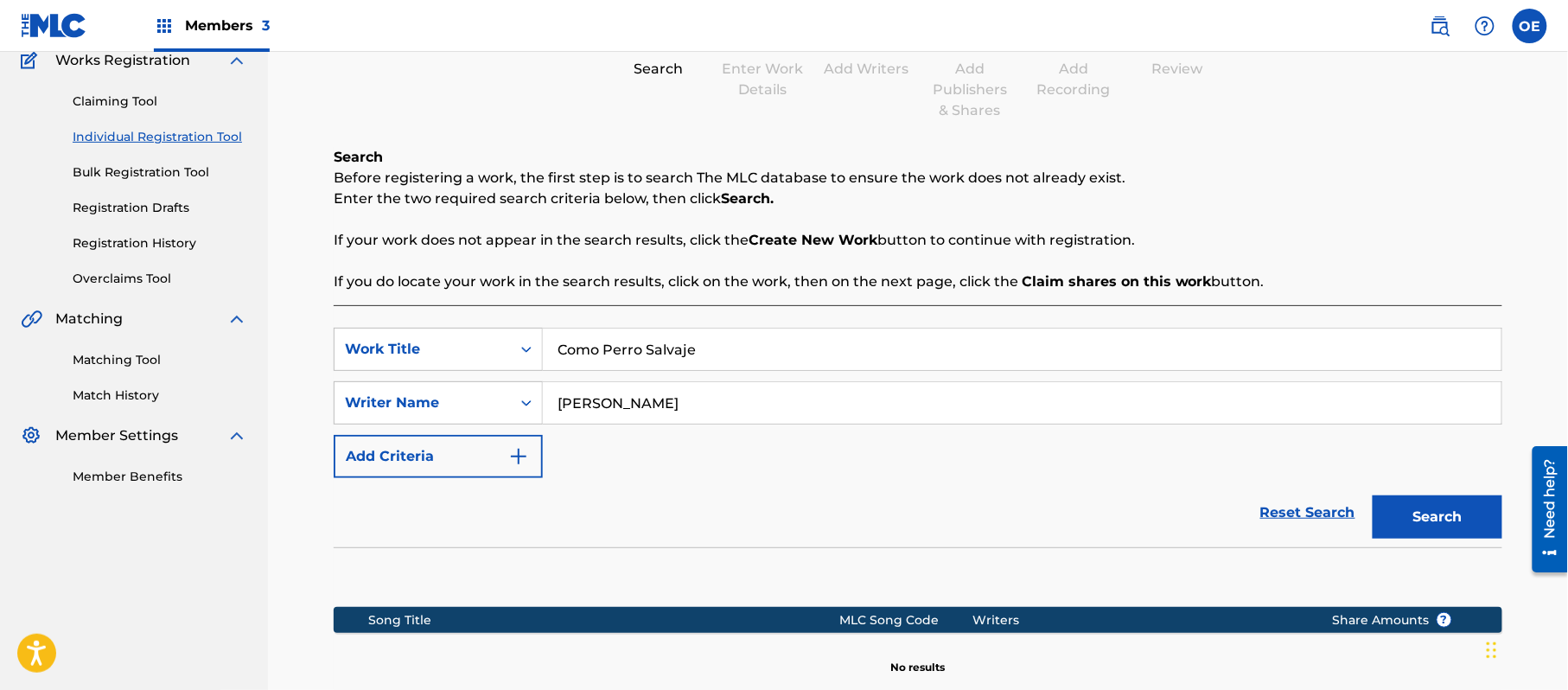
click at [1373, 496] on button "Search" at bounding box center [1437, 517] width 130 height 43
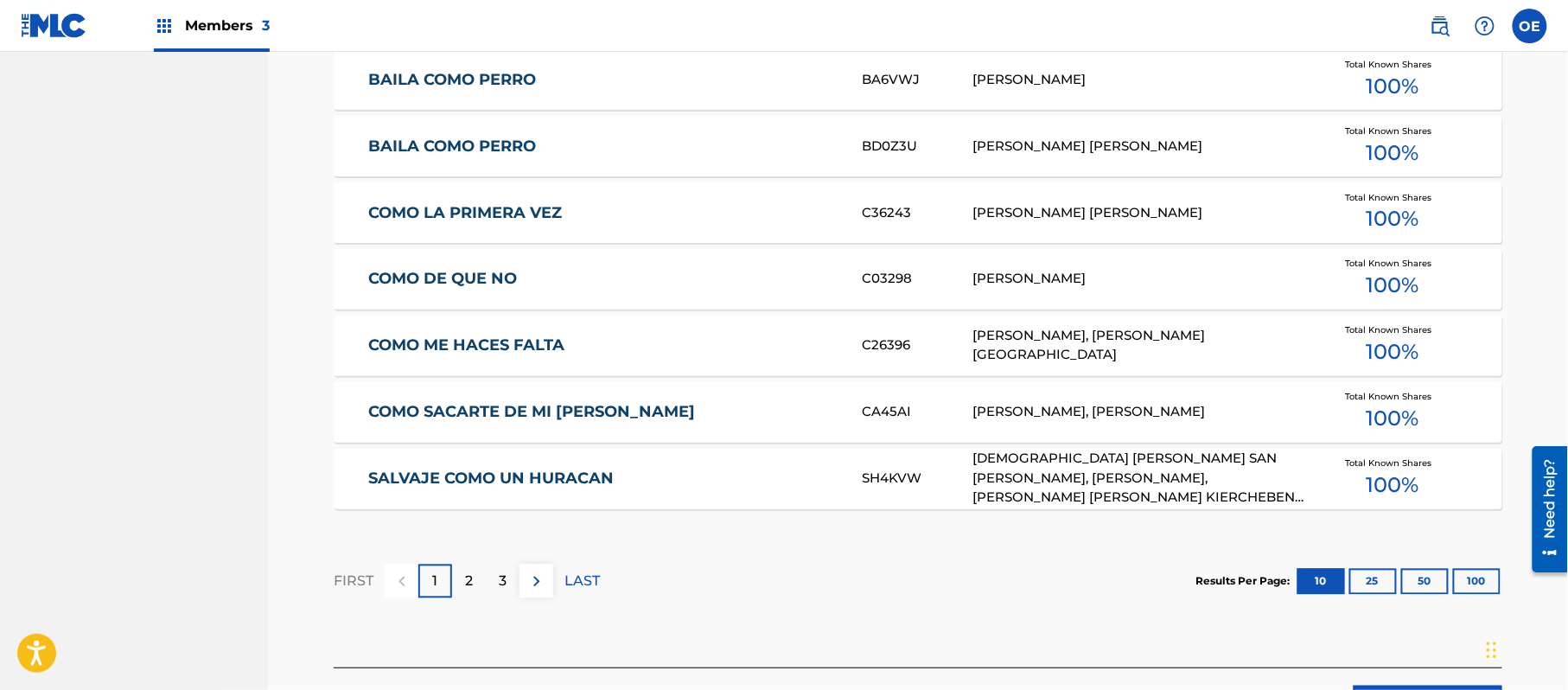
scroll to position [959, 0]
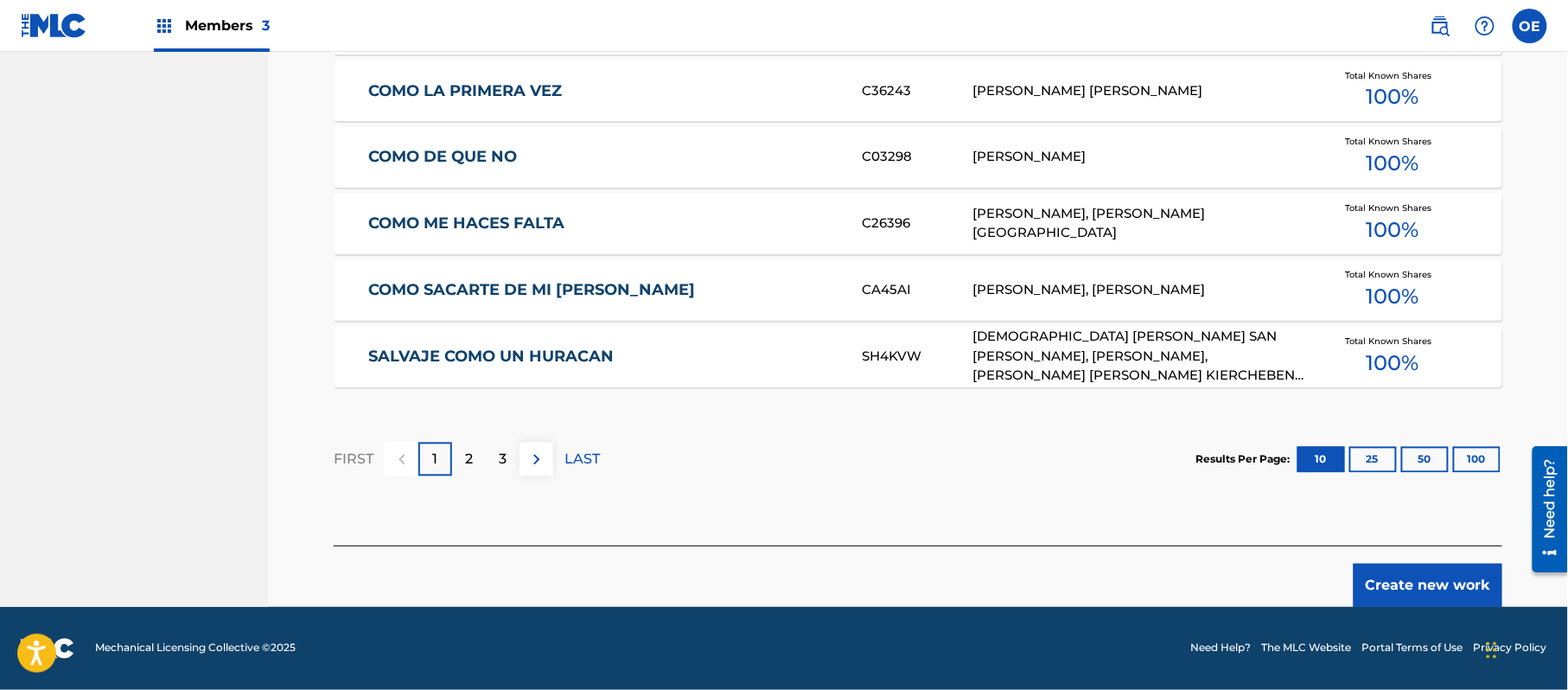
click at [1395, 572] on button "Create new work" at bounding box center [1428, 585] width 149 height 43
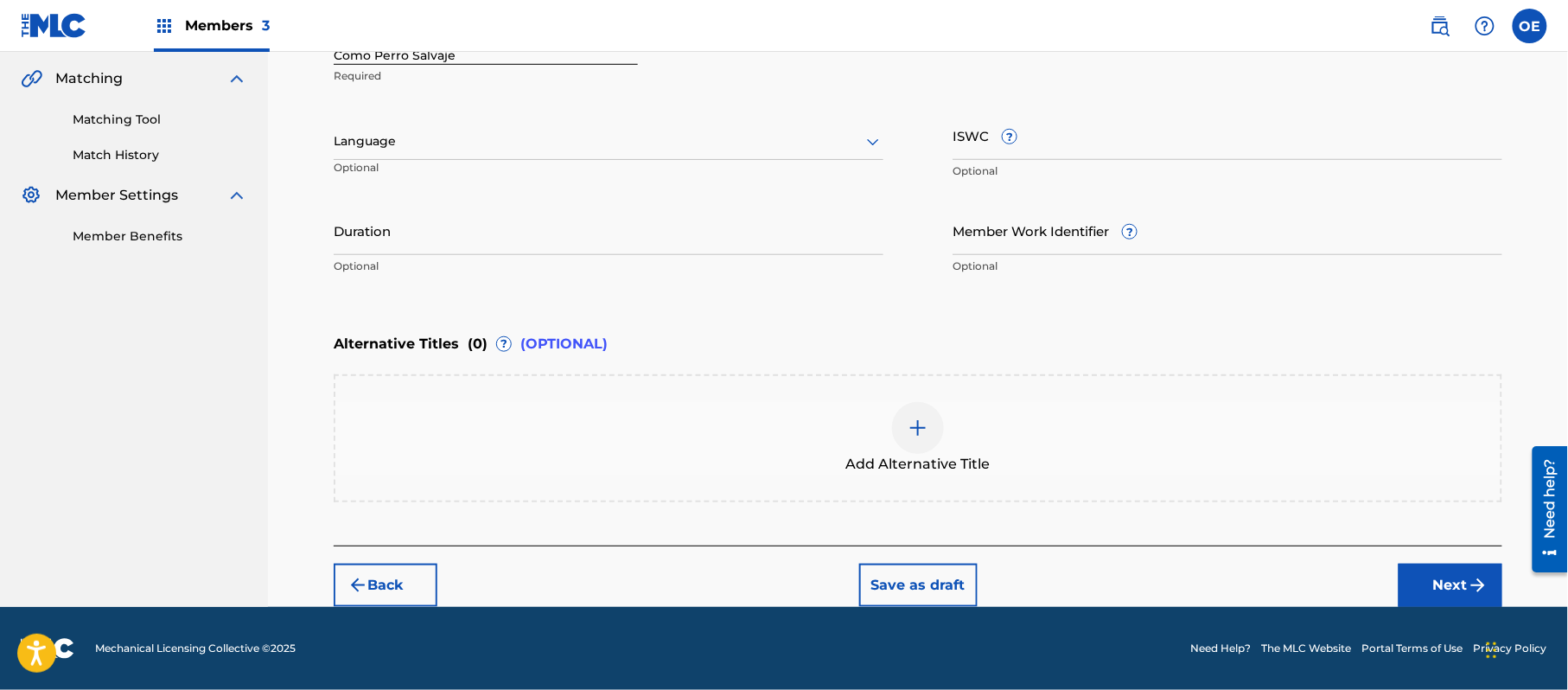
scroll to position [392, 0]
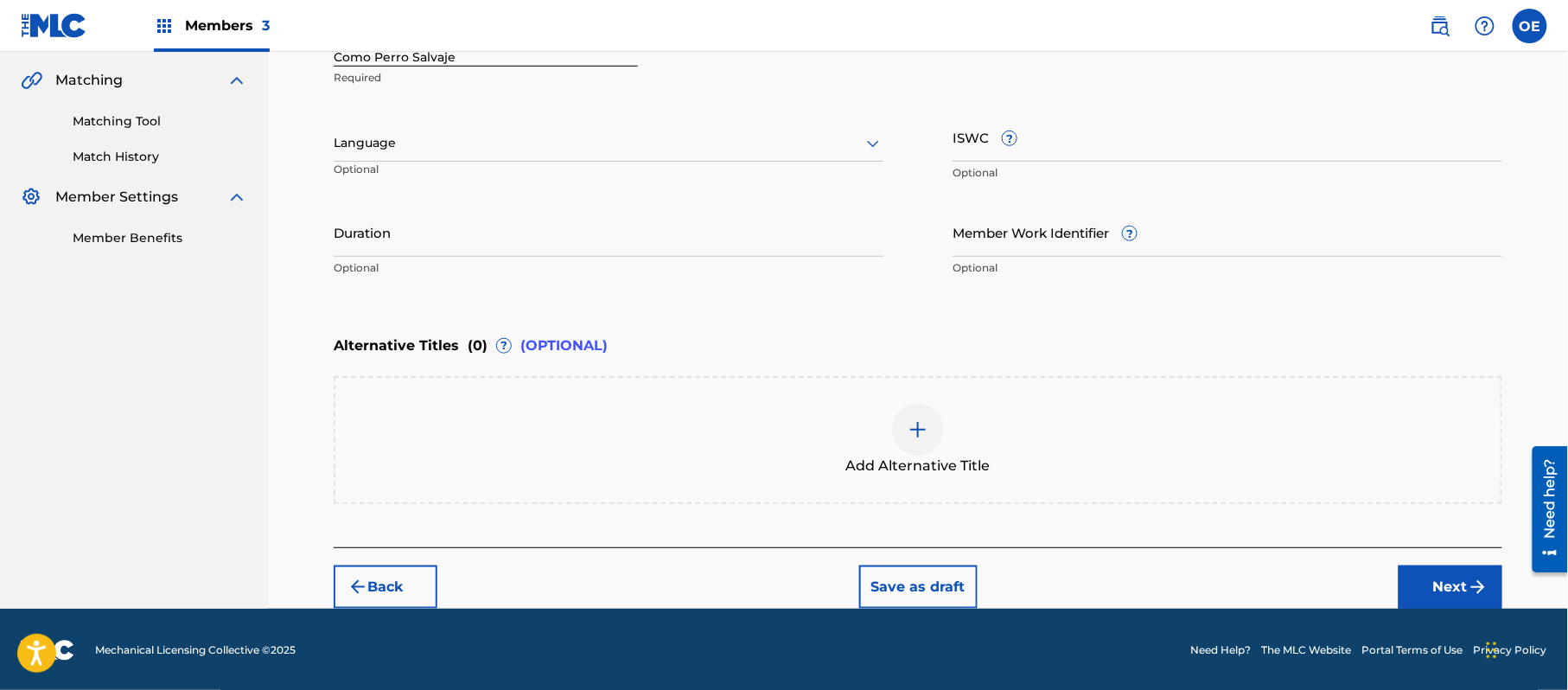
click at [441, 151] on div at bounding box center [608, 143] width 550 height 22
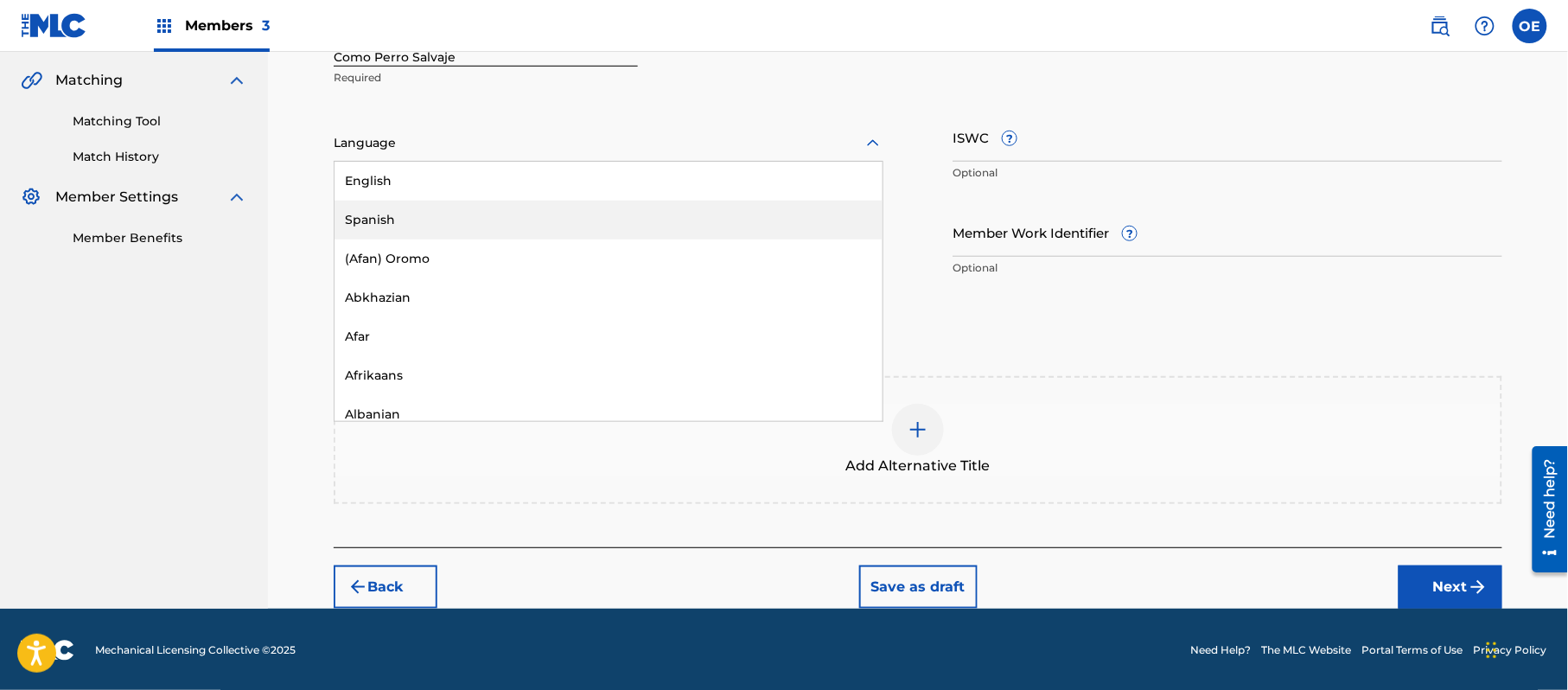
click at [395, 209] on div "Spanish" at bounding box center [608, 220] width 548 height 39
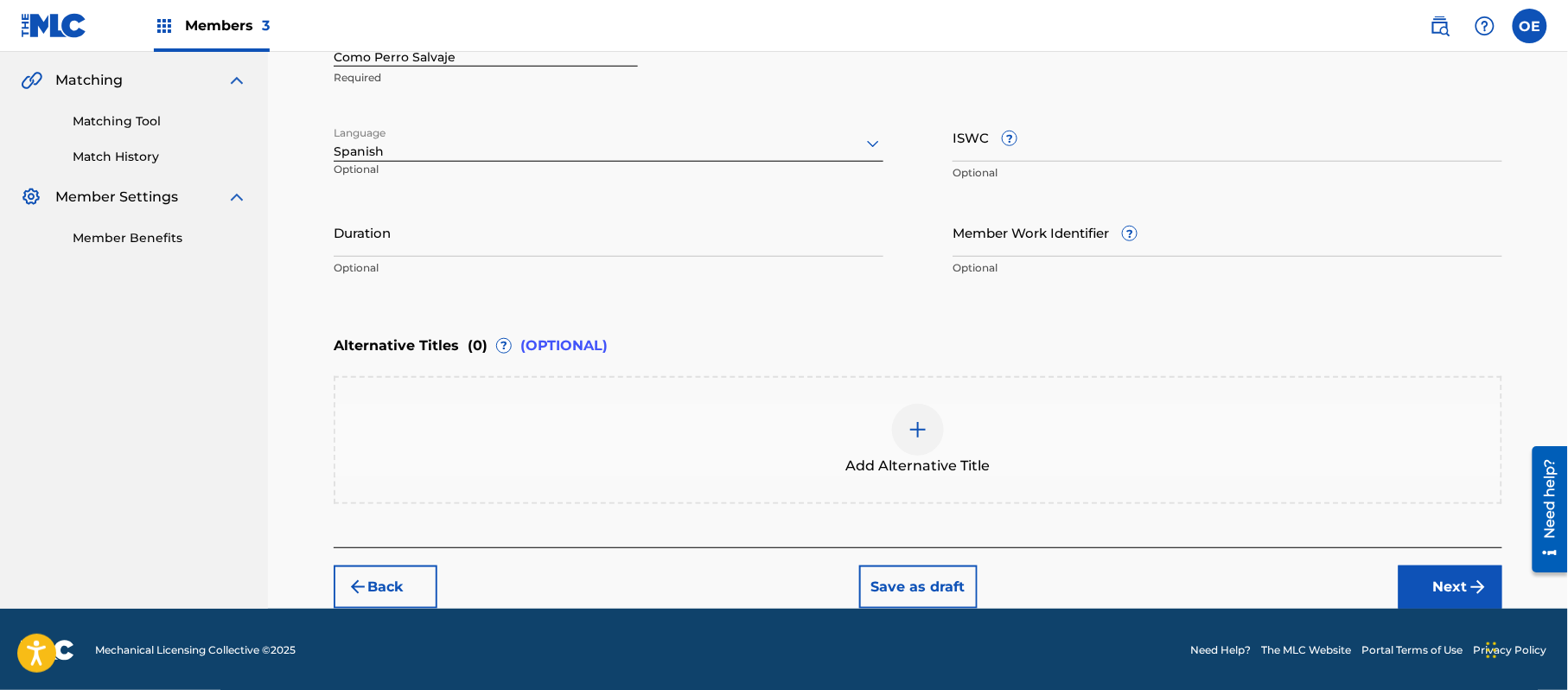
click at [521, 244] on input "Duration" at bounding box center [608, 231] width 550 height 49
type input "02:20"
click at [1467, 586] on button "Next" at bounding box center [1451, 587] width 104 height 43
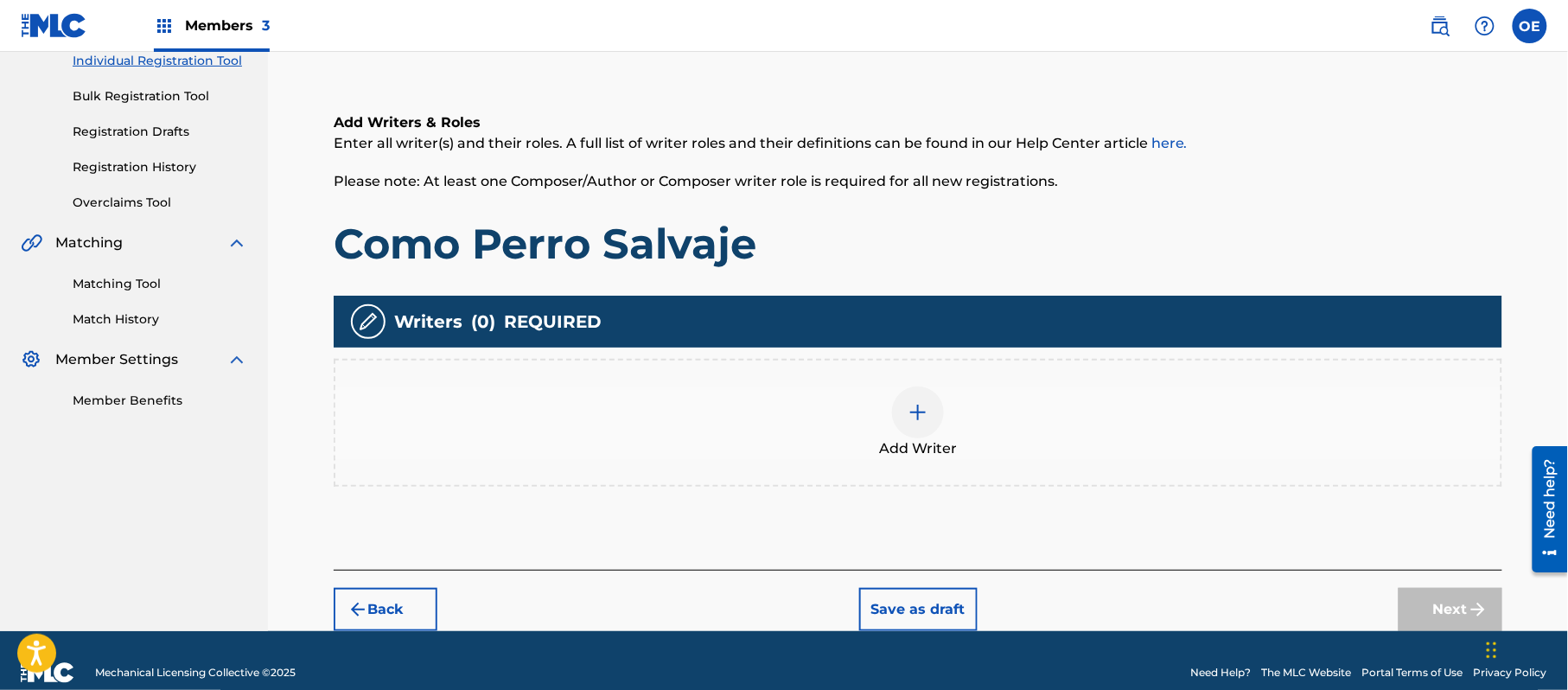
scroll to position [78, 0]
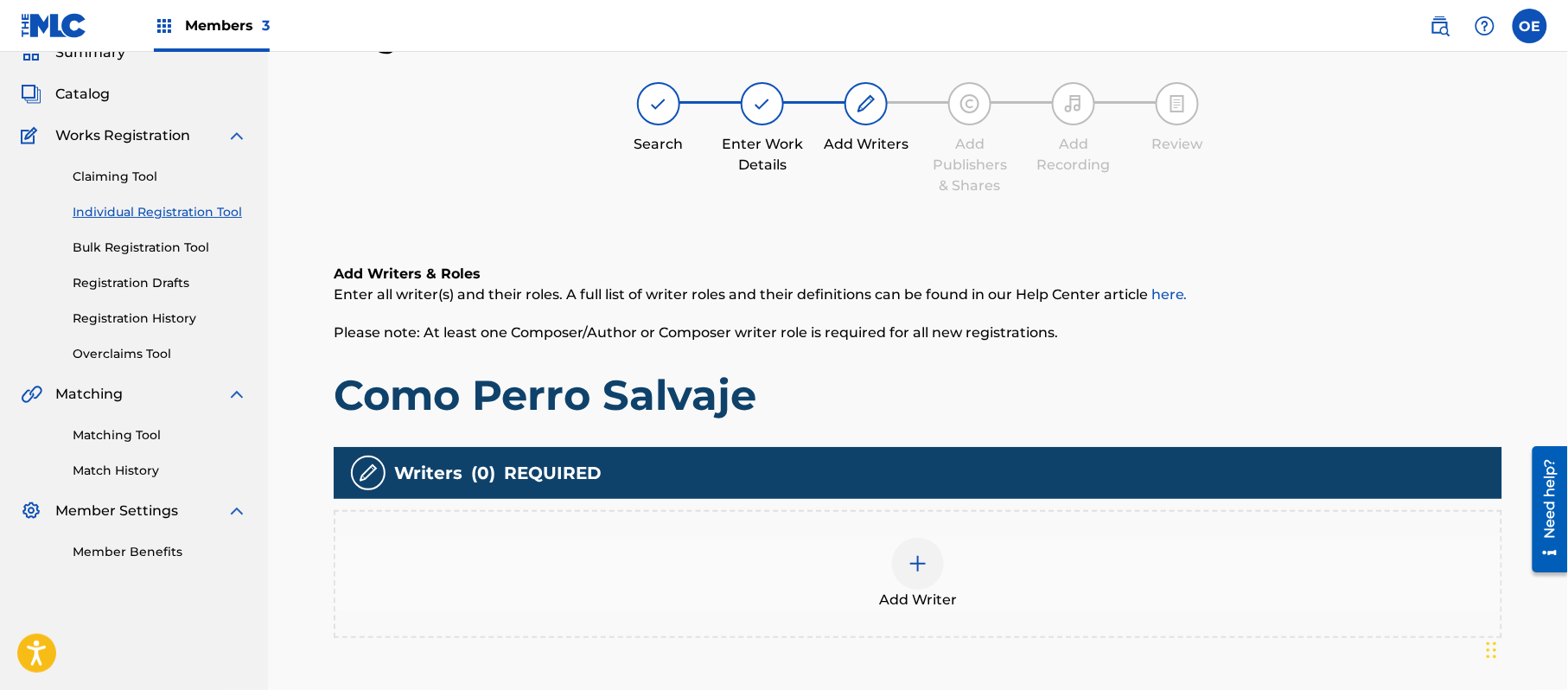
click at [849, 565] on div "Add Writer" at bounding box center [918, 574] width 1165 height 73
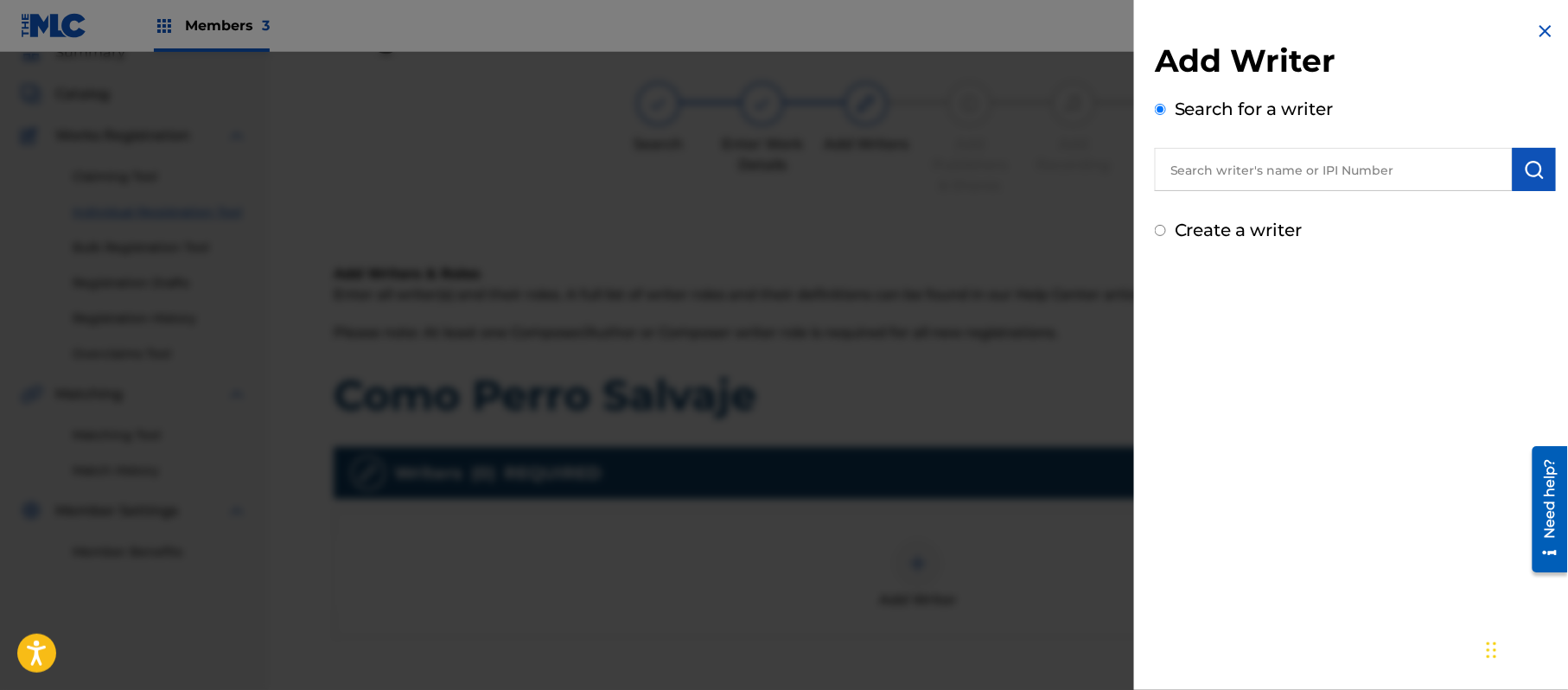
click at [1188, 226] on label "Create a writer" at bounding box center [1239, 229] width 128 height 21
radio input "true"
click at [1166, 226] on input "Create a writer" at bounding box center [1160, 230] width 12 height 12
radio input "false"
radio input "true"
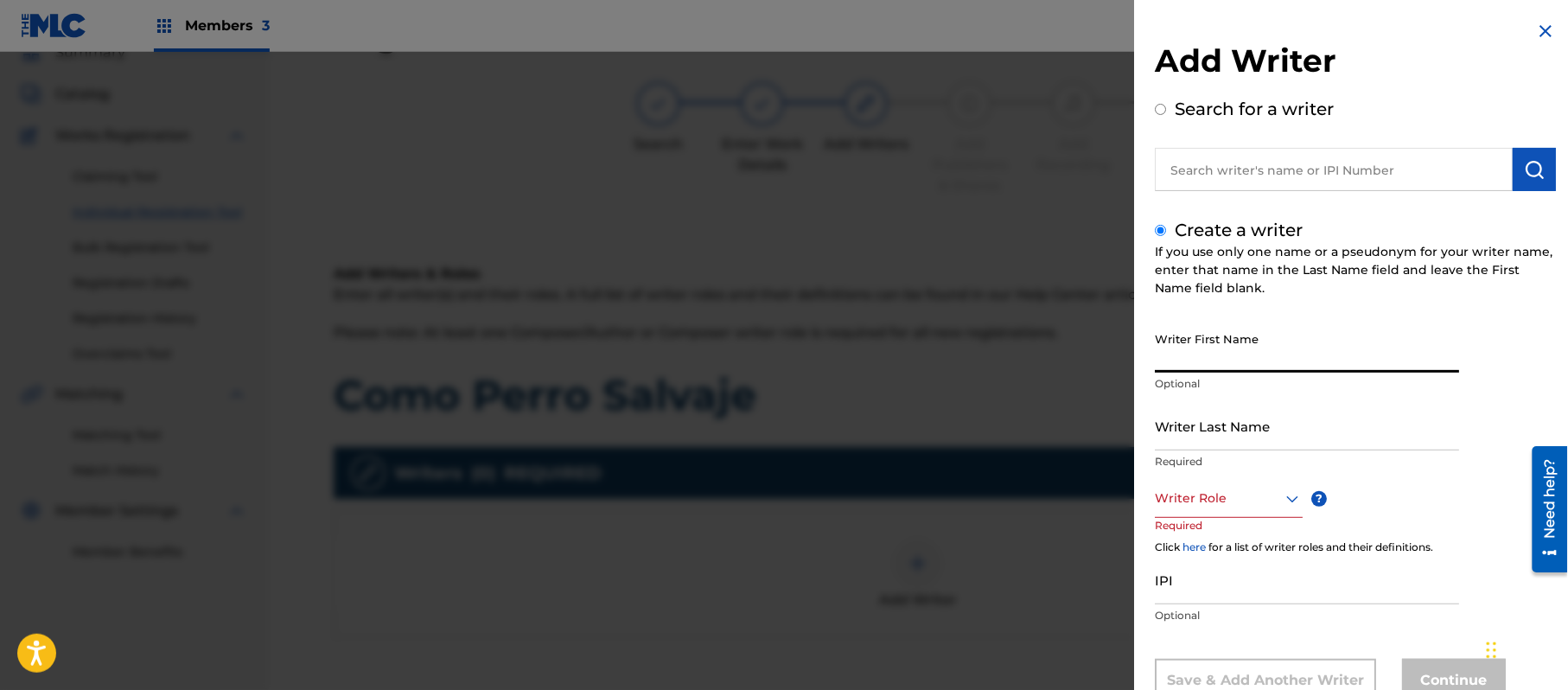
paste input "[PERSON_NAME]"
type input "[PERSON_NAME]"
paste input "[PERSON_NAME]"
type input "[PERSON_NAME]"
drag, startPoint x: 1294, startPoint y: 350, endPoint x: 1184, endPoint y: 400, distance: 120.8
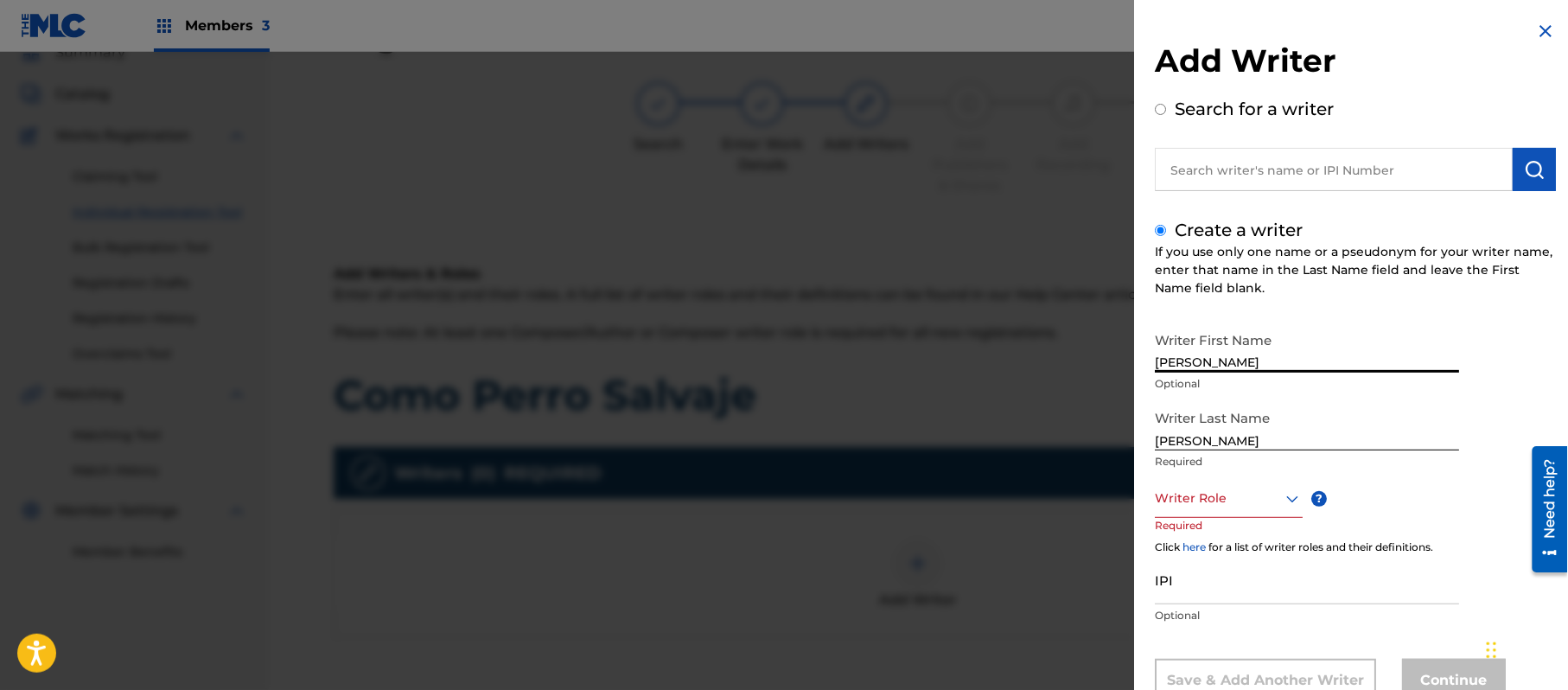
click at [1184, 400] on div "Writer First Name [PERSON_NAME] Optional" at bounding box center [1306, 362] width 304 height 78
type input "[PERSON_NAME]"
drag, startPoint x: 1229, startPoint y: 434, endPoint x: 1087, endPoint y: 448, distance: 142.7
click at [1108, 446] on div "Add Writer Search for a writer Create a writer If you use only one name or a ps…" at bounding box center [784, 371] width 1568 height 638
type input "[PERSON_NAME]"
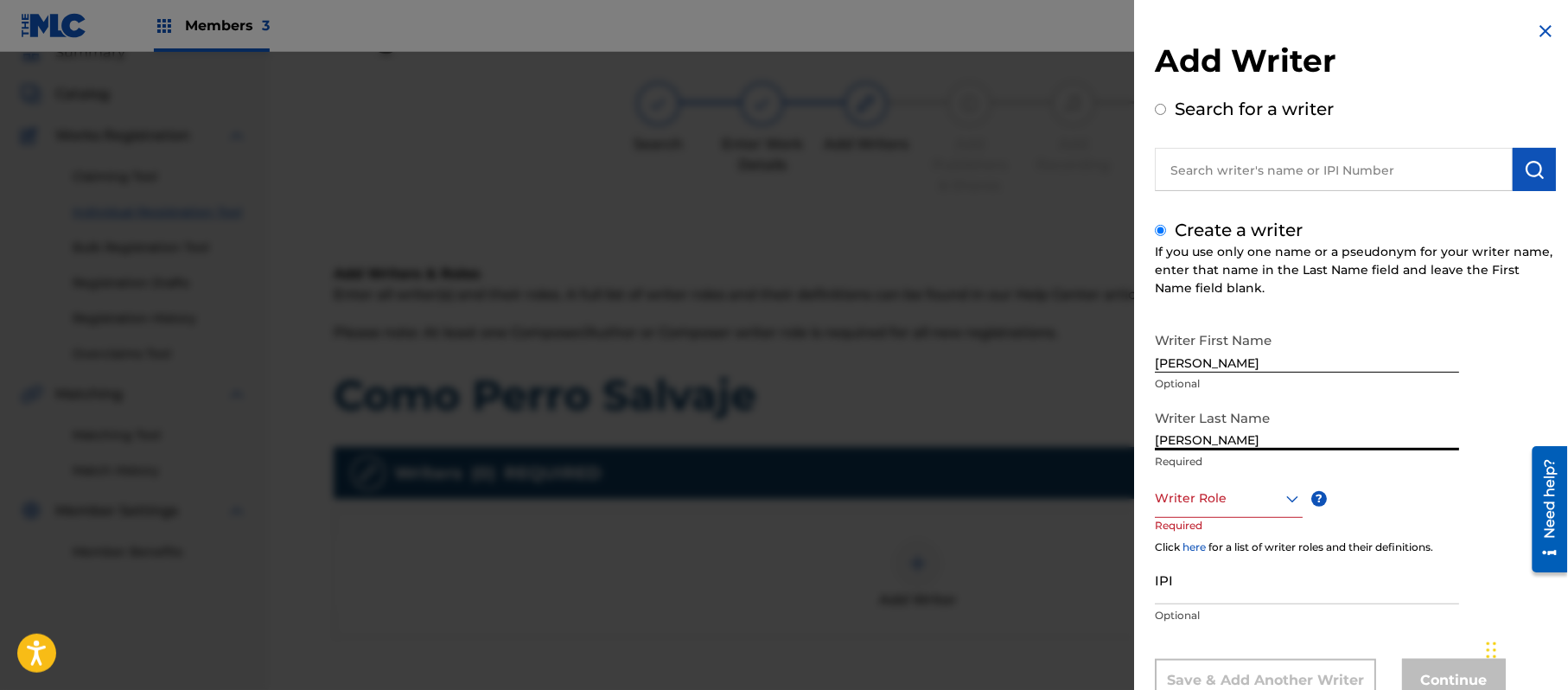
click at [1204, 488] on div "Writer Role" at bounding box center [1228, 497] width 148 height 39
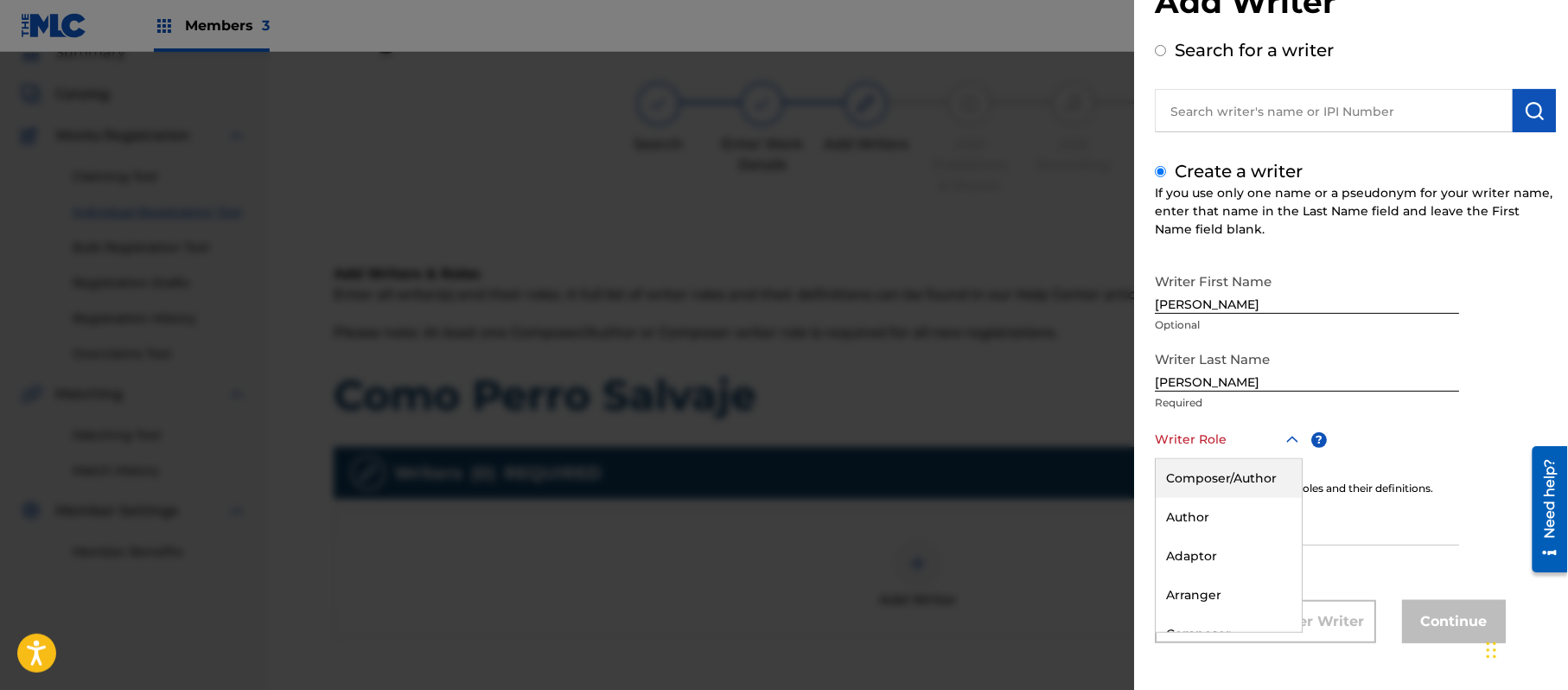
click at [1226, 472] on div "Composer/Author" at bounding box center [1228, 478] width 146 height 39
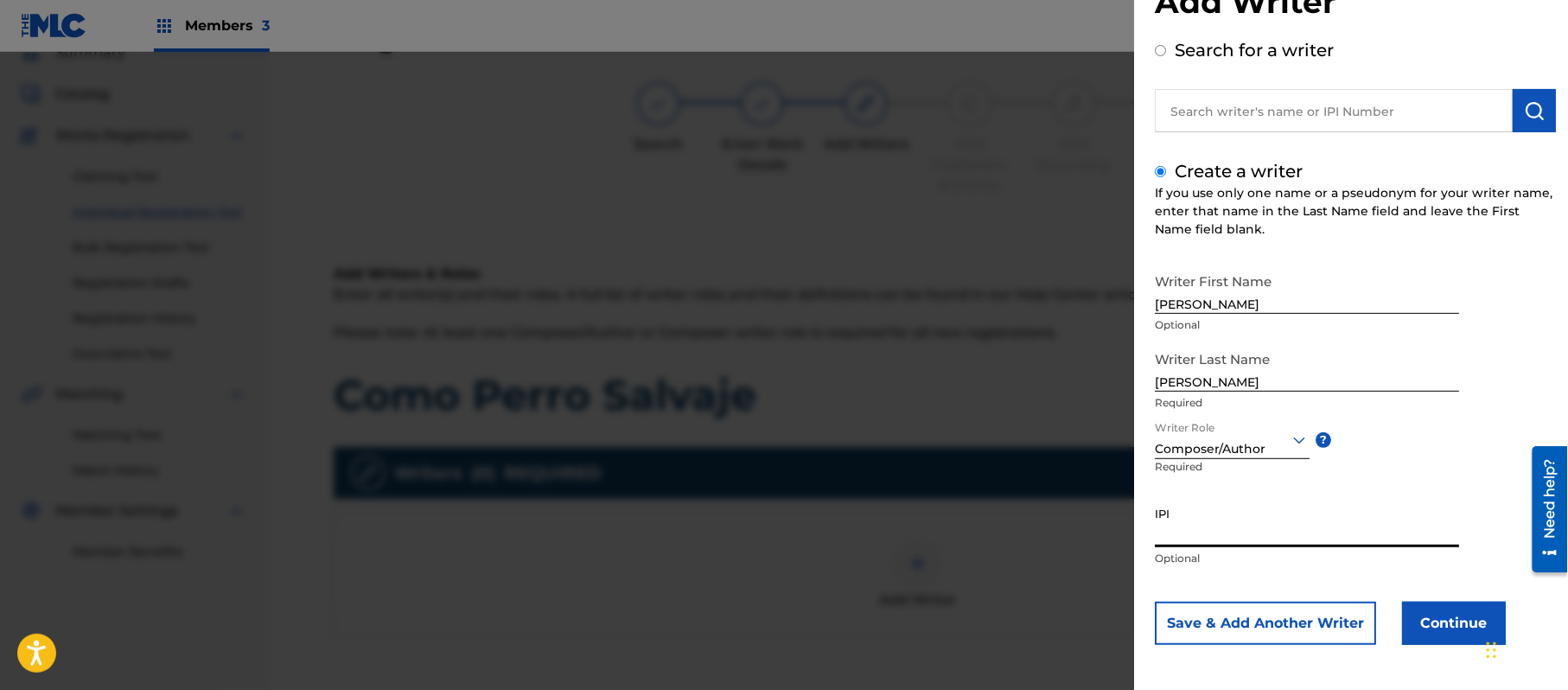
paste input "357223564"
type input "357223564"
click at [1453, 613] on button "Continue" at bounding box center [1454, 623] width 104 height 43
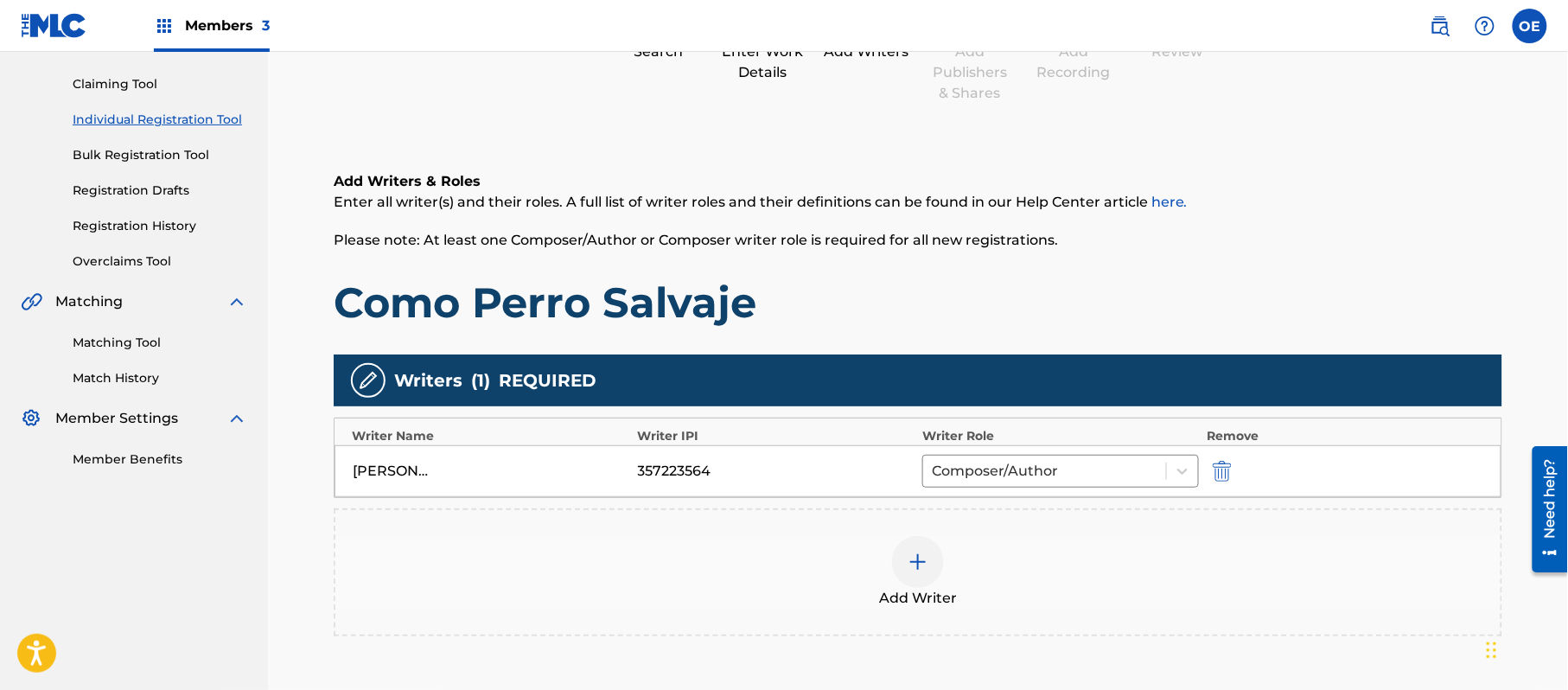
scroll to position [308, 0]
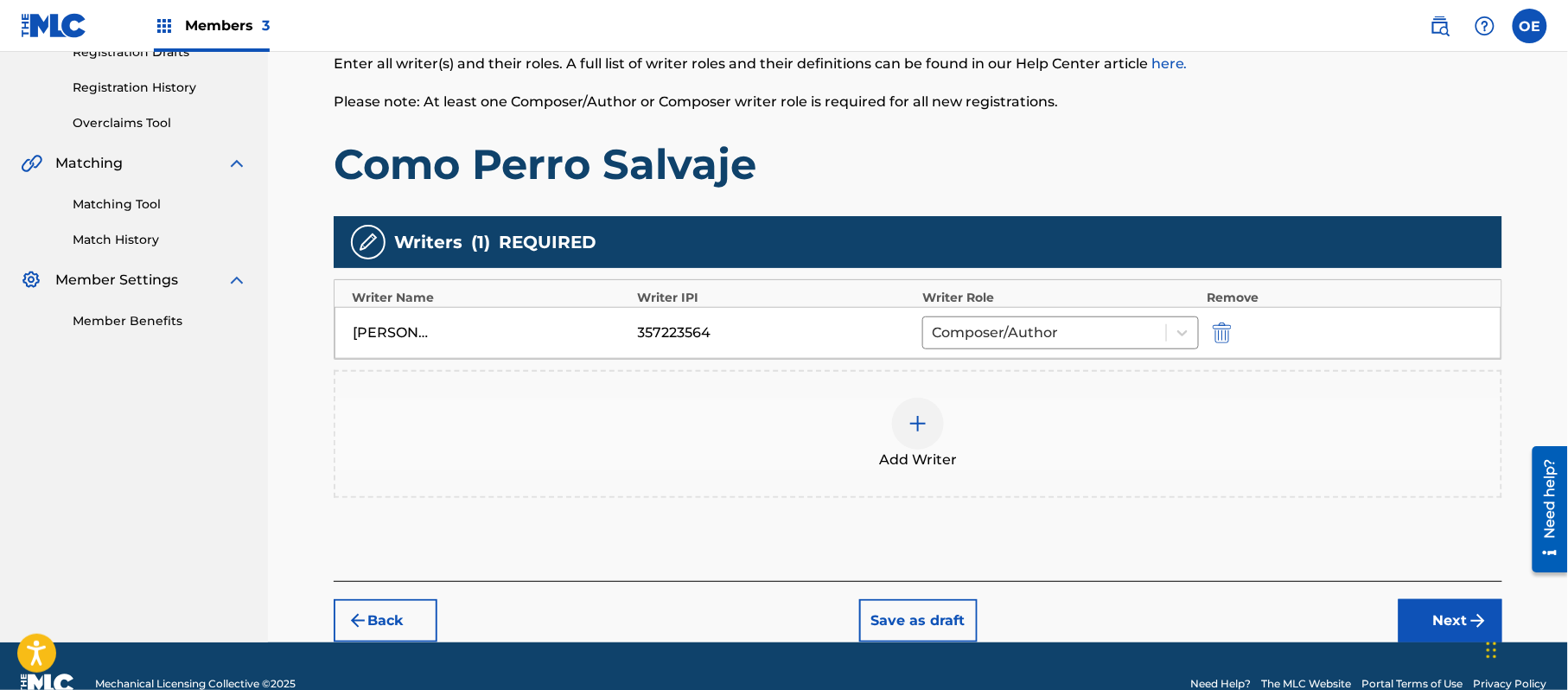
click at [1460, 614] on button "Next" at bounding box center [1451, 620] width 104 height 43
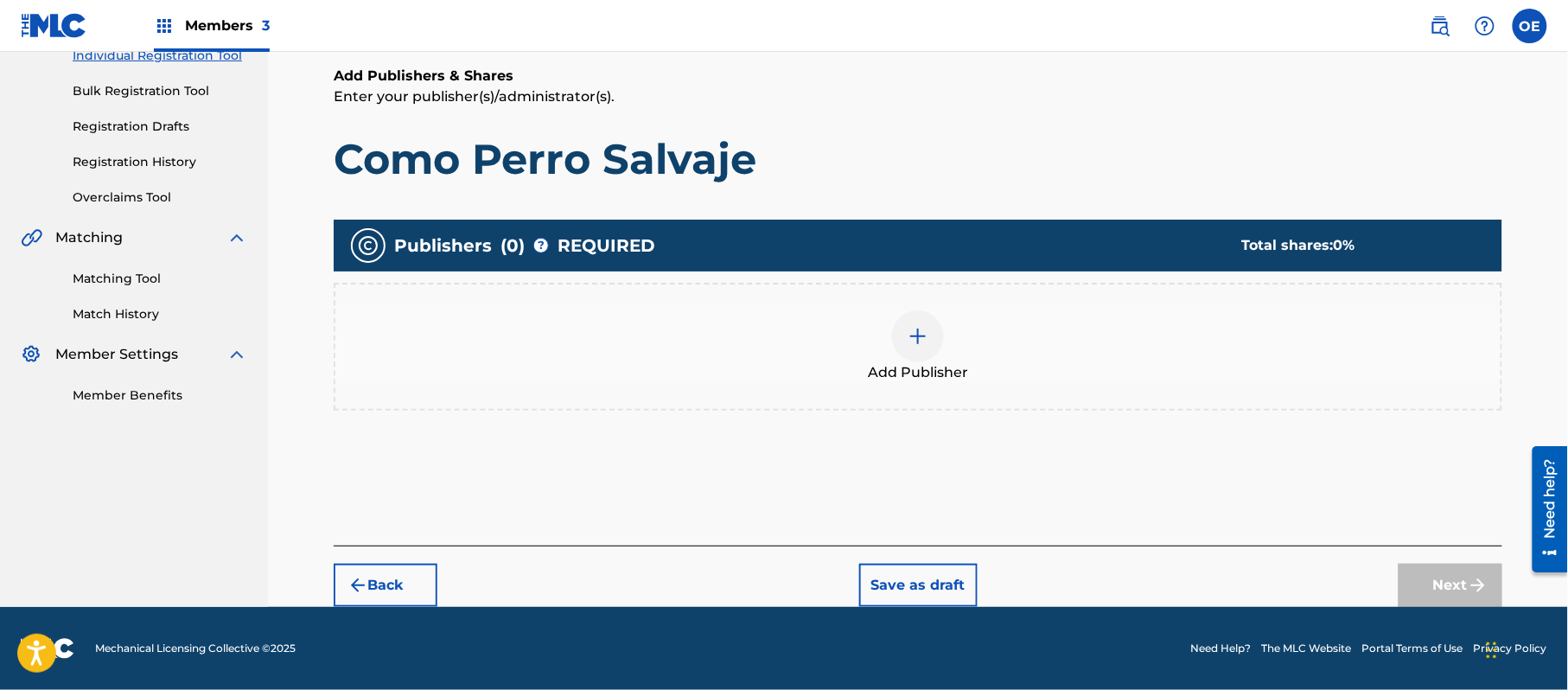
scroll to position [78, 0]
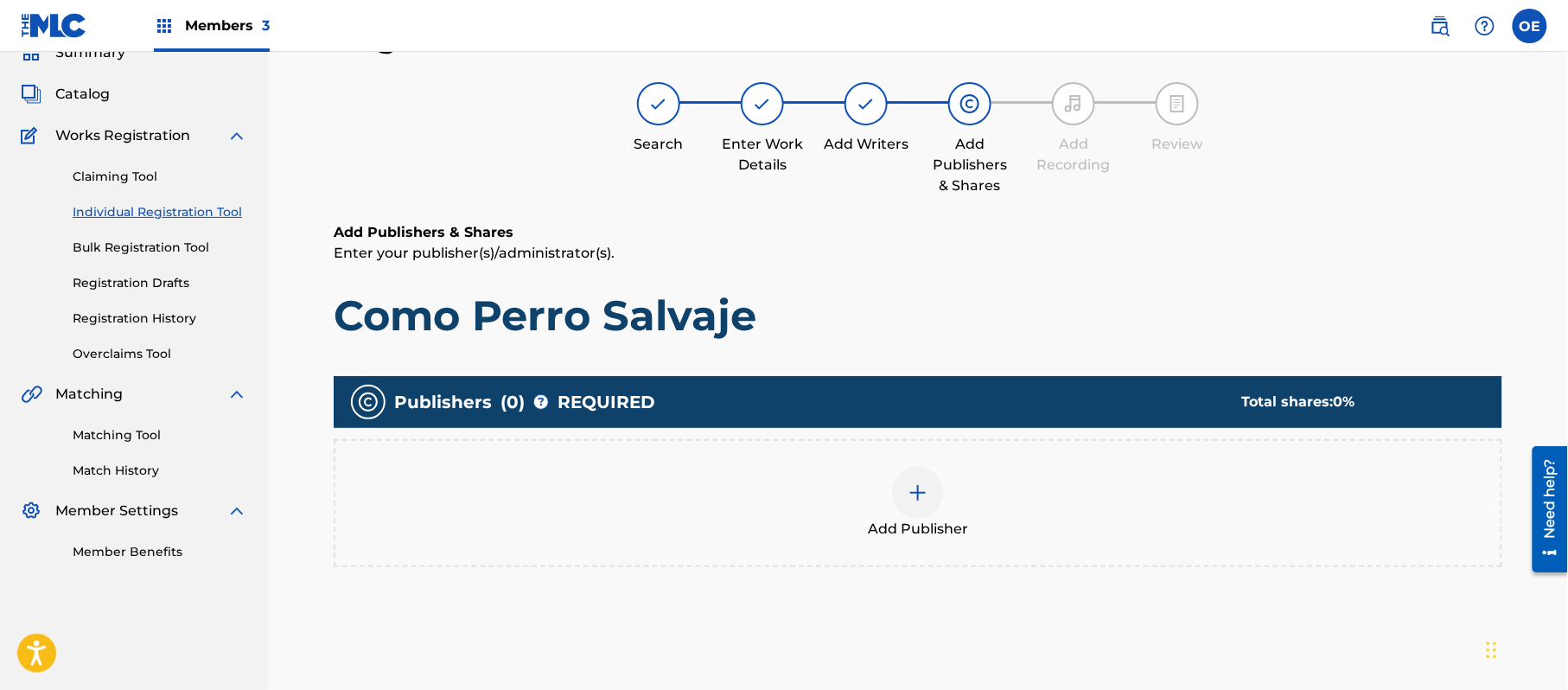
click at [980, 544] on div "Add Publisher" at bounding box center [918, 503] width 1169 height 128
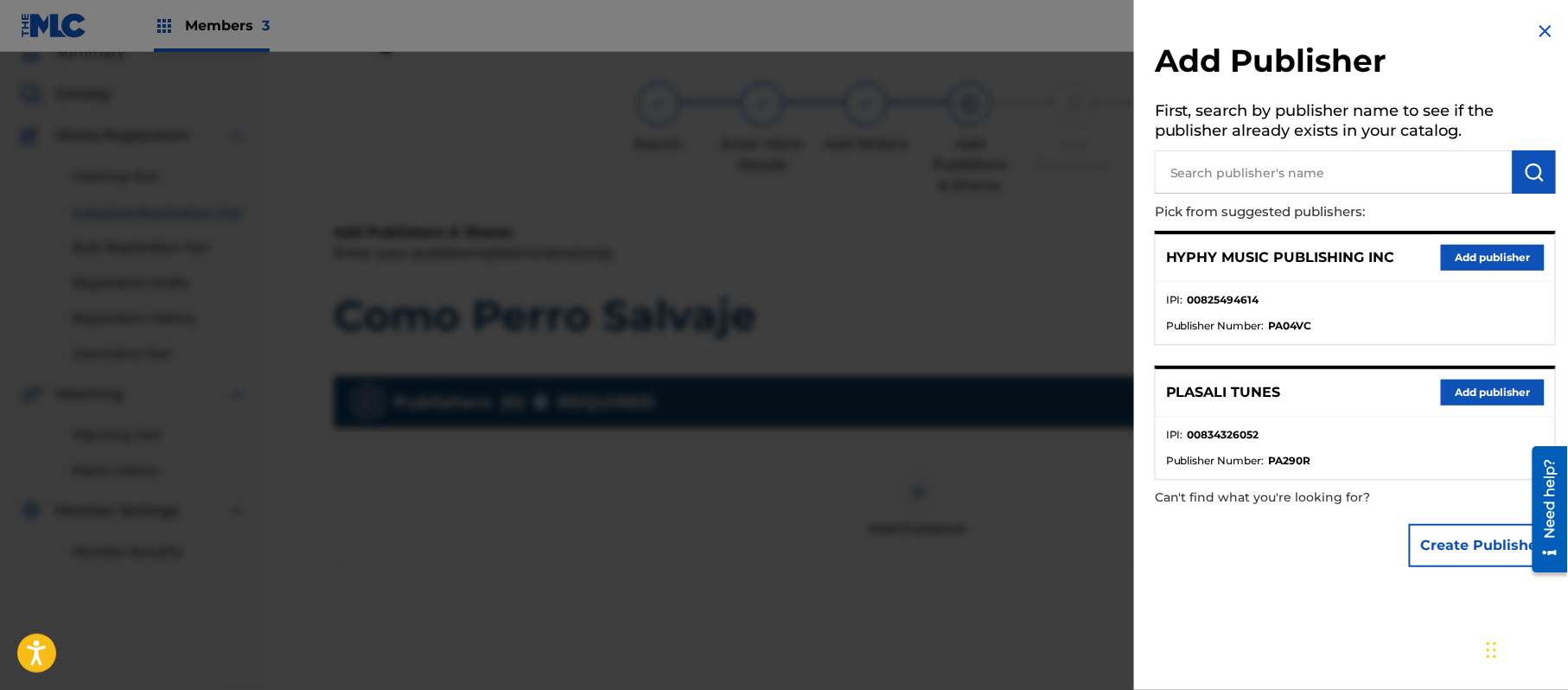
click at [1526, 242] on div "HYPHY MUSIC PUBLISHING INC Add publisher" at bounding box center [1356, 257] width 400 height 47
click at [1487, 254] on button "Add publisher" at bounding box center [1494, 257] width 104 height 26
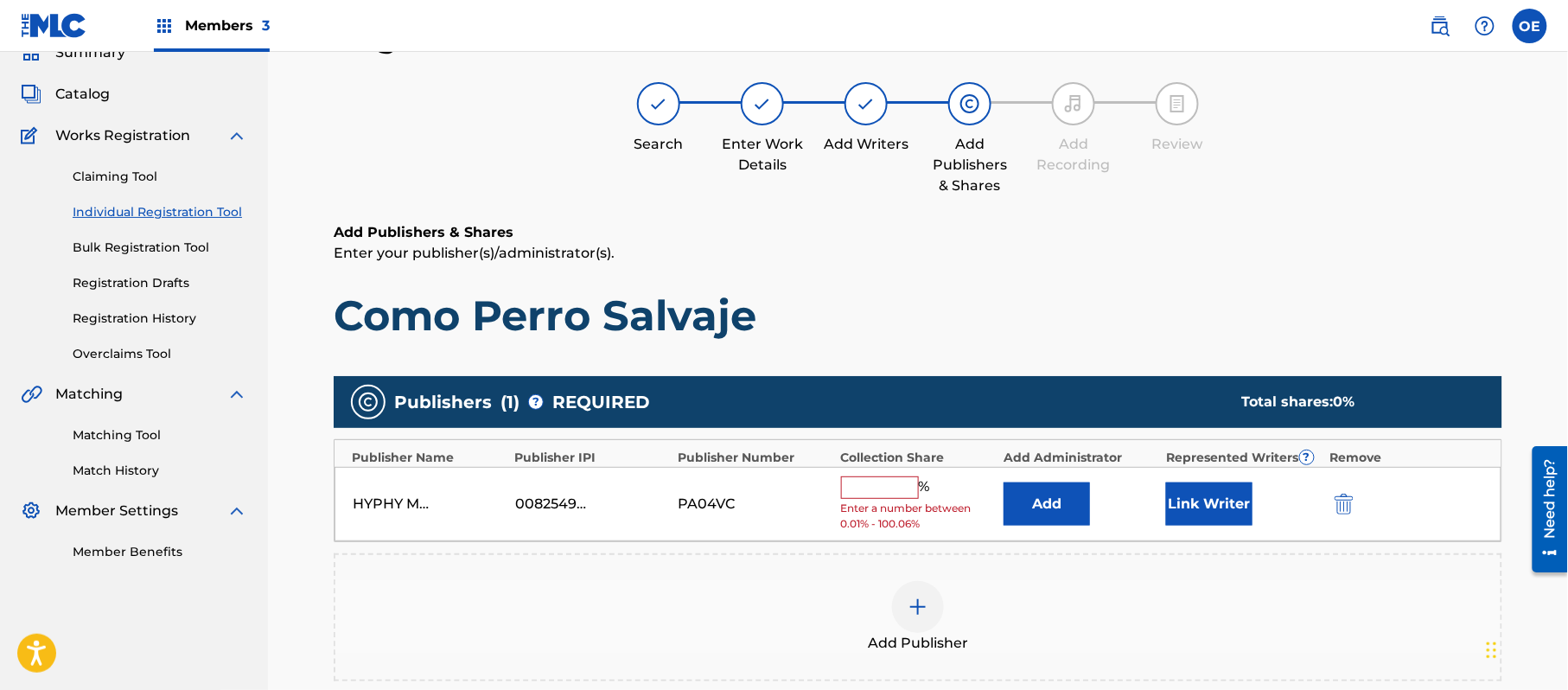
click at [864, 498] on div "% Enter a number between 0.01% - 100.06%" at bounding box center [918, 504] width 154 height 56
click at [870, 496] on input "text" at bounding box center [879, 487] width 78 height 22
type input "100"
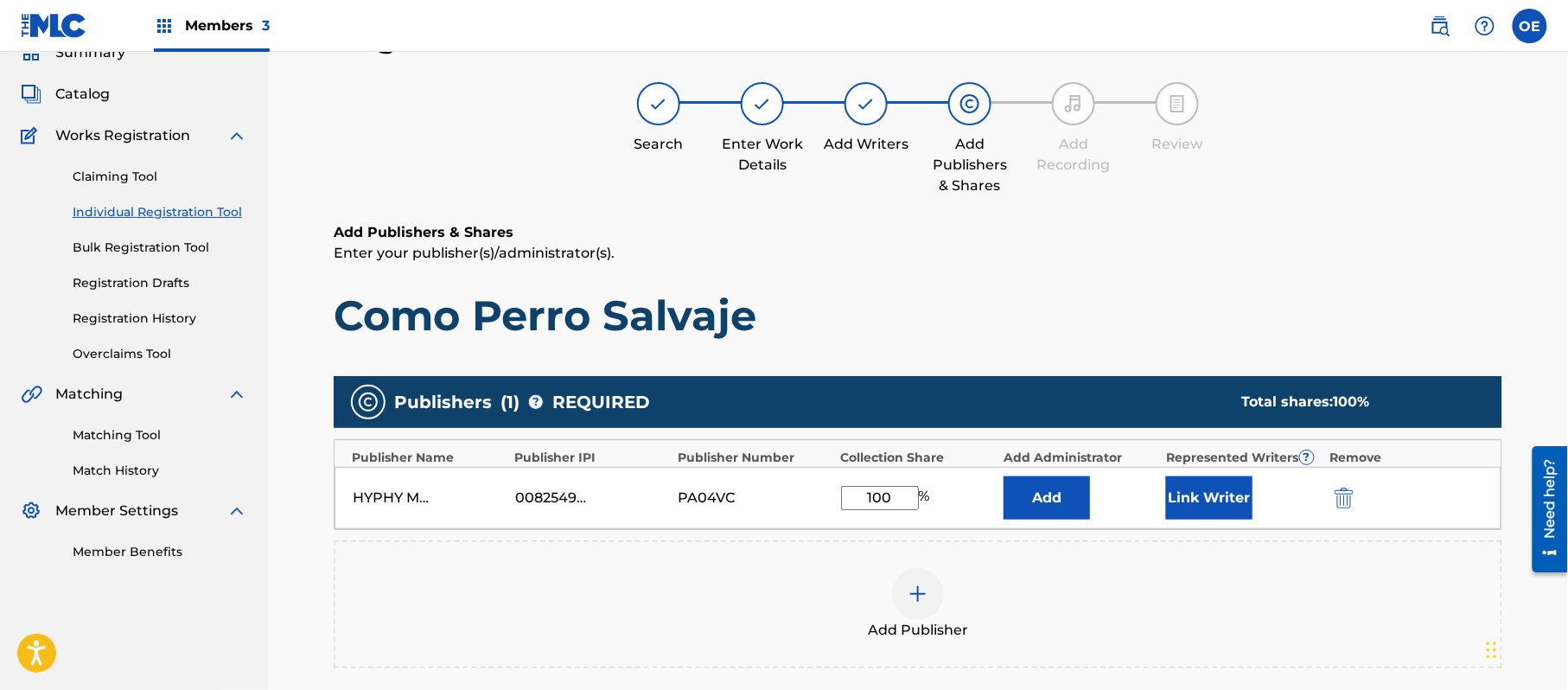
click at [1217, 508] on button "Link Writer" at bounding box center [1209, 497] width 86 height 43
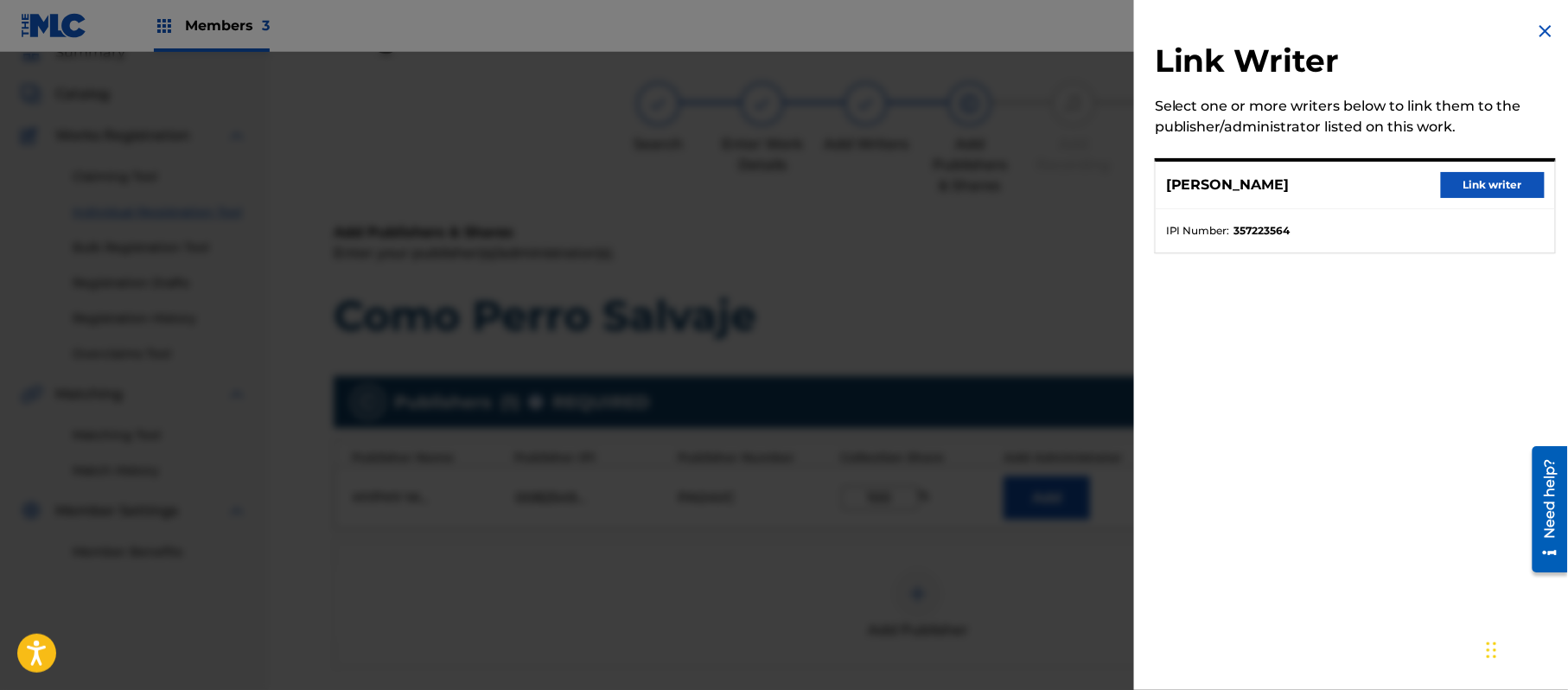
click at [1510, 181] on button "Link writer" at bounding box center [1494, 185] width 104 height 26
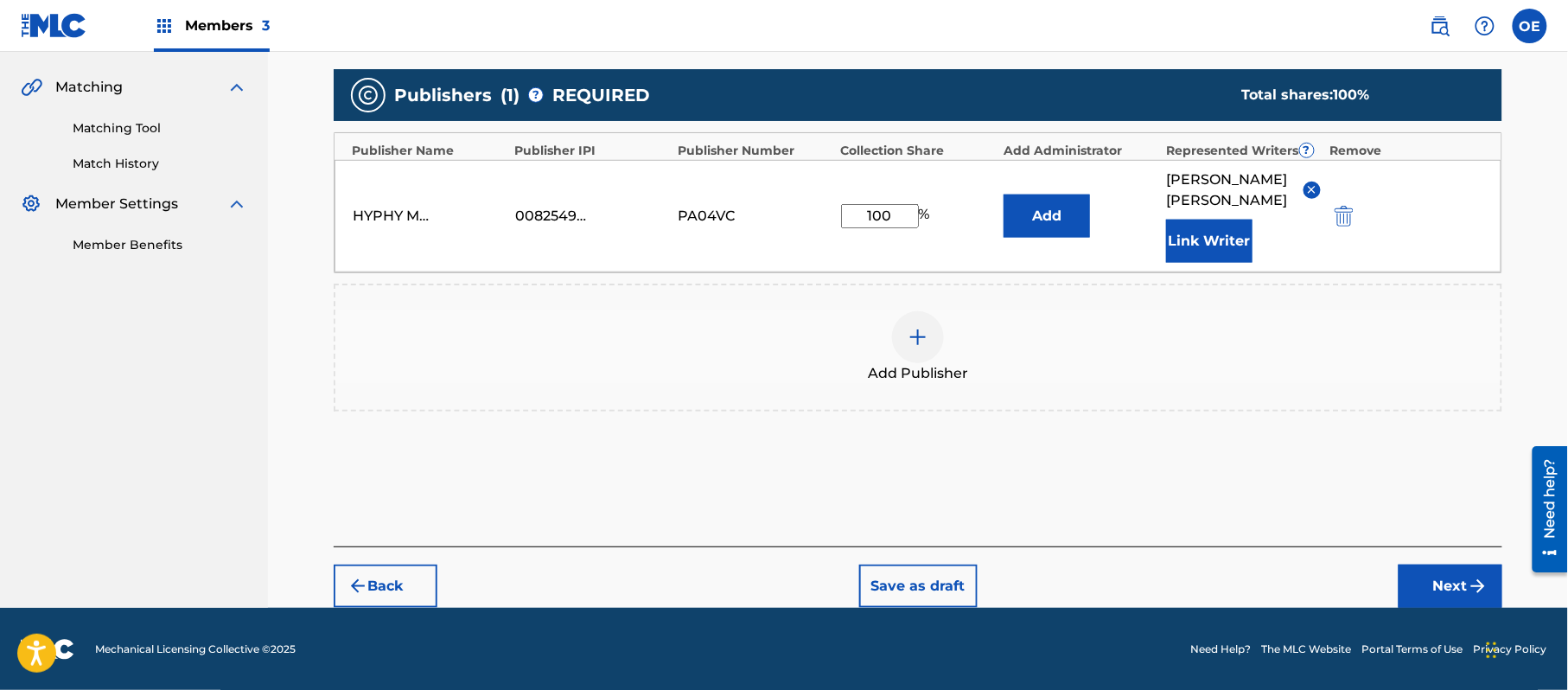
click at [1480, 572] on button "Next" at bounding box center [1451, 586] width 104 height 43
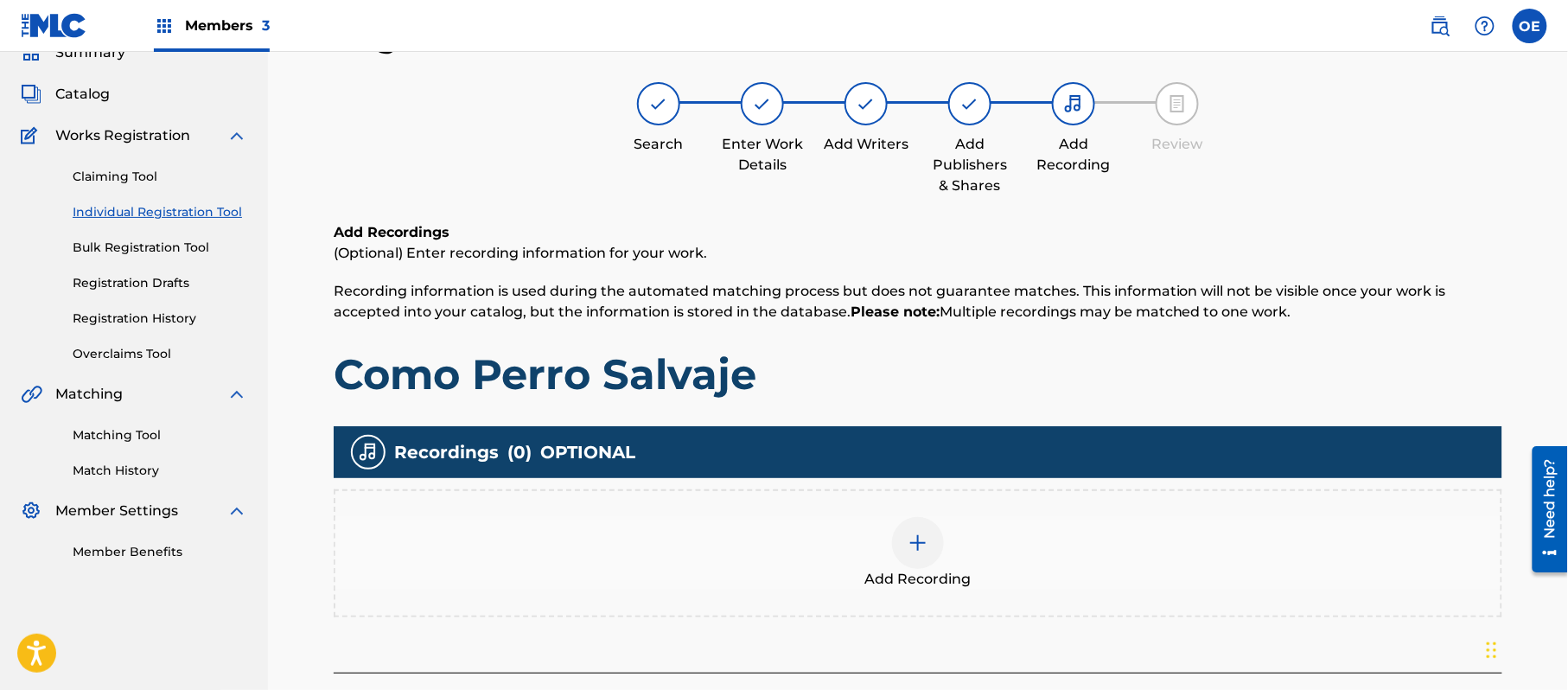
click at [941, 530] on div at bounding box center [918, 543] width 52 height 52
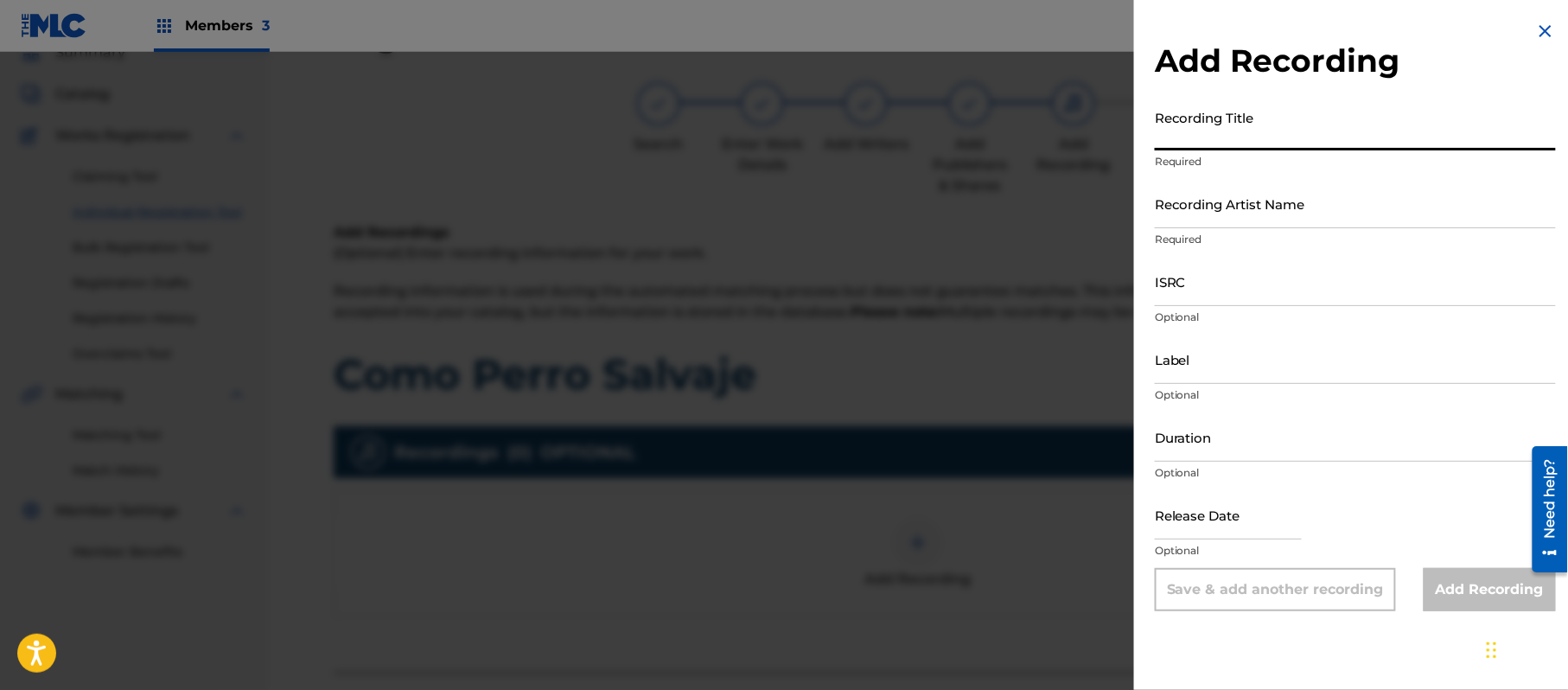
paste input "Como Perro Salvaje"
type input "Como Perro Salvaje"
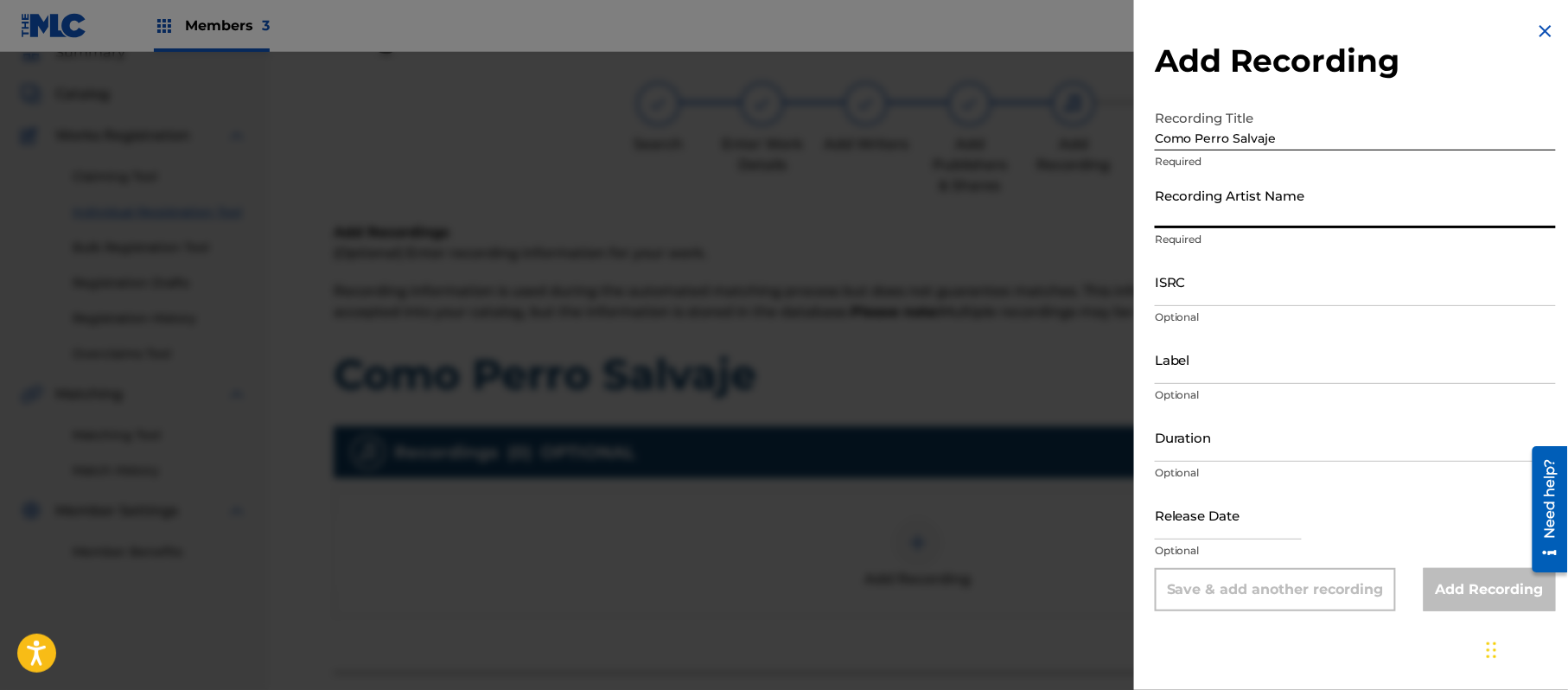
paste input "[PERSON_NAME] "El Guacho""
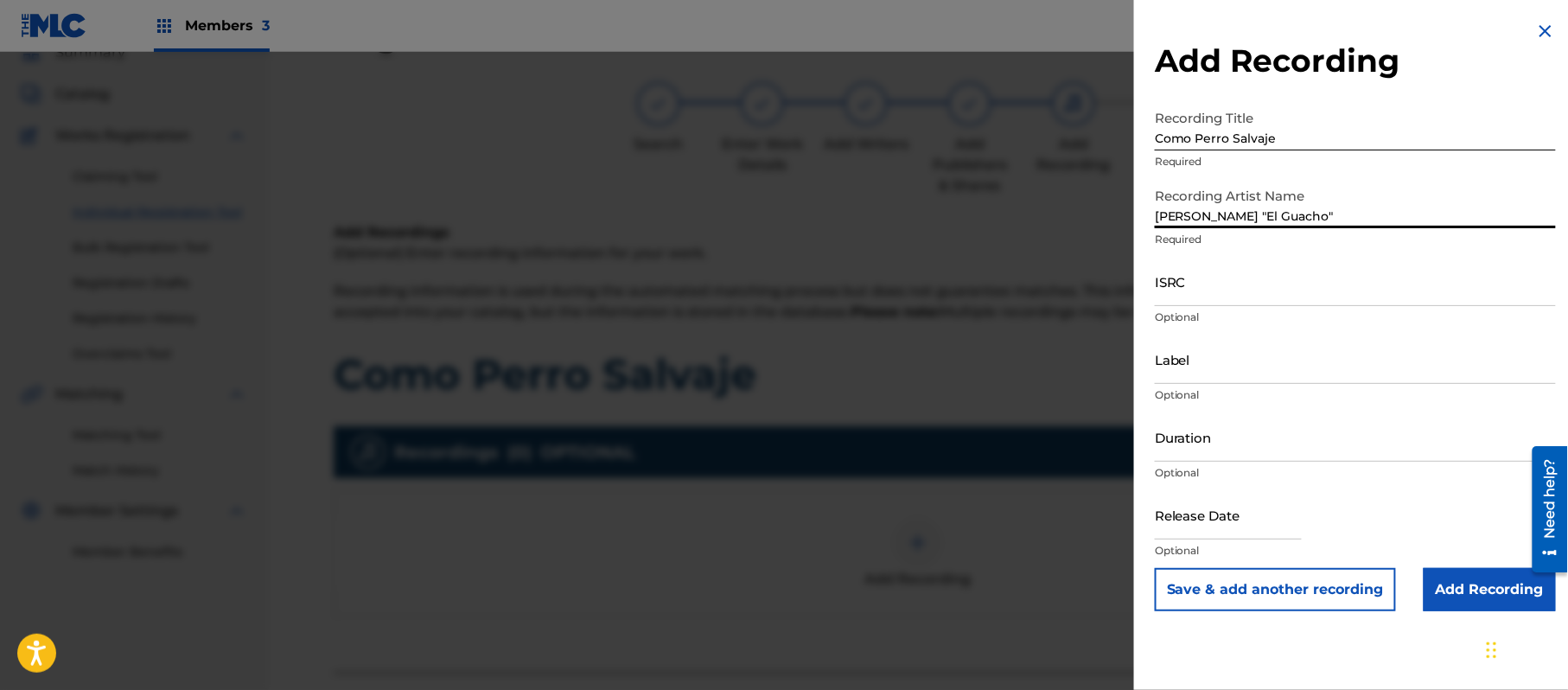
type input "[PERSON_NAME] "El Guacho""
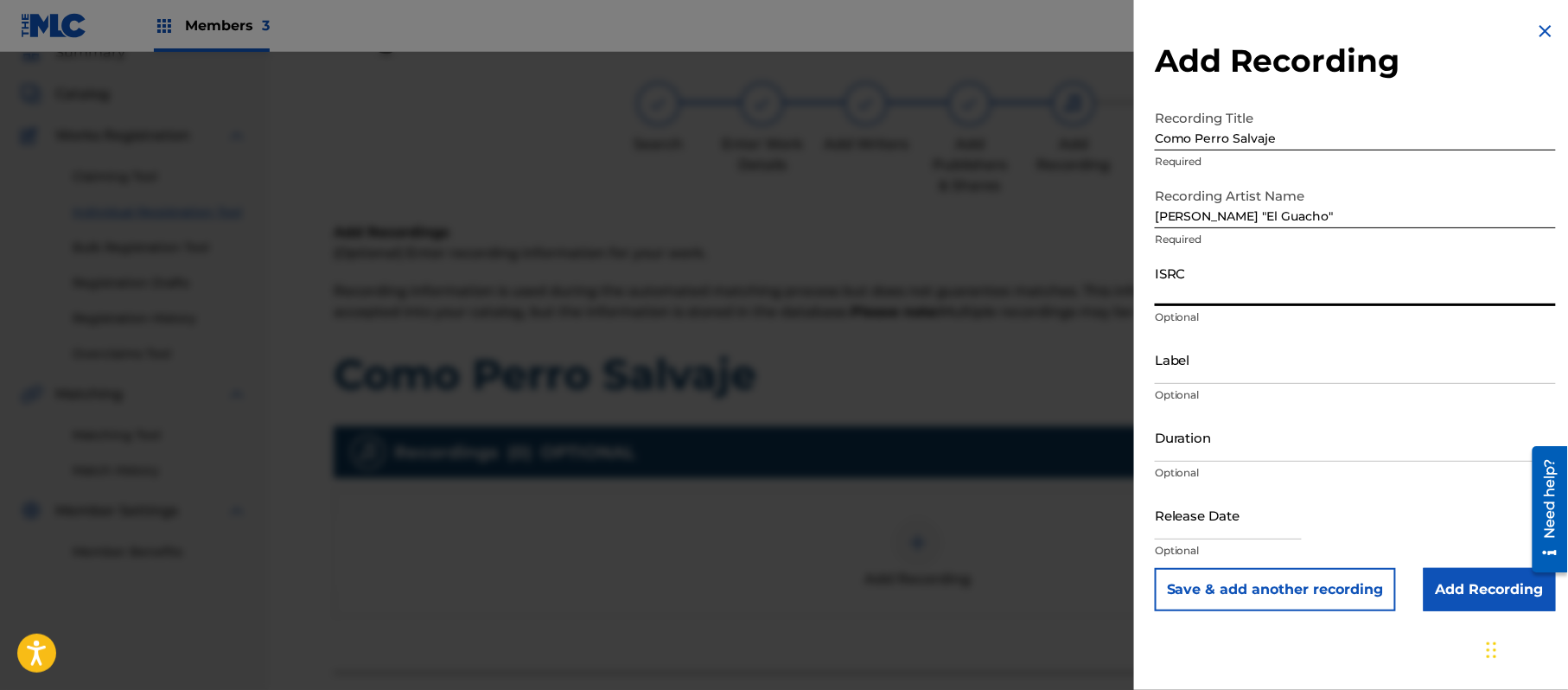
paste input "QM4TW1910934"
type input "QM4TW1910934"
paste input "Machin Entertainment Inc."
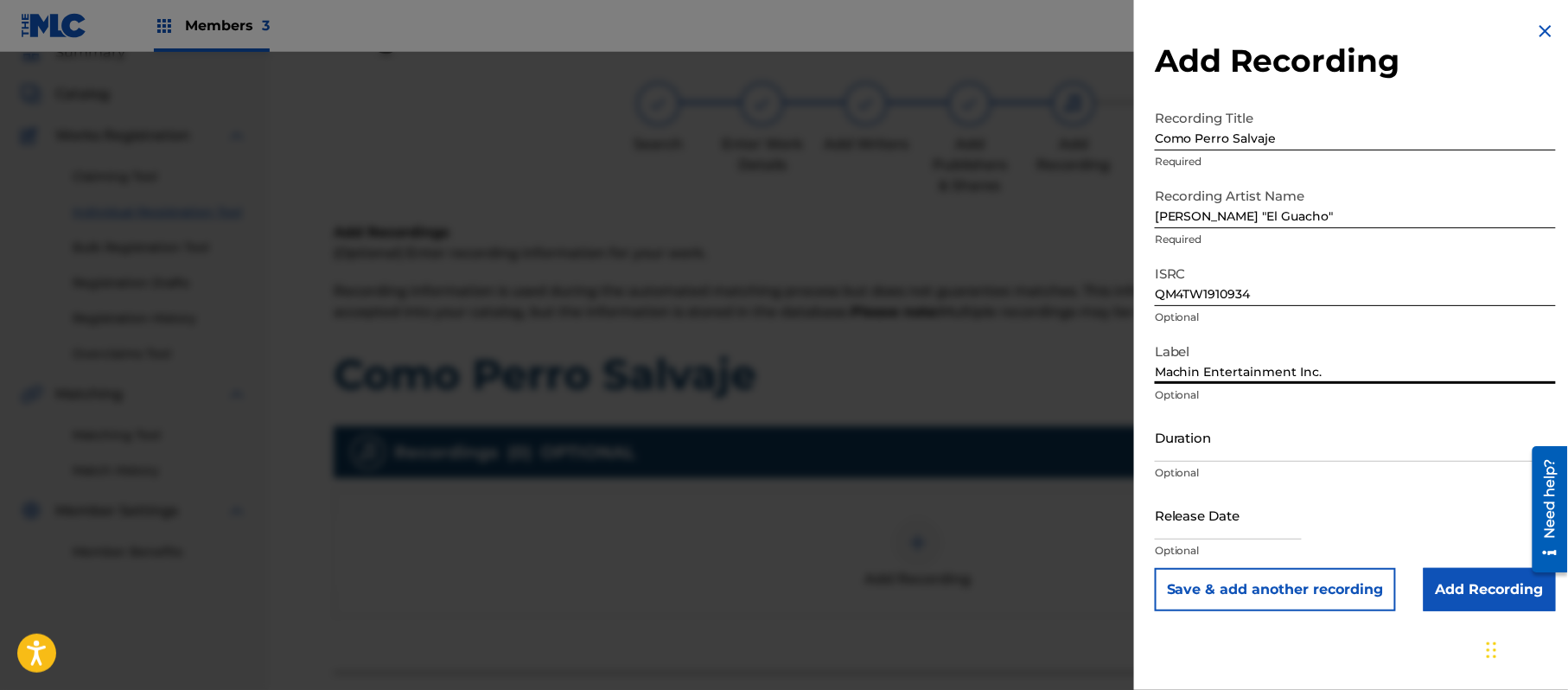
type input "Machin Entertainment Inc."
click at [1270, 437] on input "Duration" at bounding box center [1355, 436] width 401 height 49
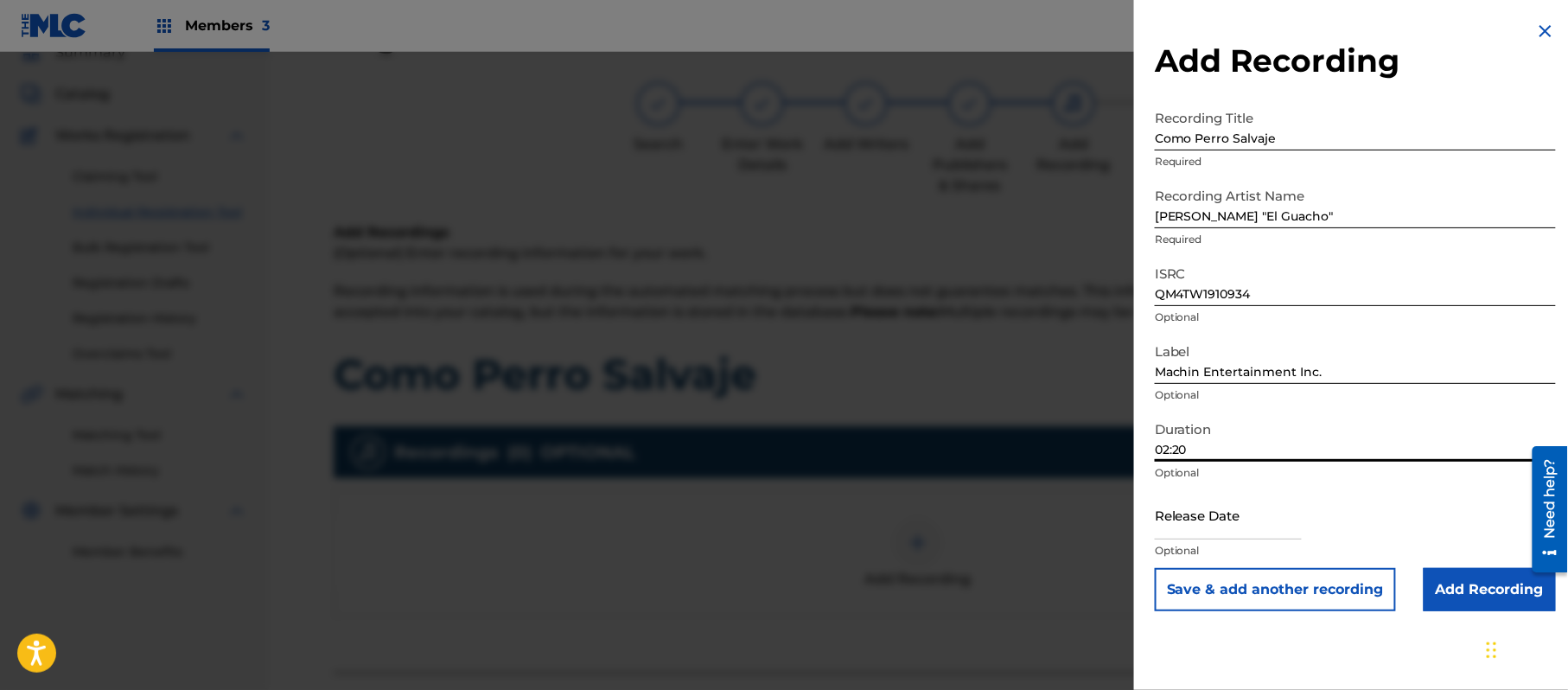
type input "02:20"
drag, startPoint x: 1268, startPoint y: 512, endPoint x: 1373, endPoint y: 525, distance: 105.8
click at [1268, 512] on input "text" at bounding box center [1228, 514] width 147 height 49
select select "7"
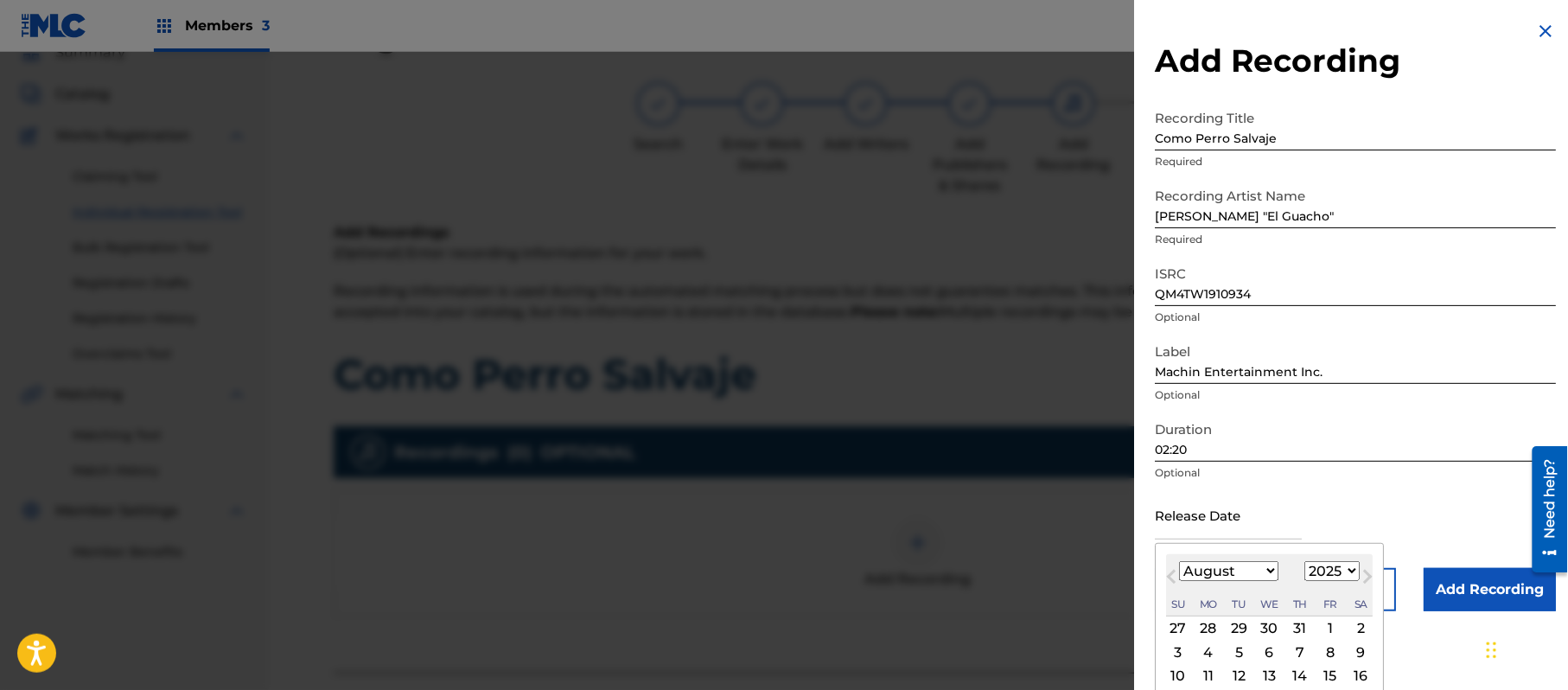
click at [1360, 562] on select "1899 1900 1901 1902 1903 1904 1905 1906 1907 1908 1909 1910 1911 1912 1913 1914…" at bounding box center [1332, 571] width 56 height 20
select select "2010"
click at [1308, 561] on select "1899 1900 1901 1902 1903 1904 1905 1906 1907 1908 1909 1910 1911 1912 1913 1914…" at bounding box center [1332, 571] width 56 height 20
drag, startPoint x: 1243, startPoint y: 574, endPoint x: 1240, endPoint y: 564, distance: 10.4
click at [1243, 574] on select "January February March April May June July August September October November De…" at bounding box center [1228, 571] width 100 height 20
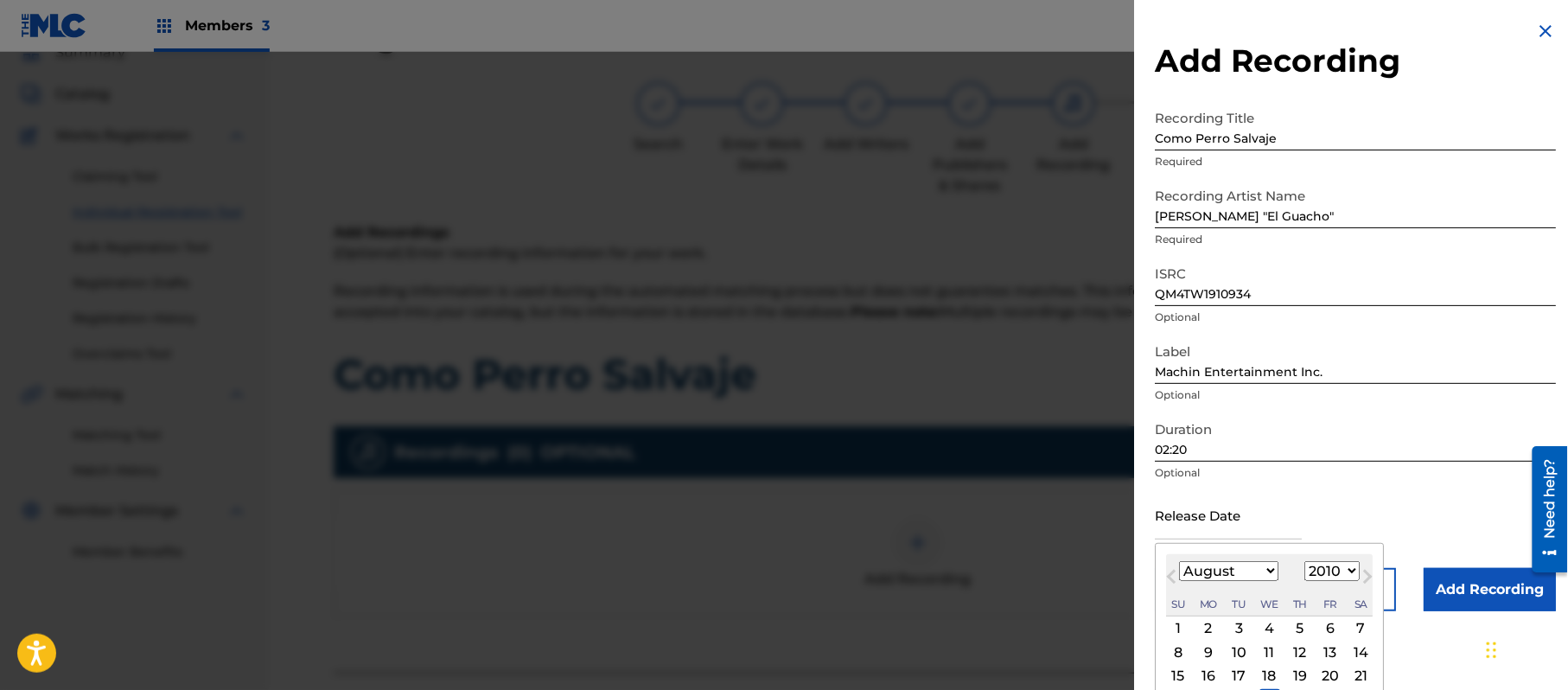
select select "11"
click at [1180, 561] on select "January February March April May June July August September October November De…" at bounding box center [1228, 571] width 100 height 20
click at [1329, 624] on div "3" at bounding box center [1330, 628] width 21 height 21
type input "[DATE]"
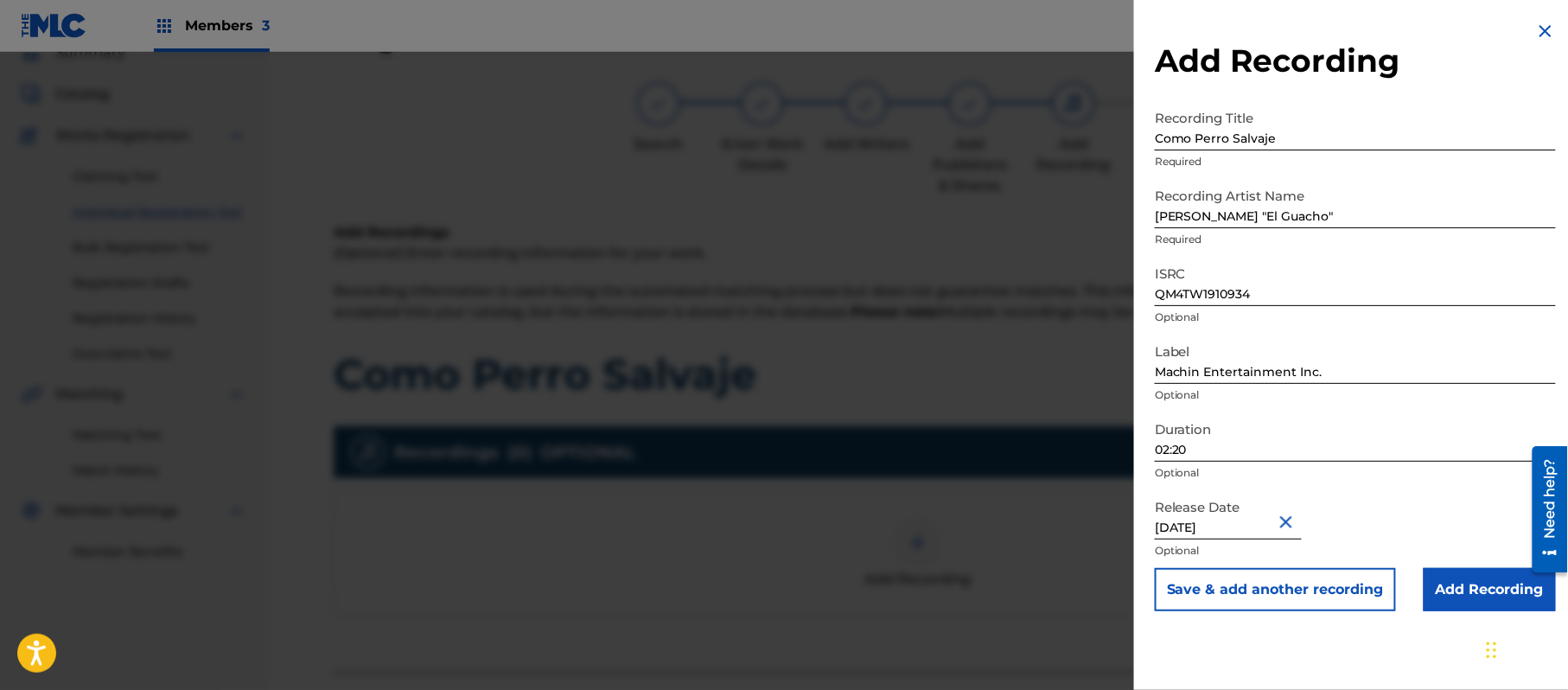
click at [1469, 596] on input "Add Recording" at bounding box center [1490, 590] width 133 height 43
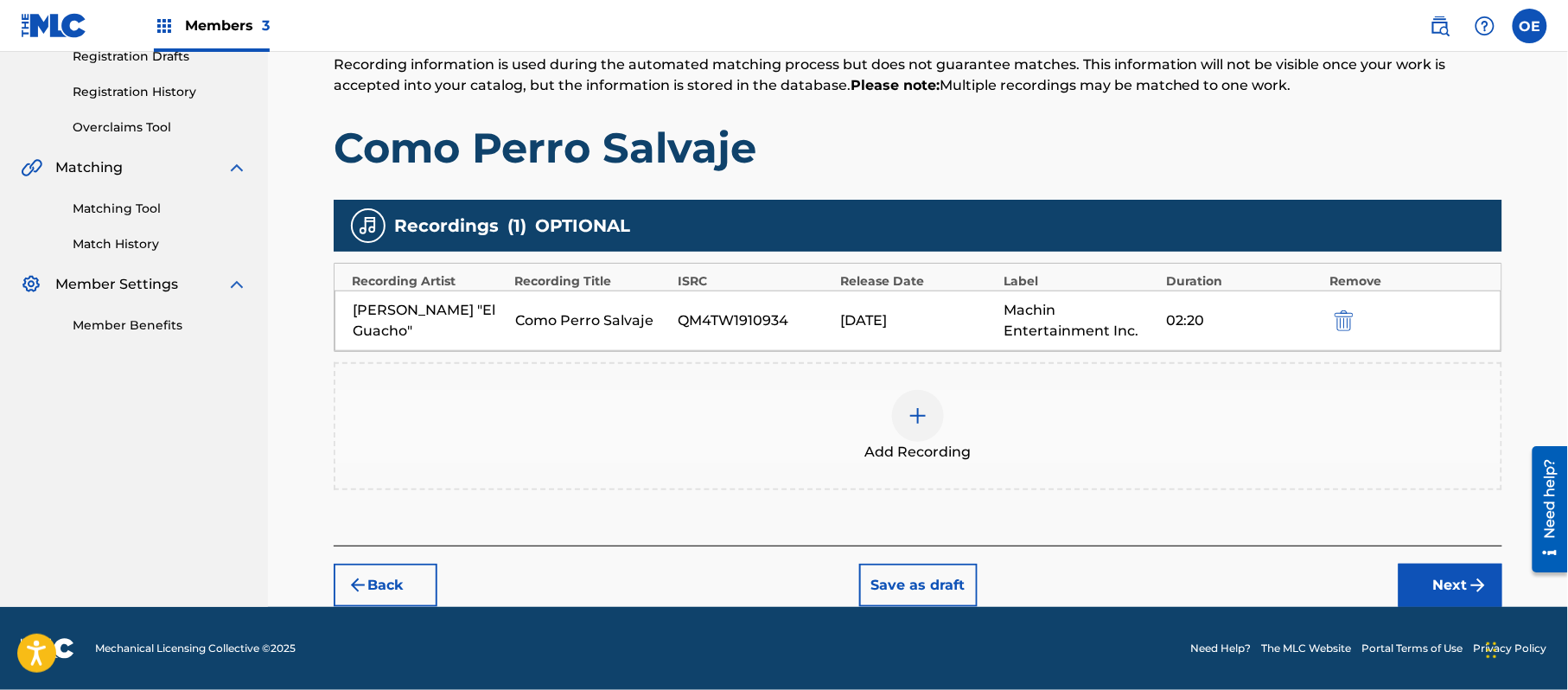
click at [1491, 578] on button "Next" at bounding box center [1451, 585] width 104 height 43
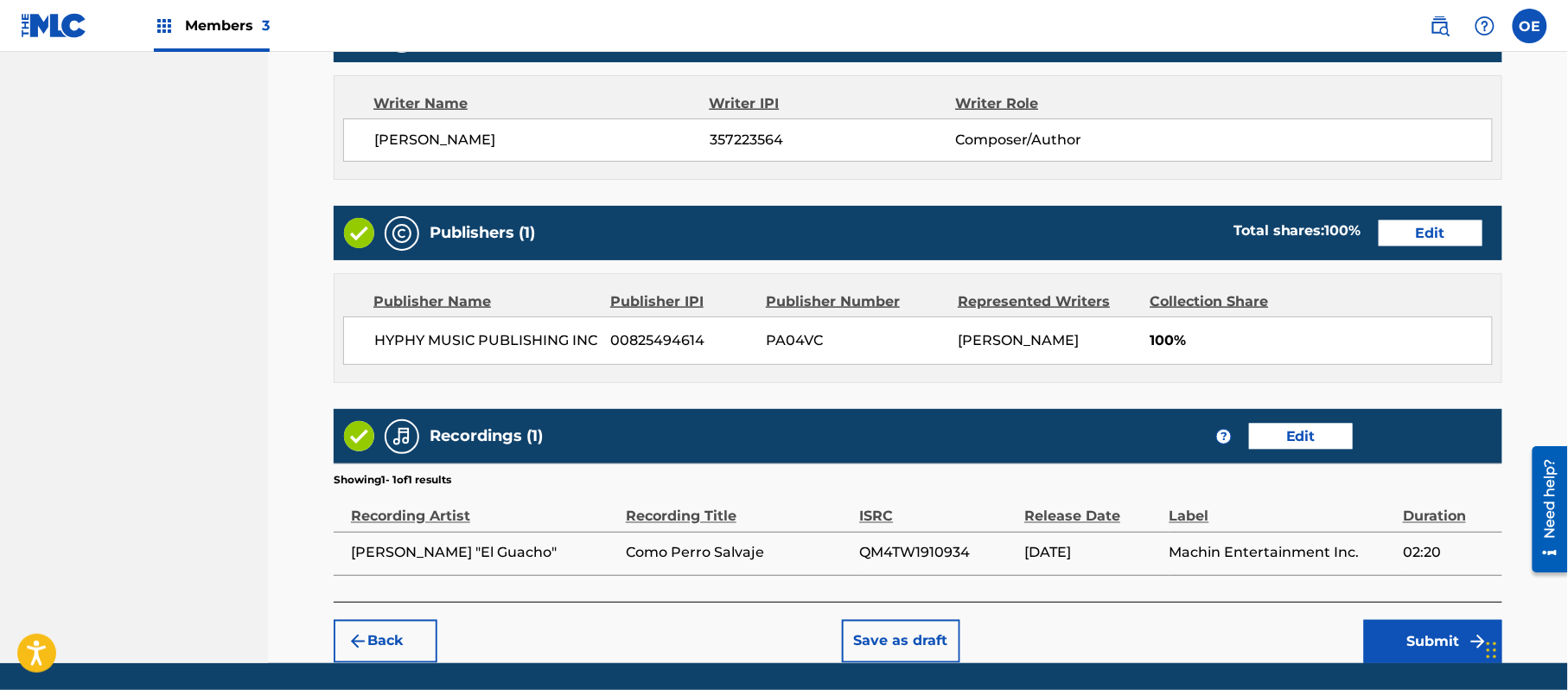
scroll to position [772, 0]
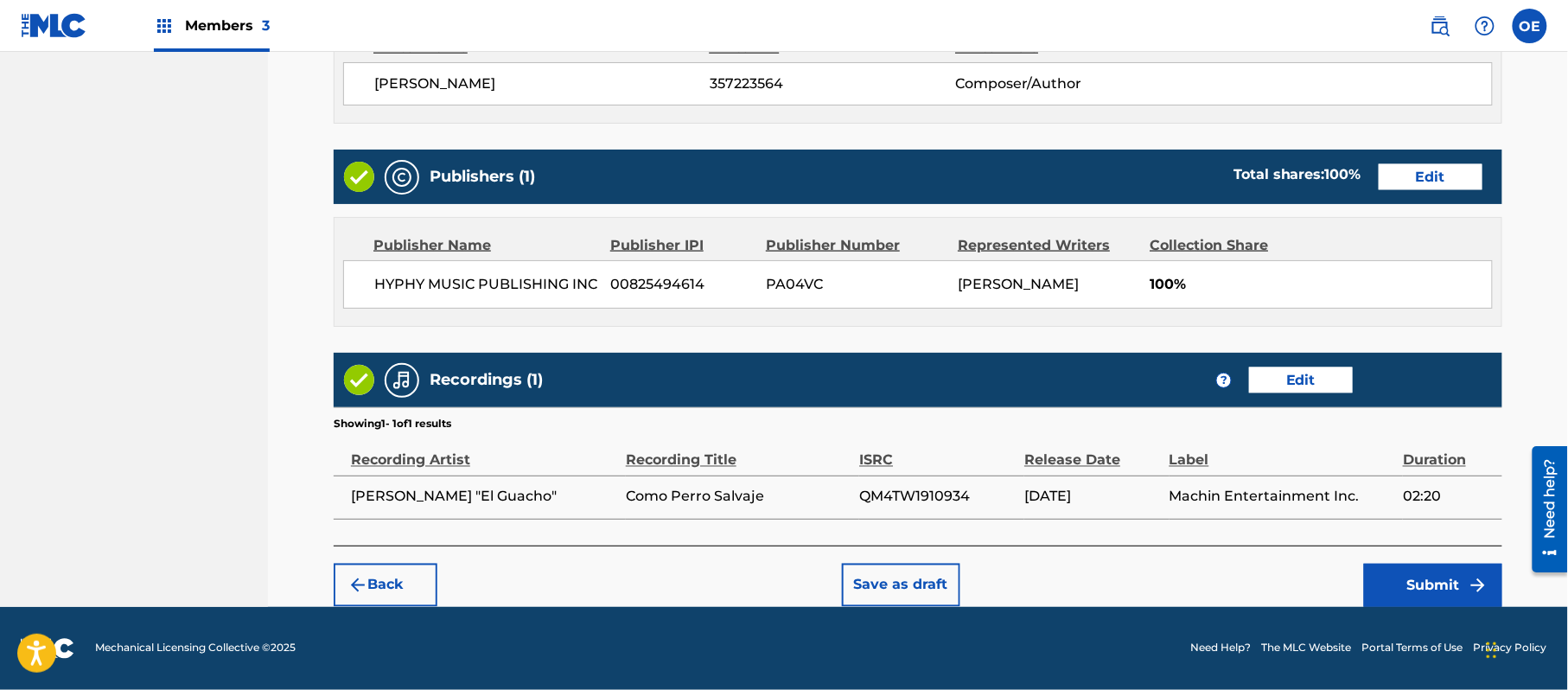
click at [1349, 586] on div "Back Save as draft Submit" at bounding box center [918, 576] width 1169 height 61
click at [1408, 584] on button "Submit" at bounding box center [1434, 585] width 138 height 43
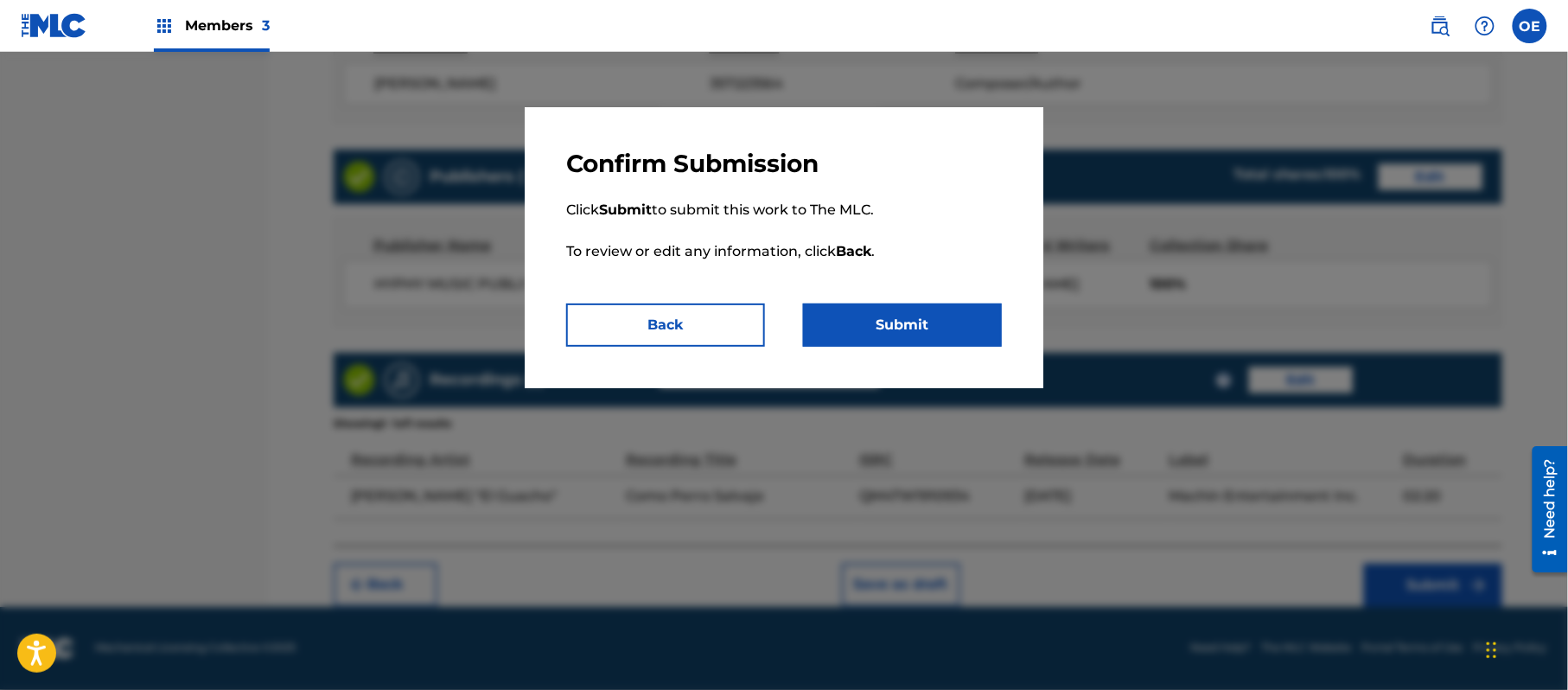
click at [911, 346] on button "Submit" at bounding box center [903, 324] width 199 height 43
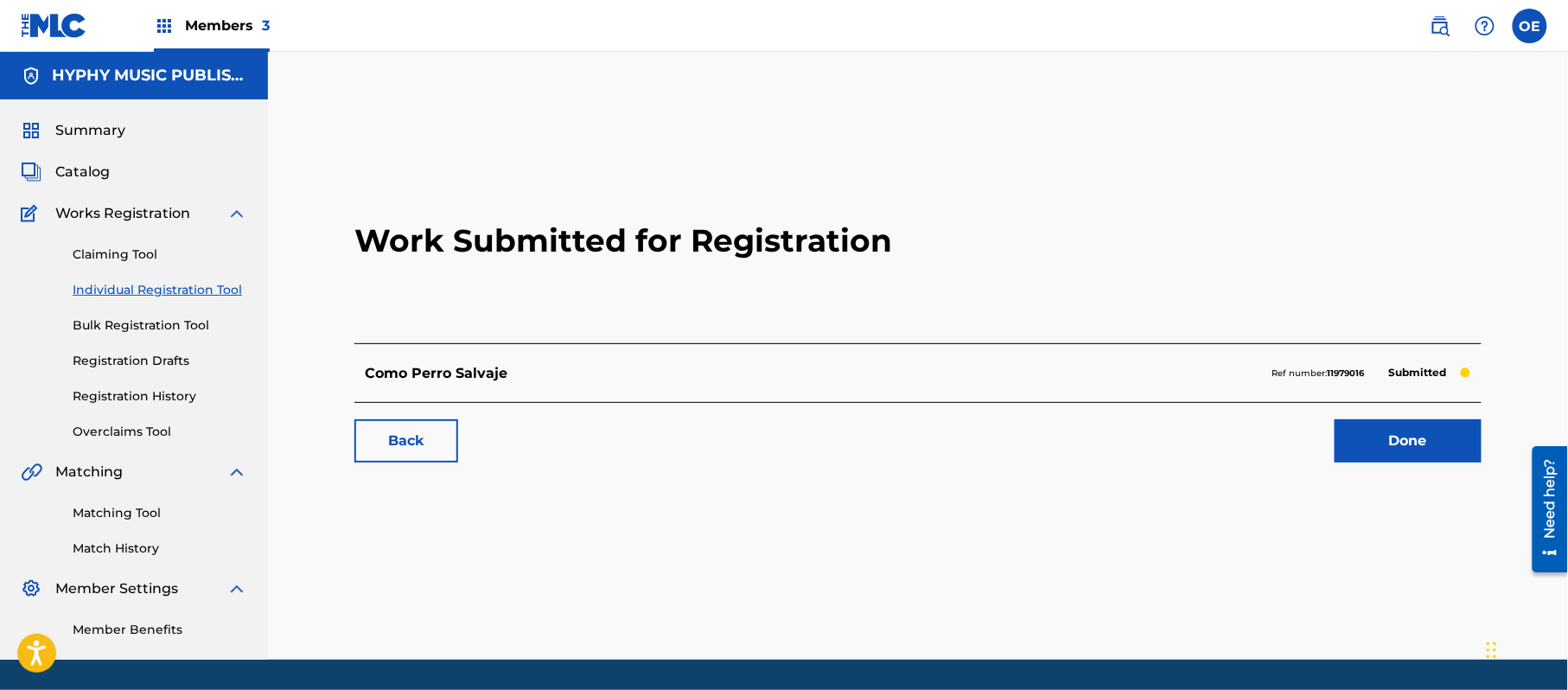
click at [190, 288] on link "Individual Registration Tool" at bounding box center [160, 289] width 175 height 18
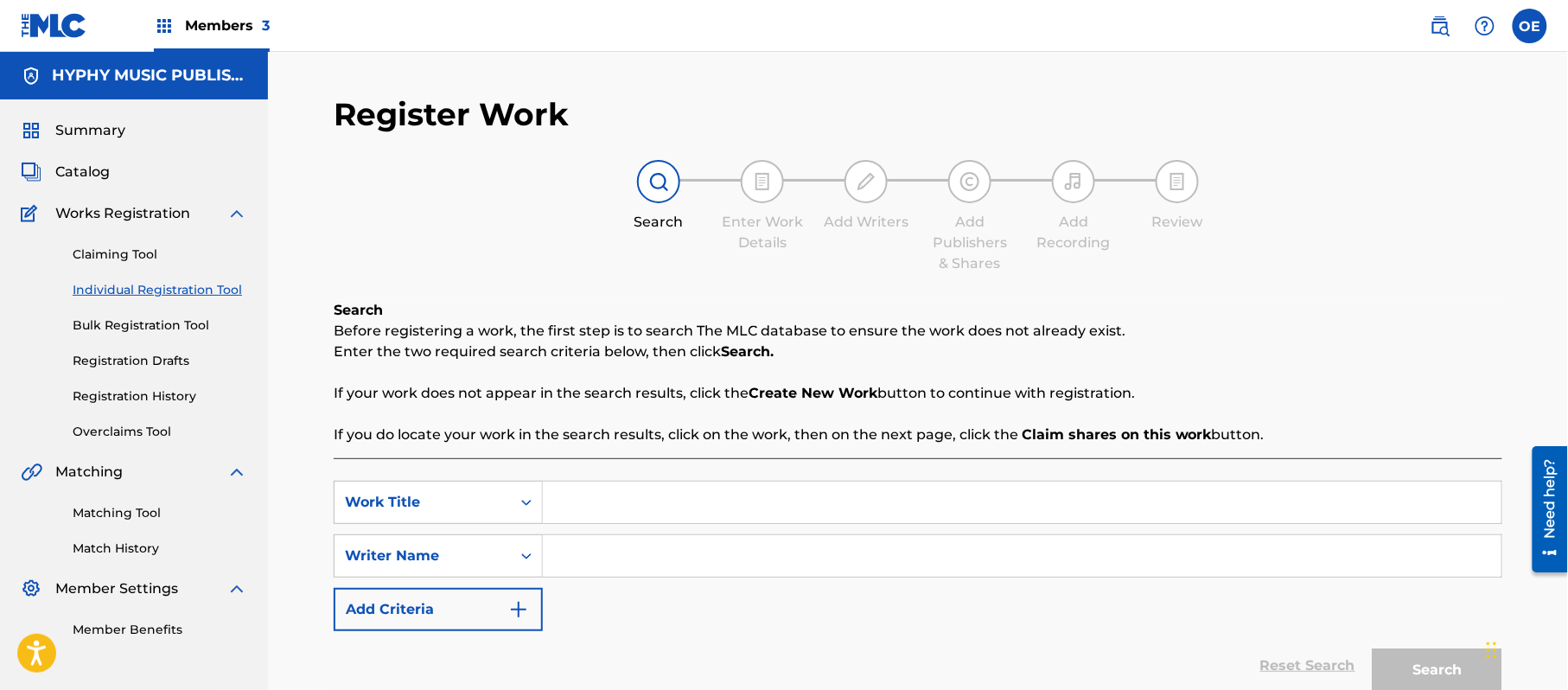
paste input "SOY COMO PERRO SALBAJE"
type input "SOY COMO PERRO SALBAJE"
paste input "[PERSON_NAME]"
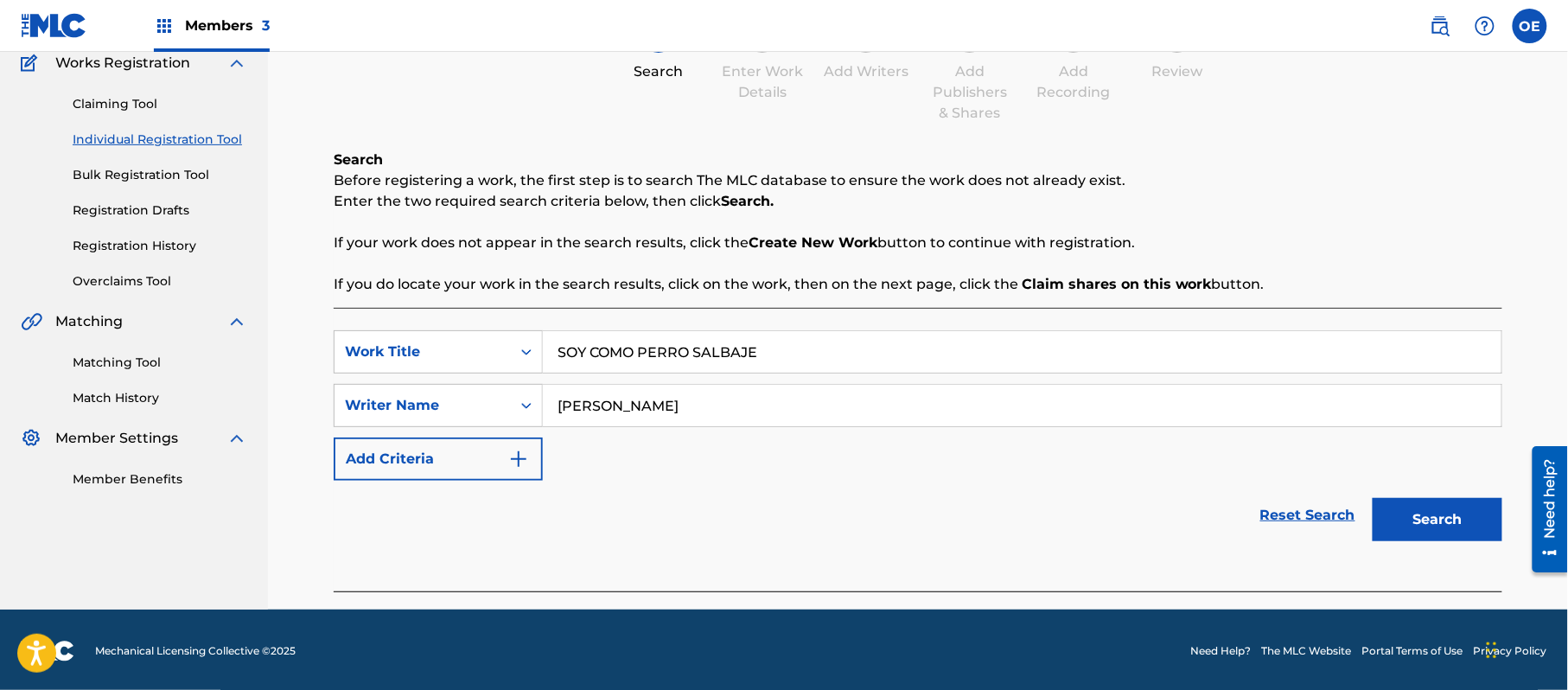
scroll to position [153, 0]
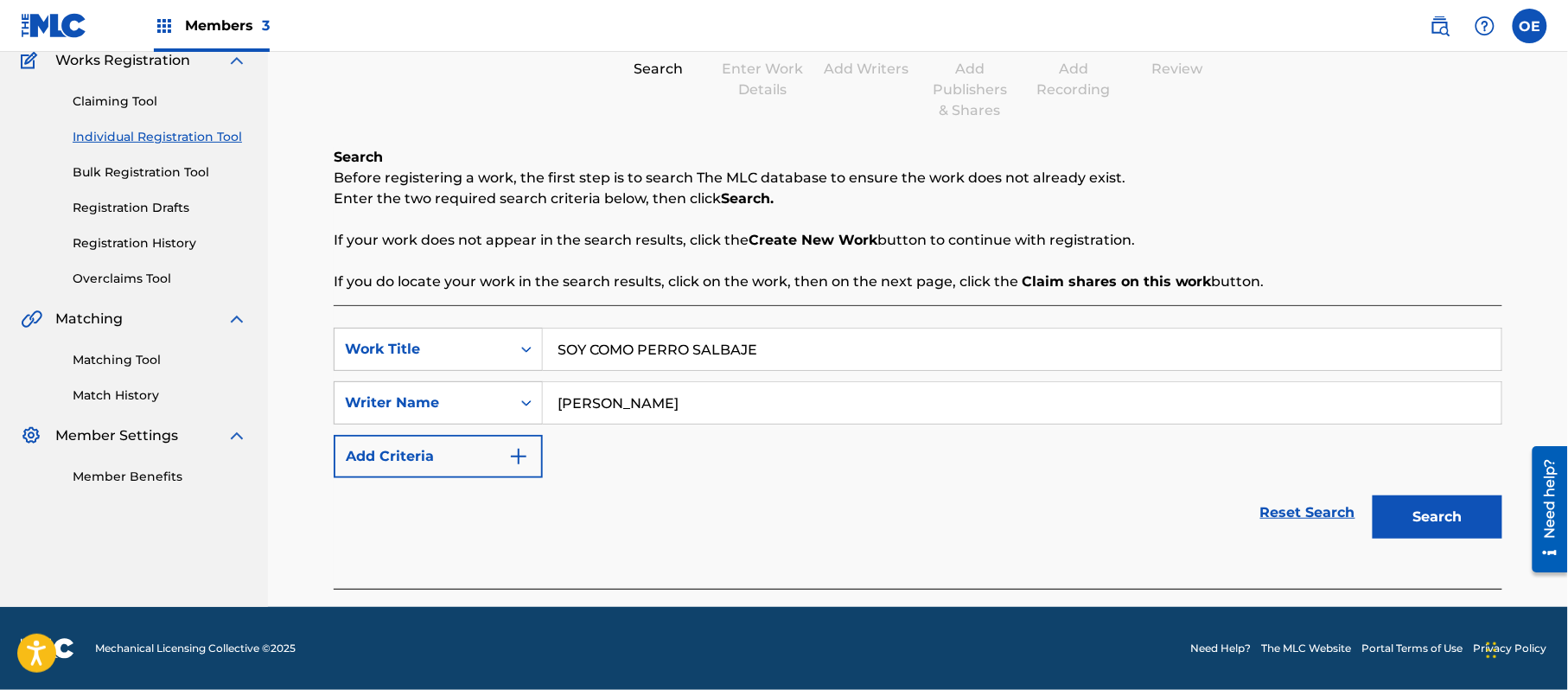
type input "[PERSON_NAME]"
click at [1461, 495] on div "Search" at bounding box center [1434, 512] width 138 height 69
click at [1453, 503] on button "Search" at bounding box center [1437, 517] width 130 height 43
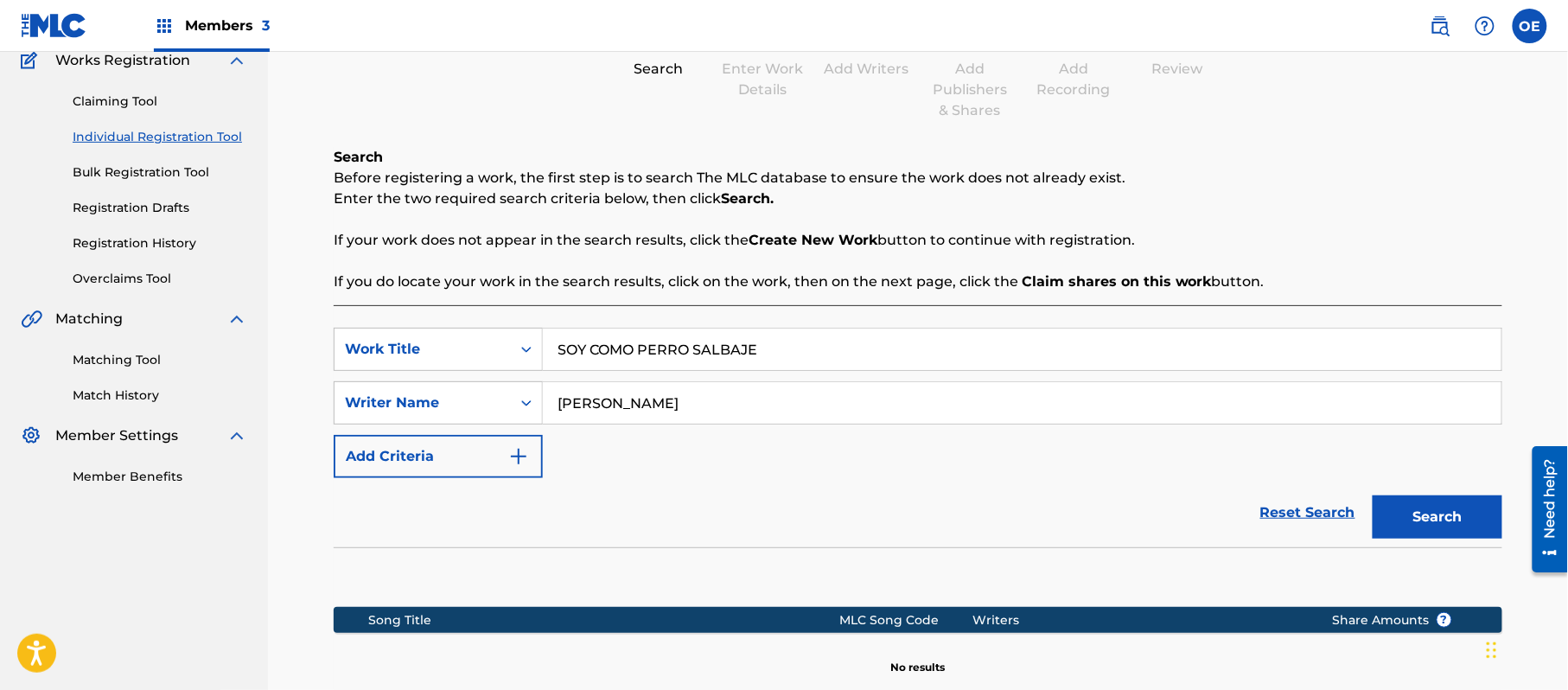
click at [738, 384] on input "[PERSON_NAME]" at bounding box center [1022, 402] width 958 height 41
drag, startPoint x: 714, startPoint y: 392, endPoint x: 595, endPoint y: 419, distance: 122.0
click at [595, 419] on input "[PERSON_NAME]" at bounding box center [1022, 402] width 958 height 41
click at [150, 236] on link "Registration History" at bounding box center [160, 243] width 175 height 18
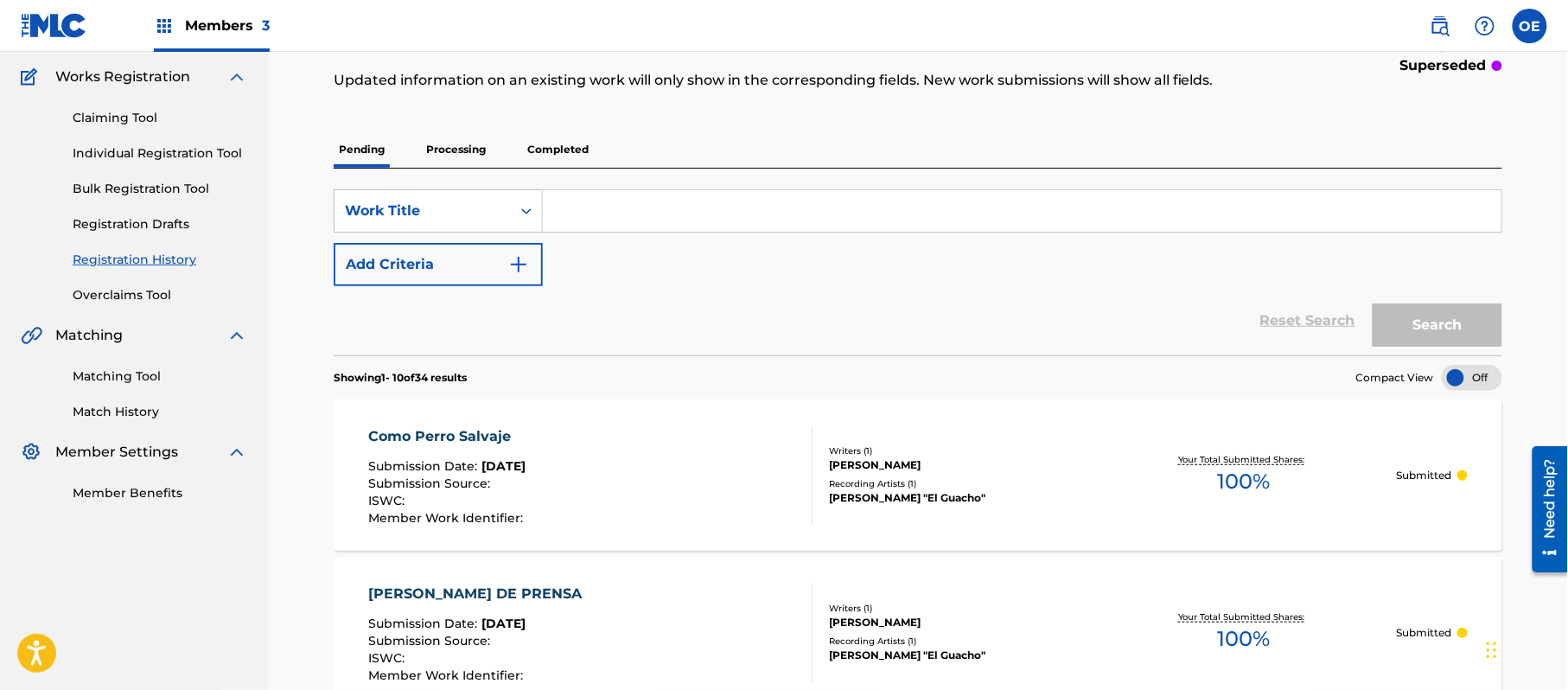
scroll to position [115, 0]
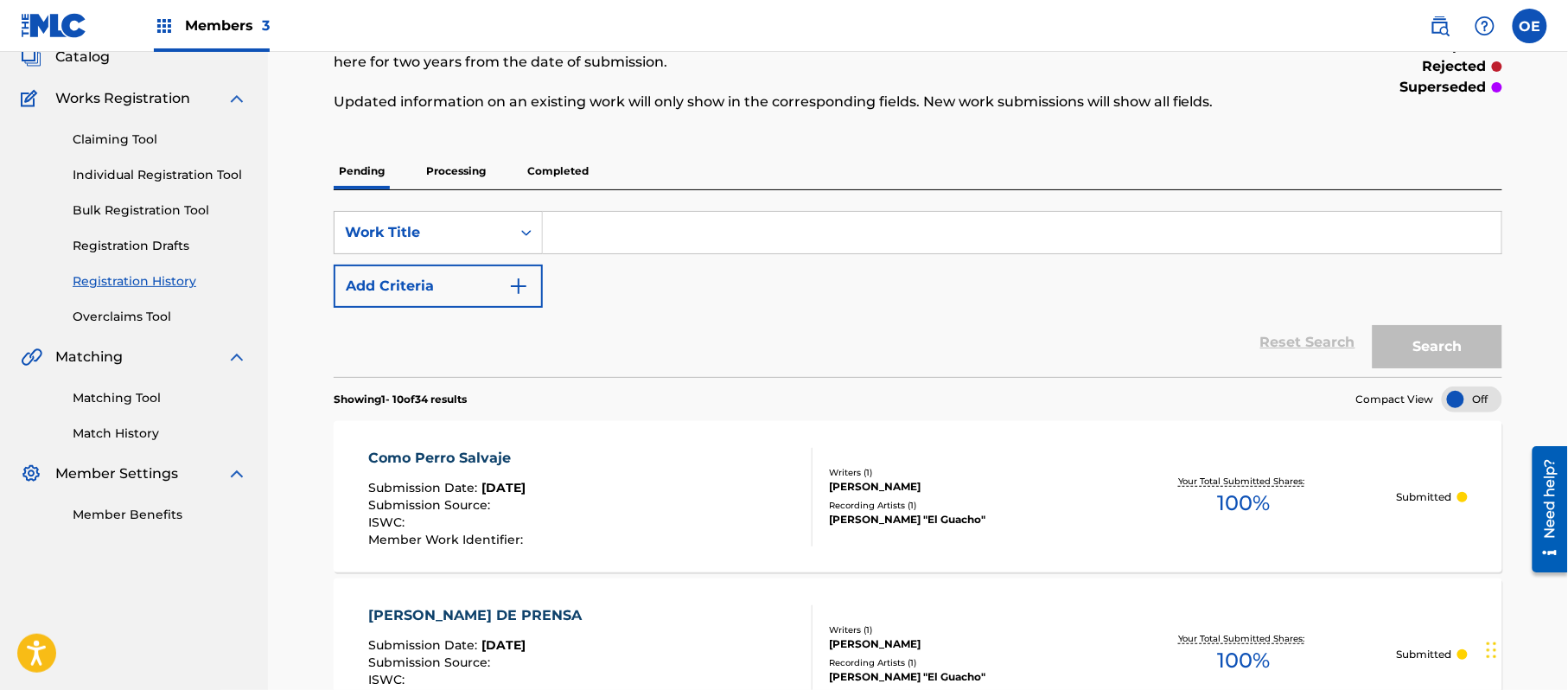
click at [175, 180] on link "Individual Registration Tool" at bounding box center [160, 175] width 175 height 18
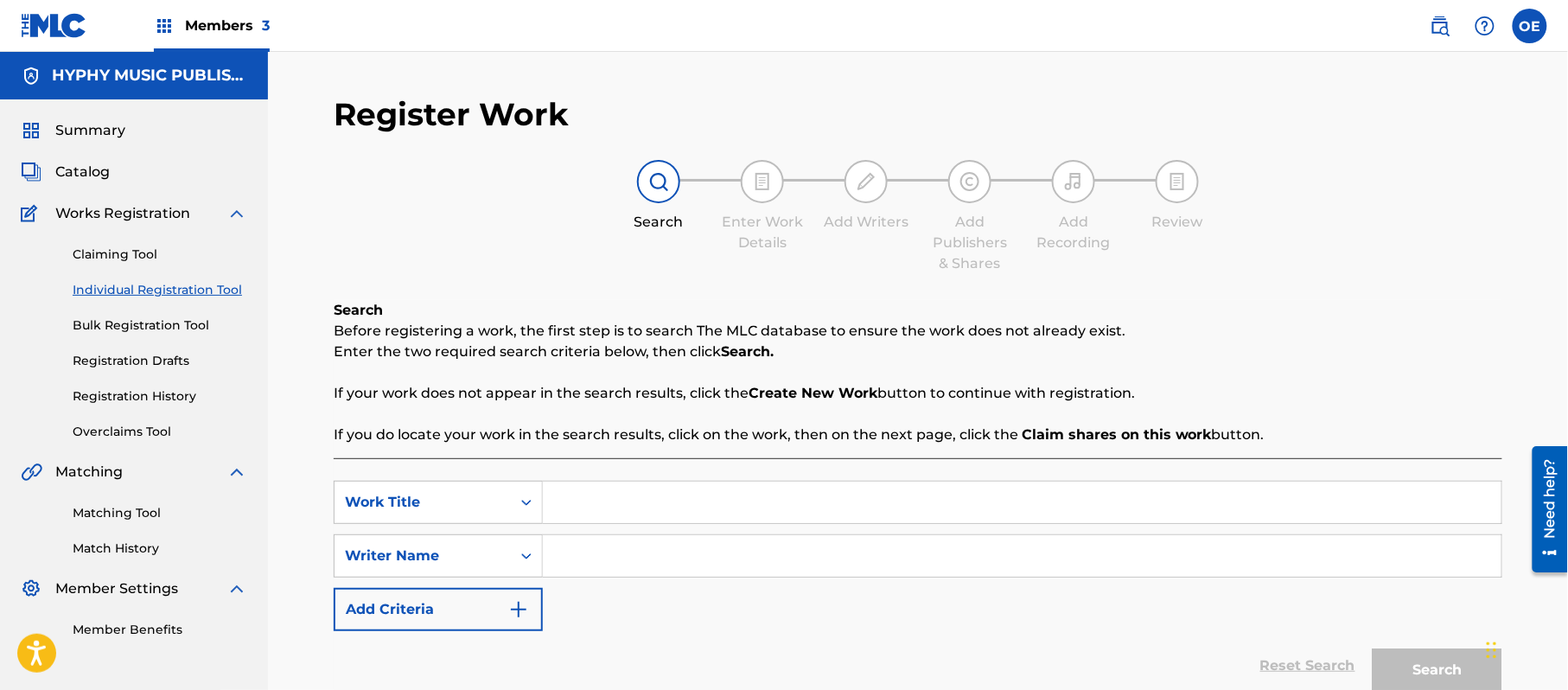
drag, startPoint x: 614, startPoint y: 480, endPoint x: 602, endPoint y: 505, distance: 27.7
paste input "TRAIGO GANAS DE UNOS TRAGOS CHIQUITITA"
type input "TRAIGO GANAS DE UNOS TRAGOS CHIQUITITA"
paste input "[PERSON_NAME]"
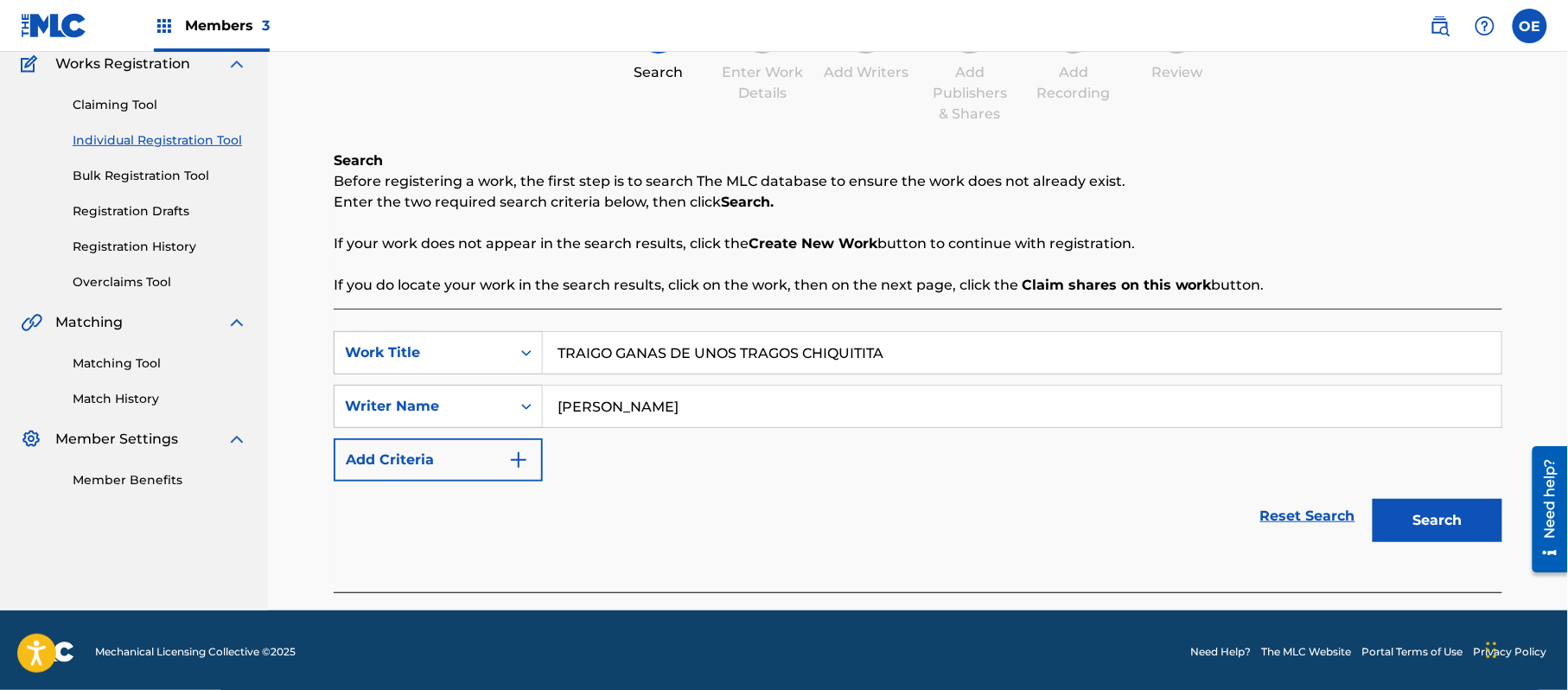
scroll to position [153, 0]
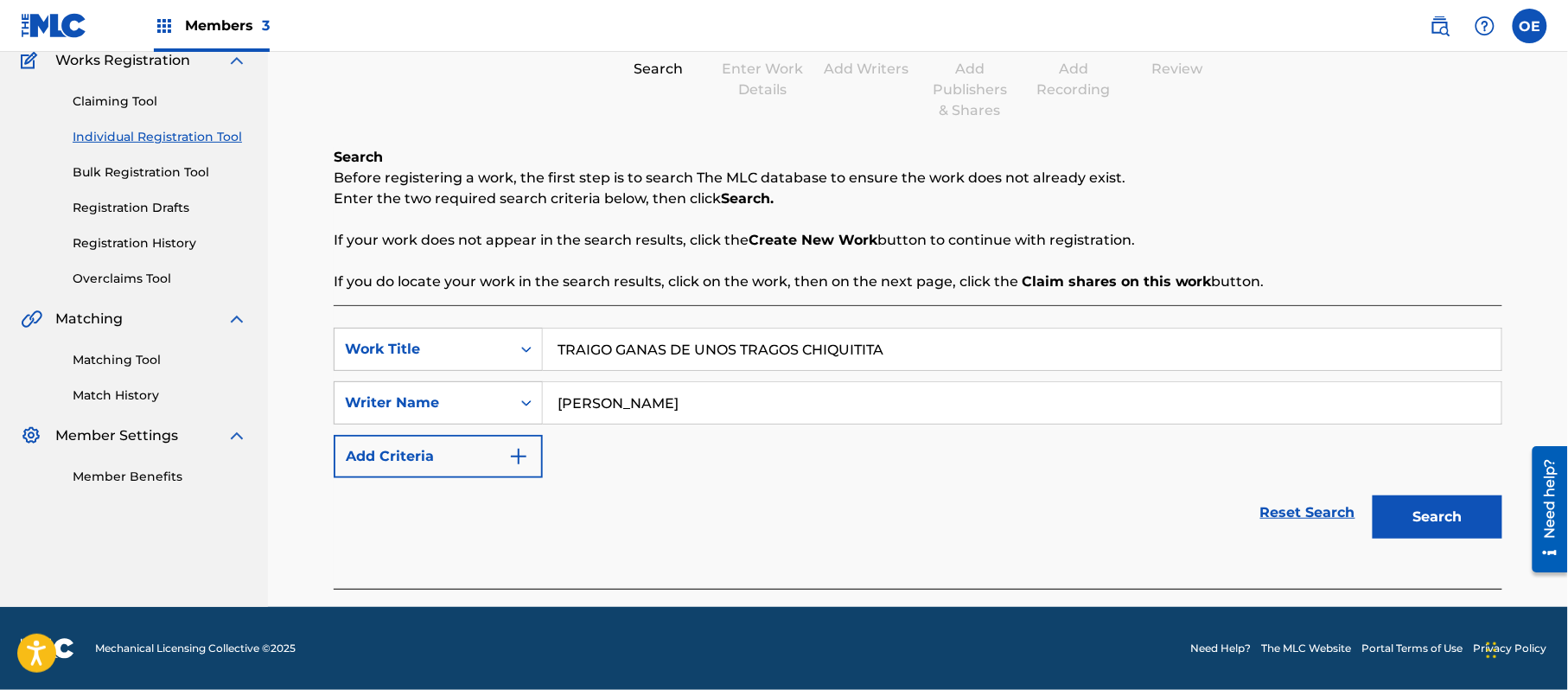
click at [1409, 503] on button "Search" at bounding box center [1437, 517] width 130 height 43
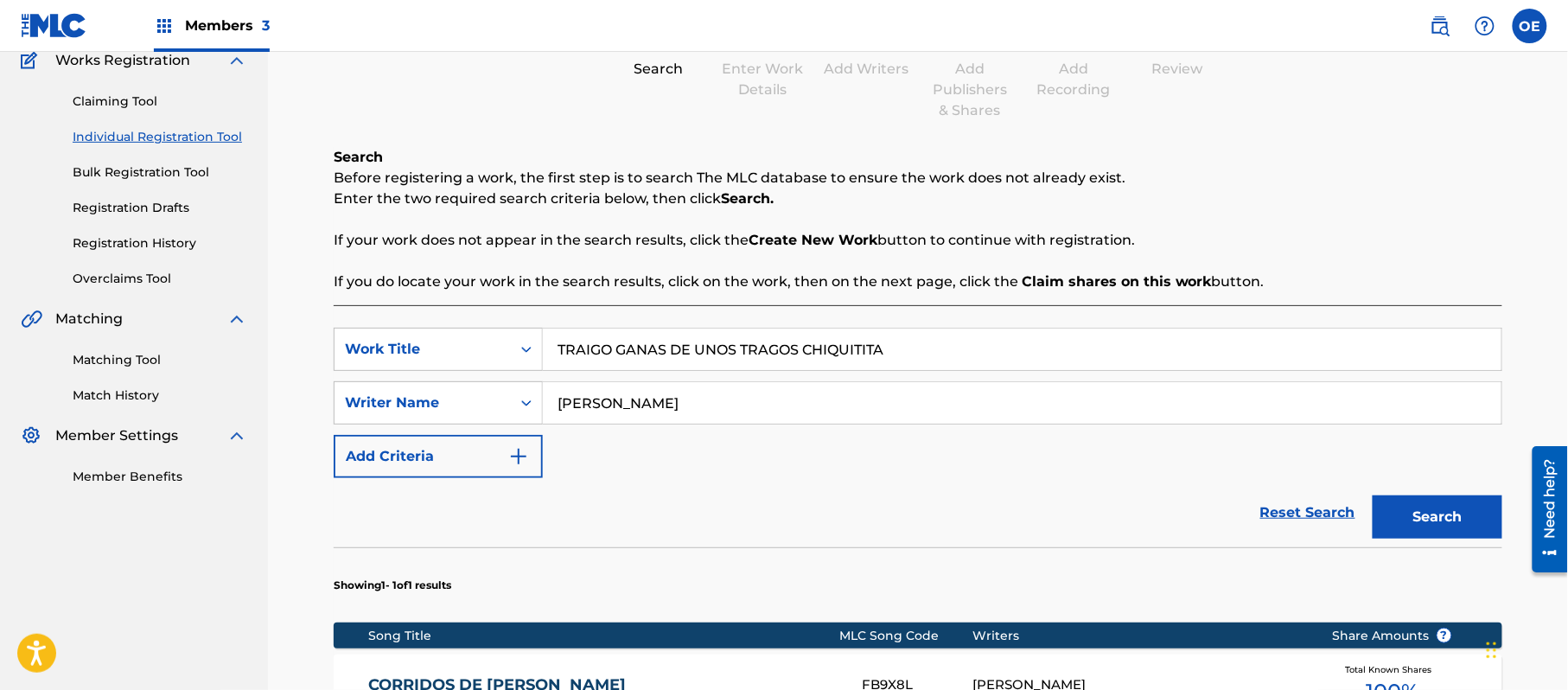
drag, startPoint x: 784, startPoint y: 401, endPoint x: 593, endPoint y: 415, distance: 191.5
click at [593, 415] on input "[PERSON_NAME]" at bounding box center [1022, 402] width 958 height 41
click at [1373, 496] on button "Search" at bounding box center [1437, 517] width 130 height 43
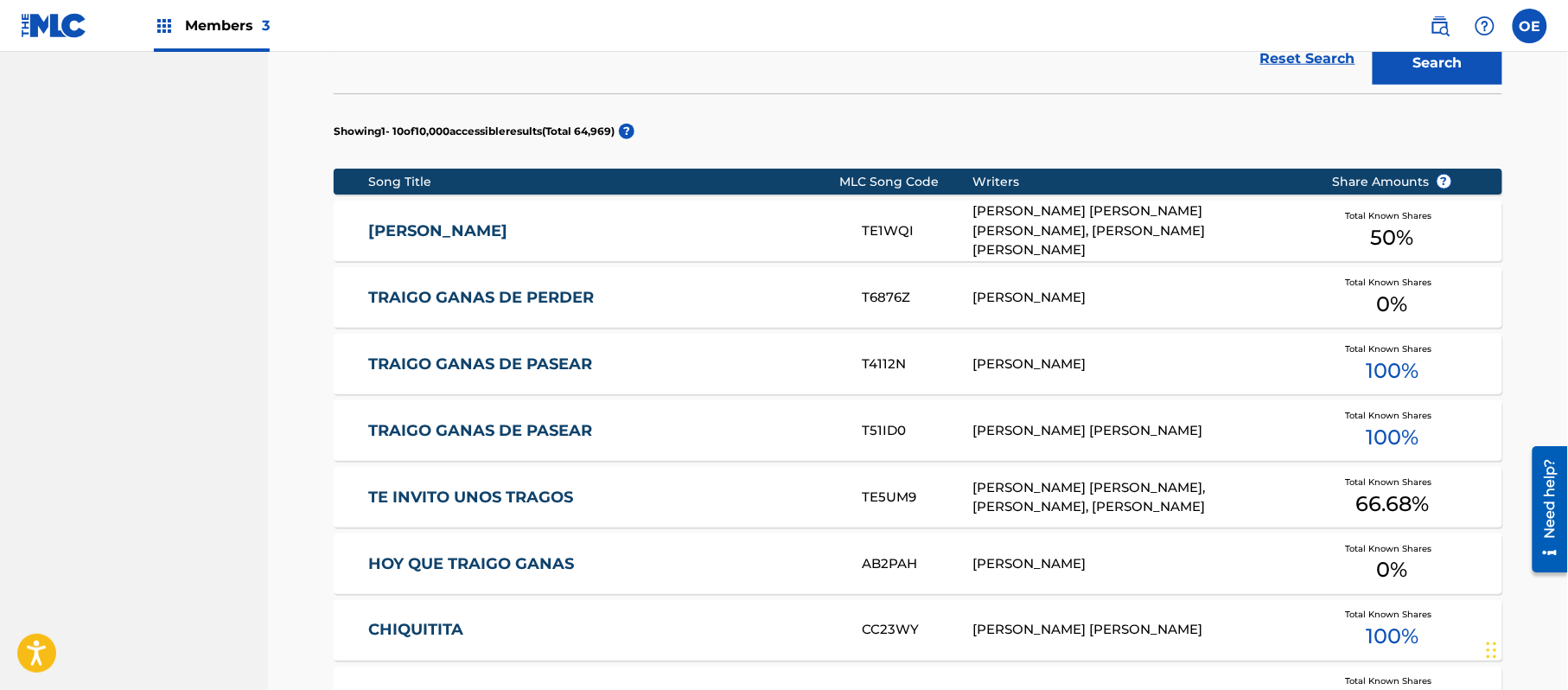
scroll to position [614, 0]
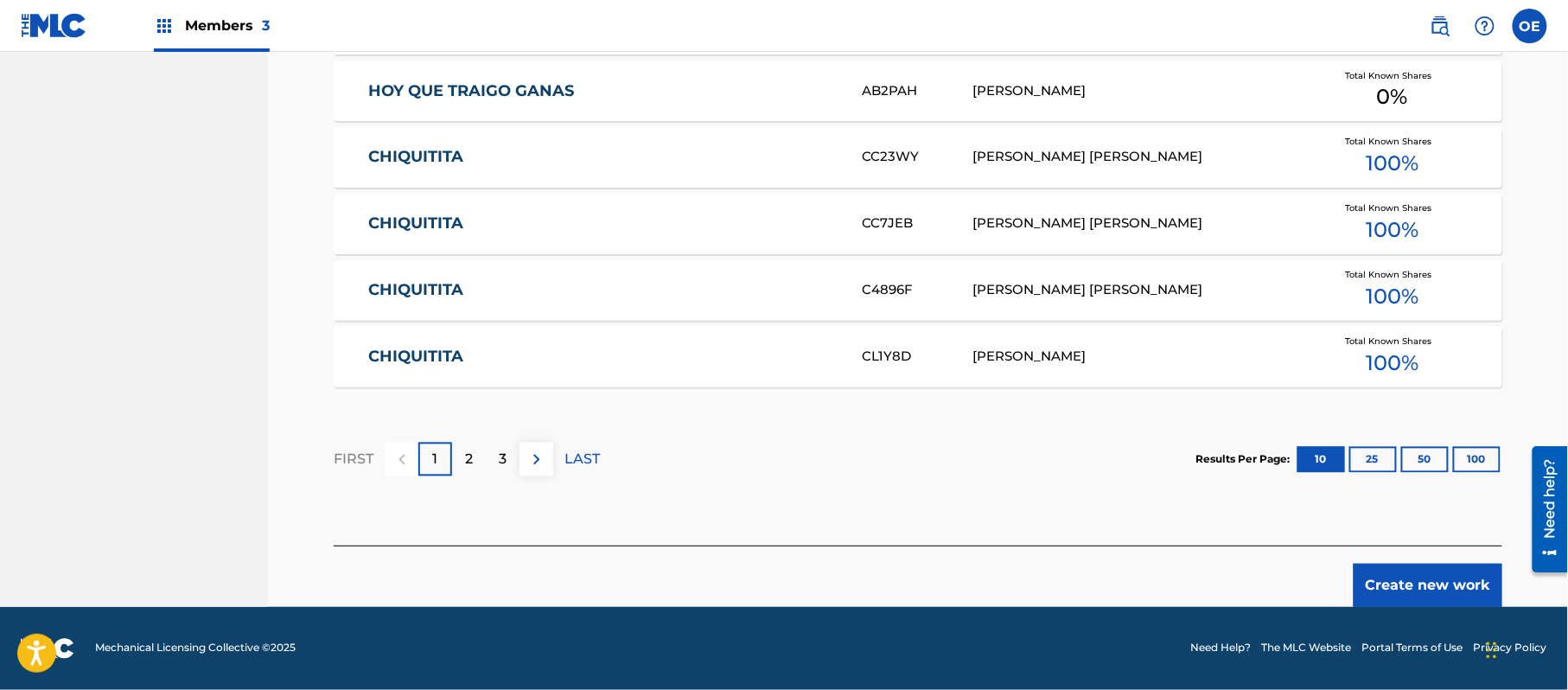
click at [1422, 582] on button "Create new work" at bounding box center [1428, 585] width 149 height 43
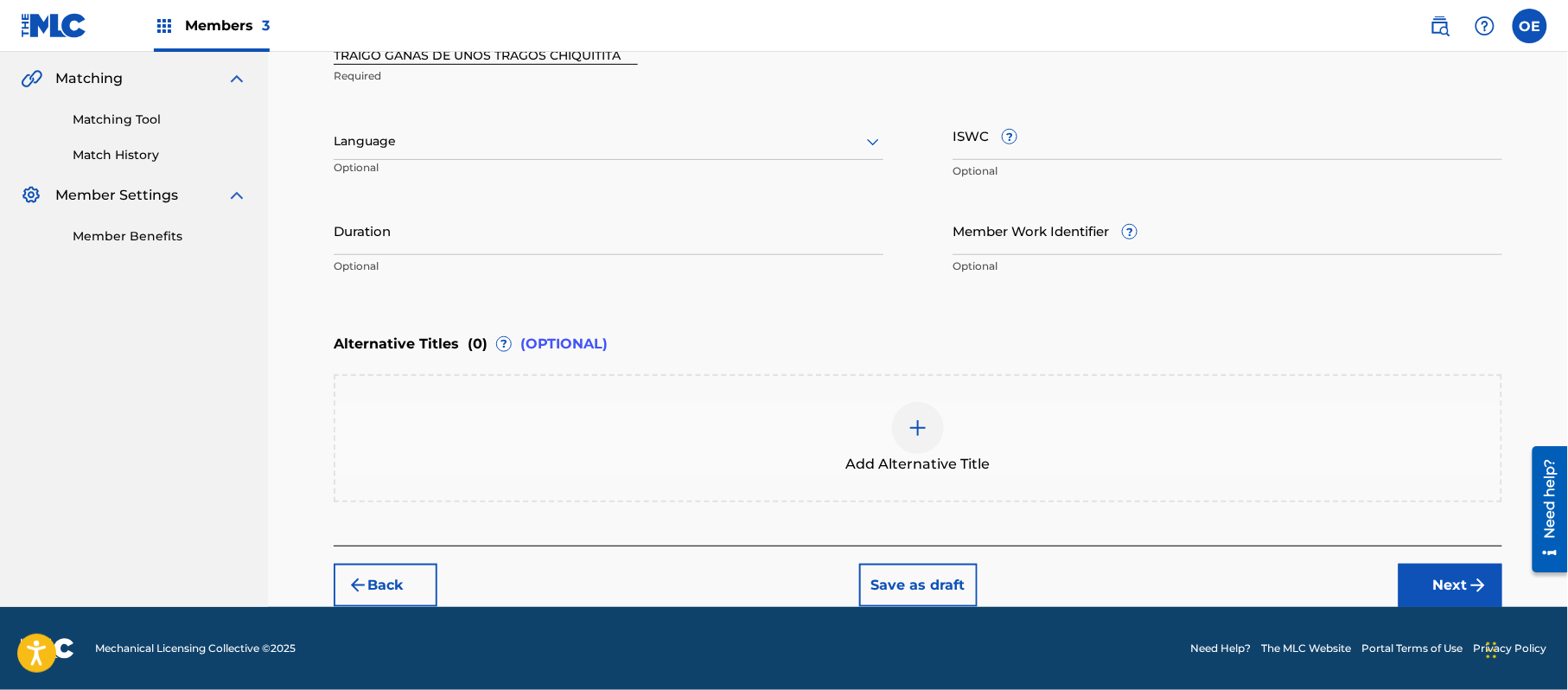
scroll to position [392, 0]
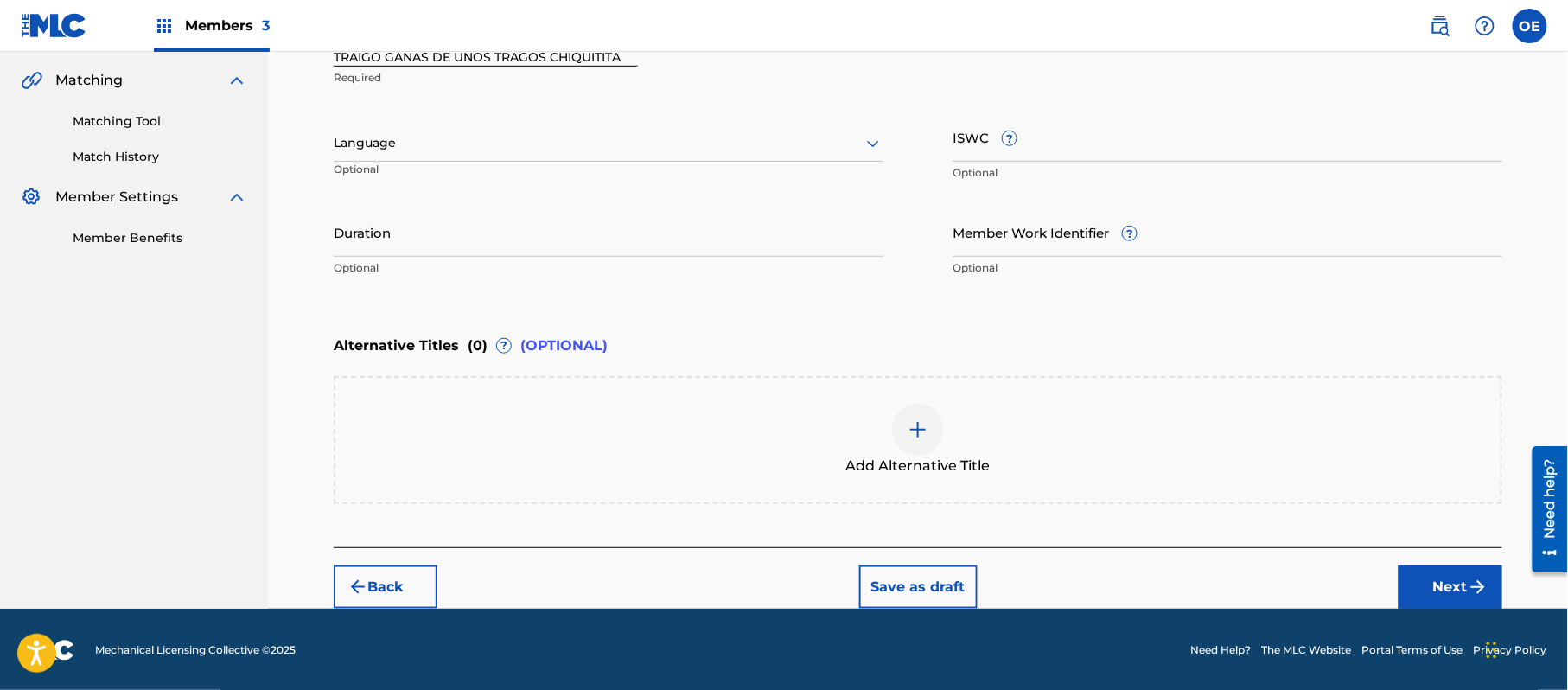
click at [465, 147] on div at bounding box center [608, 143] width 550 height 22
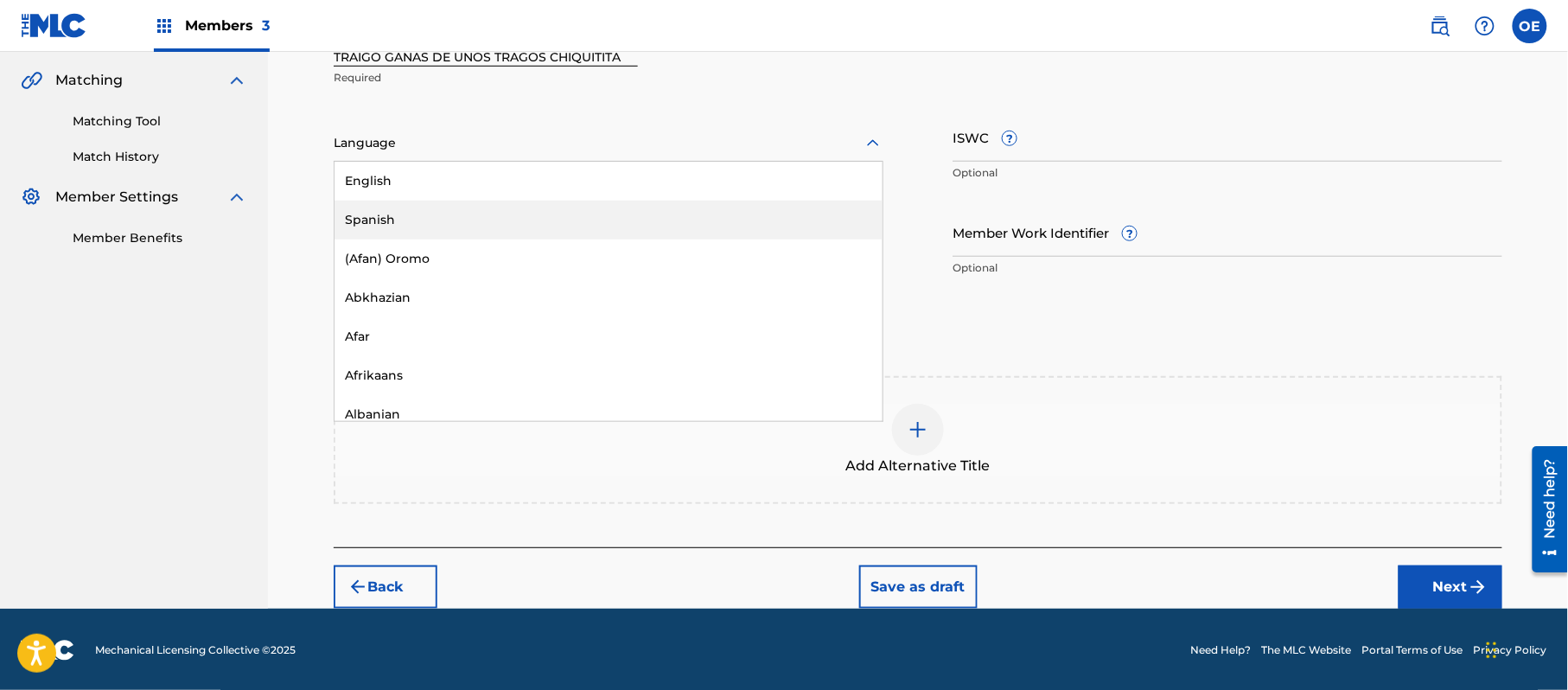
click at [461, 207] on div "Spanish" at bounding box center [608, 220] width 548 height 39
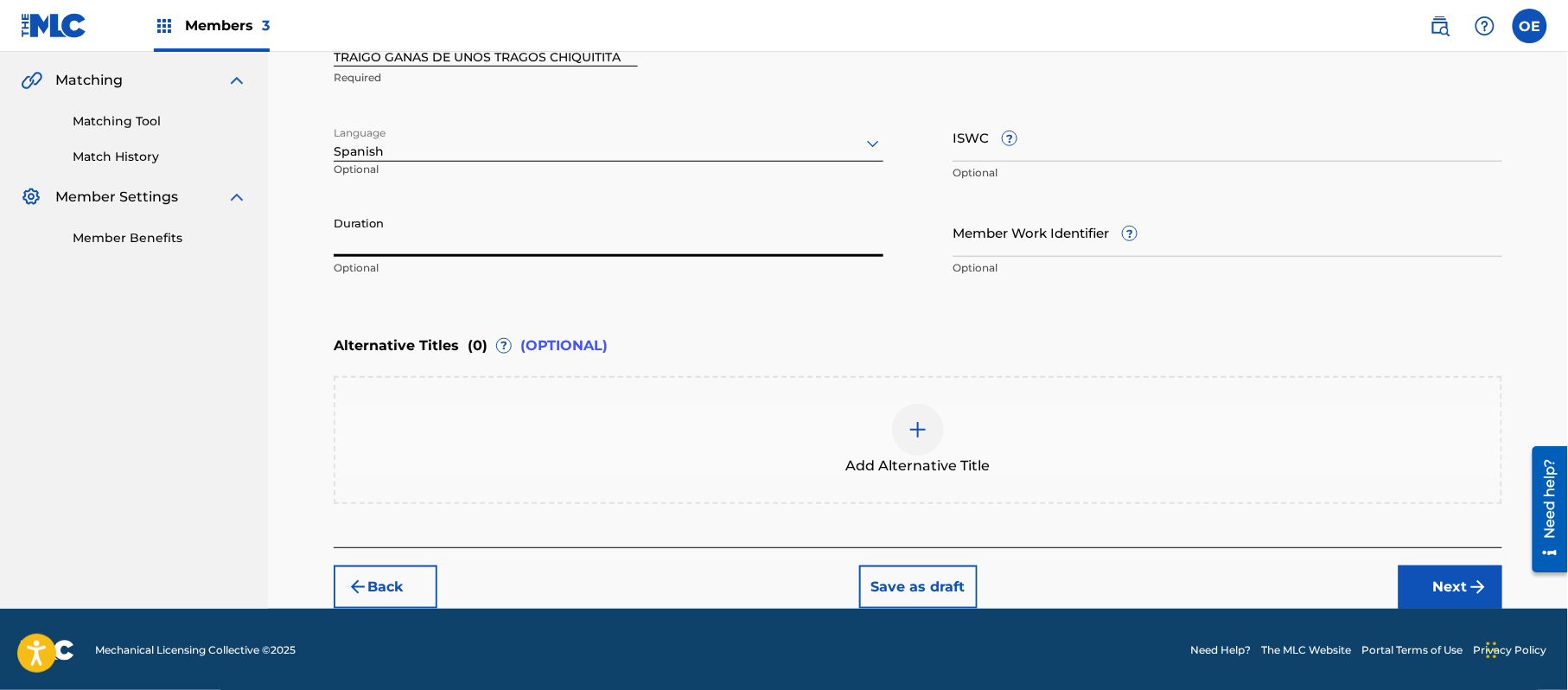
click at [525, 229] on input "Duration" at bounding box center [608, 231] width 550 height 49
click at [793, 553] on div "Back Save as draft Next" at bounding box center [918, 577] width 1169 height 61
click at [763, 470] on div "Add Alternative Title" at bounding box center [918, 439] width 1165 height 73
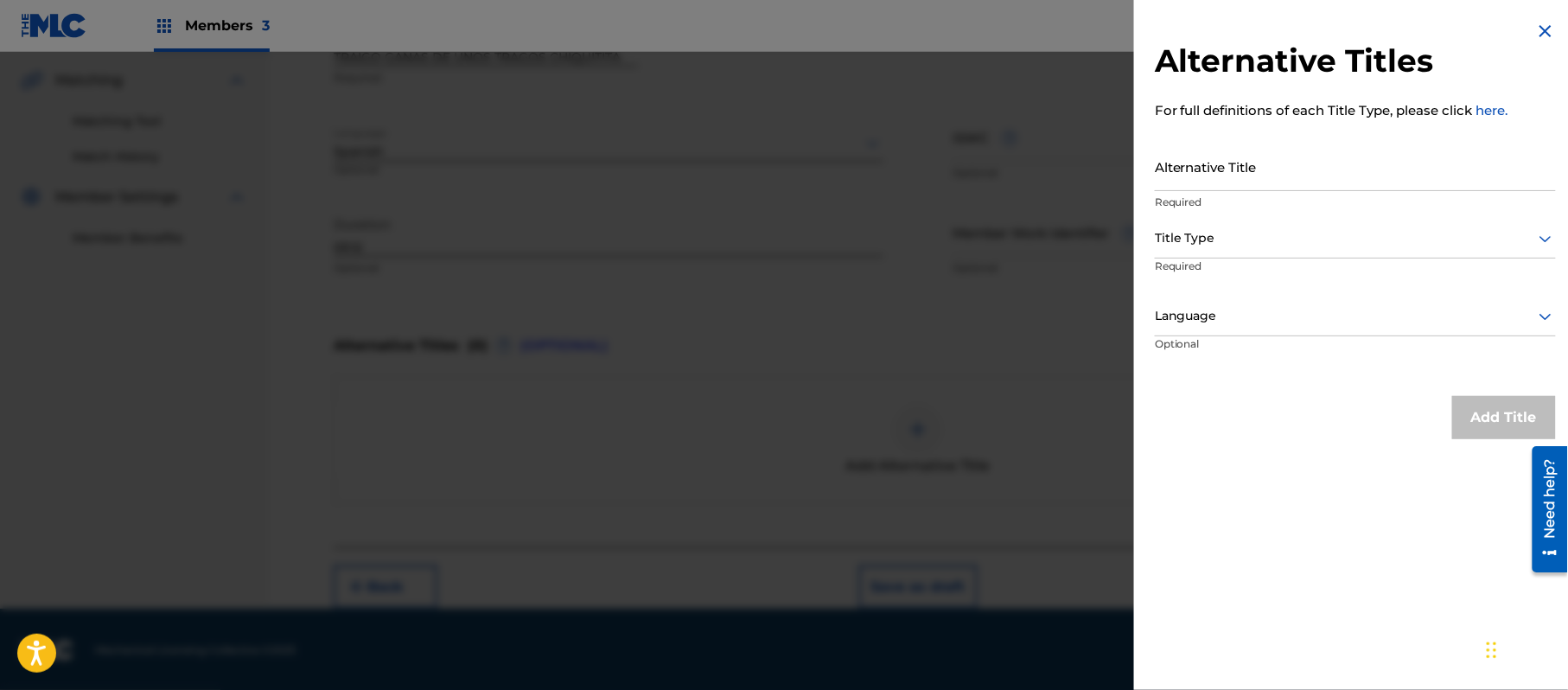
click at [1540, 29] on img at bounding box center [1546, 30] width 21 height 21
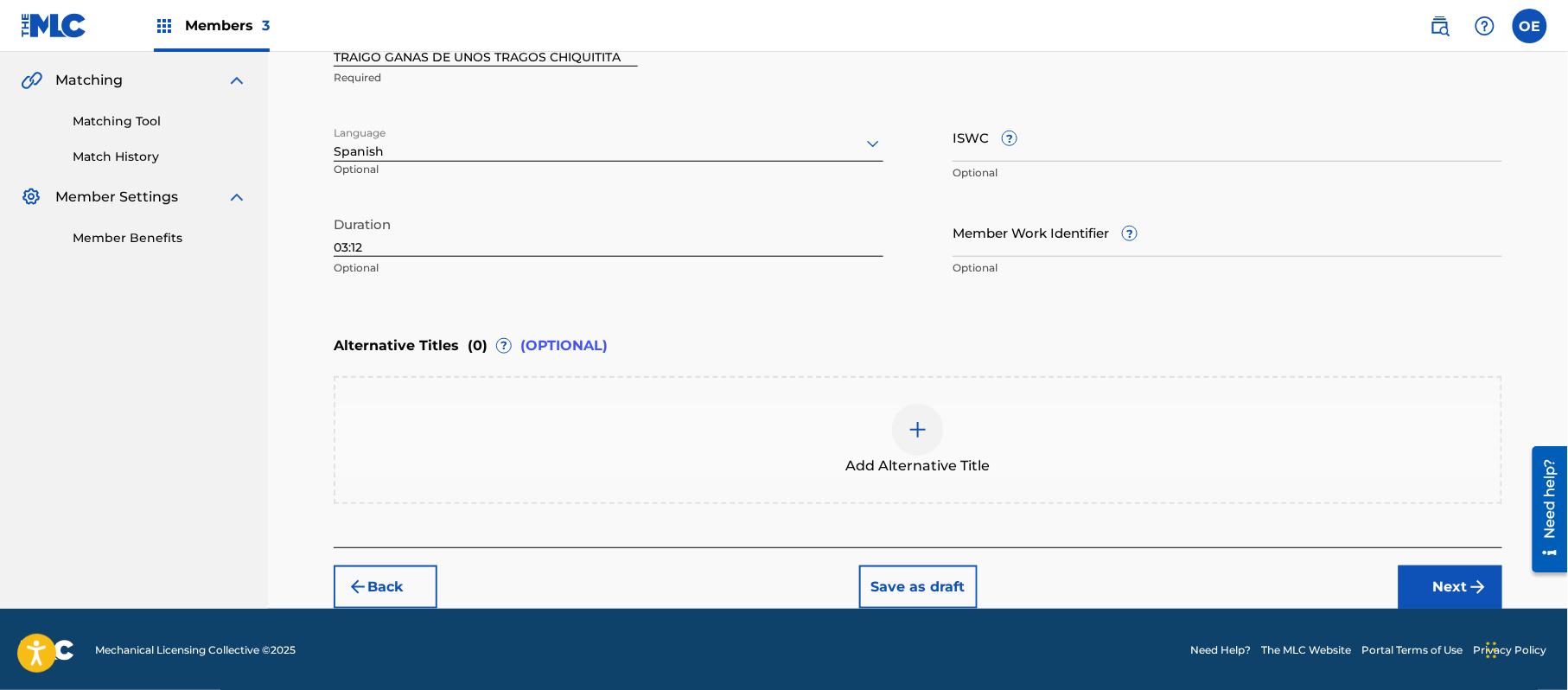
click at [1442, 574] on button "Next" at bounding box center [1451, 587] width 104 height 43
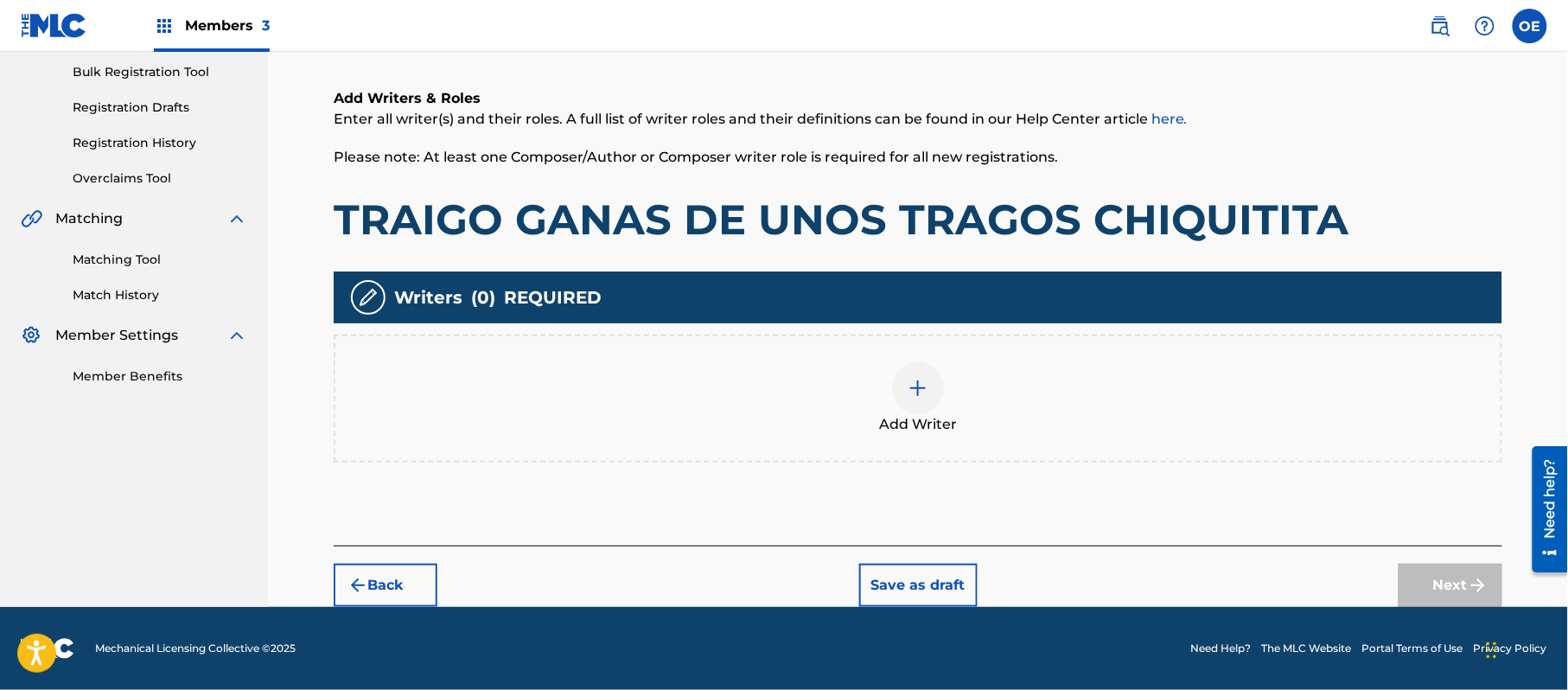
scroll to position [78, 0]
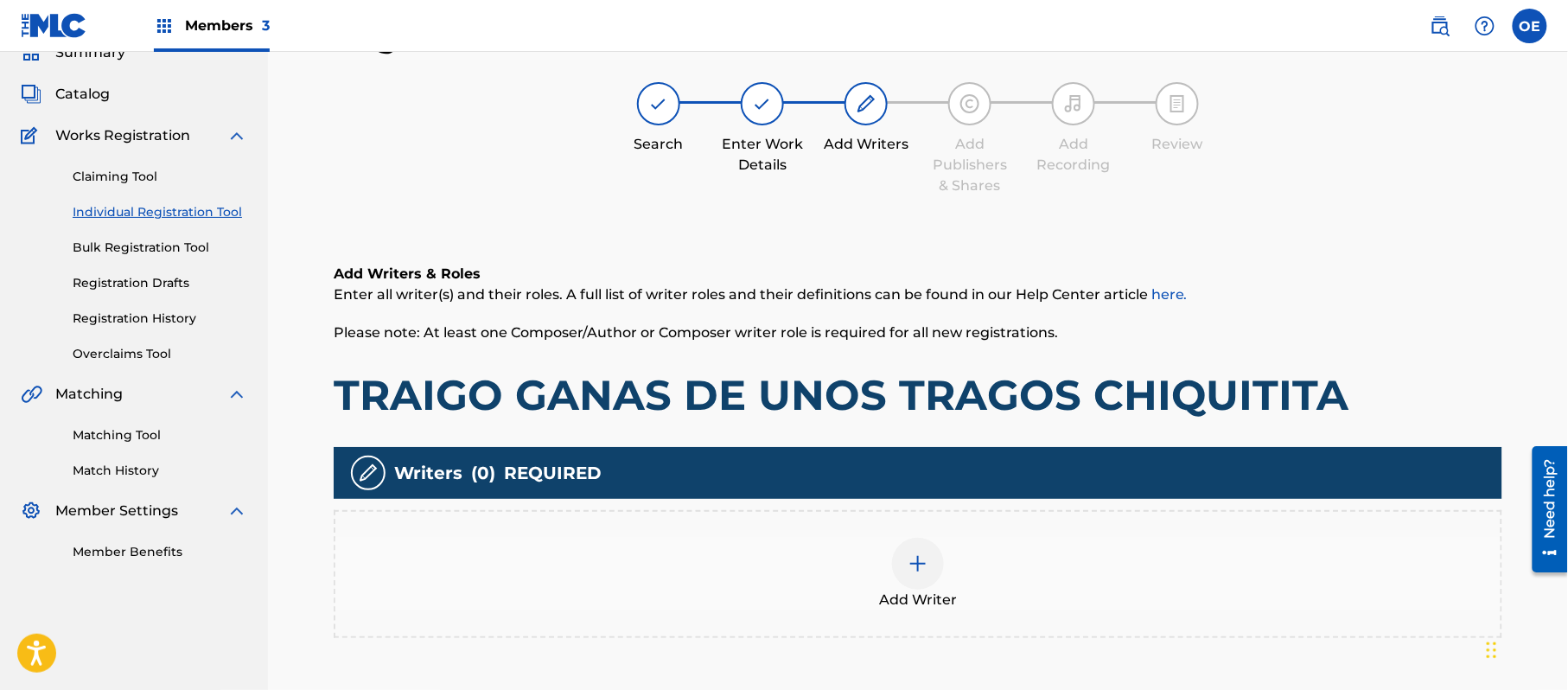
click at [994, 572] on div "Add Writer" at bounding box center [918, 574] width 1165 height 73
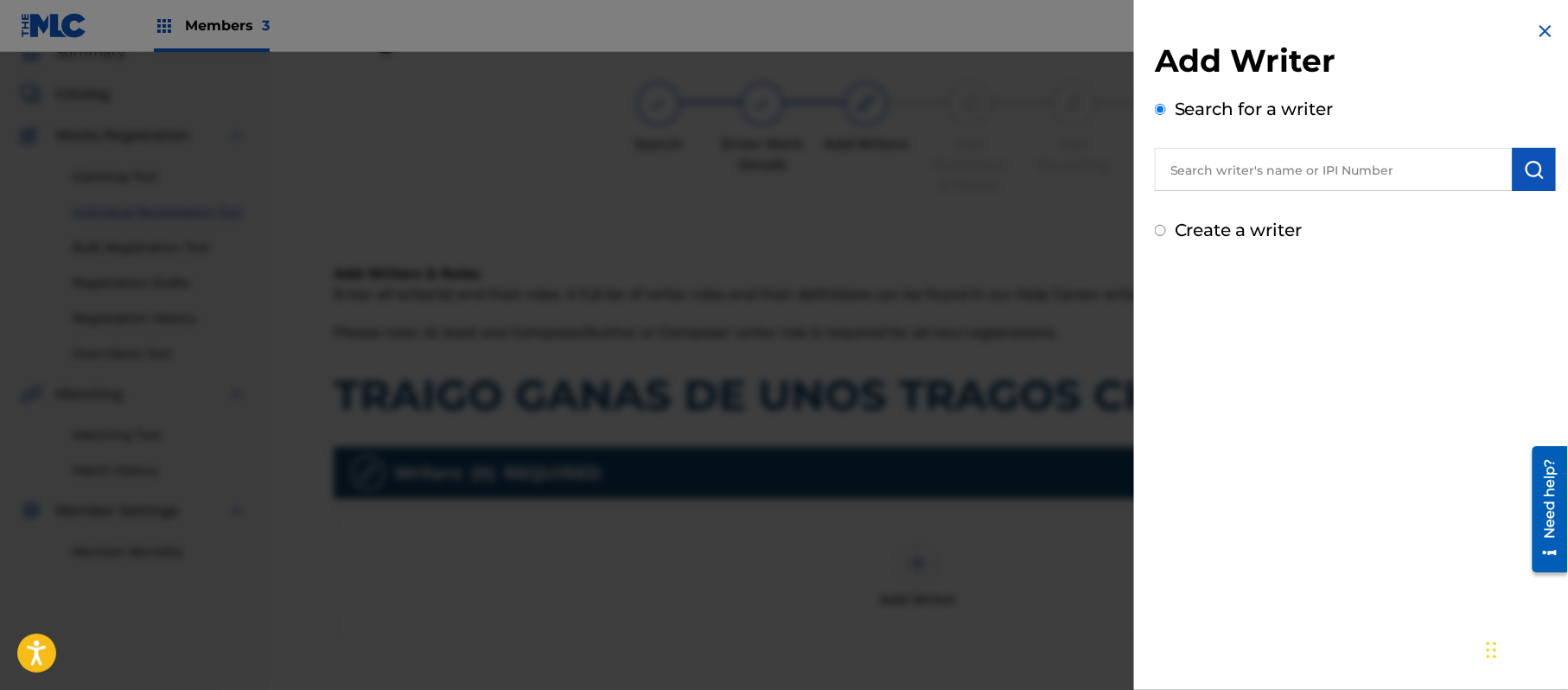
click at [1236, 223] on label "Create a writer" at bounding box center [1239, 229] width 128 height 21
click at [1166, 225] on input "Create a writer" at bounding box center [1160, 230] width 12 height 12
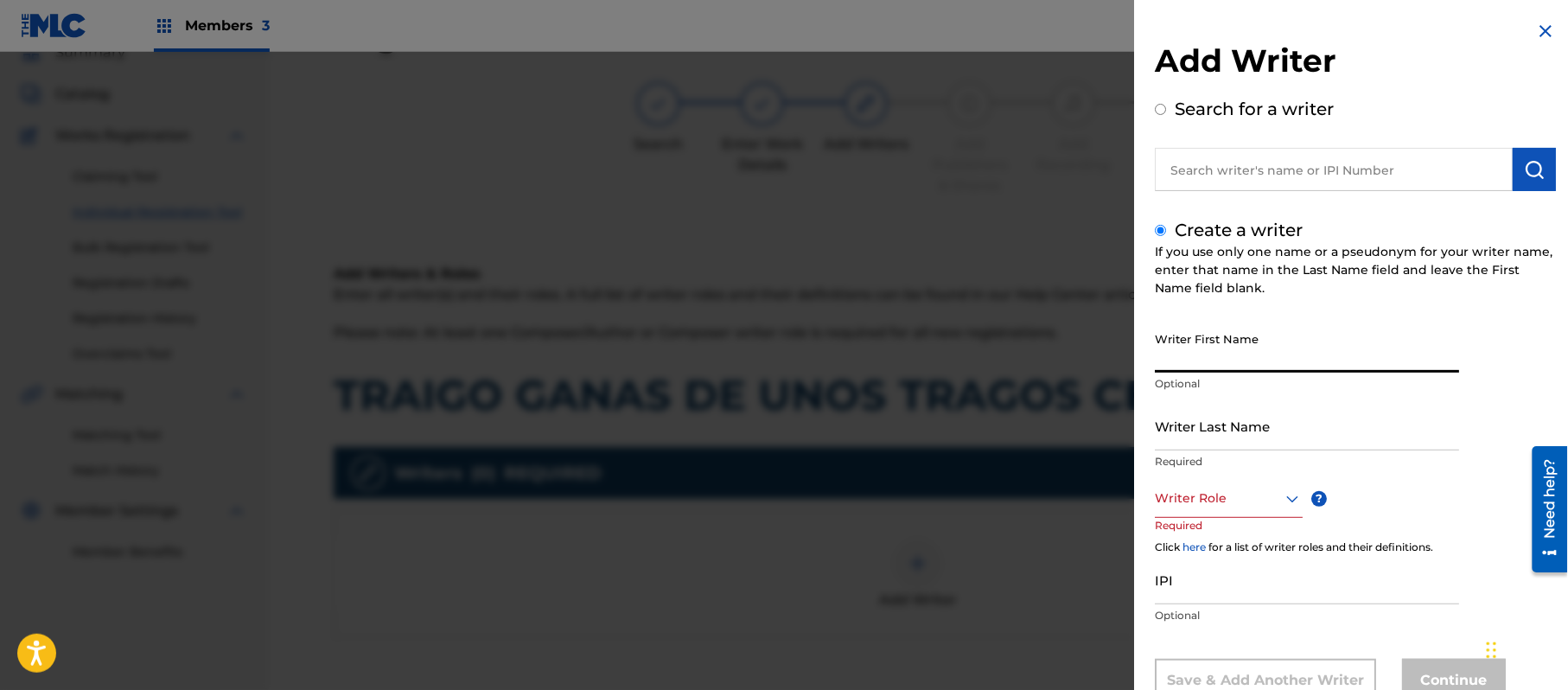
paste input "[PERSON_NAME]"
drag, startPoint x: 1269, startPoint y: 367, endPoint x: 1225, endPoint y: 375, distance: 44.7
click at [1225, 375] on div "Writer First Name [PERSON_NAME] Optional" at bounding box center [1306, 362] width 304 height 78
drag, startPoint x: 1226, startPoint y: 439, endPoint x: 1121, endPoint y: 446, distance: 105.2
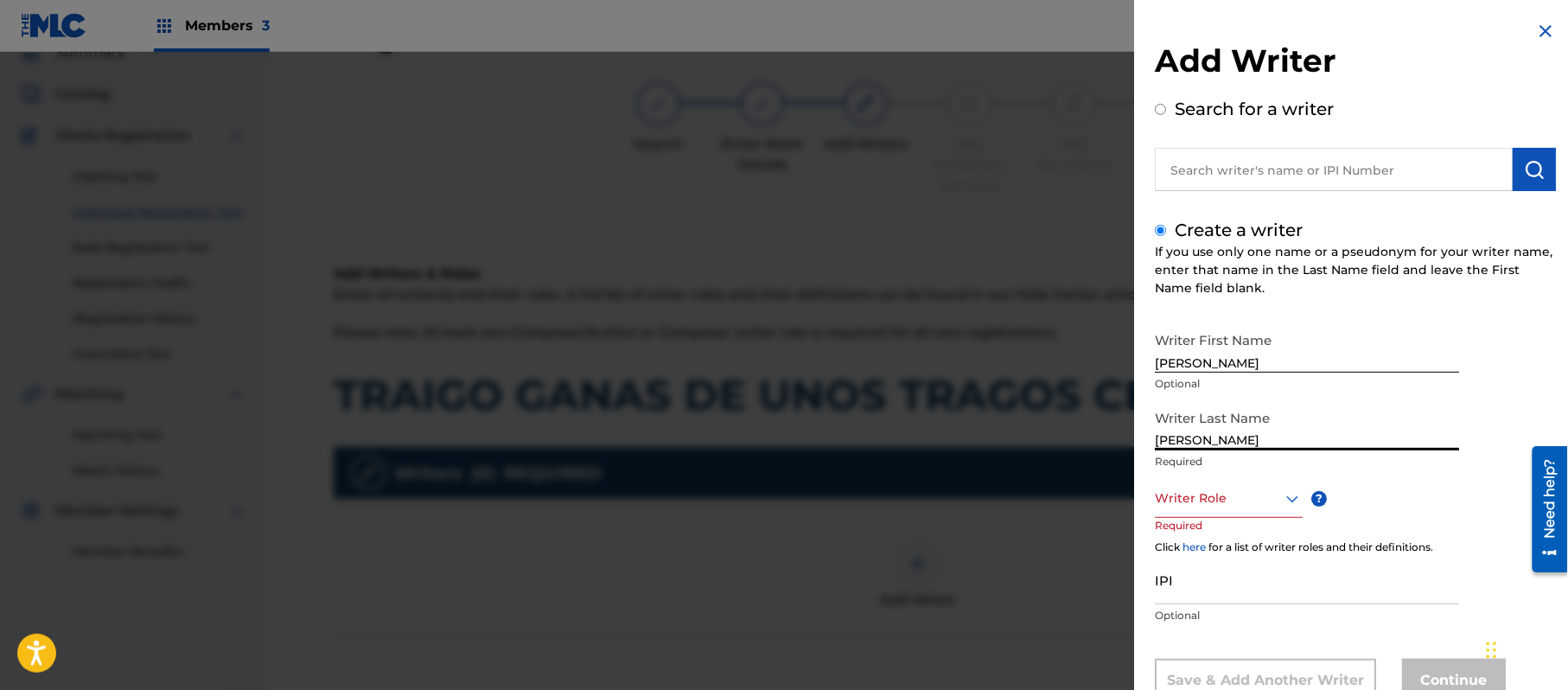
click at [1122, 446] on div "Add Writer Search for a writer Create a writer If you use only one name or a ps…" at bounding box center [784, 371] width 1568 height 638
click at [1203, 484] on div "Writer Role" at bounding box center [1228, 497] width 148 height 39
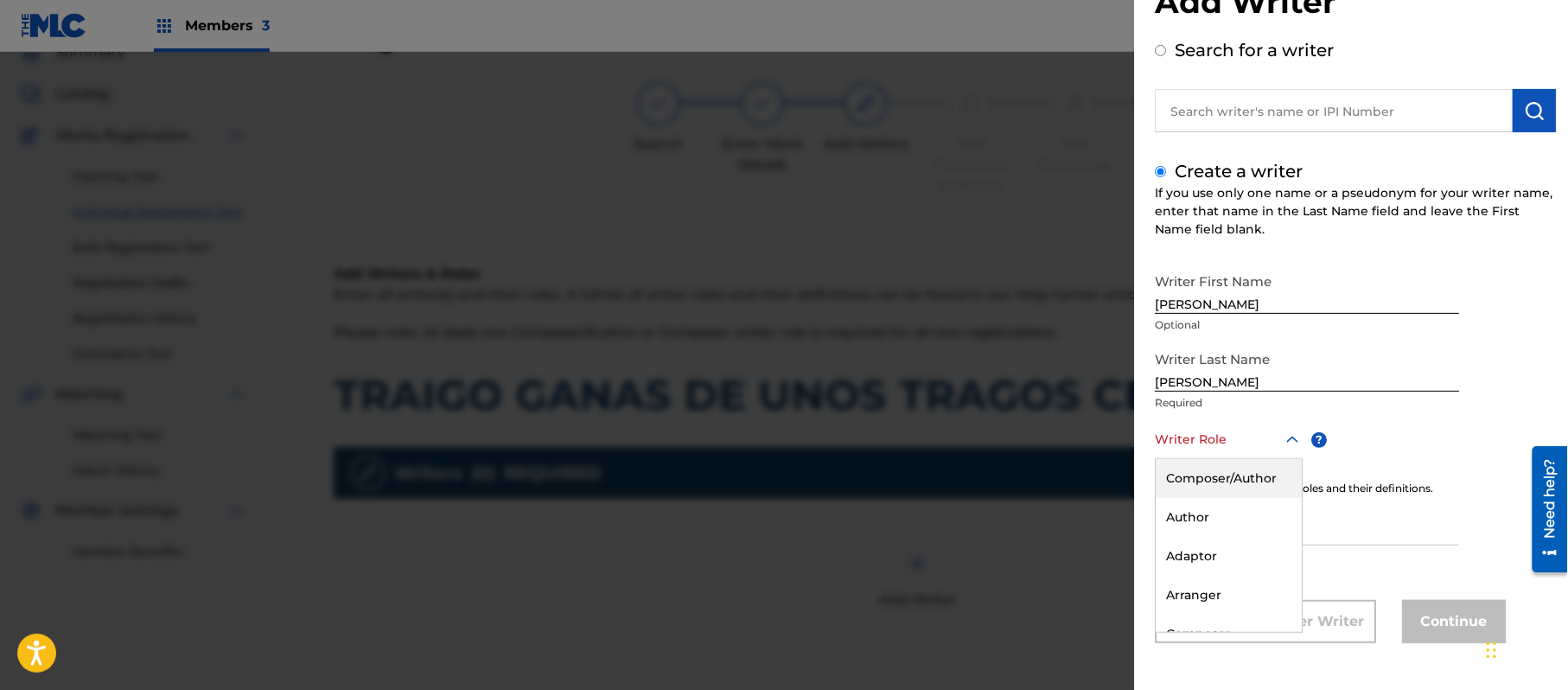
click at [1203, 484] on div "Composer/Author" at bounding box center [1228, 478] width 146 height 39
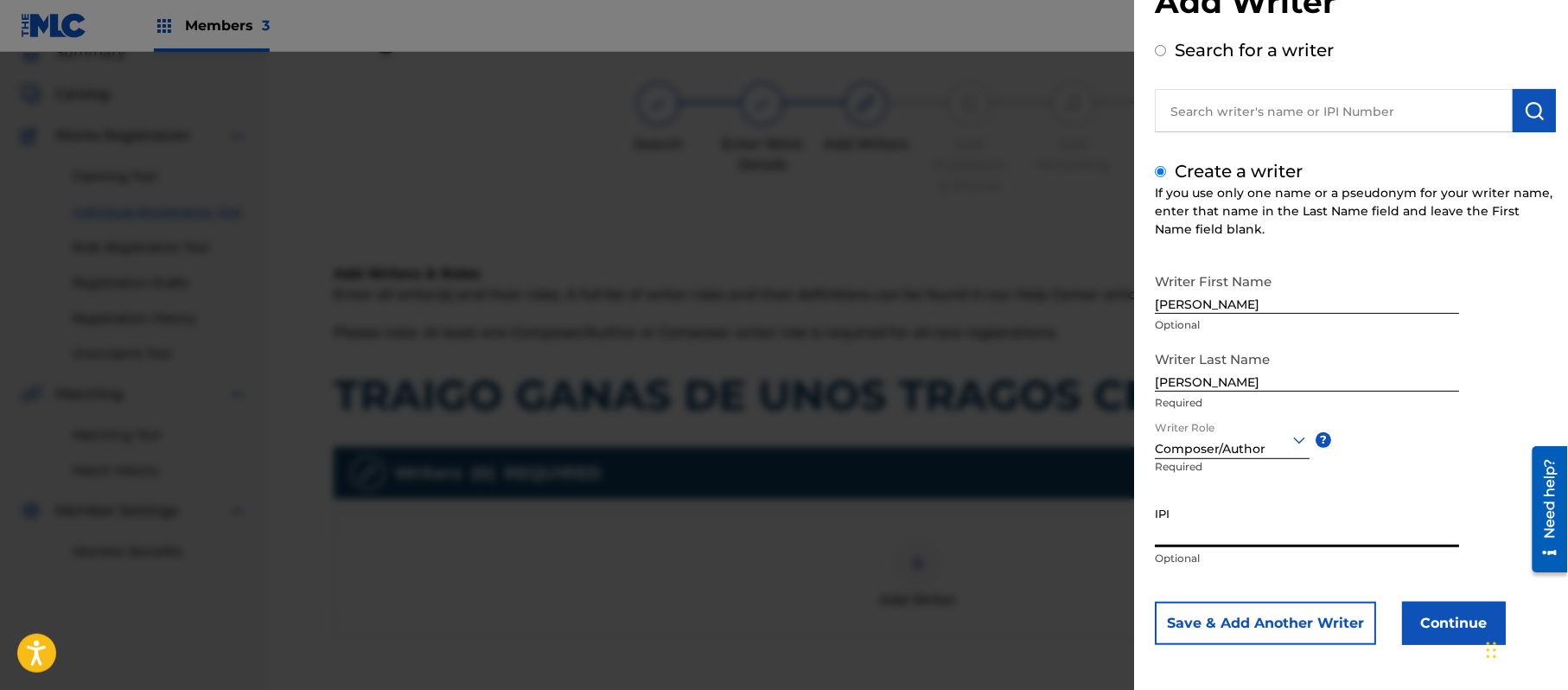
paste input "357223564"
click at [1436, 616] on button "Continue" at bounding box center [1454, 623] width 104 height 43
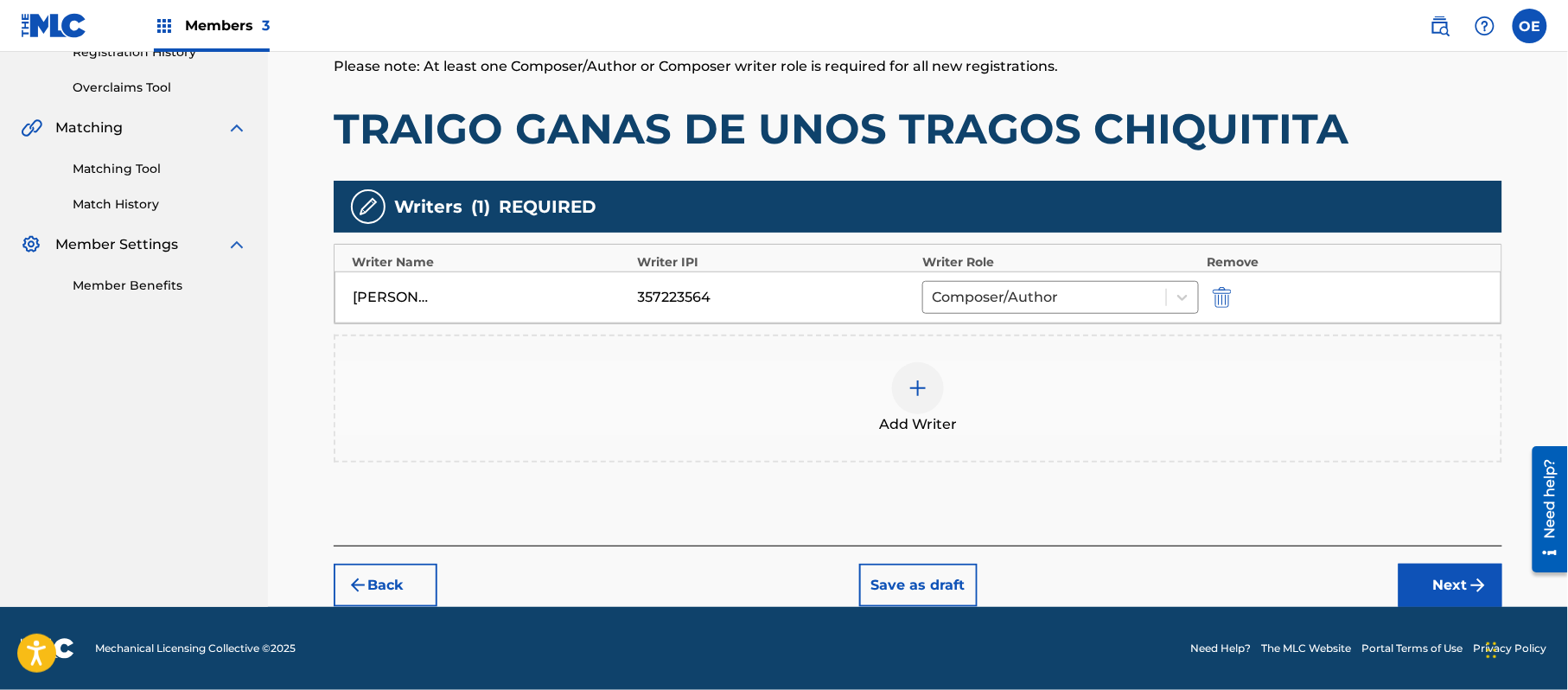
click at [1460, 571] on button "Next" at bounding box center [1451, 585] width 104 height 43
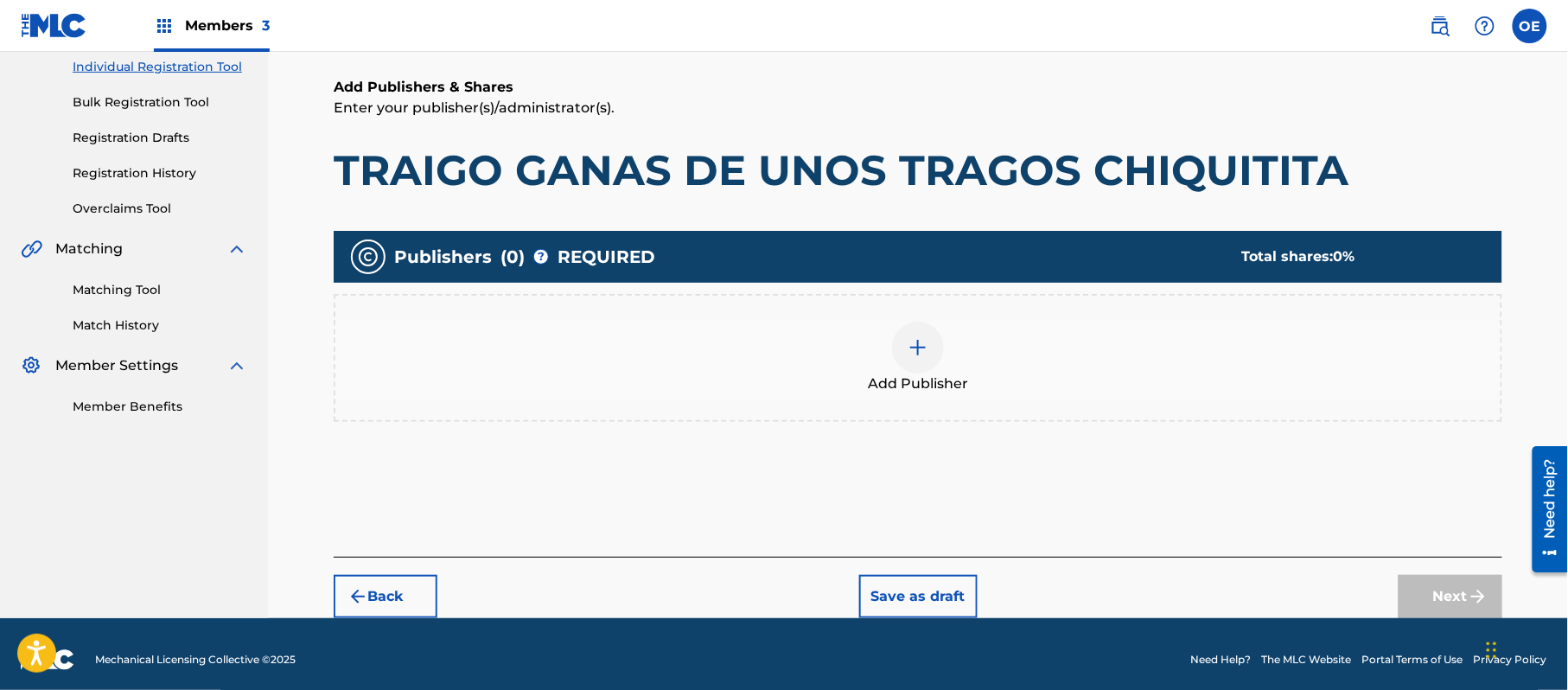
scroll to position [78, 0]
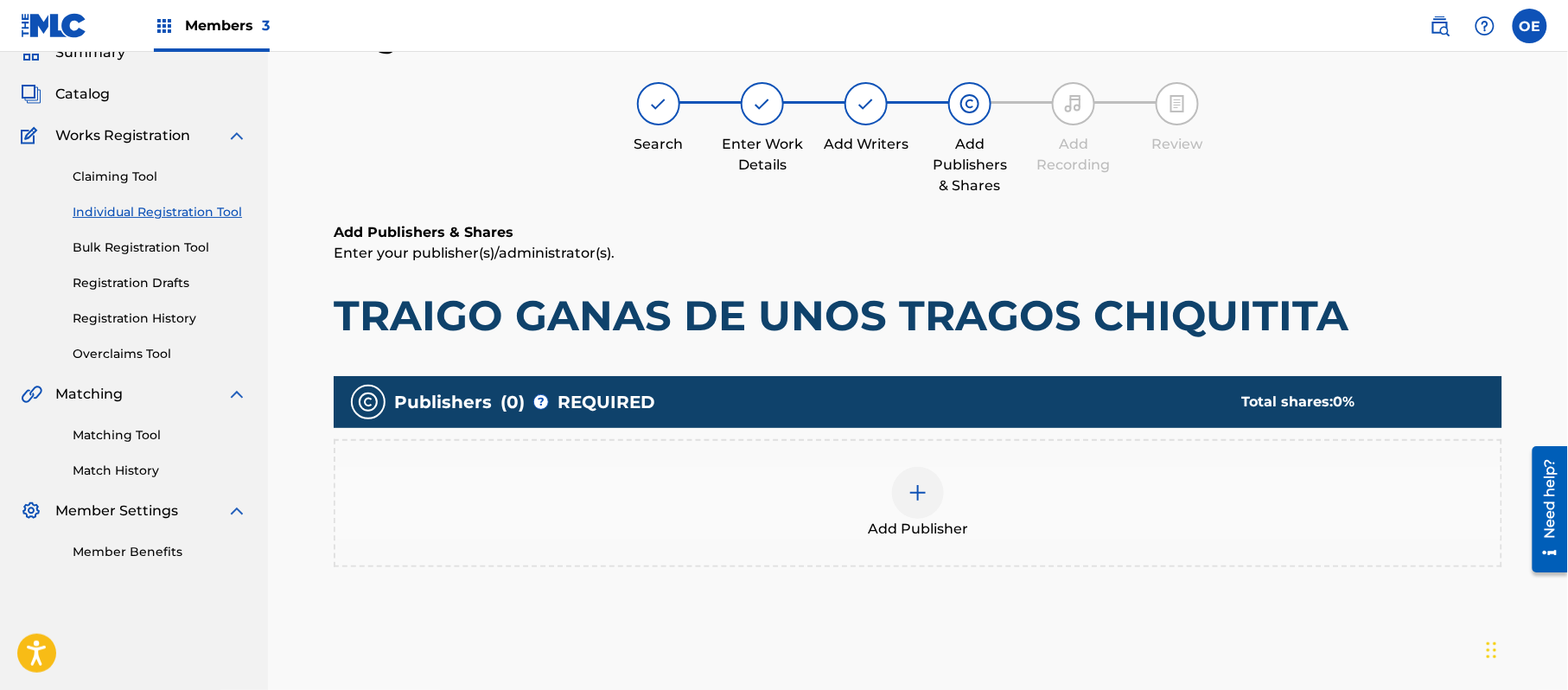
click at [933, 520] on span "Add Publisher" at bounding box center [918, 529] width 100 height 21
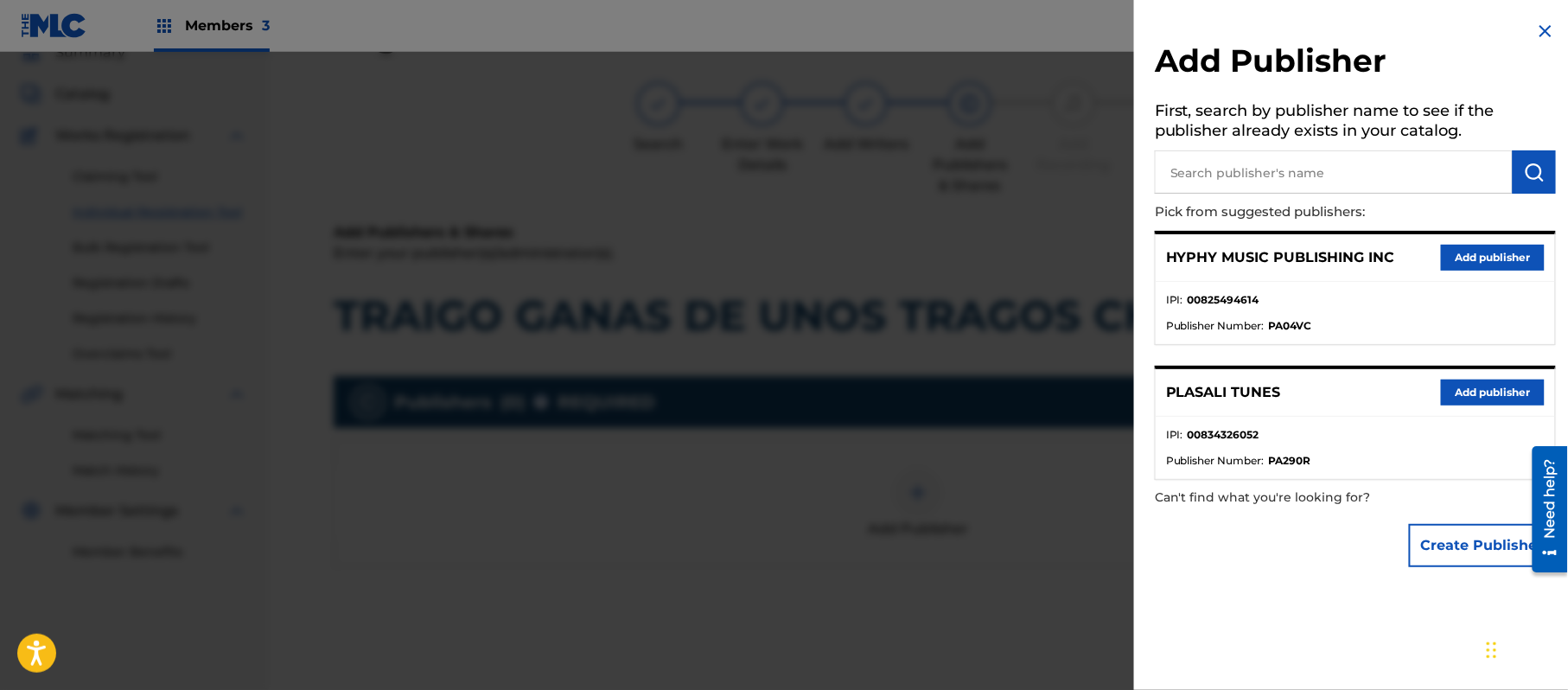
drag, startPoint x: 1501, startPoint y: 254, endPoint x: 1373, endPoint y: 285, distance: 131.7
click at [1495, 256] on button "Add publisher" at bounding box center [1494, 257] width 104 height 26
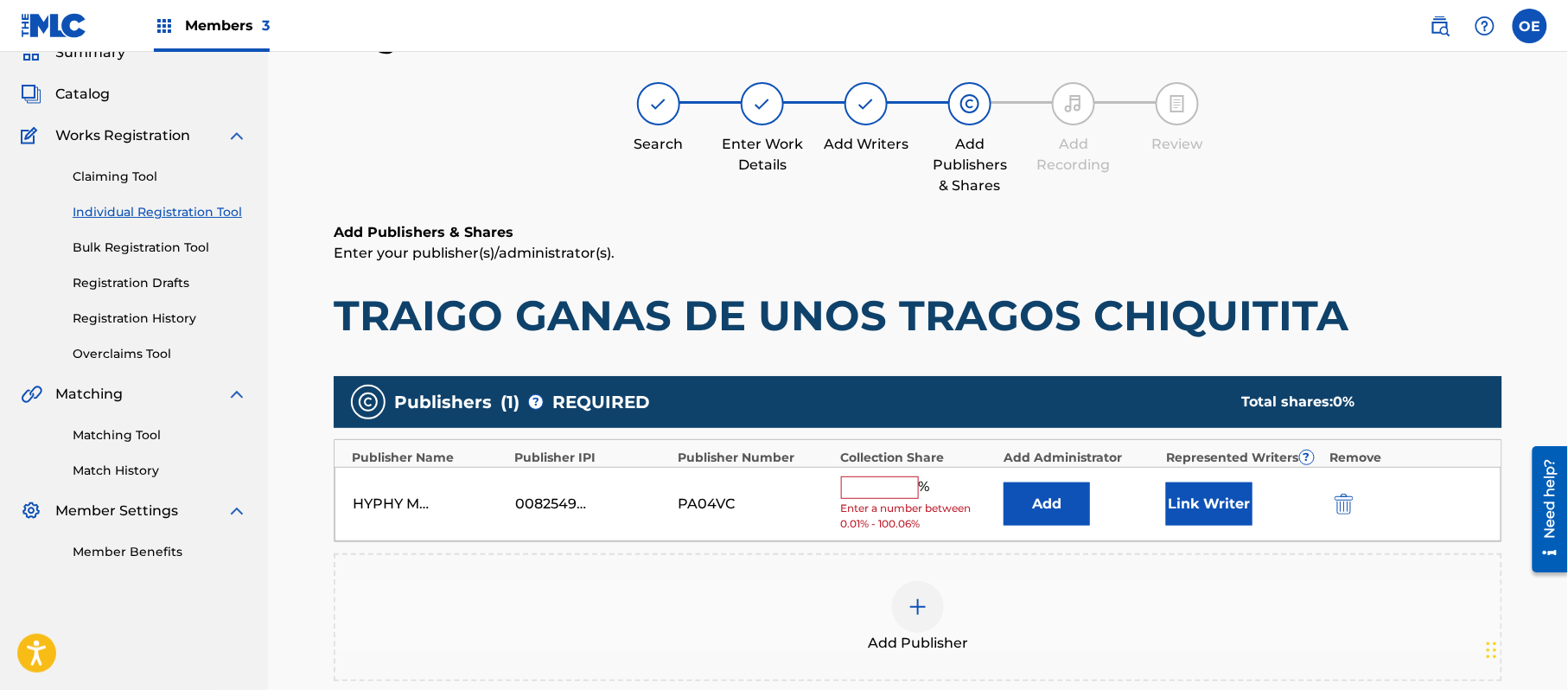
click at [873, 478] on input "text" at bounding box center [879, 487] width 78 height 22
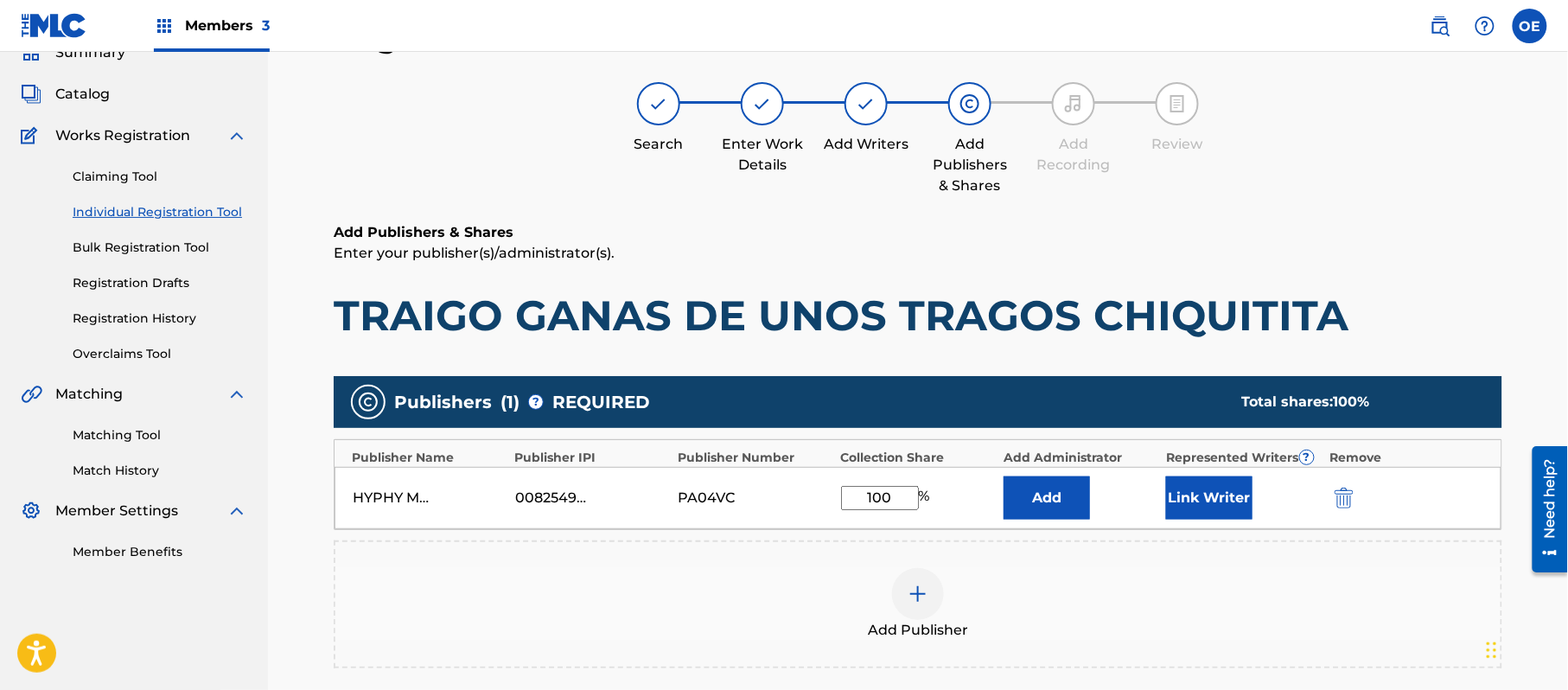
click at [1253, 495] on div "Link Writer" at bounding box center [1243, 497] width 154 height 43
click at [1188, 505] on button "Link Writer" at bounding box center [1209, 497] width 86 height 43
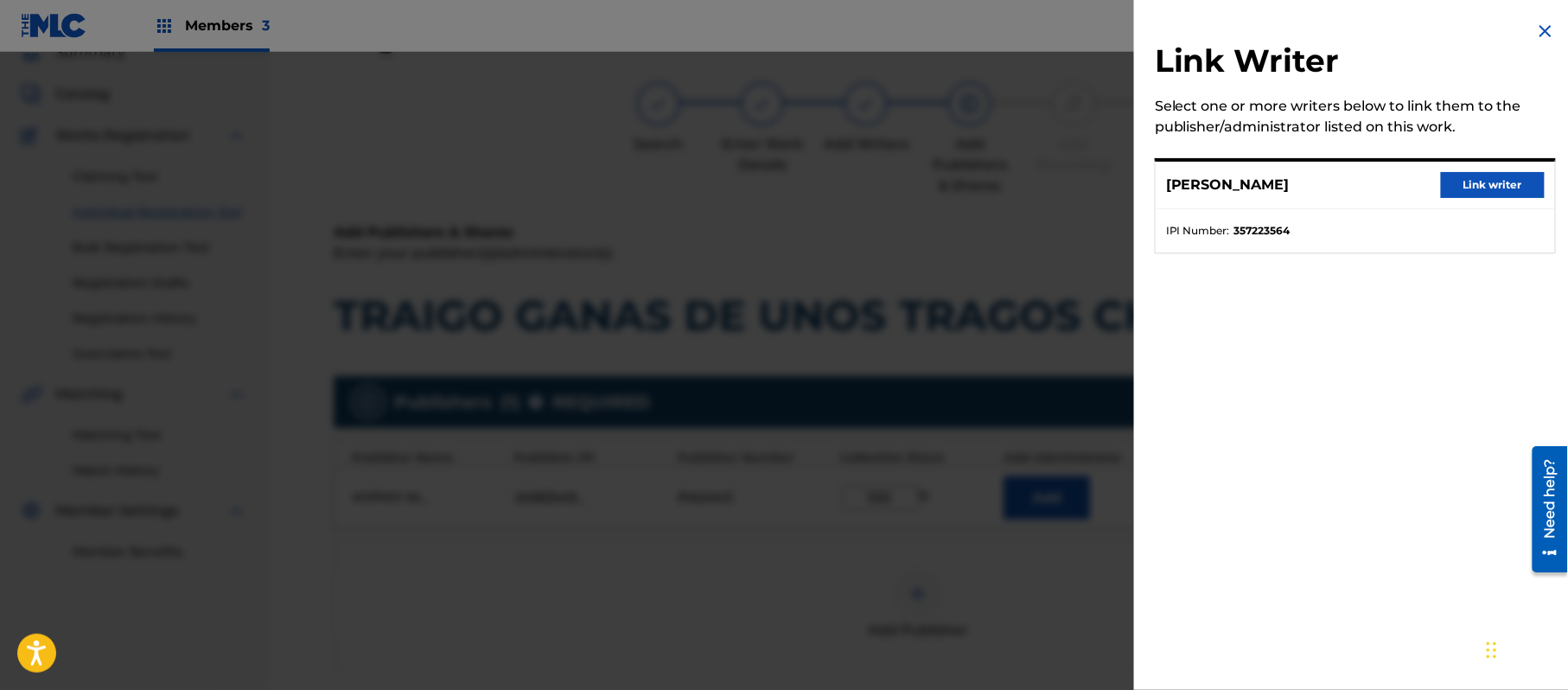
click at [1484, 184] on button "Link writer" at bounding box center [1494, 185] width 104 height 26
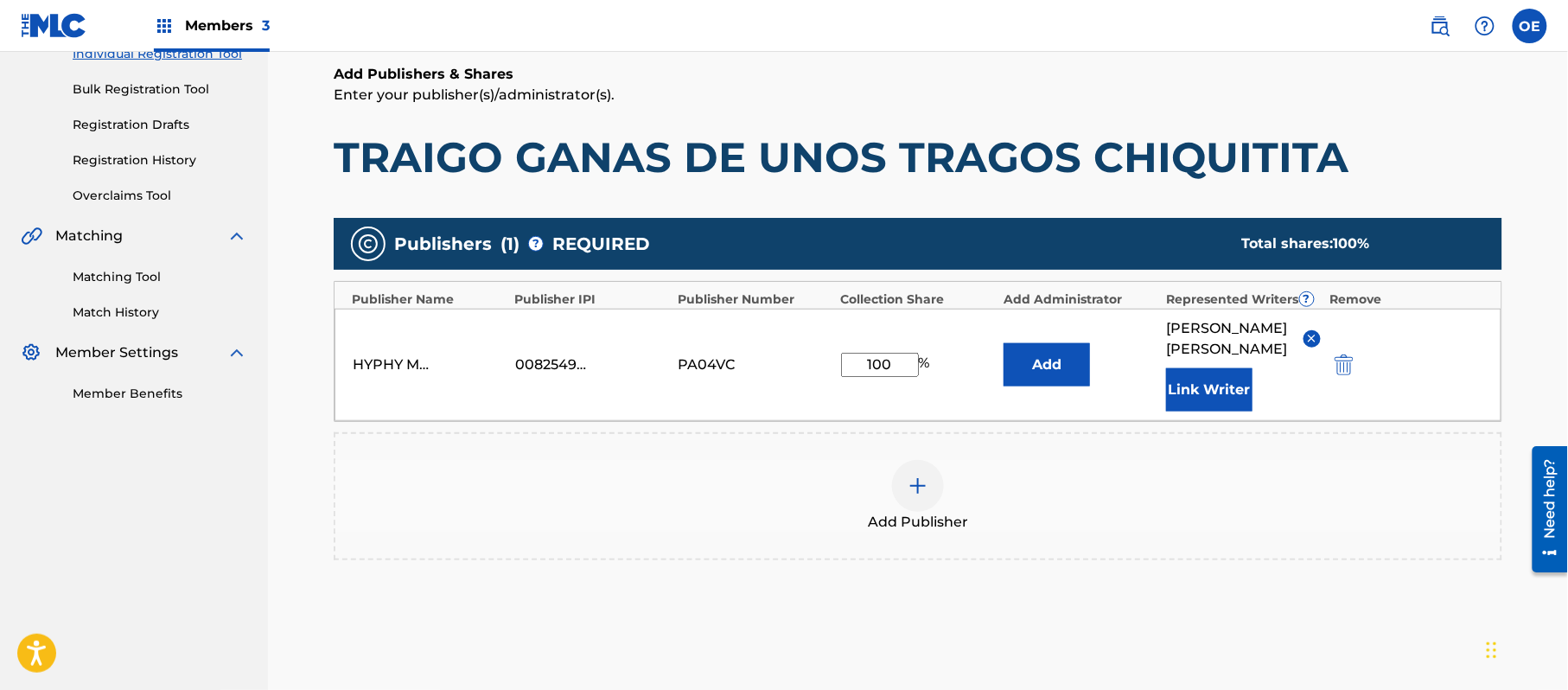
scroll to position [384, 0]
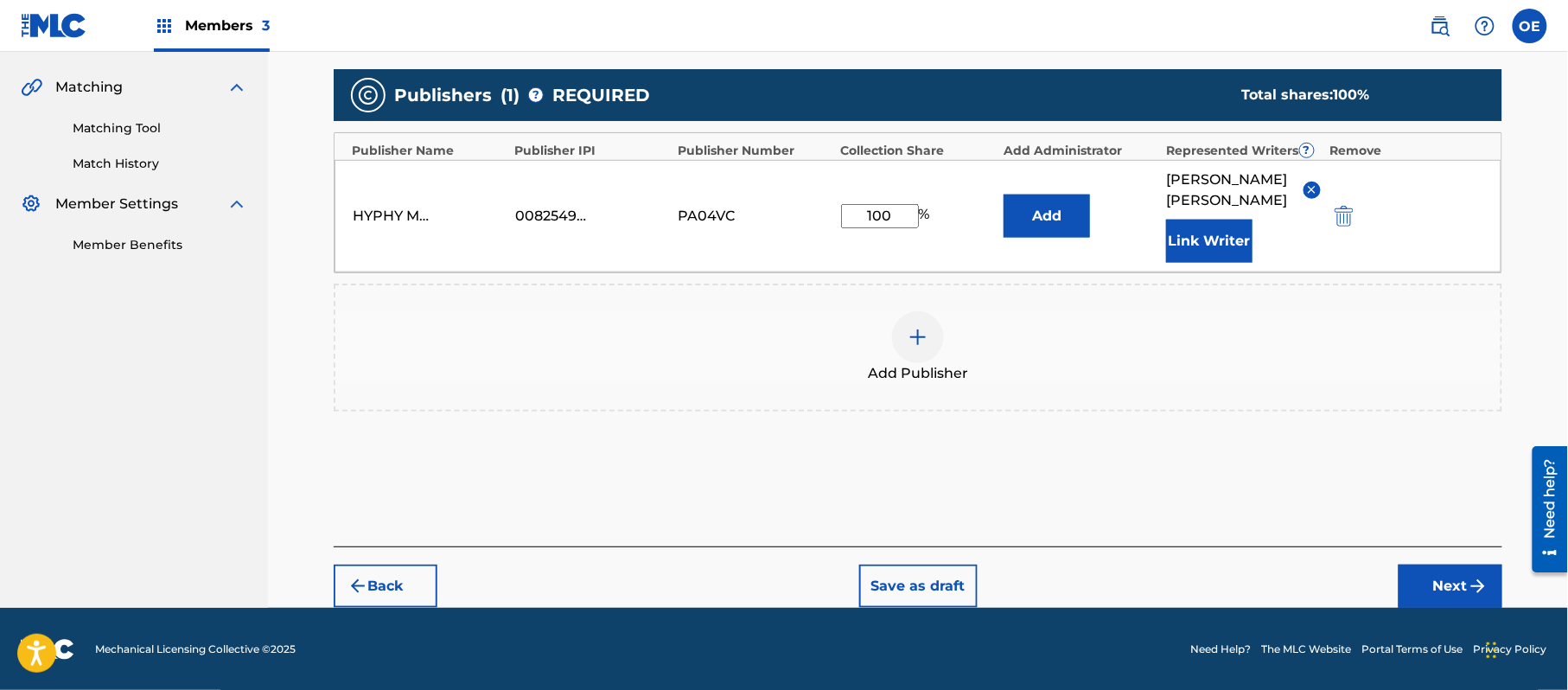
click at [1430, 579] on button "Next" at bounding box center [1451, 586] width 104 height 43
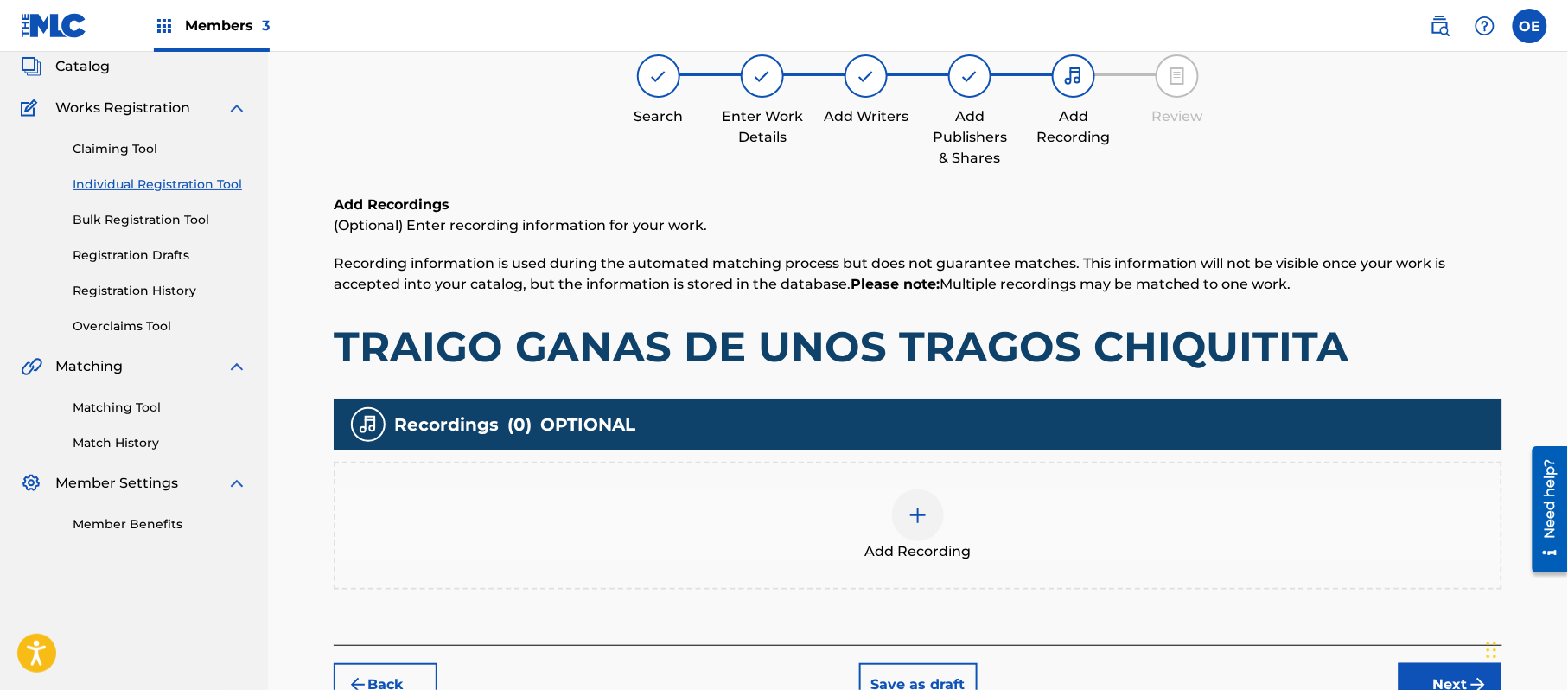
scroll to position [78, 0]
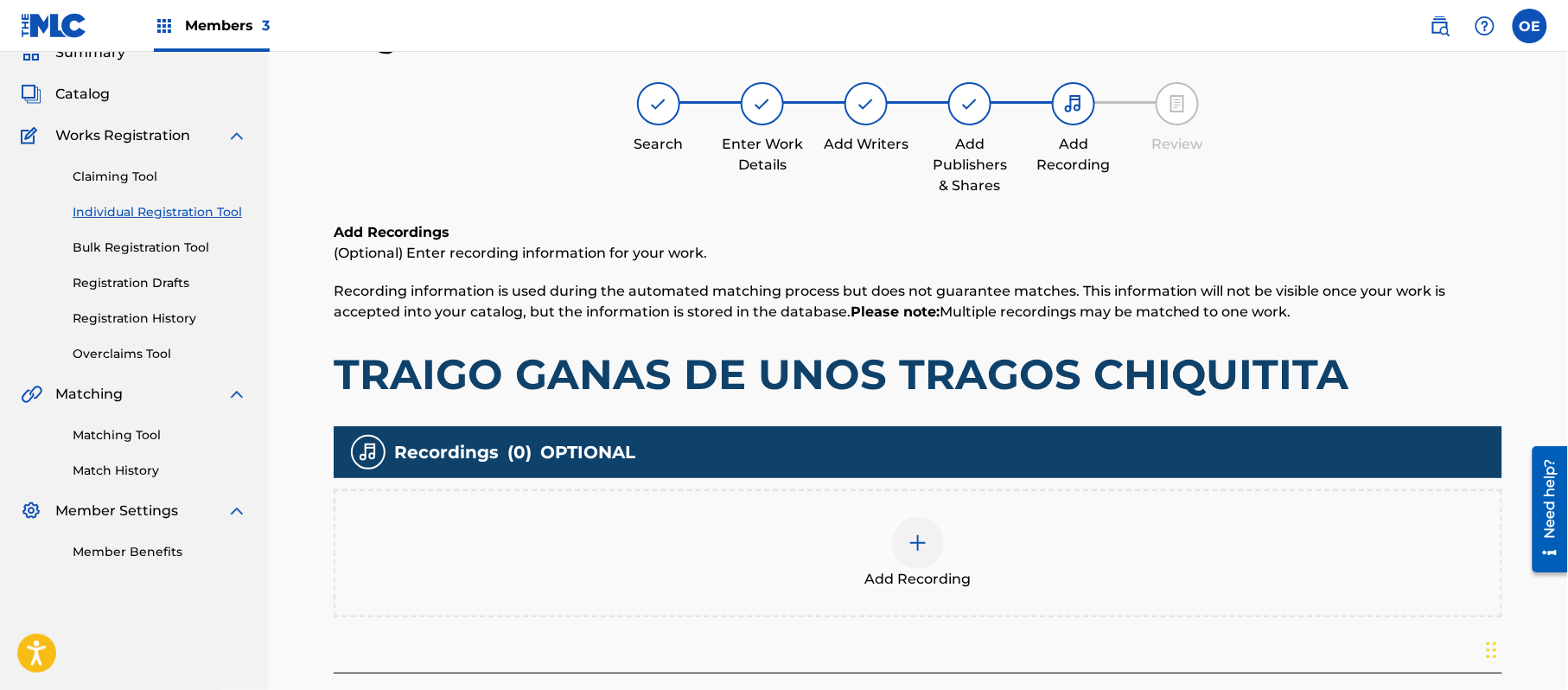
click at [1003, 603] on div "Add Recording" at bounding box center [918, 553] width 1169 height 128
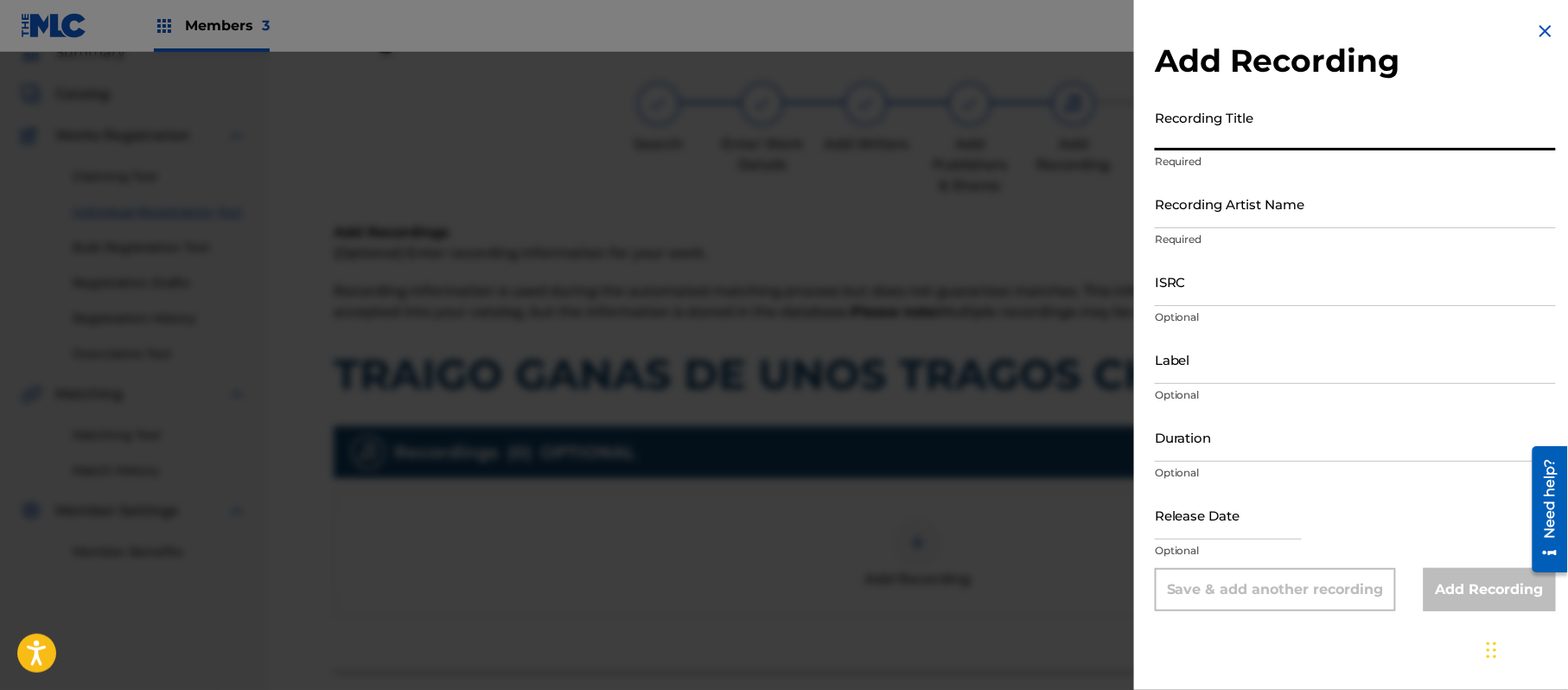
paste input "Tengo Ganas de Unos Tragos"
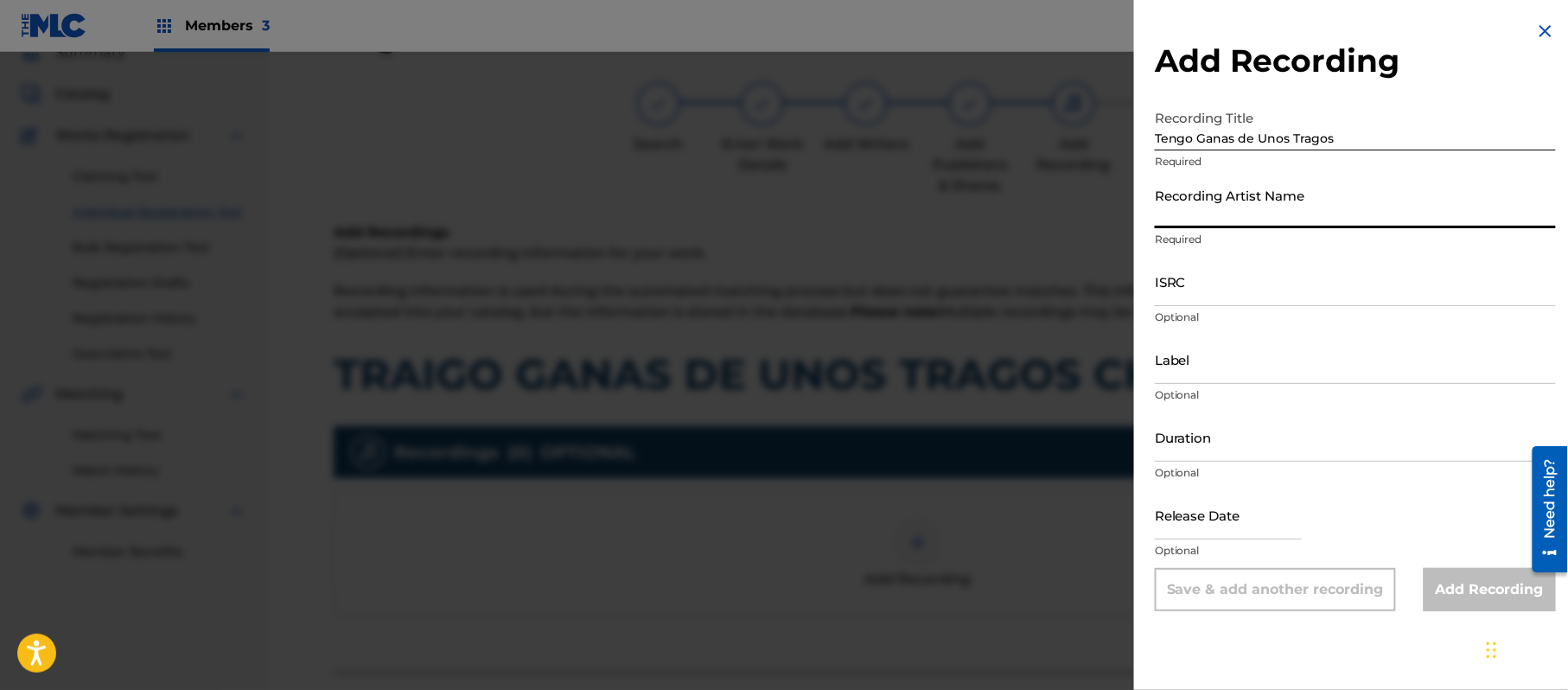
paste input "[PERSON_NAME] "El Guacho""
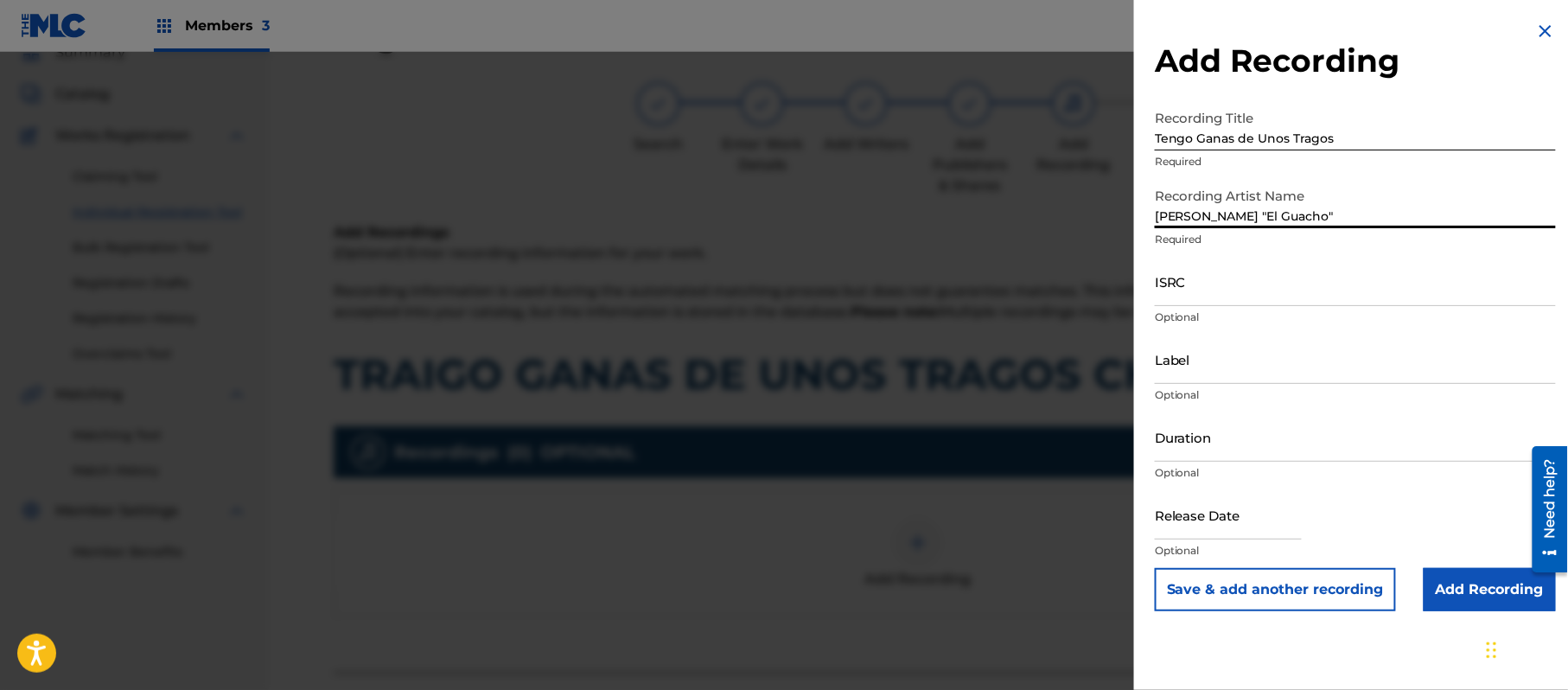
drag, startPoint x: 1273, startPoint y: 285, endPoint x: 1270, endPoint y: 270, distance: 15.3
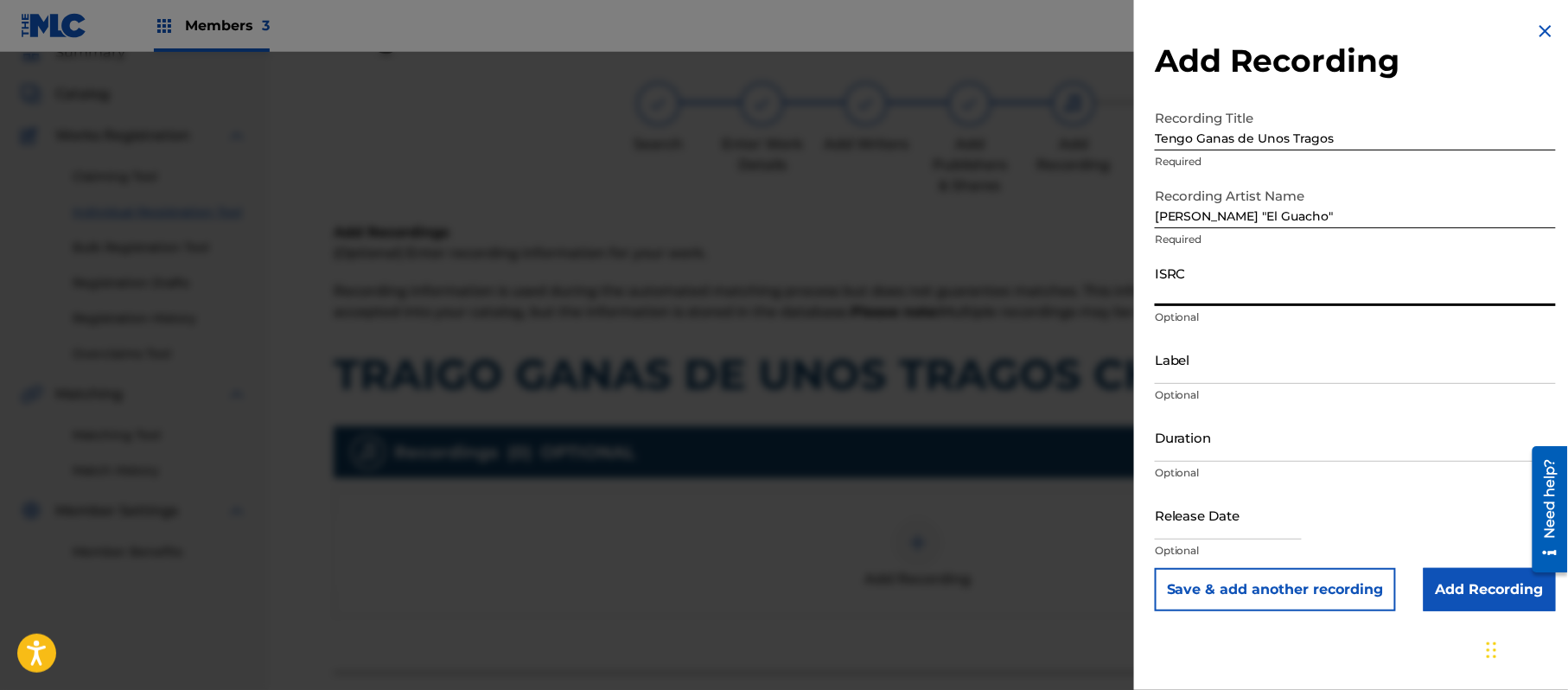
paste
click at [1243, 348] on input "Label" at bounding box center [1355, 358] width 401 height 49
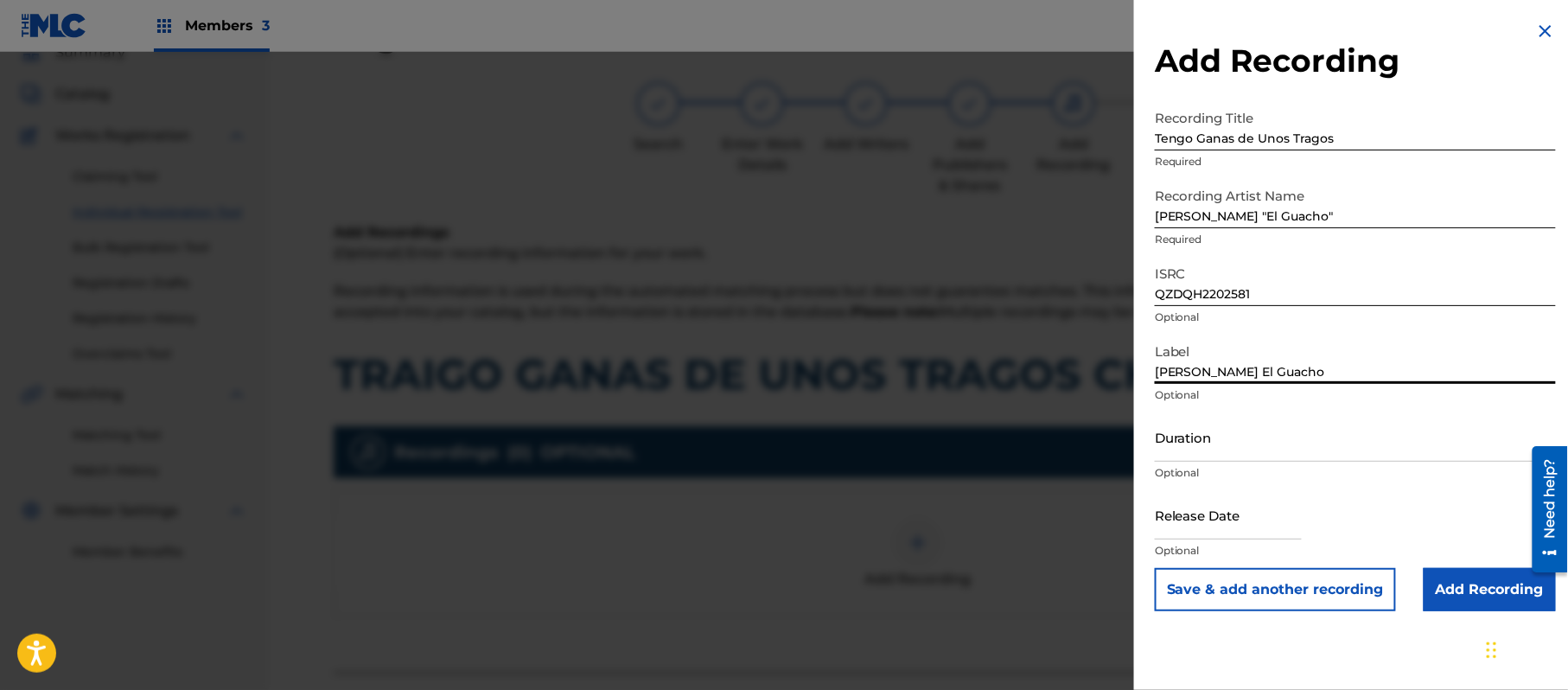
click at [1227, 453] on input "Duration" at bounding box center [1355, 436] width 401 height 49
drag, startPoint x: 1214, startPoint y: 522, endPoint x: 1233, endPoint y: 522, distance: 19.0
click at [1215, 522] on input "text" at bounding box center [1228, 514] width 147 height 49
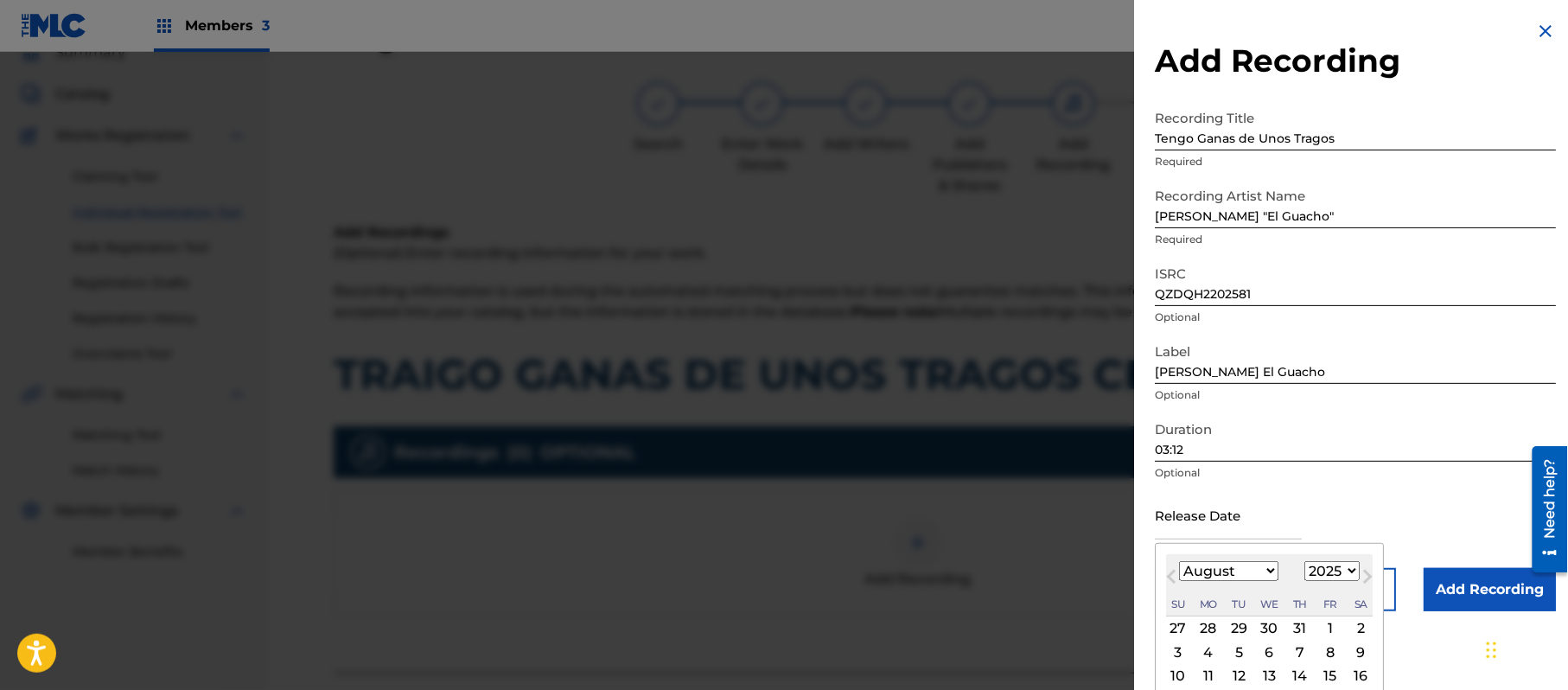
click at [1324, 571] on select "1899 1900 1901 1902 1903 1904 1905 1906 1907 1908 1909 1910 1911 1912 1913 1914…" at bounding box center [1332, 571] width 56 height 20
click at [1308, 561] on select "1899 1900 1901 1902 1903 1904 1905 1906 1907 1908 1909 1910 1911 1912 1913 1914…" at bounding box center [1332, 571] width 56 height 20
click at [1210, 575] on select "January February March April May June July August September October November De…" at bounding box center [1228, 571] width 100 height 20
click at [1180, 561] on select "January February March April May June July August September October November De…" at bounding box center [1228, 571] width 100 height 20
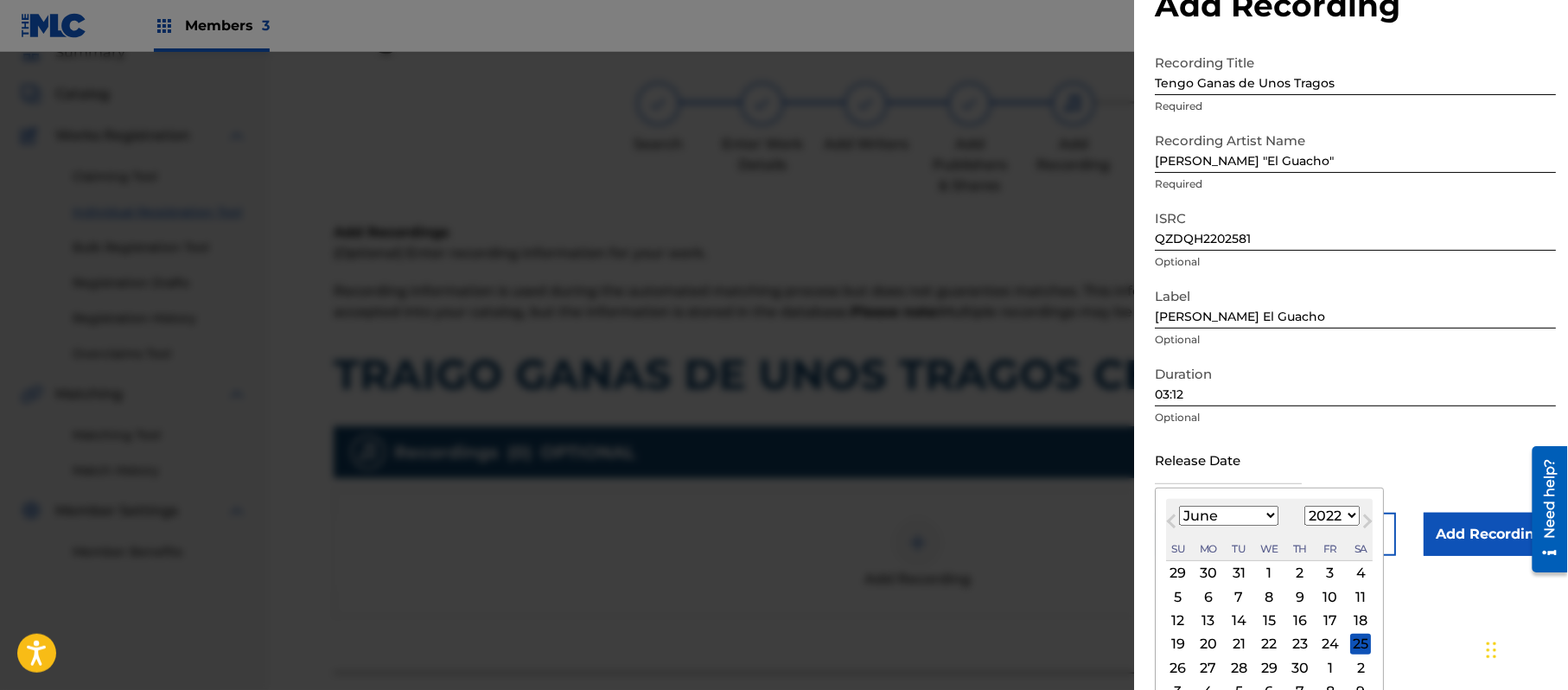
scroll to position [80, 0]
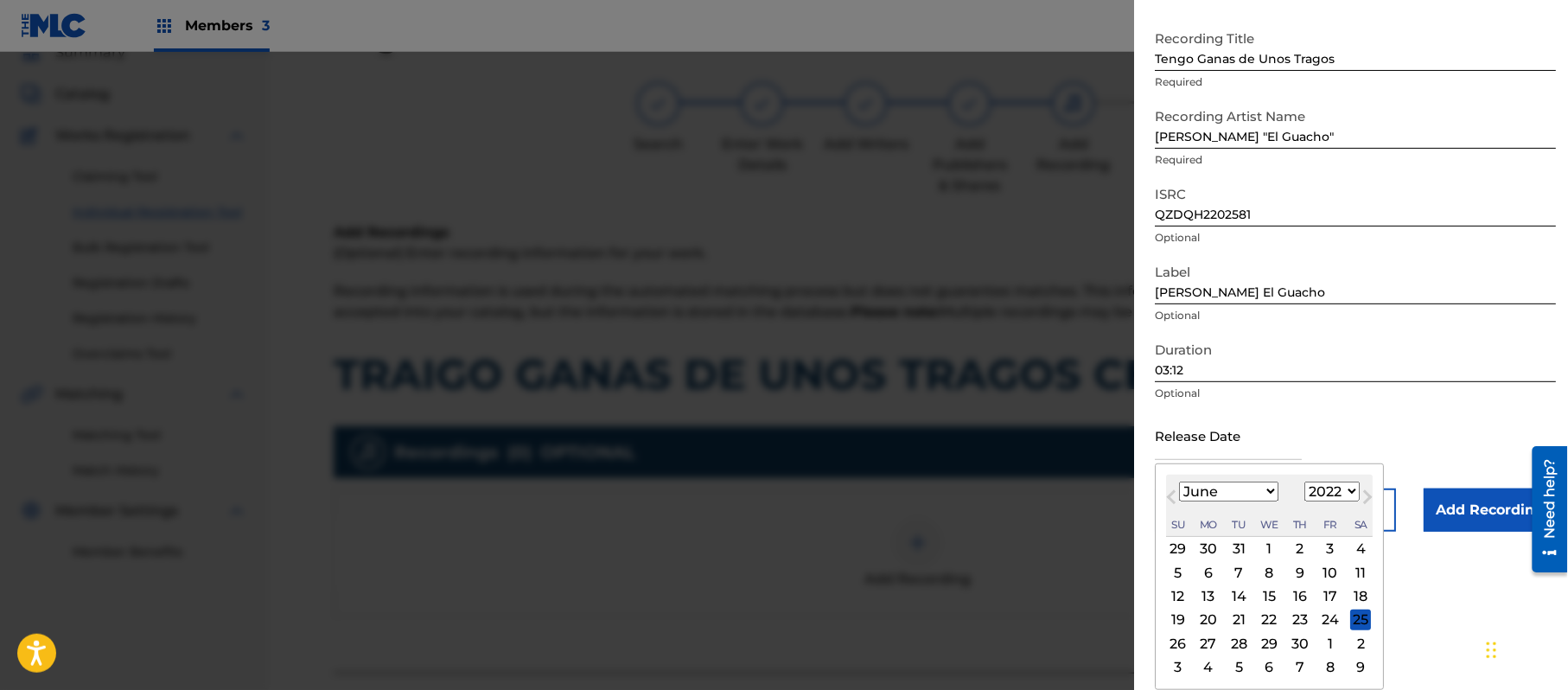
click at [1339, 598] on div "17" at bounding box center [1330, 596] width 21 height 21
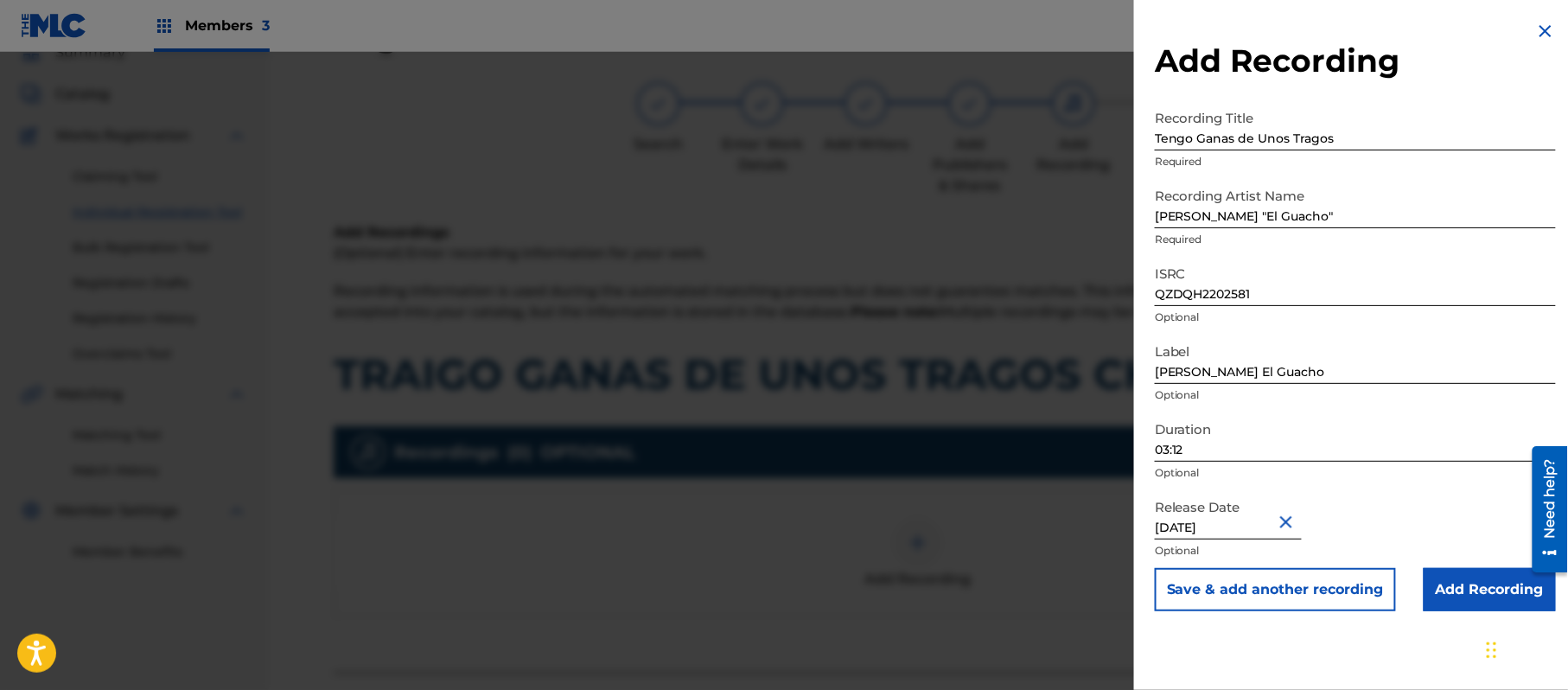
click at [1447, 586] on input "Add Recording" at bounding box center [1490, 590] width 133 height 43
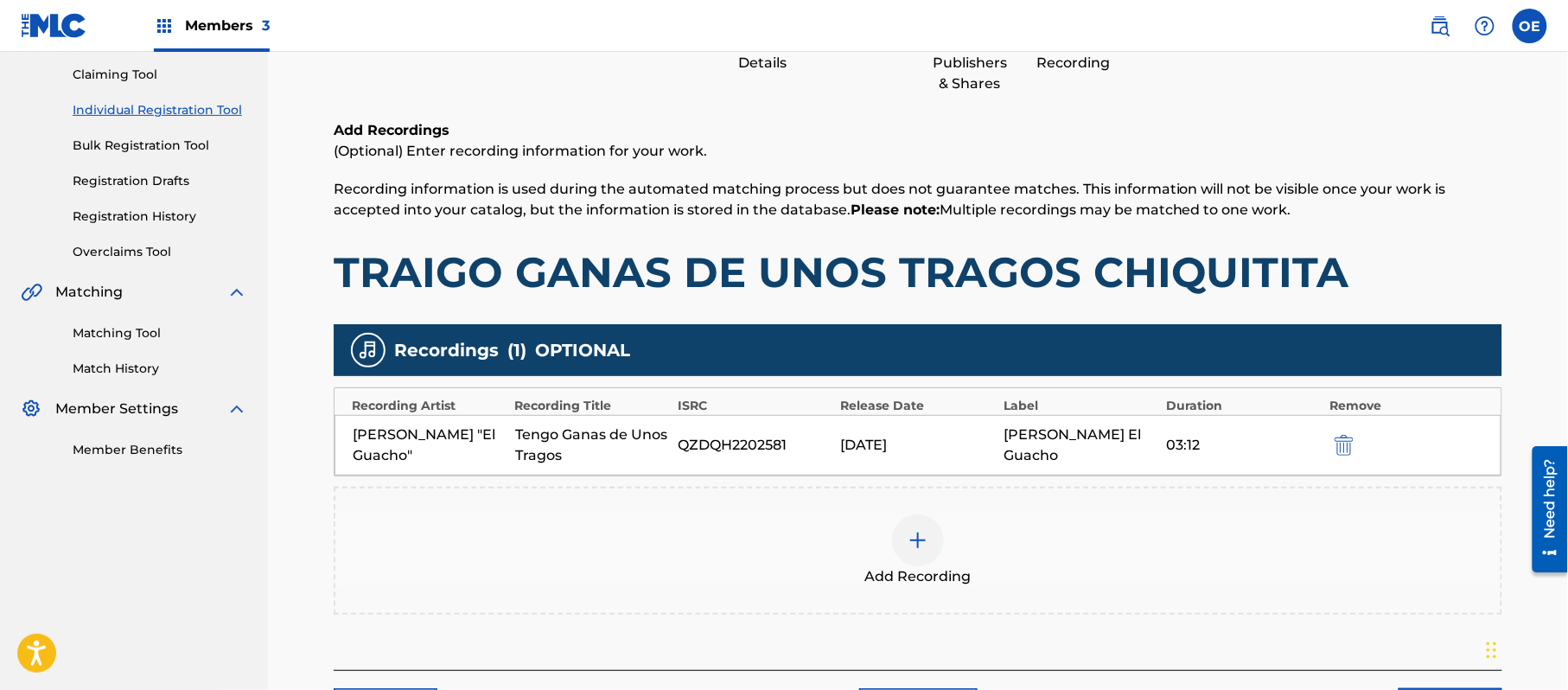
scroll to position [304, 0]
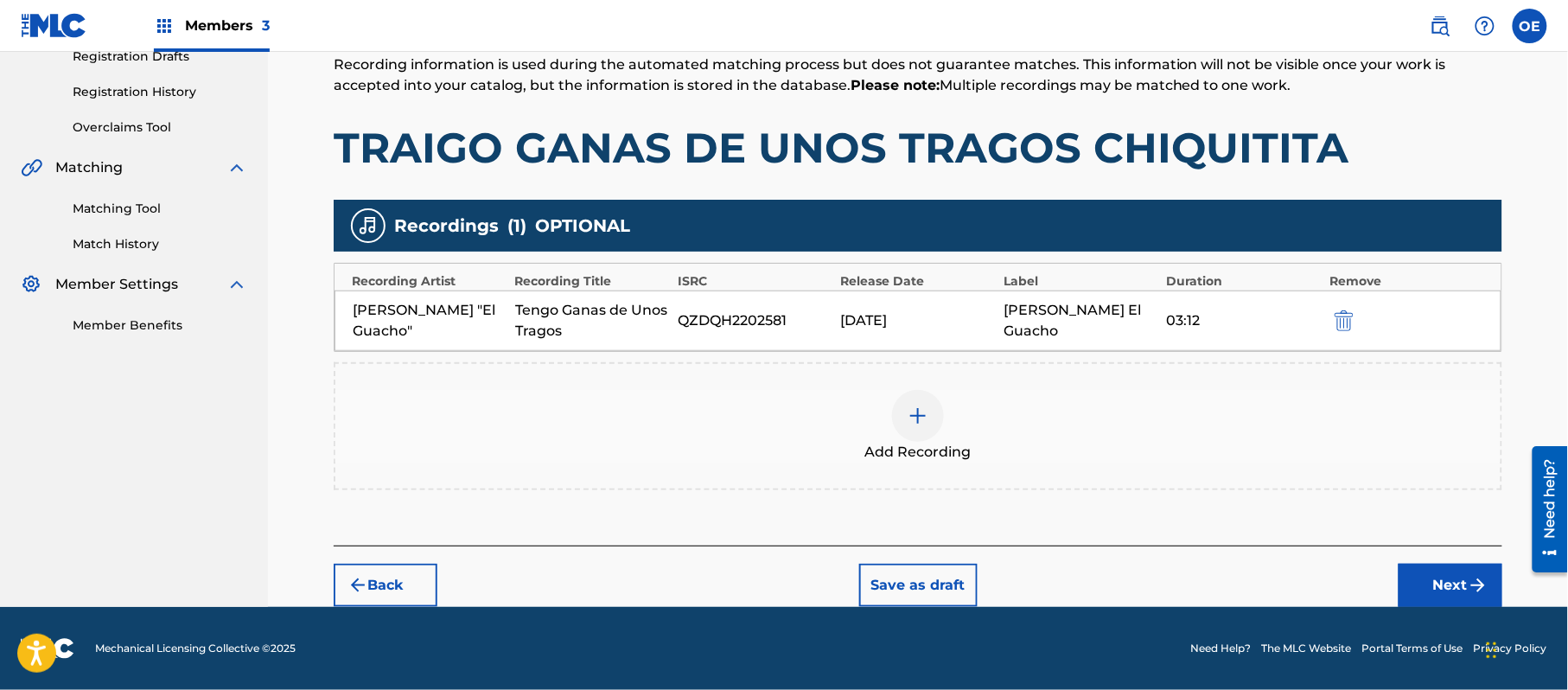
click at [1415, 582] on button "Next" at bounding box center [1451, 585] width 104 height 43
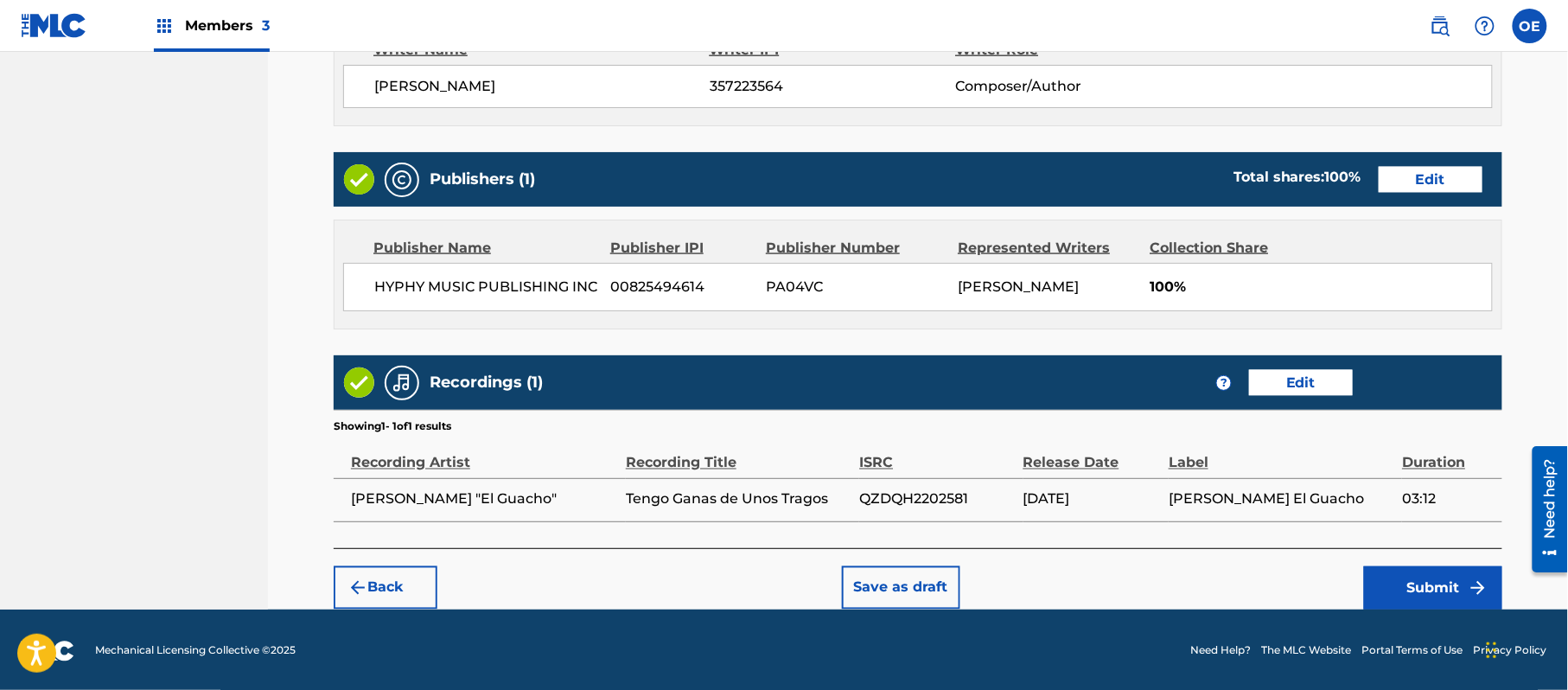
scroll to position [772, 0]
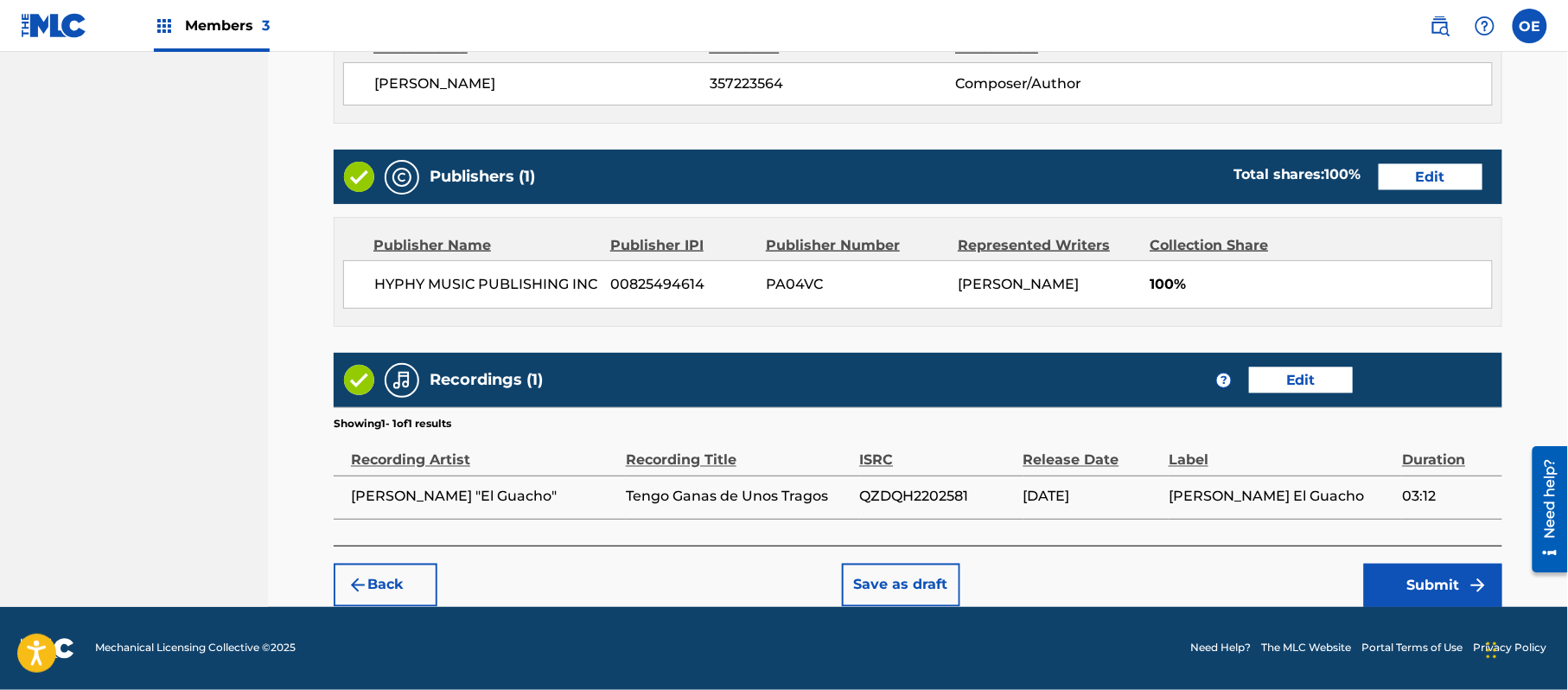
click at [1467, 582] on button "Submit" at bounding box center [1434, 585] width 138 height 43
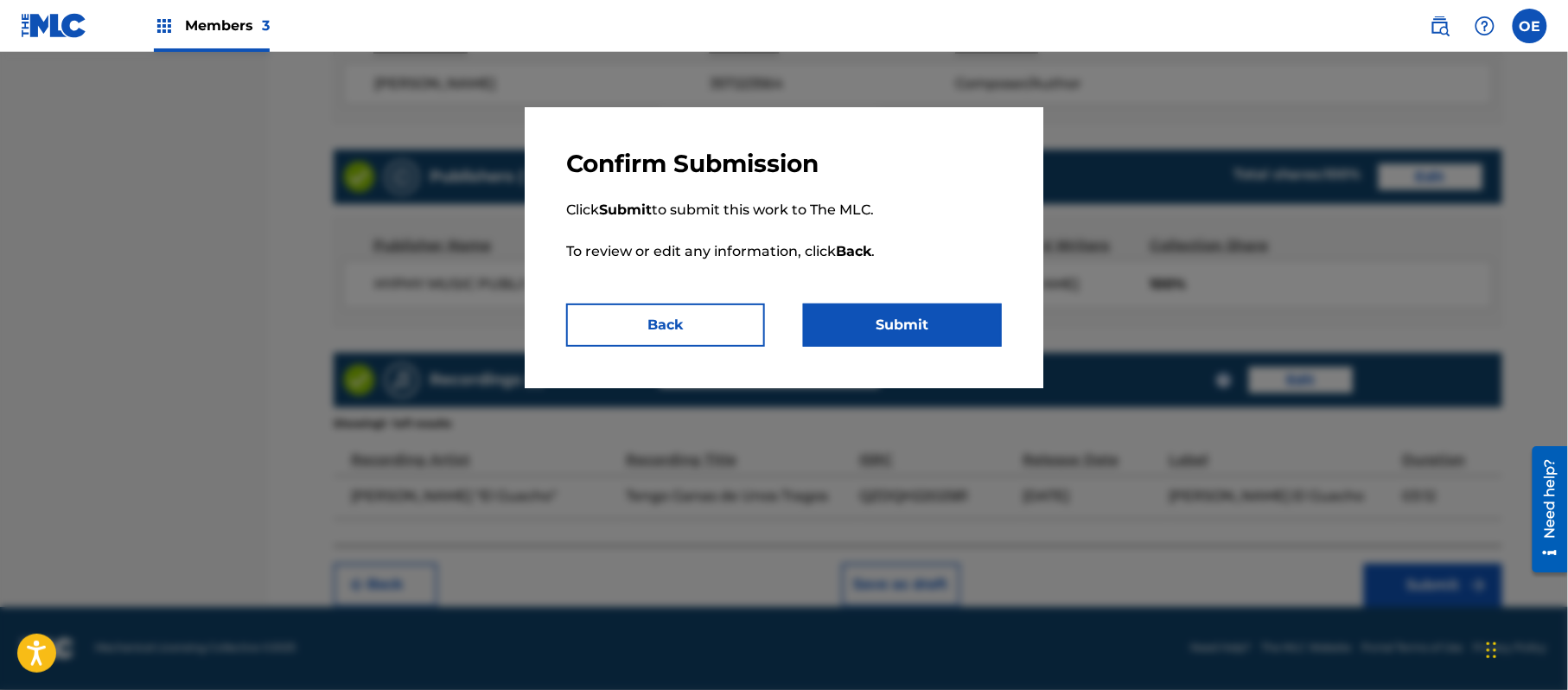
click at [862, 327] on button "Submit" at bounding box center [903, 324] width 199 height 43
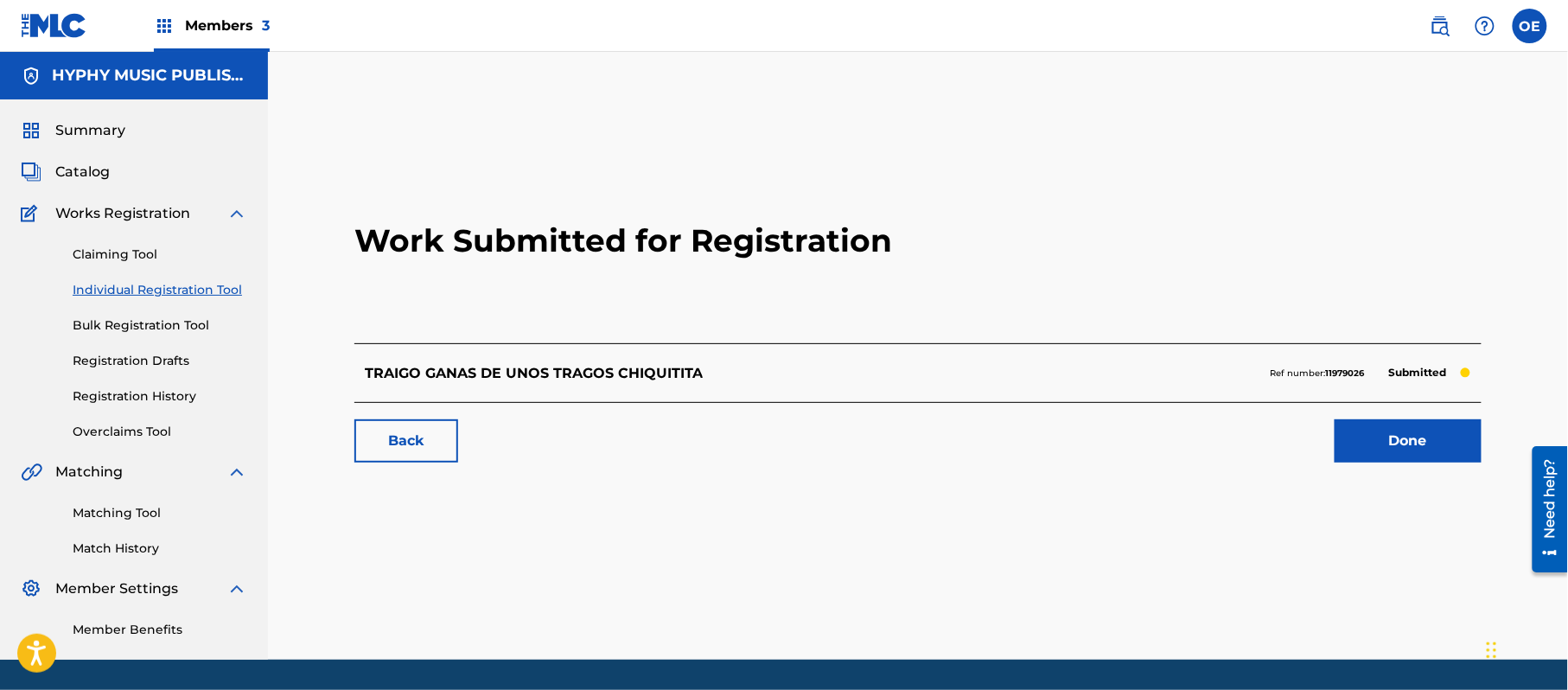
drag, startPoint x: 198, startPoint y: 294, endPoint x: 270, endPoint y: 322, distance: 77.3
click at [198, 294] on link "Individual Registration Tool" at bounding box center [160, 289] width 175 height 18
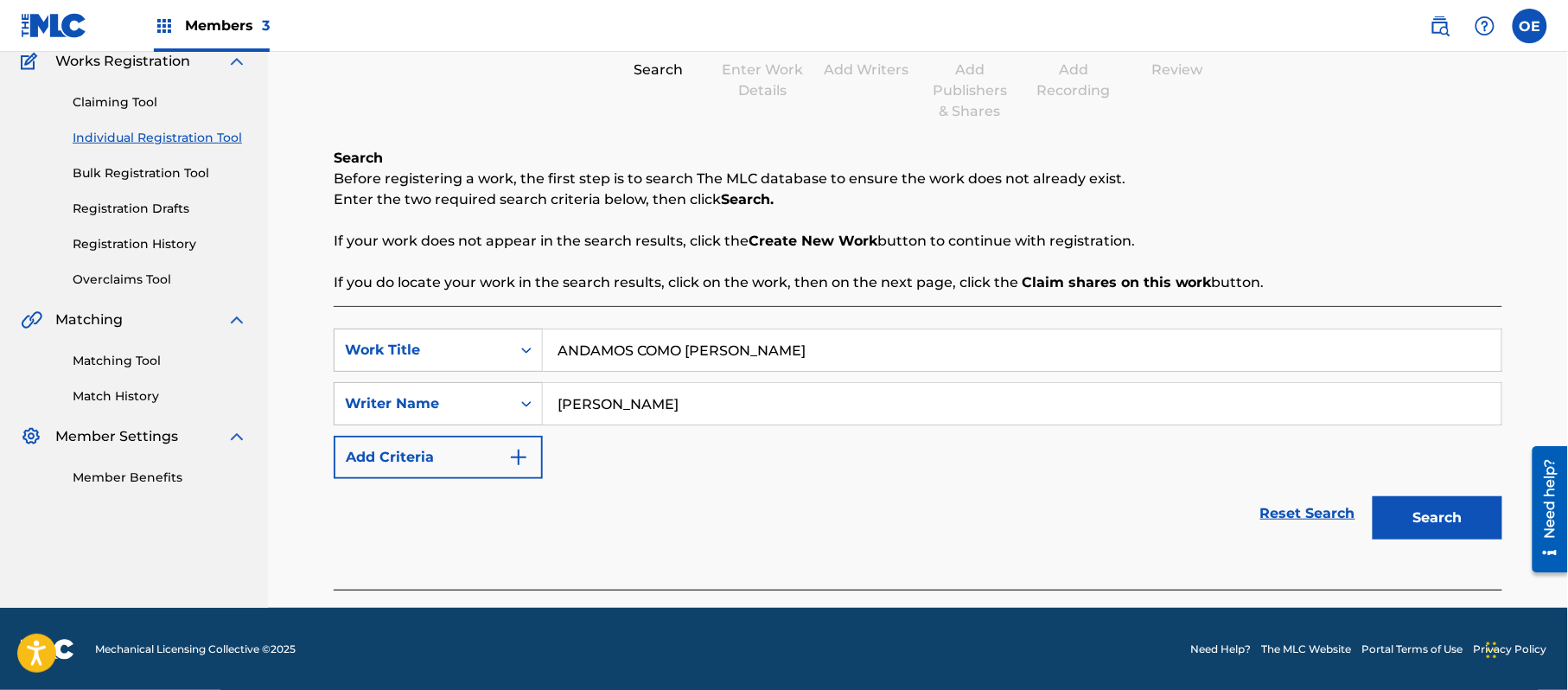
scroll to position [153, 0]
click at [1419, 513] on button "Search" at bounding box center [1437, 517] width 130 height 43
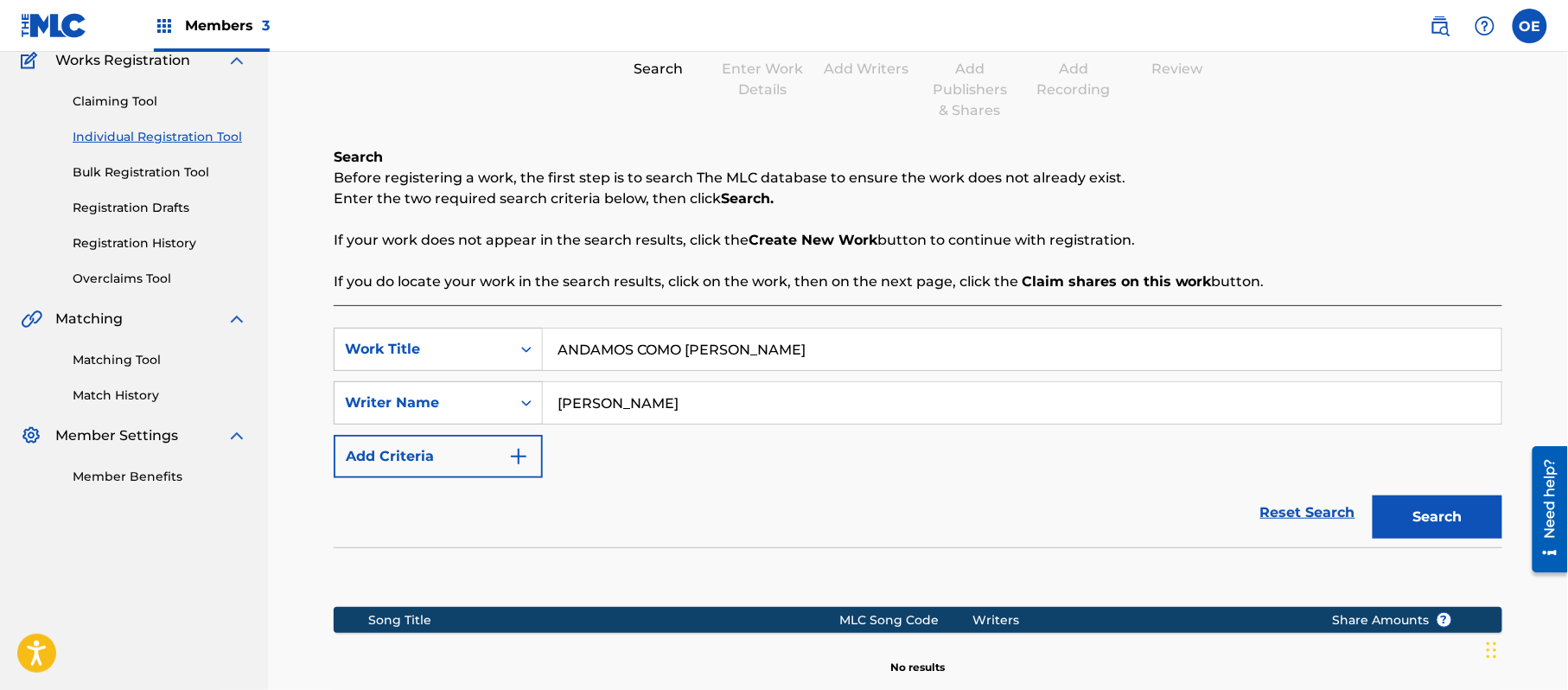
drag, startPoint x: 819, startPoint y: 423, endPoint x: 589, endPoint y: 424, distance: 230.0
click at [589, 424] on div "[PERSON_NAME]" at bounding box center [1023, 402] width 959 height 43
click at [1373, 496] on button "Search" at bounding box center [1437, 517] width 130 height 43
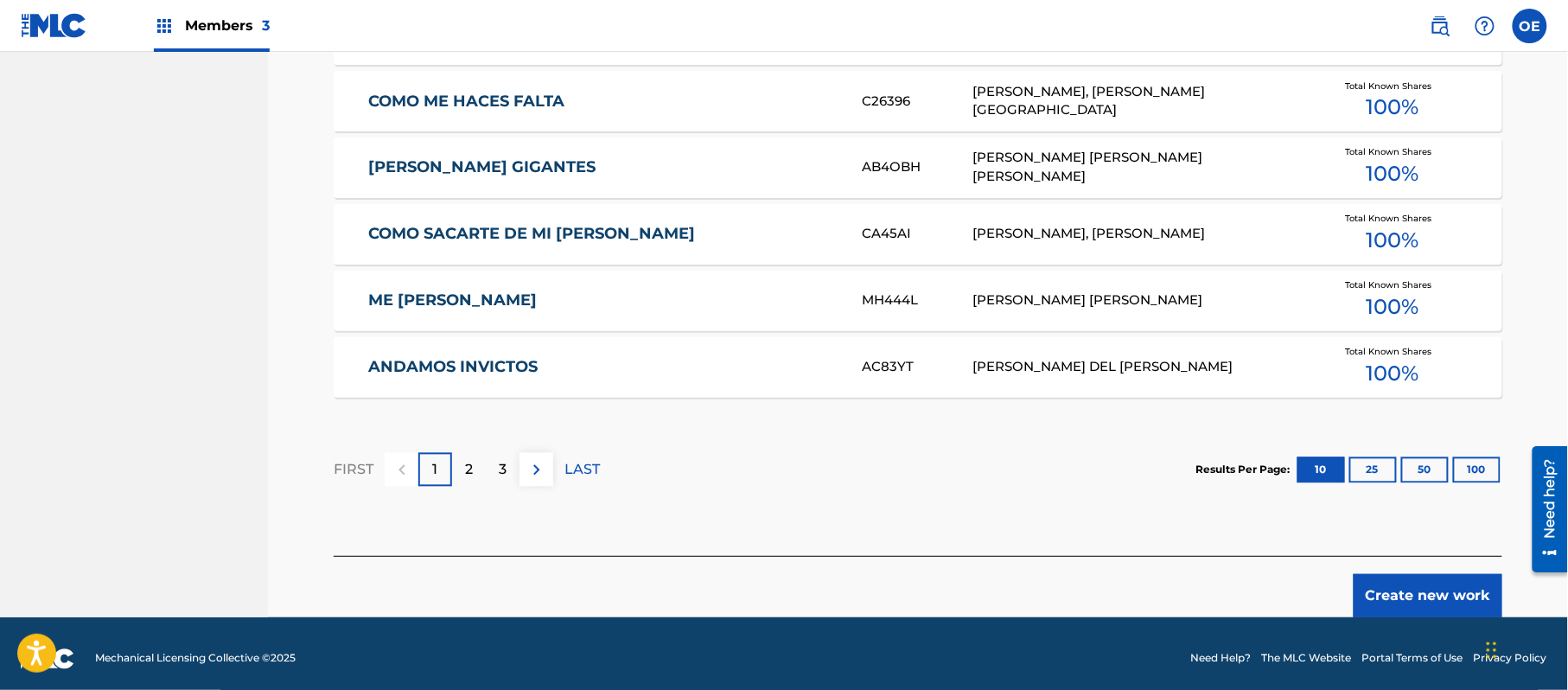
scroll to position [1075, 0]
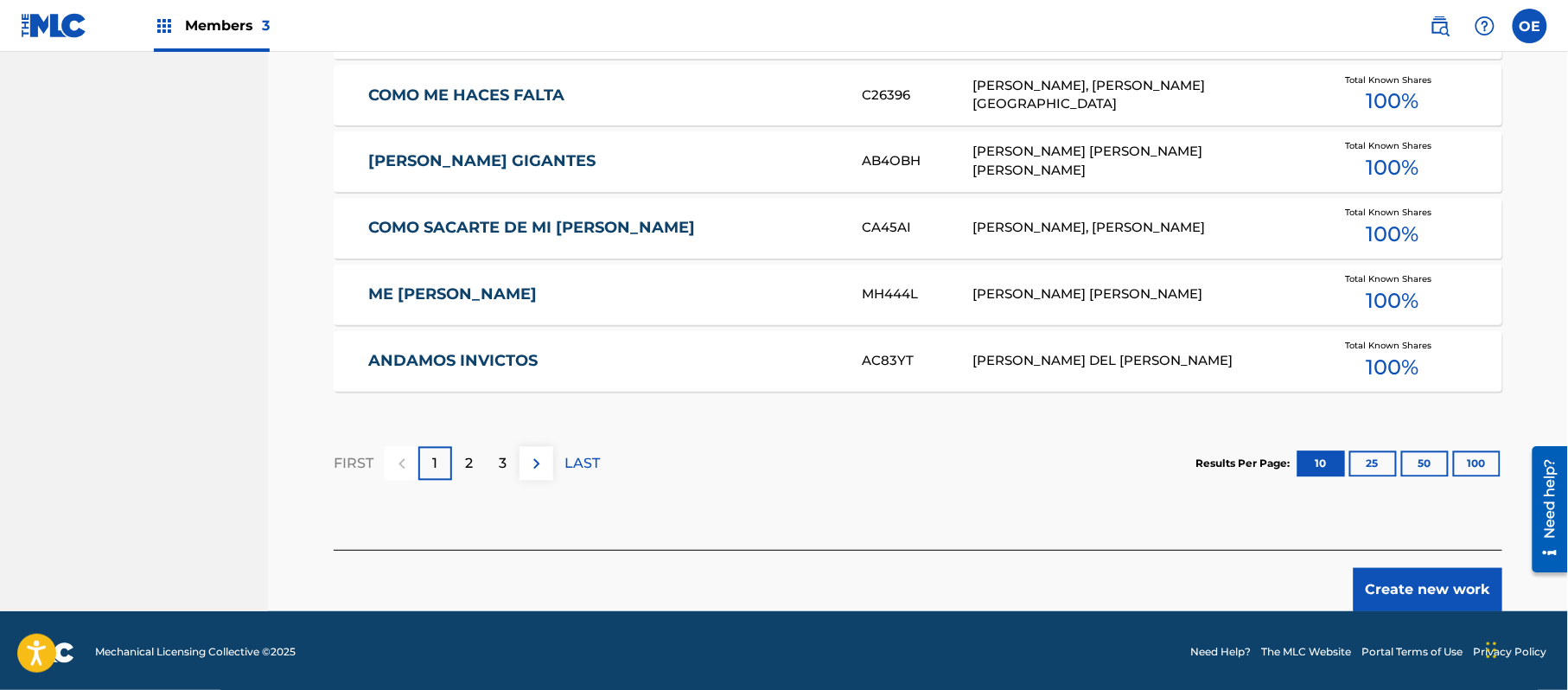
click at [1449, 585] on button "Create new work" at bounding box center [1428, 590] width 149 height 43
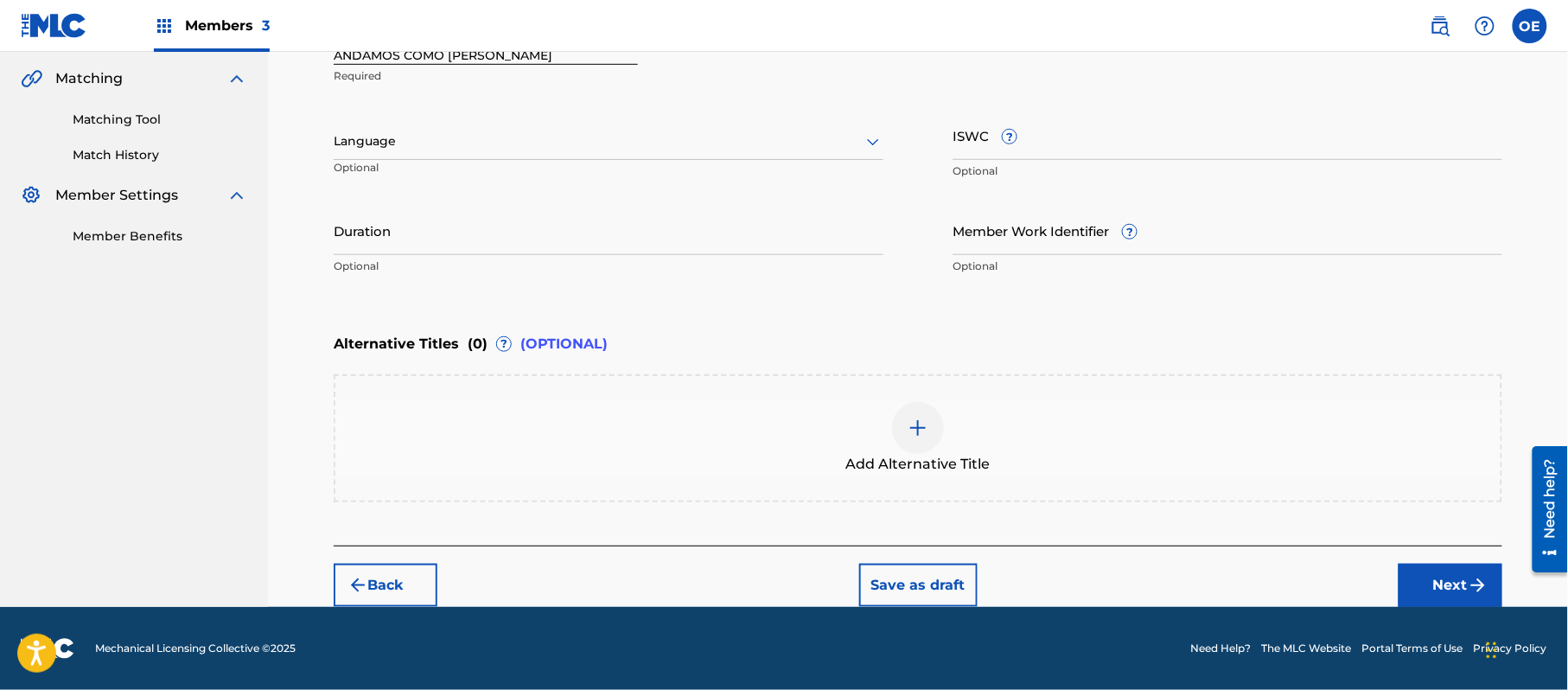
scroll to position [392, 0]
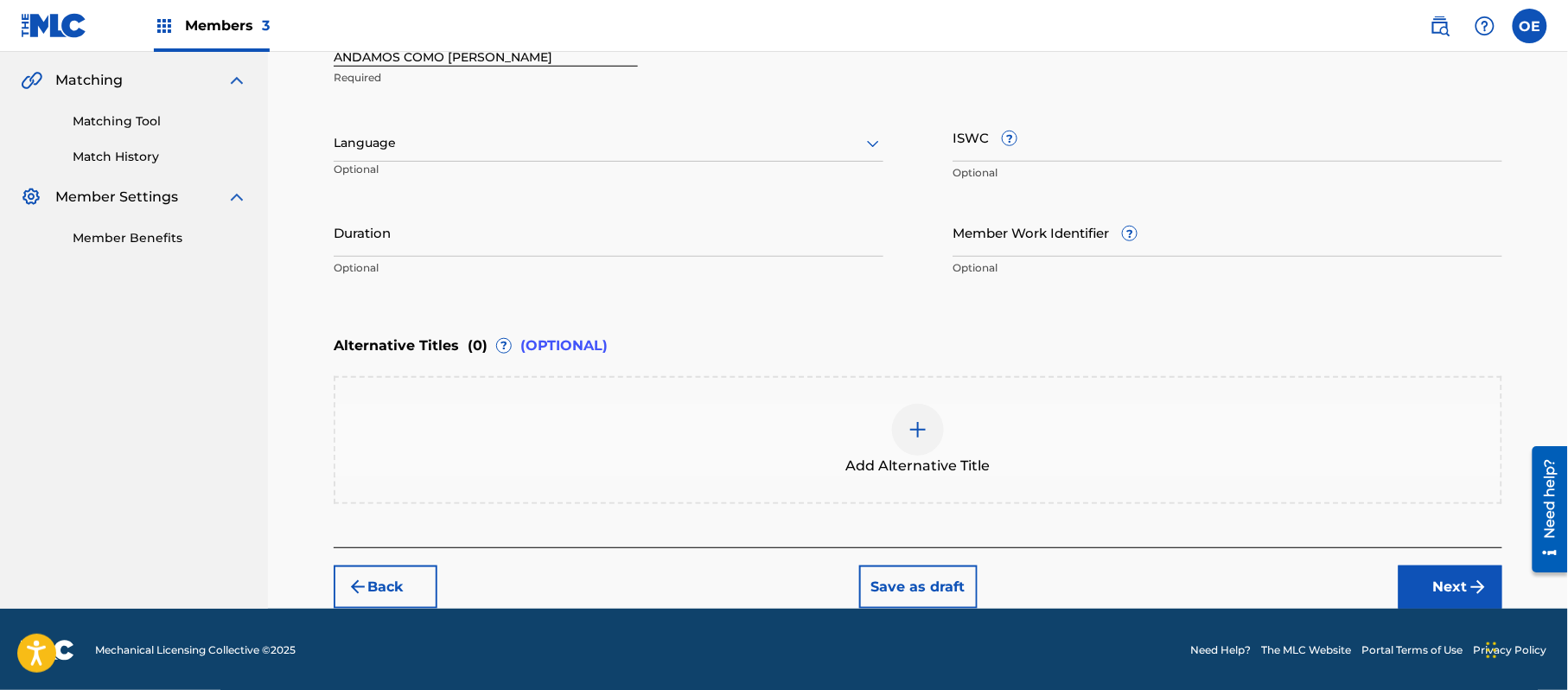
click at [387, 145] on div at bounding box center [608, 143] width 550 height 22
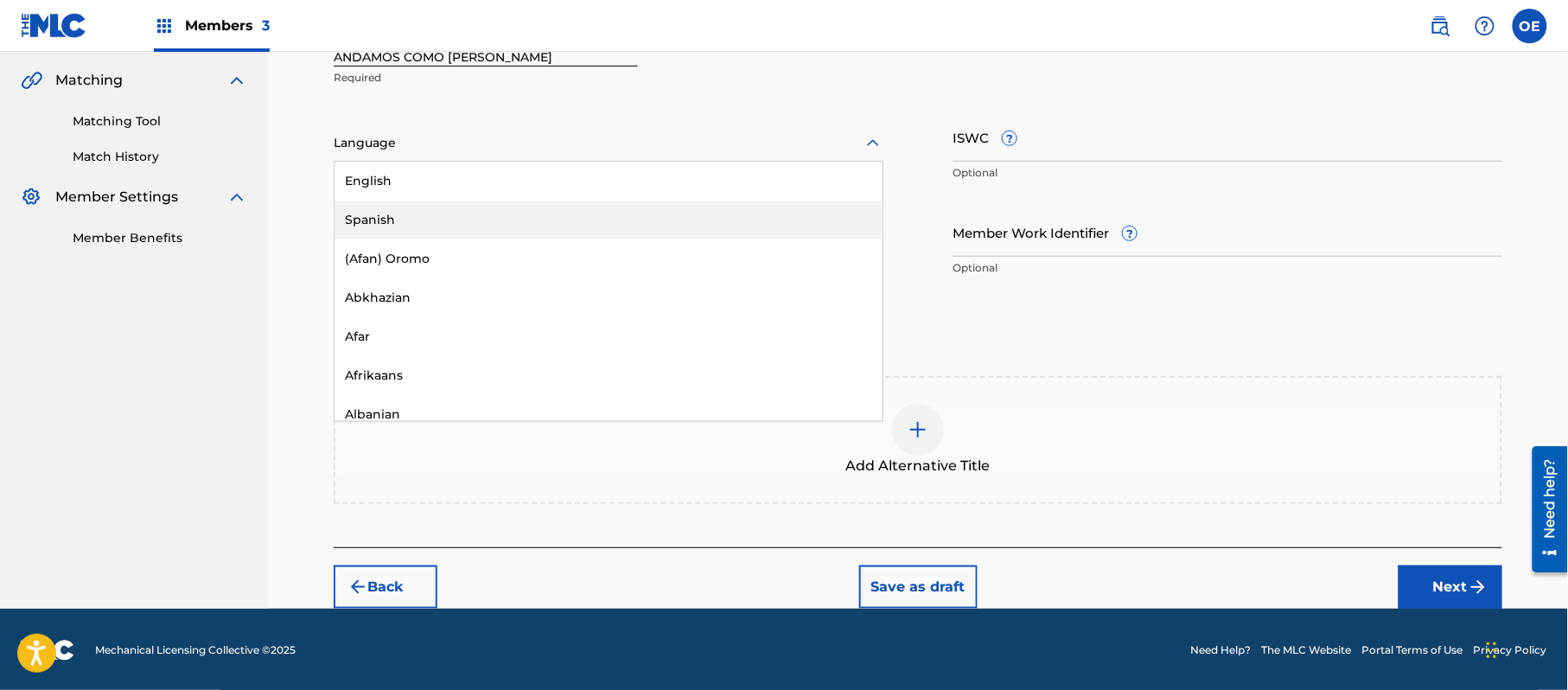
click at [386, 206] on div "Spanish" at bounding box center [608, 220] width 548 height 39
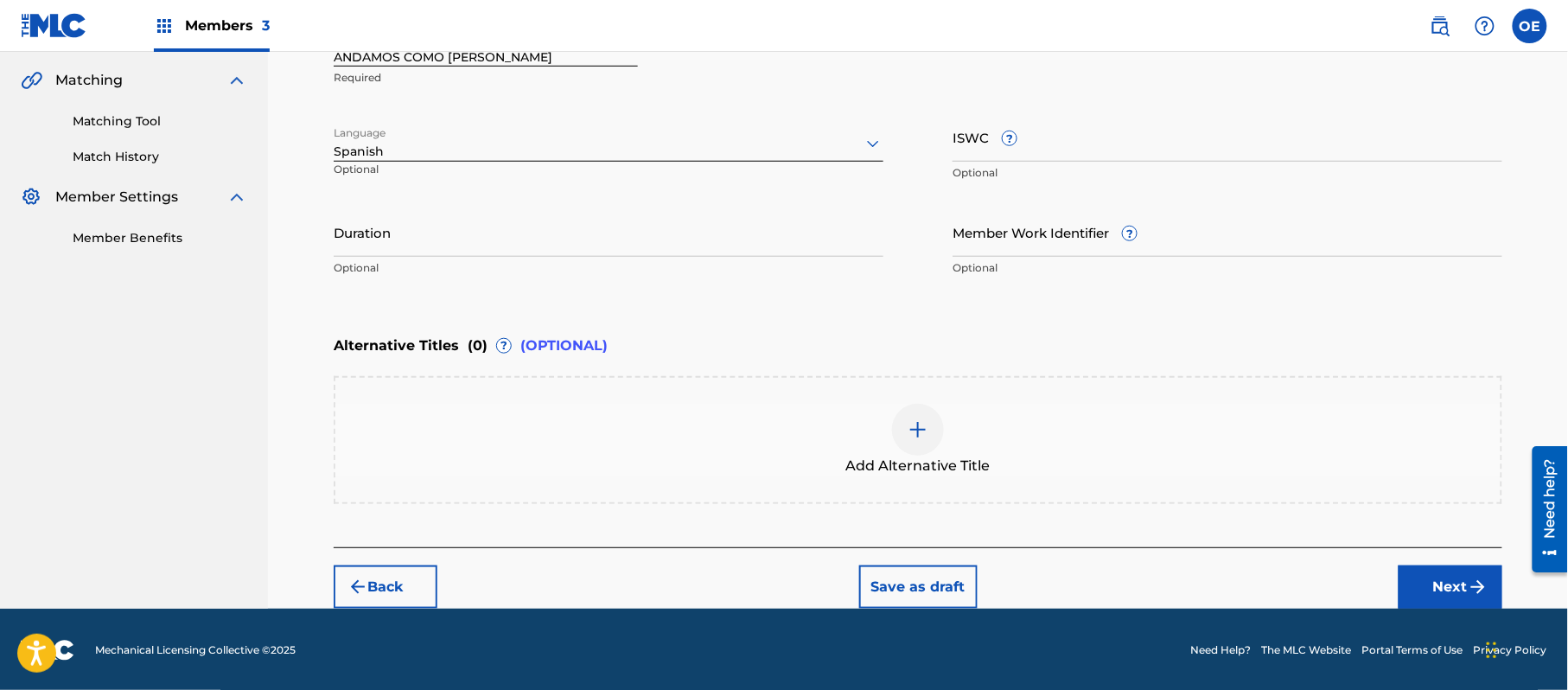
click at [519, 243] on input "Duration" at bounding box center [608, 231] width 550 height 49
click at [1453, 571] on button "Next" at bounding box center [1451, 587] width 104 height 43
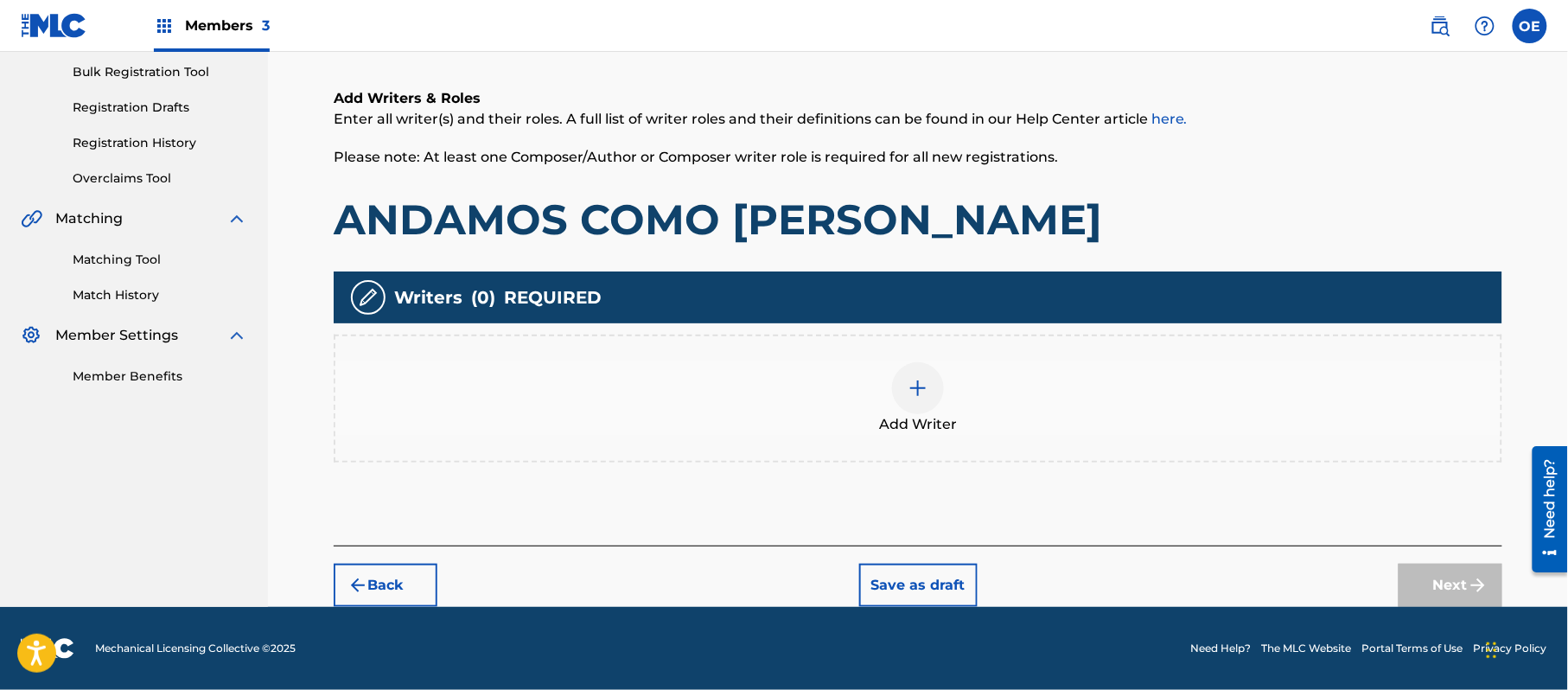
scroll to position [78, 0]
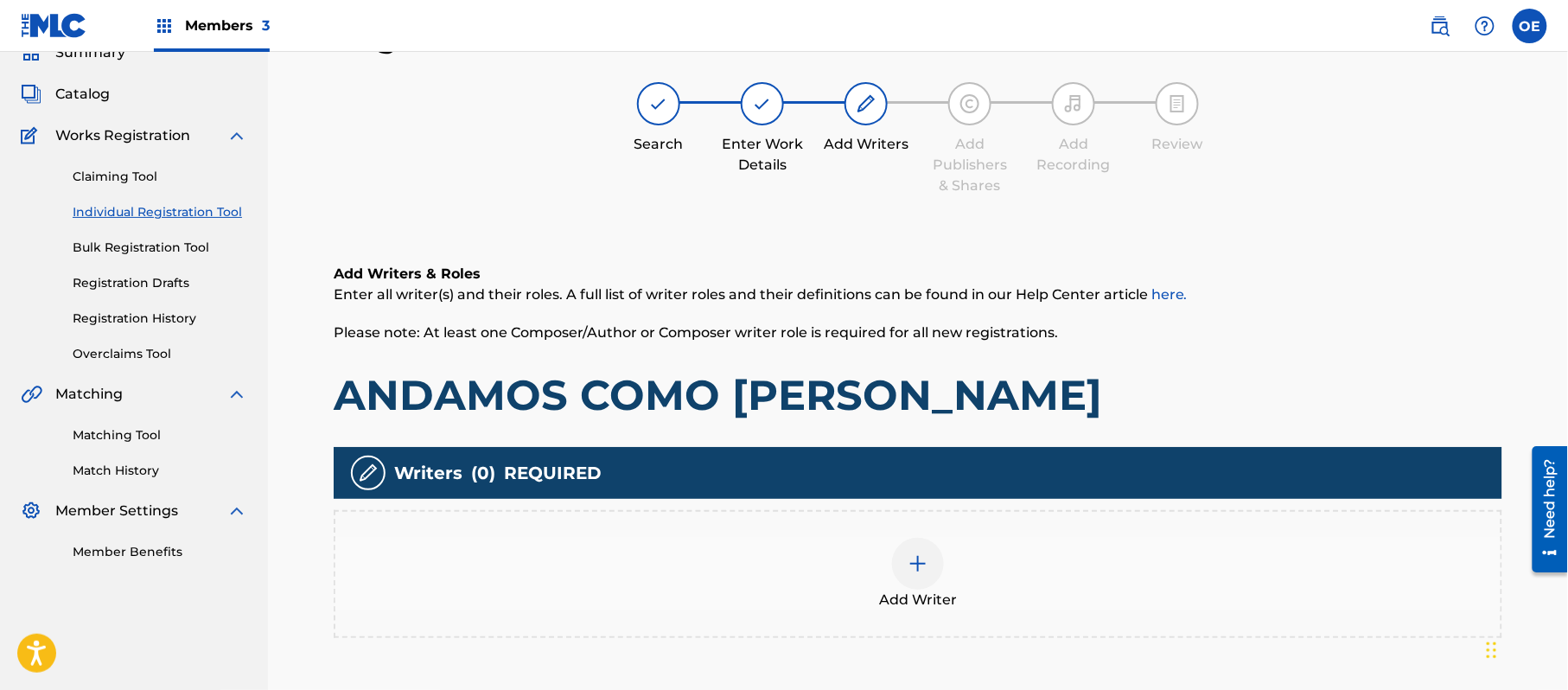
click at [865, 539] on div "Add Writer" at bounding box center [918, 574] width 1165 height 73
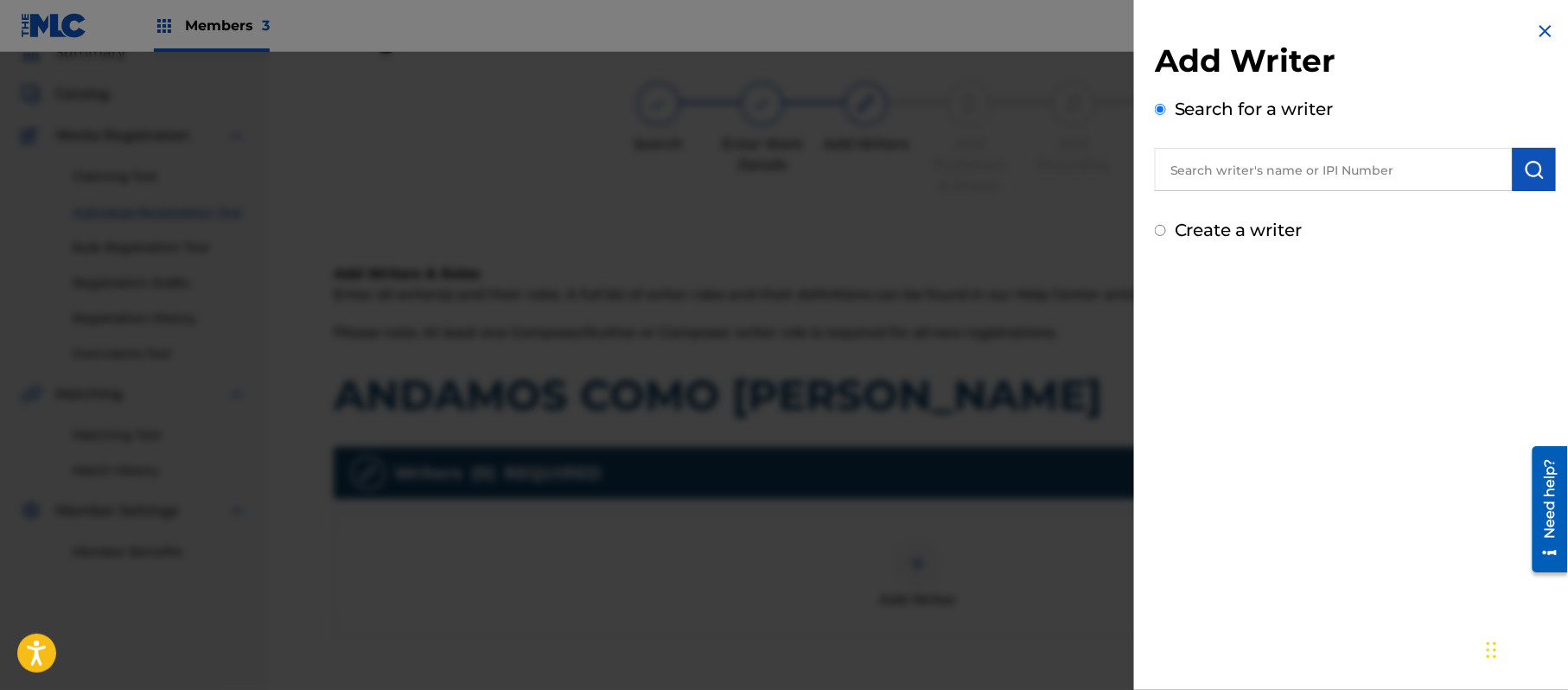
click at [1281, 231] on label "Create a writer" at bounding box center [1239, 229] width 128 height 21
click at [1166, 231] on input "Create a writer" at bounding box center [1160, 230] width 12 height 12
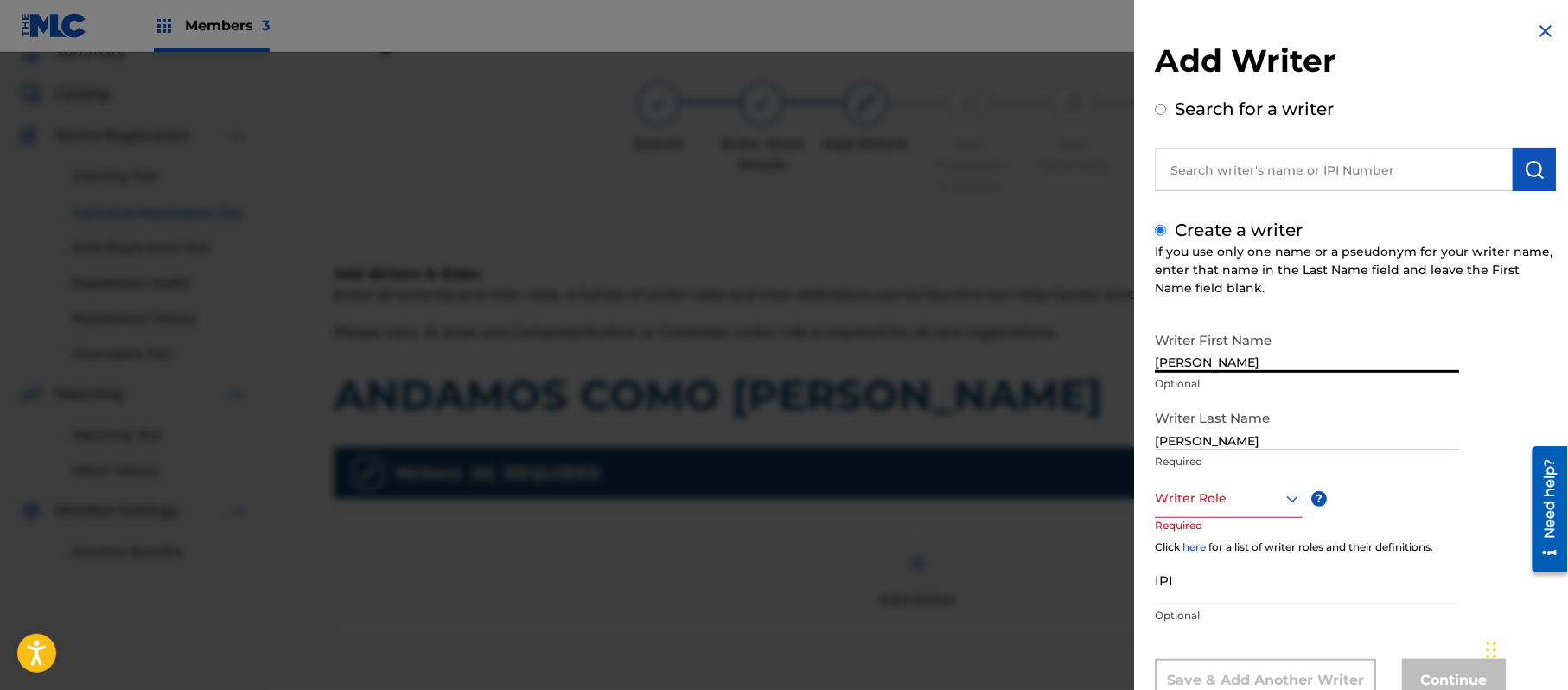
drag, startPoint x: 1326, startPoint y: 350, endPoint x: 1223, endPoint y: 367, distance: 104.4
click at [1223, 367] on input "[PERSON_NAME]" at bounding box center [1306, 348] width 304 height 49
drag, startPoint x: 1231, startPoint y: 447, endPoint x: 944, endPoint y: 428, distance: 287.6
click at [1000, 444] on div "Add Writer Search for a writer Create a writer If you use only one name or a ps…" at bounding box center [784, 371] width 1568 height 638
click at [1232, 496] on div "Writer Role" at bounding box center [1228, 497] width 148 height 39
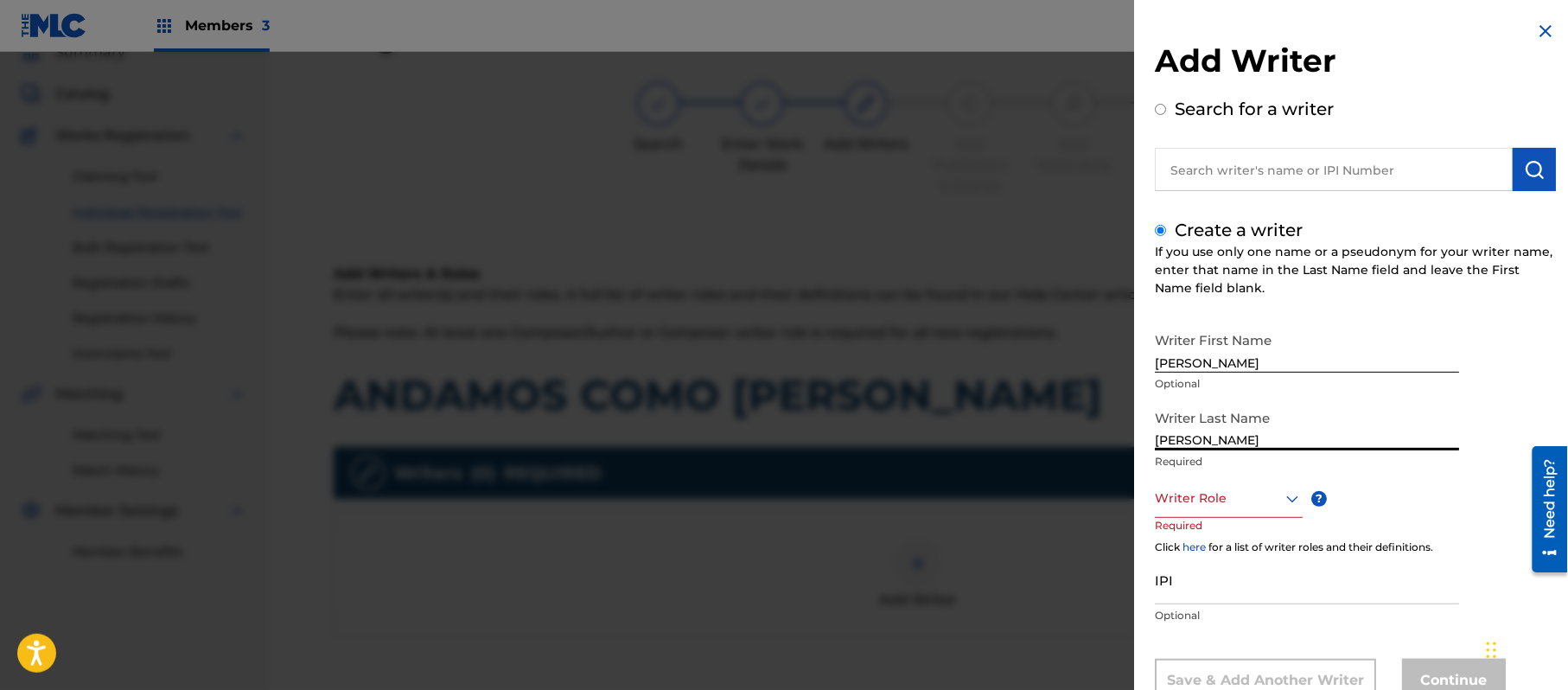
scroll to position [59, 0]
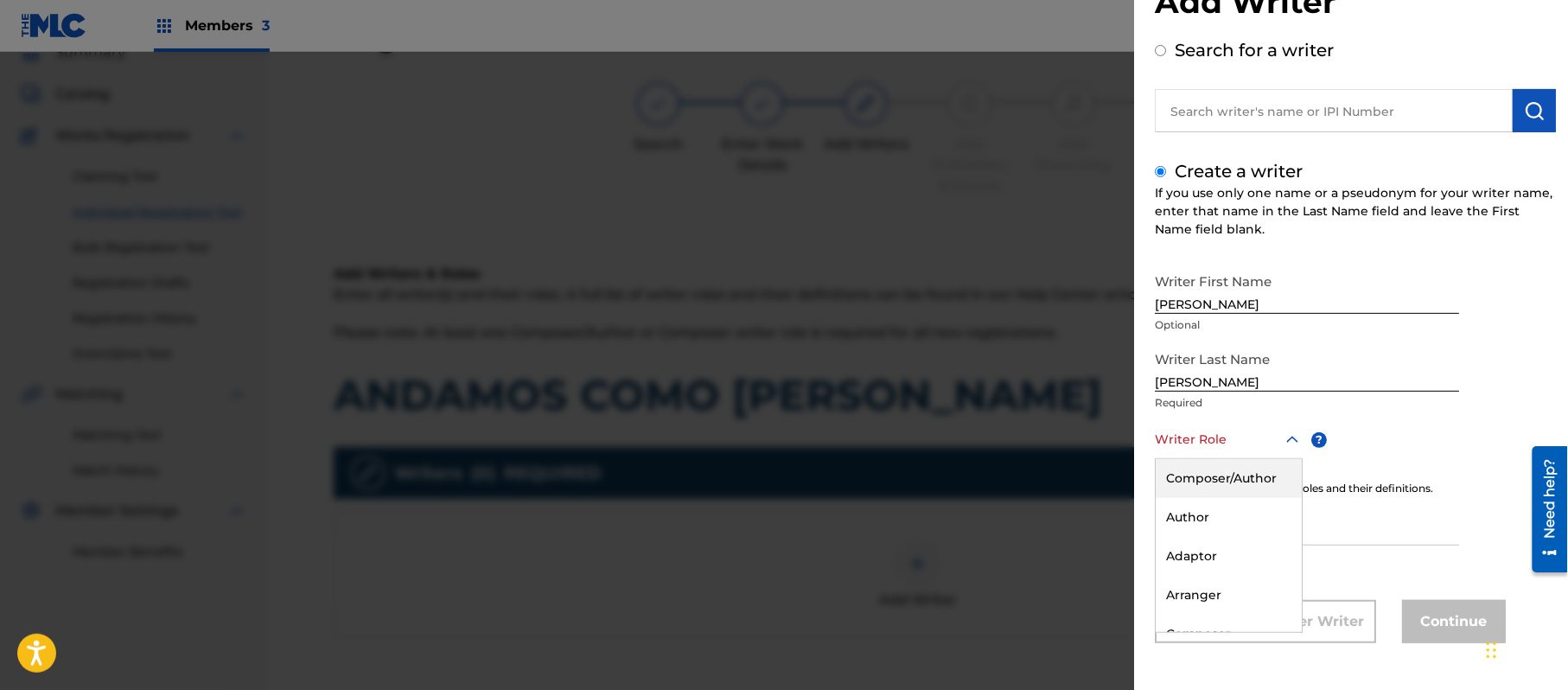
click at [1232, 492] on div "Composer/Author" at bounding box center [1228, 478] width 146 height 39
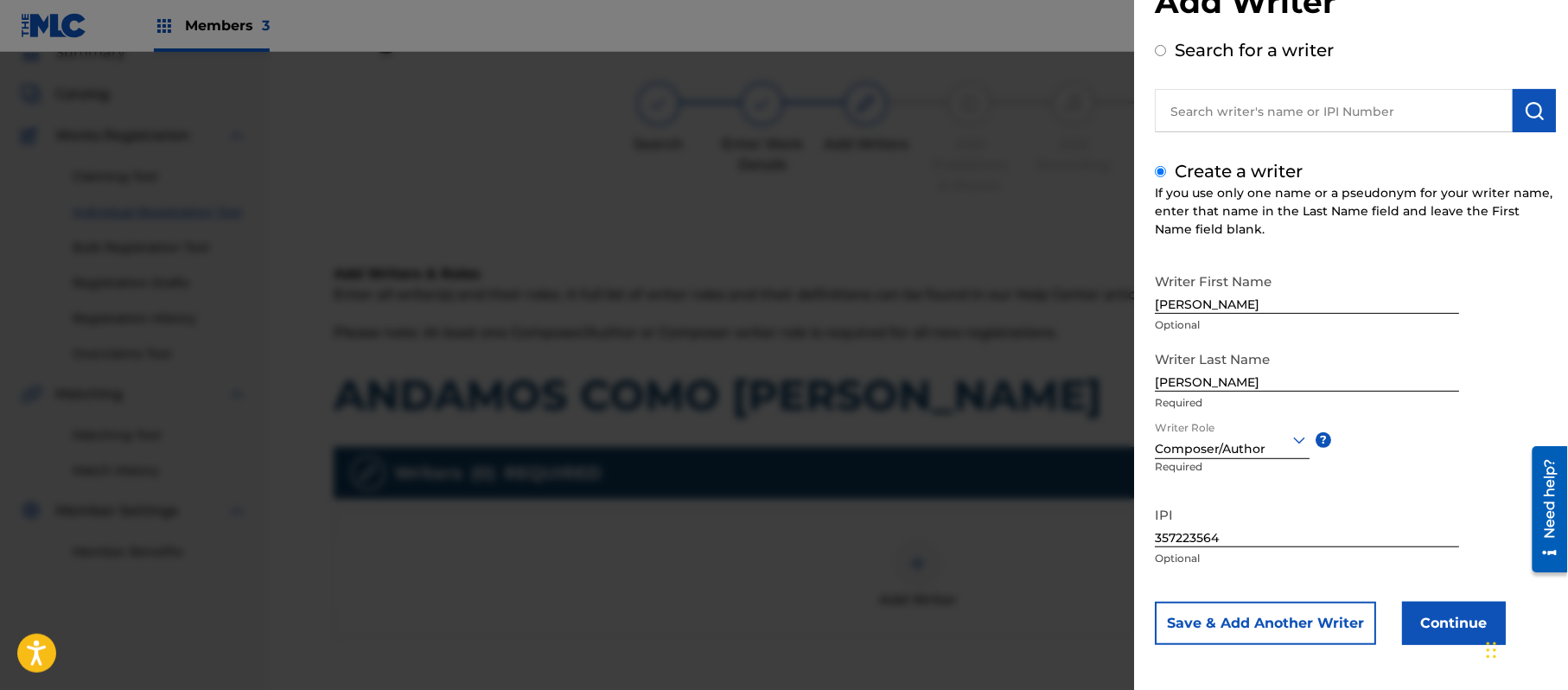
drag, startPoint x: 1445, startPoint y: 598, endPoint x: 1443, endPoint y: 612, distance: 14.1
click at [1443, 612] on div "Writer First Name [PERSON_NAME] Optional Writer Last Name [PERSON_NAME] Require…" at bounding box center [1355, 454] width 401 height 380
click at [1443, 612] on button "Continue" at bounding box center [1454, 623] width 104 height 43
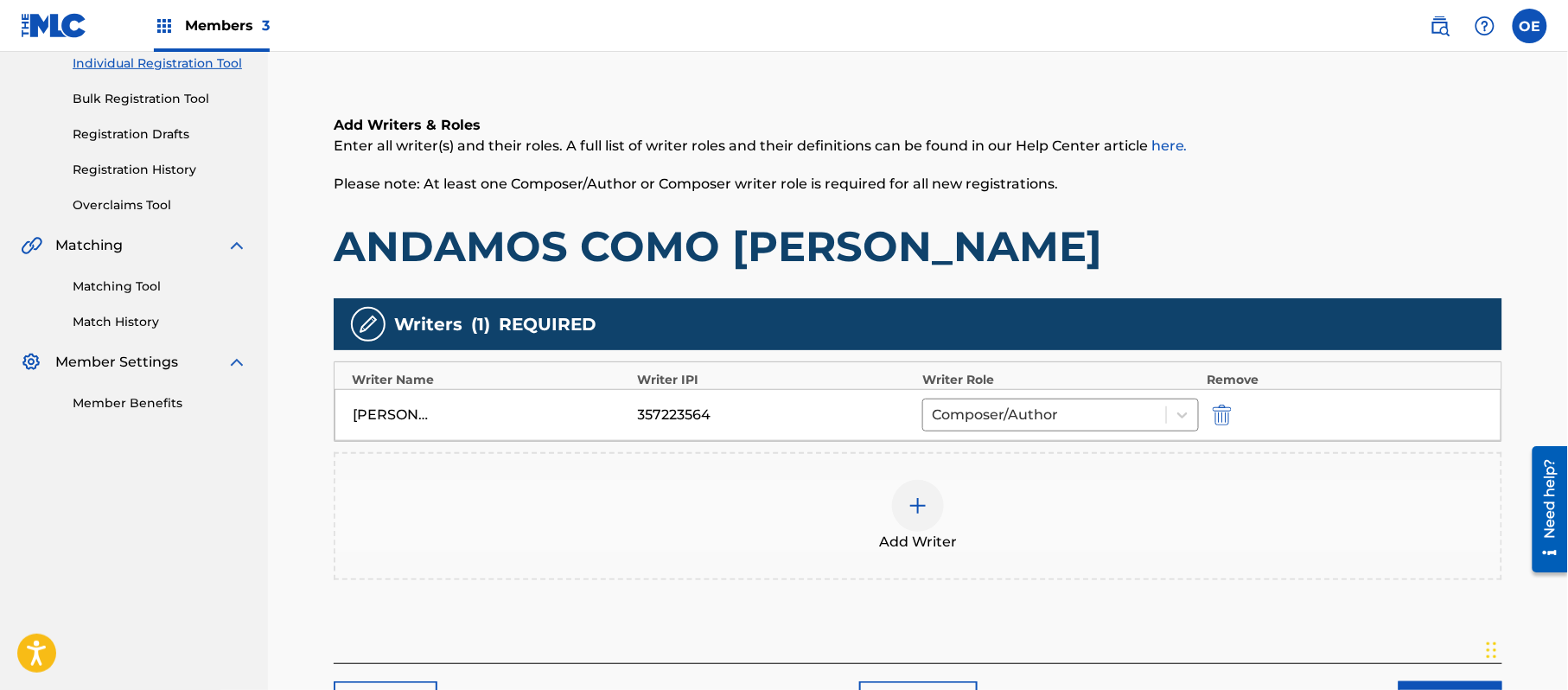
scroll to position [344, 0]
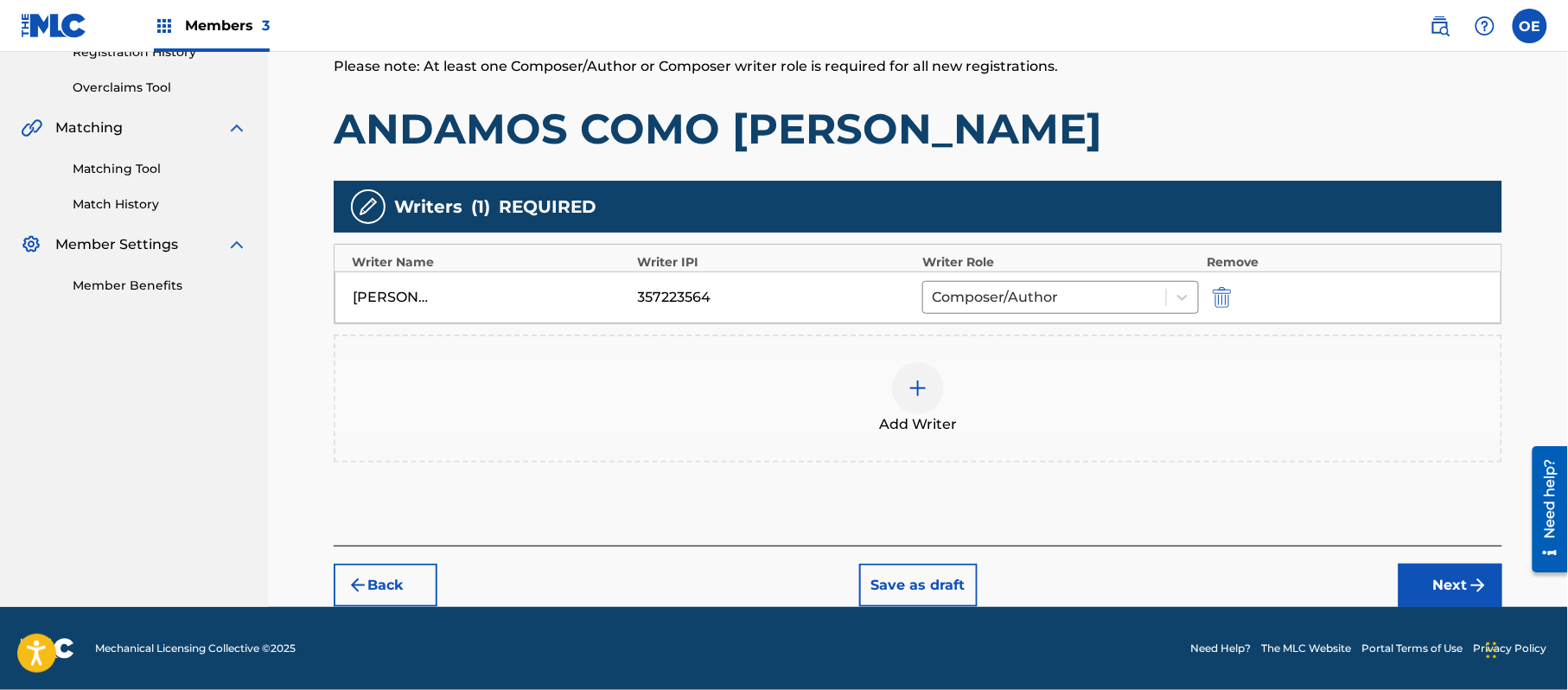
click at [1497, 605] on button "Next" at bounding box center [1451, 585] width 104 height 43
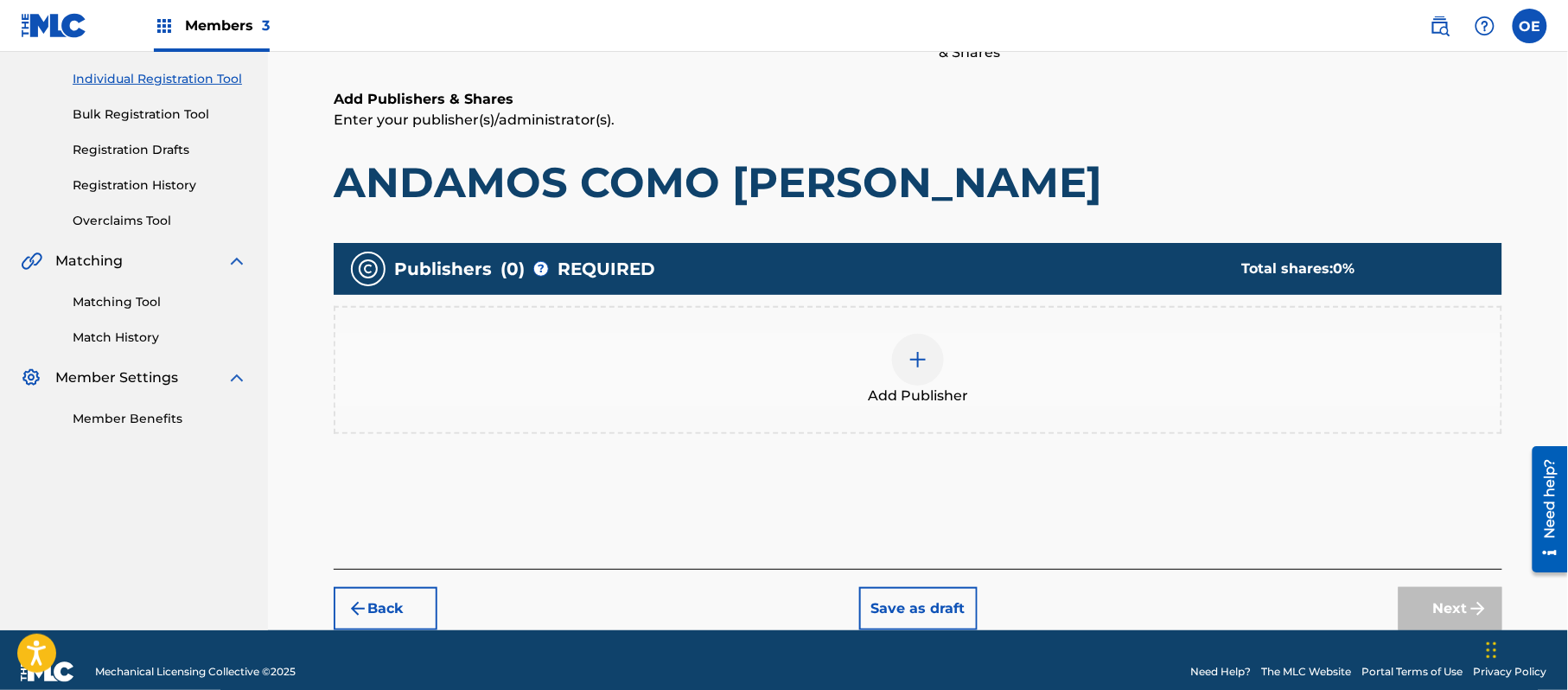
scroll to position [78, 0]
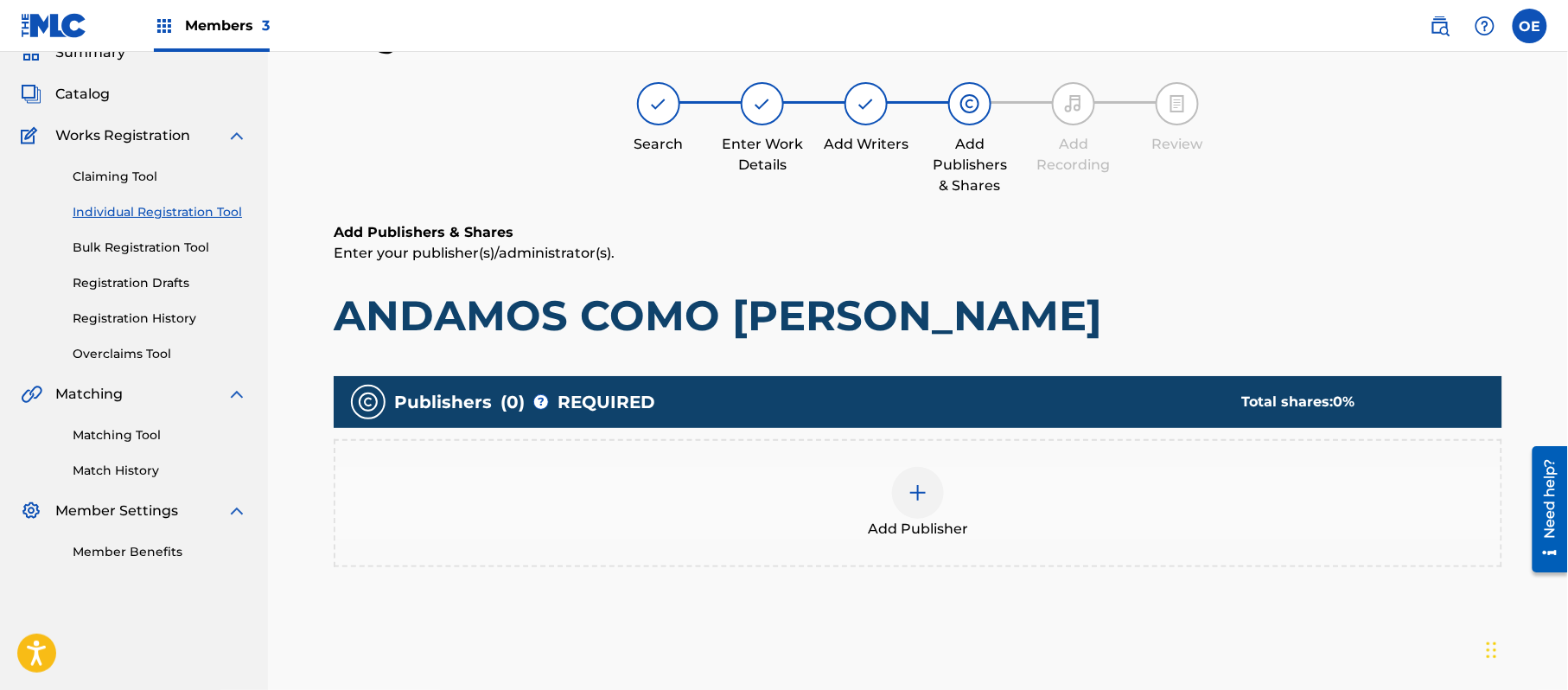
click at [864, 557] on div "Add Publisher" at bounding box center [918, 503] width 1169 height 128
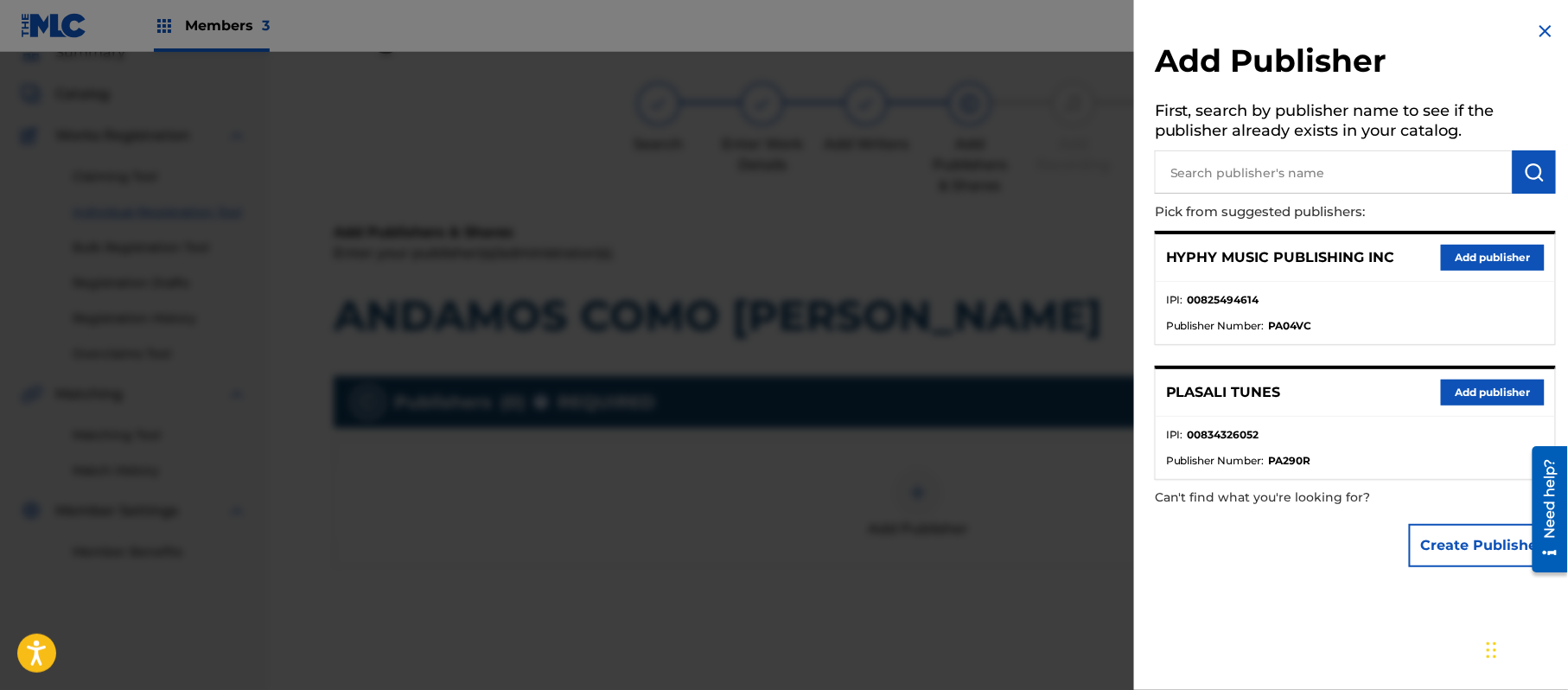
click at [1488, 257] on button "Add publisher" at bounding box center [1494, 257] width 104 height 26
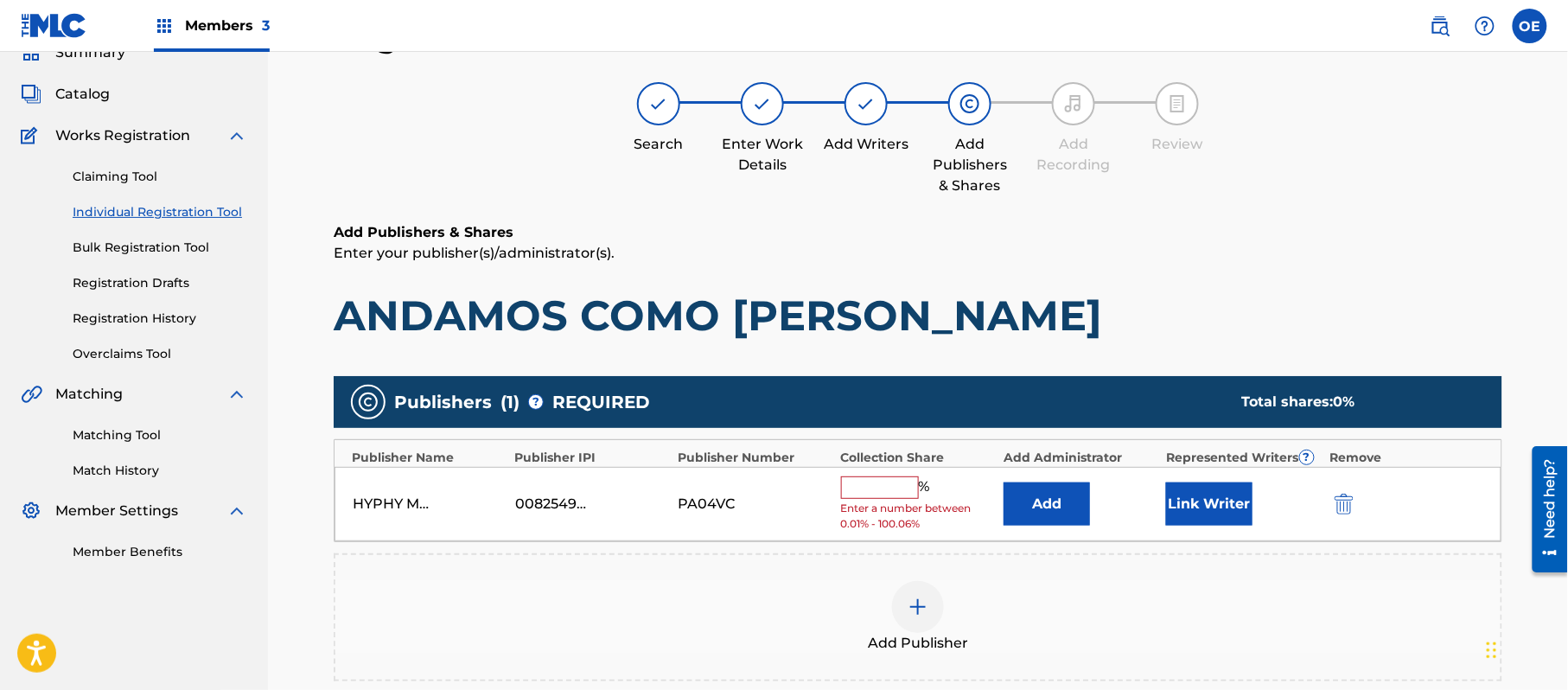
click at [869, 500] on span "Enter a number between 0.01% - 100.06%" at bounding box center [918, 515] width 154 height 31
drag, startPoint x: 890, startPoint y: 487, endPoint x: 892, endPoint y: 498, distance: 11.2
click at [890, 488] on input "text" at bounding box center [879, 487] width 78 height 22
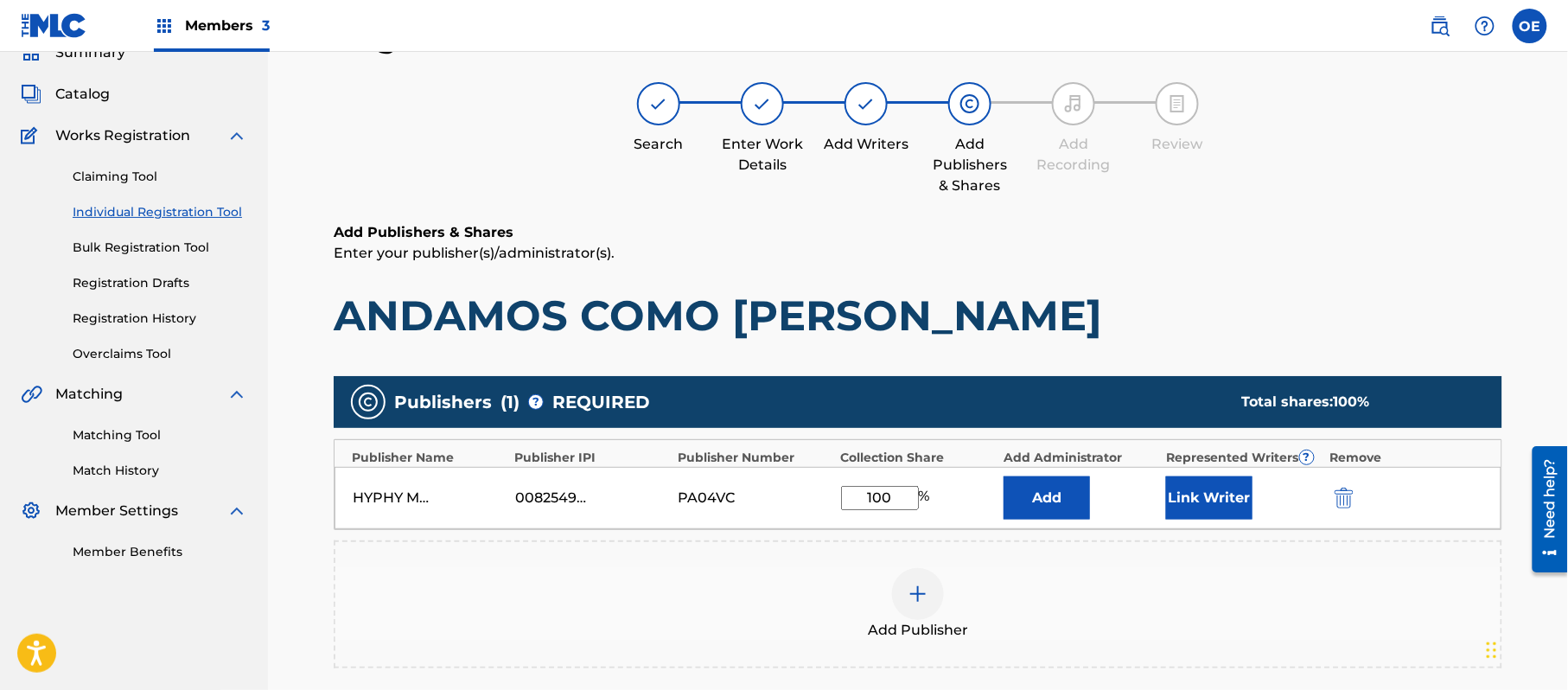
click at [1236, 492] on button "Link Writer" at bounding box center [1209, 497] width 86 height 43
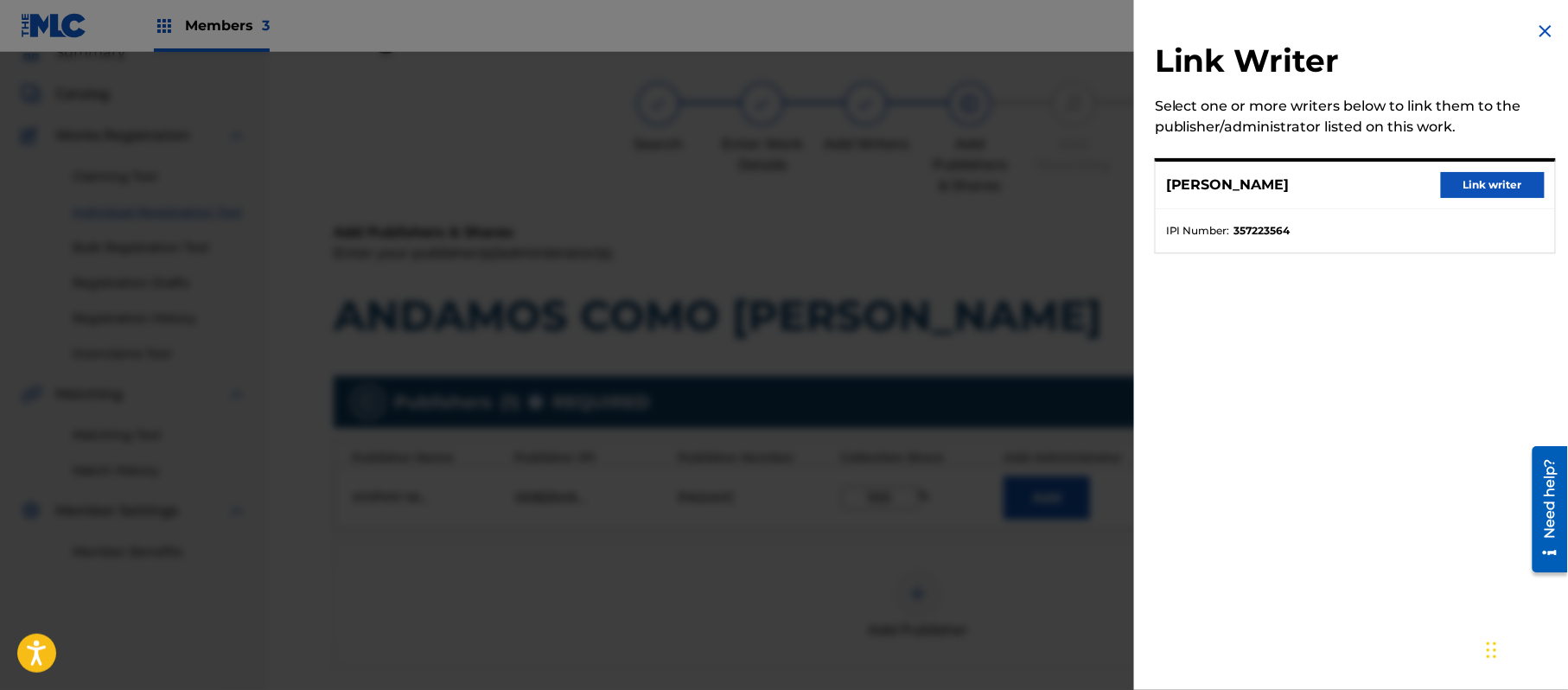
click at [1488, 191] on button "Link writer" at bounding box center [1494, 185] width 104 height 26
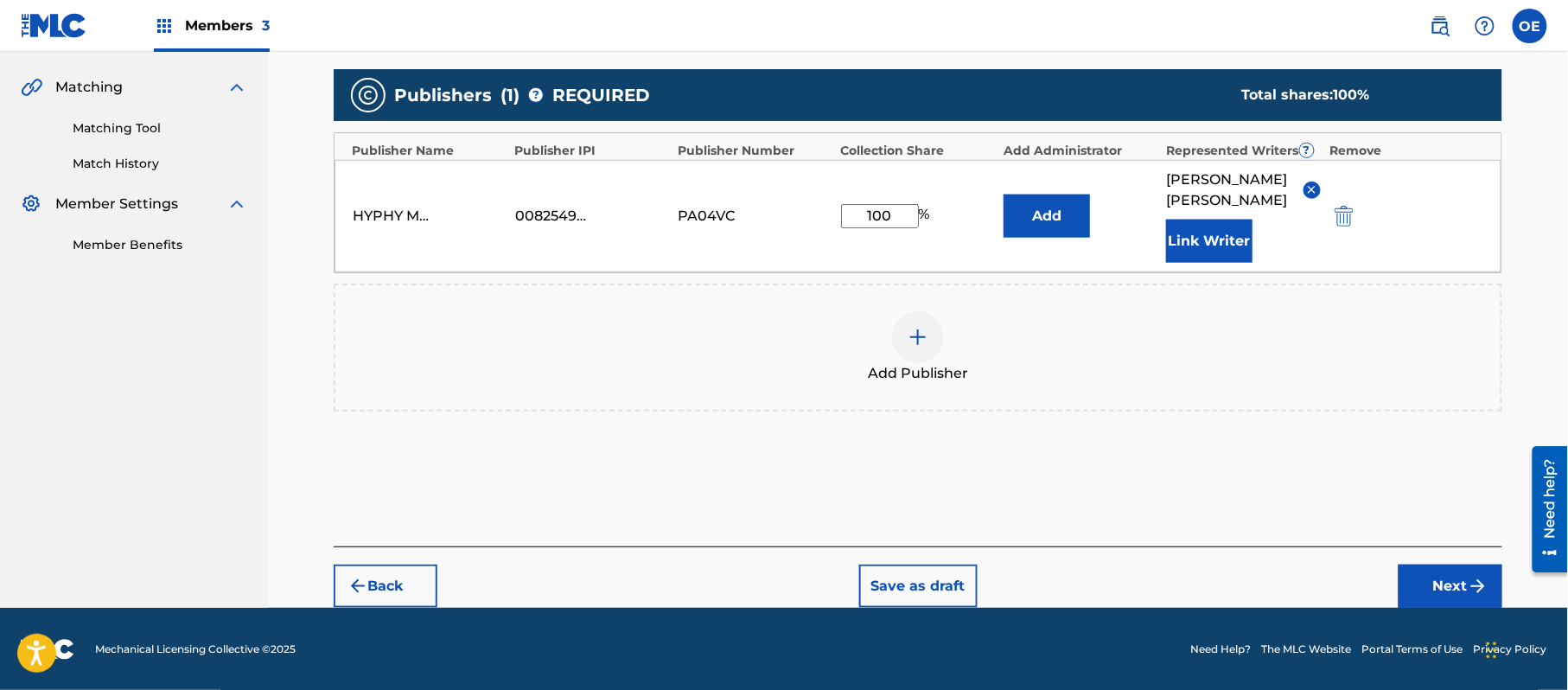
click at [1461, 569] on button "Next" at bounding box center [1451, 586] width 104 height 43
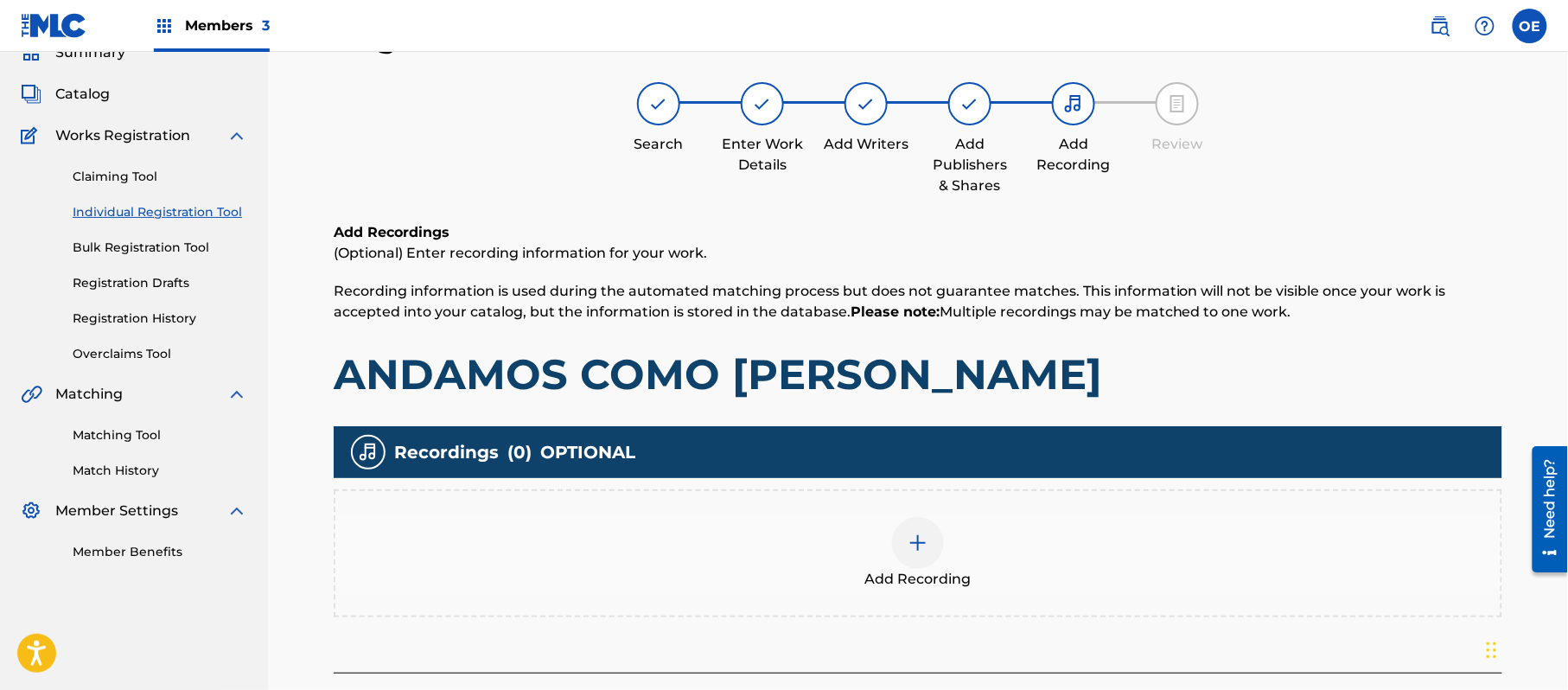
click at [935, 548] on div at bounding box center [918, 543] width 52 height 52
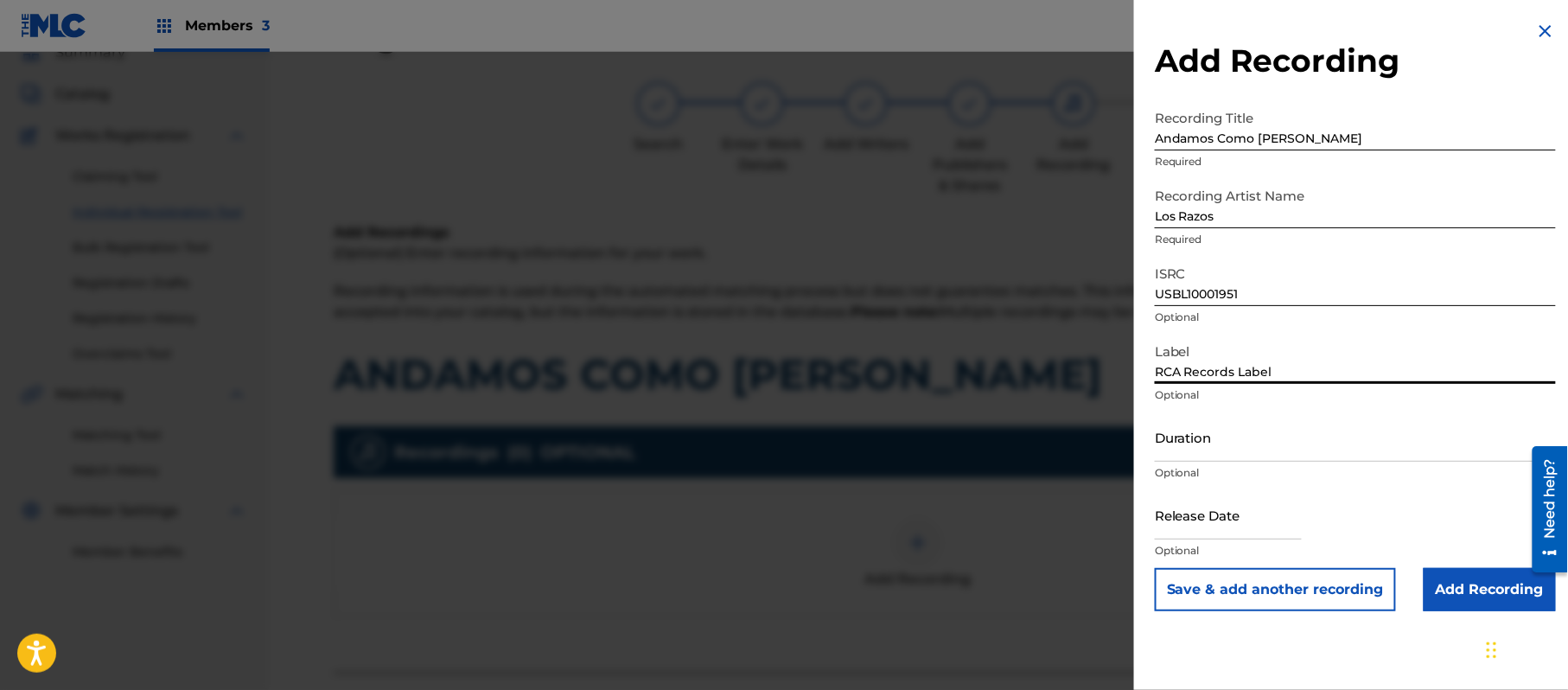
click at [1268, 456] on input "Duration" at bounding box center [1355, 436] width 401 height 49
drag, startPoint x: 1218, startPoint y: 508, endPoint x: 1280, endPoint y: 522, distance: 63.6
click at [1218, 508] on input "text" at bounding box center [1228, 514] width 147 height 49
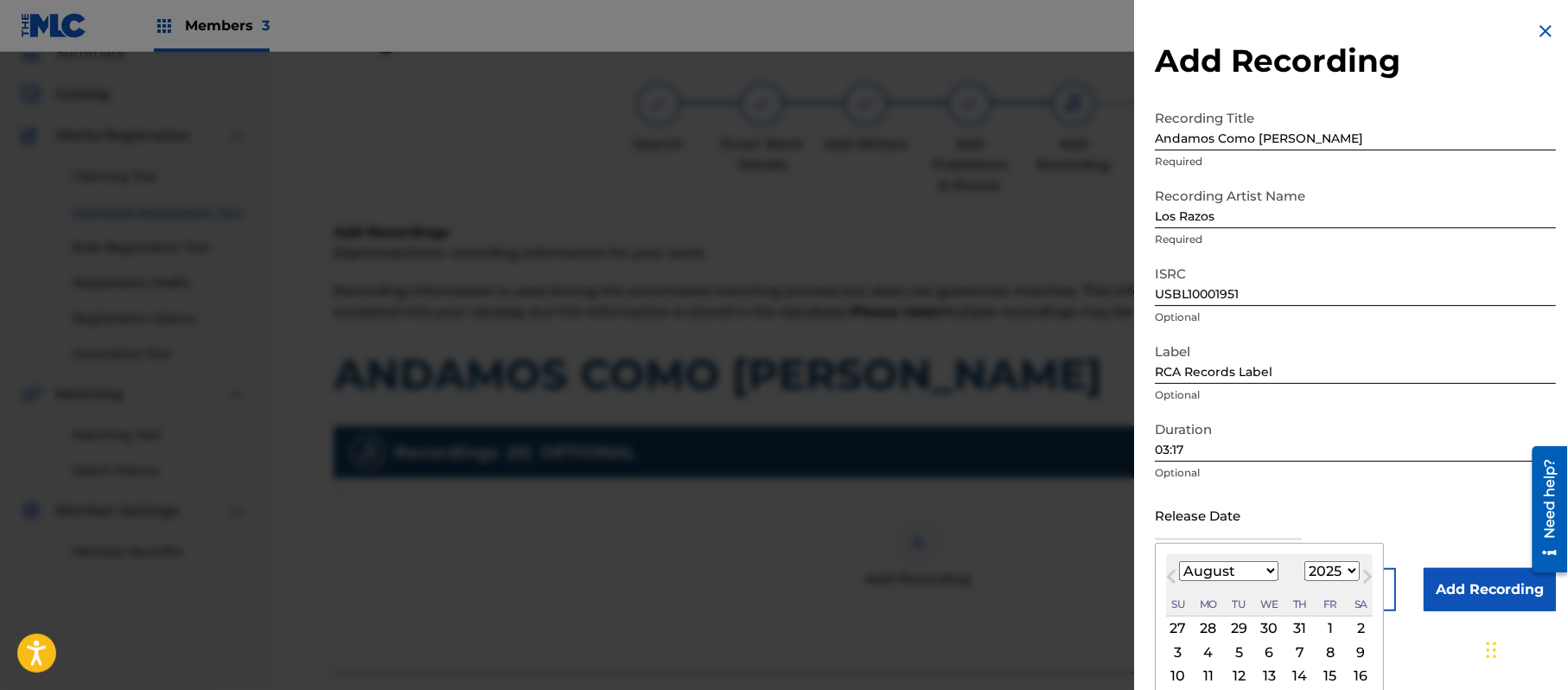
click at [1353, 565] on select "1899 1900 1901 1902 1903 1904 1905 1906 1907 1908 1909 1910 1911 1912 1913 1914…" at bounding box center [1332, 571] width 56 height 20
click at [1308, 561] on select "1899 1900 1901 1902 1903 1904 1905 1906 1907 1908 1909 1910 1911 1912 1913 1914…" at bounding box center [1332, 571] width 56 height 20
drag, startPoint x: 1225, startPoint y: 570, endPoint x: 1221, endPoint y: 562, distance: 8.9
click at [1225, 570] on select "January February March April May June July August September October November De…" at bounding box center [1228, 571] width 100 height 20
click at [1180, 561] on select "January February March April May June July August September October November De…" at bounding box center [1228, 571] width 100 height 20
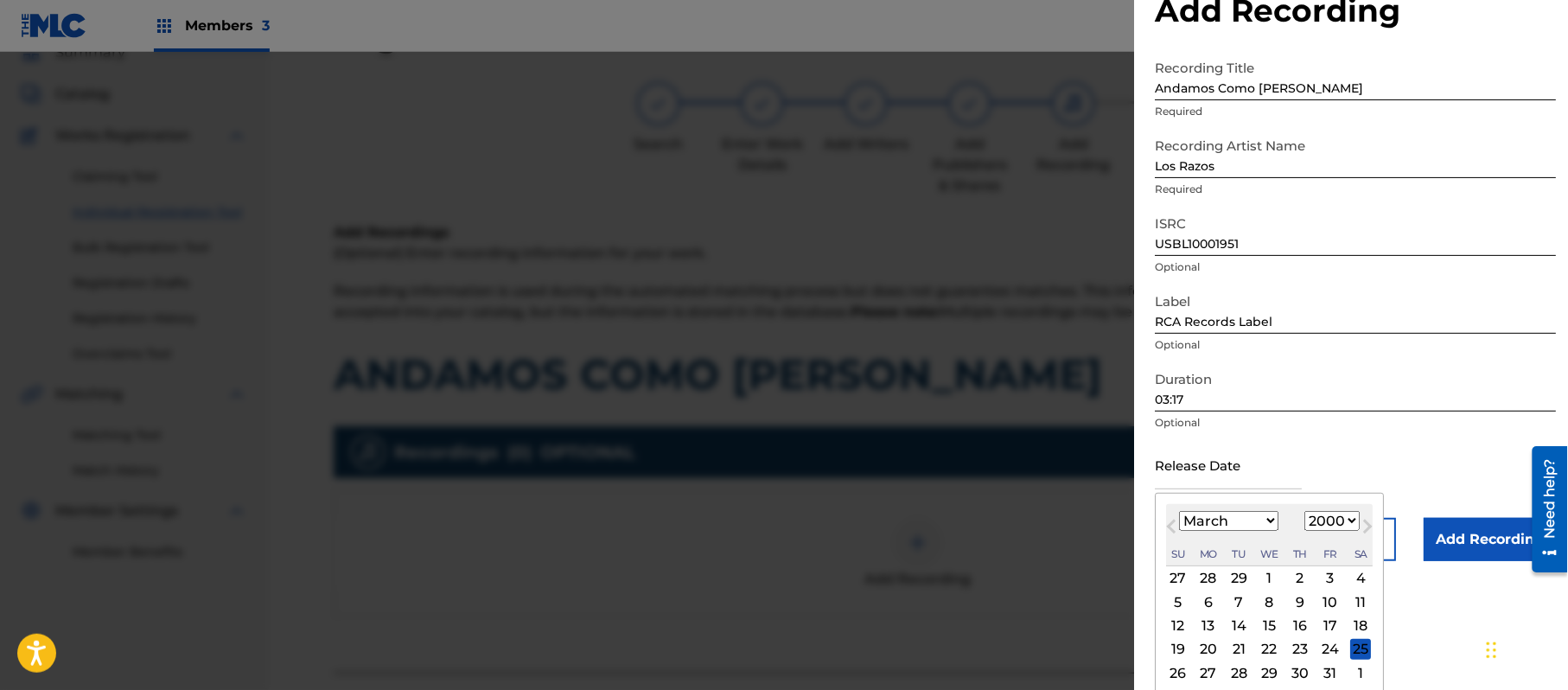
scroll to position [80, 0]
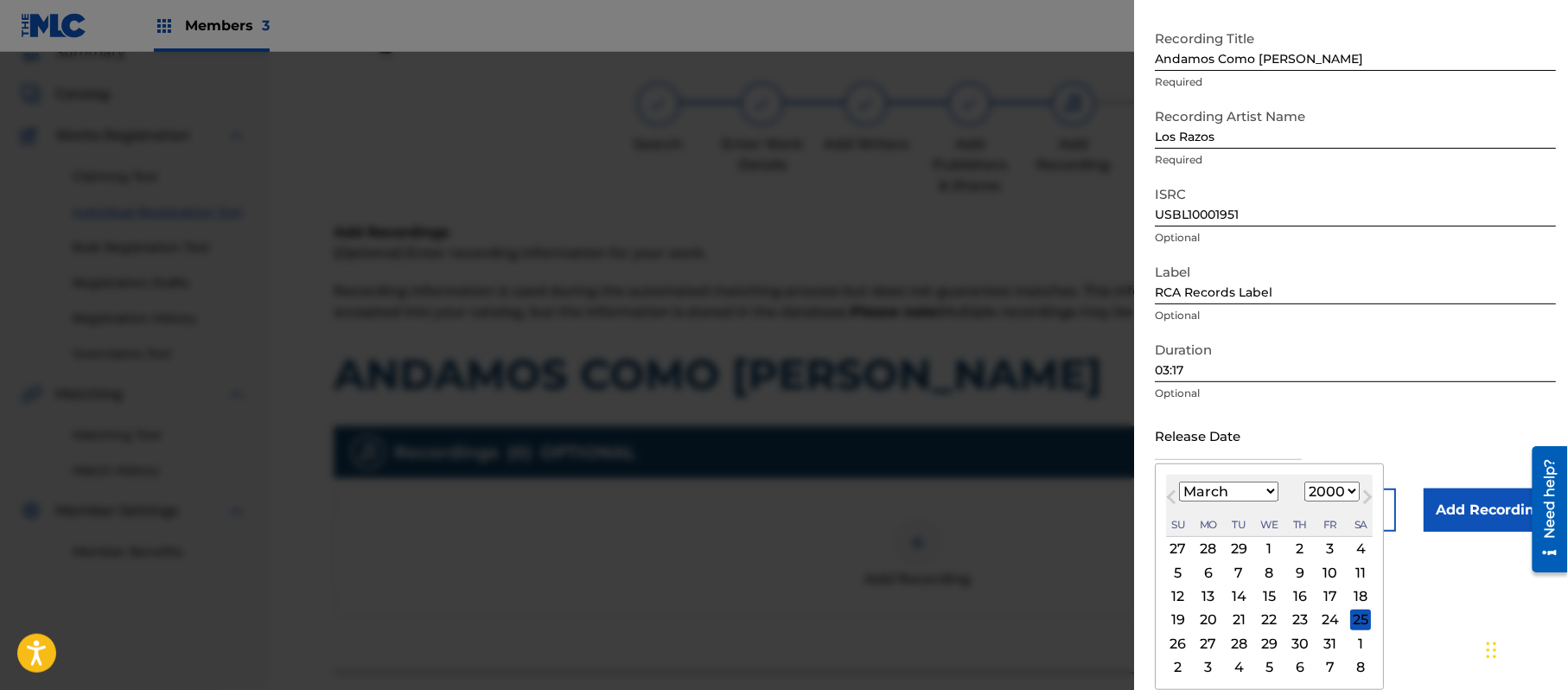
click at [1236, 617] on div "21" at bounding box center [1238, 619] width 21 height 21
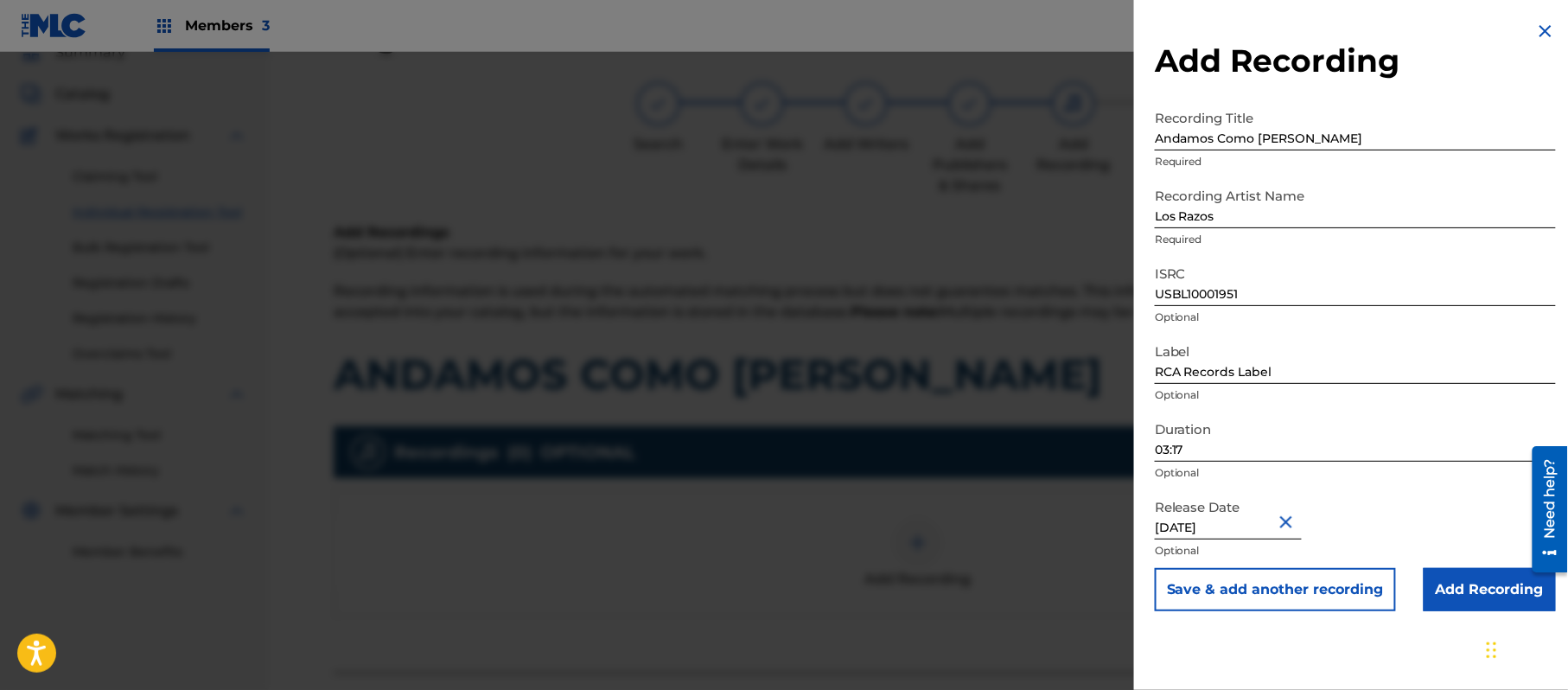
scroll to position [0, 0]
click at [1443, 592] on input "Add Recording" at bounding box center [1490, 590] width 133 height 43
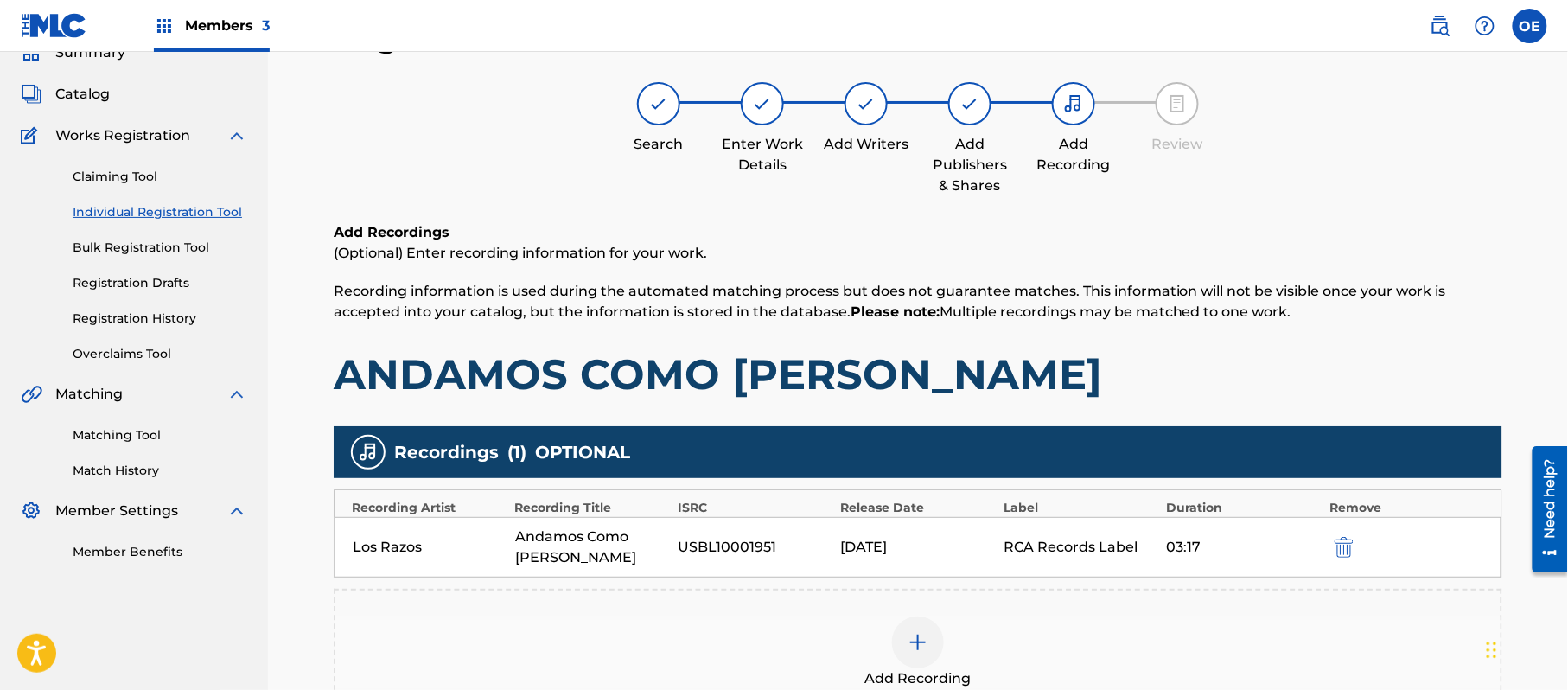
scroll to position [304, 0]
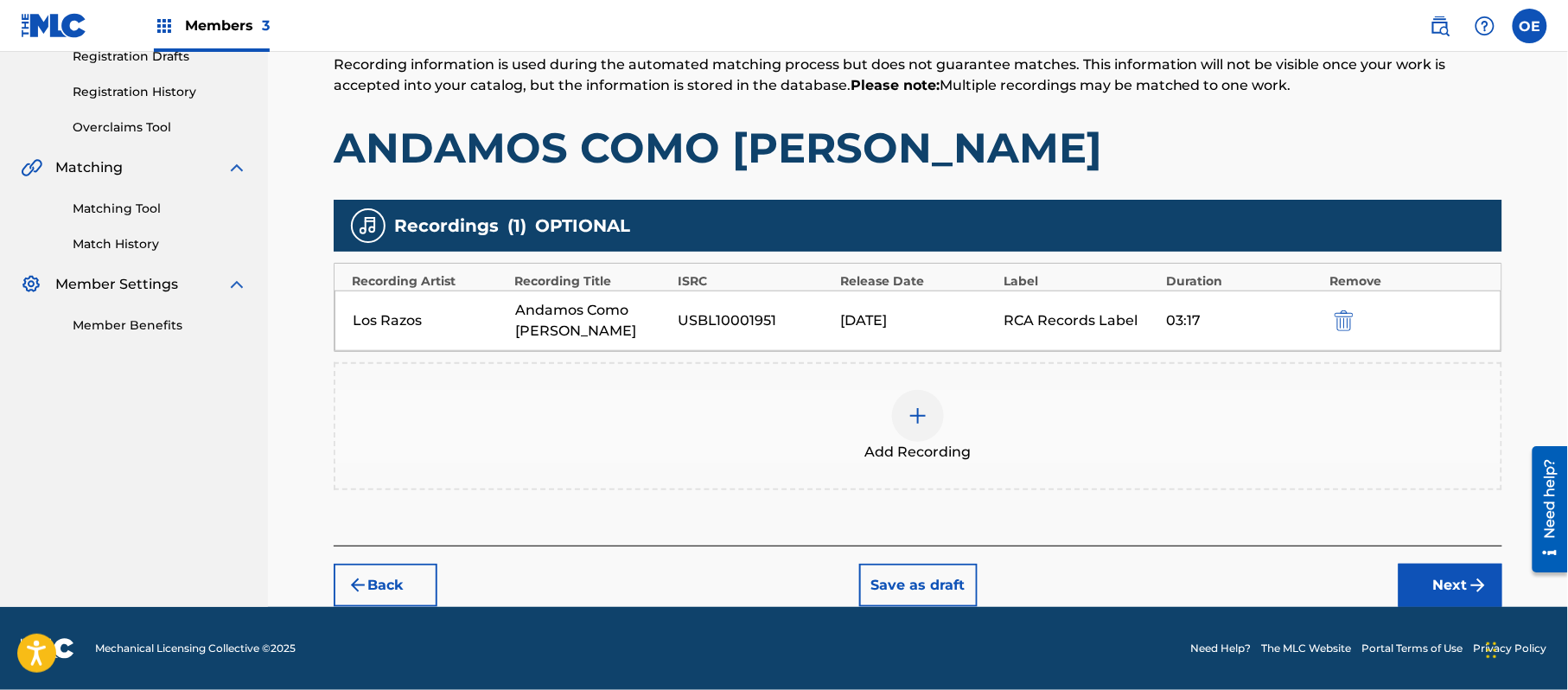
click at [1415, 585] on button "Next" at bounding box center [1451, 585] width 104 height 43
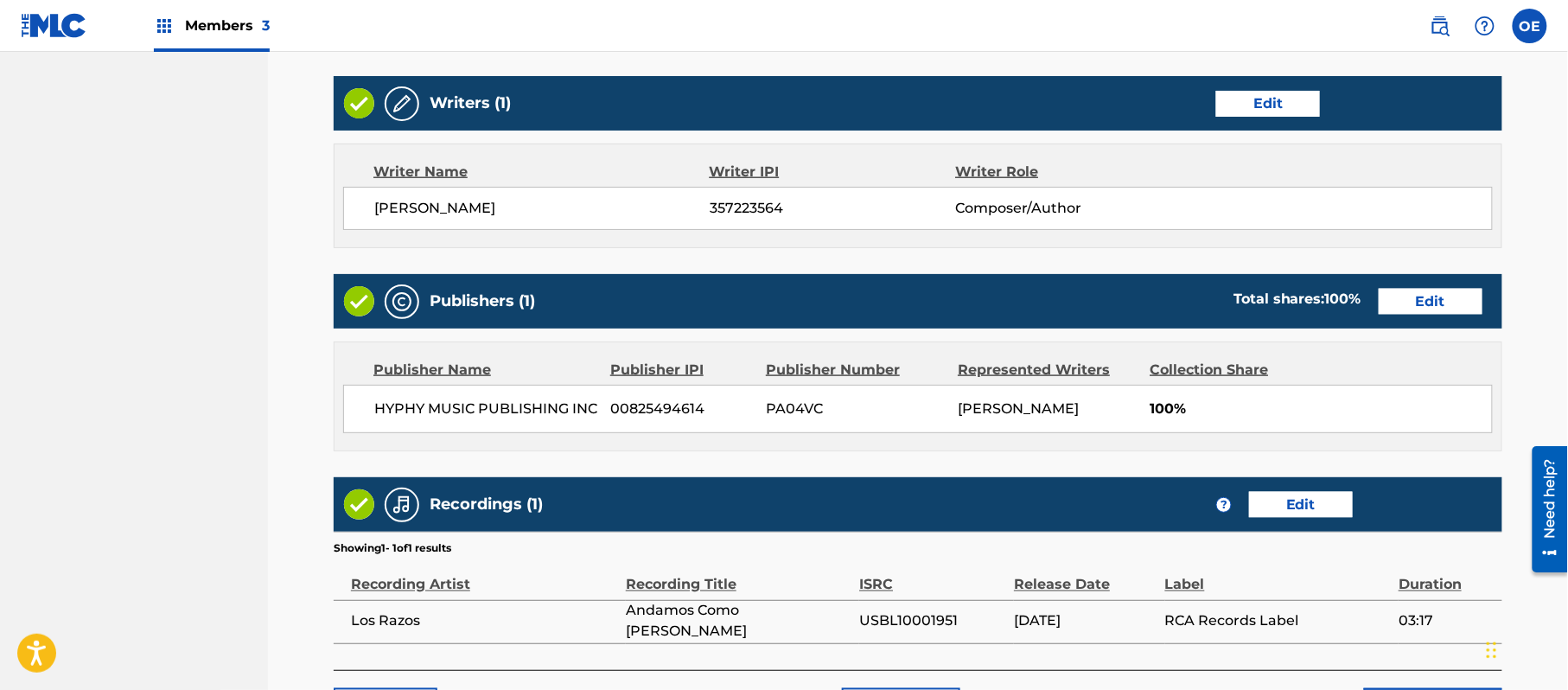
scroll to position [769, 0]
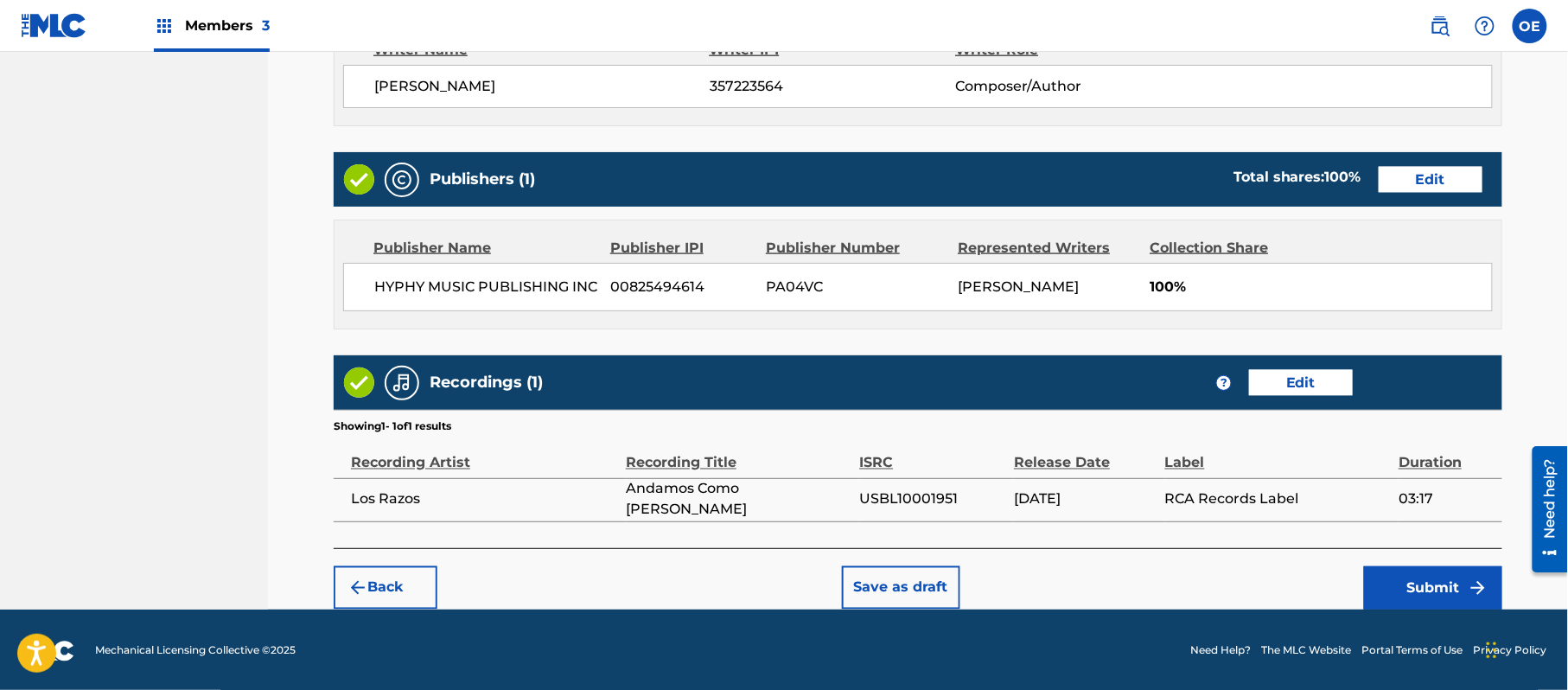
click at [1439, 585] on button "Submit" at bounding box center [1434, 588] width 138 height 43
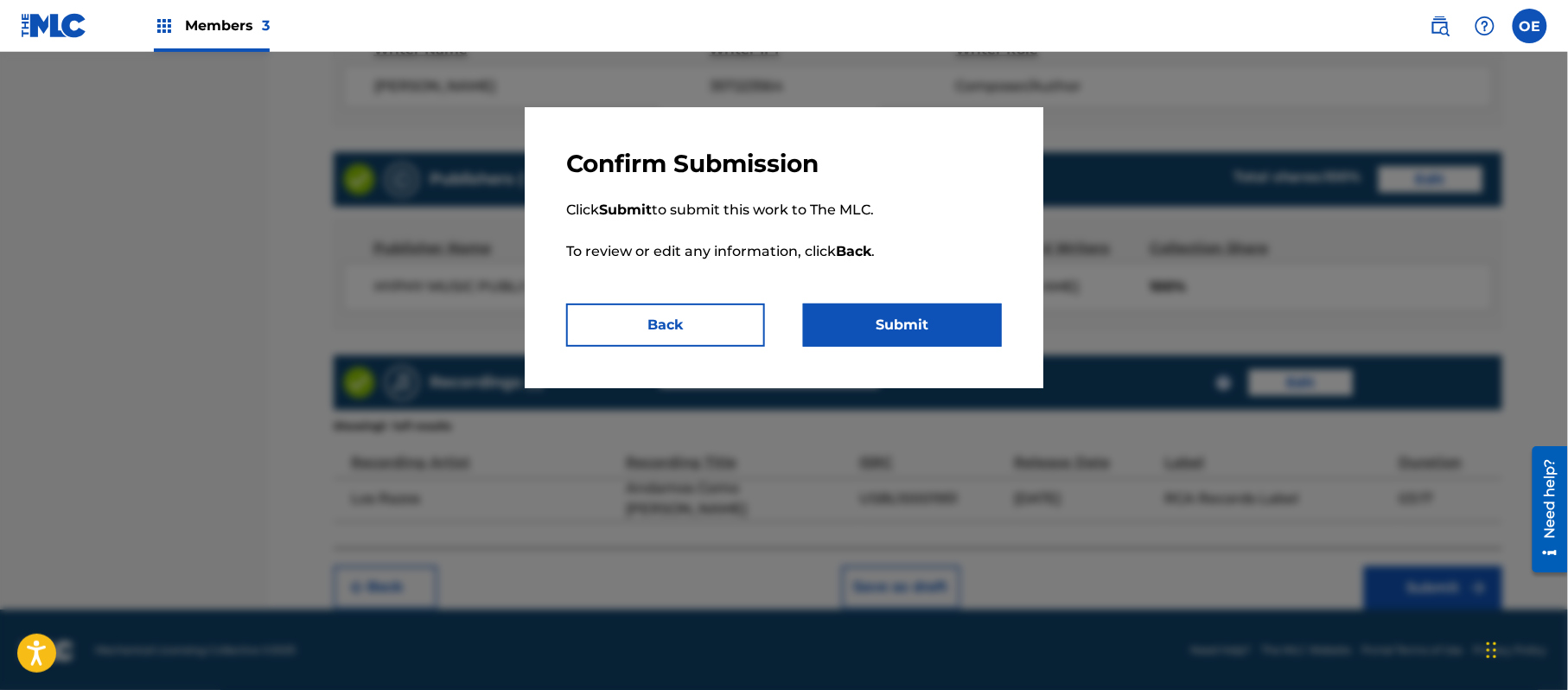
click at [949, 332] on button "Submit" at bounding box center [903, 324] width 199 height 43
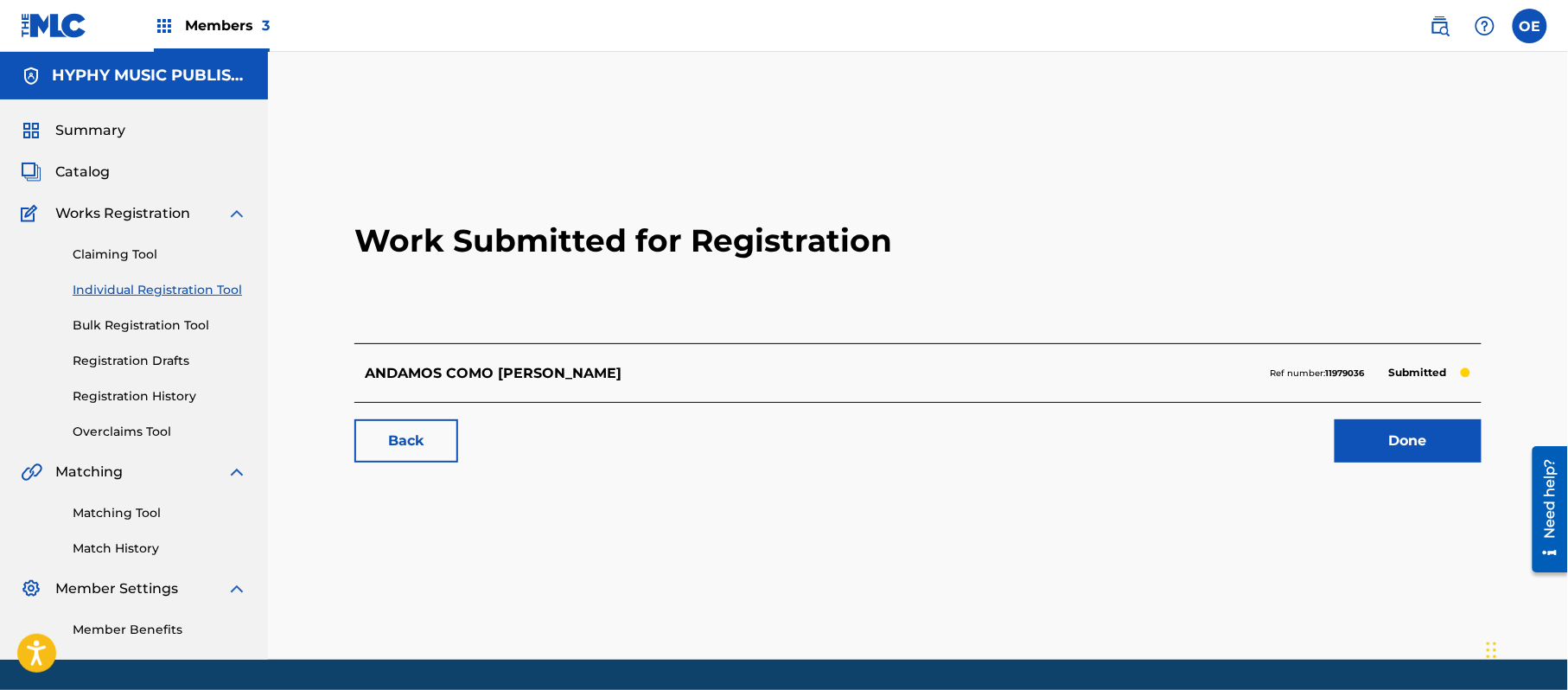
click at [143, 284] on link "Individual Registration Tool" at bounding box center [160, 289] width 175 height 18
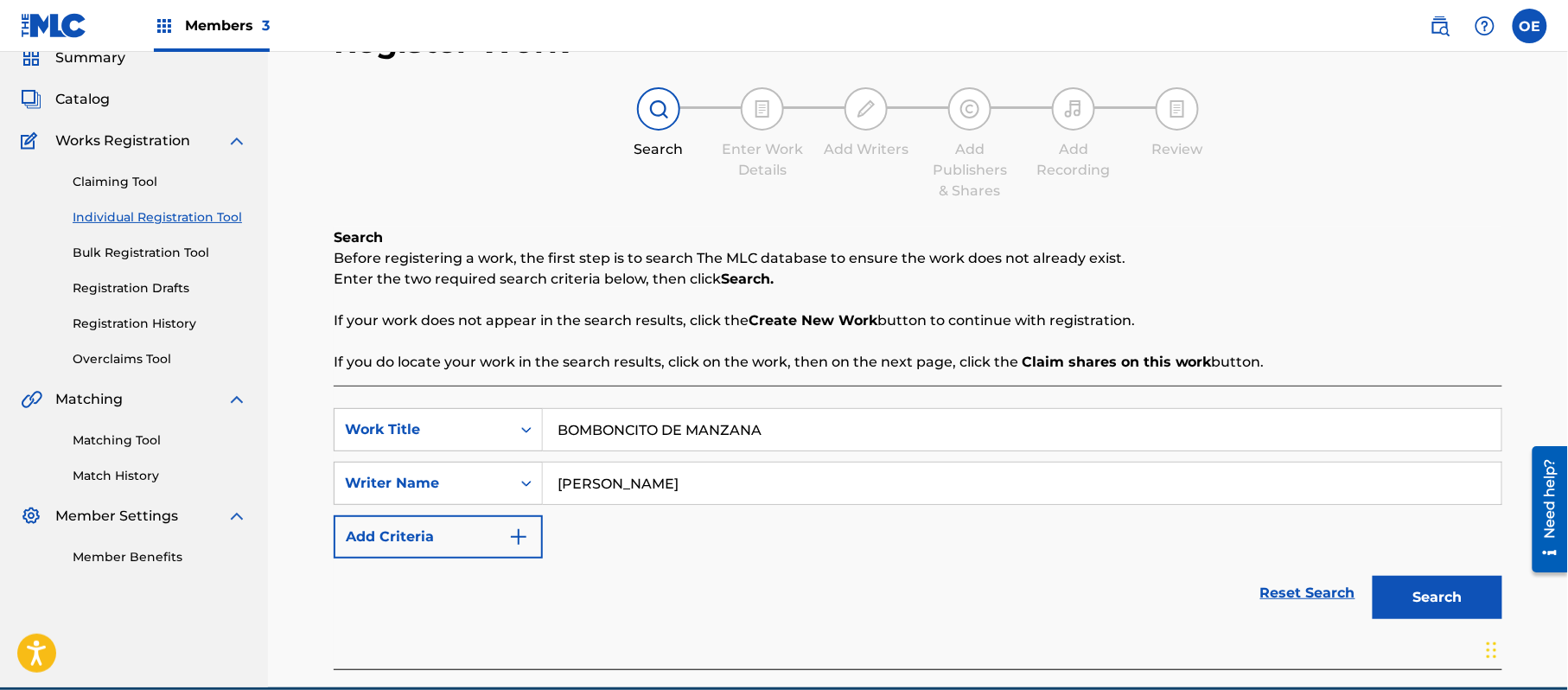
scroll to position [153, 0]
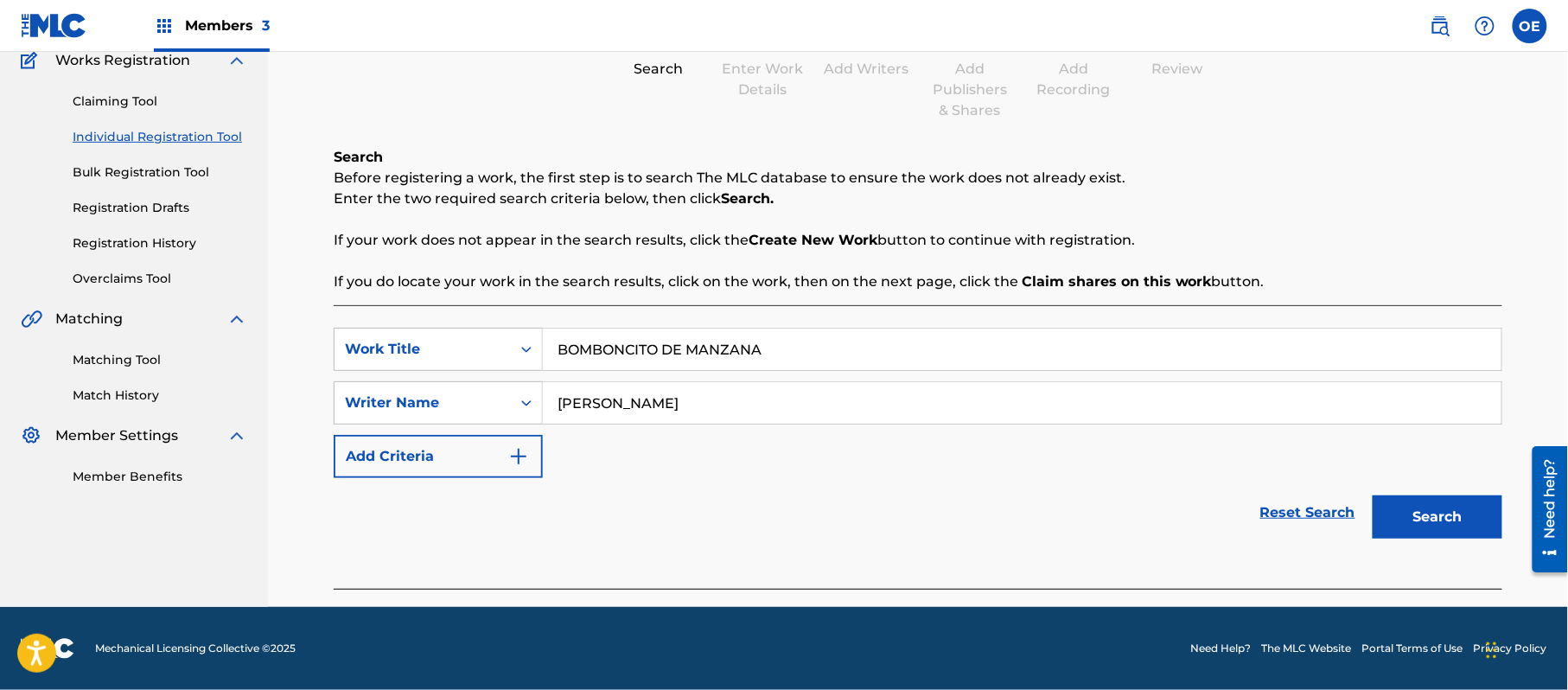
click at [1452, 520] on button "Search" at bounding box center [1437, 517] width 130 height 43
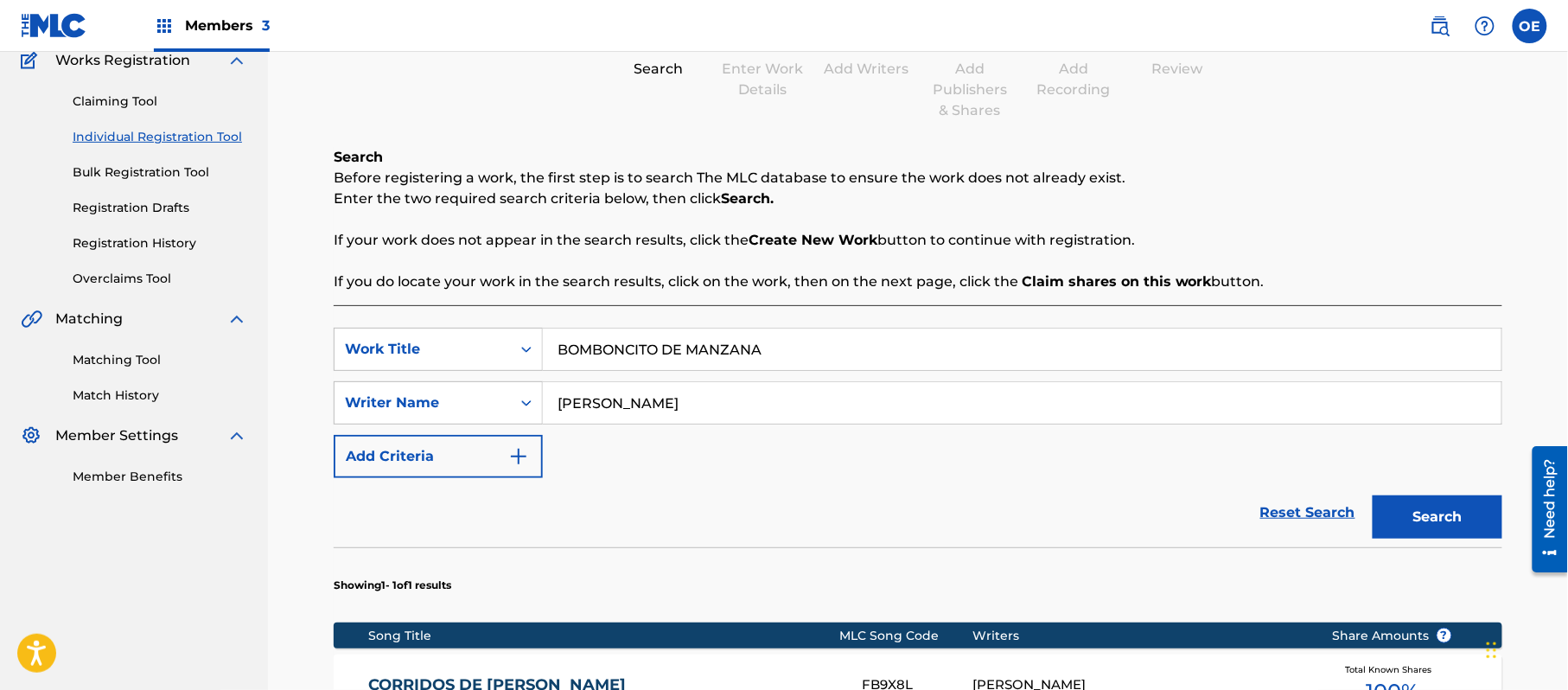
drag, startPoint x: 756, startPoint y: 409, endPoint x: 593, endPoint y: 426, distance: 163.9
click at [593, 426] on div "SearchWithCriteria6d47edd7-7bc8-4b89-a155-3ed0f7c070f6 Work Title BOMBONCITO DE…" at bounding box center [918, 402] width 1169 height 151
click at [1373, 496] on button "Search" at bounding box center [1437, 517] width 130 height 43
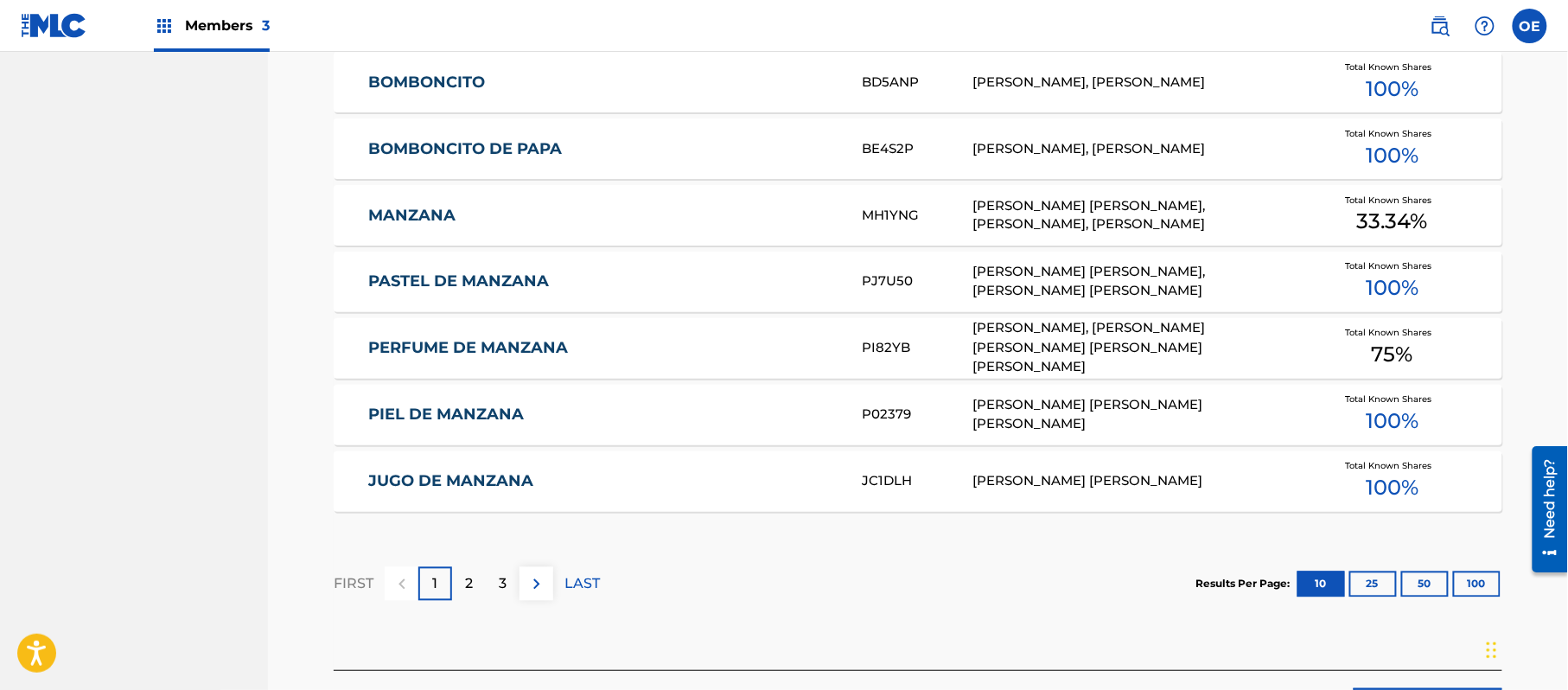
scroll to position [1075, 0]
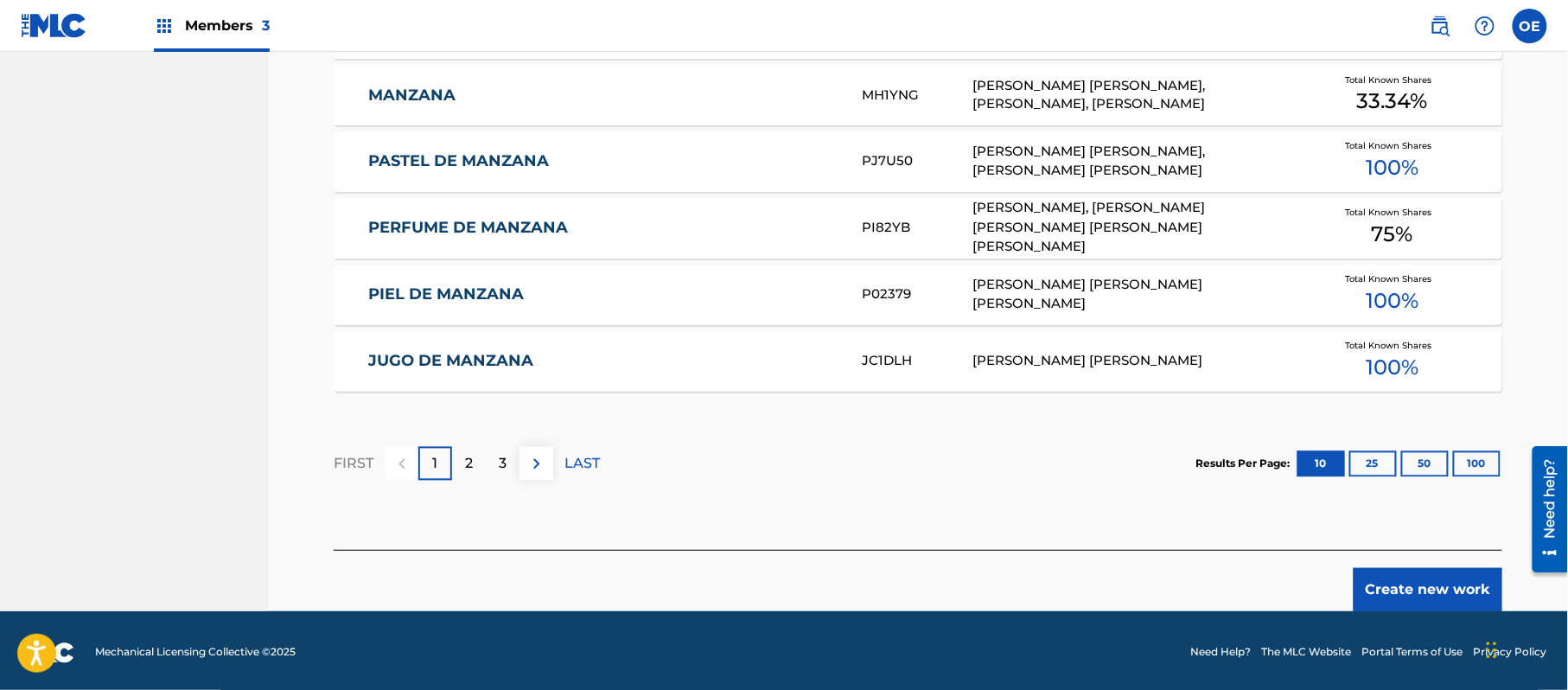
click at [1408, 589] on button "Create new work" at bounding box center [1428, 590] width 149 height 43
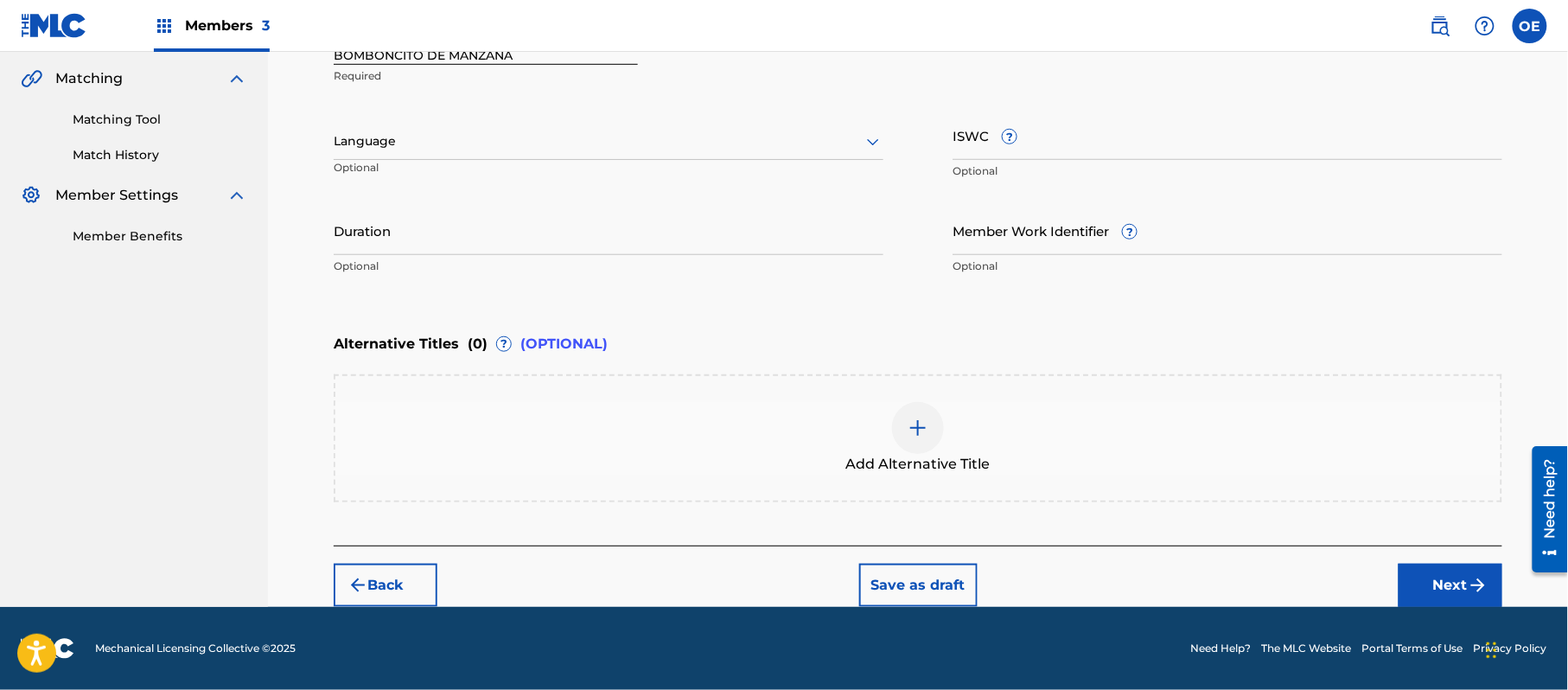
scroll to position [392, 0]
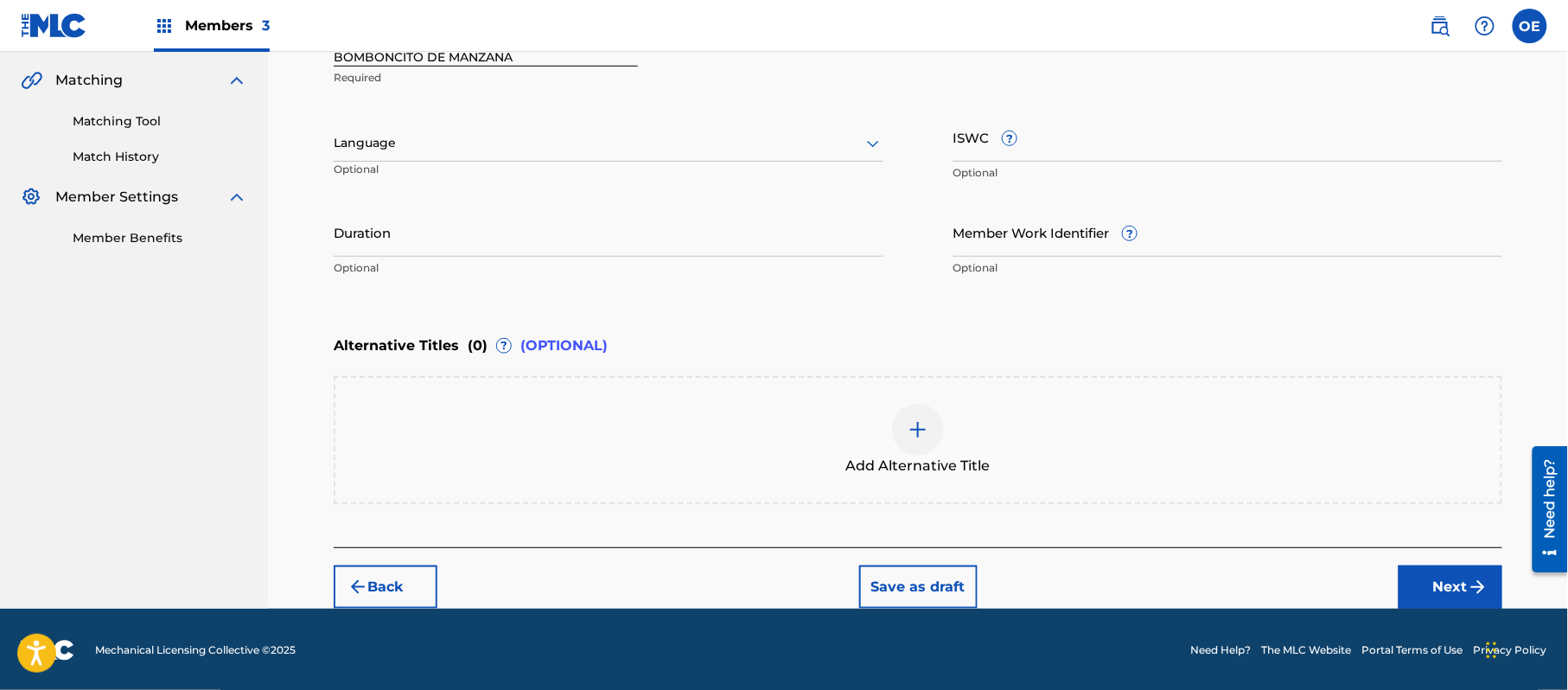
click at [484, 149] on div at bounding box center [608, 143] width 550 height 22
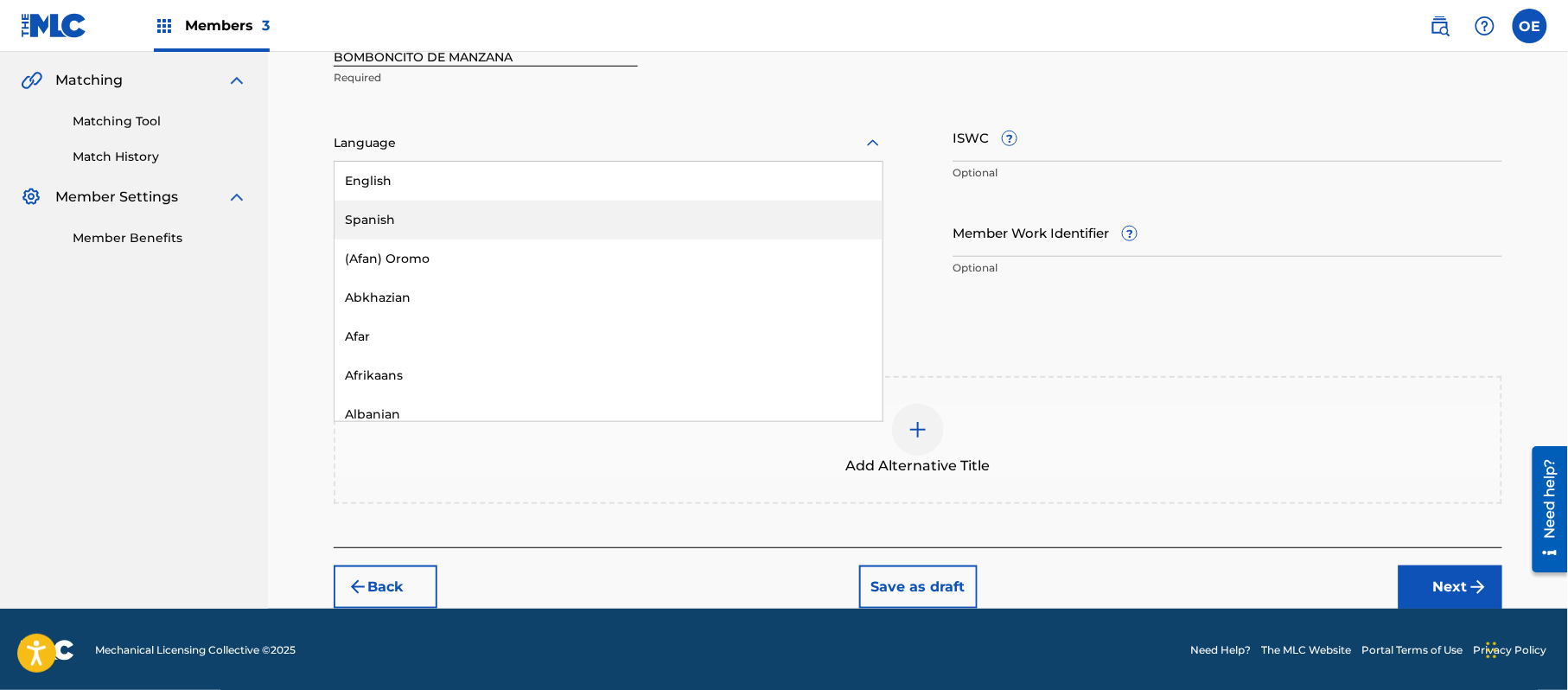
click at [506, 220] on div "Spanish" at bounding box center [608, 220] width 548 height 39
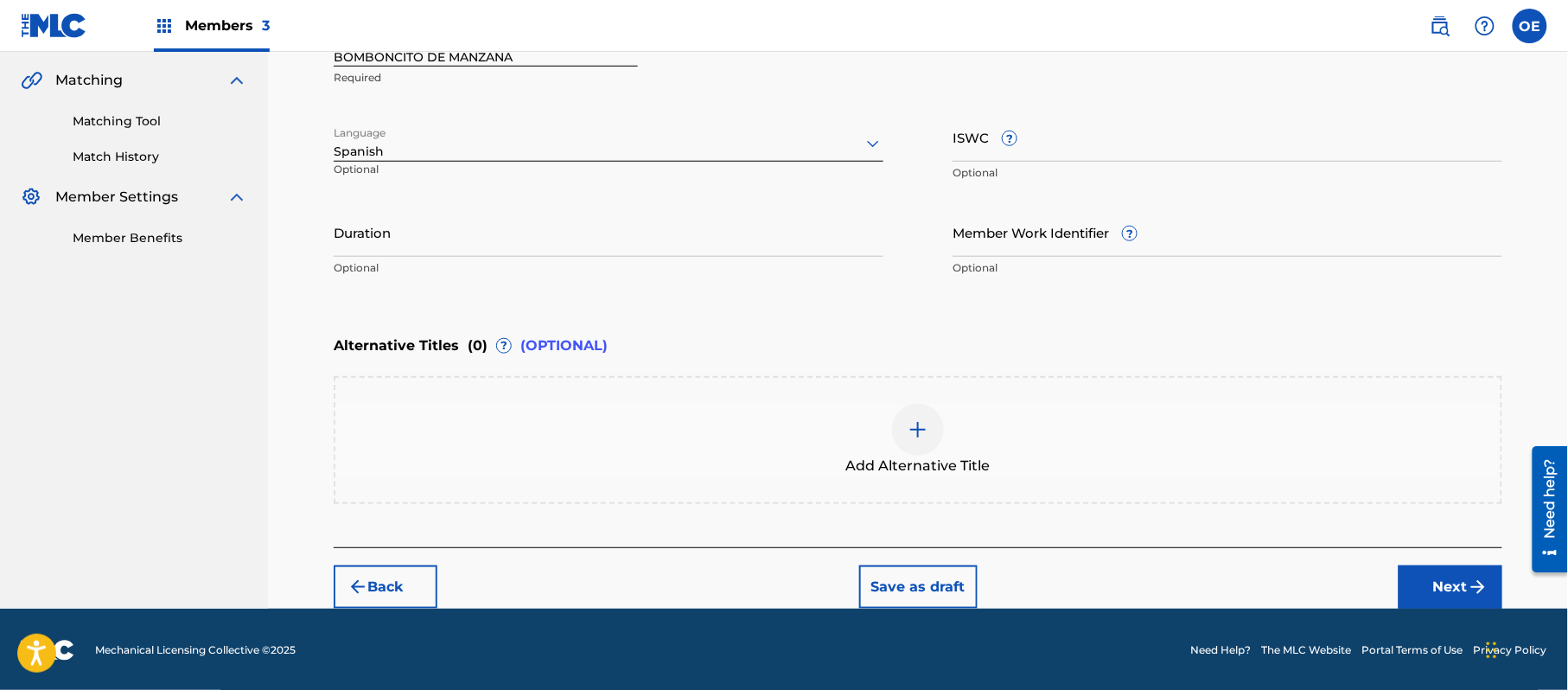
click at [571, 236] on input "Duration" at bounding box center [608, 231] width 550 height 49
click at [1460, 577] on button "Next" at bounding box center [1451, 587] width 104 height 43
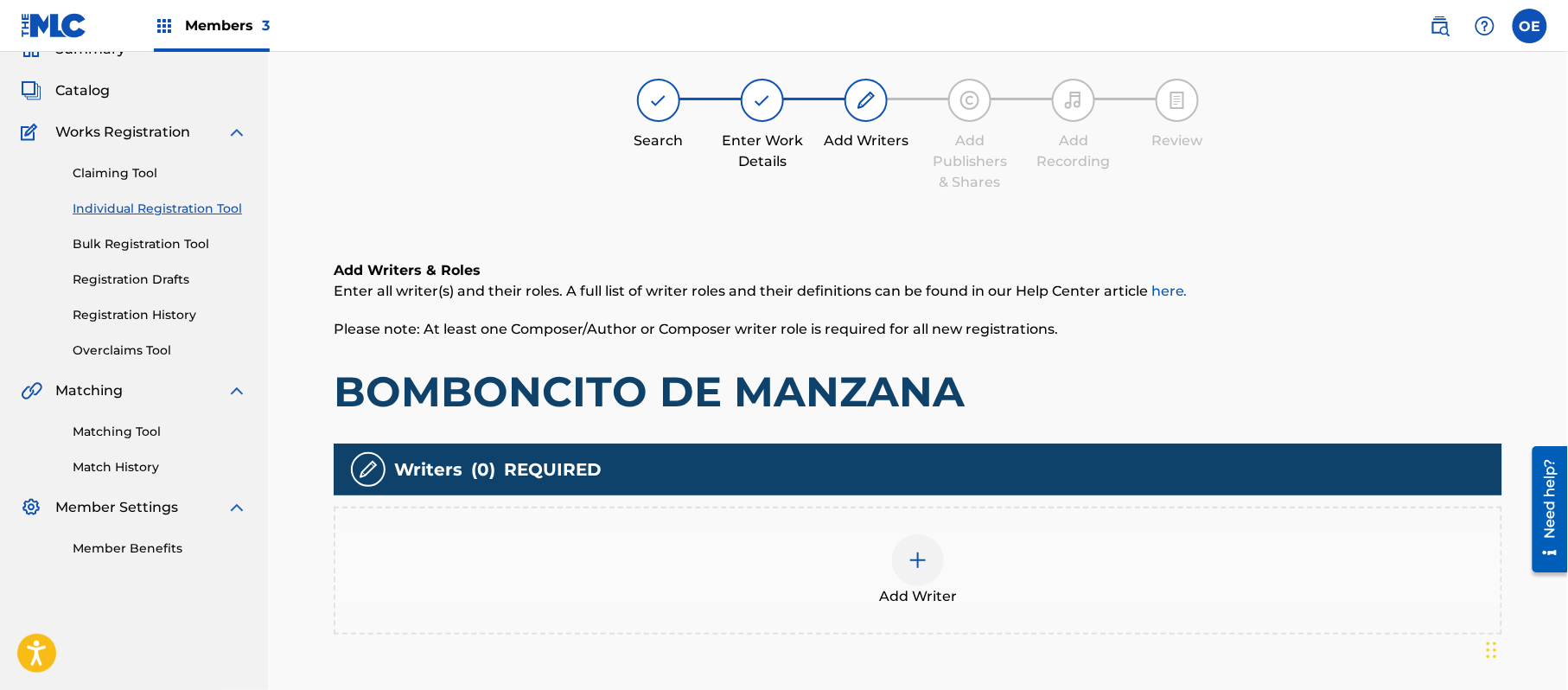
scroll to position [78, 0]
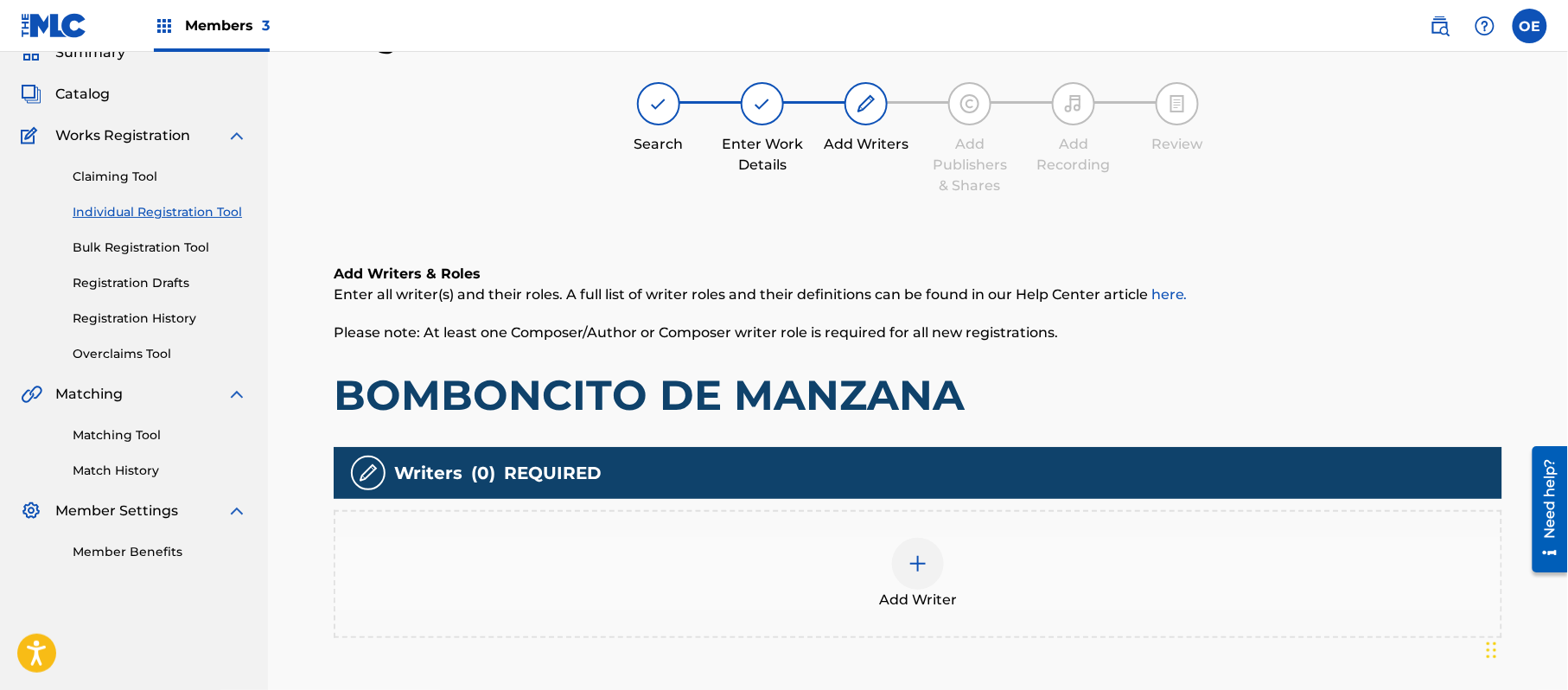
click at [929, 548] on div at bounding box center [918, 564] width 52 height 52
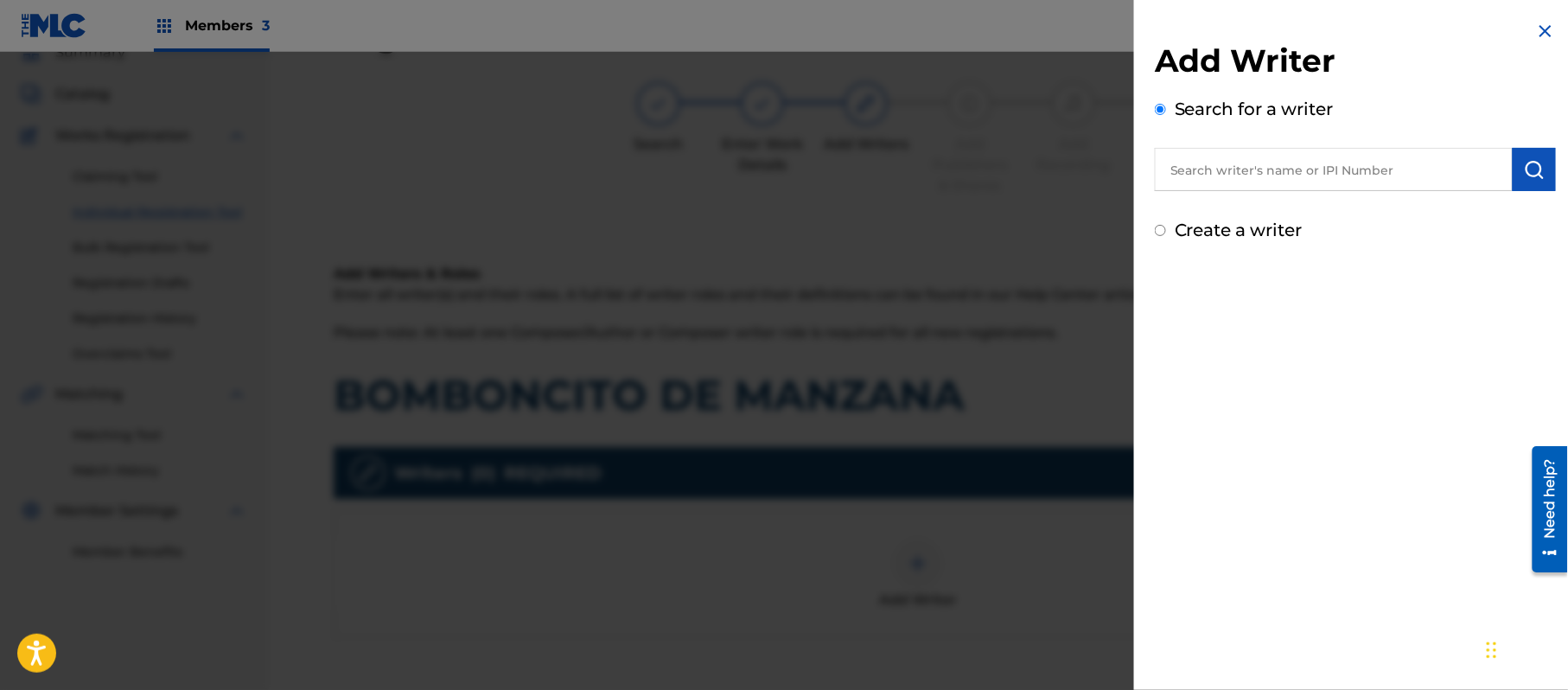
click at [1249, 235] on label "Create a writer" at bounding box center [1239, 229] width 128 height 21
click at [1166, 235] on input "Create a writer" at bounding box center [1160, 230] width 12 height 12
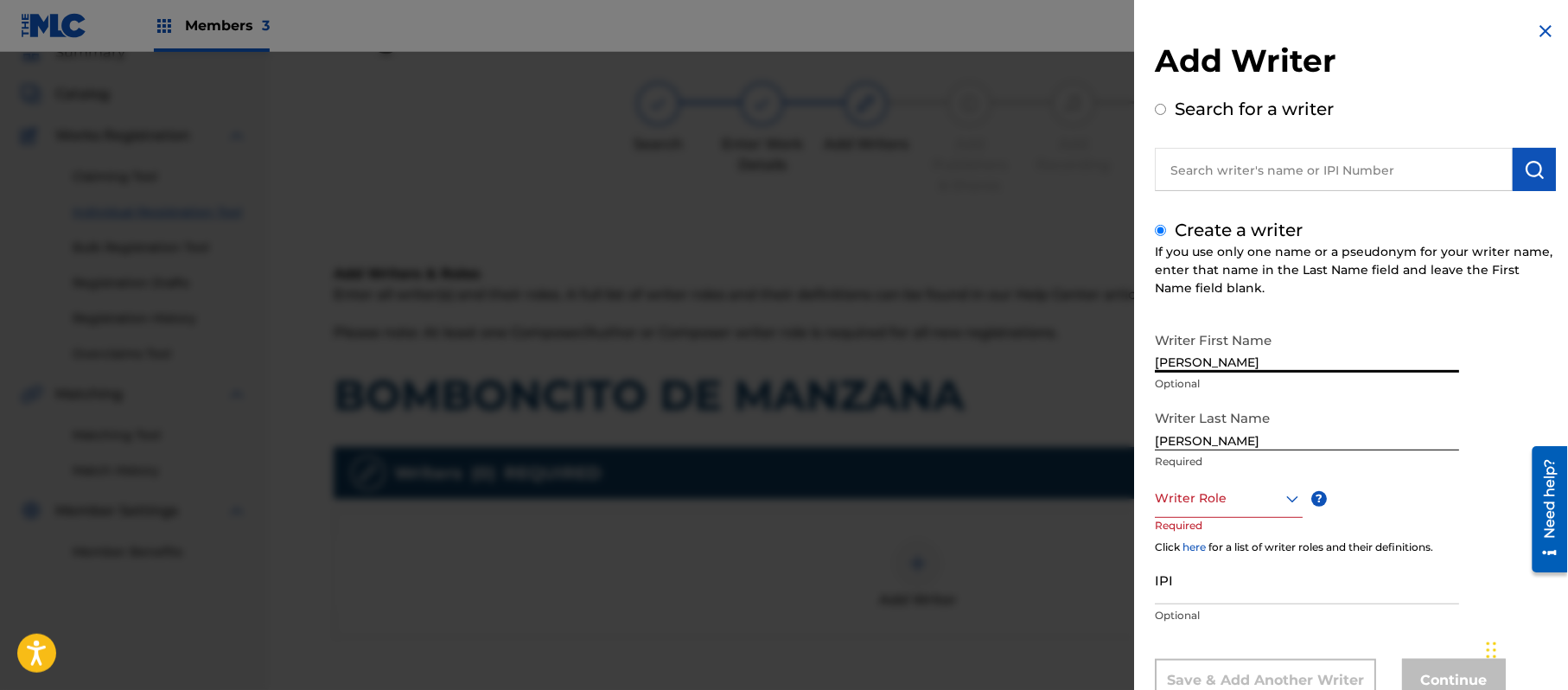
drag, startPoint x: 1316, startPoint y: 363, endPoint x: 1223, endPoint y: 380, distance: 94.5
click at [1223, 380] on div "Writer First Name [PERSON_NAME] Optional" at bounding box center [1306, 362] width 304 height 78
drag, startPoint x: 1231, startPoint y: 440, endPoint x: 1113, endPoint y: 447, distance: 118.2
click at [1114, 447] on div "Add Writer Search for a writer Create a writer If you use only one name or a ps…" at bounding box center [784, 371] width 1568 height 638
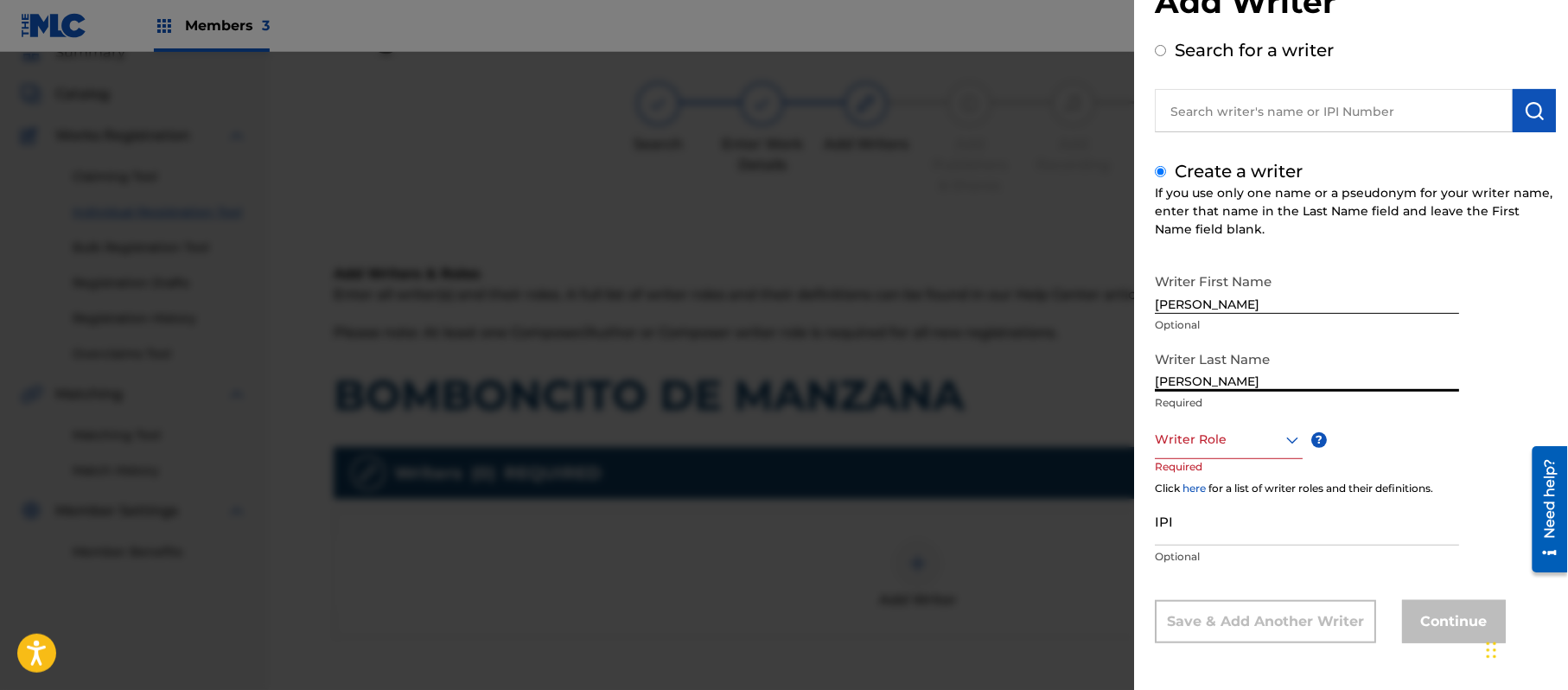
click at [1217, 459] on div "Writer Role" at bounding box center [1228, 439] width 148 height 39
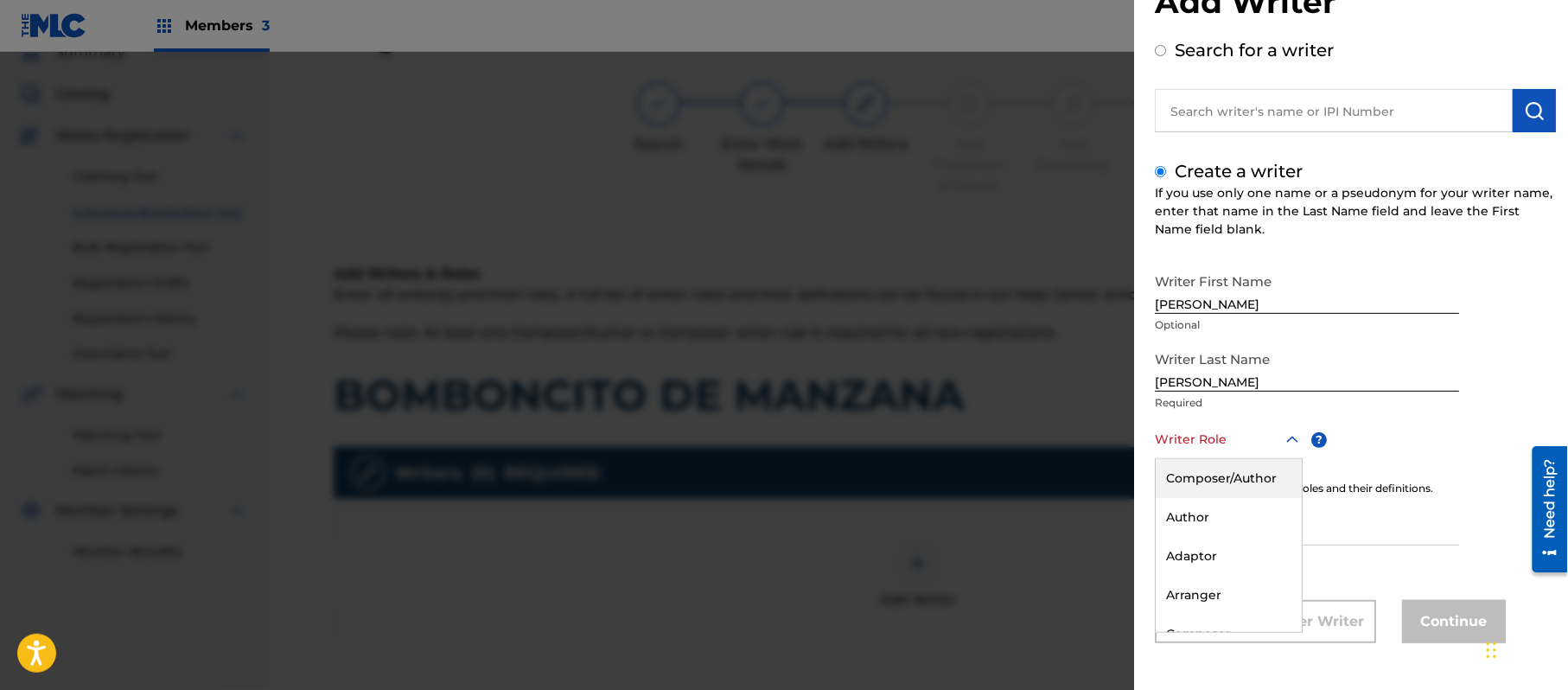
drag, startPoint x: 1221, startPoint y: 491, endPoint x: 996, endPoint y: 441, distance: 230.5
click at [1221, 491] on div "Composer/Author" at bounding box center [1228, 478] width 146 height 39
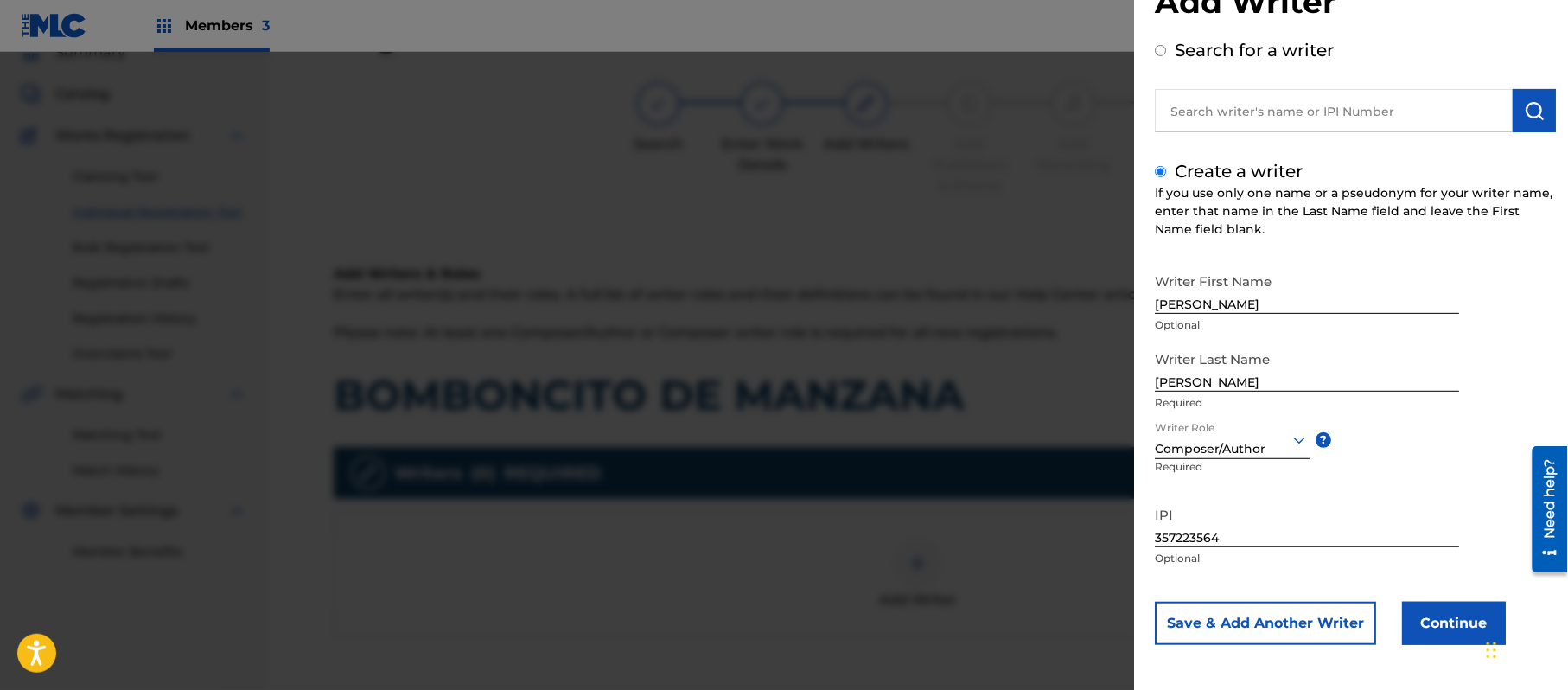
click at [1441, 618] on button "Continue" at bounding box center [1454, 623] width 104 height 43
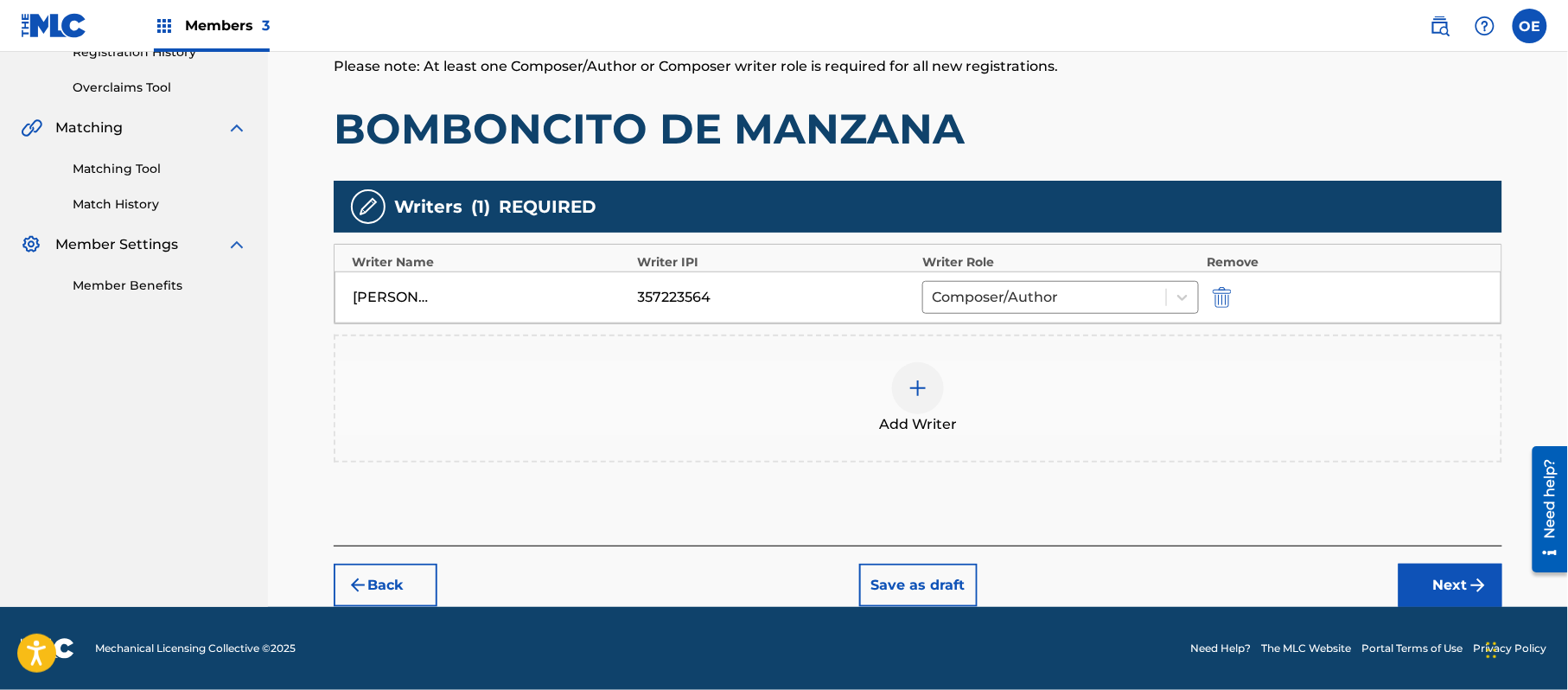
click at [1429, 585] on button "Next" at bounding box center [1451, 585] width 104 height 43
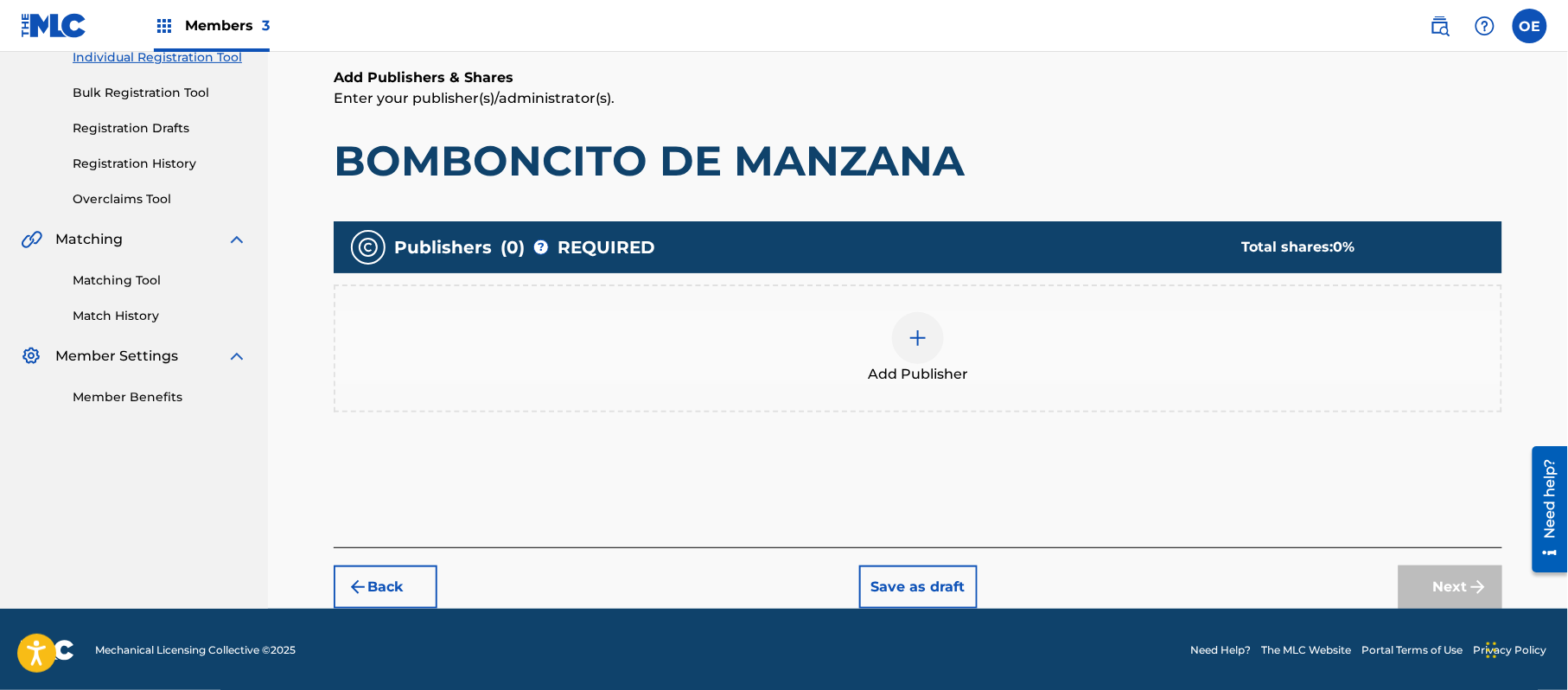
scroll to position [78, 0]
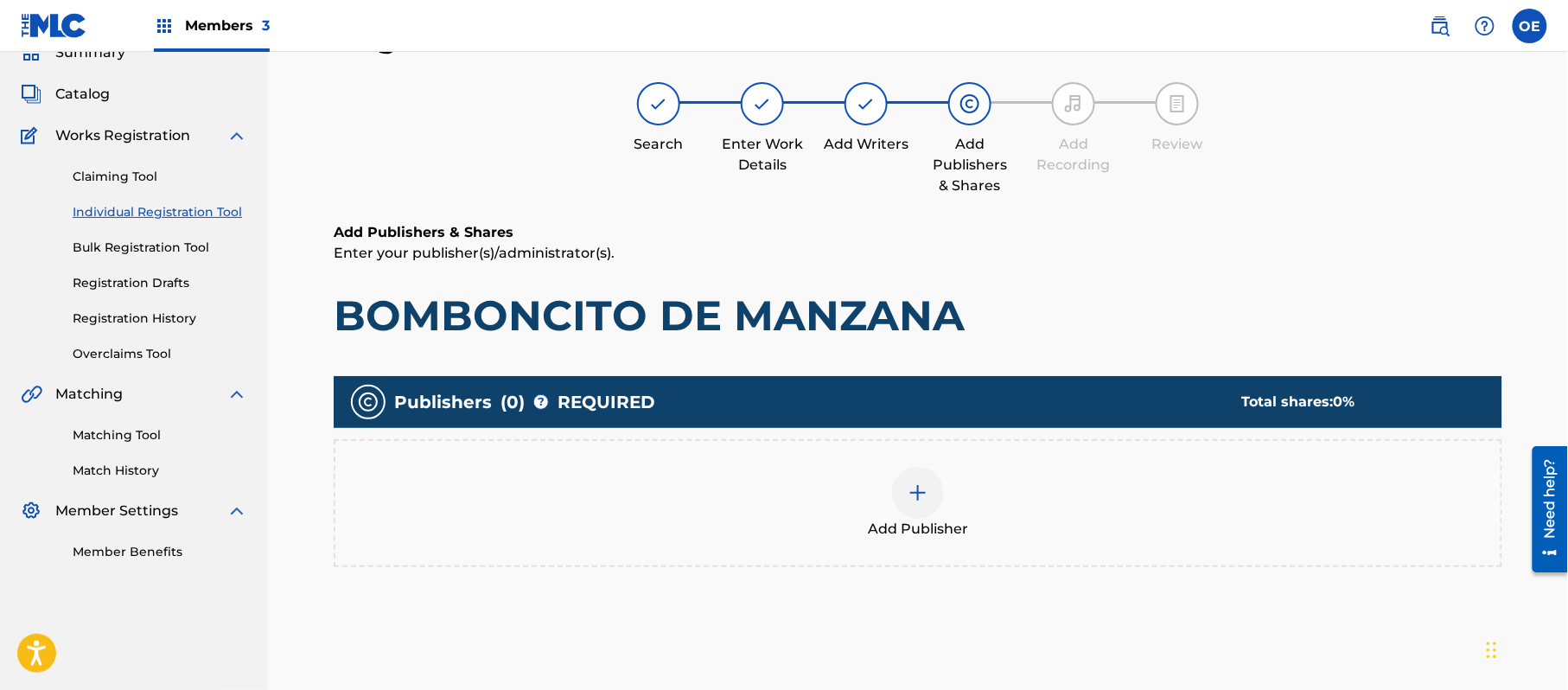
click at [940, 532] on span "Add Publisher" at bounding box center [918, 529] width 100 height 21
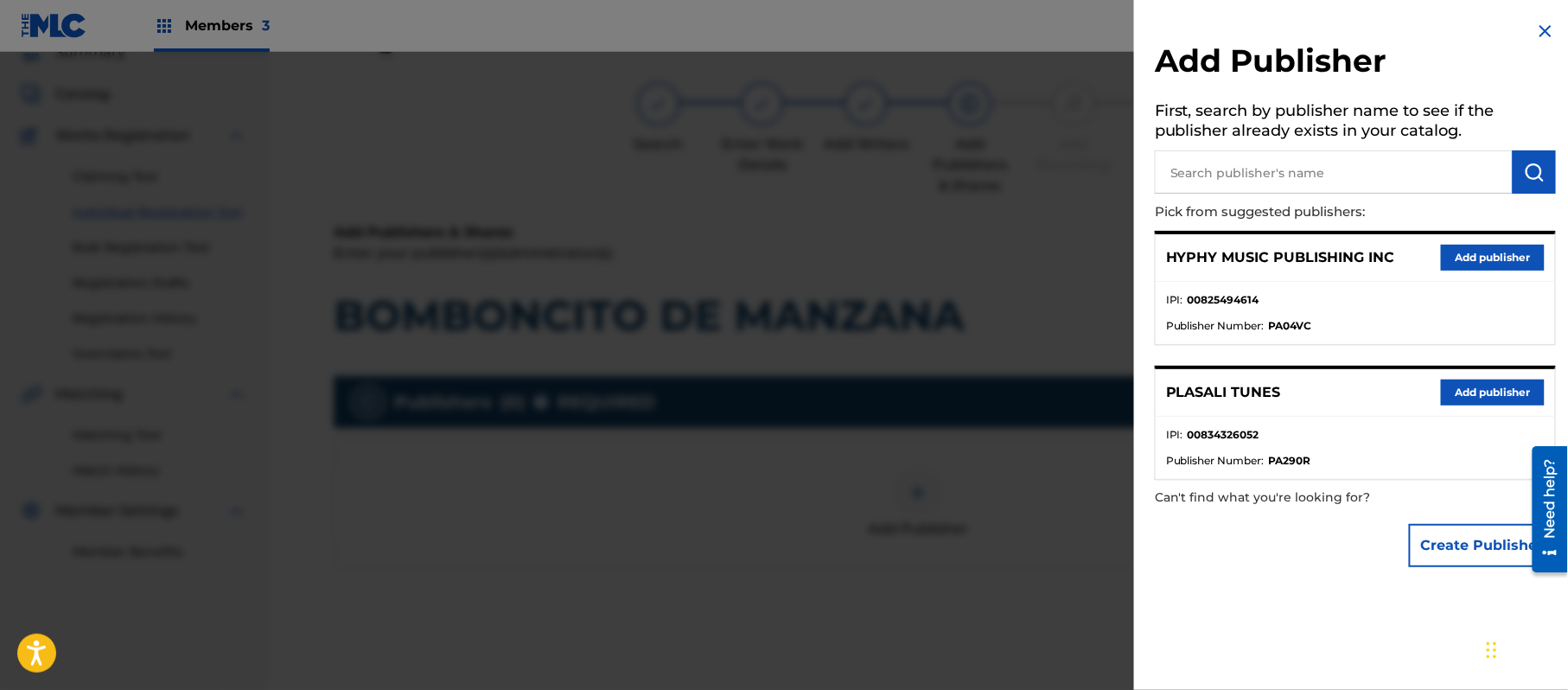
drag, startPoint x: 1470, startPoint y: 253, endPoint x: 1177, endPoint y: 336, distance: 304.5
click at [1469, 253] on button "Add publisher" at bounding box center [1494, 257] width 104 height 26
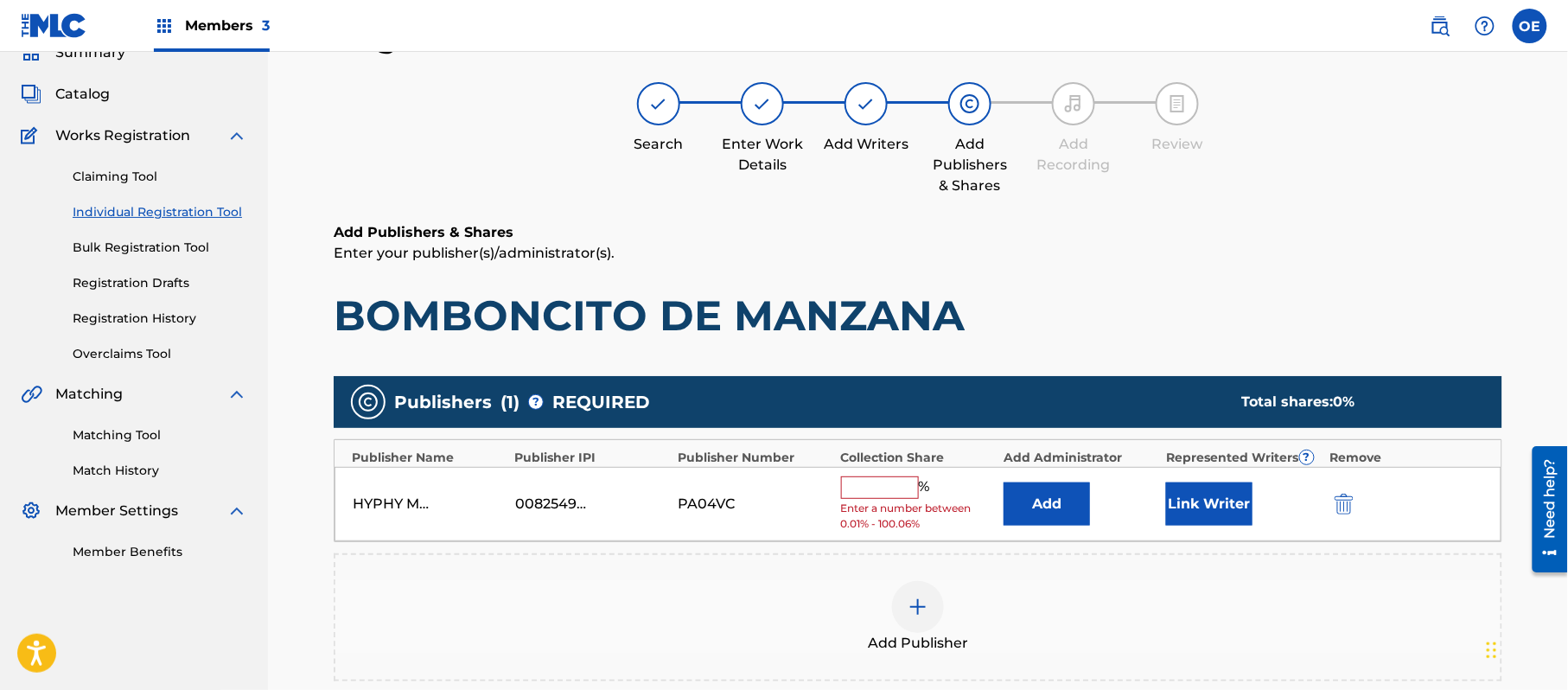
click at [887, 496] on input "text" at bounding box center [879, 487] width 78 height 22
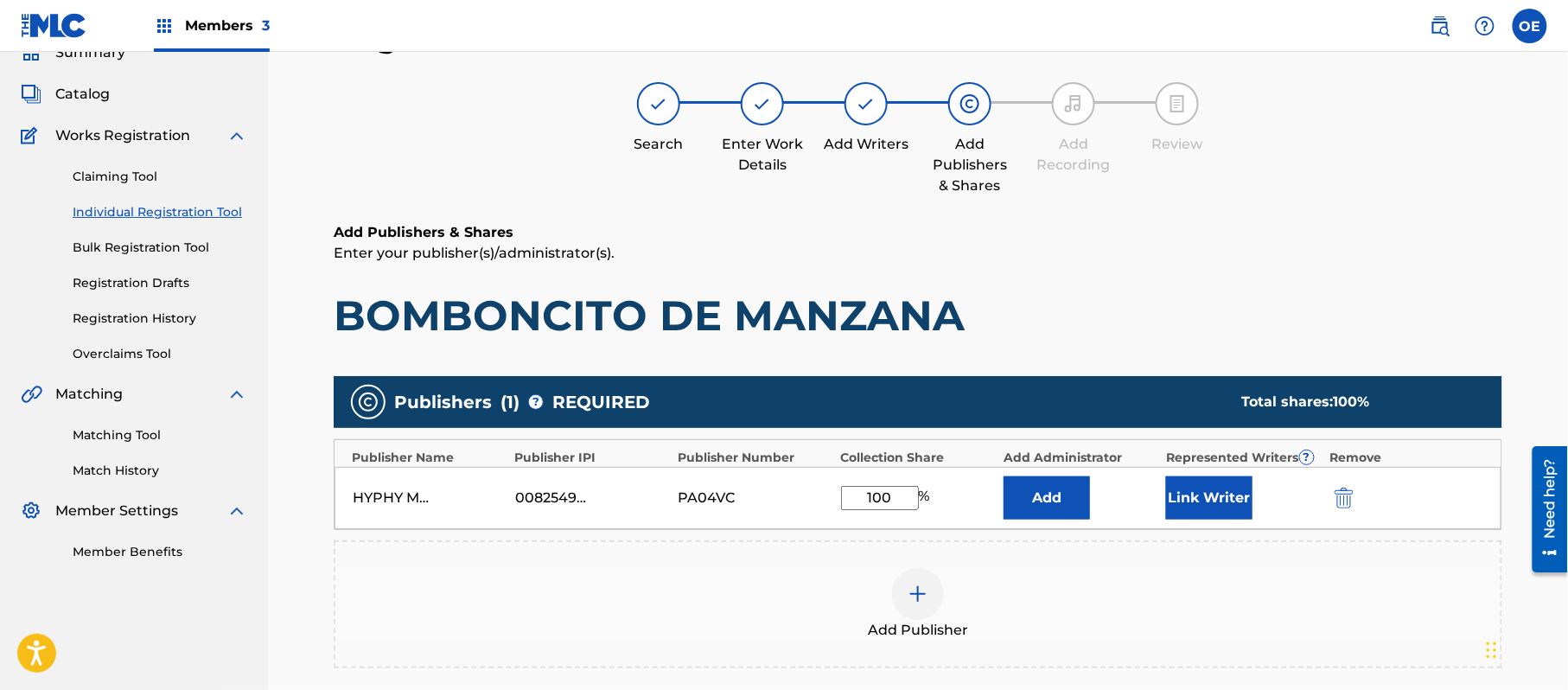
click at [1152, 502] on div "Add" at bounding box center [1081, 497] width 154 height 43
click at [1201, 499] on button "Link Writer" at bounding box center [1209, 497] width 86 height 43
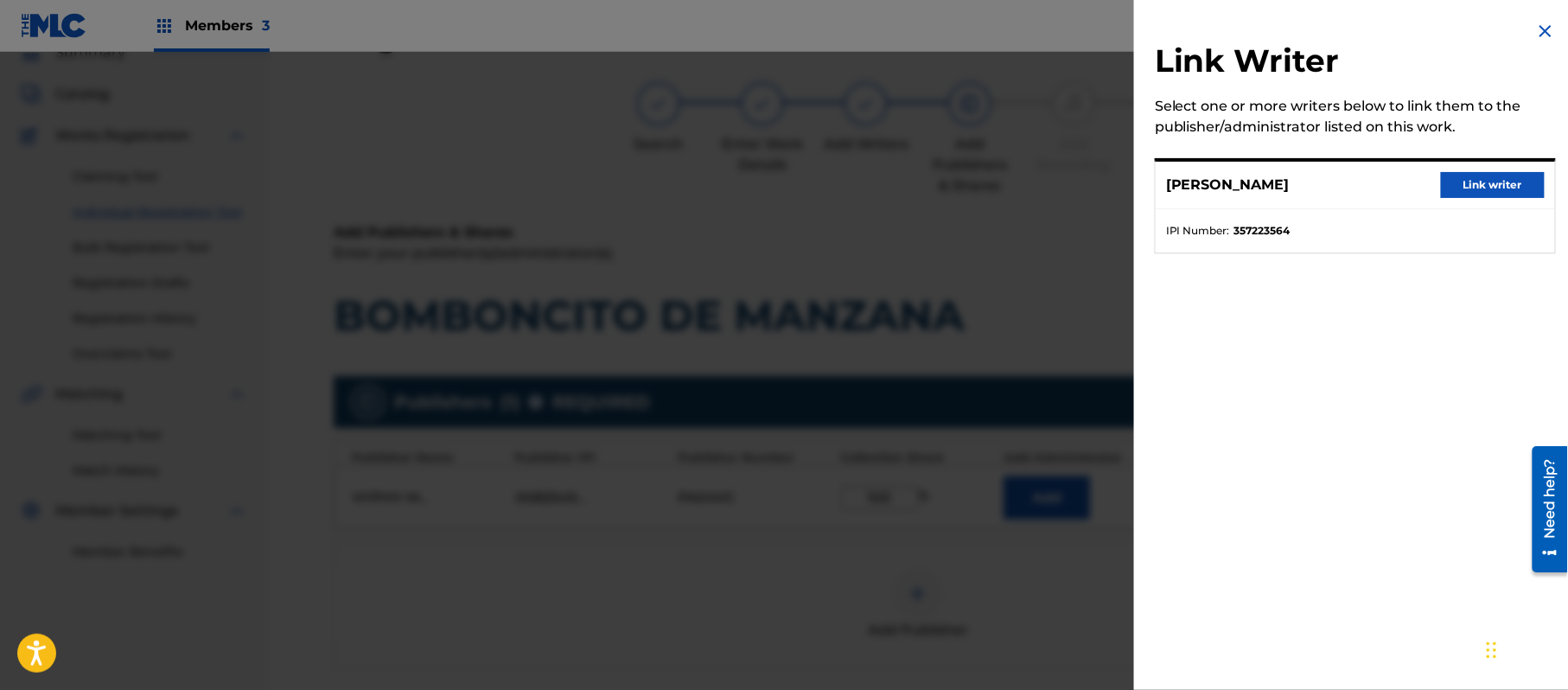
click at [1482, 191] on button "Link writer" at bounding box center [1494, 185] width 104 height 26
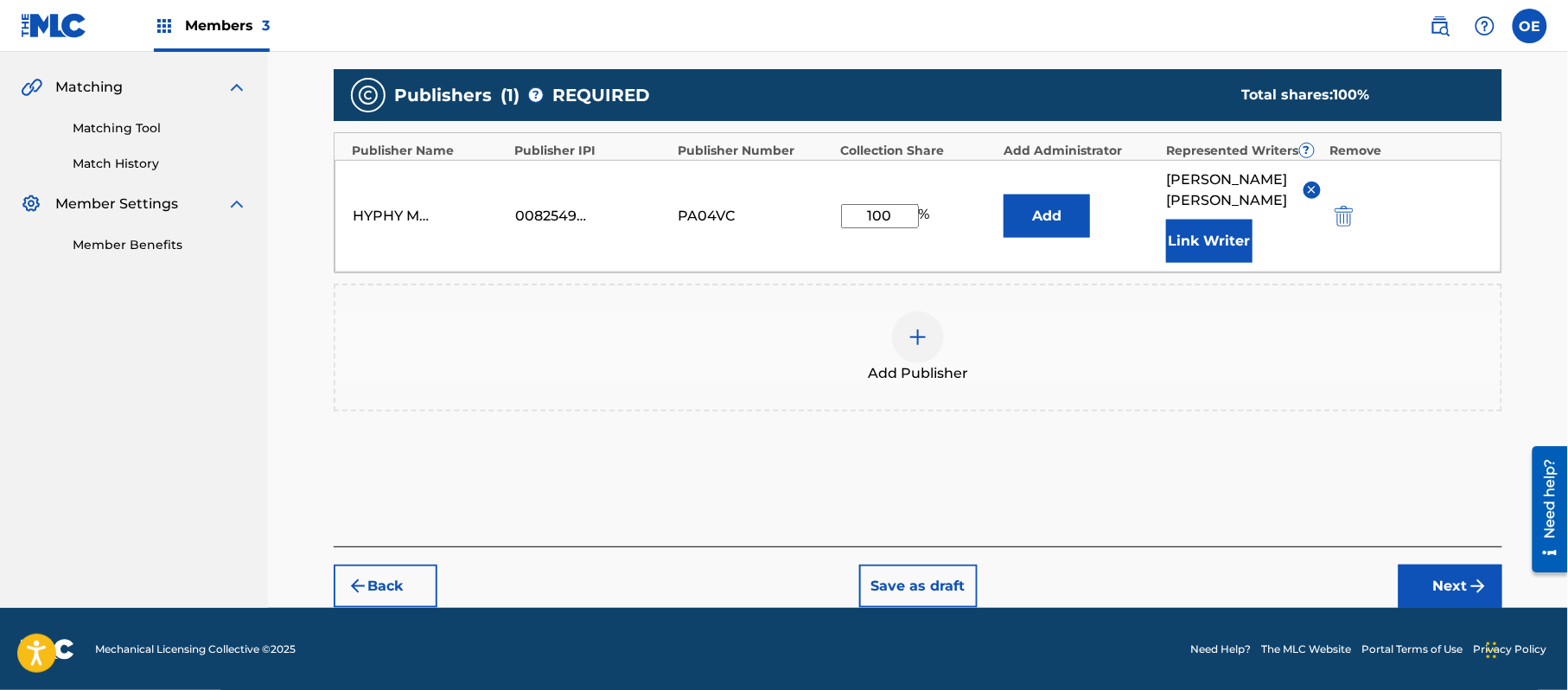
click at [1446, 577] on button "Next" at bounding box center [1451, 586] width 104 height 43
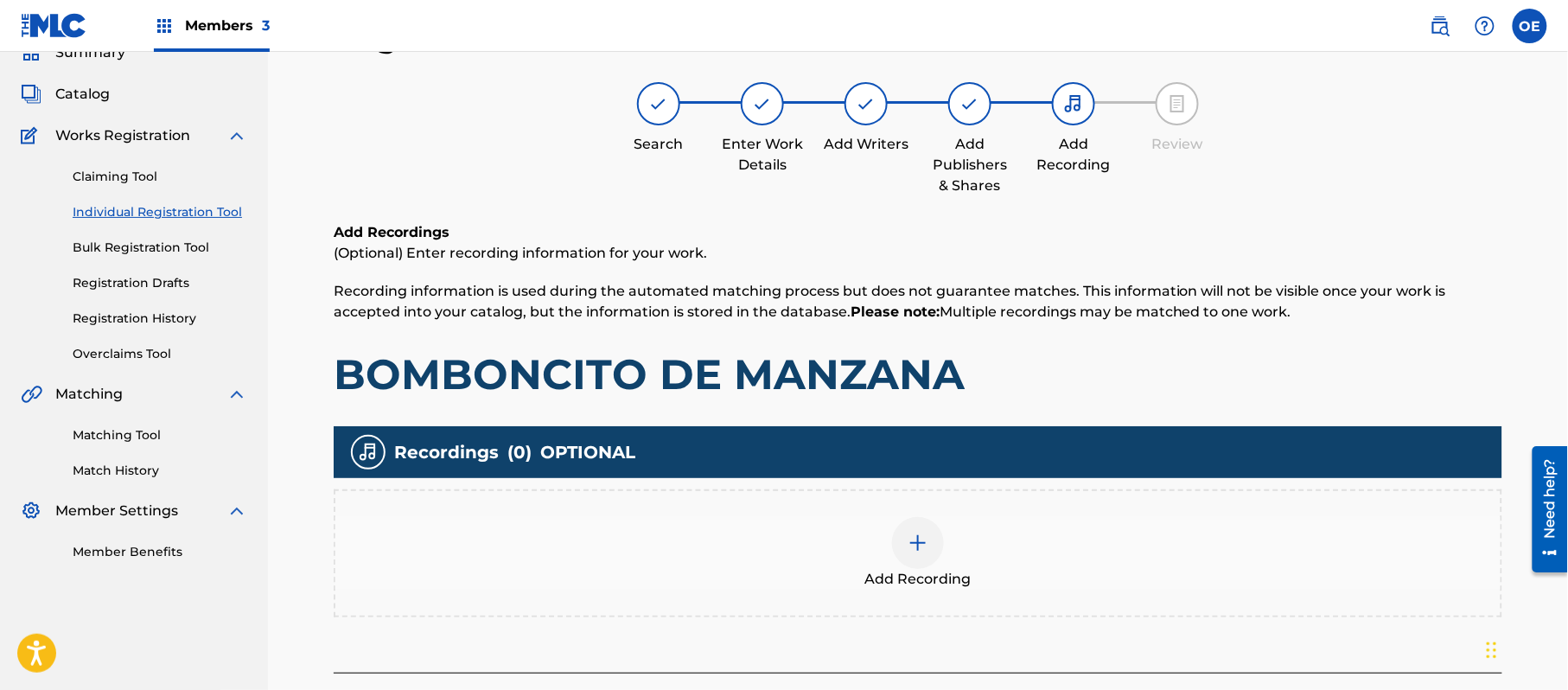
click at [1011, 558] on div "Add Recording" at bounding box center [918, 553] width 1165 height 73
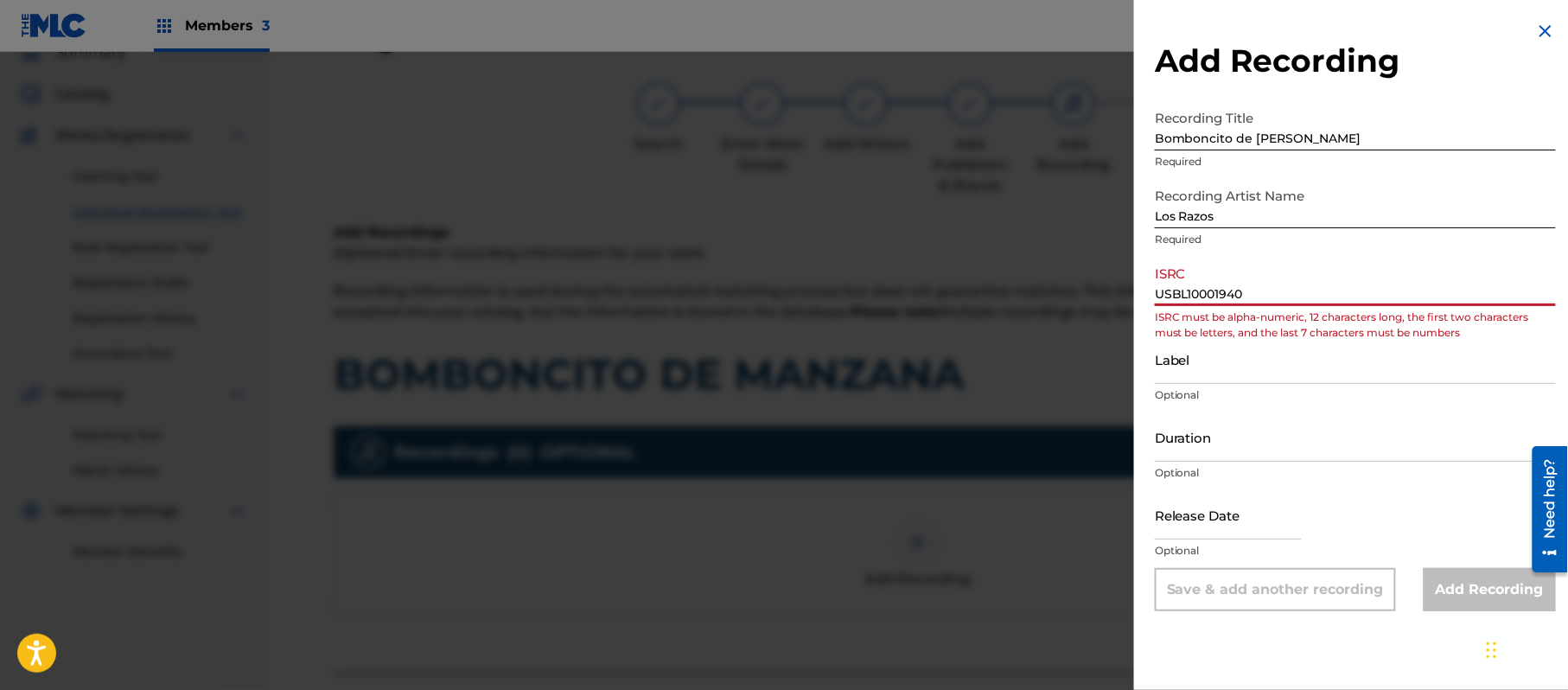
drag, startPoint x: 1184, startPoint y: 302, endPoint x: 1083, endPoint y: 294, distance: 101.3
click at [1104, 294] on div "Add Recording Recording Title Bomboncito de [PERSON_NAME] Required Recording Ar…" at bounding box center [784, 371] width 1568 height 638
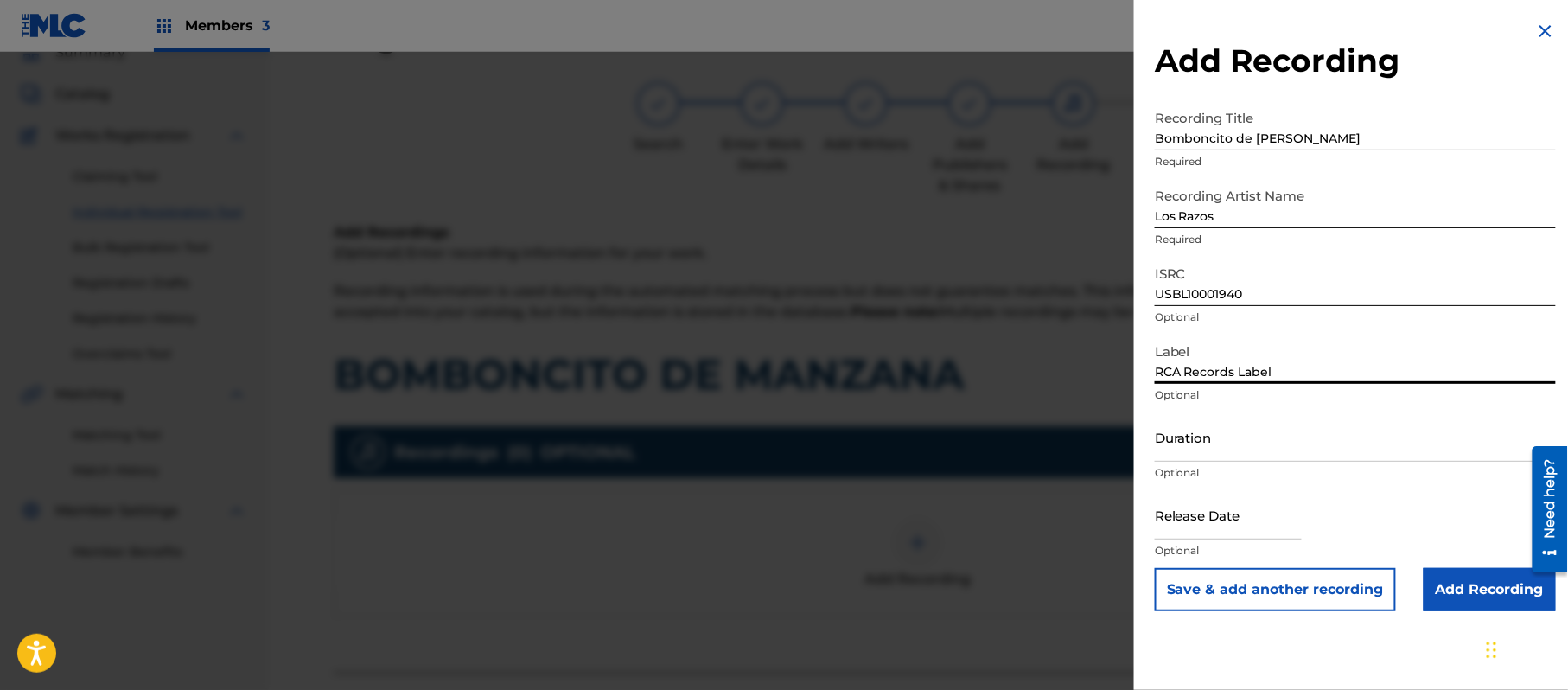
click at [1212, 423] on input "Duration" at bounding box center [1355, 436] width 401 height 49
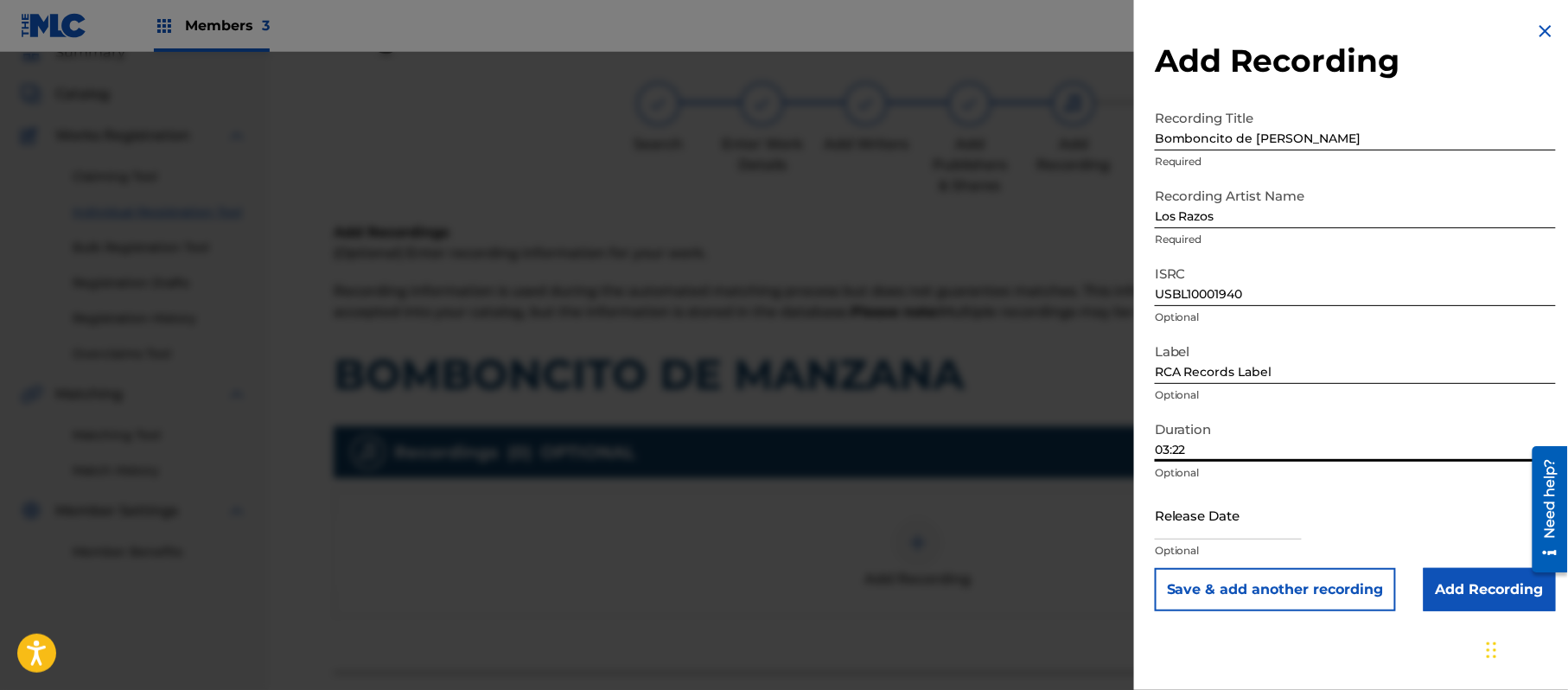
drag, startPoint x: 1214, startPoint y: 513, endPoint x: 1278, endPoint y: 525, distance: 65.1
click at [1214, 513] on input "text" at bounding box center [1228, 514] width 147 height 49
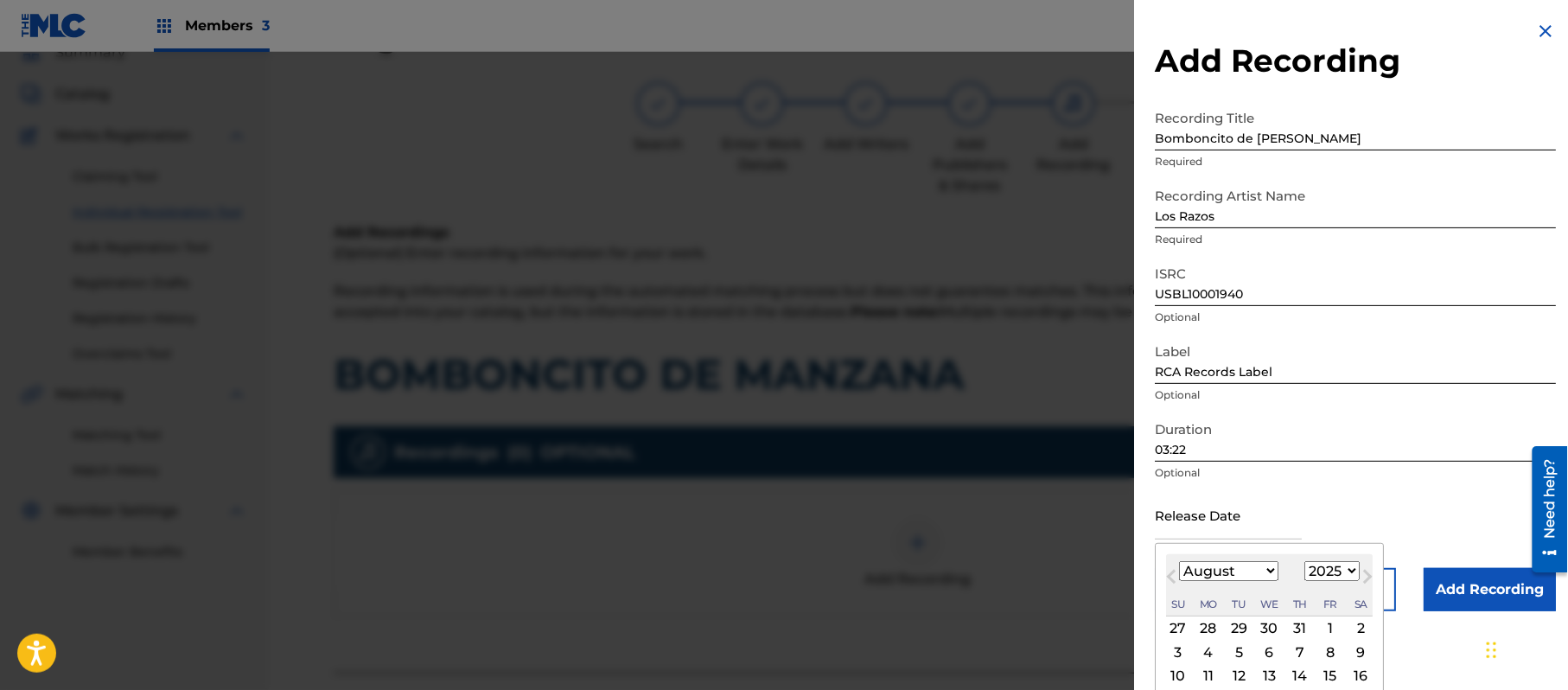
click at [1344, 568] on select "1899 1900 1901 1902 1903 1904 1905 1906 1907 1908 1909 1910 1911 1912 1913 1914…" at bounding box center [1332, 571] width 56 height 20
click at [1308, 561] on select "1899 1900 1901 1902 1903 1904 1905 1906 1907 1908 1909 1910 1911 1912 1913 1914…" at bounding box center [1332, 571] width 56 height 20
drag, startPoint x: 1247, startPoint y: 575, endPoint x: 1238, endPoint y: 564, distance: 14.2
click at [1247, 575] on select "January February March April May June July August September October November De…" at bounding box center [1228, 571] width 100 height 20
click at [1180, 561] on select "January February March April May June July August September October November De…" at bounding box center [1228, 571] width 100 height 20
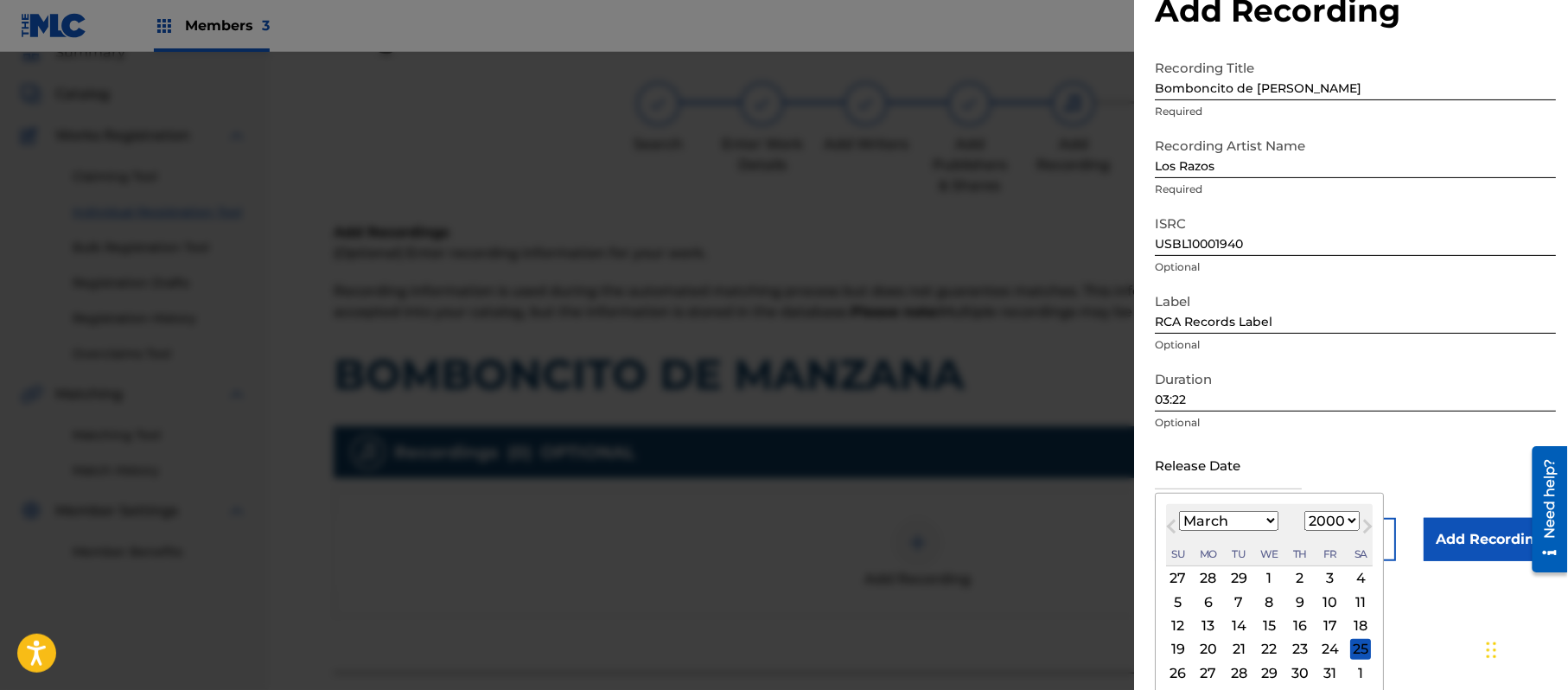
scroll to position [80, 0]
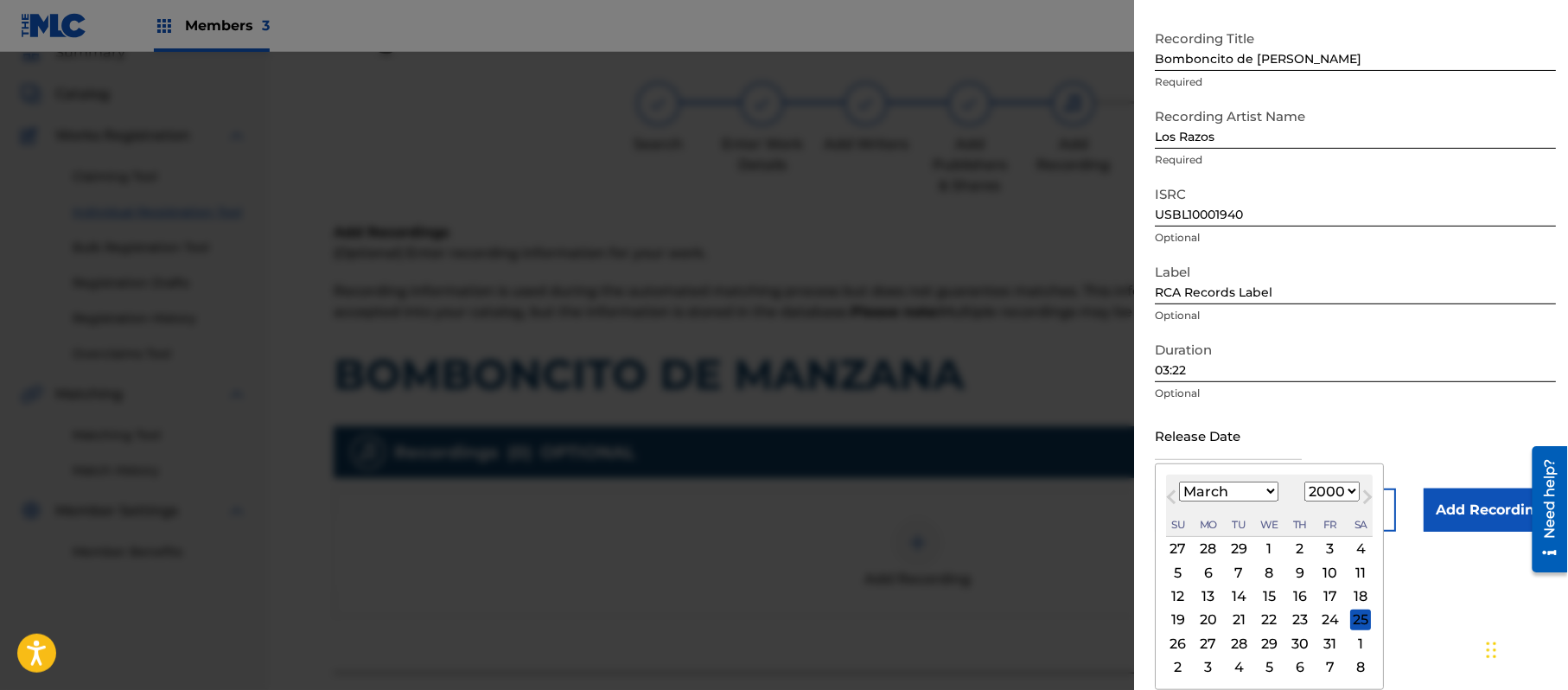
click at [1249, 619] on div "21" at bounding box center [1238, 619] width 21 height 21
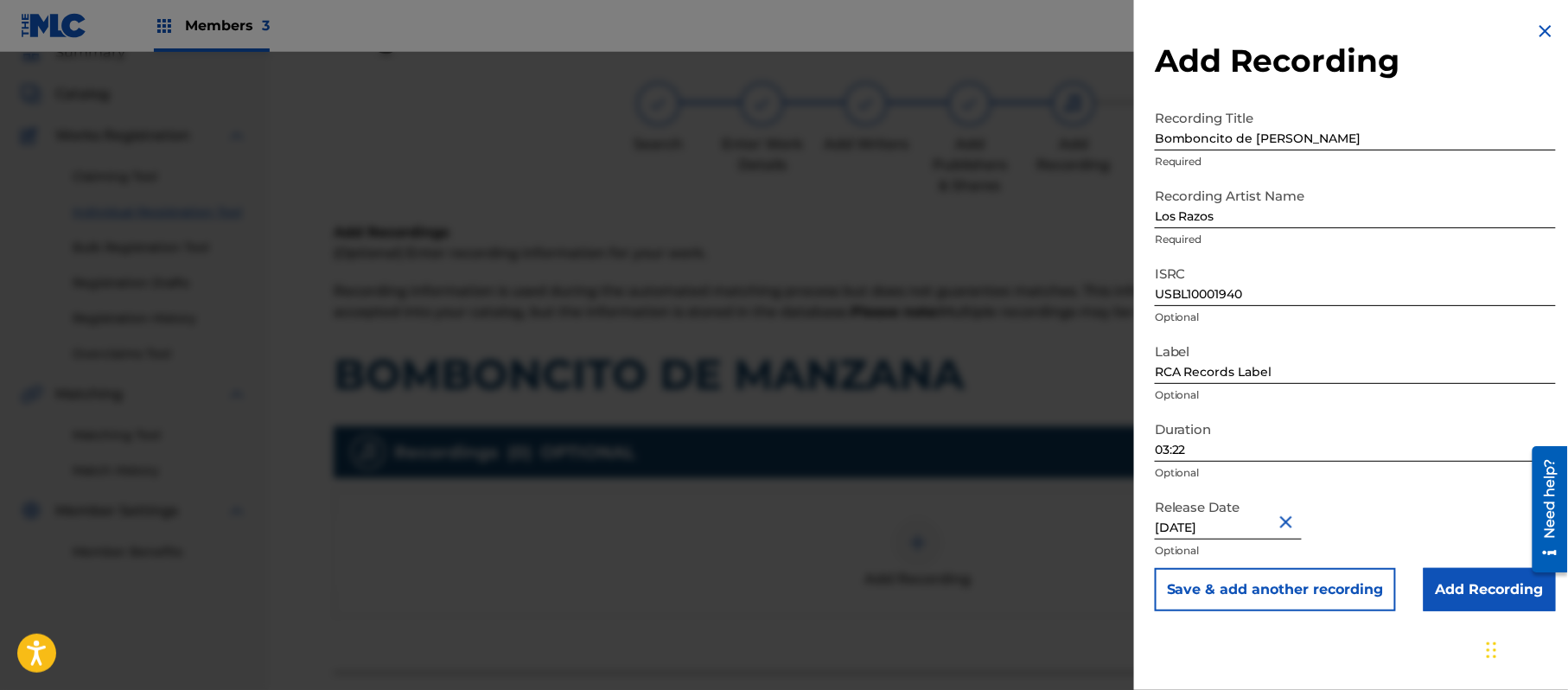
click at [1491, 575] on input "Add Recording" at bounding box center [1490, 590] width 133 height 43
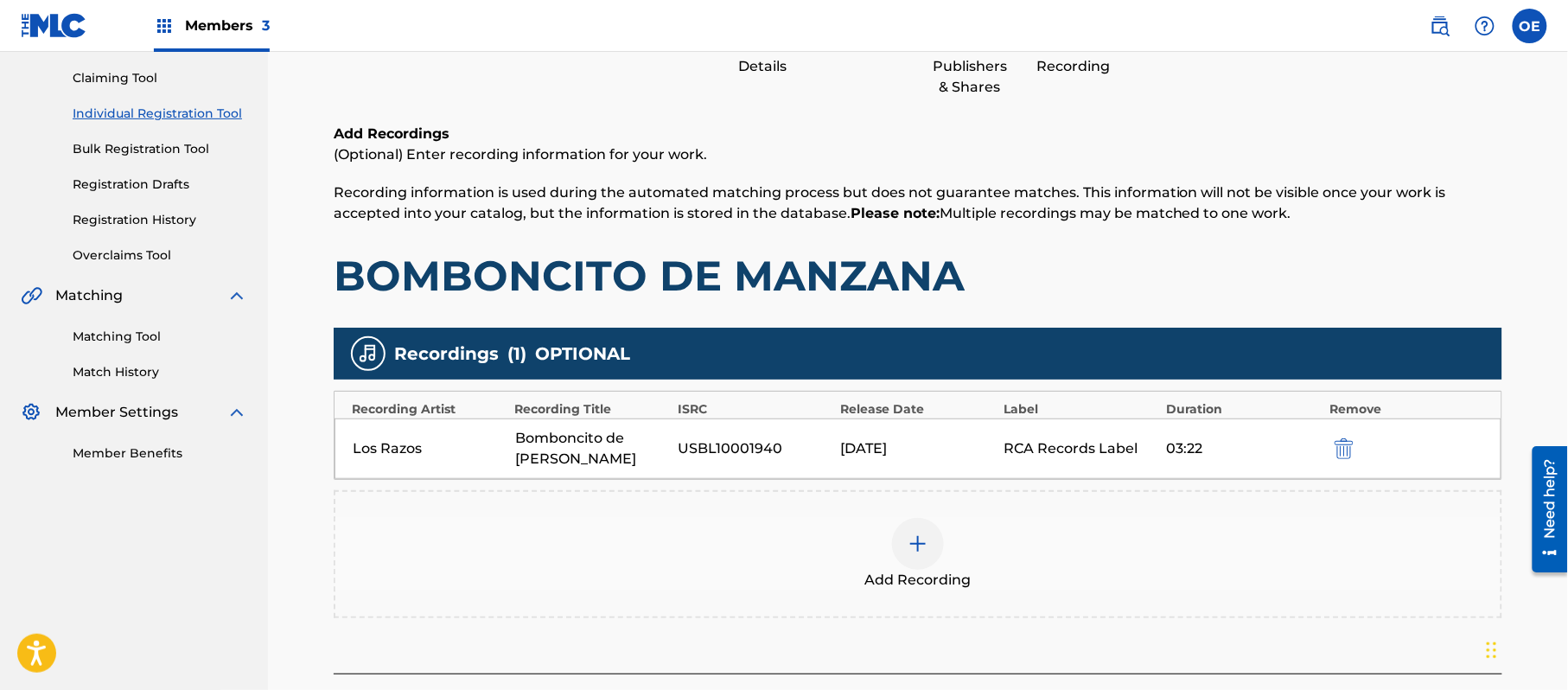
scroll to position [304, 0]
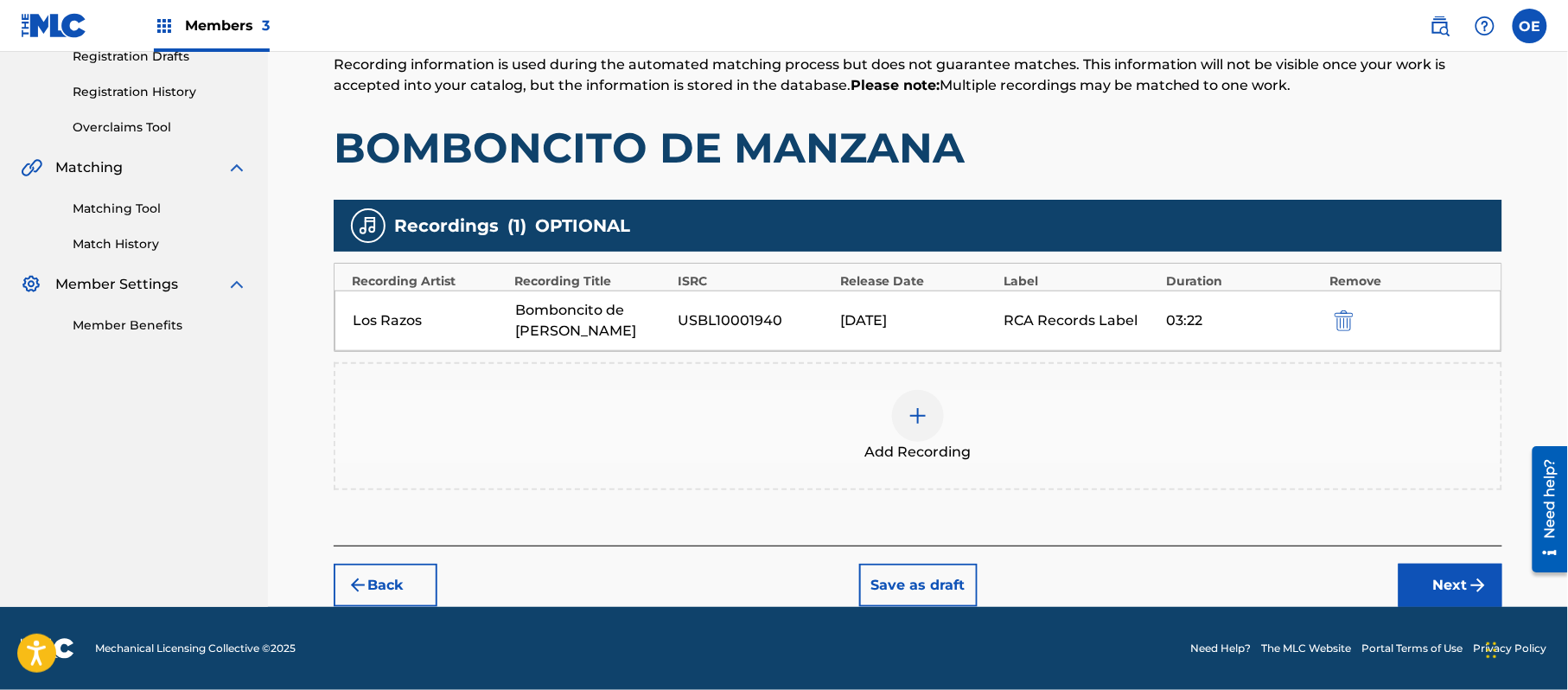
click at [875, 467] on div "Add Recording" at bounding box center [918, 426] width 1169 height 128
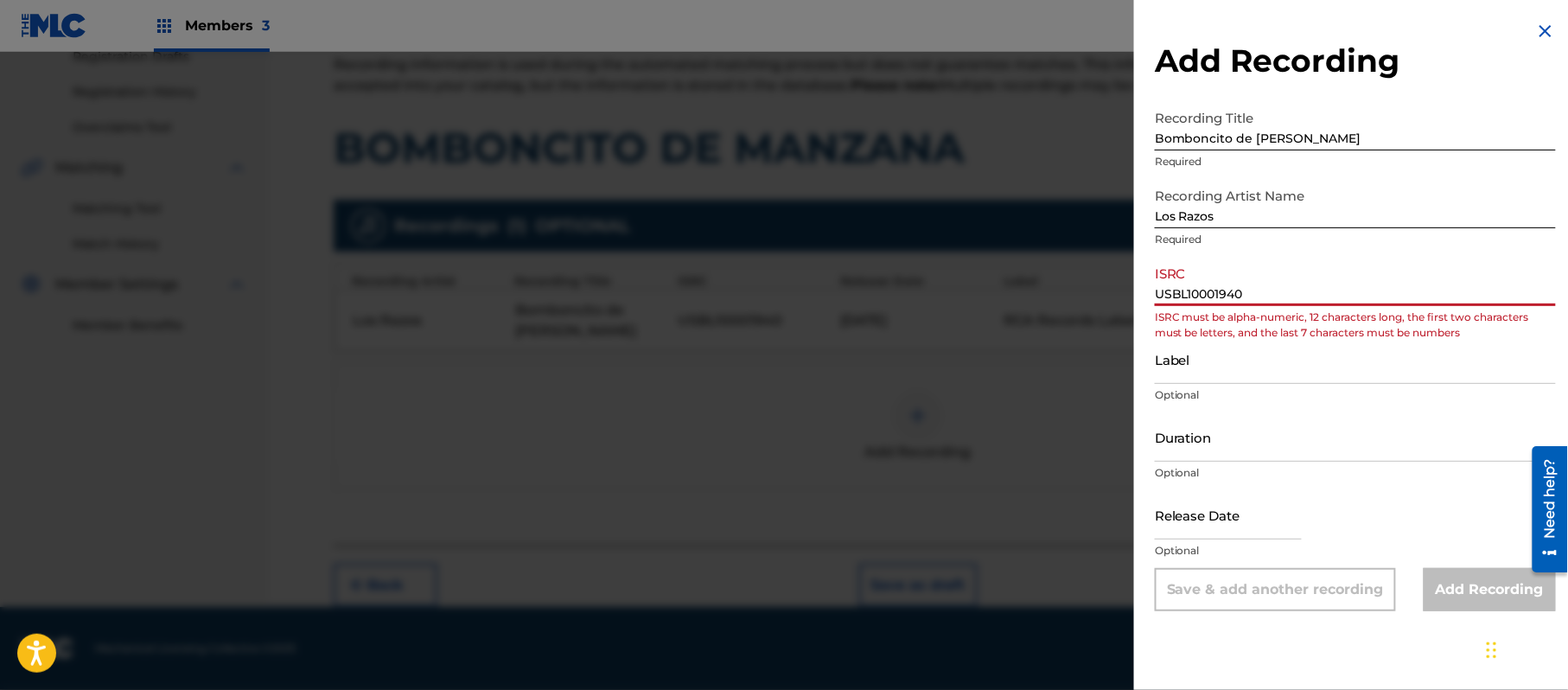
drag, startPoint x: 1179, startPoint y: 298, endPoint x: 1084, endPoint y: 298, distance: 95.0
click at [1087, 298] on div "Add Recording Recording Title Bomboncito de [PERSON_NAME] Required Recording Ar…" at bounding box center [784, 371] width 1568 height 638
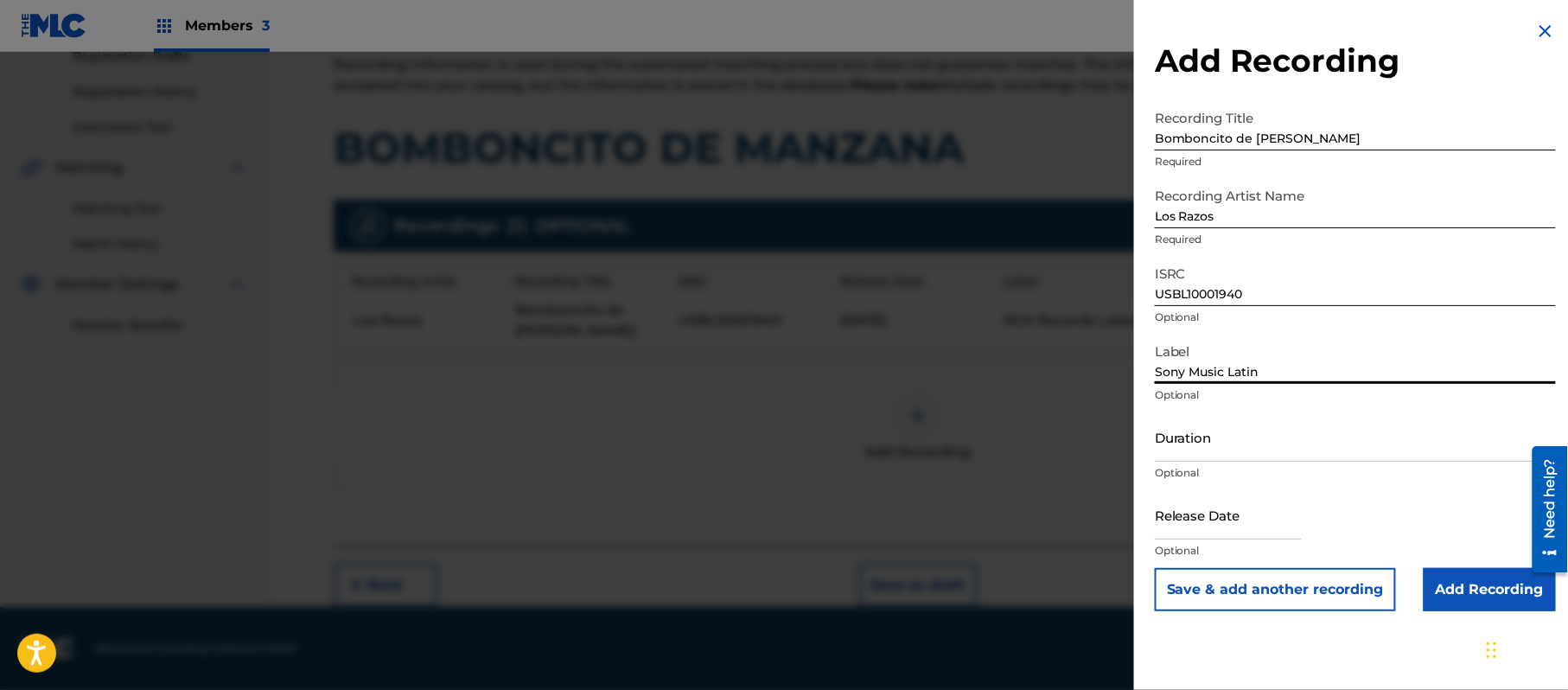
click at [1218, 436] on input "Duration" at bounding box center [1355, 436] width 401 height 49
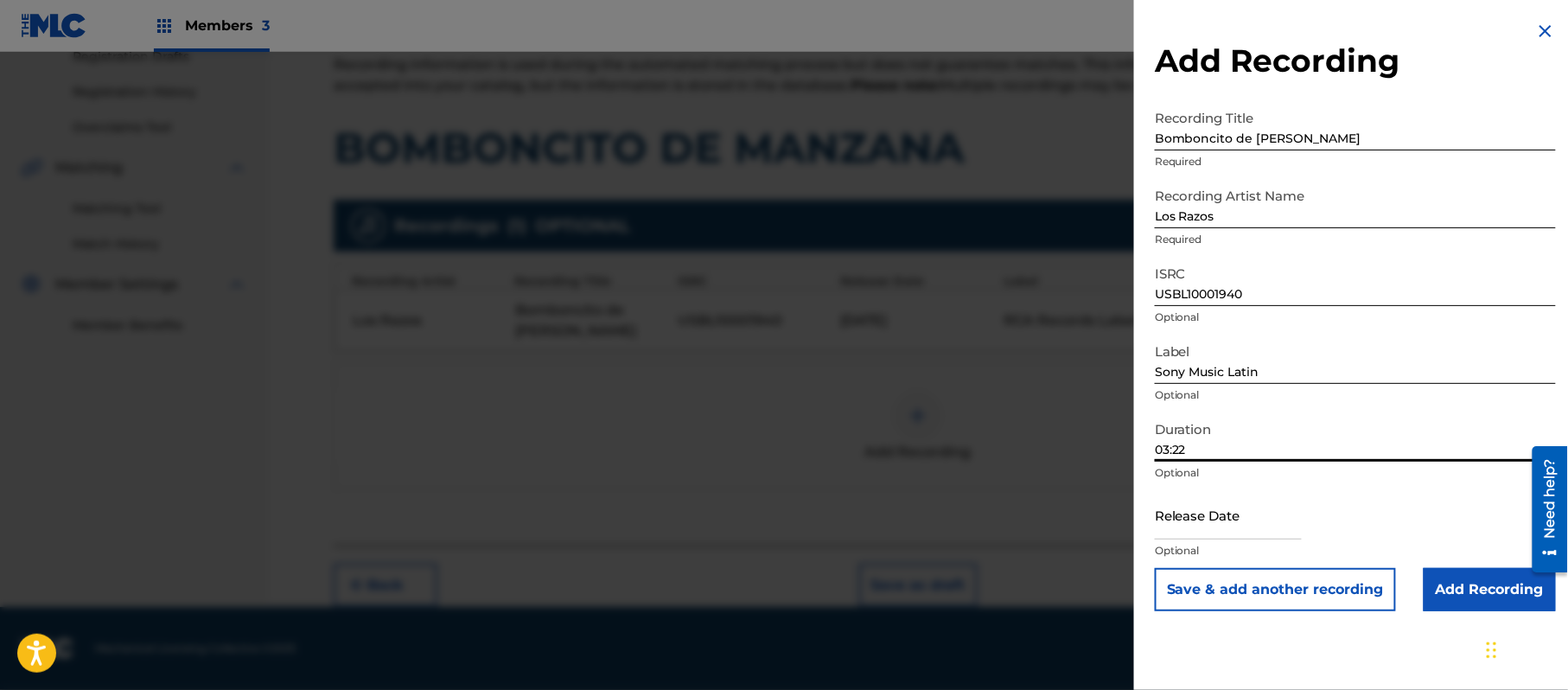
click at [1284, 517] on input "text" at bounding box center [1228, 514] width 147 height 49
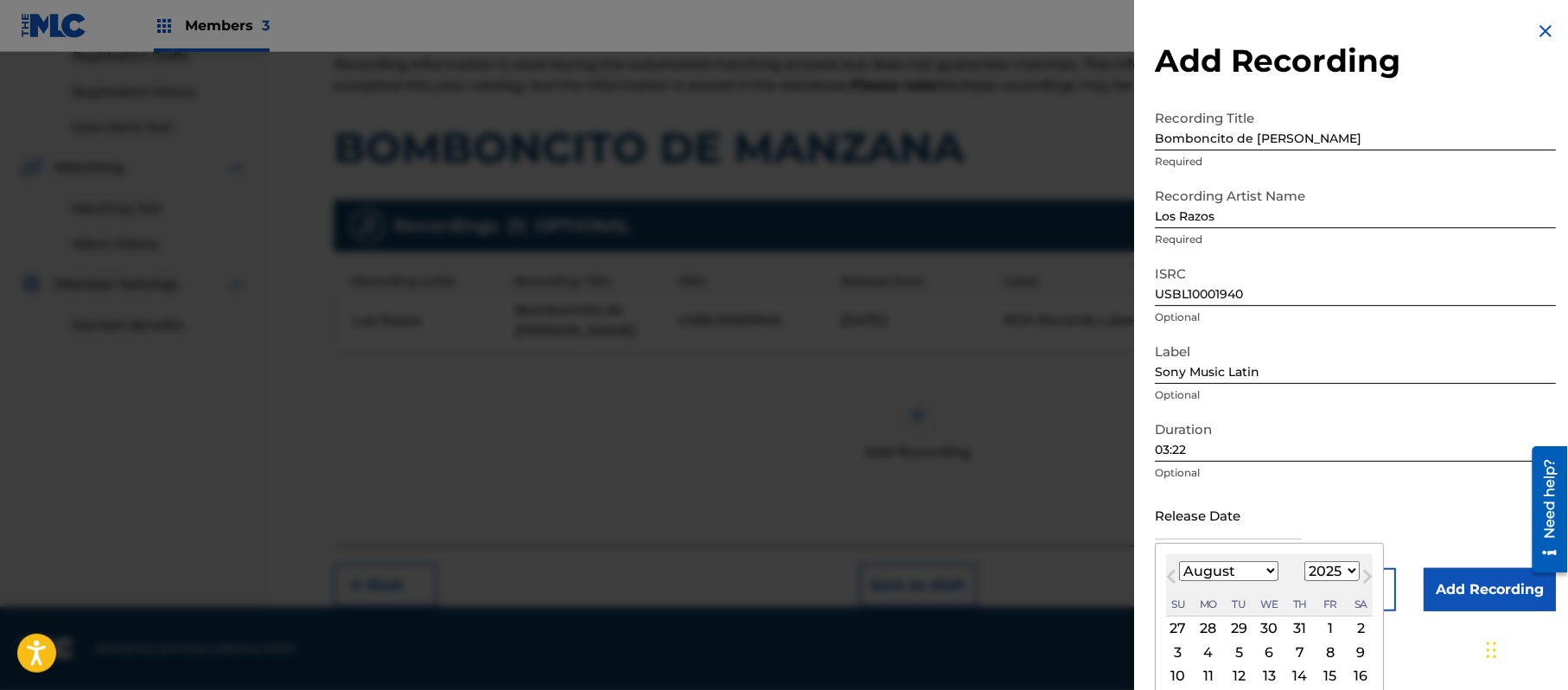
click at [1343, 568] on select "1899 1900 1901 1902 1903 1904 1905 1906 1907 1908 1909 1910 1911 1912 1913 1914…" at bounding box center [1332, 571] width 56 height 20
click at [1308, 561] on select "1899 1900 1901 1902 1903 1904 1905 1906 1907 1908 1909 1910 1911 1912 1913 1914…" at bounding box center [1332, 571] width 56 height 20
click at [1211, 578] on select "January February March April May June July August September October November De…" at bounding box center [1228, 571] width 100 height 20
click at [1180, 561] on select "January February March April May June July August September October November De…" at bounding box center [1228, 571] width 100 height 20
click at [1333, 625] on div "4" at bounding box center [1330, 628] width 21 height 21
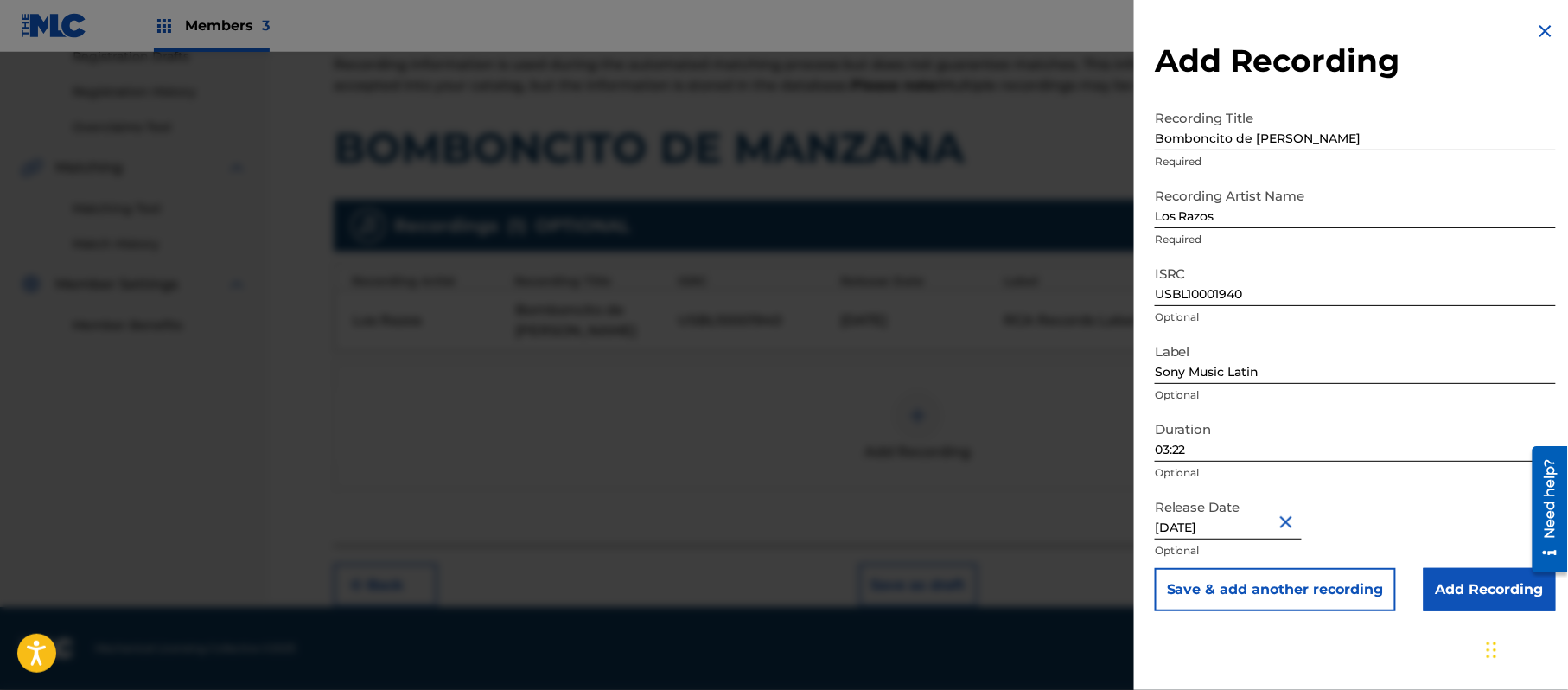
click at [1499, 603] on input "Add Recording" at bounding box center [1490, 590] width 133 height 43
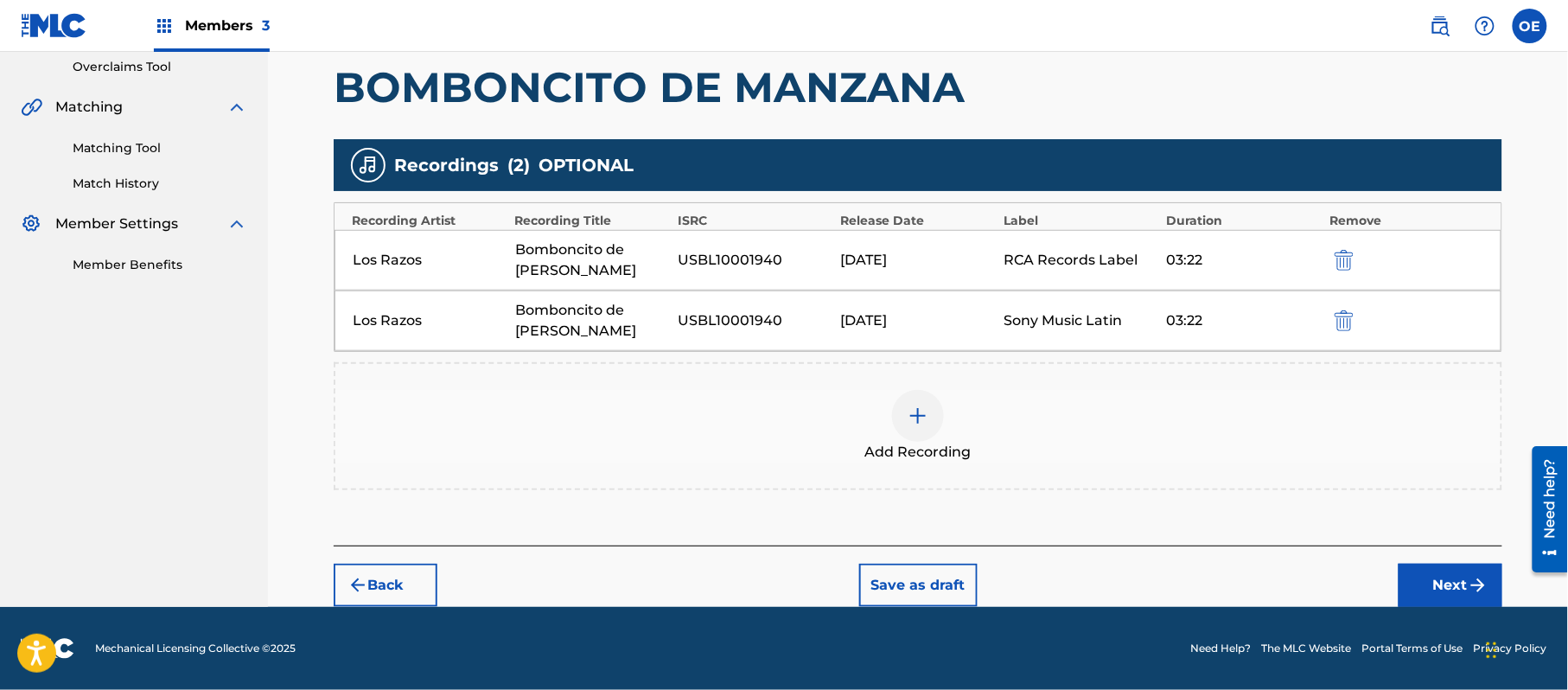
click at [1471, 571] on button "Next" at bounding box center [1451, 585] width 104 height 43
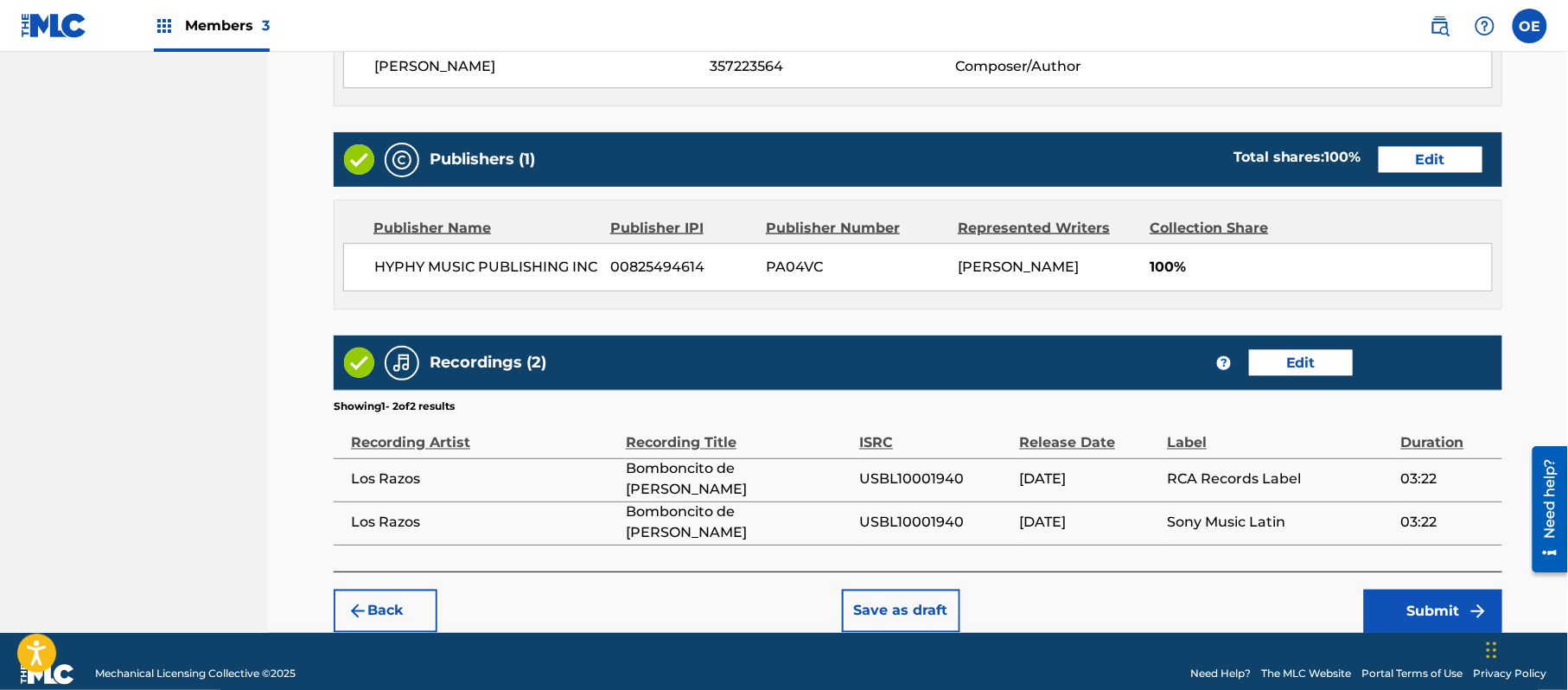
scroll to position [816, 0]
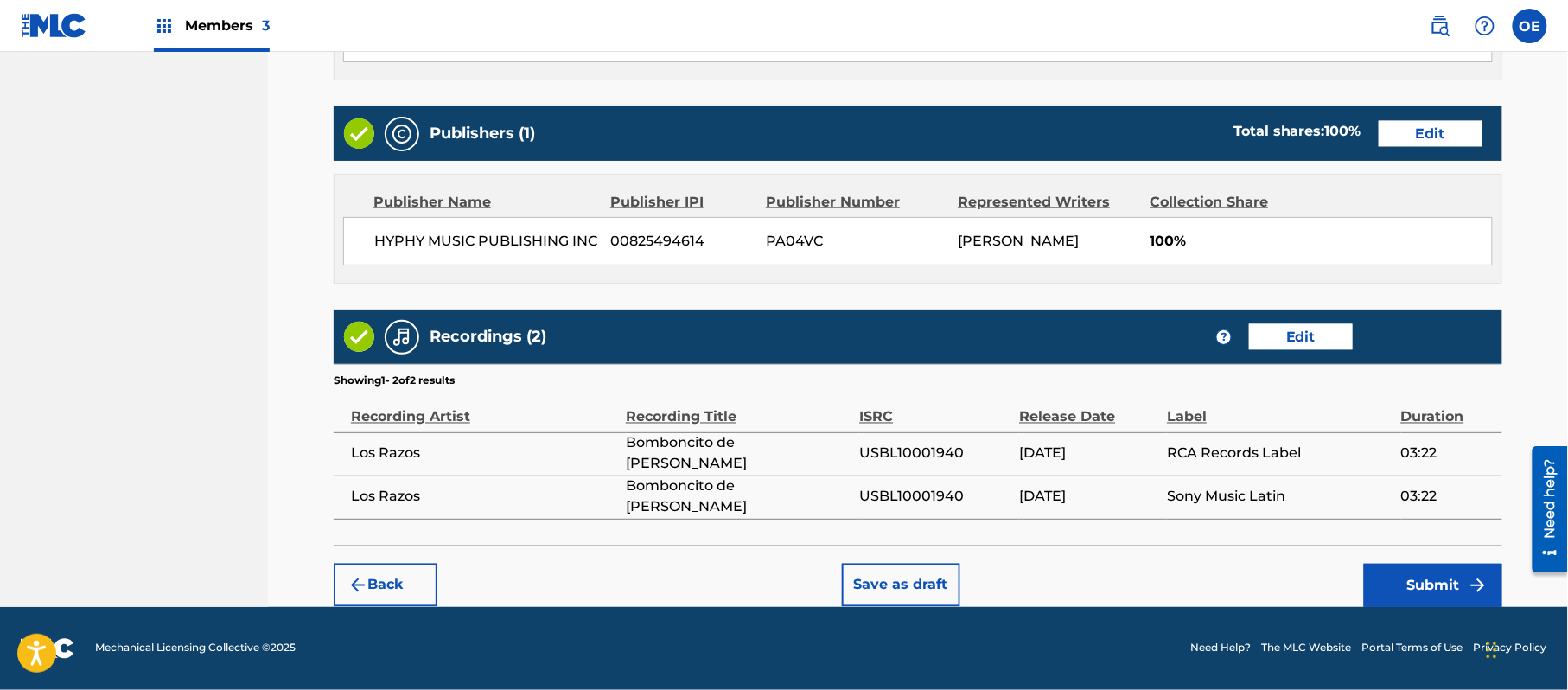
click at [1421, 560] on div "Back Save as draft Submit" at bounding box center [918, 576] width 1169 height 61
click at [1422, 575] on button "Submit" at bounding box center [1434, 585] width 138 height 43
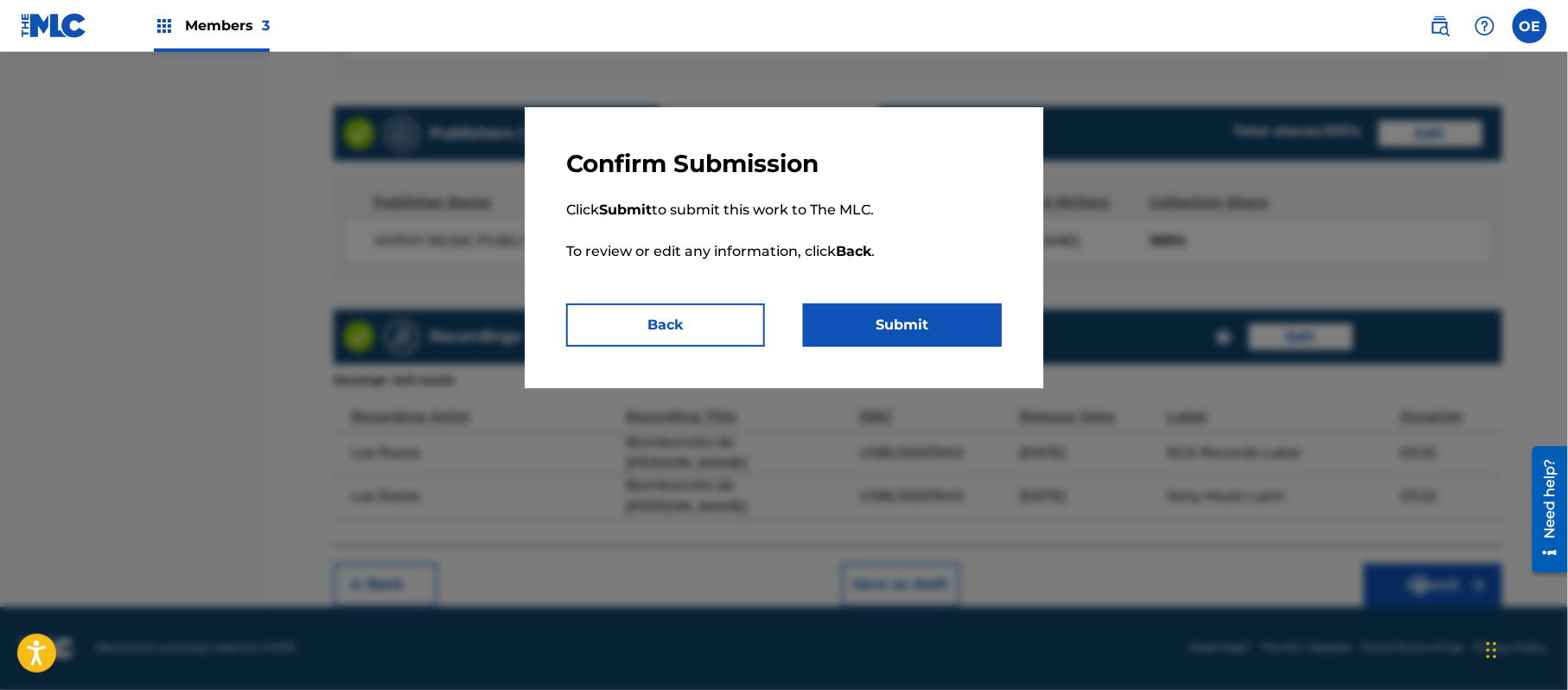
click at [953, 333] on button "Submit" at bounding box center [903, 324] width 199 height 43
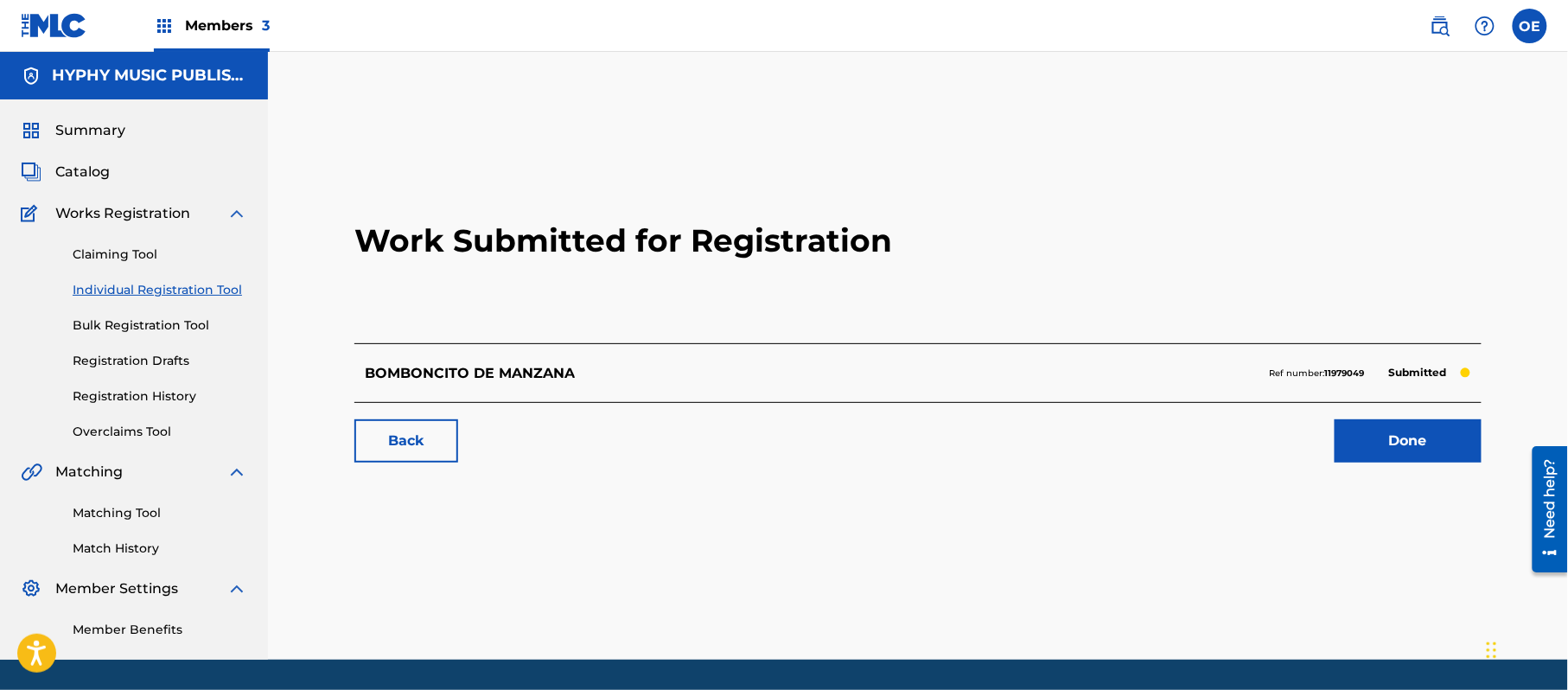
click at [167, 291] on link "Individual Registration Tool" at bounding box center [160, 289] width 175 height 18
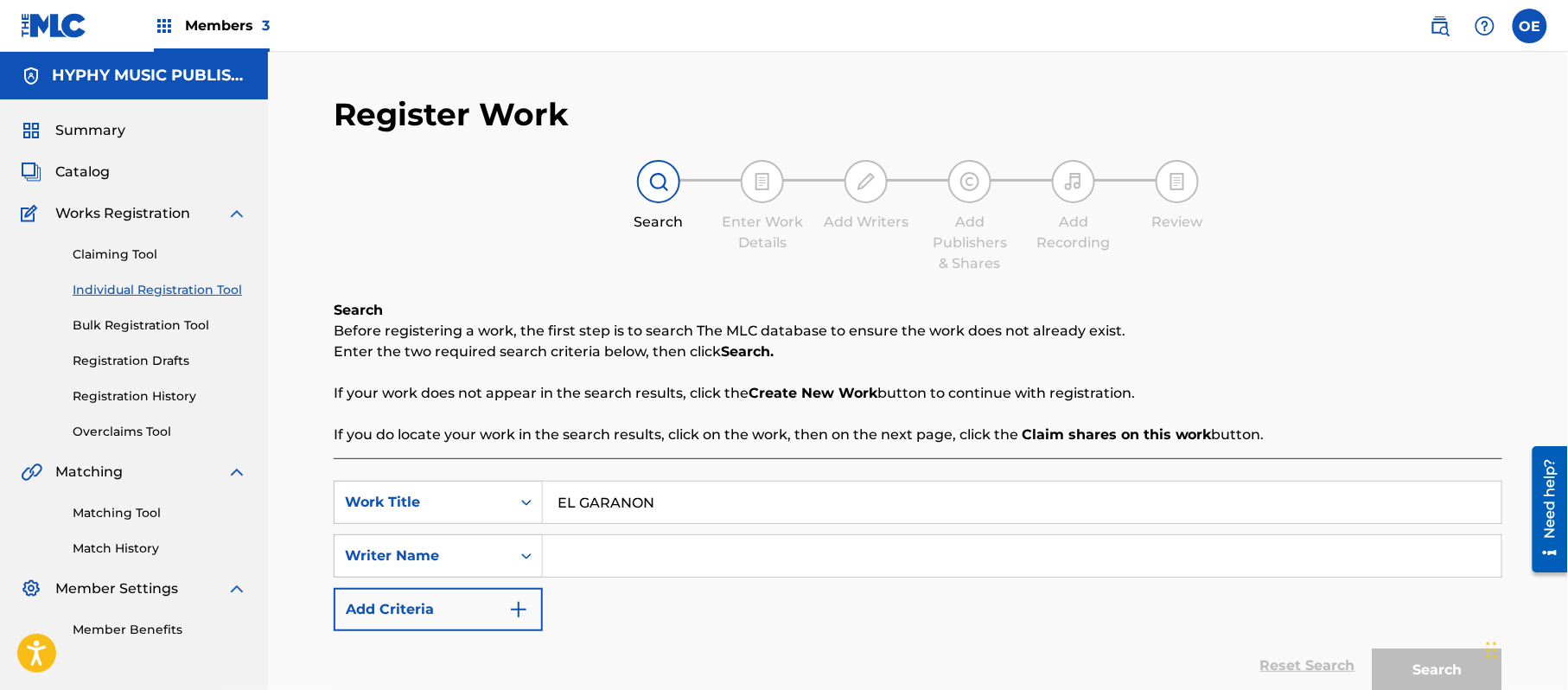
drag, startPoint x: 744, startPoint y: 526, endPoint x: 735, endPoint y: 533, distance: 11.4
drag, startPoint x: 735, startPoint y: 533, endPoint x: 662, endPoint y: 557, distance: 76.8
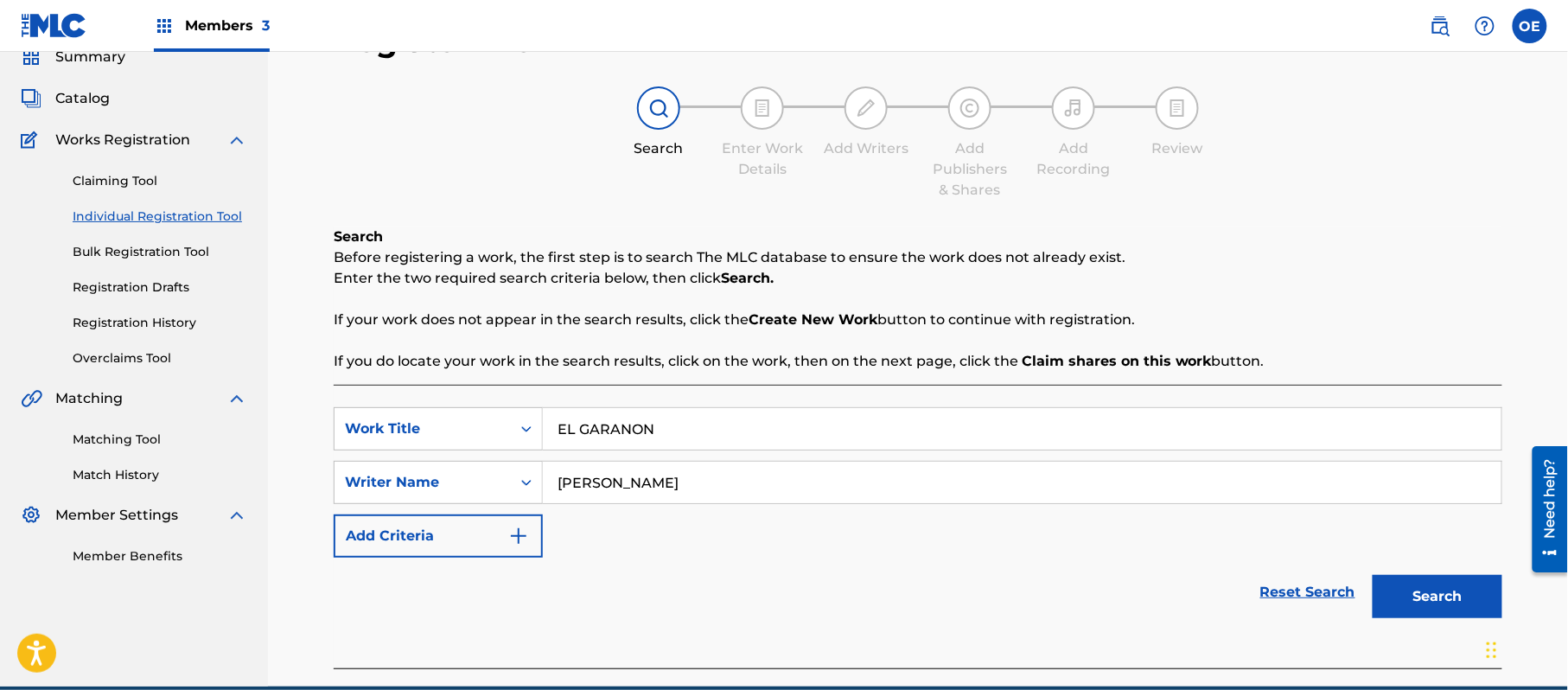
scroll to position [153, 0]
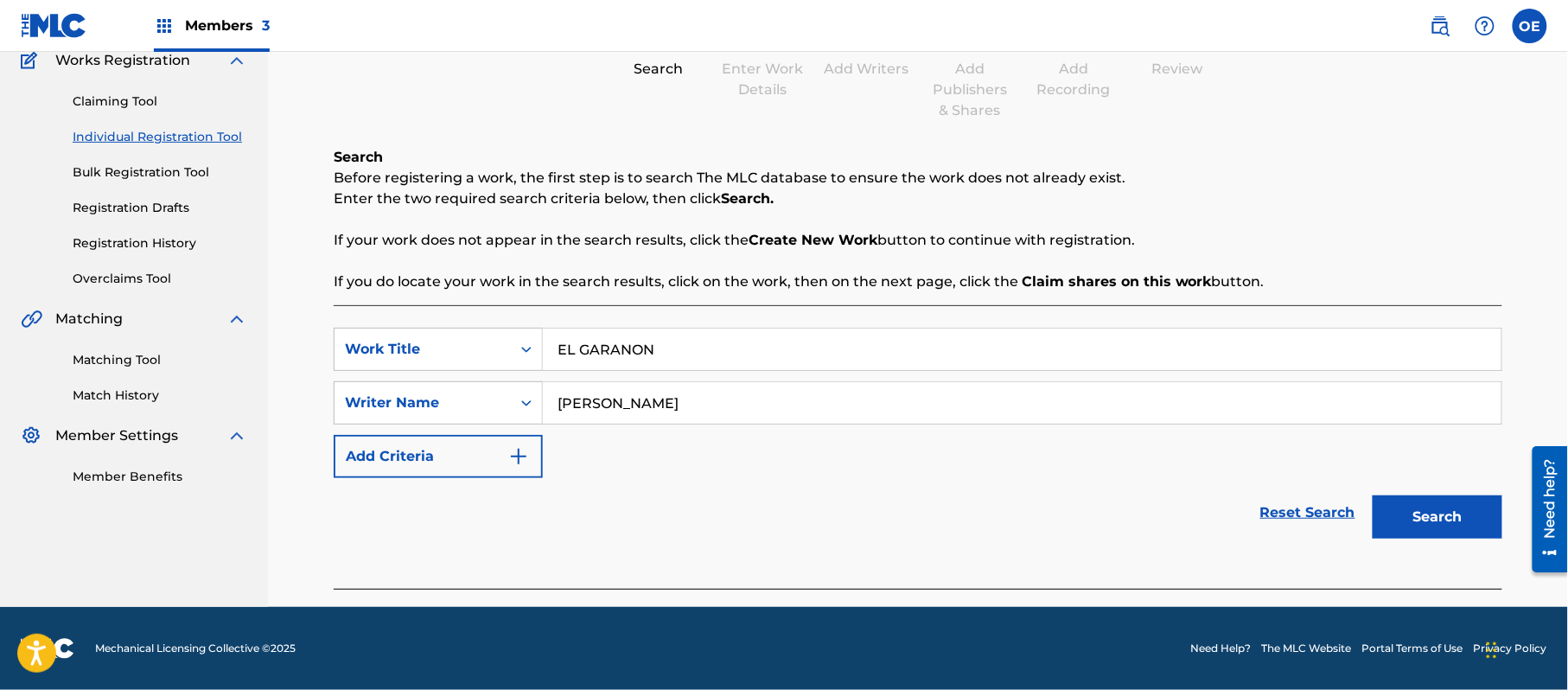
drag, startPoint x: 812, startPoint y: 389, endPoint x: 592, endPoint y: 411, distance: 221.1
click at [592, 411] on input "[PERSON_NAME]" at bounding box center [1022, 402] width 958 height 41
click at [1373, 496] on button "Search" at bounding box center [1437, 517] width 130 height 43
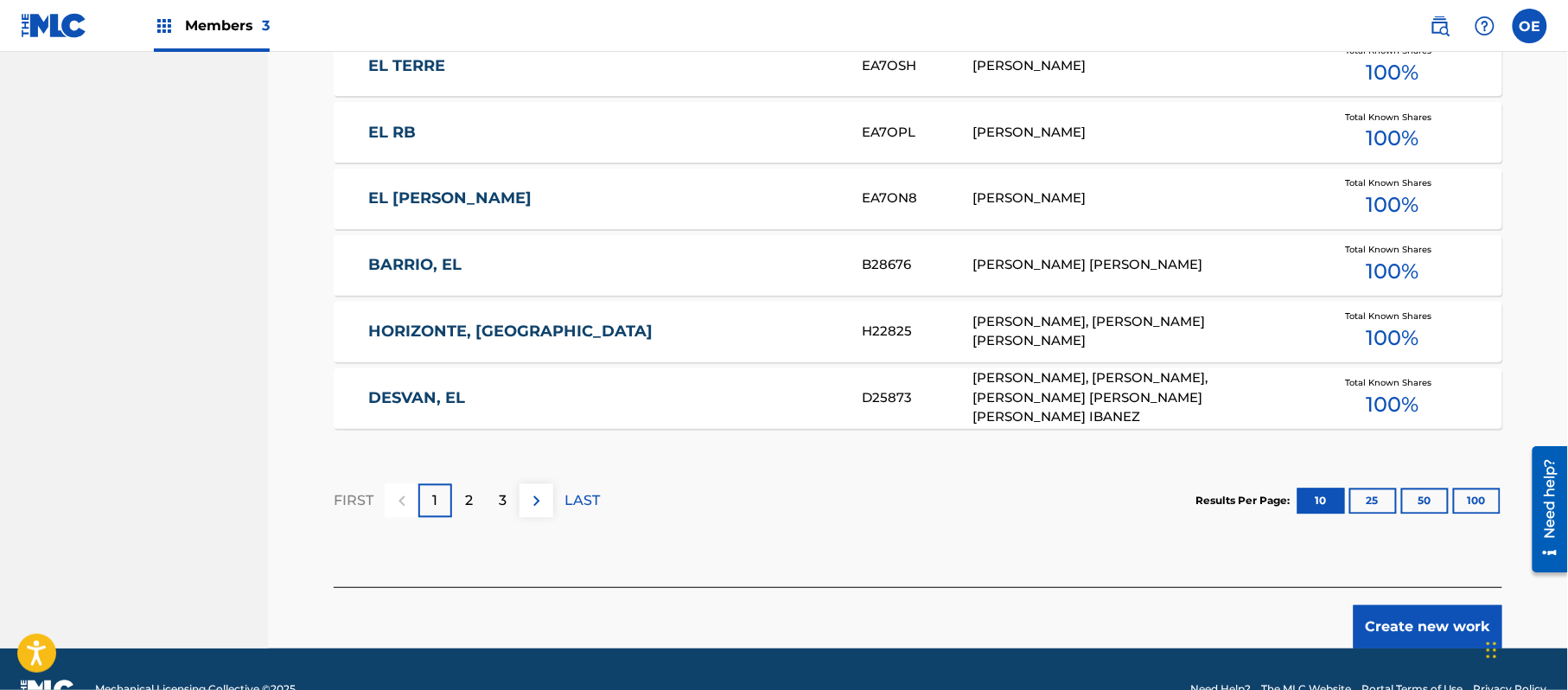
scroll to position [1079, 0]
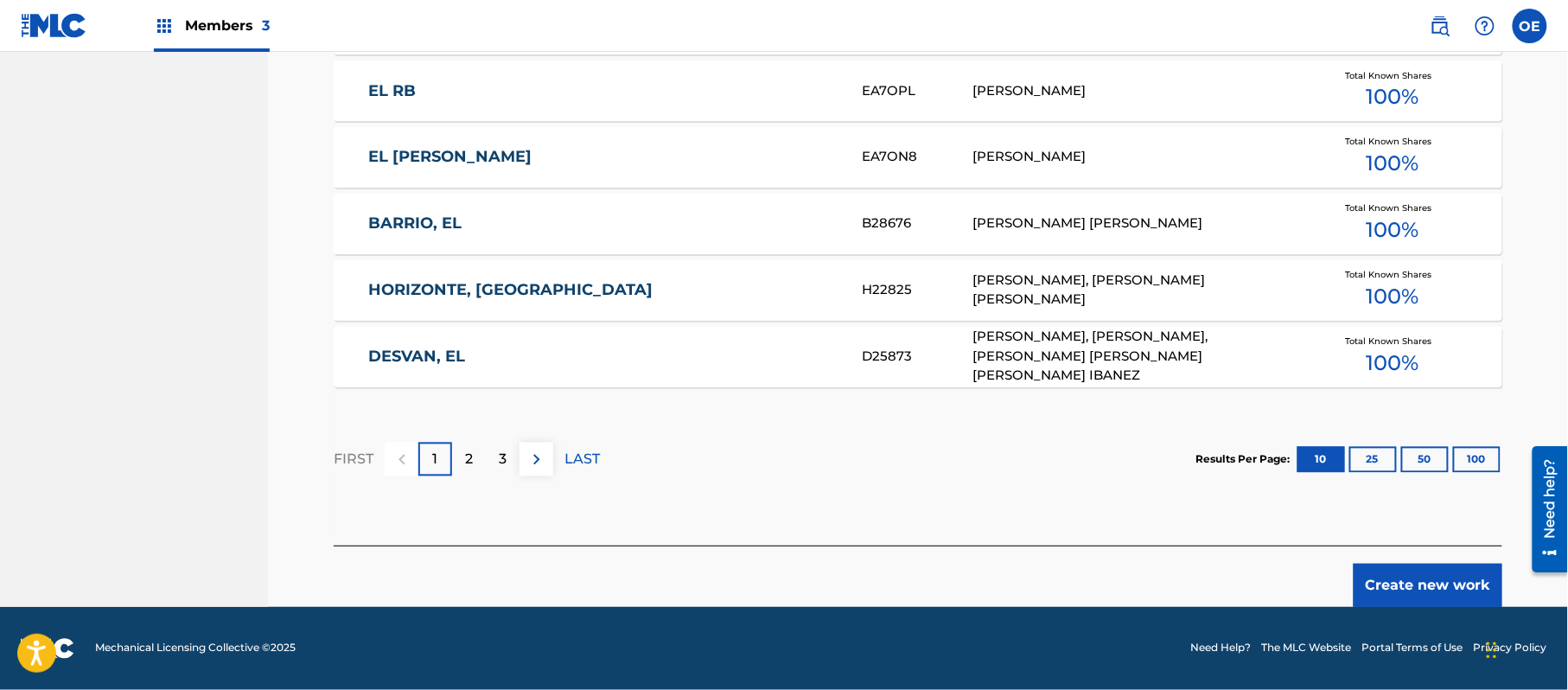
click at [1412, 558] on div "Create new work" at bounding box center [918, 576] width 1169 height 61
click at [1412, 567] on button "Create new work" at bounding box center [1428, 585] width 149 height 43
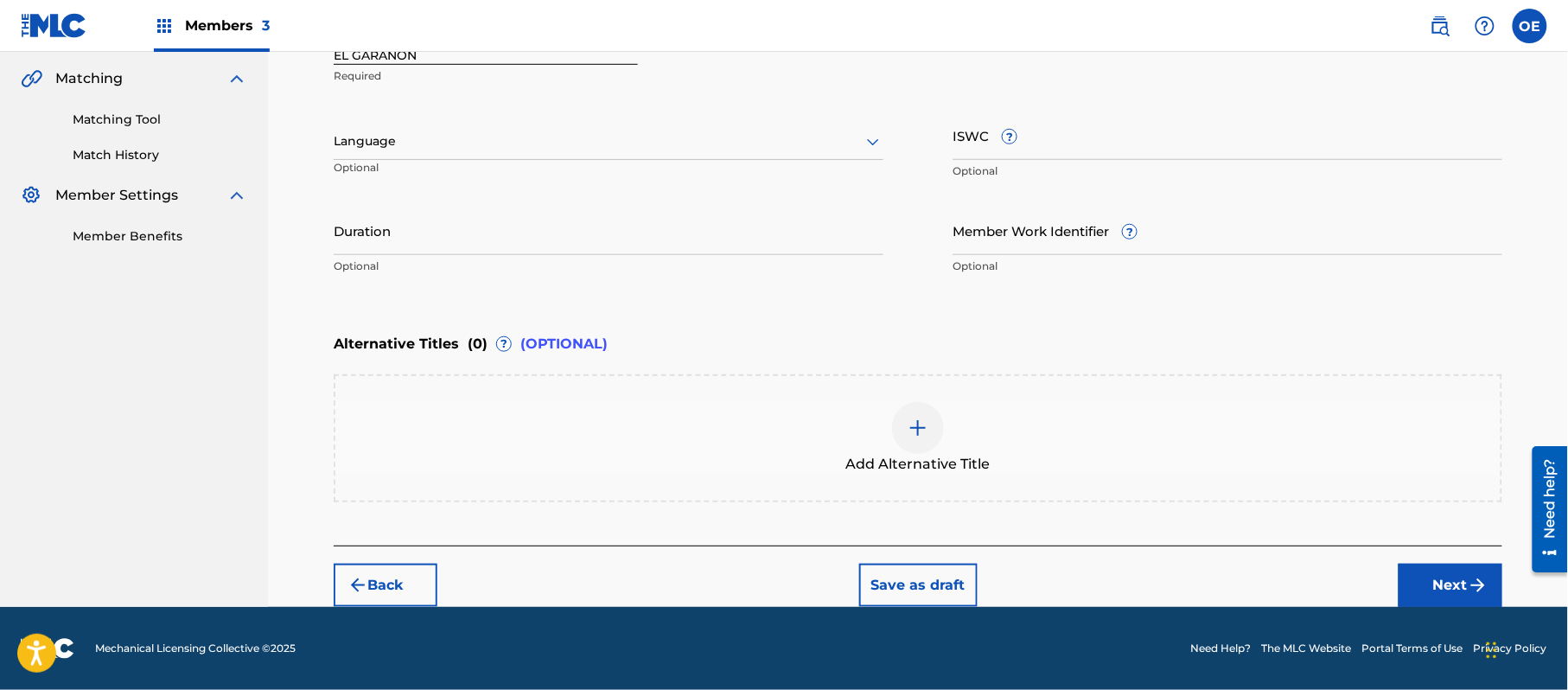
scroll to position [392, 0]
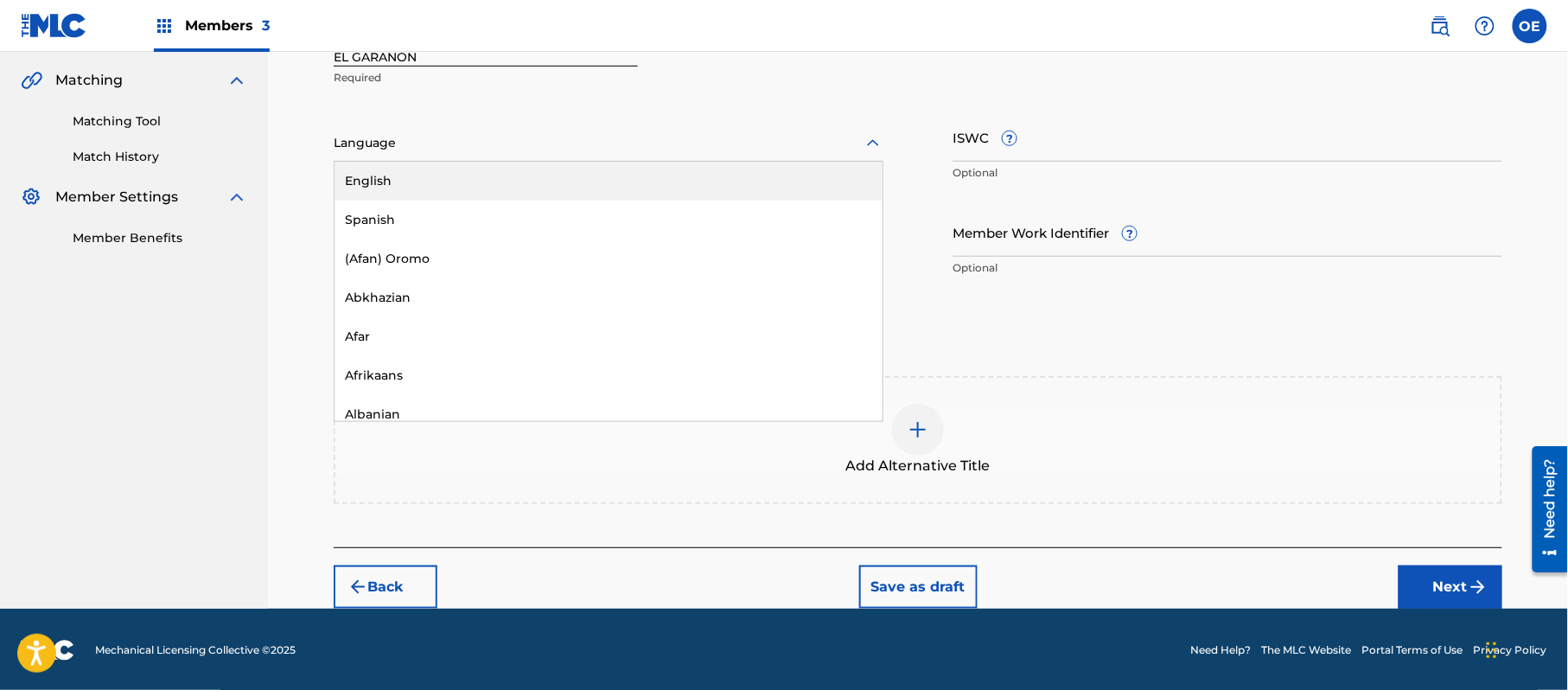
click at [402, 146] on div at bounding box center [608, 143] width 550 height 22
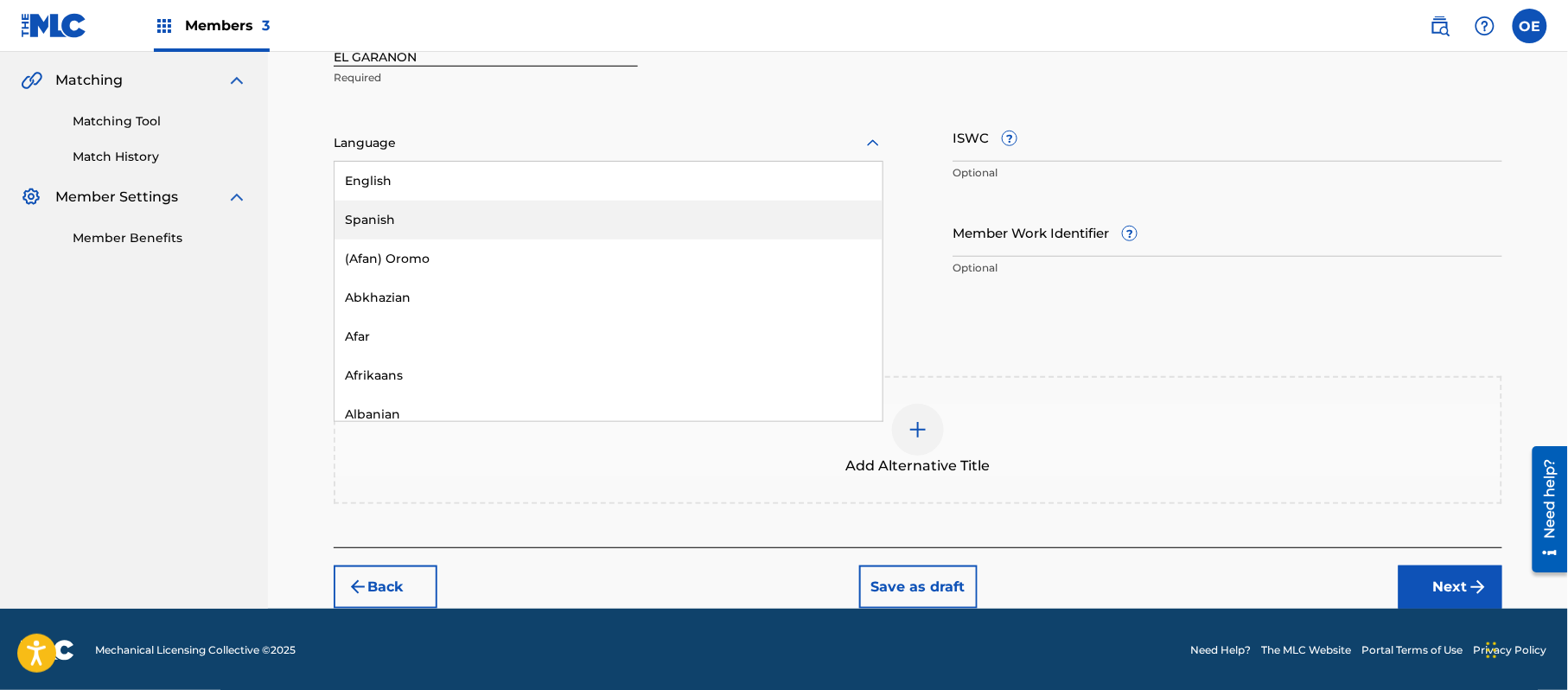
click at [399, 209] on div "Spanish" at bounding box center [608, 220] width 548 height 39
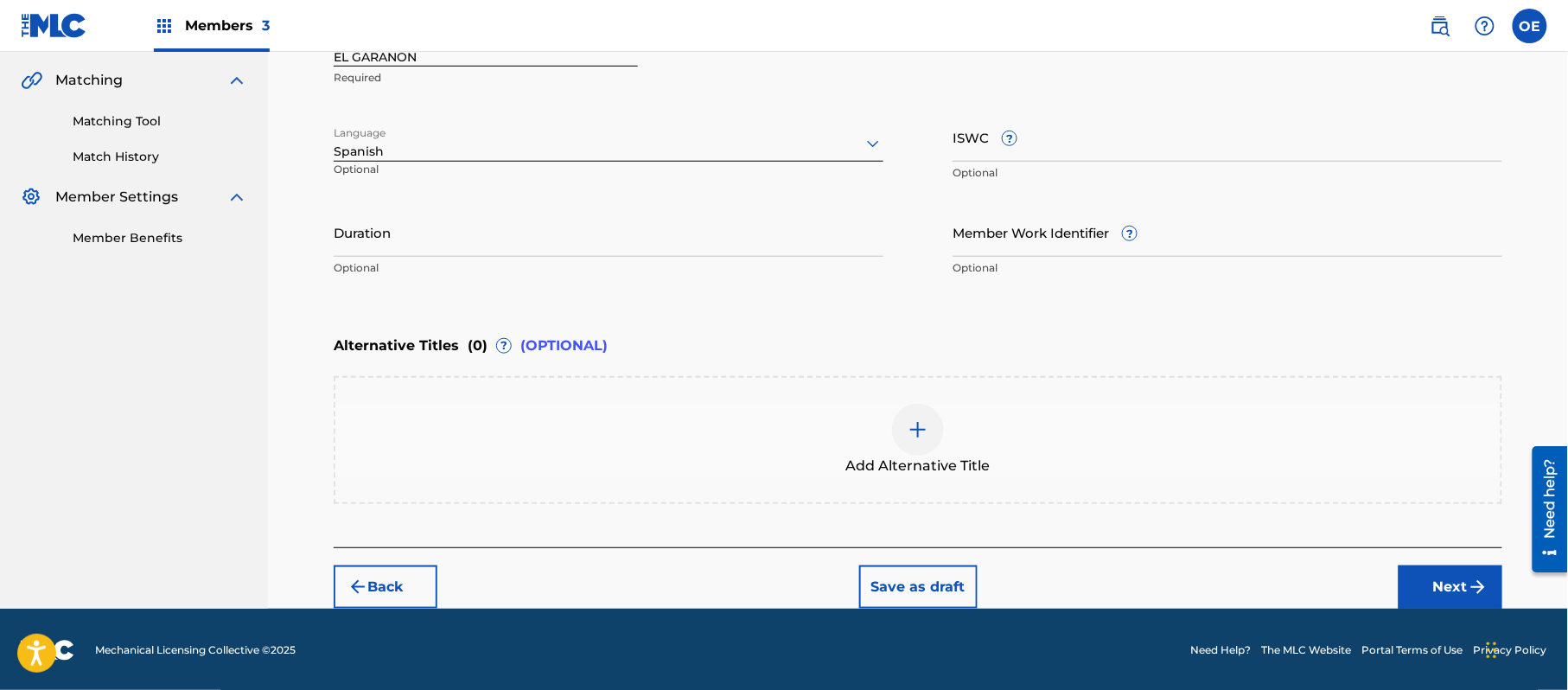
click at [585, 268] on p "Optional" at bounding box center [608, 267] width 550 height 15
click at [581, 254] on input "Duration" at bounding box center [608, 231] width 550 height 49
click at [1395, 588] on div "Back Save as draft Next" at bounding box center [918, 577] width 1169 height 61
click at [1416, 569] on button "Next" at bounding box center [1451, 587] width 104 height 43
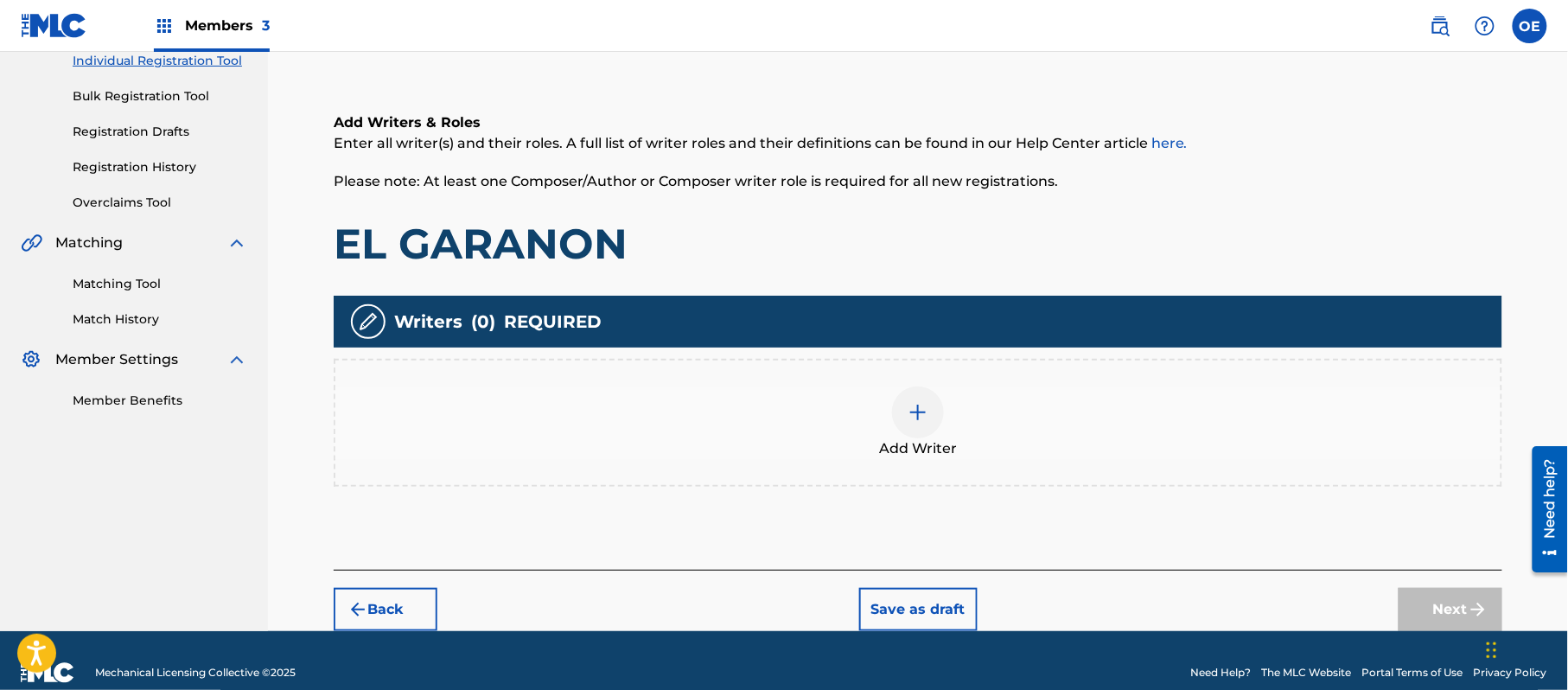
scroll to position [78, 0]
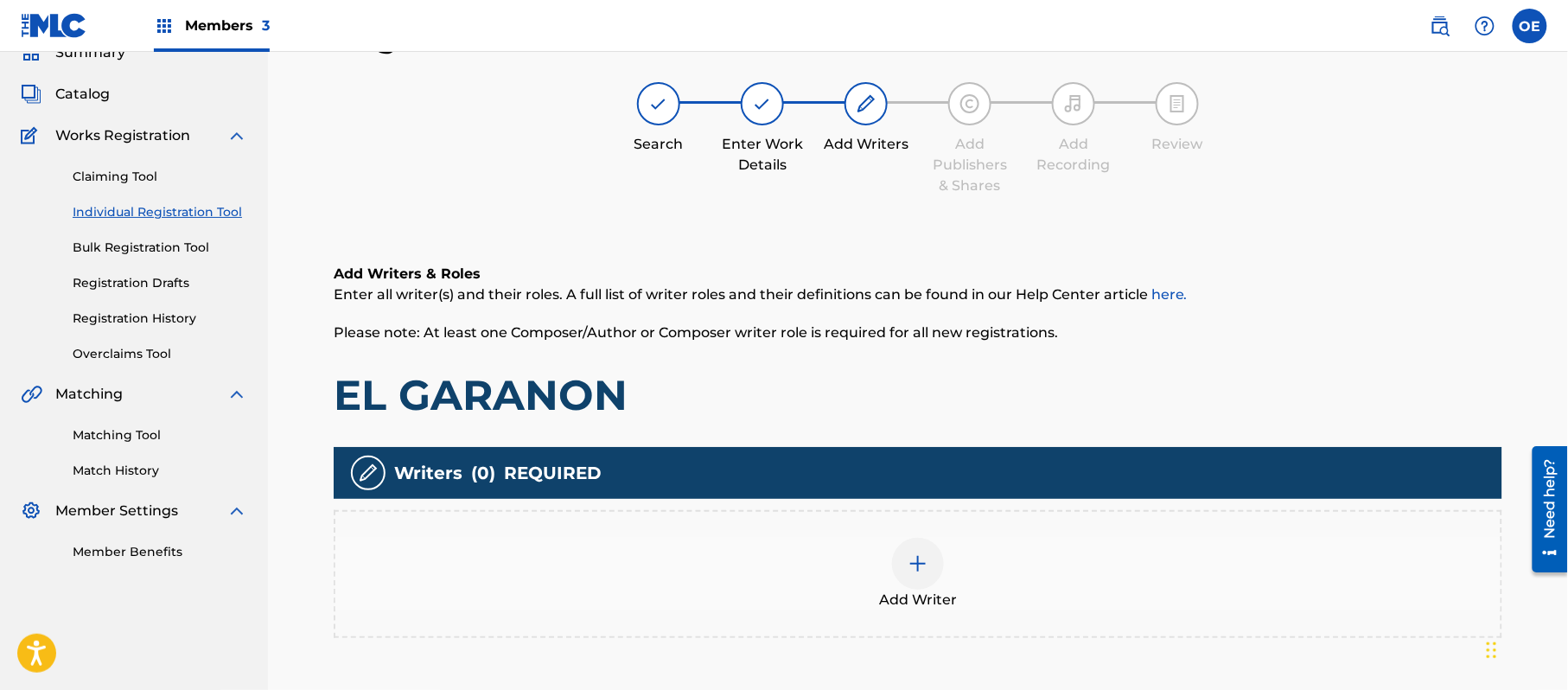
click at [889, 522] on div "Add Writer" at bounding box center [918, 574] width 1169 height 128
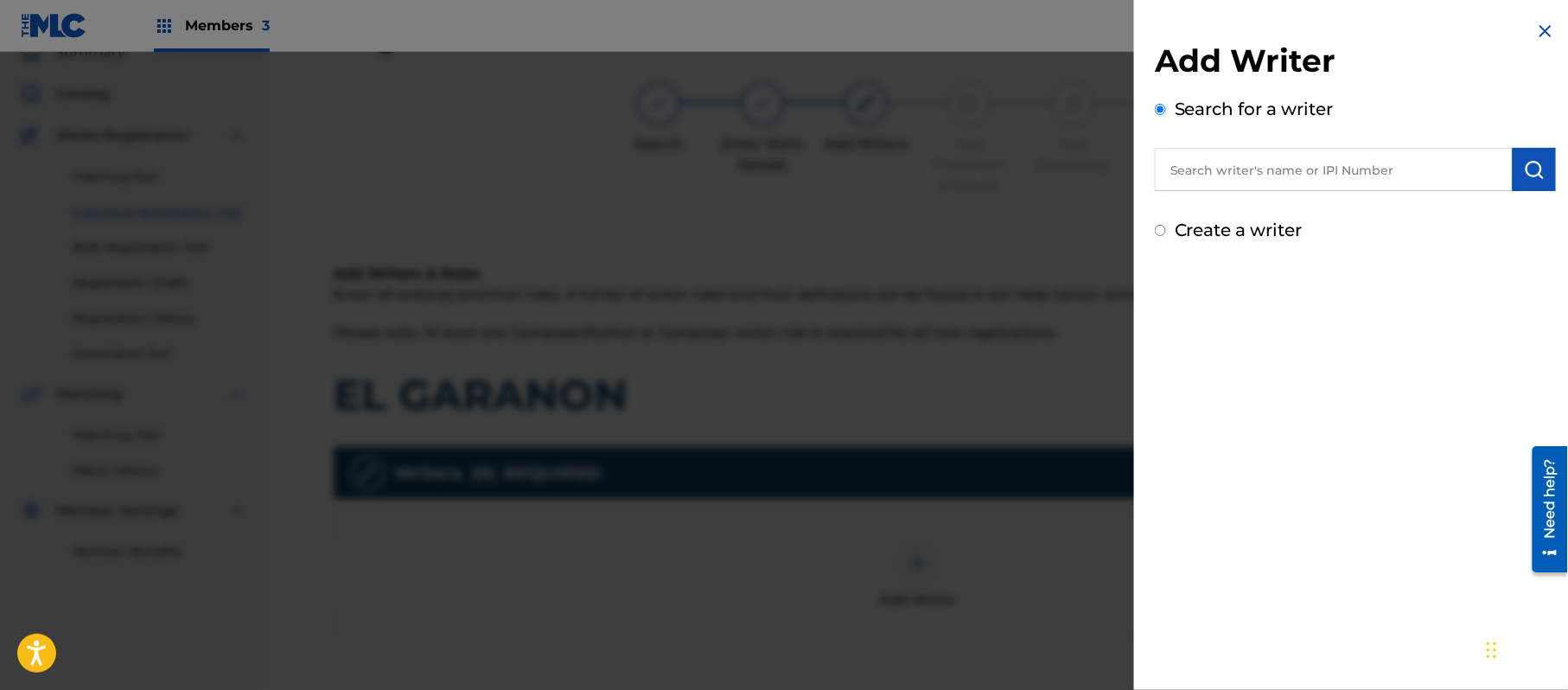
drag, startPoint x: 1200, startPoint y: 226, endPoint x: 1249, endPoint y: 318, distance: 104.2
click at [1200, 227] on label "Create a writer" at bounding box center [1239, 229] width 128 height 21
click at [1166, 227] on input "Create a writer" at bounding box center [1160, 230] width 12 height 12
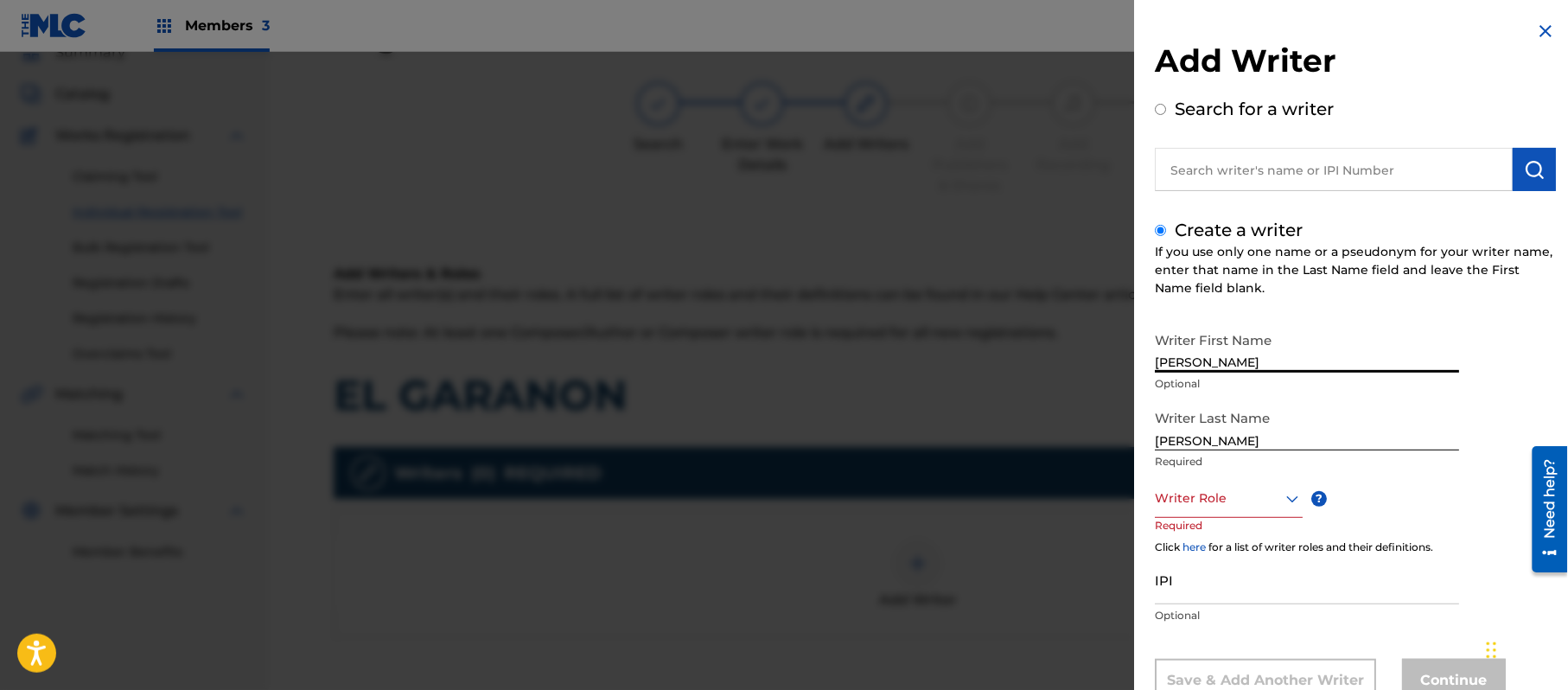
drag, startPoint x: 1321, startPoint y: 352, endPoint x: 1186, endPoint y: 375, distance: 136.9
click at [1186, 375] on div "Writer First Name [PERSON_NAME] Optional" at bounding box center [1306, 362] width 304 height 78
drag, startPoint x: 1233, startPoint y: 441, endPoint x: 1113, endPoint y: 448, distance: 120.2
click at [1118, 447] on div "Add Writer Search for a writer Create a writer If you use only one name or a ps…" at bounding box center [784, 371] width 1568 height 638
click at [1235, 505] on div "Writer Role" at bounding box center [1228, 497] width 148 height 39
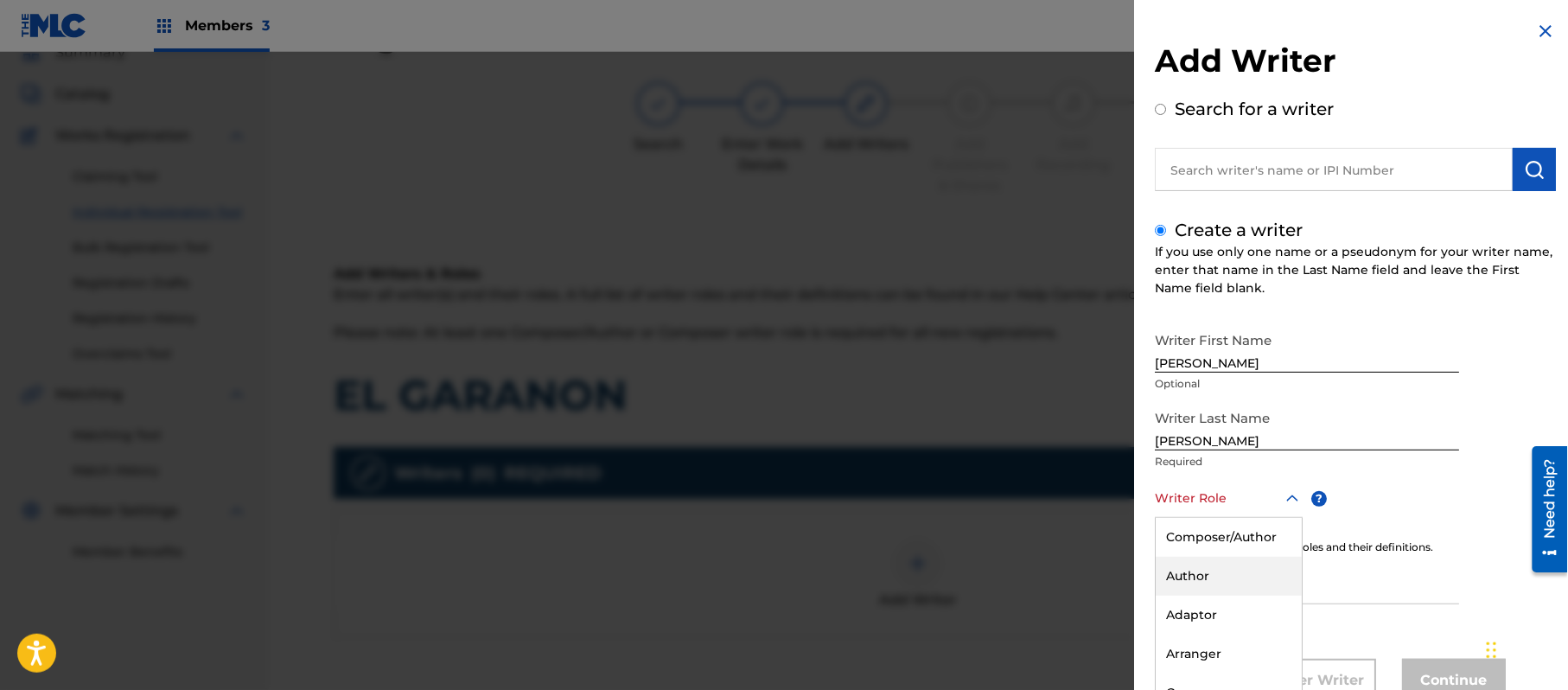
scroll to position [59, 0]
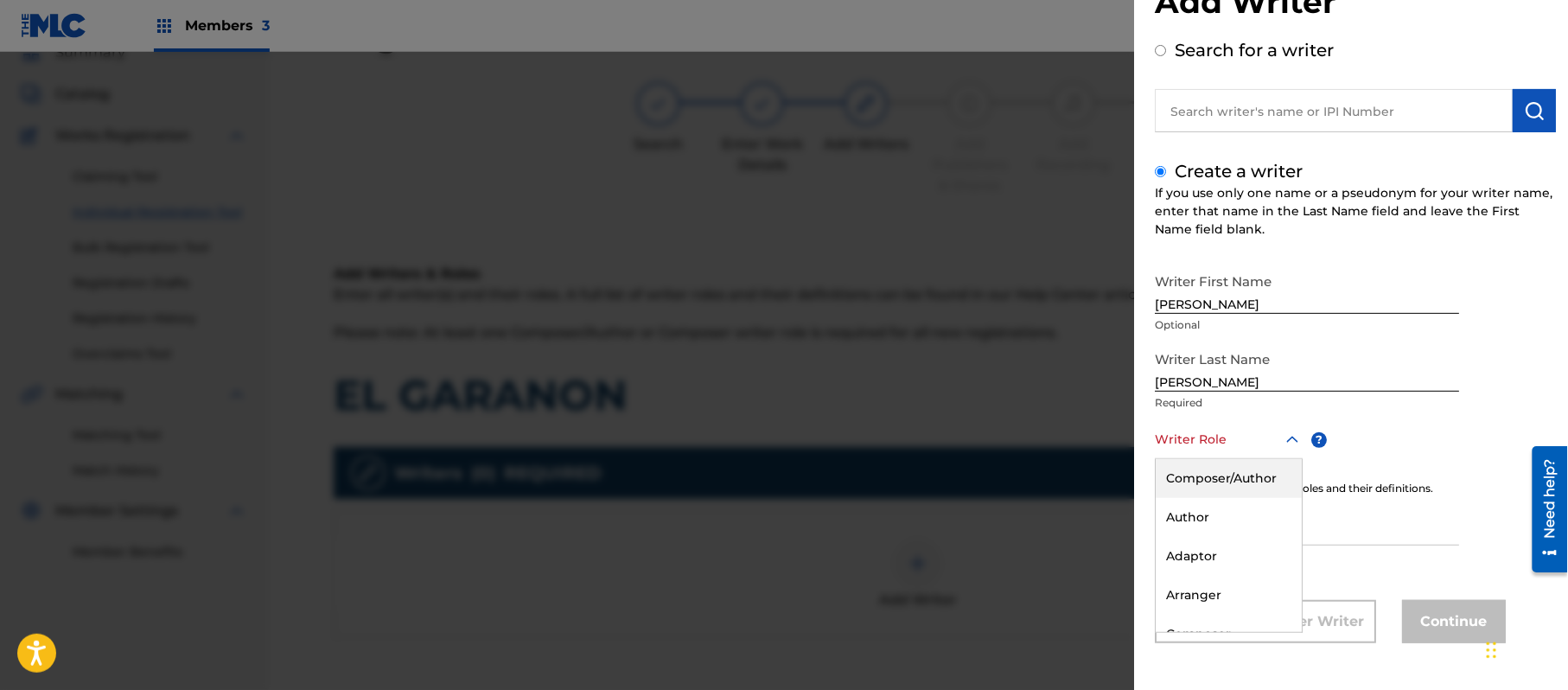
drag, startPoint x: 1236, startPoint y: 482, endPoint x: 357, endPoint y: 356, distance: 888.0
click at [1235, 482] on div "Composer/Author" at bounding box center [1228, 478] width 146 height 39
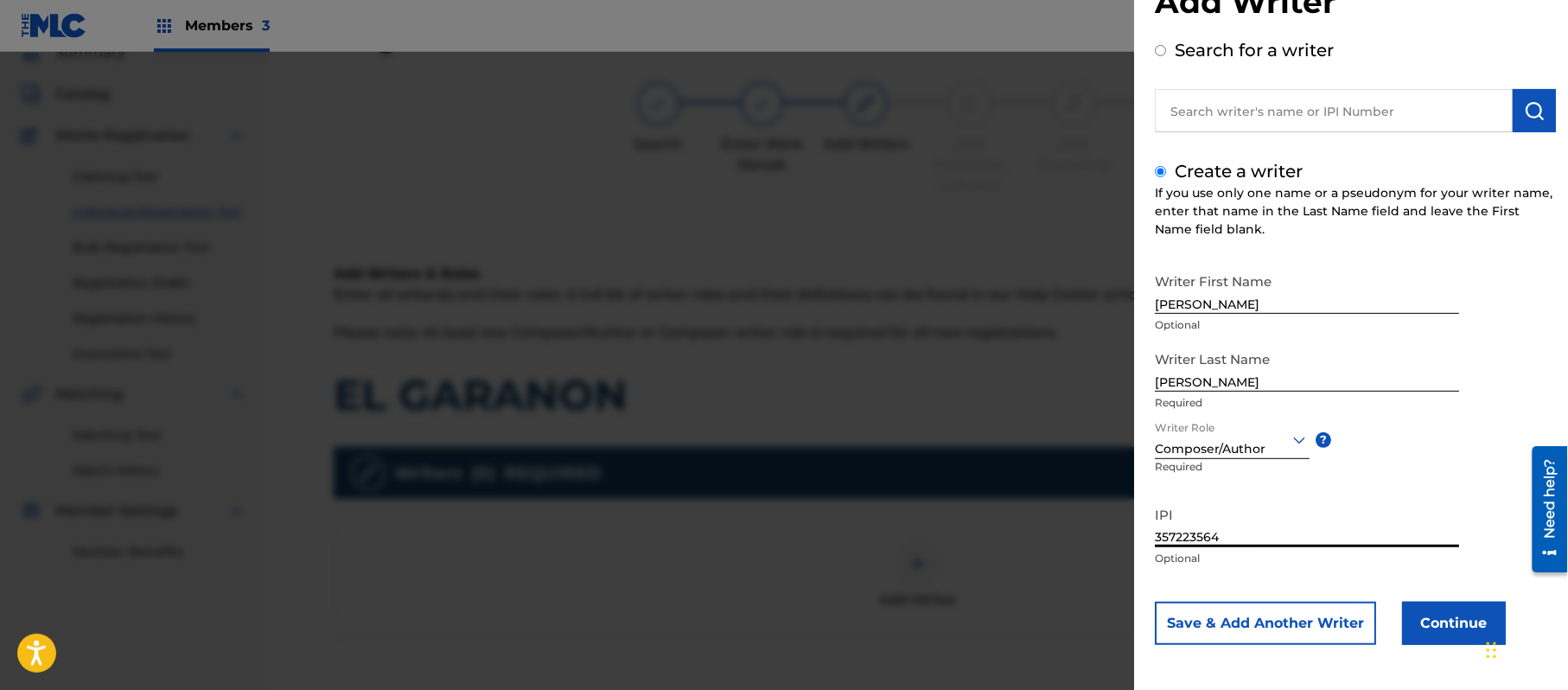
click at [1465, 607] on button "Continue" at bounding box center [1454, 623] width 104 height 43
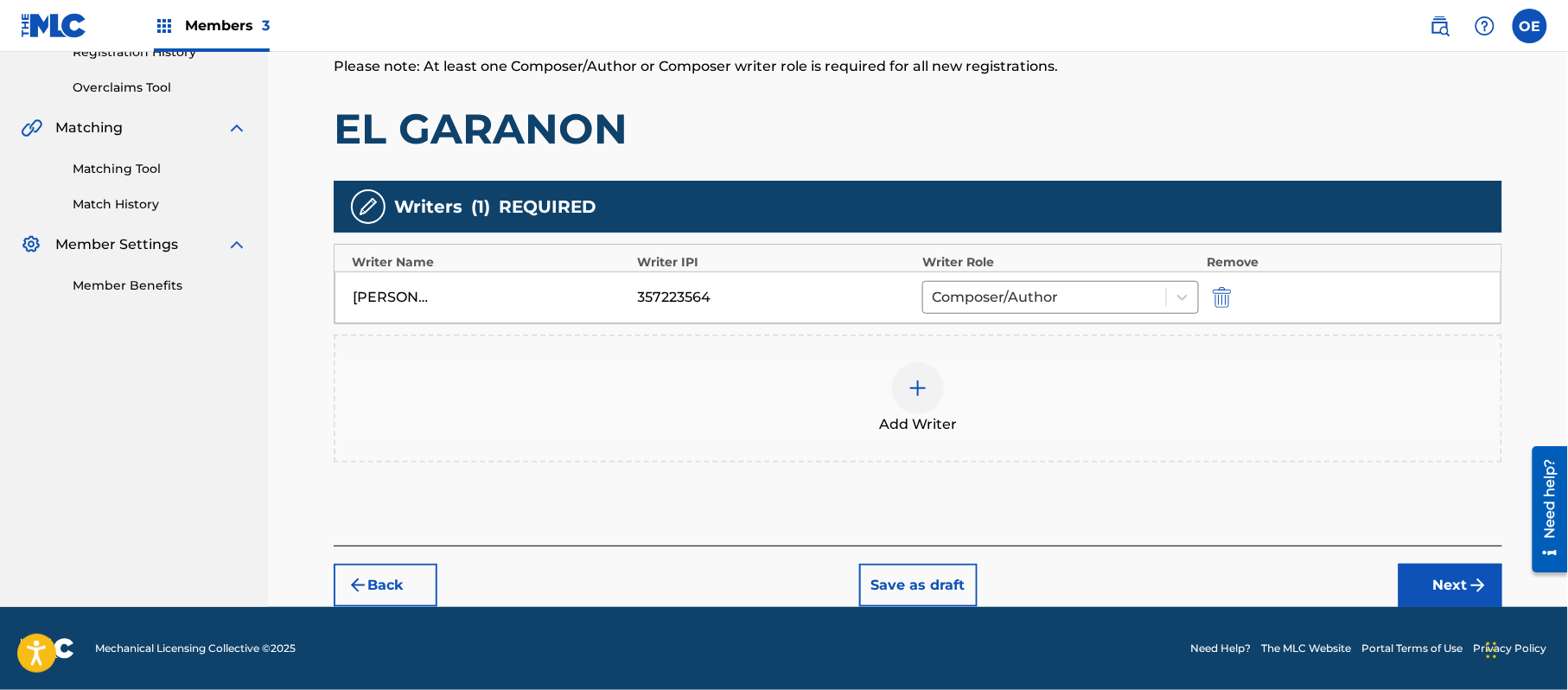
click at [1418, 565] on button "Next" at bounding box center [1451, 585] width 104 height 43
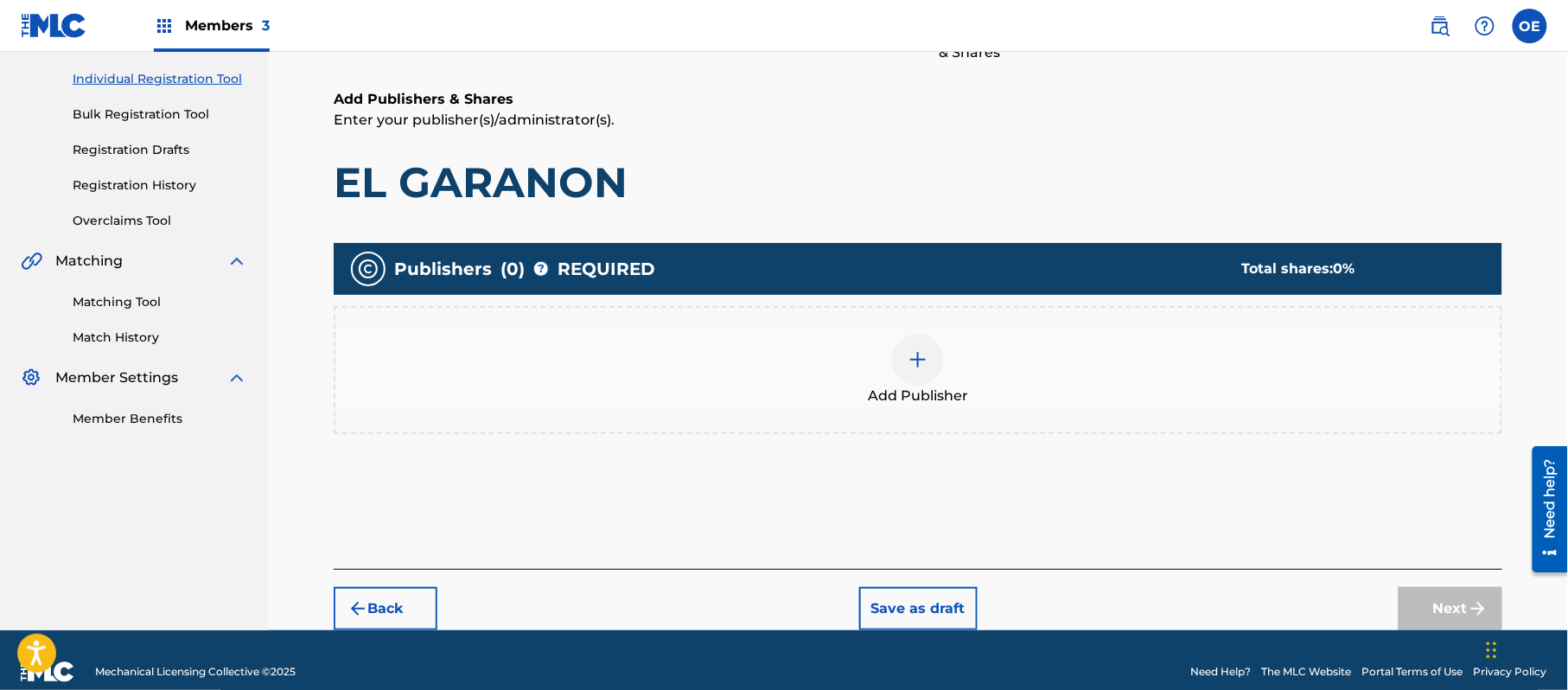
scroll to position [78, 0]
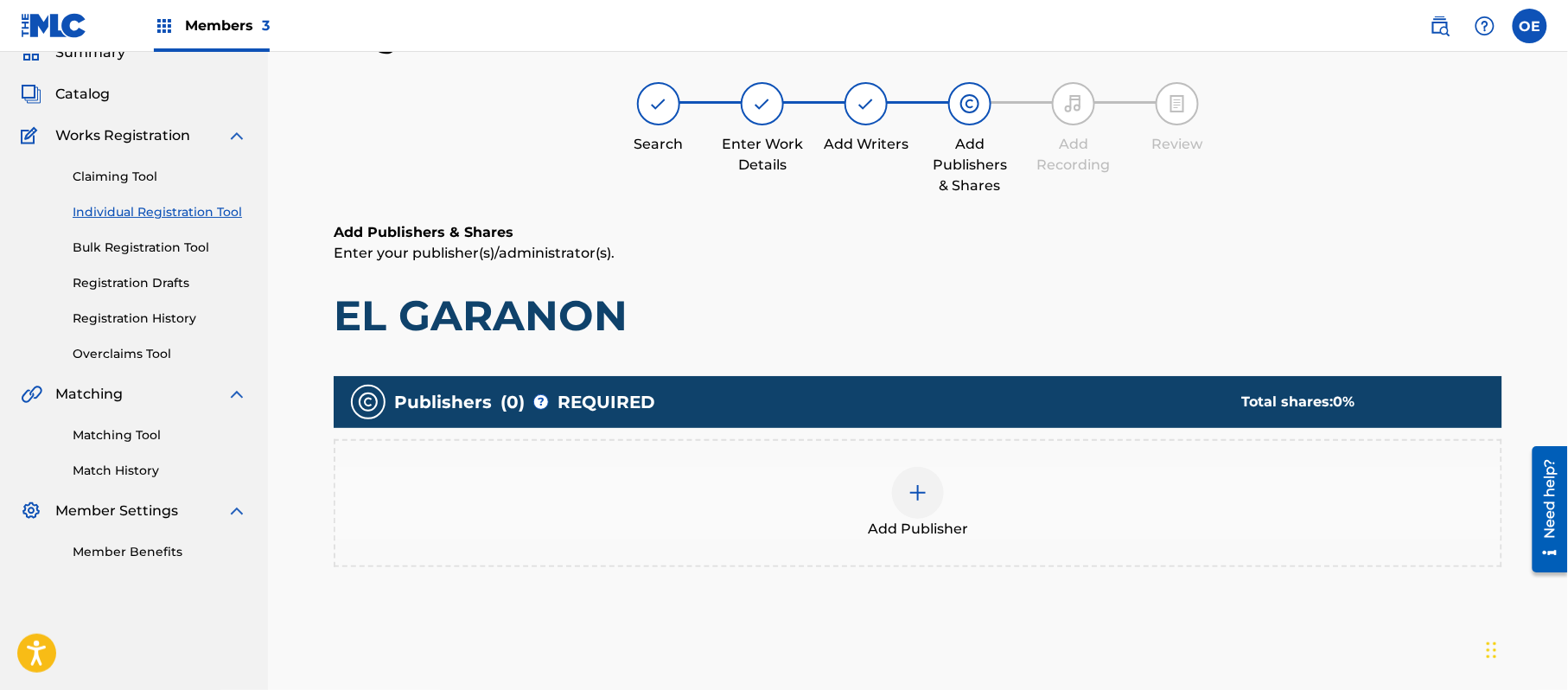
click at [1011, 520] on div "Add Publisher" at bounding box center [918, 503] width 1165 height 73
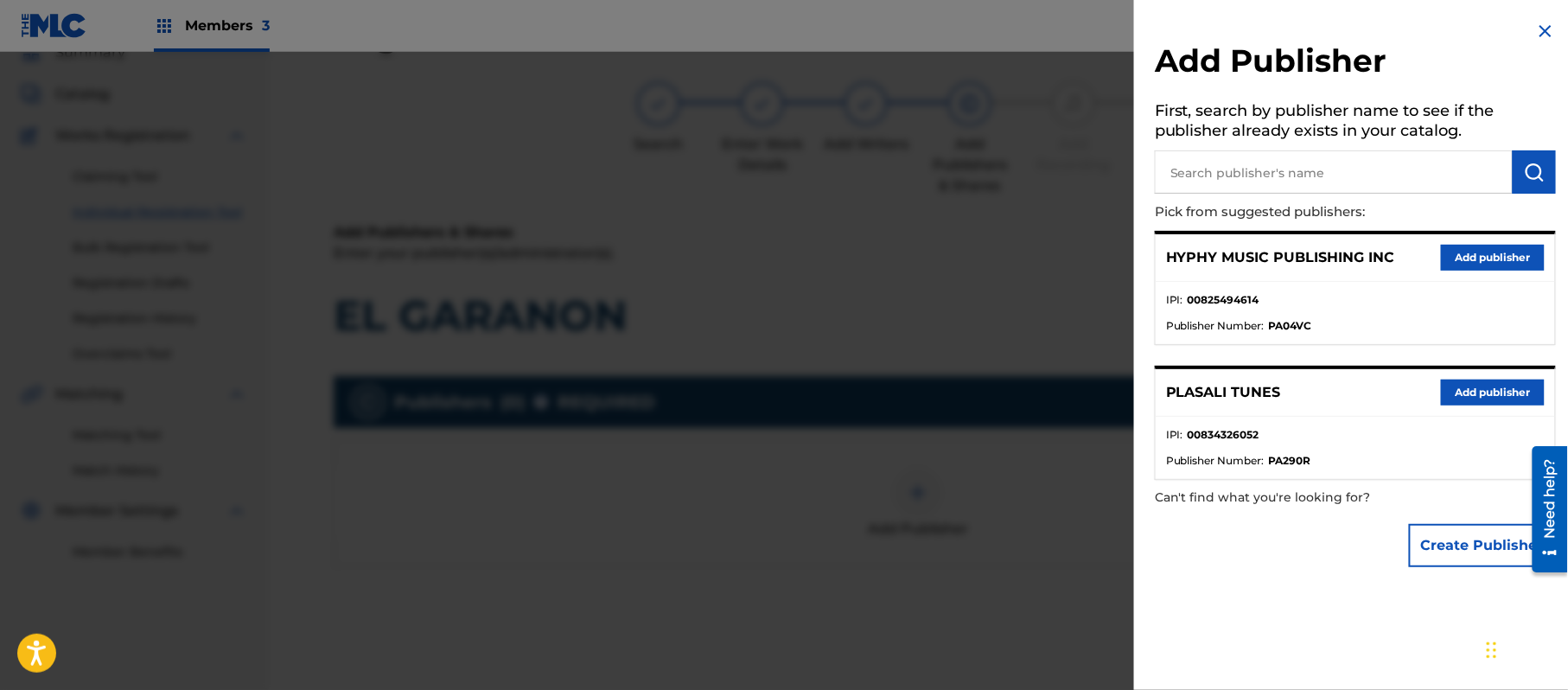
click at [1467, 256] on button "Add publisher" at bounding box center [1494, 257] width 104 height 26
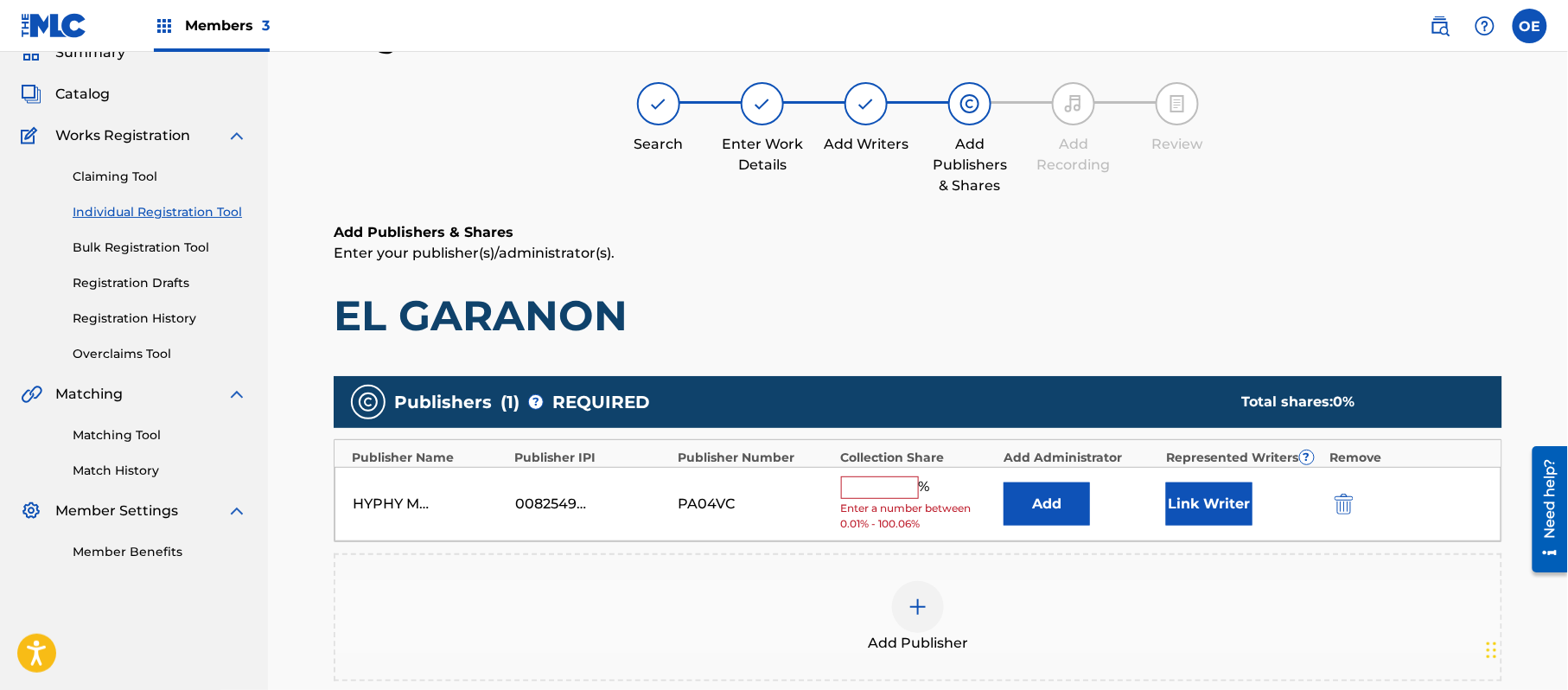
click at [904, 495] on input "text" at bounding box center [879, 487] width 78 height 22
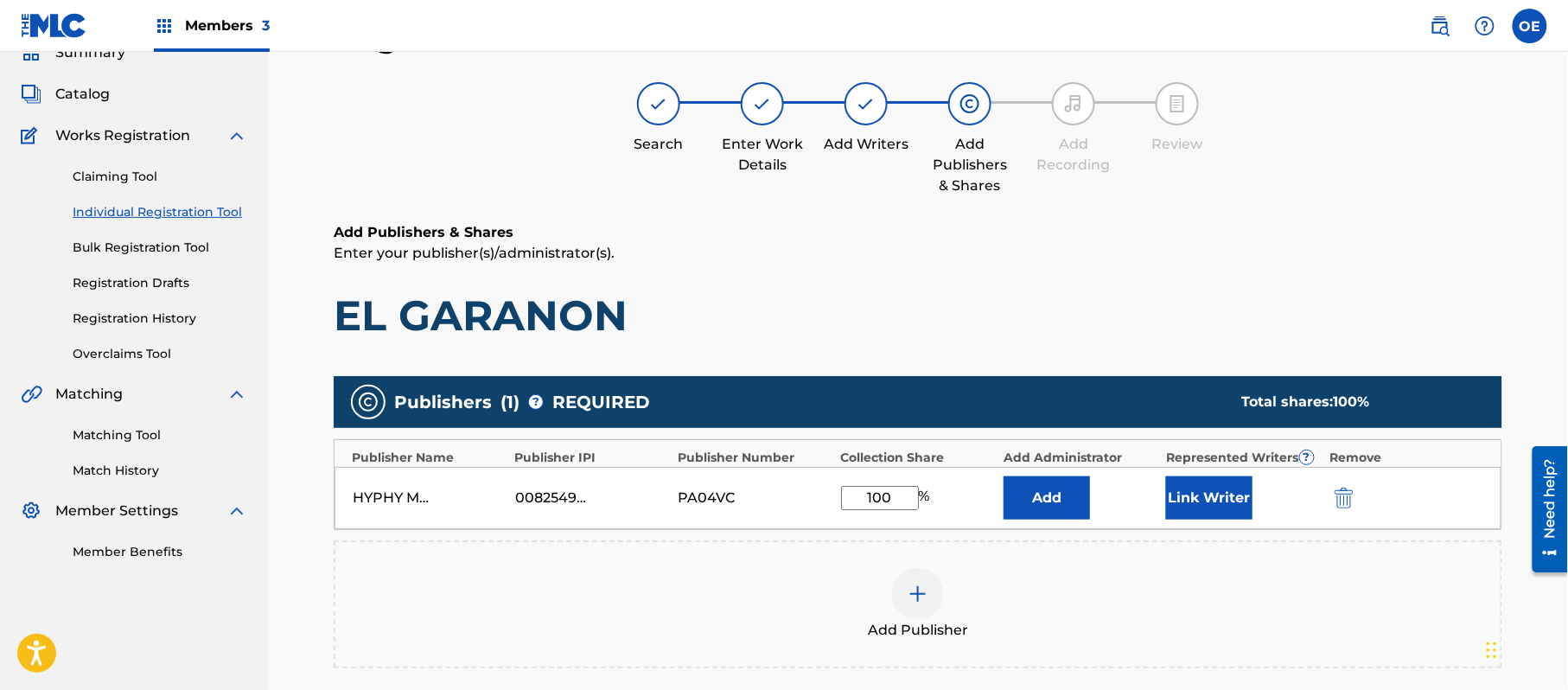
click at [1165, 497] on div "HYPHY MUSIC PUBLISHING INC 00825494614 PA04VC 100 % Add Link Writer" at bounding box center [918, 497] width 1167 height 62
click at [1200, 485] on button "Link Writer" at bounding box center [1209, 497] width 86 height 43
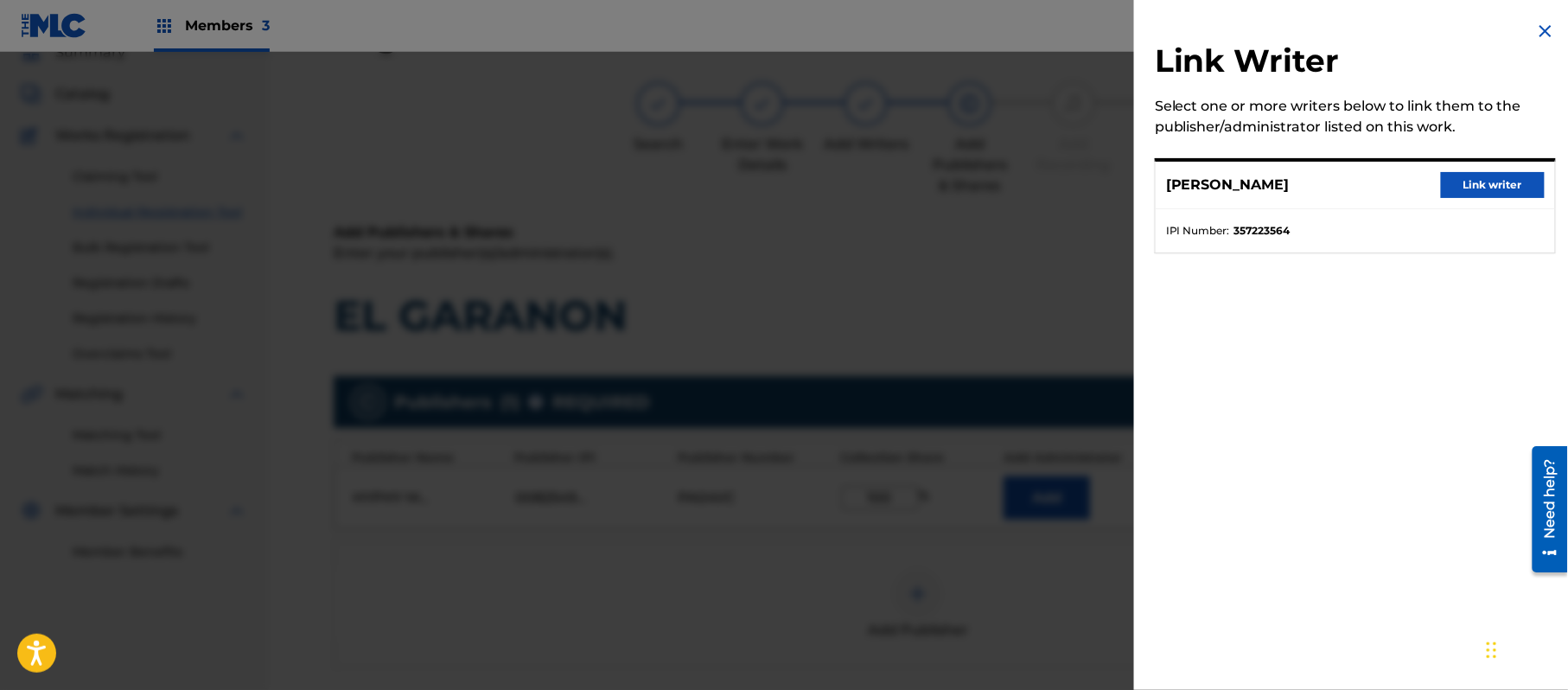
click at [1497, 182] on button "Link writer" at bounding box center [1494, 185] width 104 height 26
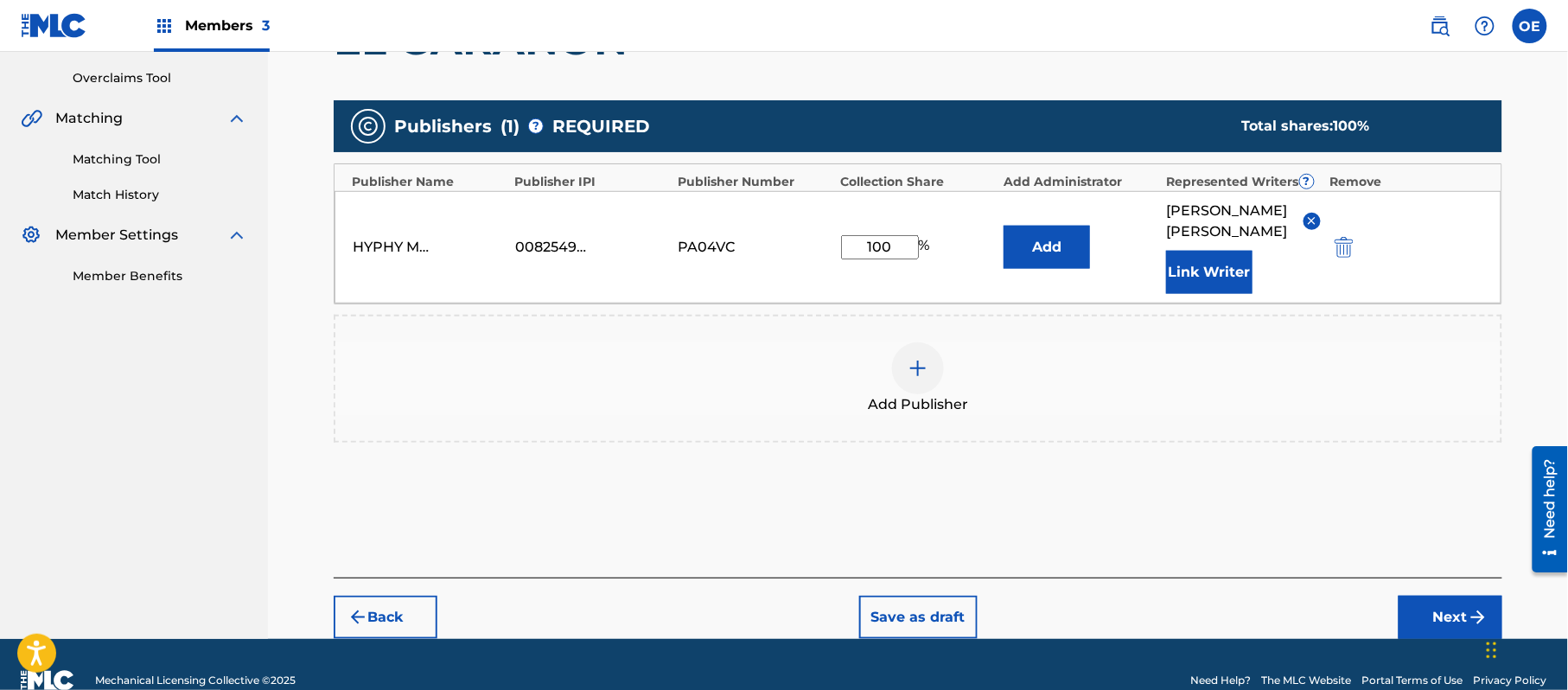
scroll to position [384, 0]
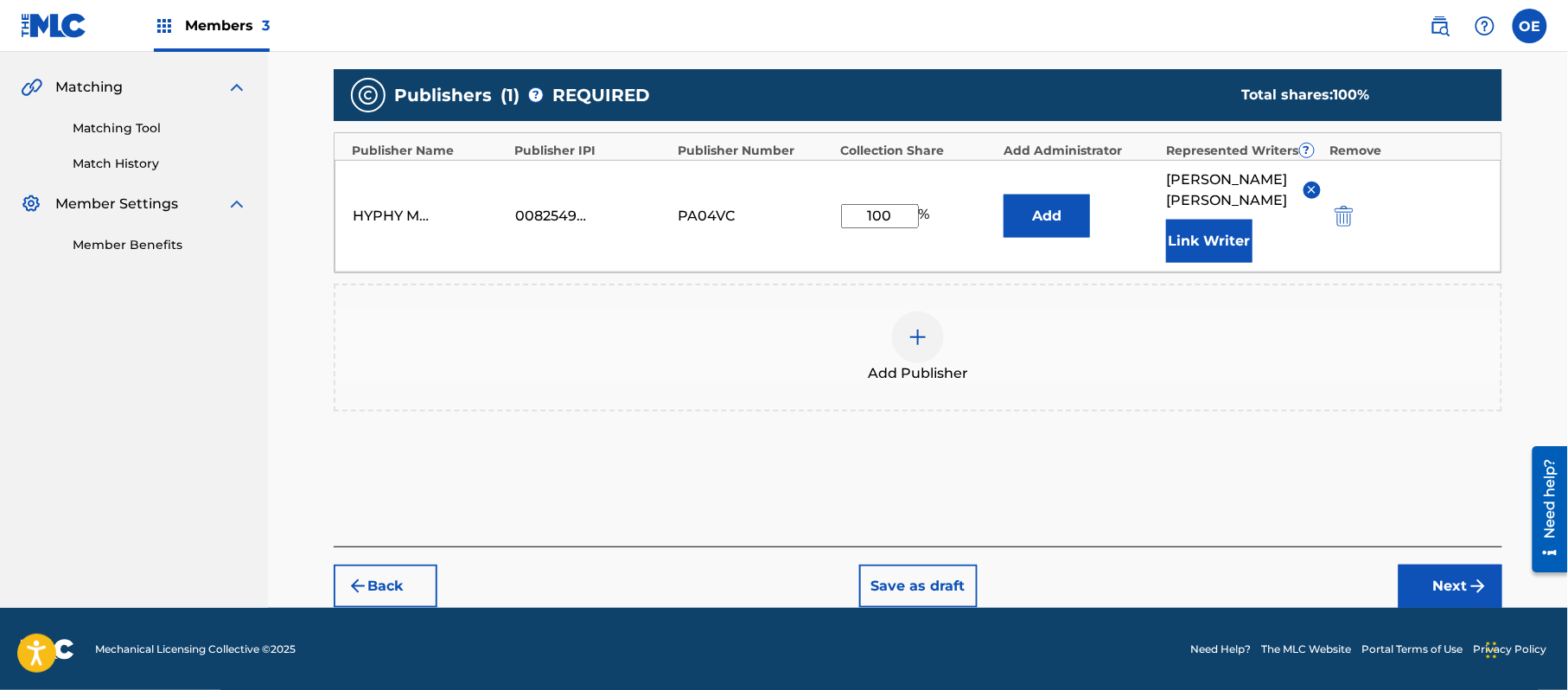
click at [1429, 567] on button "Next" at bounding box center [1451, 586] width 104 height 43
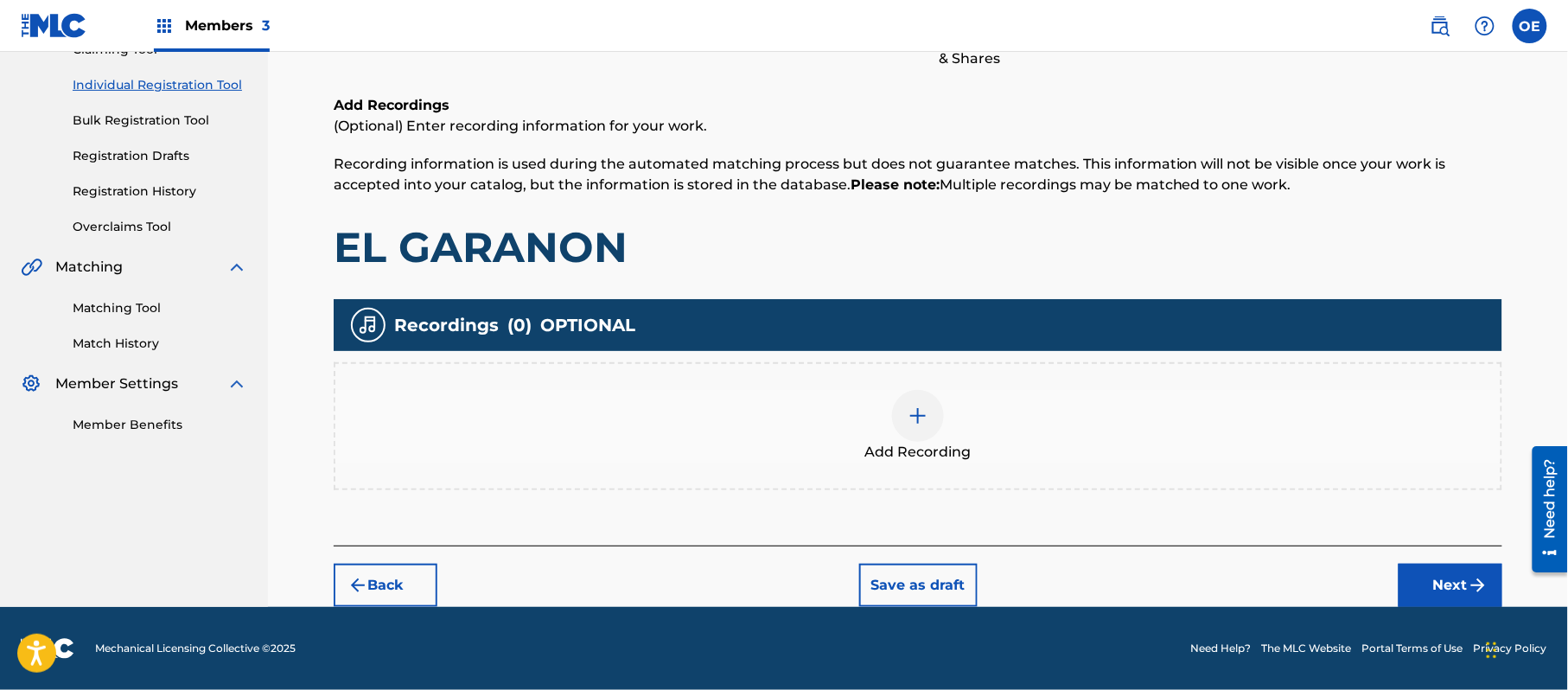
scroll to position [78, 0]
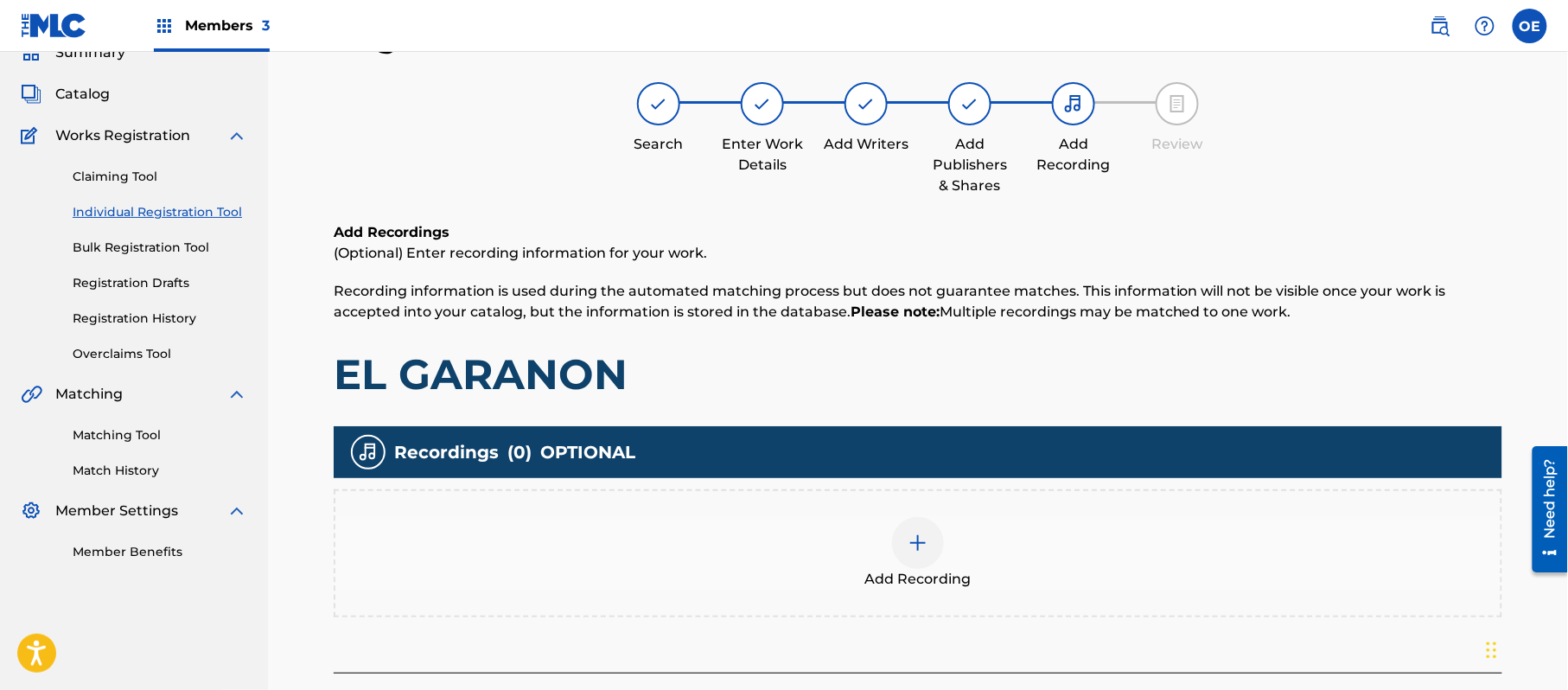
click at [951, 541] on div "Add Recording" at bounding box center [918, 553] width 1165 height 73
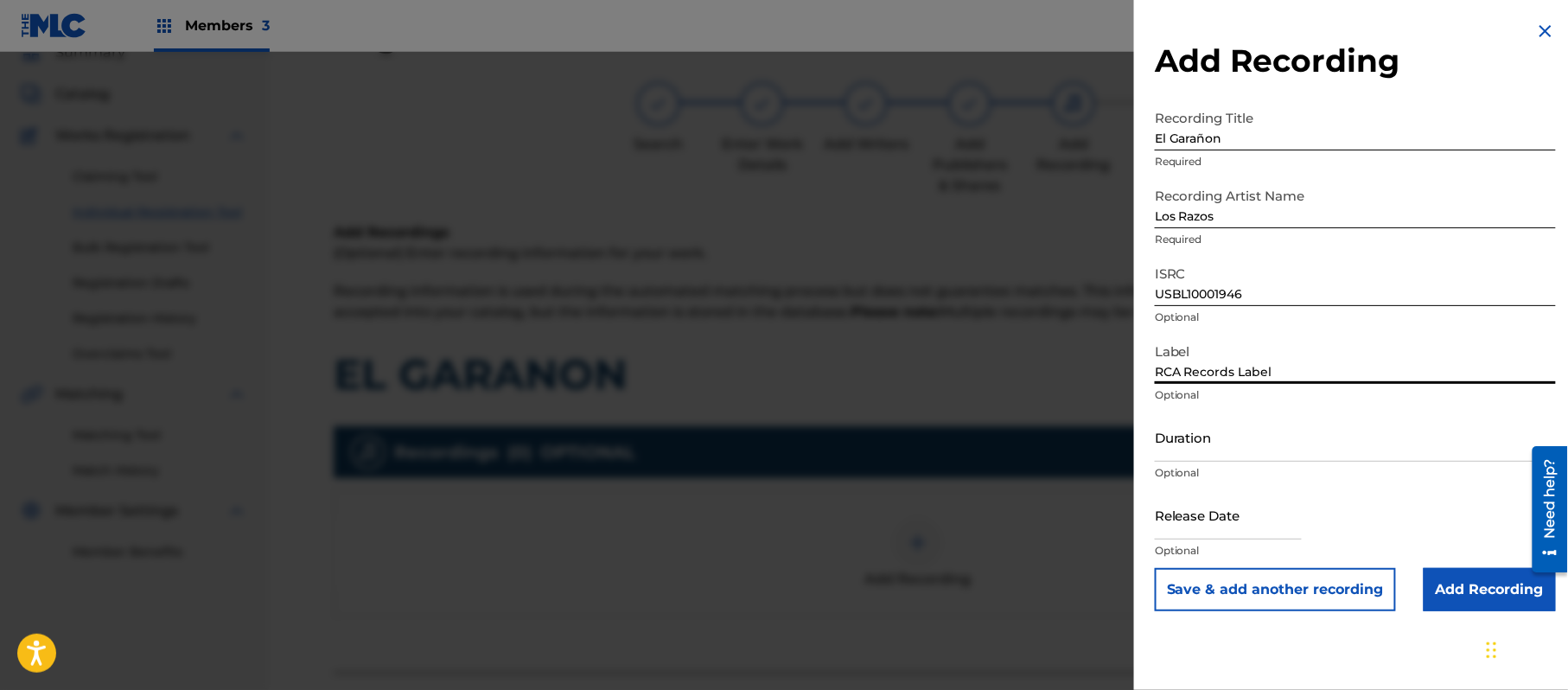
click at [1250, 450] on input "Duration" at bounding box center [1355, 436] width 401 height 49
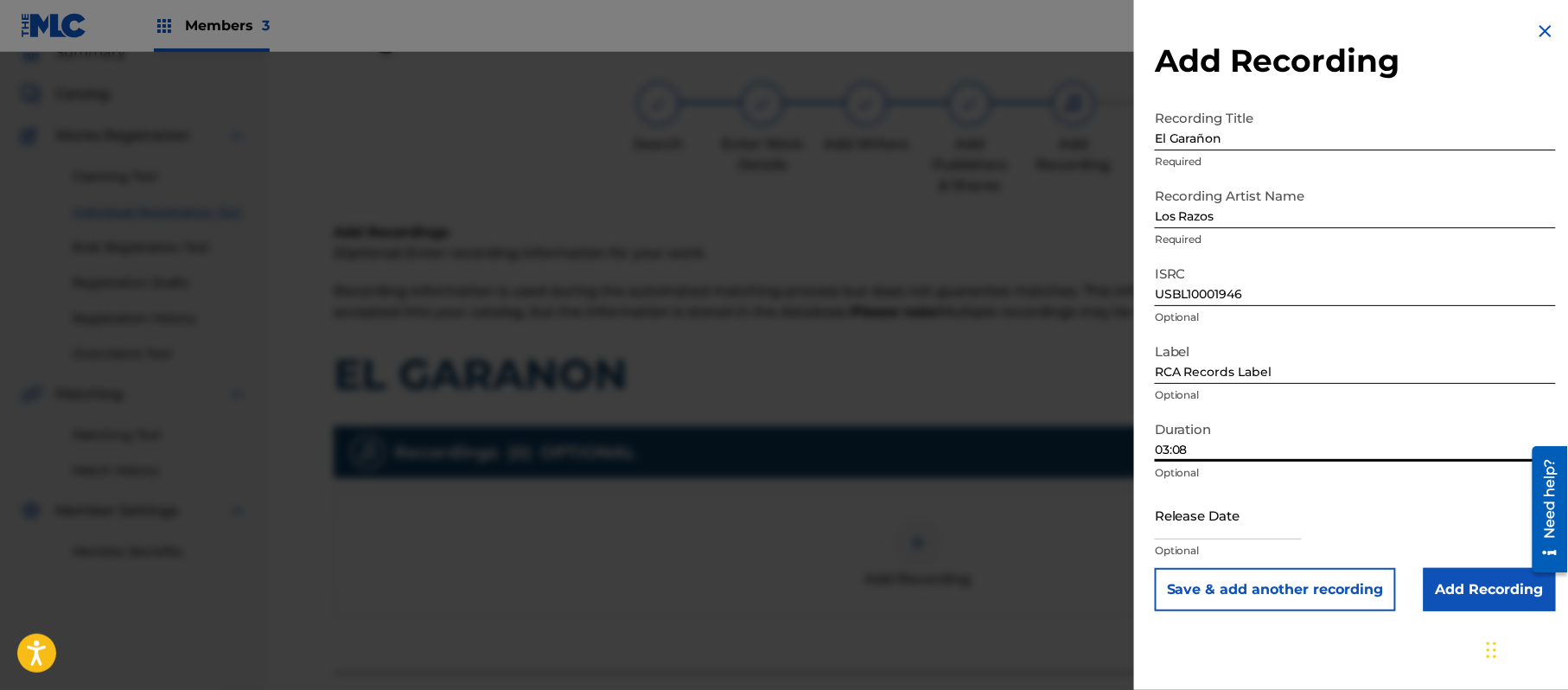
click at [1217, 539] on div at bounding box center [1228, 516] width 147 height 53
click at [1218, 517] on input "text" at bounding box center [1228, 514] width 147 height 49
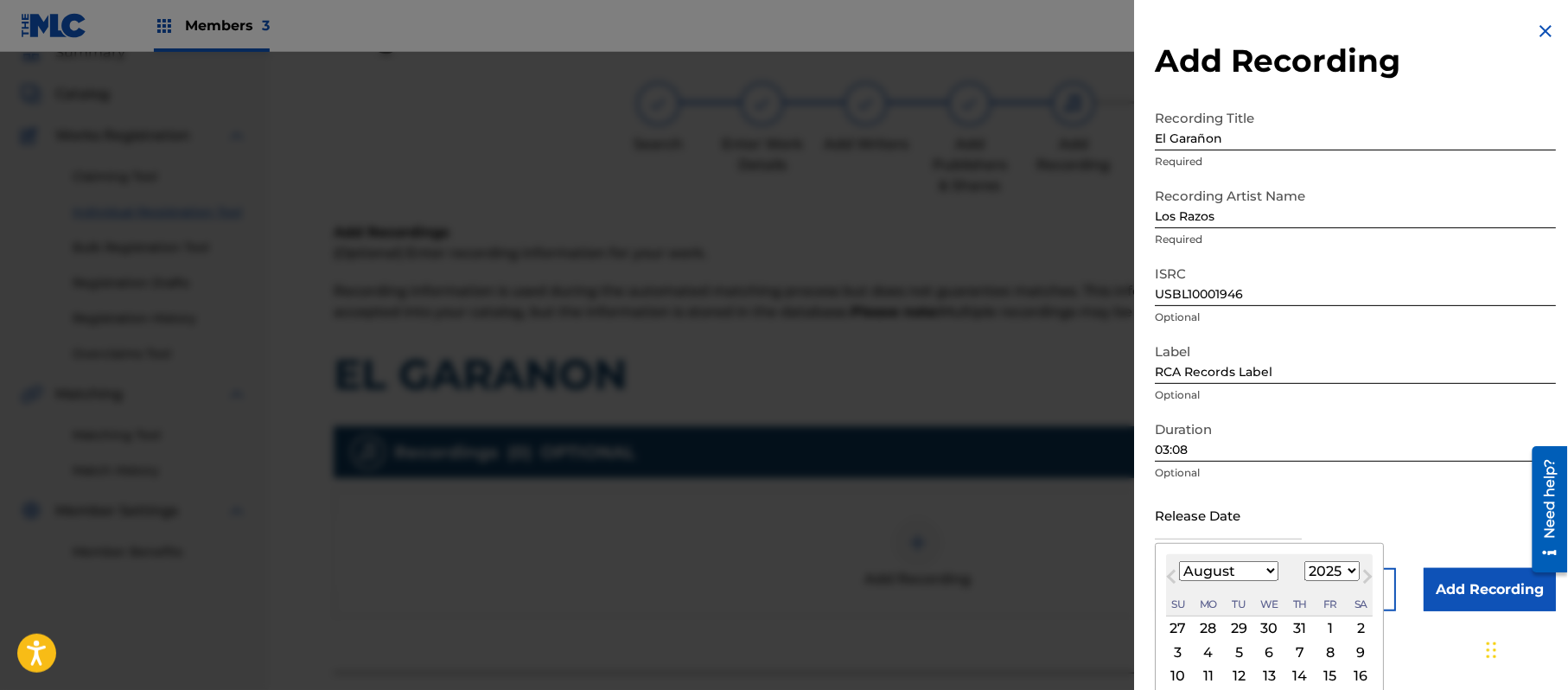
click at [1329, 565] on select "1899 1900 1901 1902 1903 1904 1905 1906 1907 1908 1909 1910 1911 1912 1913 1914…" at bounding box center [1332, 571] width 56 height 20
click at [1308, 561] on select "1899 1900 1901 1902 1903 1904 1905 1906 1907 1908 1909 1910 1911 1912 1913 1914…" at bounding box center [1332, 571] width 56 height 20
drag, startPoint x: 1260, startPoint y: 579, endPoint x: 1256, endPoint y: 564, distance: 15.5
click at [1260, 579] on select "January February March April May June July August September October November De…" at bounding box center [1228, 571] width 100 height 20
click at [1180, 561] on select "January February March April May June July August September October November De…" at bounding box center [1228, 571] width 100 height 20
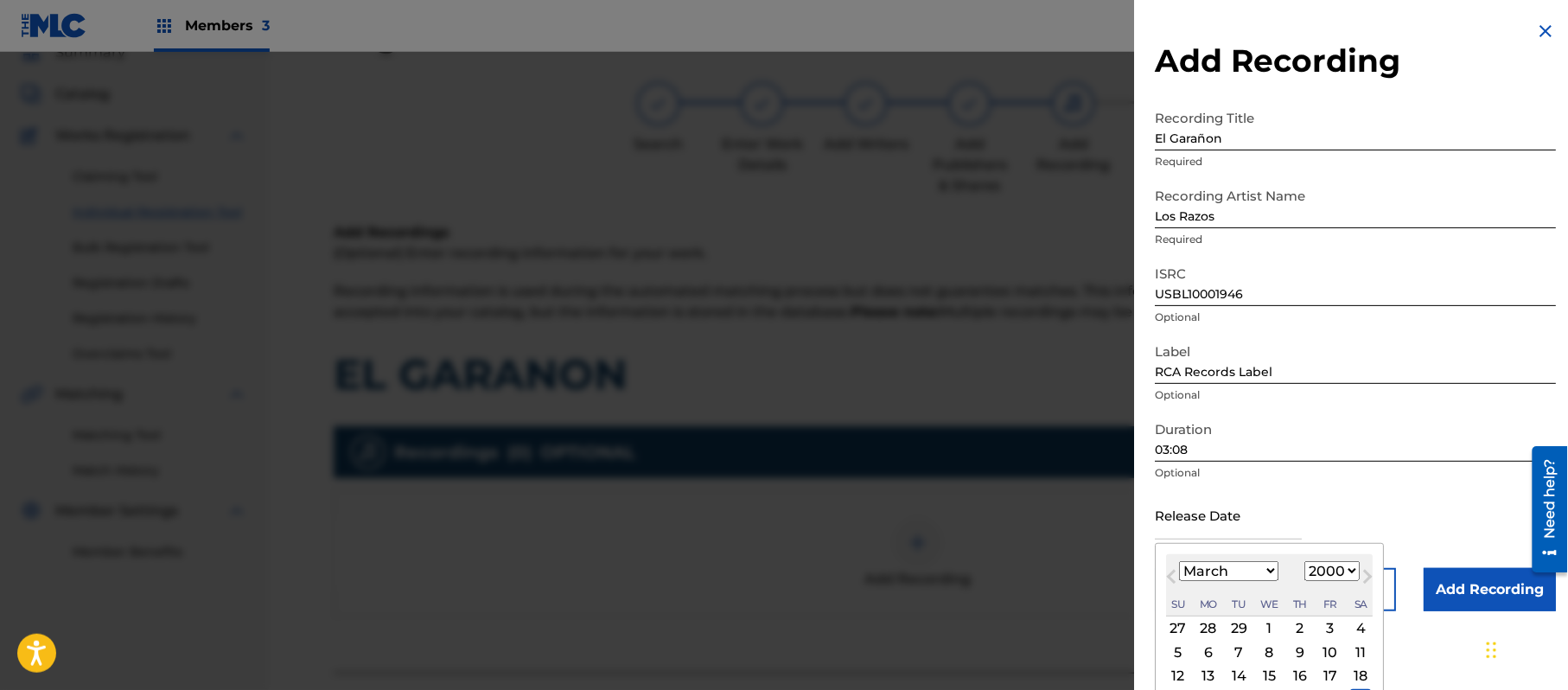
scroll to position [80, 0]
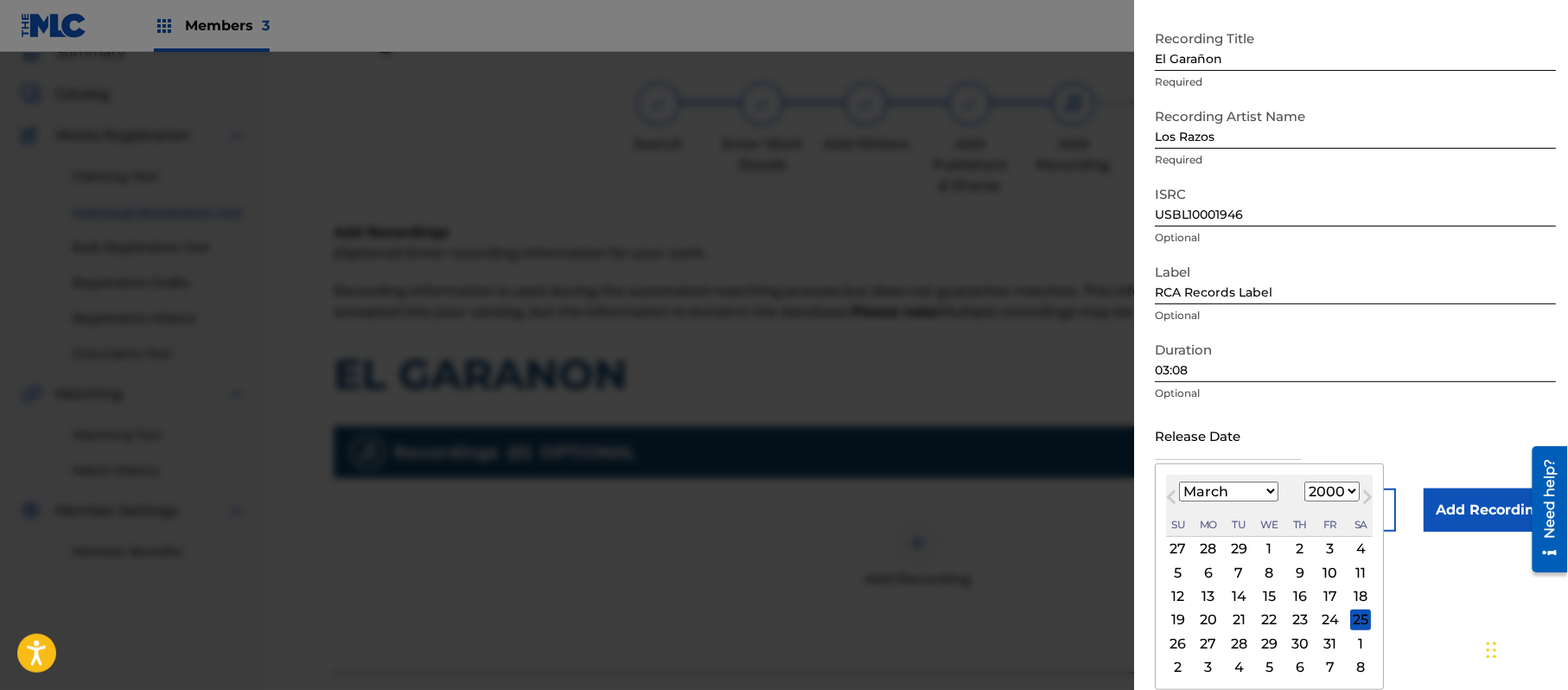
click at [1238, 620] on div "21" at bounding box center [1238, 619] width 21 height 21
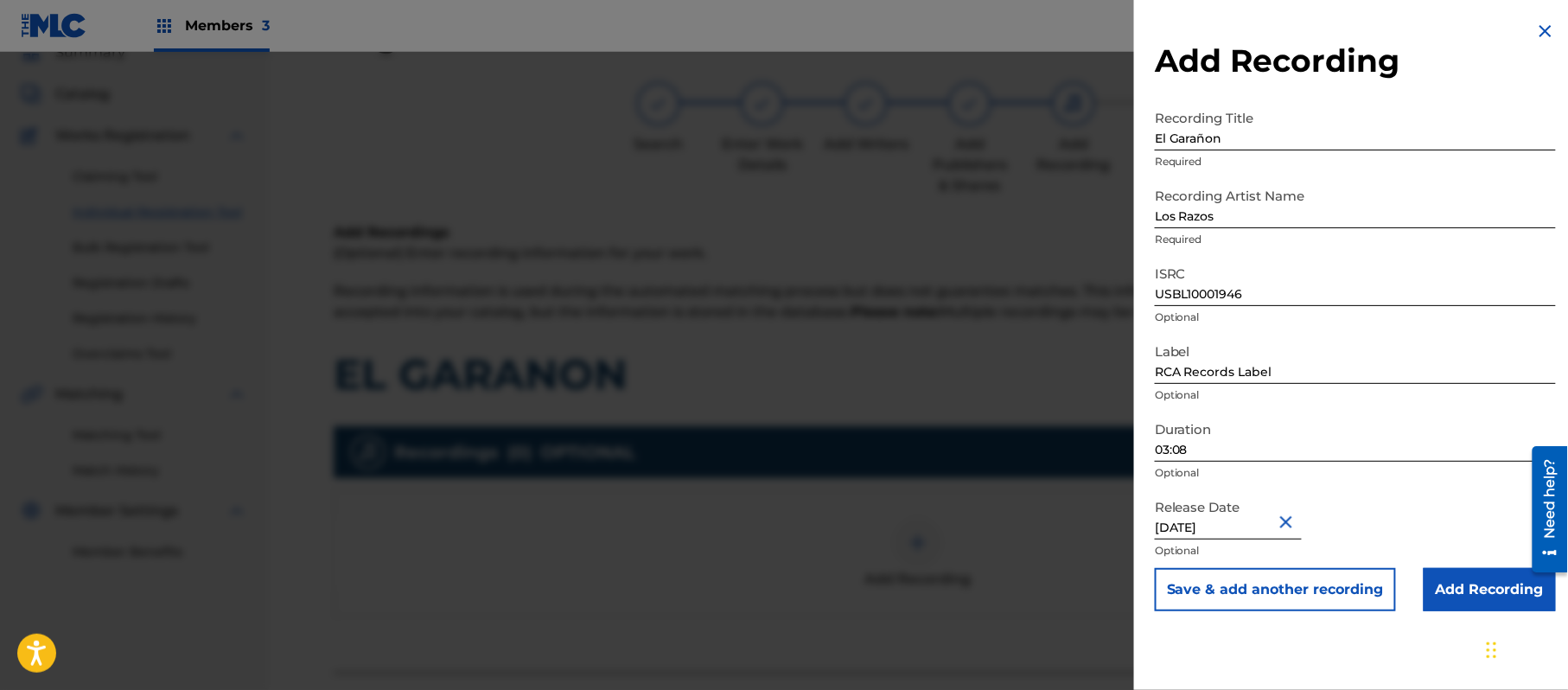
scroll to position [0, 0]
click at [1491, 577] on input "Add Recording" at bounding box center [1490, 590] width 133 height 43
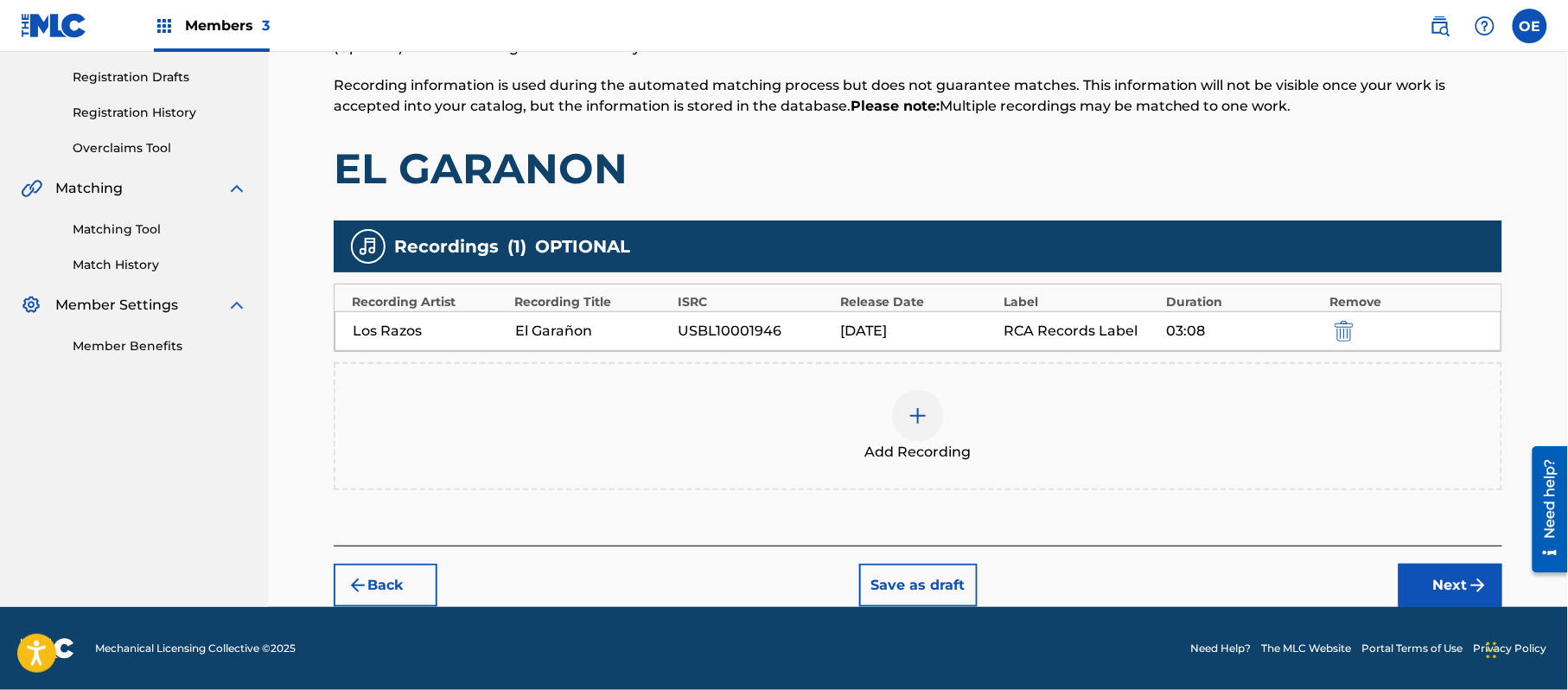
click at [1442, 598] on button "Next" at bounding box center [1451, 585] width 104 height 43
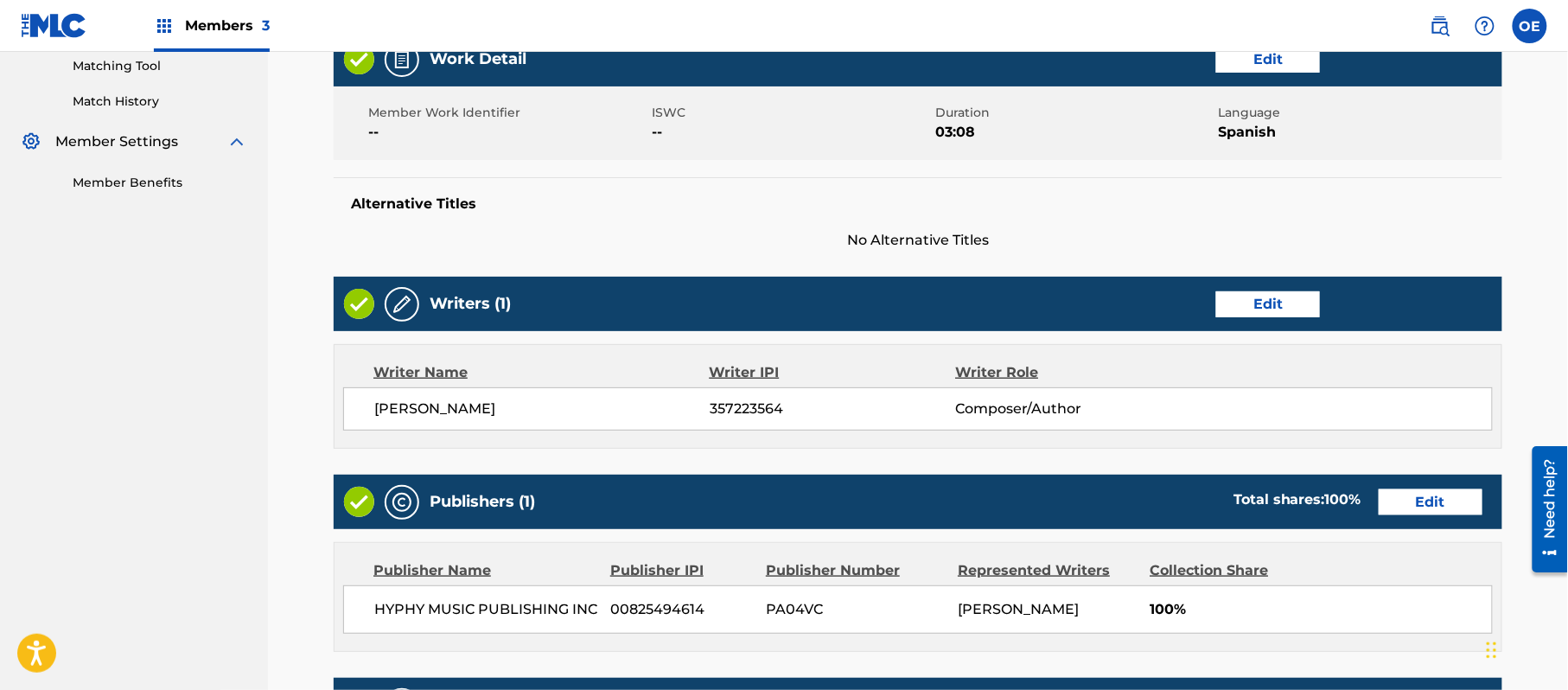
scroll to position [769, 0]
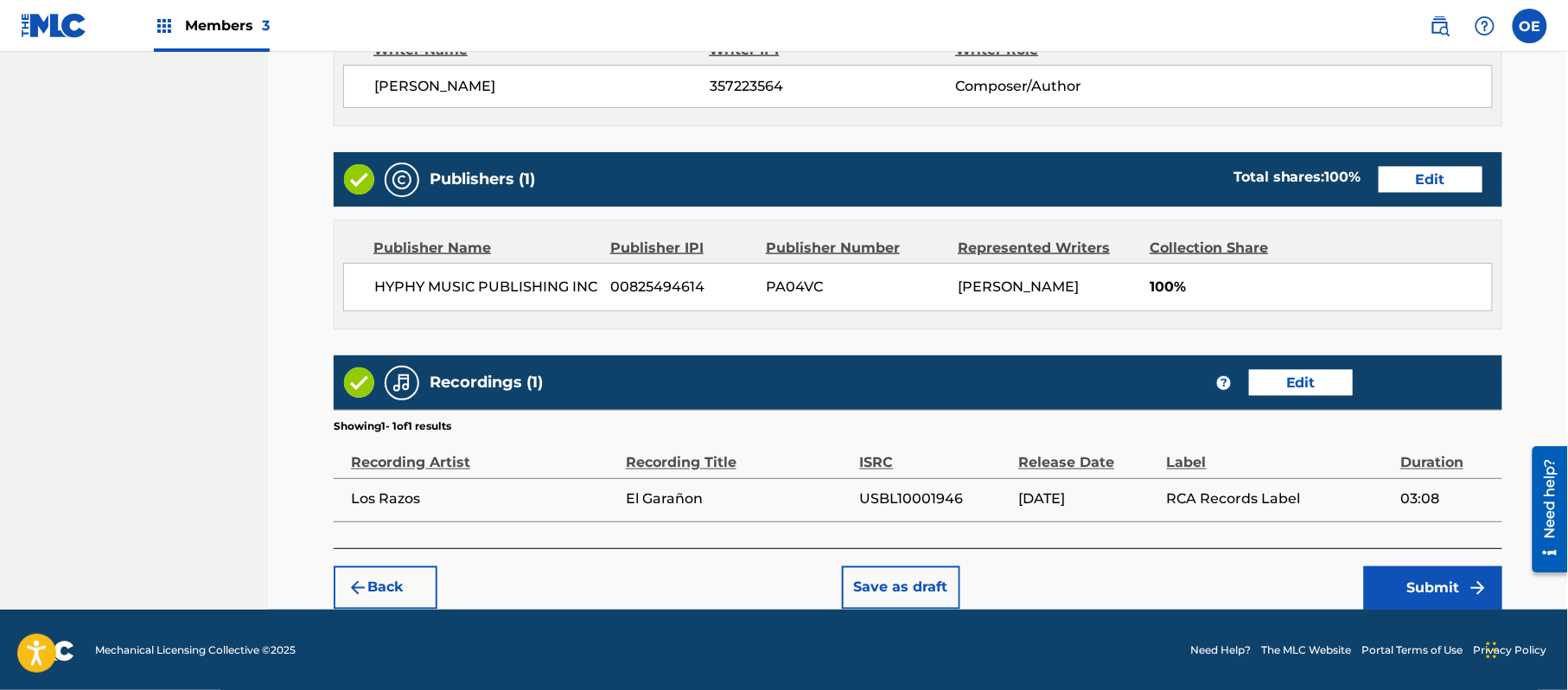
click at [1408, 571] on button "Submit" at bounding box center [1434, 588] width 138 height 43
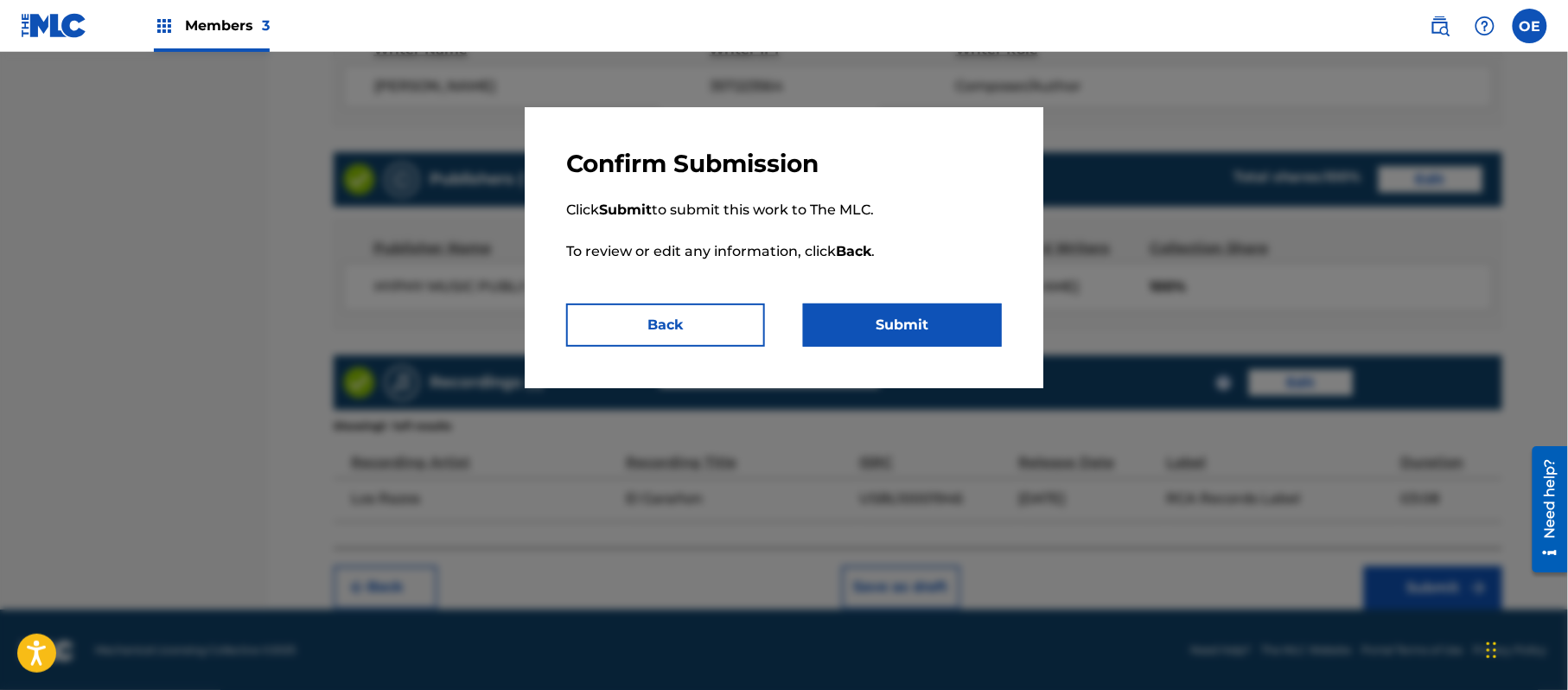
click at [914, 330] on button "Submit" at bounding box center [903, 324] width 199 height 43
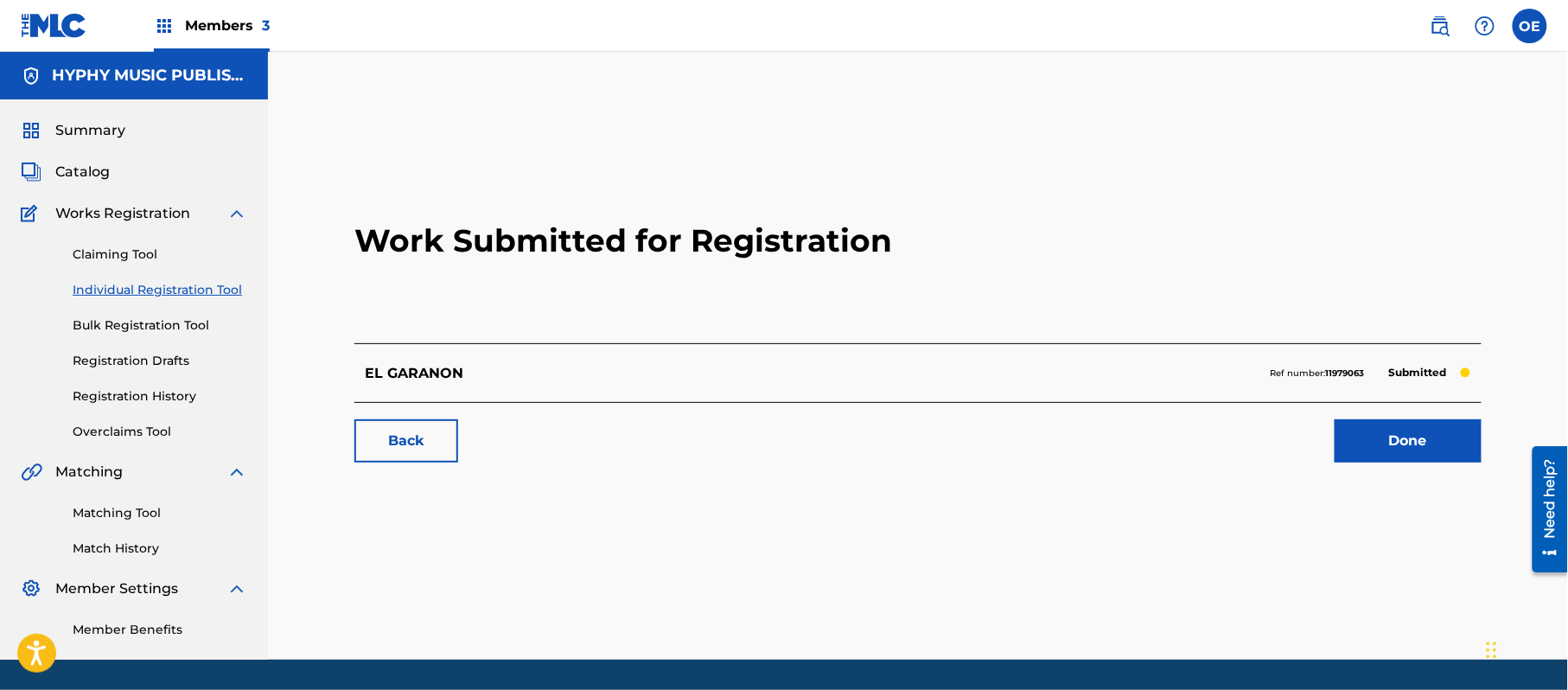
drag, startPoint x: 219, startPoint y: 290, endPoint x: 247, endPoint y: 302, distance: 30.5
click at [219, 294] on link "Individual Registration Tool" at bounding box center [160, 289] width 175 height 18
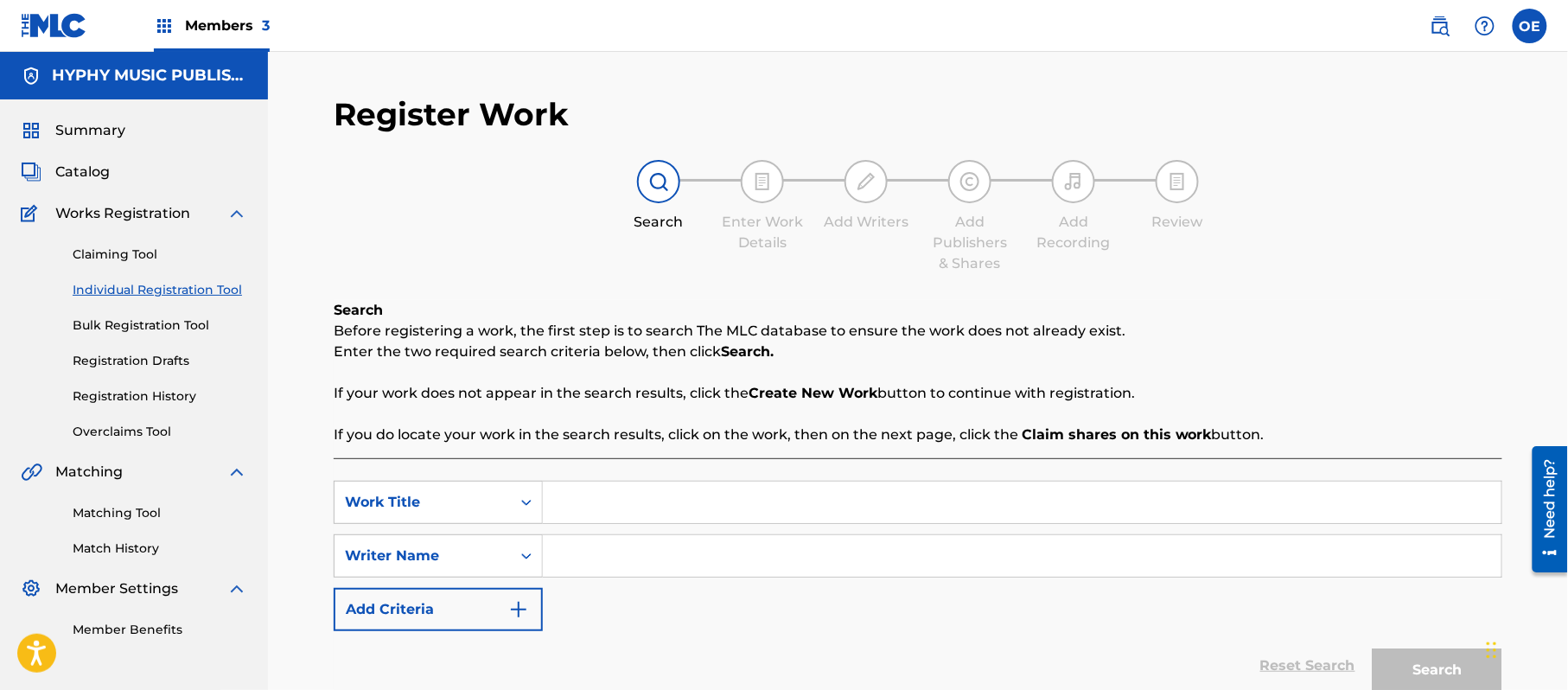
drag, startPoint x: 600, startPoint y: 481, endPoint x: 602, endPoint y: 495, distance: 14.1
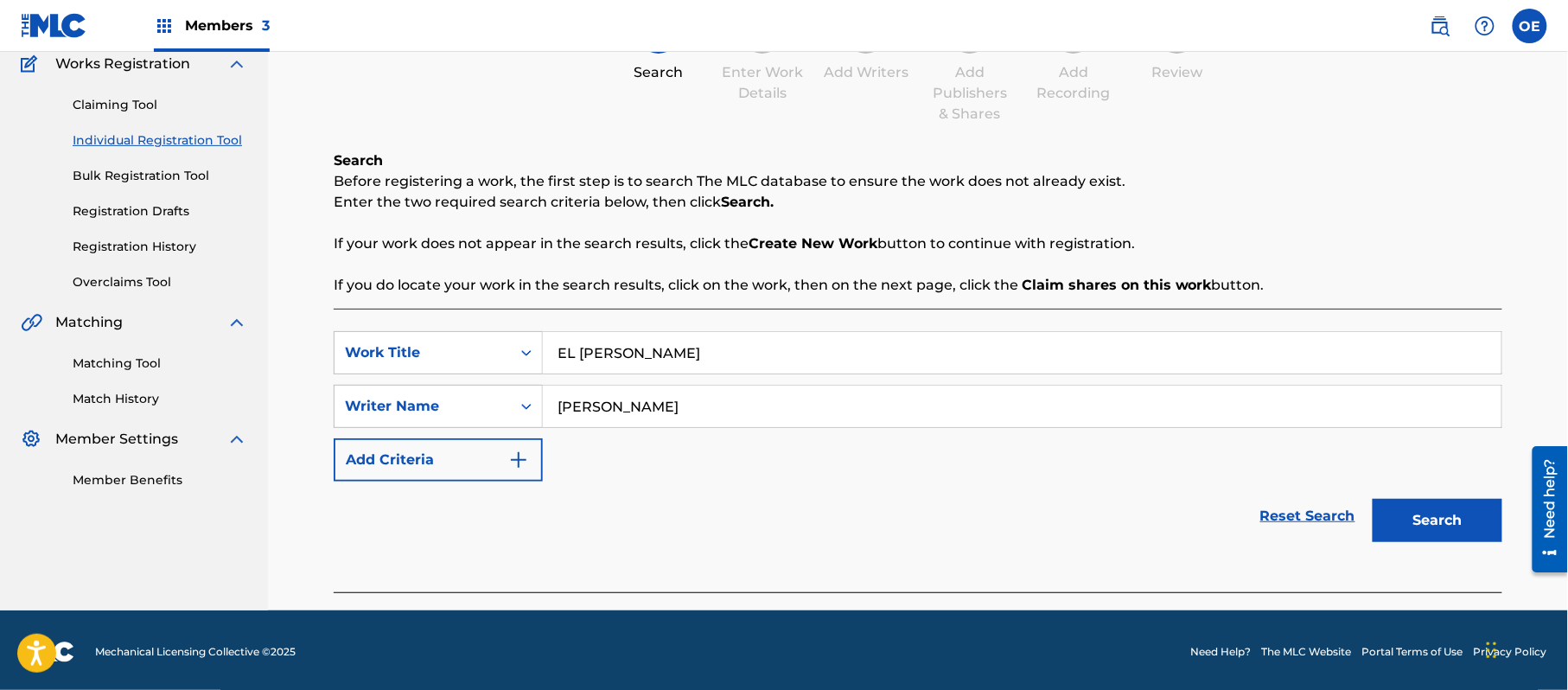
scroll to position [153, 0]
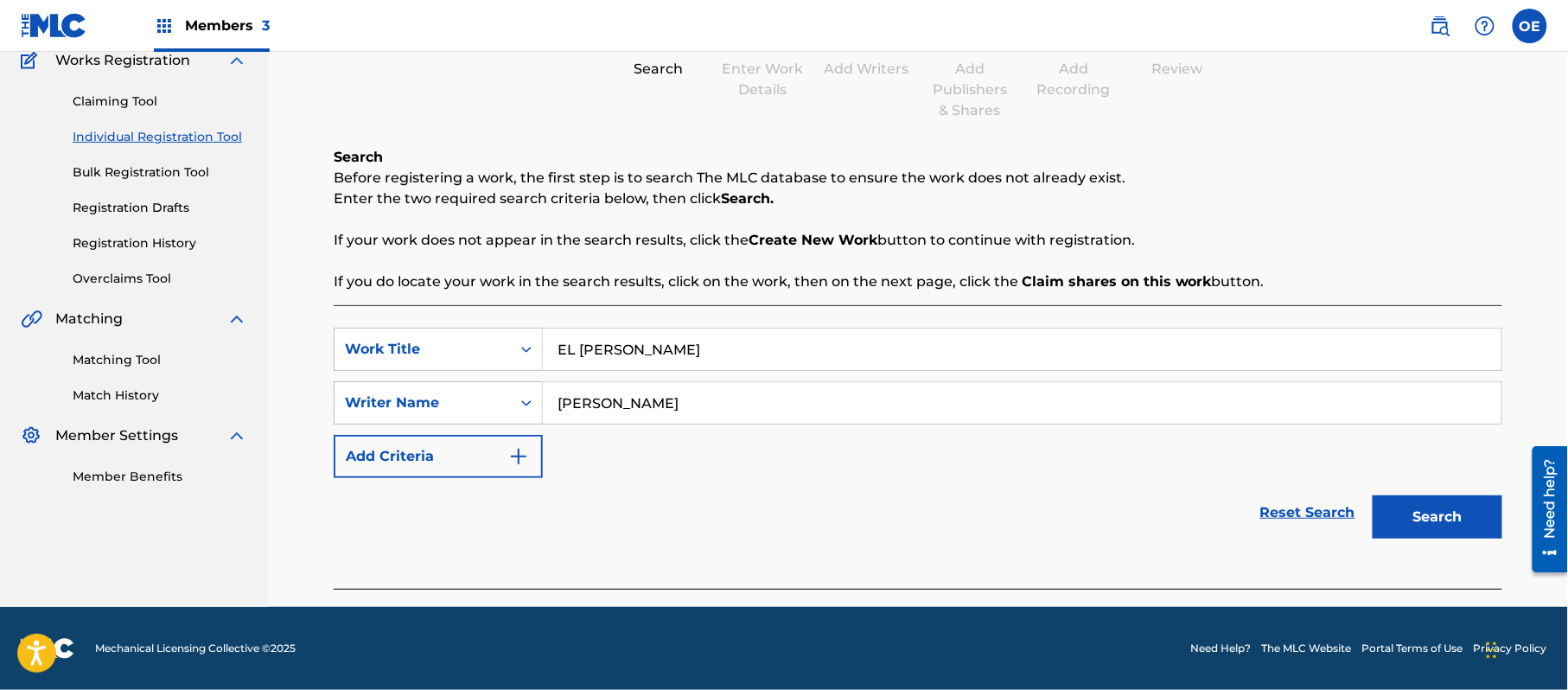
drag, startPoint x: 740, startPoint y: 418, endPoint x: 595, endPoint y: 426, distance: 145.2
click at [595, 426] on div "SearchWithCriteria6d47edd7-7bc8-4b89-a155-3ed0f7c070f6 Work Title EL [PERSON_NA…" at bounding box center [918, 402] width 1169 height 151
click at [1373, 496] on button "Search" at bounding box center [1437, 517] width 130 height 43
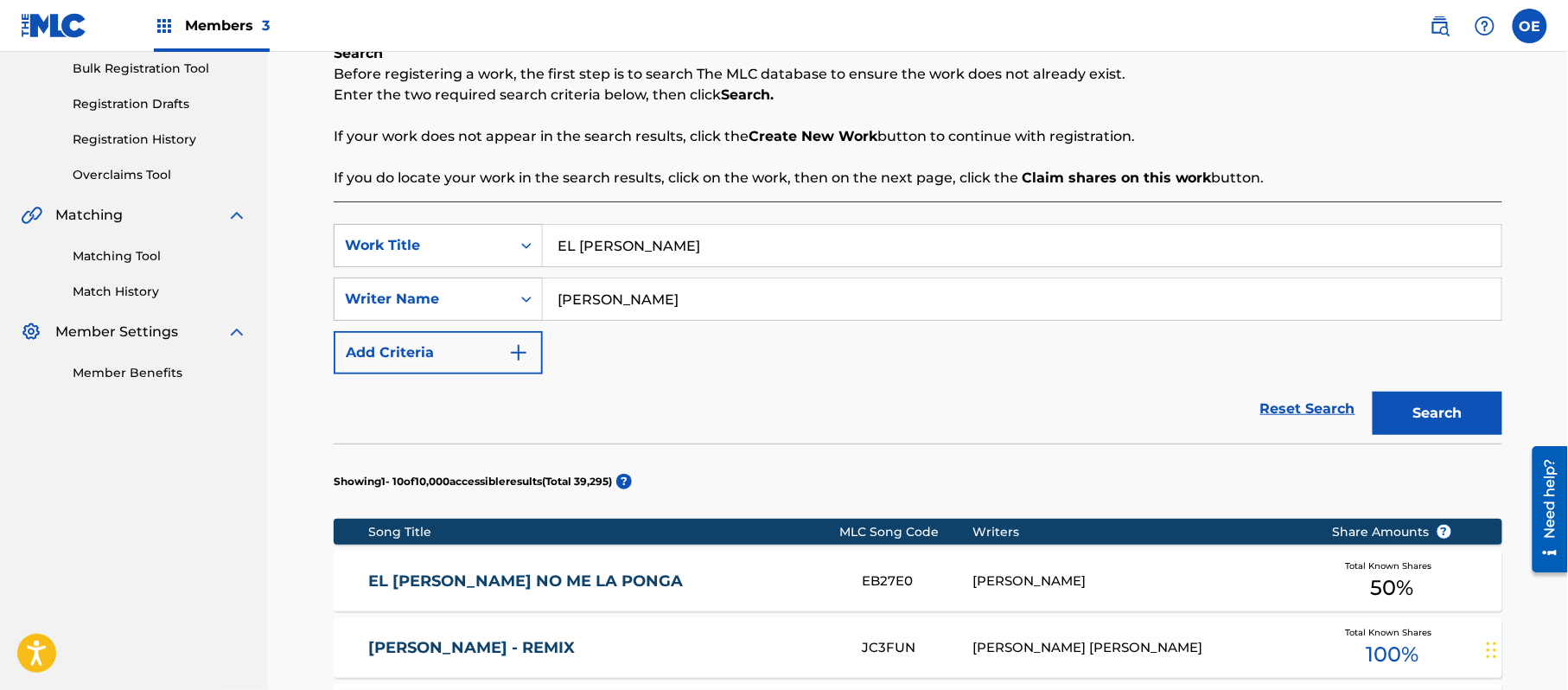
scroll to position [384, 0]
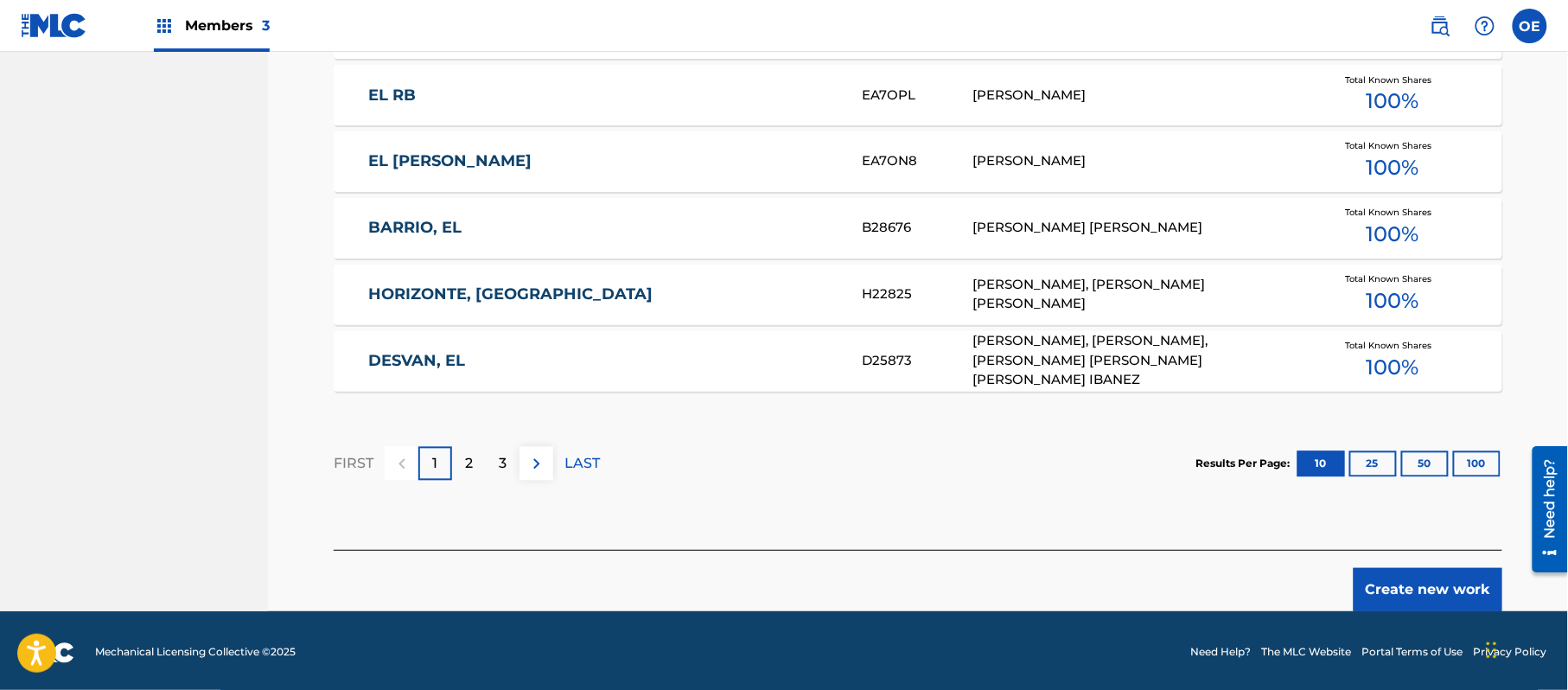
click at [1415, 579] on button "Create new work" at bounding box center [1428, 590] width 149 height 43
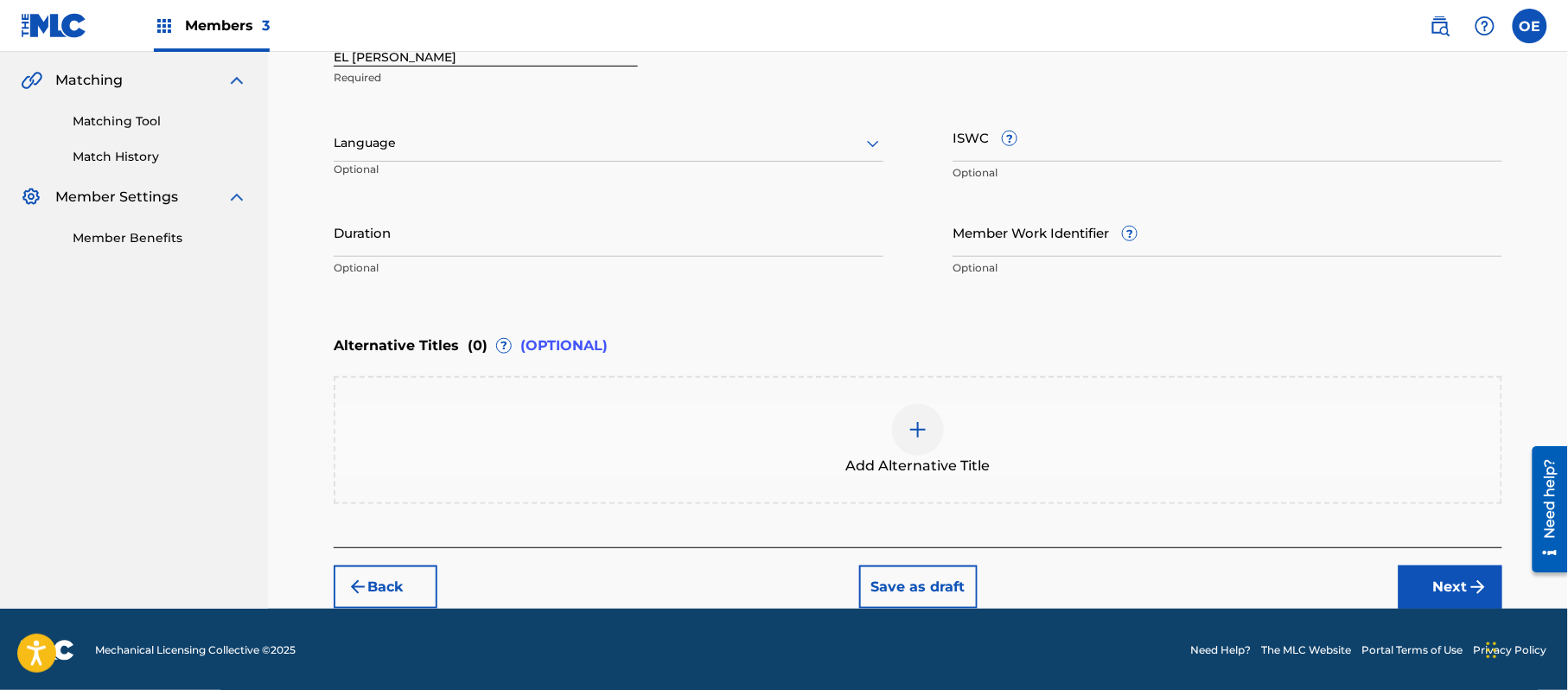
click at [462, 143] on div at bounding box center [608, 143] width 550 height 22
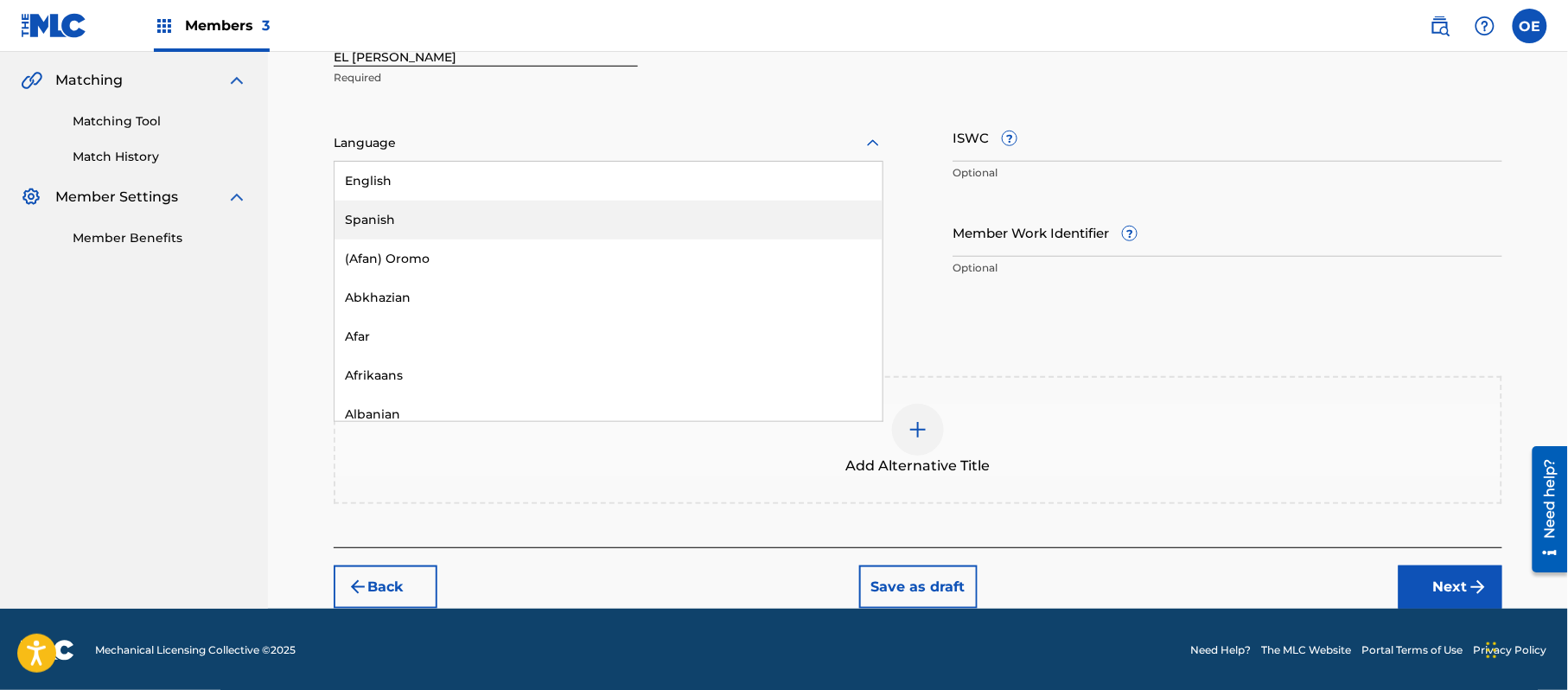
click at [430, 202] on div "Spanish" at bounding box center [608, 220] width 548 height 39
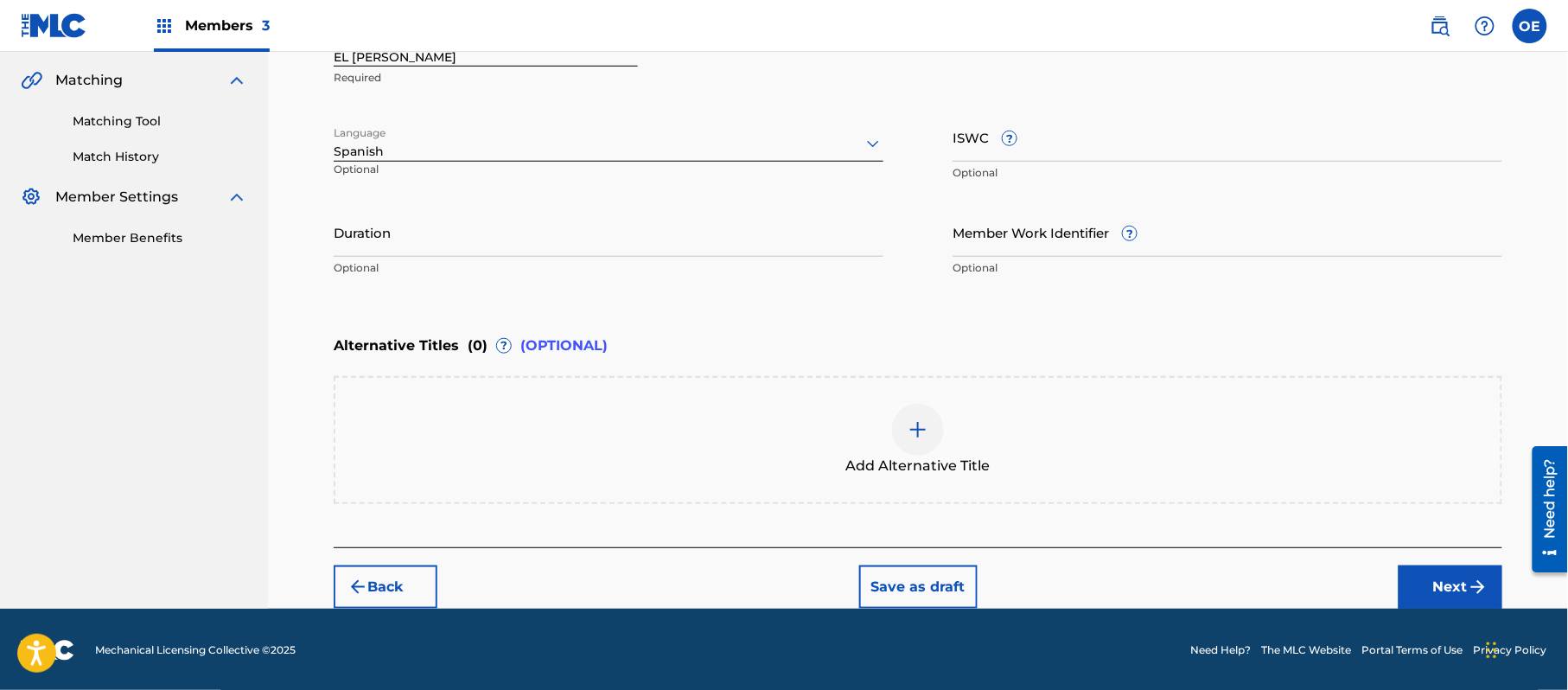
click at [377, 236] on input "Duration" at bounding box center [608, 231] width 550 height 49
click at [1470, 571] on button "Next" at bounding box center [1451, 587] width 104 height 43
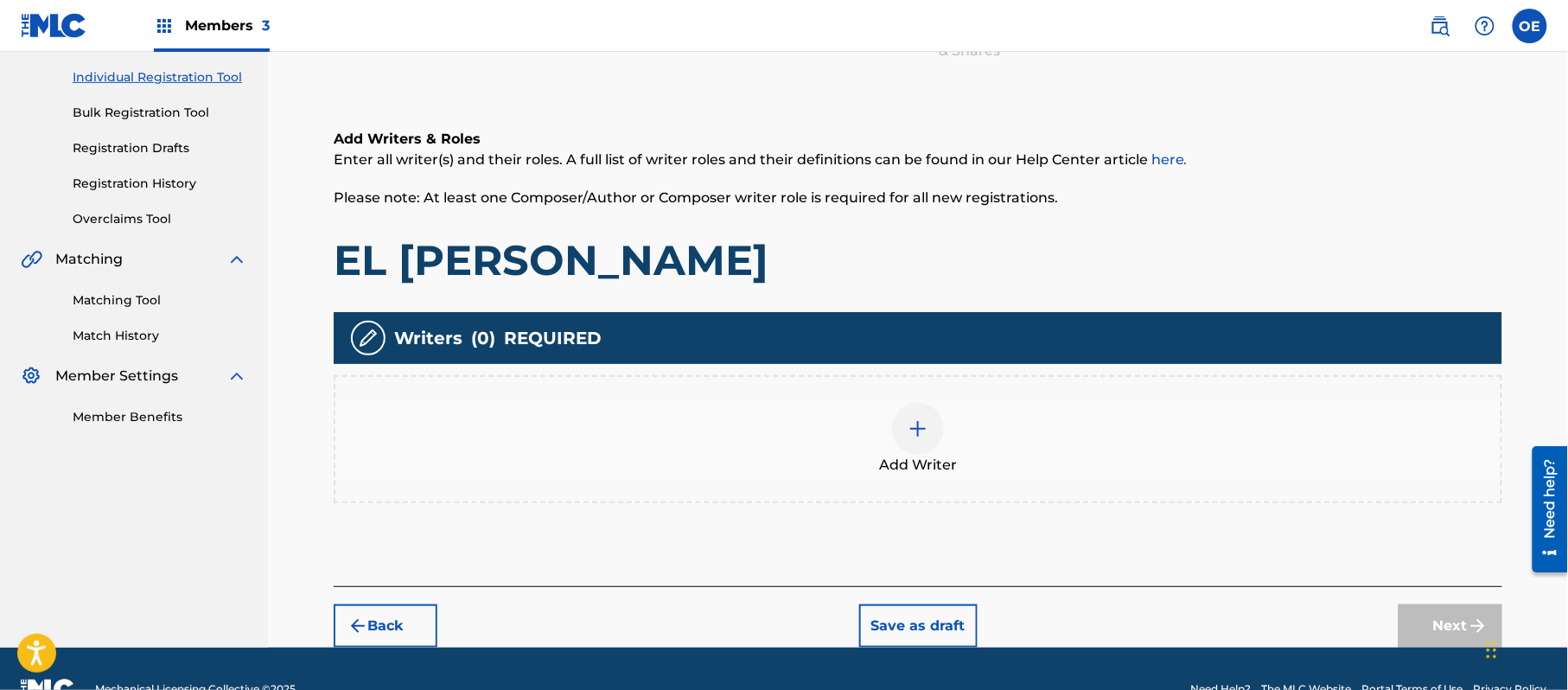
scroll to position [78, 0]
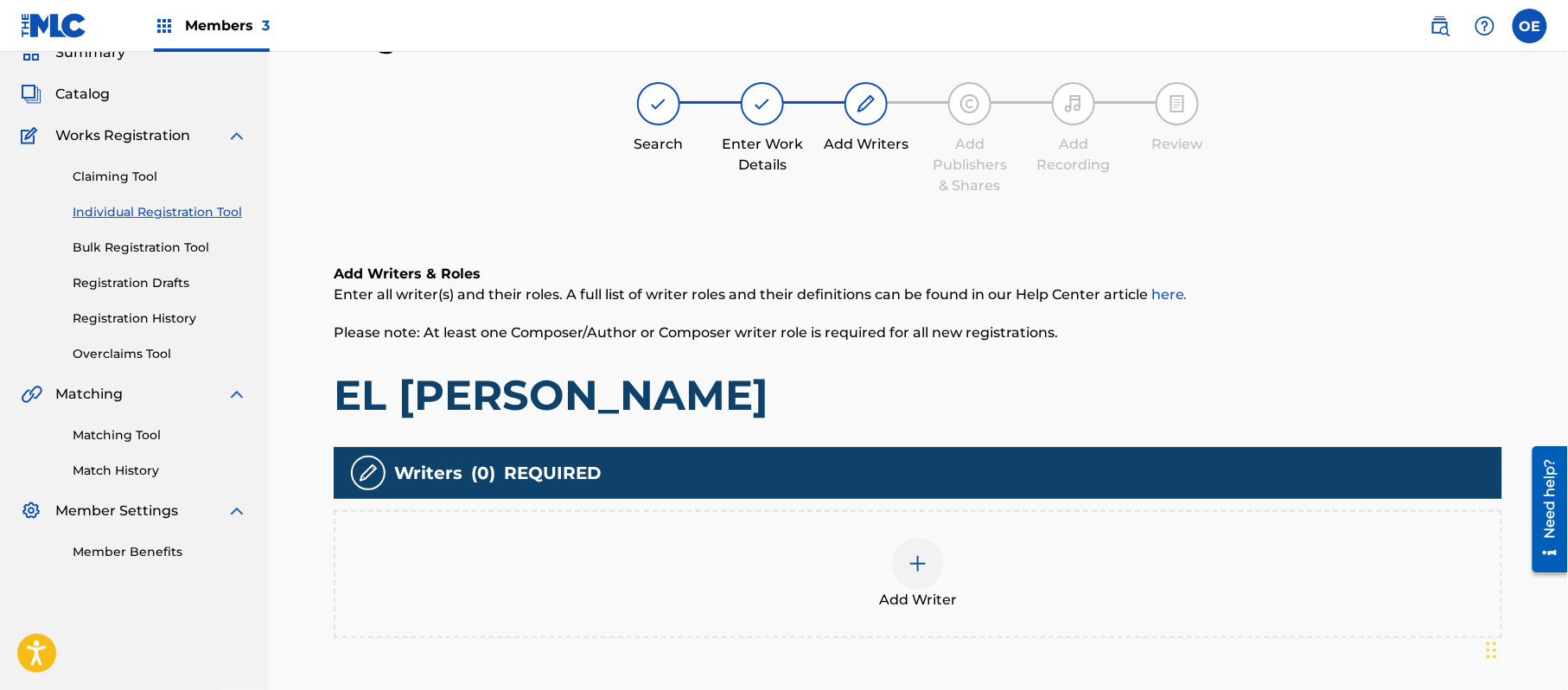
click at [873, 539] on div "Add Writer" at bounding box center [918, 574] width 1165 height 73
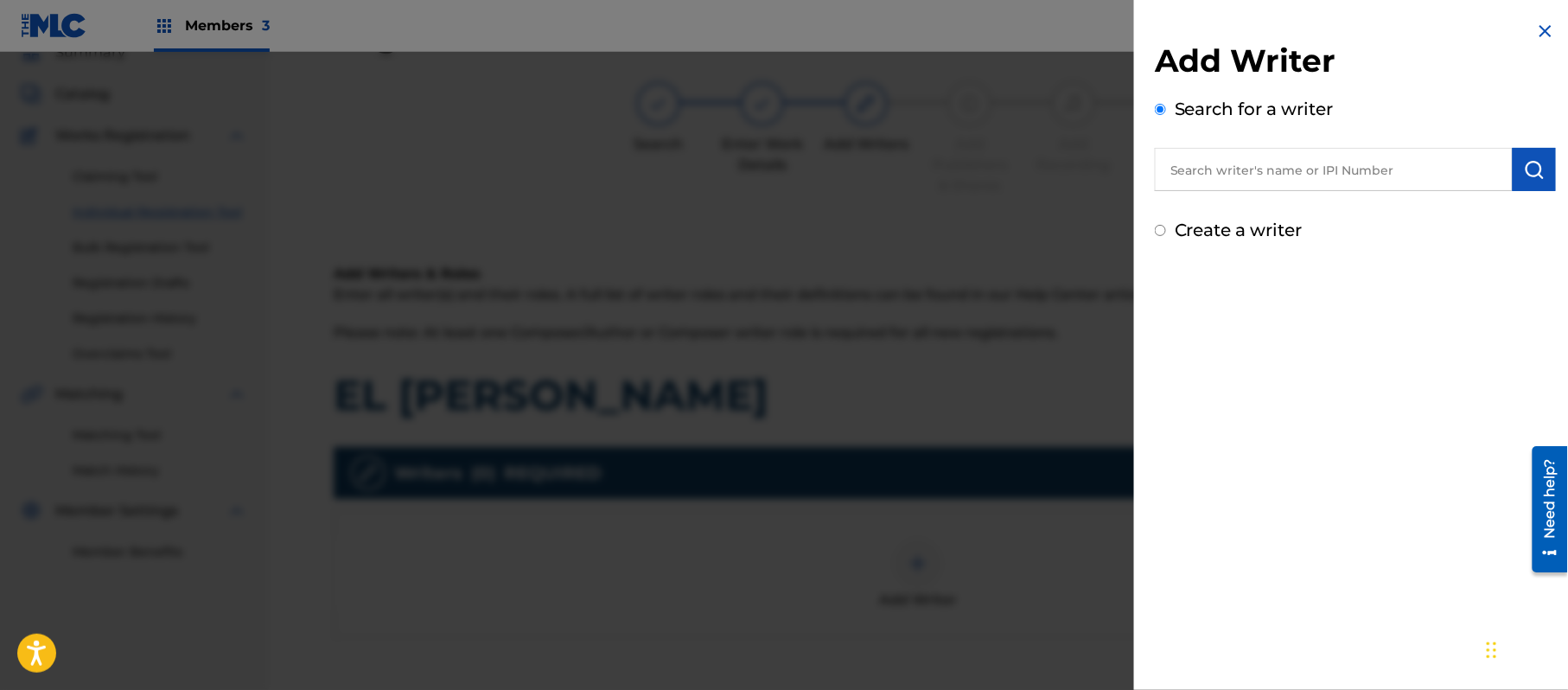
drag, startPoint x: 1249, startPoint y: 231, endPoint x: 1245, endPoint y: 240, distance: 9.8
click at [1249, 231] on label "Create a writer" at bounding box center [1239, 229] width 128 height 21
click at [1166, 231] on input "Create a writer" at bounding box center [1160, 230] width 12 height 12
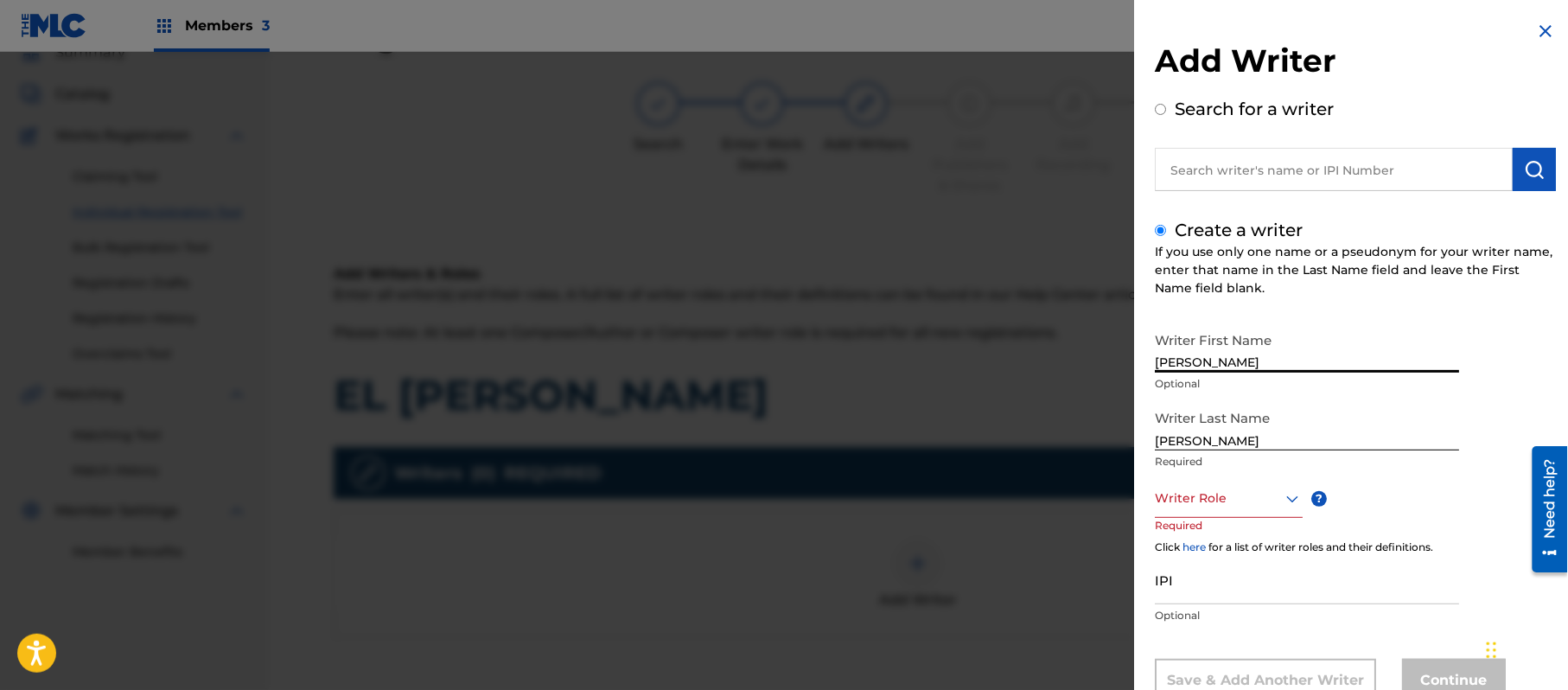
drag, startPoint x: 1312, startPoint y: 361, endPoint x: 1225, endPoint y: 376, distance: 88.3
click at [1225, 376] on div "Writer First Name [PERSON_NAME] Optional" at bounding box center [1306, 362] width 304 height 78
drag, startPoint x: 1232, startPoint y: 444, endPoint x: 1021, endPoint y: 436, distance: 211.2
click at [1022, 436] on div "Add Writer Search for a writer Create a writer If you use only one name or a ps…" at bounding box center [784, 371] width 1568 height 638
click at [1208, 499] on div "Writer Role" at bounding box center [1228, 497] width 148 height 39
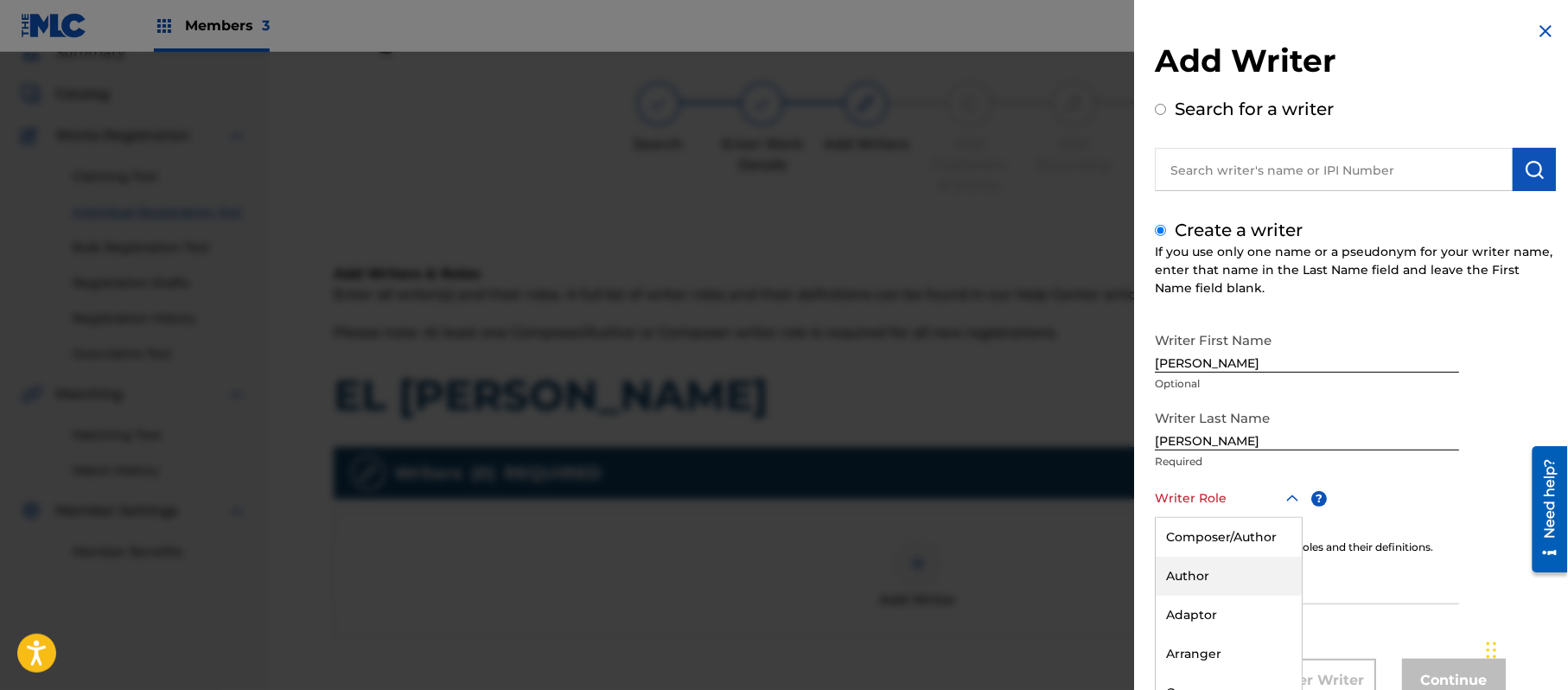
scroll to position [59, 0]
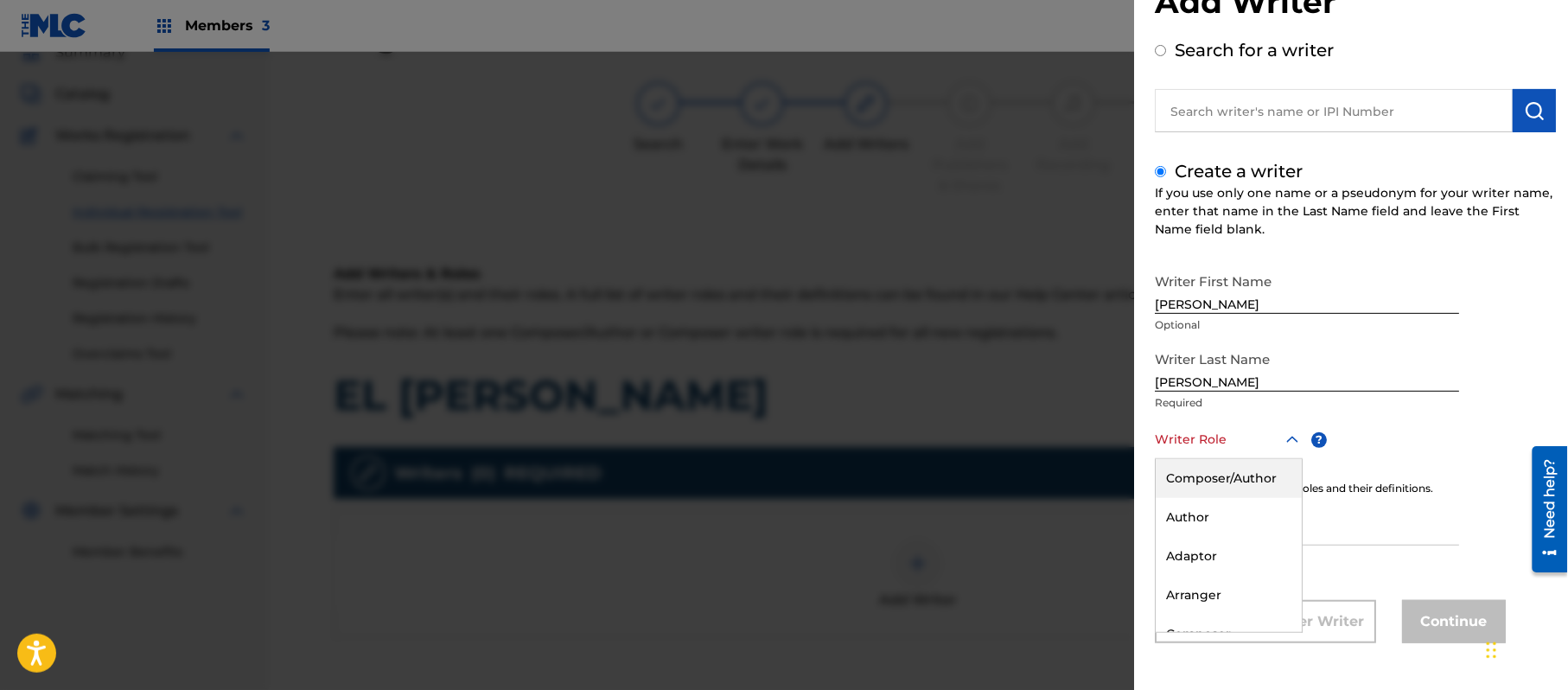
click at [1208, 485] on div "Composer/Author" at bounding box center [1228, 478] width 146 height 39
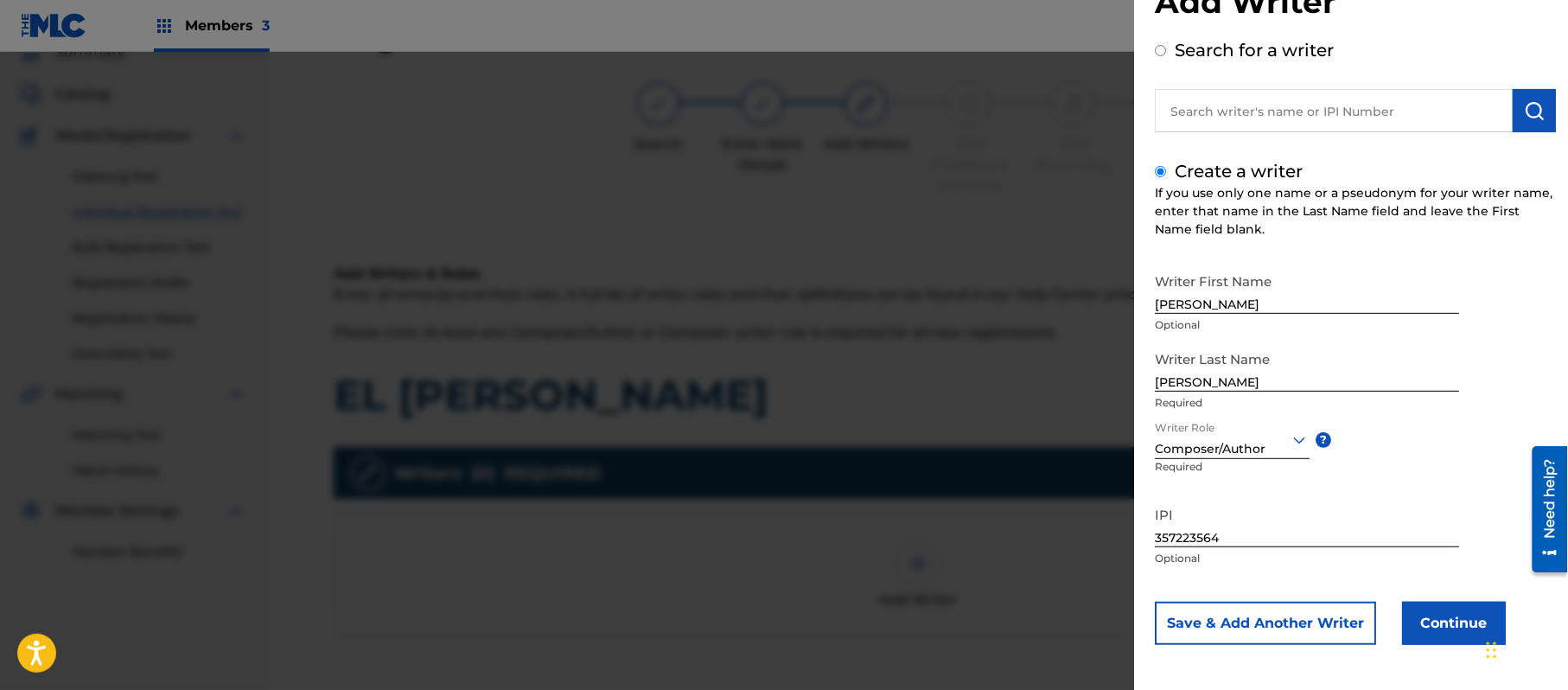
click at [1434, 631] on button "Continue" at bounding box center [1454, 623] width 104 height 43
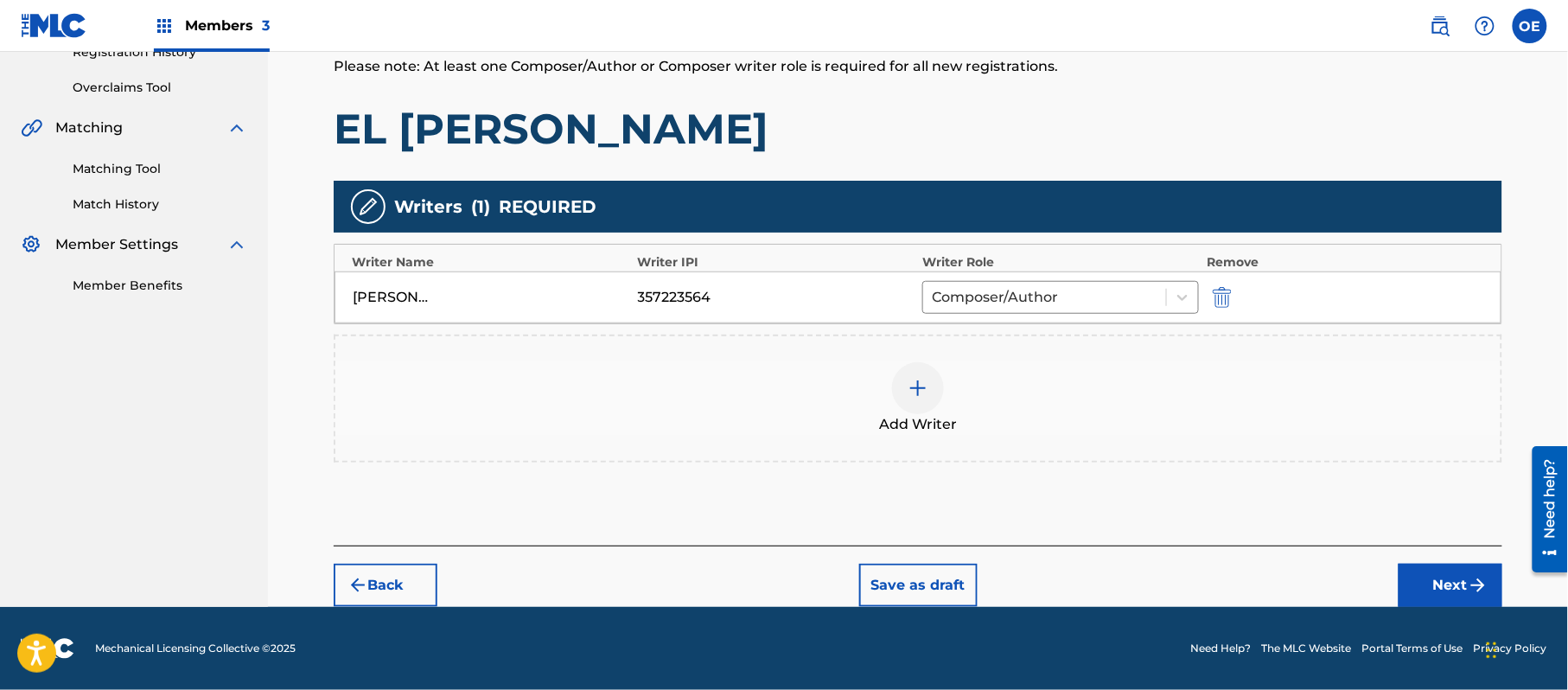
click at [1413, 571] on button "Next" at bounding box center [1451, 585] width 104 height 43
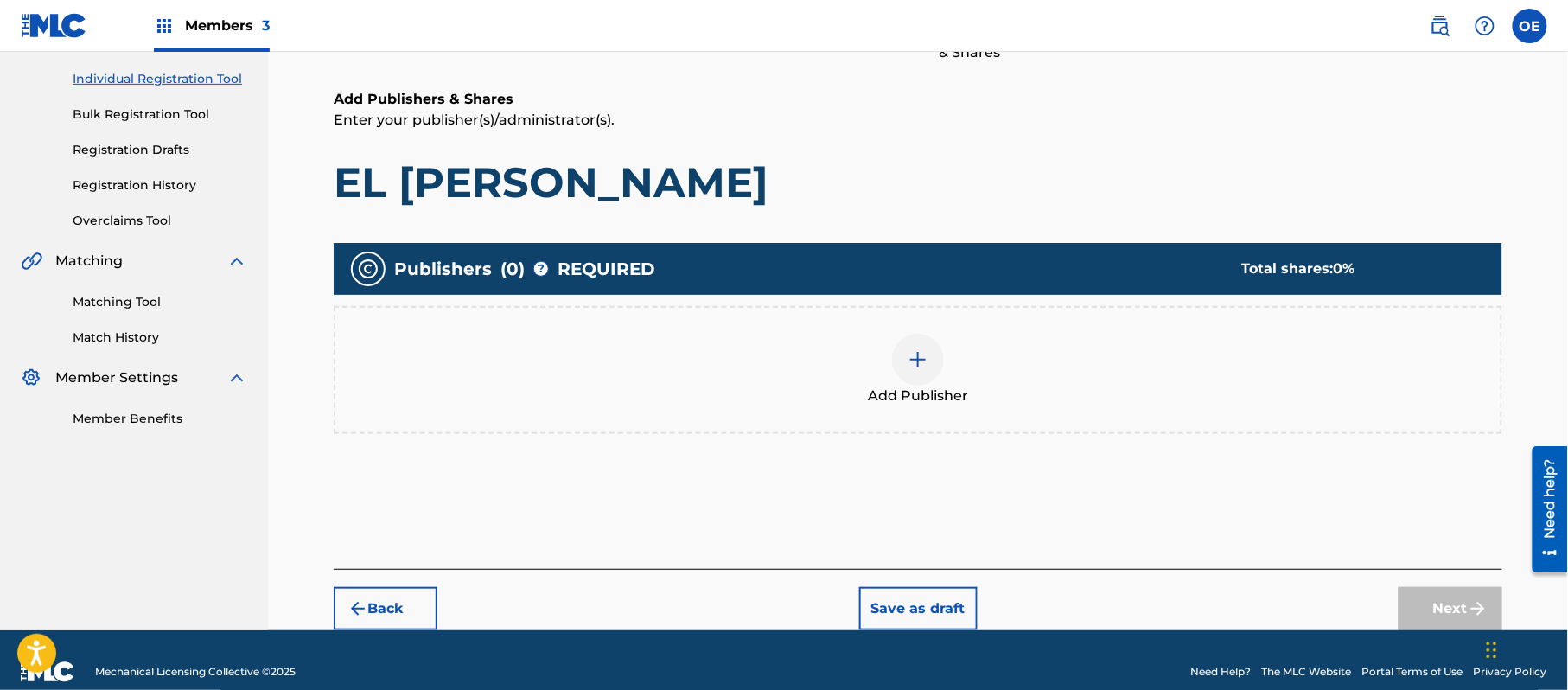
scroll to position [78, 0]
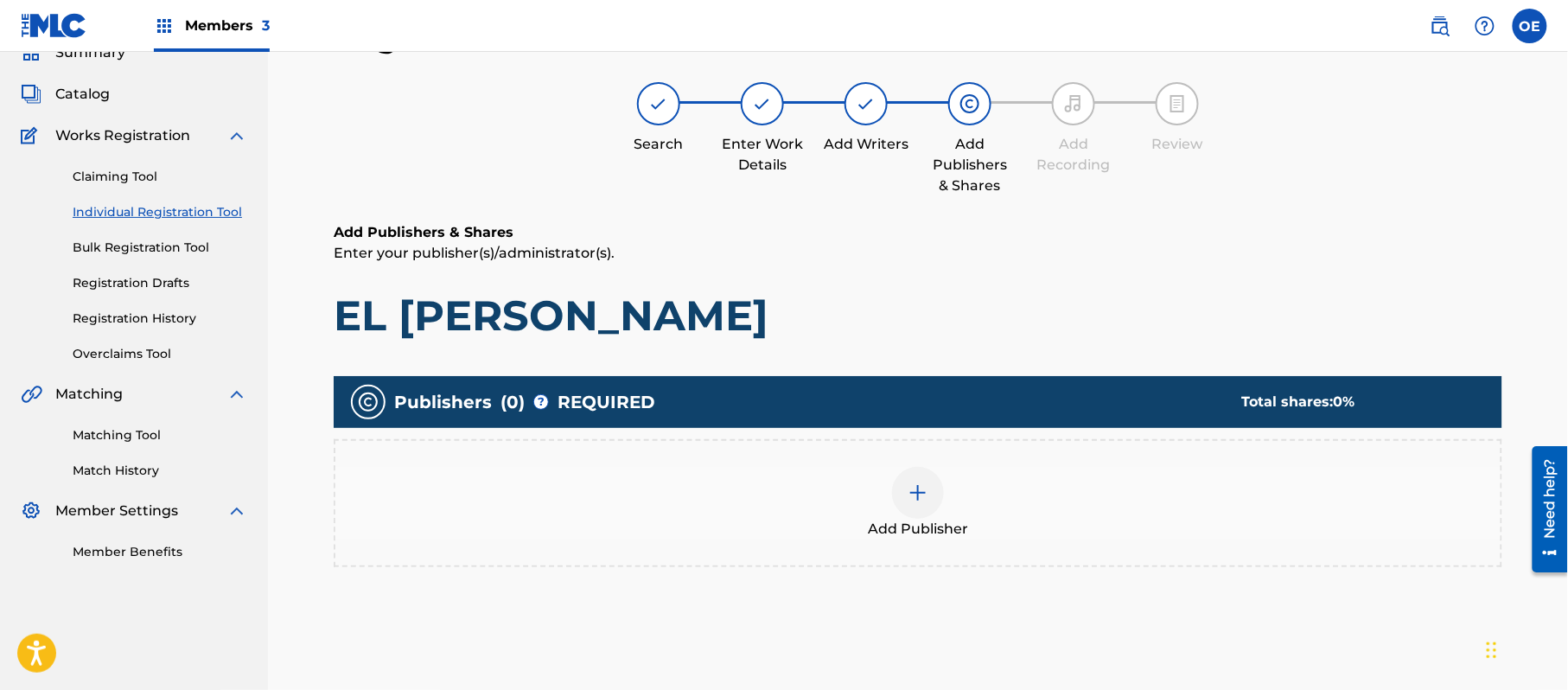
click at [888, 522] on span "Add Publisher" at bounding box center [918, 529] width 100 height 21
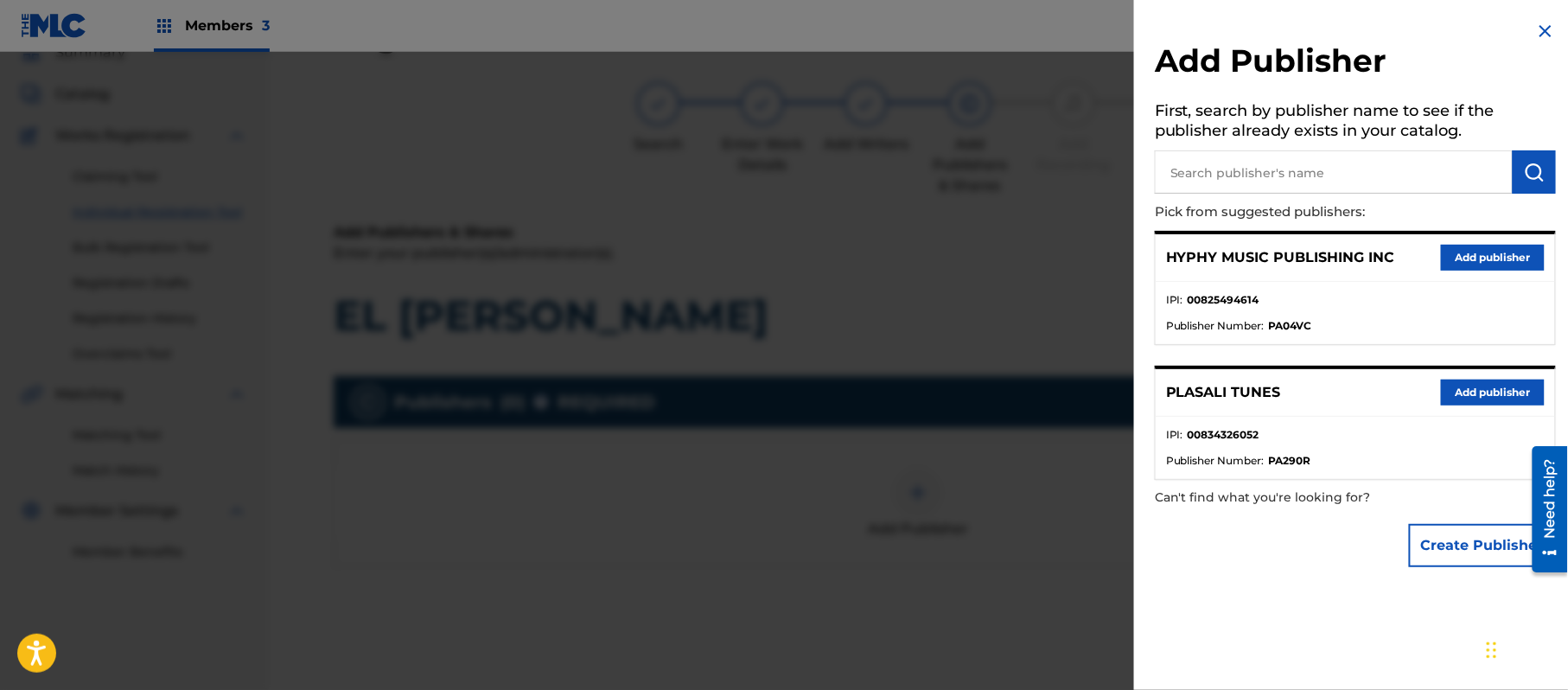
drag, startPoint x: 1469, startPoint y: 246, endPoint x: 1298, endPoint y: 323, distance: 187.5
click at [1467, 247] on button "Add publisher" at bounding box center [1494, 257] width 104 height 26
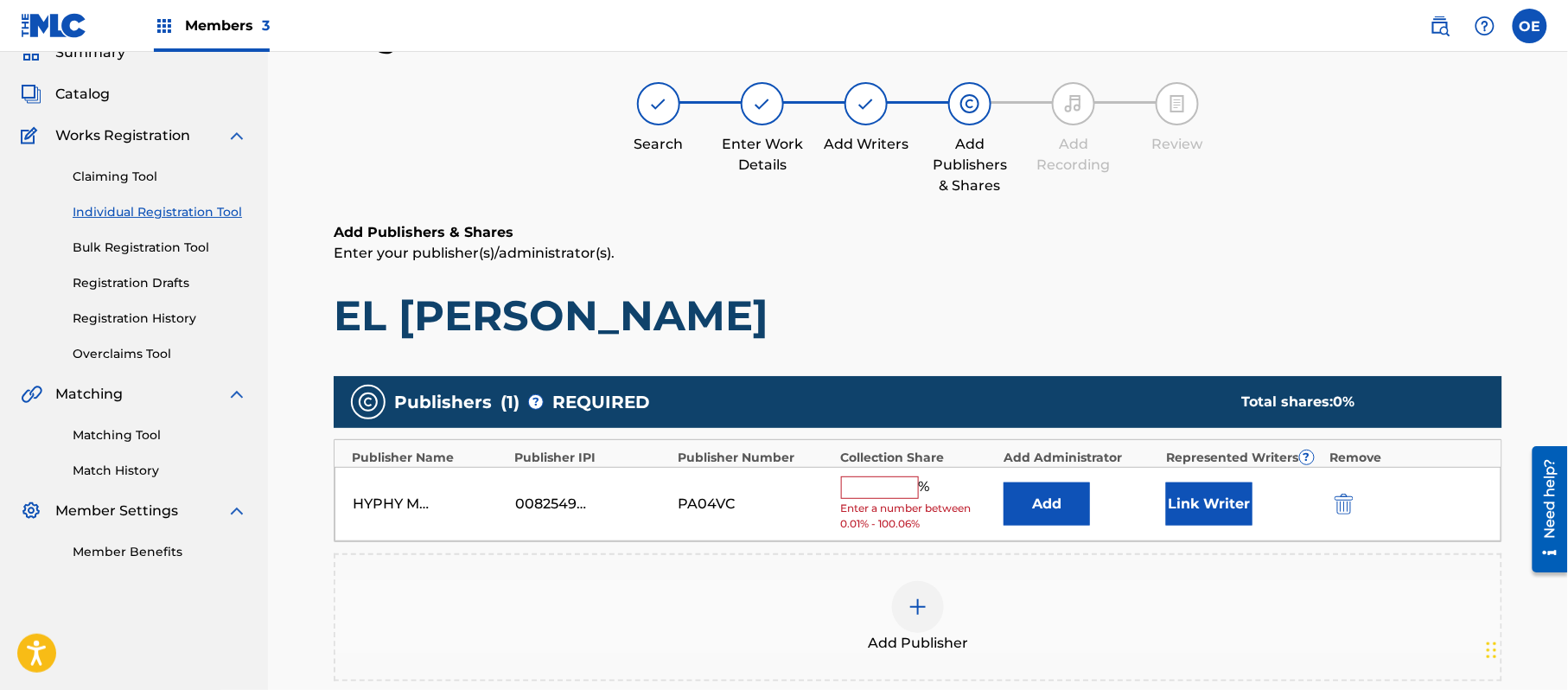
click at [883, 496] on input "text" at bounding box center [879, 487] width 78 height 22
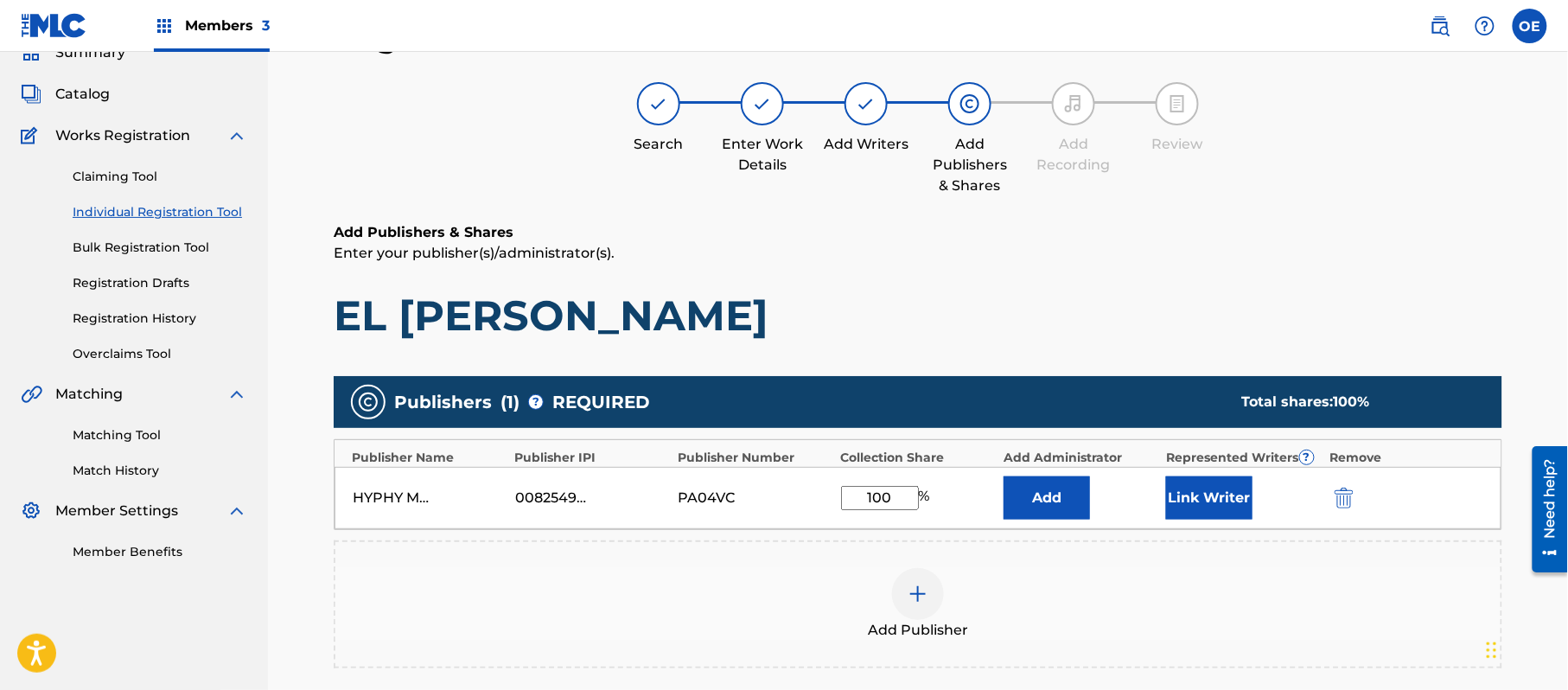
click at [1171, 495] on button "Link Writer" at bounding box center [1209, 497] width 86 height 43
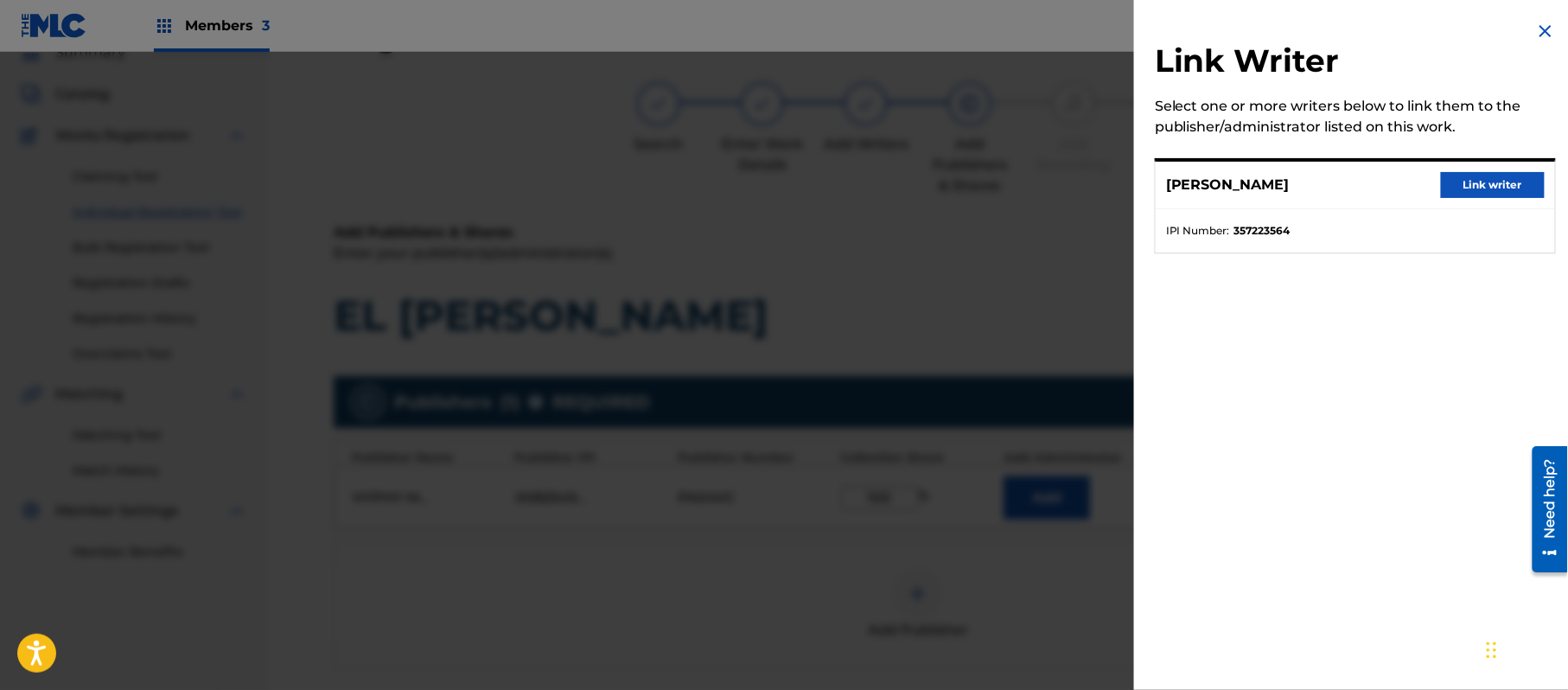
drag, startPoint x: 1529, startPoint y: 180, endPoint x: 1488, endPoint y: 195, distance: 43.7
click at [1527, 181] on button "Link writer" at bounding box center [1494, 185] width 104 height 26
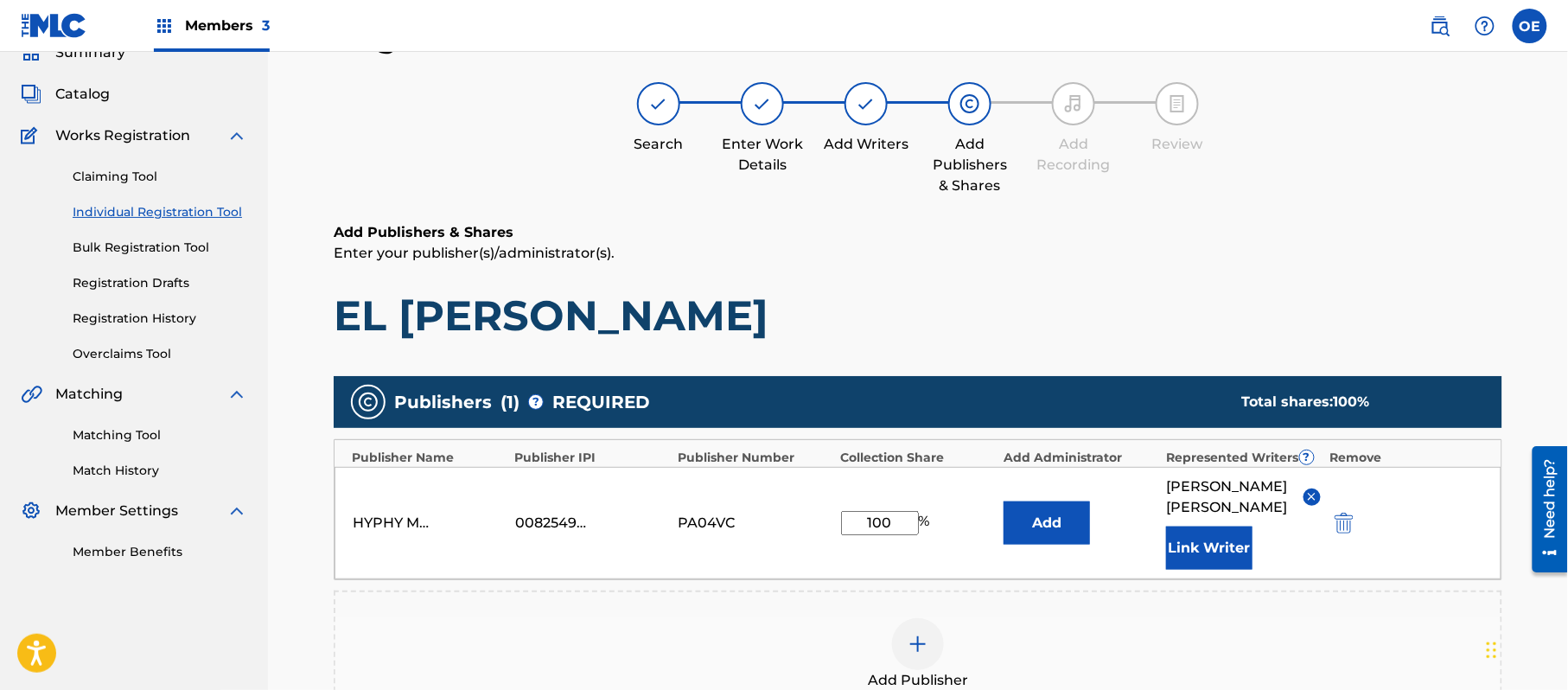
scroll to position [384, 0]
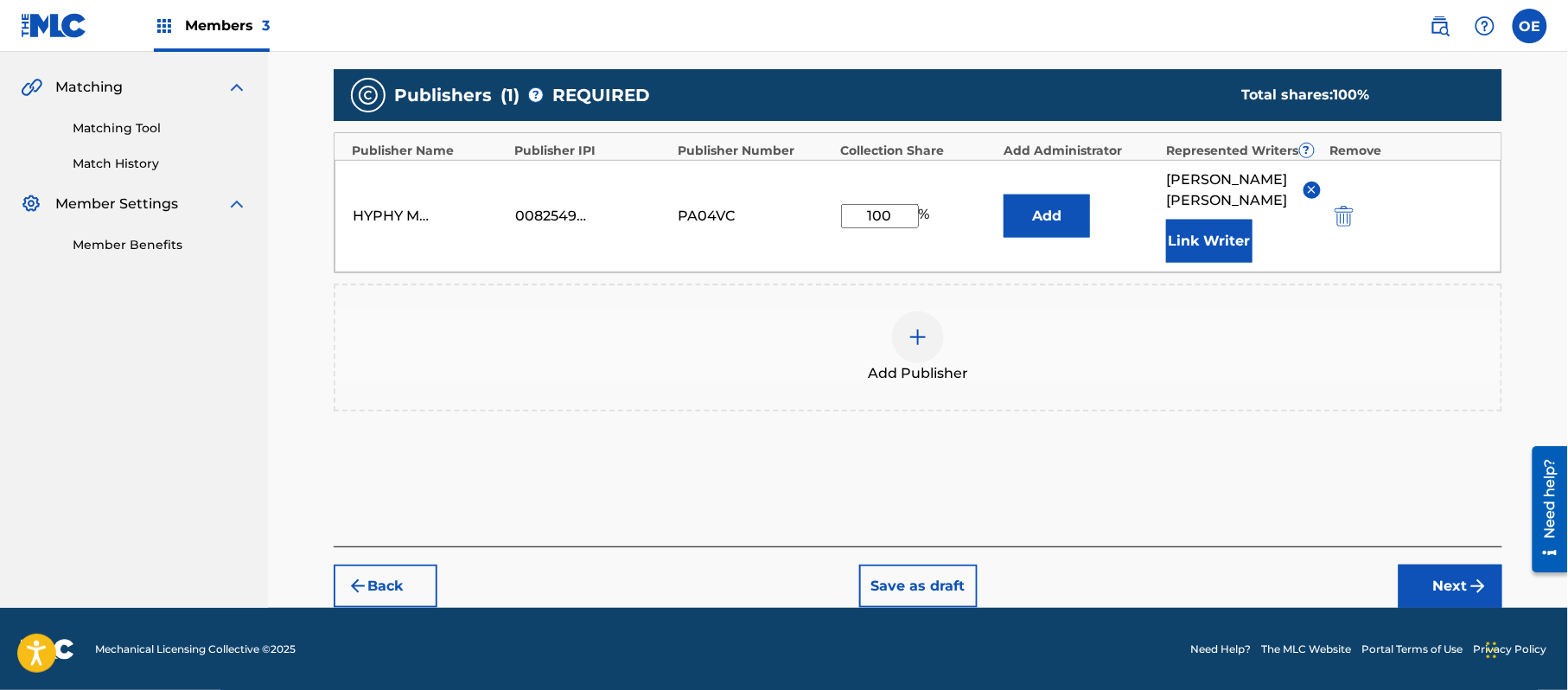
click at [1458, 570] on button "Next" at bounding box center [1451, 586] width 104 height 43
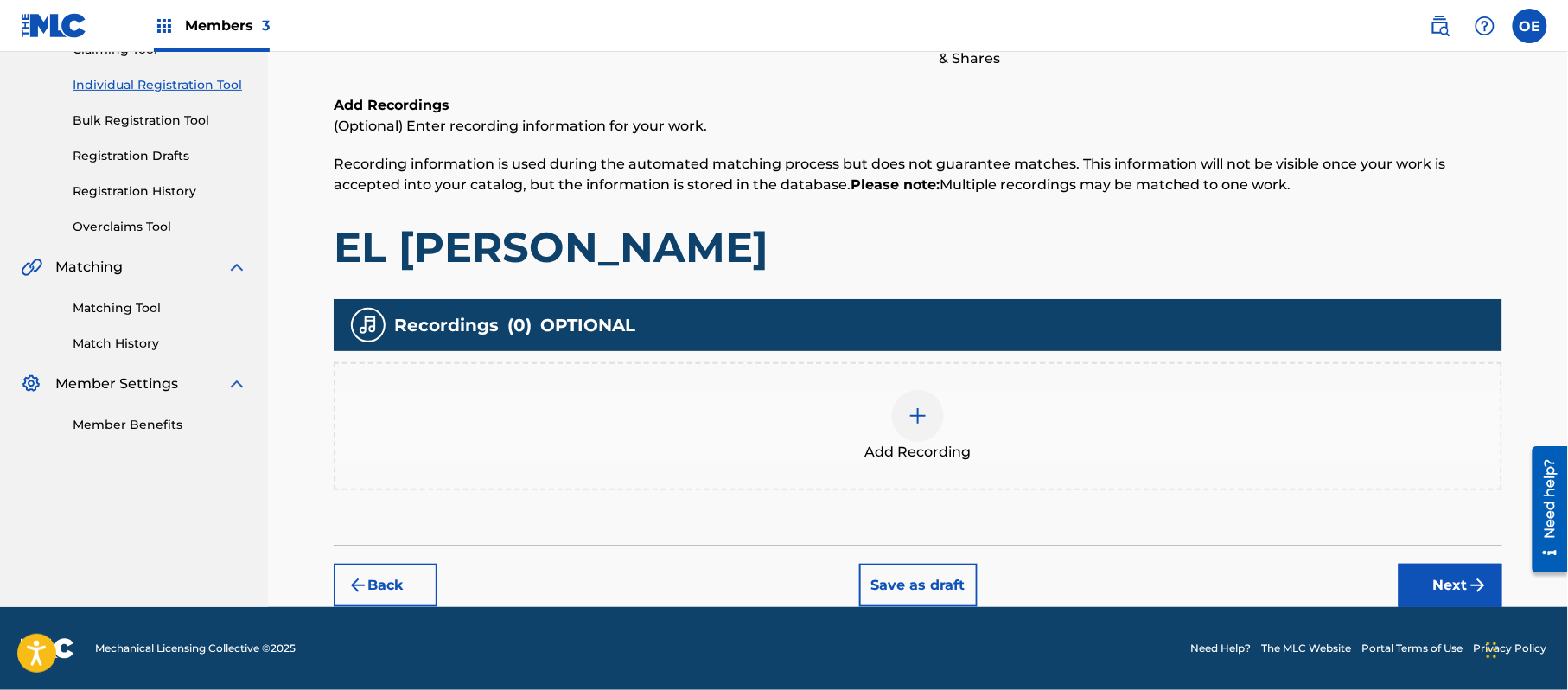
scroll to position [78, 0]
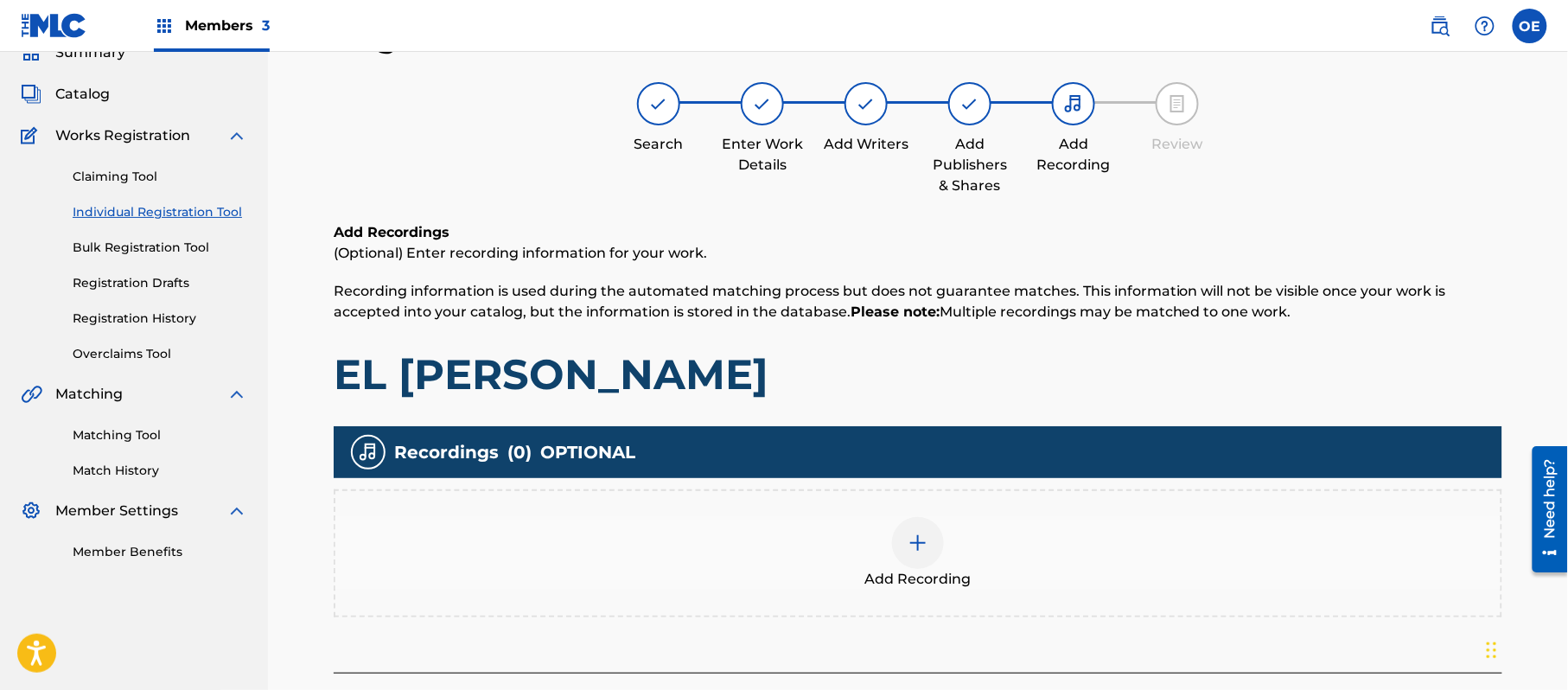
drag, startPoint x: 914, startPoint y: 513, endPoint x: 922, endPoint y: 505, distance: 11.3
click at [922, 505] on div "Add Recording" at bounding box center [918, 553] width 1169 height 128
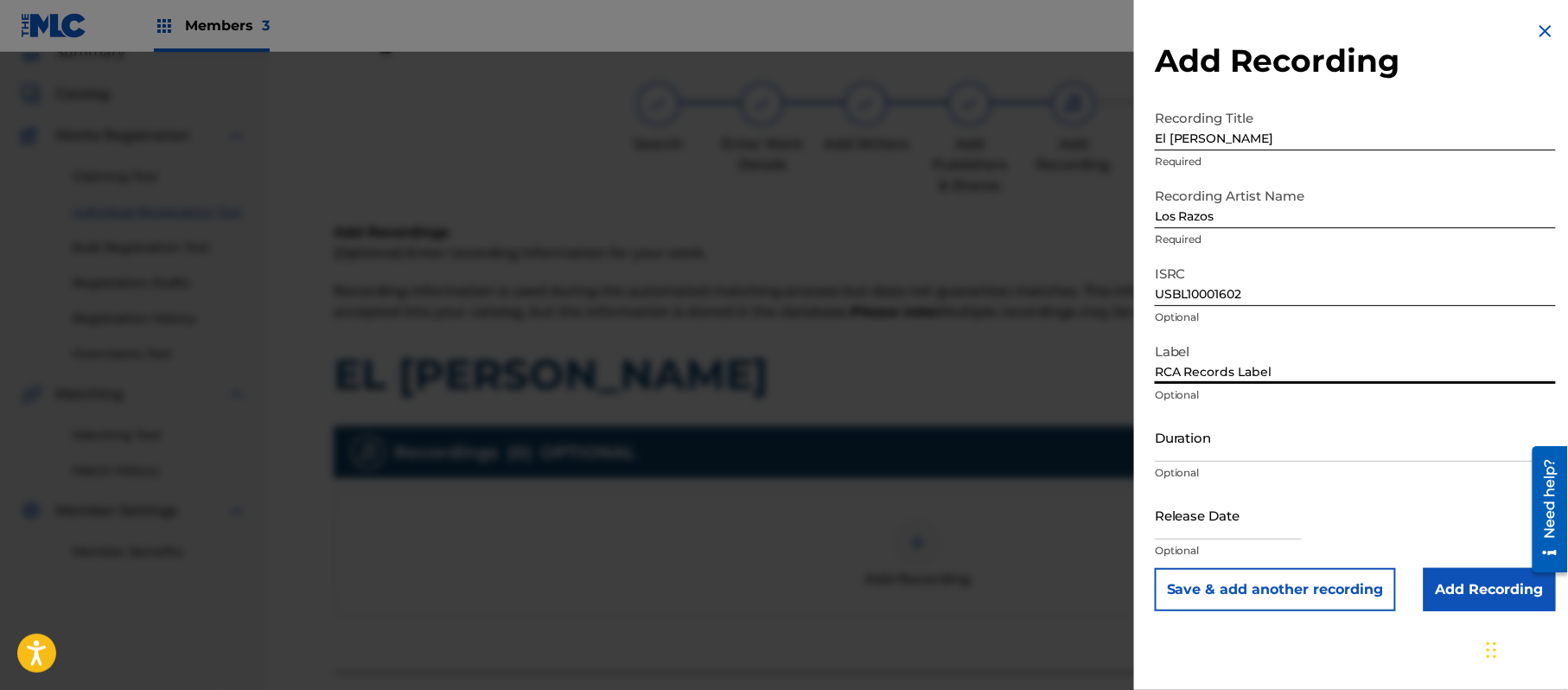
click at [1225, 427] on input "Duration" at bounding box center [1355, 436] width 401 height 49
click at [1204, 515] on input "text" at bounding box center [1228, 514] width 147 height 49
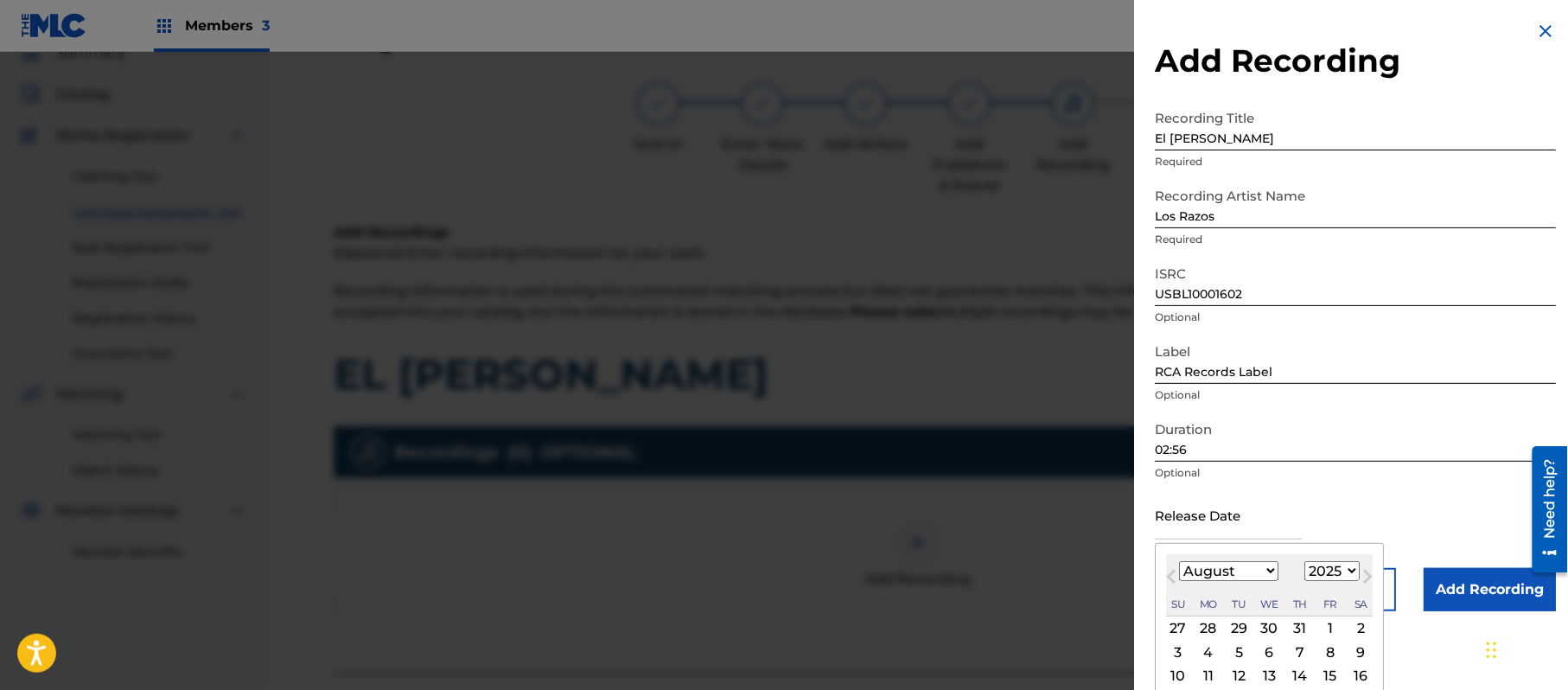
click at [1335, 569] on select "1899 1900 1901 1902 1903 1904 1905 1906 1907 1908 1909 1910 1911 1912 1913 1914…" at bounding box center [1332, 571] width 56 height 20
click at [1308, 561] on select "1899 1900 1901 1902 1903 1904 1905 1906 1907 1908 1909 1910 1911 1912 1913 1914…" at bounding box center [1332, 571] width 56 height 20
click at [1246, 565] on select "January February March April May June July August September October November De…" at bounding box center [1228, 571] width 100 height 20
click at [1180, 561] on select "January February March April May June July August September October November De…" at bounding box center [1228, 571] width 100 height 20
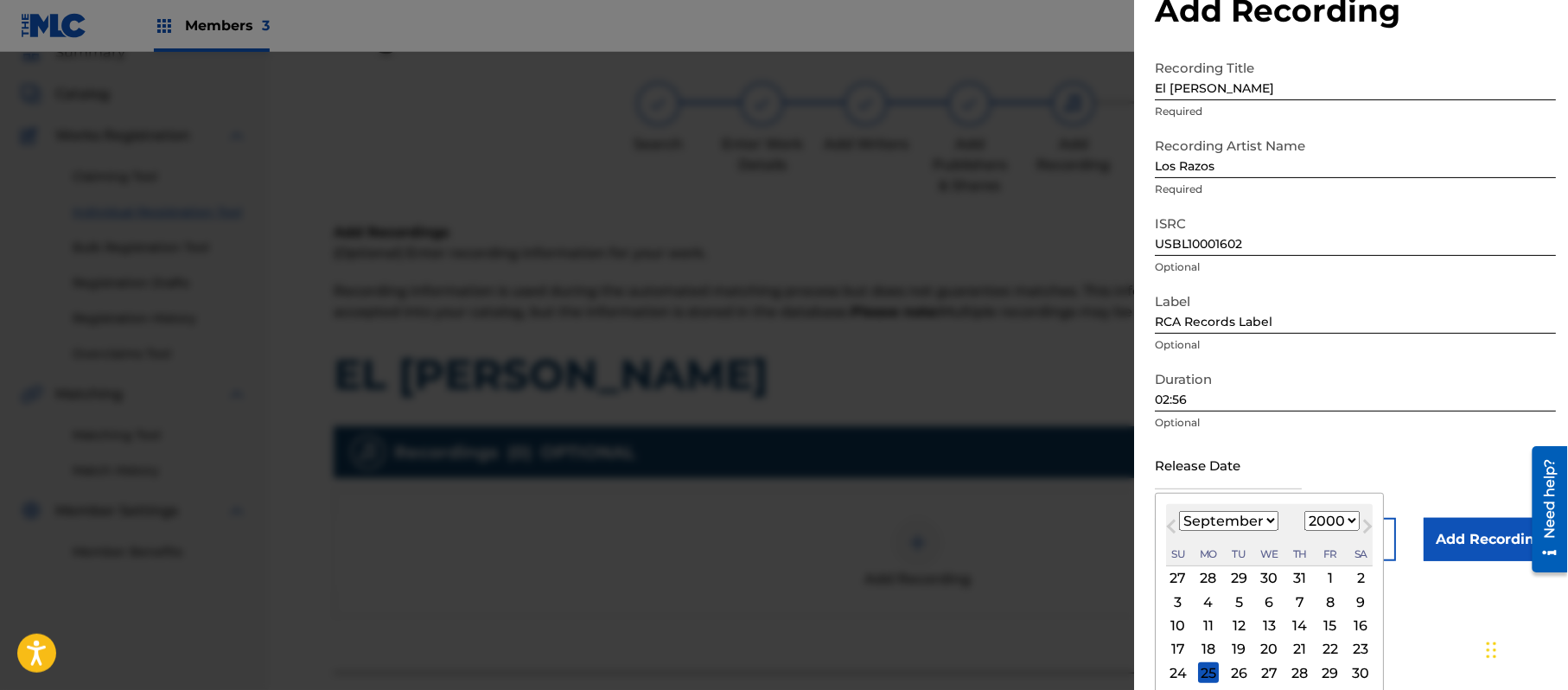
scroll to position [80, 0]
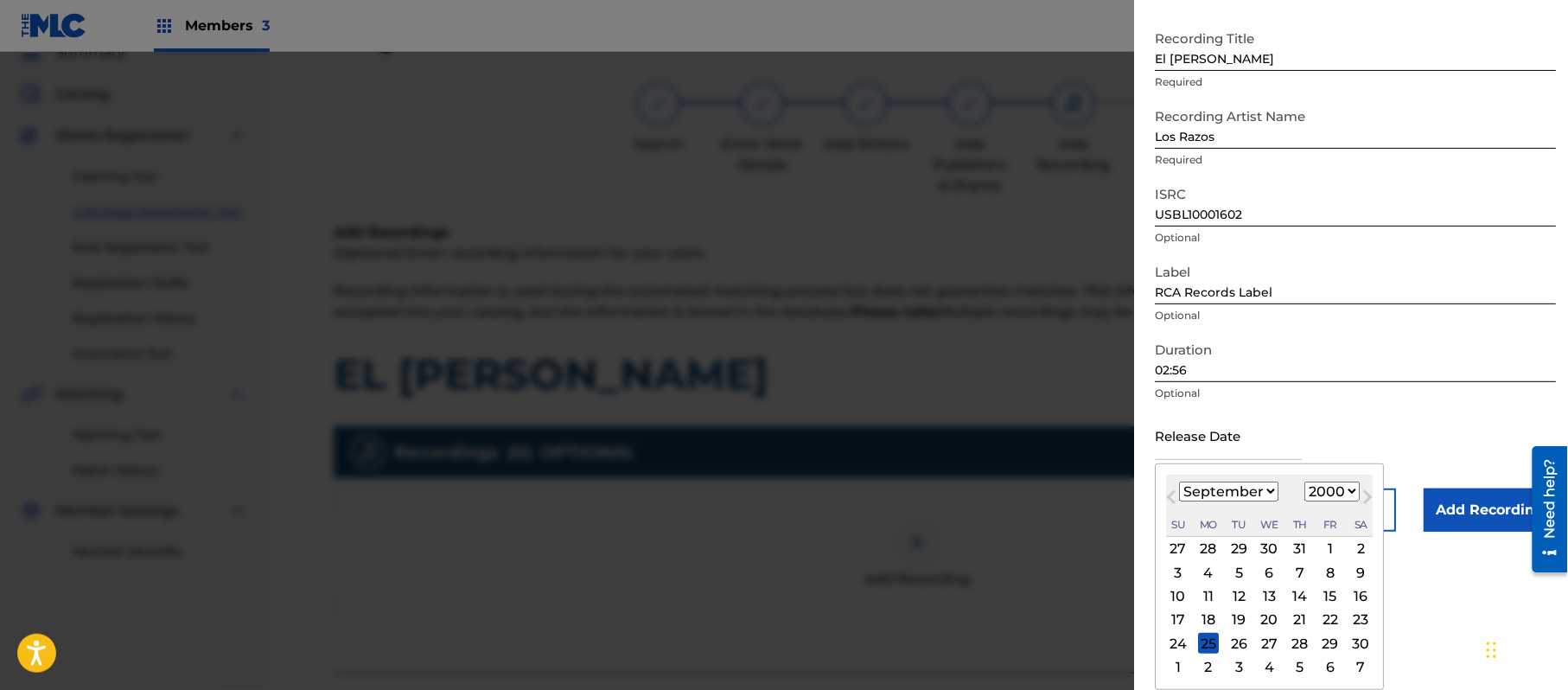
click at [1239, 648] on div "26" at bounding box center [1238, 643] width 21 height 21
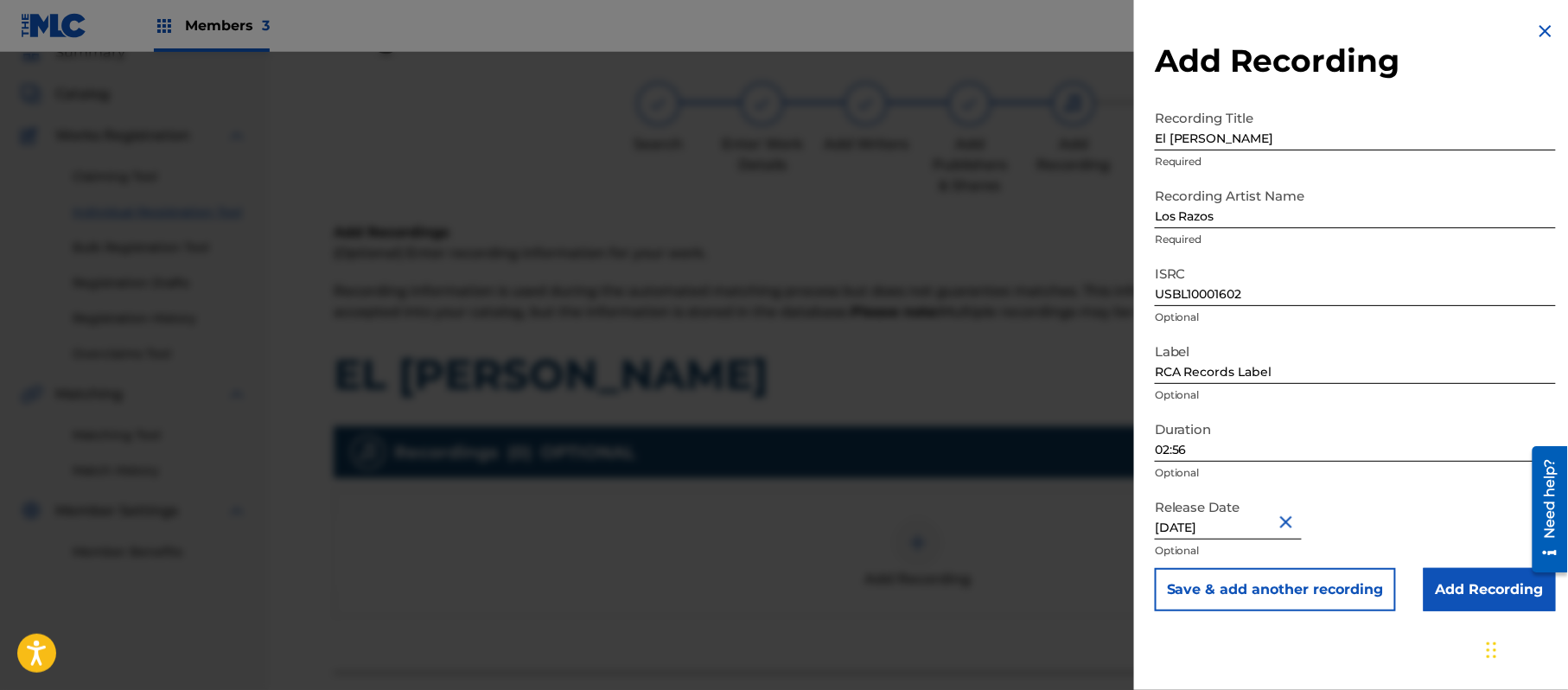
click at [1456, 586] on input "Add Recording" at bounding box center [1490, 590] width 133 height 43
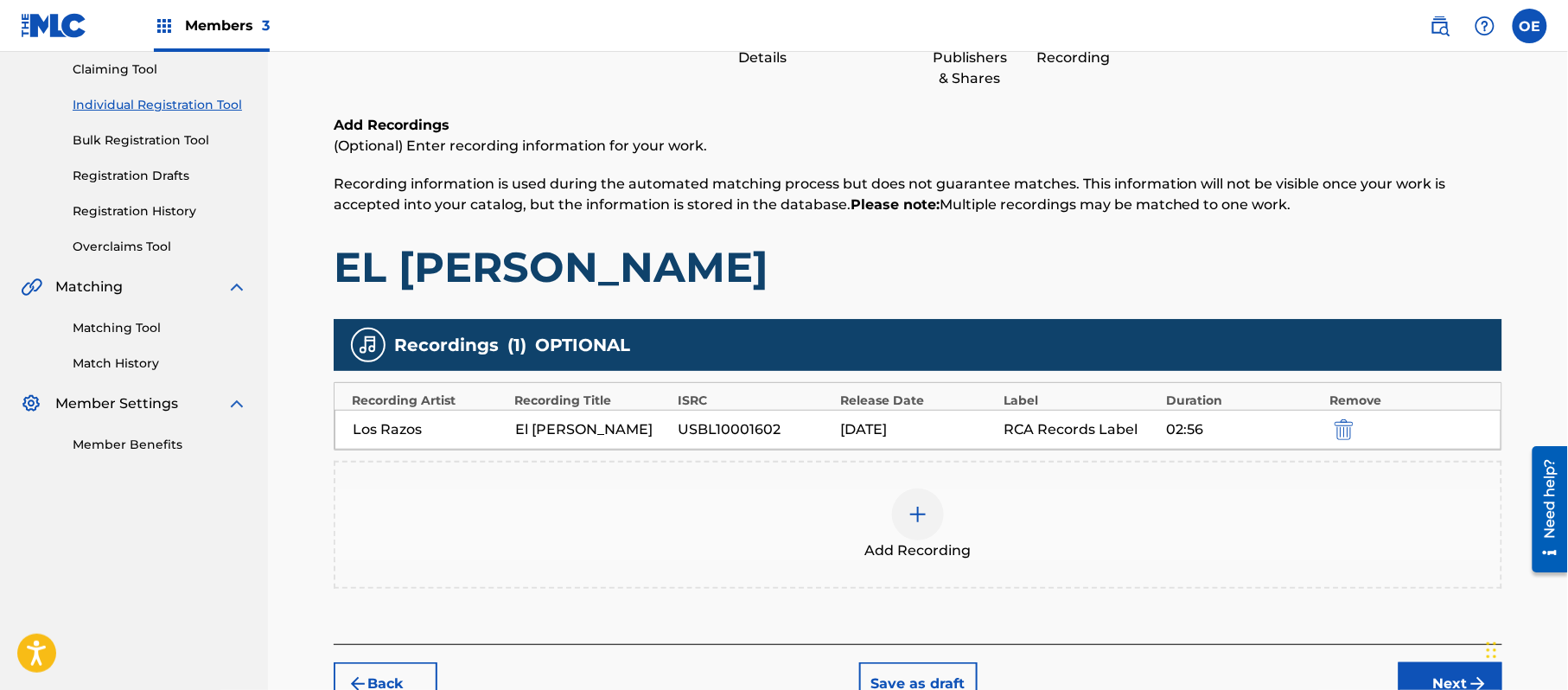
scroll to position [283, 0]
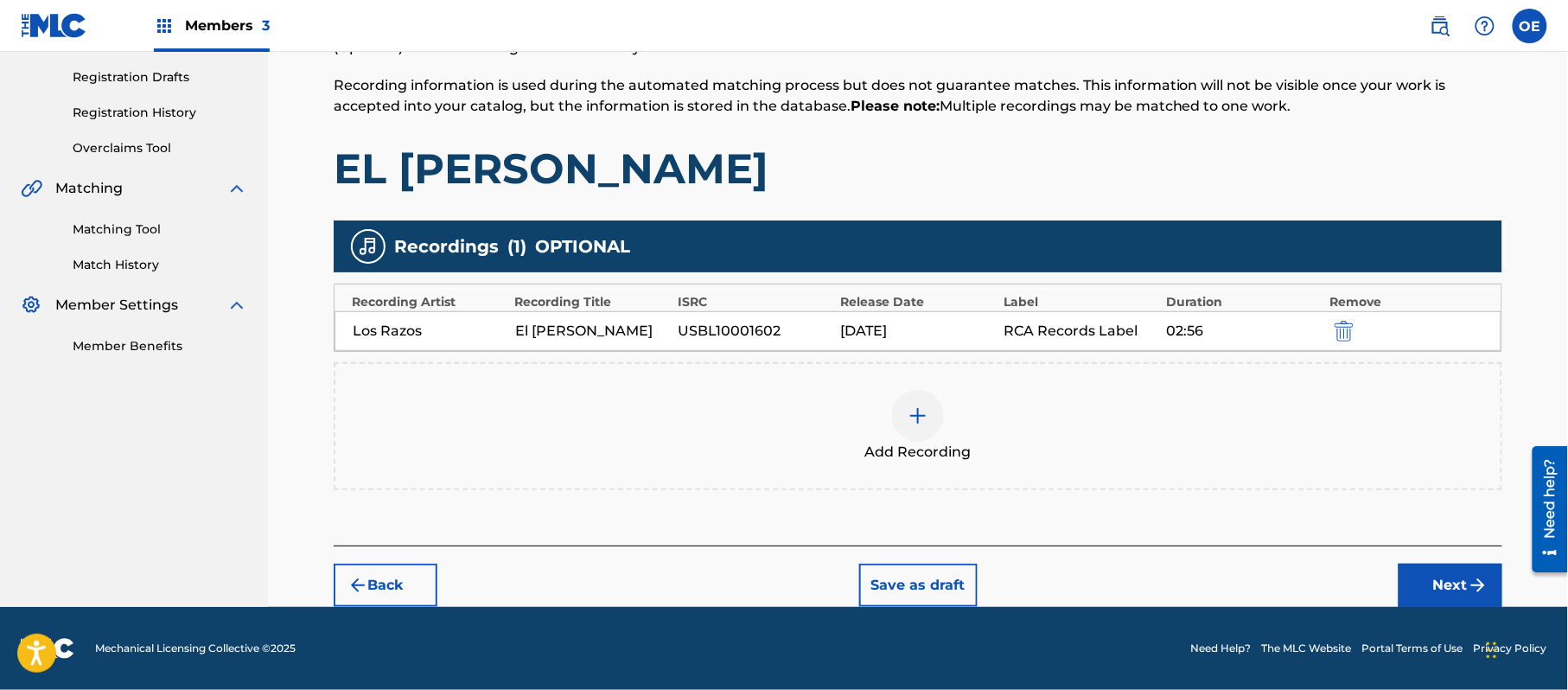
click at [1422, 588] on button "Next" at bounding box center [1451, 585] width 104 height 43
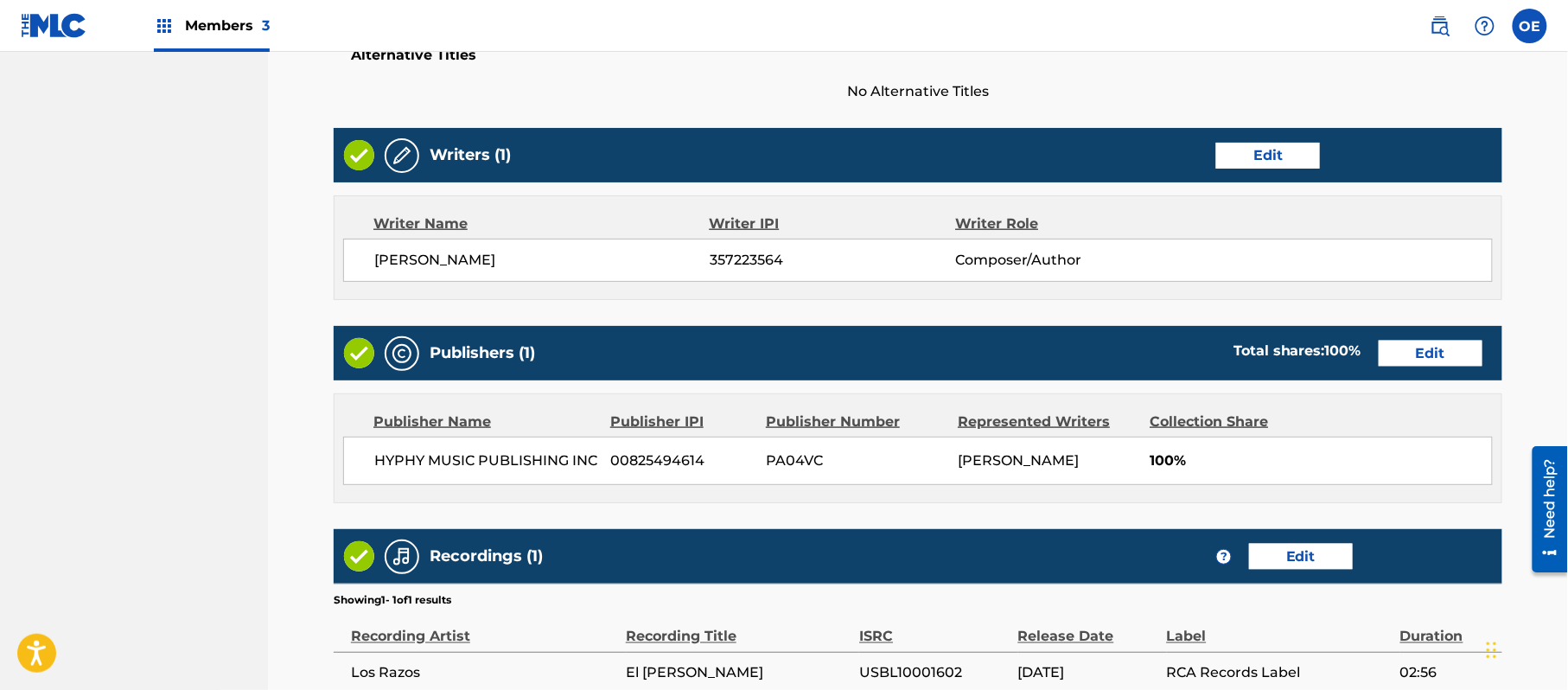
scroll to position [769, 0]
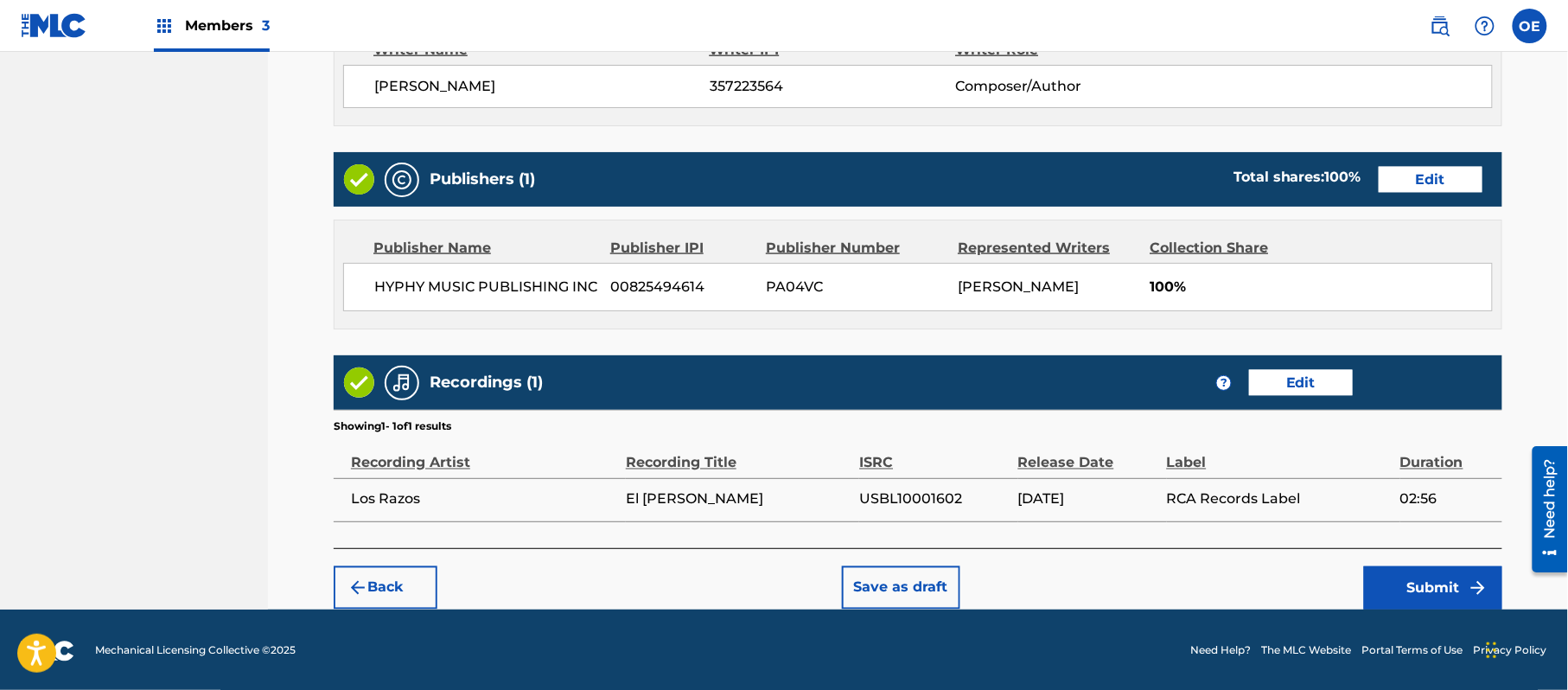
click at [1387, 575] on button "Submit" at bounding box center [1434, 588] width 138 height 43
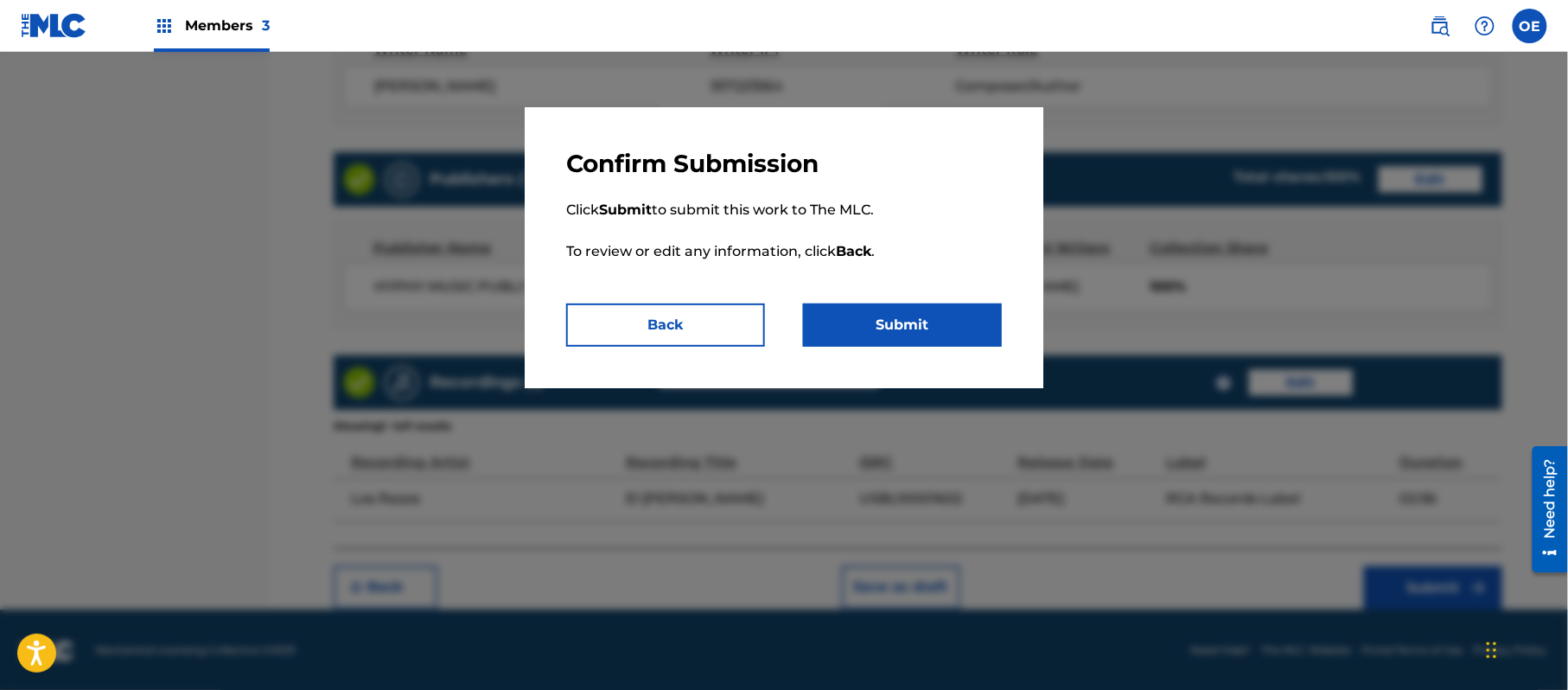
click at [908, 335] on button "Submit" at bounding box center [903, 324] width 199 height 43
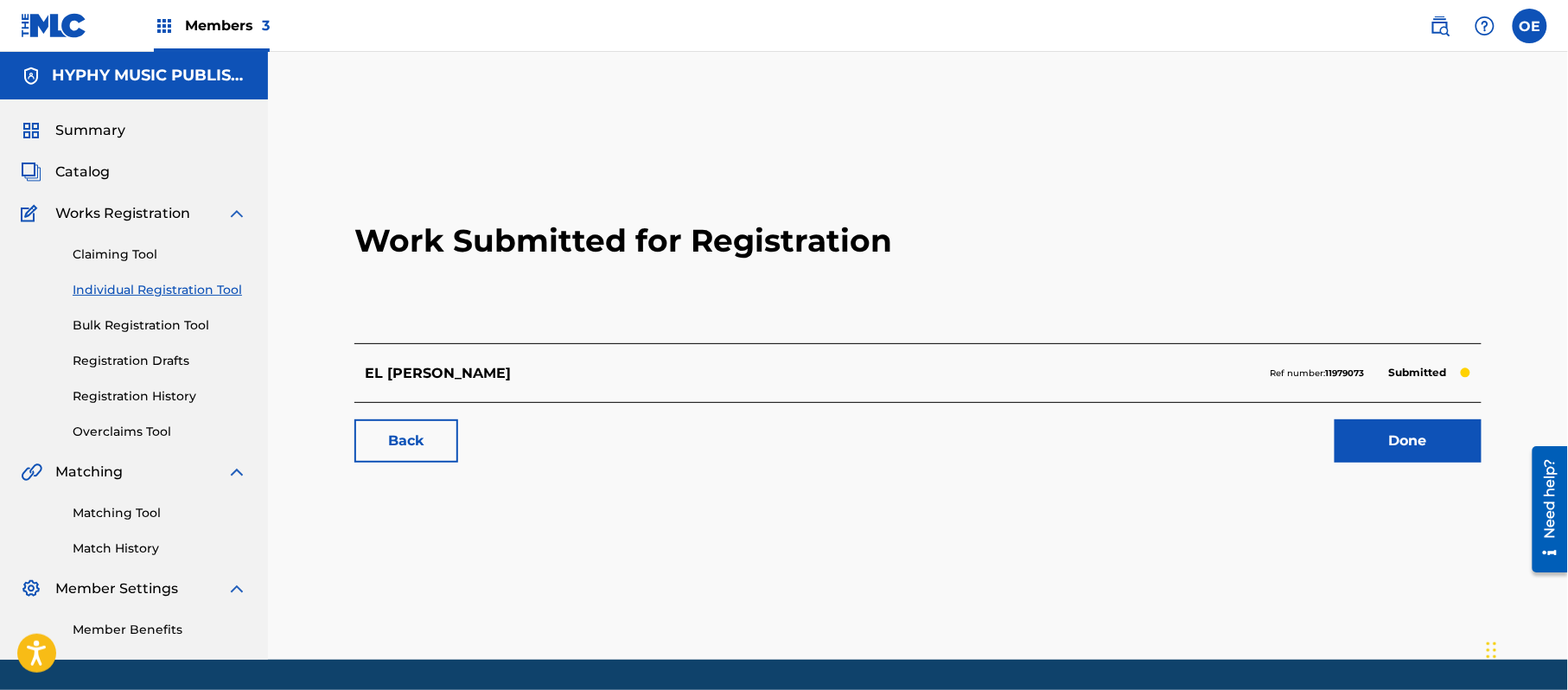
click at [191, 279] on div "Claiming Tool Individual Registration Tool Bulk Registration Tool Registration …" at bounding box center [134, 332] width 227 height 217
click at [190, 281] on link "Individual Registration Tool" at bounding box center [160, 289] width 175 height 18
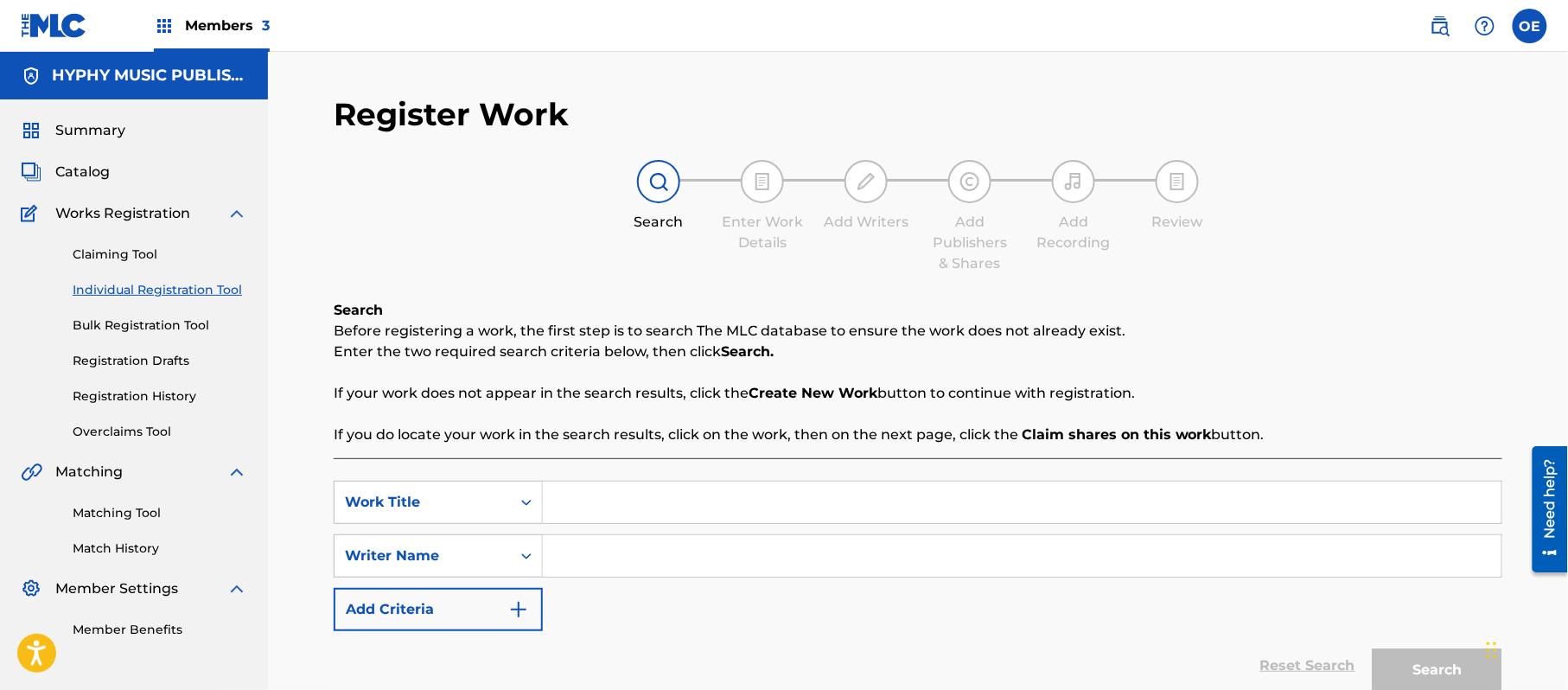
drag, startPoint x: 586, startPoint y: 480, endPoint x: 585, endPoint y: 496, distance: 16.0
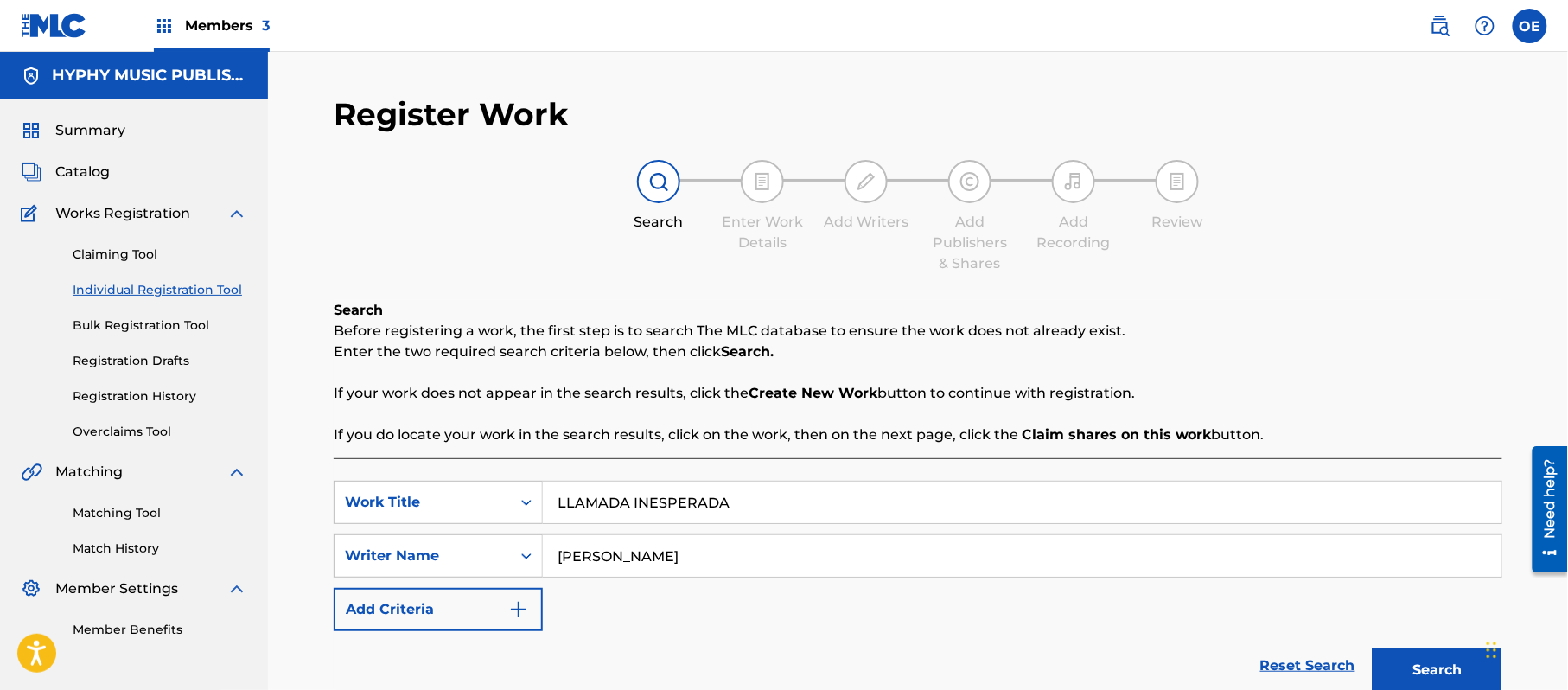
drag, startPoint x: 780, startPoint y: 545, endPoint x: 592, endPoint y: 570, distance: 189.7
click at [592, 570] on input "[PERSON_NAME]" at bounding box center [1022, 556] width 958 height 41
click at [1373, 648] on button "Search" at bounding box center [1437, 669] width 130 height 43
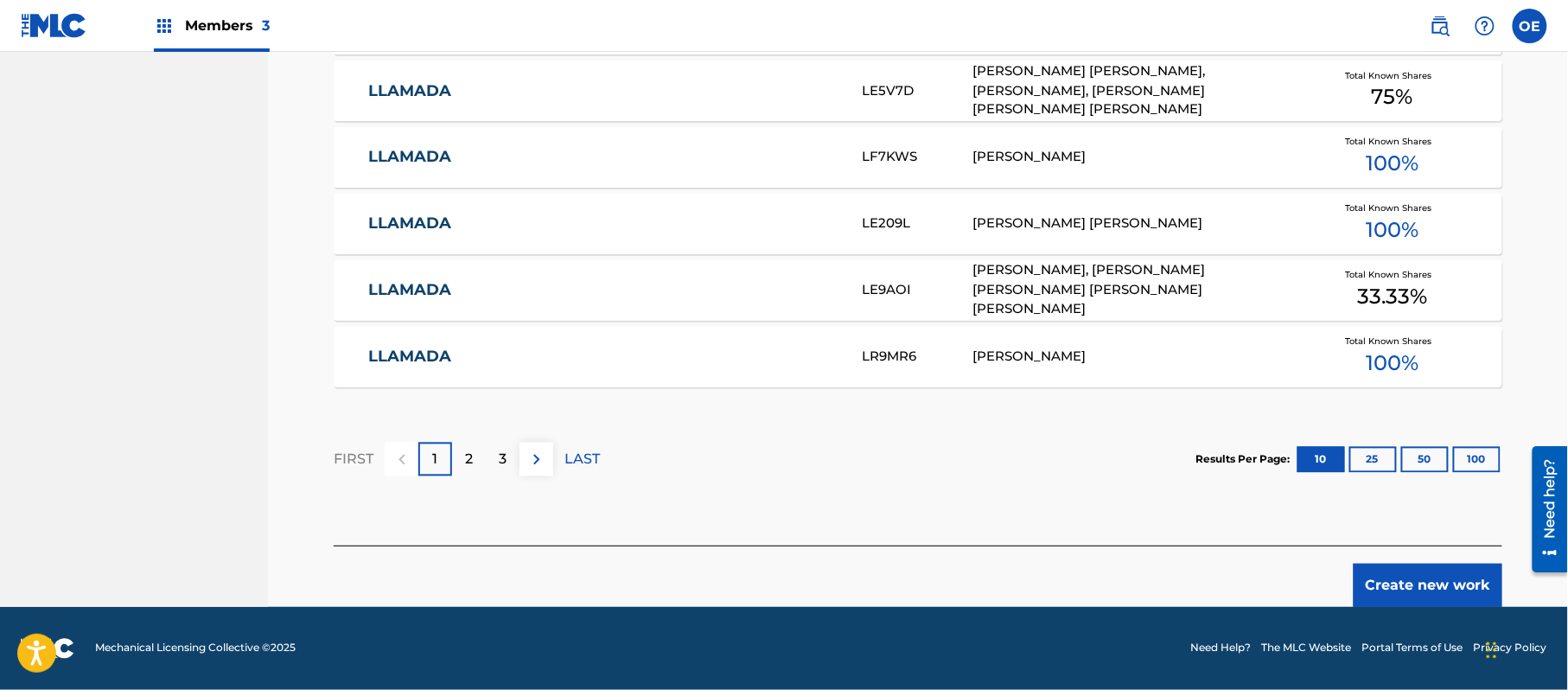
click at [1418, 569] on button "Create new work" at bounding box center [1428, 585] width 149 height 43
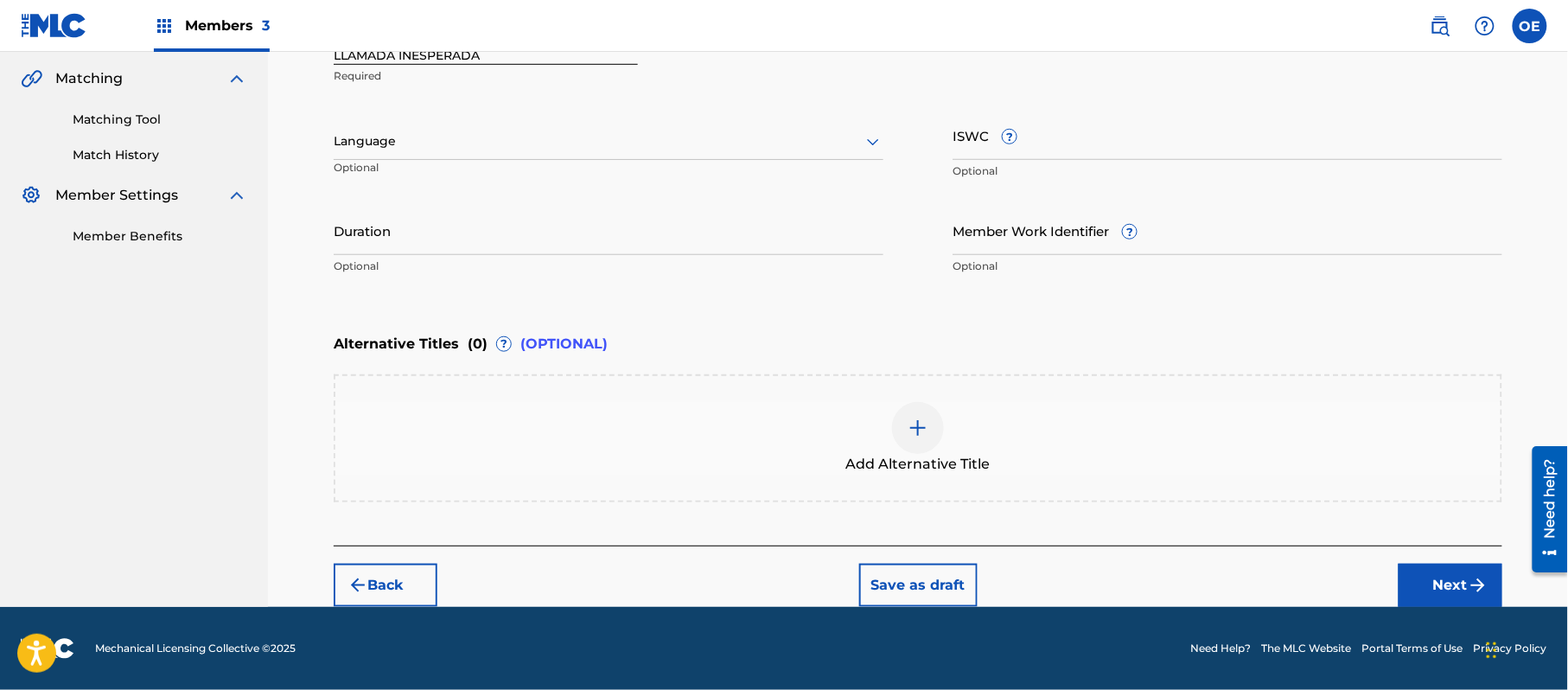
scroll to position [392, 0]
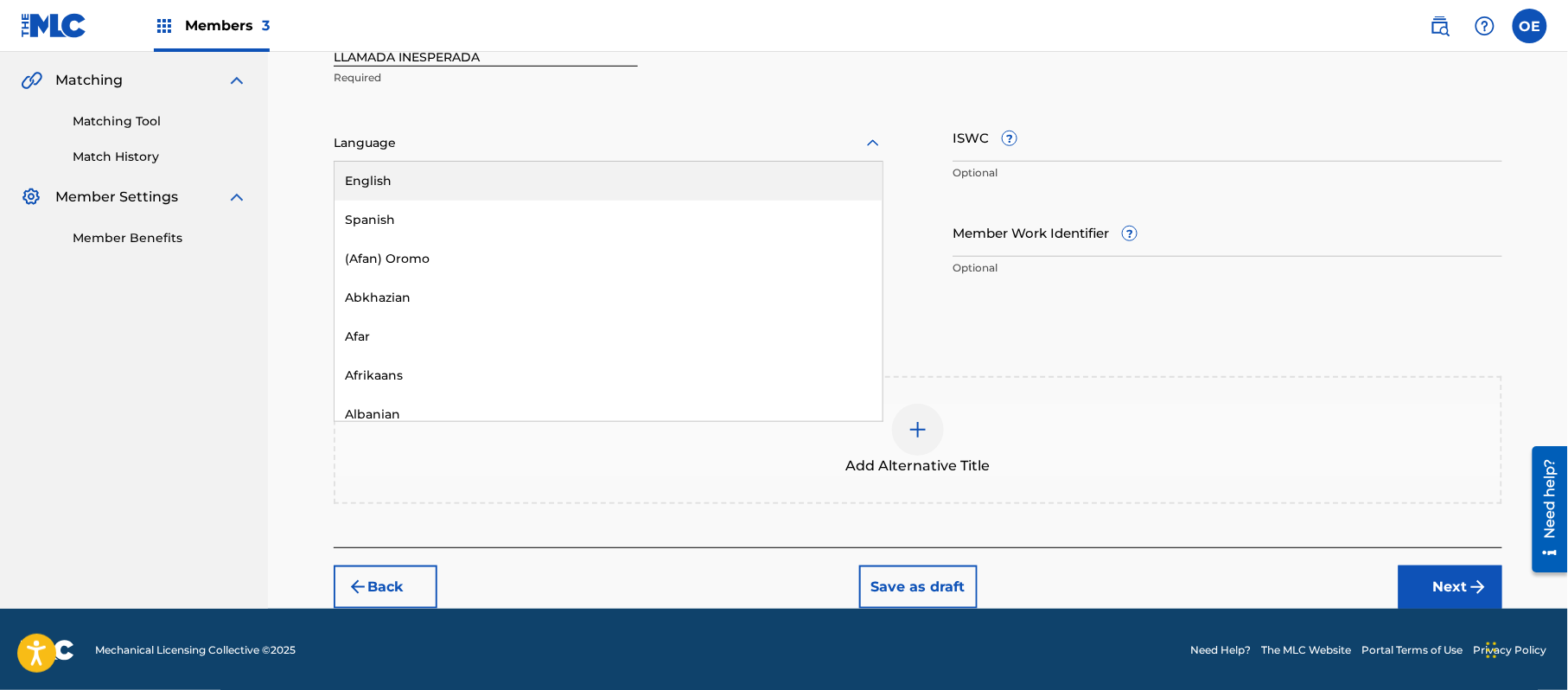
click at [458, 133] on div at bounding box center [608, 143] width 550 height 22
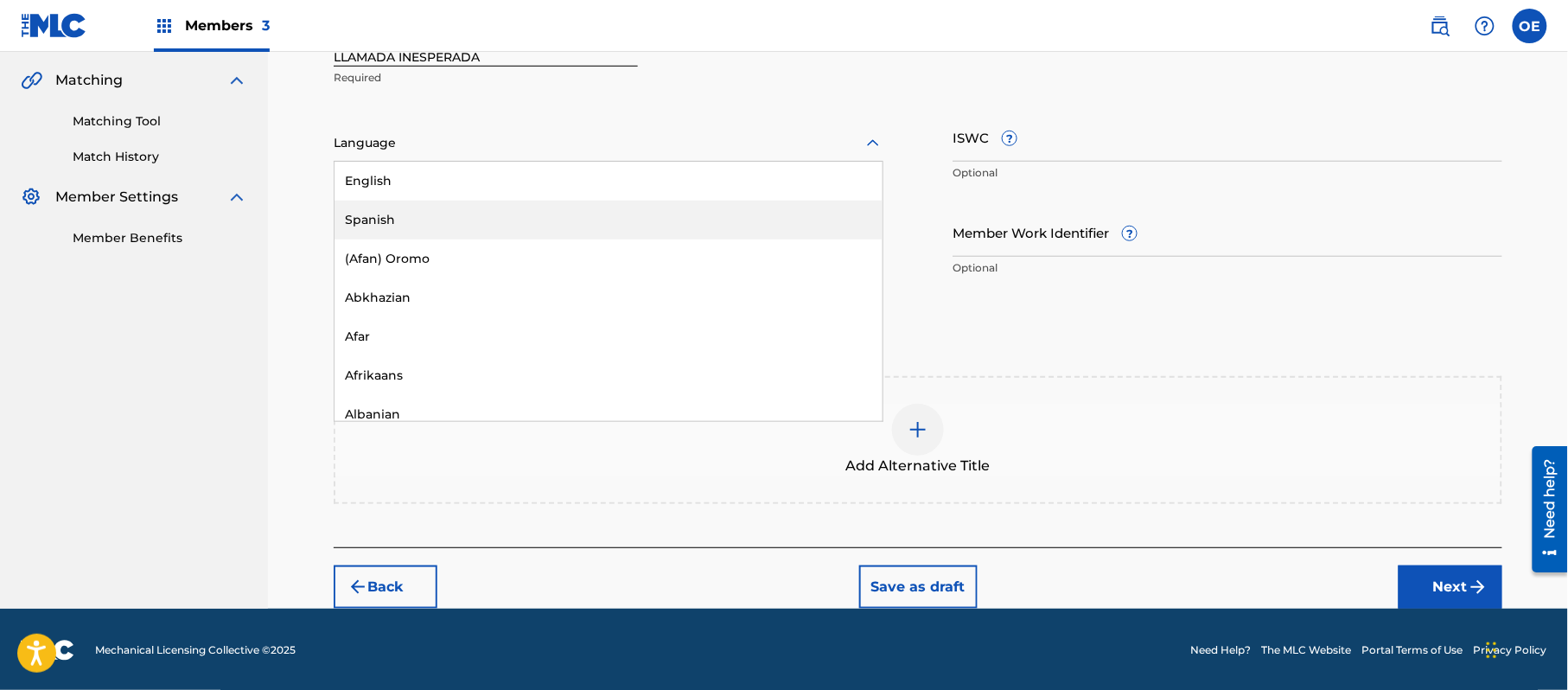
drag, startPoint x: 446, startPoint y: 216, endPoint x: 266, endPoint y: 183, distance: 183.0
click at [441, 216] on div "Spanish" at bounding box center [608, 220] width 548 height 39
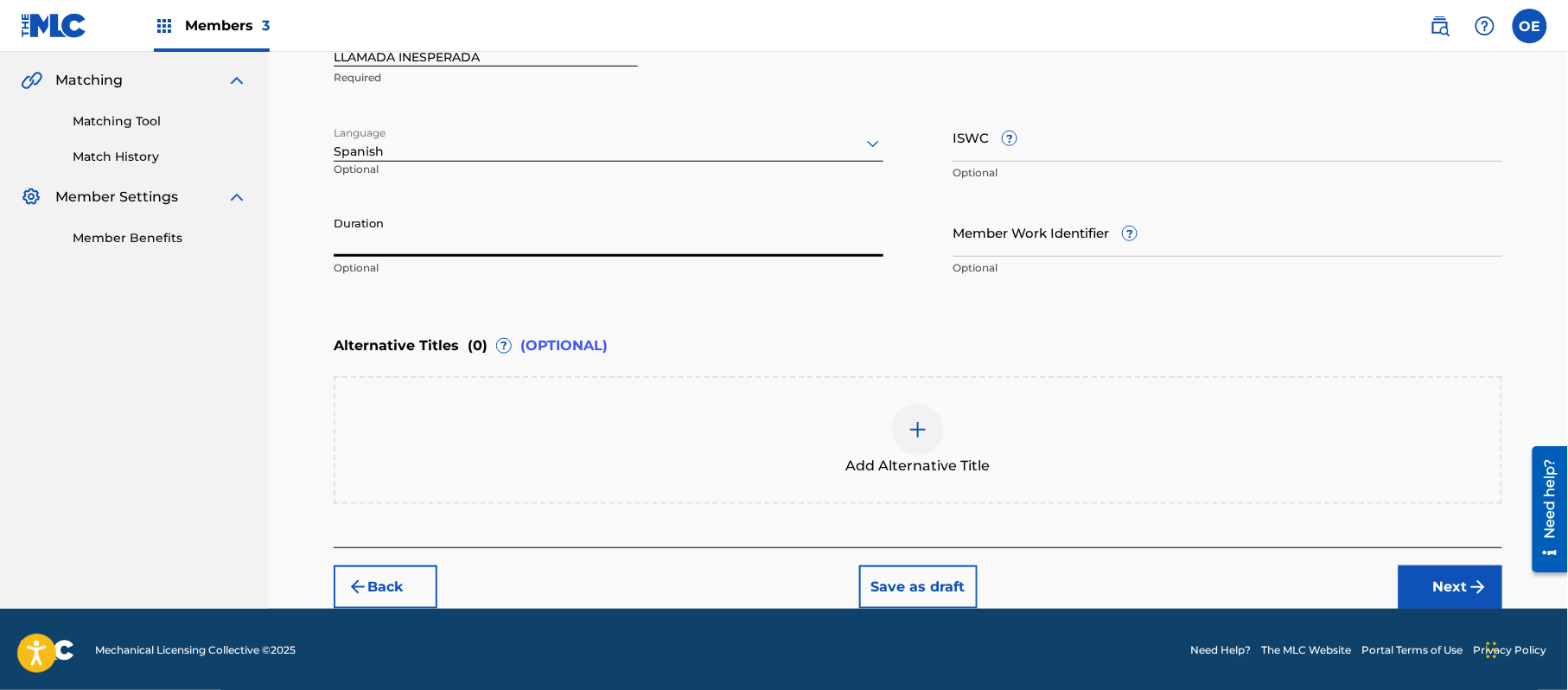
click at [433, 229] on input "Duration" at bounding box center [608, 231] width 550 height 49
click at [1451, 592] on button "Next" at bounding box center [1451, 587] width 104 height 43
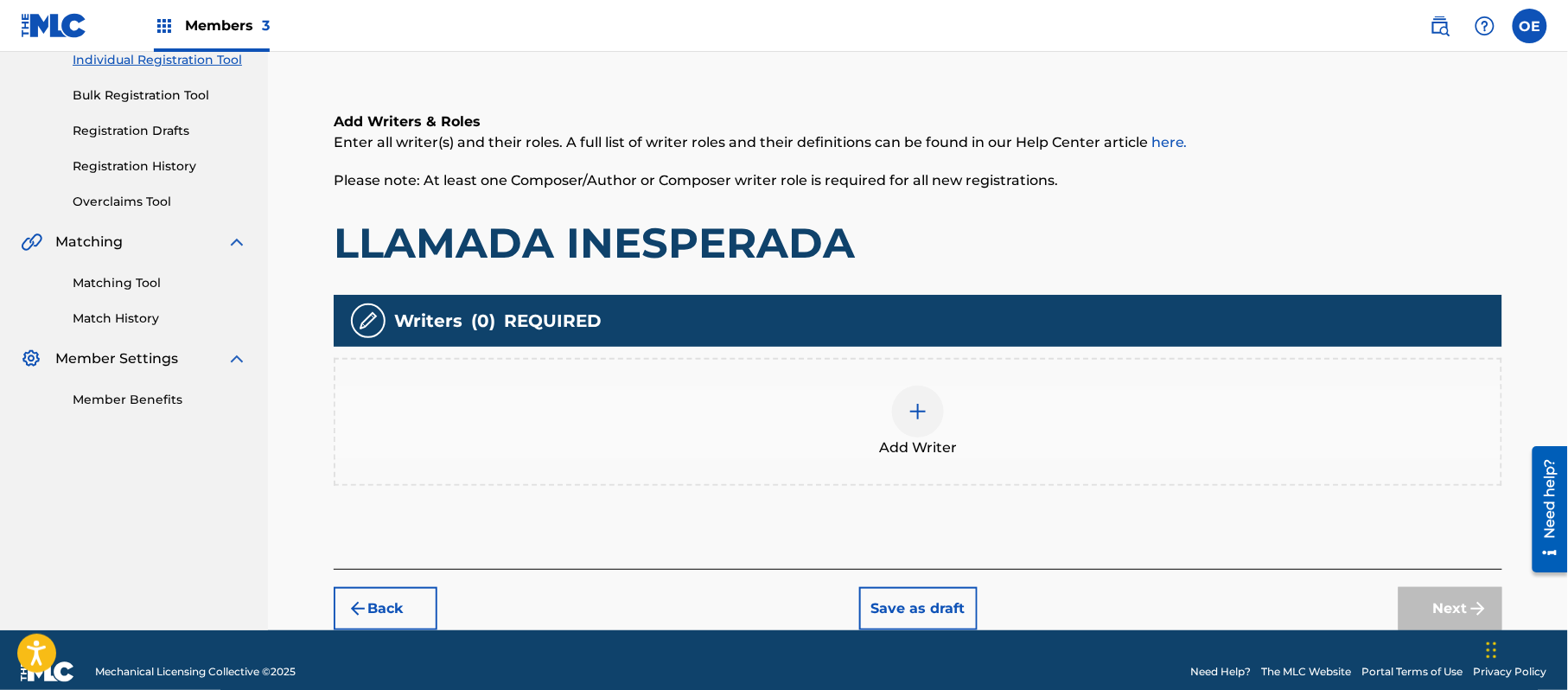
scroll to position [78, 0]
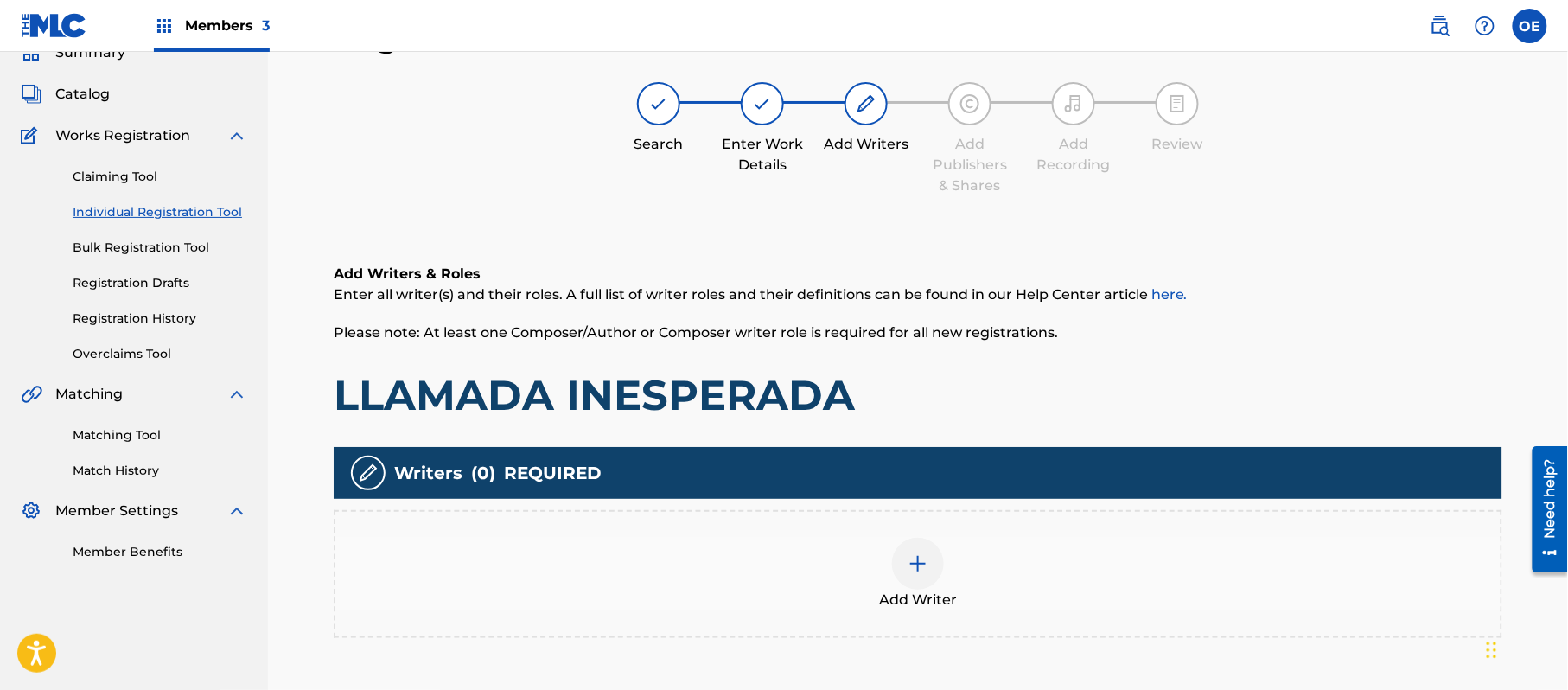
click at [948, 578] on div "Add Writer" at bounding box center [918, 574] width 1165 height 73
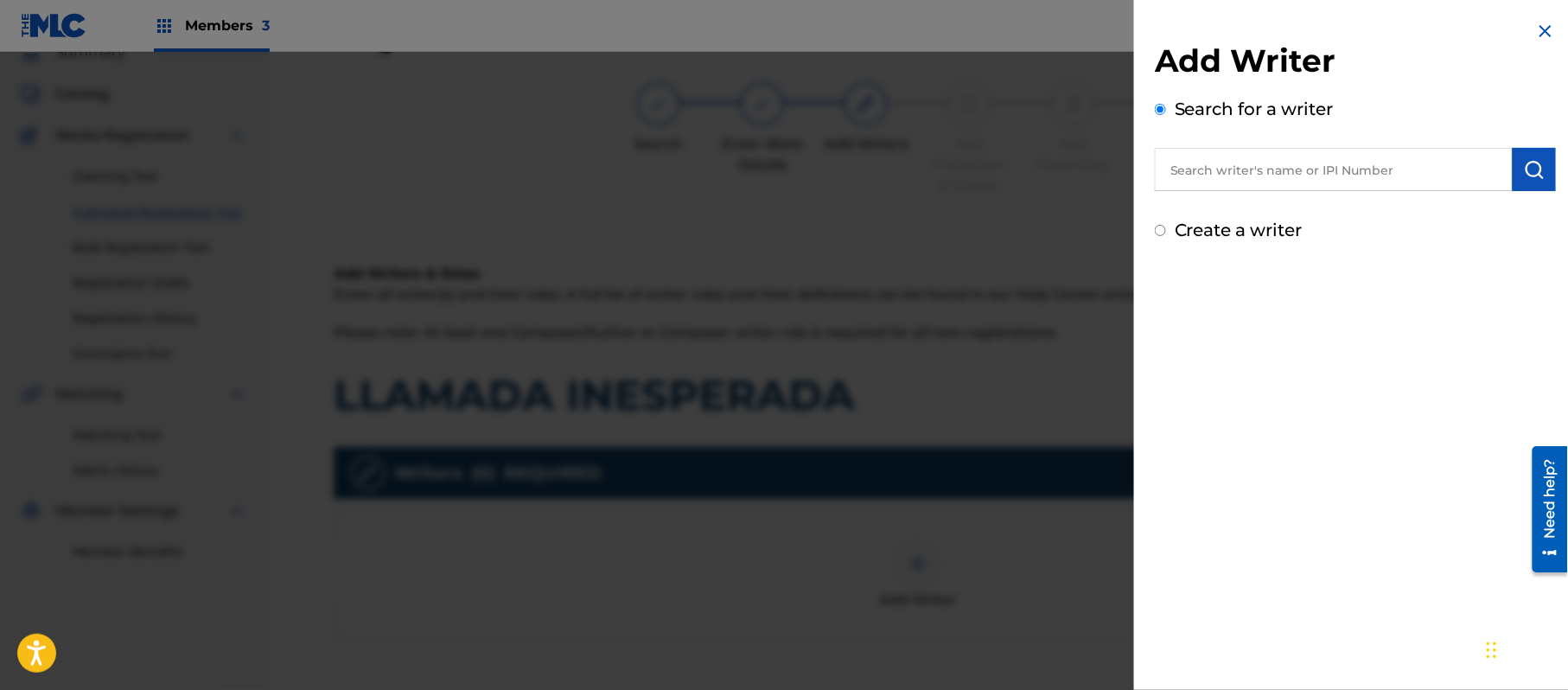
click at [1223, 229] on label "Create a writer" at bounding box center [1239, 229] width 128 height 21
click at [1166, 229] on input "Create a writer" at bounding box center [1160, 230] width 12 height 12
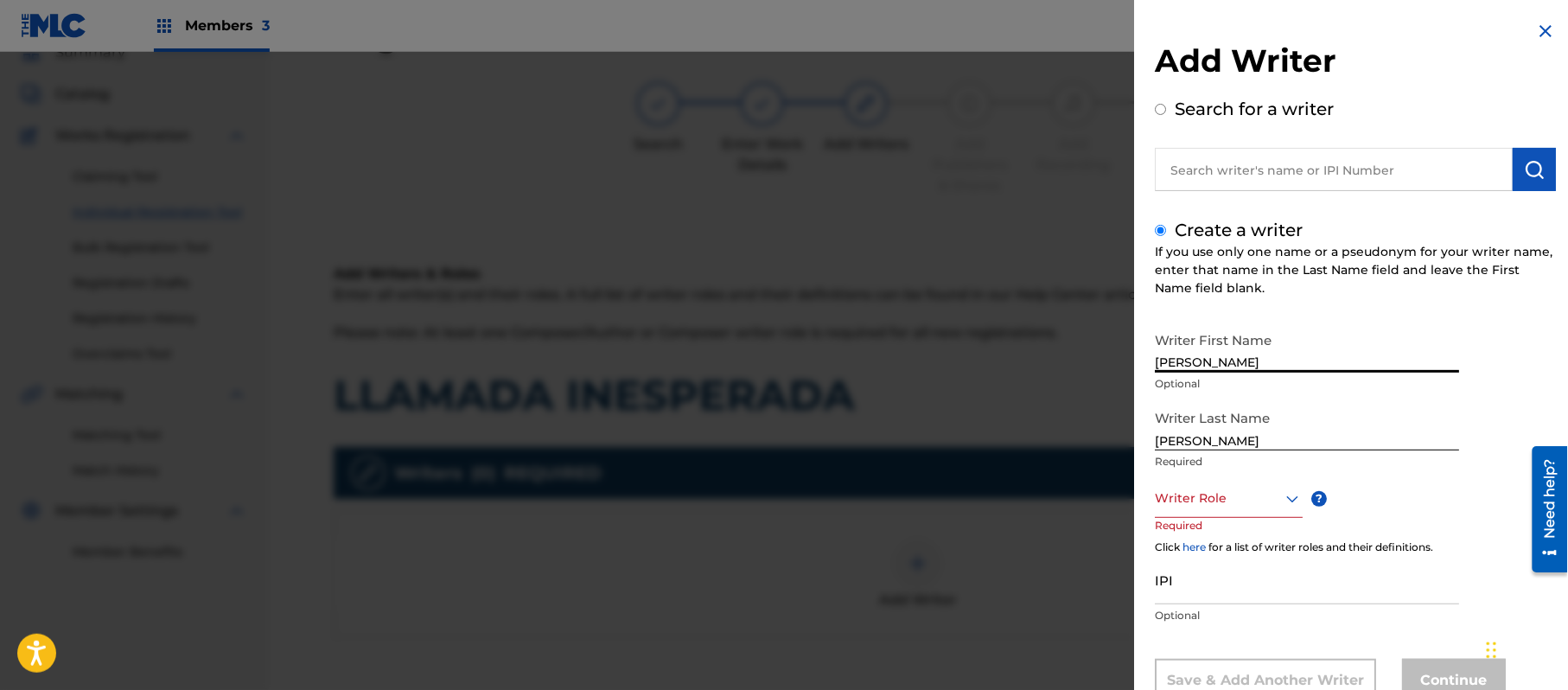
drag, startPoint x: 1312, startPoint y: 364, endPoint x: 1187, endPoint y: 387, distance: 127.1
click at [1187, 387] on div "Writer First Name [PERSON_NAME] Optional" at bounding box center [1306, 362] width 304 height 78
drag, startPoint x: 1227, startPoint y: 434, endPoint x: 1044, endPoint y: 443, distance: 183.2
click at [1055, 440] on div "Add Writer Search for a writer Create a writer If you use only one name or a ps…" at bounding box center [784, 371] width 1568 height 638
click at [1205, 488] on div "Writer Role" at bounding box center [1228, 497] width 148 height 39
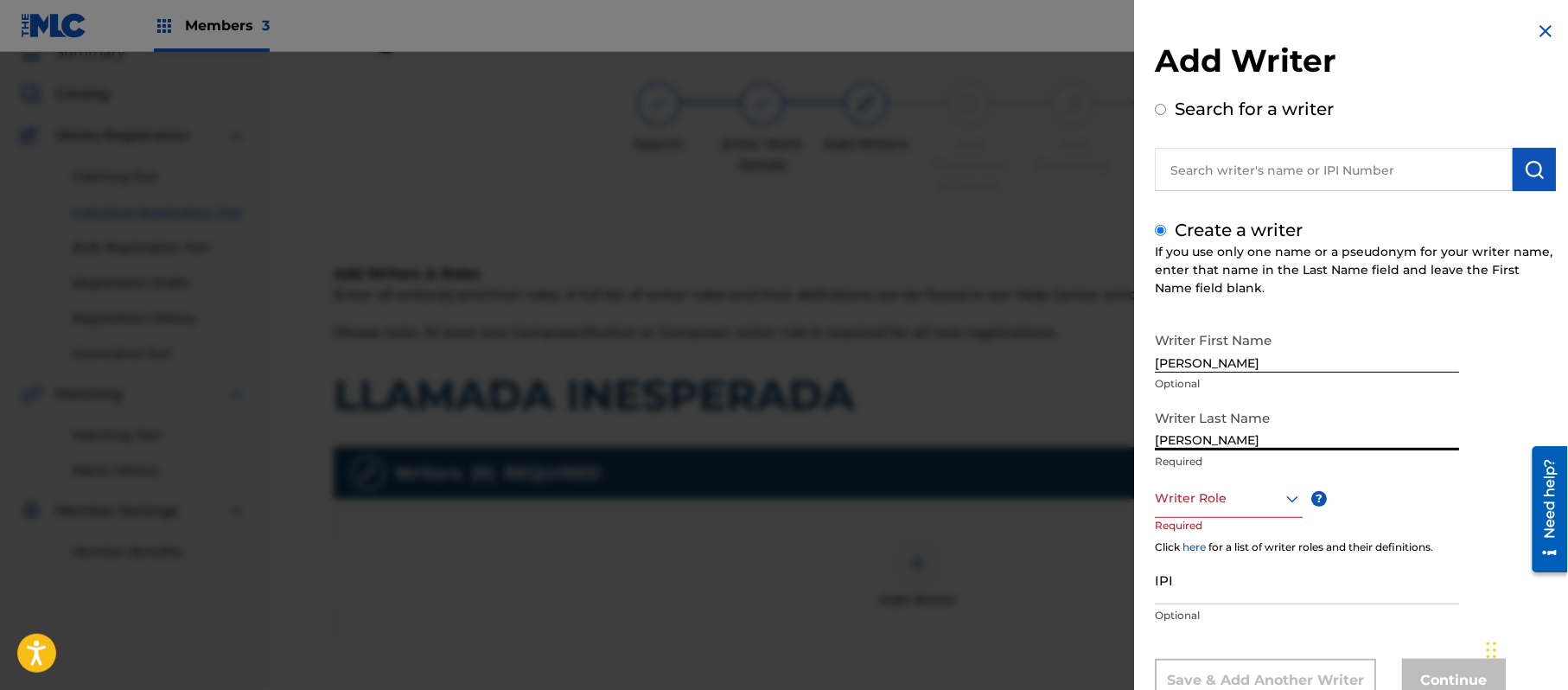
scroll to position [59, 0]
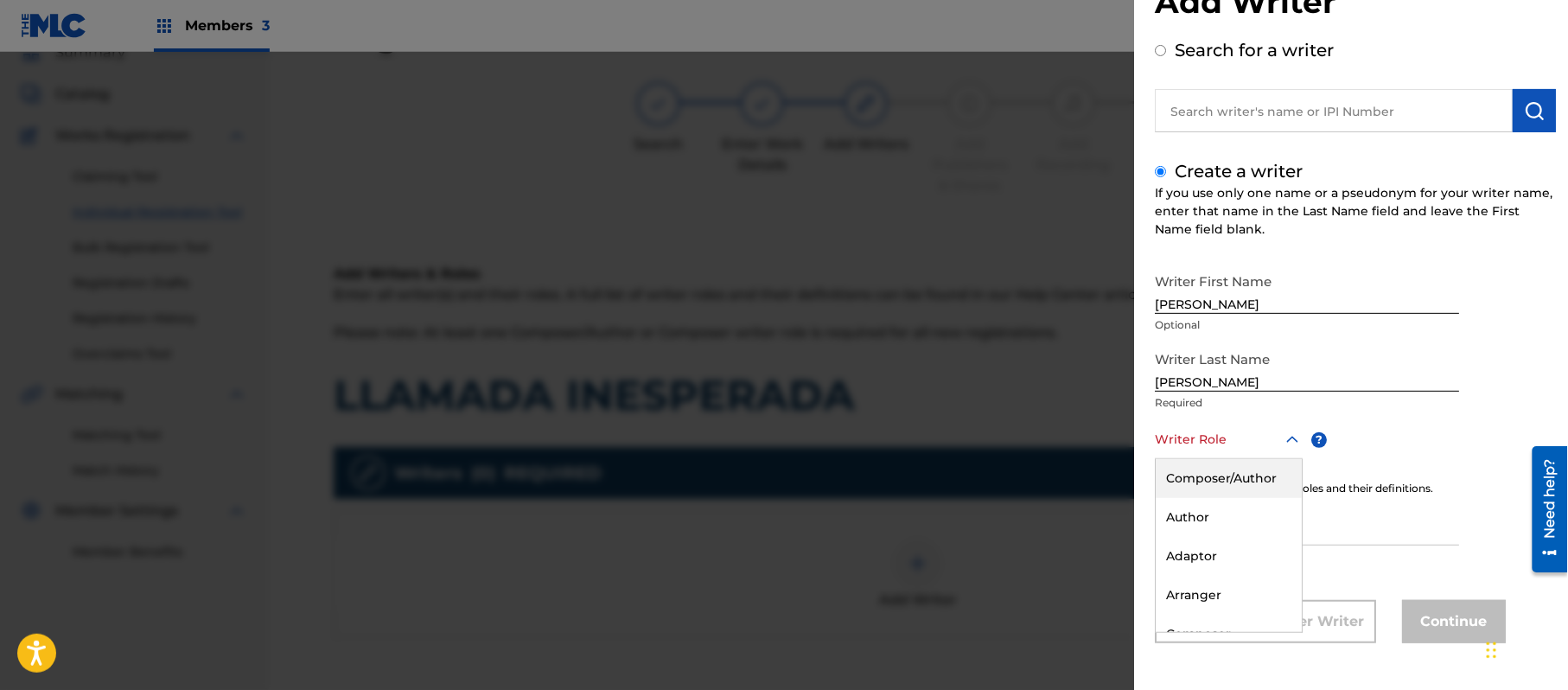
drag, startPoint x: 1208, startPoint y: 485, endPoint x: 928, endPoint y: 425, distance: 286.4
click at [1208, 484] on div "Composer/Author" at bounding box center [1228, 478] width 146 height 39
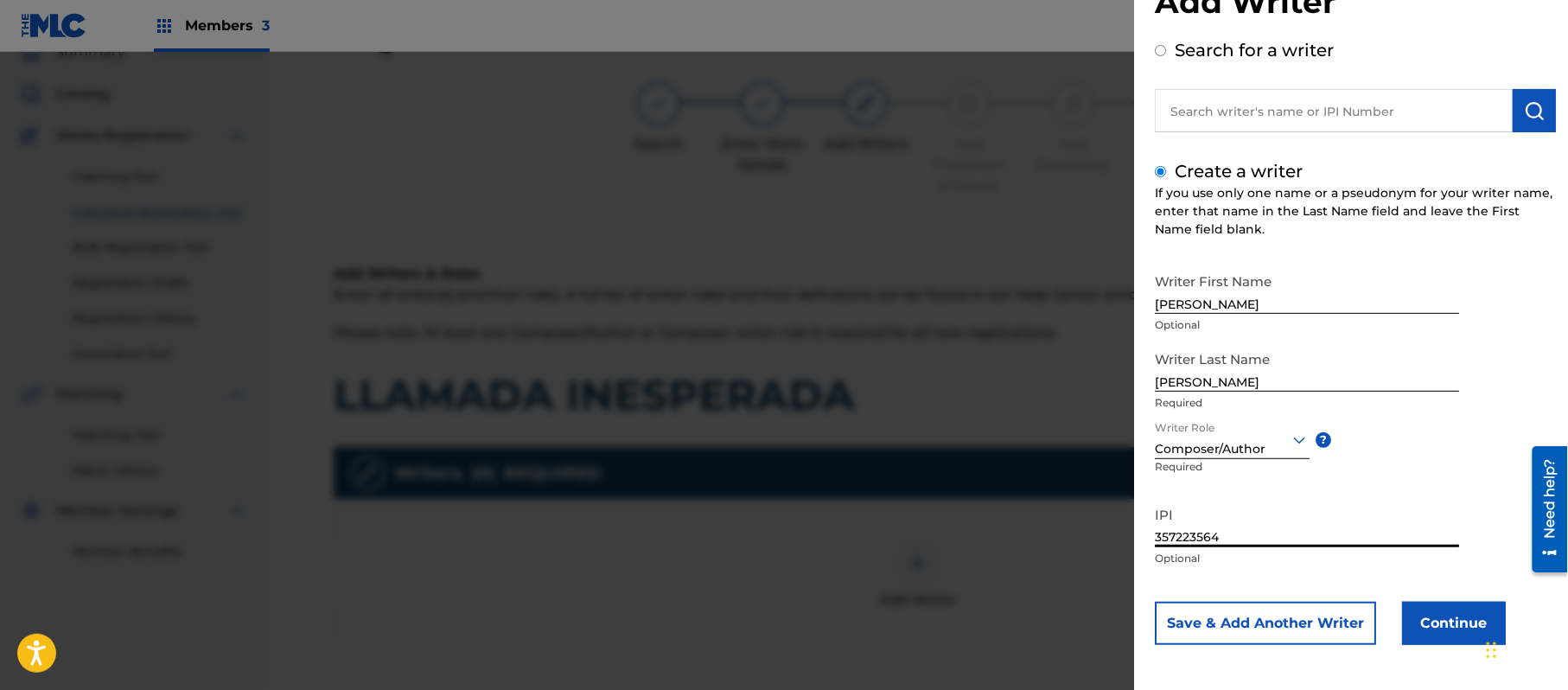
click at [1442, 606] on button "Continue" at bounding box center [1454, 623] width 104 height 43
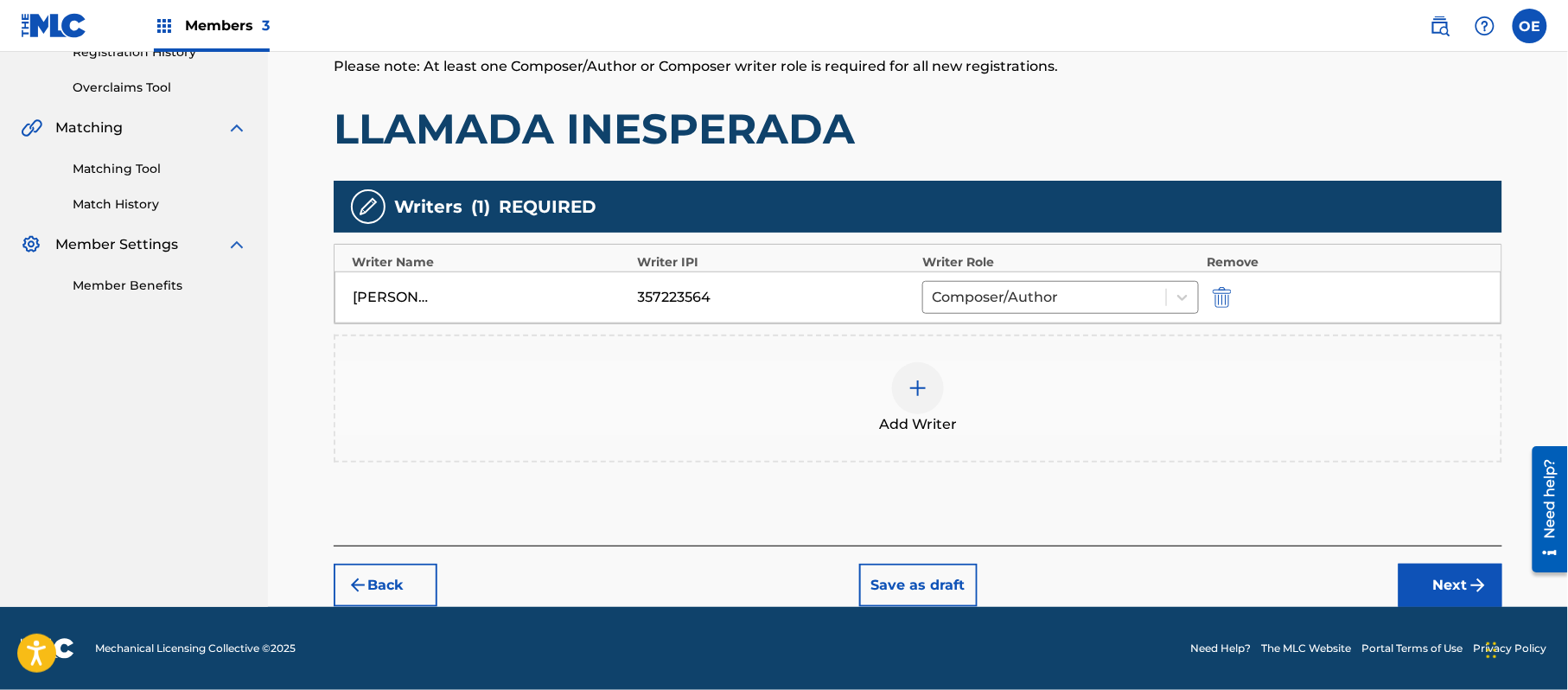
click at [1416, 574] on button "Next" at bounding box center [1451, 585] width 104 height 43
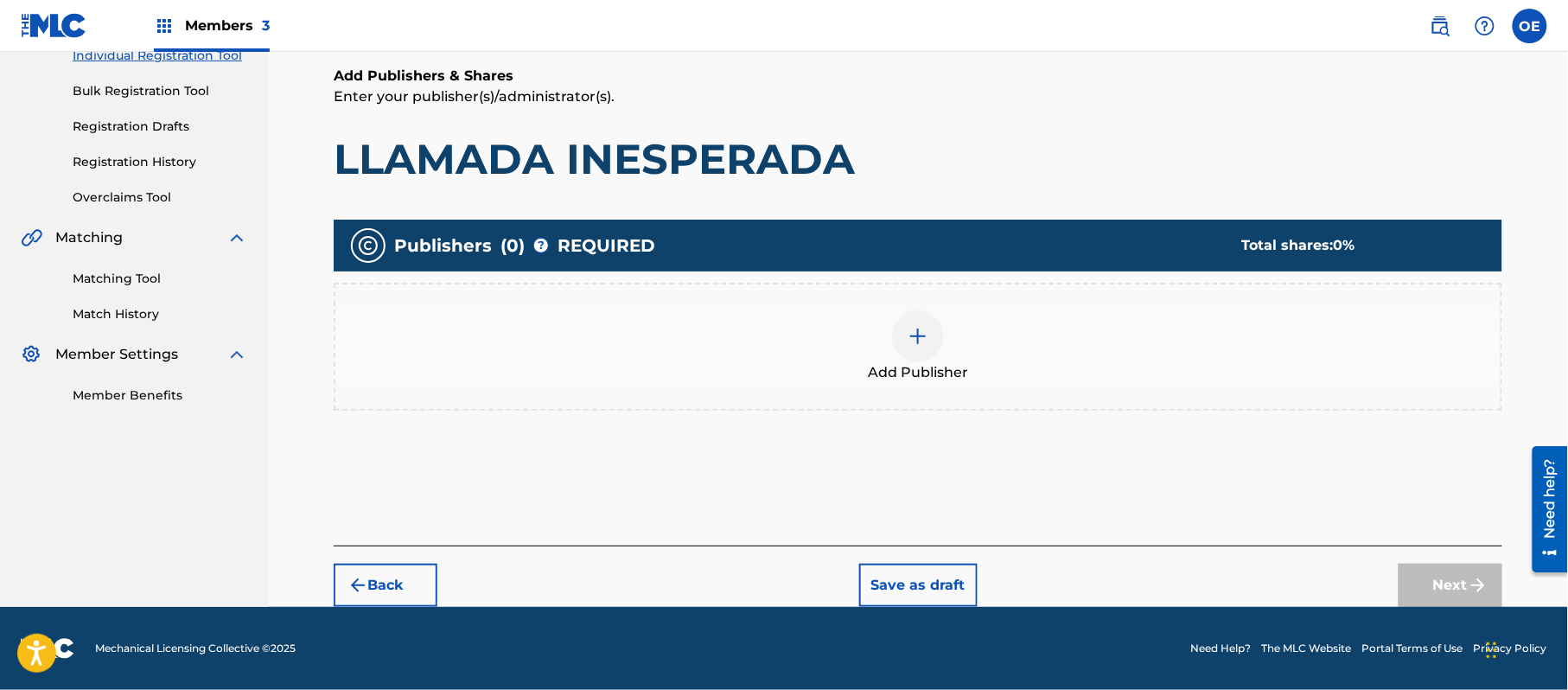
scroll to position [78, 0]
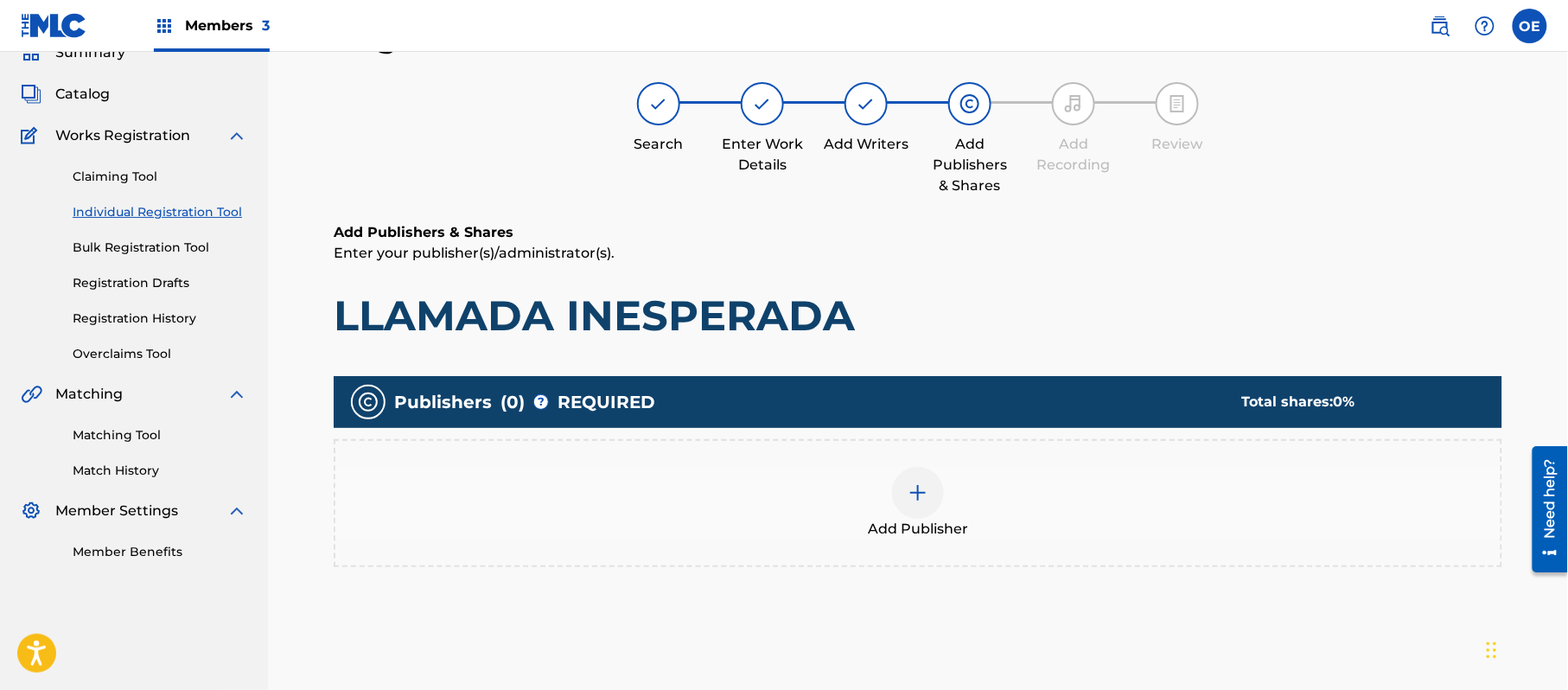
click at [1095, 568] on div "Publishers ( 0 ) ? REQUIRED Total shares: 0 % Add Publisher" at bounding box center [918, 479] width 1169 height 208
click at [1004, 530] on div "Add Publisher" at bounding box center [918, 503] width 1165 height 73
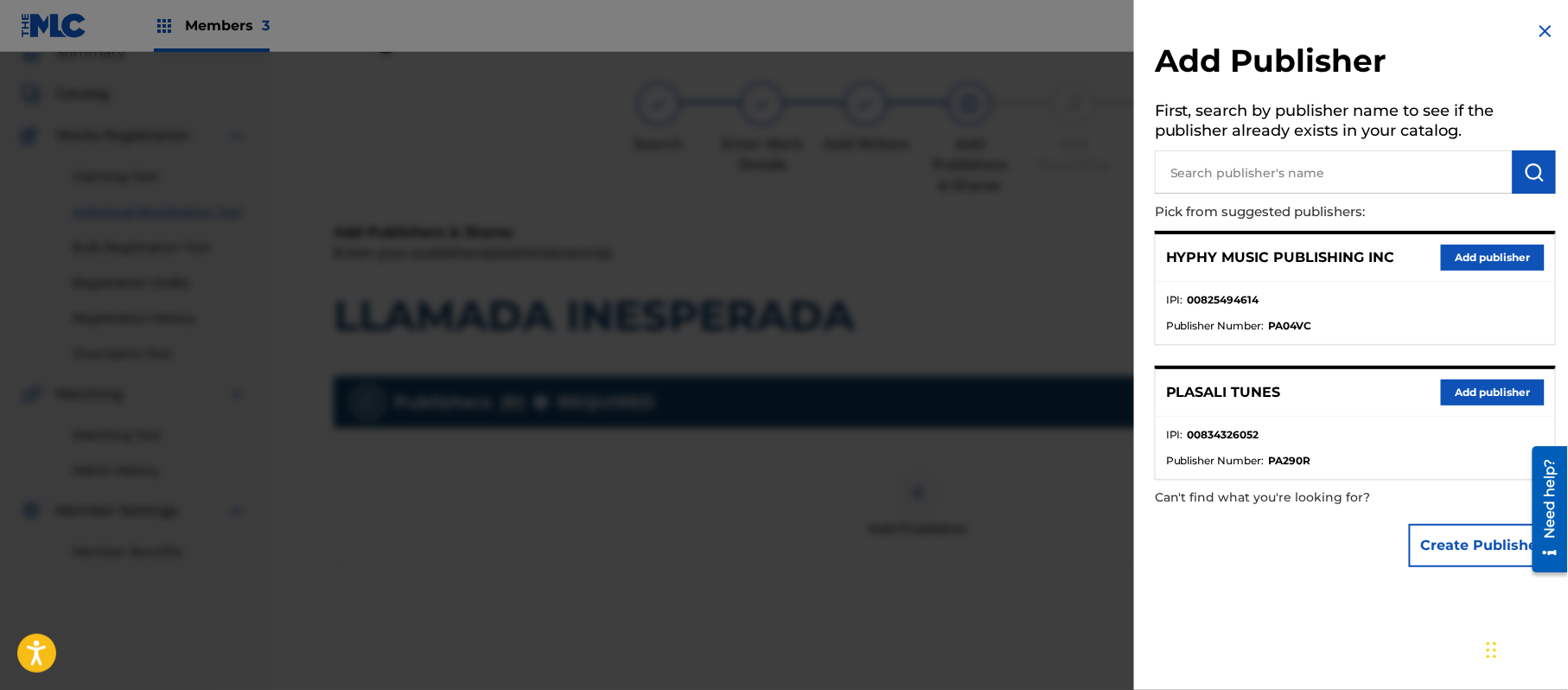
click at [1477, 270] on button "Add publisher" at bounding box center [1494, 257] width 104 height 26
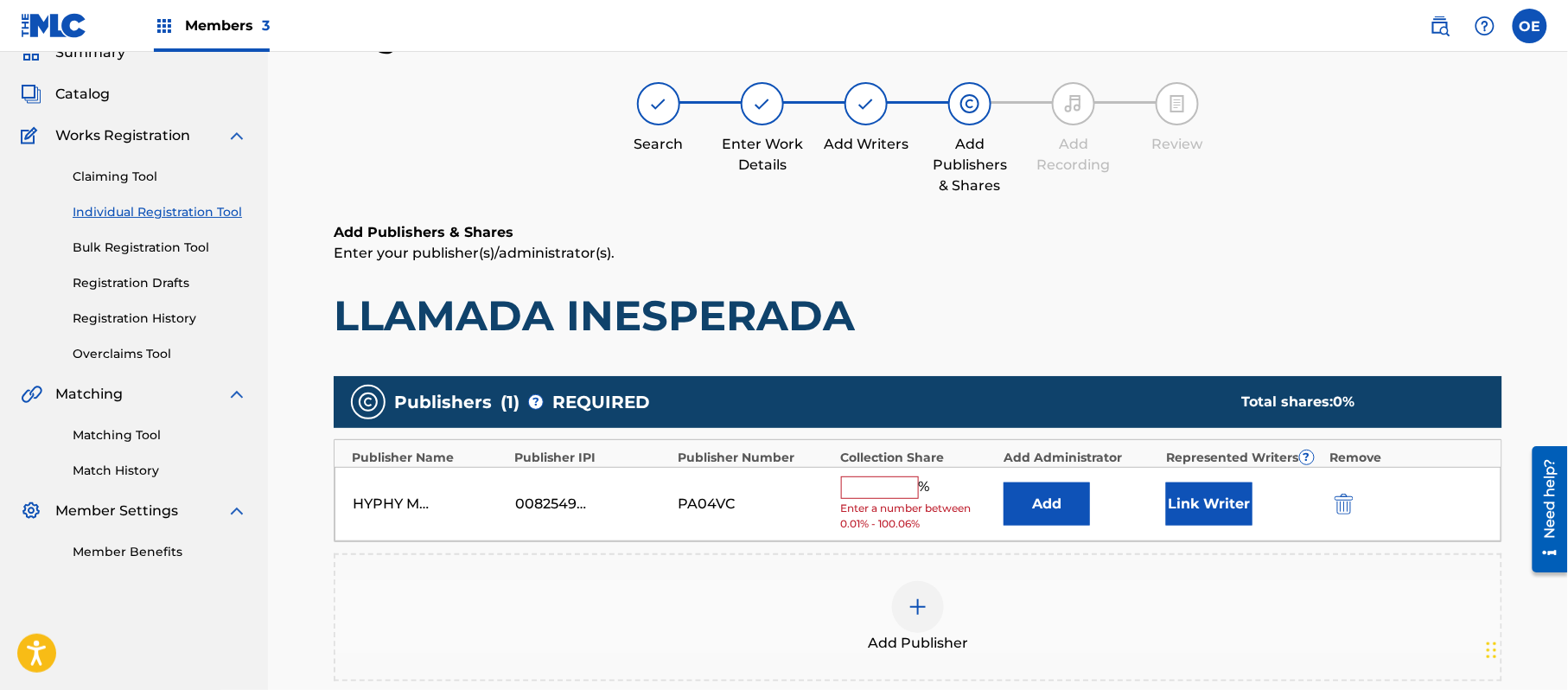
drag, startPoint x: 847, startPoint y: 470, endPoint x: 860, endPoint y: 479, distance: 15.8
click at [847, 471] on div "HYPHY MUSIC PUBLISHING INC 00825494614 PA04VC % Enter a number between 0.01% - …" at bounding box center [918, 505] width 1167 height 75
click at [861, 484] on input "text" at bounding box center [879, 487] width 78 height 22
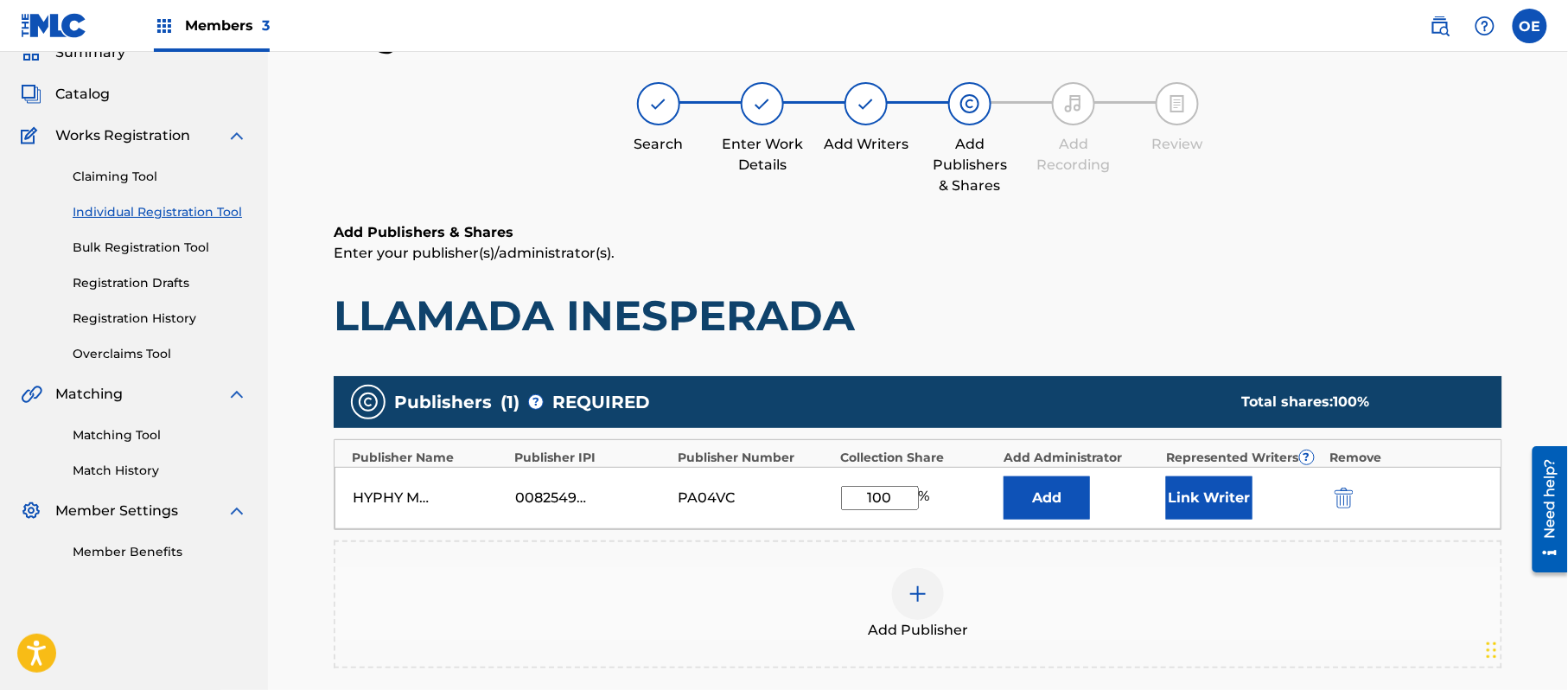
click at [1166, 503] on div "HYPHY MUSIC PUBLISHING INC 00825494614 PA04VC 100 % Add Link Writer" at bounding box center [918, 497] width 1167 height 62
click at [1177, 501] on button "Link Writer" at bounding box center [1209, 497] width 86 height 43
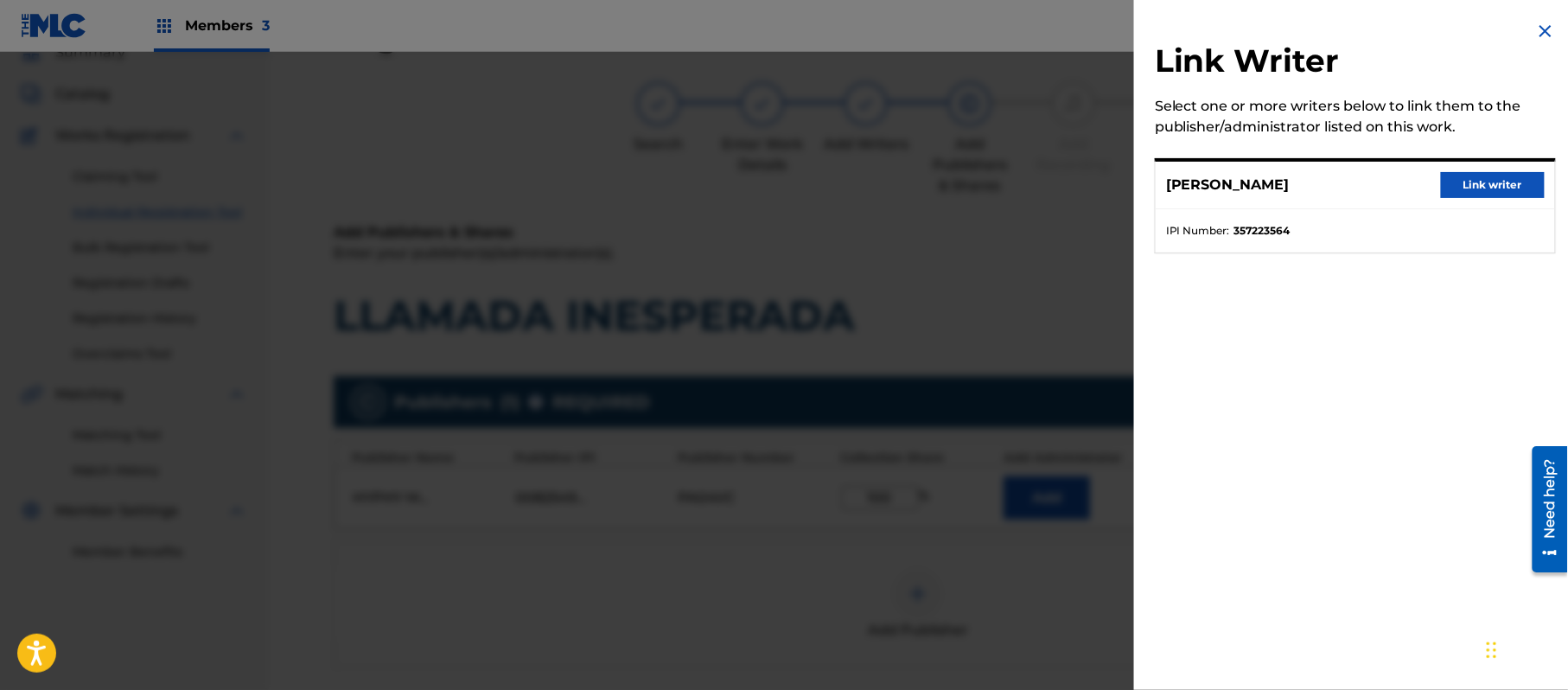
click at [1471, 169] on div "[PERSON_NAME] Link writer" at bounding box center [1356, 185] width 400 height 47
click at [1473, 173] on div "[PERSON_NAME] Link writer" at bounding box center [1356, 185] width 400 height 47
click at [1474, 177] on button "Link writer" at bounding box center [1494, 185] width 104 height 26
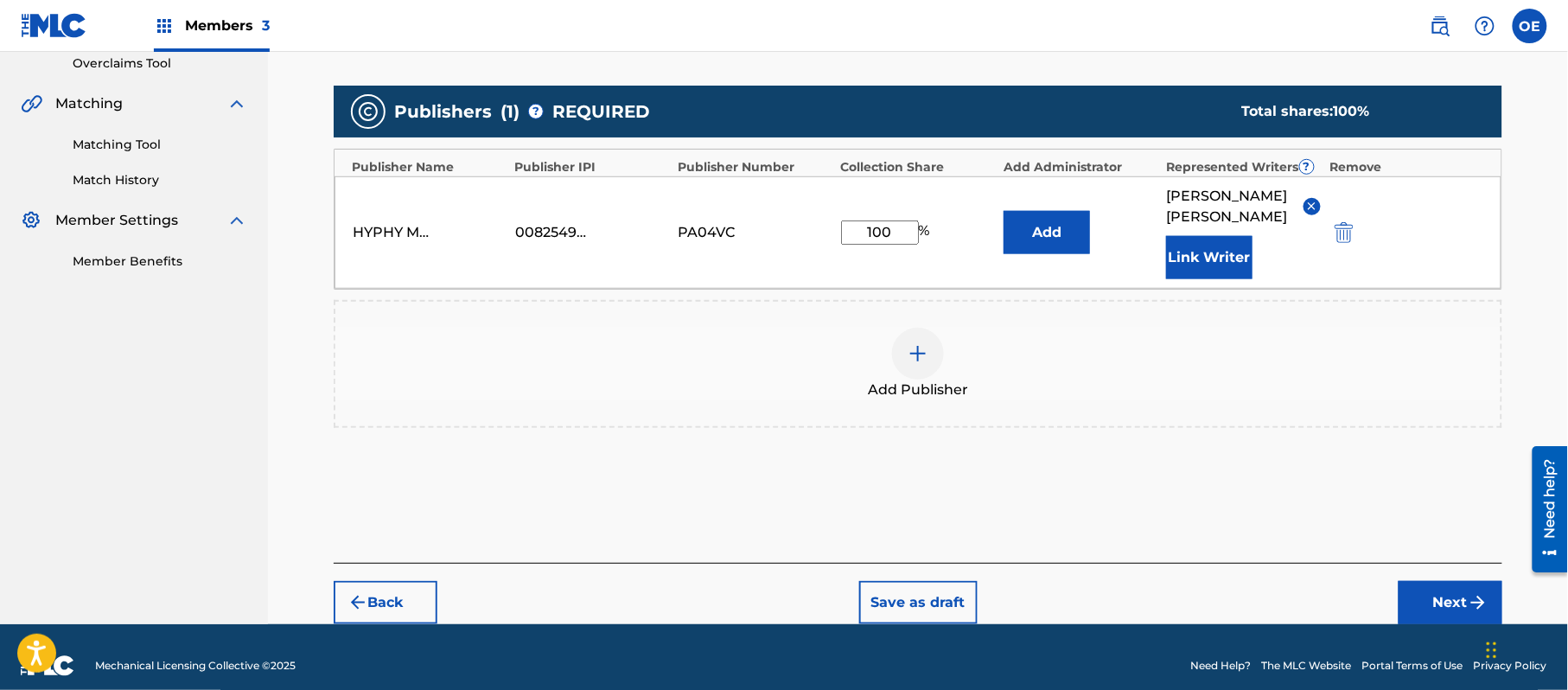
scroll to position [384, 0]
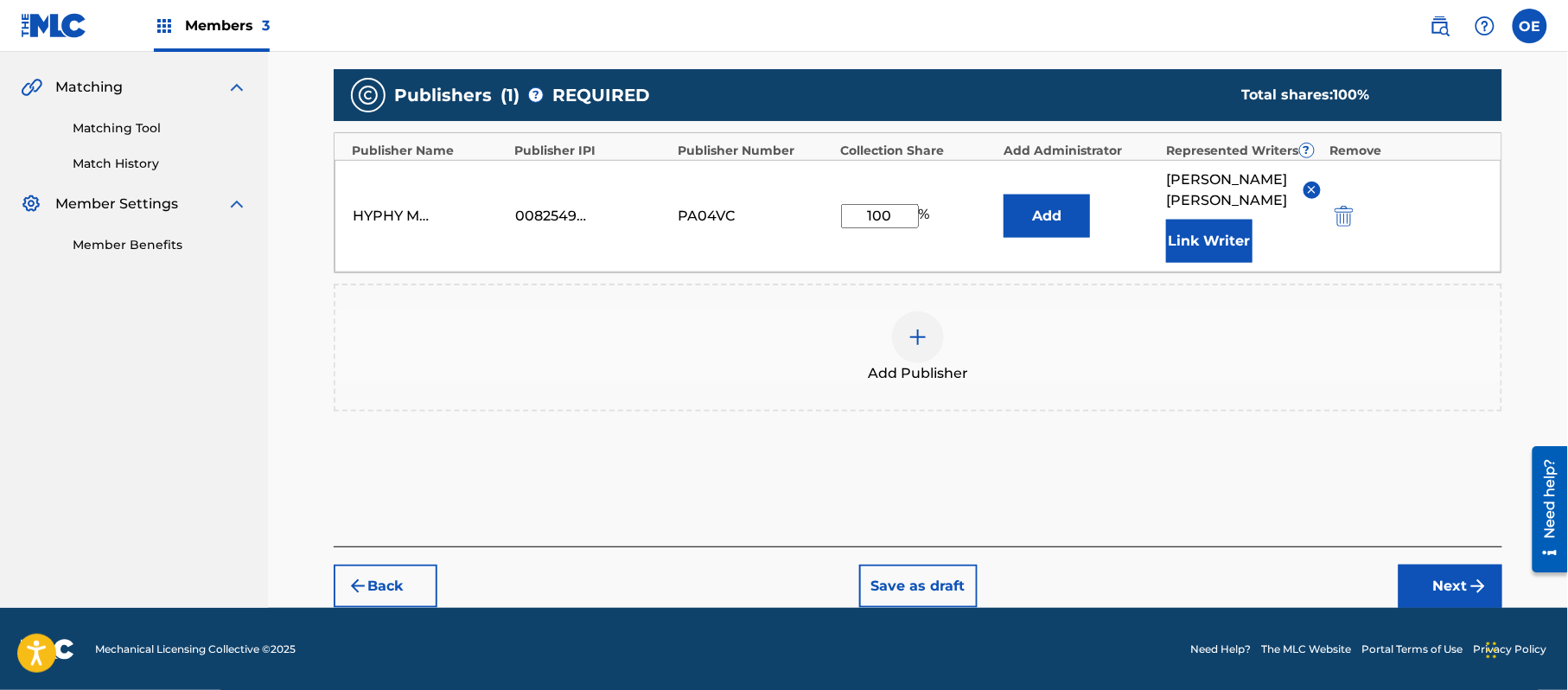
click at [1437, 577] on button "Next" at bounding box center [1451, 586] width 104 height 43
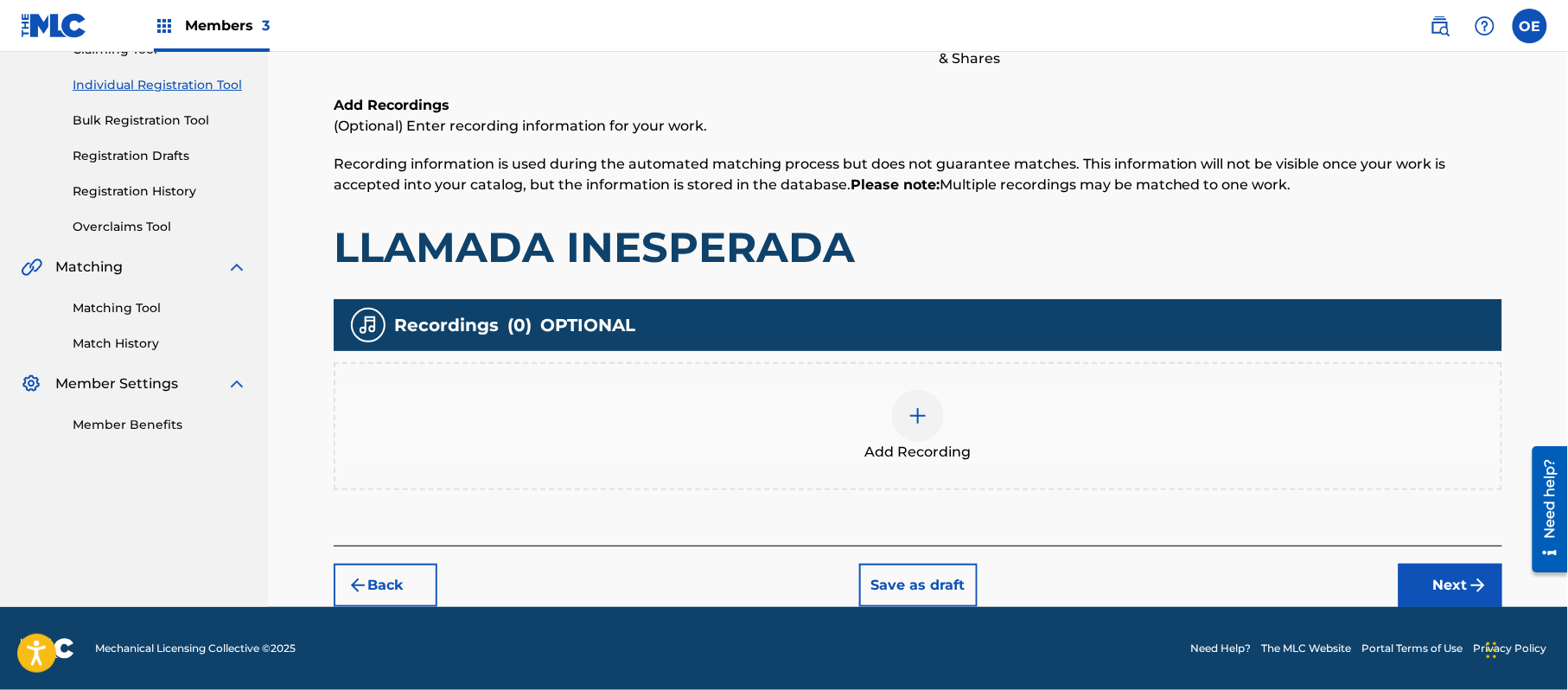
scroll to position [78, 0]
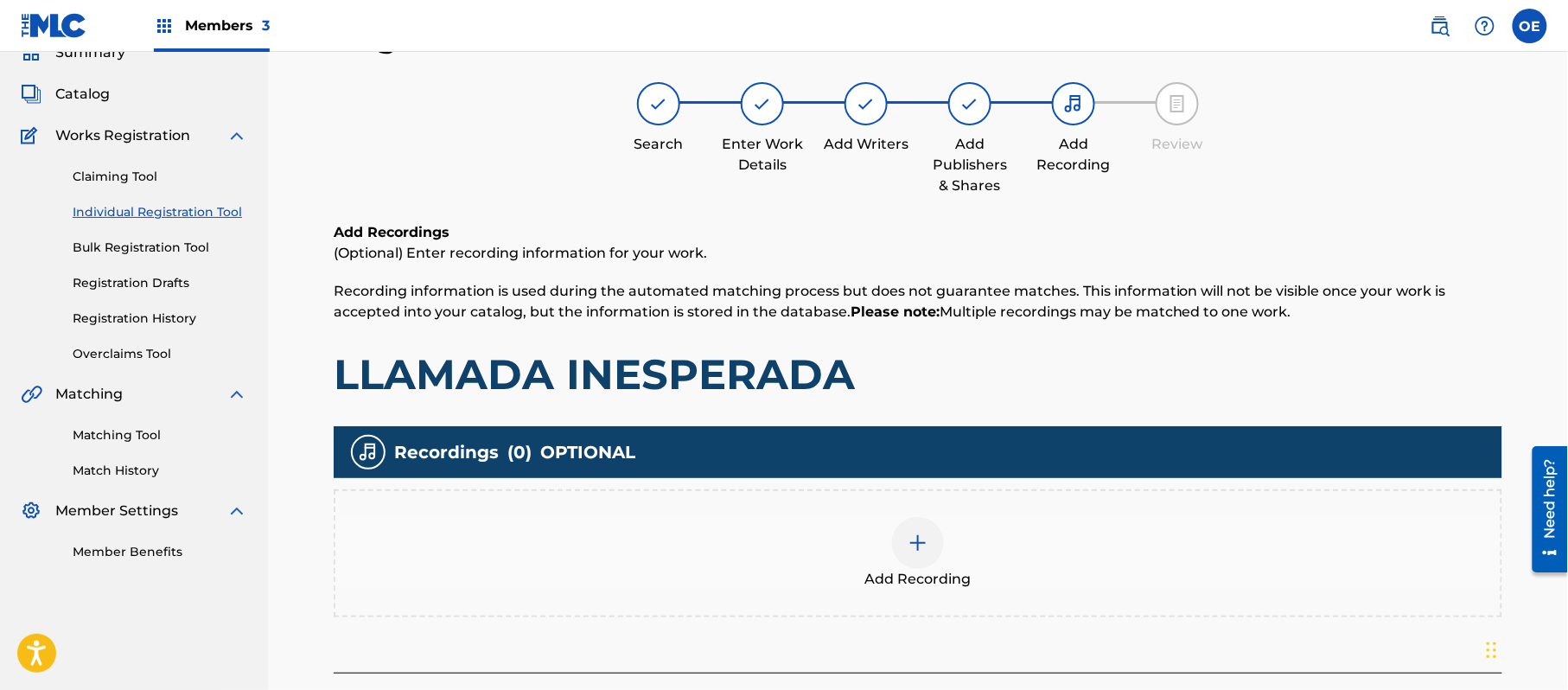
click at [959, 555] on div "Add Recording" at bounding box center [918, 553] width 1165 height 73
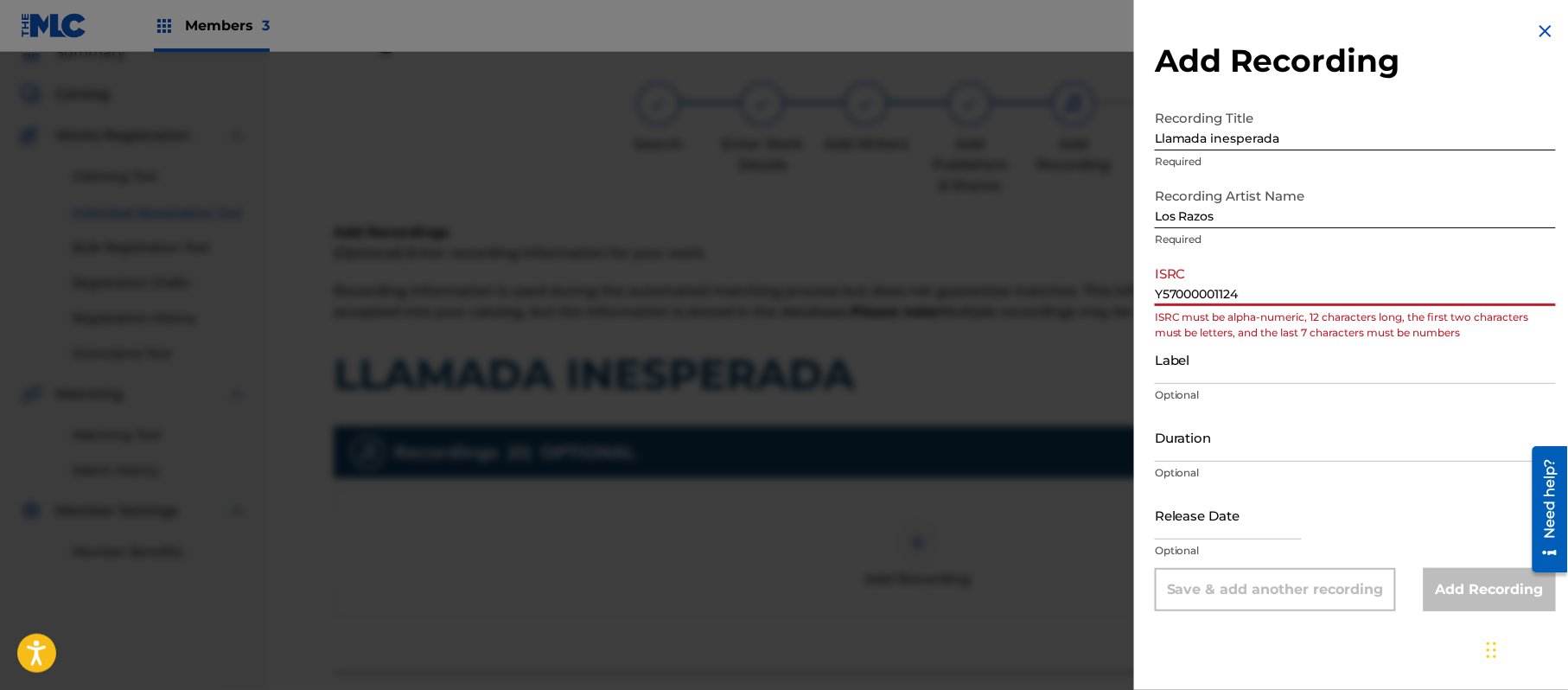
drag, startPoint x: 1273, startPoint y: 284, endPoint x: 1018, endPoint y: 284, distance: 255.0
click at [1018, 284] on div "Add Recording Recording Title Llamada inesperada Required Recording Artist Name…" at bounding box center [784, 371] width 1568 height 638
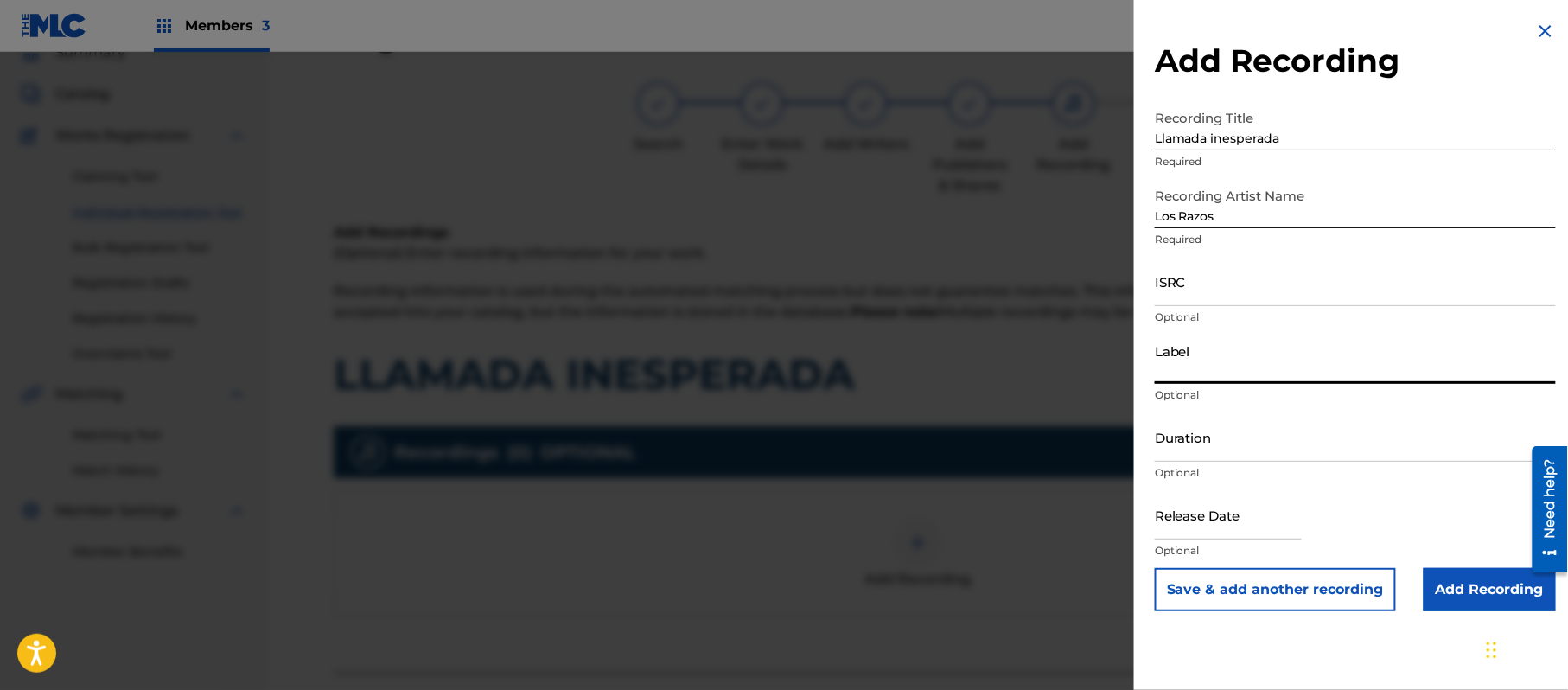
click at [1191, 356] on input "Label" at bounding box center [1355, 358] width 401 height 49
drag, startPoint x: 1239, startPoint y: 284, endPoint x: 1160, endPoint y: 358, distance: 108.2
click at [1195, 425] on input "Duration" at bounding box center [1355, 436] width 401 height 49
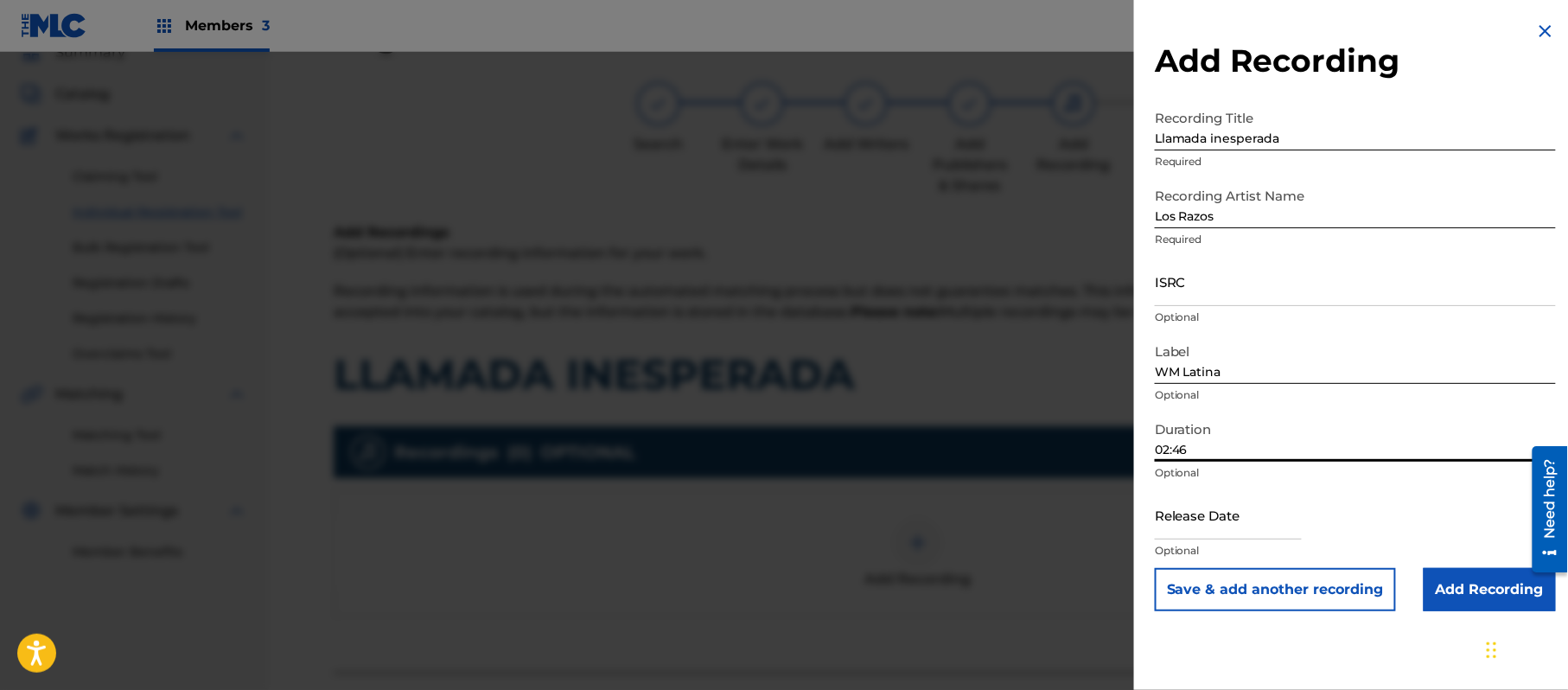
drag, startPoint x: 1256, startPoint y: 512, endPoint x: 1356, endPoint y: 527, distance: 101.1
click at [1256, 512] on input "text" at bounding box center [1228, 514] width 147 height 49
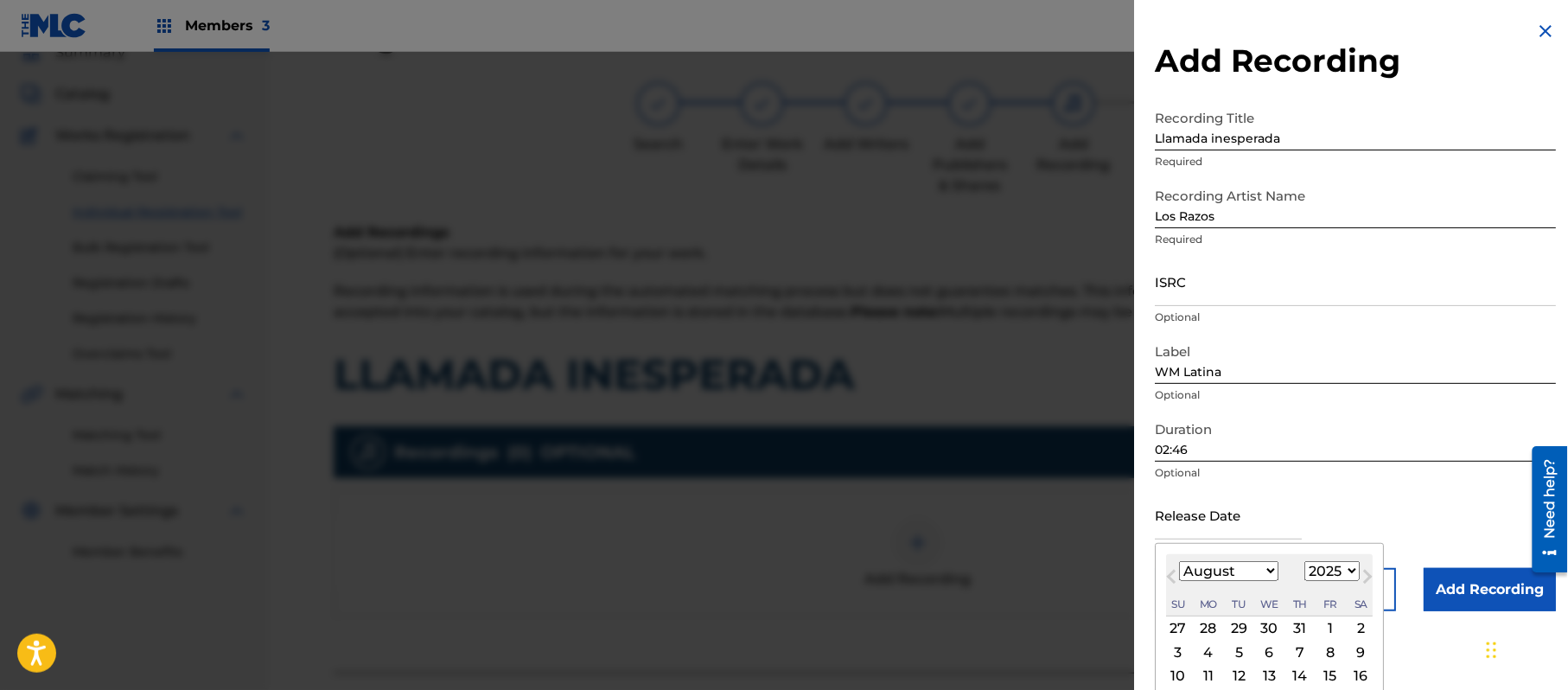
click at [1344, 569] on select "1899 1900 1901 1902 1903 1904 1905 1906 1907 1908 1909 1910 1911 1912 1913 1914…" at bounding box center [1332, 571] width 56 height 20
click at [1308, 561] on select "1899 1900 1901 1902 1903 1904 1905 1906 1907 1908 1909 1910 1911 1912 1913 1914…" at bounding box center [1332, 571] width 56 height 20
click at [1243, 568] on select "January February March April May June July August September October November De…" at bounding box center [1228, 571] width 100 height 20
click at [1180, 561] on select "January February March April May June July August September October November De…" at bounding box center [1228, 571] width 100 height 20
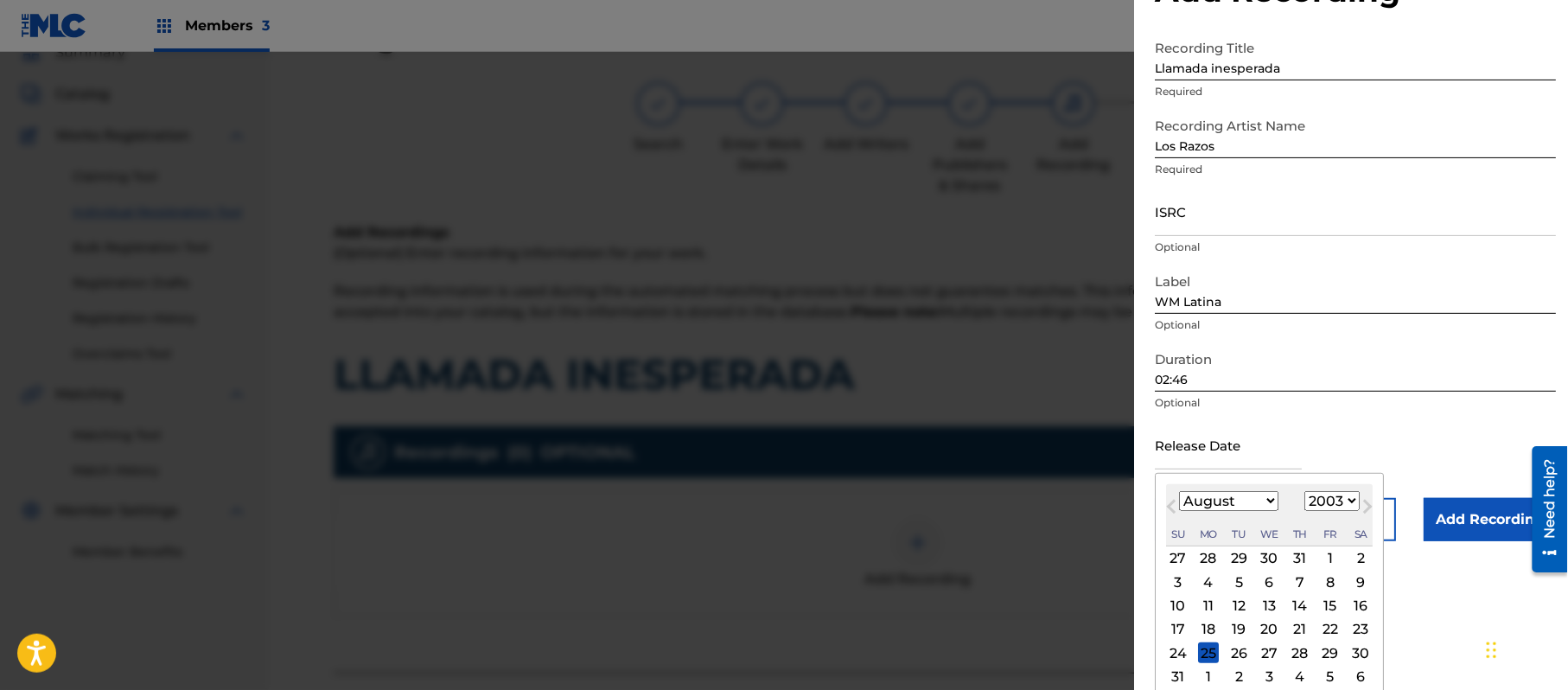
scroll to position [104, 0]
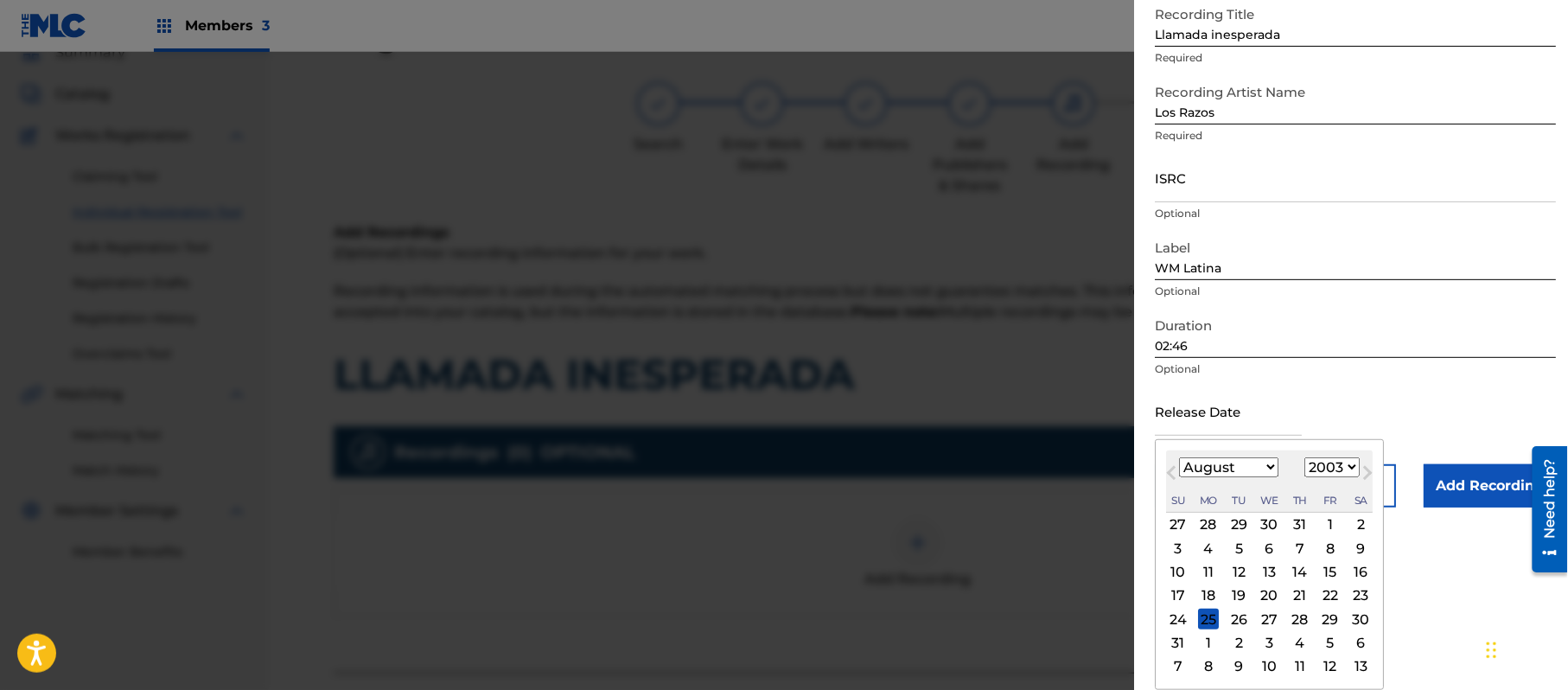
click at [1238, 592] on div "19" at bounding box center [1238, 595] width 21 height 21
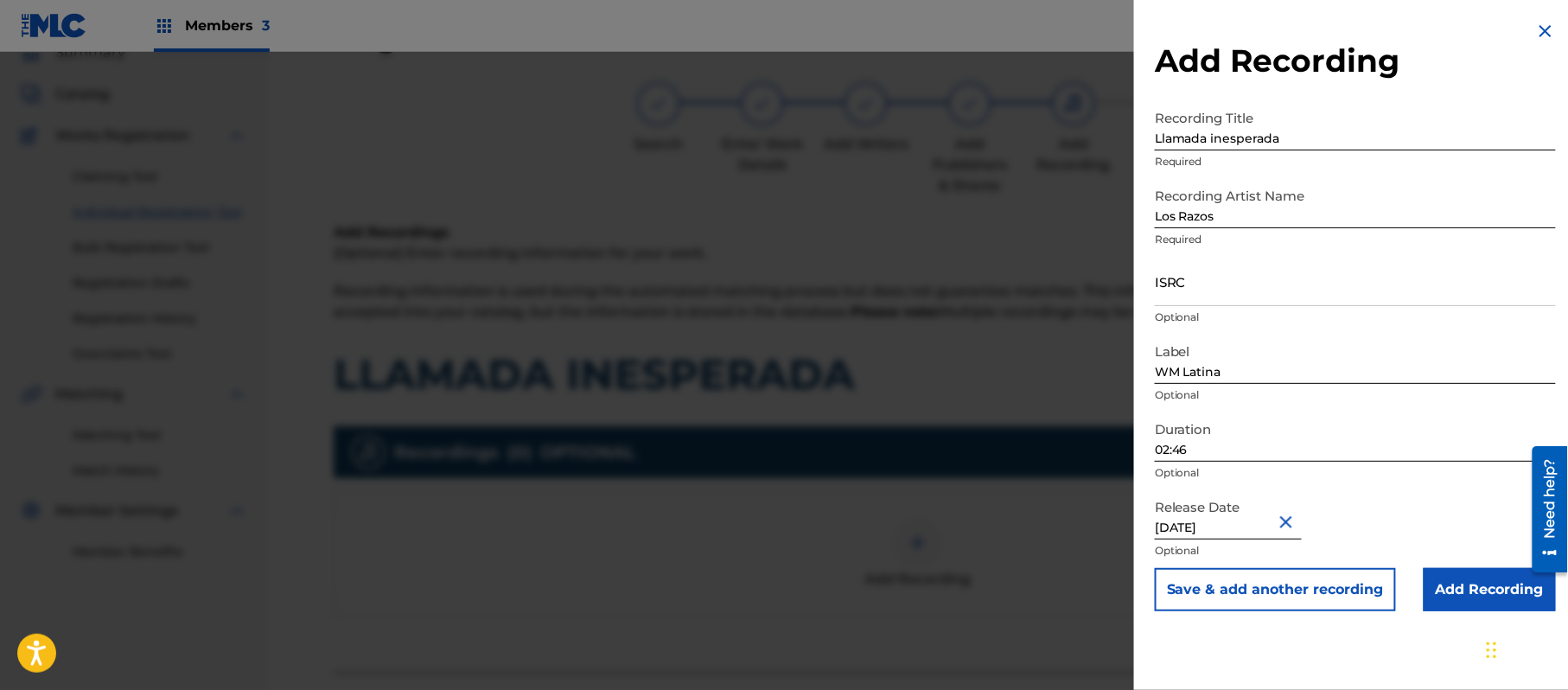
click at [1428, 581] on input "Add Recording" at bounding box center [1490, 590] width 133 height 43
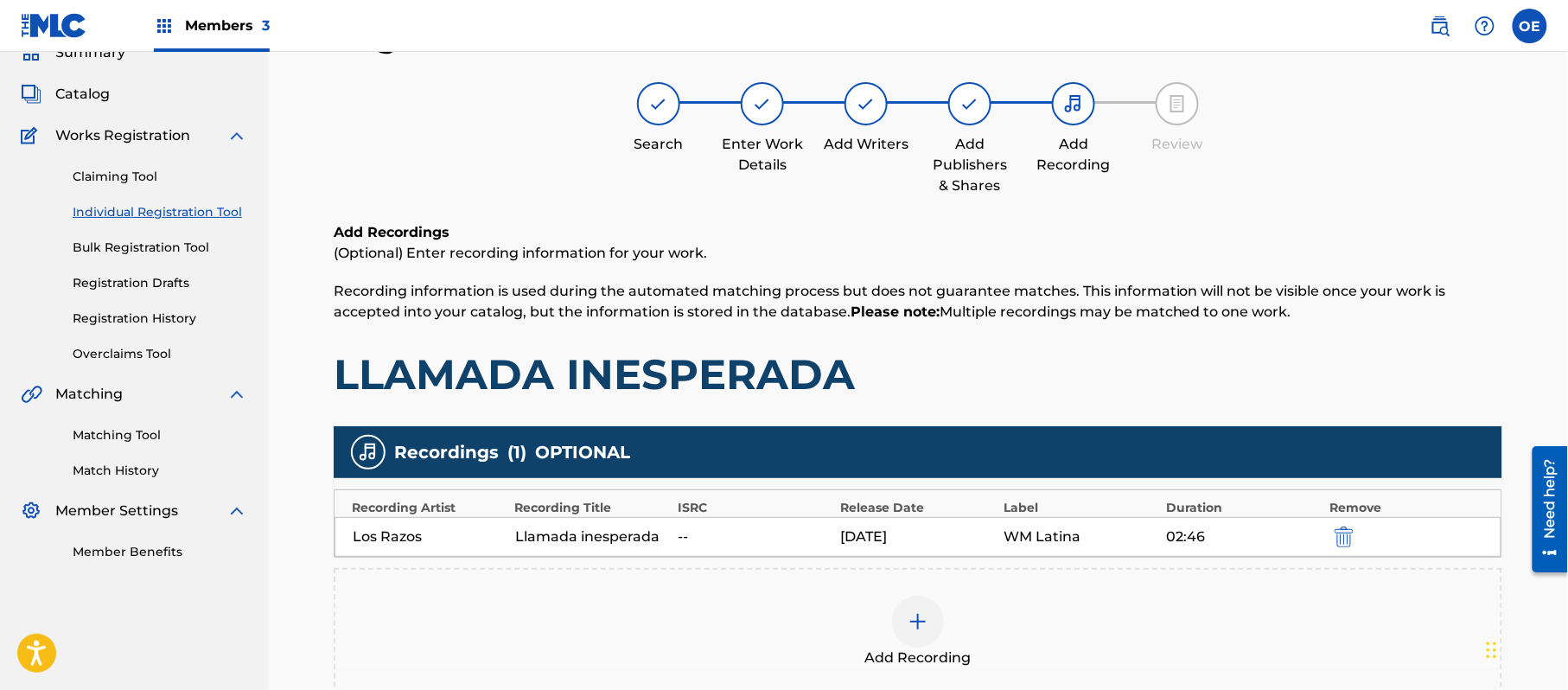
scroll to position [283, 0]
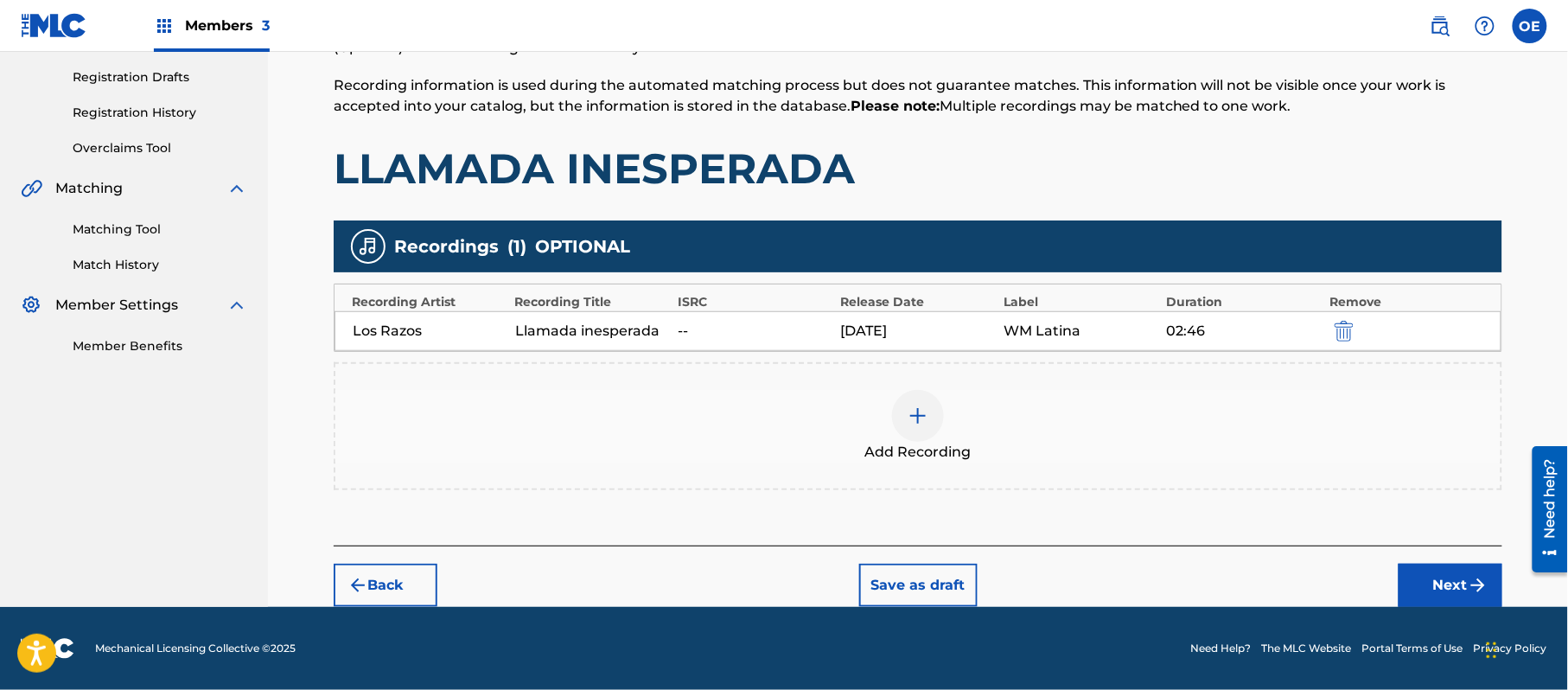
click at [900, 426] on div at bounding box center [918, 416] width 52 height 52
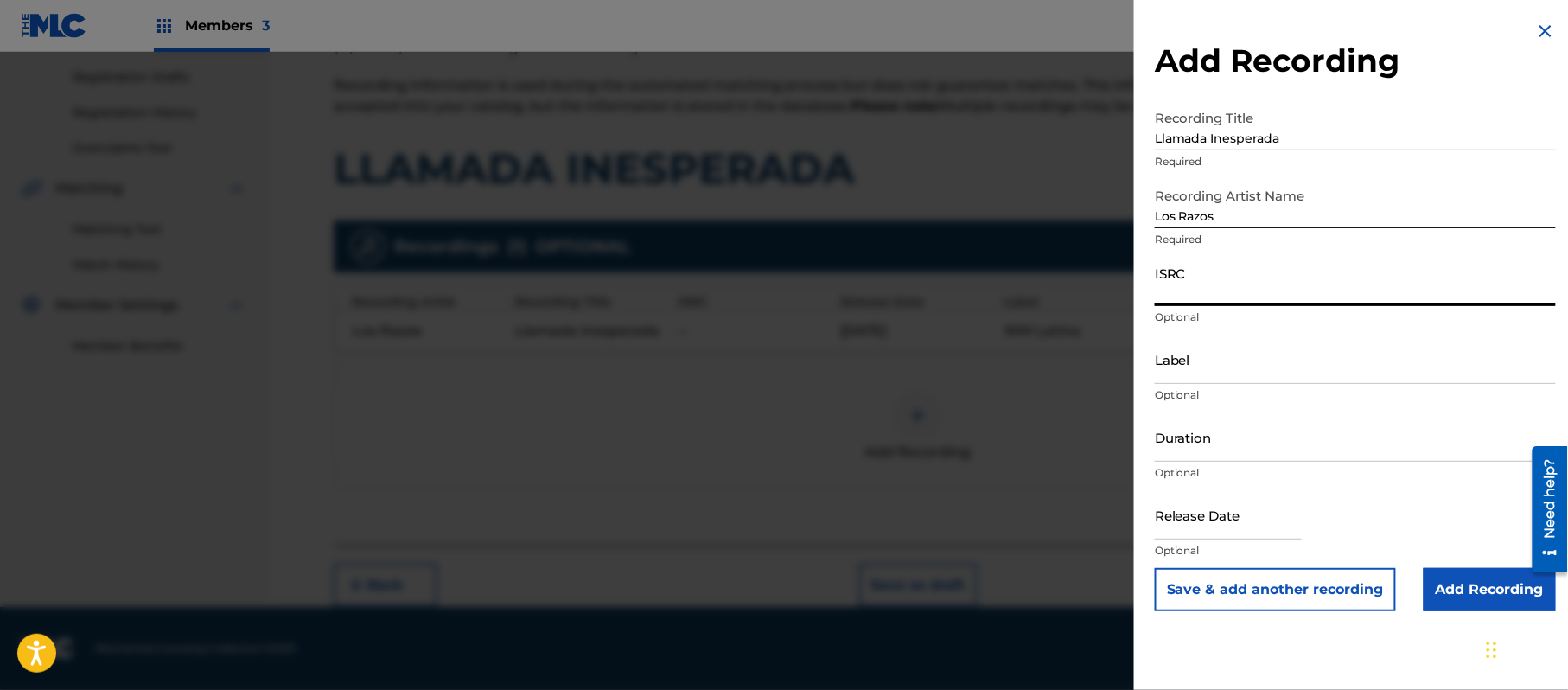
click at [1174, 267] on input "ISRC" at bounding box center [1355, 280] width 401 height 49
click at [1176, 360] on input "Label" at bounding box center [1355, 358] width 401 height 49
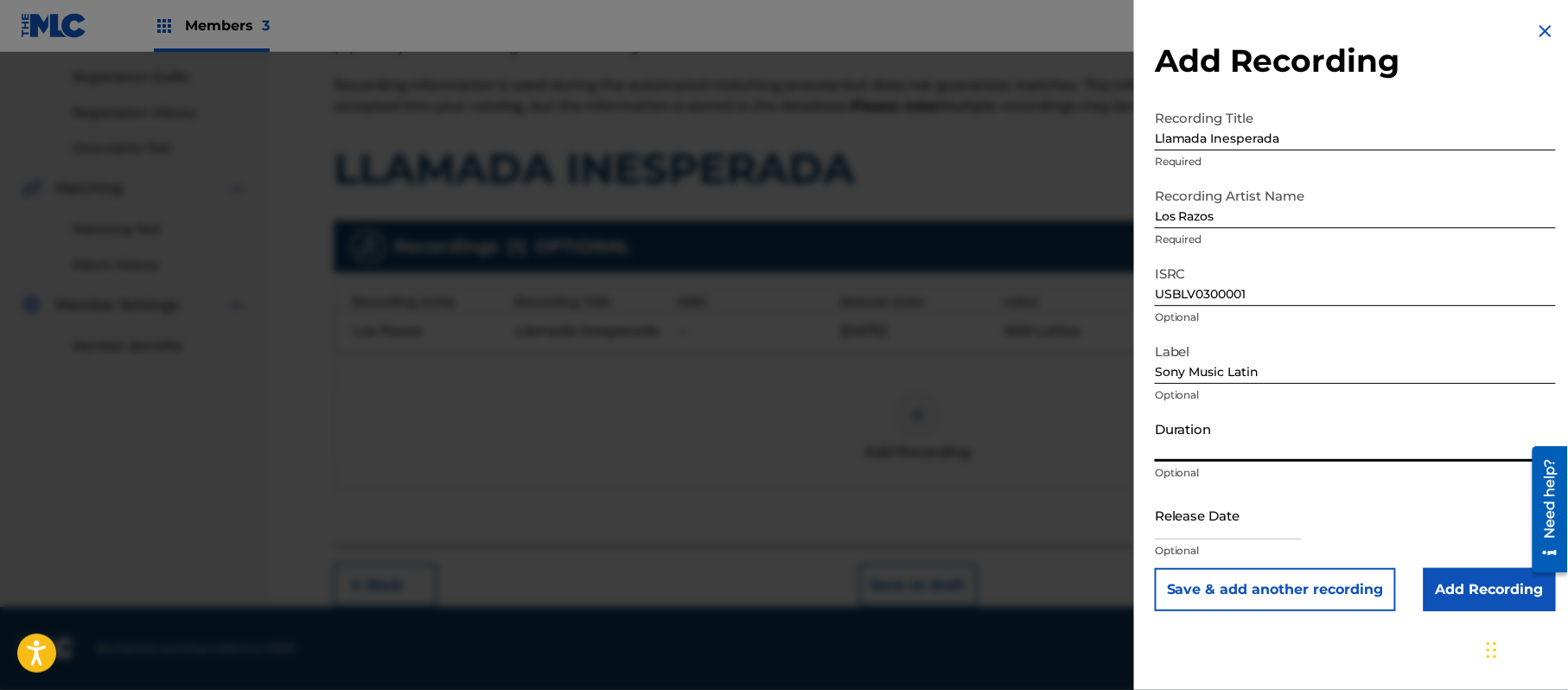
click at [1235, 444] on input "Duration" at bounding box center [1355, 436] width 401 height 49
drag, startPoint x: 1250, startPoint y: 503, endPoint x: 1256, endPoint y: 513, distance: 11.7
click at [1250, 505] on input "text" at bounding box center [1228, 514] width 147 height 49
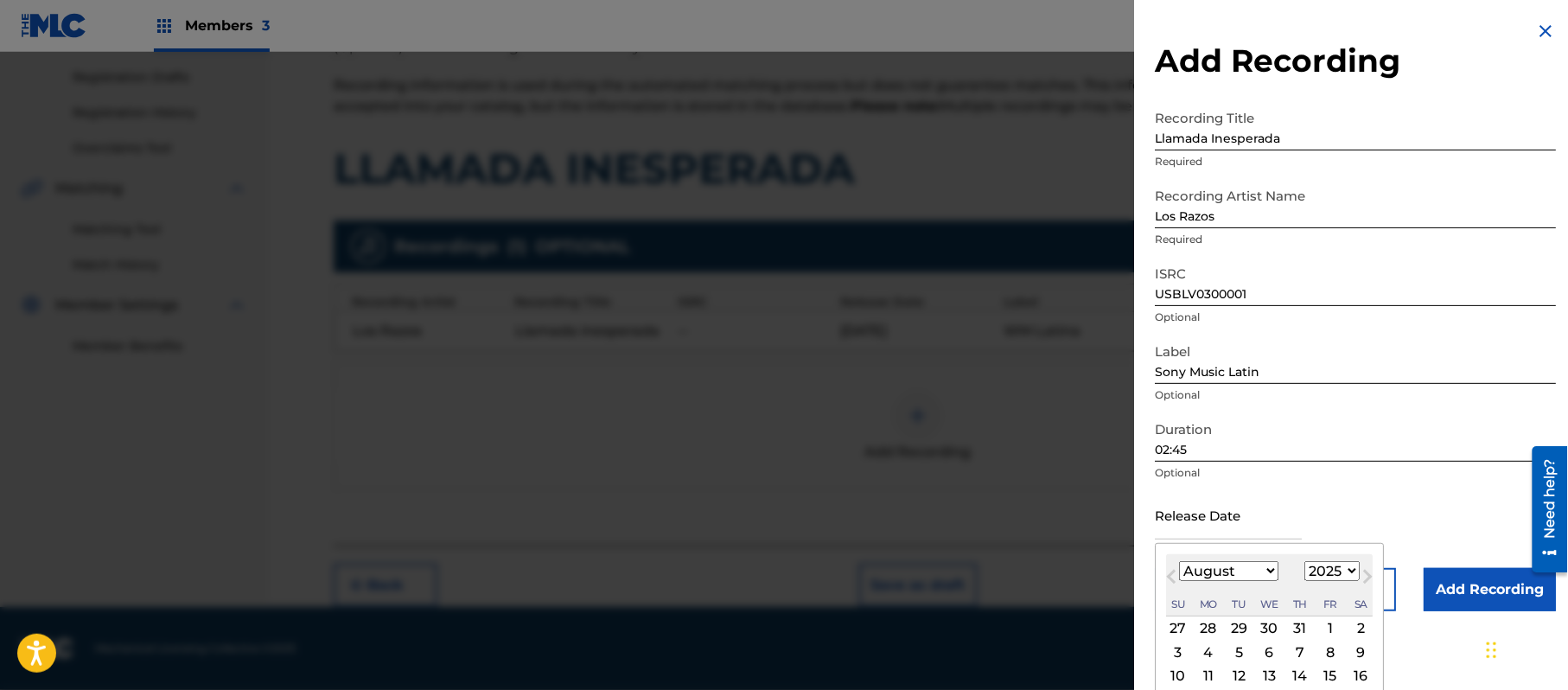
click at [1353, 570] on select "1899 1900 1901 1902 1903 1904 1905 1906 1907 1908 1909 1910 1911 1912 1913 1914…" at bounding box center [1332, 571] width 56 height 20
click at [1308, 561] on select "1899 1900 1901 1902 1903 1904 1905 1906 1907 1908 1909 1910 1911 1912 1913 1914…" at bounding box center [1332, 571] width 56 height 20
click at [1229, 569] on select "January February March April May June July August September October November De…" at bounding box center [1228, 571] width 100 height 20
click at [1180, 561] on select "January February March April May June July August September October November De…" at bounding box center [1228, 571] width 100 height 20
click at [1304, 670] on div "18" at bounding box center [1300, 676] width 21 height 21
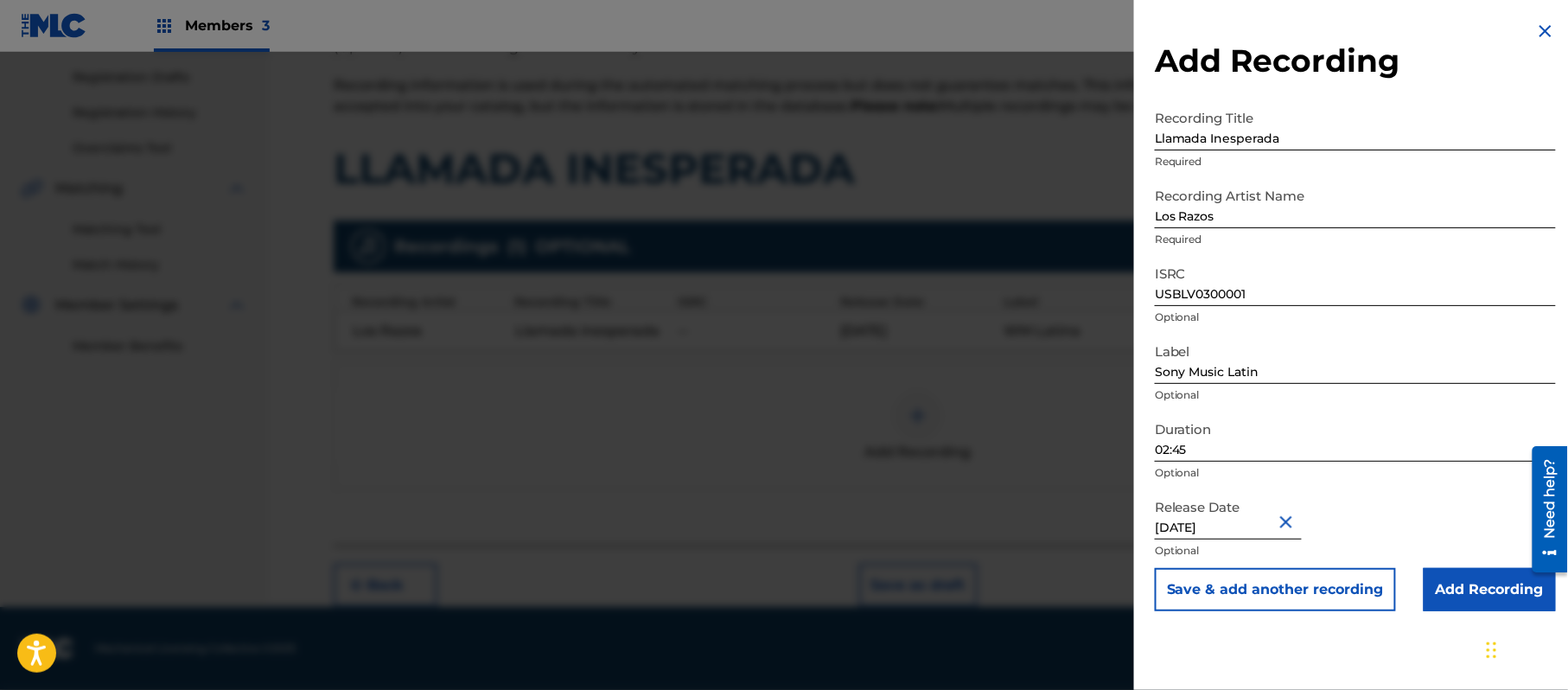
click at [1464, 593] on input "Add Recording" at bounding box center [1490, 590] width 133 height 43
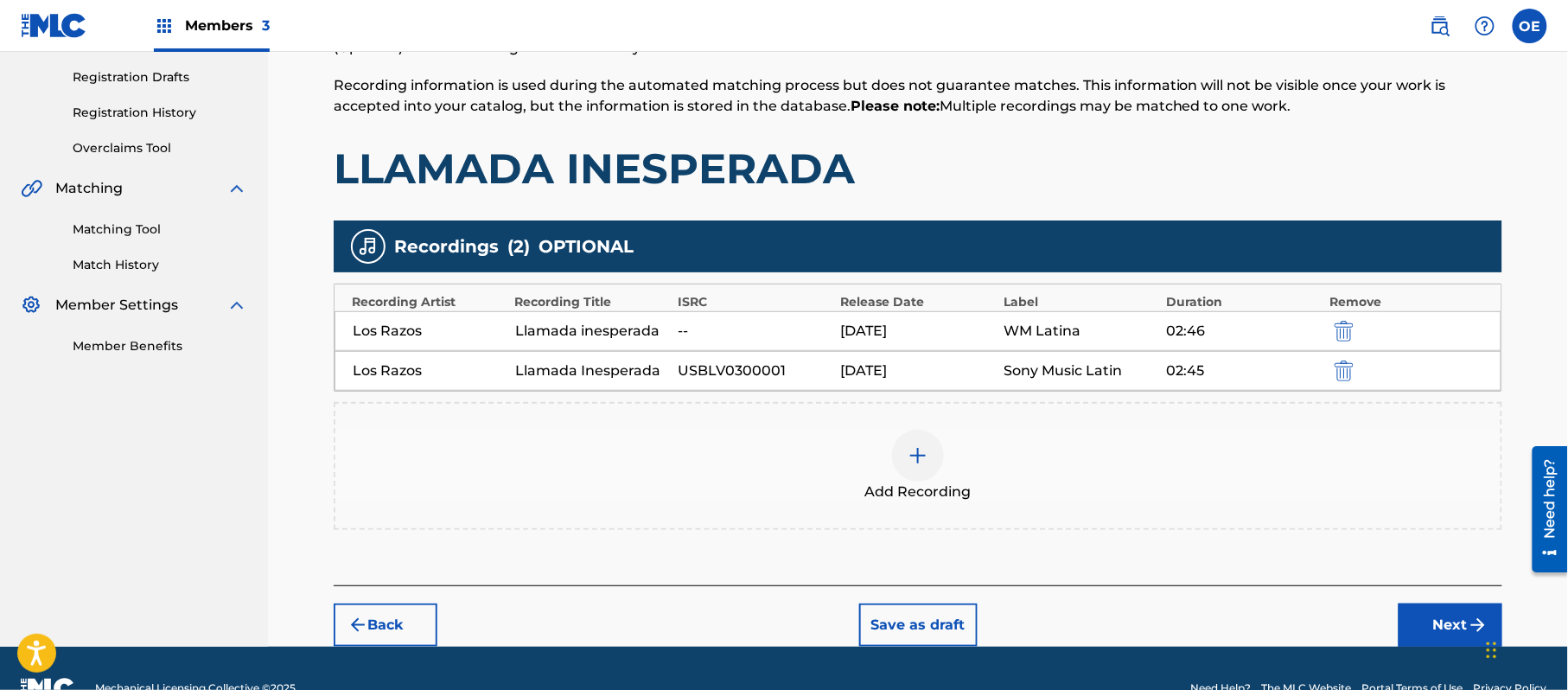
click at [917, 482] on span "Add Recording" at bounding box center [918, 491] width 107 height 21
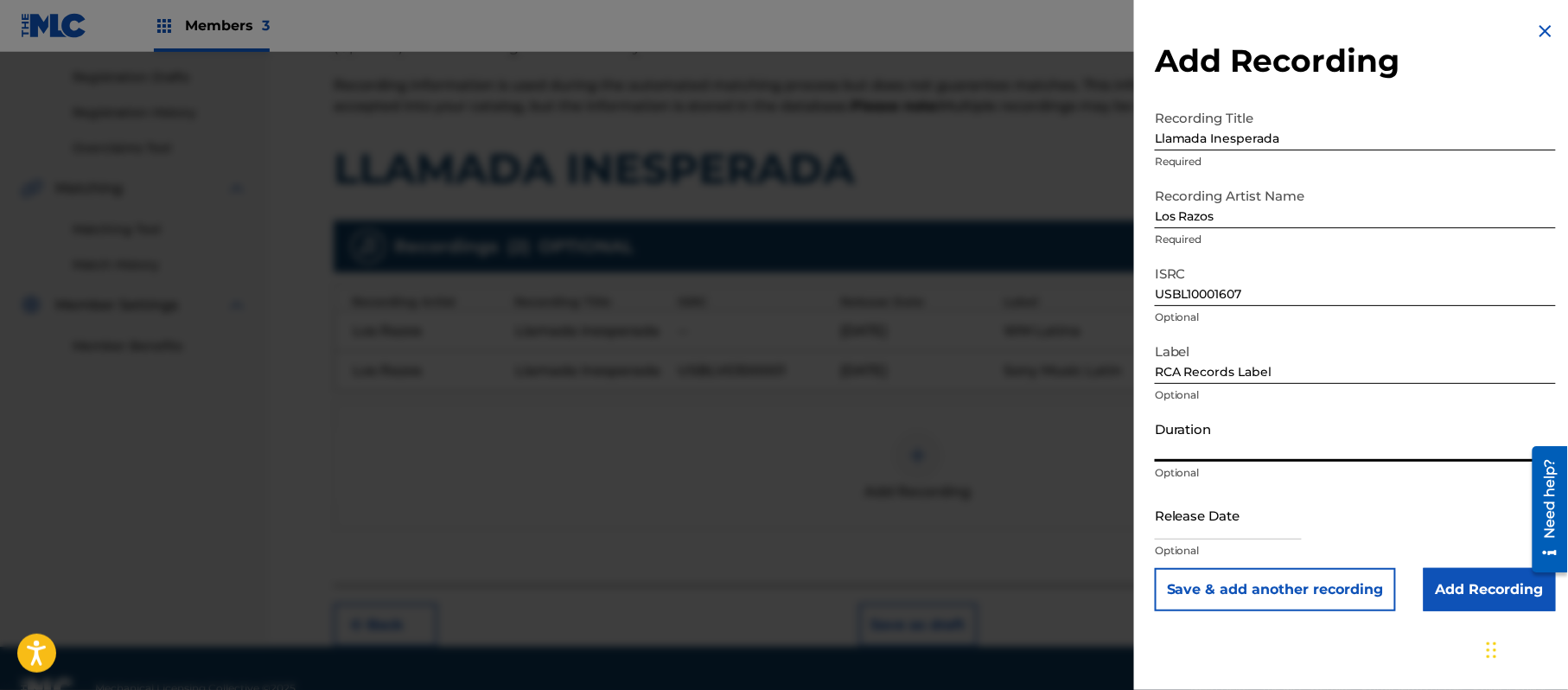
click at [1208, 436] on input "Duration" at bounding box center [1355, 436] width 401 height 49
drag, startPoint x: 1191, startPoint y: 513, endPoint x: 1259, endPoint y: 534, distance: 71.2
click at [1191, 513] on input "text" at bounding box center [1228, 514] width 147 height 49
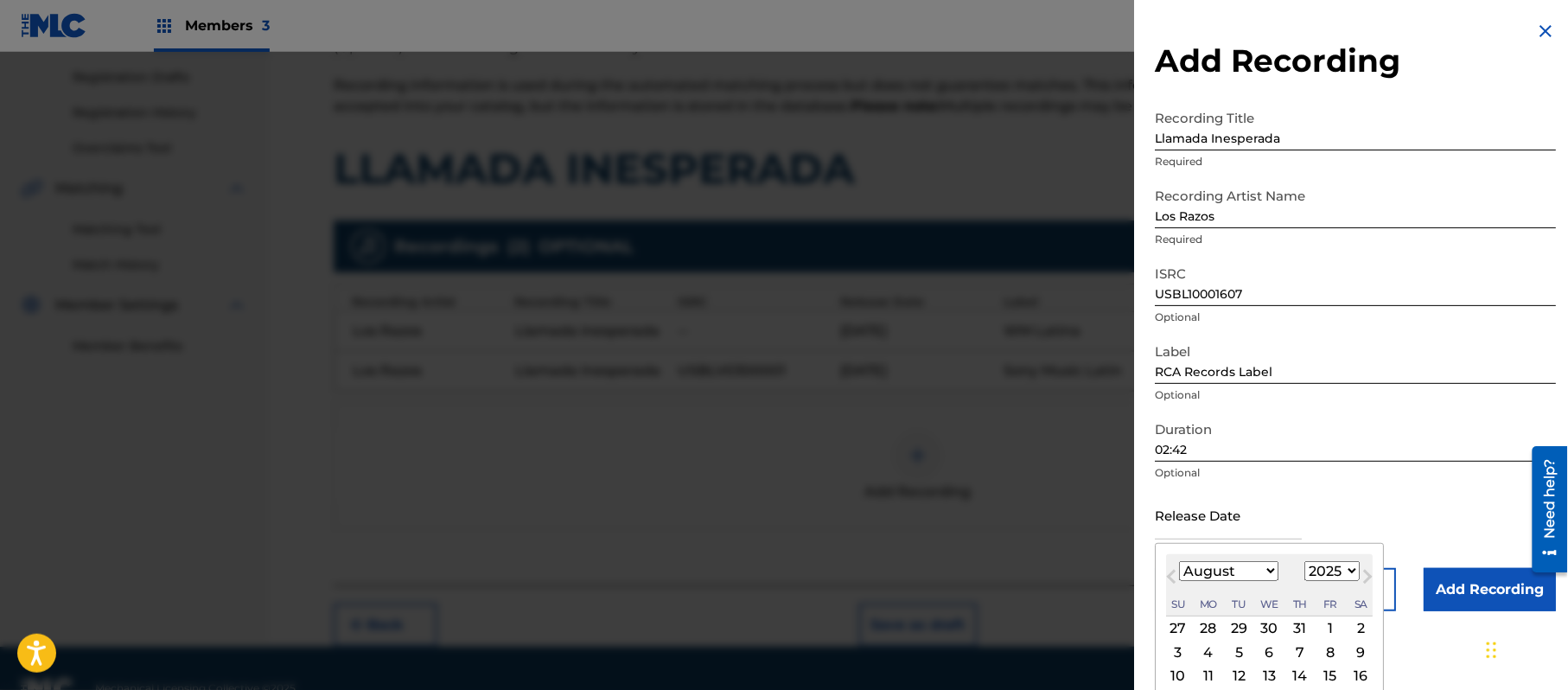
click at [1346, 565] on select "1899 1900 1901 1902 1903 1904 1905 1906 1907 1908 1909 1910 1911 1912 1913 1914…" at bounding box center [1332, 571] width 56 height 20
click at [1308, 561] on select "1899 1900 1901 1902 1903 1904 1905 1906 1907 1908 1909 1910 1911 1912 1913 1914…" at bounding box center [1332, 571] width 56 height 20
click at [1259, 564] on select "January February March April May June July August September October November De…" at bounding box center [1228, 571] width 100 height 20
click at [1180, 561] on select "January February March April May June July August September October November De…" at bounding box center [1228, 571] width 100 height 20
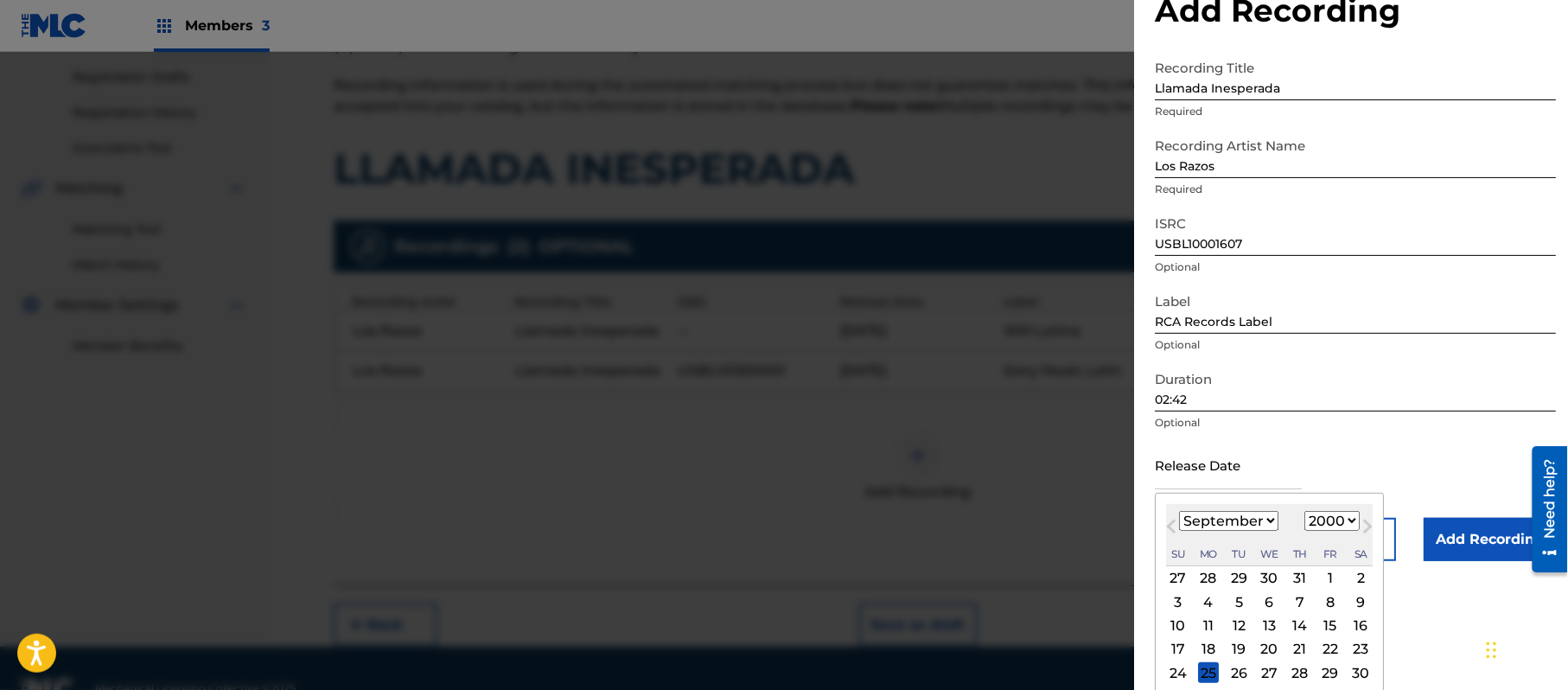
scroll to position [80, 0]
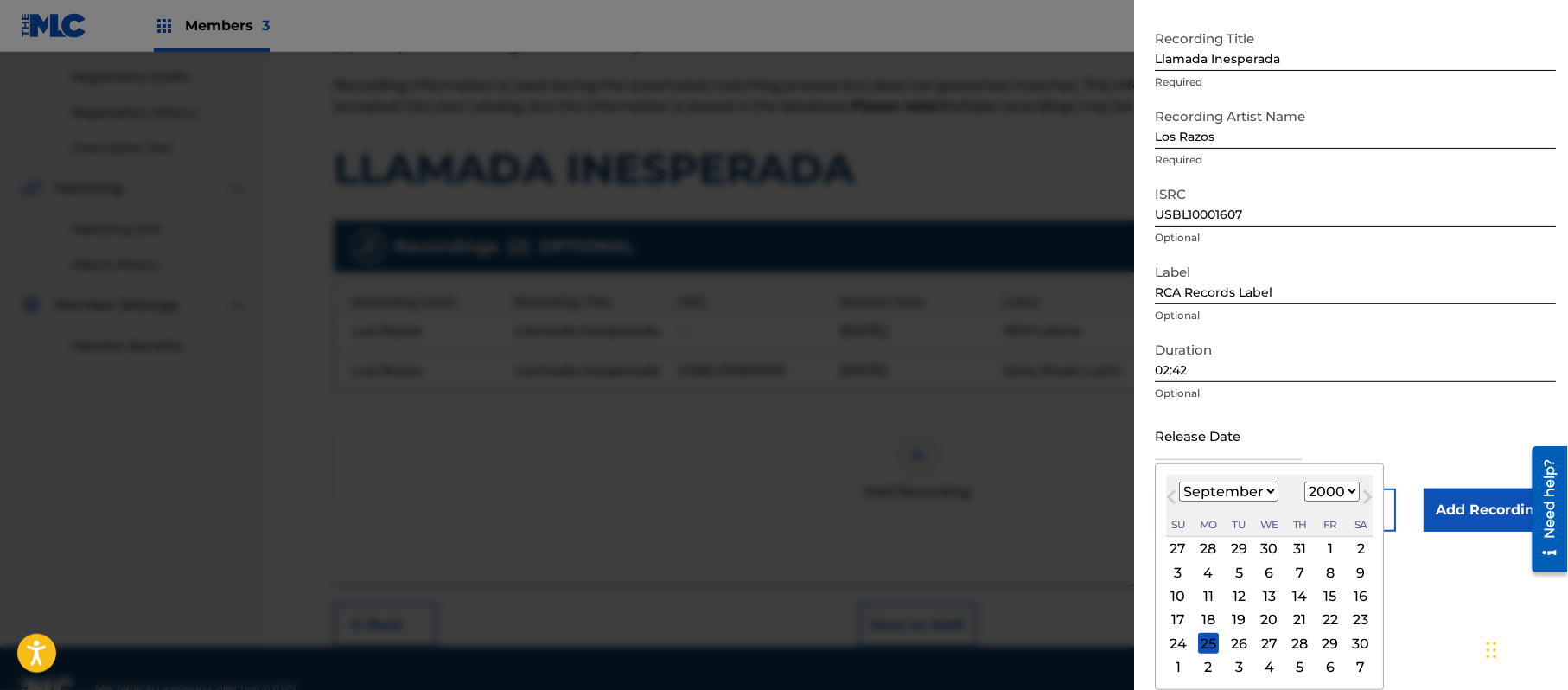
click at [1249, 651] on div "26" at bounding box center [1238, 643] width 21 height 21
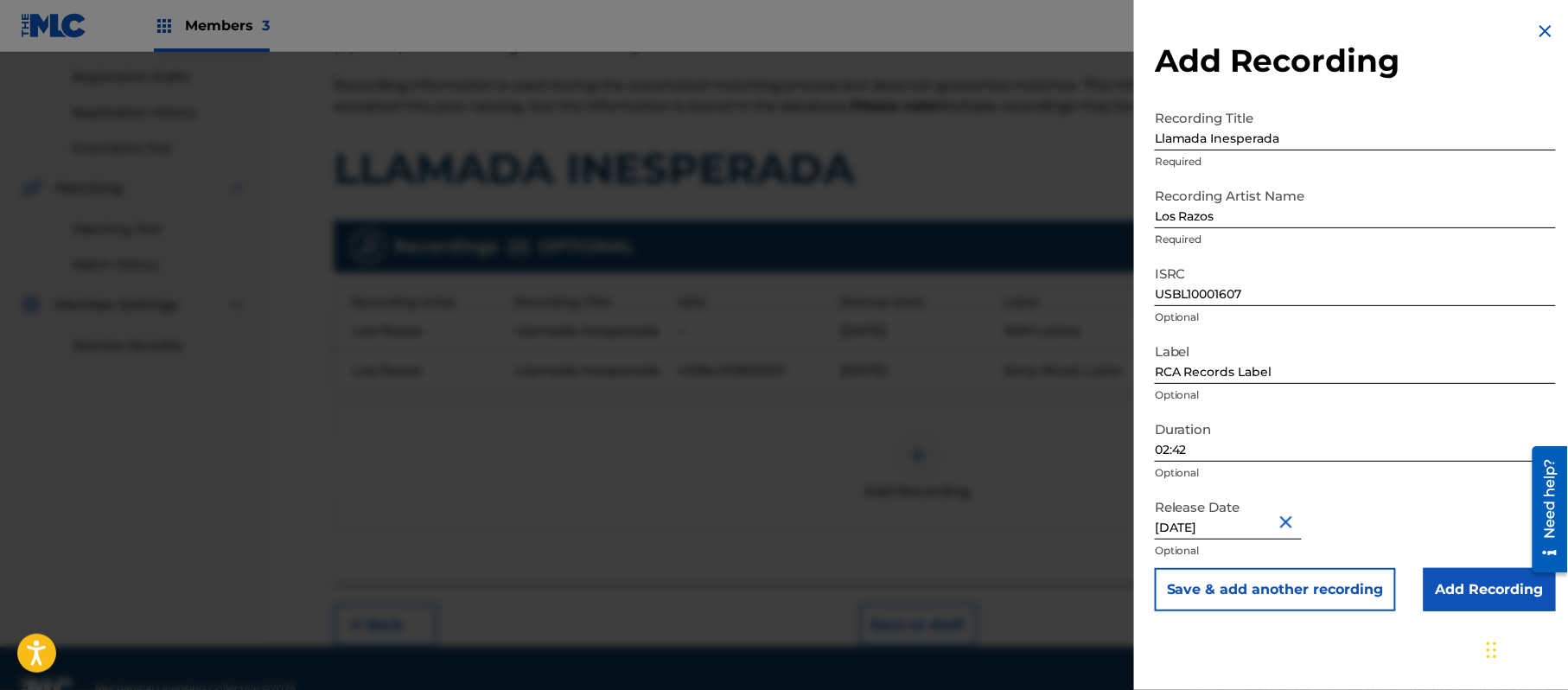
scroll to position [0, 0]
drag, startPoint x: 1474, startPoint y: 598, endPoint x: 1229, endPoint y: 599, distance: 245.0
click at [1470, 598] on input "Add Recording" at bounding box center [1490, 590] width 133 height 43
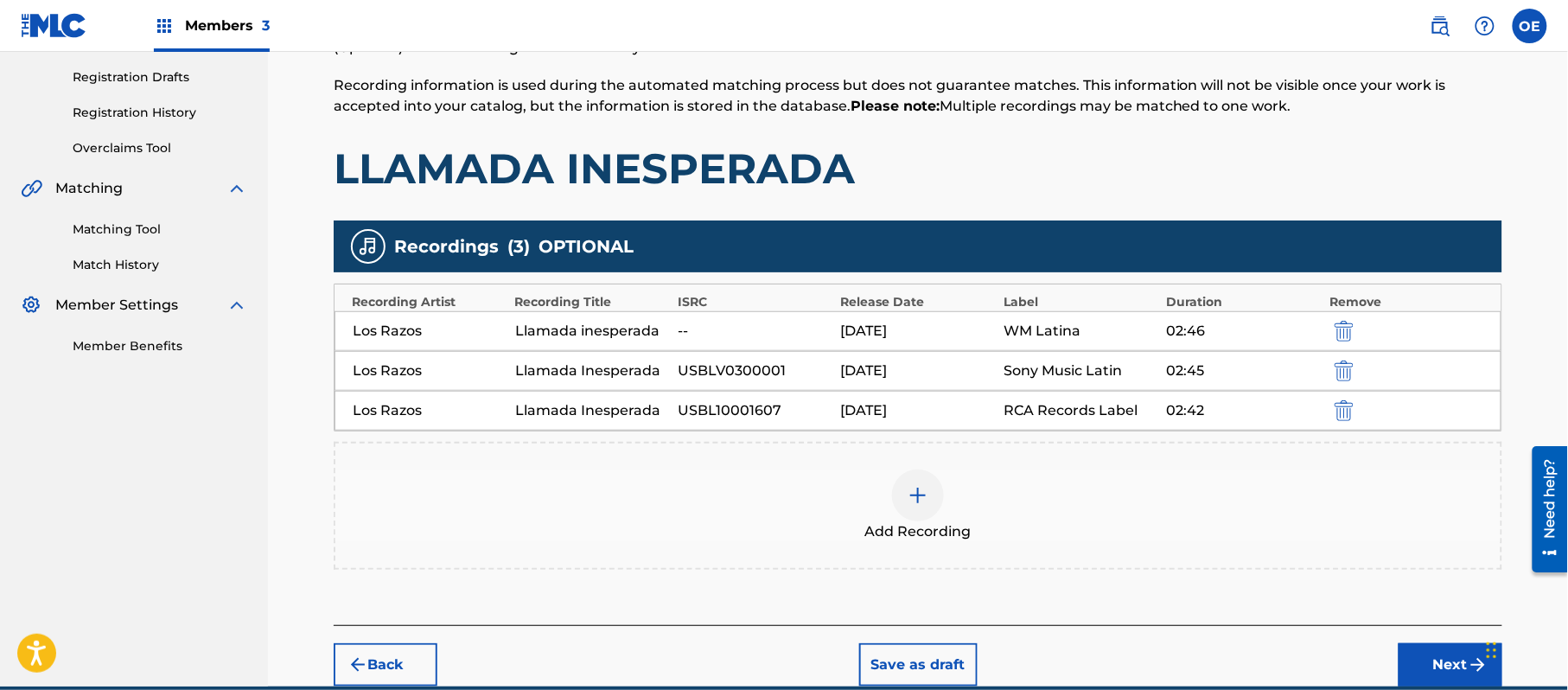
click at [894, 561] on div "Add Recording" at bounding box center [918, 505] width 1169 height 128
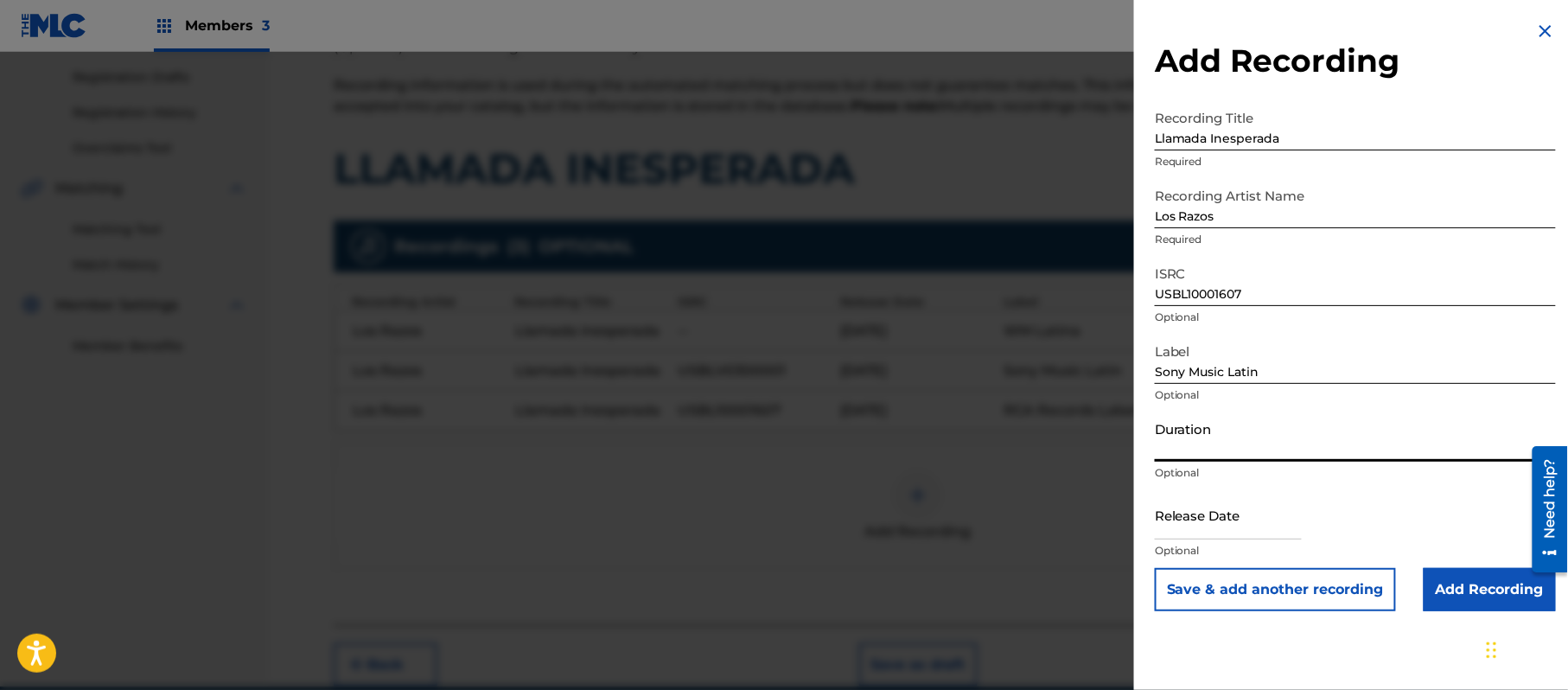
click at [1247, 432] on input "Duration" at bounding box center [1355, 436] width 401 height 49
drag, startPoint x: 1208, startPoint y: 493, endPoint x: 1246, endPoint y: 501, distance: 38.8
click at [1208, 493] on input "text" at bounding box center [1228, 514] width 147 height 49
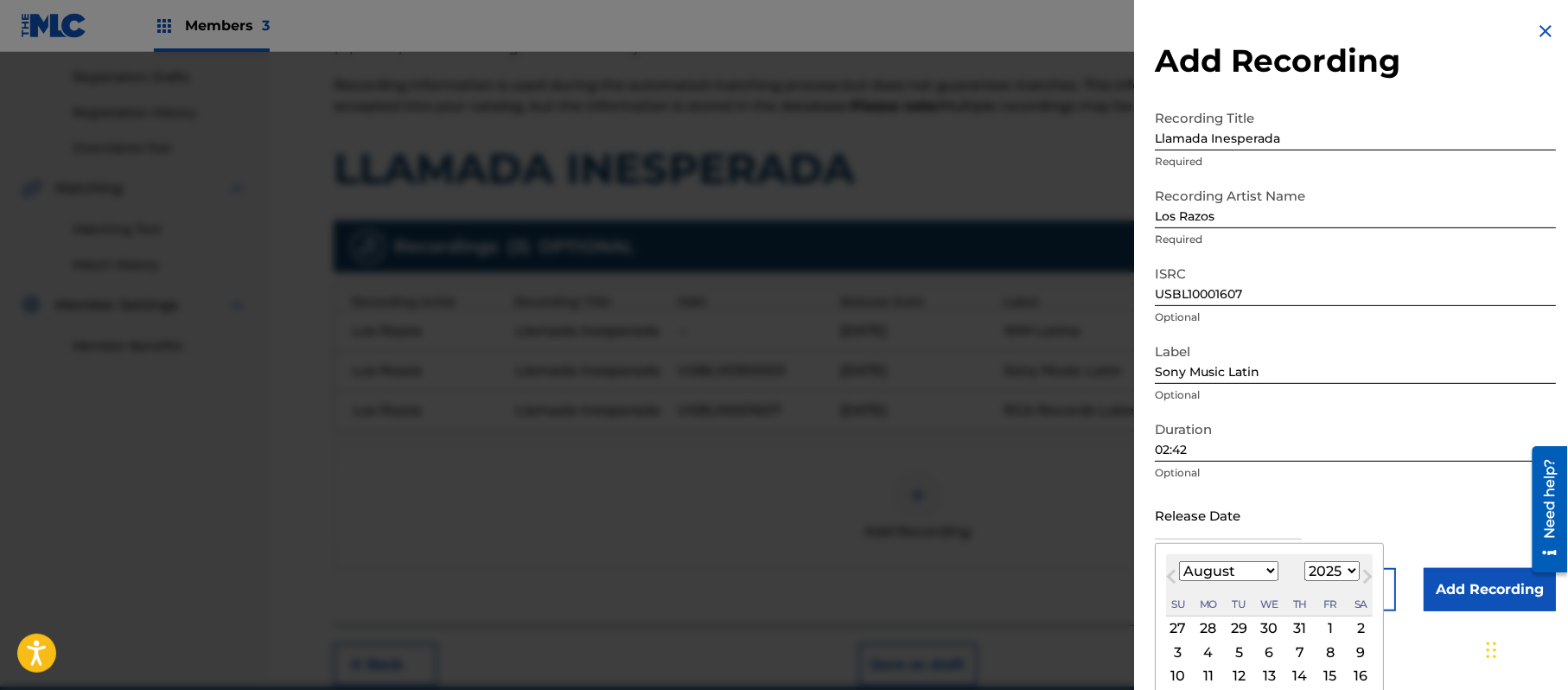
click at [1347, 570] on select "1899 1900 1901 1902 1903 1904 1905 1906 1907 1908 1909 1910 1911 1912 1913 1914…" at bounding box center [1332, 571] width 56 height 20
click at [1308, 561] on select "1899 1900 1901 1902 1903 1904 1905 1906 1907 1908 1909 1910 1911 1912 1913 1914…" at bounding box center [1332, 571] width 56 height 20
click at [1205, 565] on select "January February March April May June July August September October November De…" at bounding box center [1228, 571] width 100 height 20
click at [1180, 561] on select "January February March April May June July August September October November De…" at bounding box center [1228, 571] width 100 height 20
click at [1245, 619] on div "2" at bounding box center [1238, 628] width 21 height 21
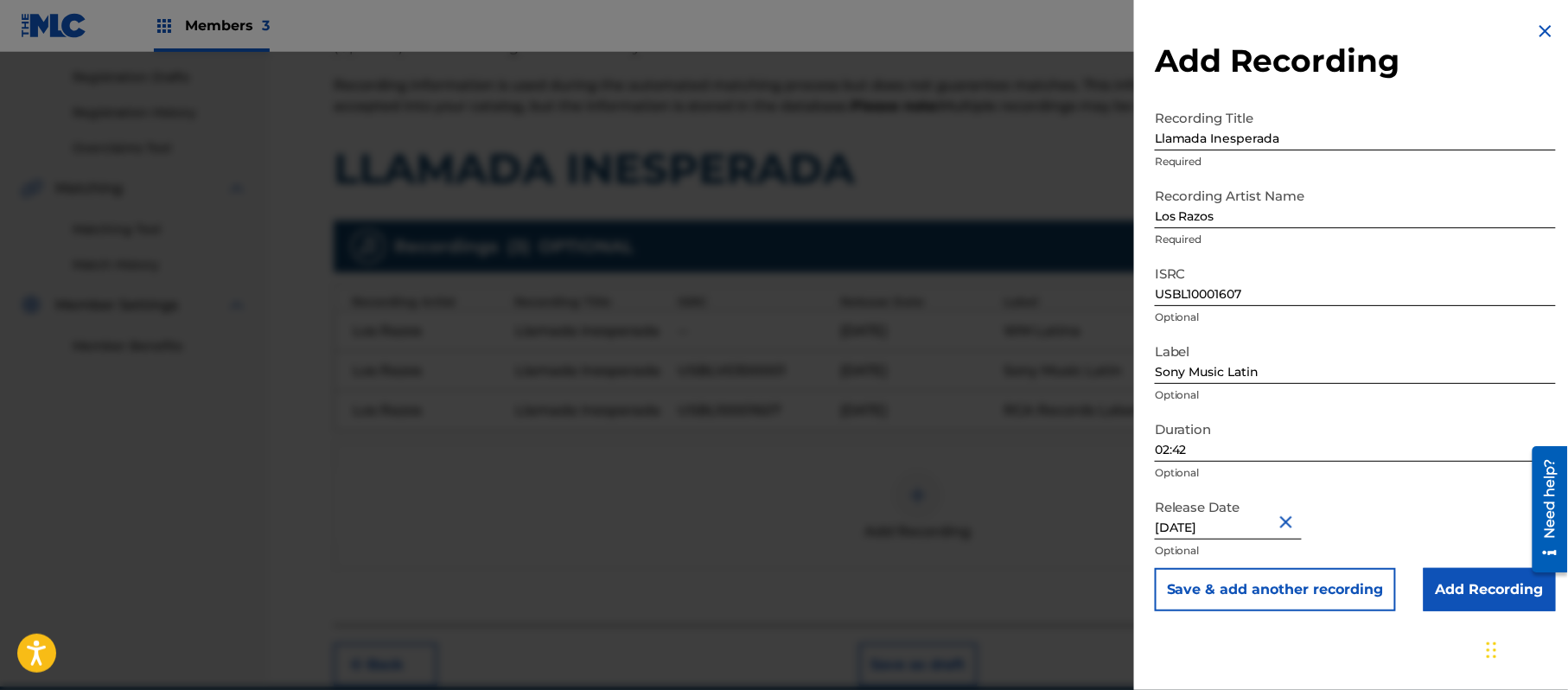
click at [1495, 603] on input "Add Recording" at bounding box center [1490, 590] width 133 height 43
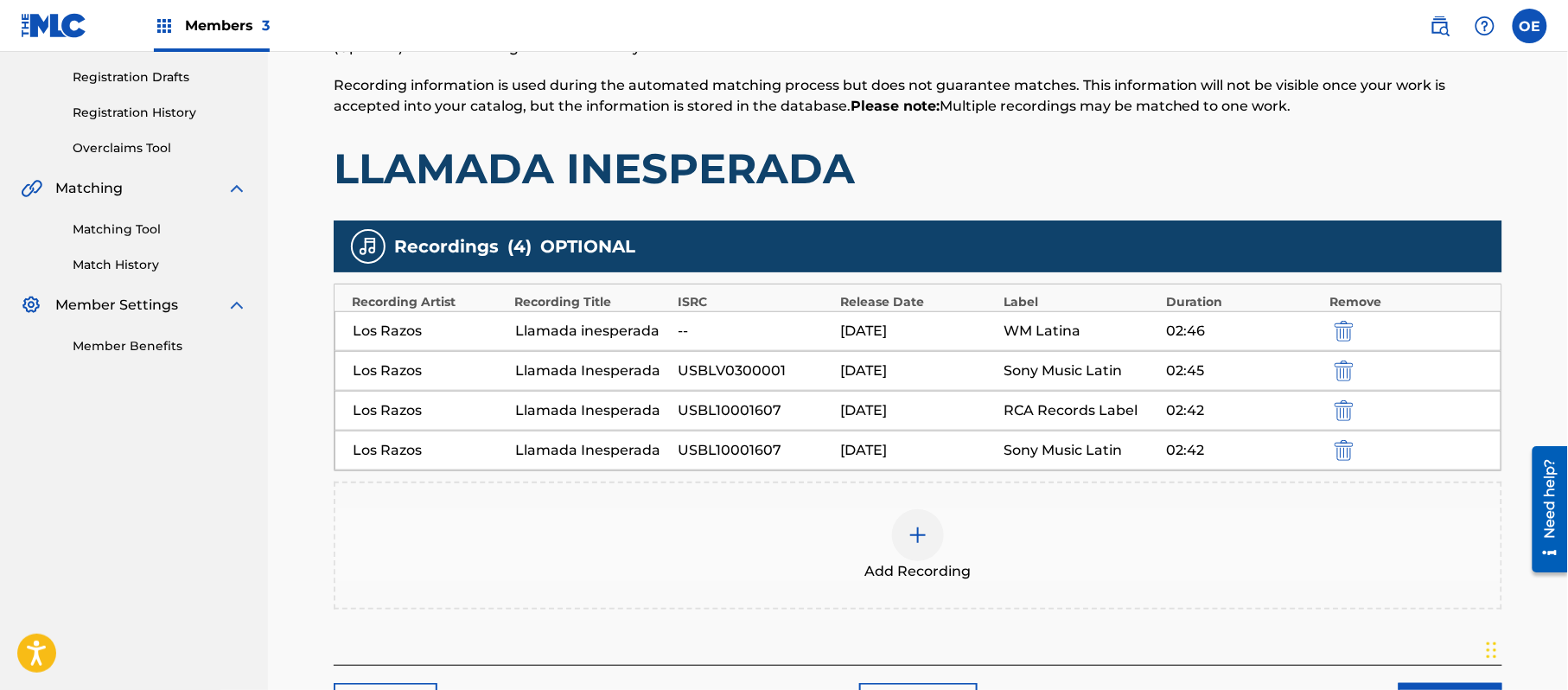
click at [583, 532] on div "Add Recording" at bounding box center [918, 545] width 1165 height 73
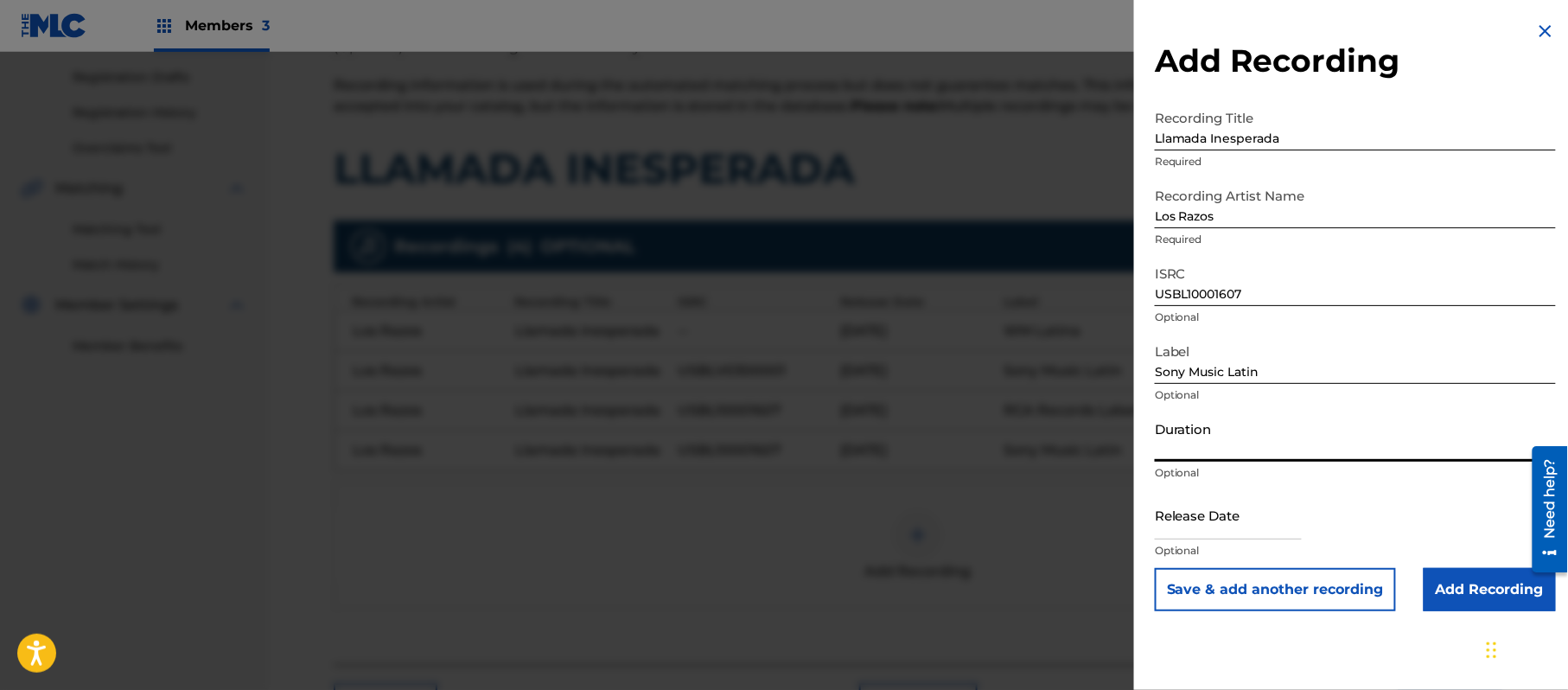
click at [1187, 436] on input "Duration" at bounding box center [1355, 436] width 401 height 49
click at [1211, 512] on input "text" at bounding box center [1228, 514] width 147 height 49
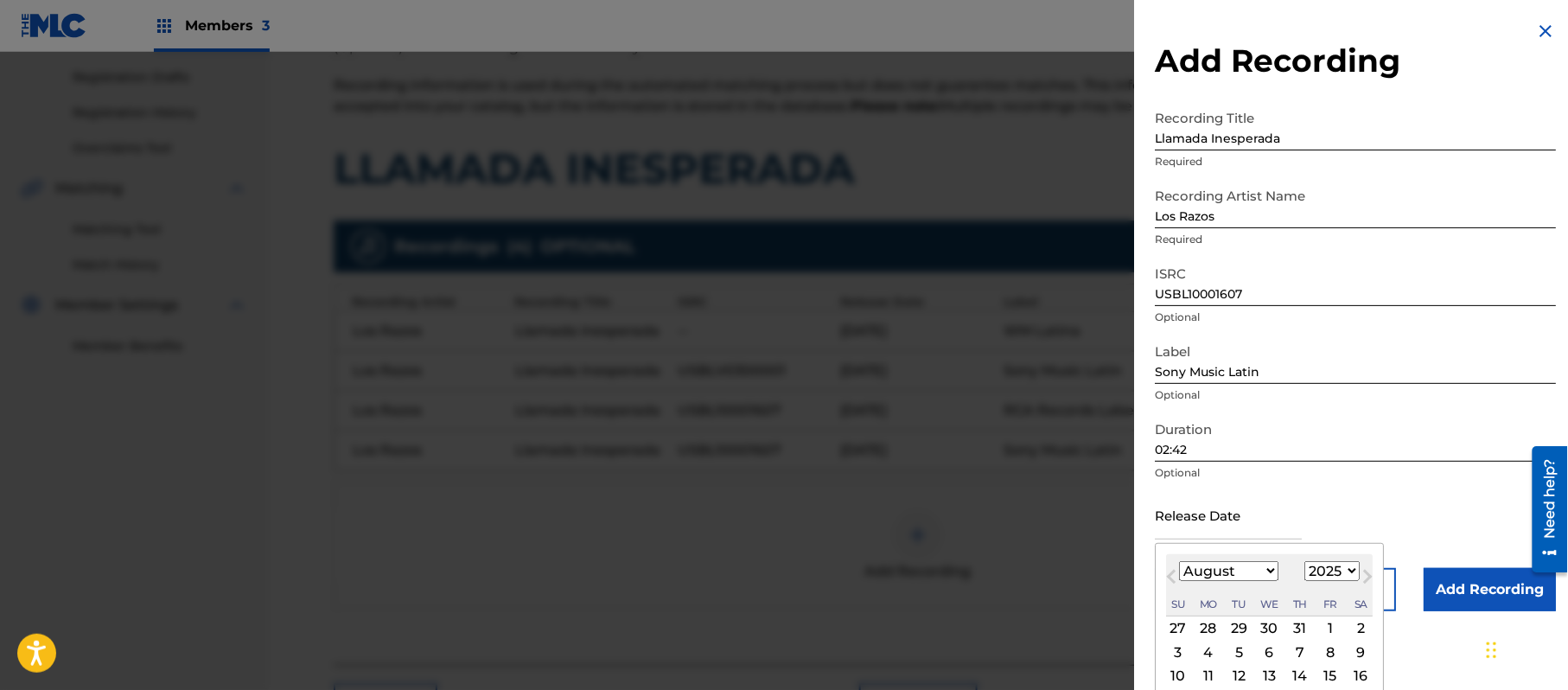
drag, startPoint x: 1338, startPoint y: 569, endPoint x: 1300, endPoint y: 246, distance: 325.2
click at [1338, 569] on select "1899 1900 1901 1902 1903 1904 1905 1906 1907 1908 1909 1910 1911 1912 1913 1914…" at bounding box center [1332, 571] width 56 height 20
click at [1308, 561] on select "1899 1900 1901 1902 1903 1904 1905 1906 1907 1908 1909 1910 1911 1912 1913 1914…" at bounding box center [1332, 571] width 56 height 20
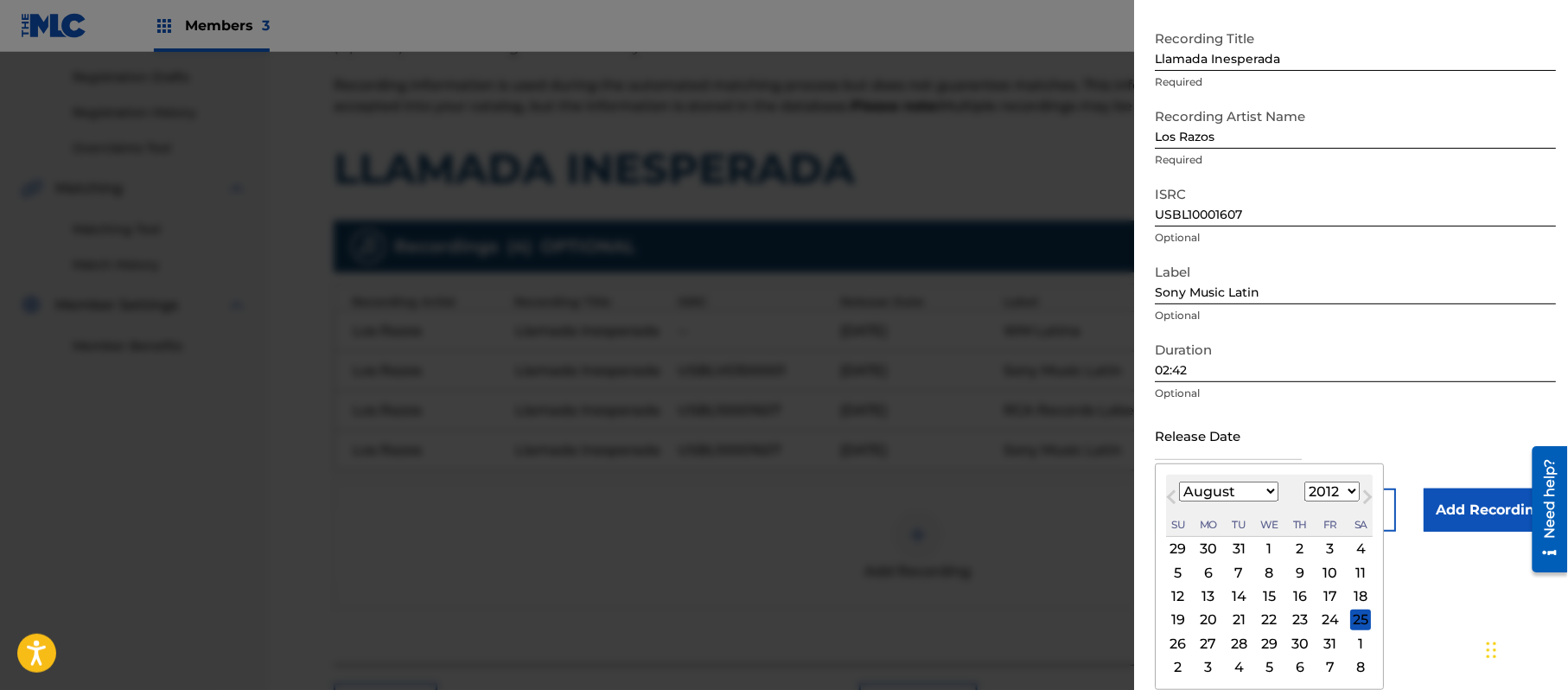
click at [1238, 614] on div "21" at bounding box center [1238, 619] width 21 height 21
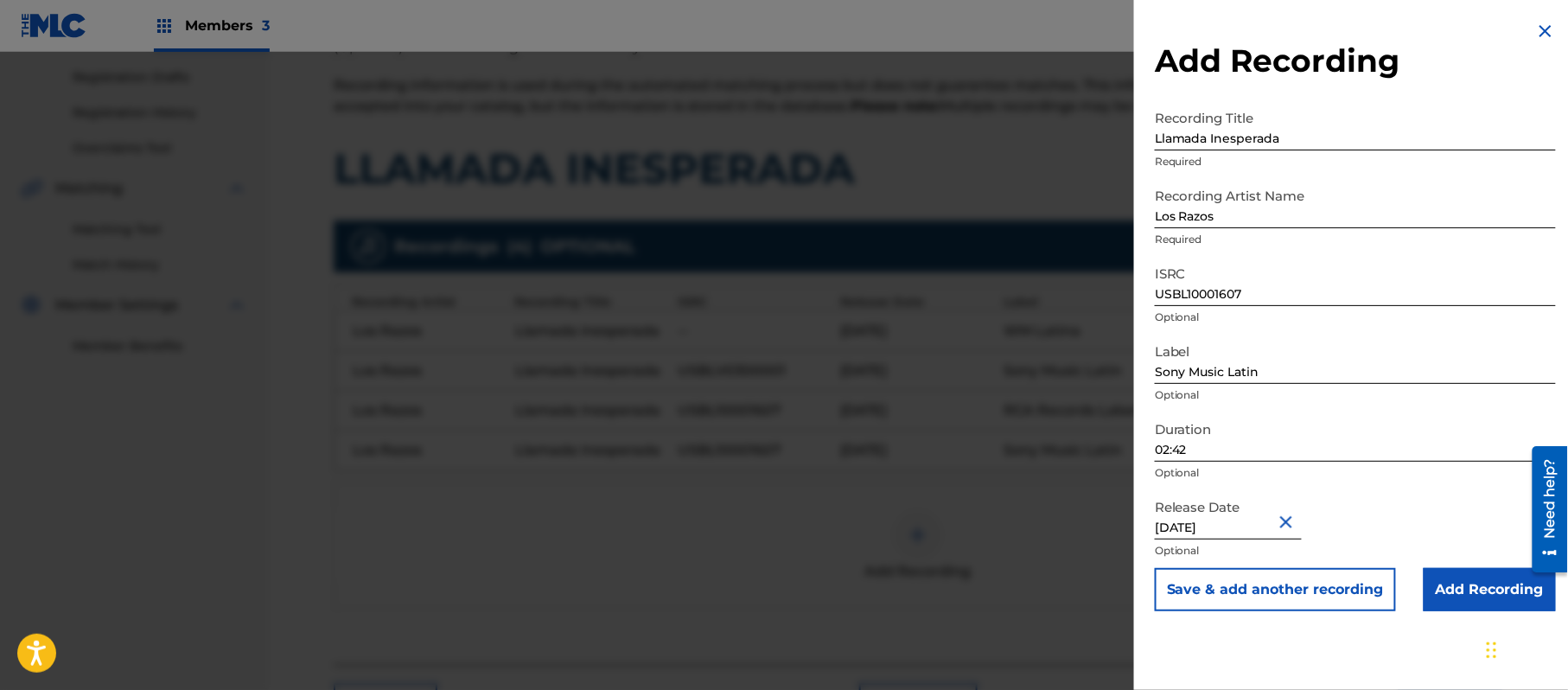
scroll to position [0, 0]
click at [1437, 575] on input "Add Recording" at bounding box center [1490, 590] width 133 height 43
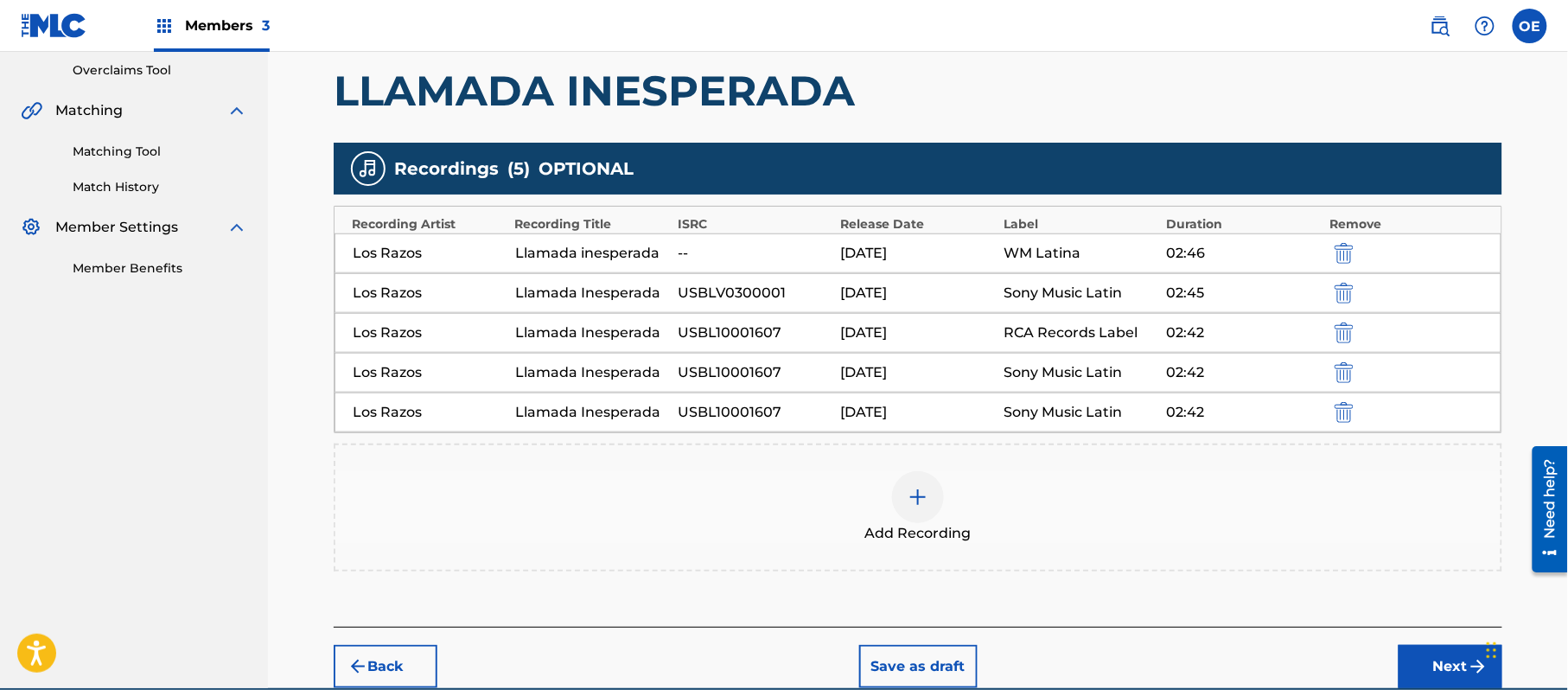
scroll to position [444, 0]
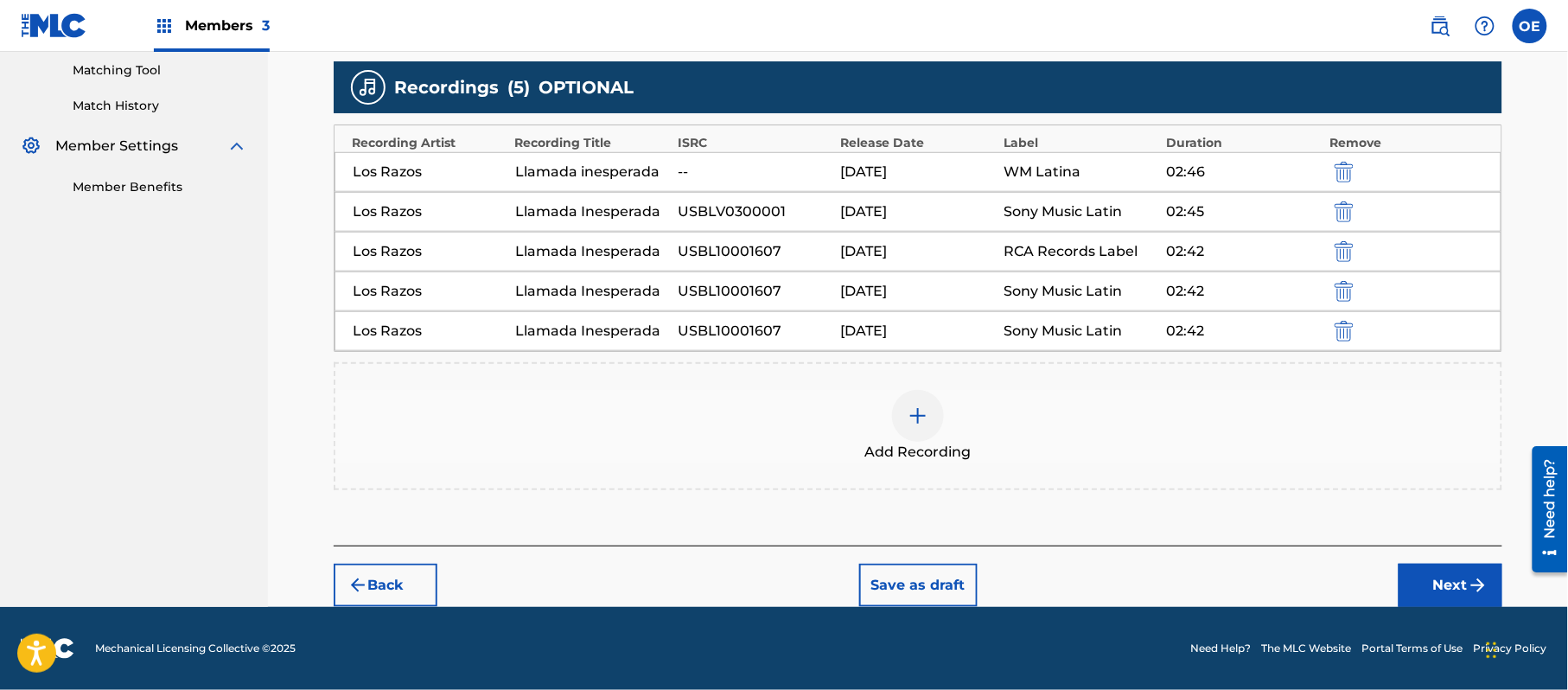
click at [1478, 589] on img "submit" at bounding box center [1477, 584] width 21 height 21
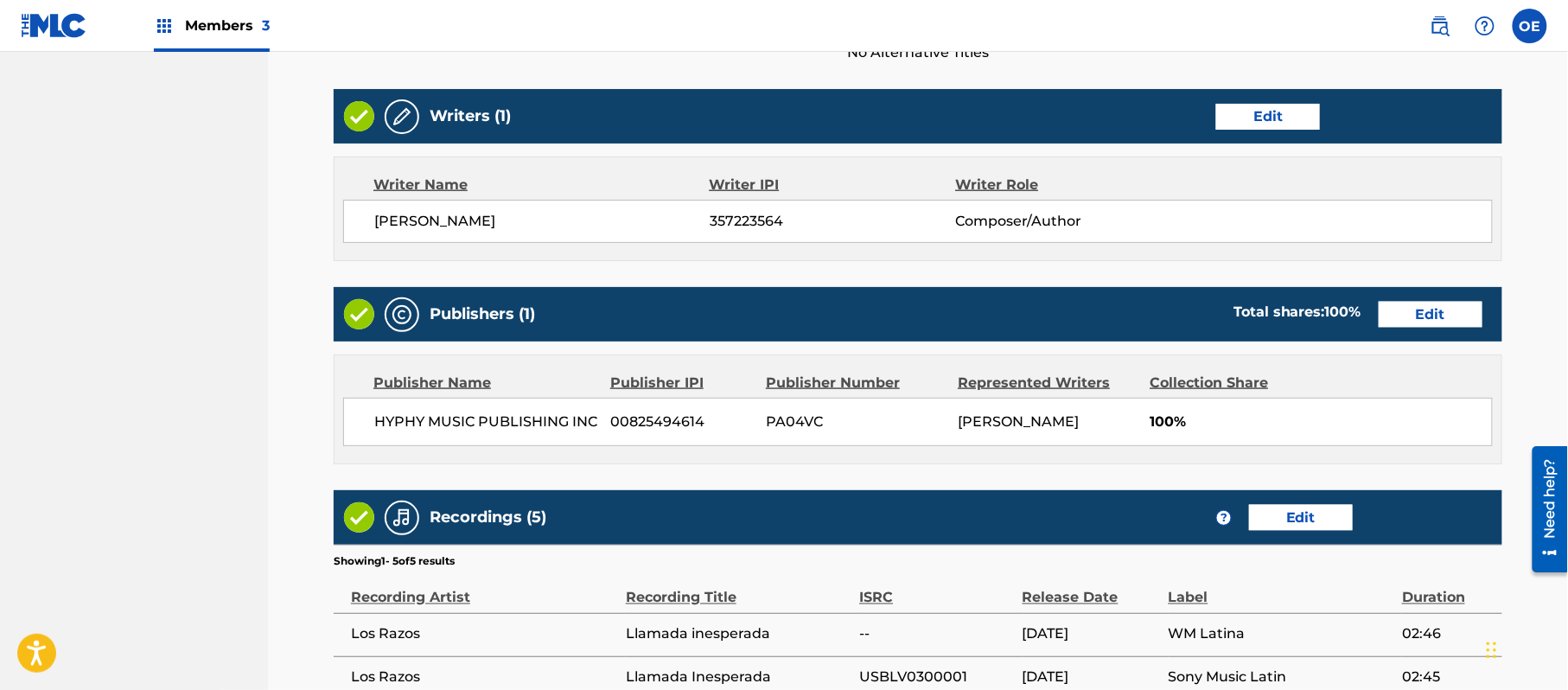
scroll to position [884, 0]
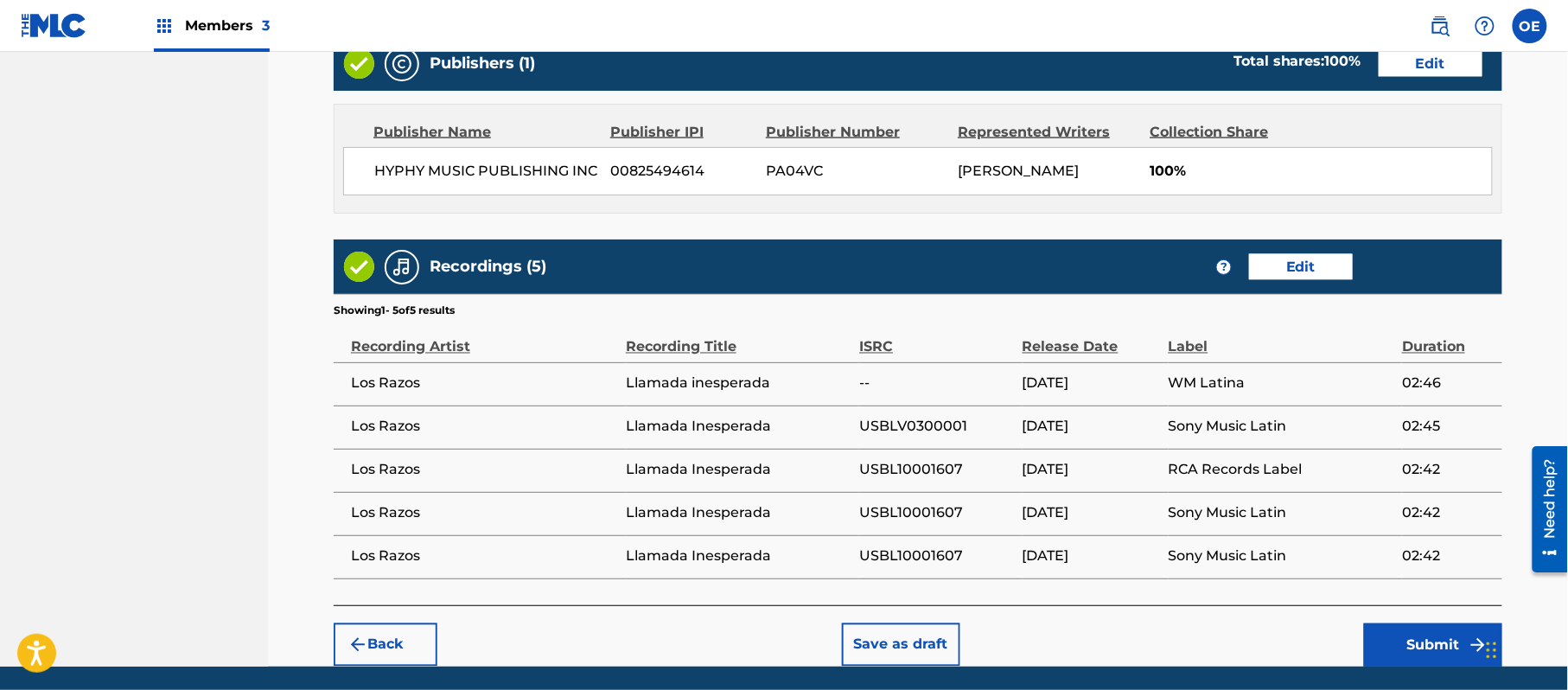
click at [1400, 631] on button "Submit" at bounding box center [1434, 644] width 138 height 43
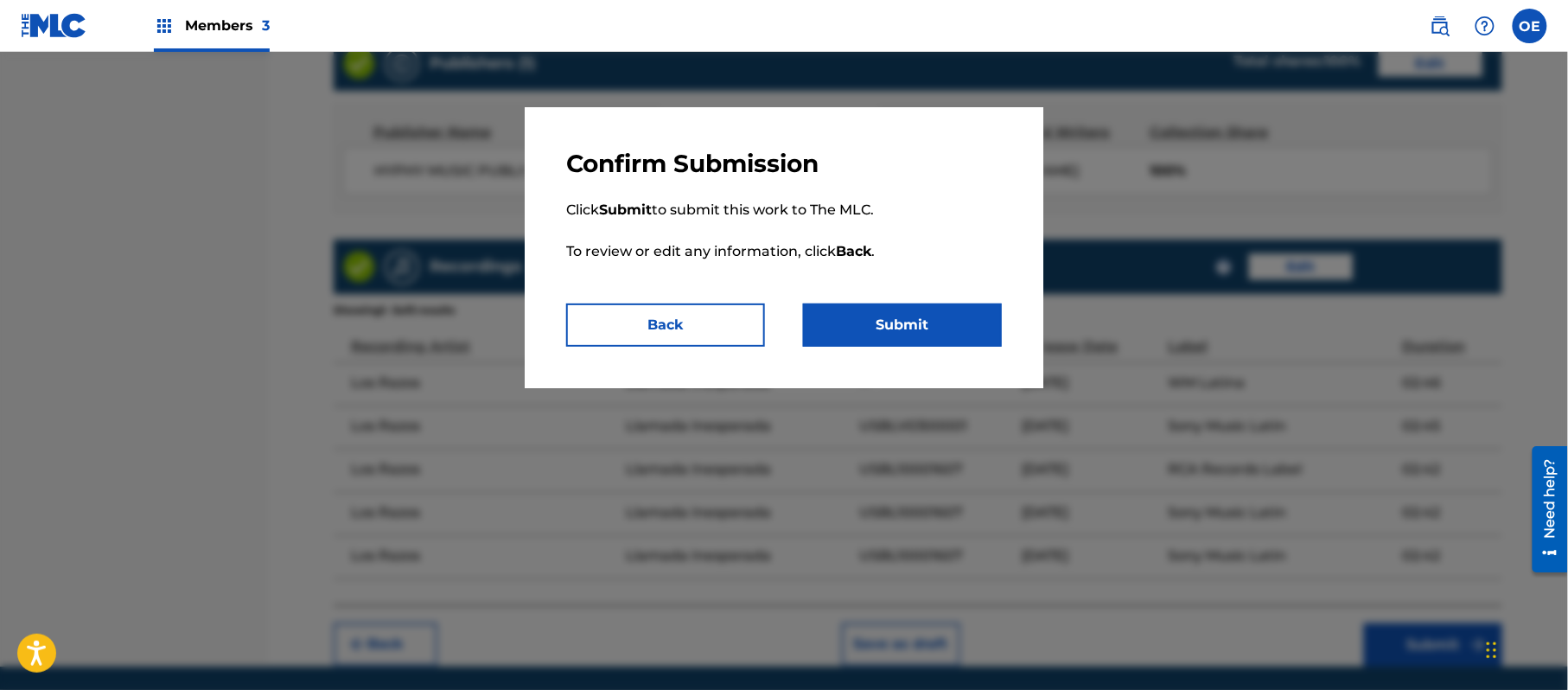
click at [879, 315] on button "Submit" at bounding box center [903, 324] width 199 height 43
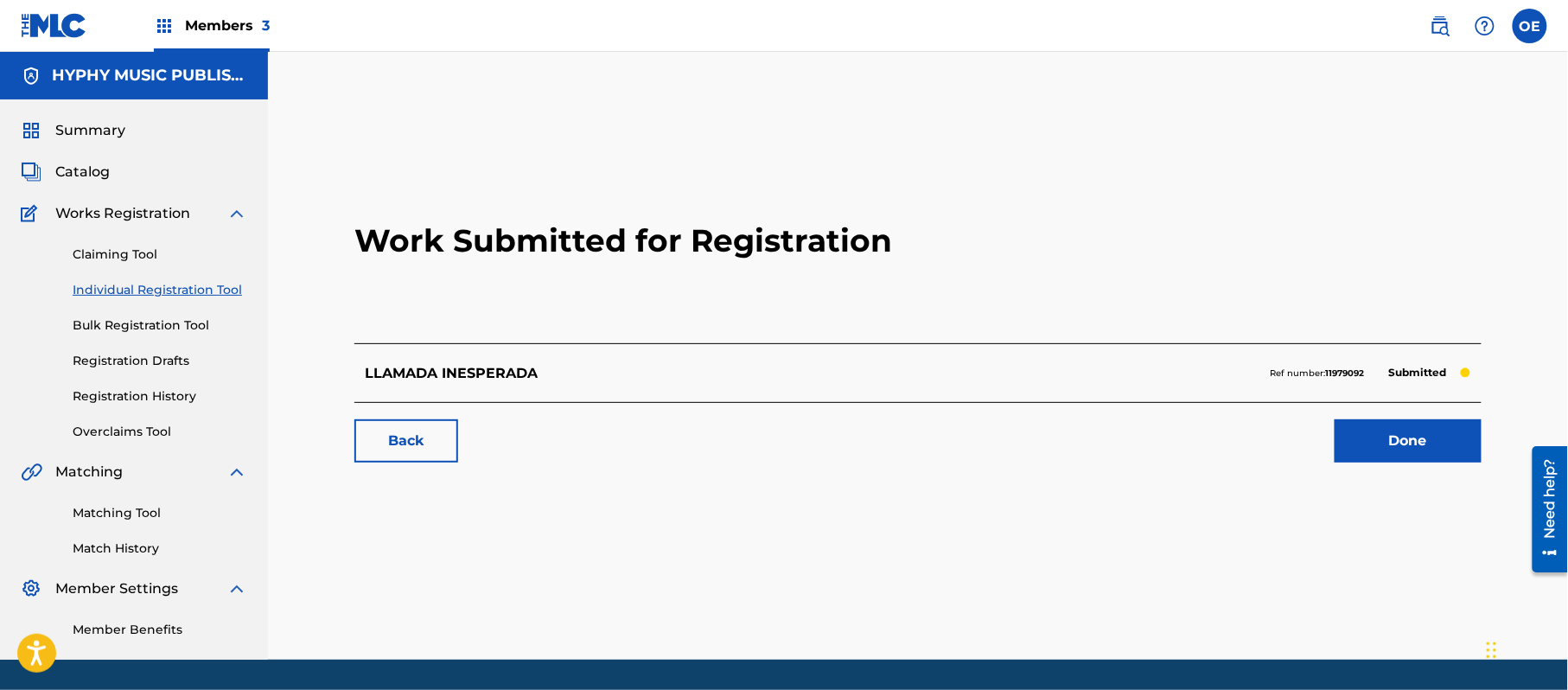
click at [168, 287] on link "Individual Registration Tool" at bounding box center [160, 289] width 175 height 18
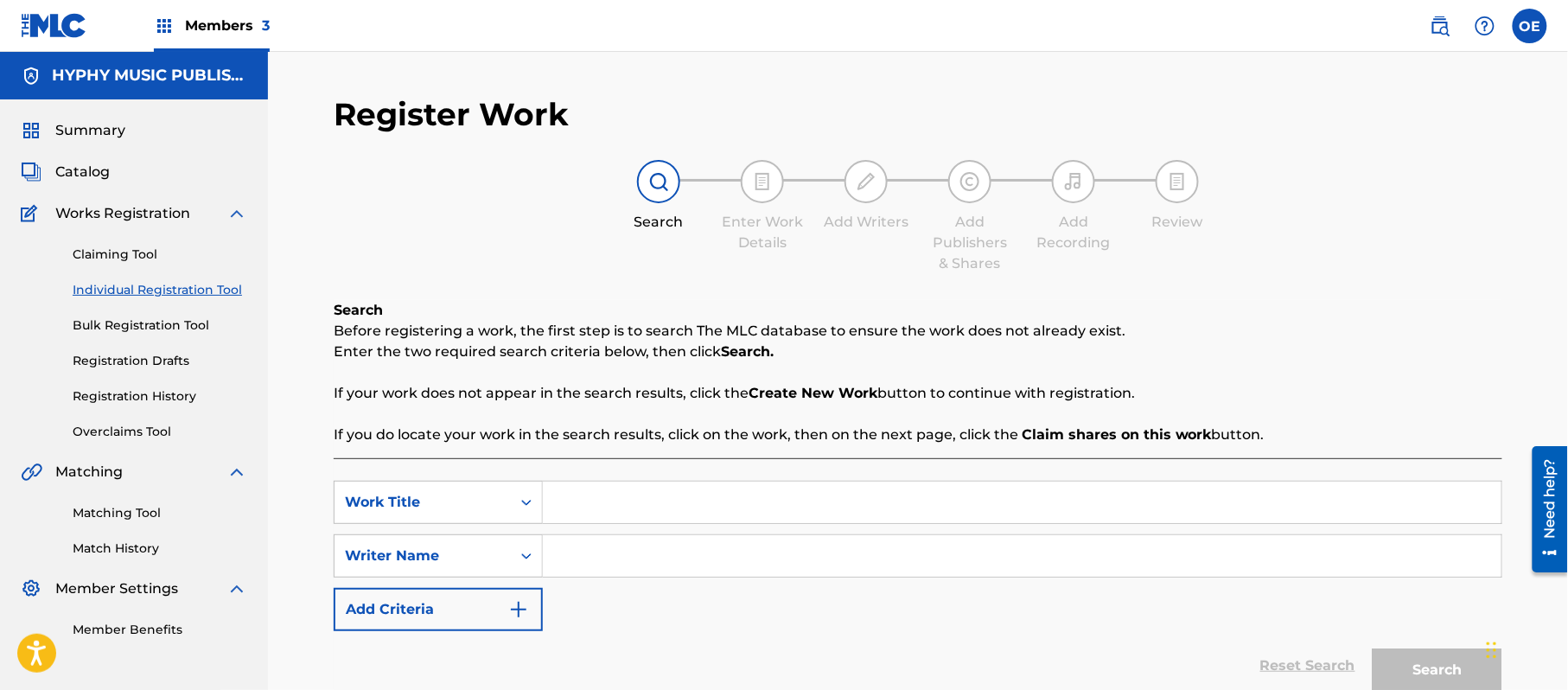
click at [117, 510] on link "Matching Tool" at bounding box center [160, 513] width 175 height 18
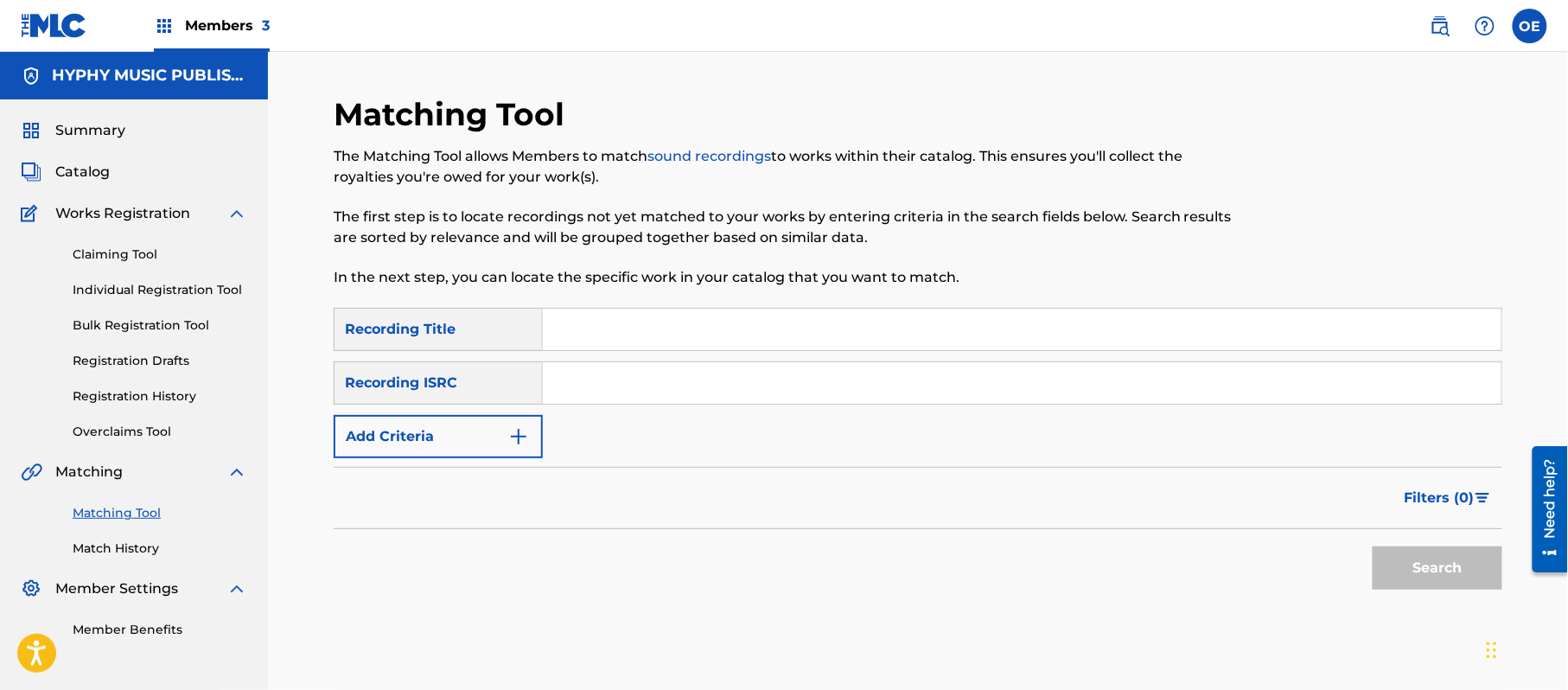
click at [134, 550] on link "Match History" at bounding box center [160, 548] width 175 height 18
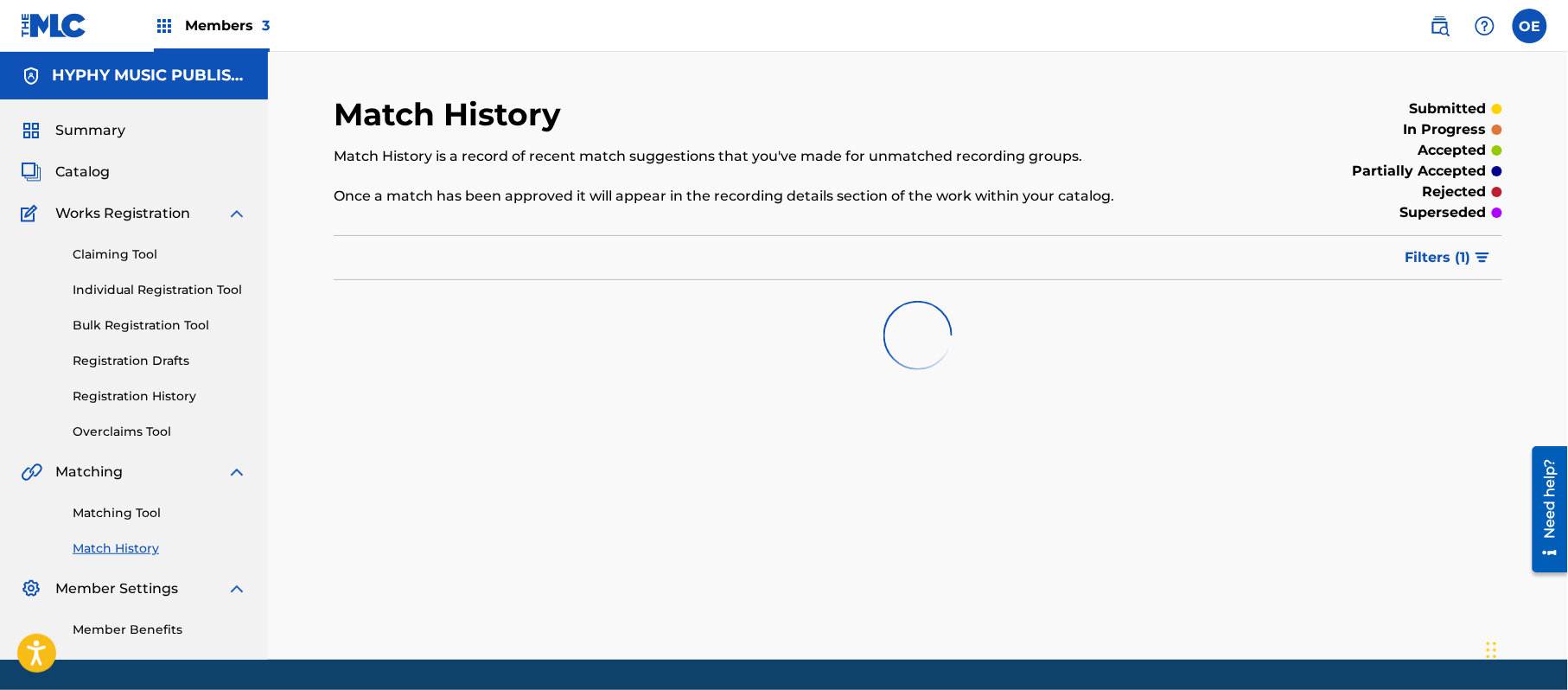
click at [162, 388] on link "Registration History" at bounding box center [160, 396] width 175 height 18
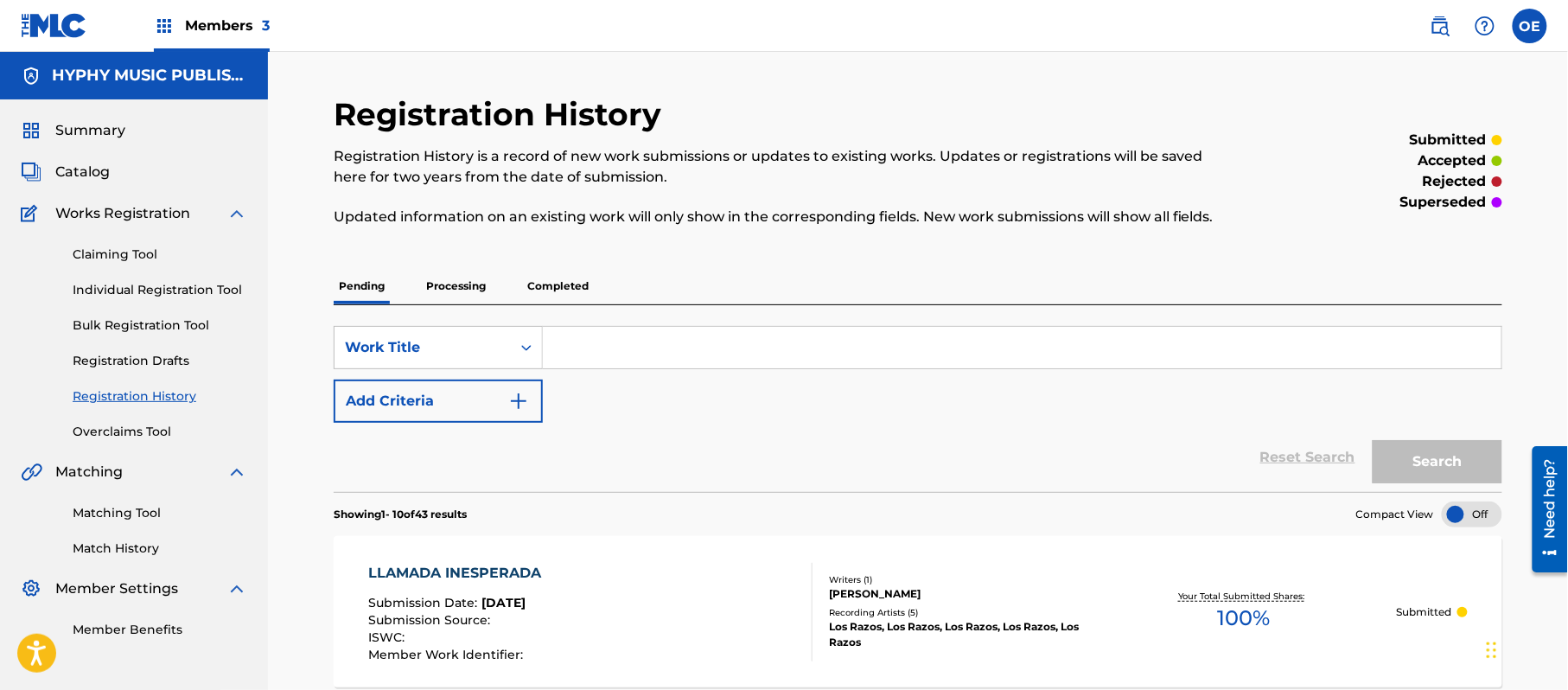
click at [541, 285] on p "Completed" at bounding box center [558, 286] width 72 height 37
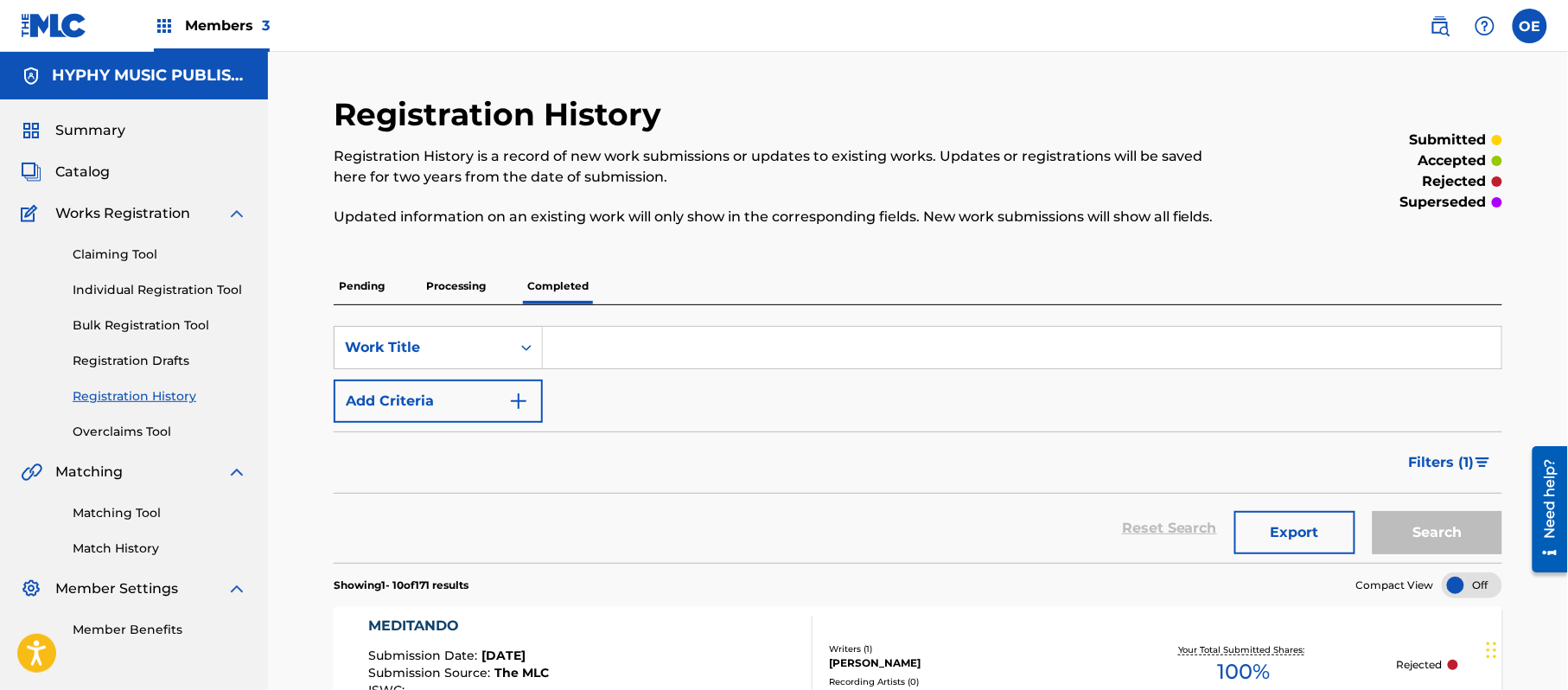
click at [1418, 470] on span "Filters ( 1 )" at bounding box center [1442, 461] width 65 height 21
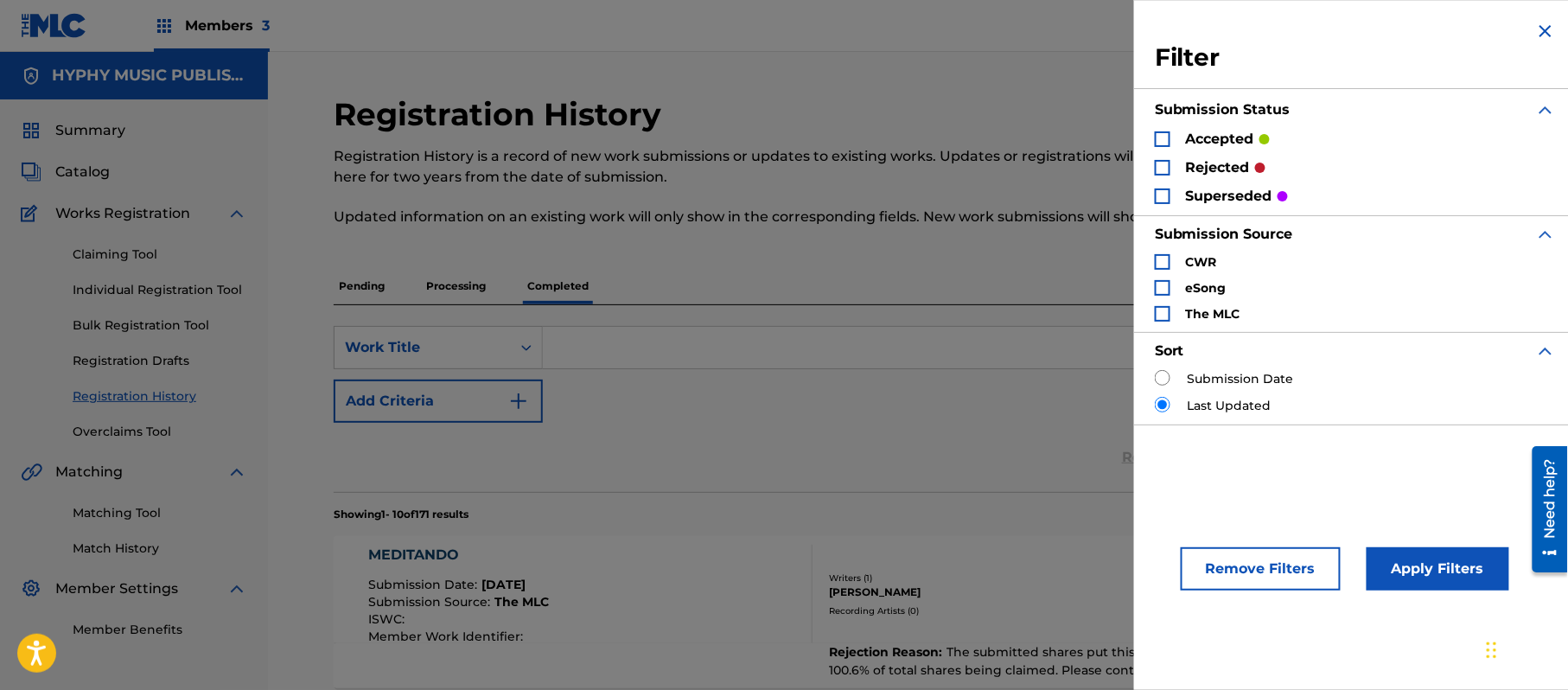
click at [1227, 170] on p "rejected" at bounding box center [1217, 168] width 64 height 21
click at [1167, 169] on div "Search Form" at bounding box center [1162, 167] width 15 height 15
click at [1412, 560] on button "Apply Filters" at bounding box center [1438, 568] width 143 height 43
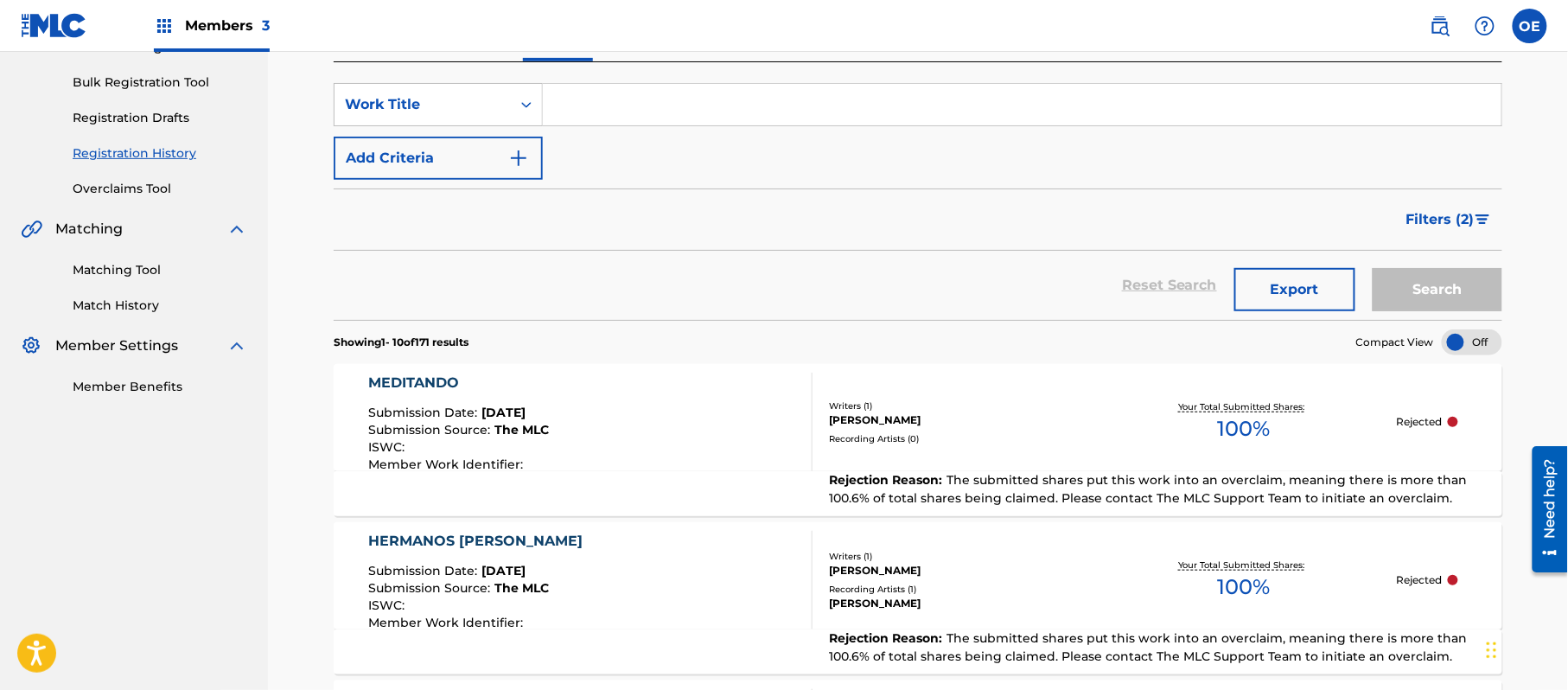
scroll to position [115, 0]
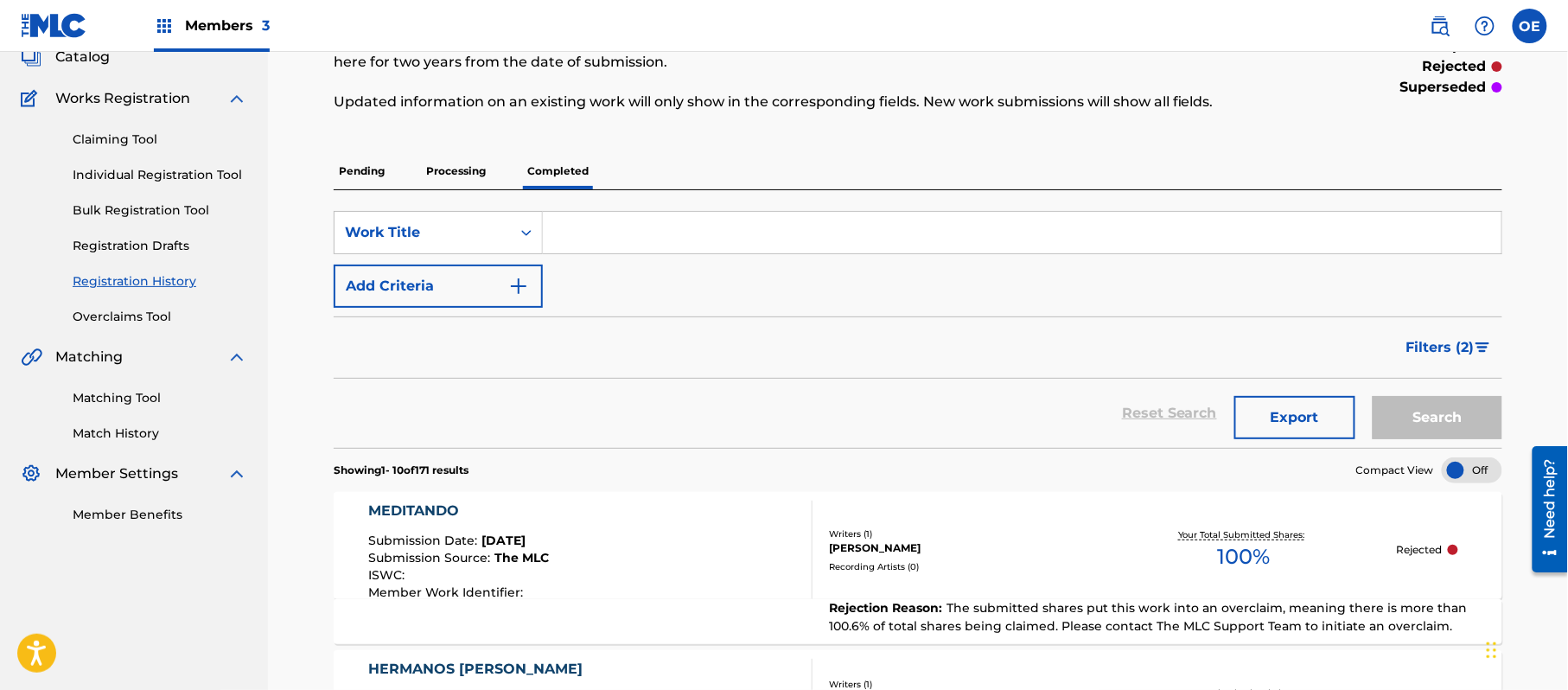
click at [197, 168] on link "Individual Registration Tool" at bounding box center [160, 175] width 175 height 18
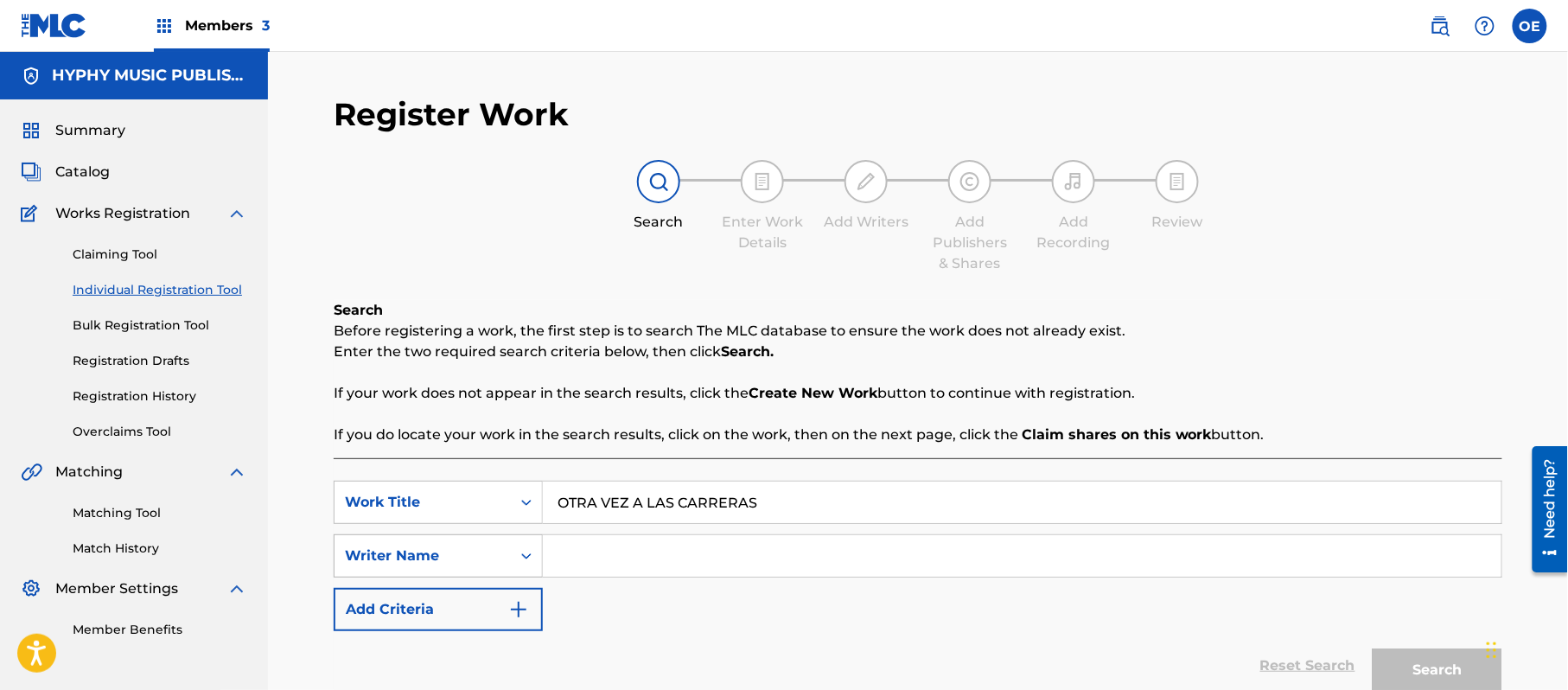
click at [453, 550] on div "Writer Name" at bounding box center [423, 556] width 156 height 21
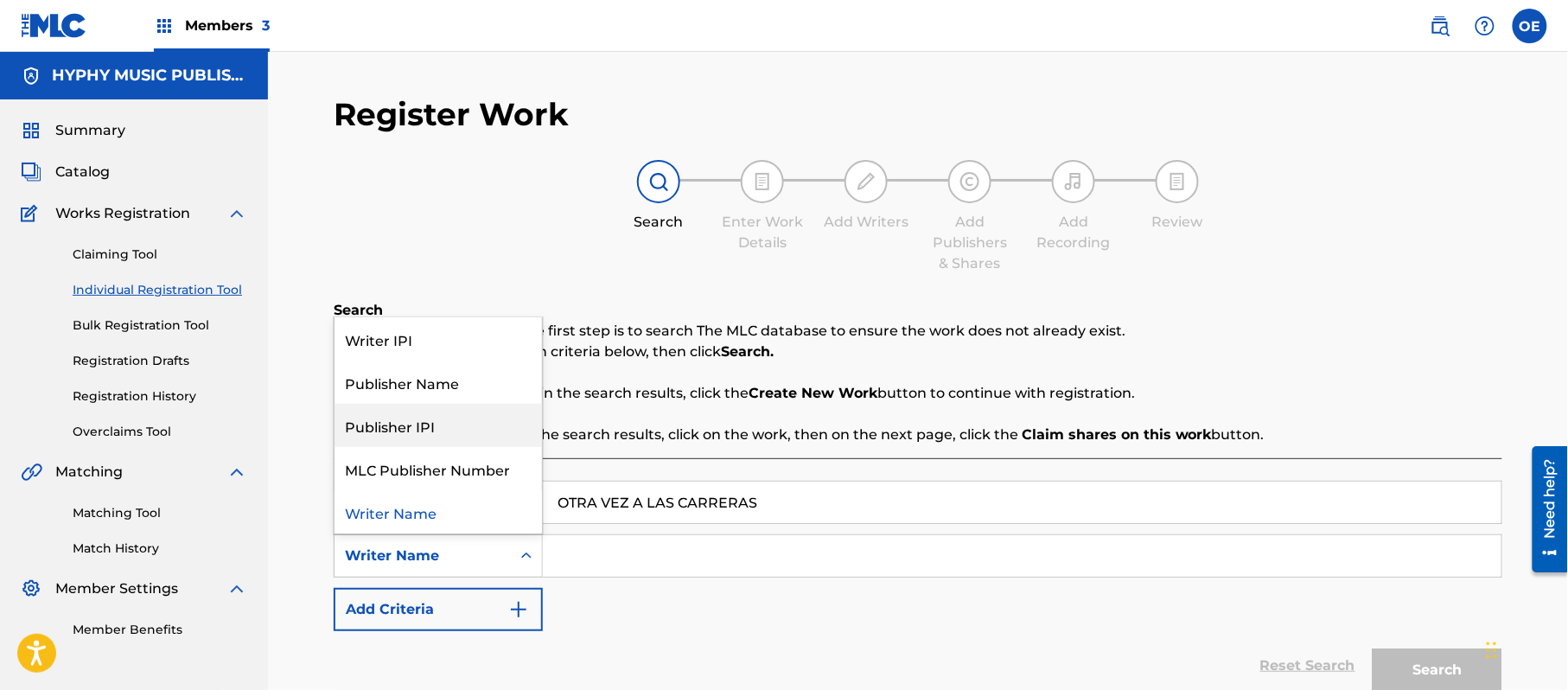
click at [825, 469] on div "SearchWithCriteria6d47edd7-7bc8-4b89-a155-3ed0f7c070f6 Work Title OTRA VEZ A LA…" at bounding box center [918, 599] width 1169 height 283
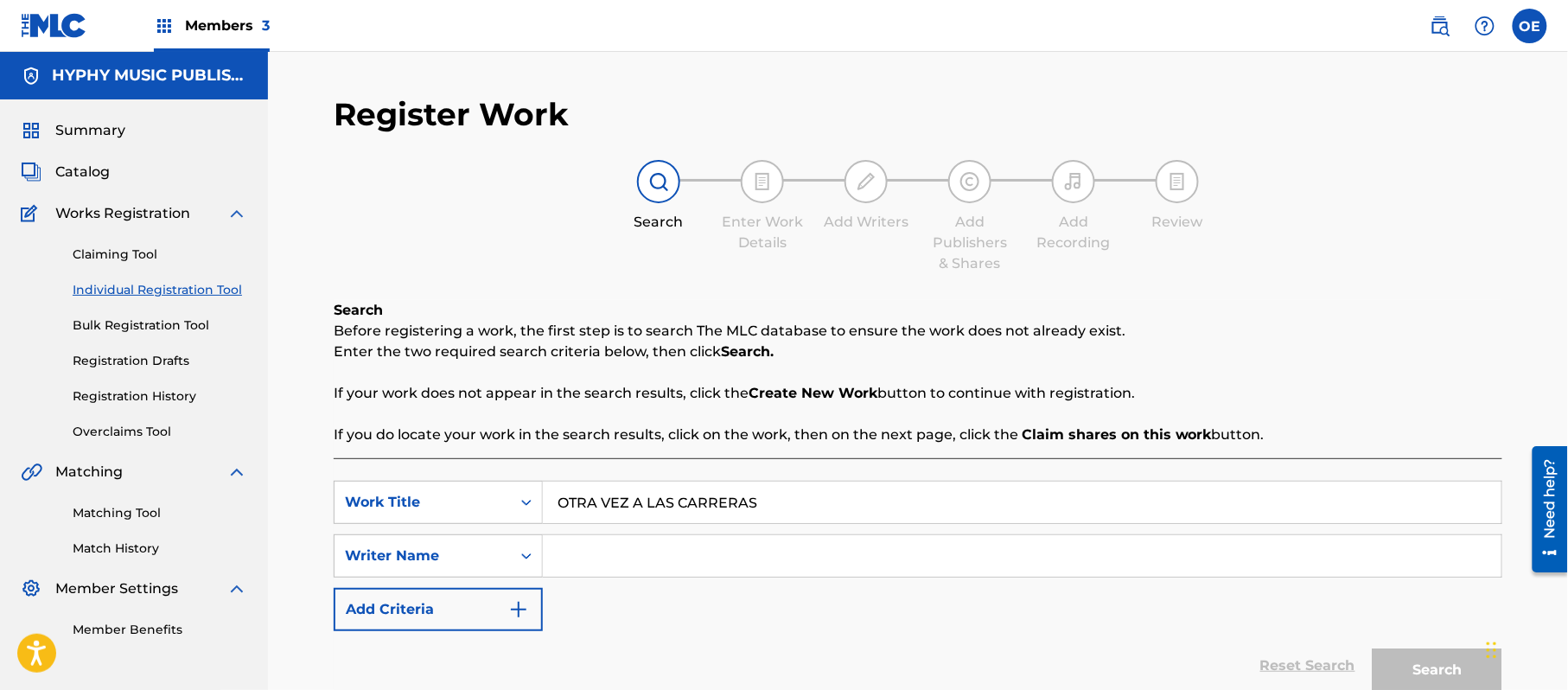
click at [676, 555] on input "Search Form" at bounding box center [1022, 556] width 958 height 41
click at [1373, 648] on button "Search" at bounding box center [1437, 669] width 130 height 43
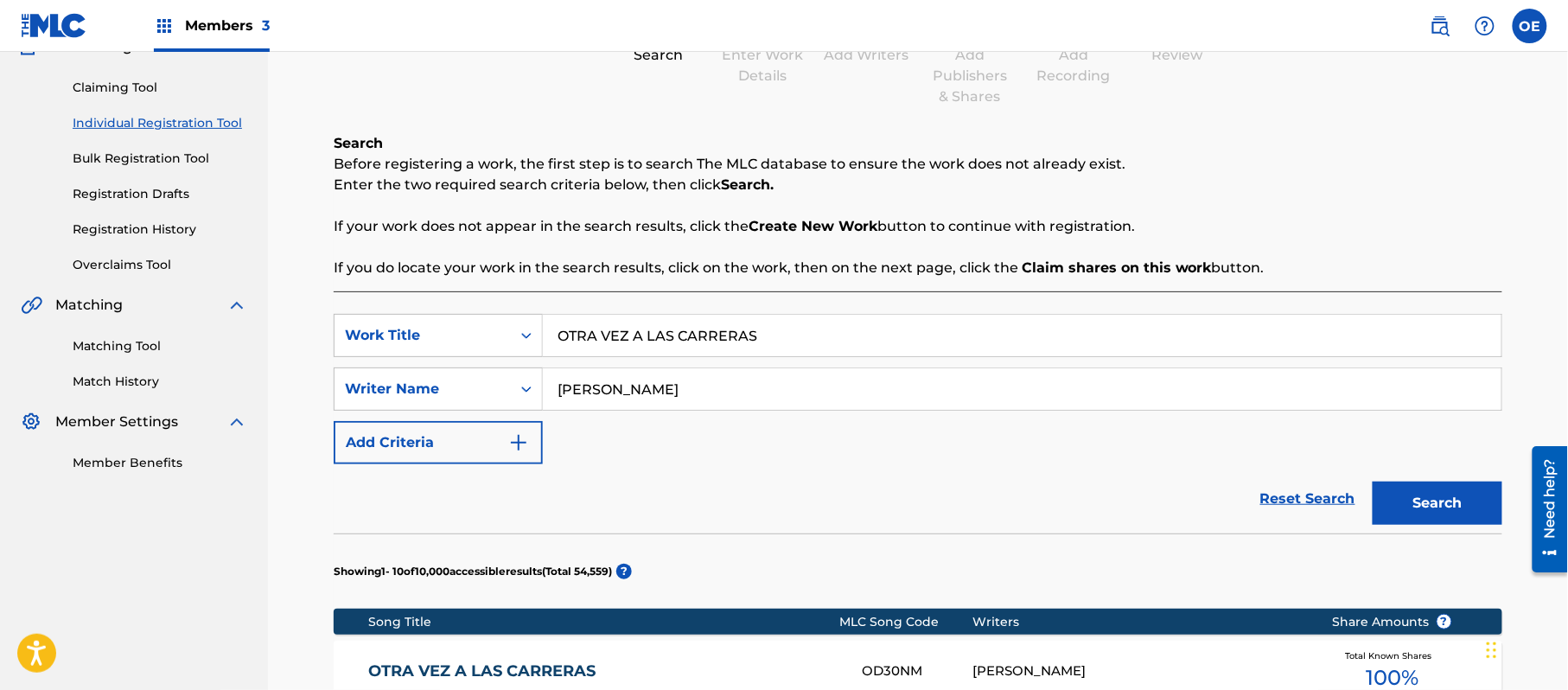
scroll to position [346, 0]
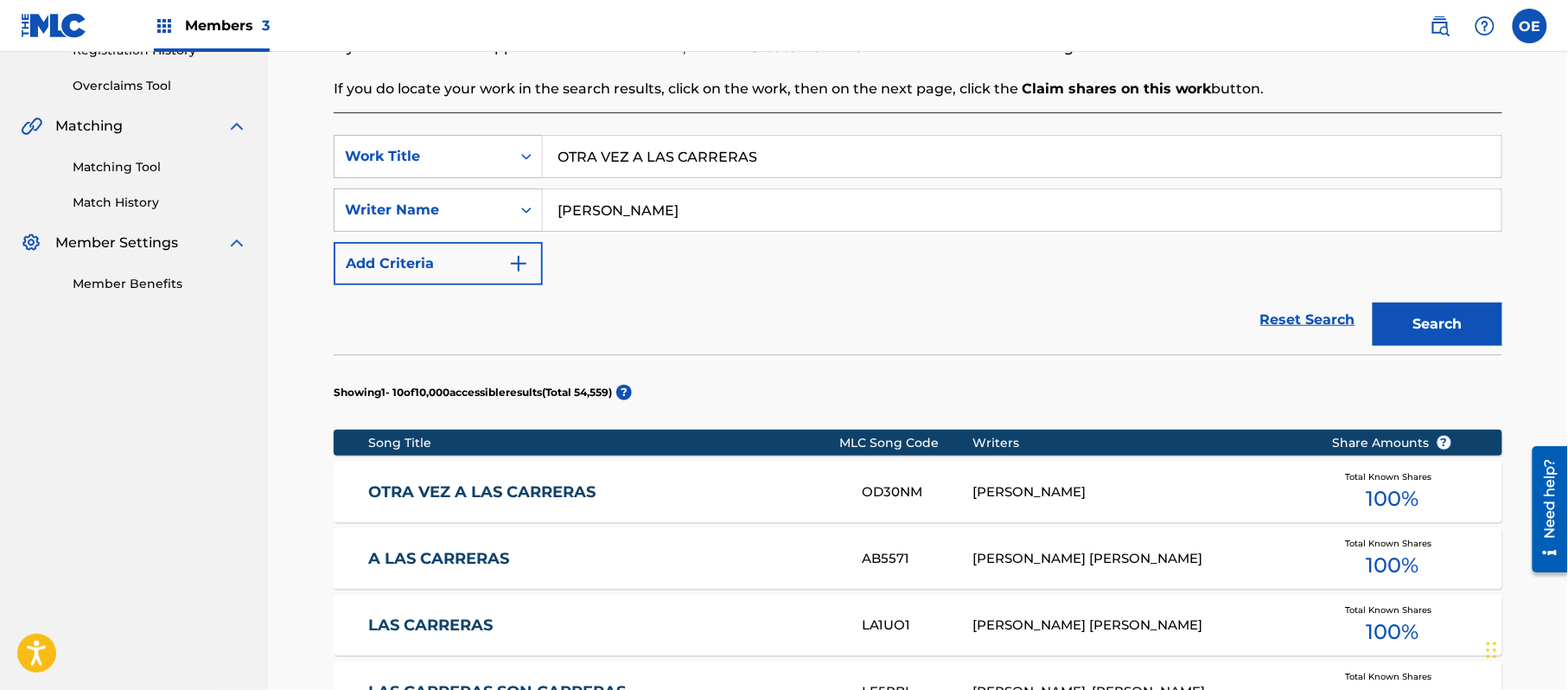
click at [562, 491] on link "OTRA VEZ A LAS CARRERAS" at bounding box center [604, 492] width 471 height 20
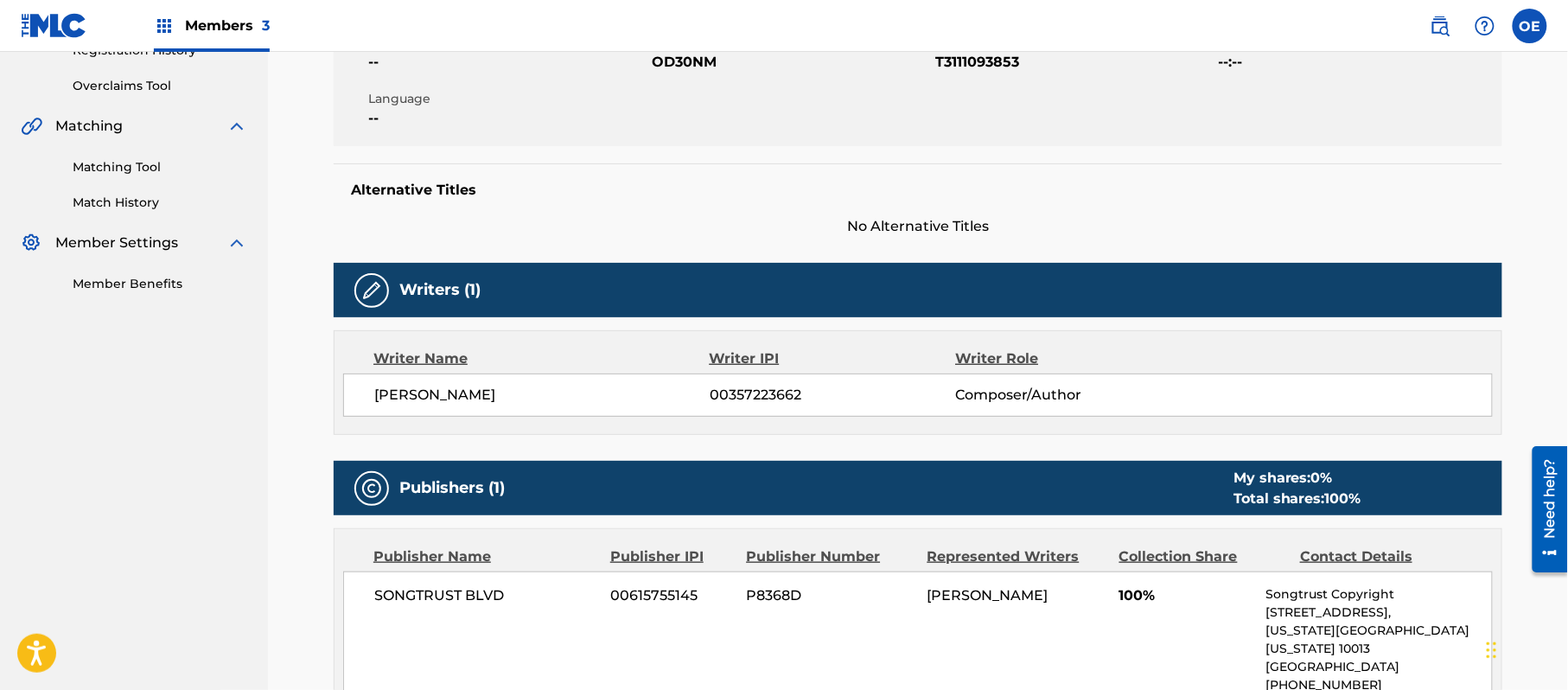
scroll to position [230, 0]
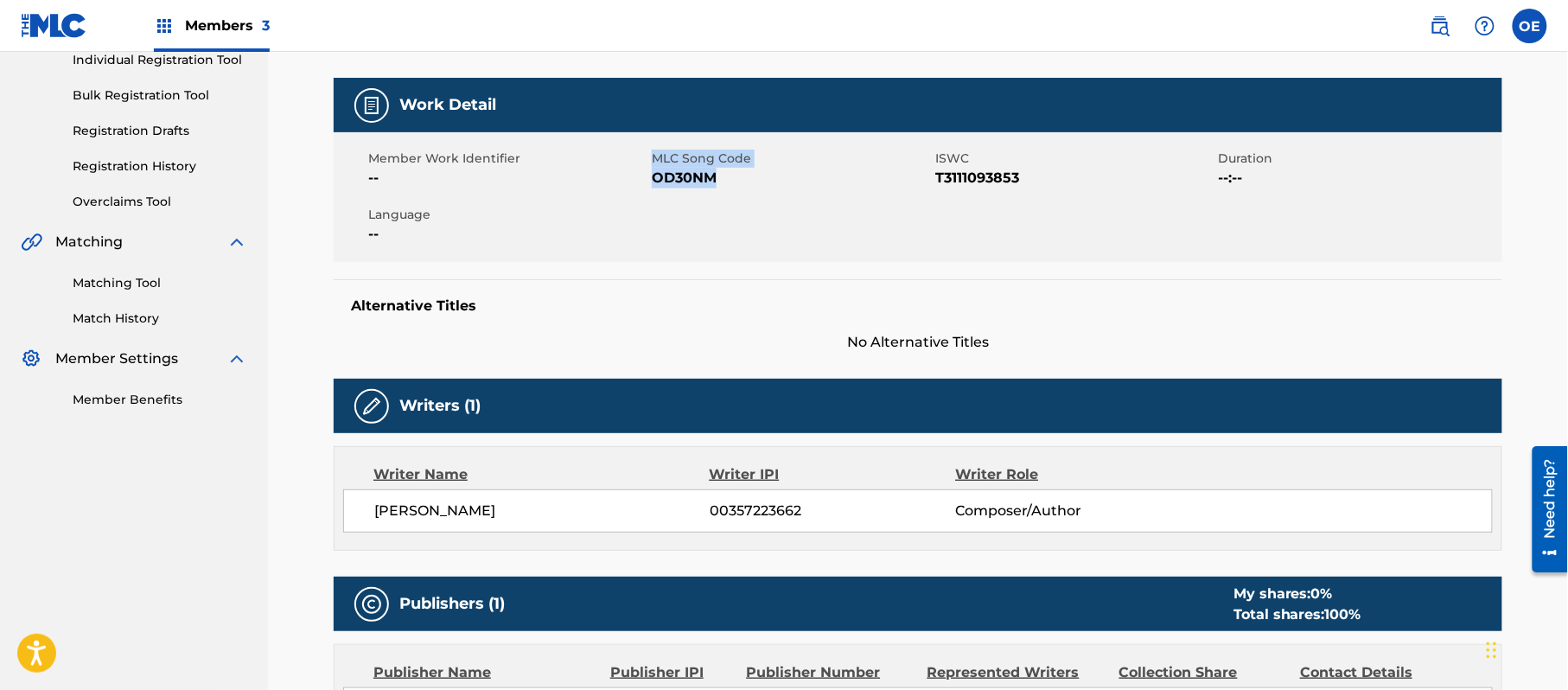
drag, startPoint x: 727, startPoint y: 173, endPoint x: 647, endPoint y: 180, distance: 80.3
click at [647, 180] on div "Member Work Identifier -- MLC Song Code OD30NM ISWC T3111093853 Duration --:-- …" at bounding box center [918, 197] width 1169 height 130
click at [717, 175] on span "OD30NM" at bounding box center [791, 177] width 279 height 21
click at [717, 178] on span "OD30NM" at bounding box center [791, 177] width 279 height 21
drag, startPoint x: 711, startPoint y: 178, endPoint x: 654, endPoint y: 185, distance: 57.4
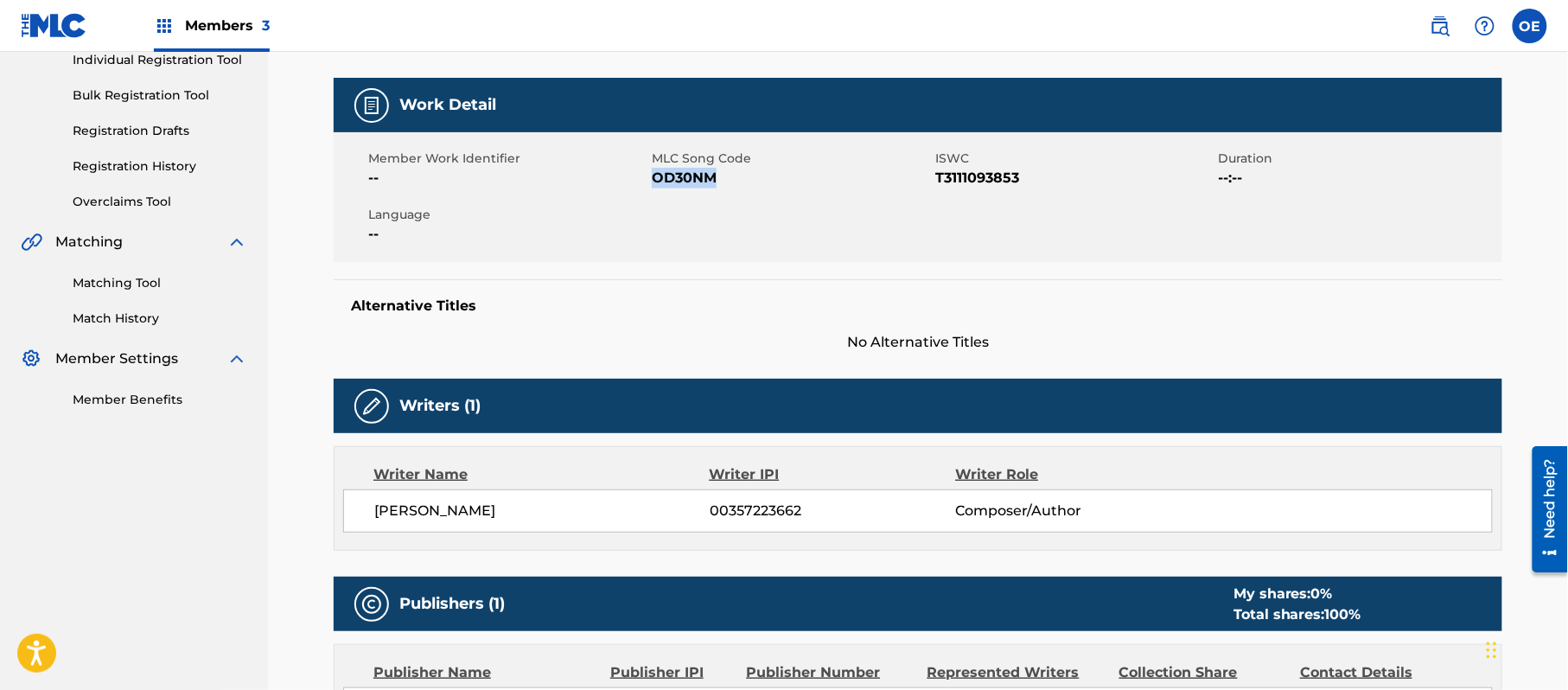
click at [654, 185] on span "OD30NM" at bounding box center [791, 177] width 279 height 21
copy span "OD30NM"
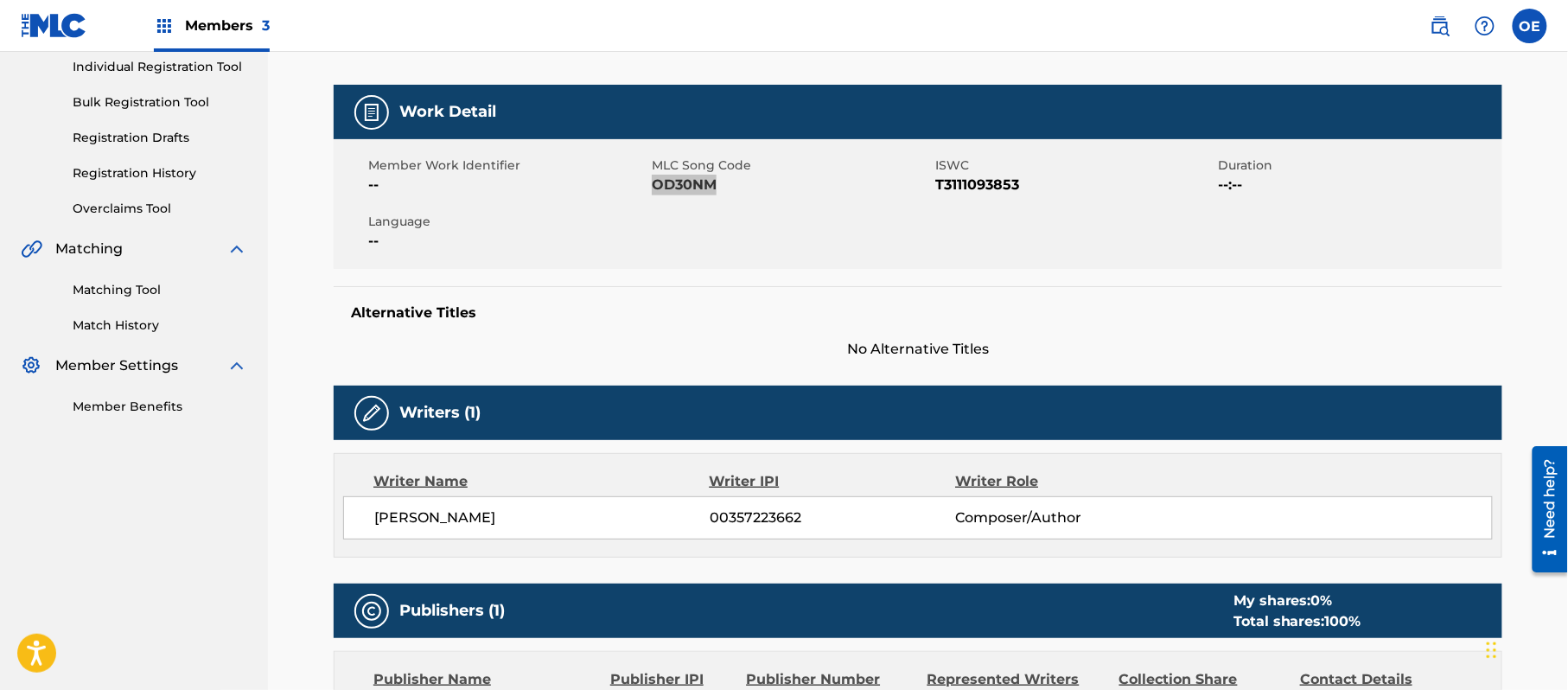
scroll to position [0, 0]
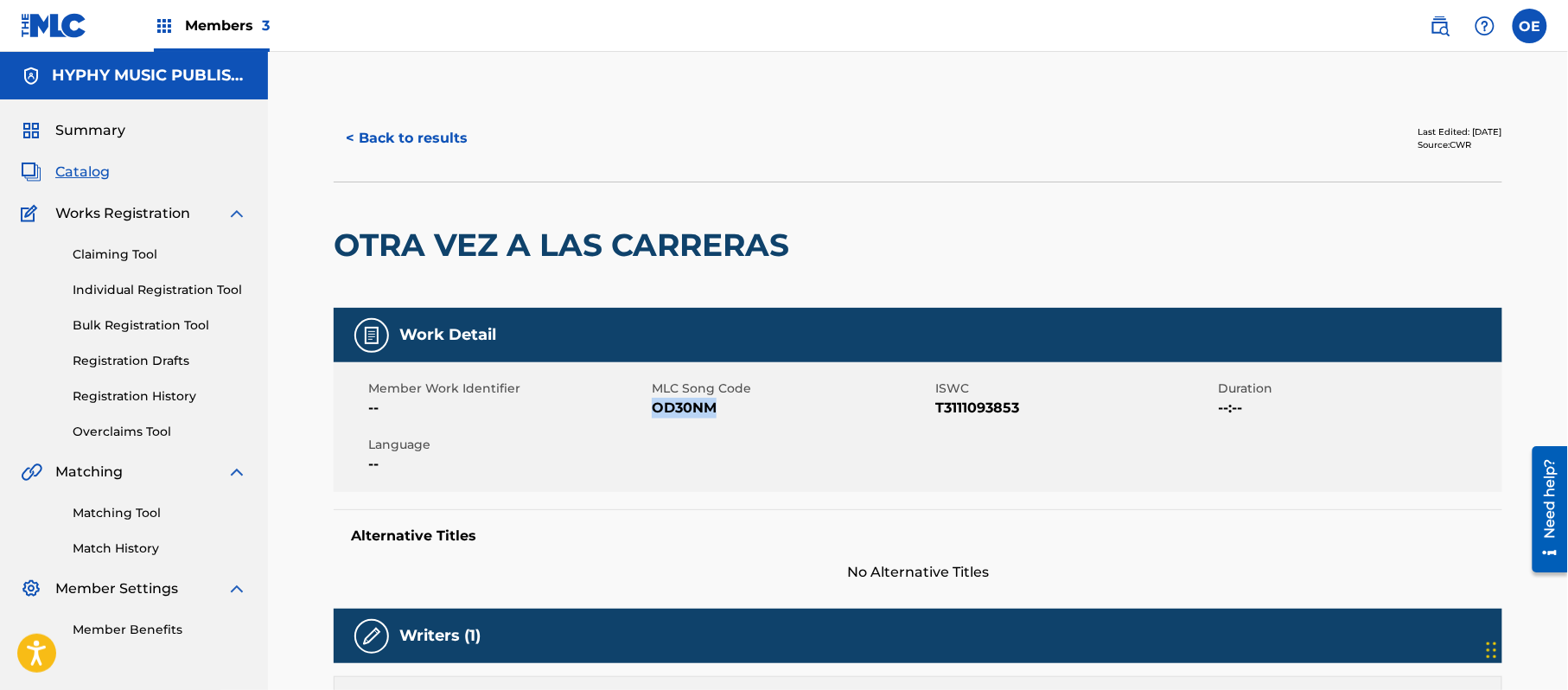
click at [136, 385] on div "Claiming Tool Individual Registration Tool Bulk Registration Tool Registration …" at bounding box center [134, 332] width 227 height 217
click at [174, 400] on link "Registration History" at bounding box center [160, 396] width 175 height 18
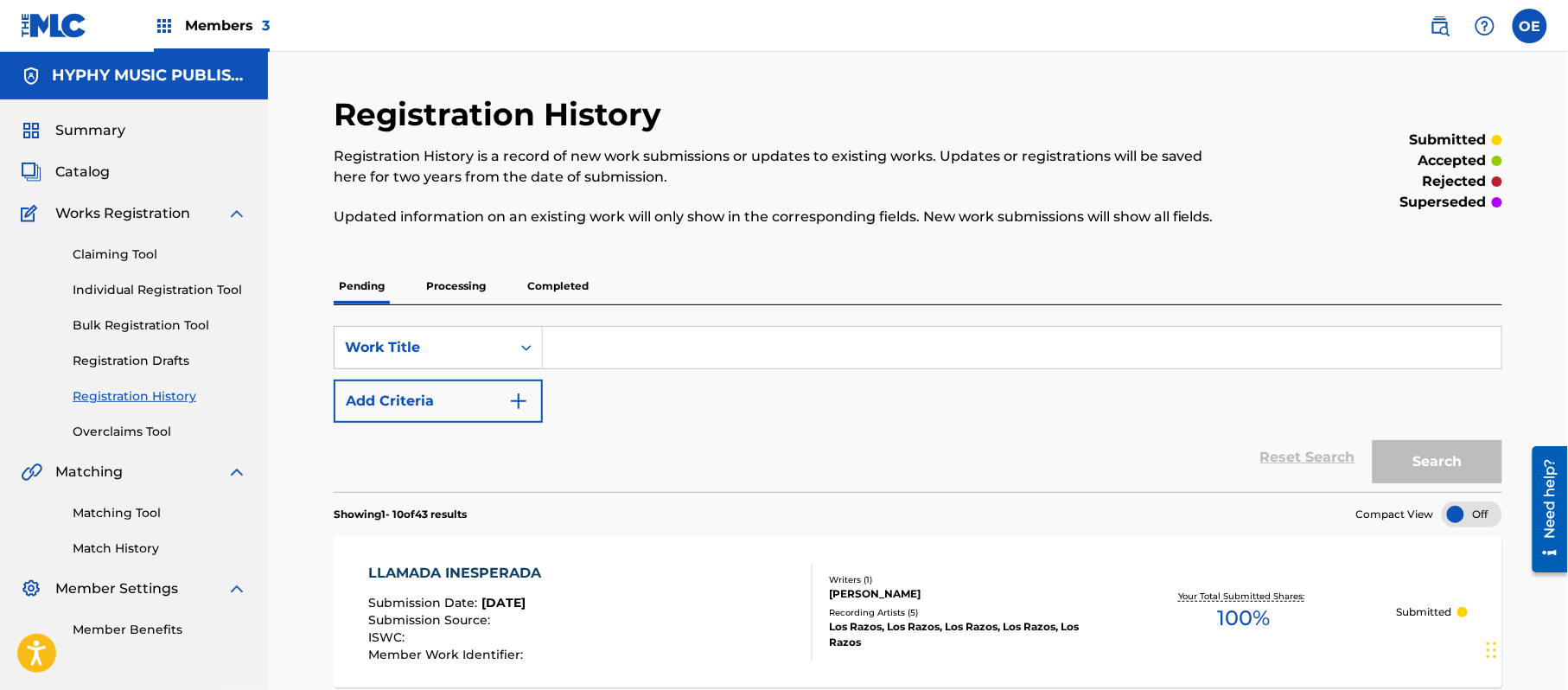
click at [529, 296] on p "Completed" at bounding box center [558, 286] width 72 height 37
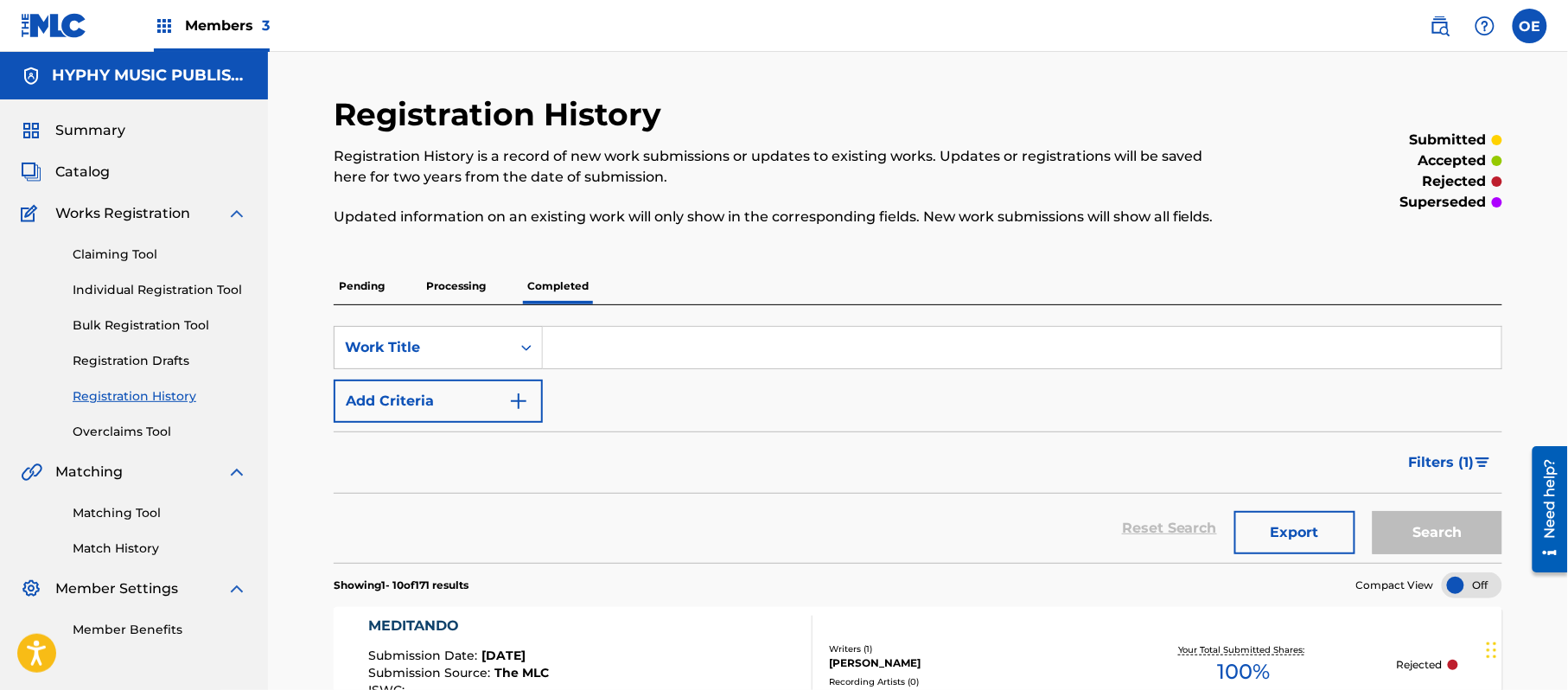
click at [1451, 458] on span "Filters ( 1 )" at bounding box center [1442, 461] width 65 height 21
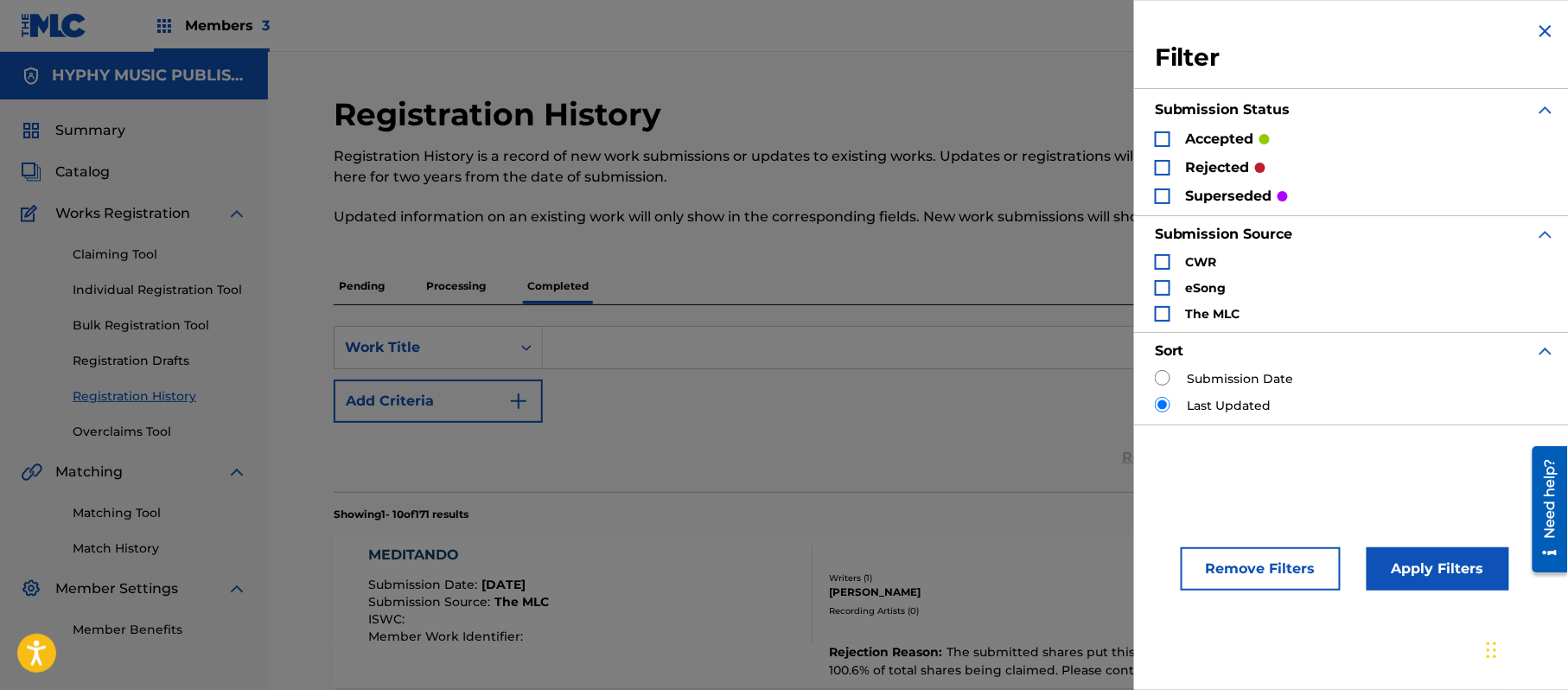
click at [1246, 174] on p "rejected" at bounding box center [1217, 168] width 64 height 21
drag, startPoint x: 1183, startPoint y: 167, endPoint x: 1159, endPoint y: 167, distance: 24.0
click at [1181, 167] on div "rejected" at bounding box center [1209, 168] width 110 height 20
click at [1159, 167] on div "Search Form" at bounding box center [1162, 167] width 15 height 15
click at [1428, 584] on button "Apply Filters" at bounding box center [1438, 568] width 143 height 43
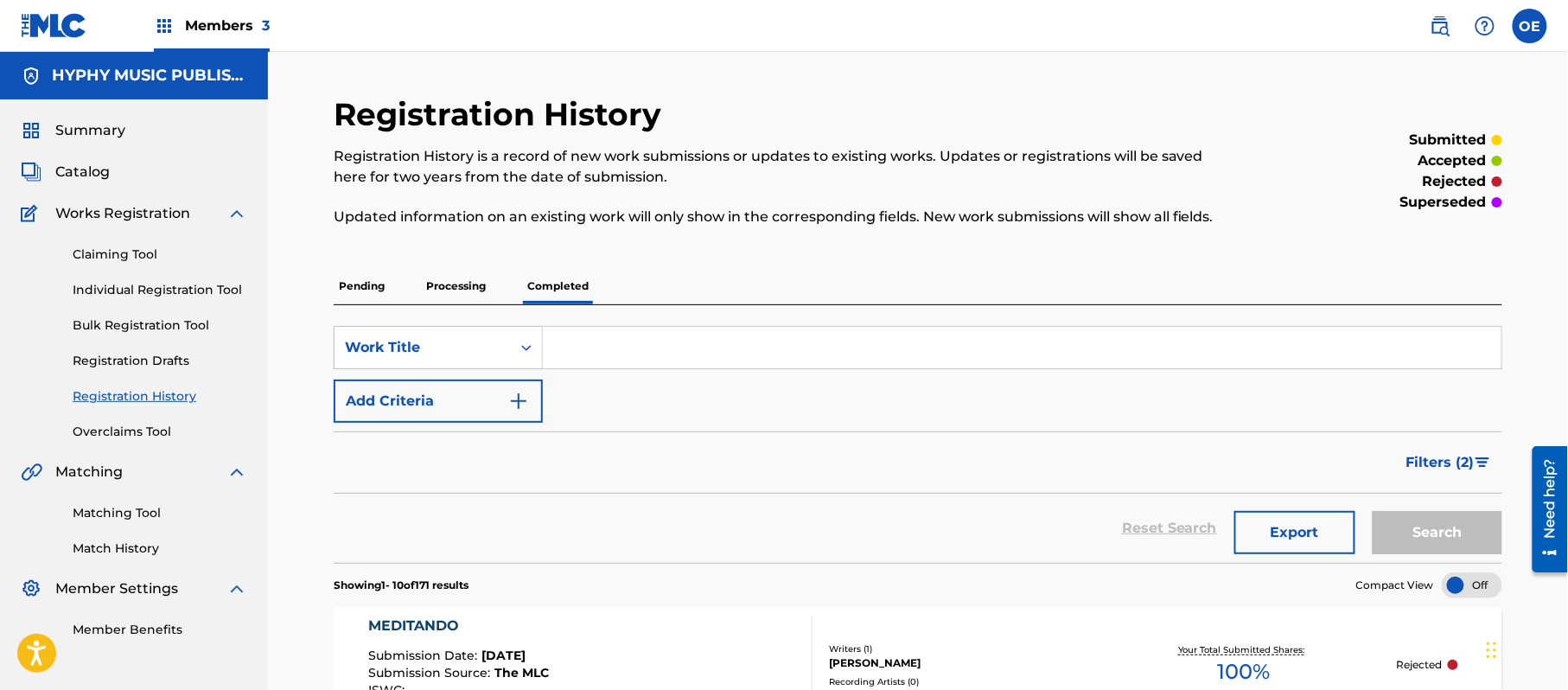
drag, startPoint x: 185, startPoint y: 288, endPoint x: 285, endPoint y: 328, distance: 107.7
click at [185, 288] on link "Individual Registration Tool" at bounding box center [160, 289] width 175 height 18
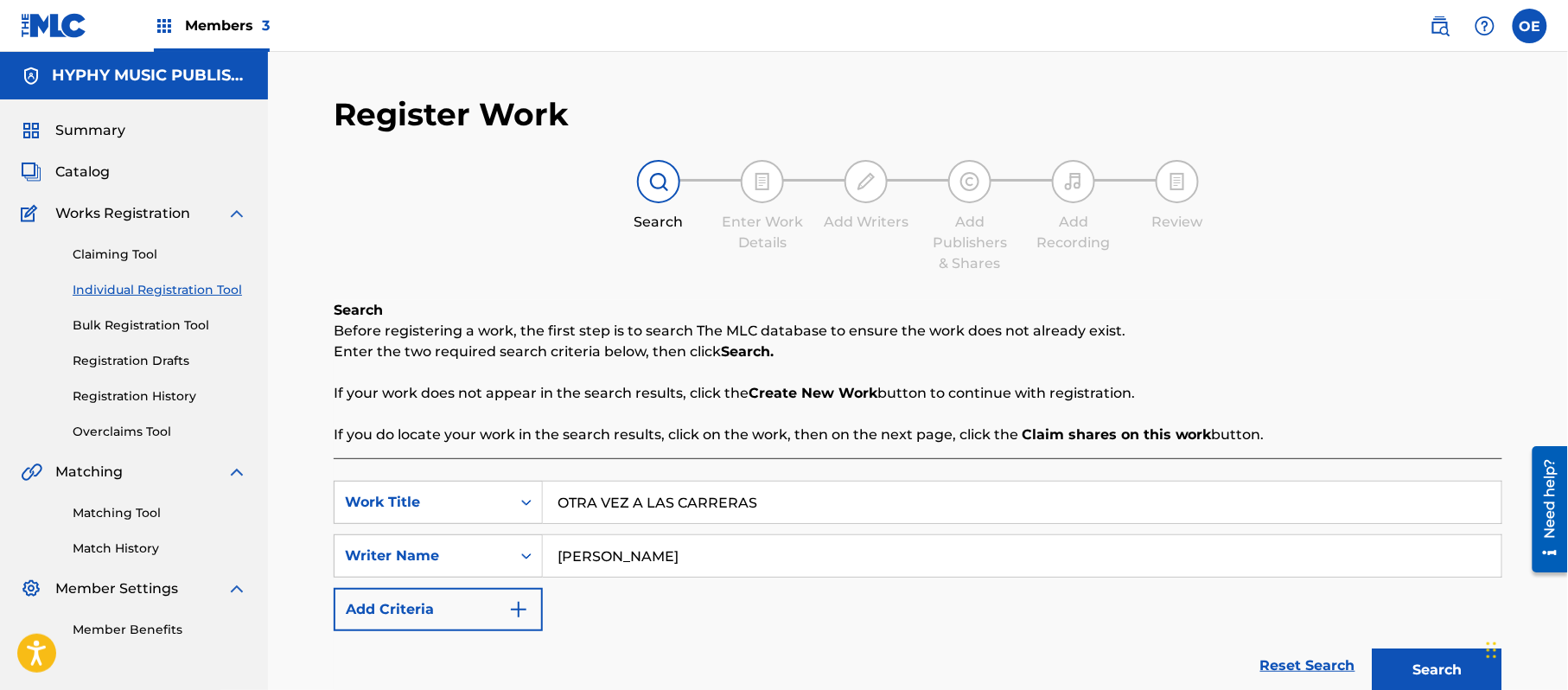
drag, startPoint x: 861, startPoint y: 499, endPoint x: 160, endPoint y: 505, distance: 701.0
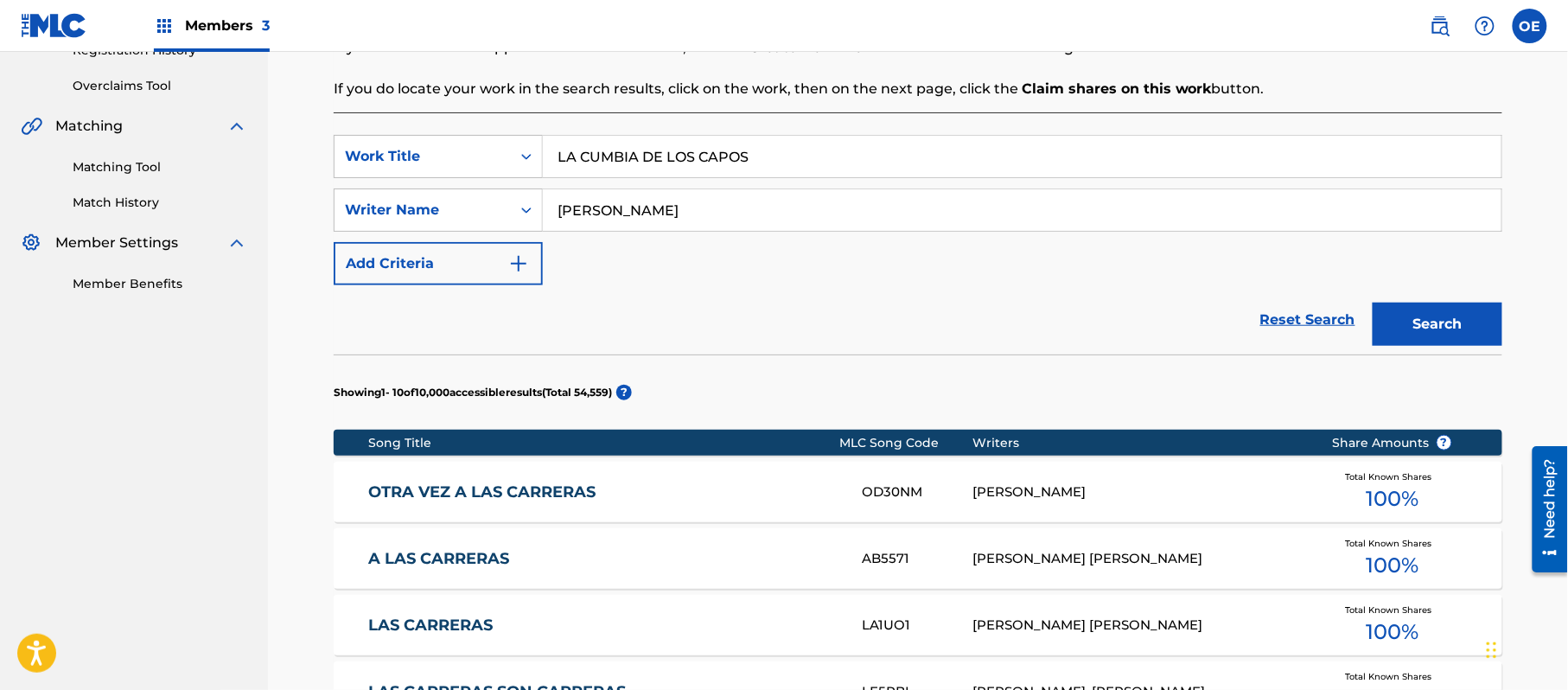
click at [1399, 340] on button "Search" at bounding box center [1437, 324] width 130 height 43
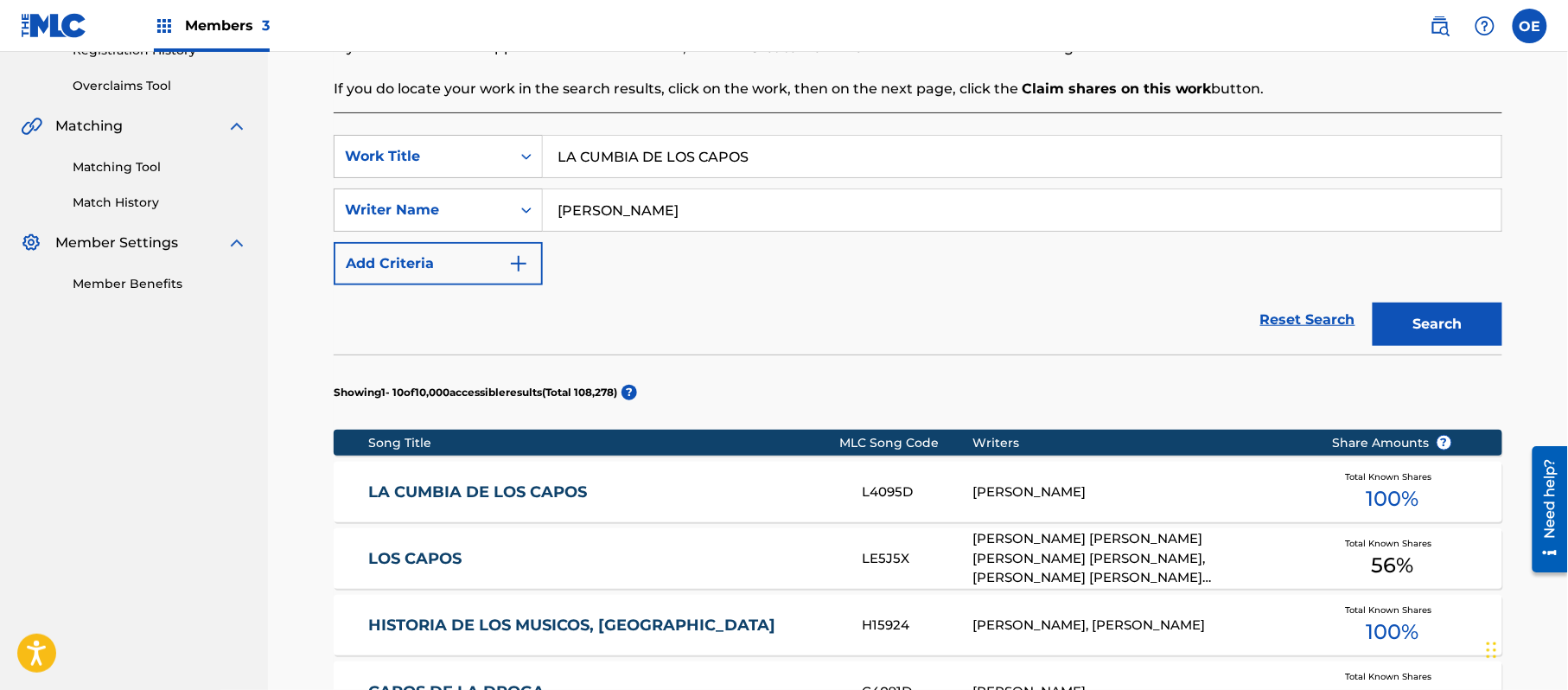
click at [634, 509] on div "LA CUMBIA DE LOS CAPOS L4095D [PERSON_NAME] Total Known Shares 100 %" at bounding box center [918, 492] width 1169 height 61
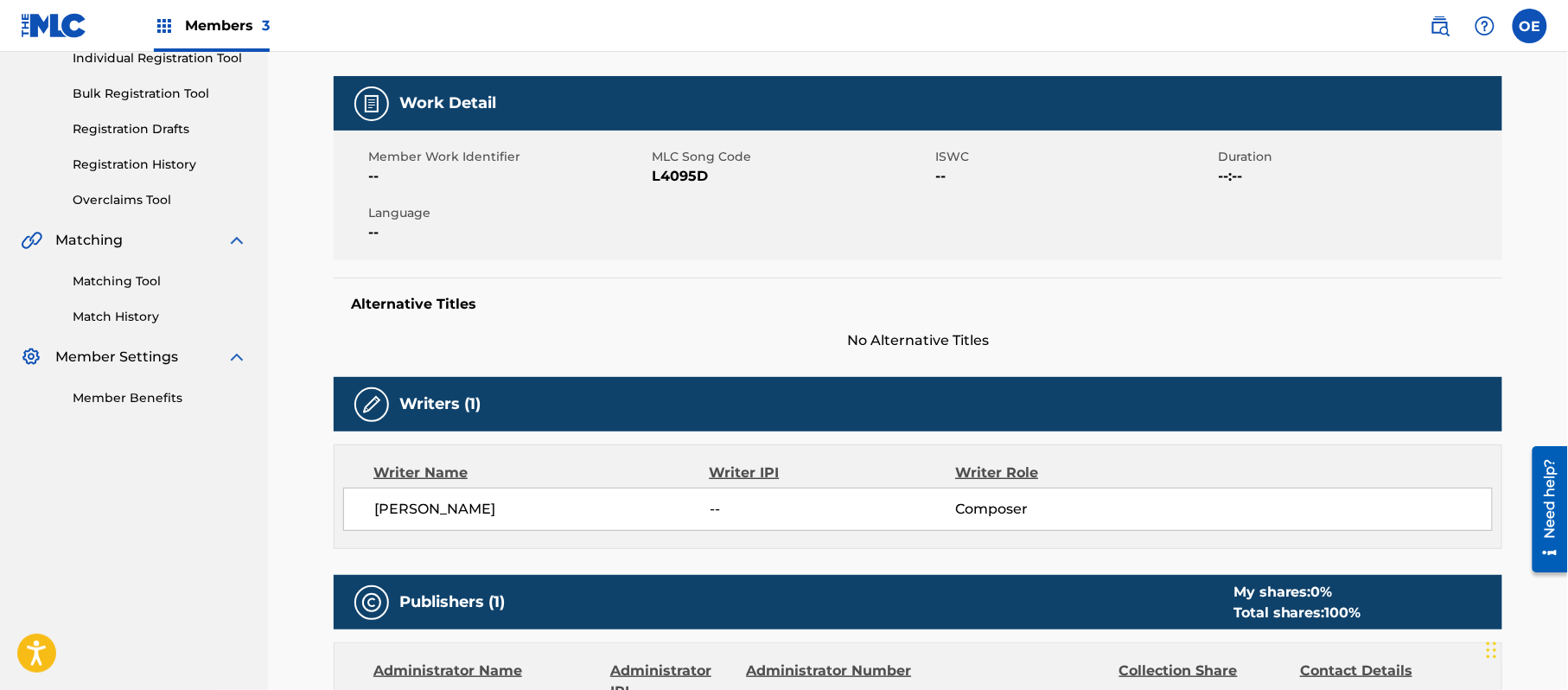
scroll to position [230, 0]
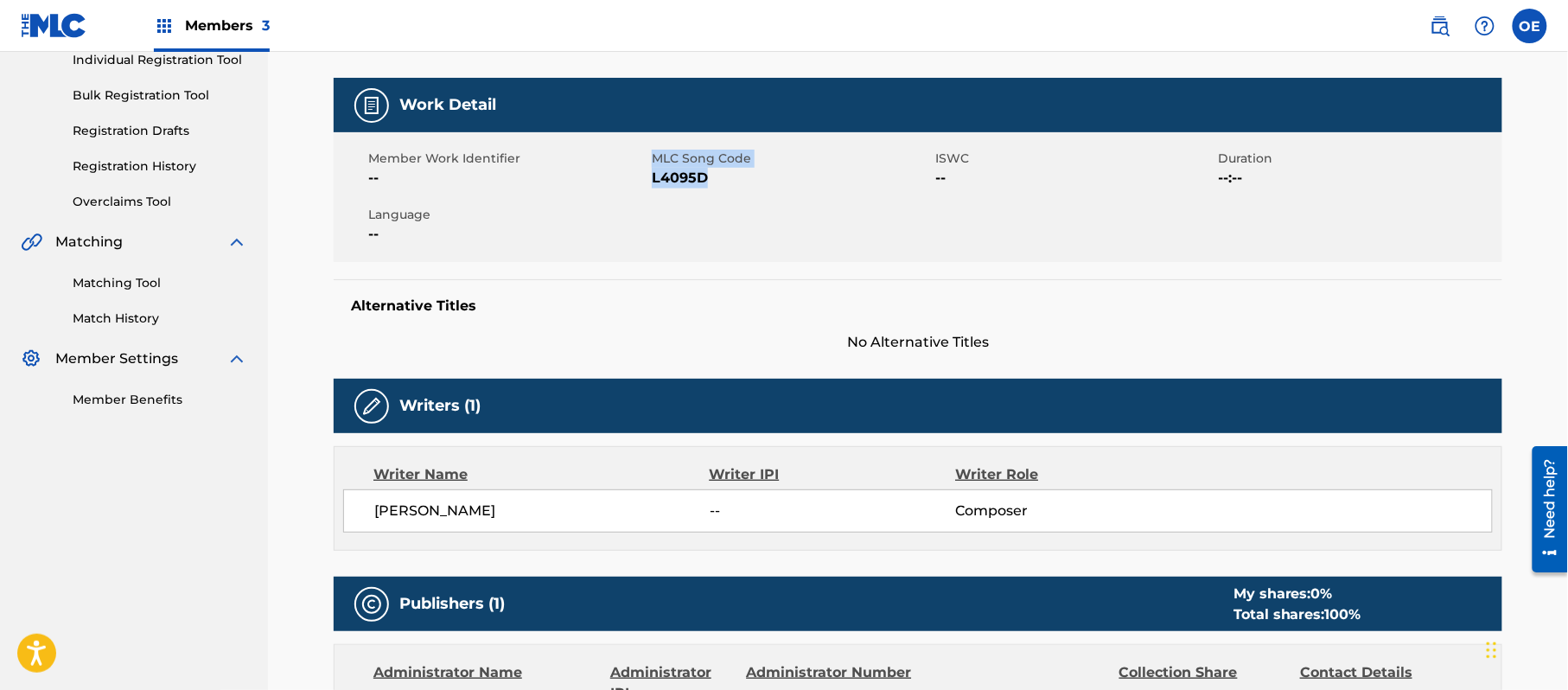
drag, startPoint x: 726, startPoint y: 177, endPoint x: 647, endPoint y: 183, distance: 79.2
click at [647, 183] on div "Member Work Identifier -- MLC Song Code L4095D ISWC -- Duration --:-- Language …" at bounding box center [918, 197] width 1169 height 130
click at [654, 178] on span "L4095D" at bounding box center [791, 177] width 279 height 21
drag, startPoint x: 711, startPoint y: 177, endPoint x: 654, endPoint y: 182, distance: 57.2
click at [654, 182] on span "L4095D" at bounding box center [791, 177] width 279 height 21
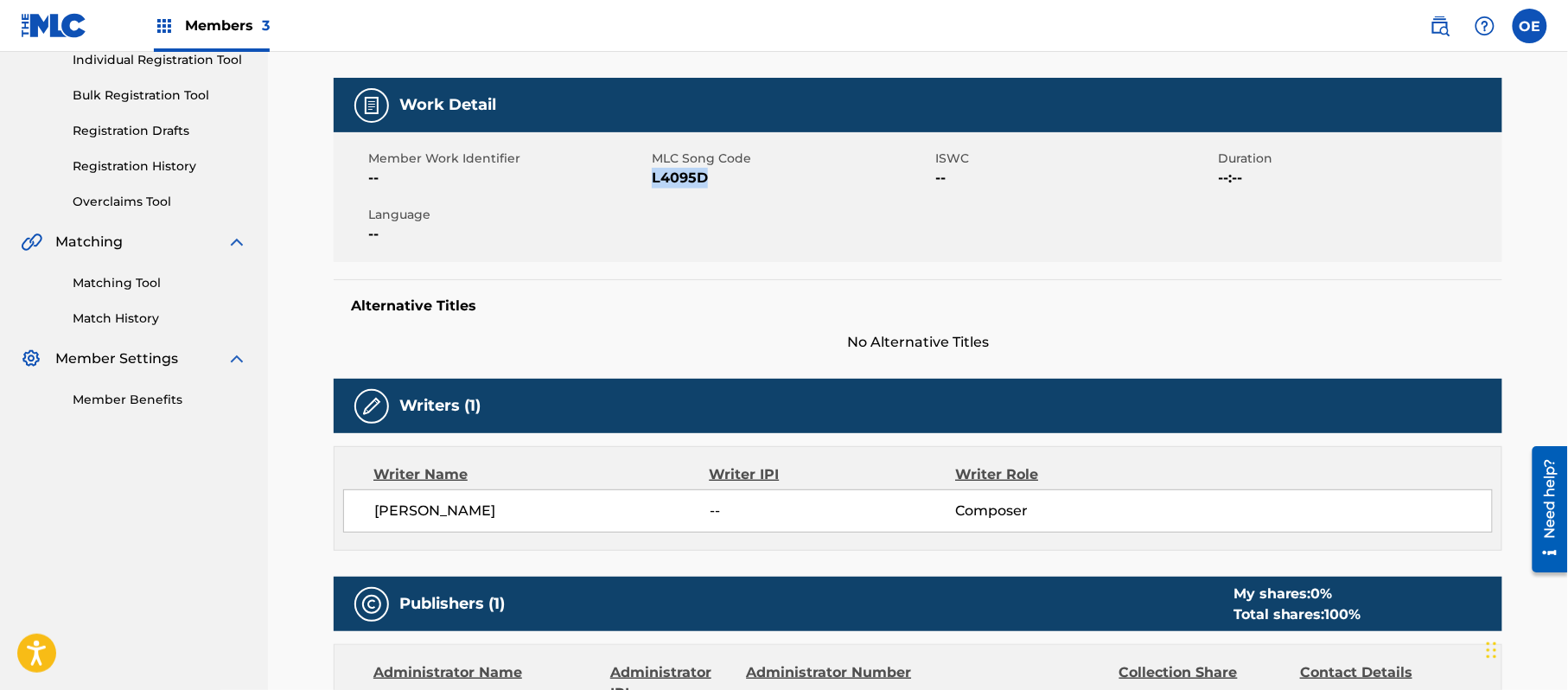
copy span "L4095D"
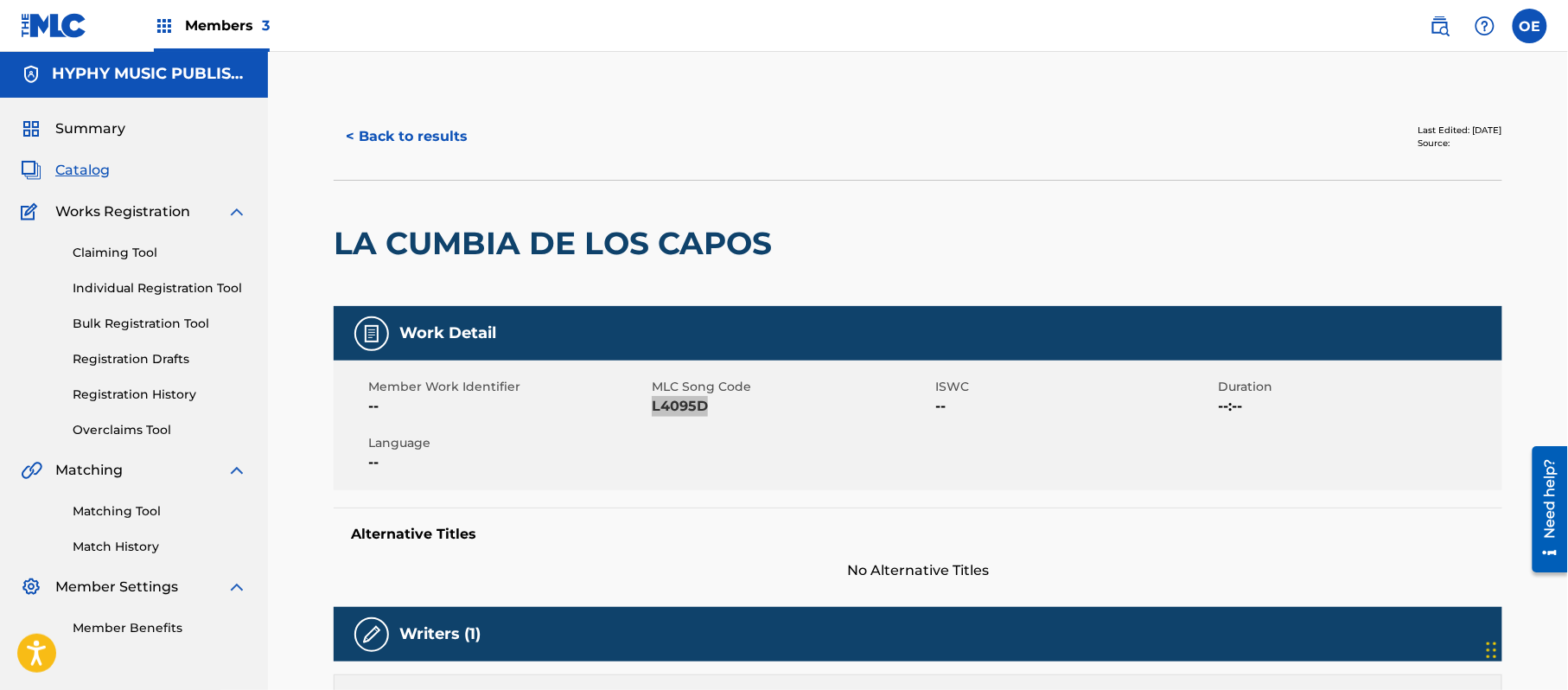
scroll to position [0, 0]
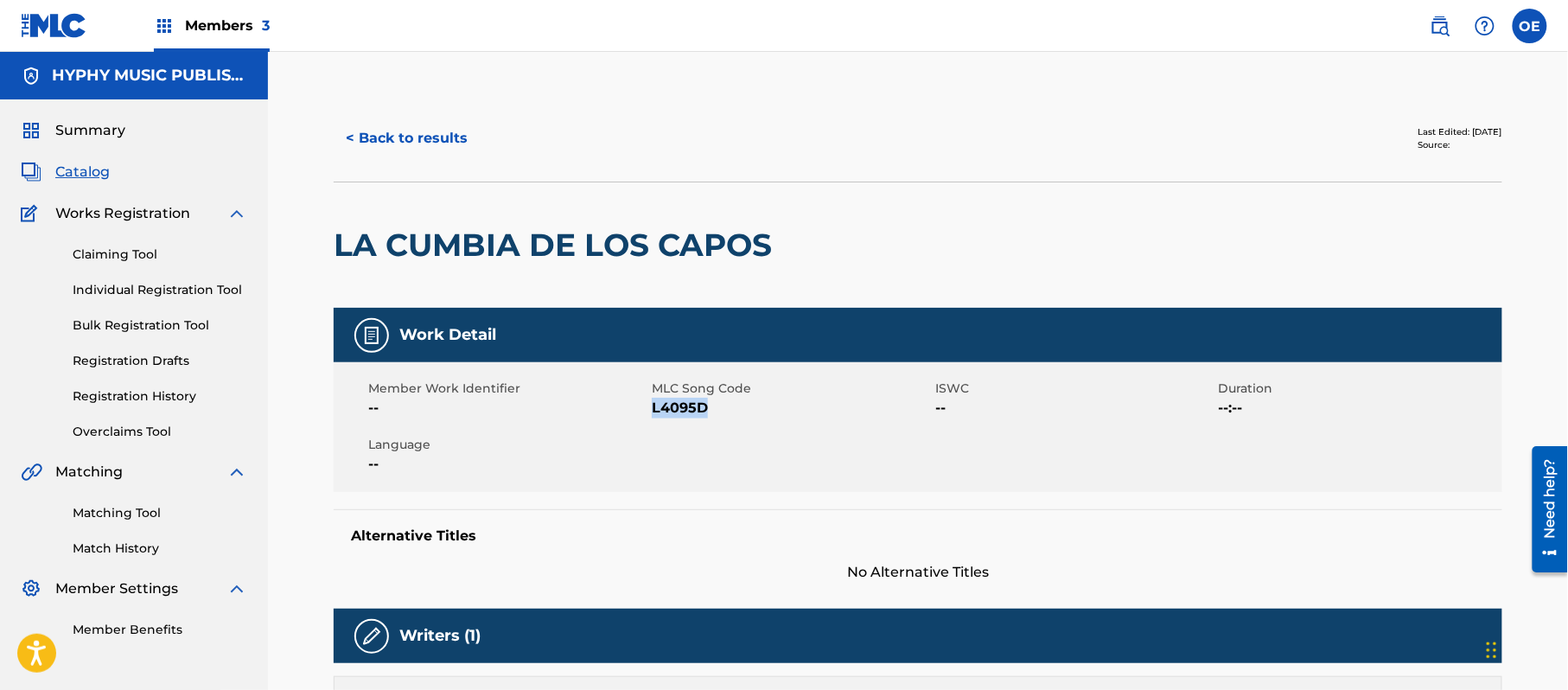
drag, startPoint x: 135, startPoint y: 392, endPoint x: 153, endPoint y: 391, distance: 18.0
click at [135, 392] on link "Registration History" at bounding box center [160, 396] width 175 height 18
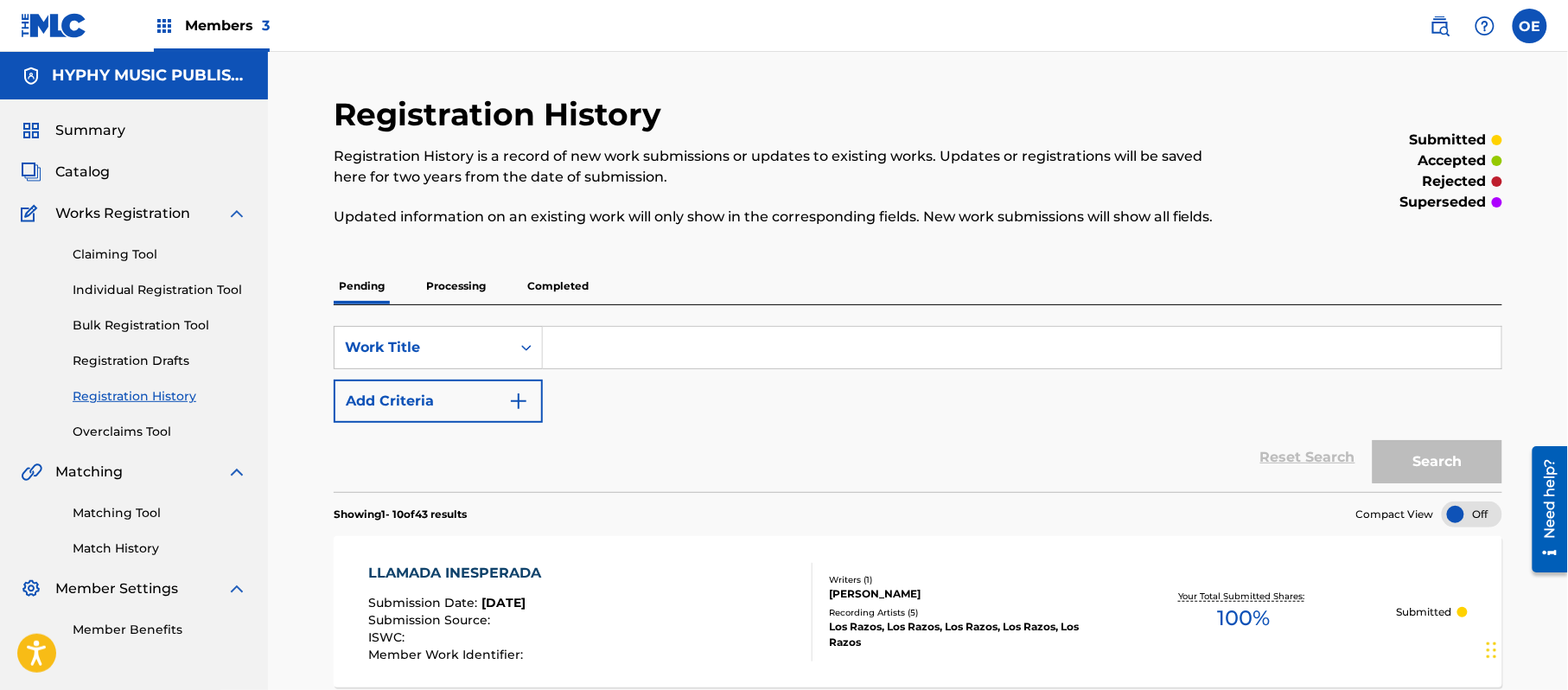
click at [553, 298] on p "Completed" at bounding box center [558, 286] width 72 height 37
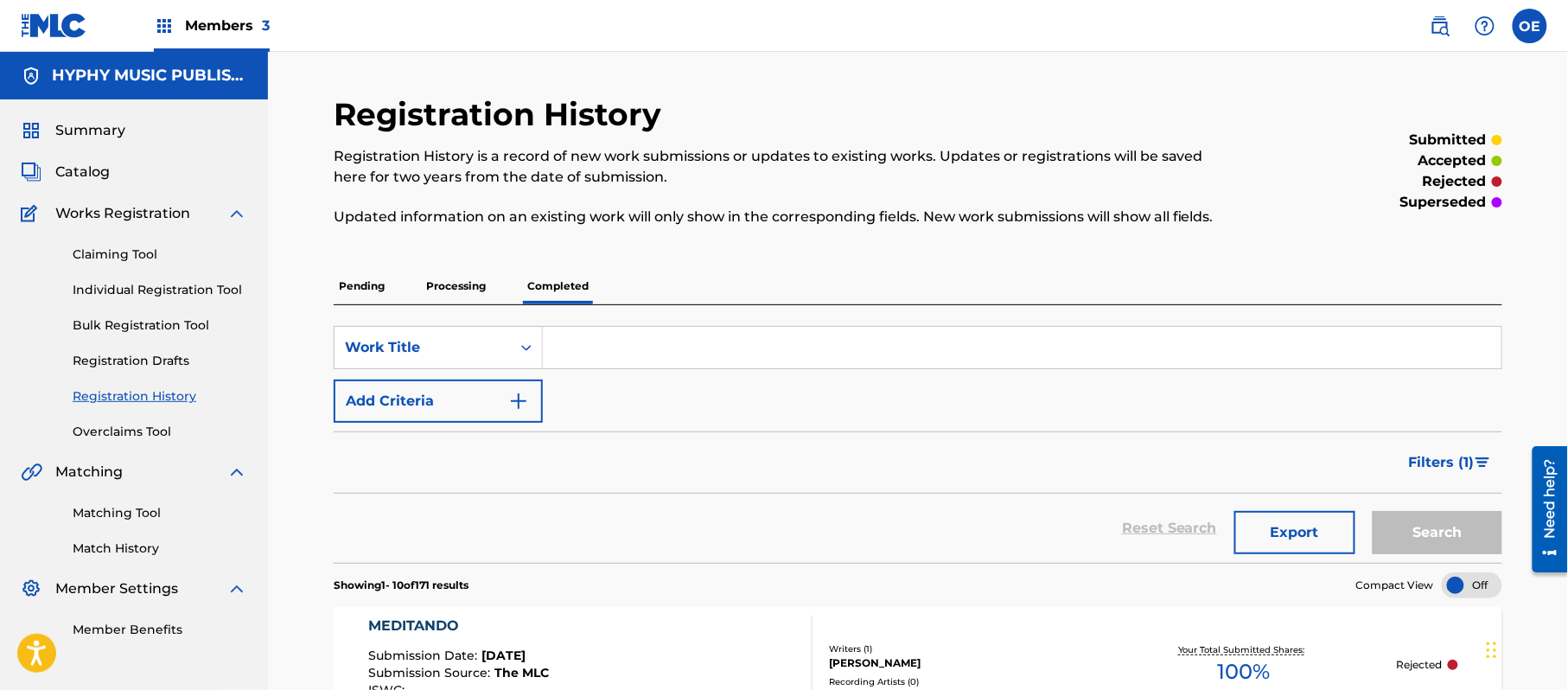
click at [1447, 456] on span "Filters ( 1 )" at bounding box center [1442, 461] width 65 height 21
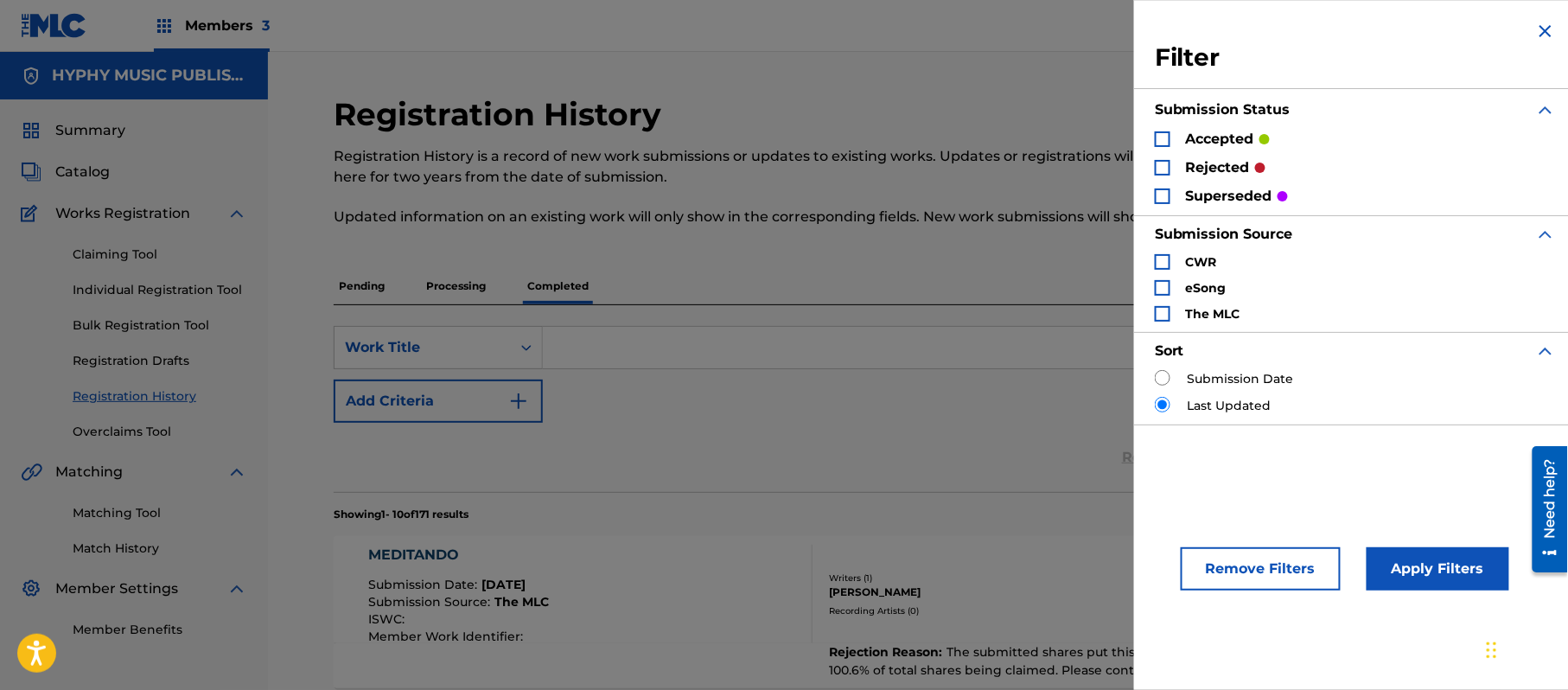
click at [1210, 171] on p "rejected" at bounding box center [1217, 168] width 64 height 21
click at [1160, 171] on div "Search Form" at bounding box center [1162, 167] width 15 height 15
click at [1404, 545] on div "Apply Filters" at bounding box center [1412, 565] width 143 height 52
click at [1404, 555] on button "Apply Filters" at bounding box center [1438, 568] width 143 height 43
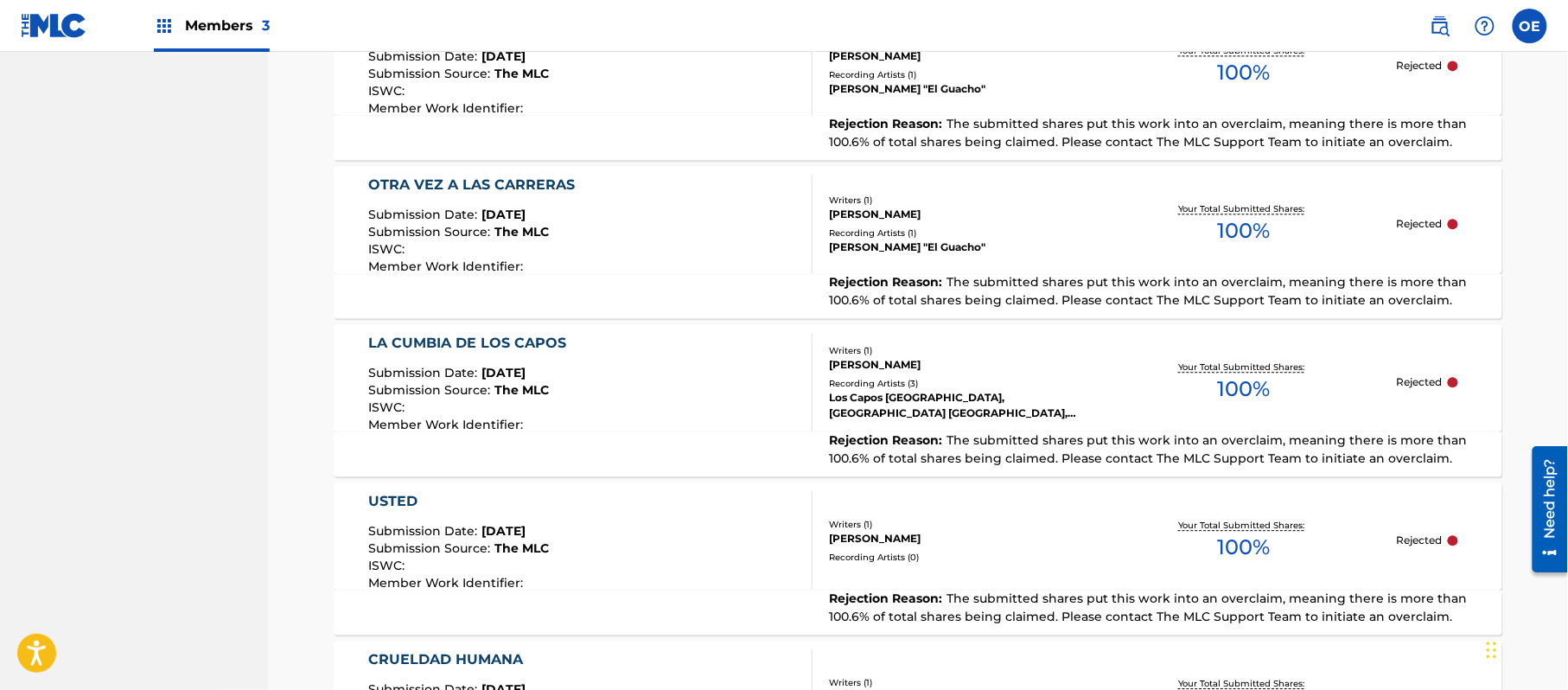
scroll to position [1612, 0]
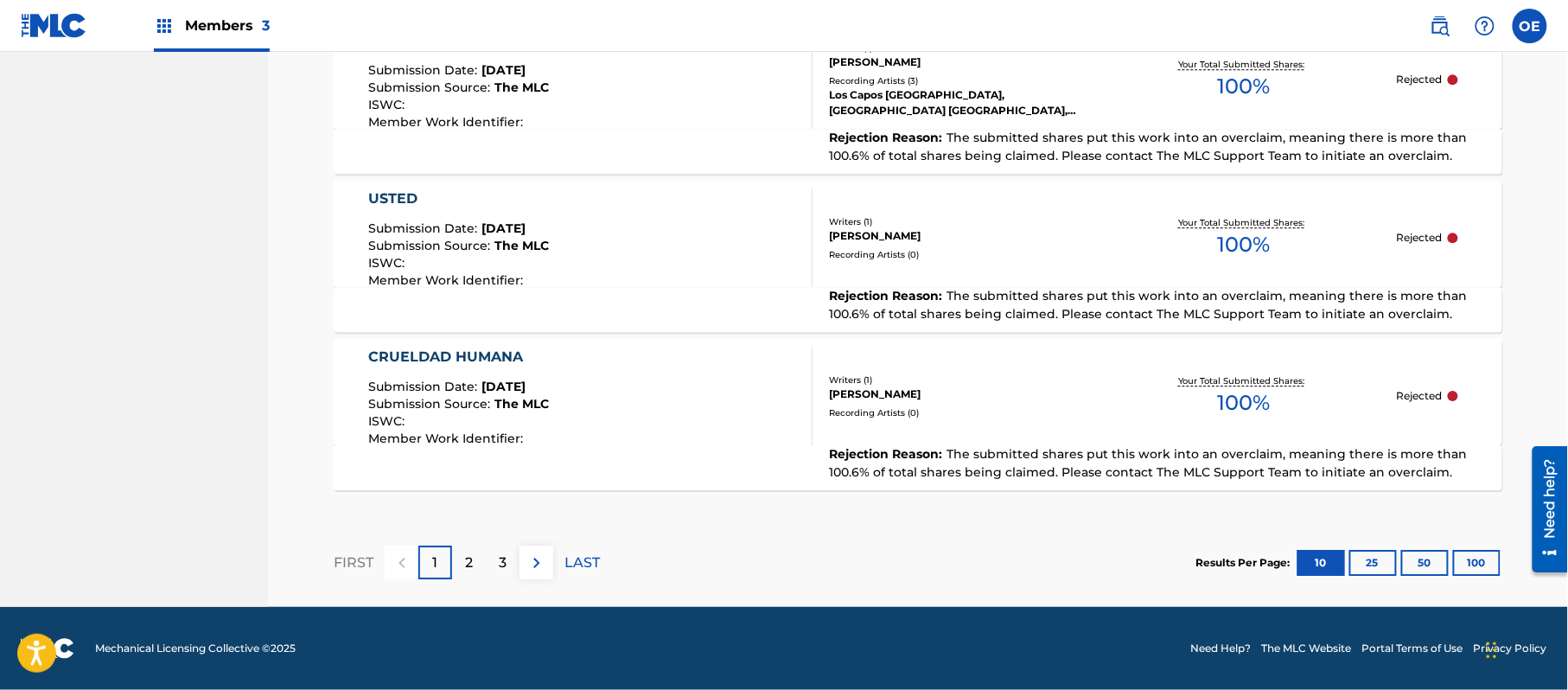
click at [481, 557] on div "2" at bounding box center [469, 563] width 34 height 34
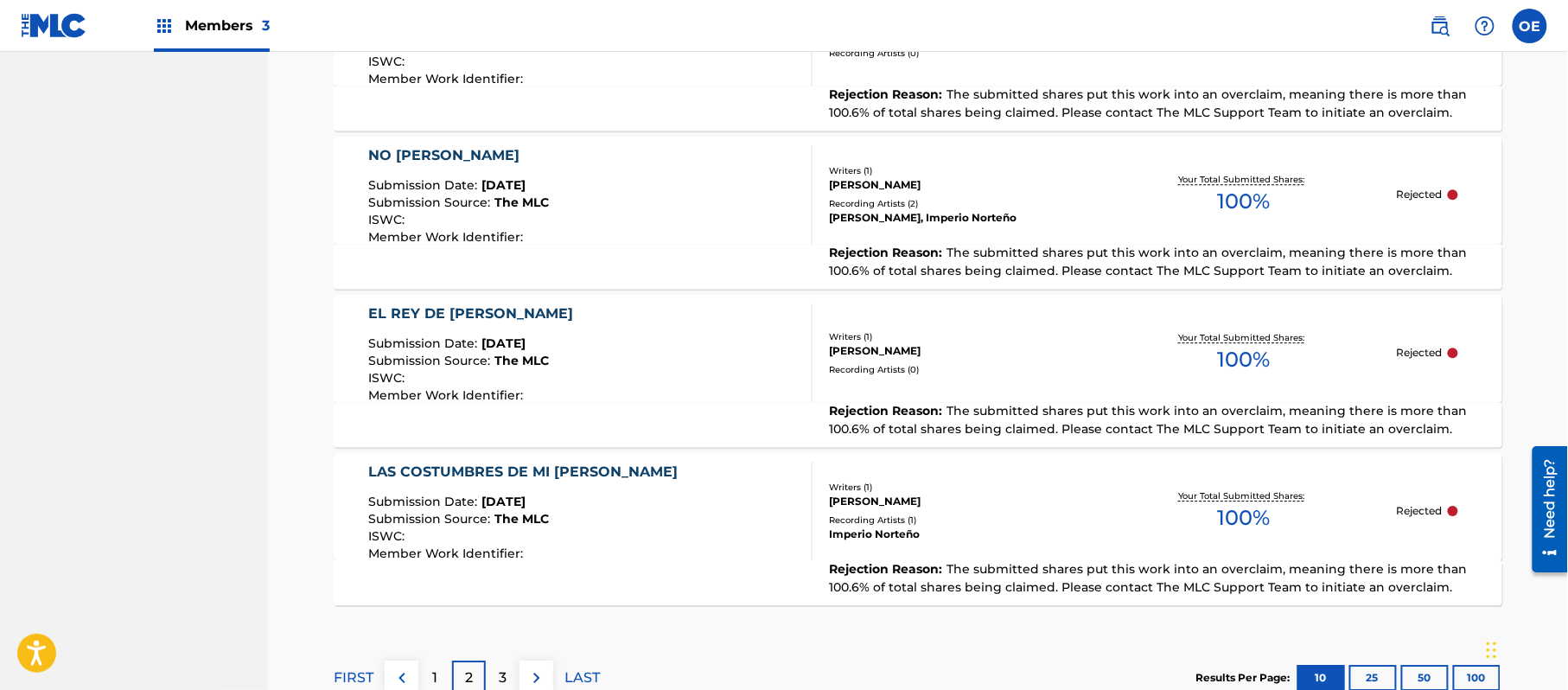
scroll to position [1692, 0]
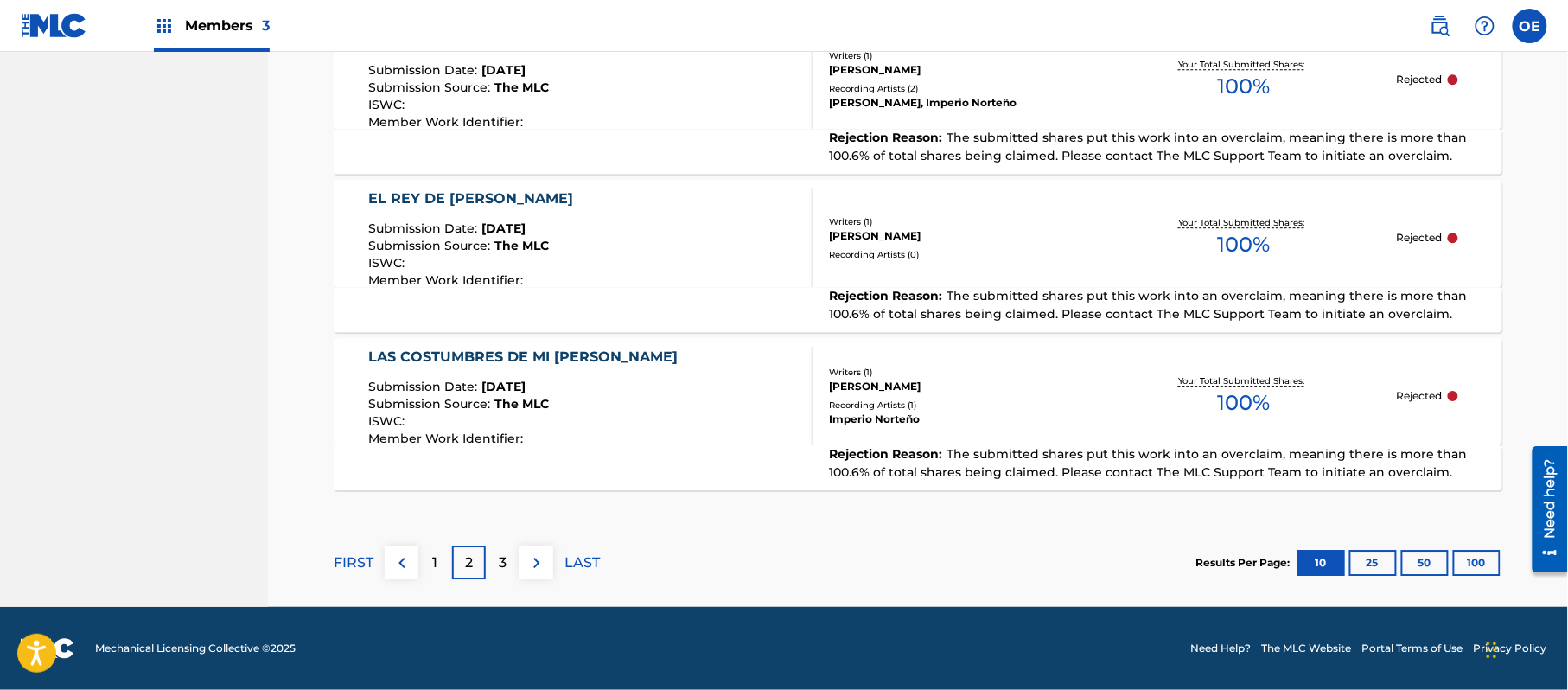
click at [497, 554] on div "3" at bounding box center [503, 563] width 34 height 34
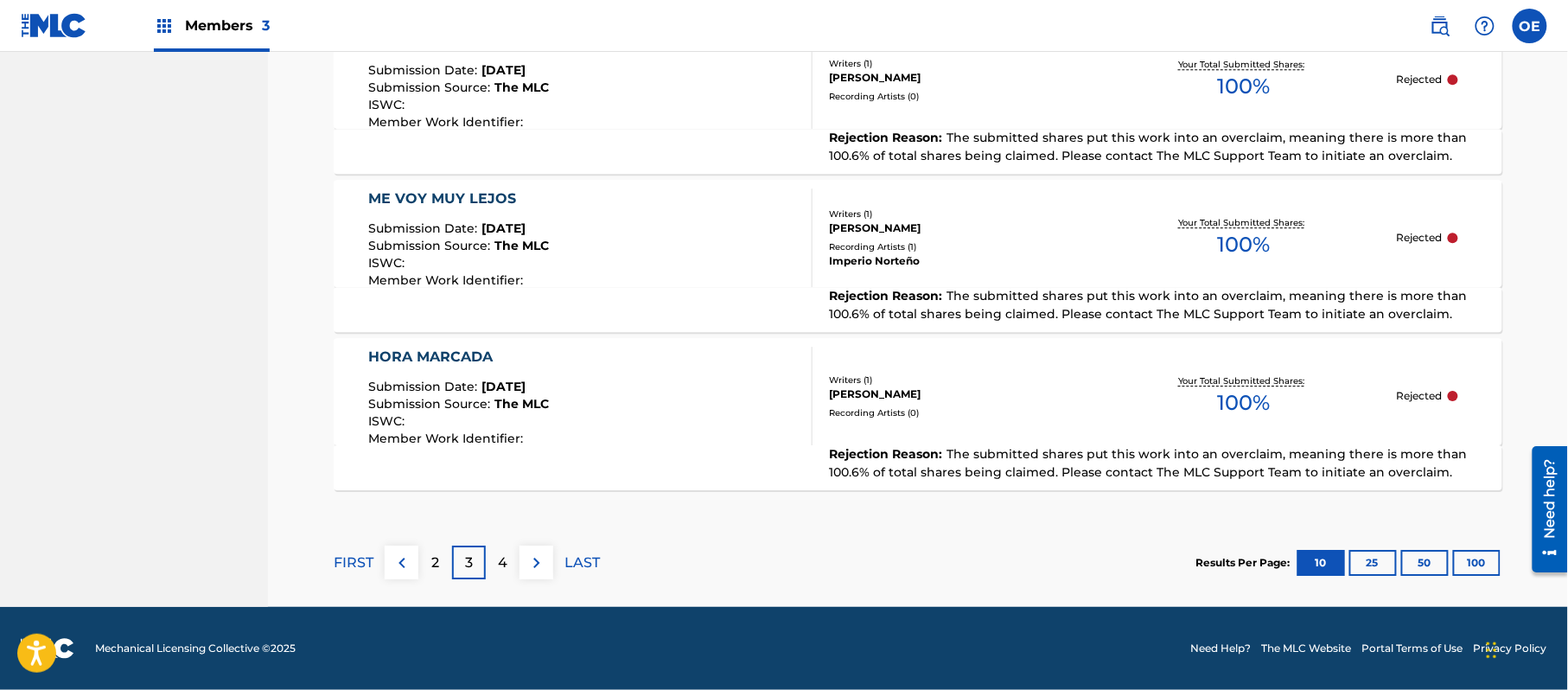
click at [515, 568] on div "4" at bounding box center [503, 563] width 34 height 34
click at [489, 562] on div "5" at bounding box center [503, 563] width 34 height 34
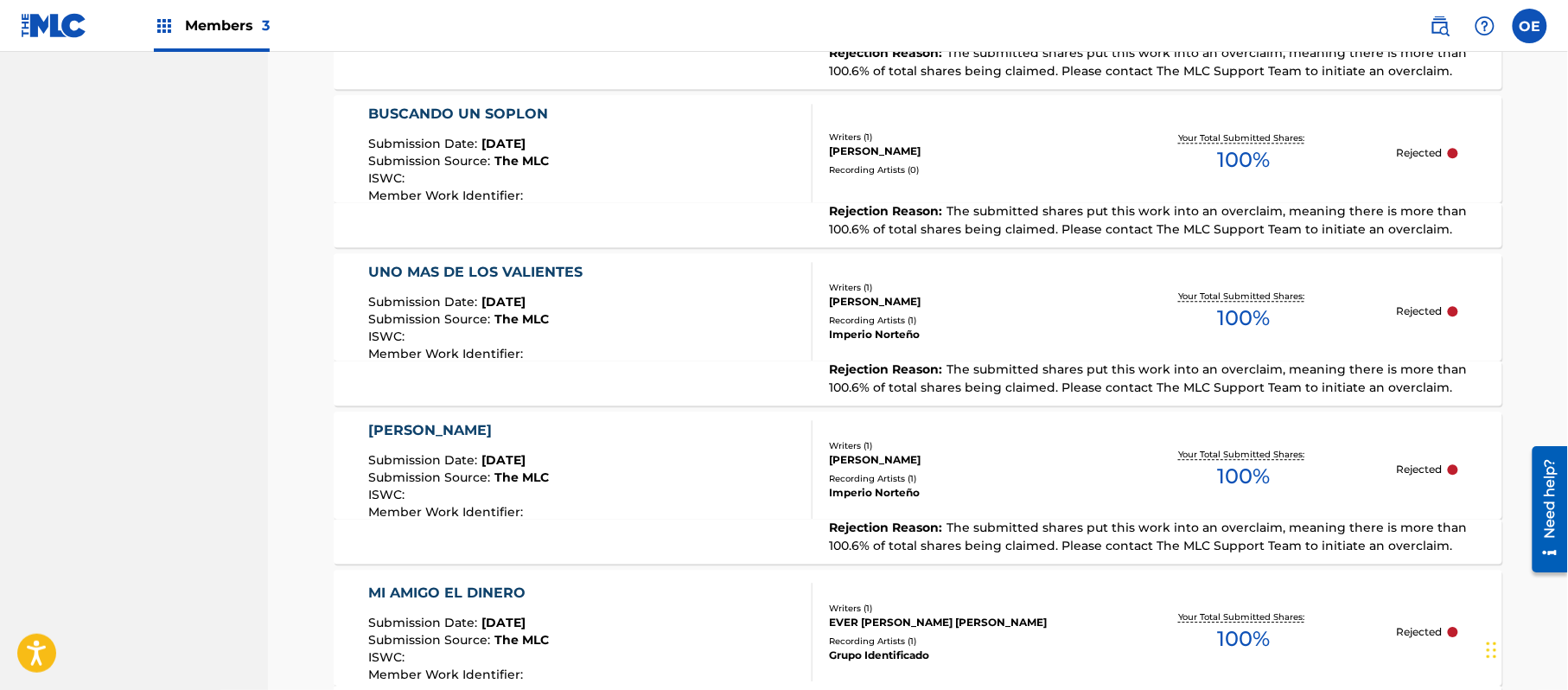
scroll to position [1691, 0]
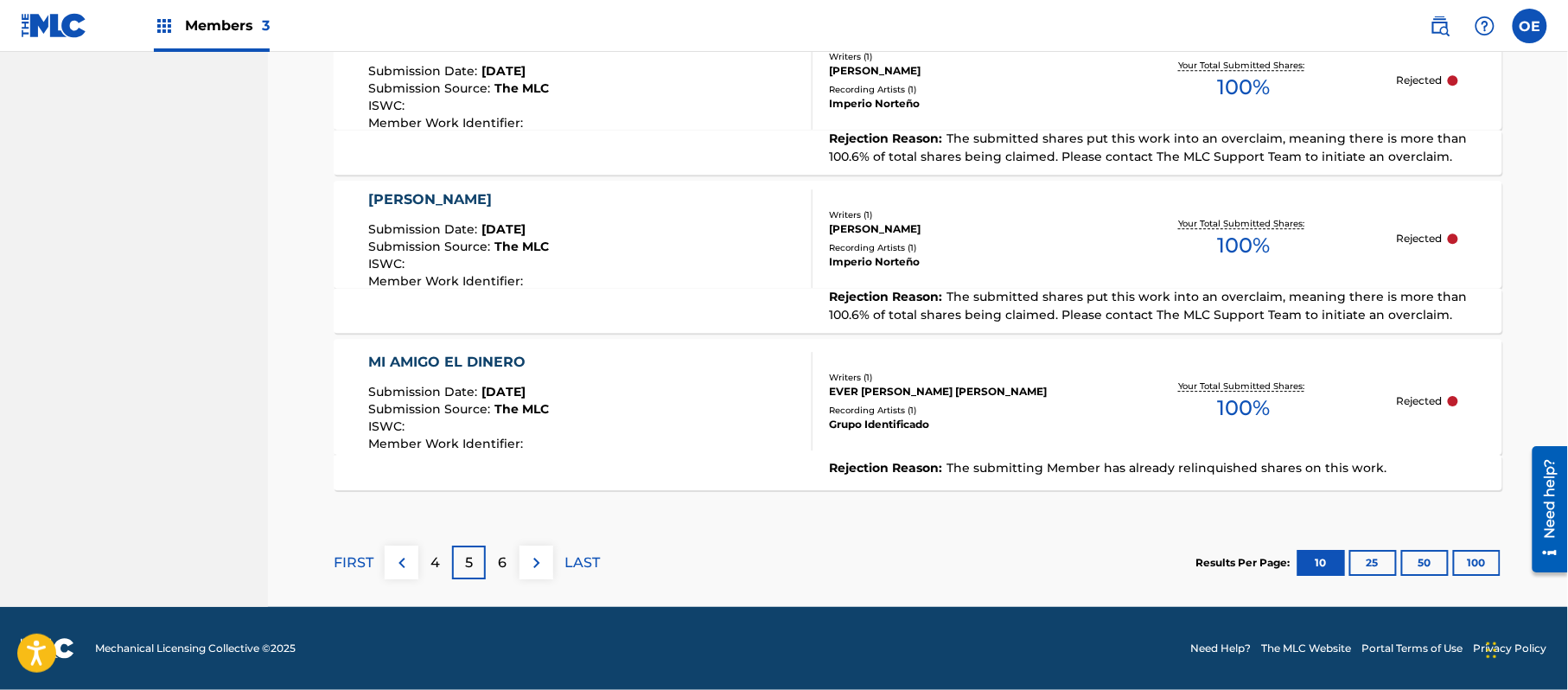
click at [522, 570] on button at bounding box center [537, 563] width 34 height 34
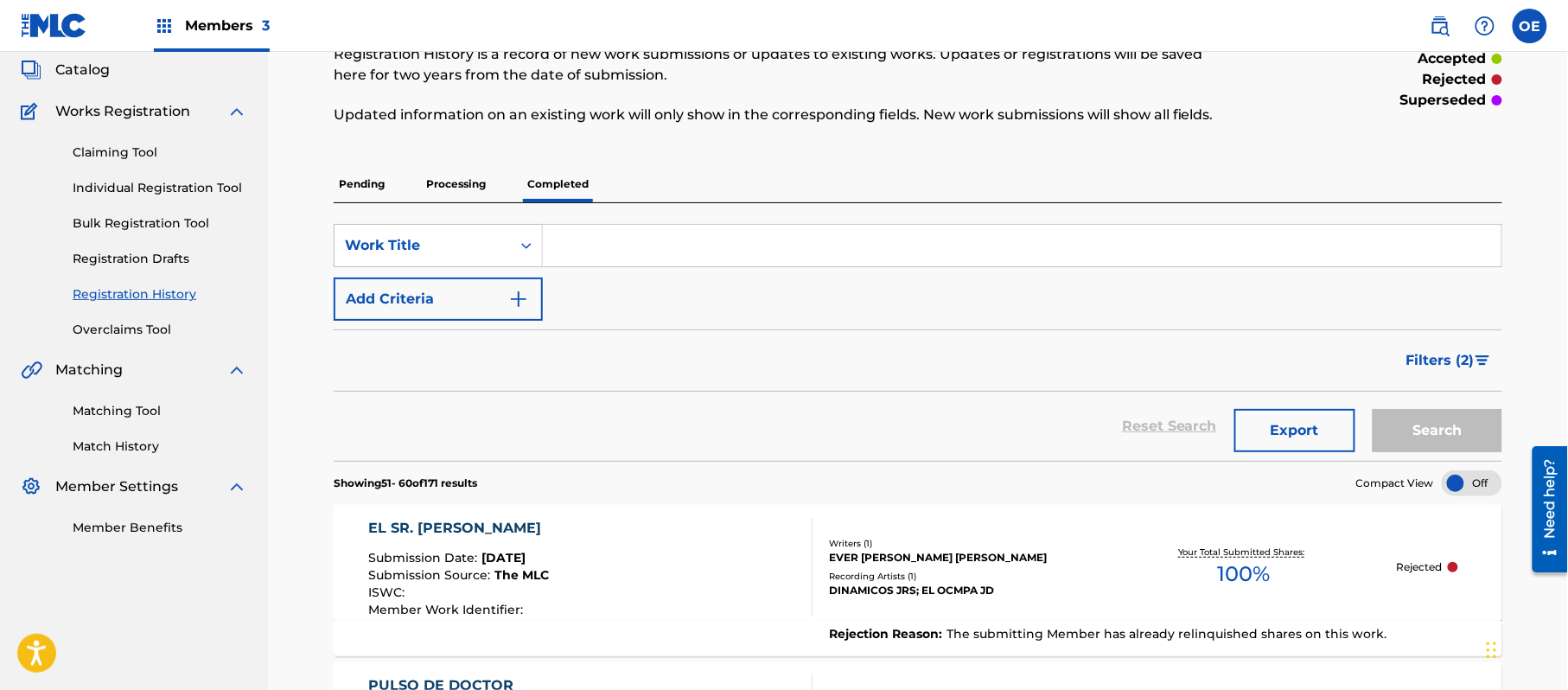
scroll to position [0, 0]
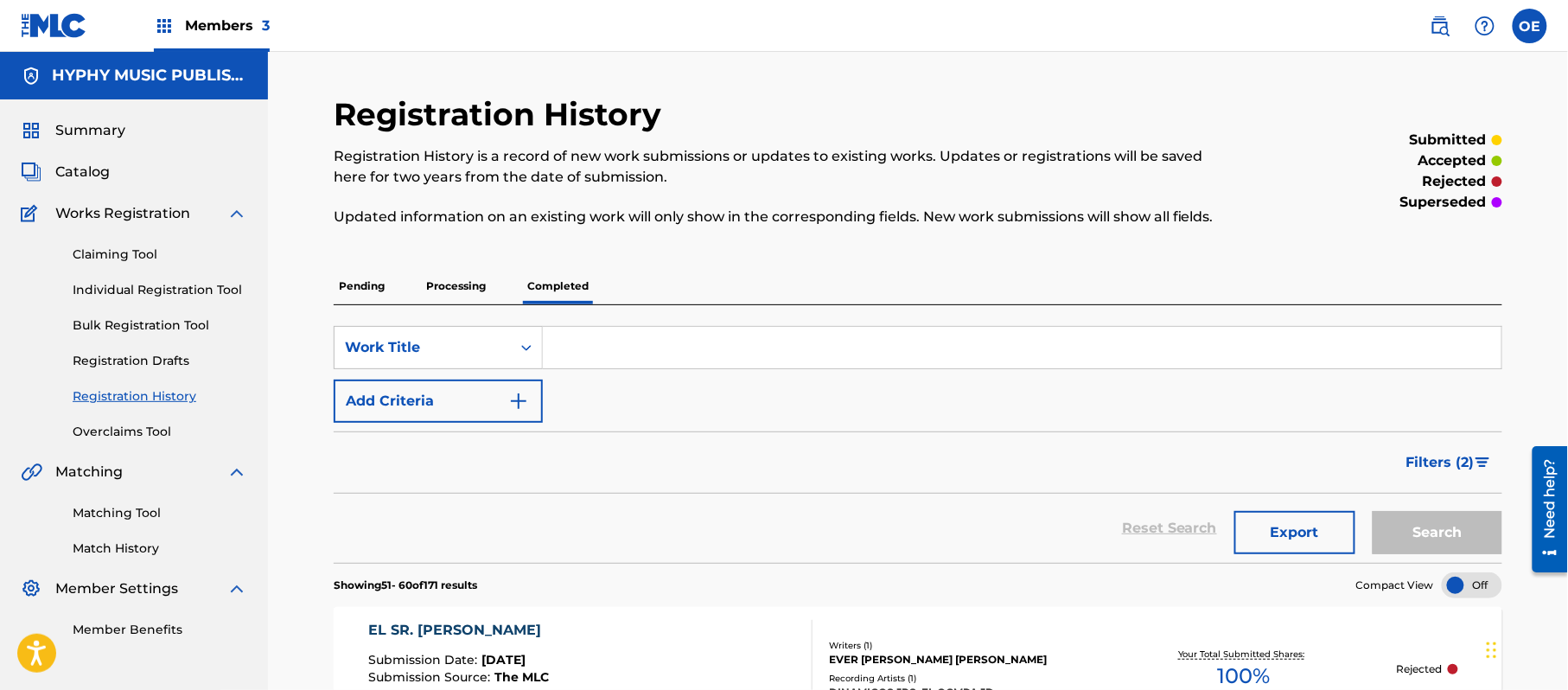
click at [201, 25] on span "Members 3" at bounding box center [227, 25] width 85 height 20
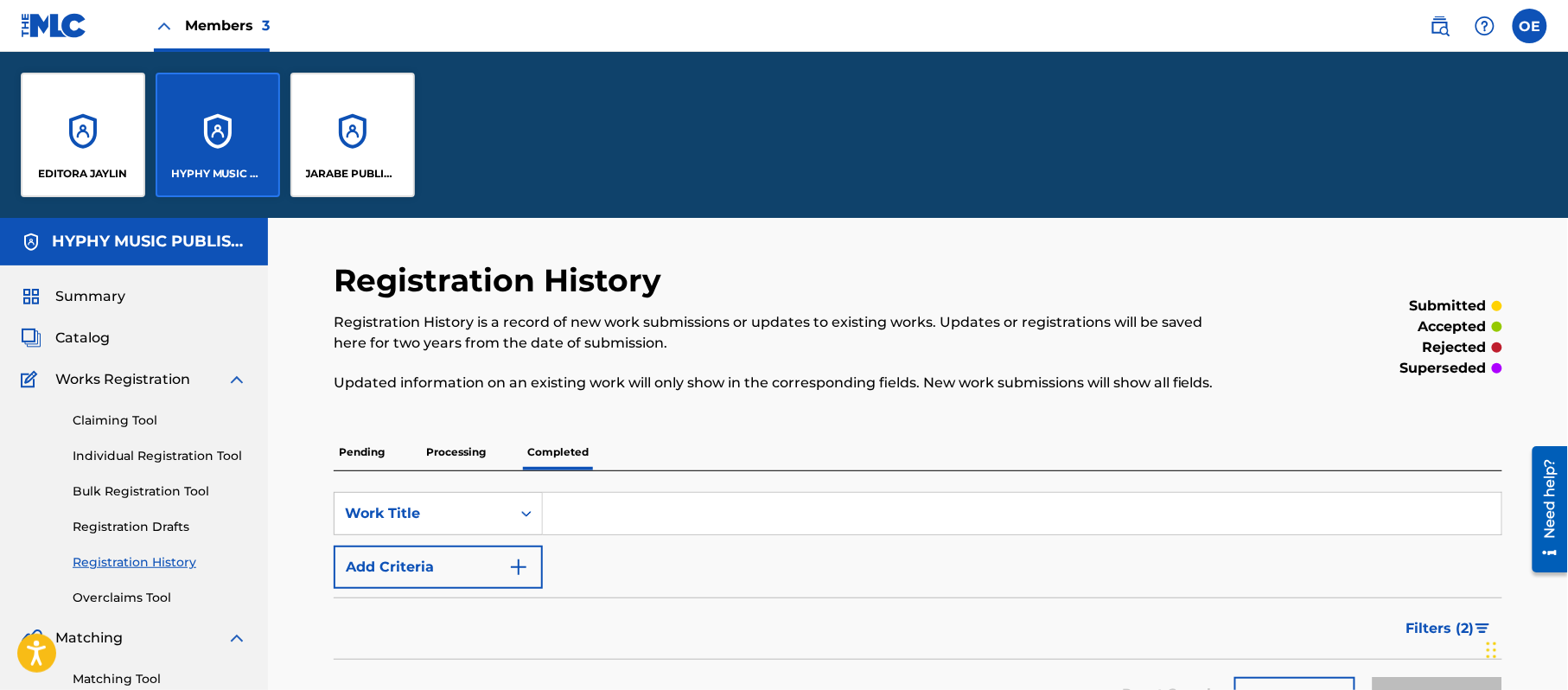
click at [354, 135] on div "JARABE PUBLISHING COMPANY" at bounding box center [352, 134] width 125 height 125
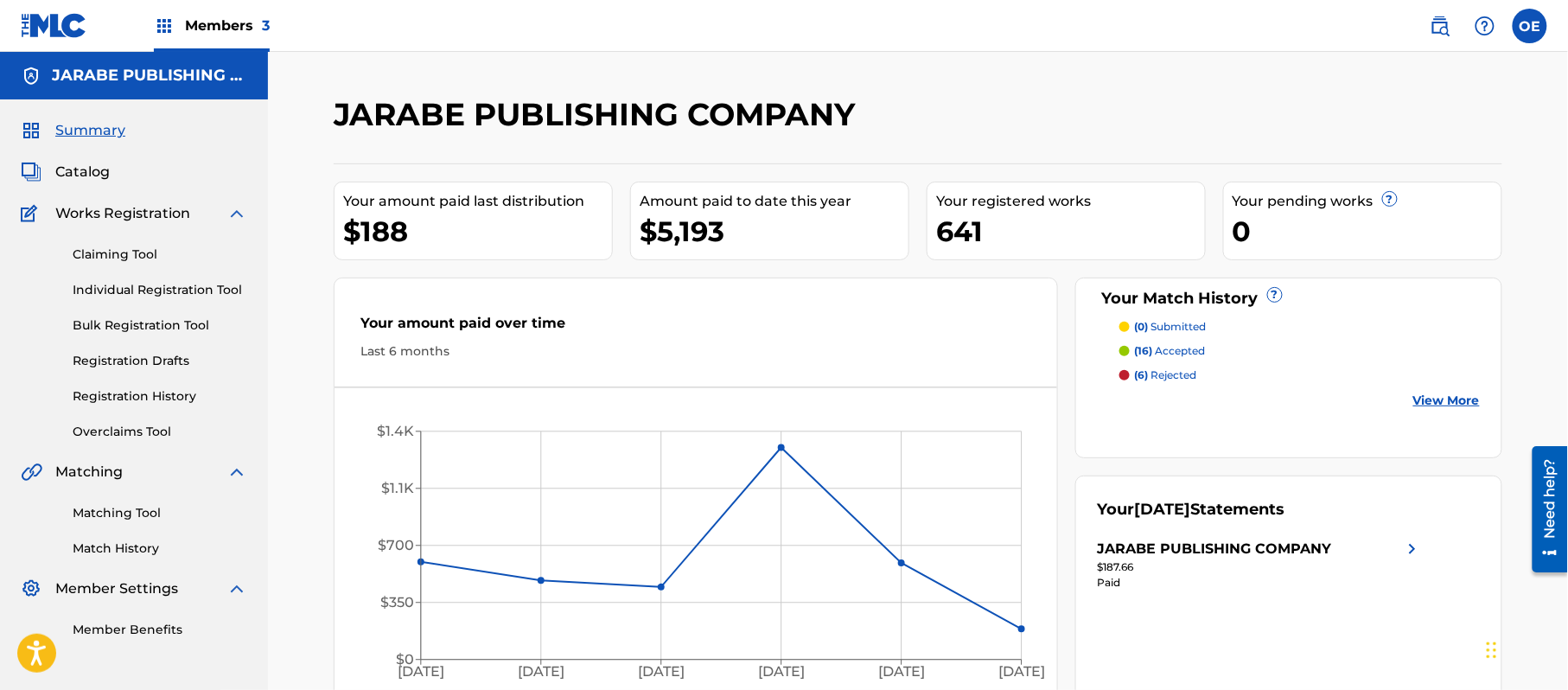
drag, startPoint x: 168, startPoint y: 291, endPoint x: 273, endPoint y: 298, distance: 105.2
click at [168, 291] on link "Individual Registration Tool" at bounding box center [160, 289] width 175 height 18
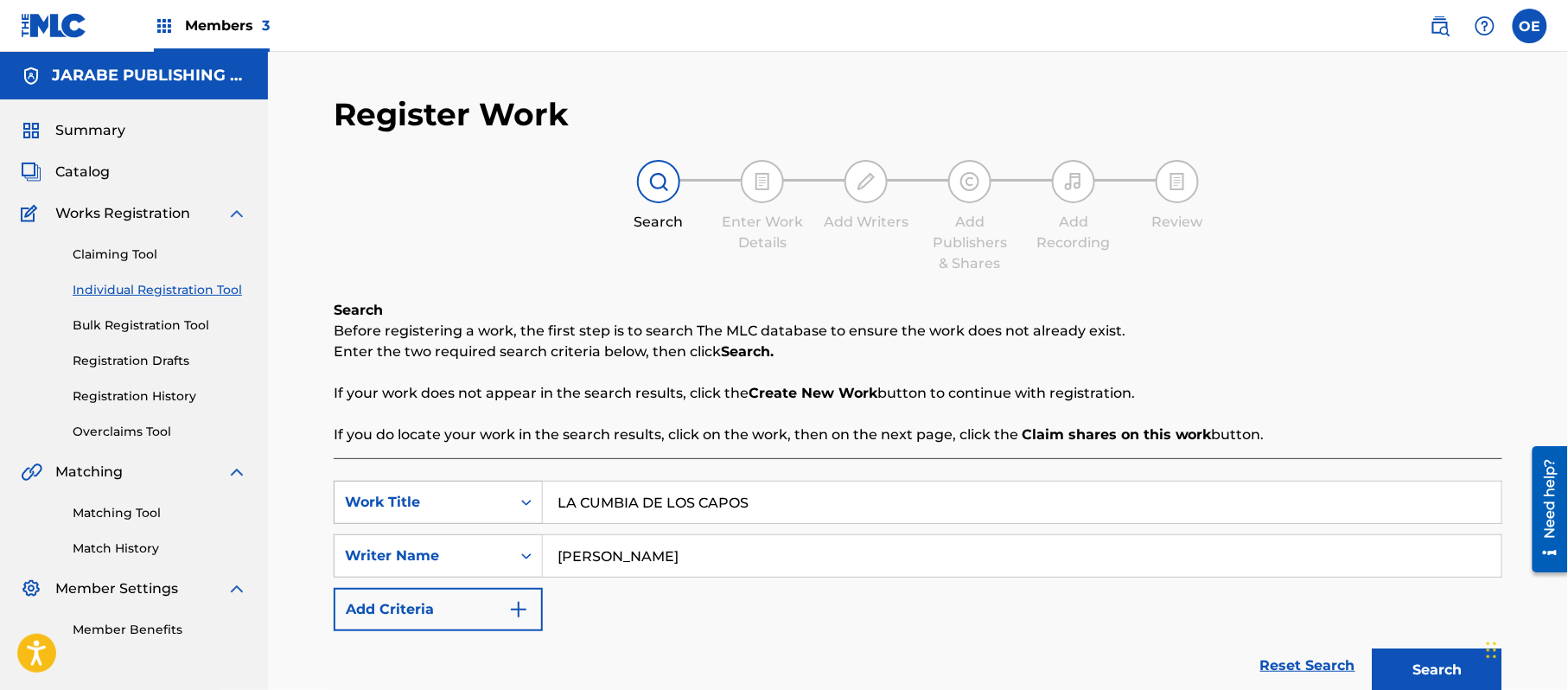
drag, startPoint x: 784, startPoint y: 498, endPoint x: 478, endPoint y: 516, distance: 306.5
click at [479, 516] on div "SearchWithCriteria6d47edd7-7bc8-4b89-a155-3ed0f7c070f6 Work Title LA CUMBIA DE …" at bounding box center [918, 502] width 1169 height 43
drag, startPoint x: 796, startPoint y: 570, endPoint x: 574, endPoint y: 575, distance: 222.1
click at [582, 575] on input "[PERSON_NAME]" at bounding box center [1022, 556] width 958 height 41
click at [686, 569] on input "[PERSON_NAME]" at bounding box center [1022, 556] width 958 height 41
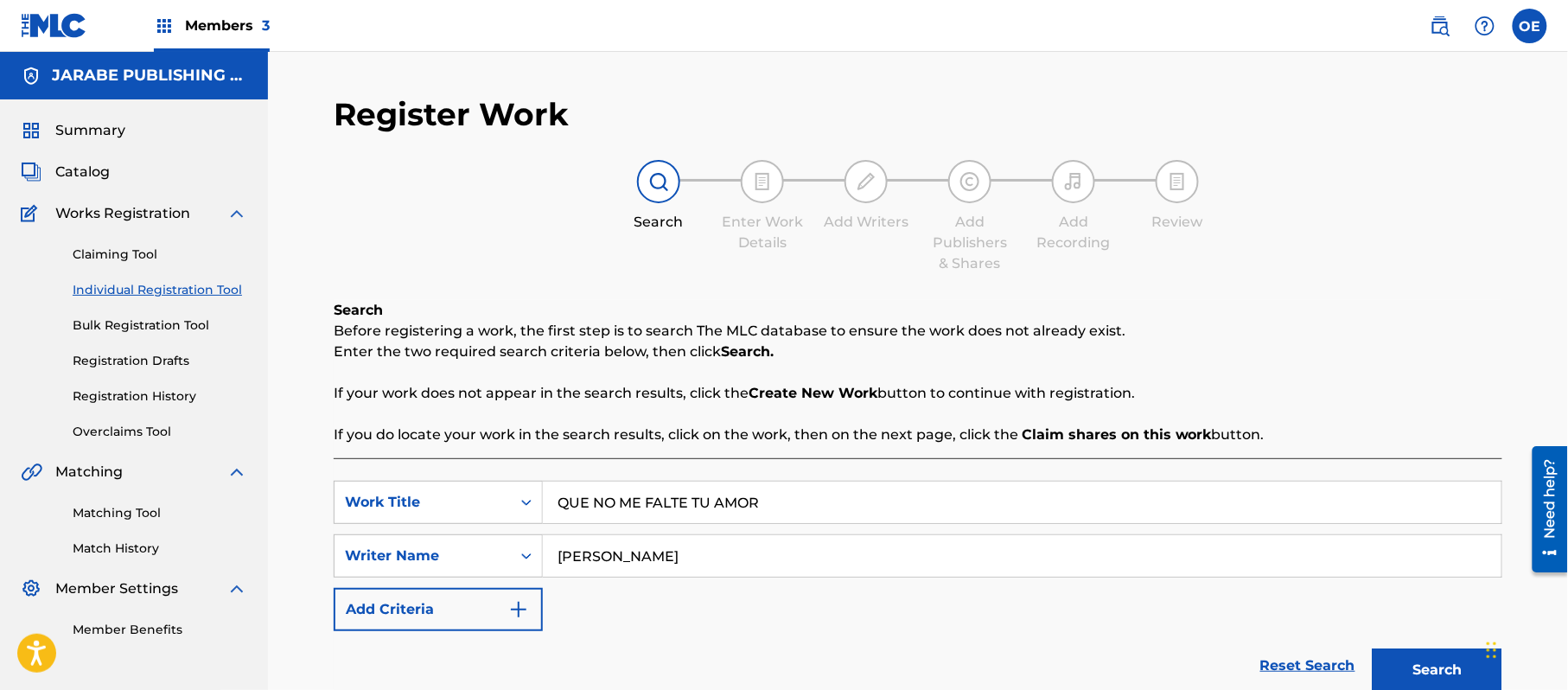
drag, startPoint x: 681, startPoint y: 550, endPoint x: 159, endPoint y: 499, distance: 524.5
click at [663, 570] on input "[PERSON_NAME]" at bounding box center [1022, 556] width 958 height 41
drag, startPoint x: 651, startPoint y: 567, endPoint x: 357, endPoint y: 530, distance: 296.3
click at [378, 545] on div "SearchWithCriteria232e74db-51d8-4fcc-a8c3-3d72e41f81fd Writer Name [PERSON_NAME]" at bounding box center [918, 556] width 1169 height 43
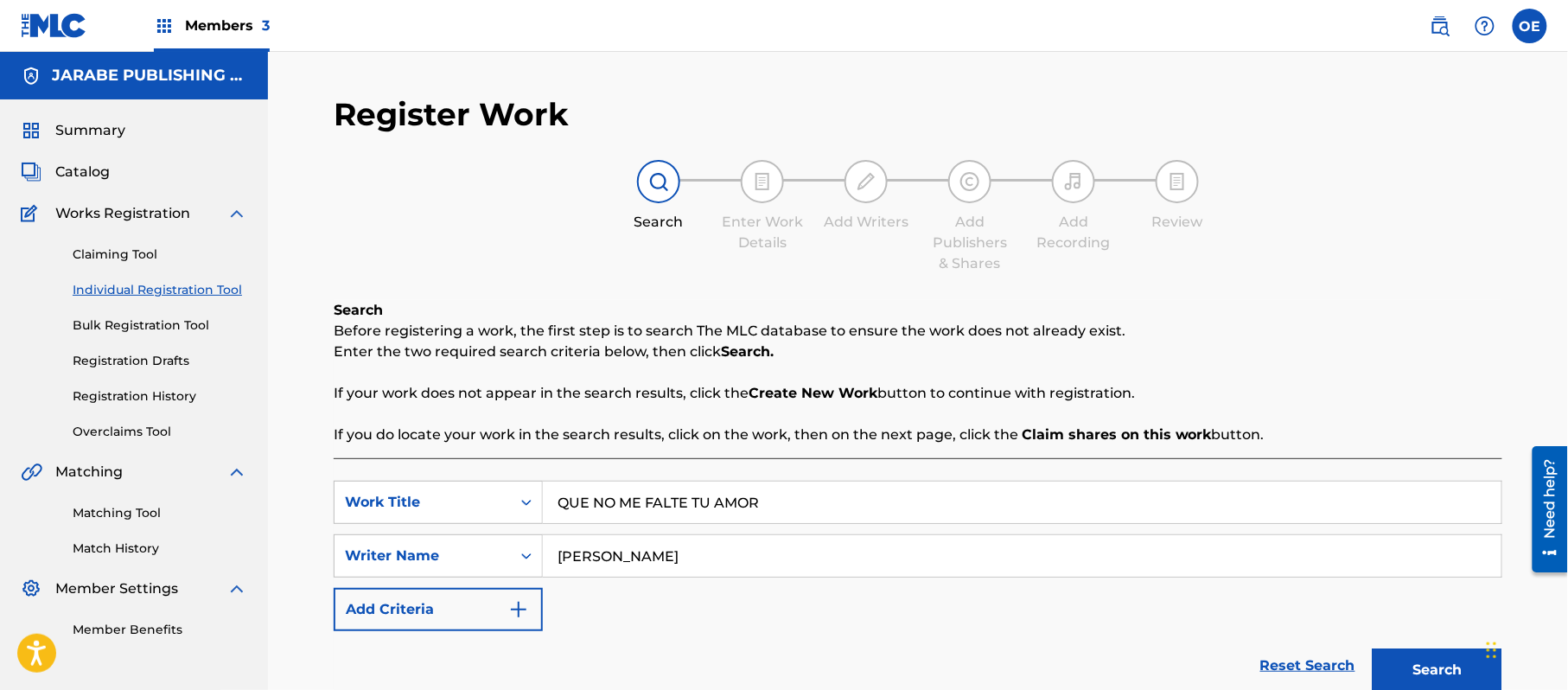
click at [1373, 648] on button "Search" at bounding box center [1437, 669] width 130 height 43
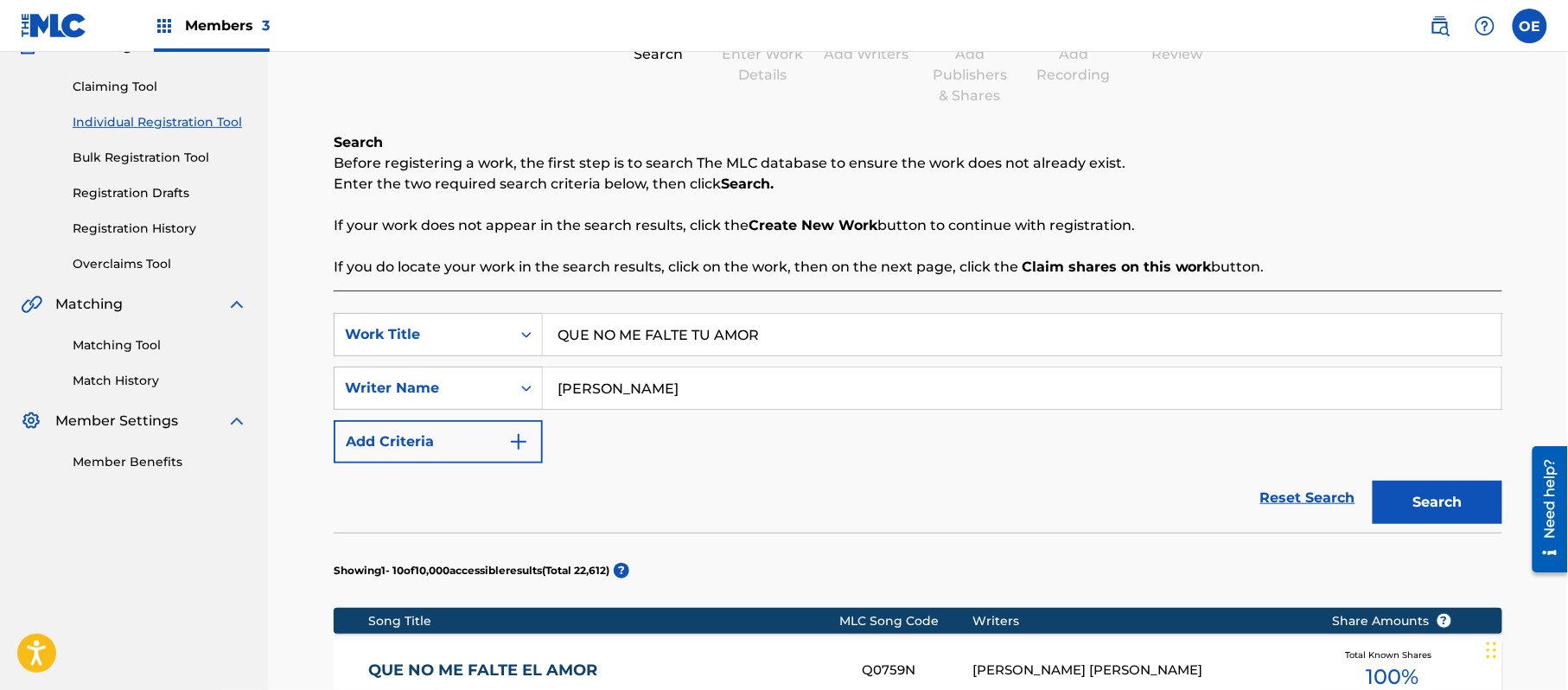
scroll to position [461, 0]
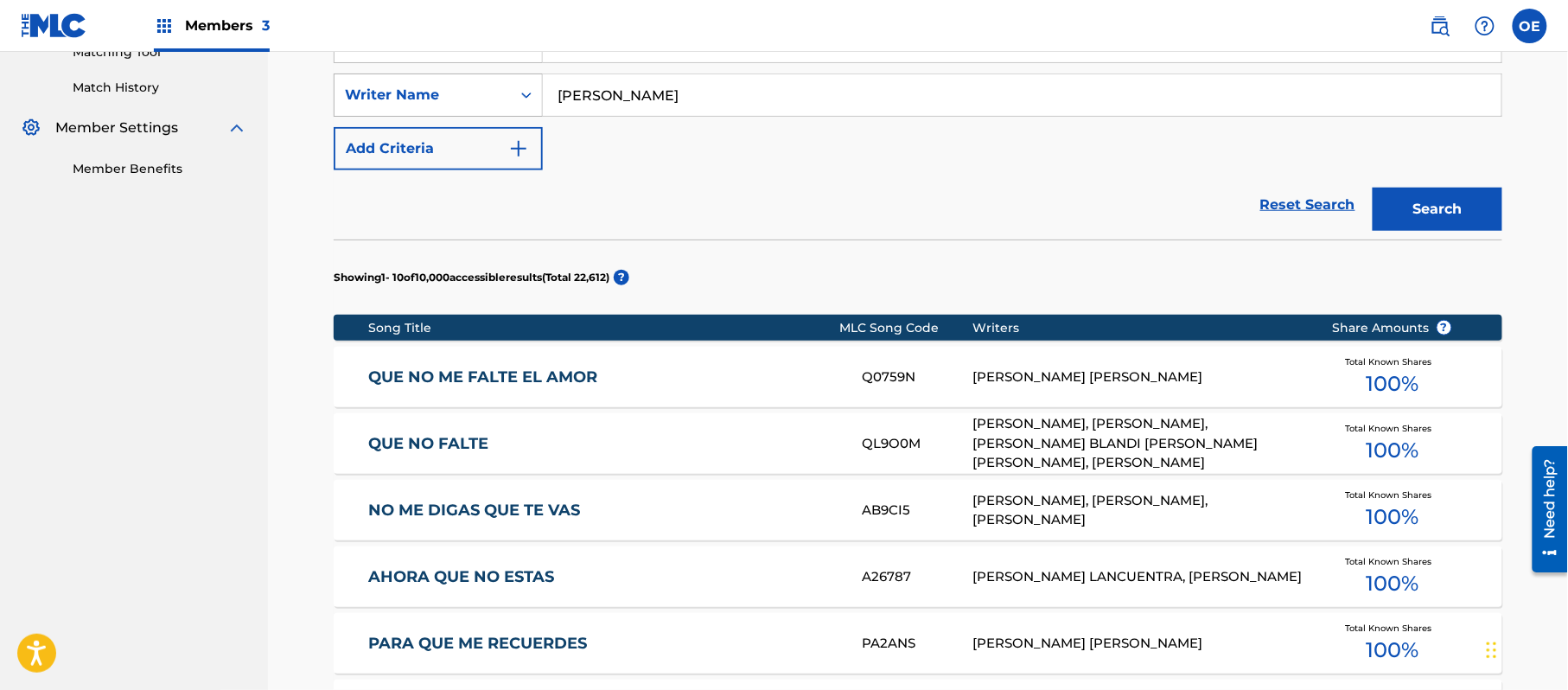
drag, startPoint x: 709, startPoint y: 94, endPoint x: 509, endPoint y: 114, distance: 201.0
click at [505, 114] on div "SearchWithCriteria232e74db-51d8-4fcc-a8c3-3d72e41f81fd Writer Name [PERSON_NAME]" at bounding box center [918, 95] width 1169 height 43
click at [1408, 197] on button "Search" at bounding box center [1437, 209] width 130 height 43
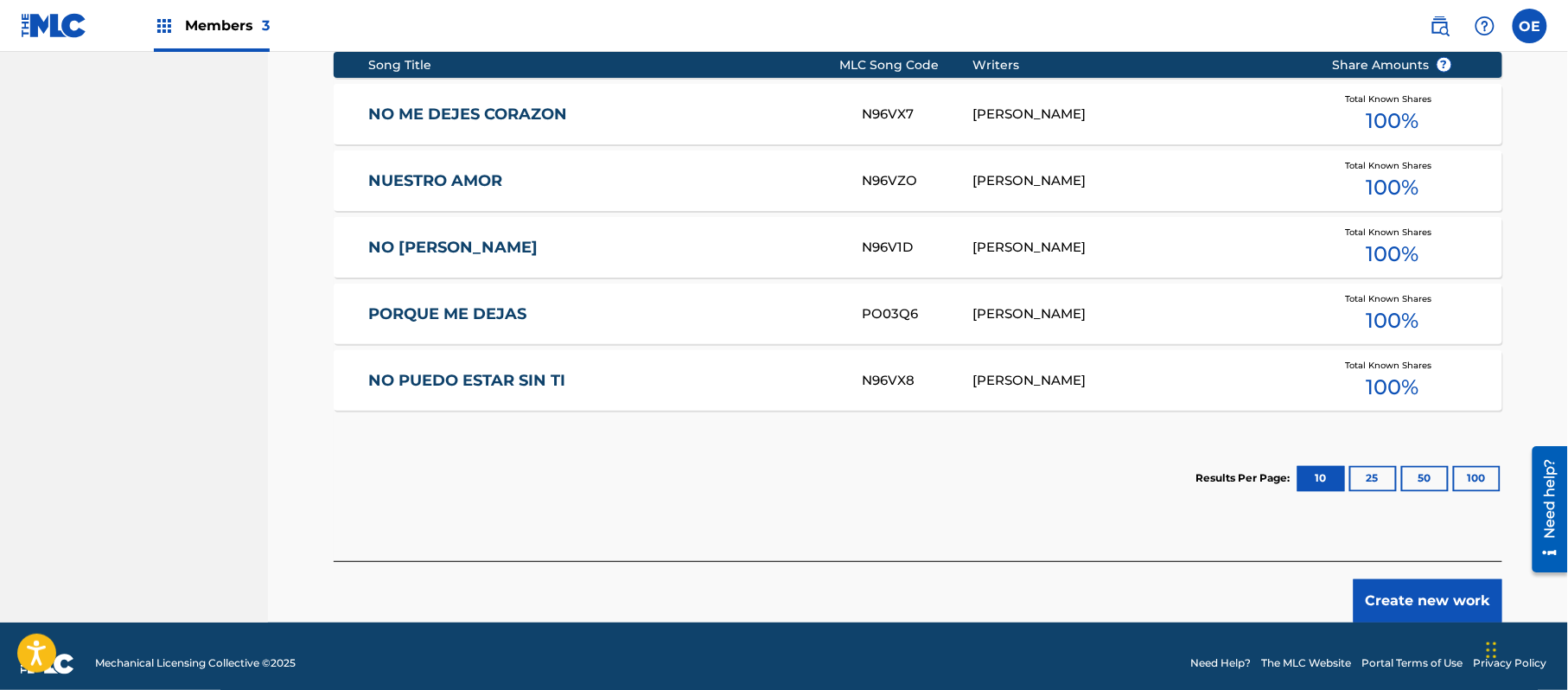
scroll to position [739, 0]
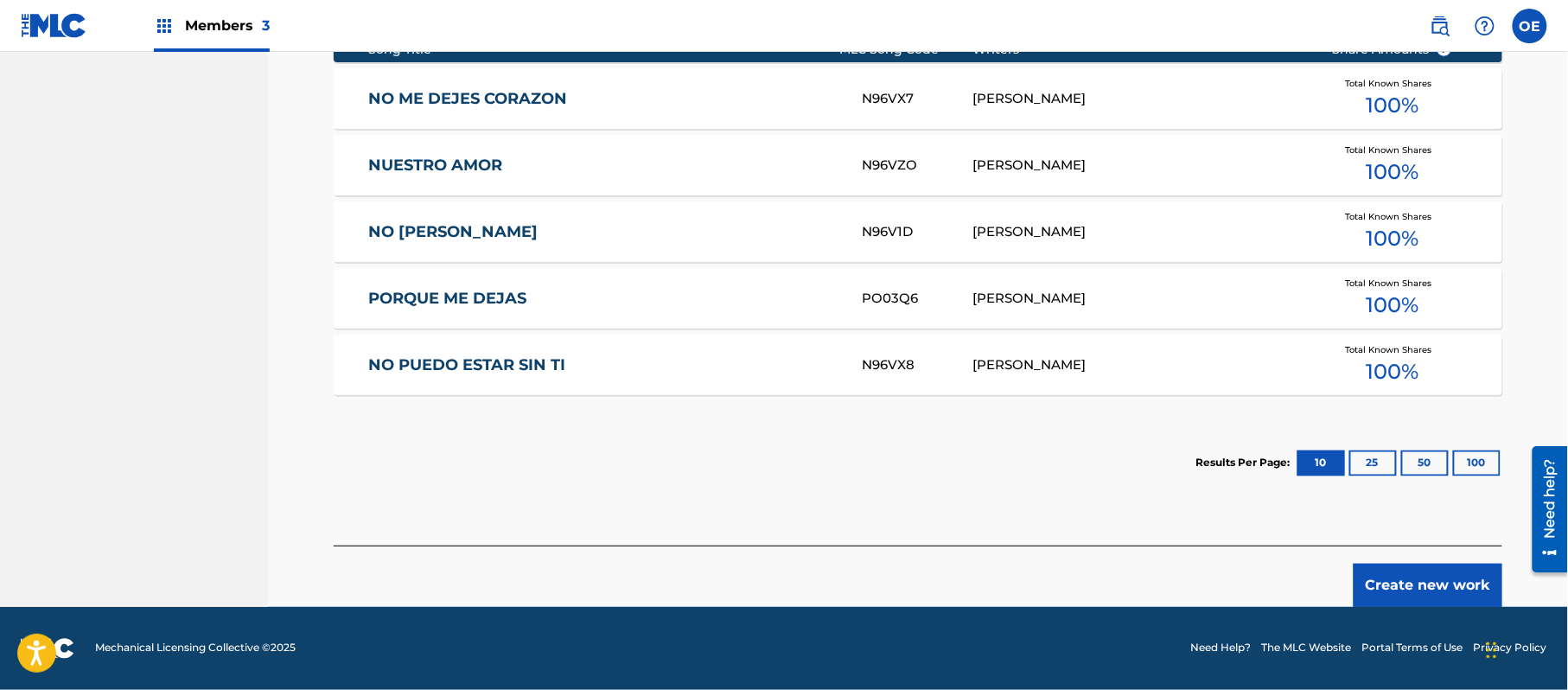
click at [1437, 577] on button "Create new work" at bounding box center [1428, 585] width 149 height 43
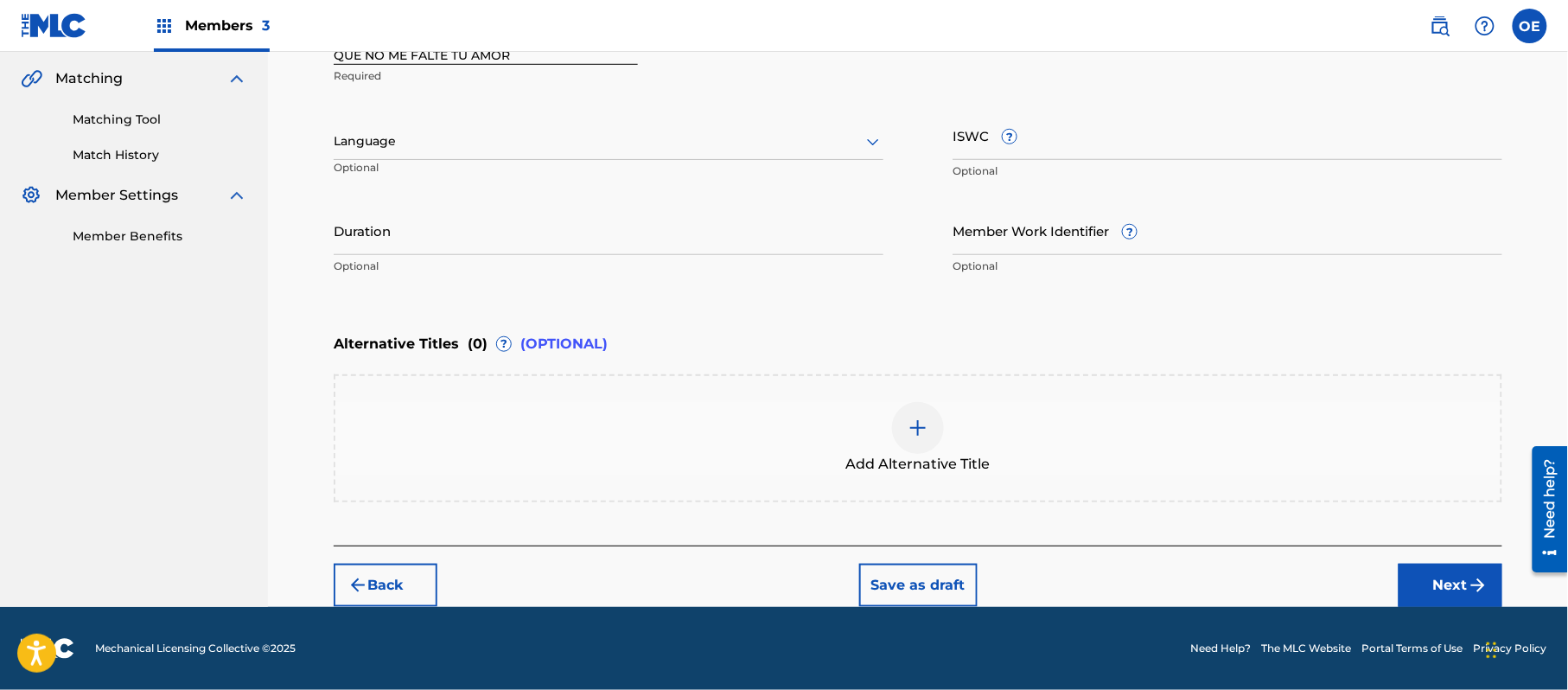
scroll to position [392, 0]
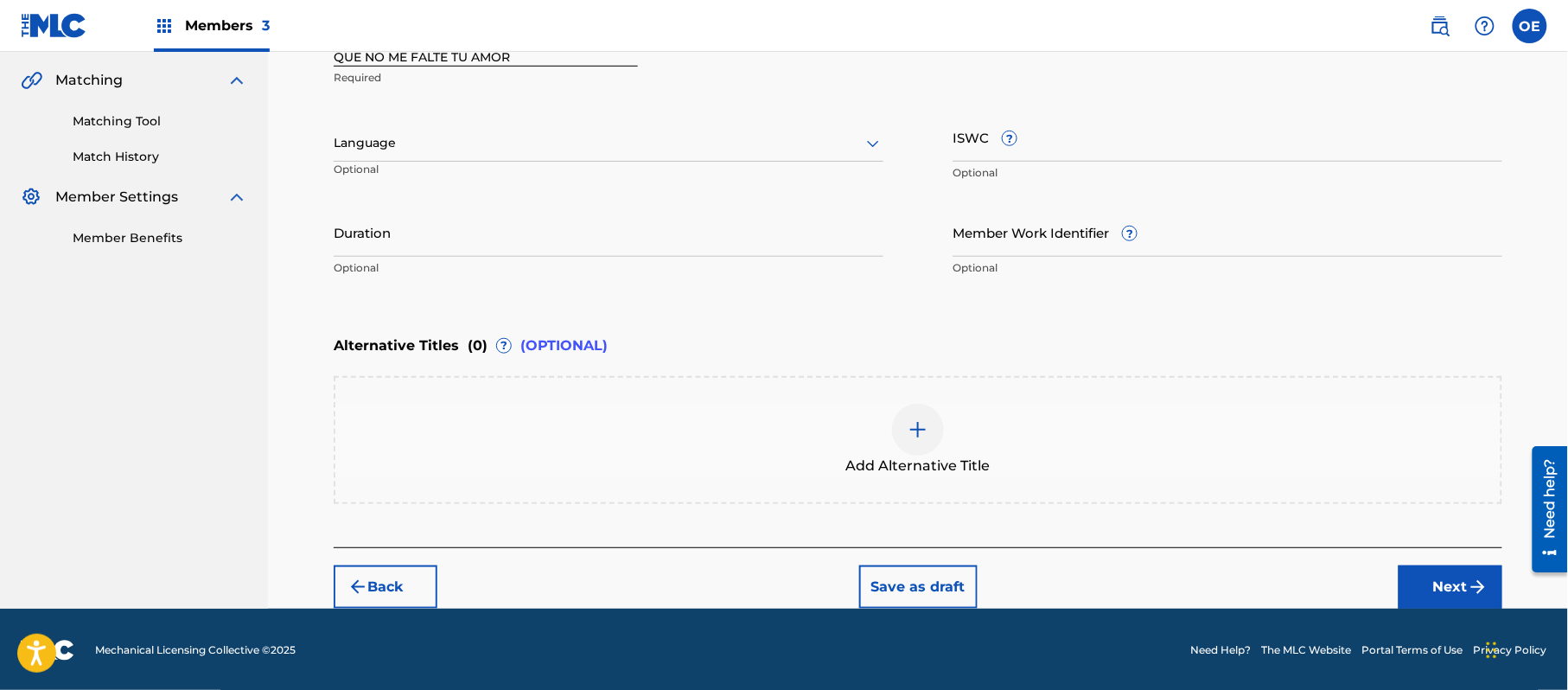
click at [510, 149] on div at bounding box center [608, 143] width 550 height 22
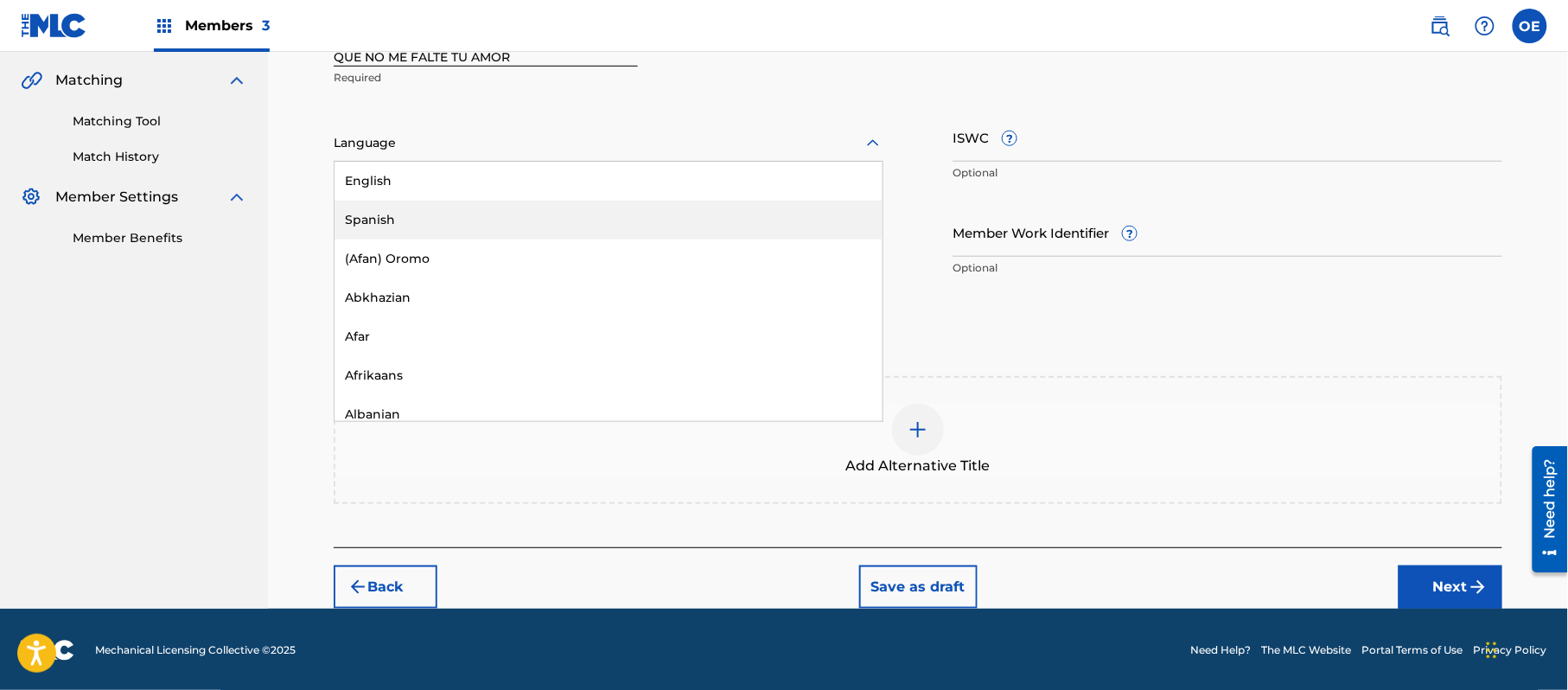
click at [484, 208] on div "Spanish" at bounding box center [608, 220] width 548 height 39
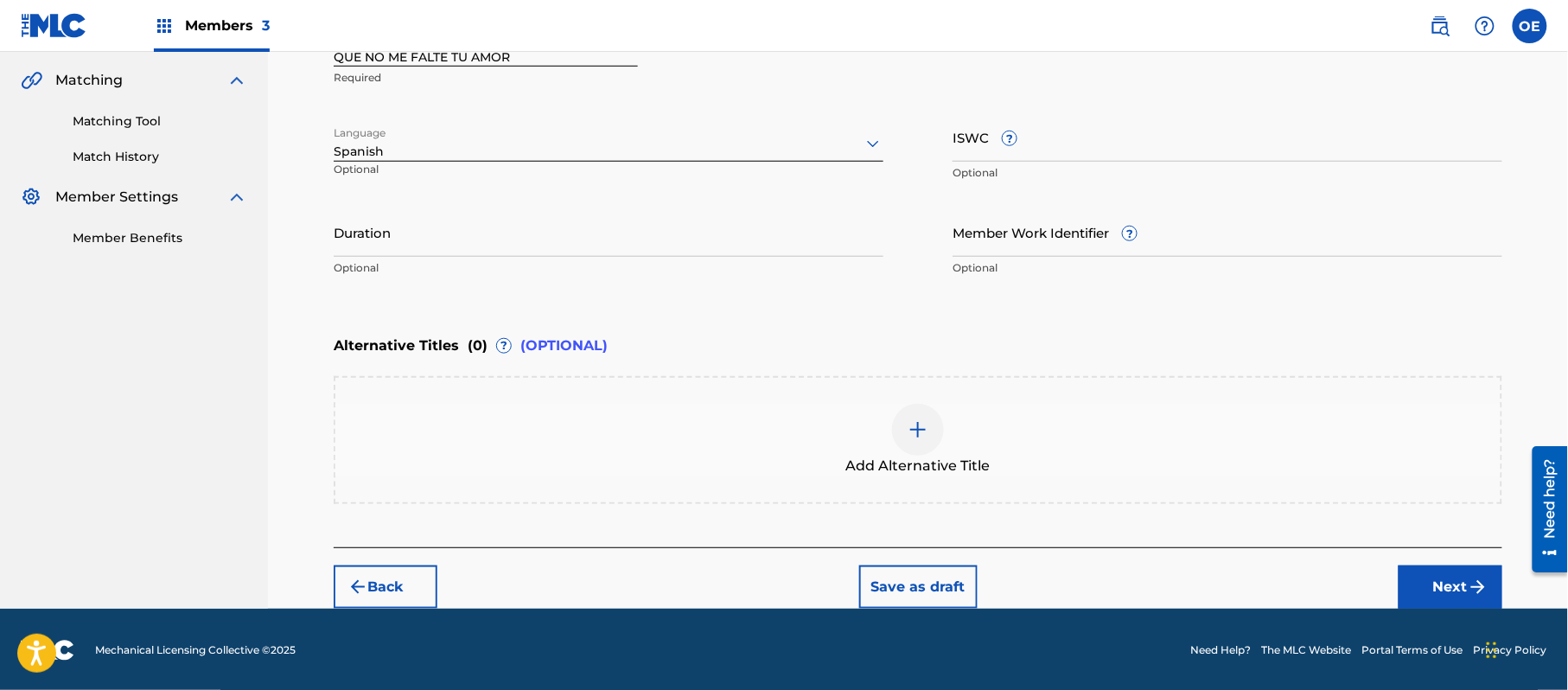
click at [643, 230] on input "Duration" at bounding box center [608, 231] width 550 height 49
click at [1454, 581] on button "Next" at bounding box center [1451, 587] width 104 height 43
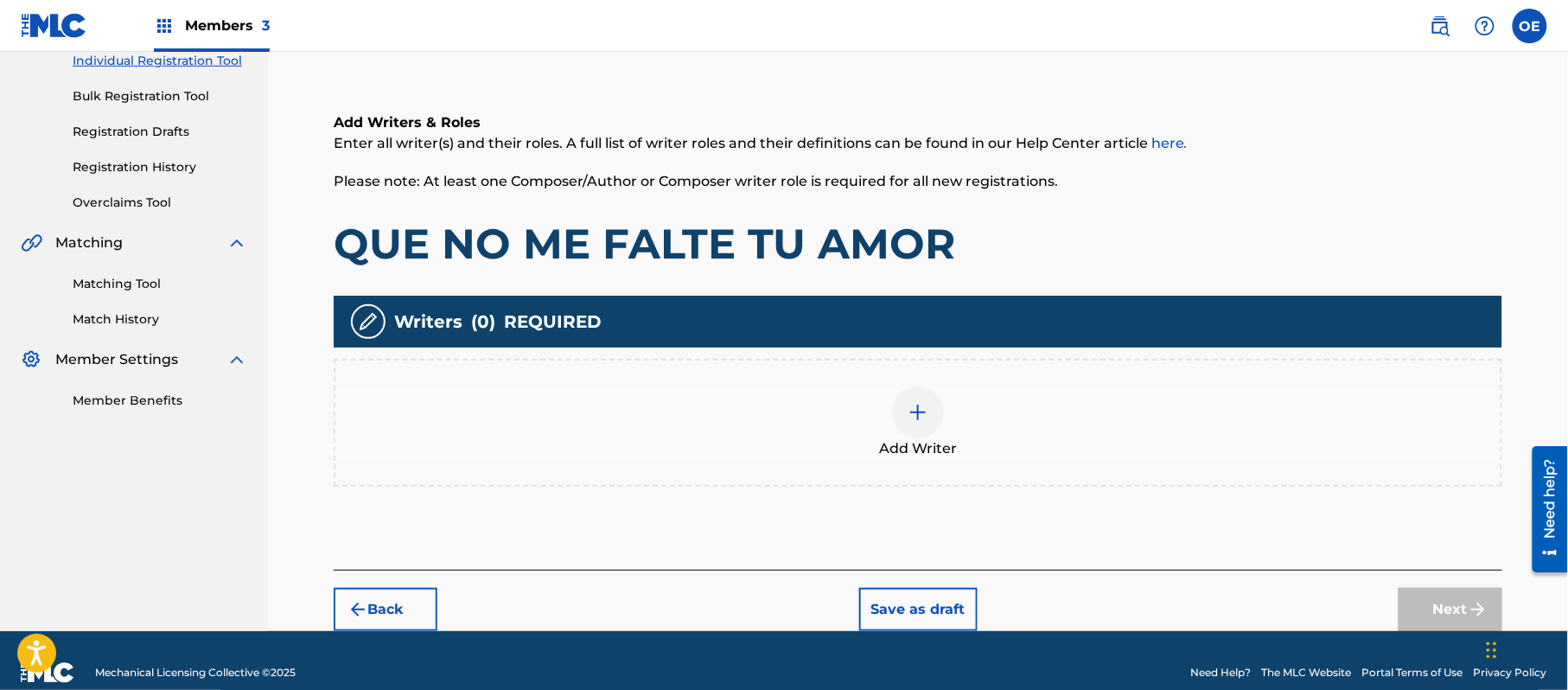
scroll to position [78, 0]
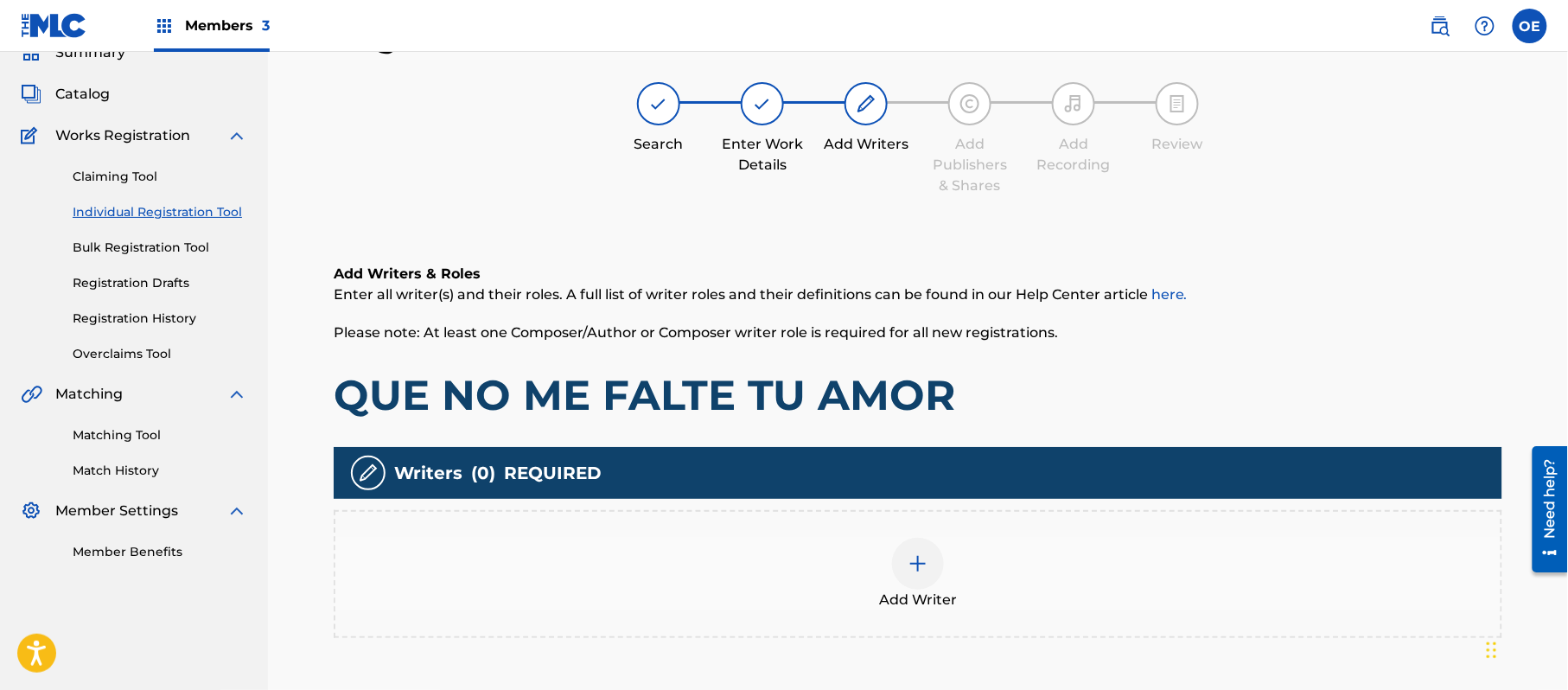
click at [961, 582] on div "Add Writer" at bounding box center [918, 574] width 1165 height 73
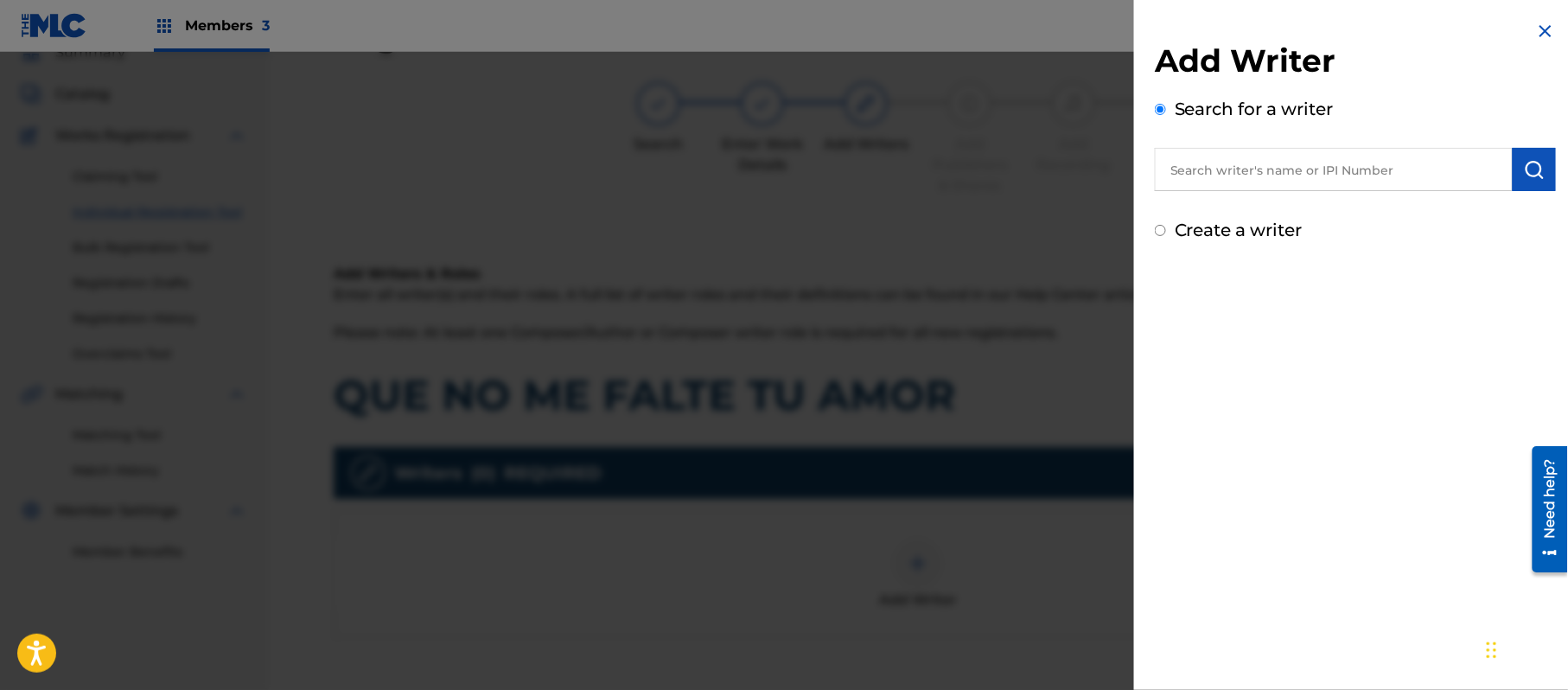
click at [1229, 229] on label "Create a writer" at bounding box center [1239, 229] width 128 height 21
click at [1166, 229] on input "Create a writer" at bounding box center [1160, 230] width 12 height 12
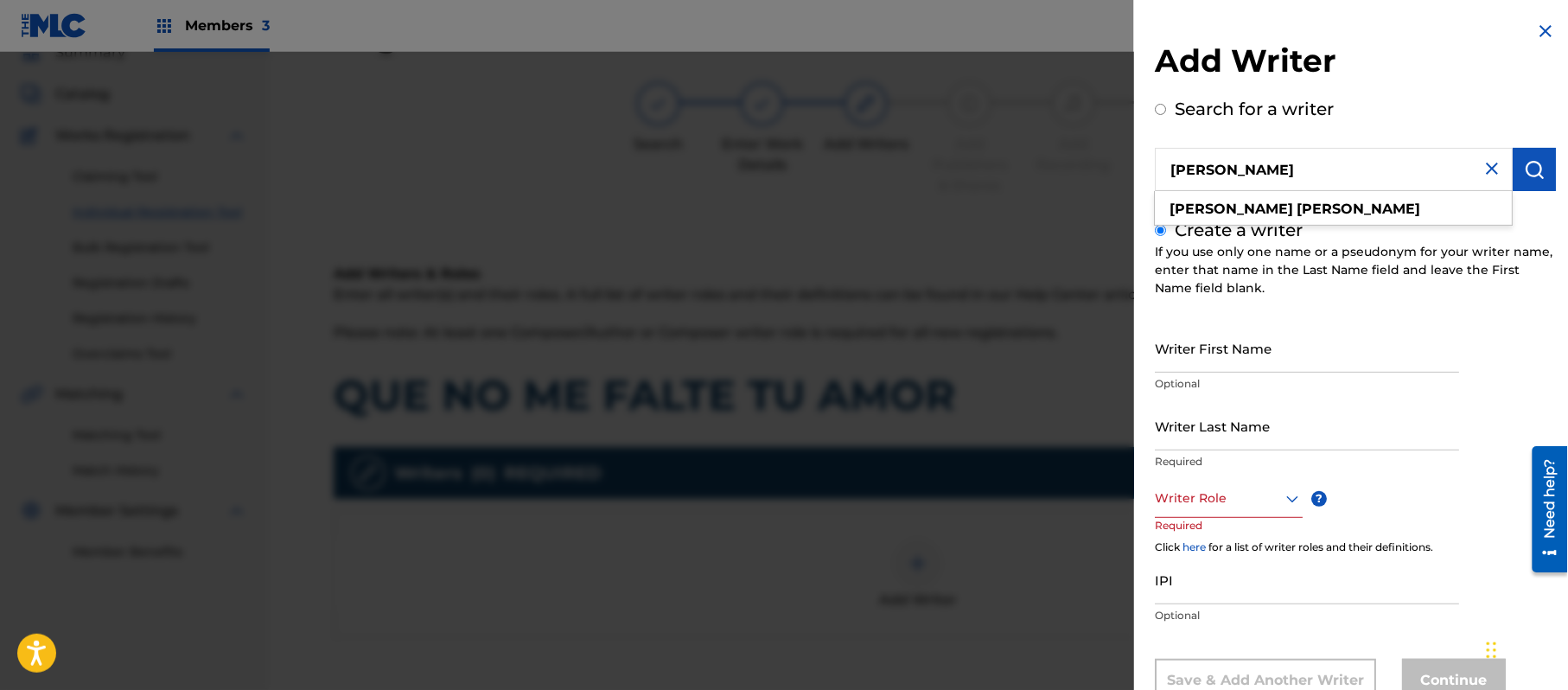
click at [1539, 160] on img "submit" at bounding box center [1534, 168] width 21 height 21
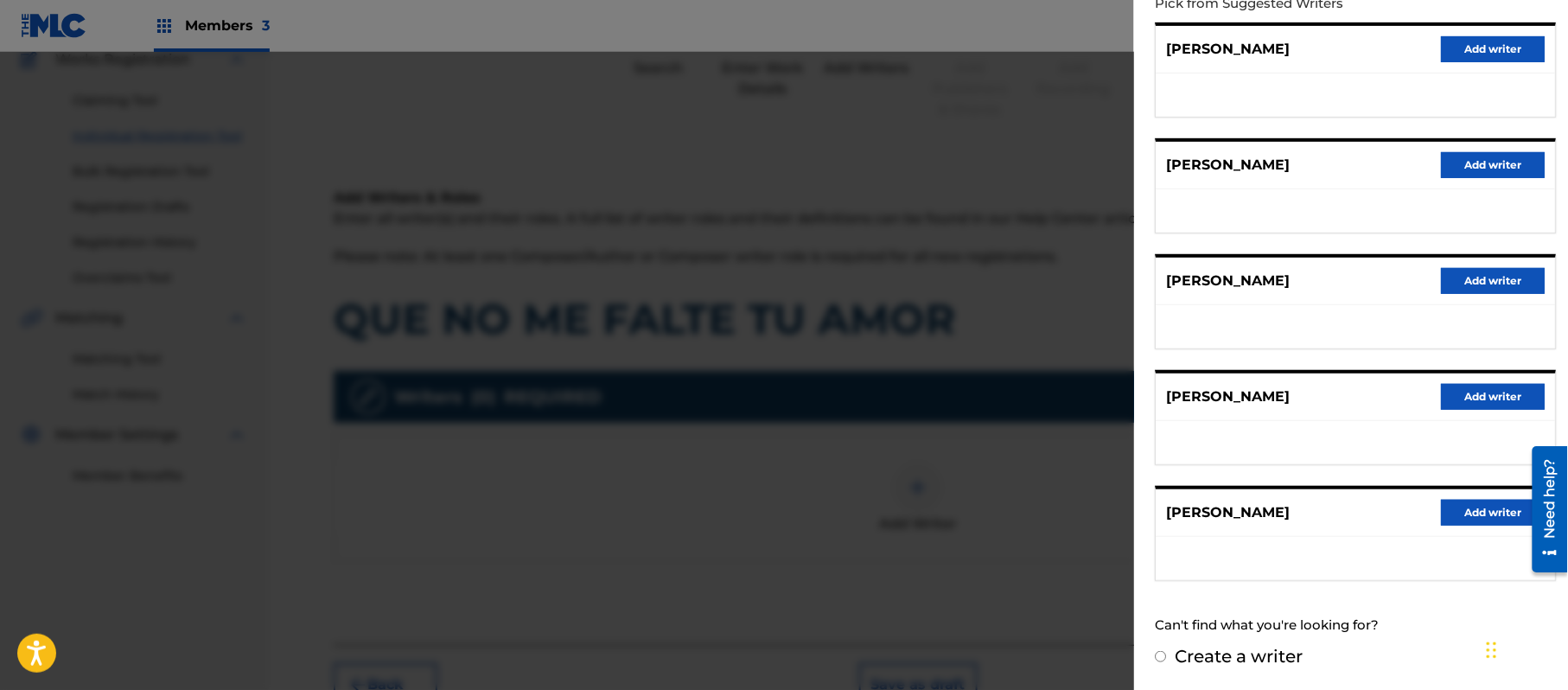
scroll to position [194, 0]
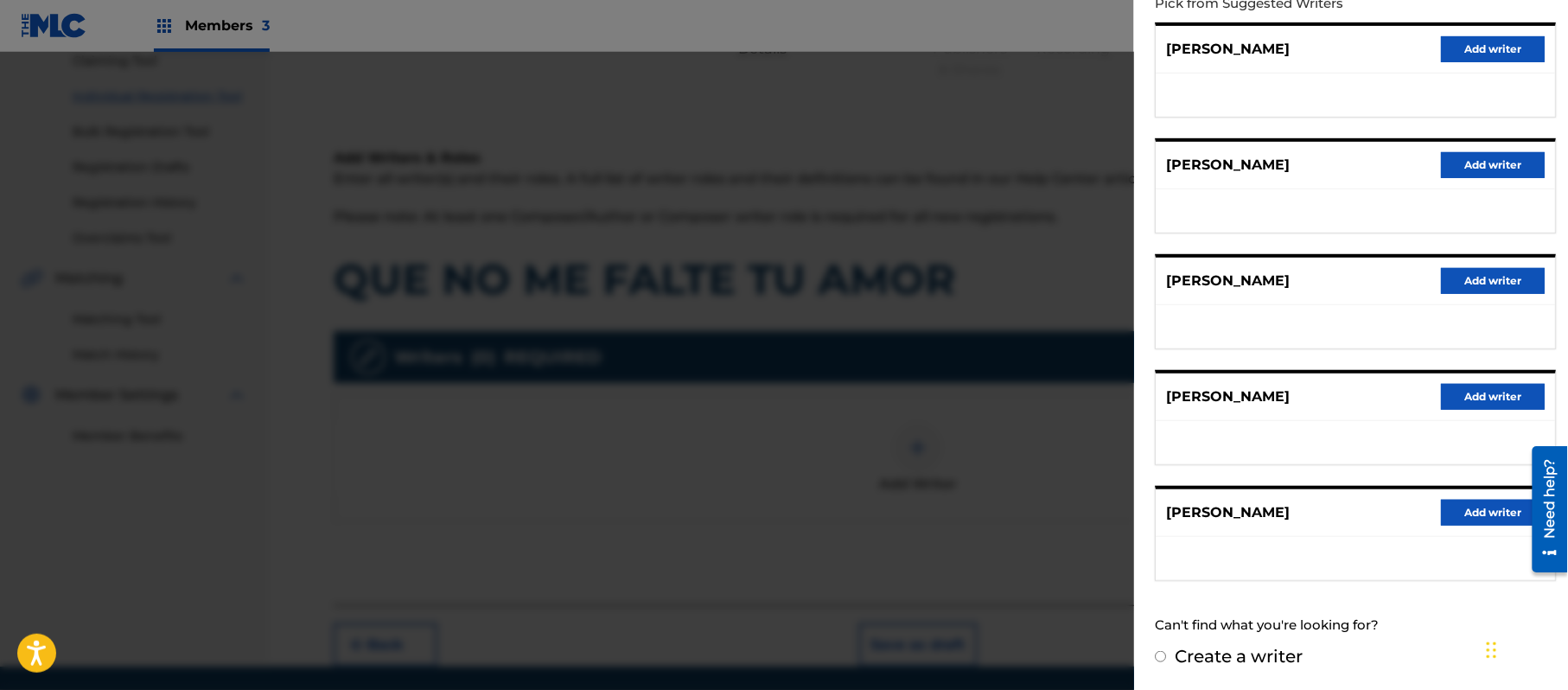
click at [1463, 512] on button "Add writer" at bounding box center [1494, 512] width 104 height 26
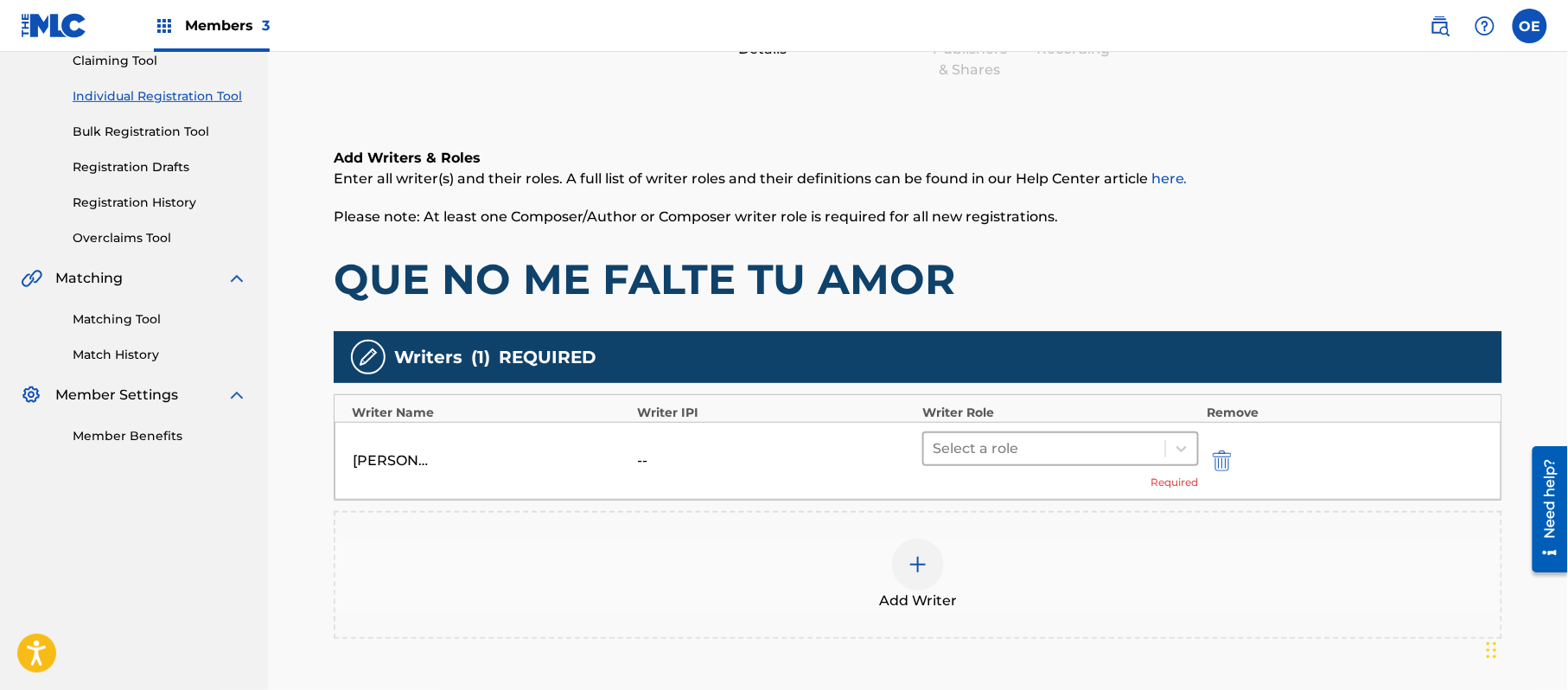
click at [973, 449] on div at bounding box center [1045, 448] width 224 height 24
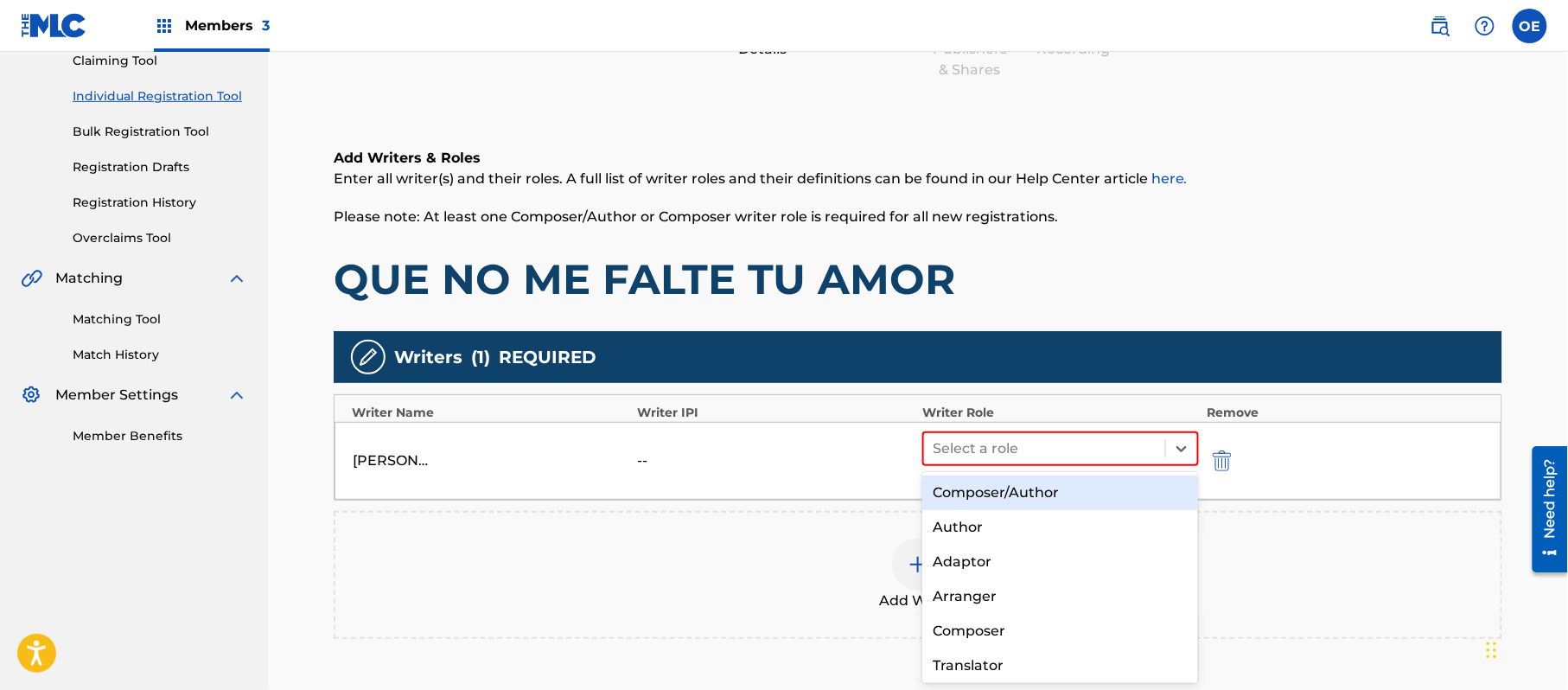
click at [989, 484] on div "Composer/Author" at bounding box center [1061, 492] width 276 height 35
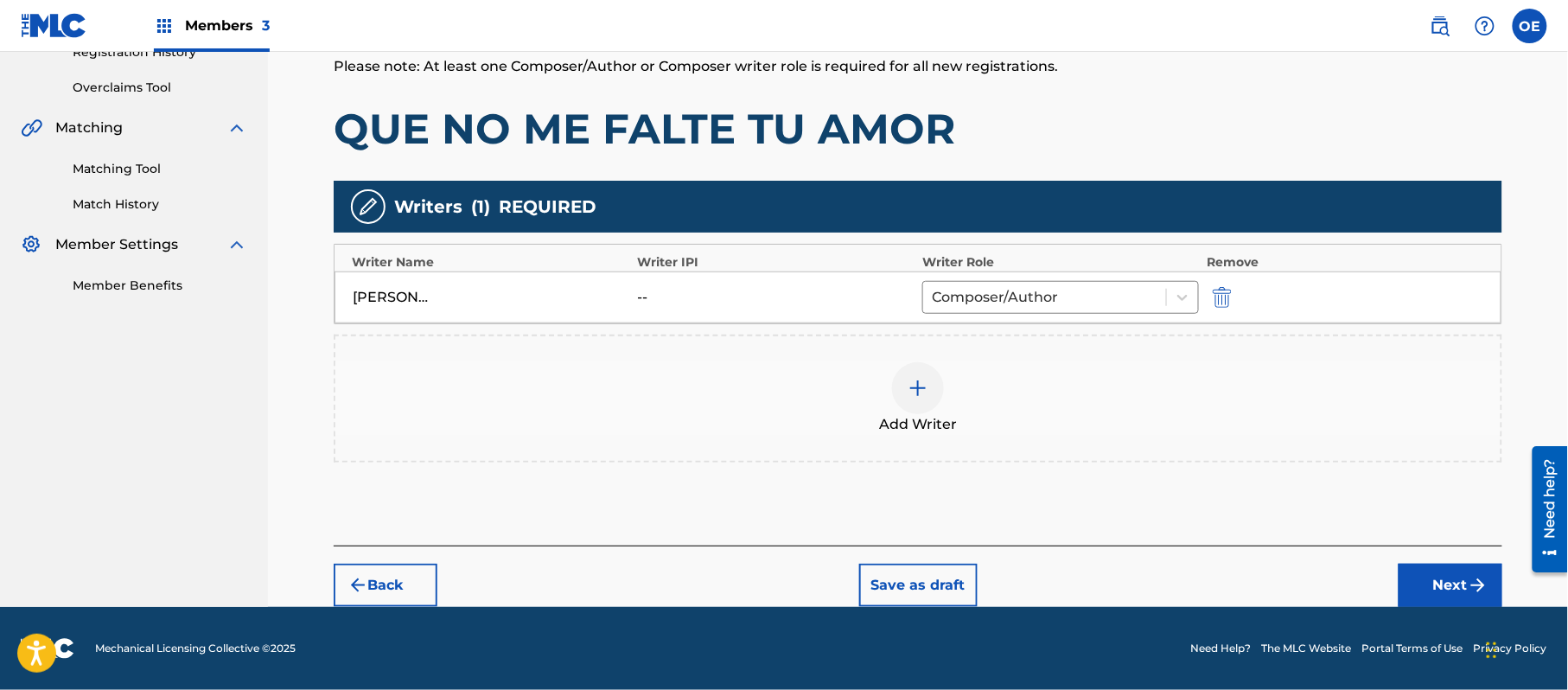
click at [1464, 586] on button "Next" at bounding box center [1451, 585] width 104 height 43
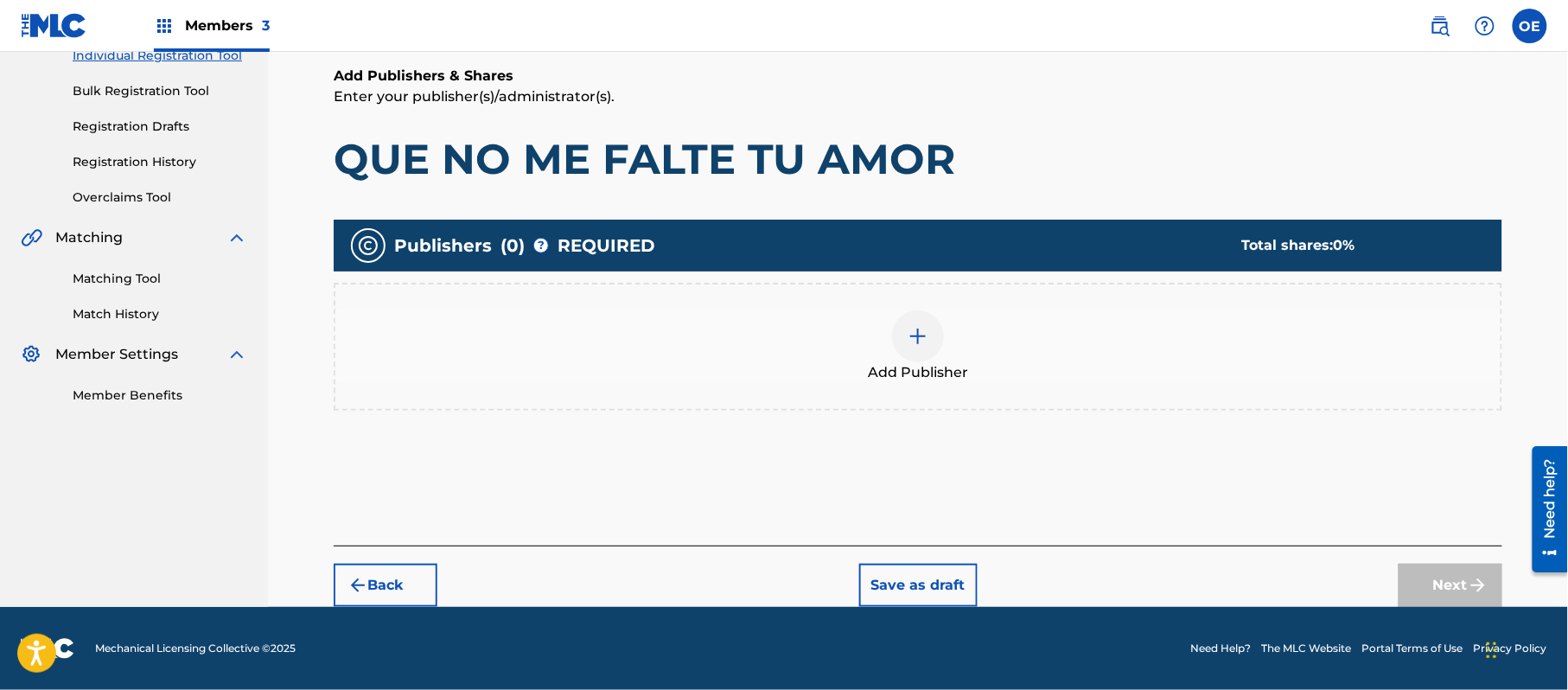
scroll to position [78, 0]
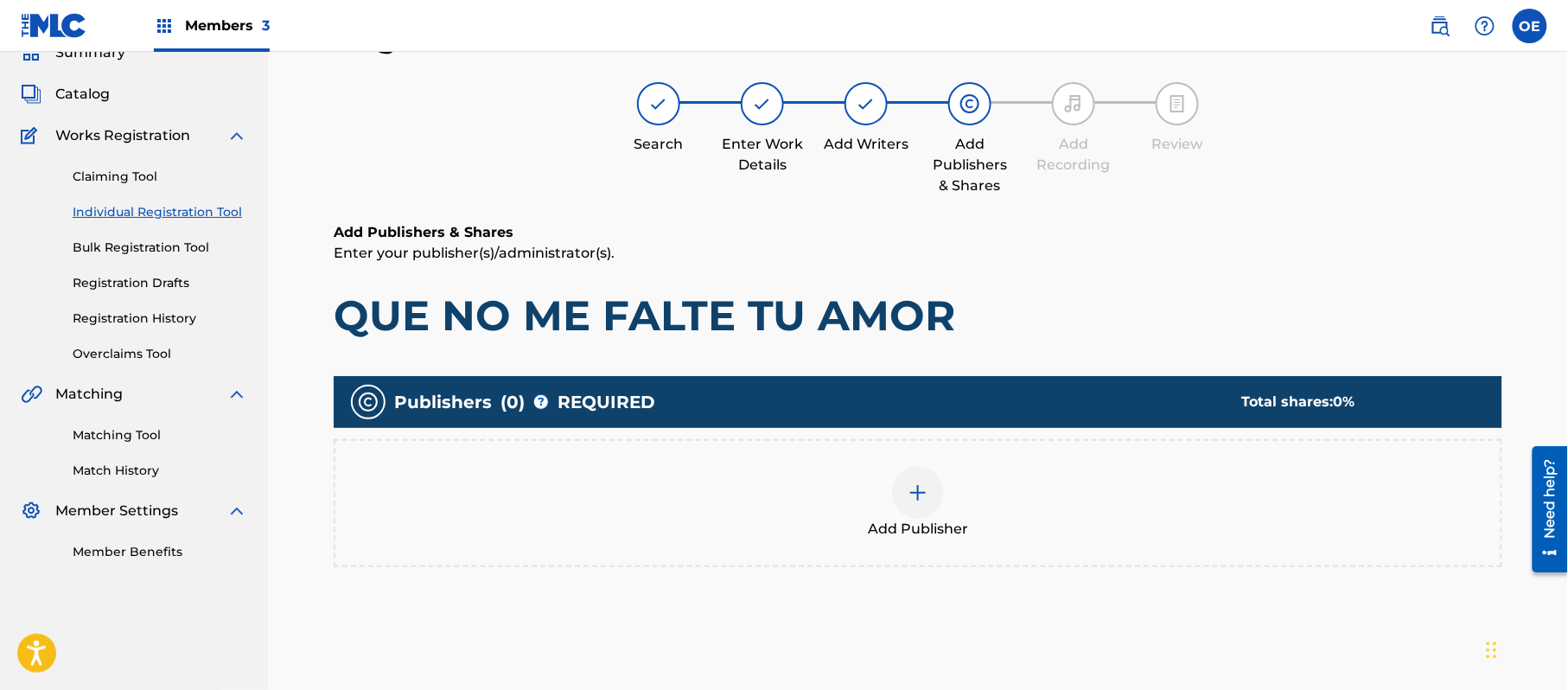
click at [861, 513] on div "Add Publisher" at bounding box center [918, 503] width 1165 height 73
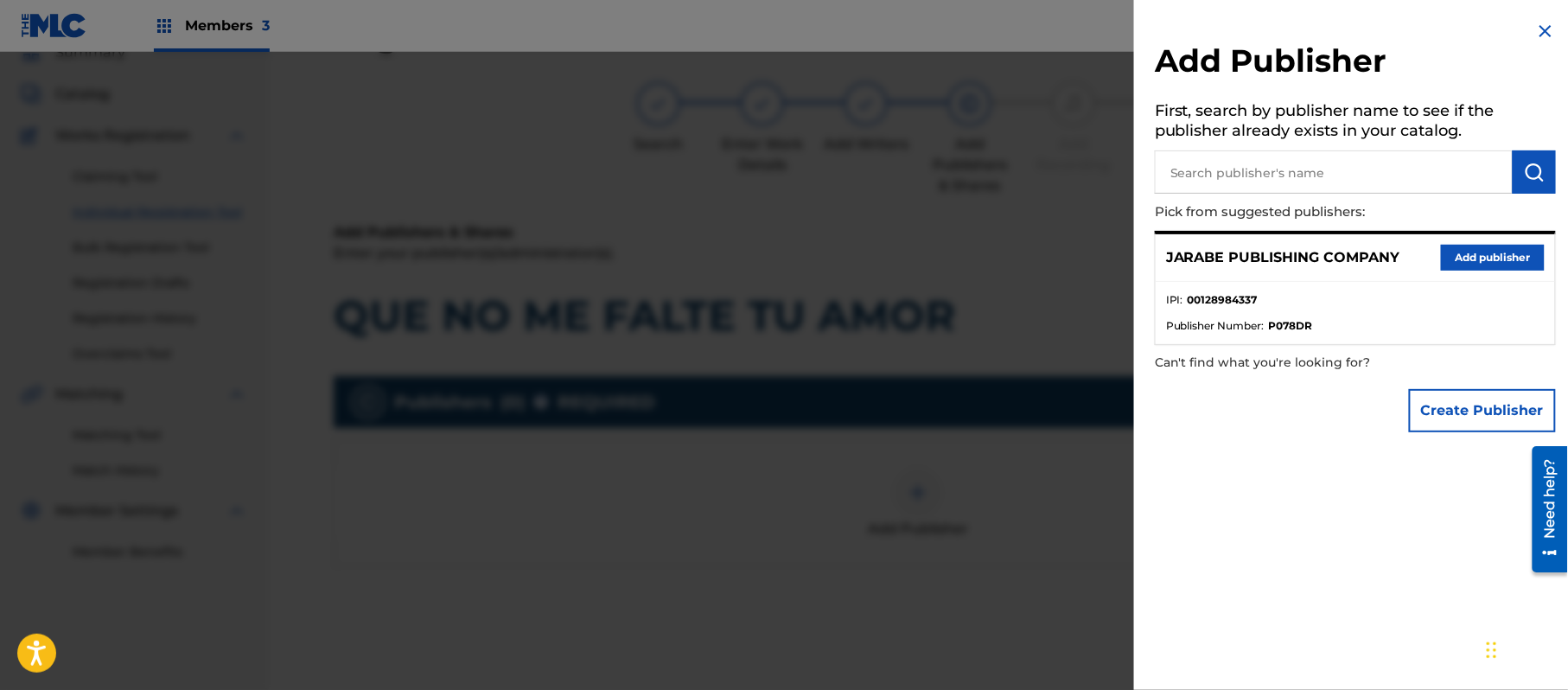
click at [1481, 250] on button "Add publisher" at bounding box center [1494, 257] width 104 height 26
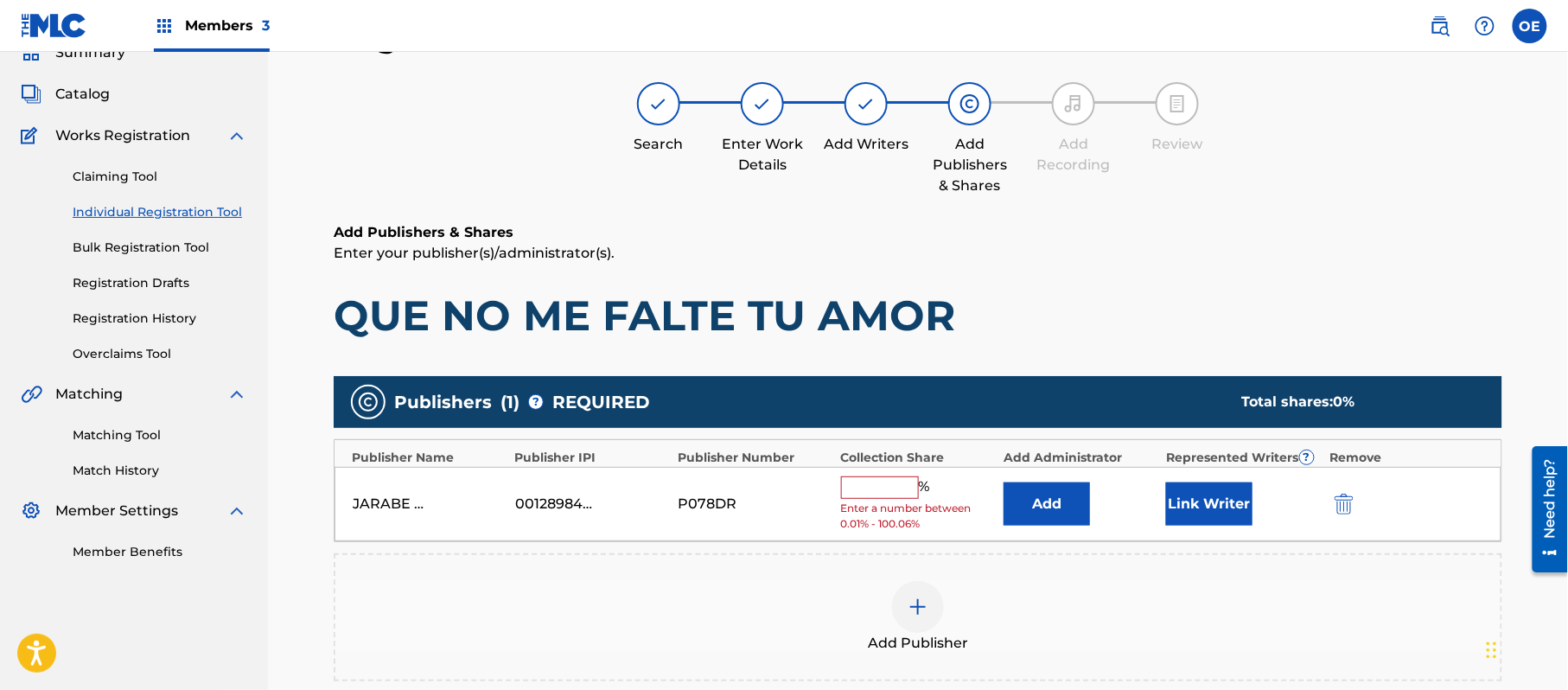
click at [873, 488] on input "text" at bounding box center [879, 487] width 78 height 22
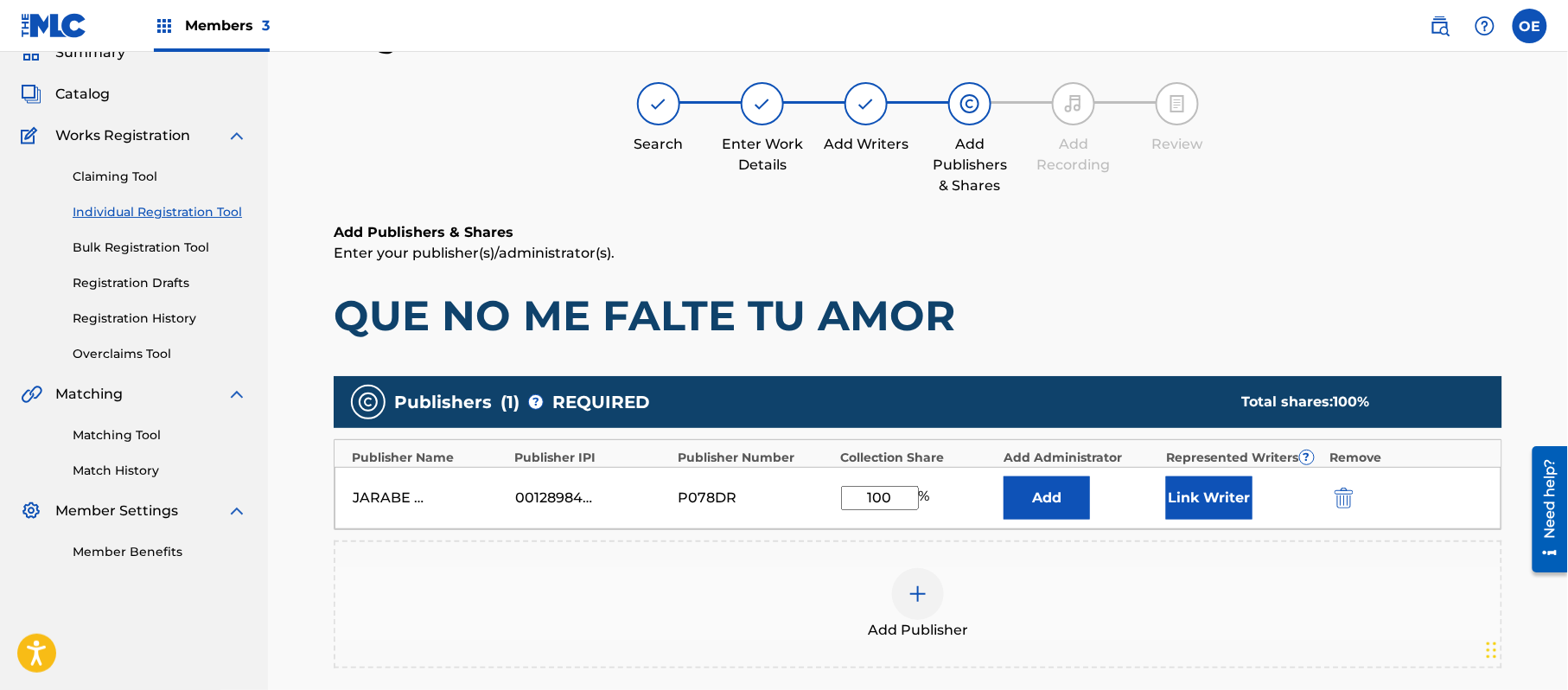
click at [1238, 478] on button "Link Writer" at bounding box center [1209, 497] width 86 height 43
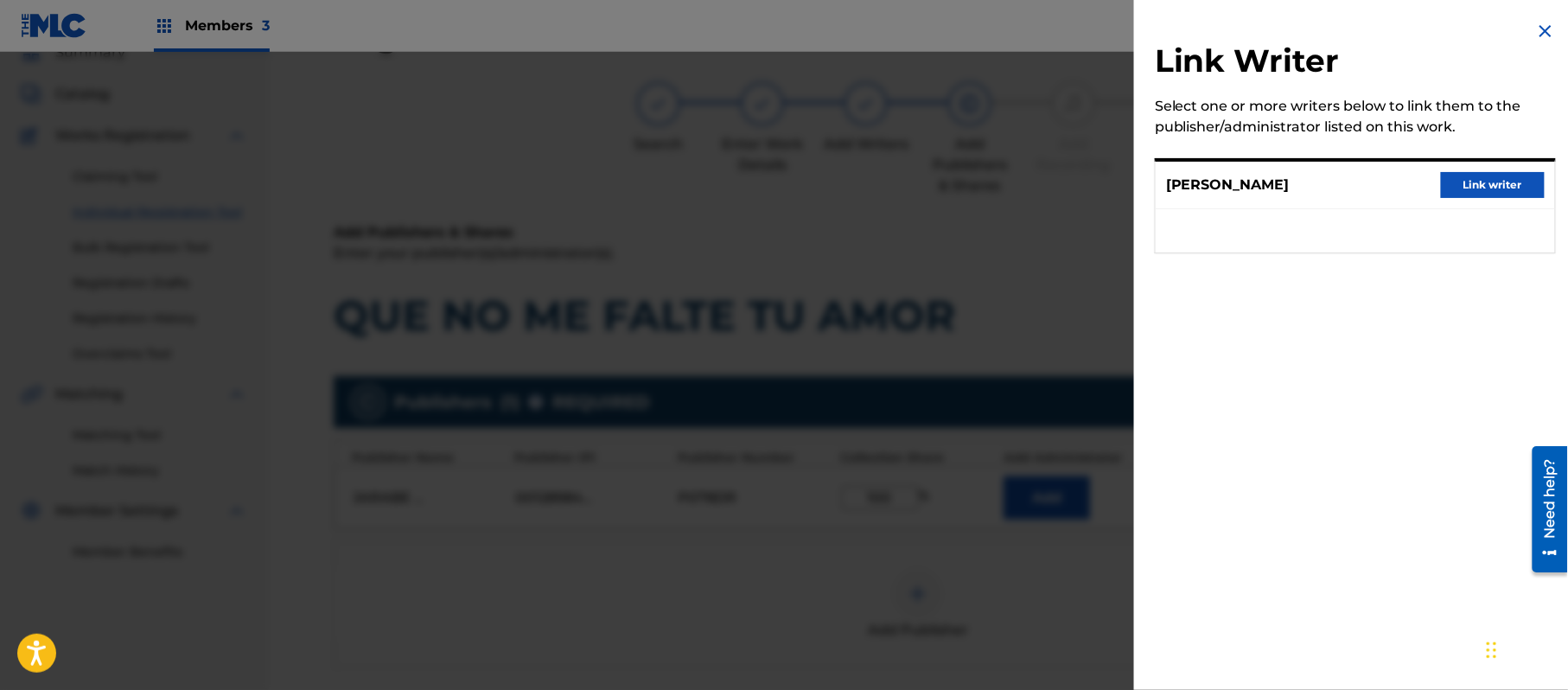
drag, startPoint x: 1475, startPoint y: 187, endPoint x: 1344, endPoint y: 418, distance: 265.6
click at [1475, 188] on button "Link writer" at bounding box center [1494, 185] width 104 height 26
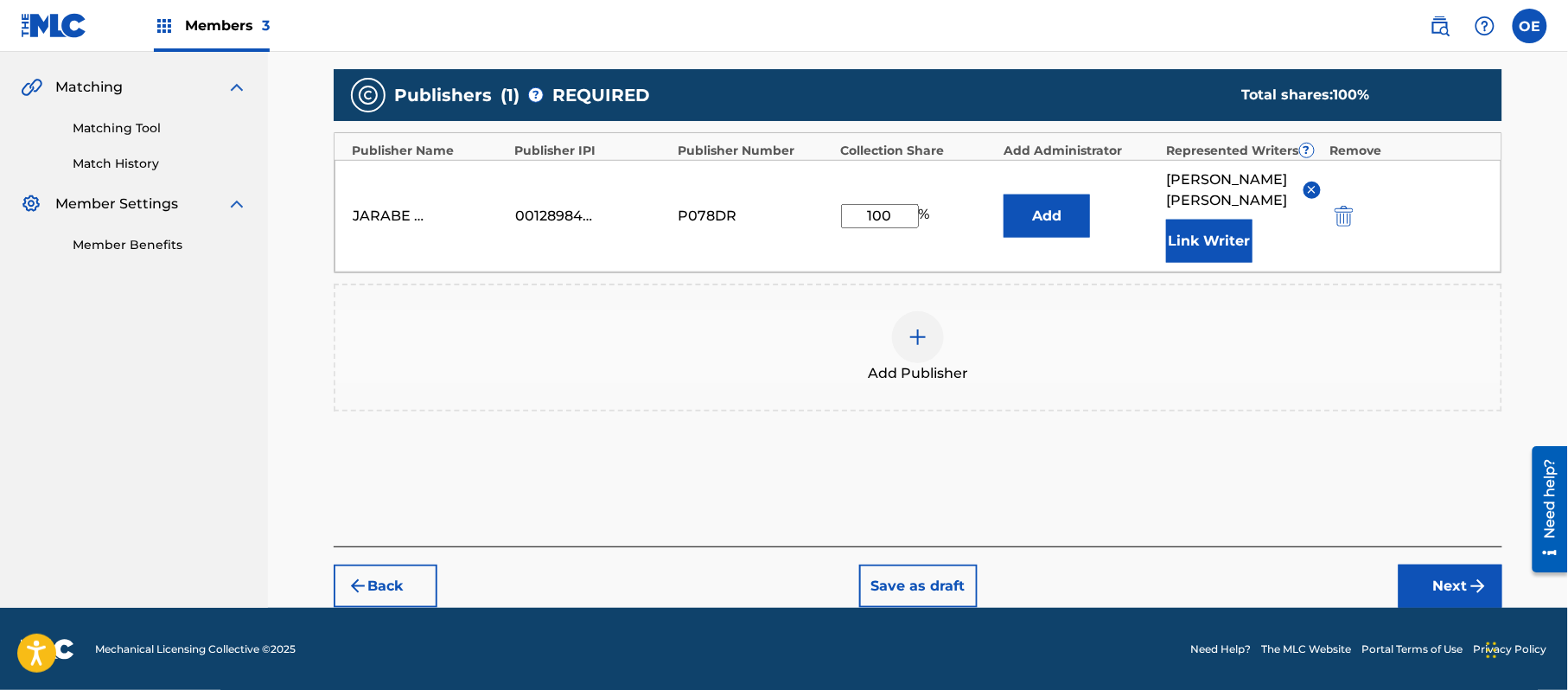
click at [1435, 589] on button "Next" at bounding box center [1451, 586] width 104 height 43
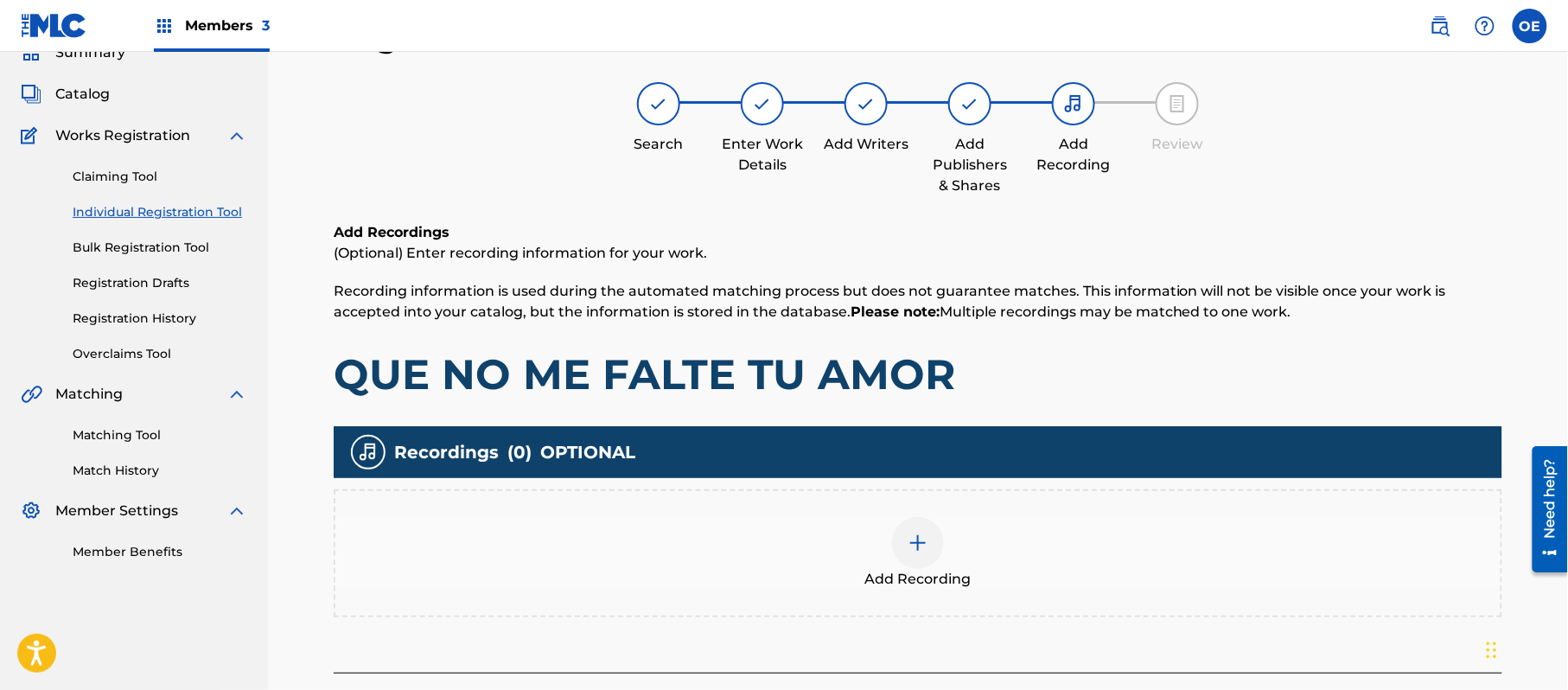
click at [991, 568] on div "Add Recording" at bounding box center [918, 553] width 1165 height 73
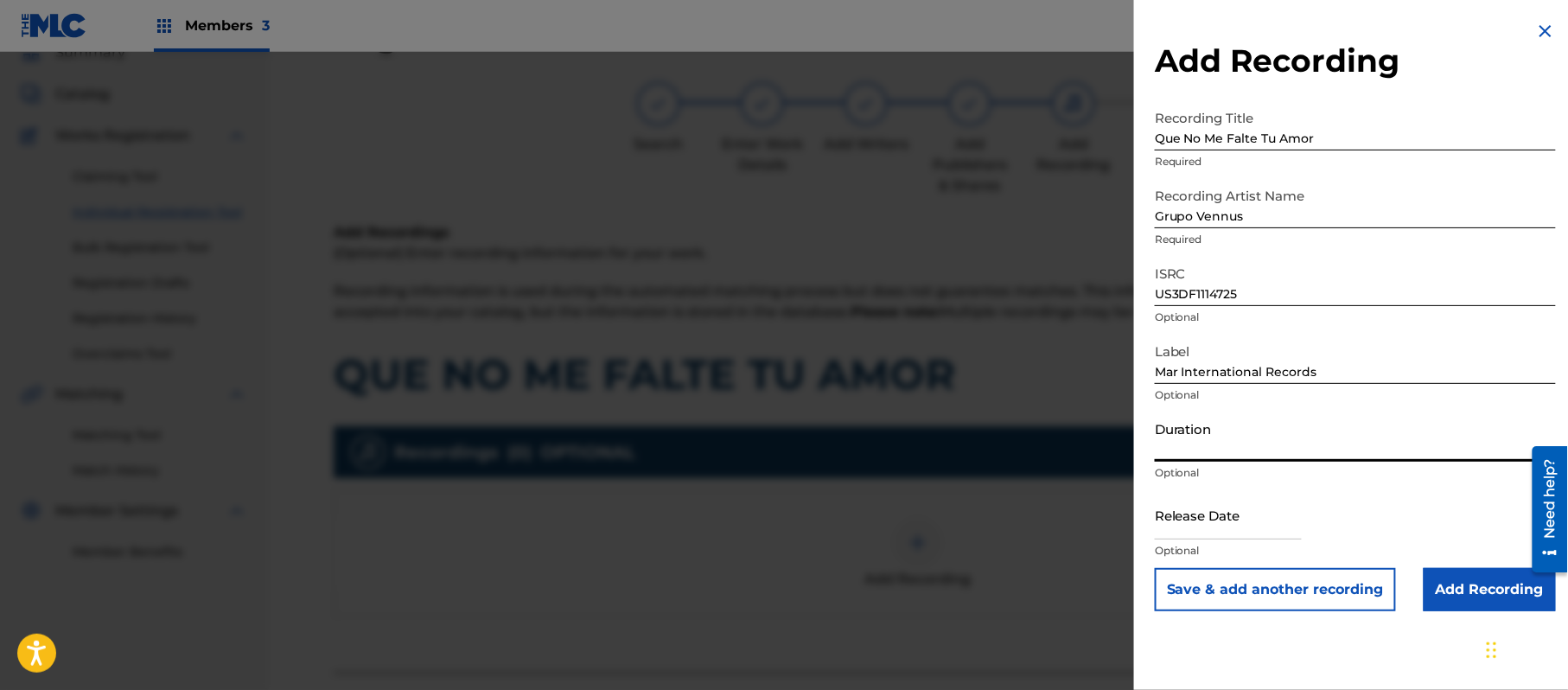
click at [1222, 427] on input "Duration" at bounding box center [1355, 436] width 401 height 49
drag, startPoint x: 1240, startPoint y: 522, endPoint x: 1246, endPoint y: 532, distance: 11.7
click at [1240, 525] on input "text" at bounding box center [1228, 514] width 147 height 49
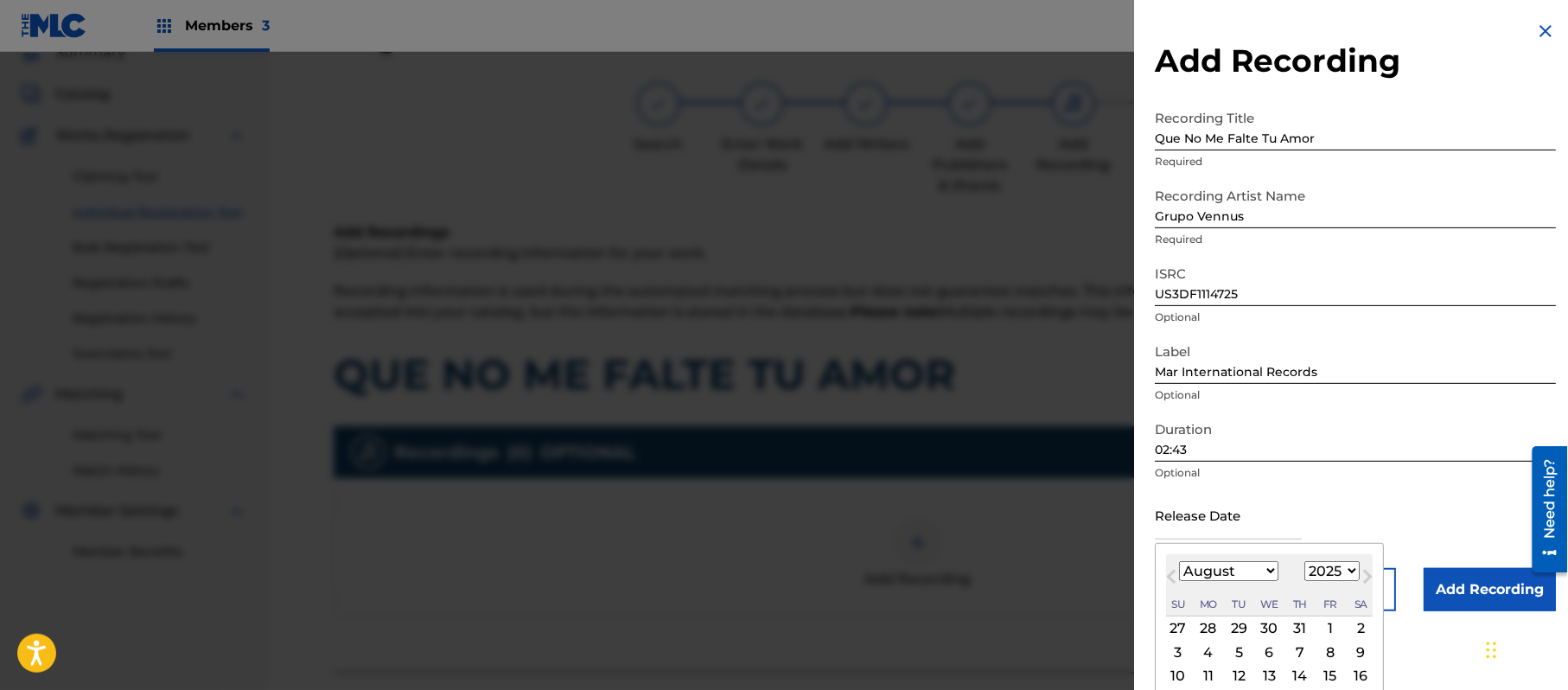
click at [1340, 570] on select "1899 1900 1901 1902 1903 1904 1905 1906 1907 1908 1909 1910 1911 1912 1913 1914…" at bounding box center [1332, 571] width 56 height 20
click at [1308, 561] on select "1899 1900 1901 1902 1903 1904 1905 1906 1907 1908 1909 1910 1911 1912 1913 1914…" at bounding box center [1332, 571] width 56 height 20
click at [1204, 557] on div "August [DATE] February March April May June July August September October Novem…" at bounding box center [1269, 584] width 206 height 62
click at [1207, 568] on select "January February March April May June July August September October November De…" at bounding box center [1228, 571] width 100 height 20
click at [1180, 561] on select "January February March April May June July August September October November De…" at bounding box center [1228, 571] width 100 height 20
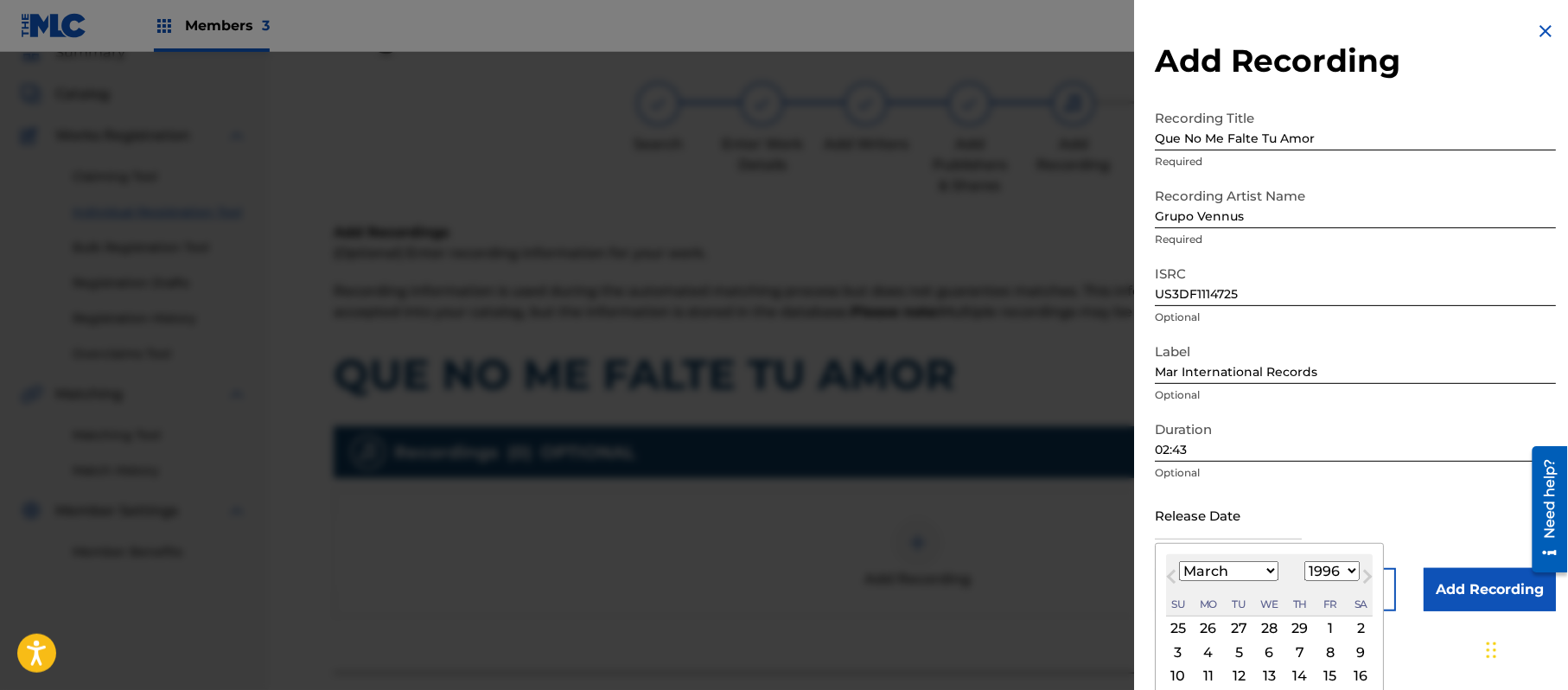
click at [1274, 668] on div "13" at bounding box center [1269, 676] width 21 height 21
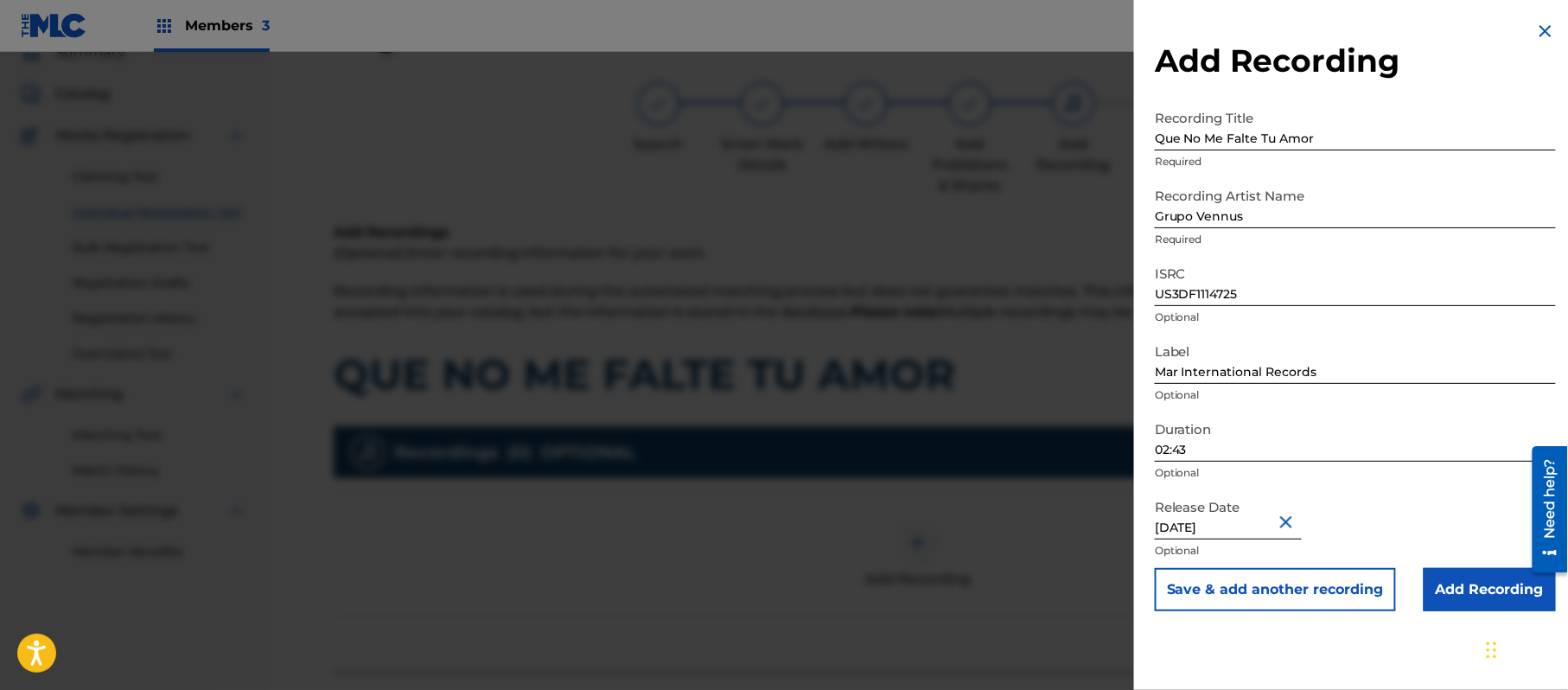
click at [1453, 603] on input "Add Recording" at bounding box center [1490, 590] width 133 height 43
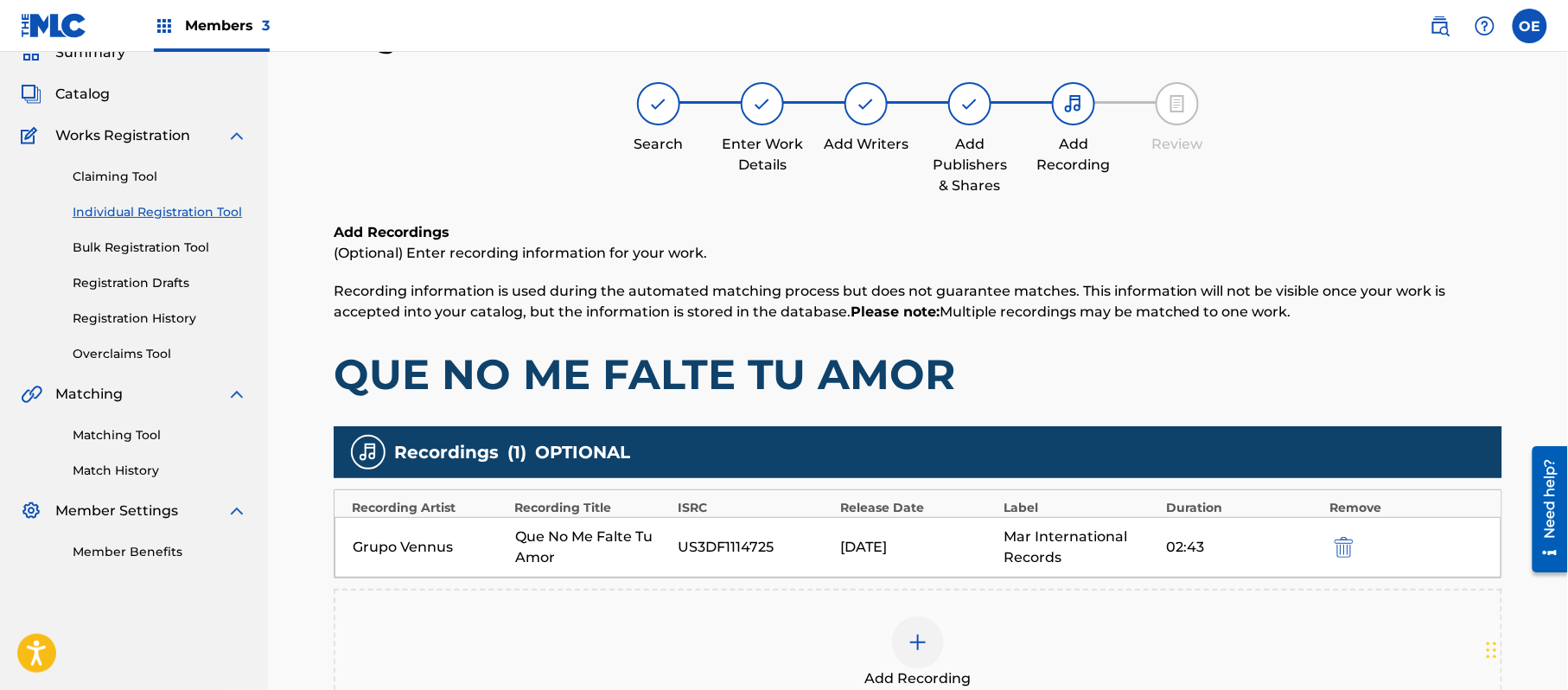
click at [911, 634] on img at bounding box center [918, 642] width 21 height 21
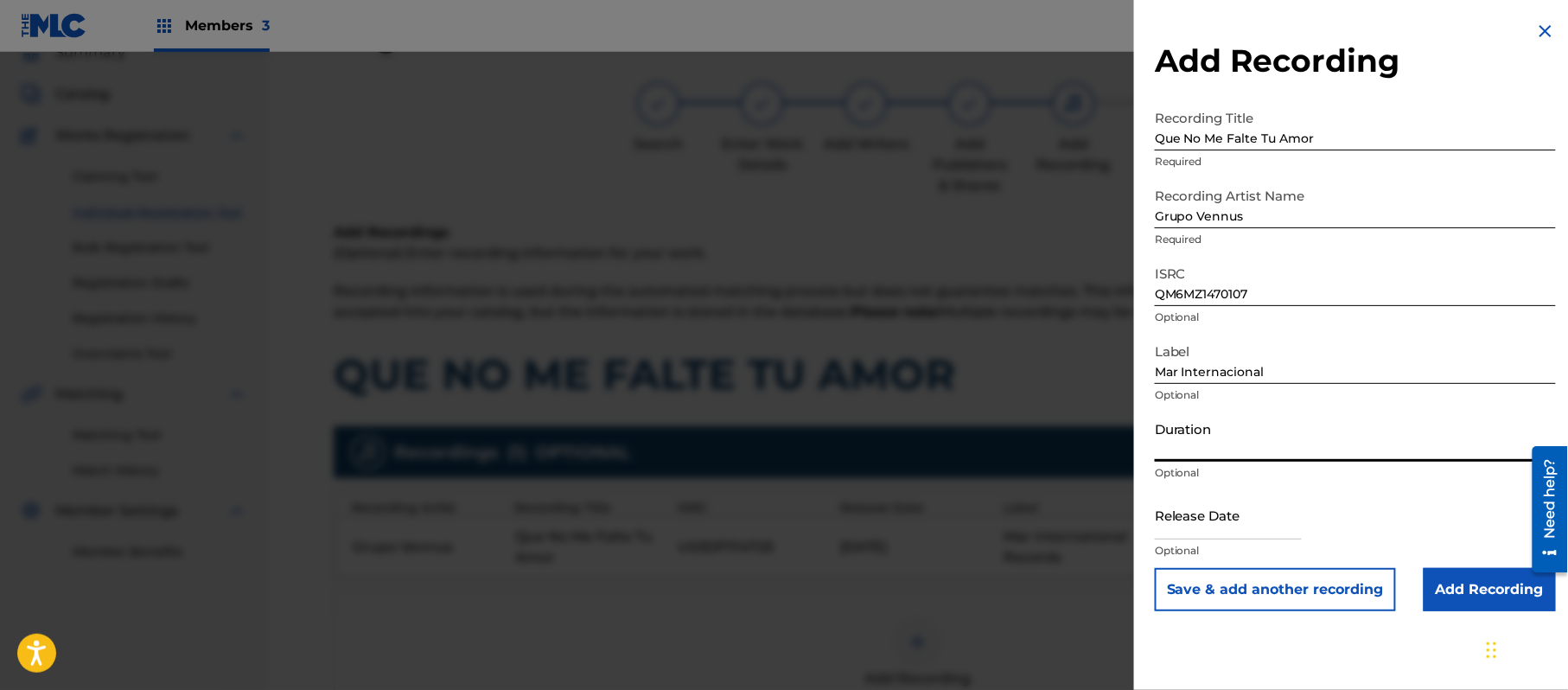
click at [1179, 440] on input "Duration" at bounding box center [1355, 436] width 401 height 49
drag, startPoint x: 1212, startPoint y: 519, endPoint x: 1222, endPoint y: 521, distance: 10.2
click at [1212, 519] on input "text" at bounding box center [1228, 514] width 147 height 49
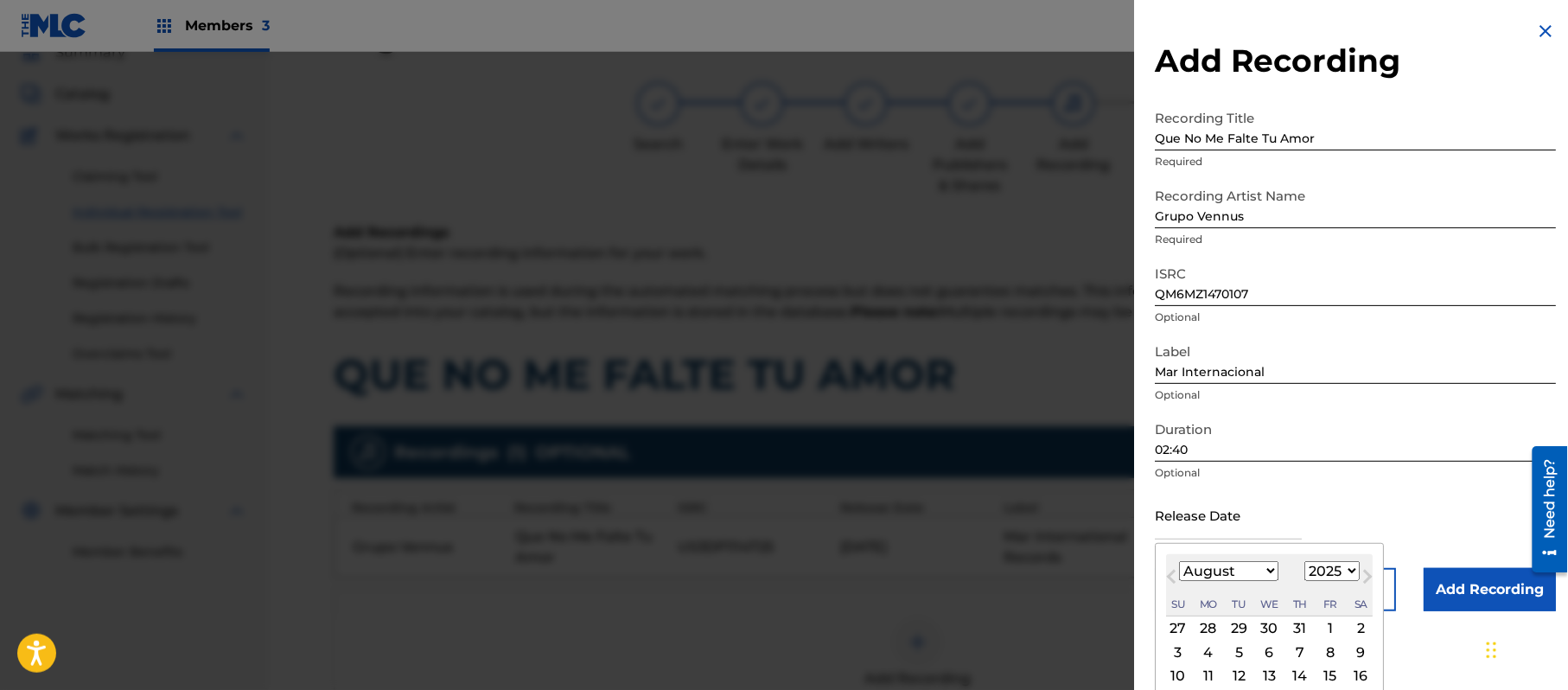
click at [1350, 575] on select "1899 1900 1901 1902 1903 1904 1905 1906 1907 1908 1909 1910 1911 1912 1913 1914…" at bounding box center [1332, 571] width 56 height 20
click at [1308, 561] on select "1899 1900 1901 1902 1903 1904 1905 1906 1907 1908 1909 1910 1911 1912 1913 1914…" at bounding box center [1332, 571] width 56 height 20
click at [1229, 570] on select "January February March April May June July August September October November De…" at bounding box center [1228, 571] width 100 height 20
click at [1180, 561] on select "January February March April May June July August September October November De…" at bounding box center [1228, 571] width 100 height 20
click at [1245, 651] on div "9" at bounding box center [1238, 651] width 21 height 21
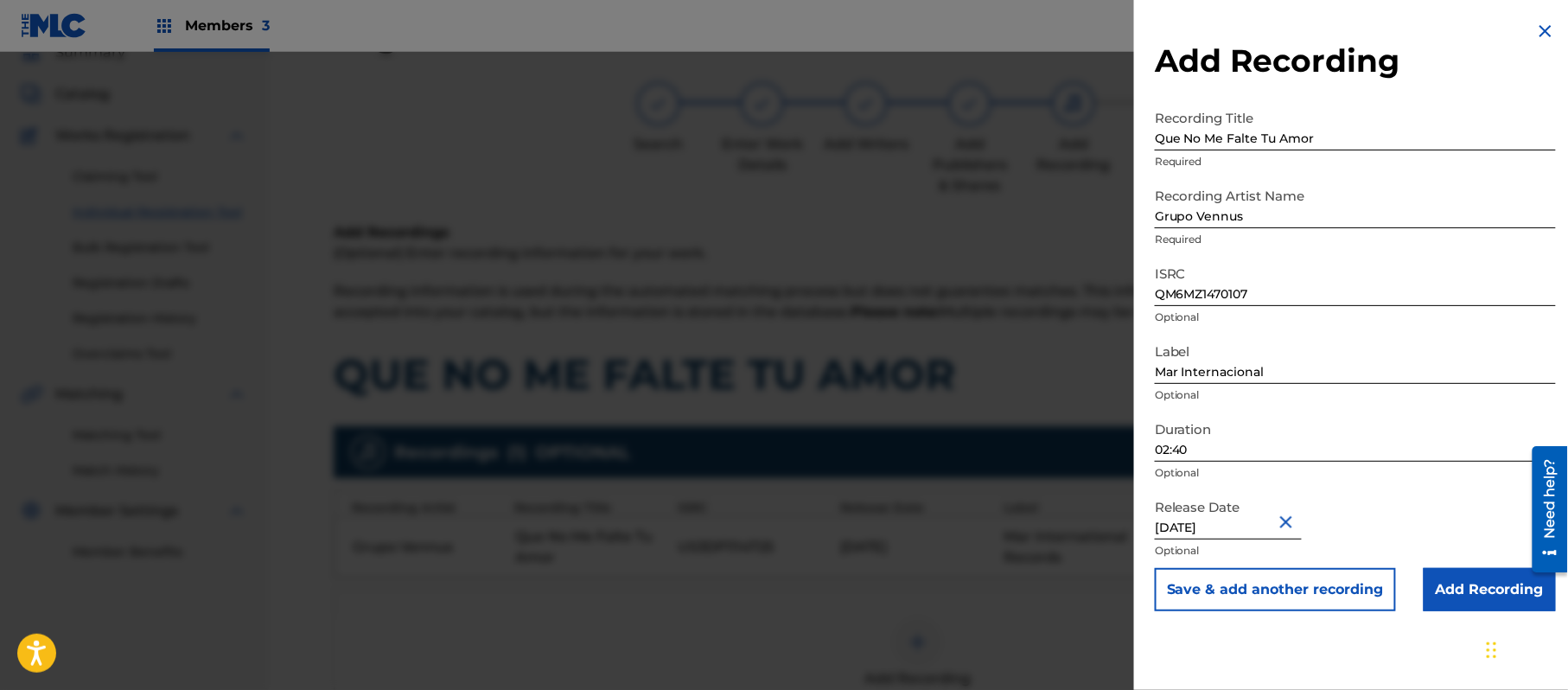
click at [1361, 590] on button "Save & add another recording" at bounding box center [1275, 590] width 241 height 43
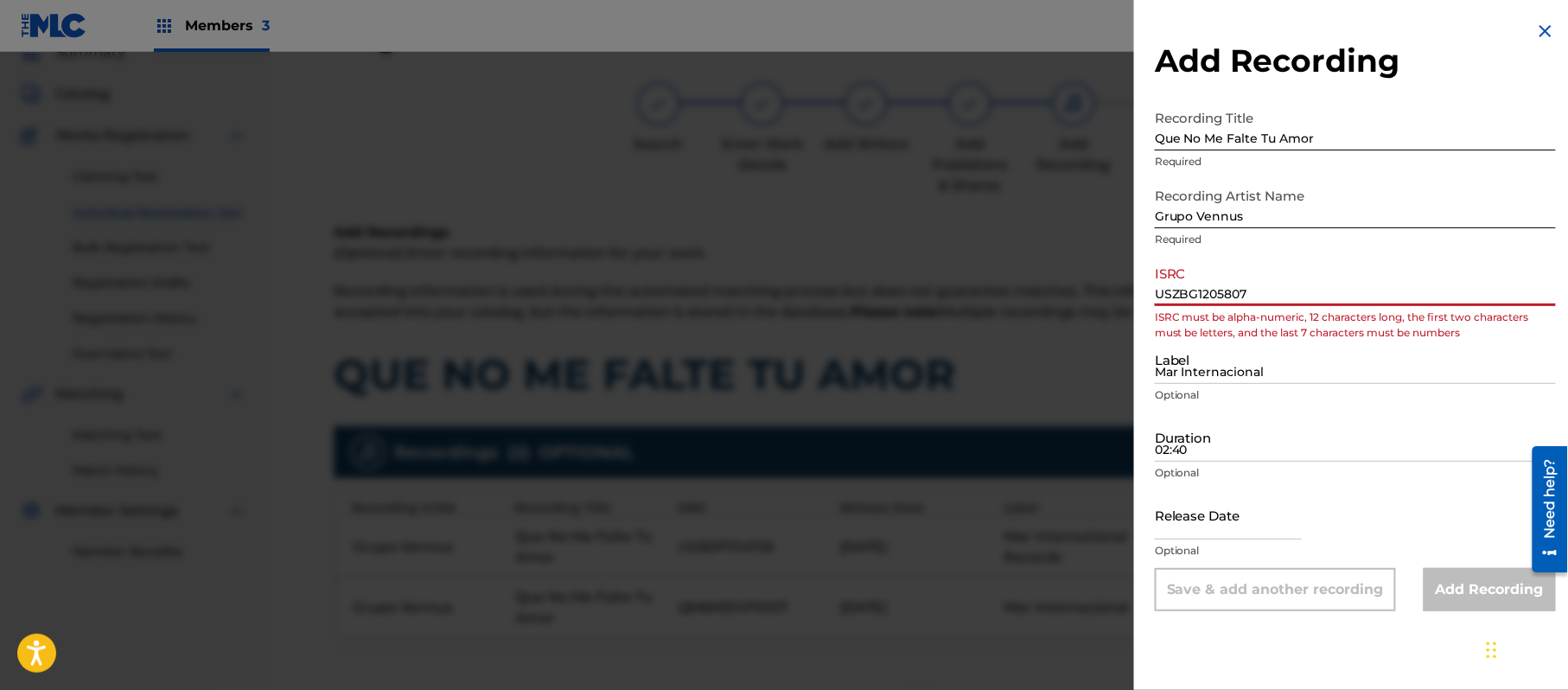
drag, startPoint x: 1183, startPoint y: 298, endPoint x: 1121, endPoint y: 301, distance: 62.1
click at [1126, 299] on div "Add Recording Recording Title Que No Me Falte Tu Amor Required Recording Artist…" at bounding box center [784, 371] width 1568 height 638
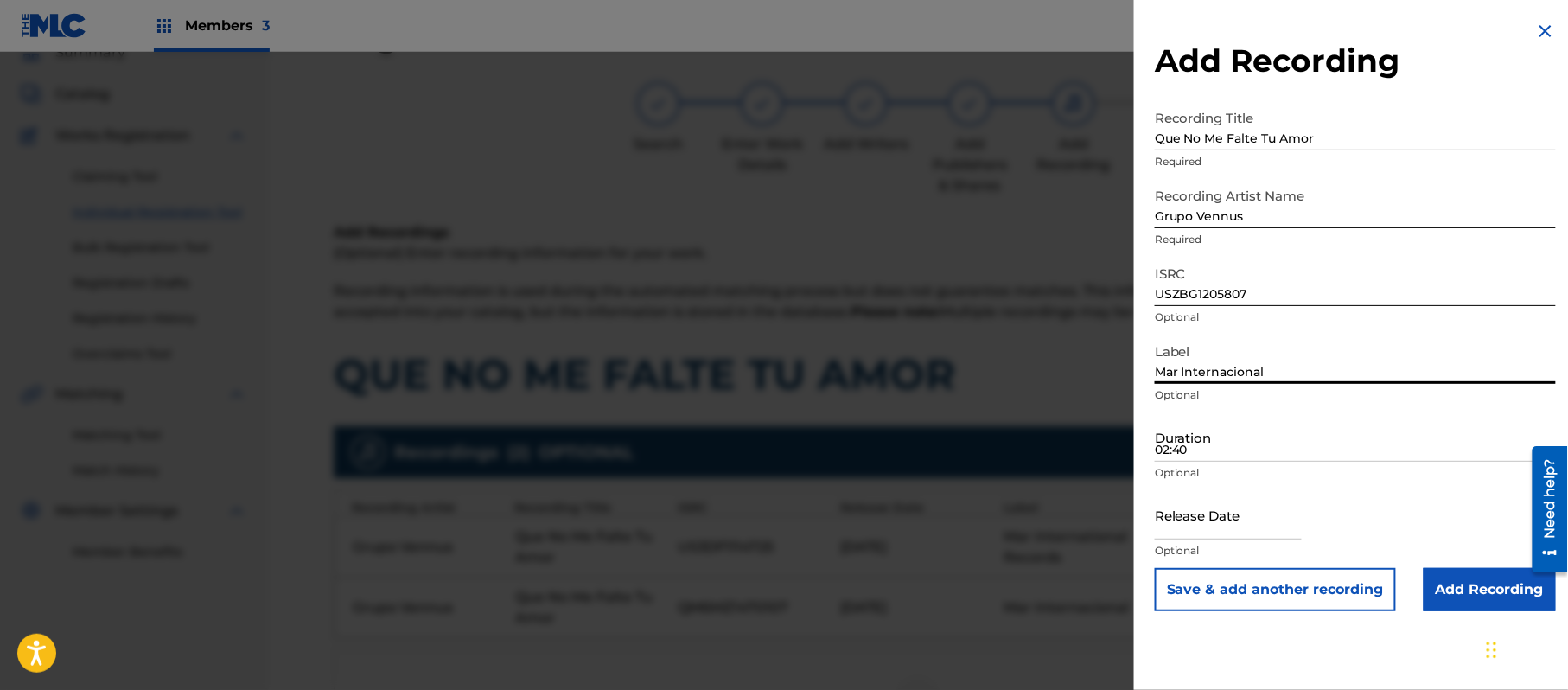
click at [1292, 436] on input "02:40" at bounding box center [1355, 436] width 401 height 49
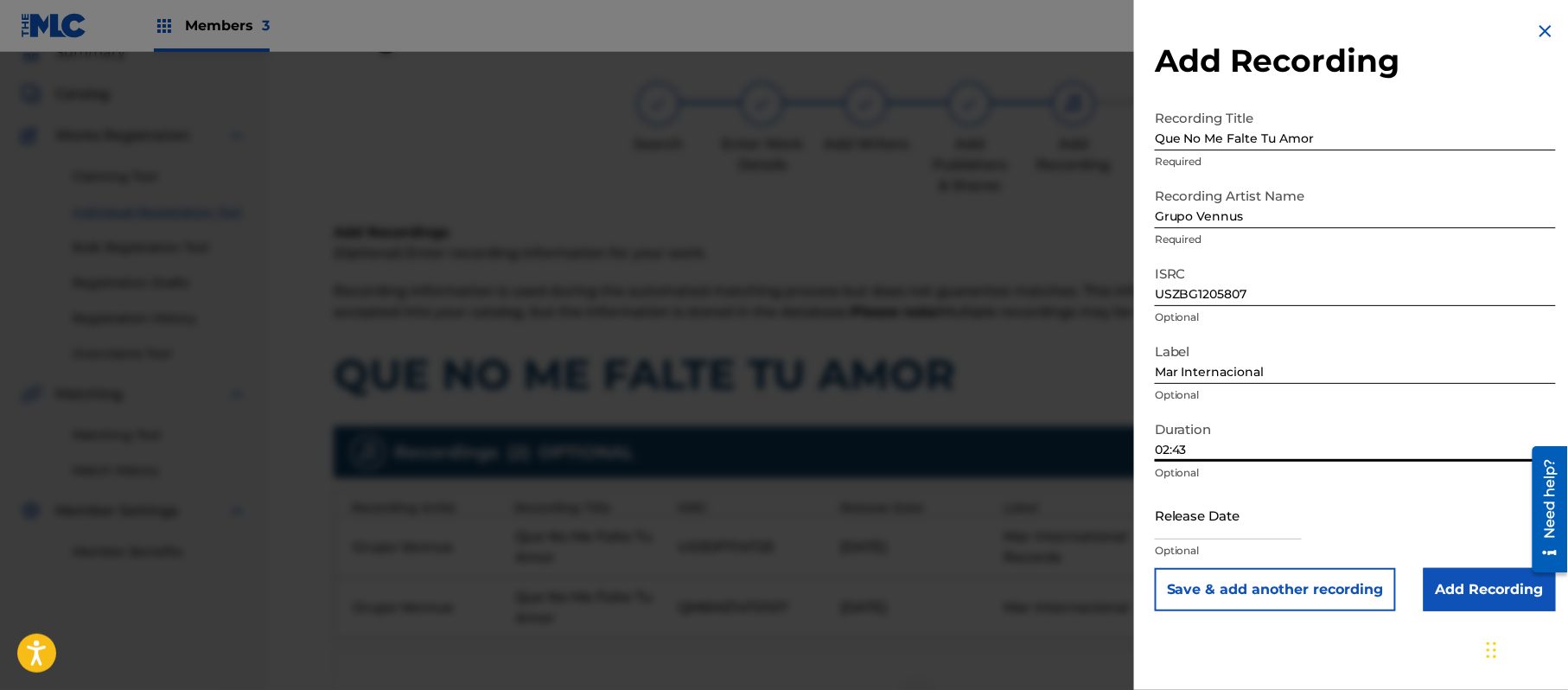
click at [1162, 522] on input "text" at bounding box center [1228, 514] width 147 height 49
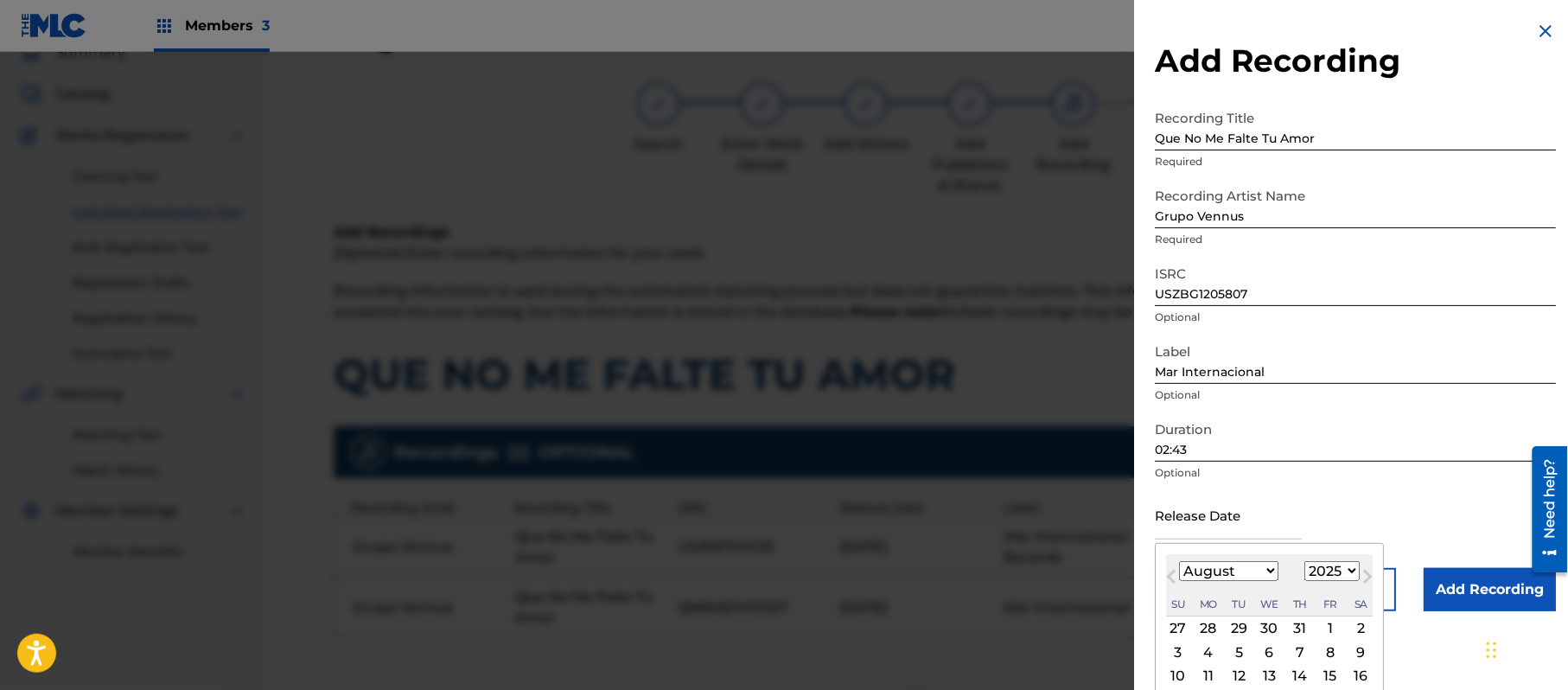
click at [1349, 565] on select "1899 1900 1901 1902 1903 1904 1905 1906 1907 1908 1909 1910 1911 1912 1913 1914…" at bounding box center [1332, 571] width 56 height 20
click at [1308, 561] on select "1899 1900 1901 1902 1903 1904 1905 1906 1907 1908 1909 1910 1911 1912 1913 1914…" at bounding box center [1332, 571] width 56 height 20
click at [1231, 578] on select "January February March April May June July August September October November De…" at bounding box center [1228, 571] width 100 height 20
click at [1180, 561] on select "January February March April May June July August September October November De…" at bounding box center [1228, 571] width 100 height 20
click at [1311, 654] on div "6" at bounding box center [1300, 651] width 21 height 21
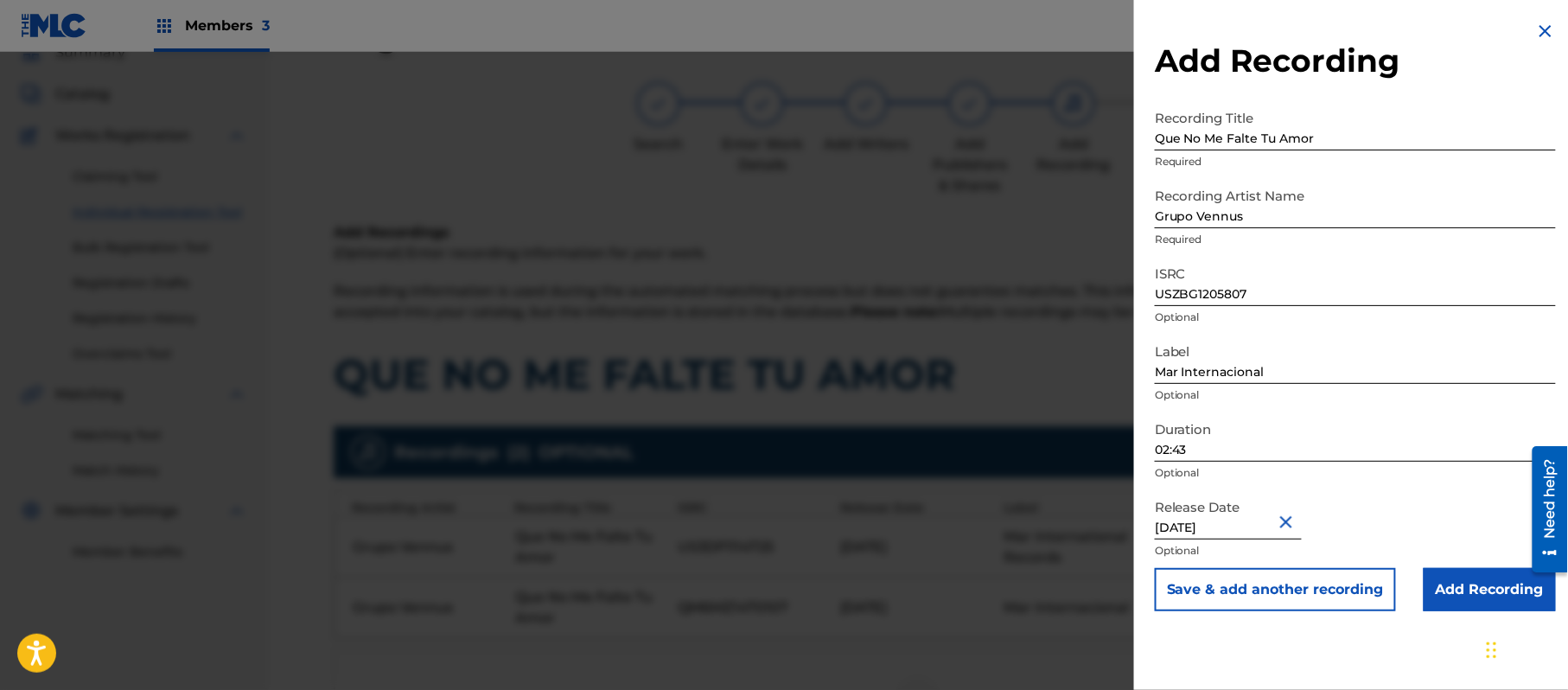
click at [1494, 598] on input "Add Recording" at bounding box center [1490, 590] width 133 height 43
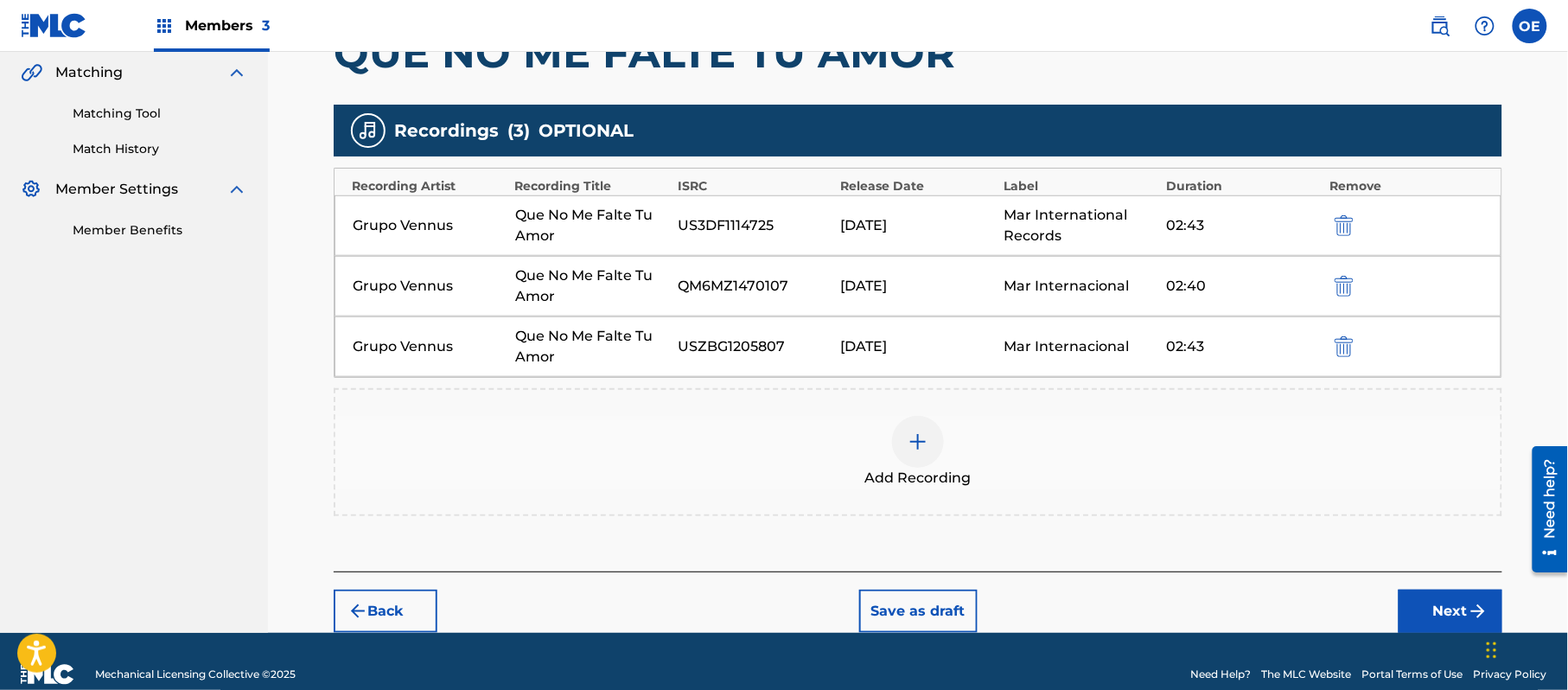
scroll to position [424, 0]
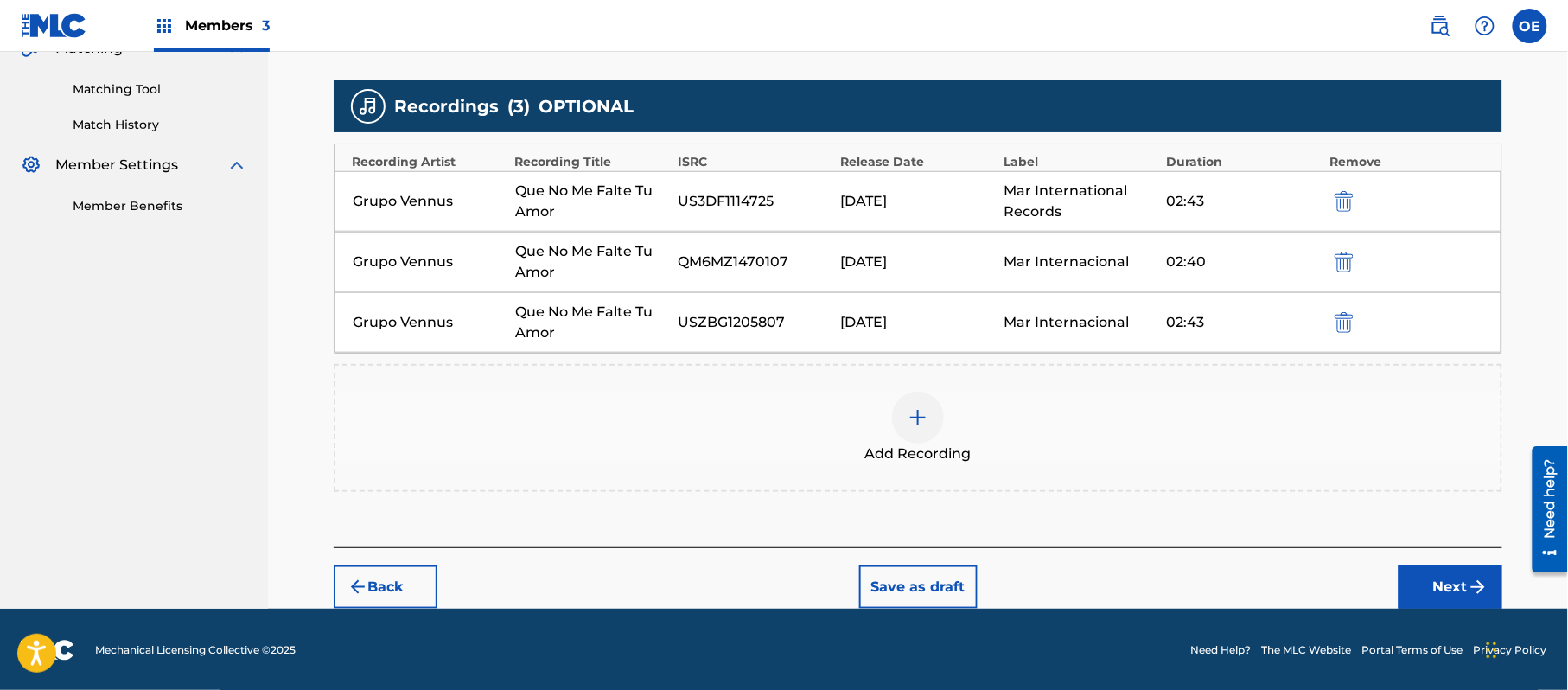
click at [860, 430] on div "Add Recording" at bounding box center [918, 427] width 1165 height 73
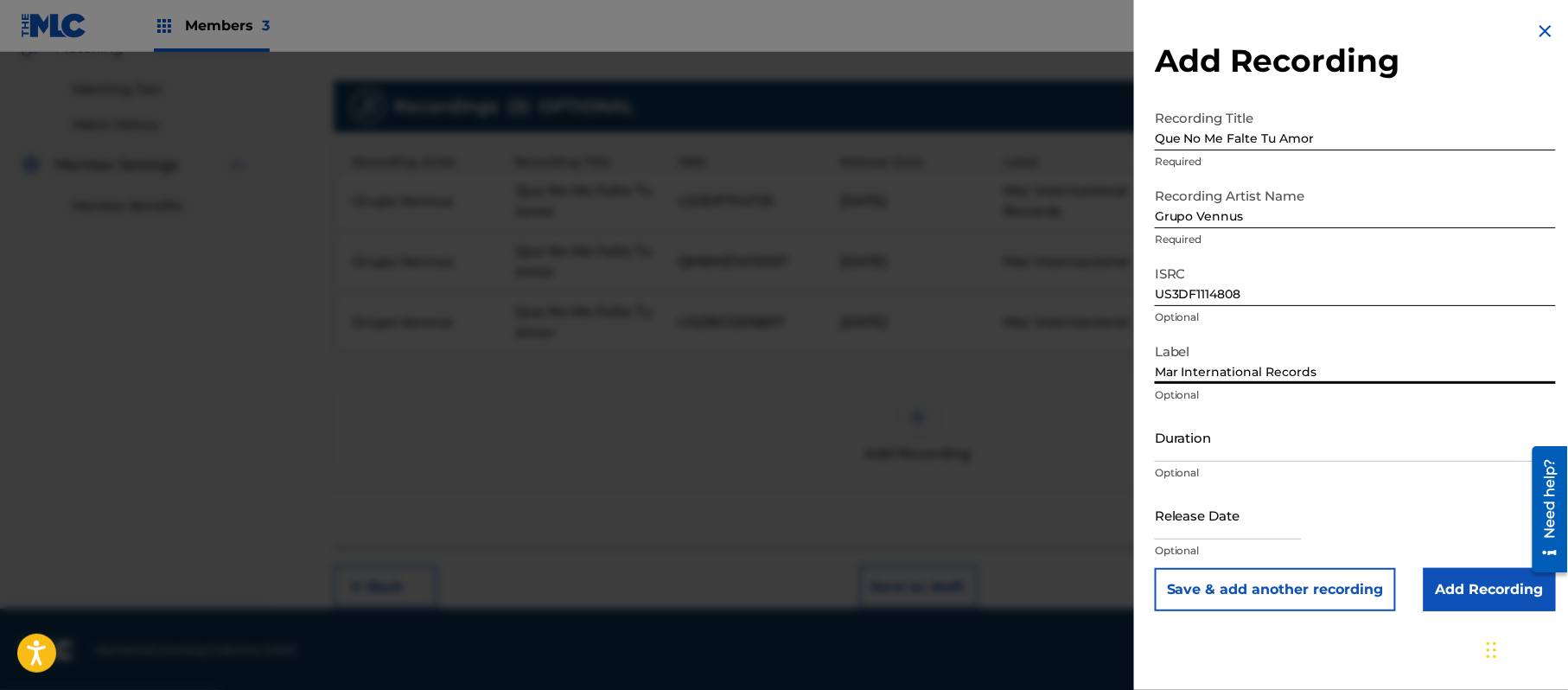
click at [1191, 440] on input "Duration" at bounding box center [1355, 436] width 401 height 49
drag, startPoint x: 1223, startPoint y: 521, endPoint x: 1238, endPoint y: 521, distance: 15.0
click at [1225, 521] on input "text" at bounding box center [1228, 514] width 147 height 49
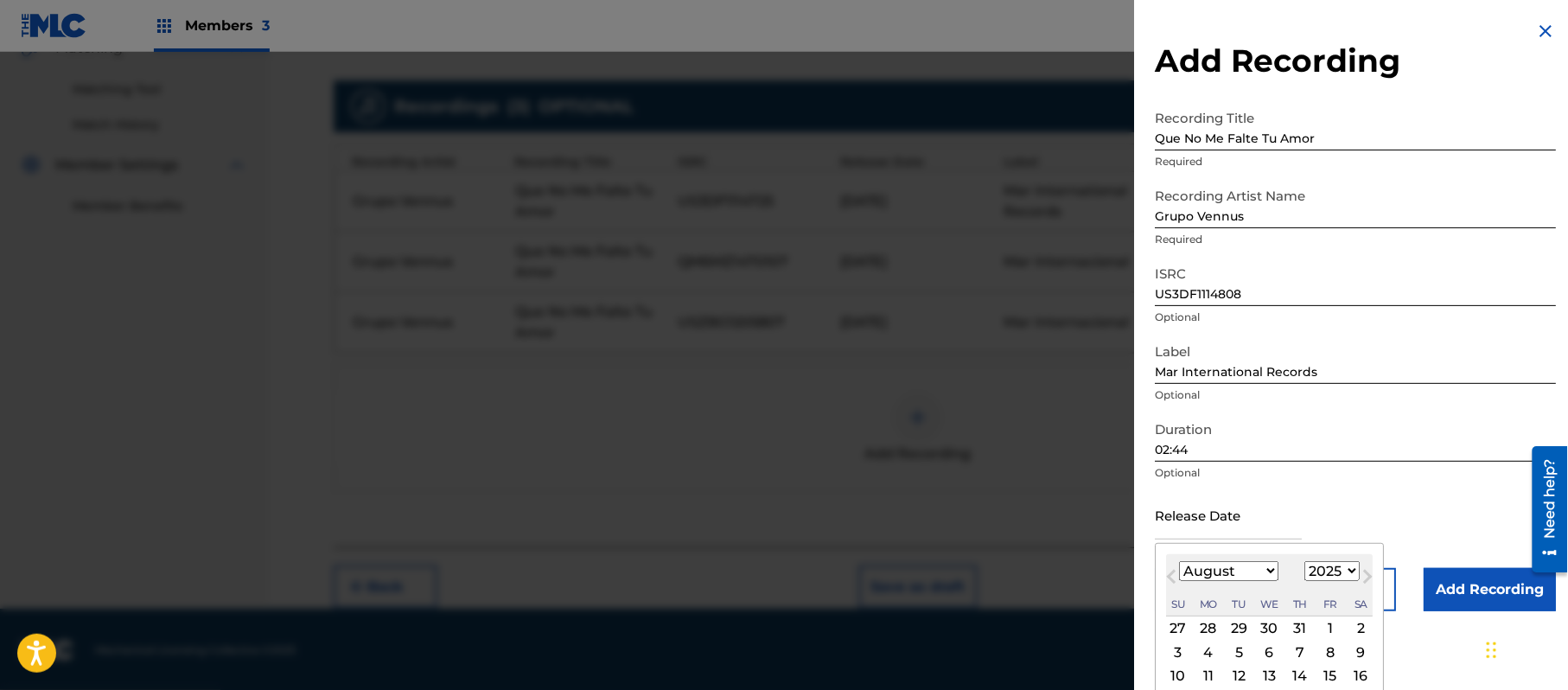
click at [1336, 568] on select "1899 1900 1901 1902 1903 1904 1905 1906 1907 1908 1909 1910 1911 1912 1913 1914…" at bounding box center [1332, 571] width 56 height 20
click at [1308, 561] on select "1899 1900 1901 1902 1903 1904 1905 1906 1907 1908 1909 1910 1911 1912 1913 1914…" at bounding box center [1332, 571] width 56 height 20
click at [1227, 565] on select "January February March April May June July August September October November De…" at bounding box center [1228, 571] width 100 height 20
click at [1180, 561] on select "January February March April May June July August September October November De…" at bounding box center [1228, 571] width 100 height 20
click at [1329, 671] on div "14" at bounding box center [1330, 676] width 21 height 21
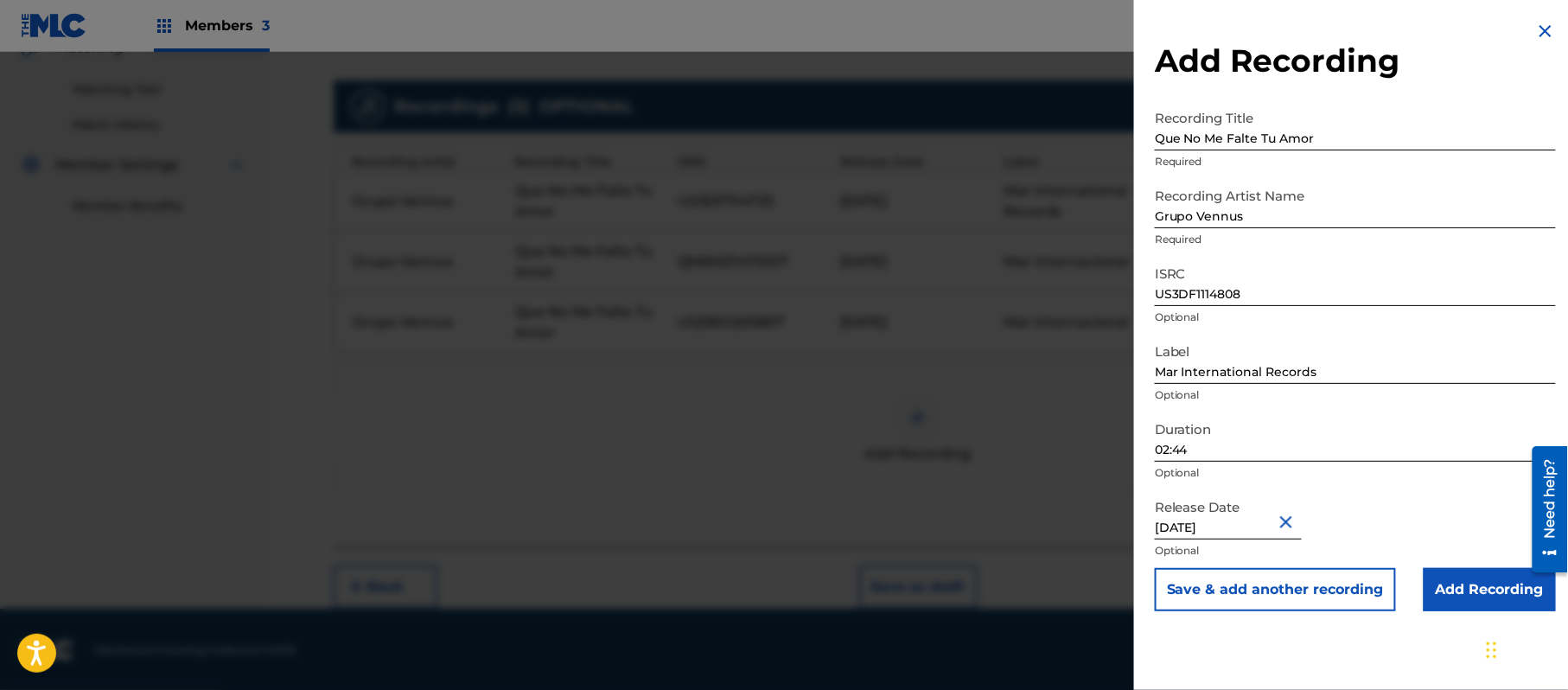
click at [1321, 605] on button "Save & add another recording" at bounding box center [1275, 590] width 241 height 43
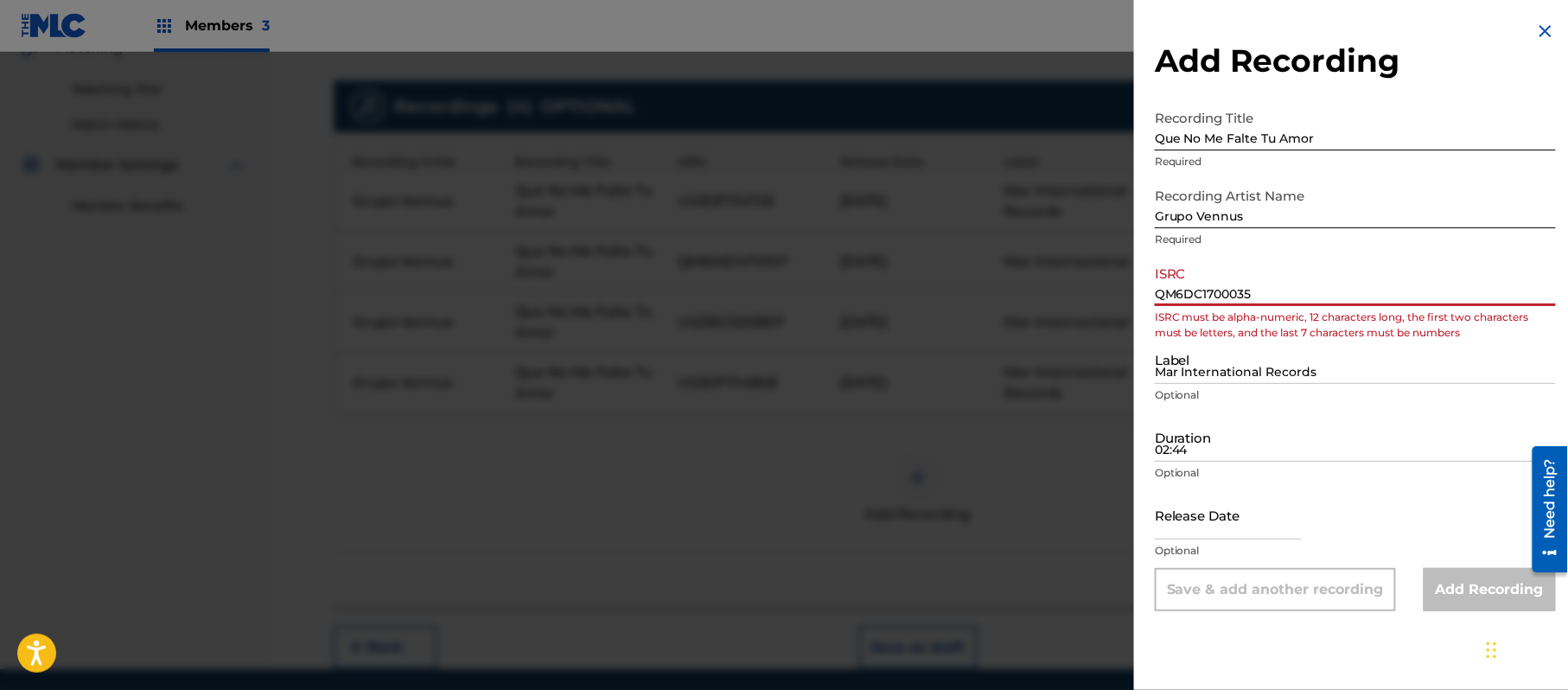
drag, startPoint x: 1169, startPoint y: 299, endPoint x: 1125, endPoint y: 296, distance: 44.1
click at [1125, 296] on div "Add Recording Recording Title Que No Me Falte Tu Amor Required Recording Artist…" at bounding box center [784, 371] width 1568 height 638
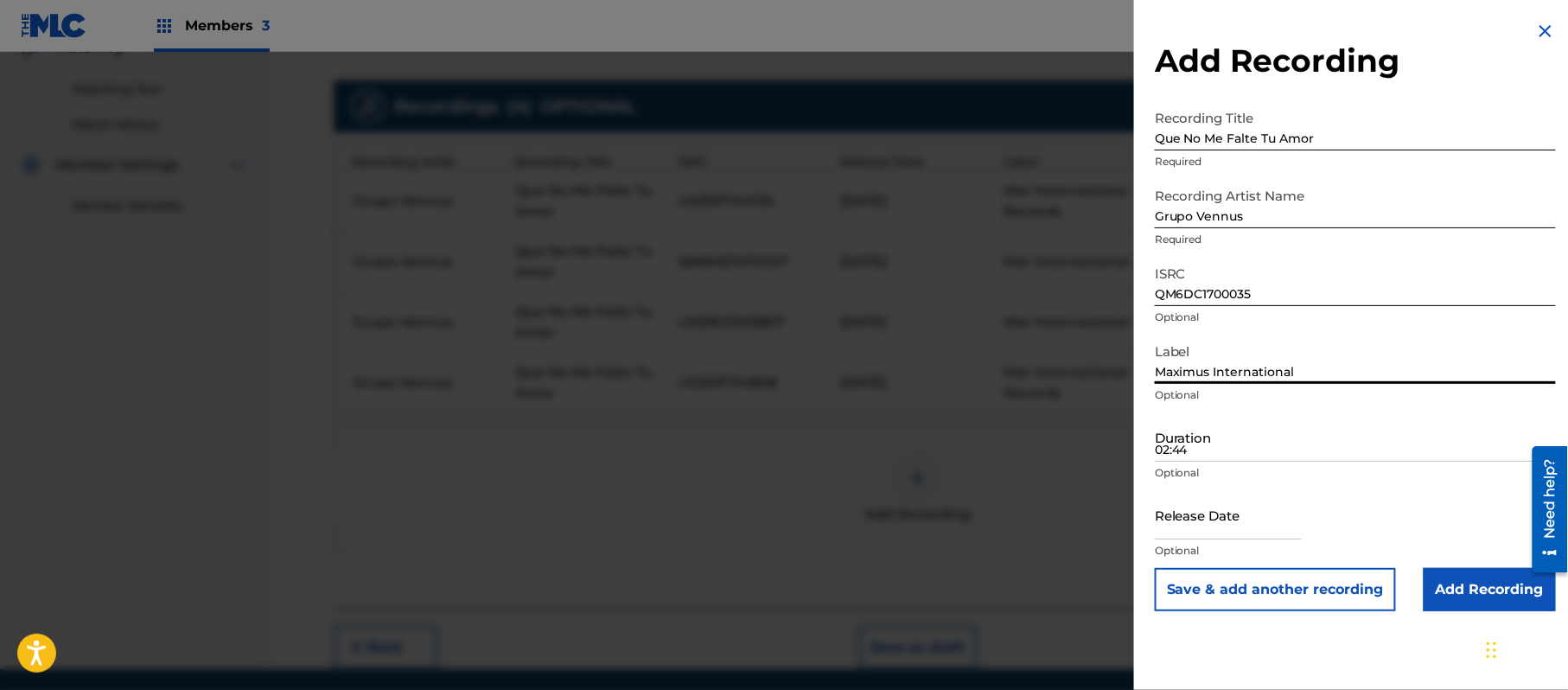
click at [1273, 439] on input "02:44" at bounding box center [1355, 436] width 401 height 49
drag, startPoint x: 1243, startPoint y: 530, endPoint x: 1268, endPoint y: 530, distance: 25.0
click at [1243, 530] on input "text" at bounding box center [1228, 514] width 147 height 49
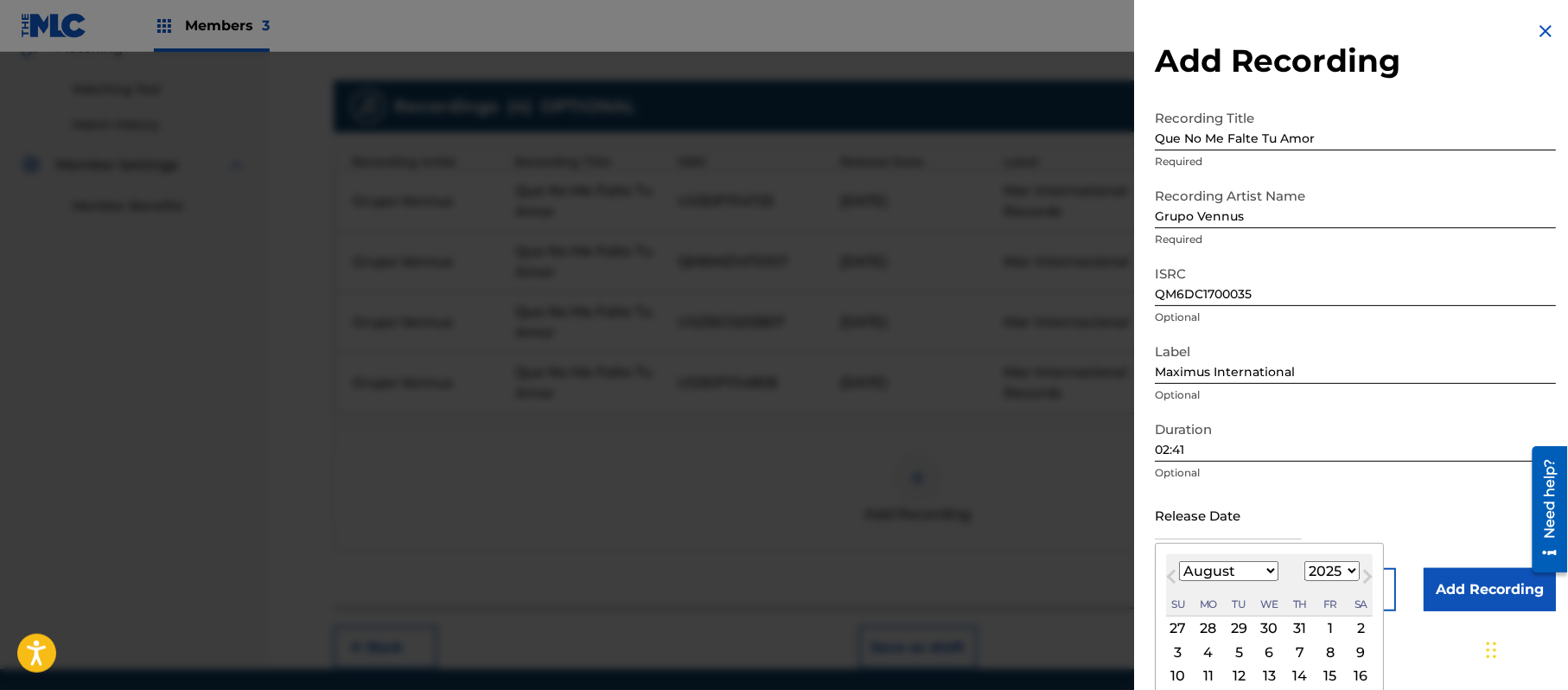
click at [1342, 582] on div "August [DATE] February March April May June July August September October Novem…" at bounding box center [1269, 584] width 206 height 62
click at [1336, 570] on select "1899 1900 1901 1902 1903 1904 1905 1906 1907 1908 1909 1910 1911 1912 1913 1914…" at bounding box center [1332, 571] width 56 height 20
click at [1308, 561] on select "1899 1900 1901 1902 1903 1904 1905 1906 1907 1908 1909 1910 1911 1912 1913 1914…" at bounding box center [1332, 571] width 56 height 20
click at [1243, 574] on select "January February March April May June July August September October November De…" at bounding box center [1228, 571] width 100 height 20
click at [1180, 561] on select "January February March April May June July August September October November De…" at bounding box center [1228, 571] width 100 height 20
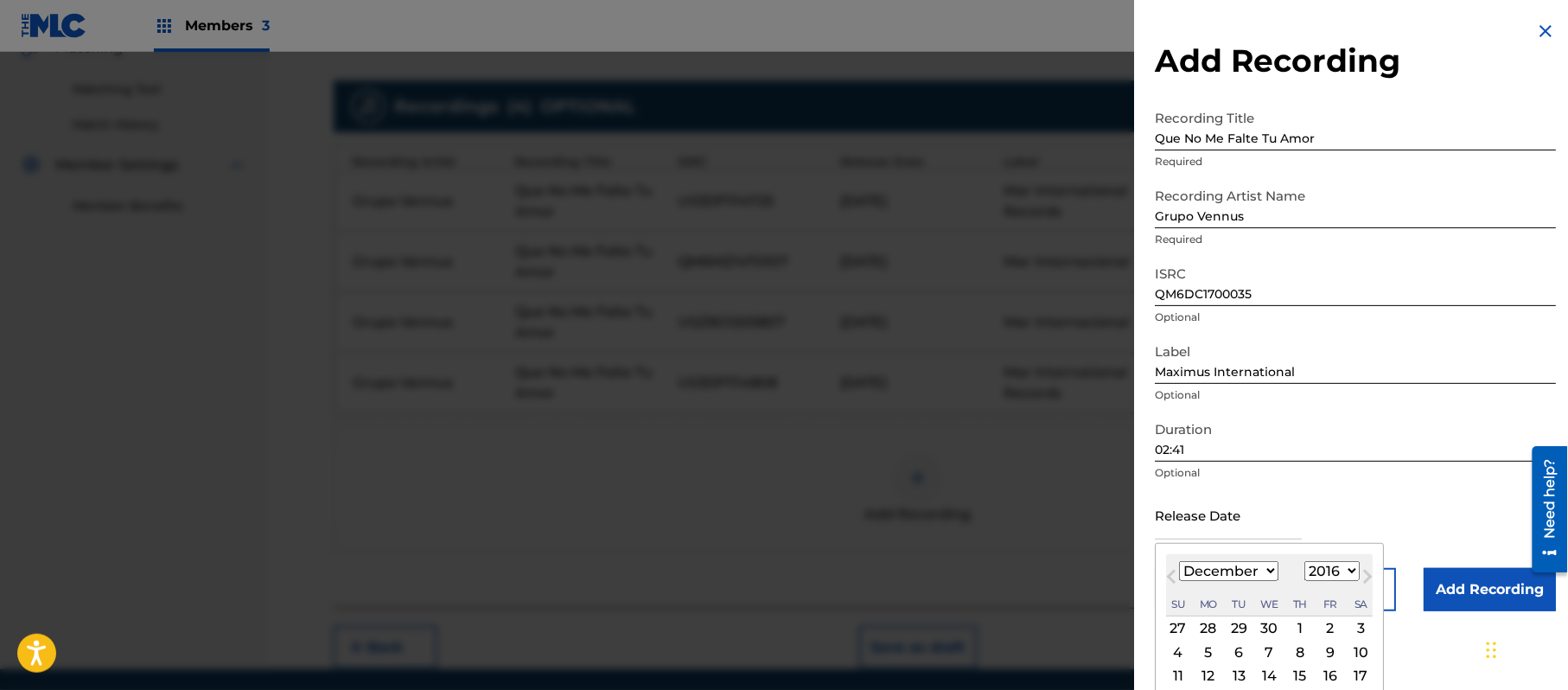
click at [1215, 651] on div "5" at bounding box center [1208, 651] width 21 height 21
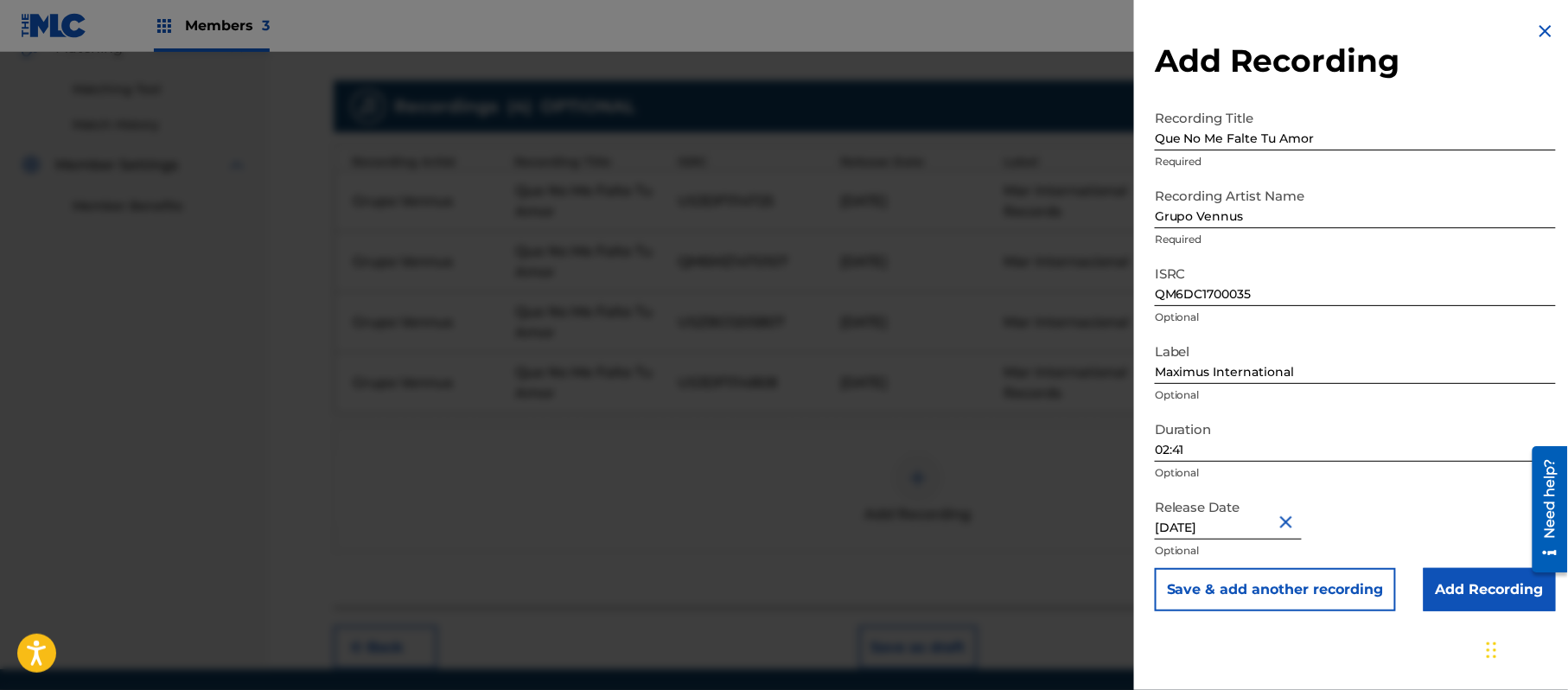
click at [1461, 598] on input "Add Recording" at bounding box center [1490, 590] width 133 height 43
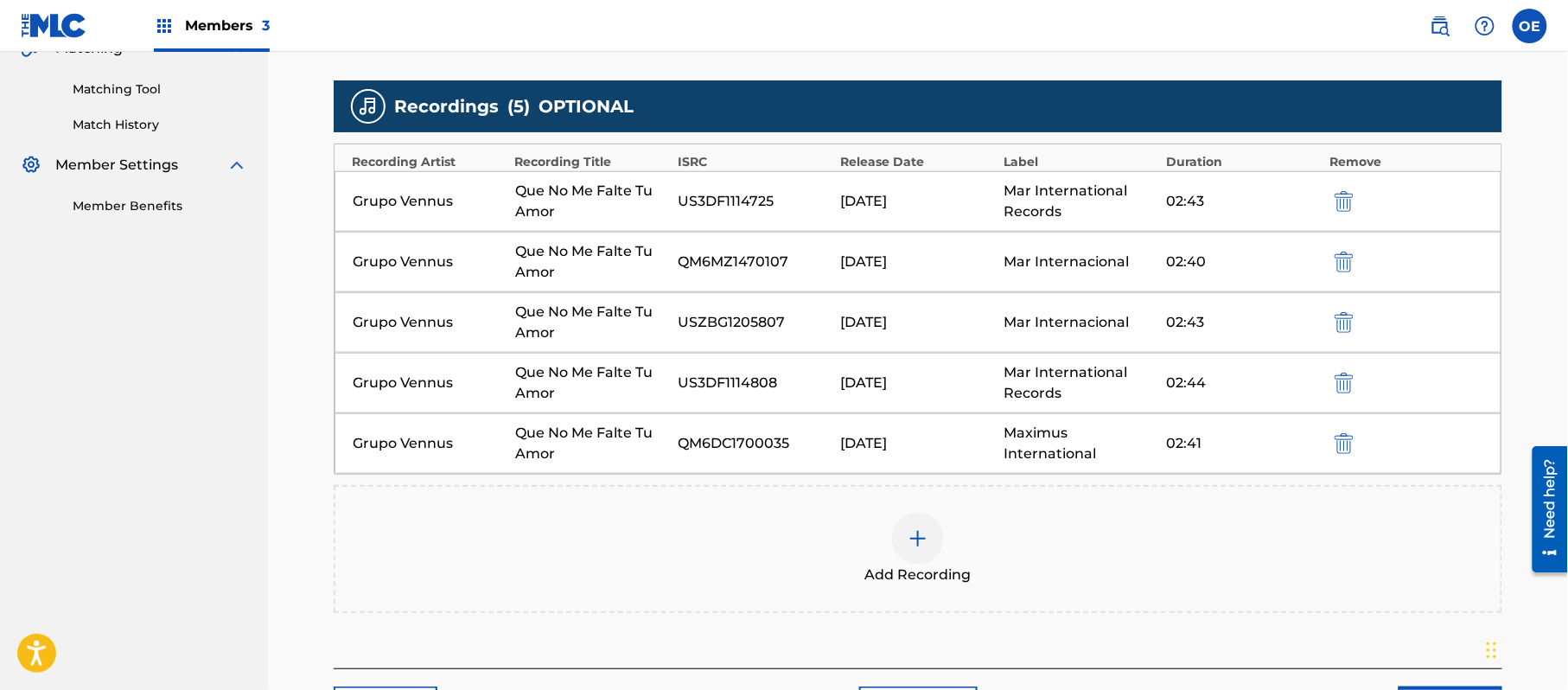
click at [908, 539] on img at bounding box center [918, 538] width 21 height 21
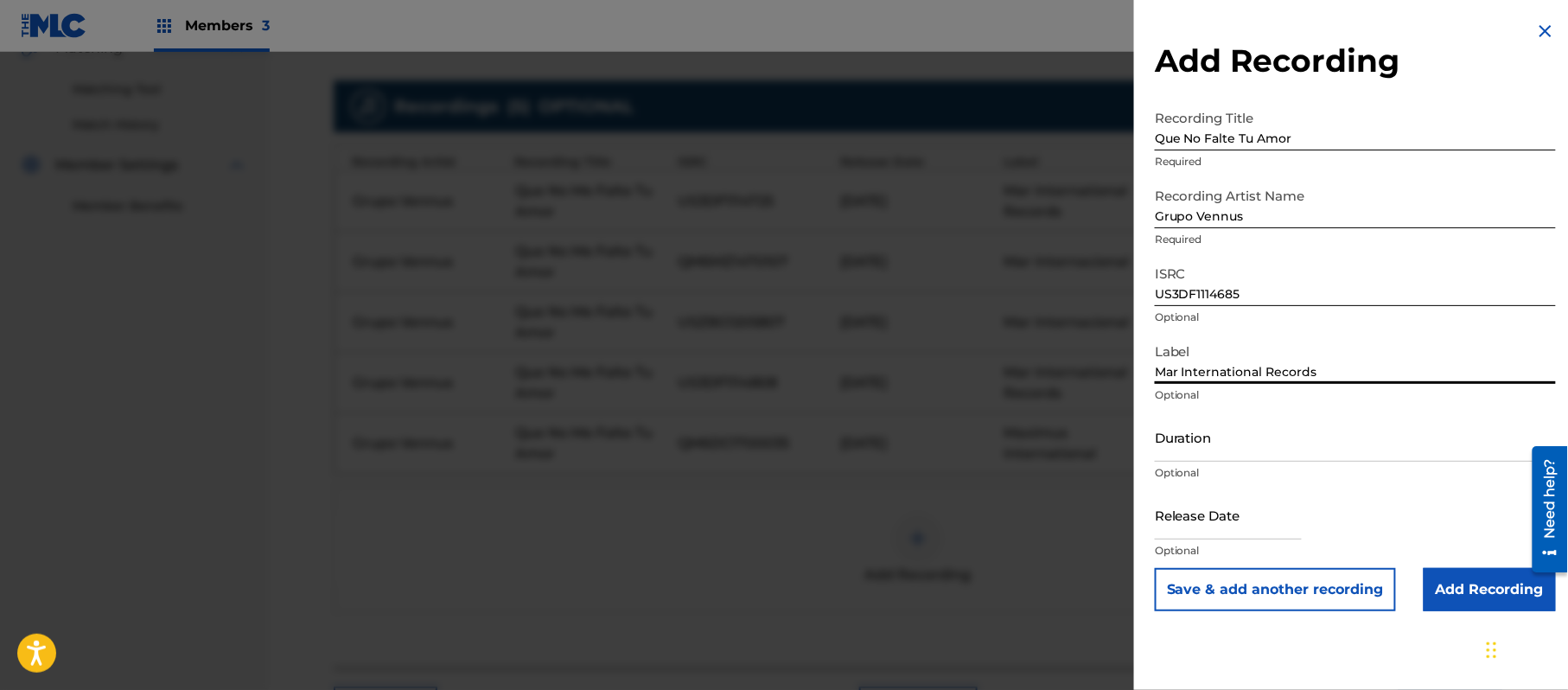
click at [1208, 433] on input "Duration" at bounding box center [1355, 436] width 401 height 49
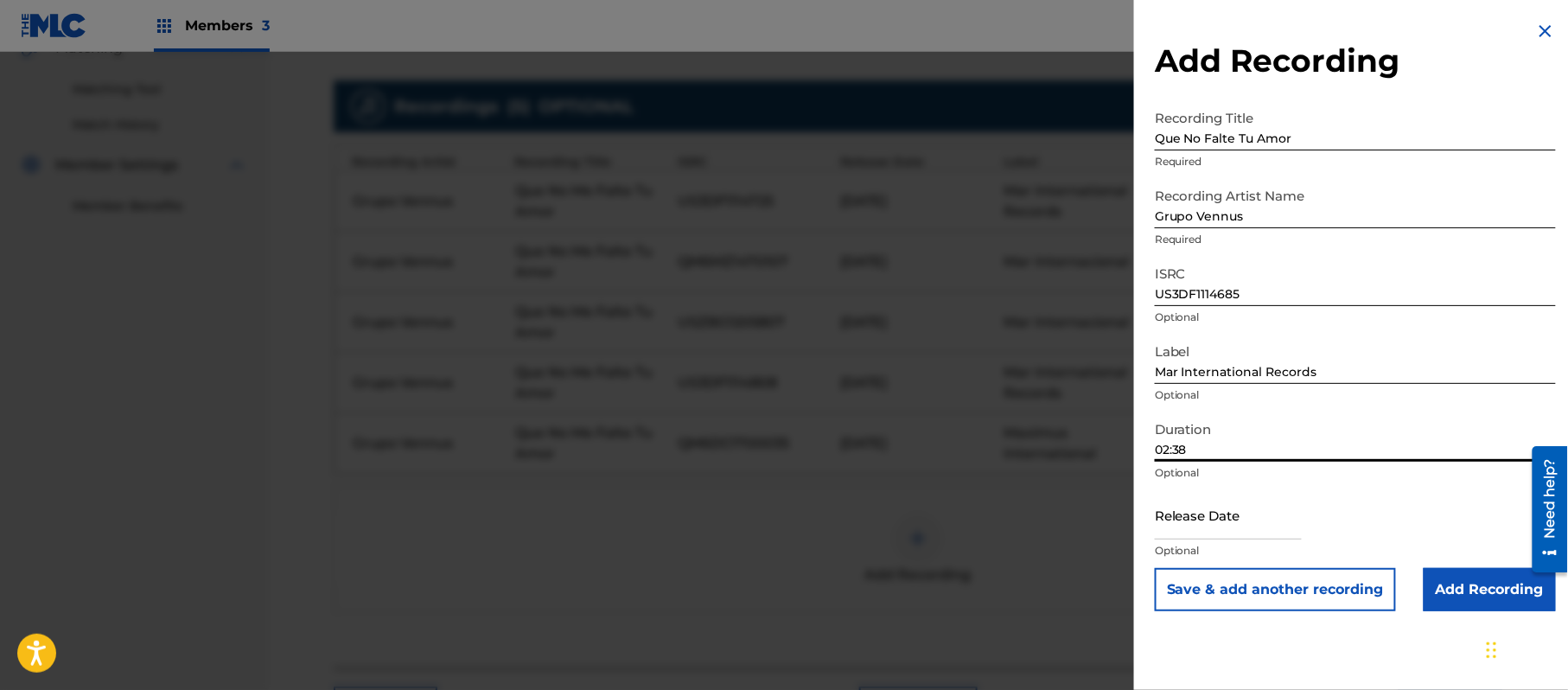
click at [1249, 538] on input "text" at bounding box center [1228, 514] width 147 height 49
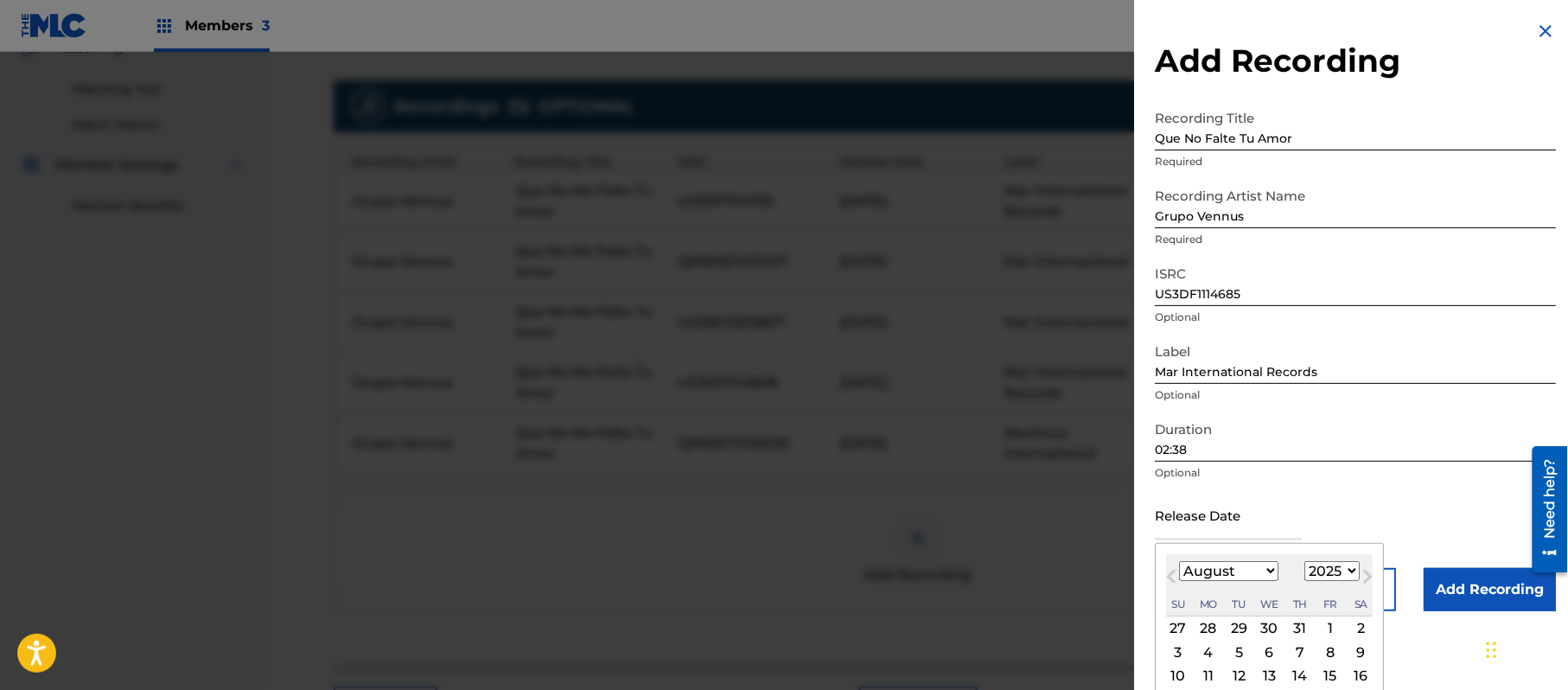
click at [1325, 570] on select "1899 1900 1901 1902 1903 1904 1905 1906 1907 1908 1909 1910 1911 1912 1913 1914…" at bounding box center [1332, 571] width 56 height 20
click at [1308, 561] on select "1899 1900 1901 1902 1903 1904 1905 1906 1907 1908 1909 1910 1911 1912 1913 1914…" at bounding box center [1332, 571] width 56 height 20
click at [1302, 674] on div "13" at bounding box center [1300, 676] width 21 height 21
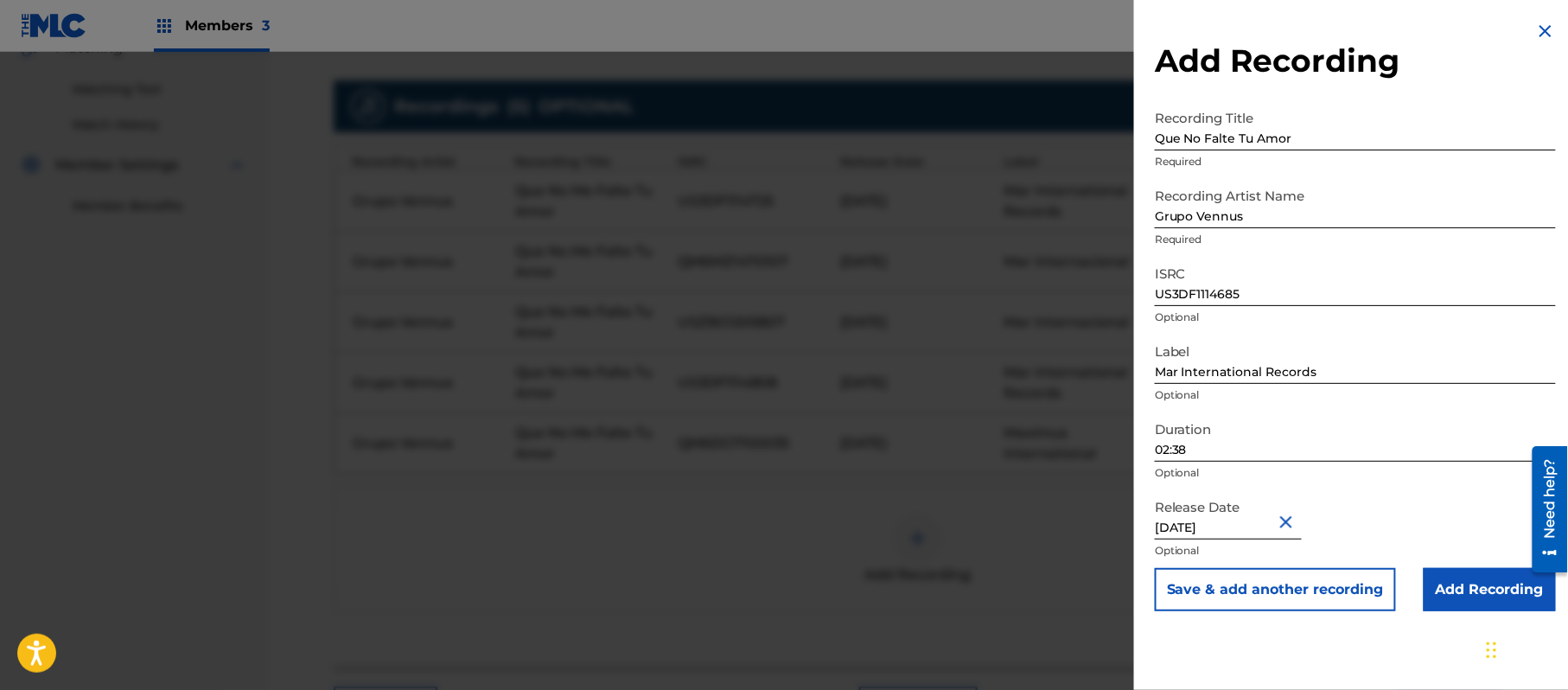
click at [1434, 585] on input "Add Recording" at bounding box center [1490, 590] width 133 height 43
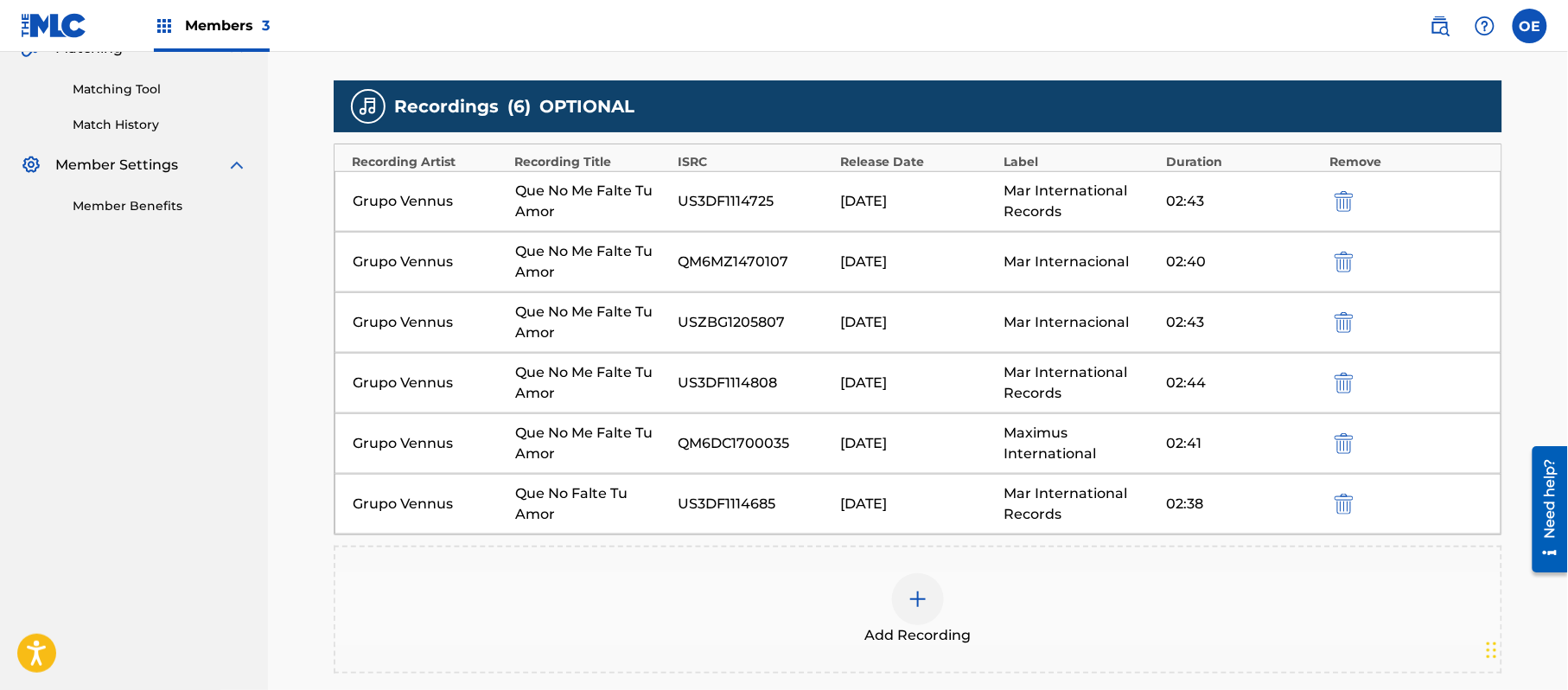
click at [941, 599] on div at bounding box center [918, 599] width 52 height 52
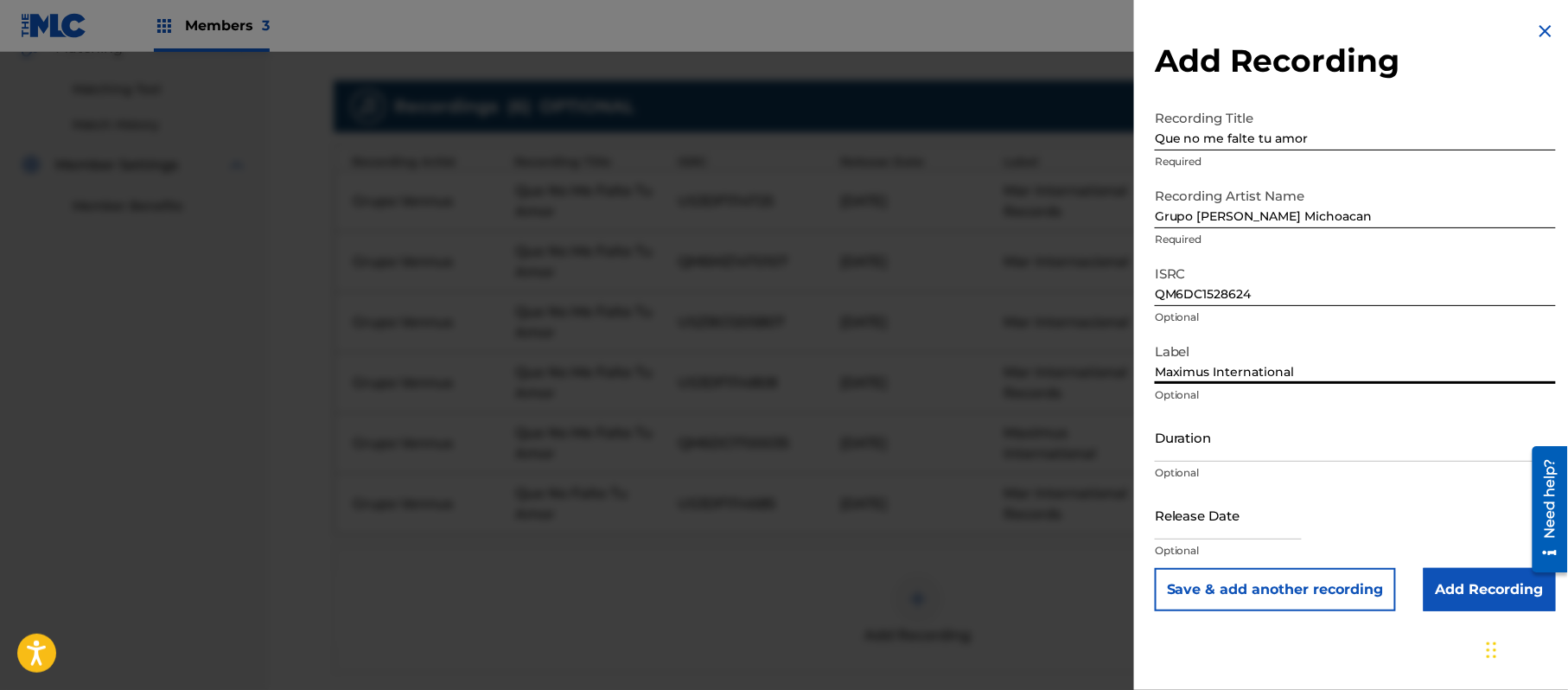
click at [1234, 417] on input "Duration" at bounding box center [1355, 436] width 401 height 49
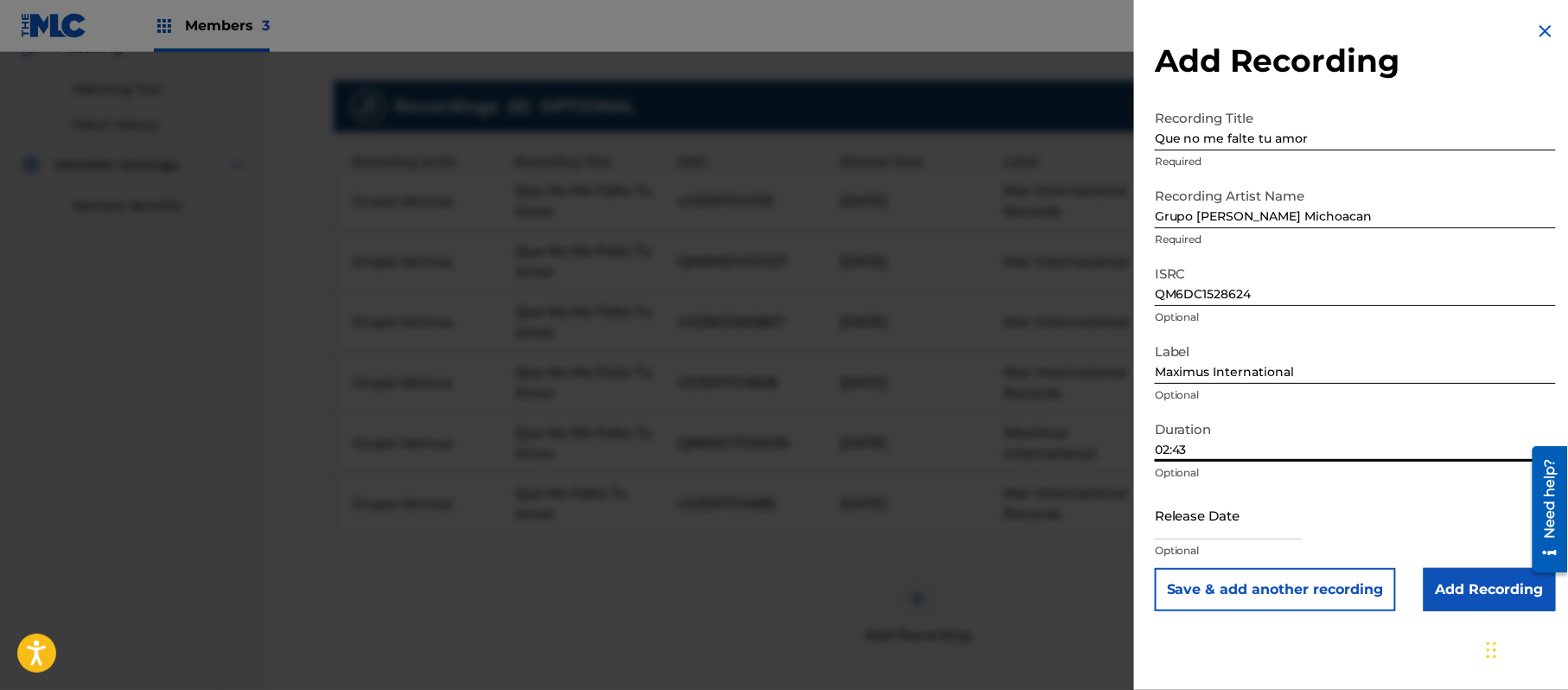
click at [1190, 521] on input "text" at bounding box center [1228, 514] width 147 height 49
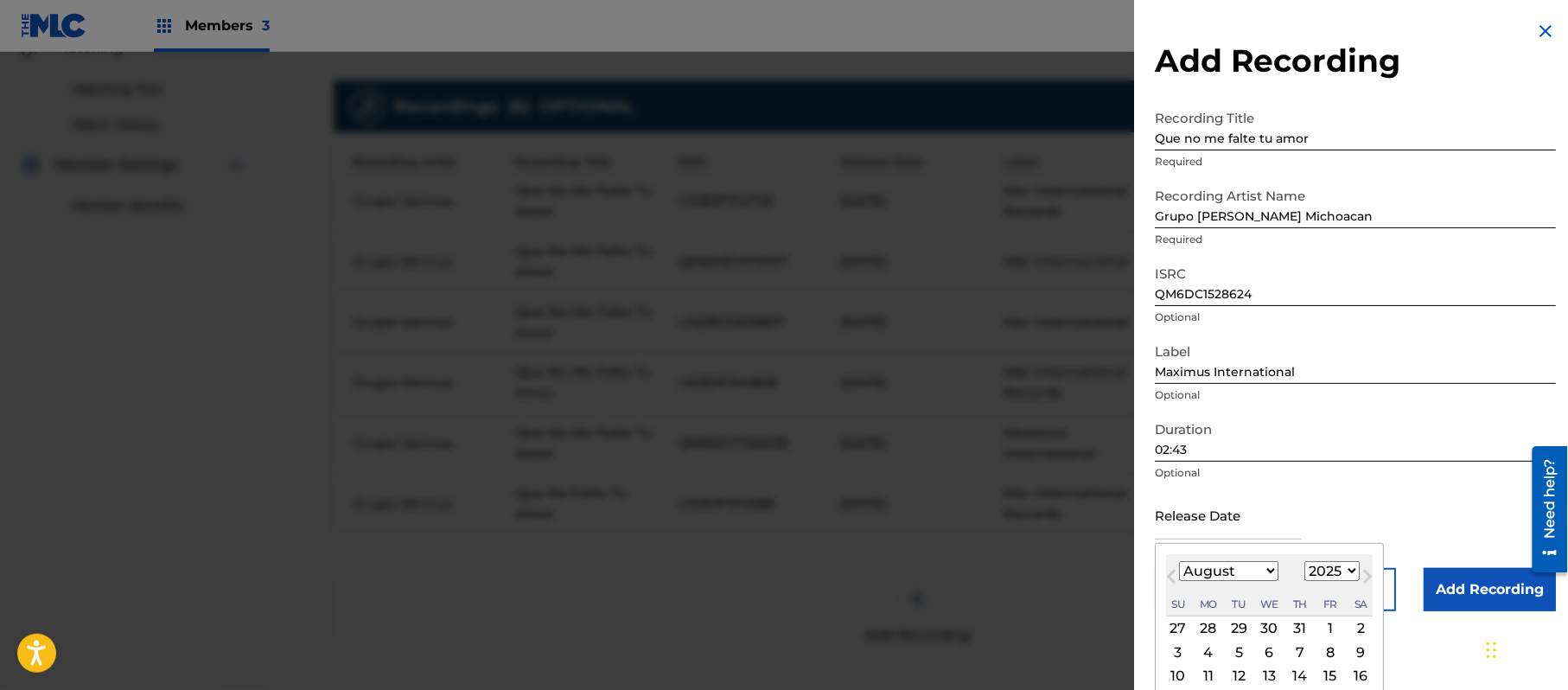
click at [1338, 575] on select "1899 1900 1901 1902 1903 1904 1905 1906 1907 1908 1909 1910 1911 1912 1913 1914…" at bounding box center [1332, 571] width 56 height 20
click at [1308, 561] on select "1899 1900 1901 1902 1903 1904 1905 1906 1907 1908 1909 1910 1911 1912 1913 1914…" at bounding box center [1332, 571] width 56 height 20
click at [1268, 562] on select "January February March April May June July August September October November De…" at bounding box center [1228, 571] width 100 height 20
click at [1180, 561] on select "January February March April May June July August September October November De…" at bounding box center [1228, 571] width 100 height 20
click at [1249, 572] on select "January February March April May June July August September October November De…" at bounding box center [1228, 571] width 100 height 20
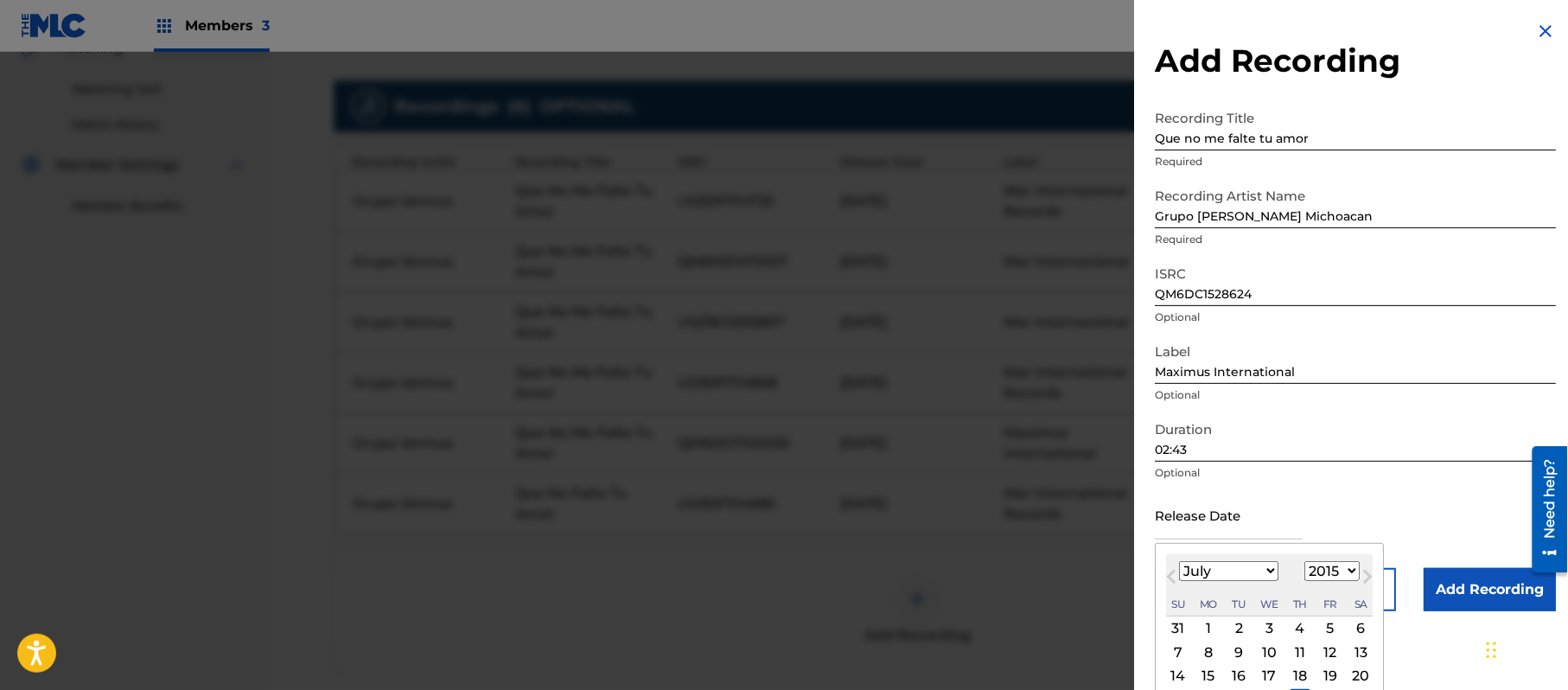
click at [1180, 561] on select "January February March April May June July August September October November De…" at bounding box center [1228, 571] width 100 height 20
click at [1341, 654] on div "10" at bounding box center [1330, 651] width 21 height 21
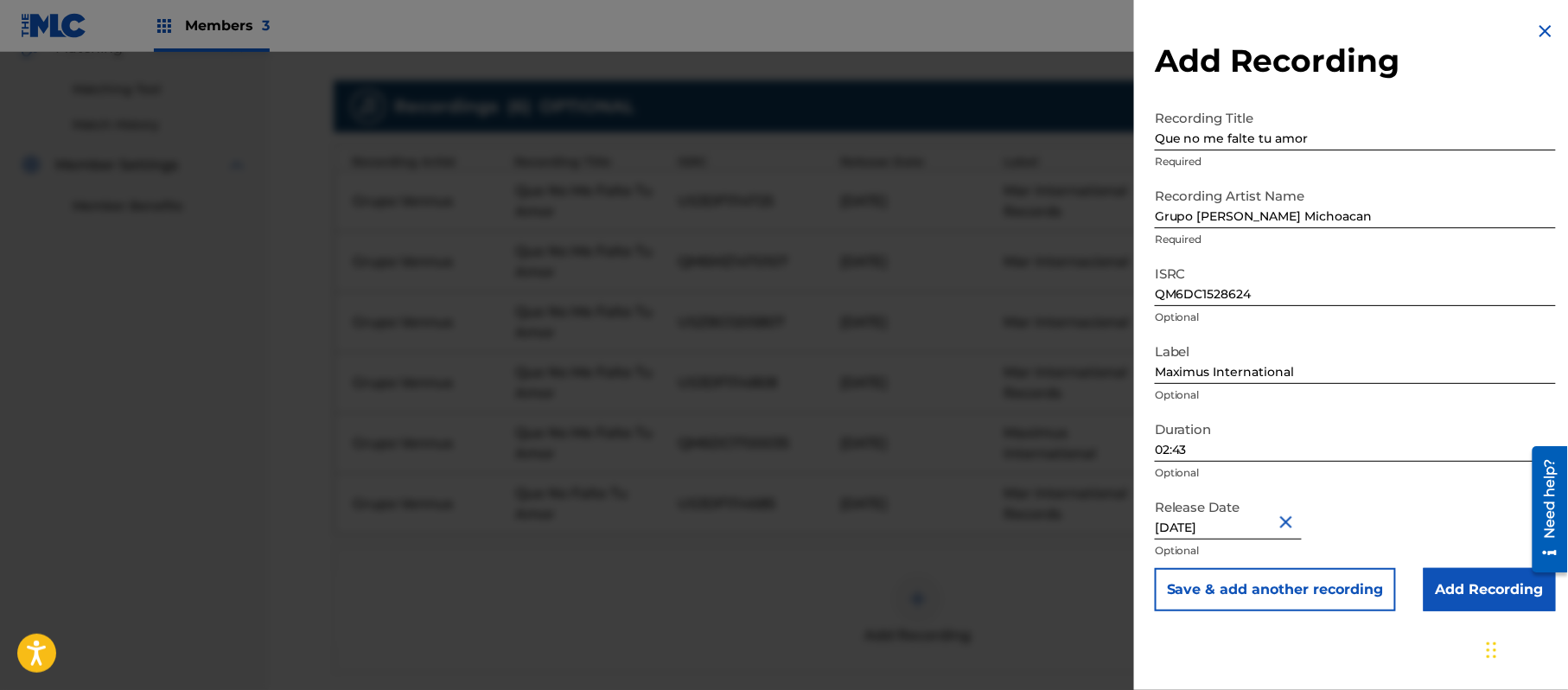
click at [1446, 592] on input "Add Recording" at bounding box center [1490, 590] width 133 height 43
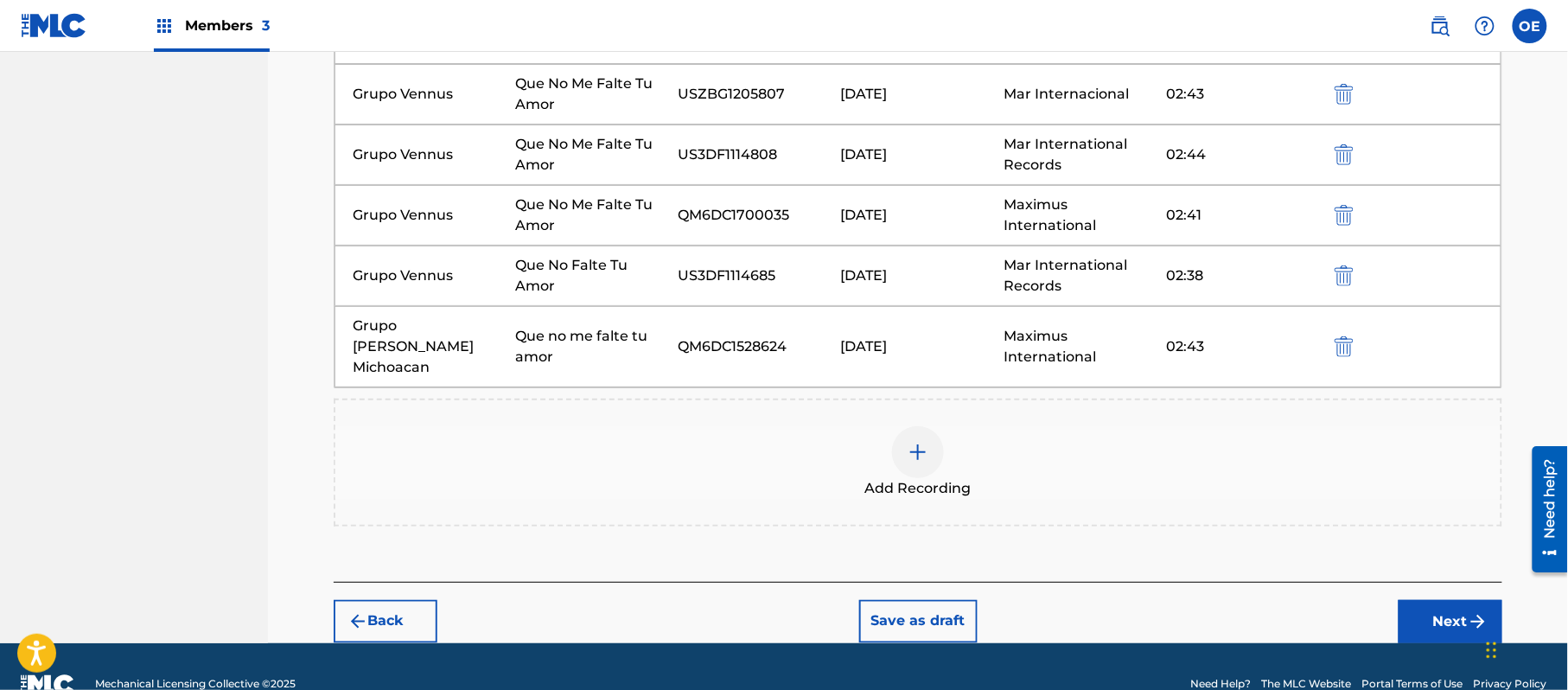
scroll to position [654, 0]
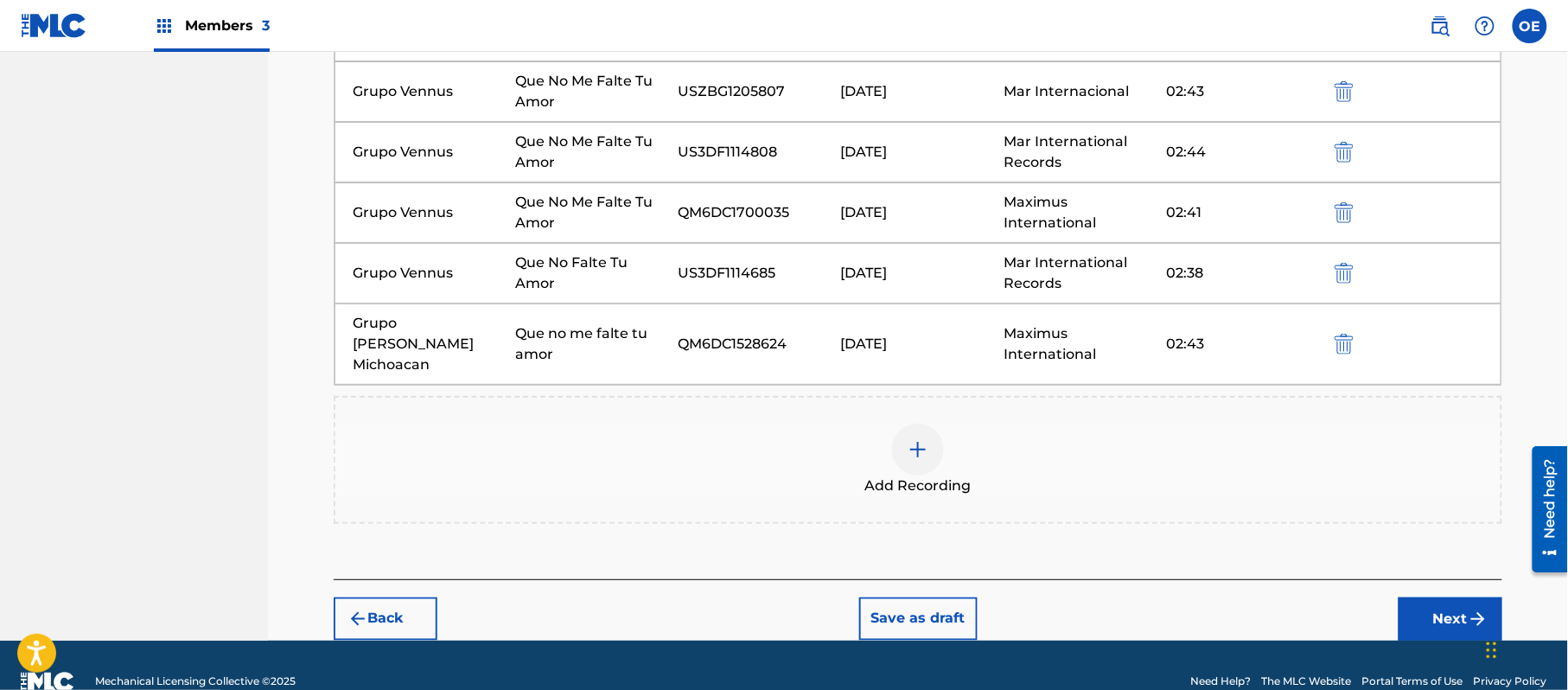
click at [983, 473] on div "Add Recording" at bounding box center [918, 460] width 1165 height 73
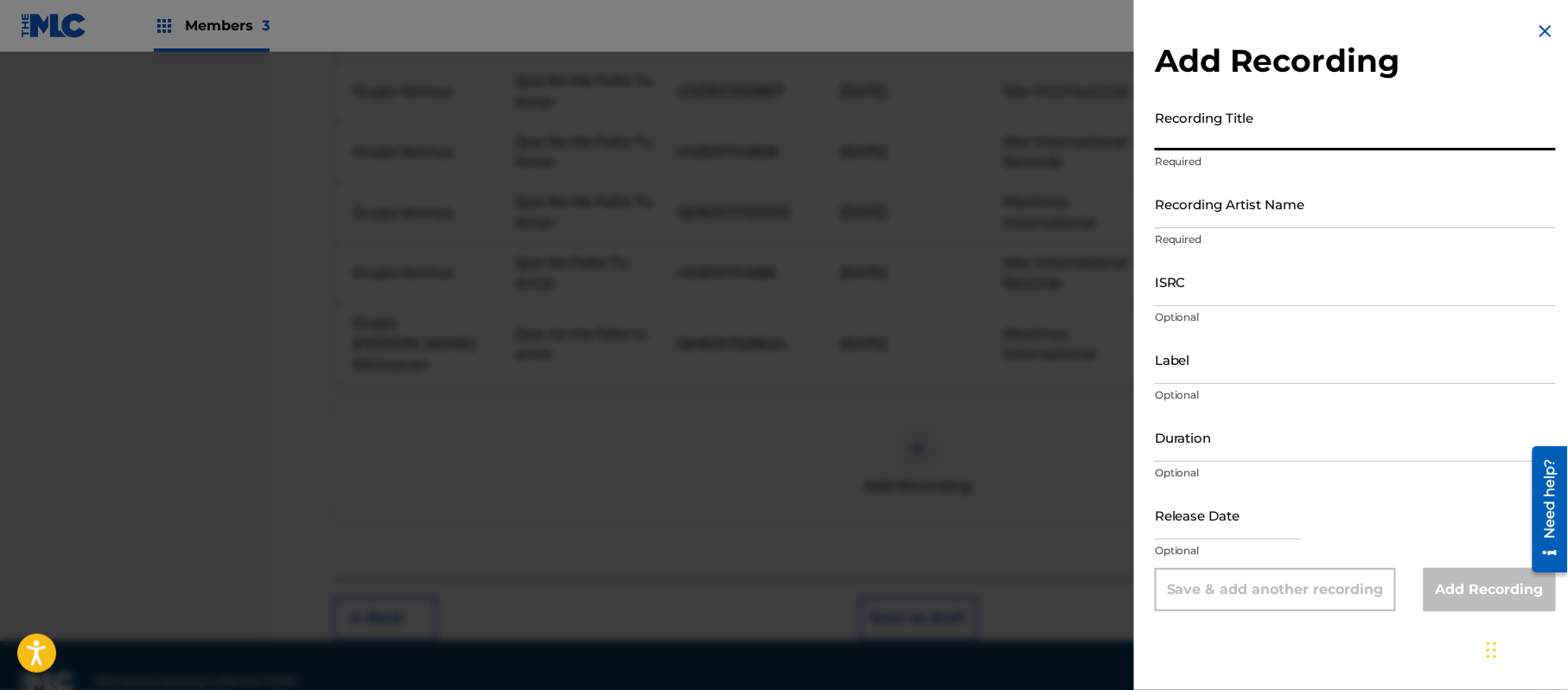
drag, startPoint x: 1223, startPoint y: 94, endPoint x: 1249, endPoint y: 122, distance: 38.2
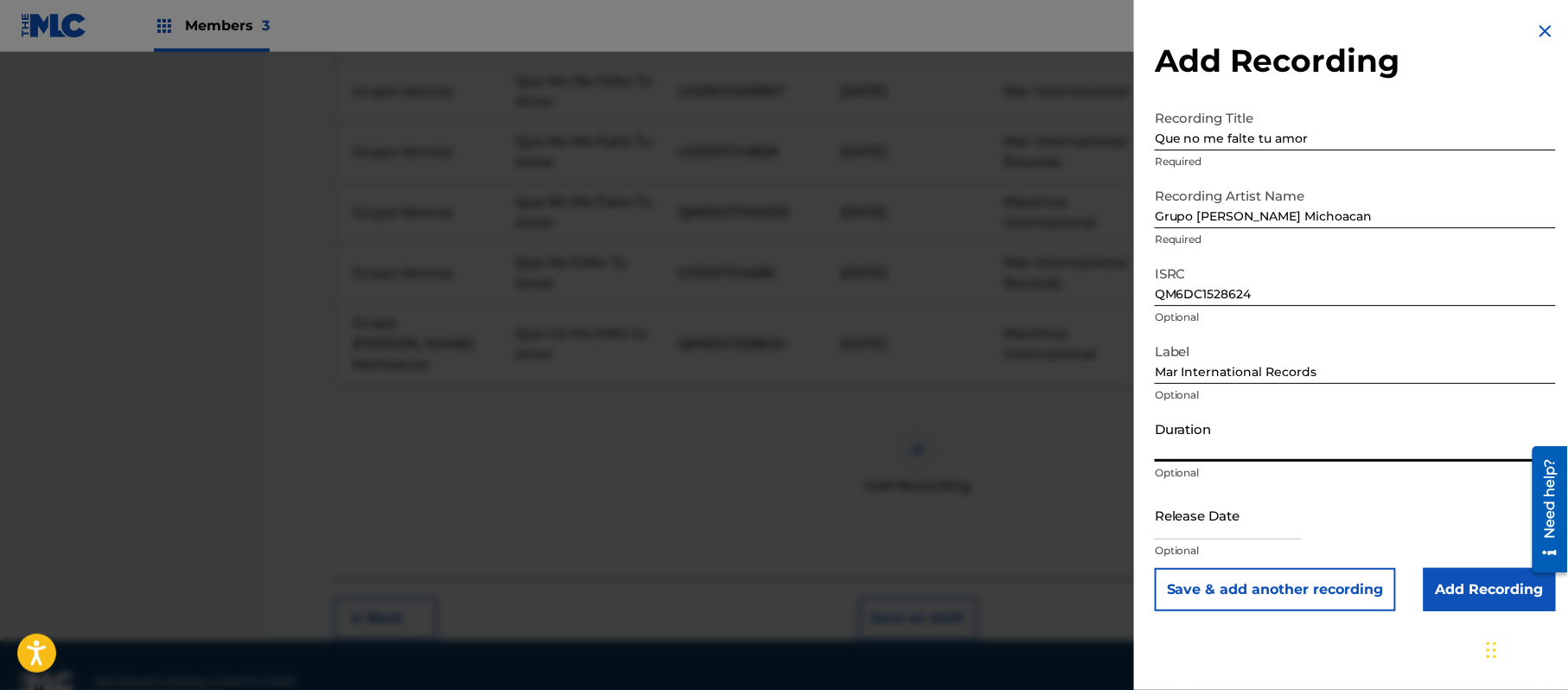
click at [1219, 446] on input "Duration" at bounding box center [1355, 436] width 401 height 49
drag, startPoint x: 1174, startPoint y: 512, endPoint x: 1181, endPoint y: 517, distance: 8.6
click at [1174, 512] on input "text" at bounding box center [1228, 514] width 147 height 49
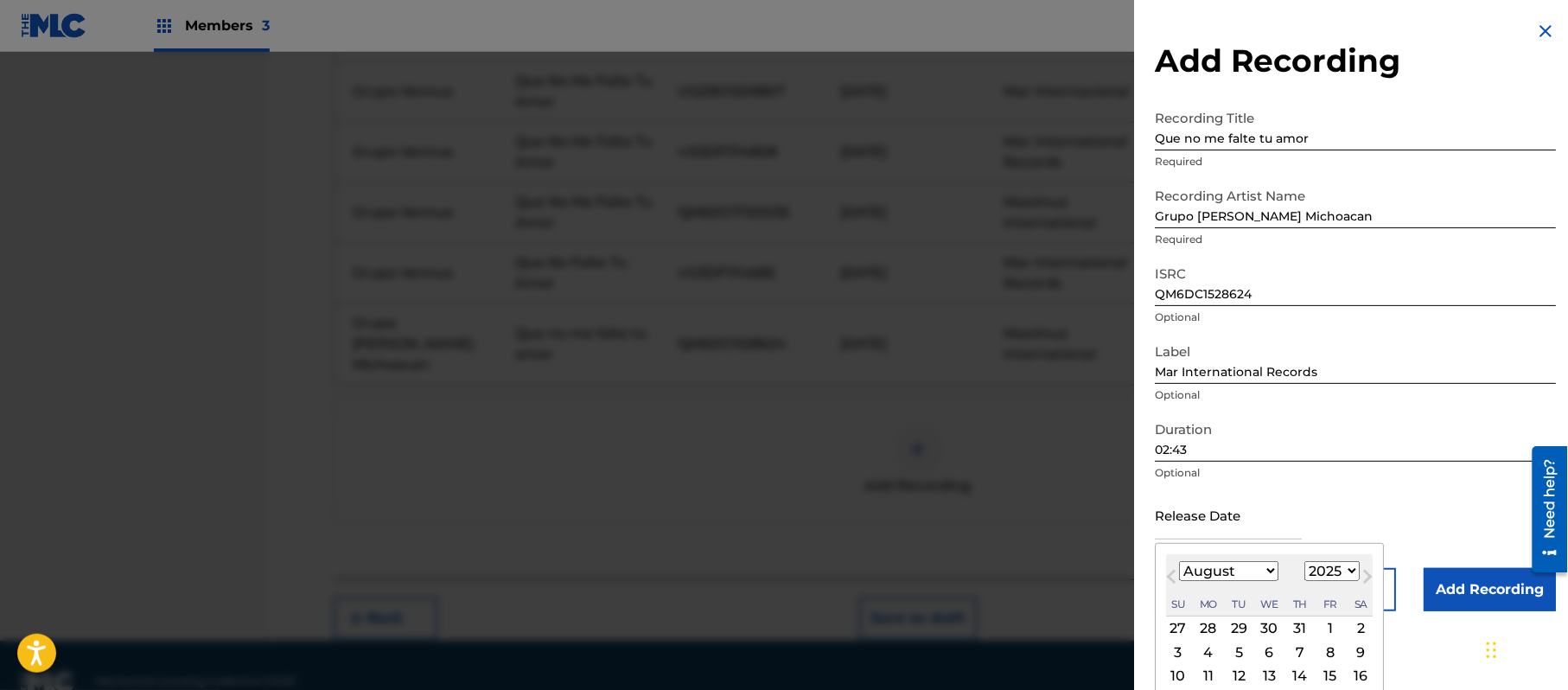
click at [1318, 564] on select "1899 1900 1901 1902 1903 1904 1905 1906 1907 1908 1909 1910 1911 1912 1913 1914…" at bounding box center [1332, 571] width 56 height 20
click at [1308, 561] on select "1899 1900 1901 1902 1903 1904 1905 1906 1907 1908 1909 1910 1911 1912 1913 1914…" at bounding box center [1332, 571] width 56 height 20
click at [1234, 565] on select "January February March April May June July August September October November De…" at bounding box center [1228, 571] width 100 height 20
click at [1180, 561] on select "January February March April May June July August September October November De…" at bounding box center [1228, 571] width 100 height 20
click at [1311, 623] on div "1" at bounding box center [1300, 628] width 21 height 21
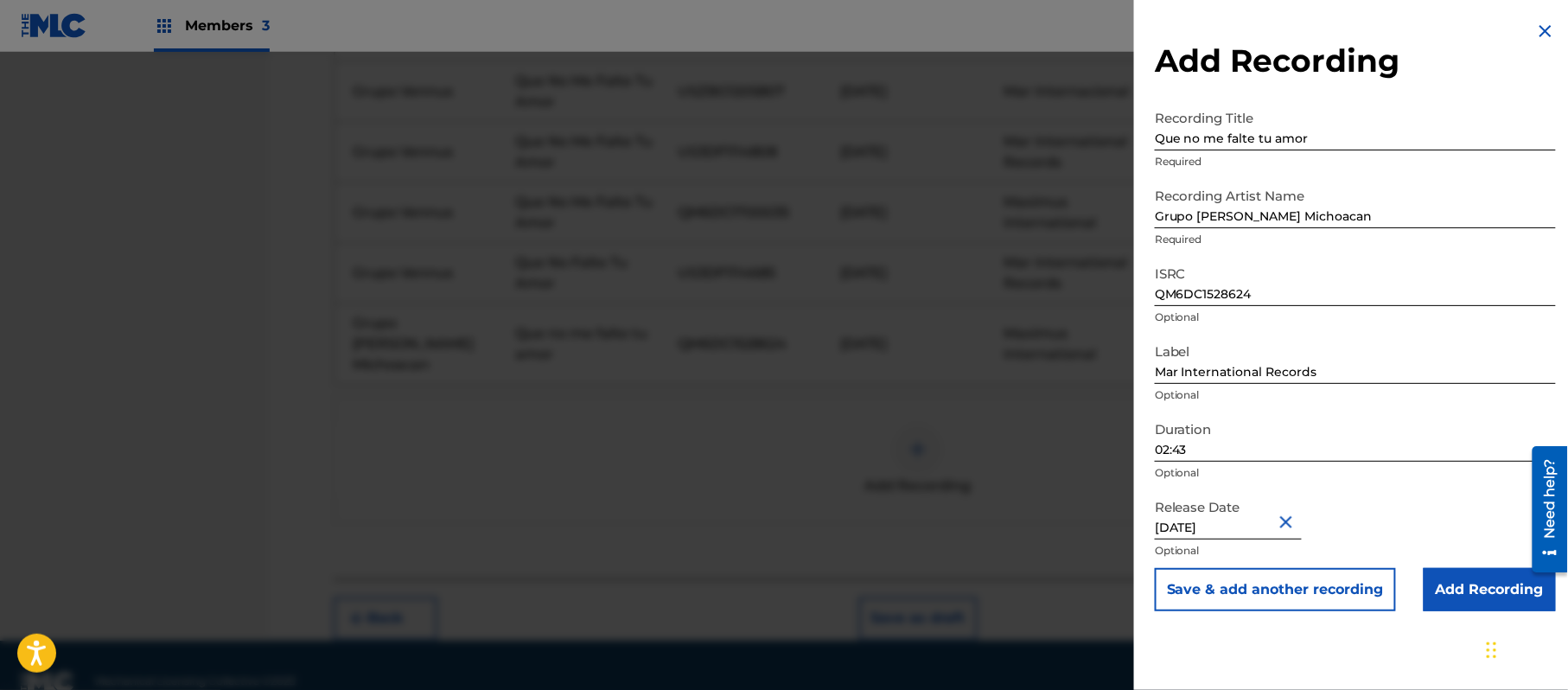
drag, startPoint x: 1446, startPoint y: 590, endPoint x: 1302, endPoint y: 593, distance: 144.0
click at [1446, 592] on input "Add Recording" at bounding box center [1490, 590] width 133 height 43
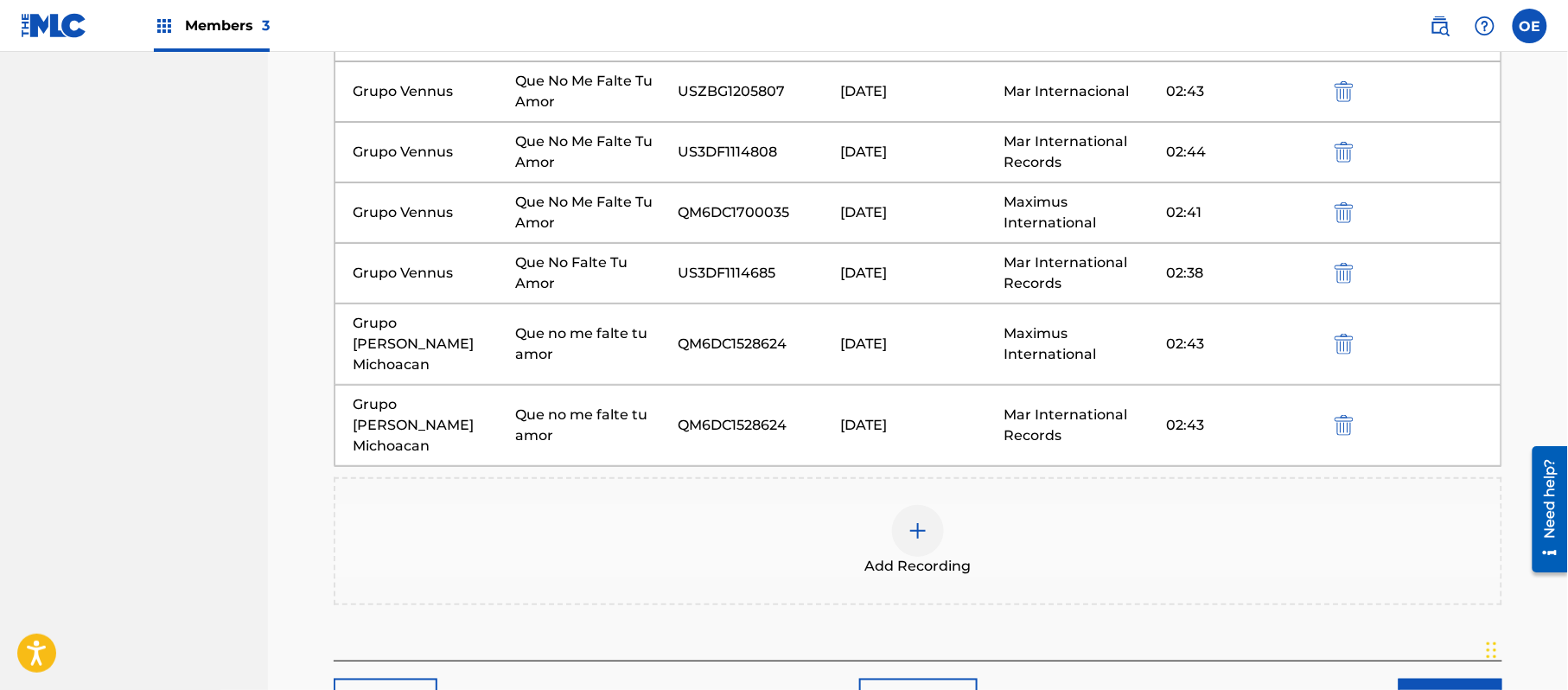
scroll to position [731, 0]
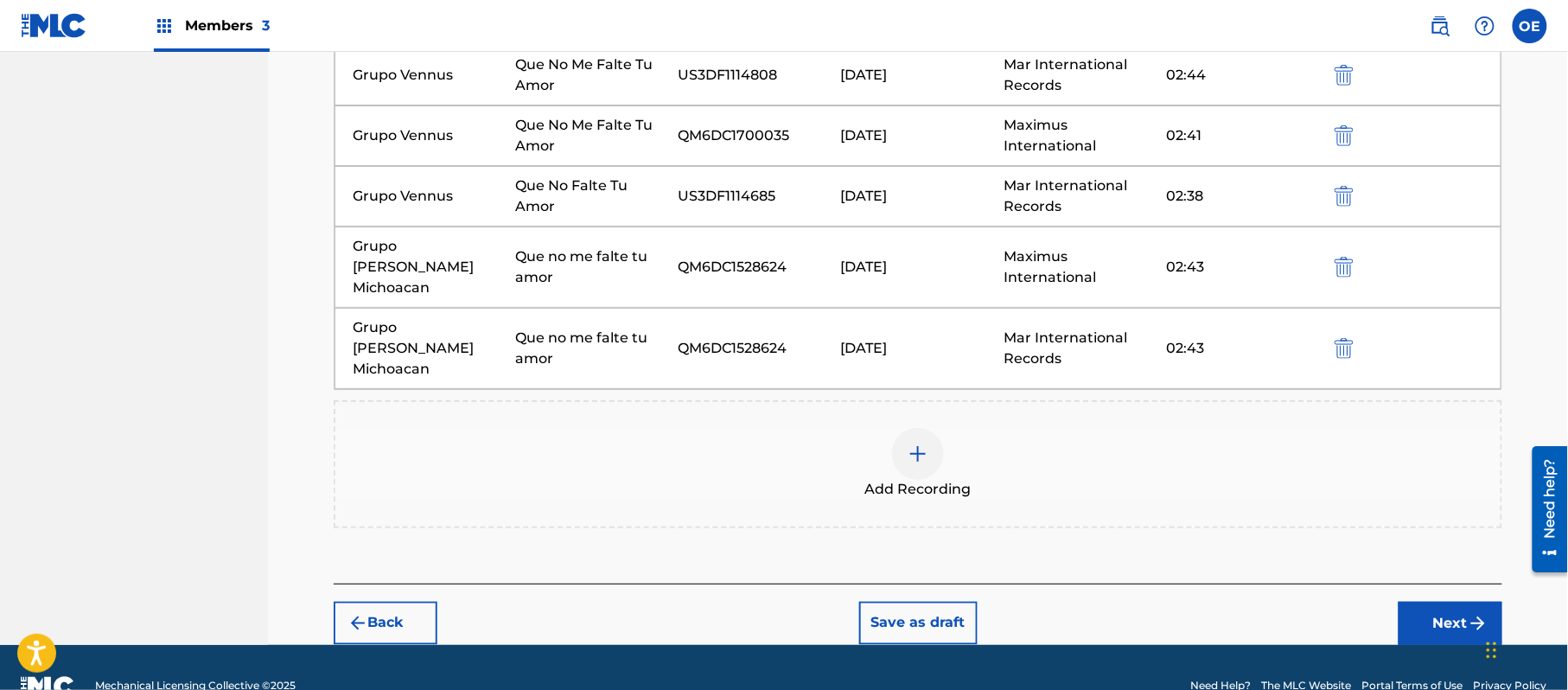
drag, startPoint x: 1504, startPoint y: 571, endPoint x: 1477, endPoint y: 579, distance: 28.2
click at [1502, 572] on div "Register Work Search Enter Work Details Add Writers Add Publishers & Shares Add…" at bounding box center [918, 4] width 1210 height 1281
click at [1477, 613] on img "submit" at bounding box center [1477, 623] width 21 height 21
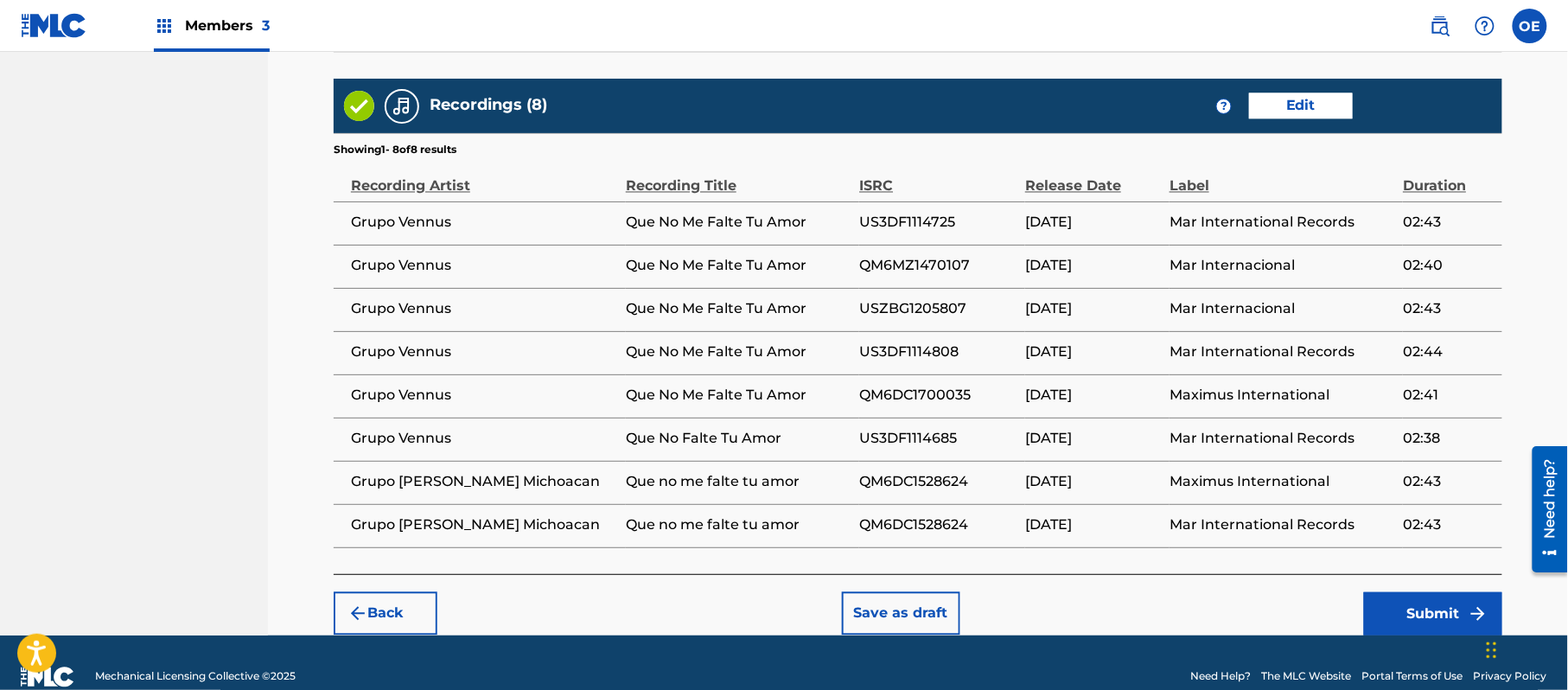
scroll to position [1097, 0]
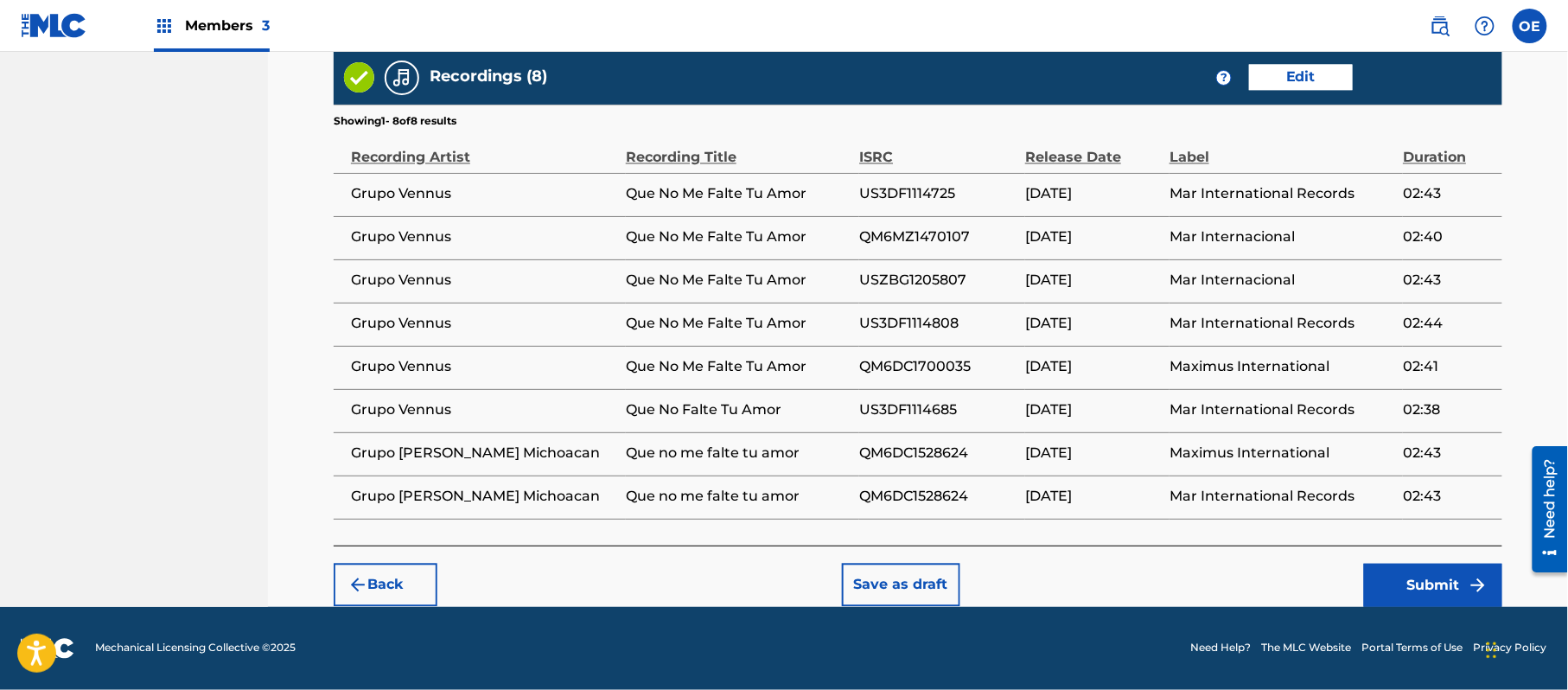
click at [1434, 554] on div "Back Save as draft Submit" at bounding box center [918, 576] width 1169 height 61
click at [1416, 568] on button "Submit" at bounding box center [1434, 585] width 138 height 43
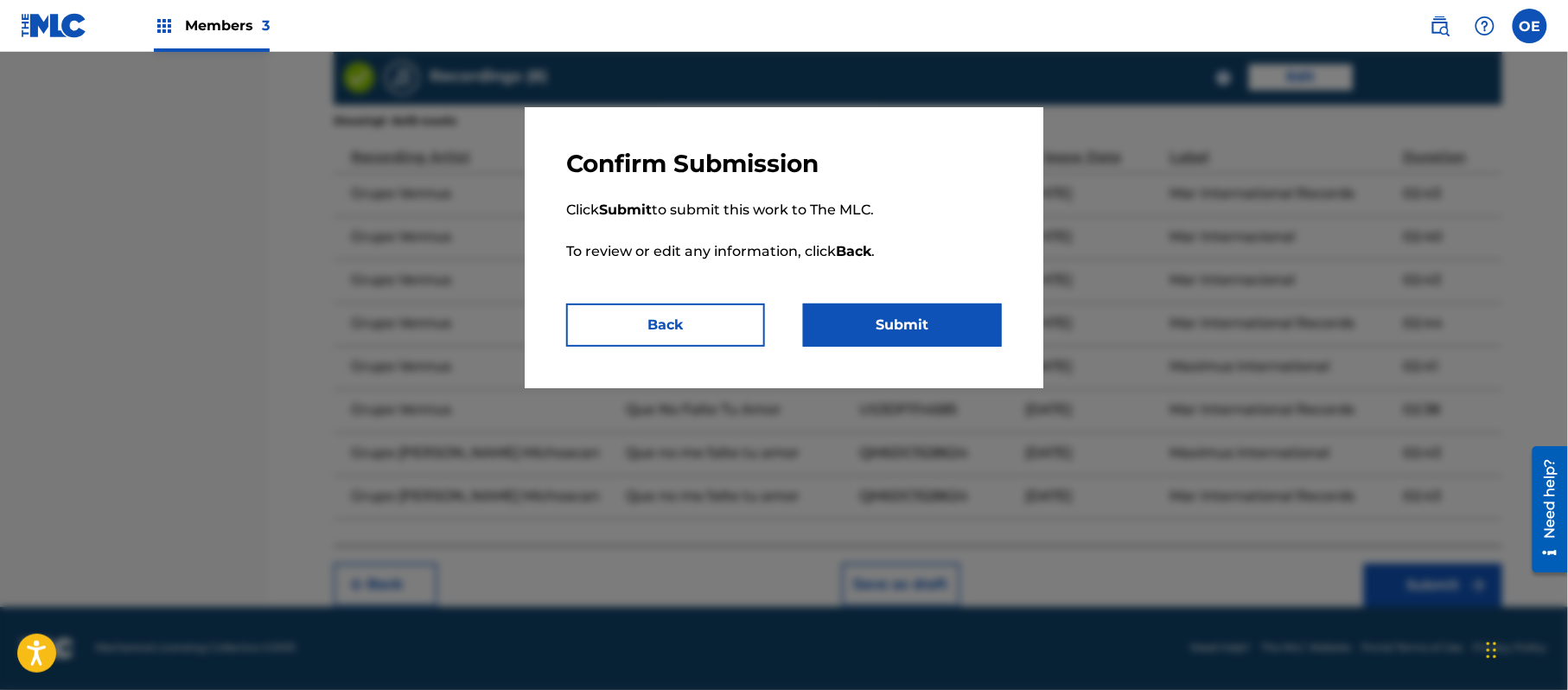
drag, startPoint x: 914, startPoint y: 332, endPoint x: 897, endPoint y: 312, distance: 26.2
click at [914, 327] on button "Submit" at bounding box center [903, 324] width 199 height 43
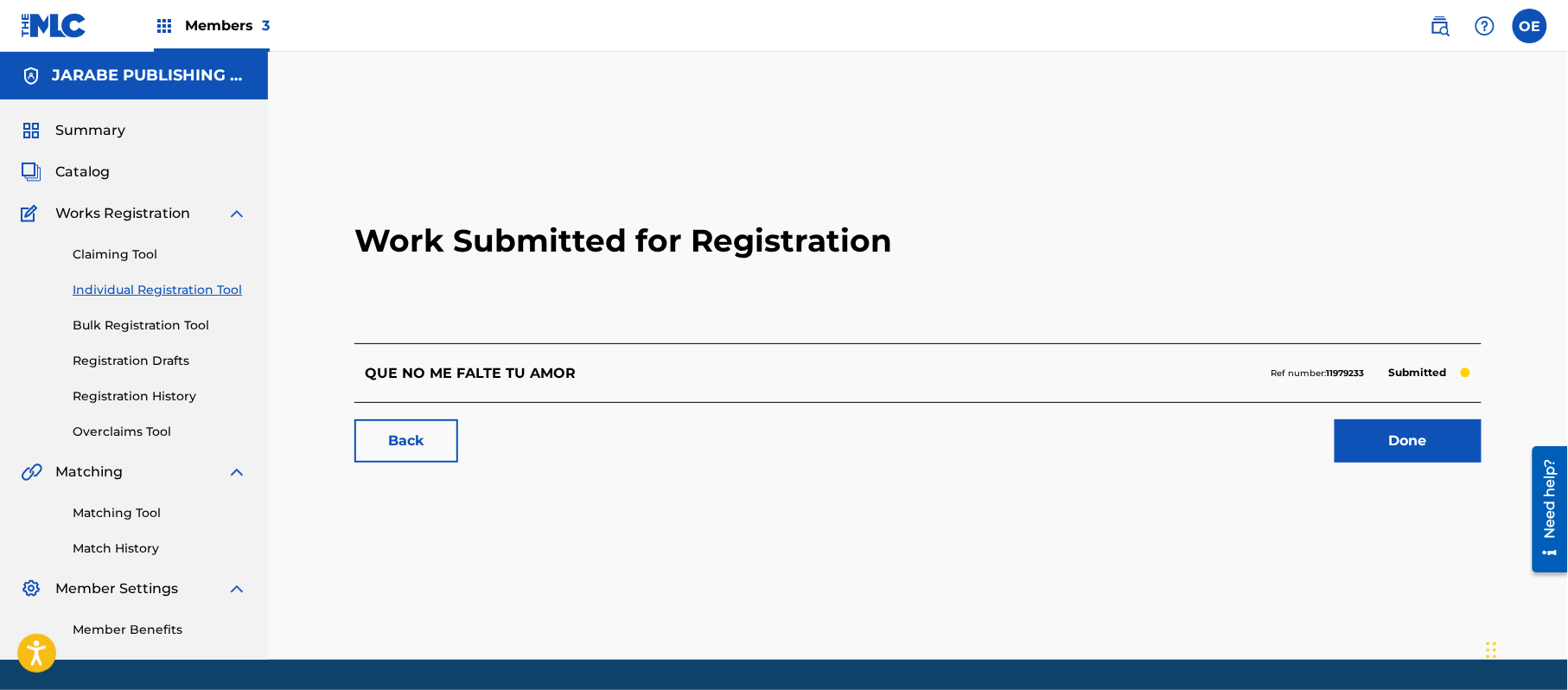
click at [159, 294] on link "Individual Registration Tool" at bounding box center [160, 289] width 175 height 18
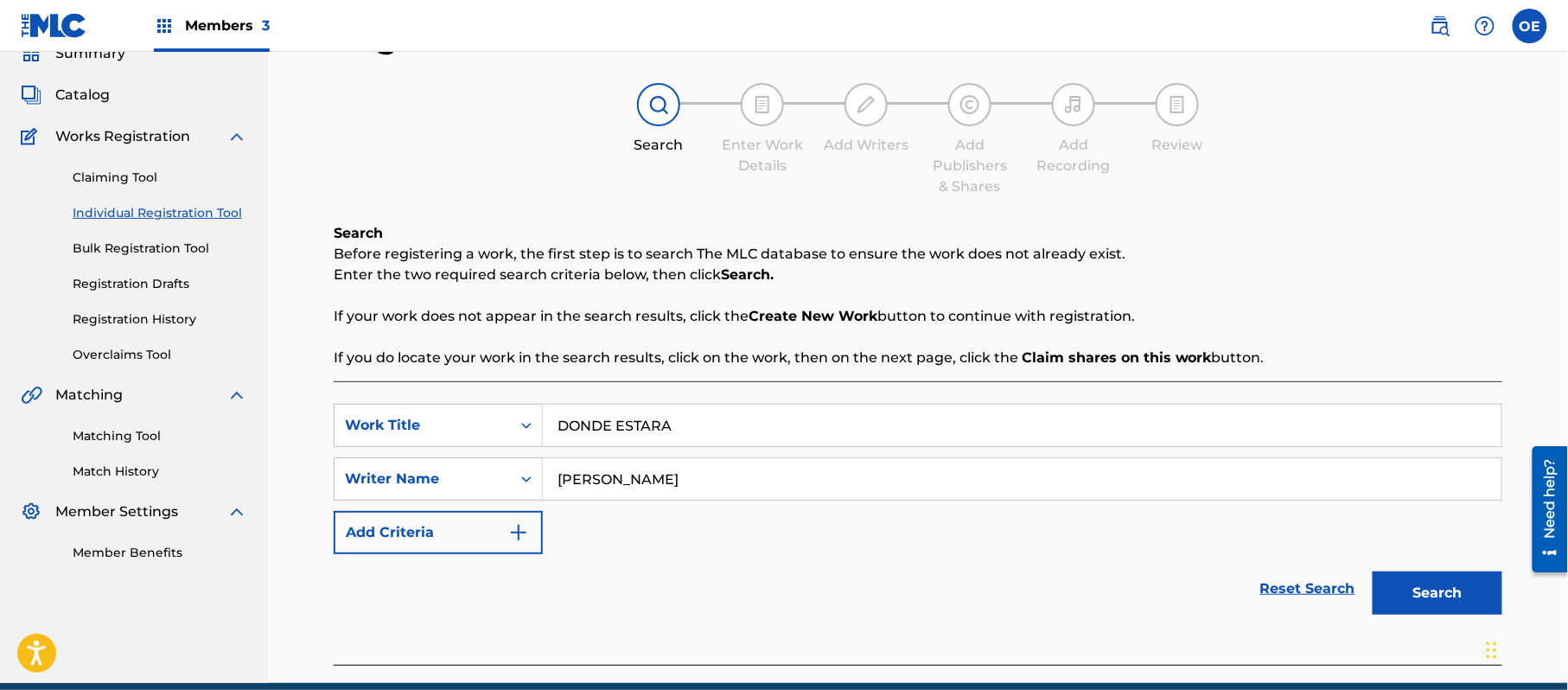
scroll to position [153, 0]
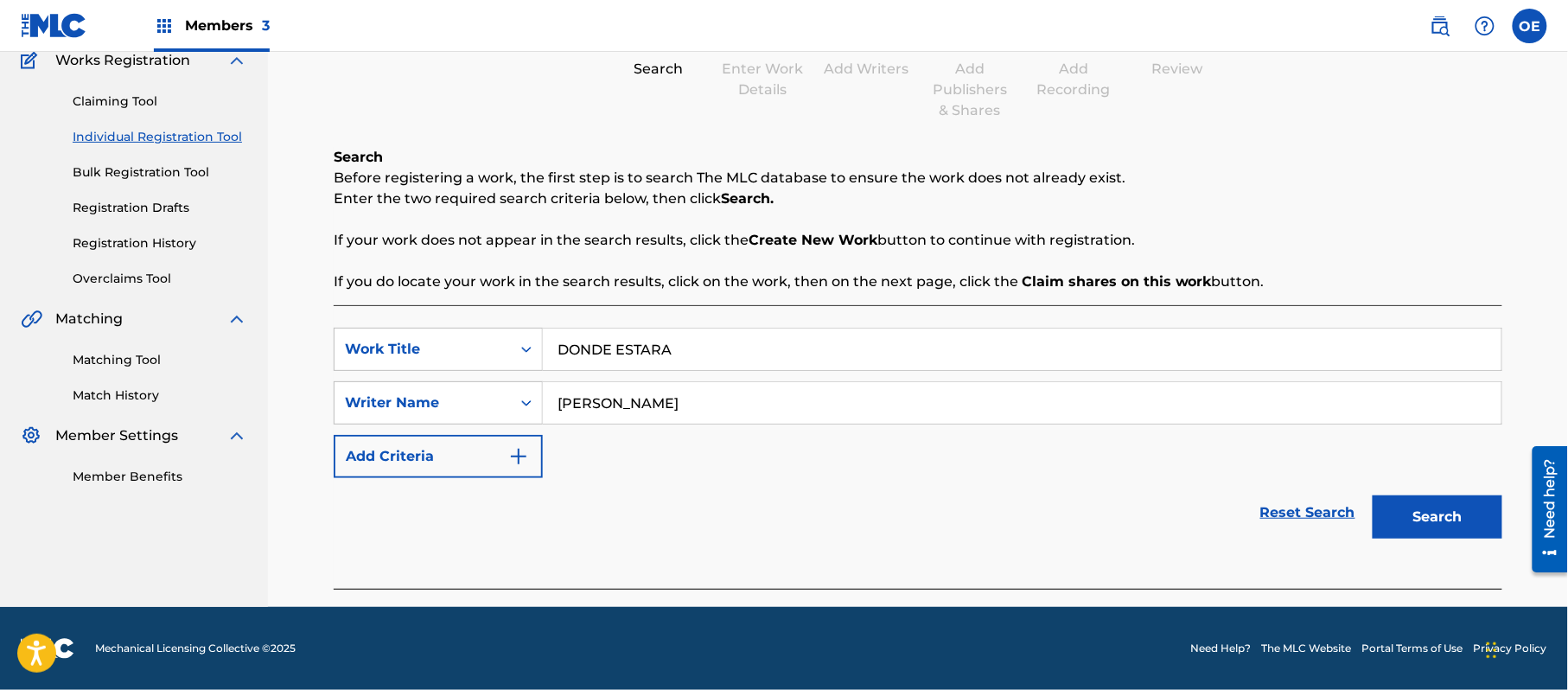
click at [1461, 516] on button "Search" at bounding box center [1437, 517] width 130 height 43
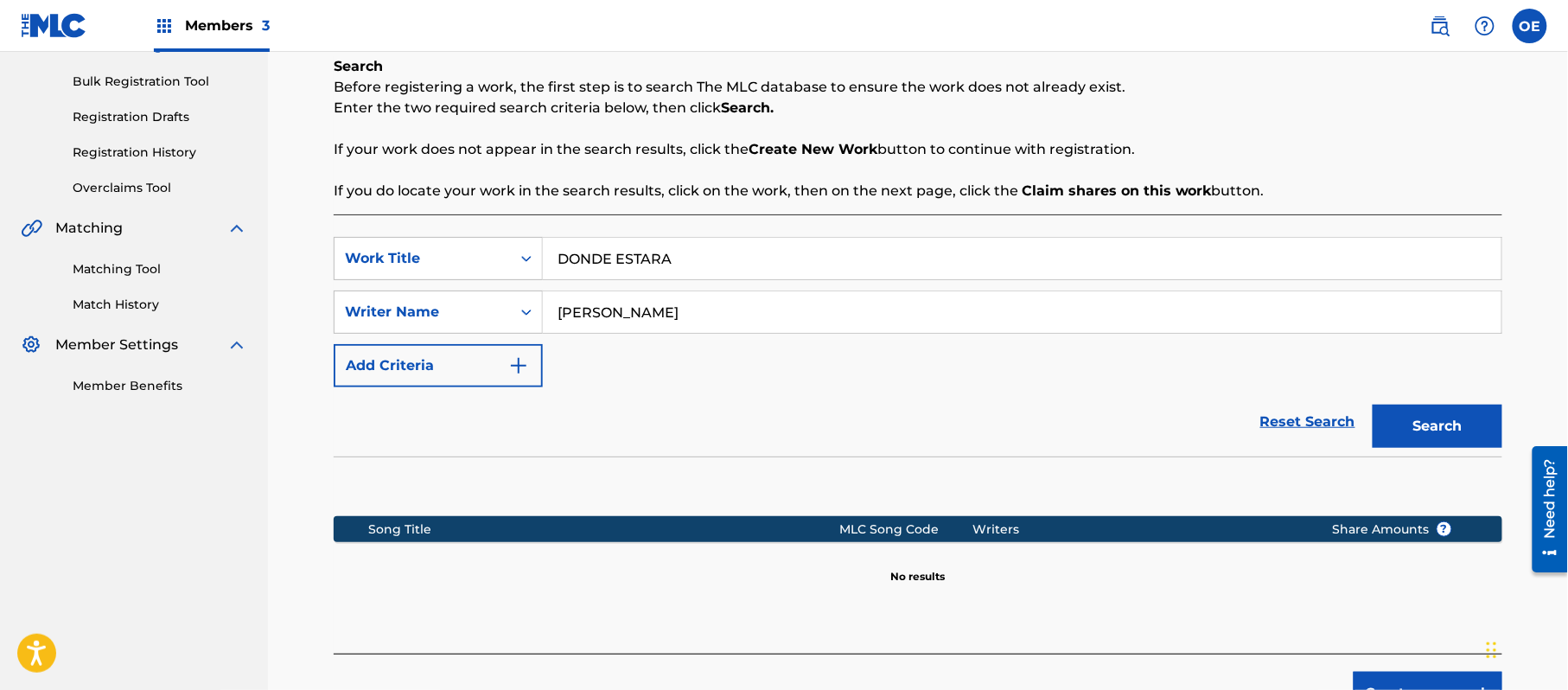
scroll to position [352, 0]
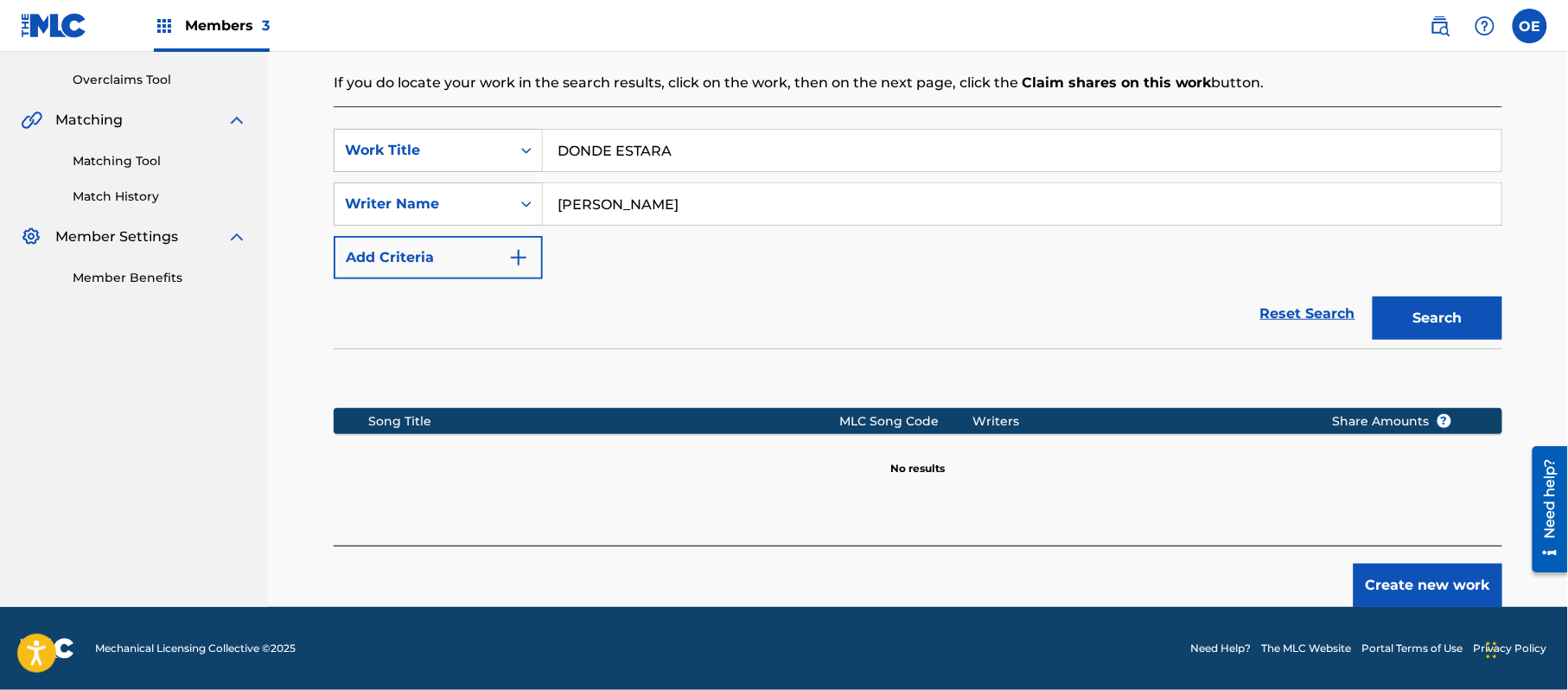
click at [1421, 588] on button "Create new work" at bounding box center [1428, 585] width 149 height 43
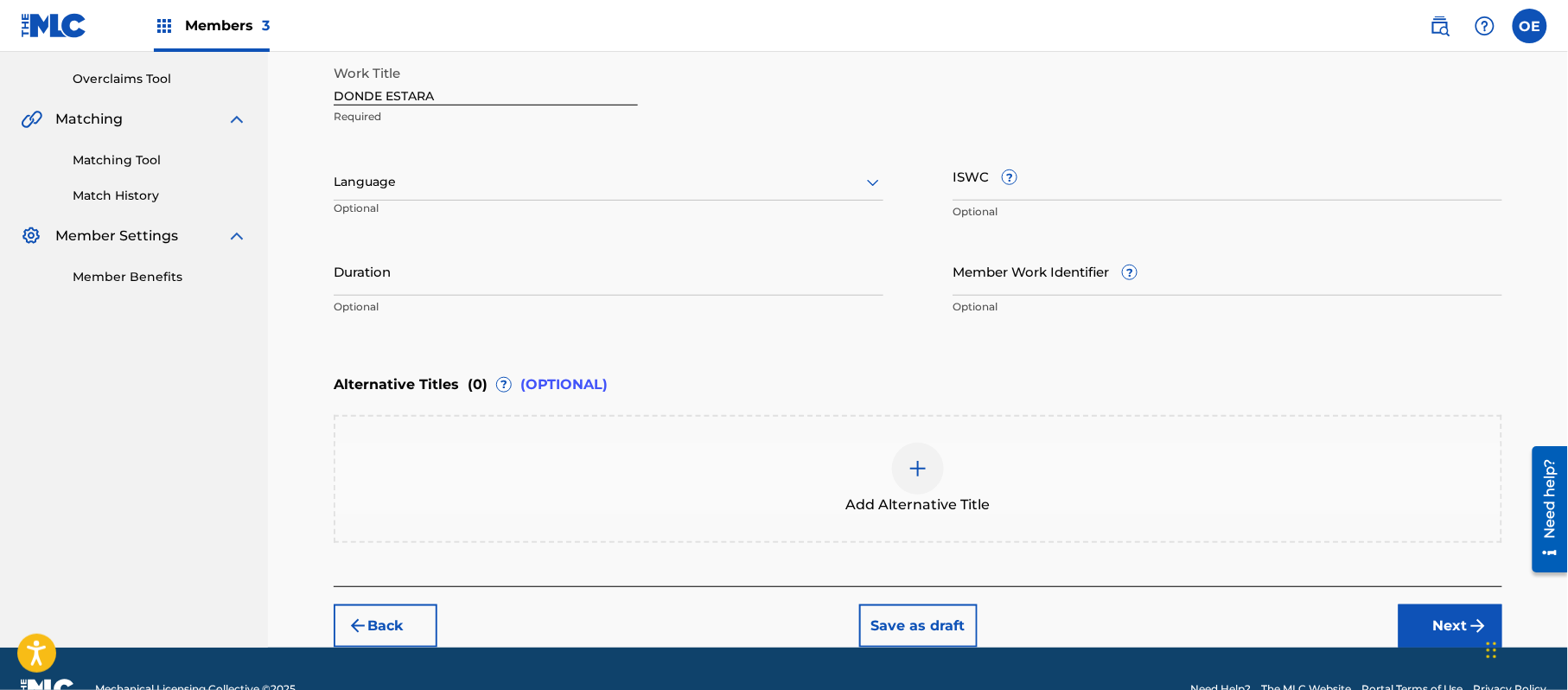
drag, startPoint x: 472, startPoint y: 170, endPoint x: 451, endPoint y: 187, distance: 27.0
click at [471, 171] on div at bounding box center [608, 182] width 550 height 22
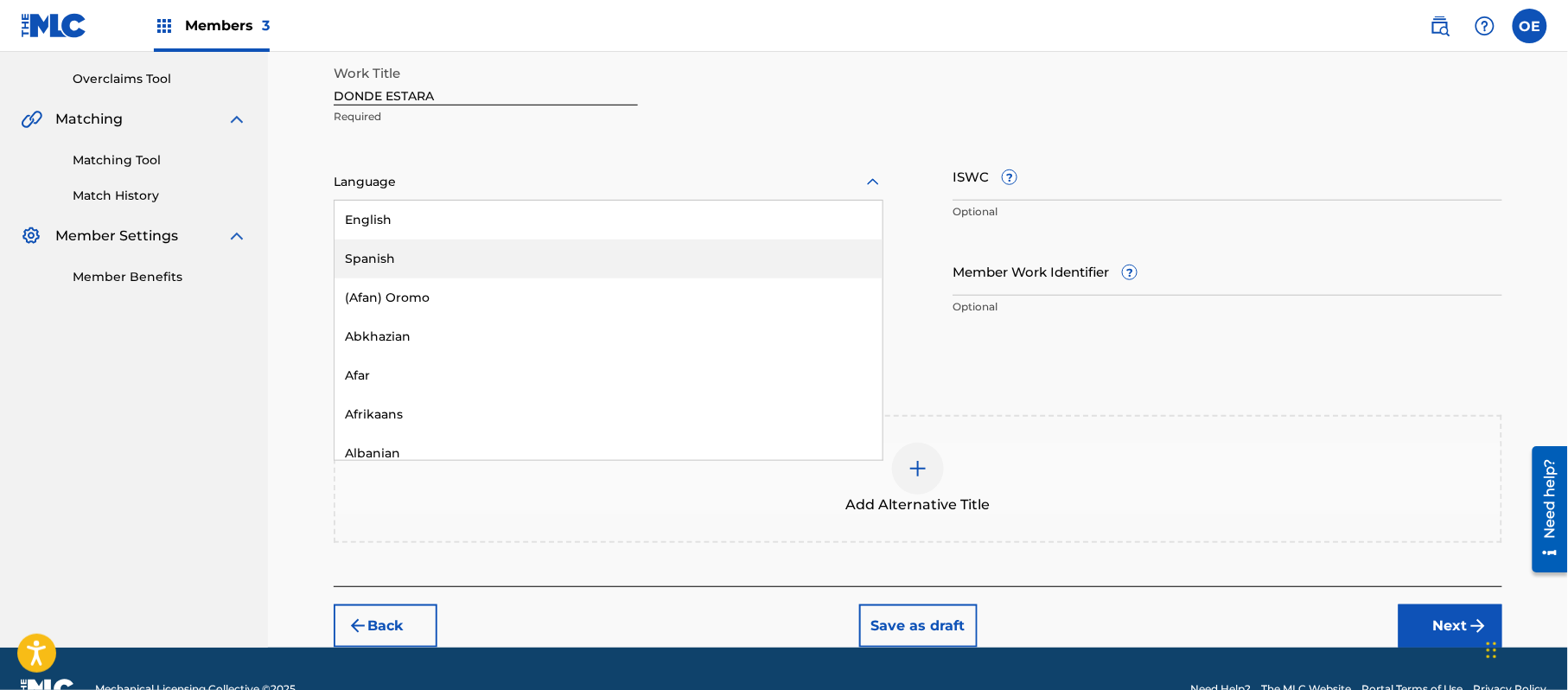
drag, startPoint x: 424, startPoint y: 246, endPoint x: 356, endPoint y: 135, distance: 130.2
click at [422, 246] on div "Spanish" at bounding box center [608, 258] width 548 height 39
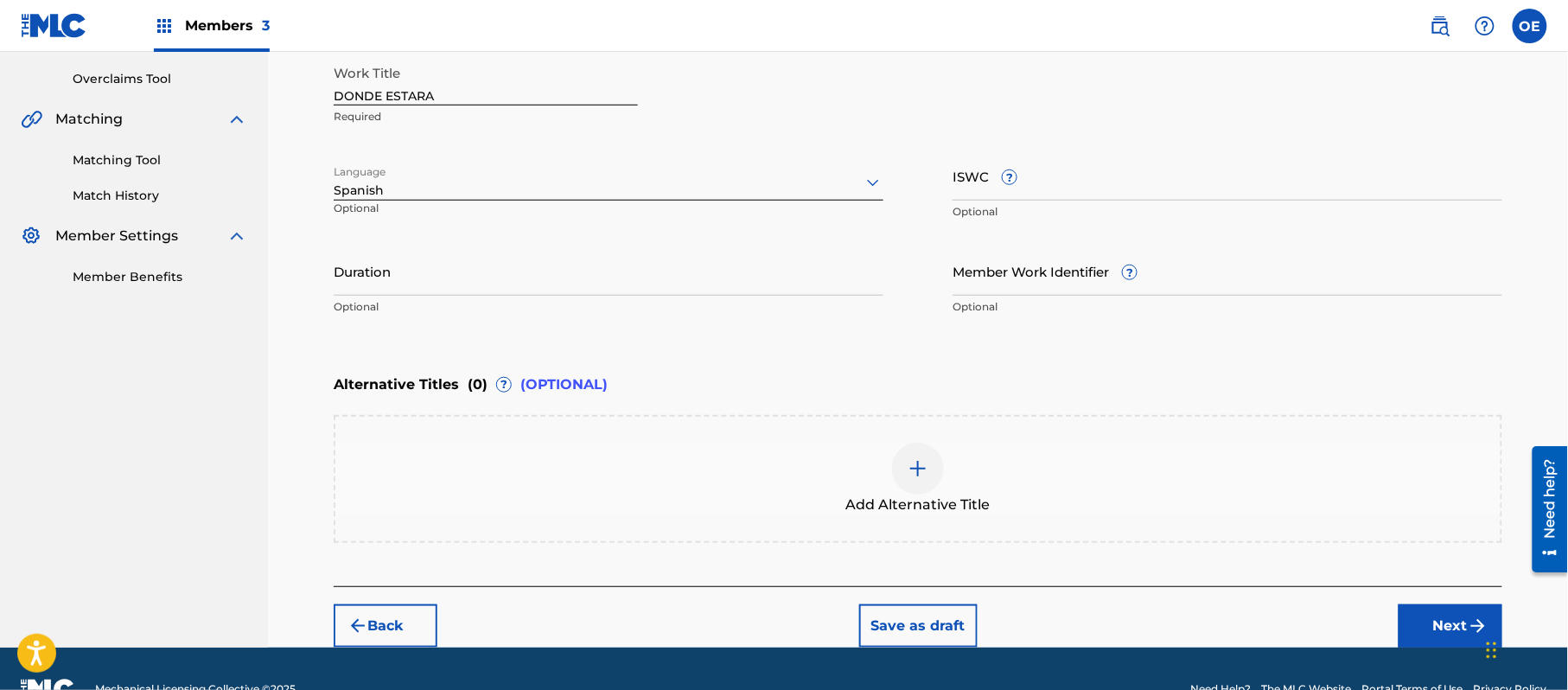
click at [561, 255] on input "Duration" at bounding box center [608, 271] width 550 height 49
click at [1425, 637] on button "Next" at bounding box center [1451, 625] width 104 height 43
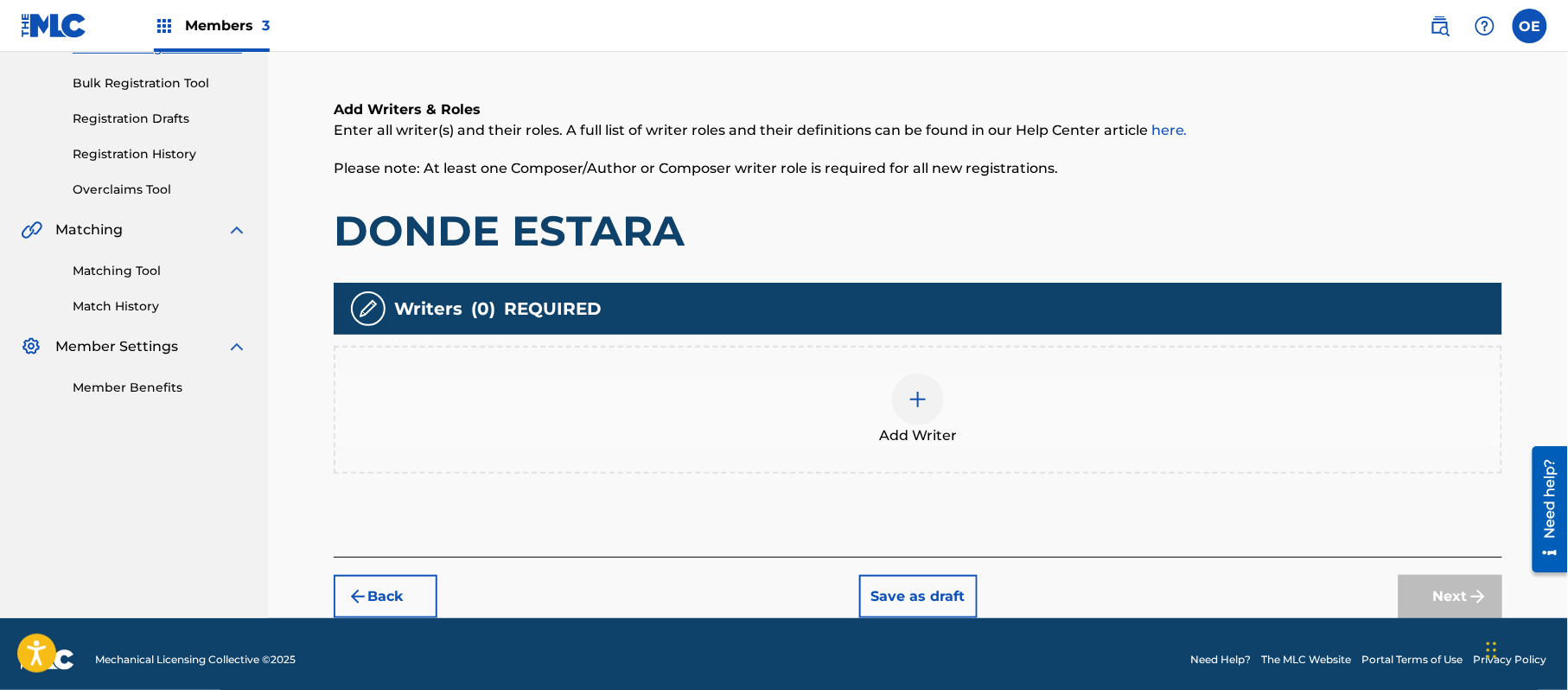
scroll to position [78, 0]
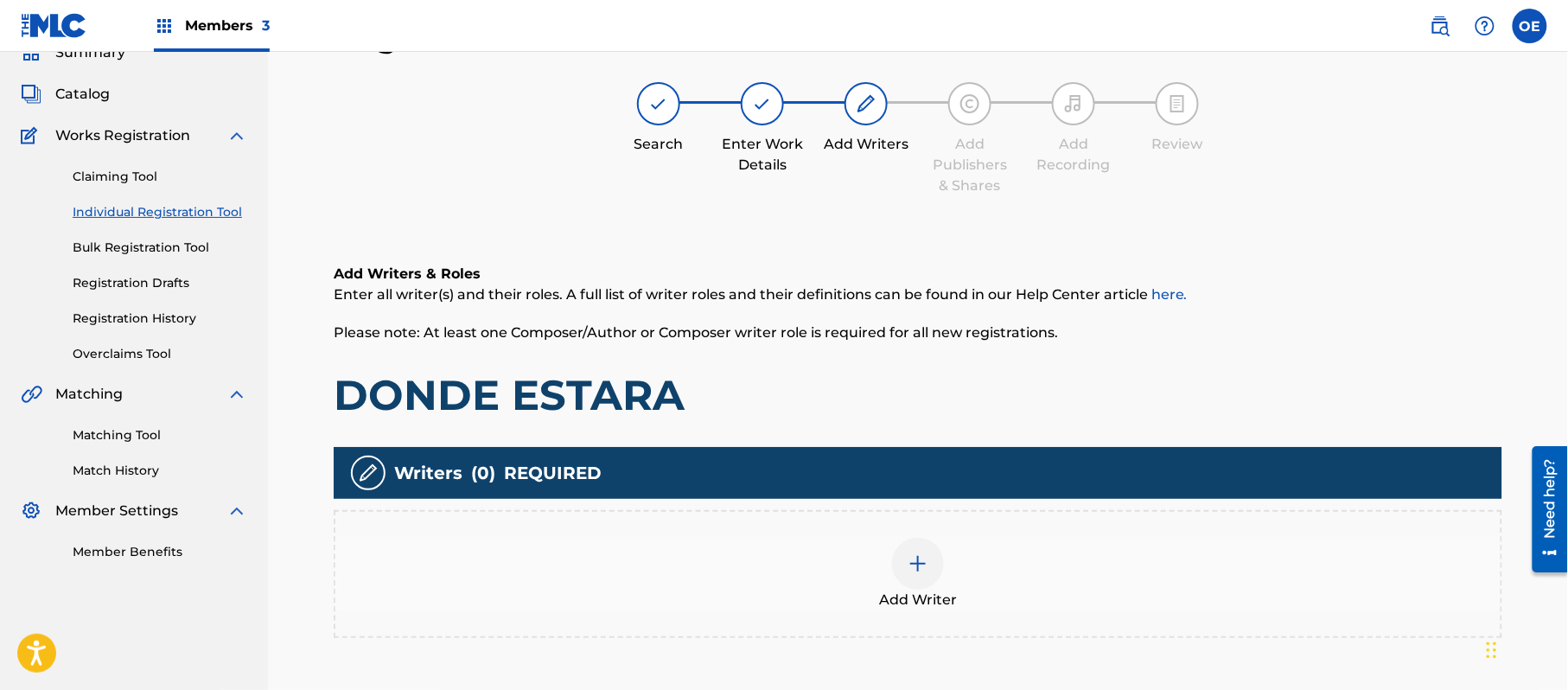
click at [966, 608] on div "Add Writer" at bounding box center [918, 574] width 1165 height 73
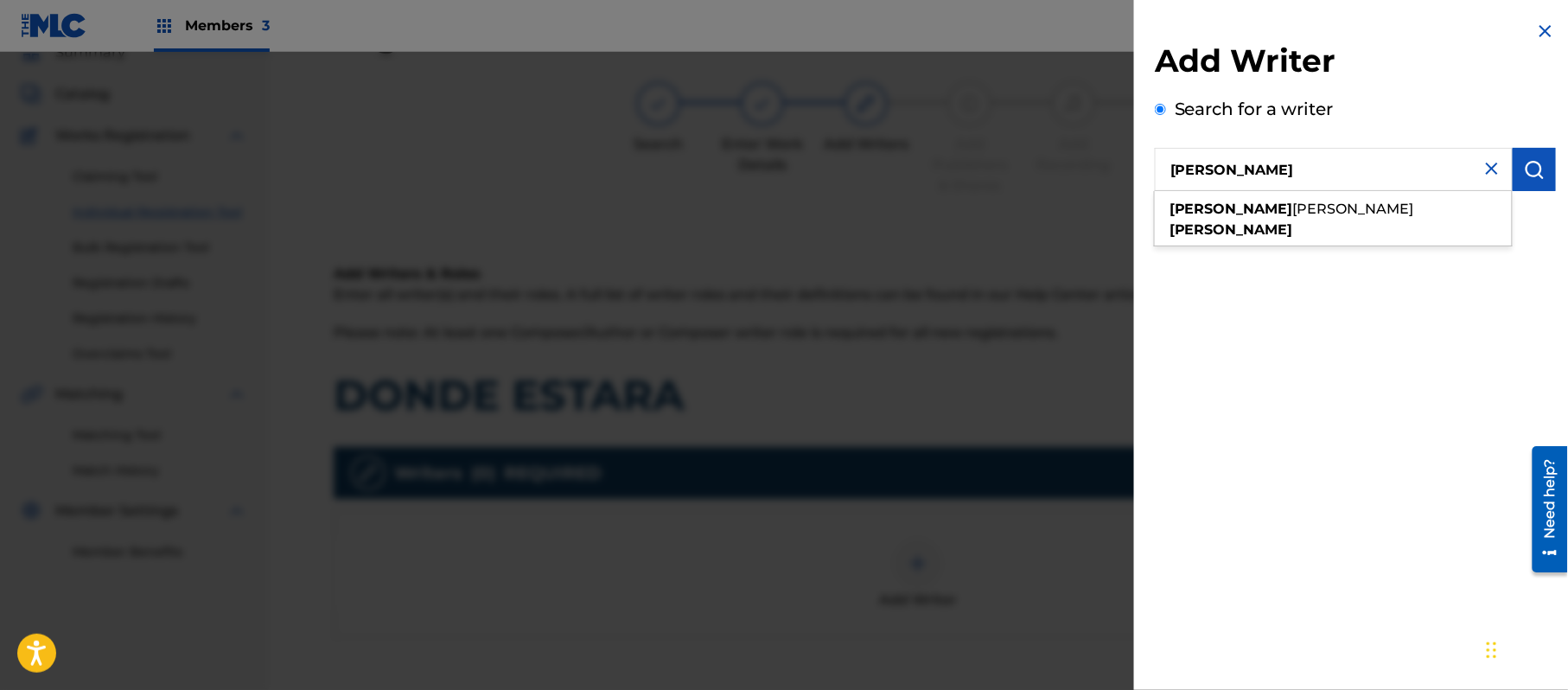
click at [1529, 173] on img "submit" at bounding box center [1534, 168] width 21 height 21
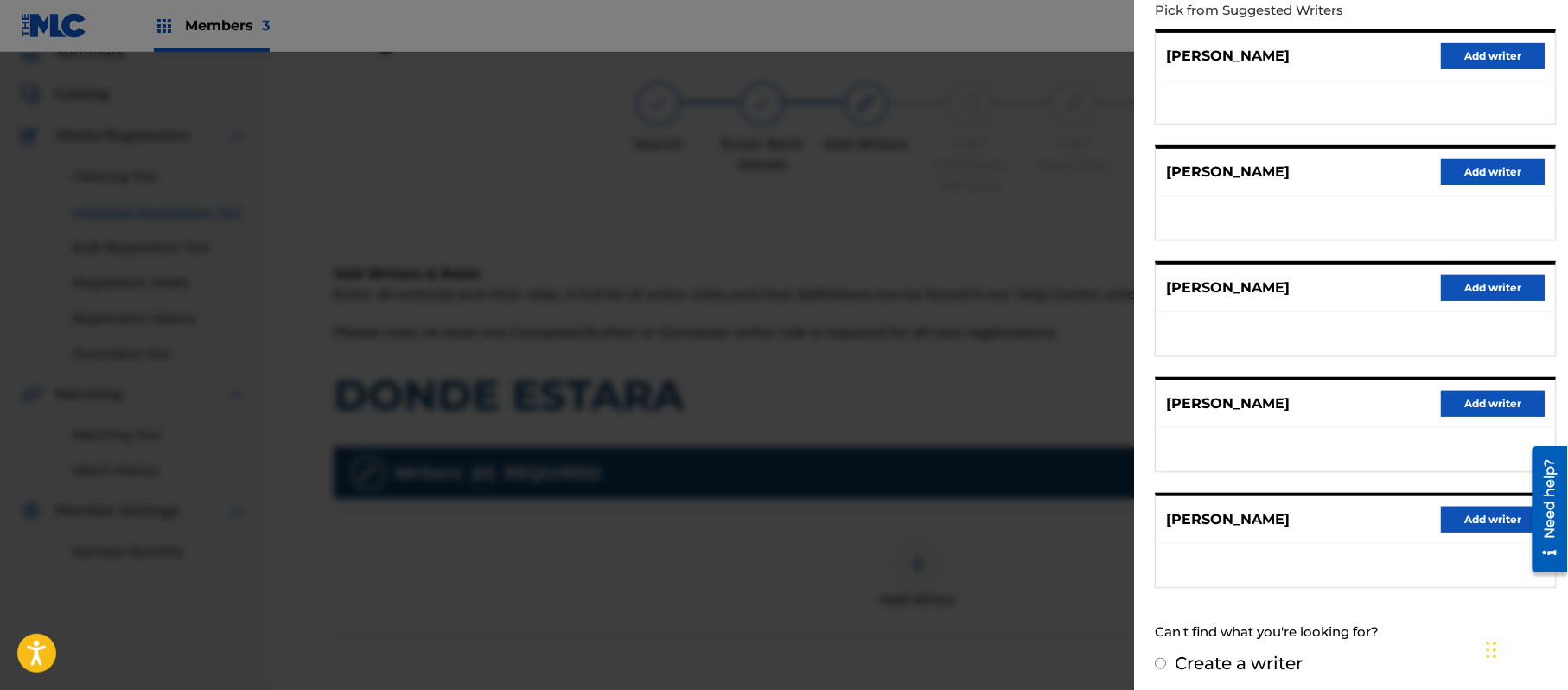
scroll to position [208, 0]
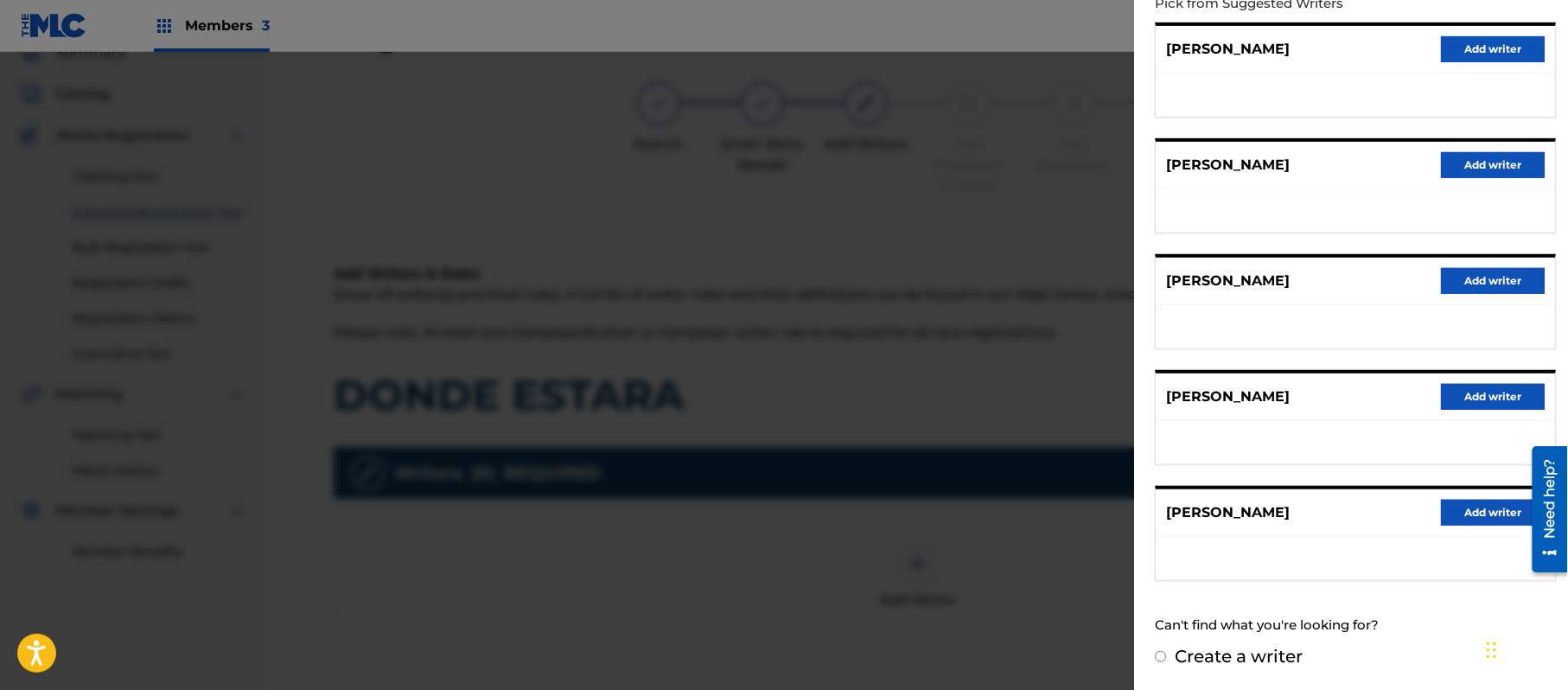
click at [1253, 654] on label "Create a writer" at bounding box center [1239, 655] width 128 height 21
click at [1166, 654] on input "Create a writer" at bounding box center [1160, 656] width 12 height 12
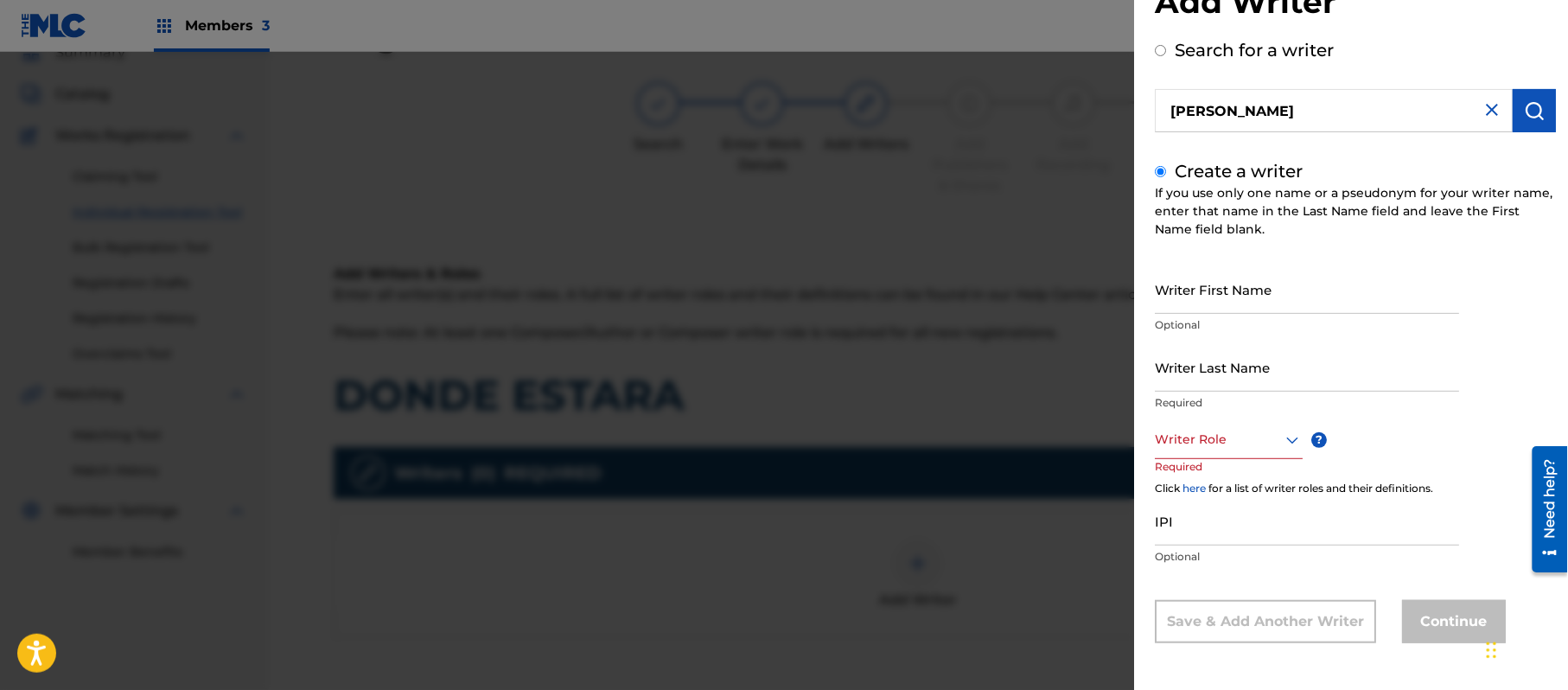
scroll to position [4, 0]
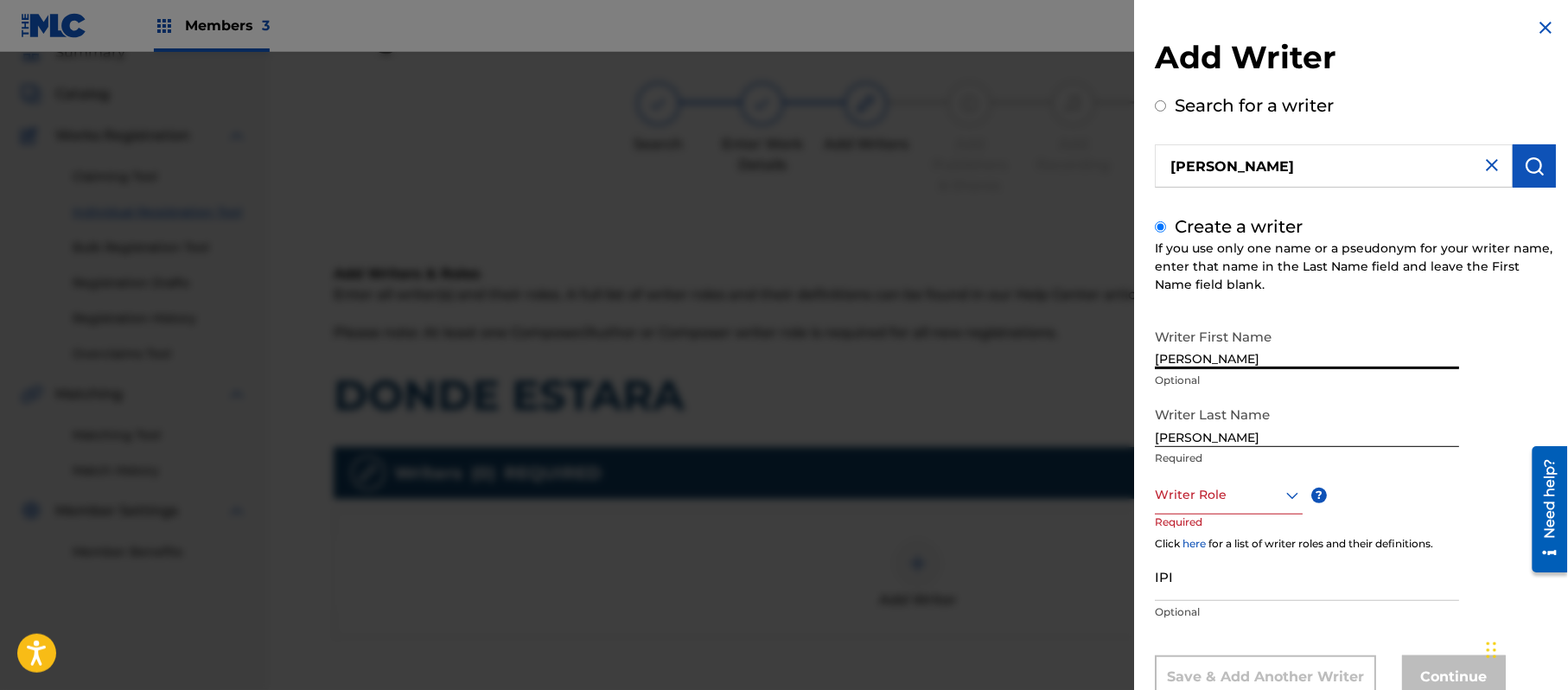
drag, startPoint x: 1287, startPoint y: 361, endPoint x: 1214, endPoint y: 387, distance: 77.5
click at [1214, 387] on div "Writer First Name [PERSON_NAME] Optional" at bounding box center [1306, 358] width 304 height 78
drag, startPoint x: 1219, startPoint y: 439, endPoint x: 1150, endPoint y: 453, distance: 70.4
click at [1152, 453] on div "Add Writer Search for a writer [PERSON_NAME] Create a writer If you use only on…" at bounding box center [1356, 370] width 443 height 748
click at [1250, 489] on div "Writer Role" at bounding box center [1228, 494] width 148 height 39
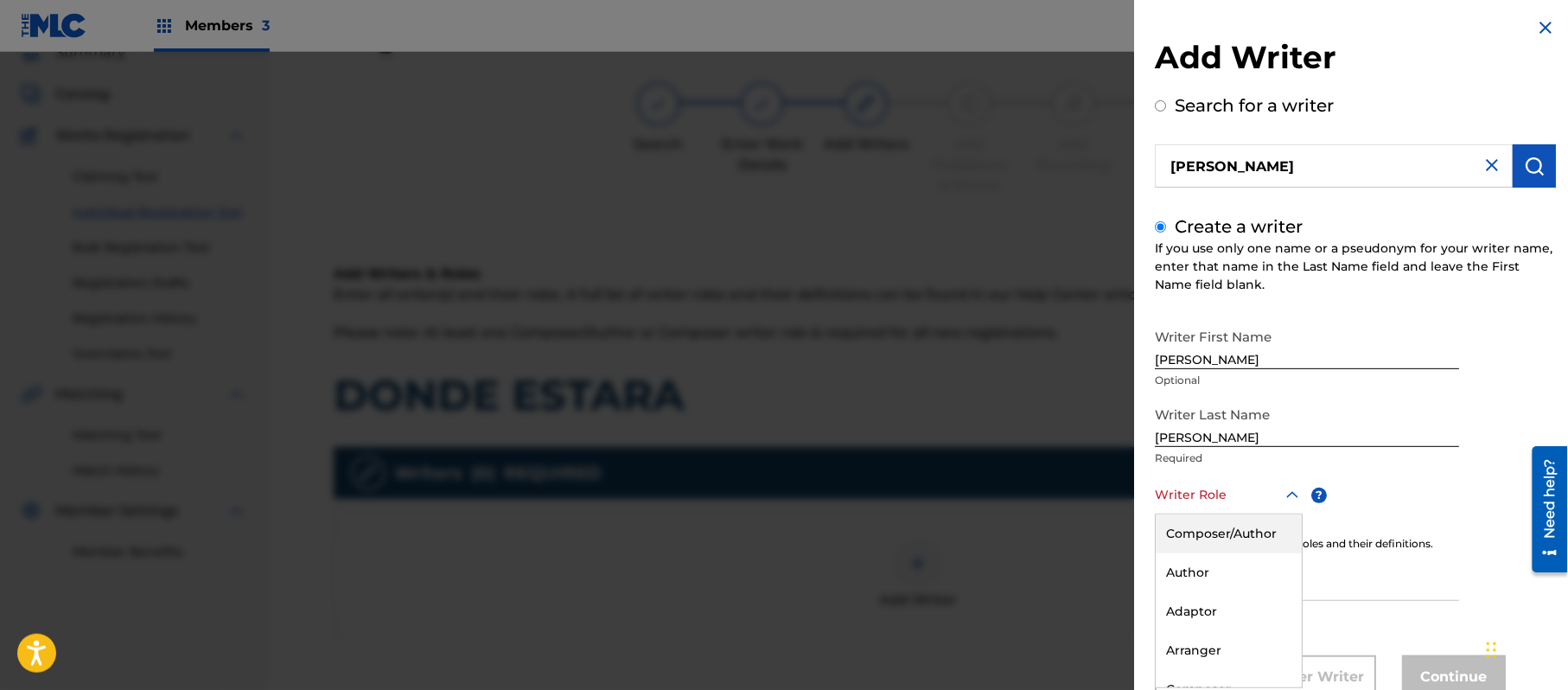
scroll to position [59, 0]
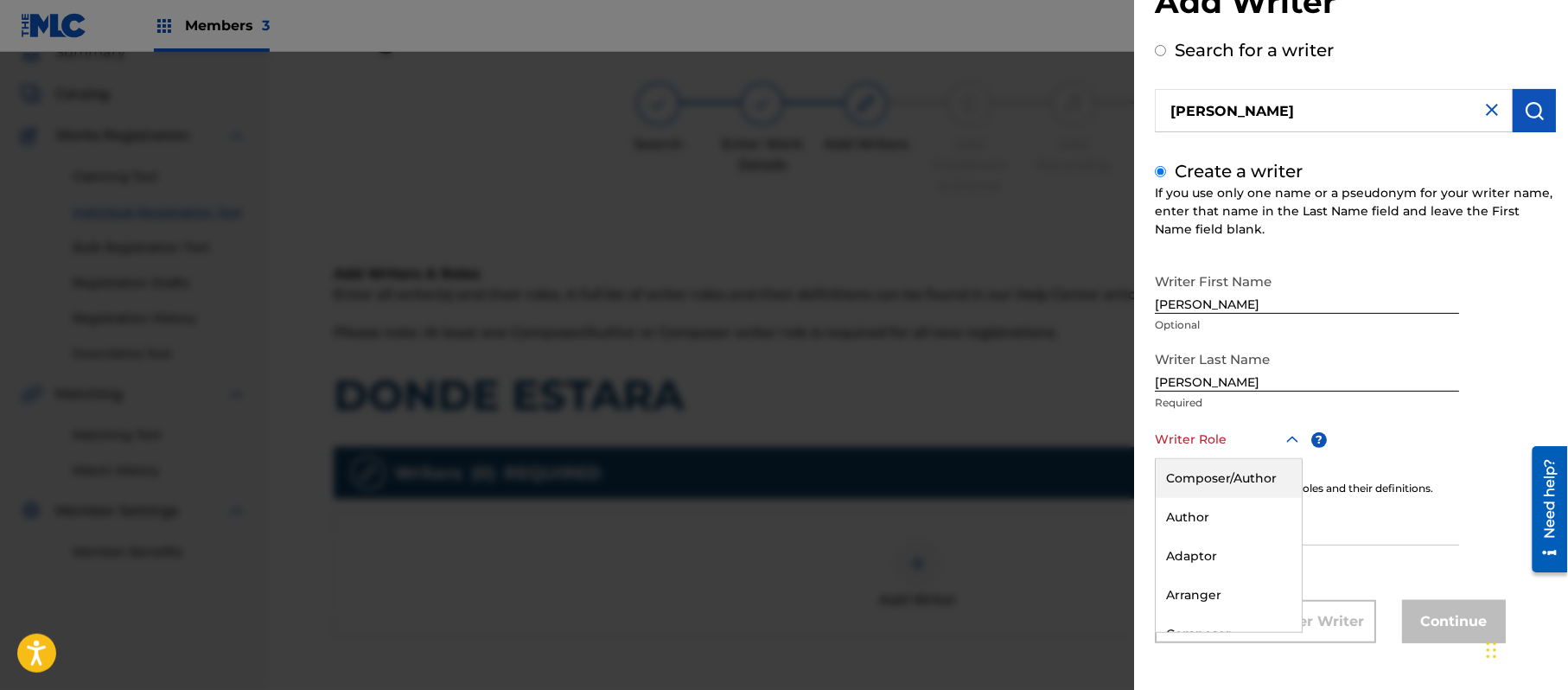
click at [1253, 487] on div "Composer/Author" at bounding box center [1228, 478] width 146 height 39
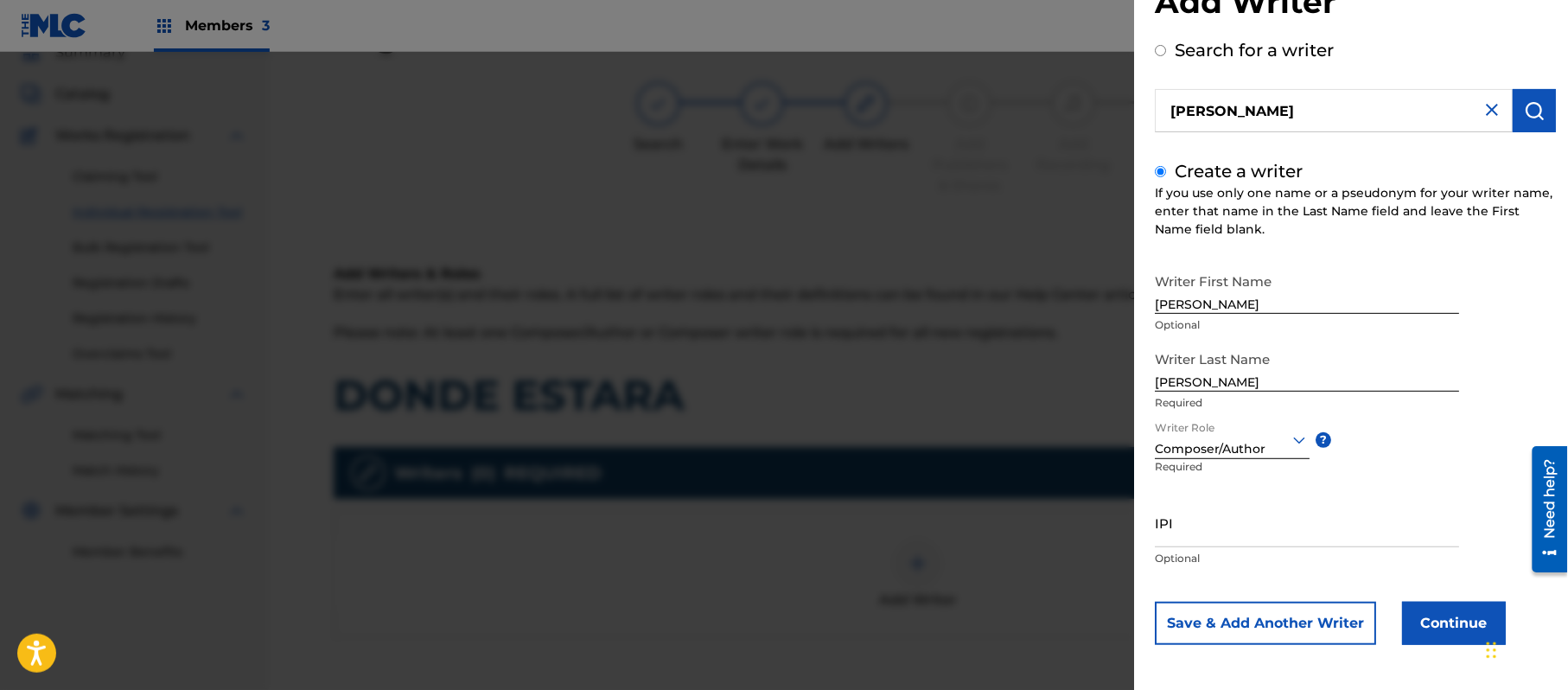
click at [1447, 614] on button "Continue" at bounding box center [1454, 623] width 104 height 43
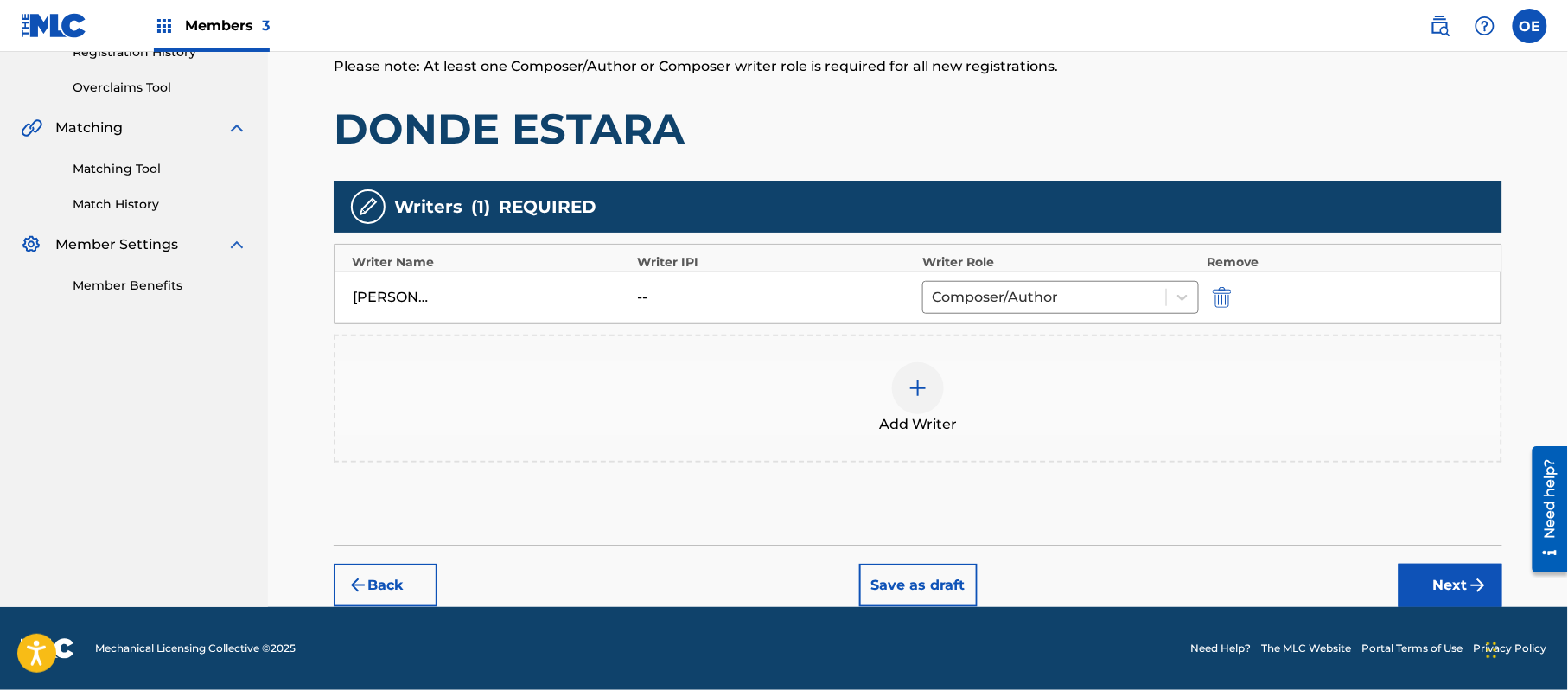
click at [1498, 582] on button "Next" at bounding box center [1451, 585] width 104 height 43
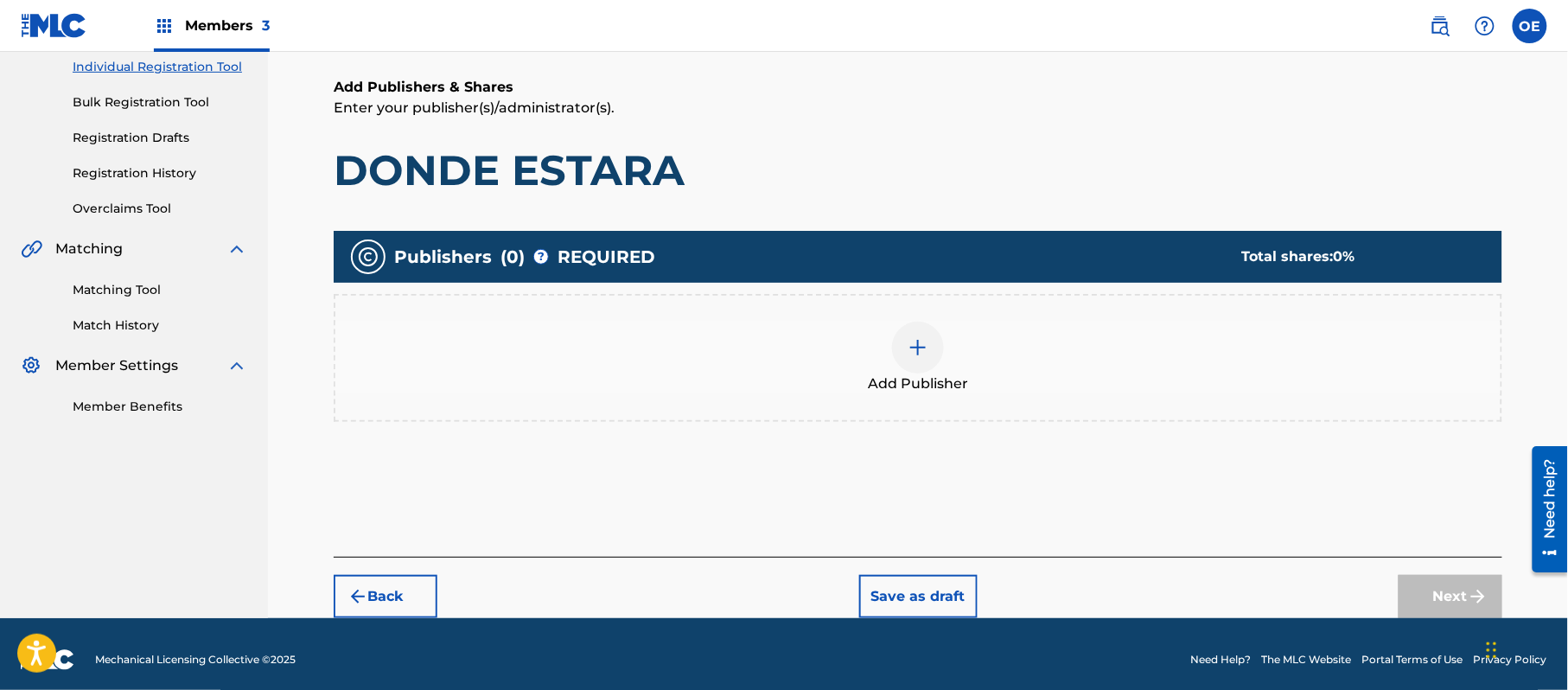
scroll to position [78, 0]
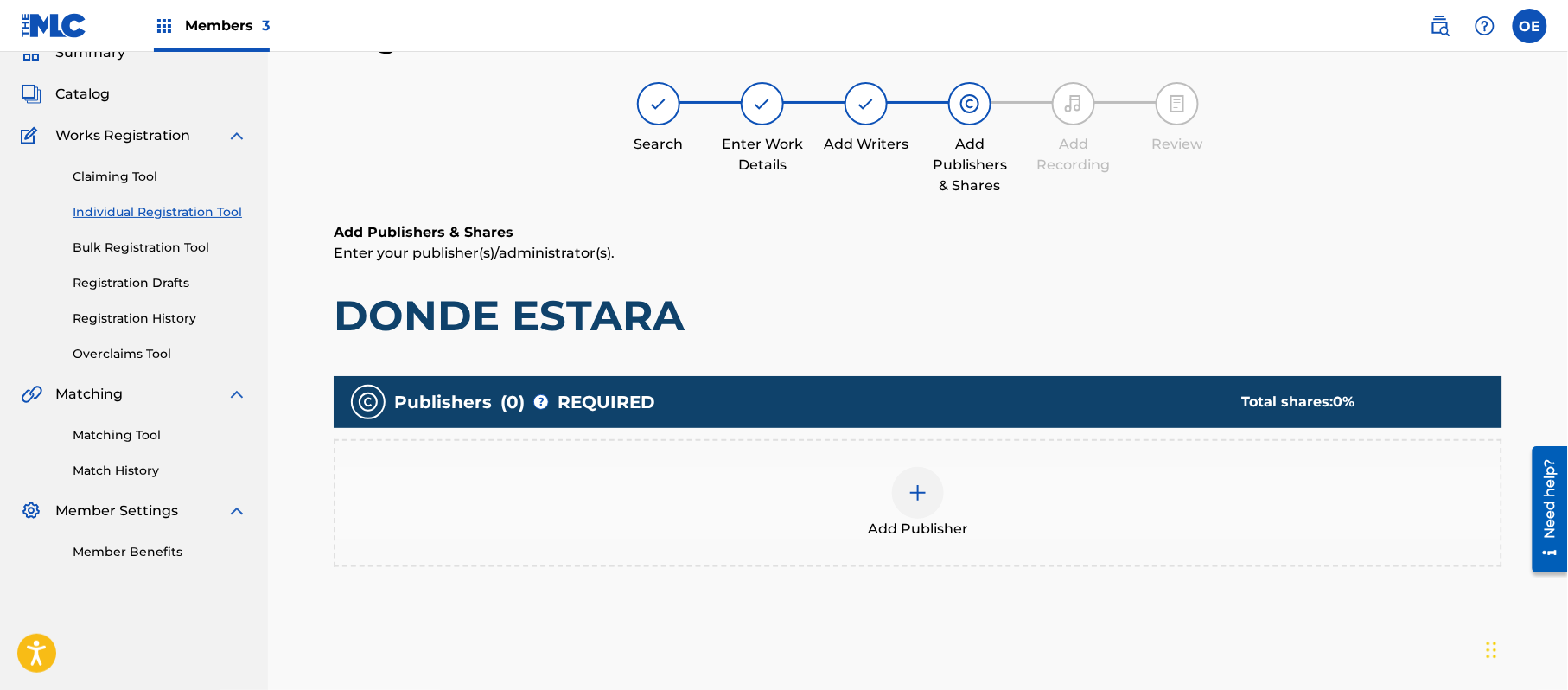
click at [924, 529] on span "Add Publisher" at bounding box center [918, 529] width 100 height 21
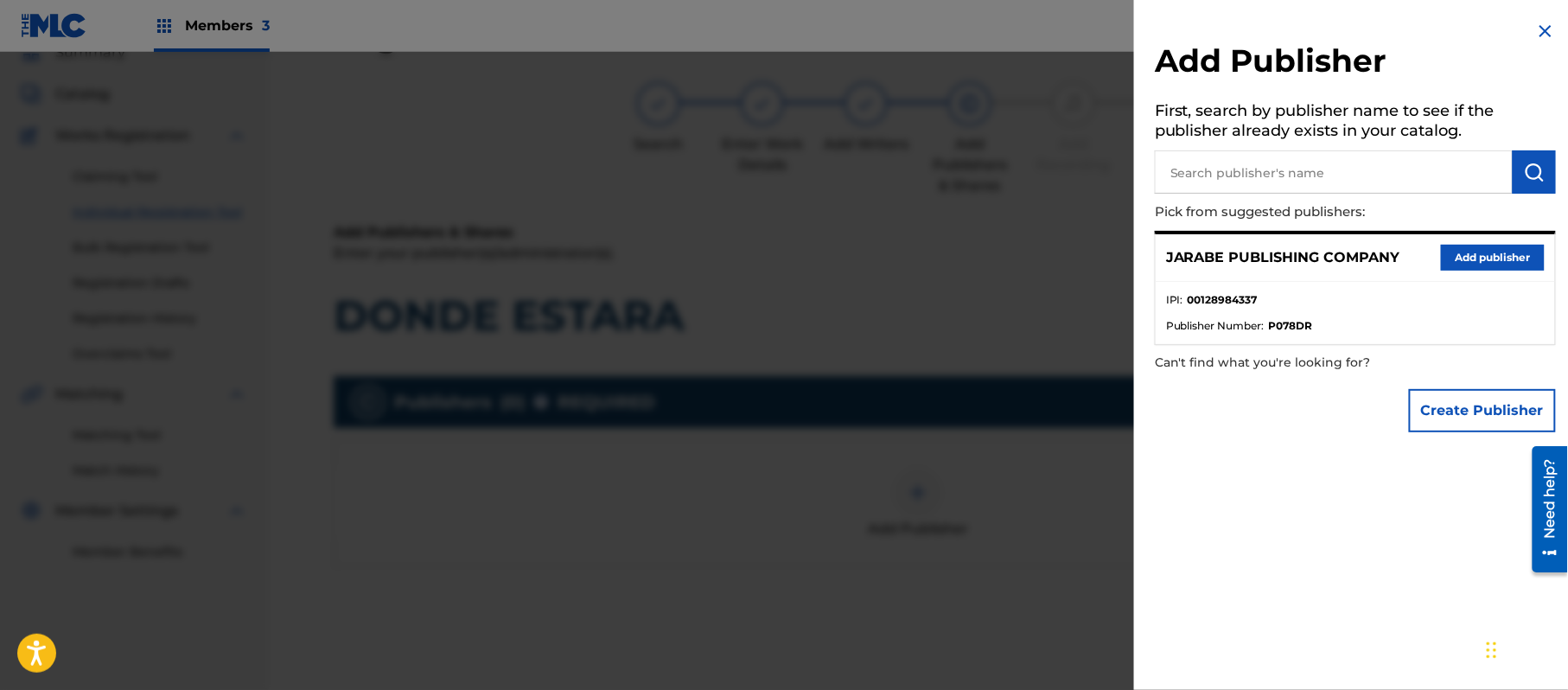
click at [1492, 255] on button "Add publisher" at bounding box center [1494, 257] width 104 height 26
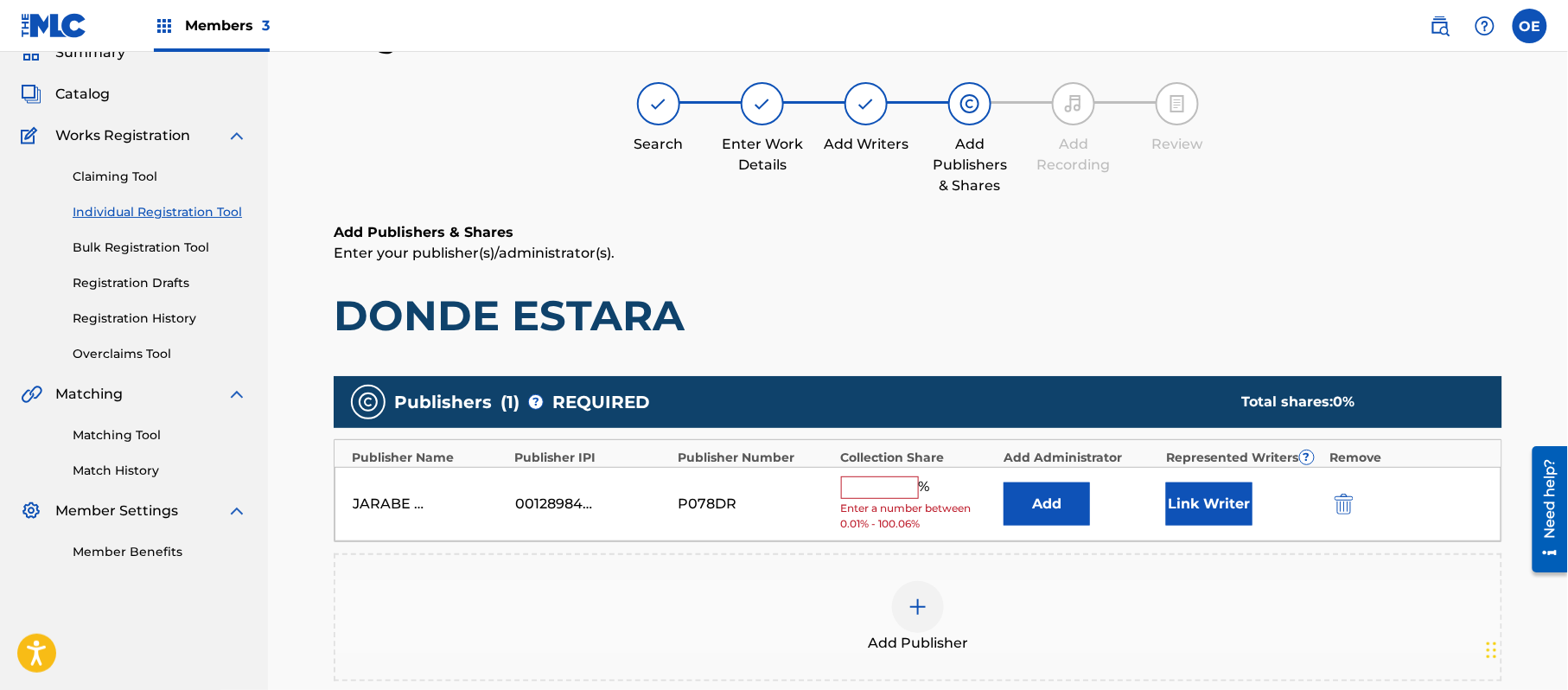
click at [861, 495] on input "text" at bounding box center [879, 487] width 78 height 22
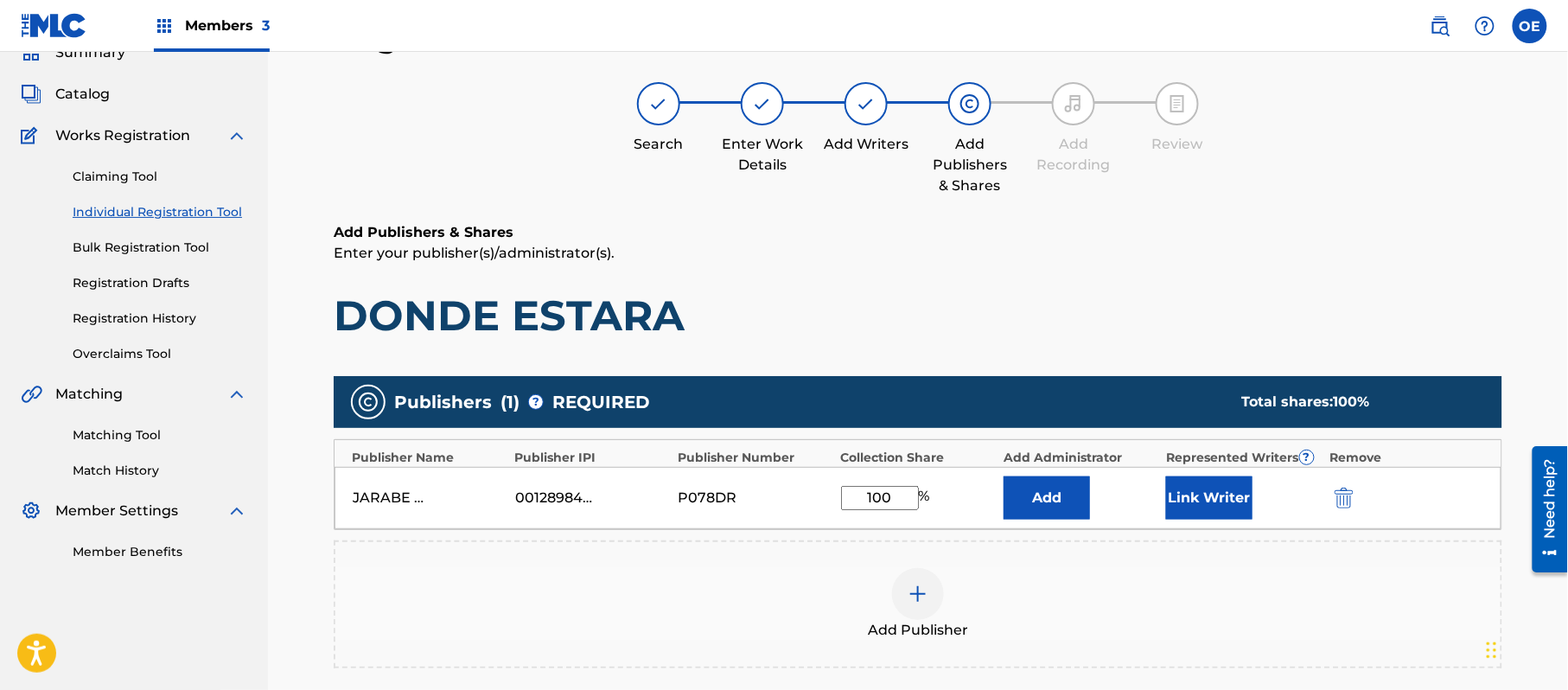
click at [1191, 489] on button "Link Writer" at bounding box center [1209, 497] width 86 height 43
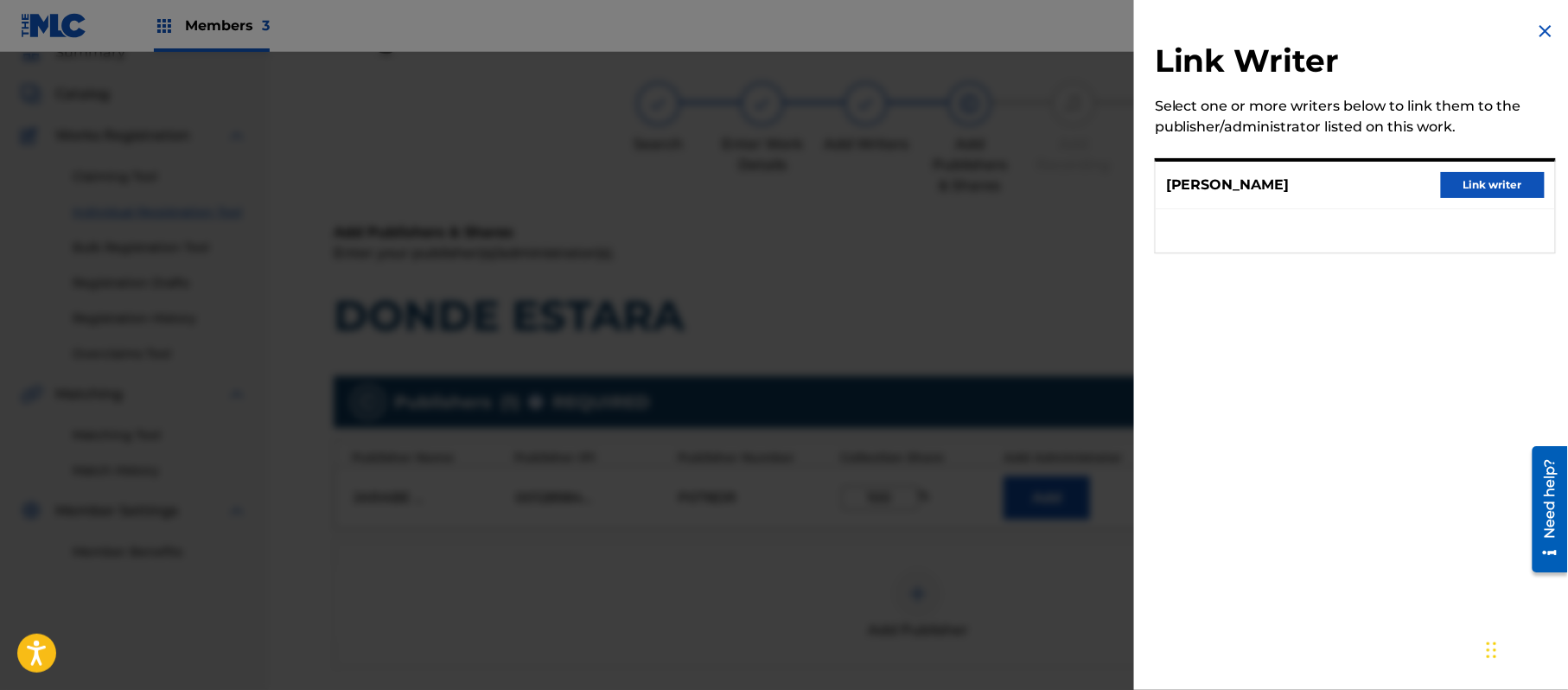
click at [1447, 177] on button "Link writer" at bounding box center [1494, 185] width 104 height 26
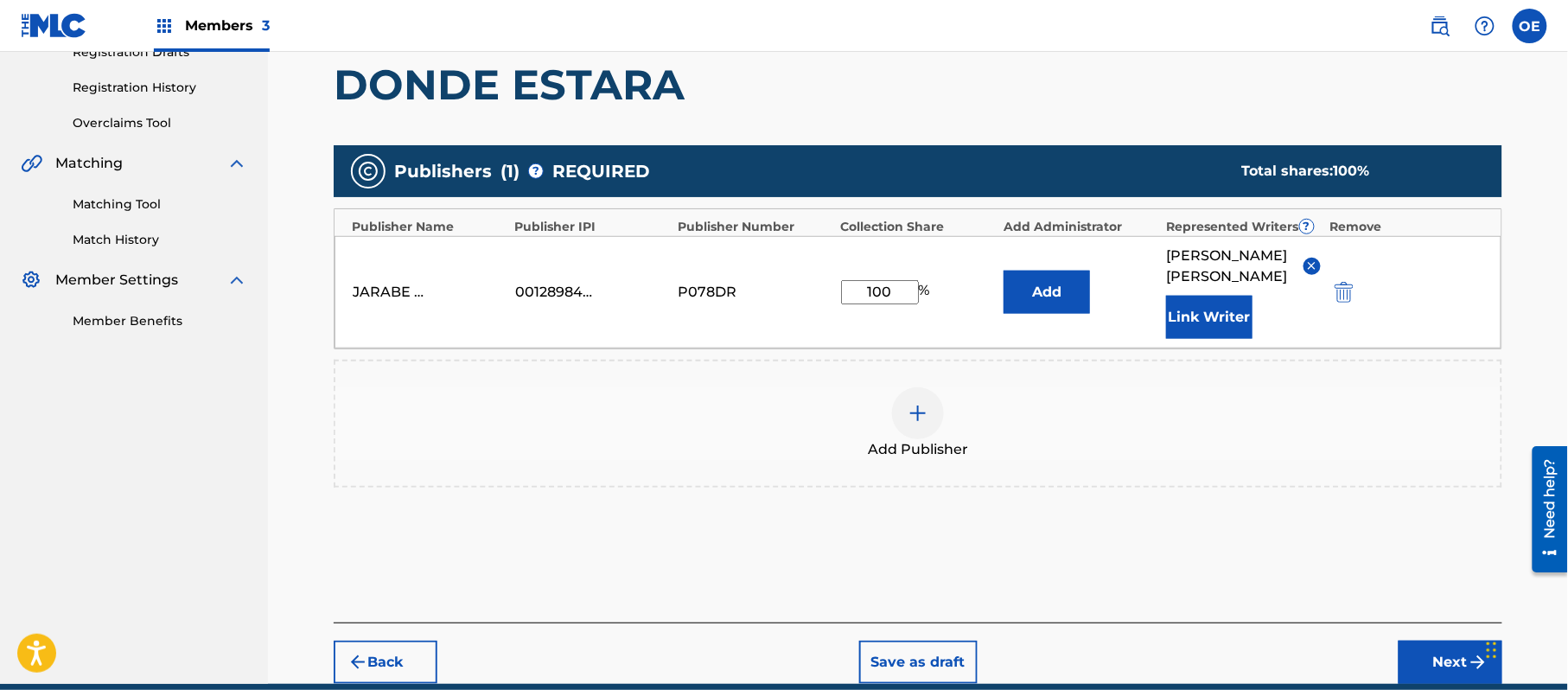
click at [1437, 653] on button "Next" at bounding box center [1451, 662] width 104 height 43
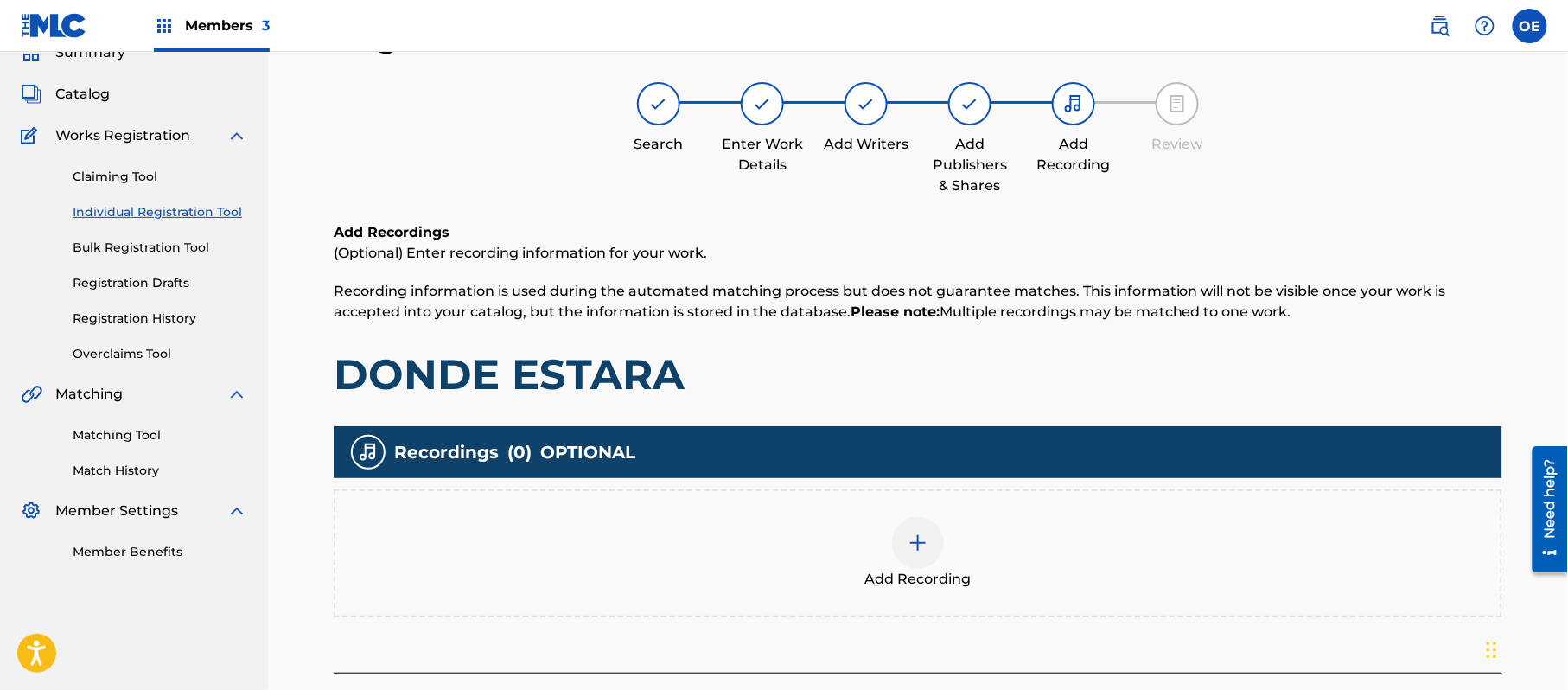
click at [913, 547] on img at bounding box center [918, 542] width 21 height 21
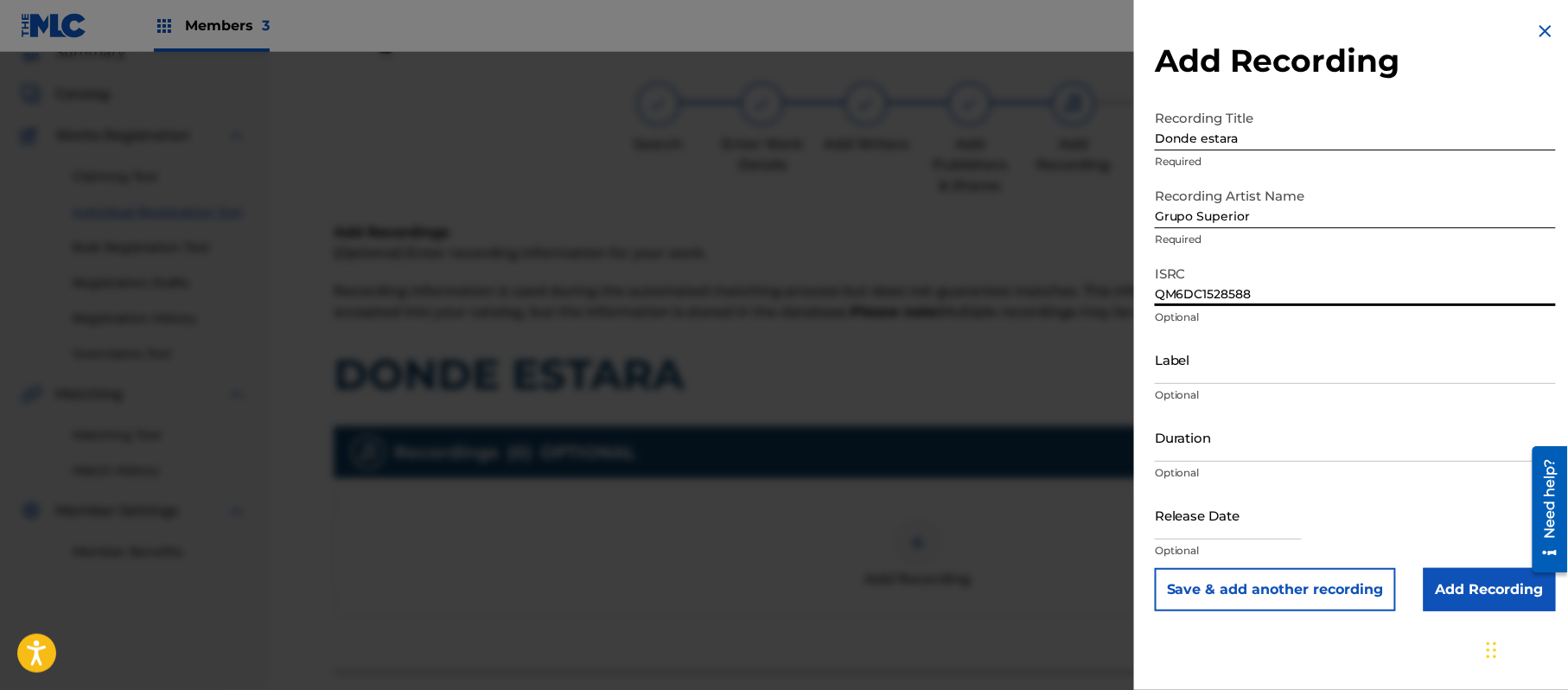
click at [1249, 378] on input "Label" at bounding box center [1355, 358] width 401 height 49
click at [1229, 353] on input "Label" at bounding box center [1355, 358] width 401 height 49
click at [1235, 460] on input "Duration" at bounding box center [1355, 436] width 401 height 49
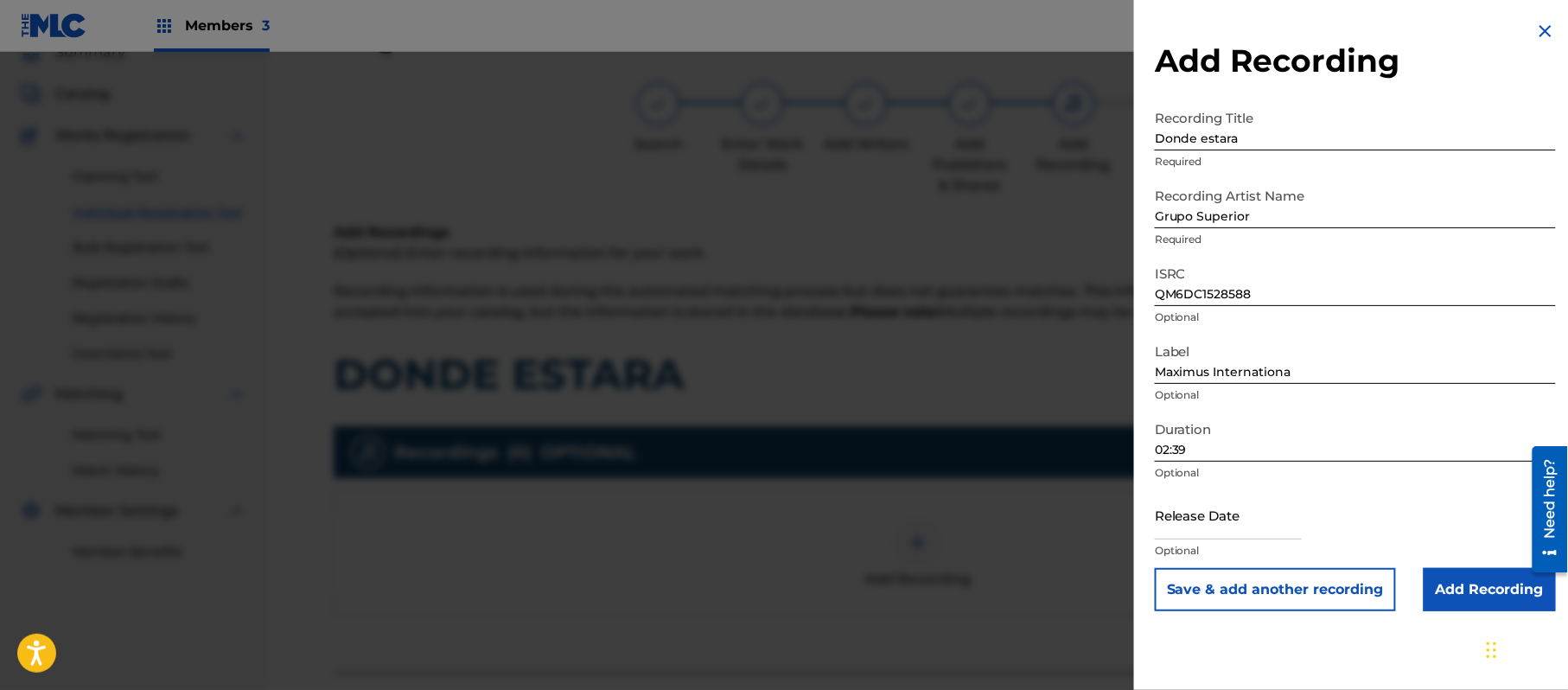
drag, startPoint x: 1199, startPoint y: 526, endPoint x: 1210, endPoint y: 530, distance: 11.7
click at [1199, 526] on input "text" at bounding box center [1228, 514] width 147 height 49
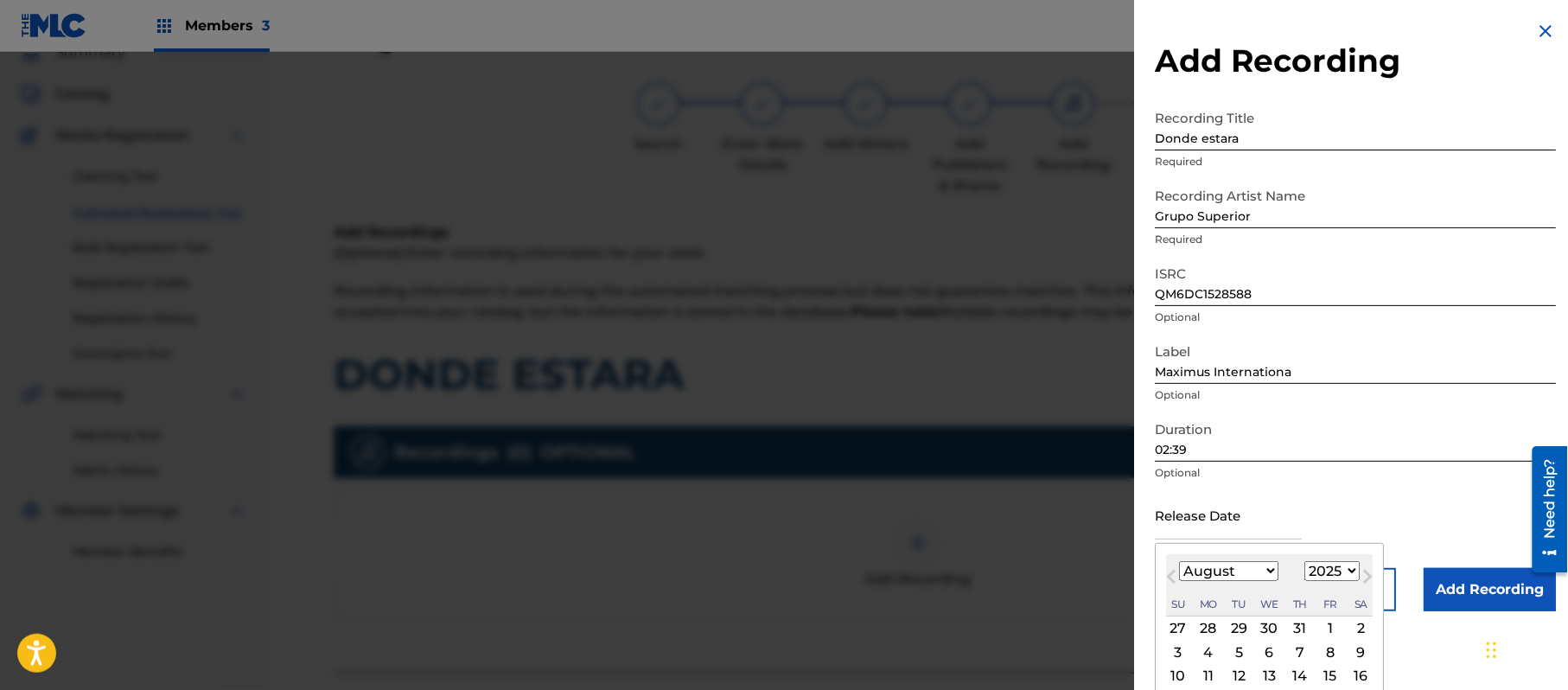
drag, startPoint x: 1340, startPoint y: 574, endPoint x: 1370, endPoint y: 371, distance: 205.2
click at [1340, 574] on select "1899 1900 1901 1902 1903 1904 1905 1906 1907 1908 1909 1910 1911 1912 1913 1914…" at bounding box center [1332, 571] width 56 height 20
click at [1308, 561] on select "1899 1900 1901 1902 1903 1904 1905 1906 1907 1908 1909 1910 1911 1912 1913 1914…" at bounding box center [1332, 571] width 56 height 20
drag, startPoint x: 1246, startPoint y: 574, endPoint x: 1245, endPoint y: 564, distance: 10.0
click at [1246, 574] on select "January February March April May June July August September October November De…" at bounding box center [1228, 571] width 100 height 20
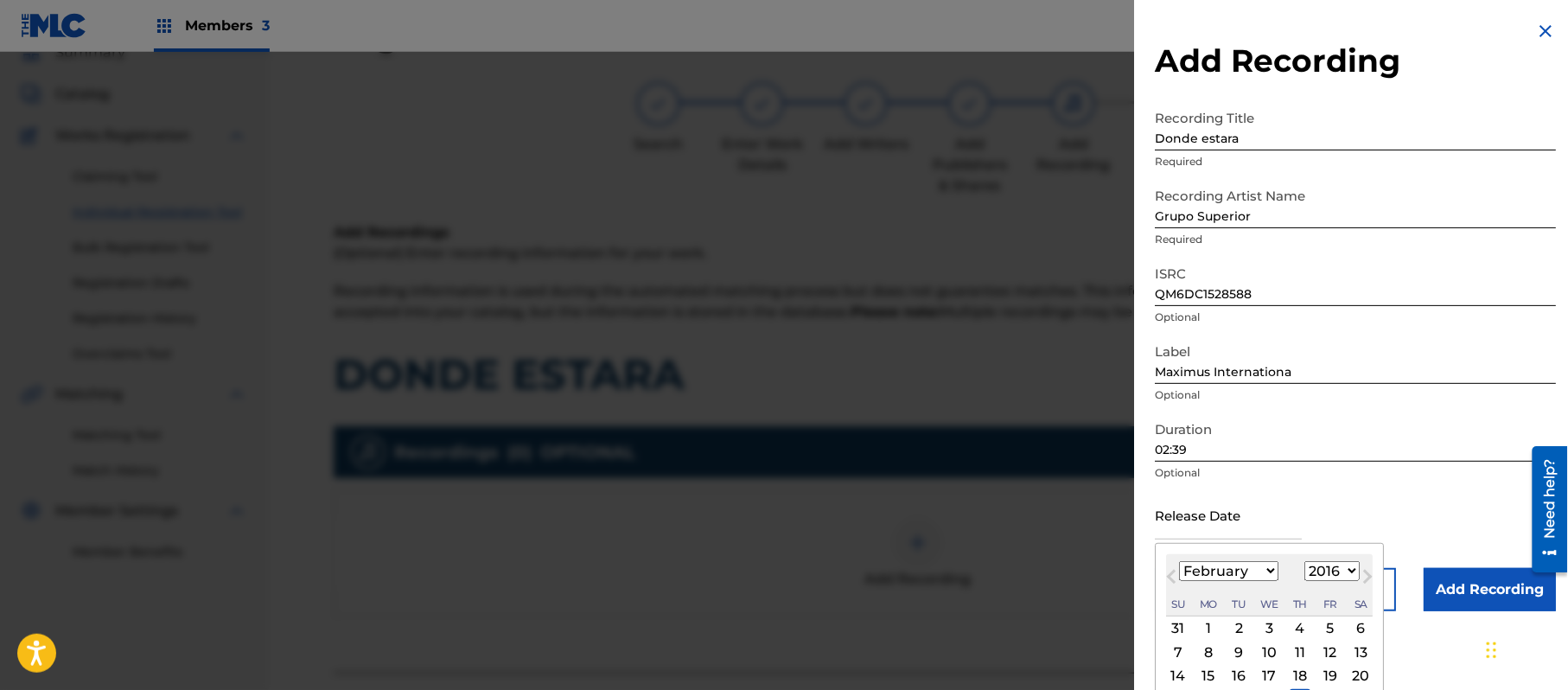
click at [1180, 561] on select "January February March April May June July August September October November De…" at bounding box center [1228, 571] width 100 height 20
click at [1301, 678] on div "18" at bounding box center [1300, 676] width 21 height 21
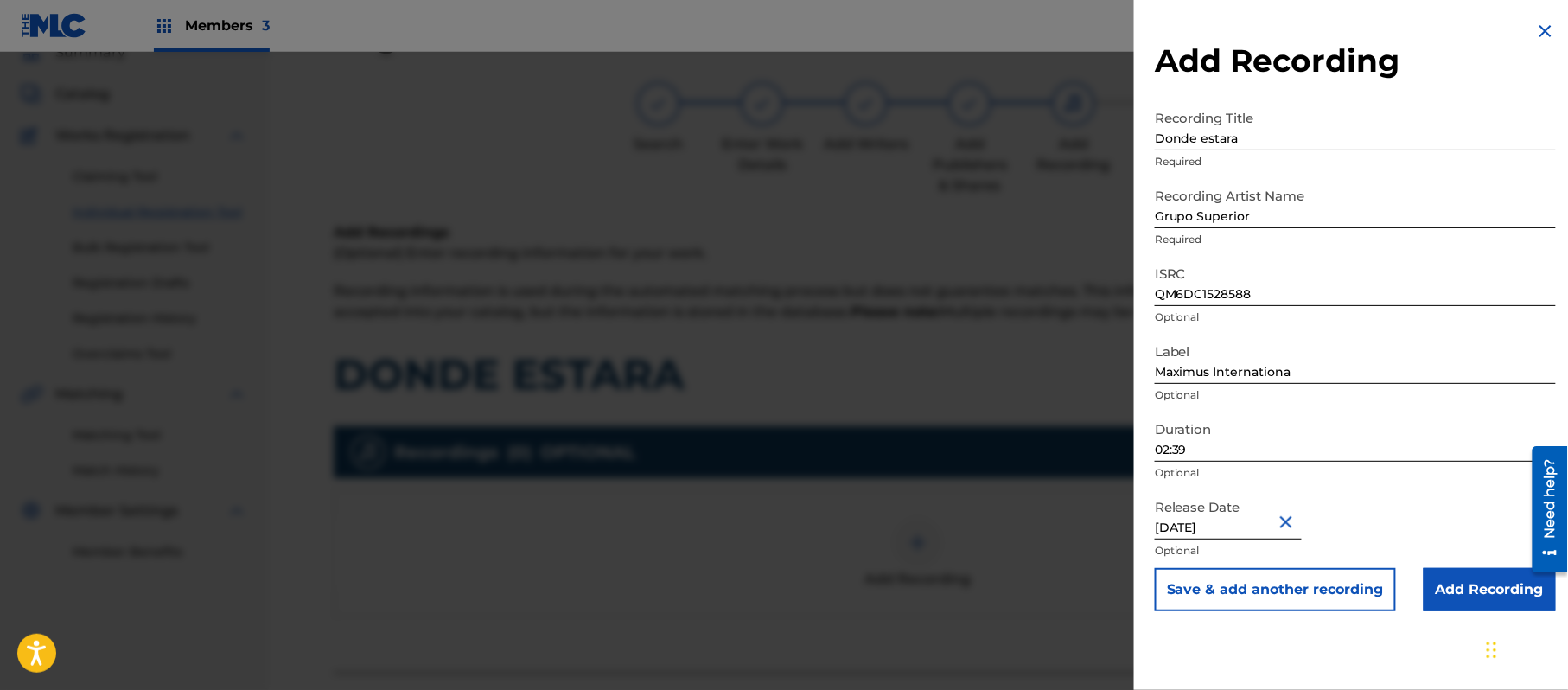
click at [1474, 606] on input "Add Recording" at bounding box center [1490, 590] width 133 height 43
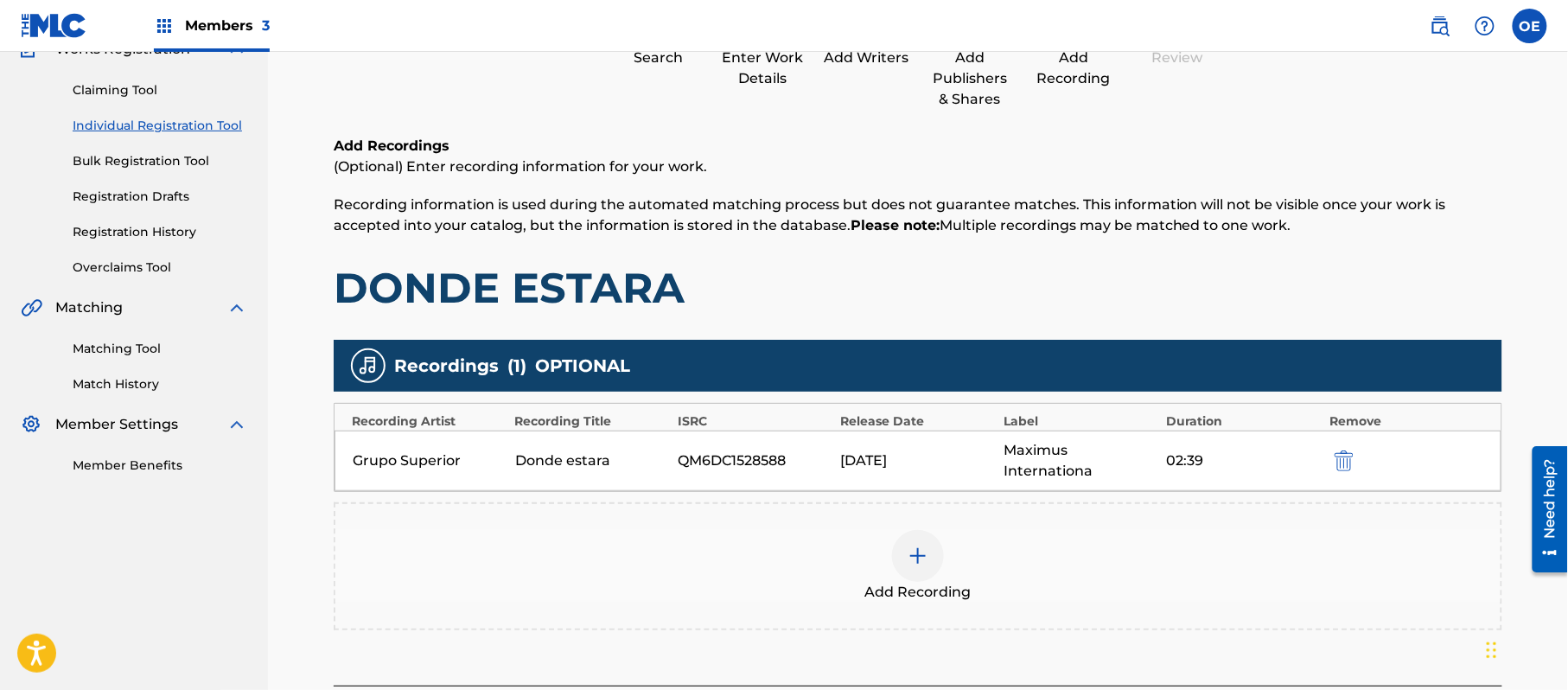
scroll to position [304, 0]
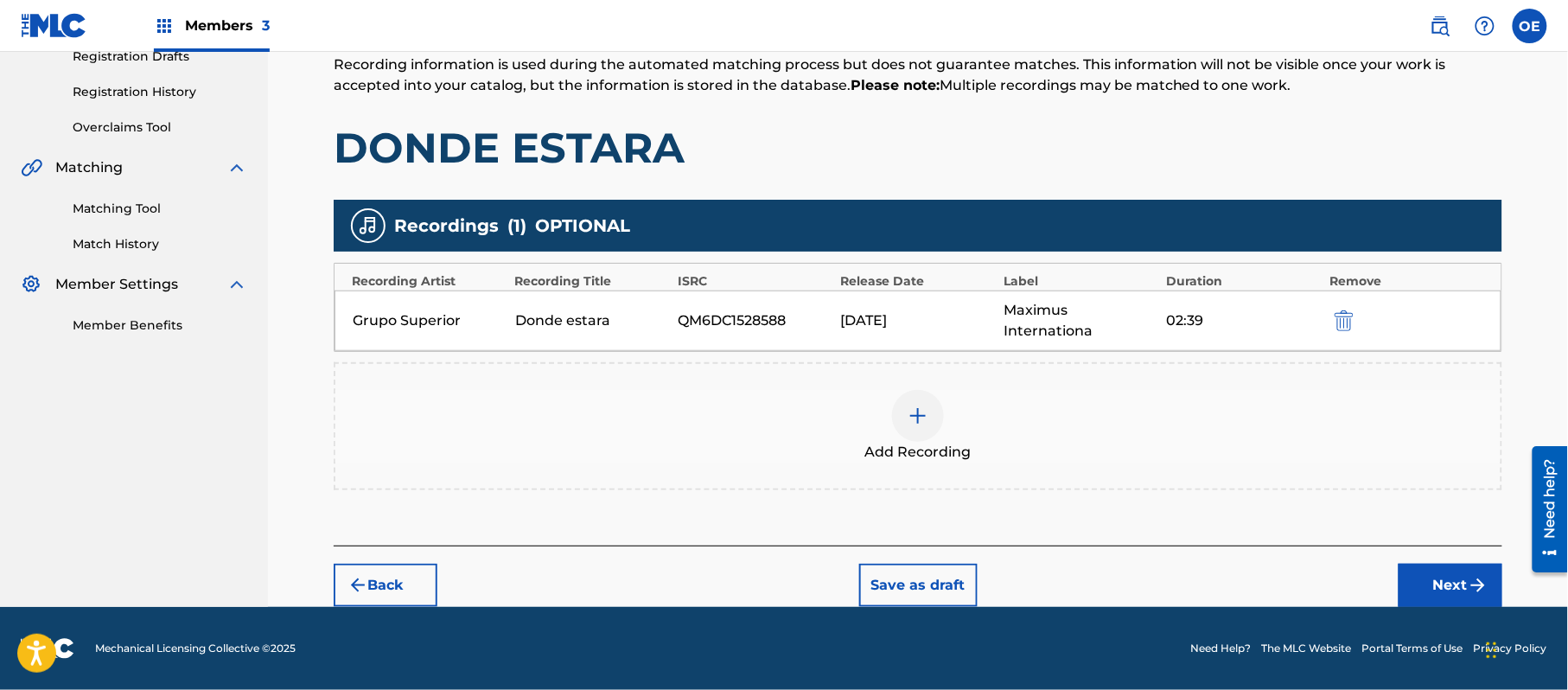
click at [1485, 602] on button "Next" at bounding box center [1451, 585] width 104 height 43
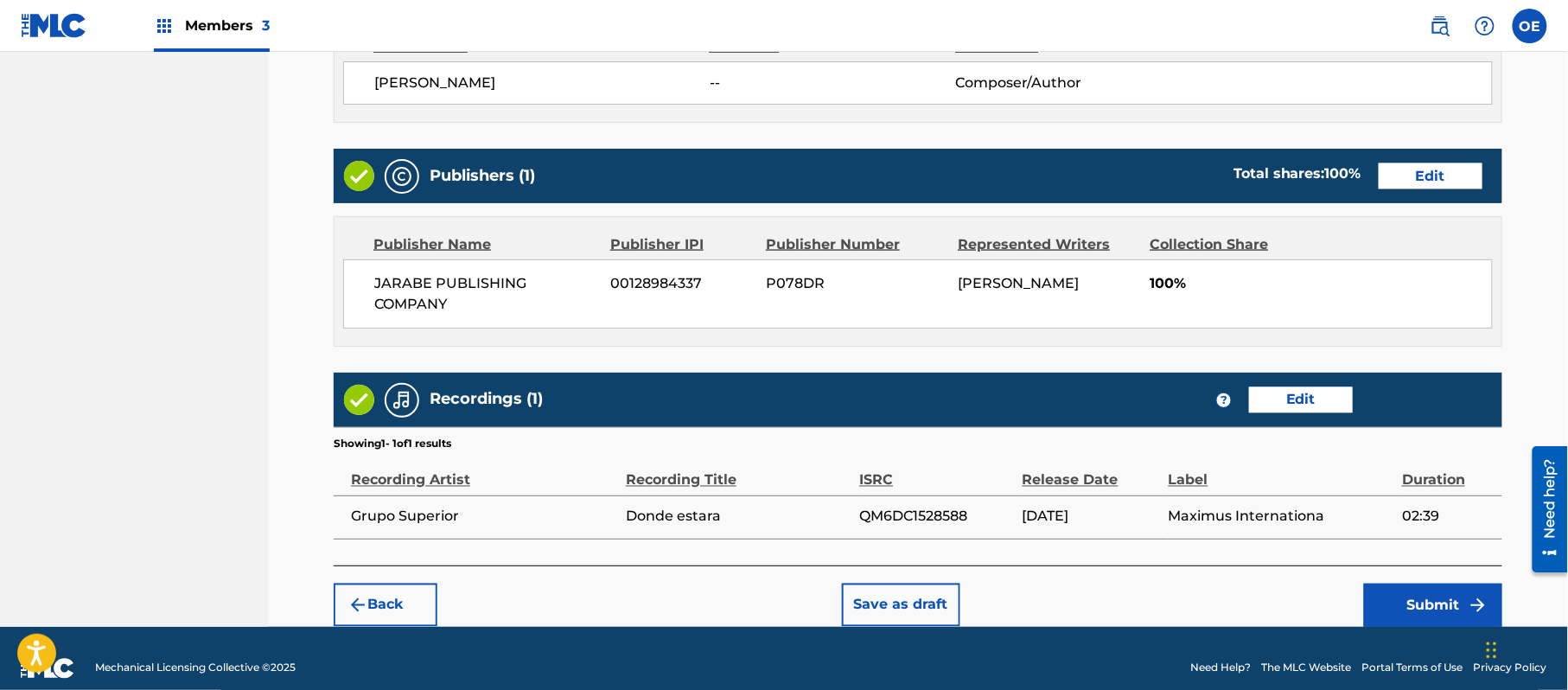
scroll to position [793, 0]
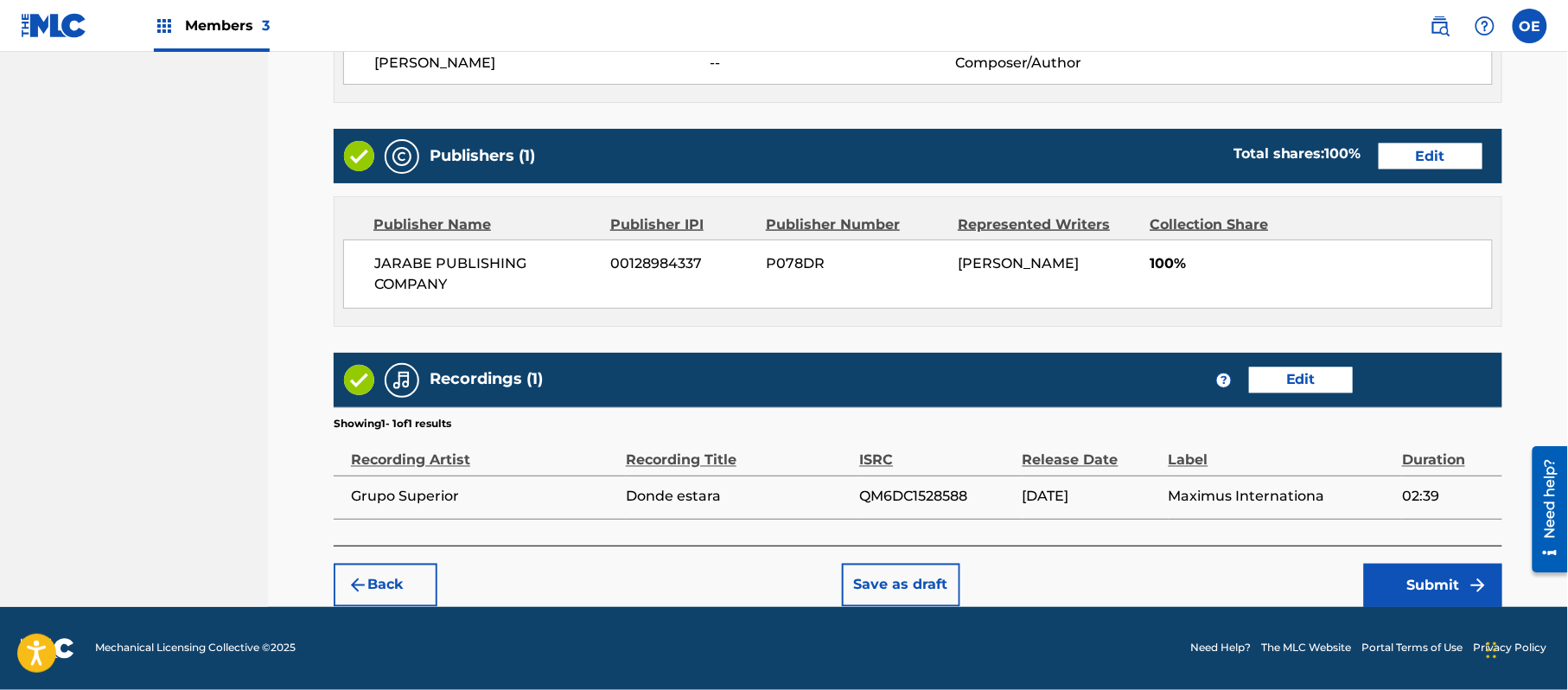
click at [1416, 571] on button "Submit" at bounding box center [1434, 585] width 138 height 43
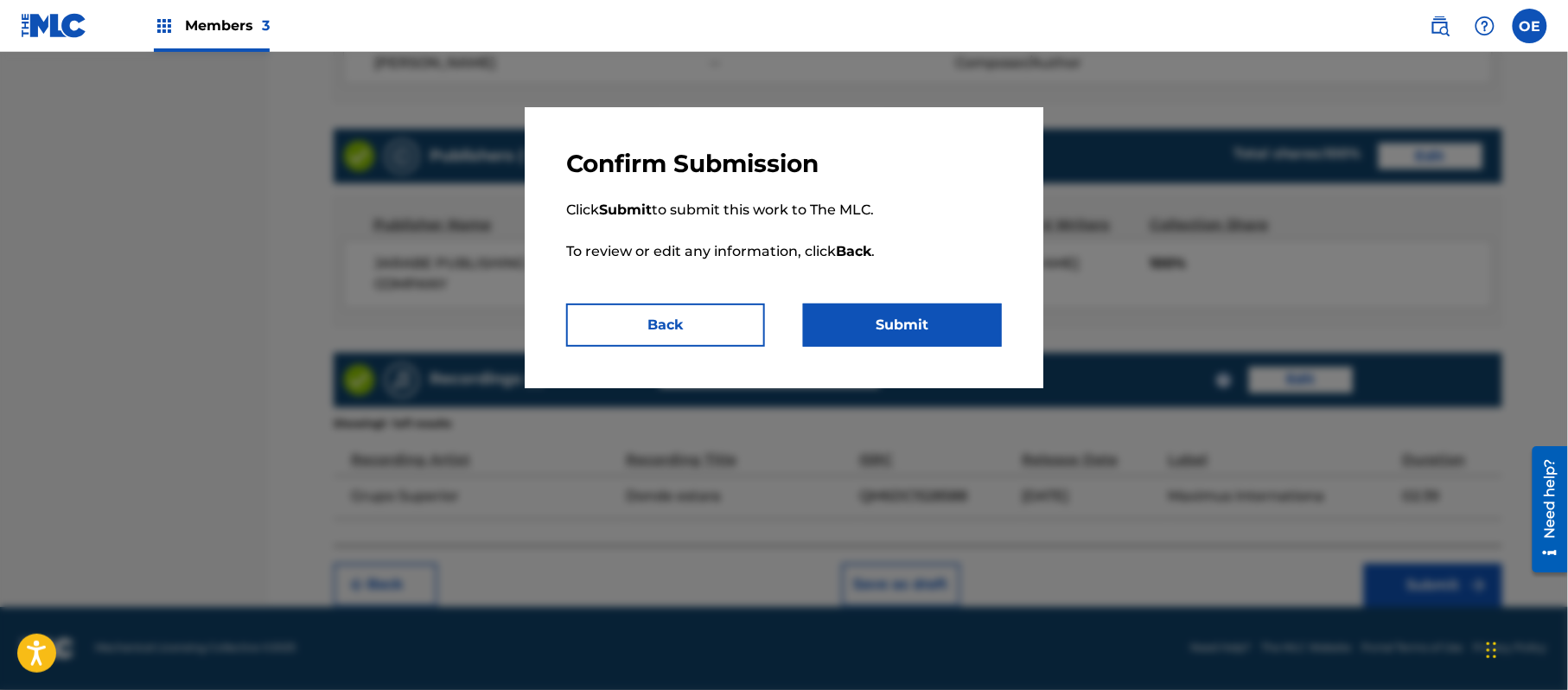
click at [913, 332] on button "Submit" at bounding box center [903, 324] width 199 height 43
